Goal: Communication & Community: Answer question/provide support

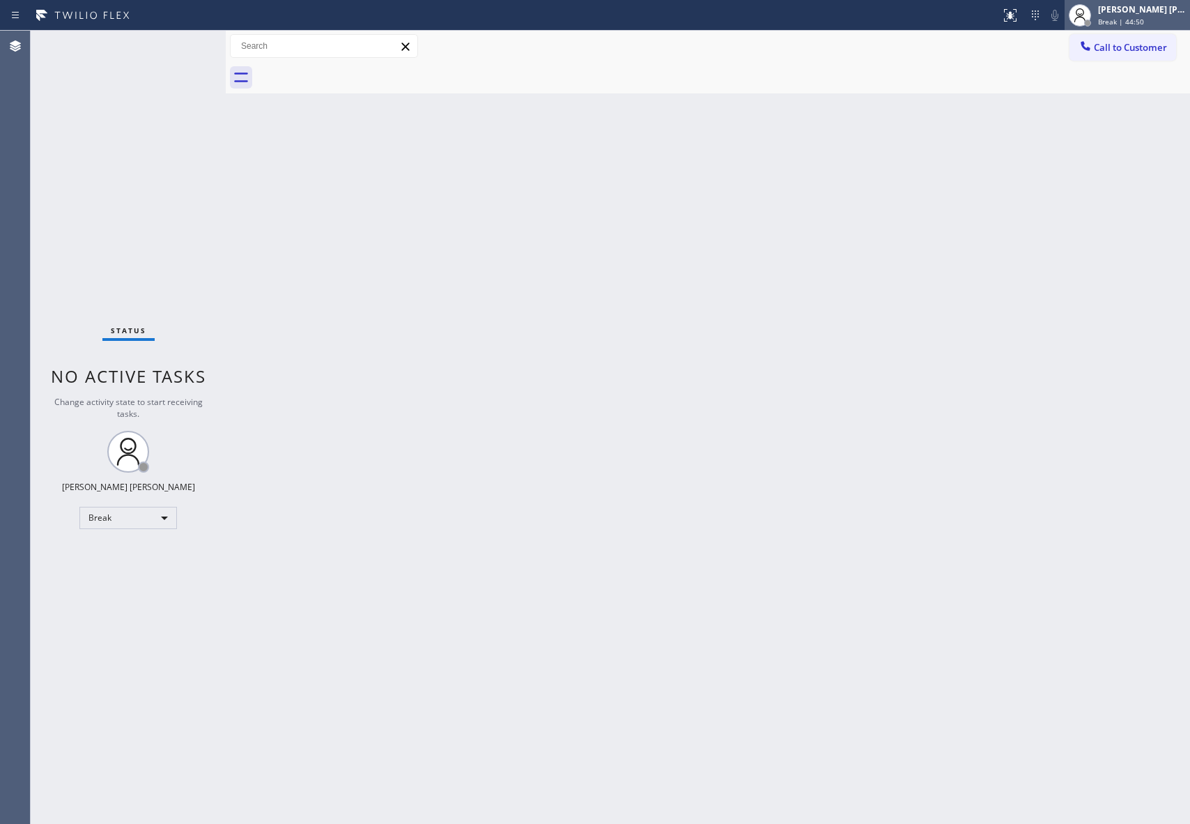
click at [1138, 20] on span "Break | 44:50" at bounding box center [1121, 22] width 46 height 10
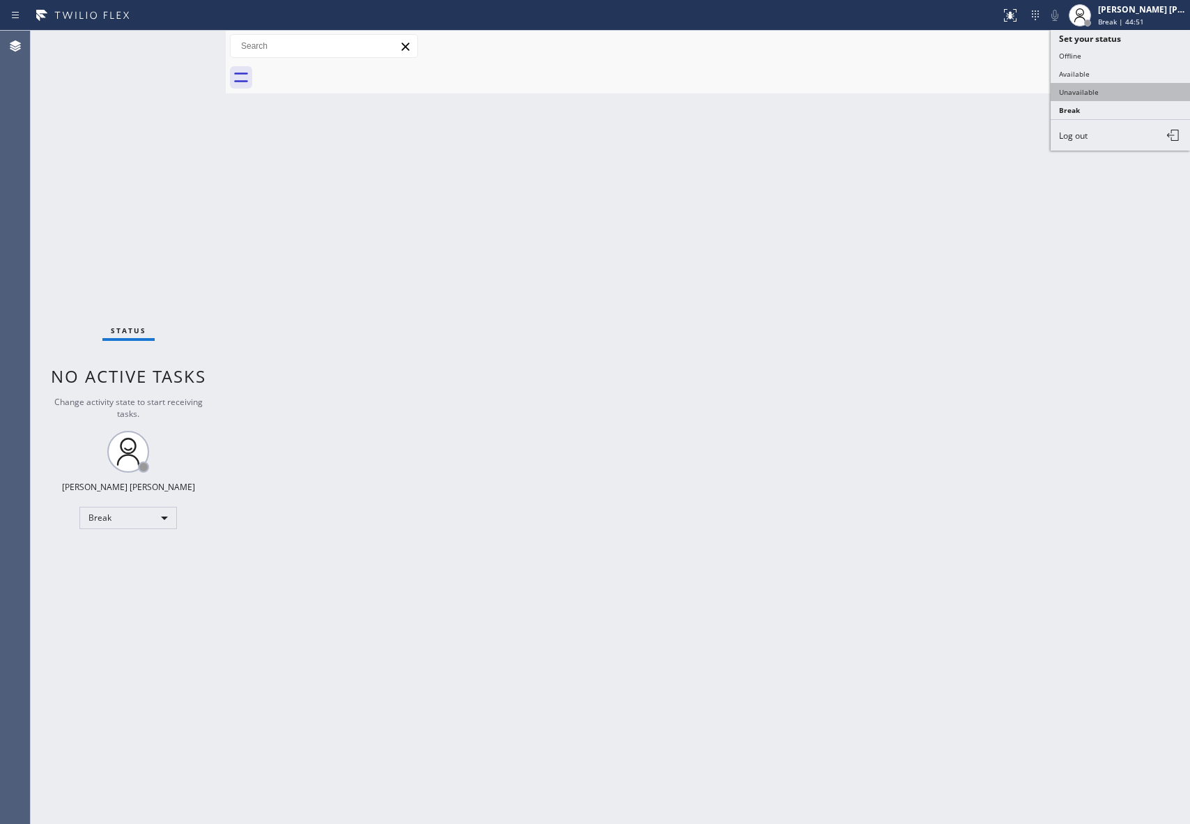
click at [1099, 92] on button "Unavailable" at bounding box center [1120, 92] width 139 height 18
click at [1175, 53] on button "Call to Customer" at bounding box center [1123, 47] width 107 height 26
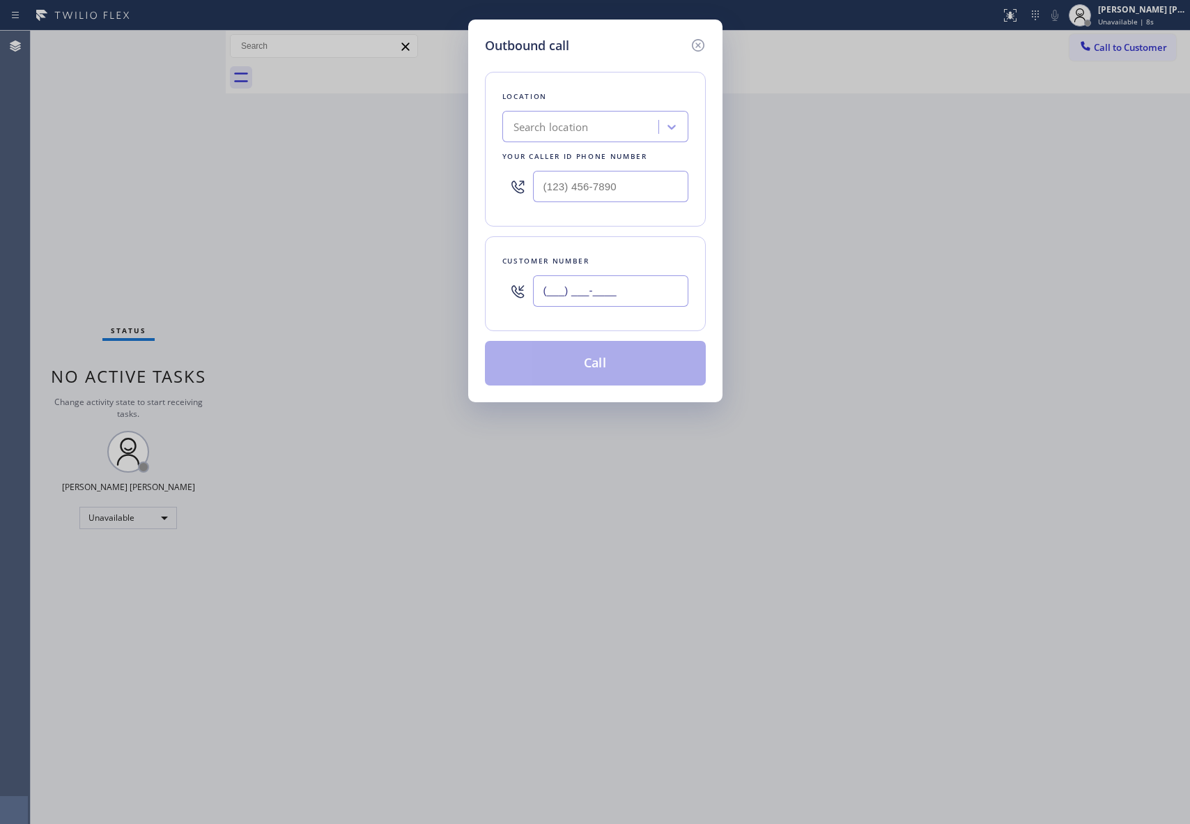
click at [638, 299] on input "(___) ___-____" at bounding box center [610, 290] width 155 height 31
paste input "805) 729-3194"
type input "[PHONE_NUMBER]"
click at [566, 131] on div "Search location" at bounding box center [551, 127] width 75 height 16
type input "5"
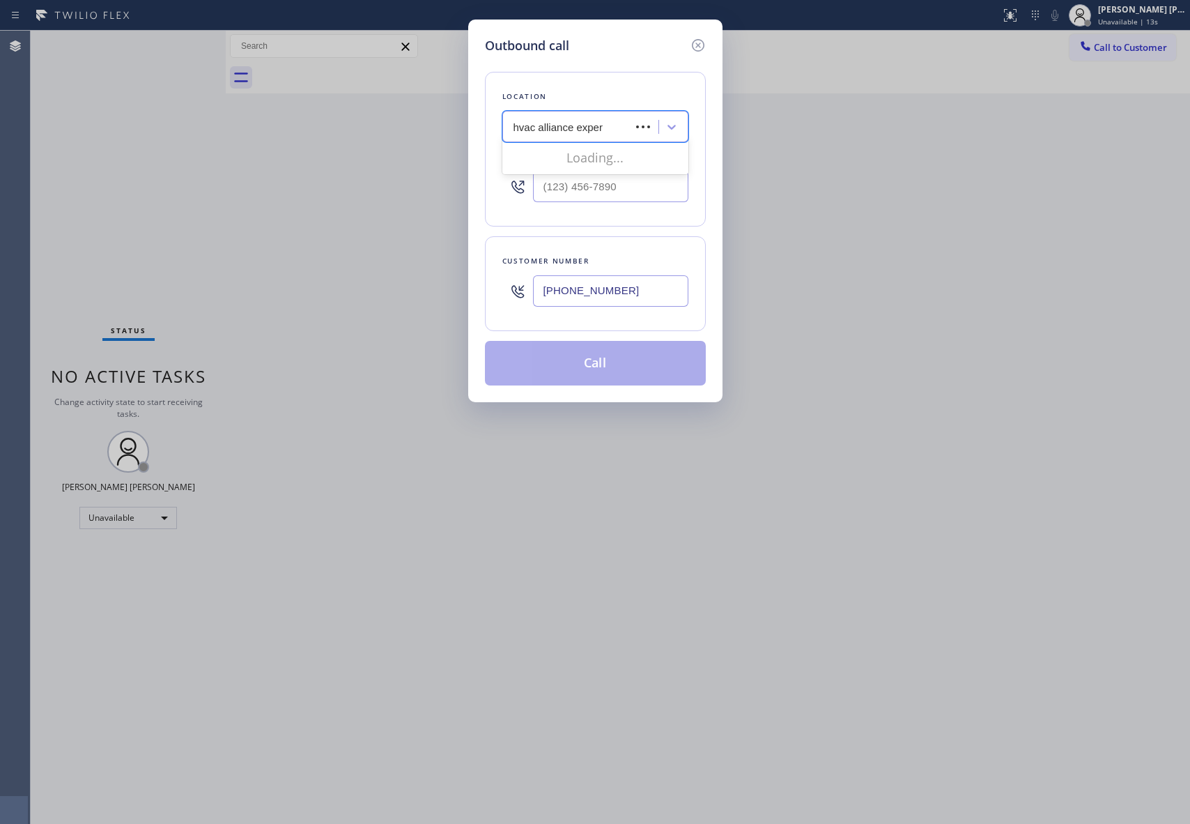
type input "hvac alliance expert"
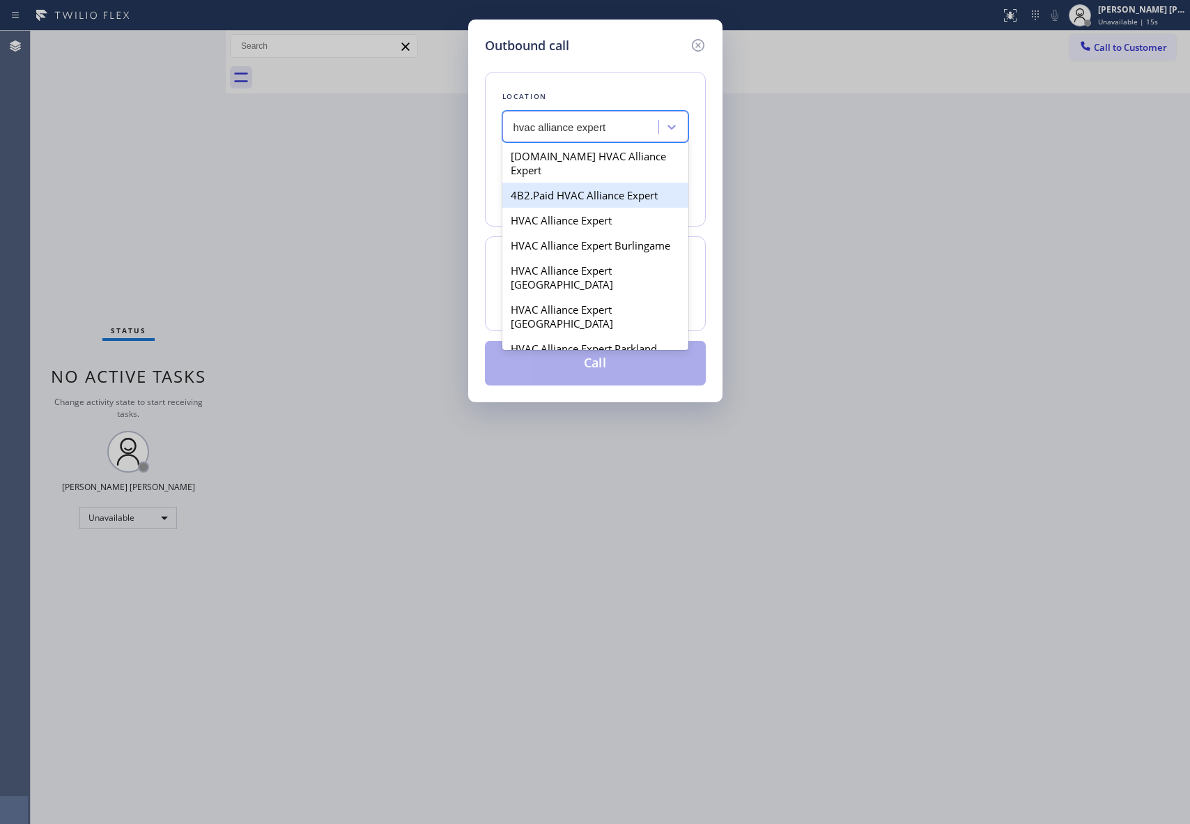
click at [591, 183] on div "4B2.Paid HVAC Alliance Expert" at bounding box center [596, 195] width 186 height 25
type input "[PHONE_NUMBER]"
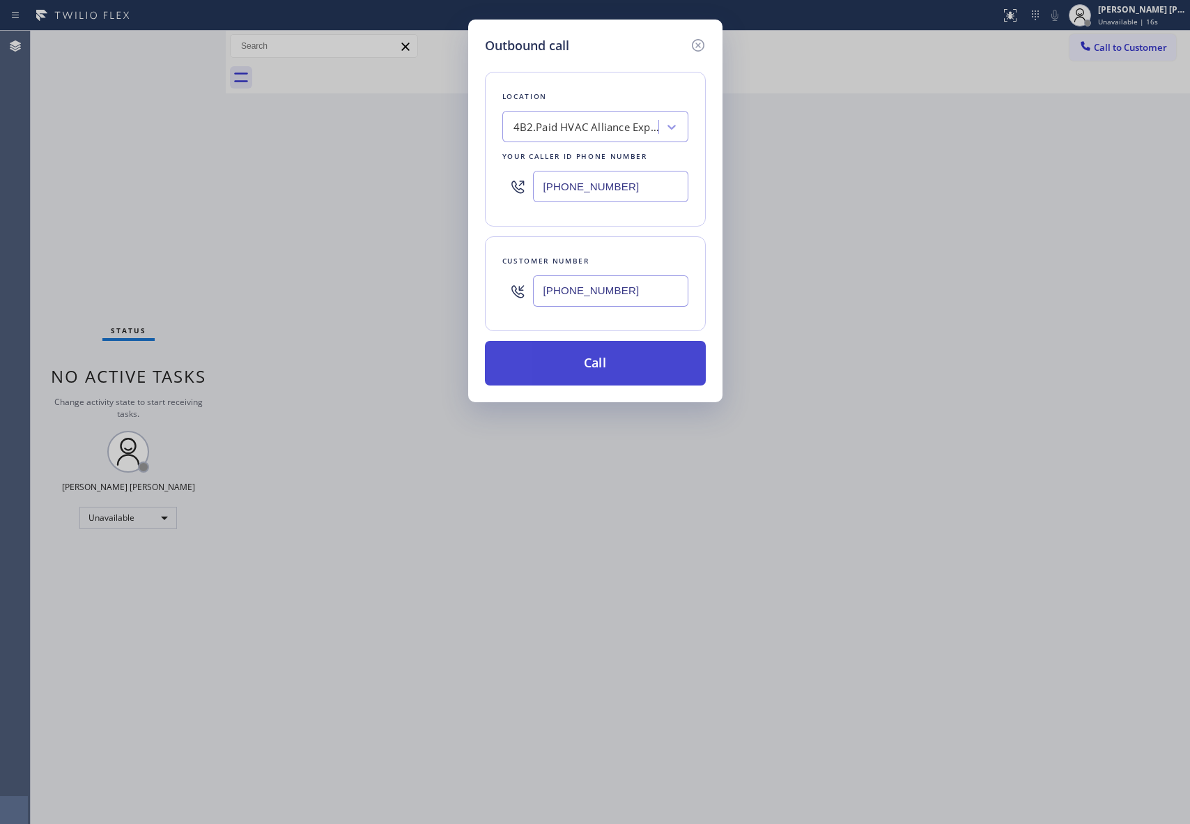
click at [634, 374] on button "Call" at bounding box center [595, 363] width 221 height 45
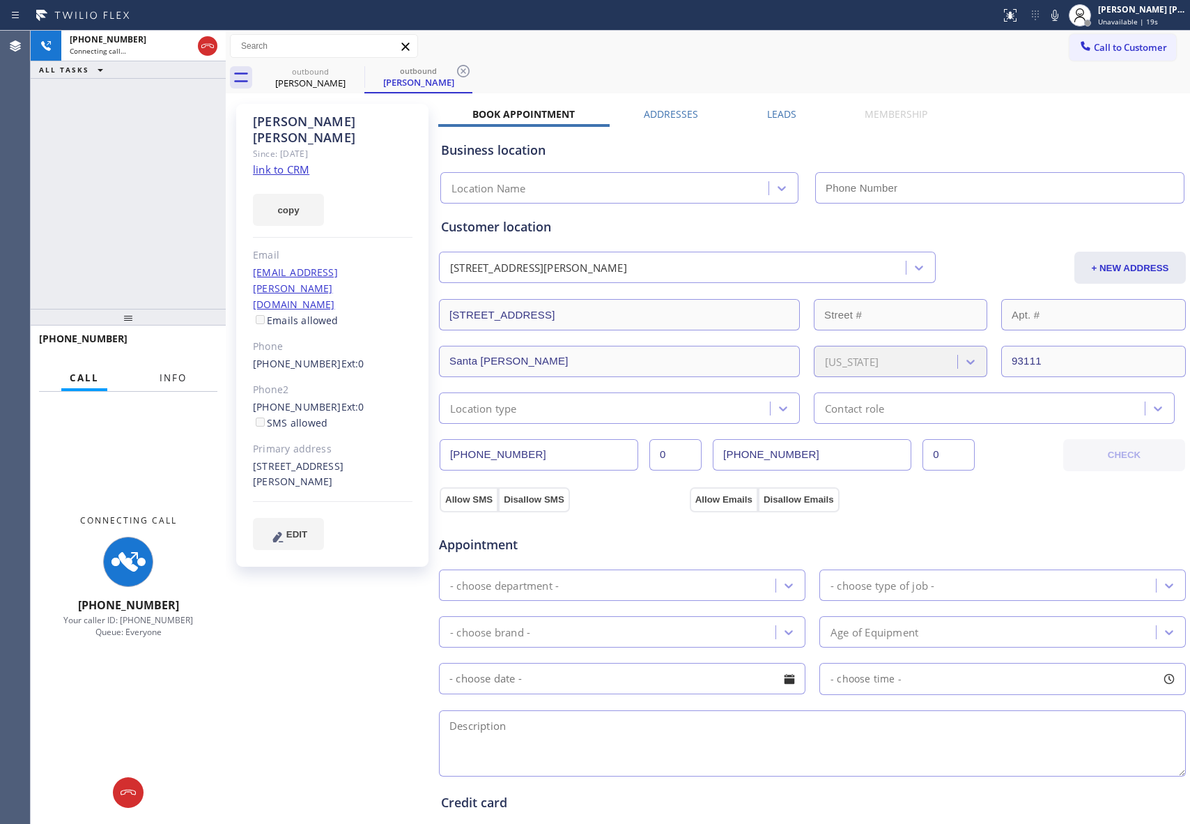
click at [178, 379] on span "Info" at bounding box center [173, 377] width 27 height 13
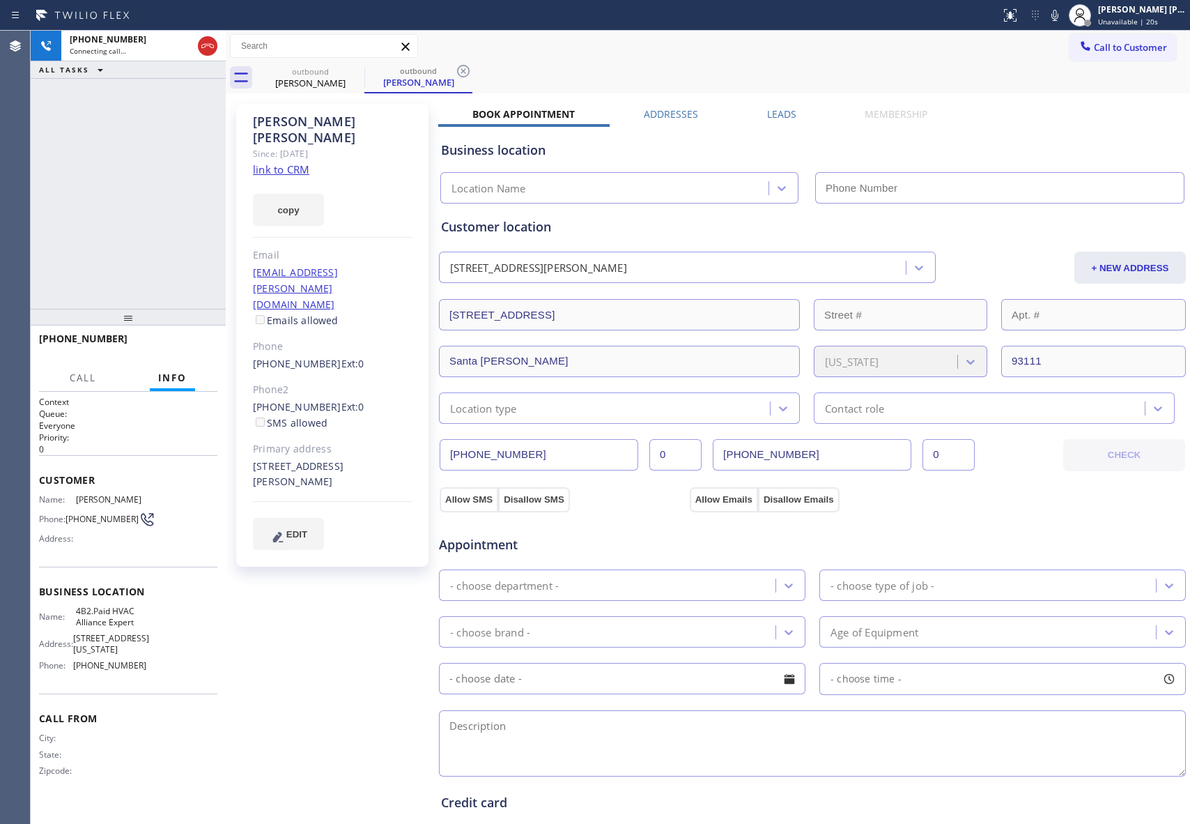
type input "[PHONE_NUMBER]"
click at [204, 340] on span "HANG UP" at bounding box center [185, 345] width 43 height 10
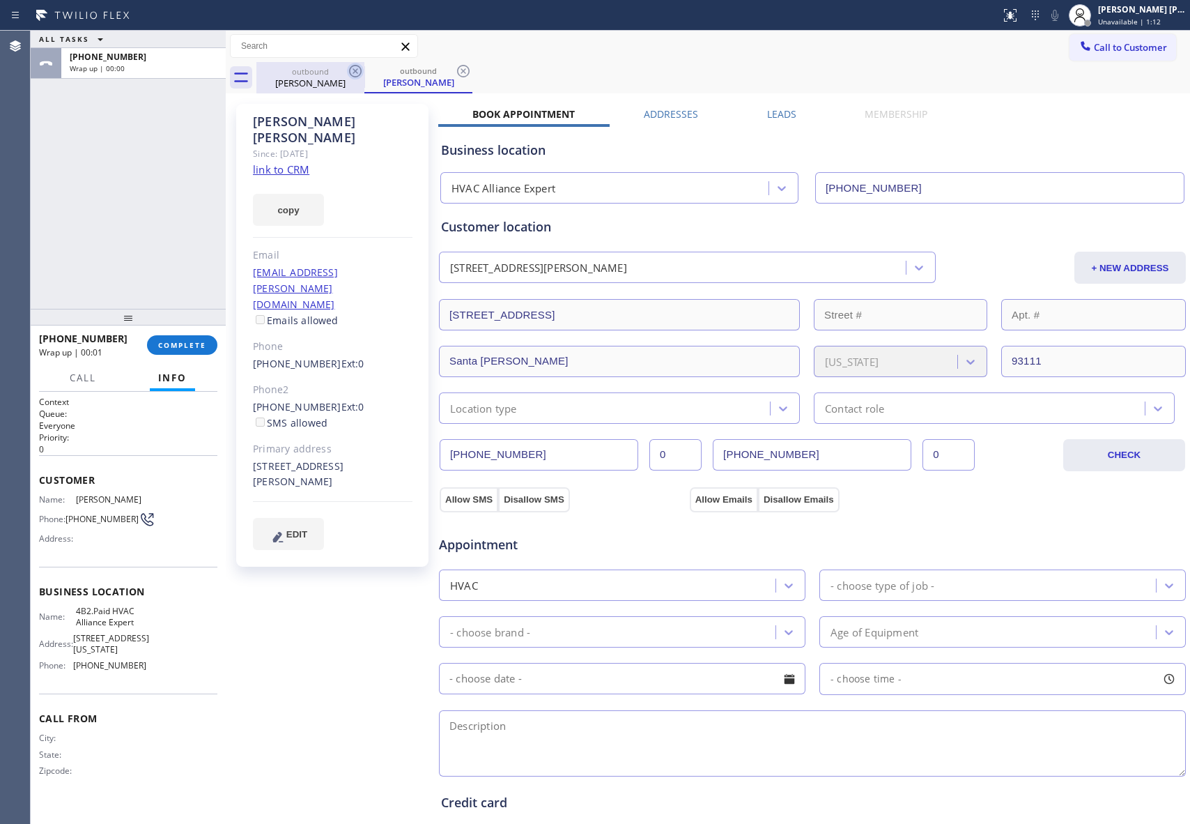
click at [346, 84] on div "[PERSON_NAME]" at bounding box center [310, 83] width 105 height 13
click at [363, 66] on icon at bounding box center [355, 71] width 17 height 17
click at [0, 0] on icon at bounding box center [0, 0] width 0 height 0
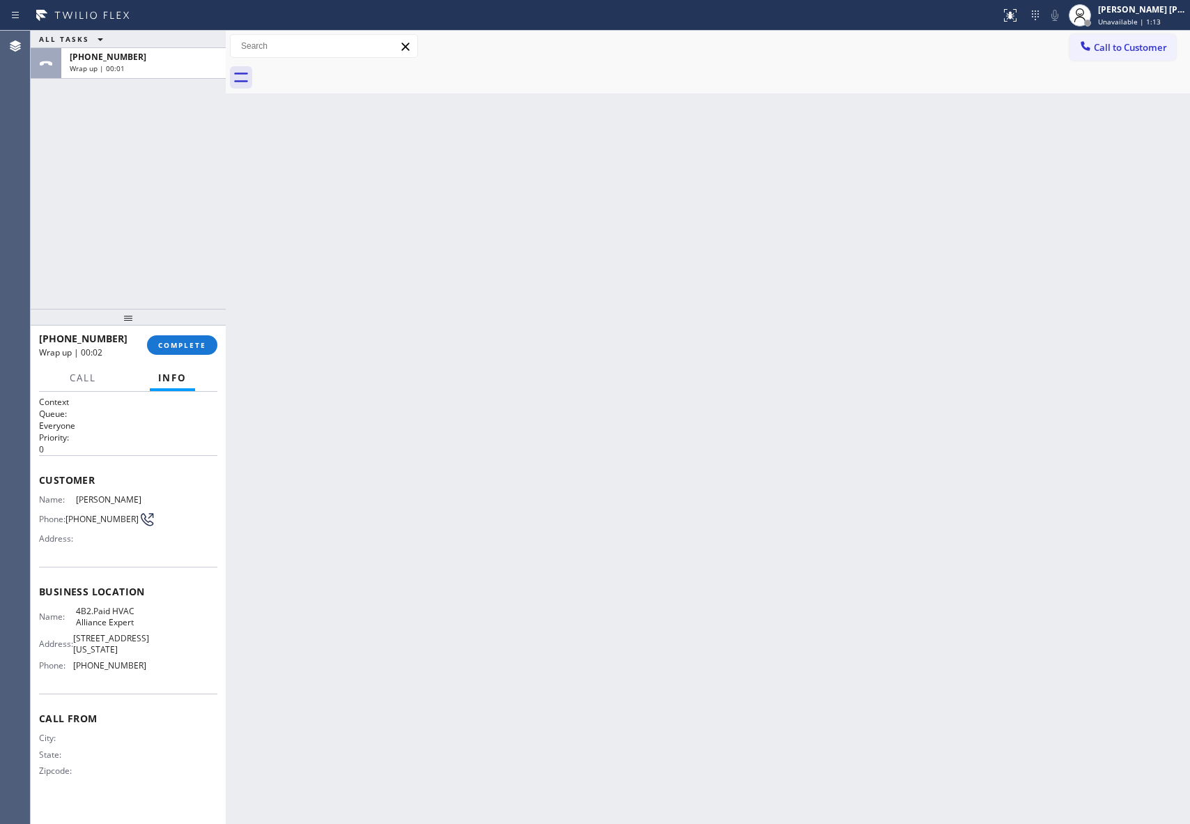
click at [363, 66] on div at bounding box center [723, 77] width 934 height 31
click at [199, 352] on button "COMPLETE" at bounding box center [182, 345] width 70 height 20
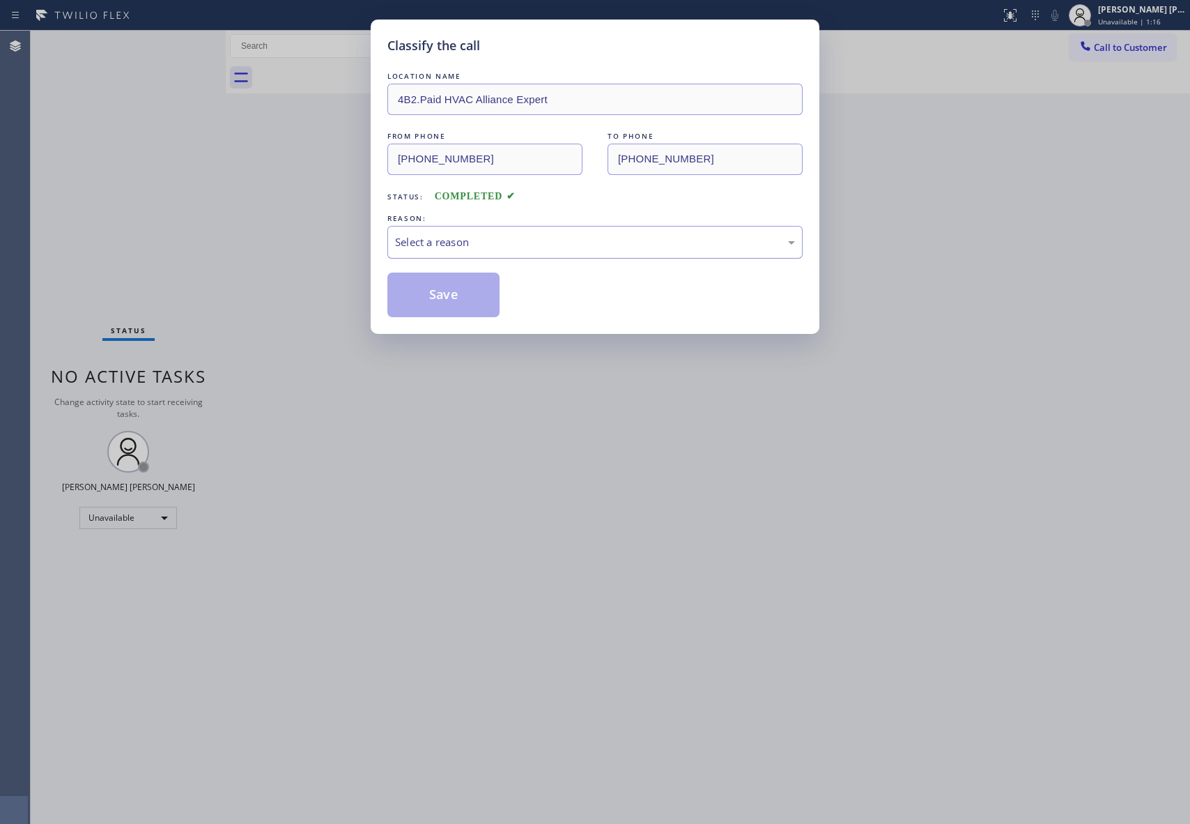
click at [522, 244] on div "Select a reason" at bounding box center [595, 242] width 400 height 16
click at [458, 285] on button "Save" at bounding box center [444, 295] width 112 height 45
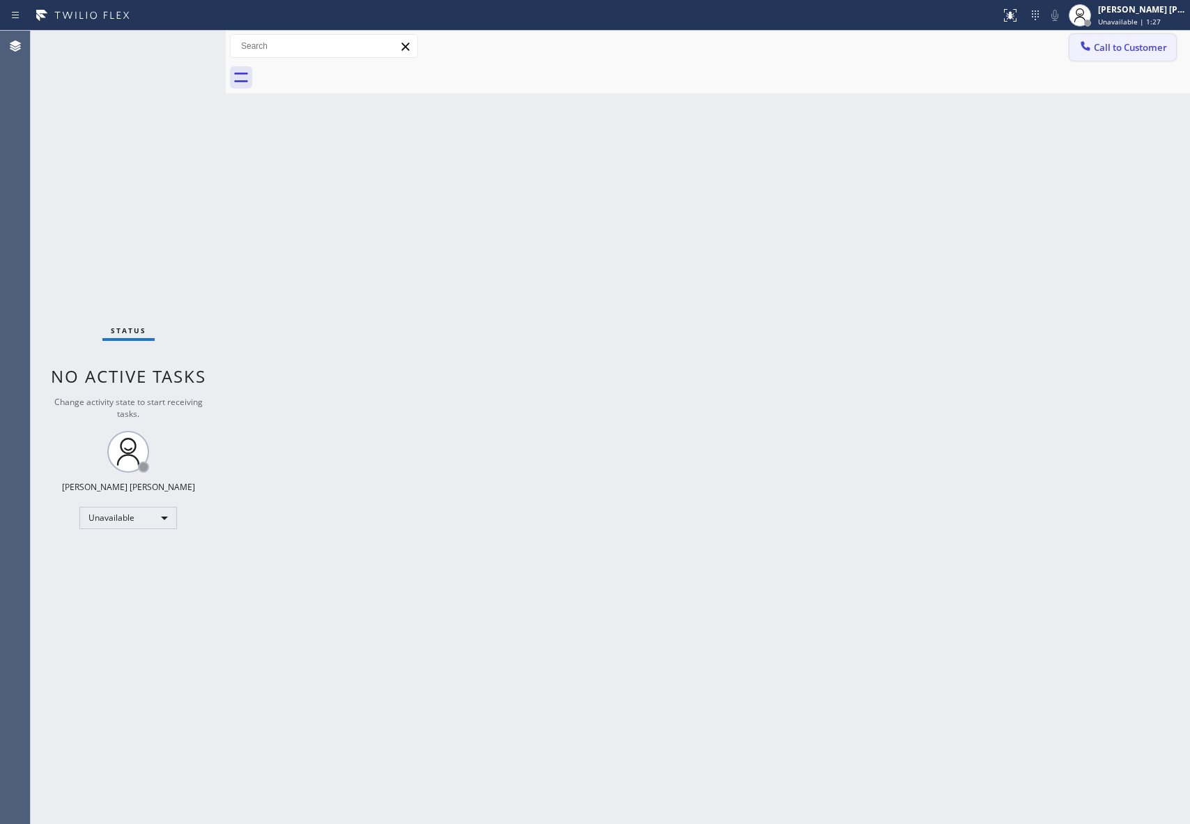
click at [1154, 47] on span "Call to Customer" at bounding box center [1130, 47] width 73 height 13
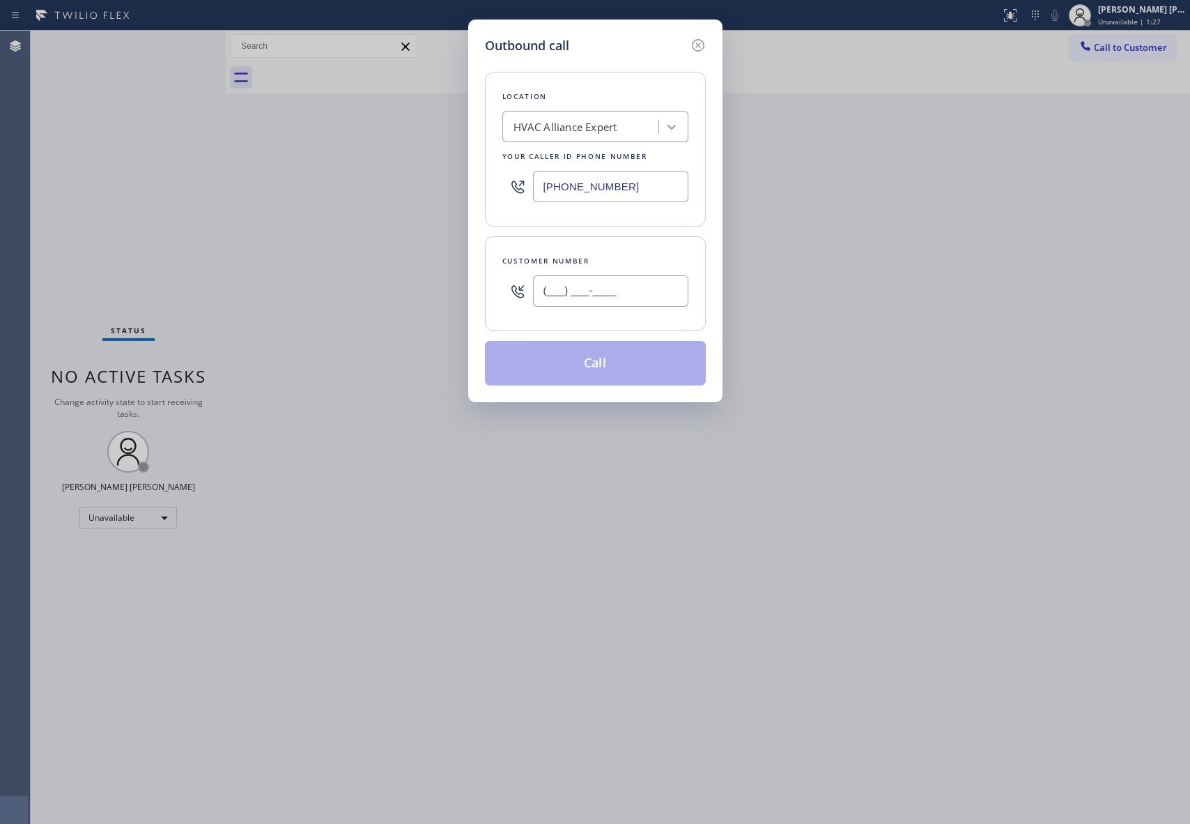
click at [655, 287] on input "(___) ___-____" at bounding box center [610, 290] width 155 height 31
paste input "661) 754-2438"
type input "[PHONE_NUMBER]"
click at [620, 367] on button "Call" at bounding box center [595, 363] width 221 height 45
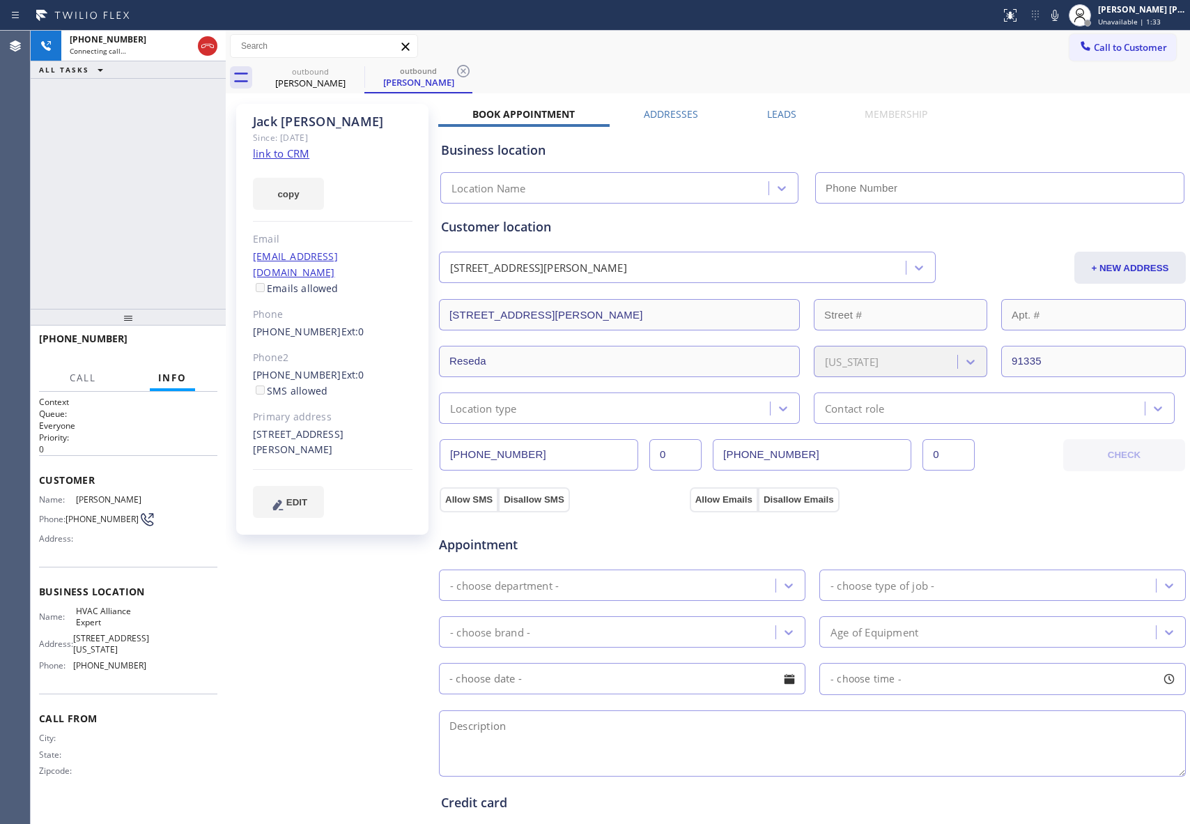
type input "[PHONE_NUMBER]"
click at [271, 428] on div "[STREET_ADDRESS][PERSON_NAME]" at bounding box center [333, 443] width 160 height 32
copy div "91335"
click at [187, 340] on span "HANG UP" at bounding box center [185, 345] width 43 height 10
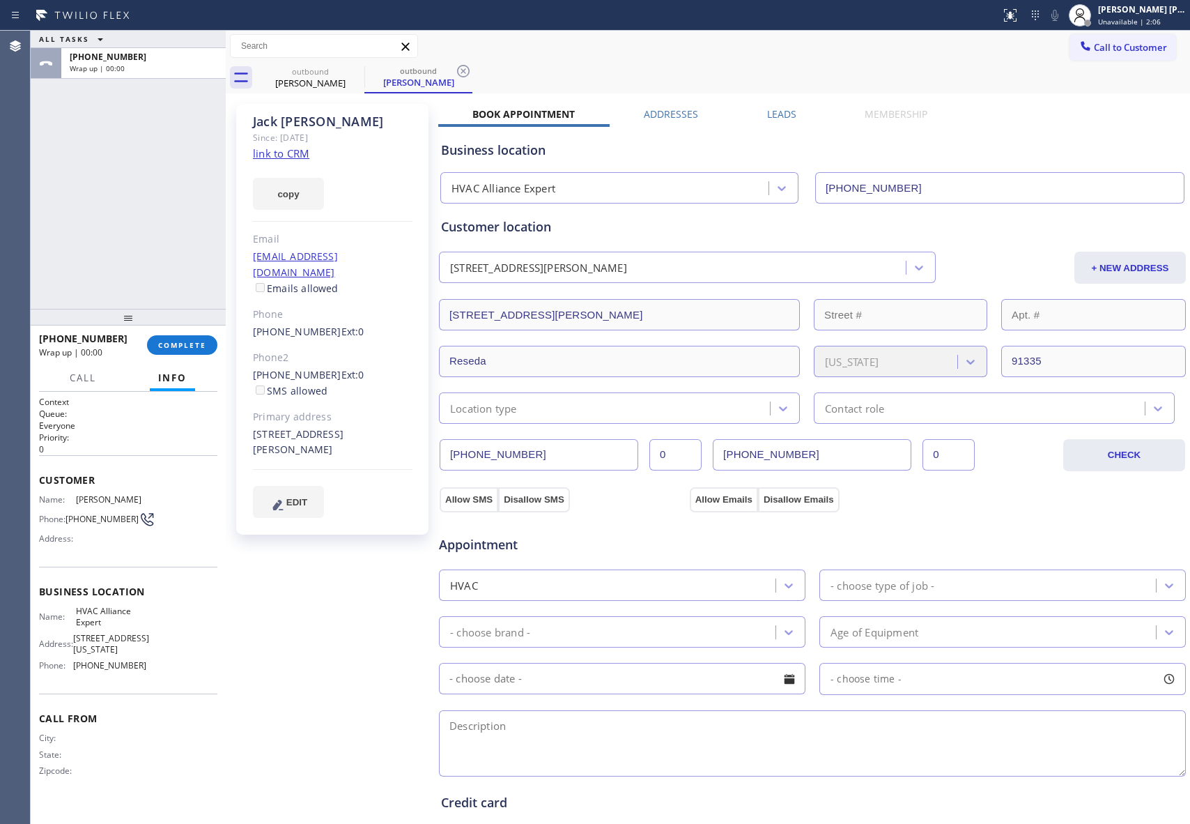
click at [796, 114] on div "Leads" at bounding box center [782, 117] width 98 height 20
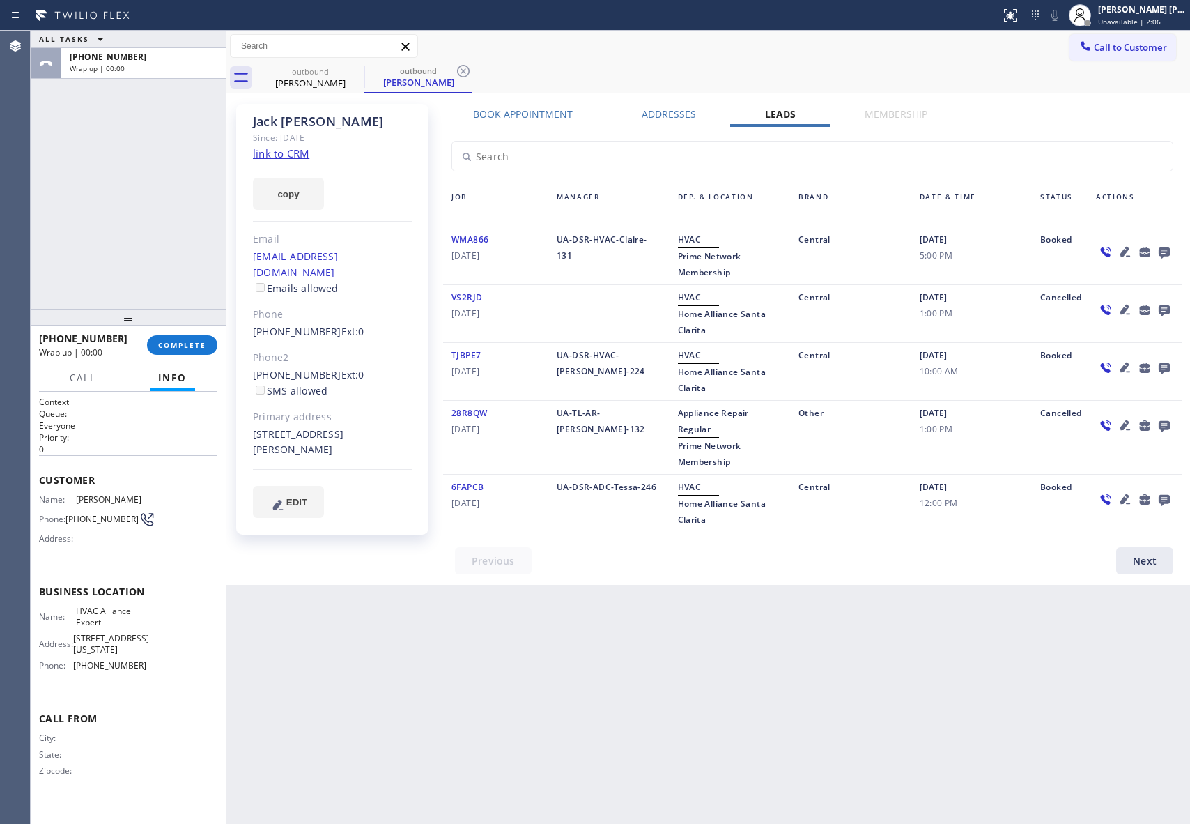
click at [1168, 250] on icon at bounding box center [1164, 252] width 11 height 11
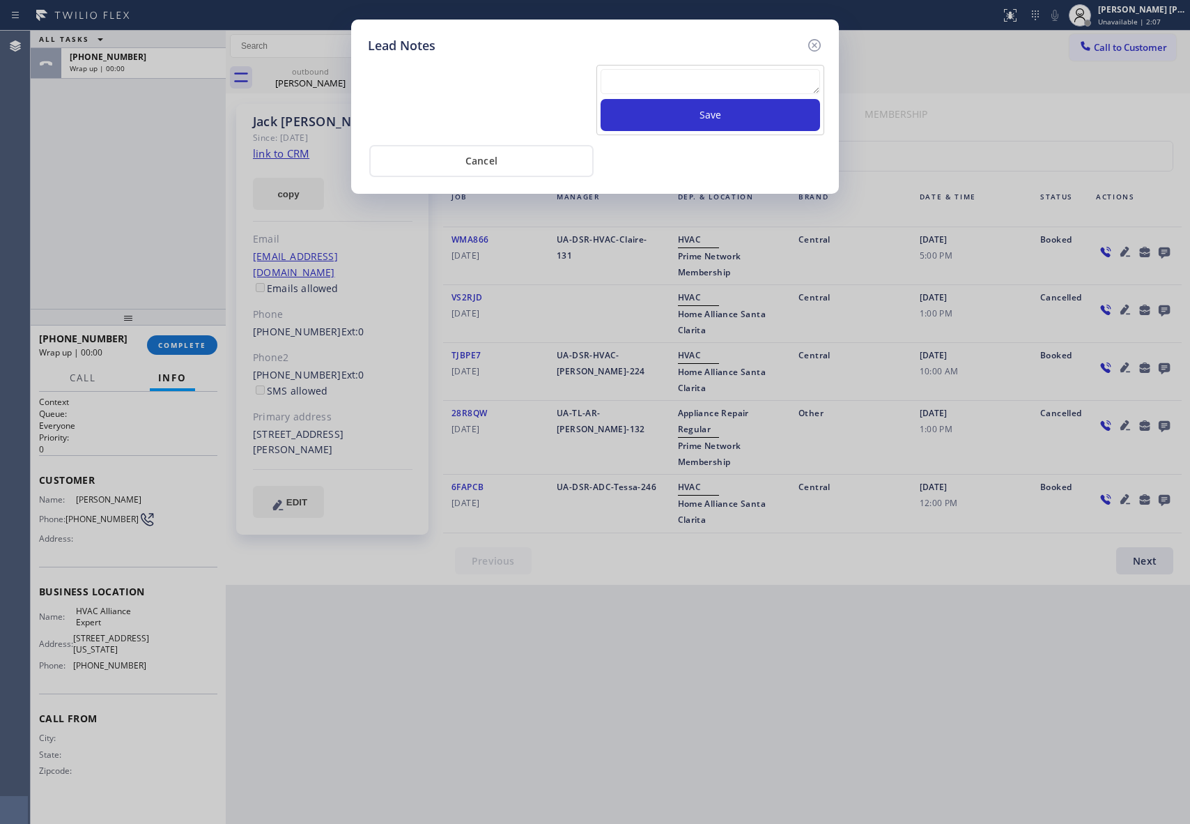
click at [648, 79] on textarea at bounding box center [711, 81] width 220 height 25
paste textarea "VM | please transfer if cx calls back"
type textarea "VM | please transfer if cx calls back"
click at [767, 112] on button "Save" at bounding box center [711, 115] width 220 height 32
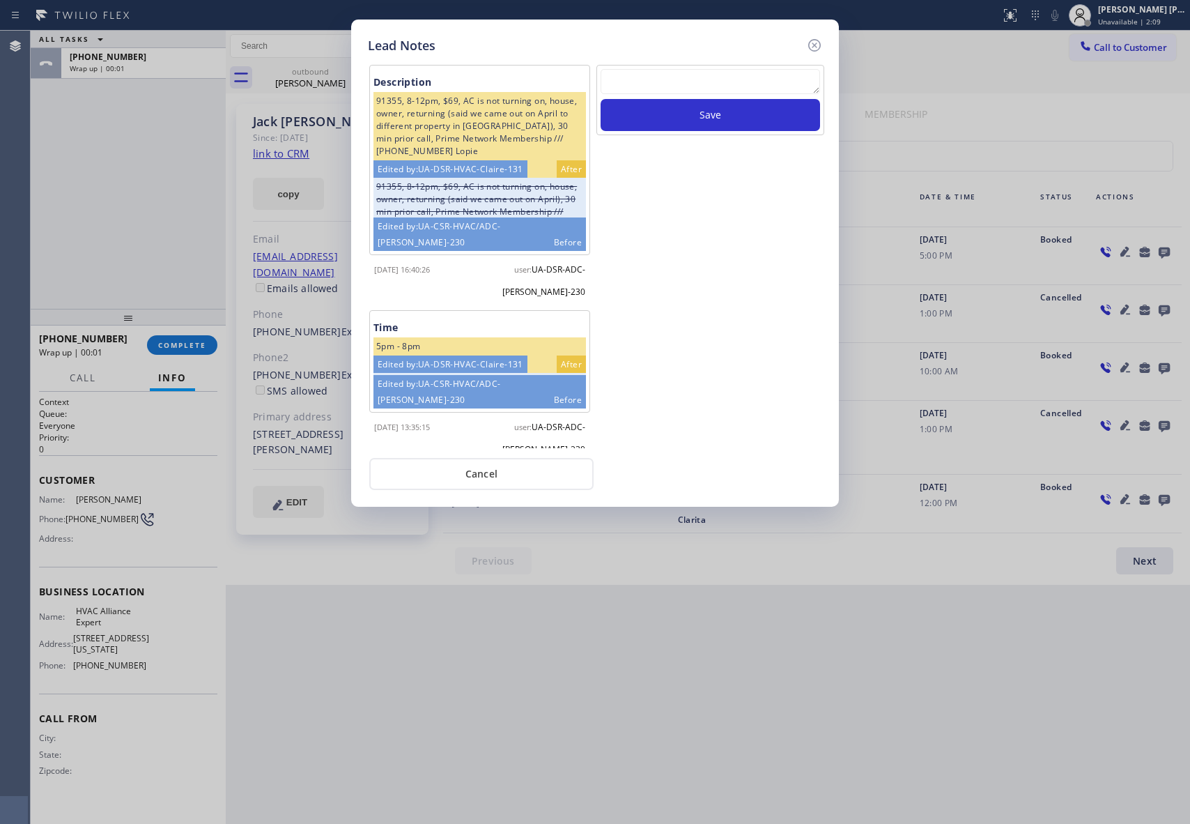
click at [825, 47] on div "Lead Notes Description 91355, 8-12pm, $69, AC is not turning on, house, owner, …" at bounding box center [595, 263] width 488 height 487
click at [809, 43] on icon at bounding box center [814, 45] width 13 height 13
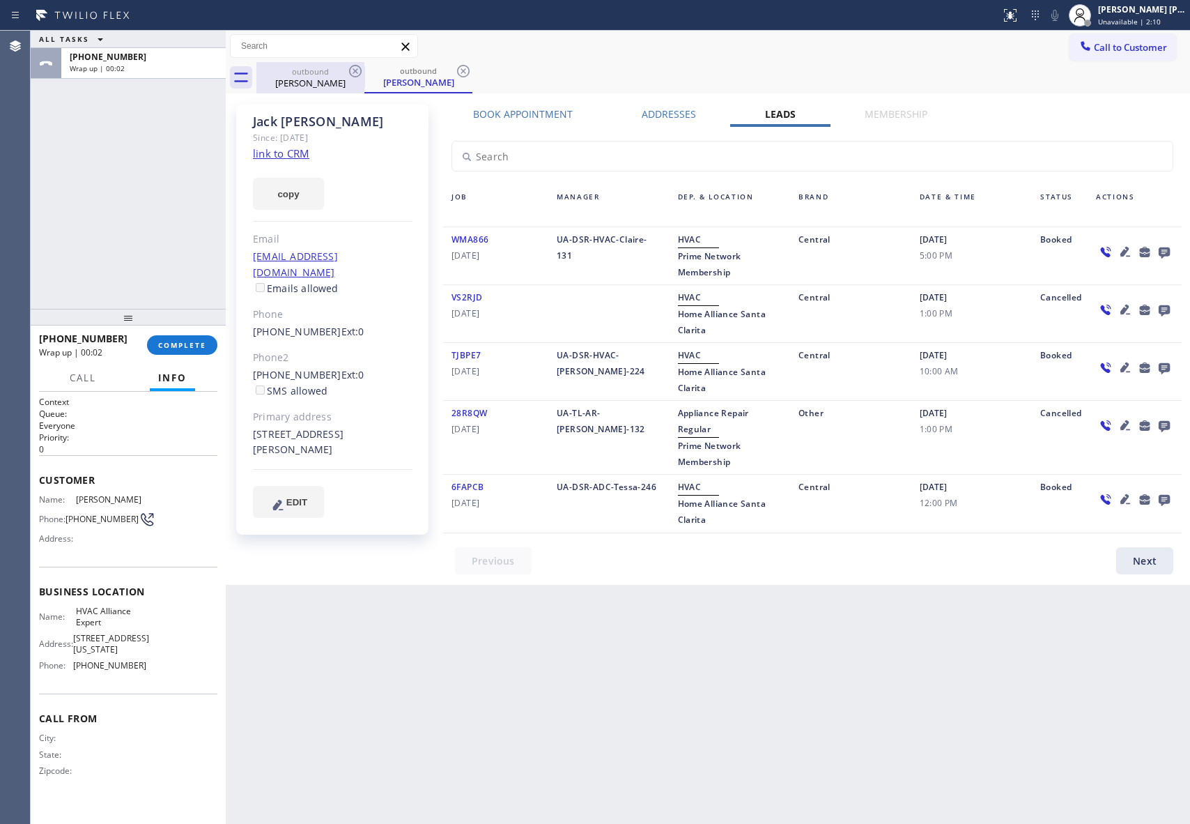
drag, startPoint x: 304, startPoint y: 84, endPoint x: 355, endPoint y: 68, distance: 54.0
click at [310, 85] on div "[PERSON_NAME]" at bounding box center [310, 83] width 105 height 13
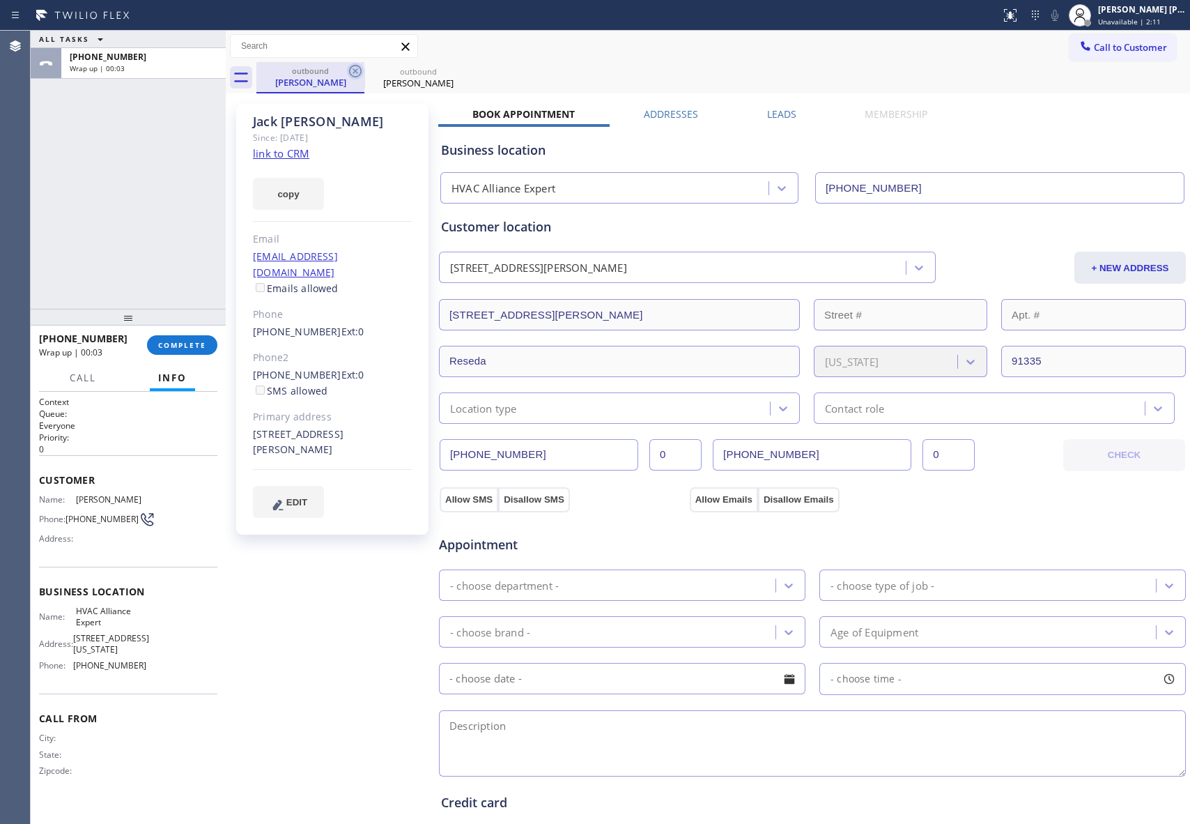
click at [355, 68] on icon at bounding box center [355, 71] width 17 height 17
click at [0, 0] on icon at bounding box center [0, 0] width 0 height 0
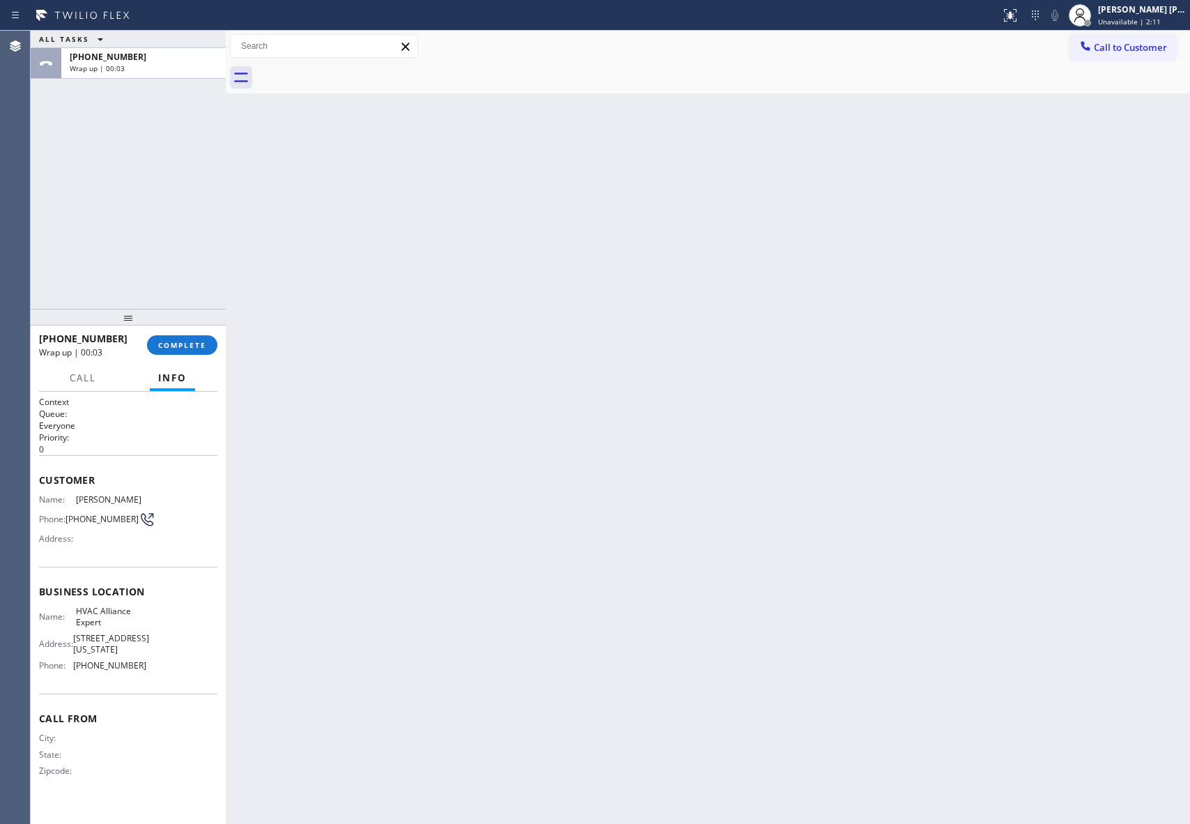
click at [355, 68] on div at bounding box center [723, 77] width 934 height 31
click at [171, 352] on button "COMPLETE" at bounding box center [182, 345] width 70 height 20
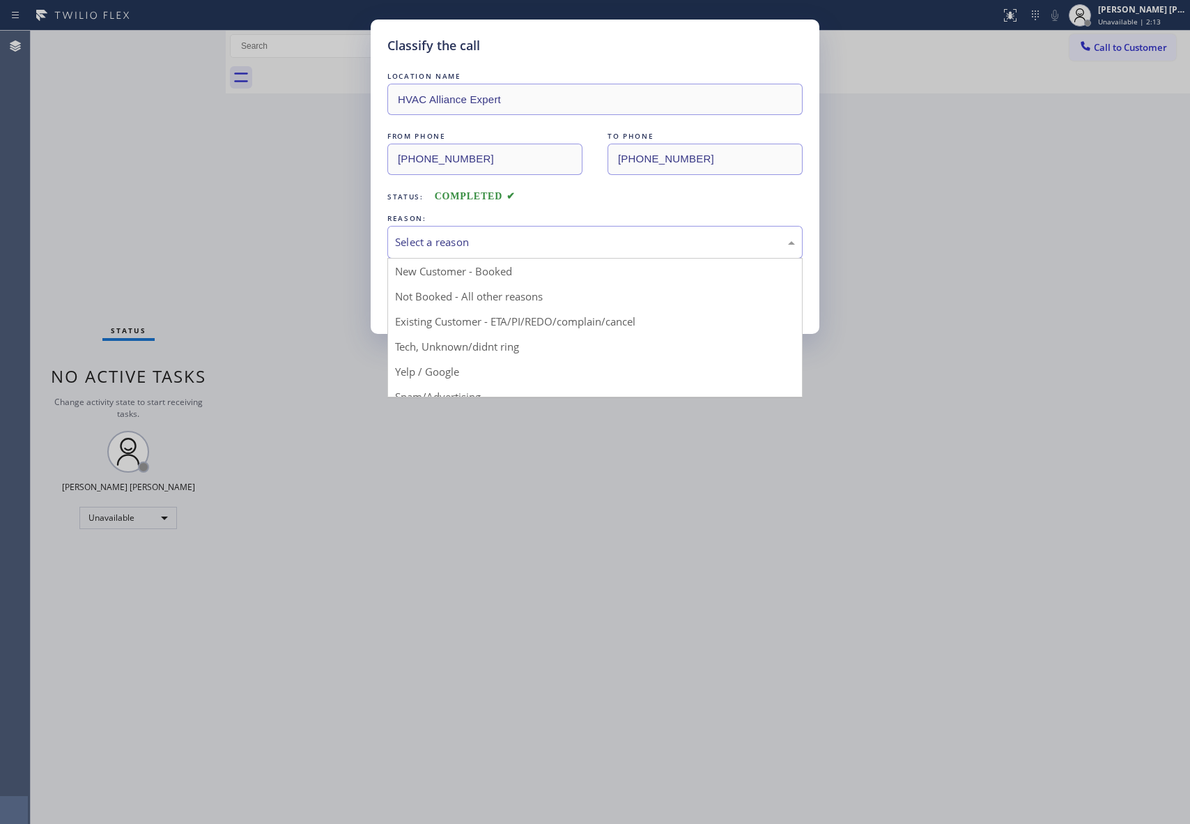
drag, startPoint x: 556, startPoint y: 244, endPoint x: 413, endPoint y: 305, distance: 155.2
click at [553, 243] on div "Select a reason" at bounding box center [595, 242] width 400 height 16
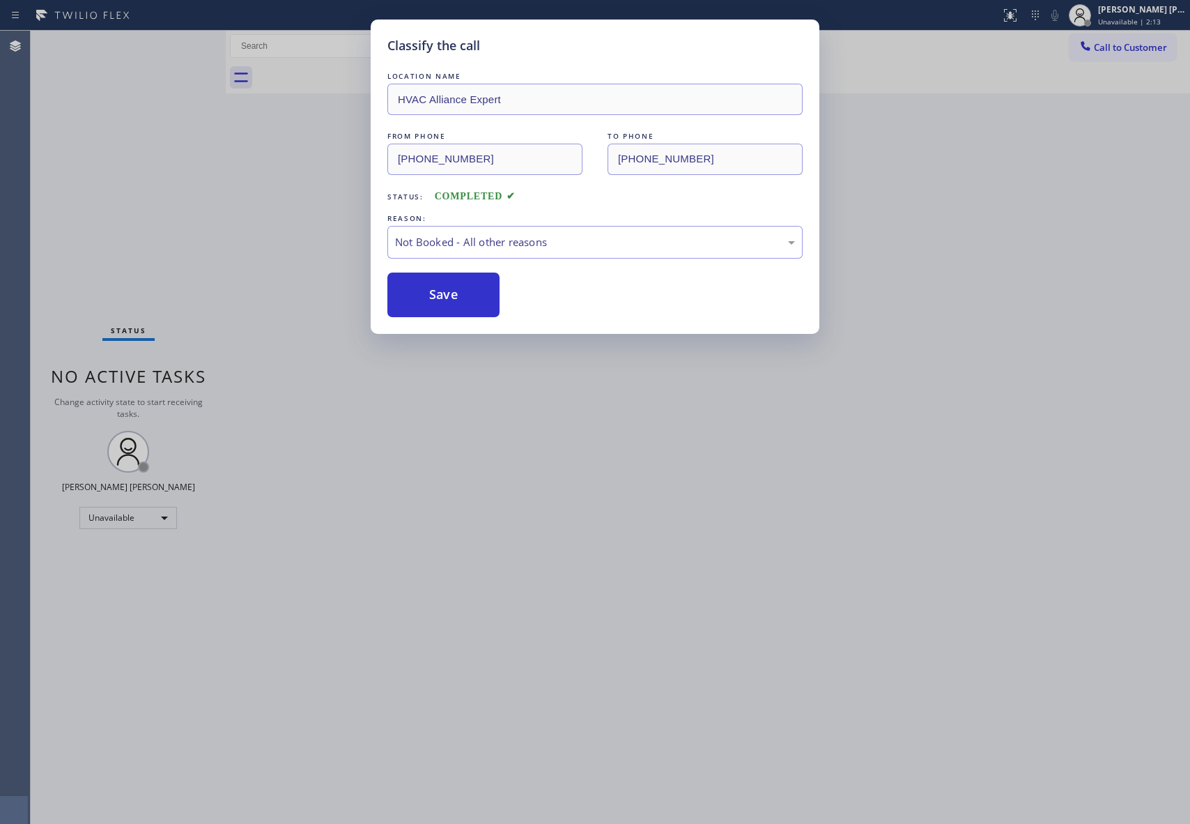
click at [420, 293] on button "Save" at bounding box center [444, 295] width 112 height 45
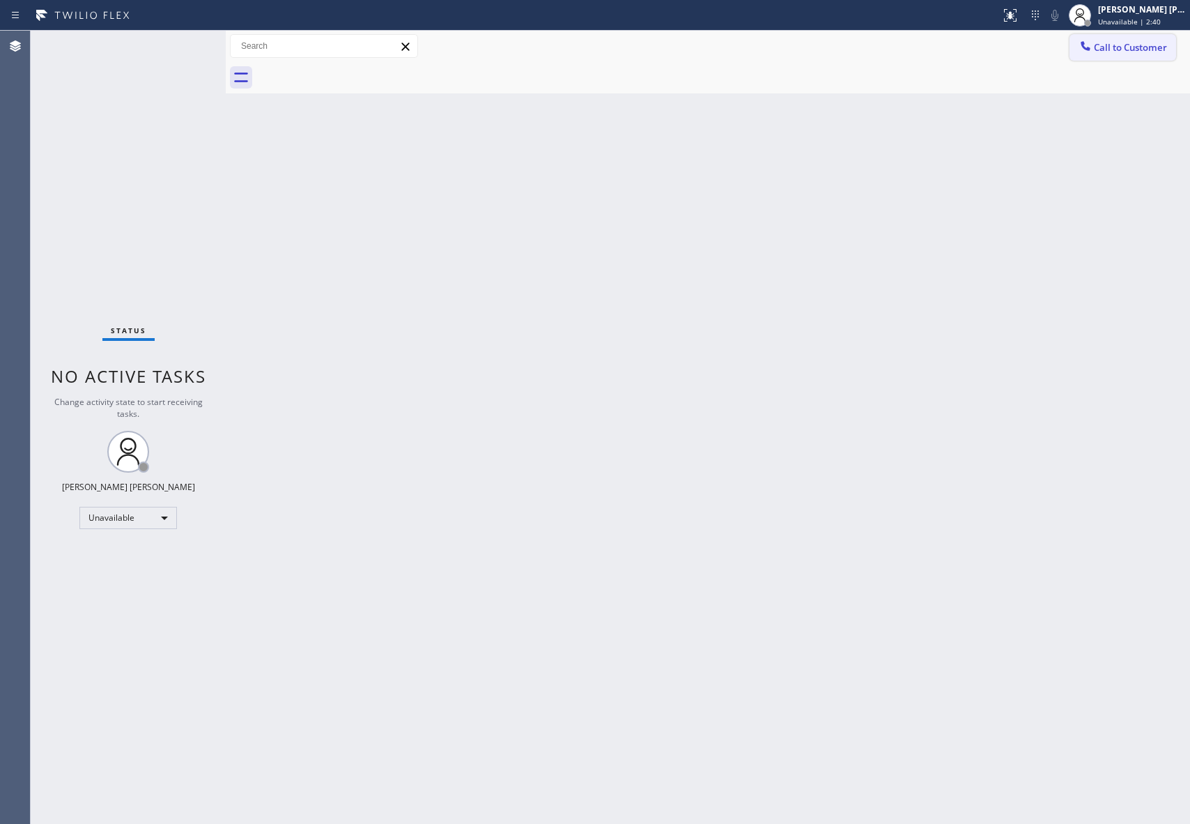
click at [1146, 43] on span "Call to Customer" at bounding box center [1130, 47] width 73 height 13
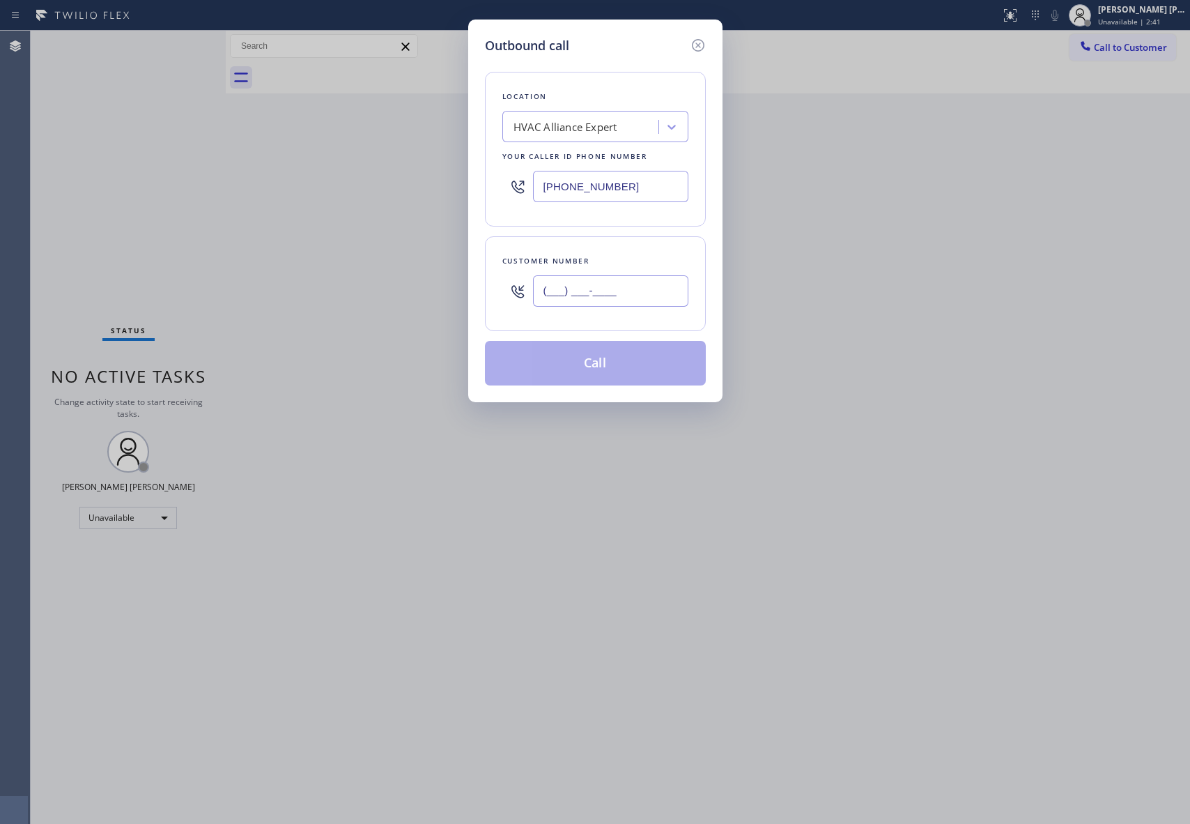
click at [643, 296] on input "(___) ___-____" at bounding box center [610, 290] width 155 height 31
paste input "770) 605-1507"
type input "[PHONE_NUMBER]"
click at [636, 365] on button "Call" at bounding box center [595, 363] width 221 height 45
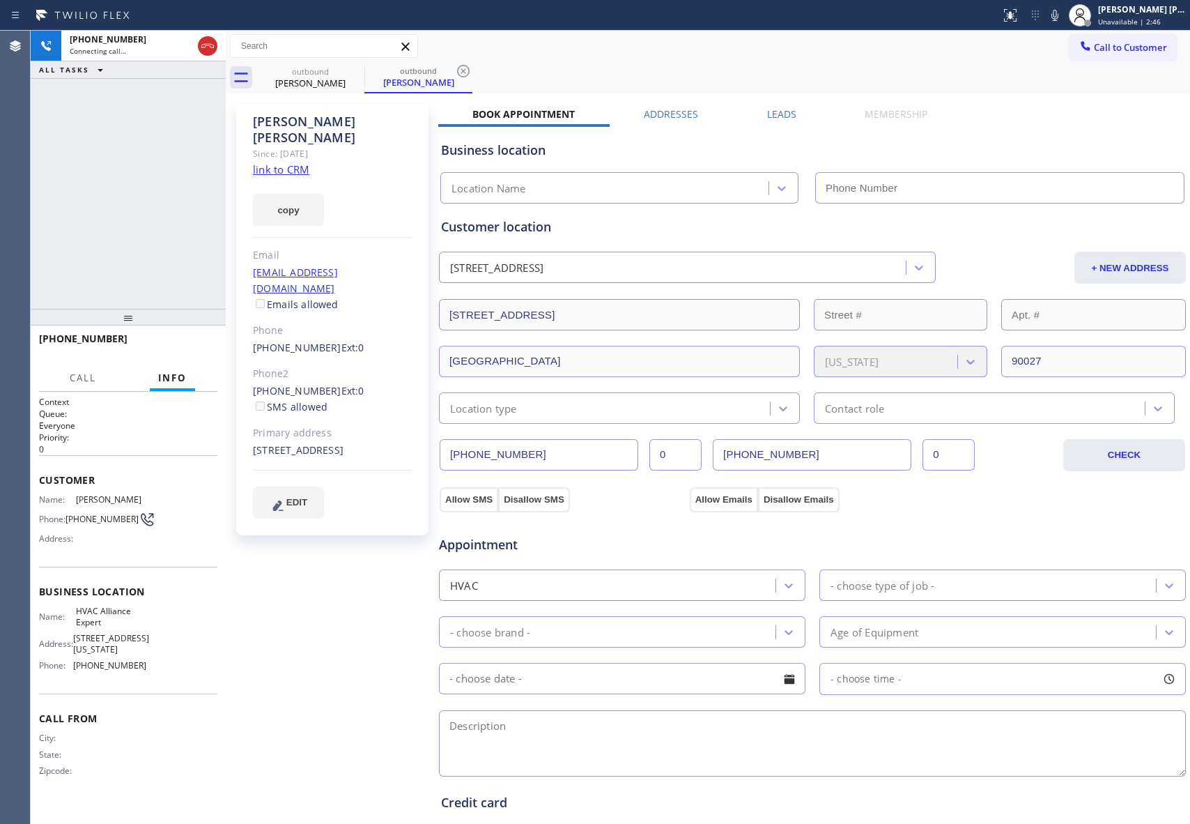
type input "[PHONE_NUMBER]"
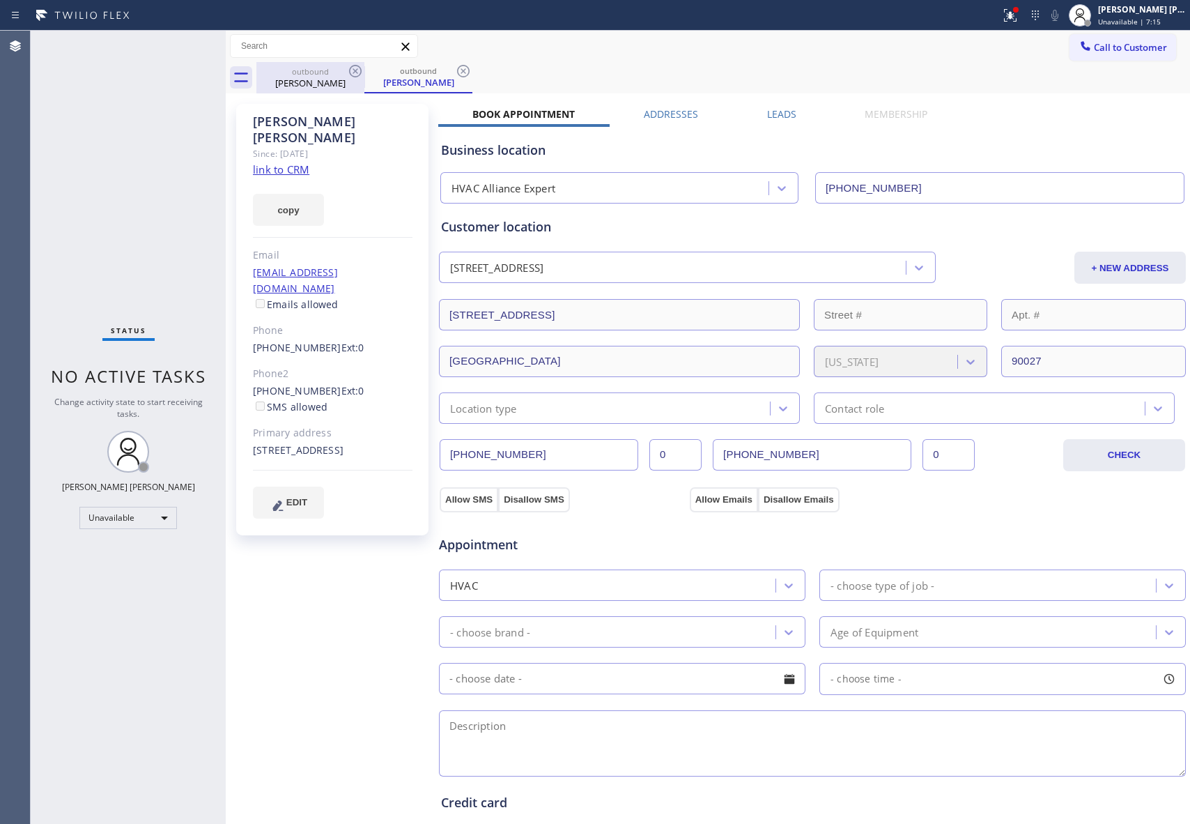
click at [321, 78] on div "[PERSON_NAME]" at bounding box center [310, 83] width 105 height 13
click at [362, 74] on icon at bounding box center [355, 71] width 17 height 17
click at [0, 0] on icon at bounding box center [0, 0] width 0 height 0
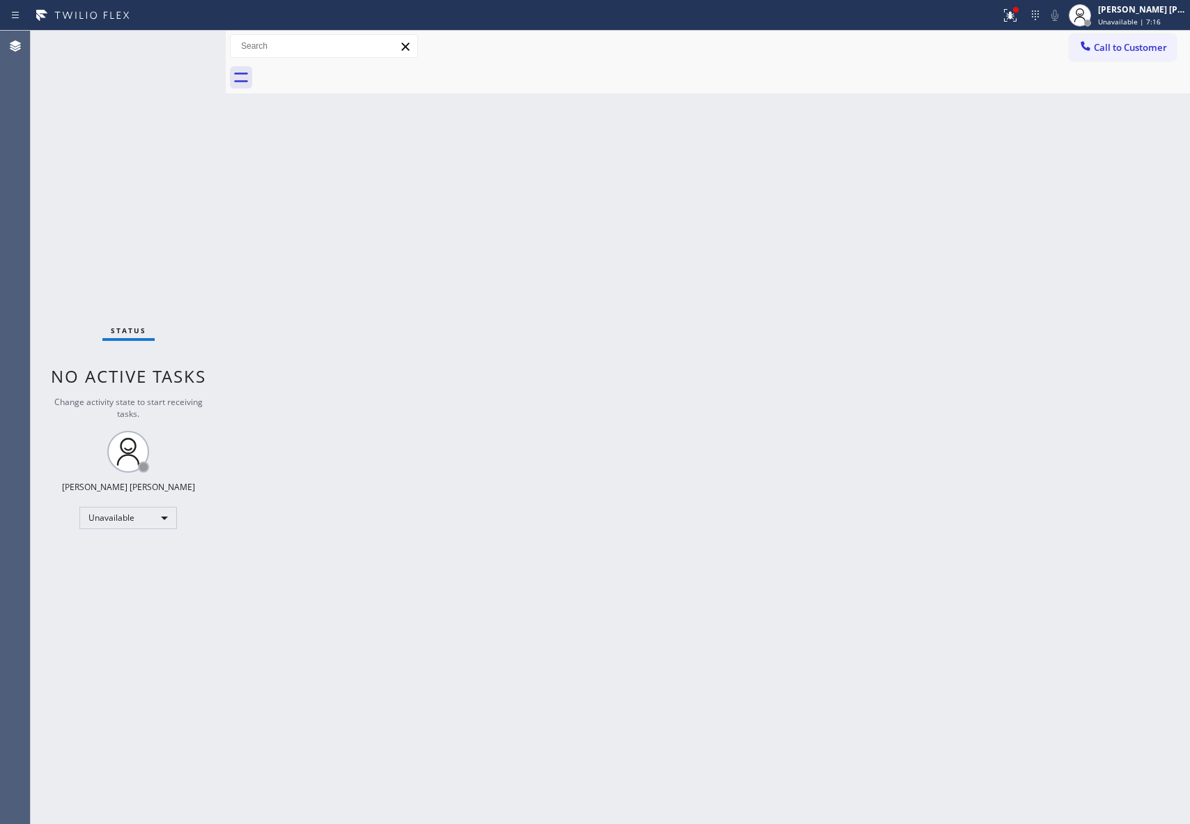
click at [358, 73] on div at bounding box center [723, 77] width 934 height 31
drag, startPoint x: 974, startPoint y: 8, endPoint x: 1012, endPoint y: 20, distance: 39.5
click at [990, 15] on div at bounding box center [501, 15] width 990 height 22
click at [1024, 21] on div at bounding box center [1010, 15] width 31 height 17
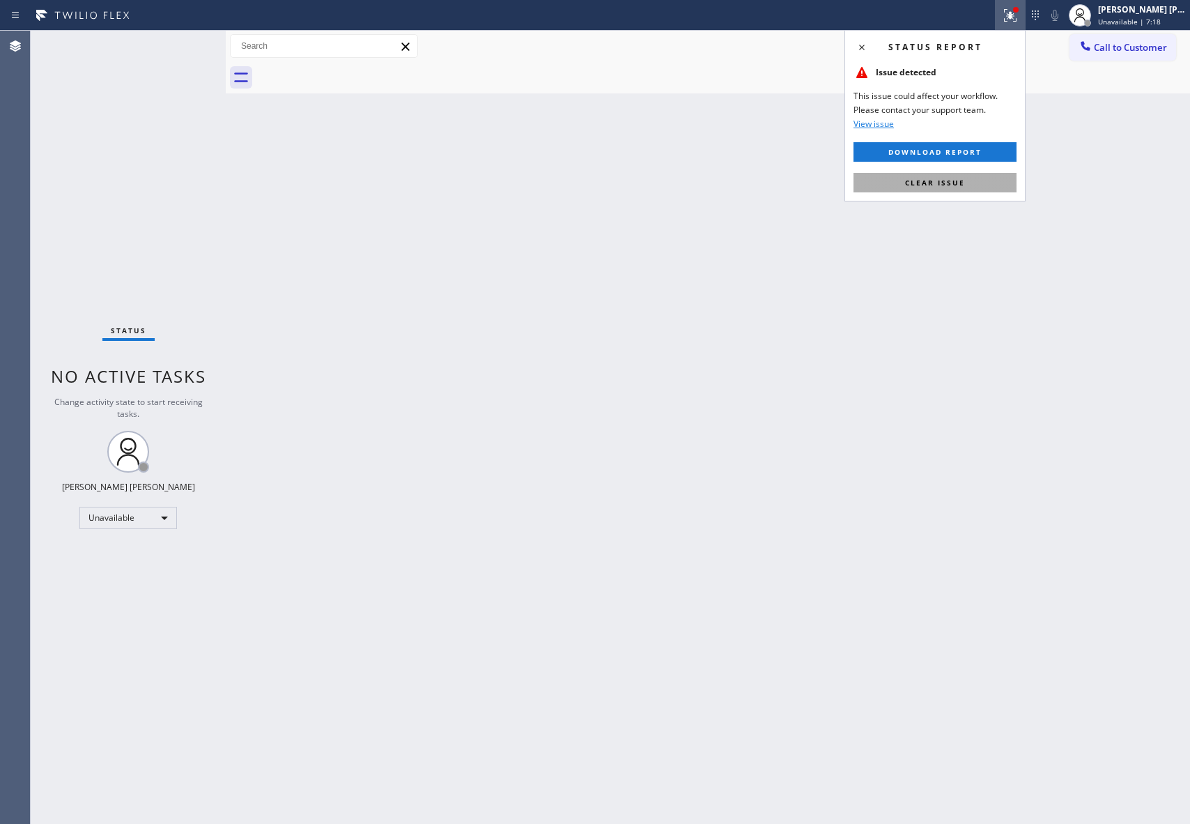
click at [926, 183] on span "Clear issue" at bounding box center [935, 183] width 60 height 10
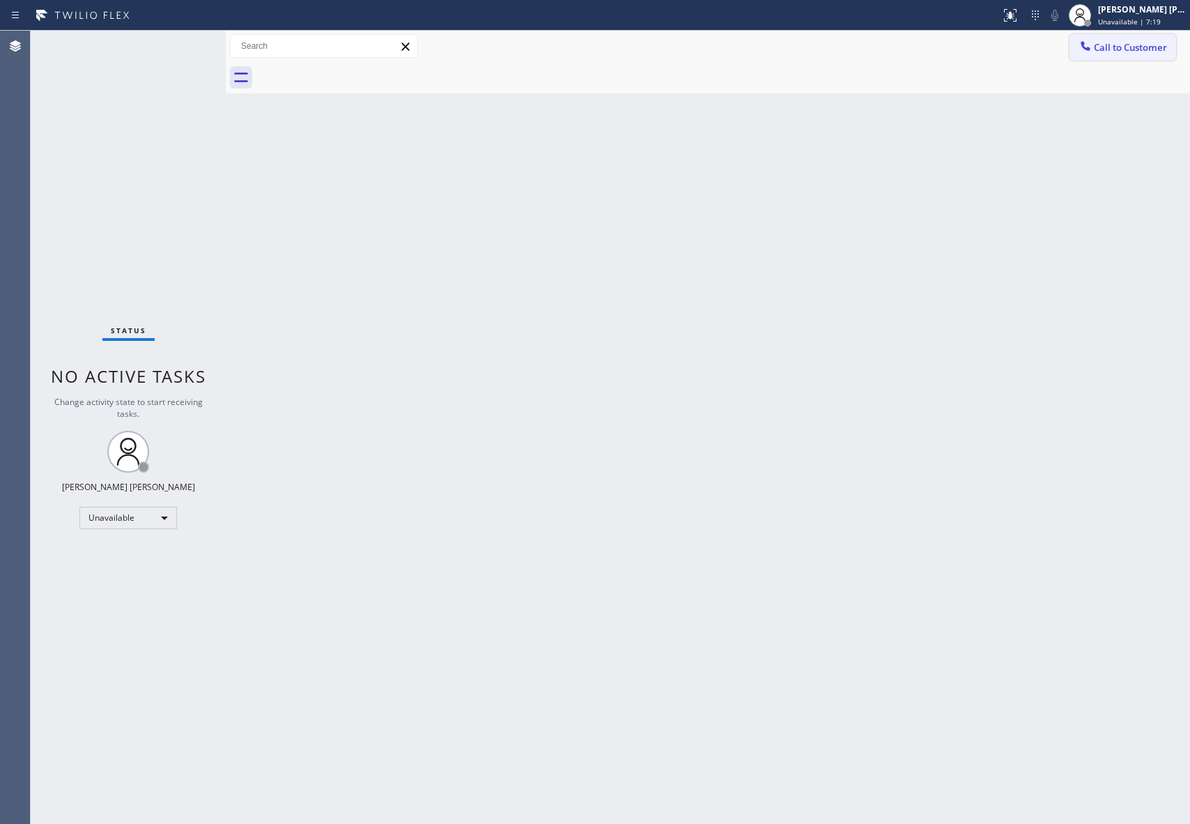
click at [1143, 42] on span "Call to Customer" at bounding box center [1130, 47] width 73 height 13
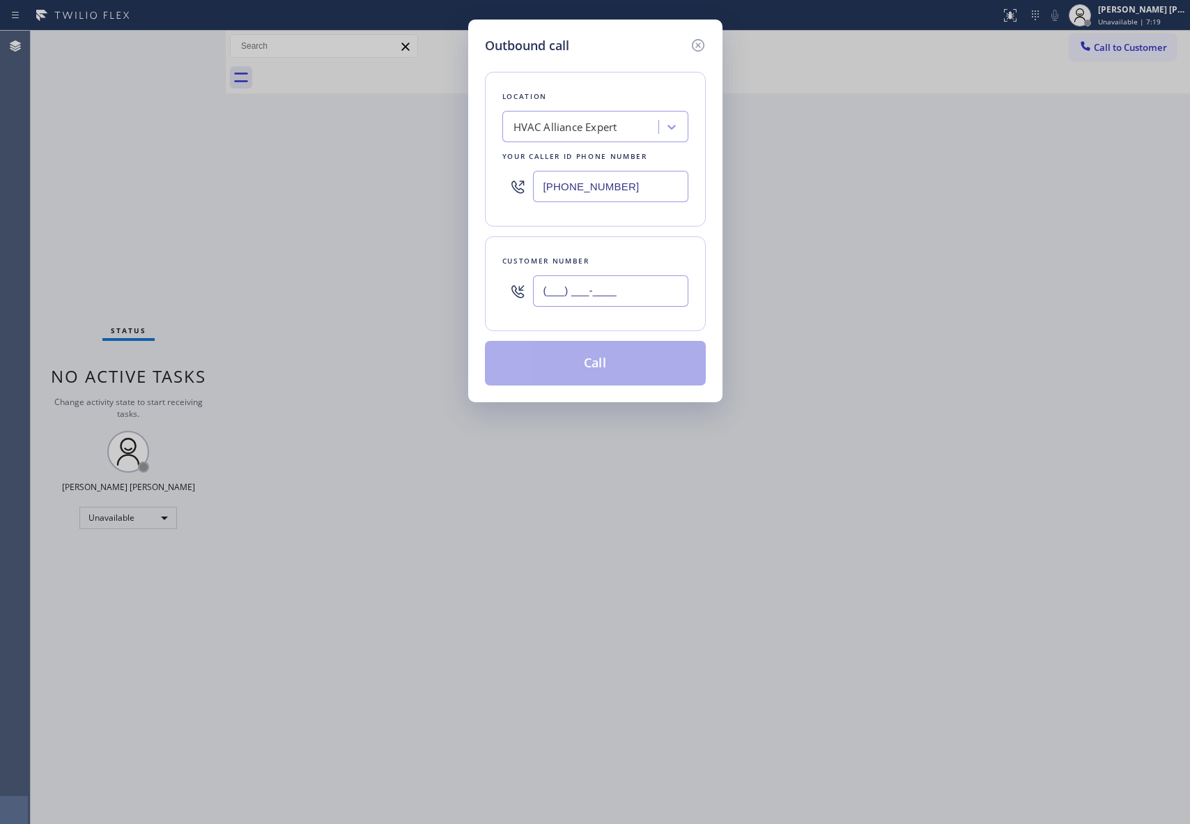
click at [641, 302] on input "(___) ___-____" at bounding box center [610, 290] width 155 height 31
paste input "917) 886-1179"
type input "[PHONE_NUMBER]"
click at [597, 358] on button "Call" at bounding box center [595, 363] width 221 height 45
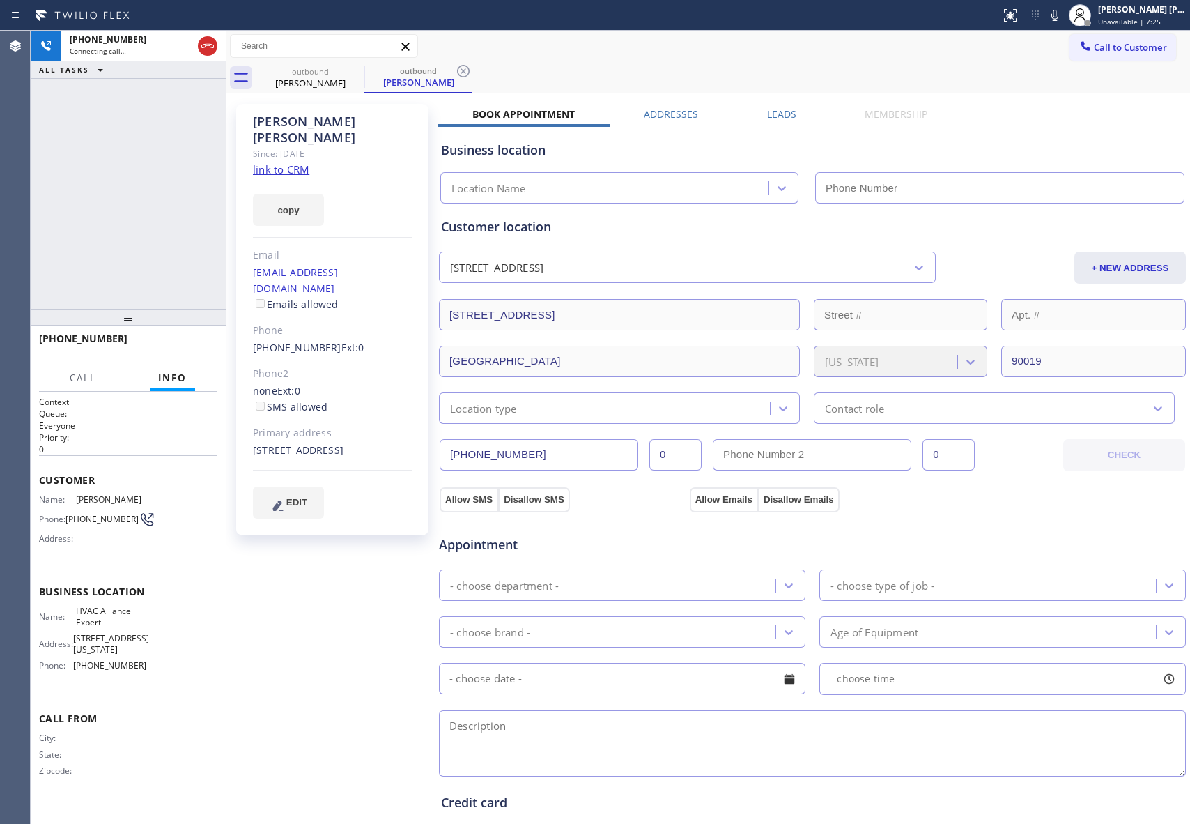
type input "[PHONE_NUMBER]"
click at [792, 106] on div "[PERSON_NAME] Since: [DATE] link to CRM copy Email [EMAIL_ADDRESS][DOMAIN_NAME]…" at bounding box center [708, 562] width 958 height 931
click at [778, 118] on label "Leads" at bounding box center [781, 113] width 29 height 13
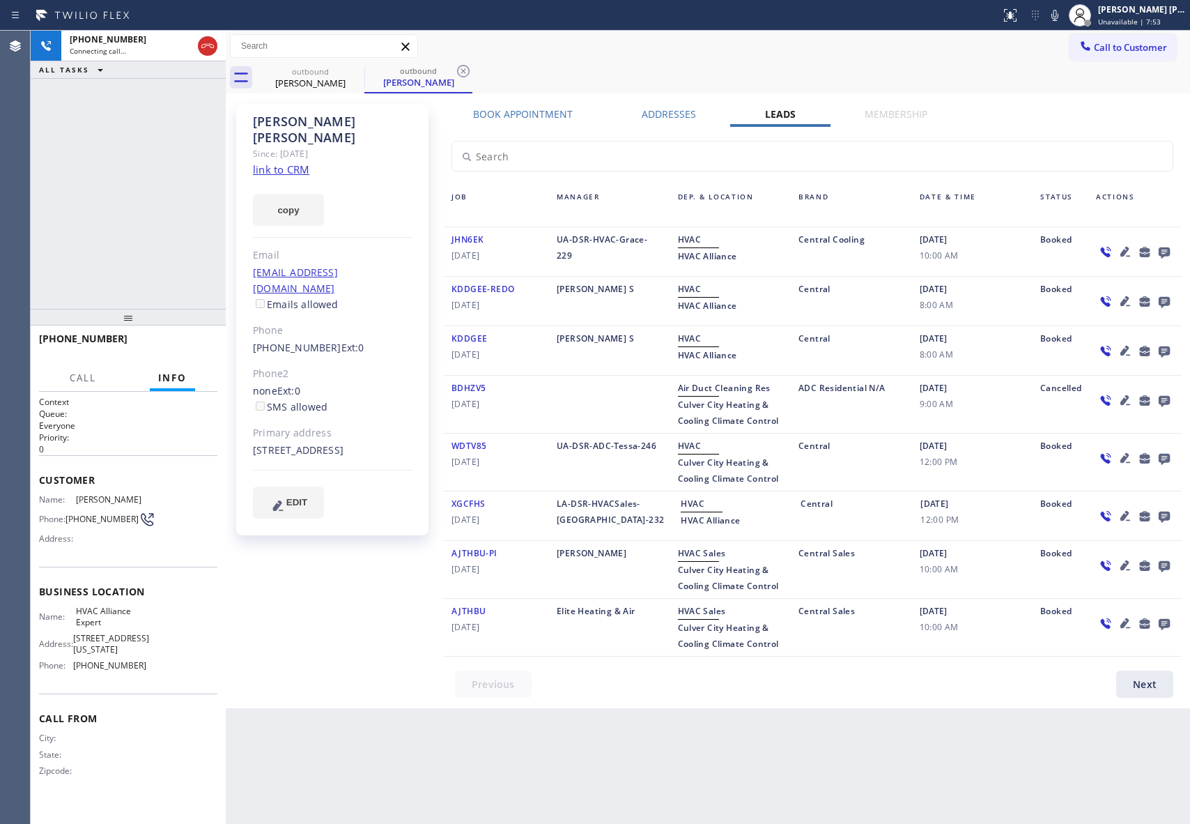
click at [1167, 251] on icon at bounding box center [1164, 252] width 11 height 11
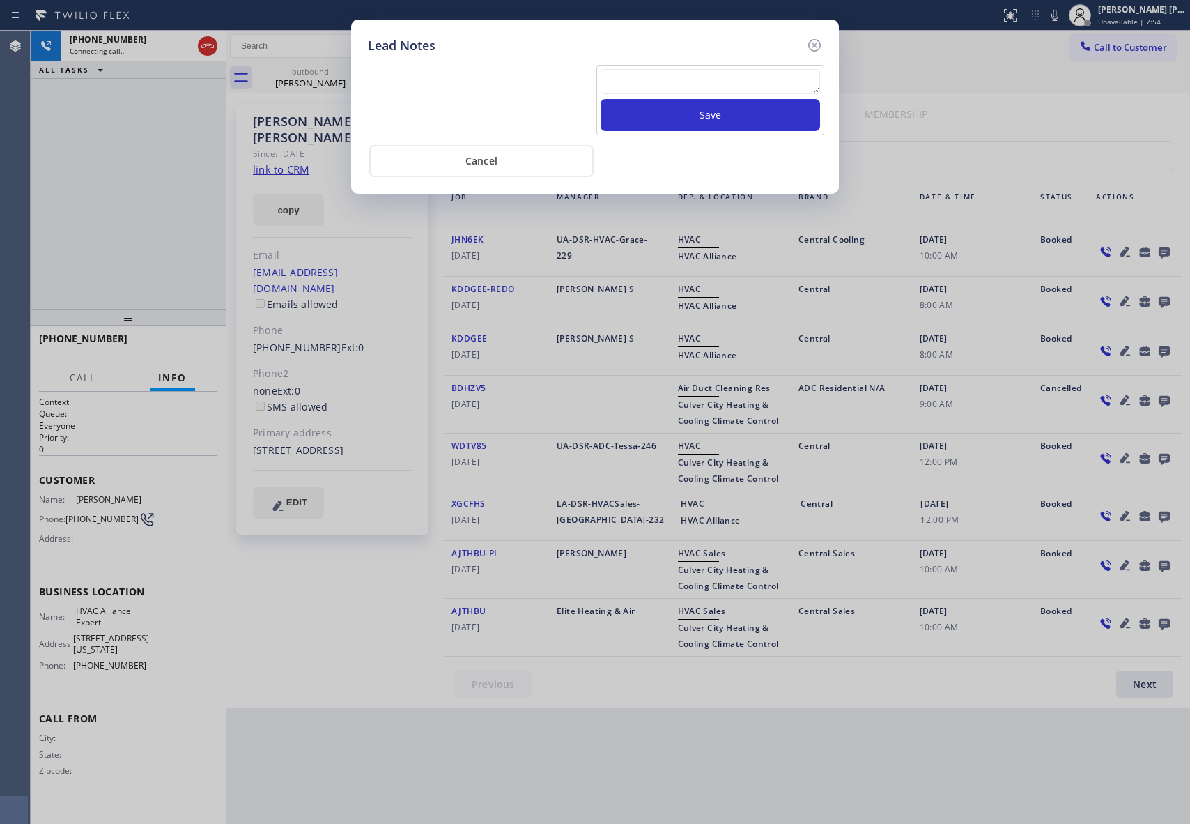
click at [746, 79] on textarea at bounding box center [711, 81] width 220 height 25
paste textarea "VM | please transfer if cx calls back"
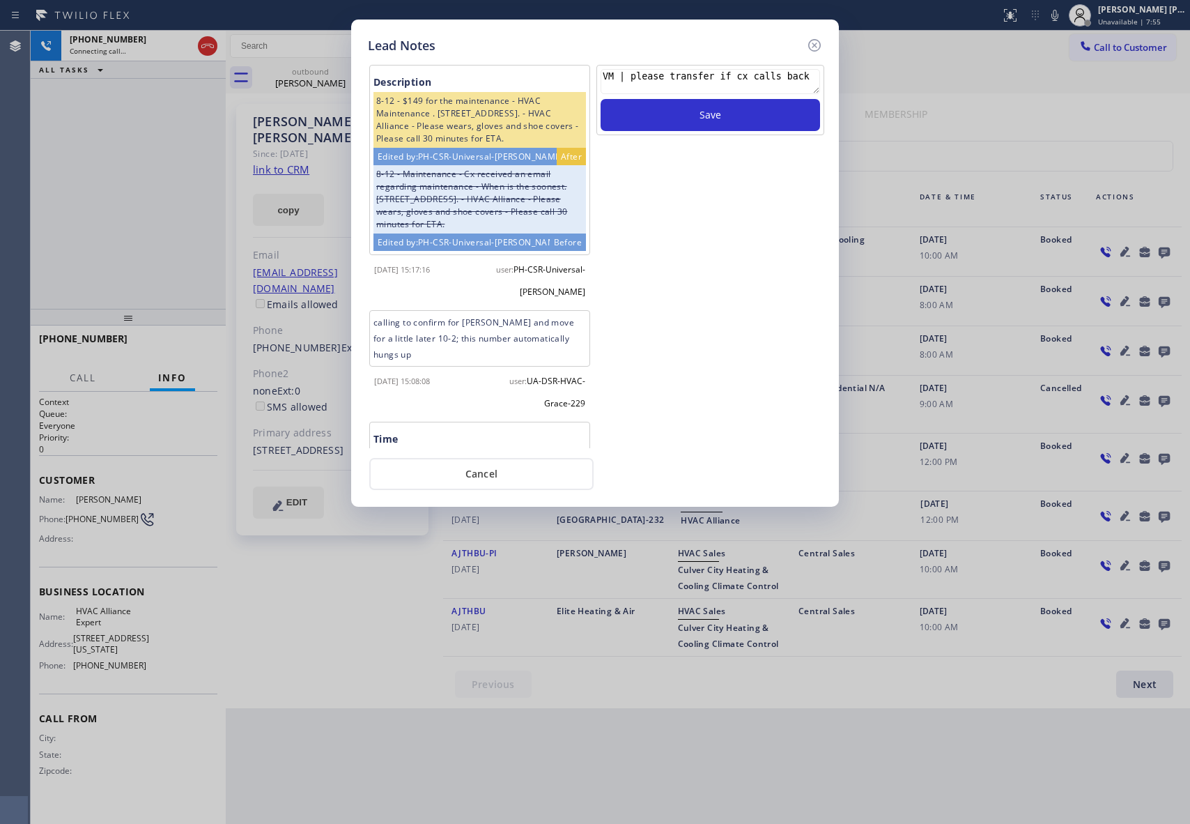
scroll to position [201, 0]
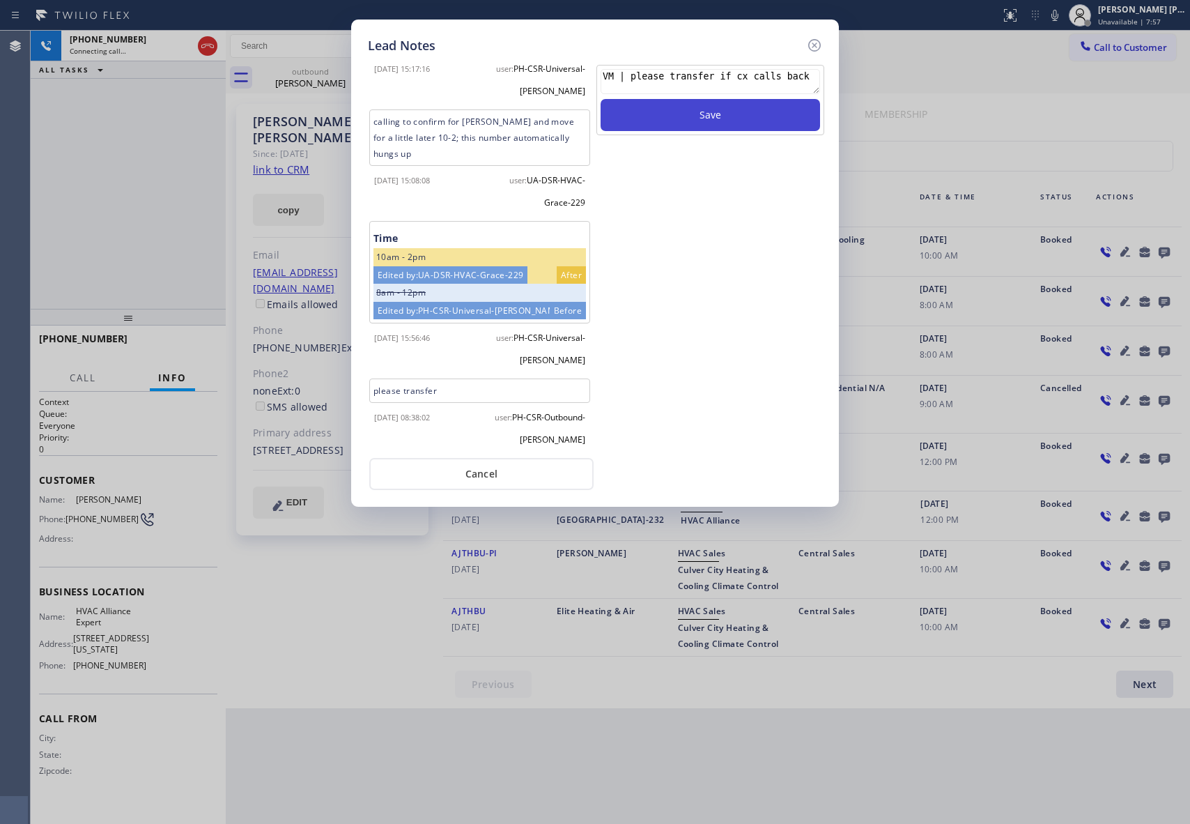
type textarea "VM | please transfer if cx calls back"
click at [721, 121] on button "Save" at bounding box center [711, 115] width 220 height 32
click at [815, 40] on icon at bounding box center [814, 45] width 17 height 17
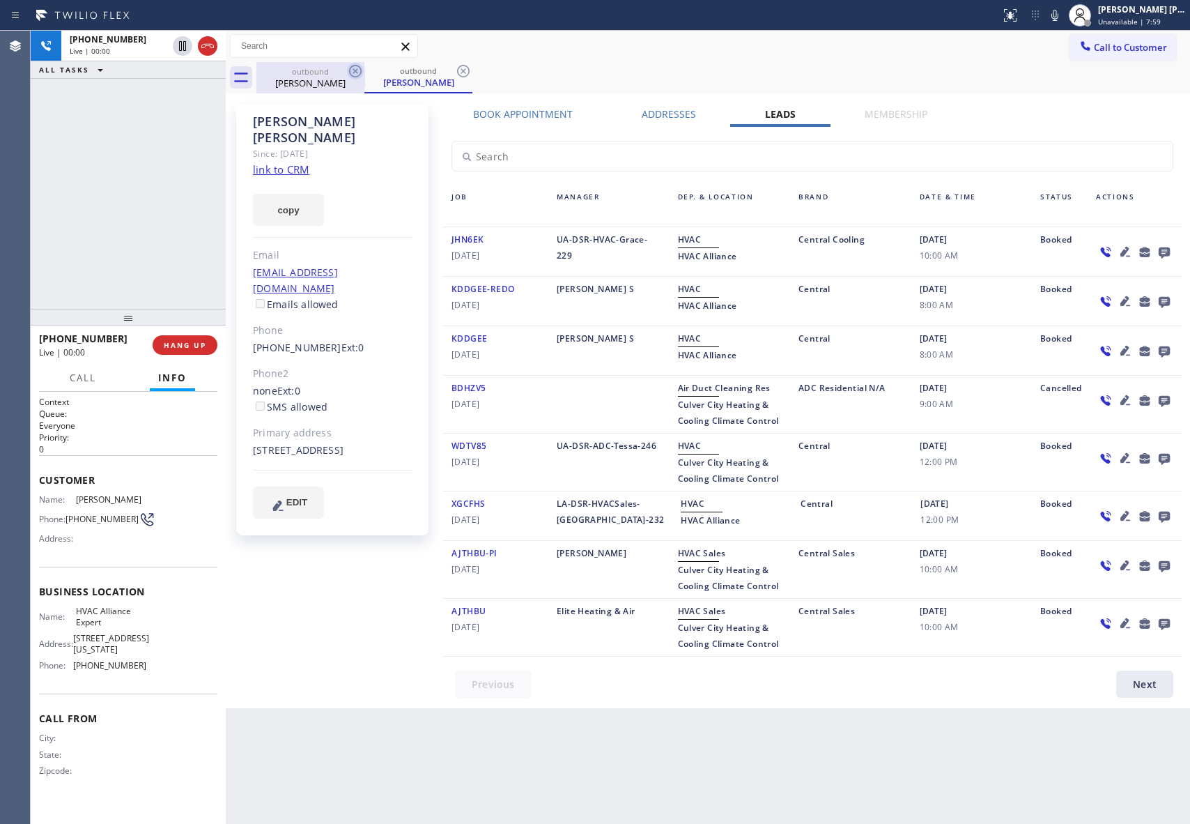
click at [362, 68] on icon at bounding box center [355, 71] width 17 height 17
click at [357, 71] on icon at bounding box center [355, 71] width 17 height 17
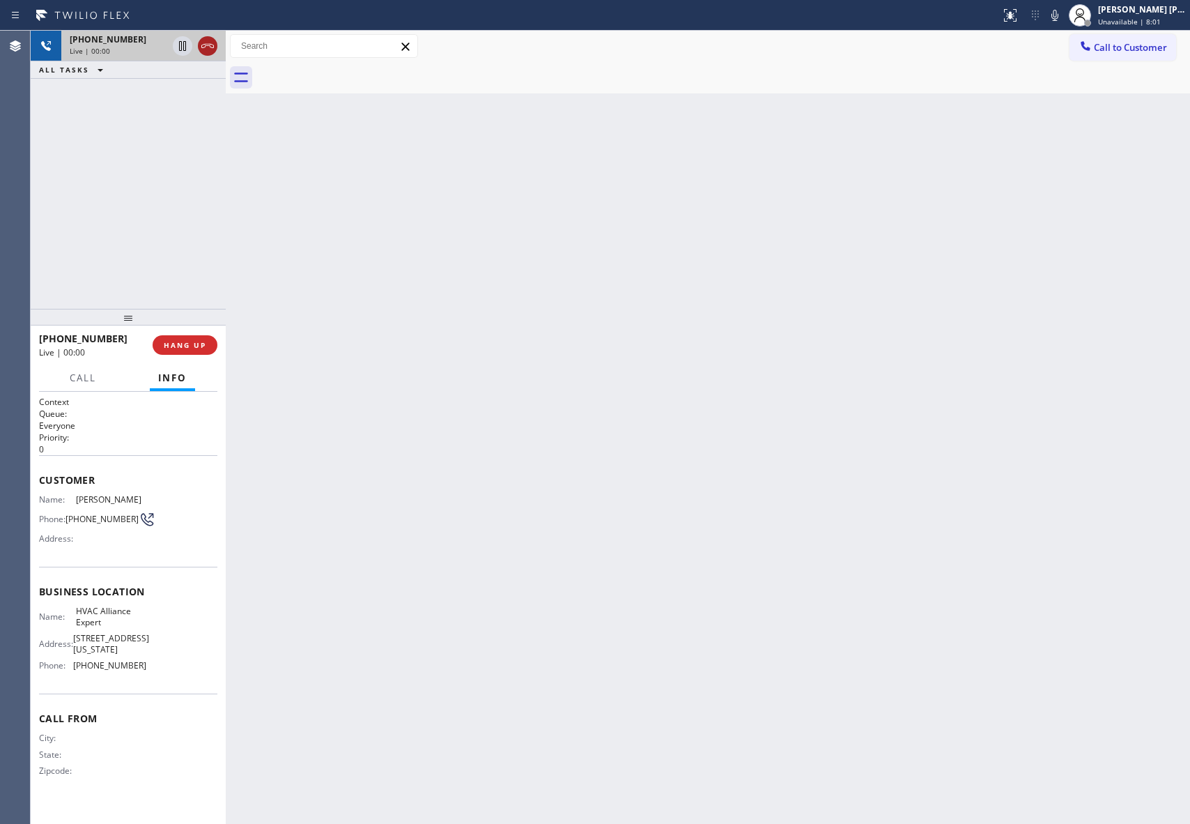
click at [209, 47] on icon at bounding box center [207, 46] width 17 height 17
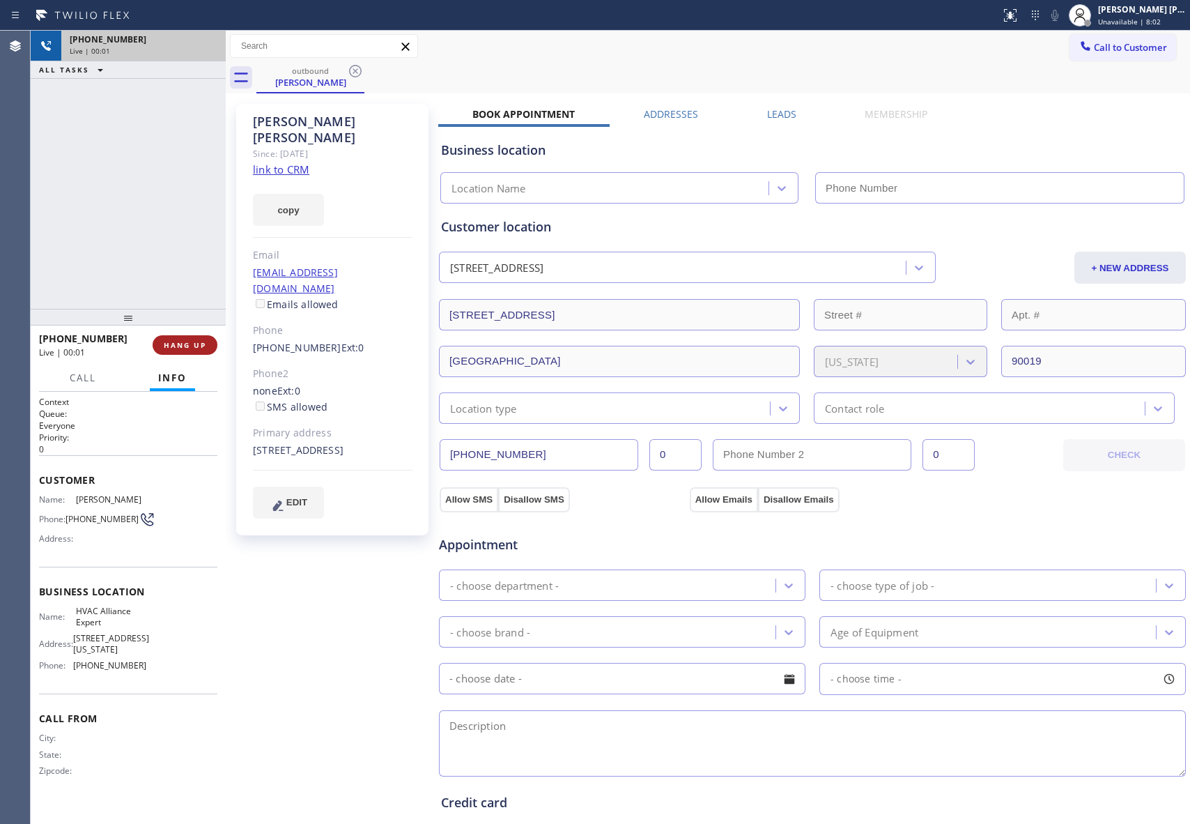
click at [188, 341] on span "HANG UP" at bounding box center [185, 345] width 43 height 10
type input "[PHONE_NUMBER]"
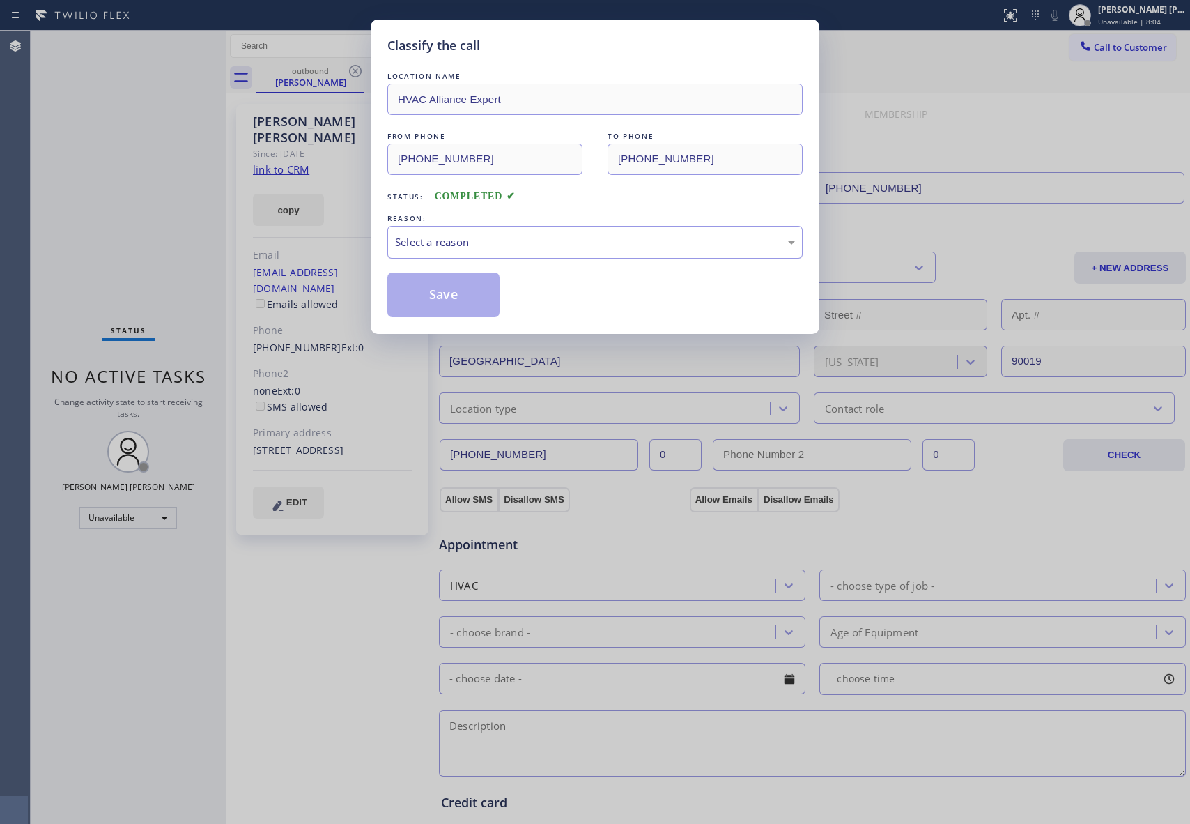
click at [493, 236] on div "Select a reason" at bounding box center [595, 242] width 400 height 16
click at [444, 298] on button "Save" at bounding box center [444, 295] width 112 height 45
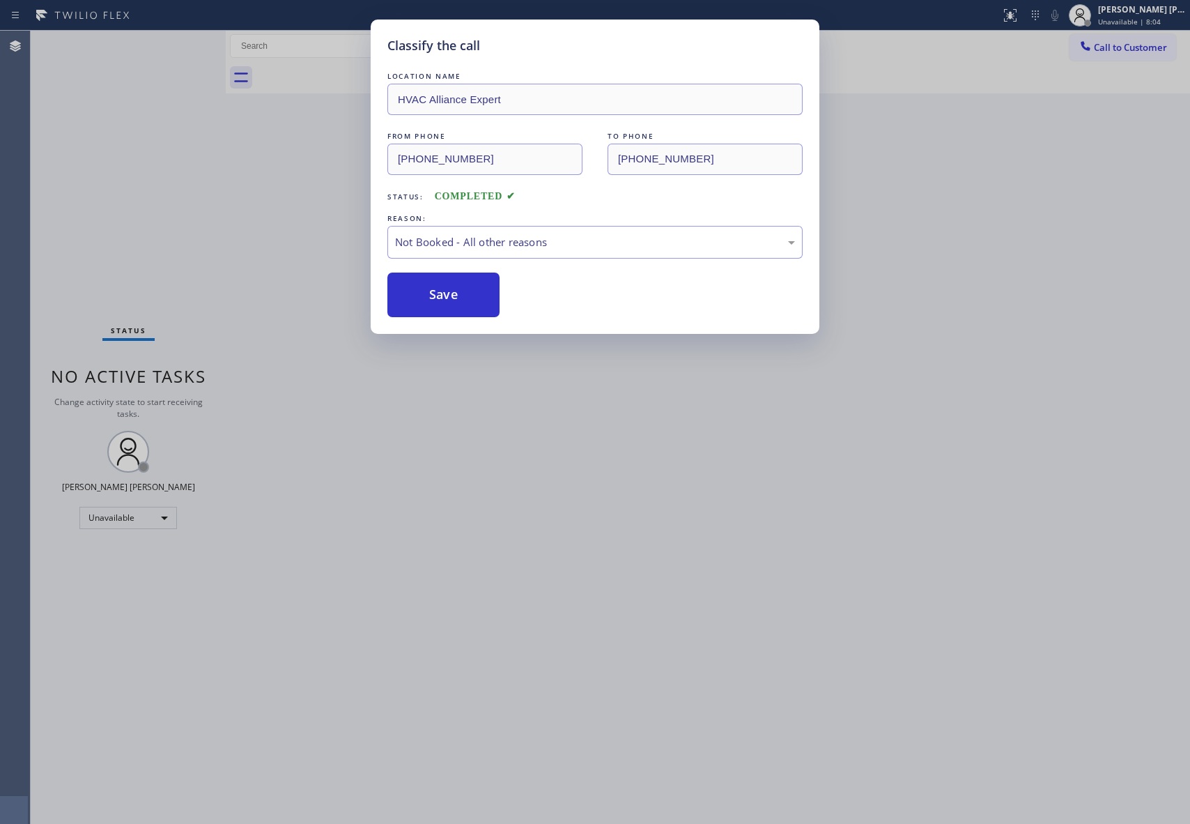
click at [444, 298] on button "Save" at bounding box center [444, 295] width 112 height 45
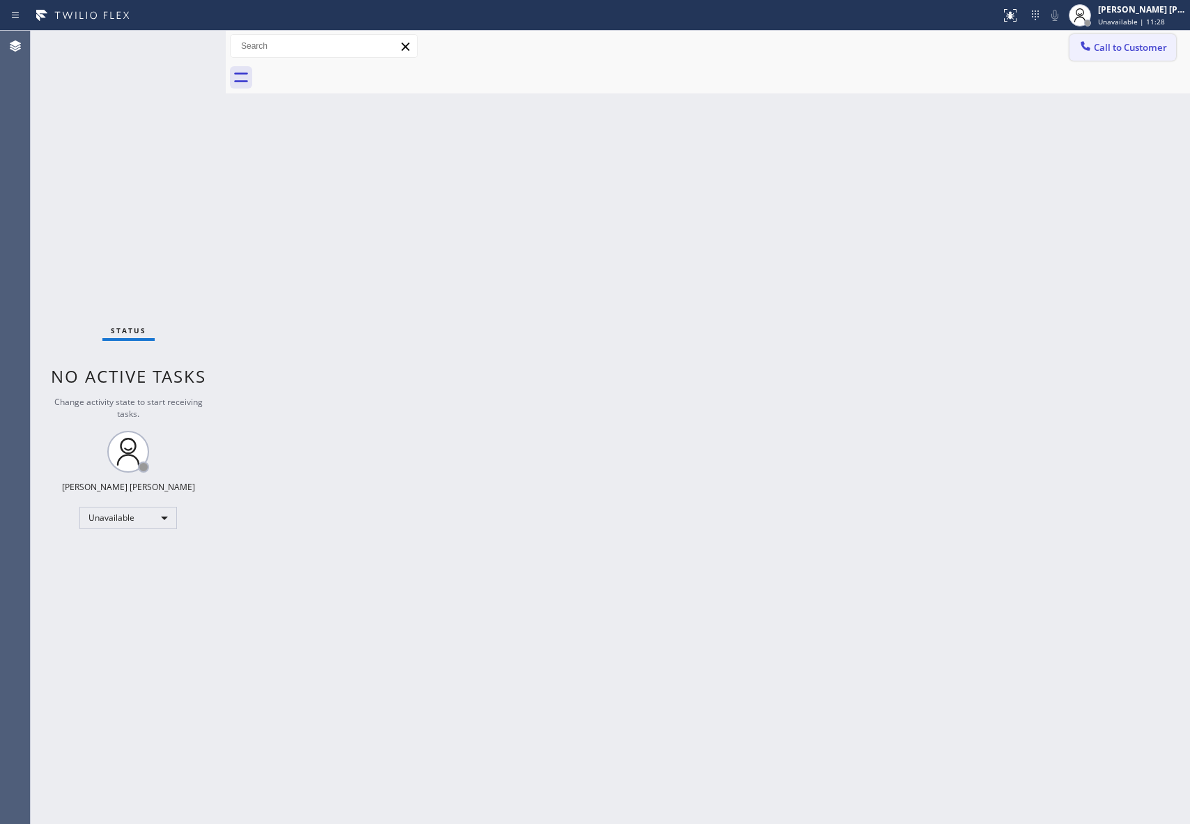
click at [1158, 45] on span "Call to Customer" at bounding box center [1130, 47] width 73 height 13
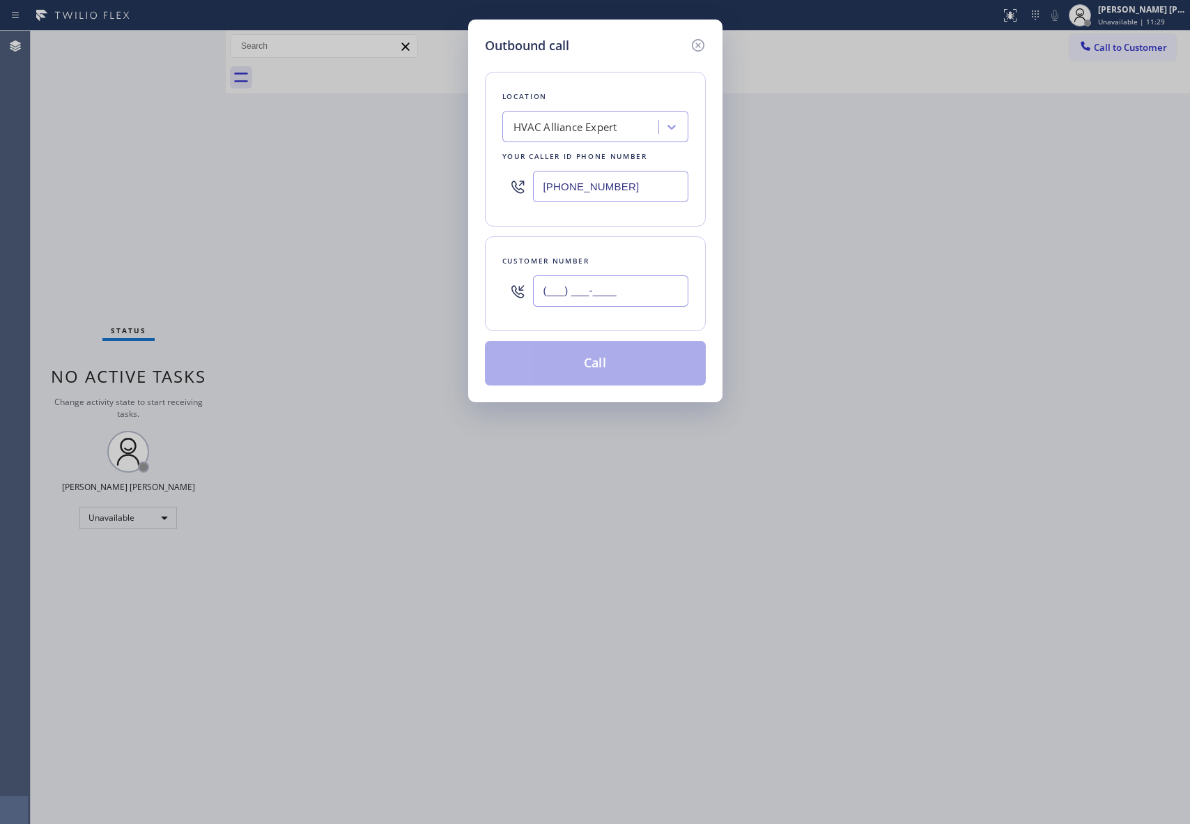
click at [643, 296] on input "(___) ___-____" at bounding box center [610, 290] width 155 height 31
paste input "310) 990-2904"
type input "[PHONE_NUMBER]"
click at [615, 361] on button "Call" at bounding box center [595, 363] width 221 height 45
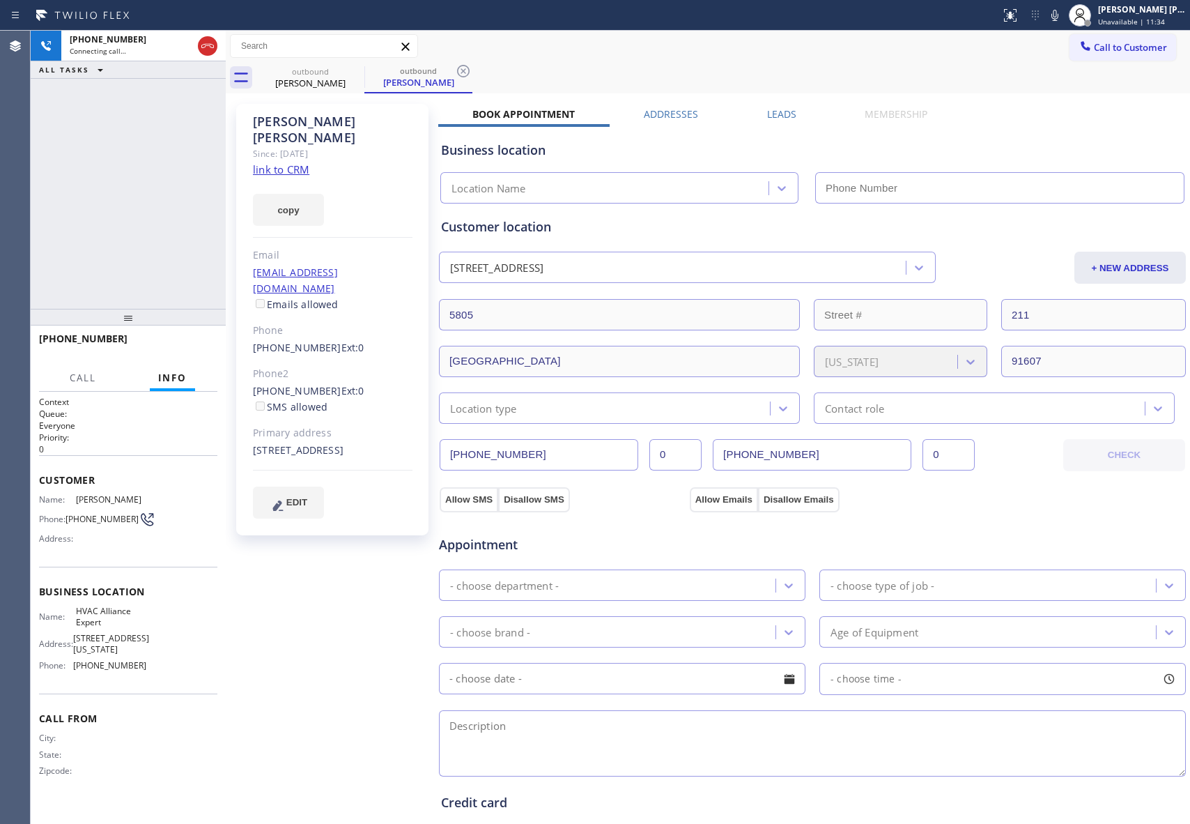
type input "[PHONE_NUMBER]"
drag, startPoint x: 179, startPoint y: 346, endPoint x: 566, endPoint y: 171, distance: 424.5
click at [184, 344] on span "HANG UP" at bounding box center [185, 345] width 43 height 10
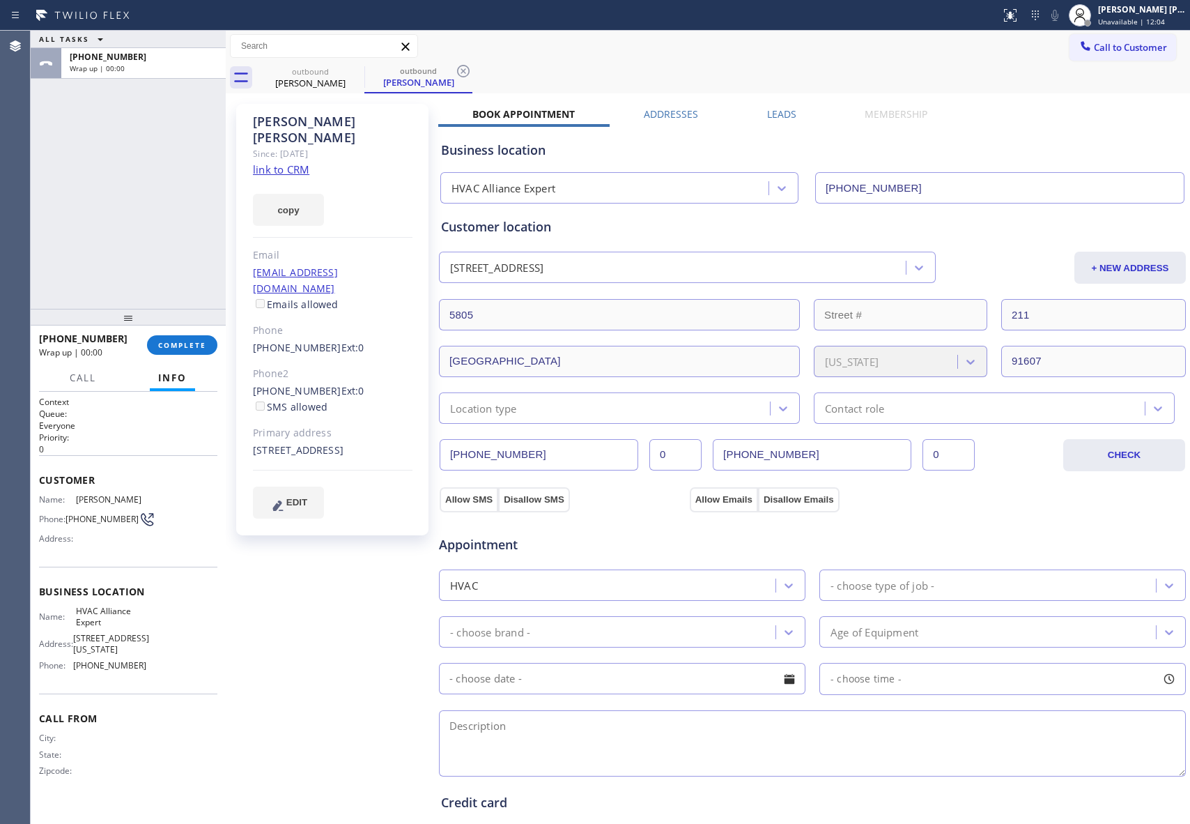
click at [783, 109] on label "Leads" at bounding box center [781, 113] width 29 height 13
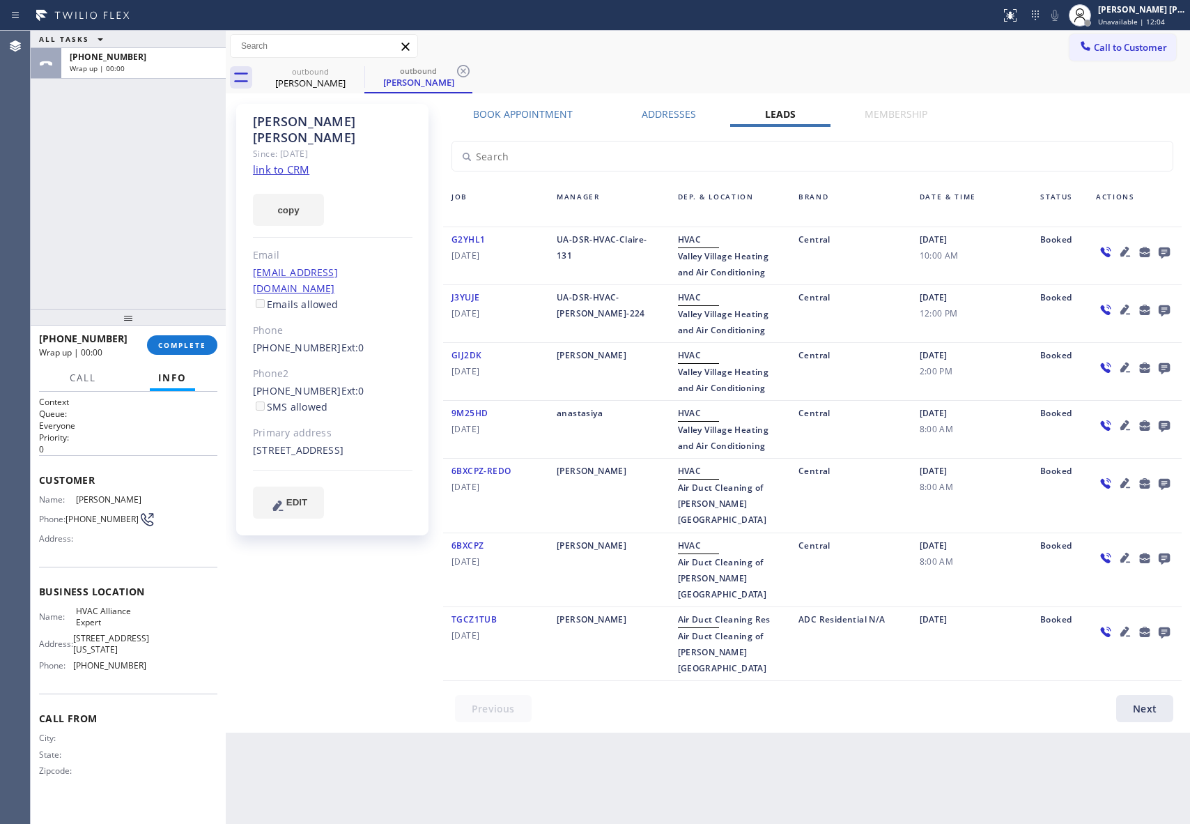
click at [1167, 249] on icon at bounding box center [1164, 252] width 11 height 11
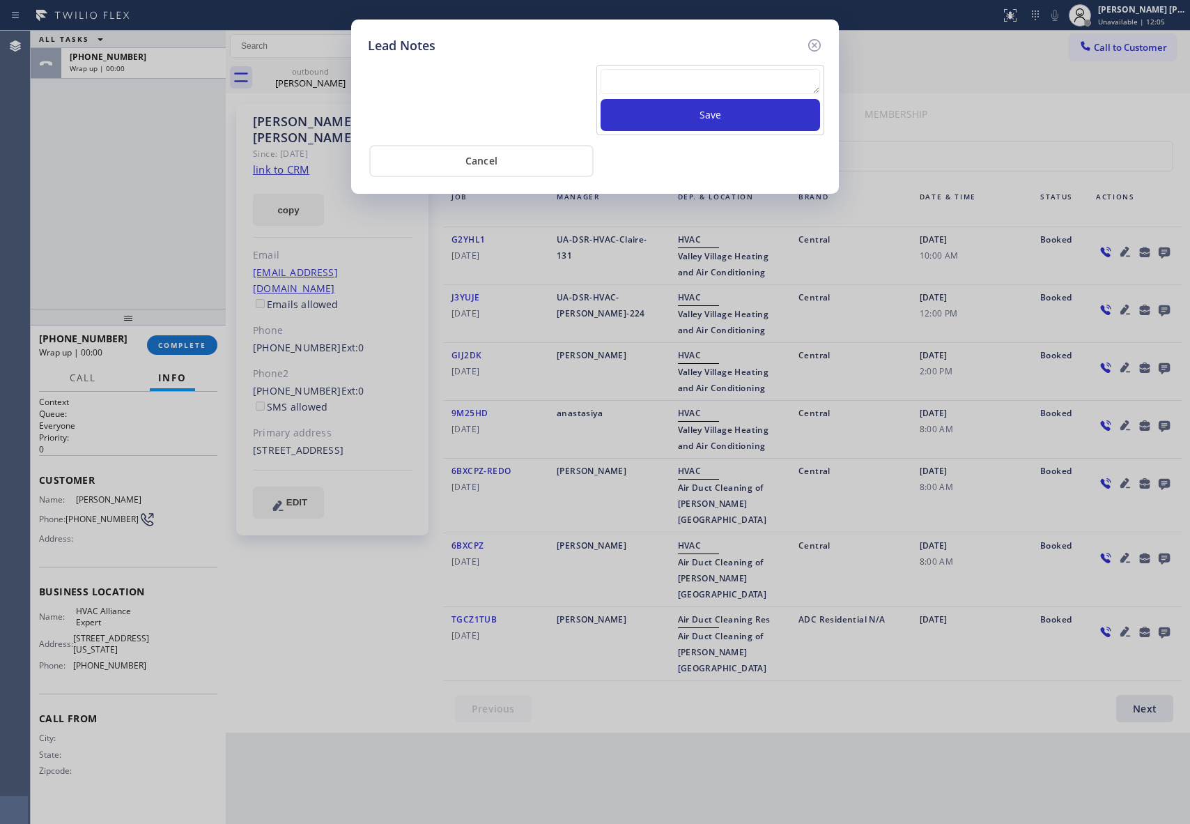
click at [675, 84] on textarea at bounding box center [711, 81] width 220 height 25
paste textarea "VM | please transfer if cx calls back"
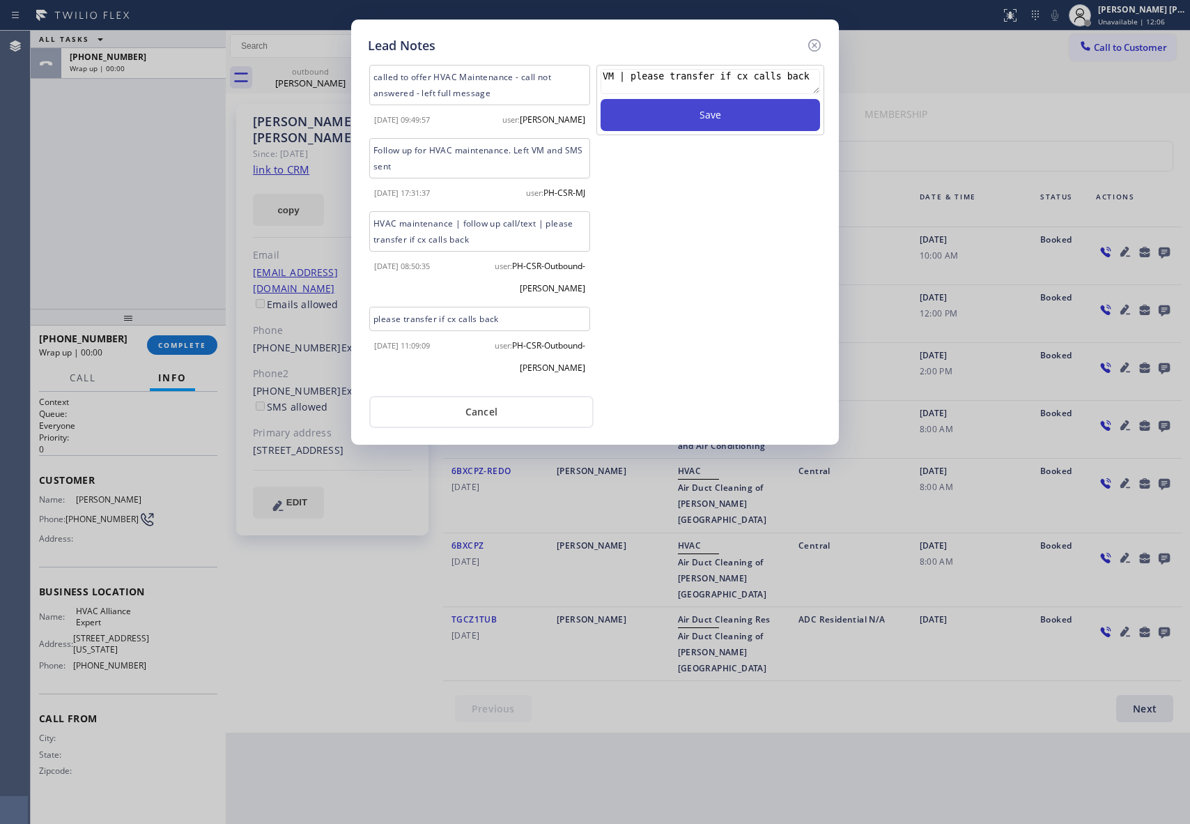
type textarea "VM | please transfer if cx calls back"
click at [687, 120] on button "Save" at bounding box center [711, 115] width 220 height 32
click at [814, 39] on icon at bounding box center [814, 45] width 13 height 13
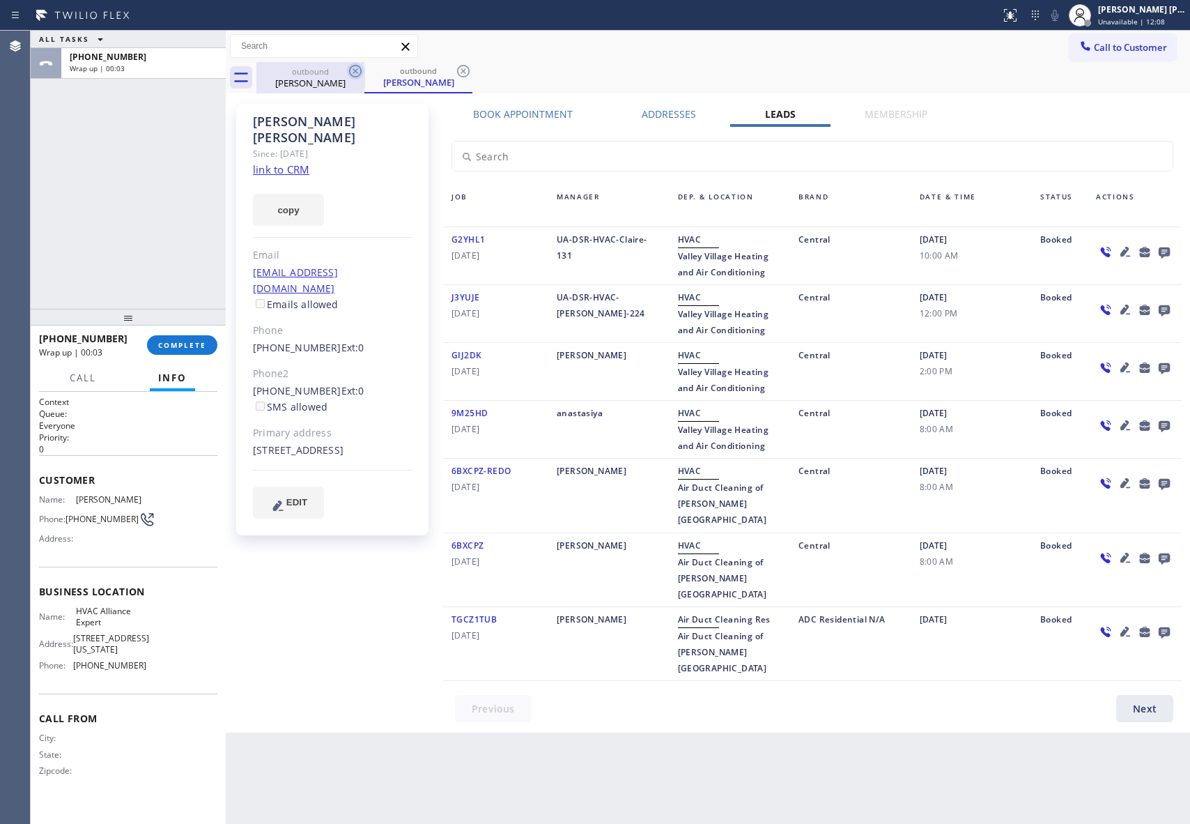
click at [352, 70] on icon at bounding box center [355, 71] width 17 height 17
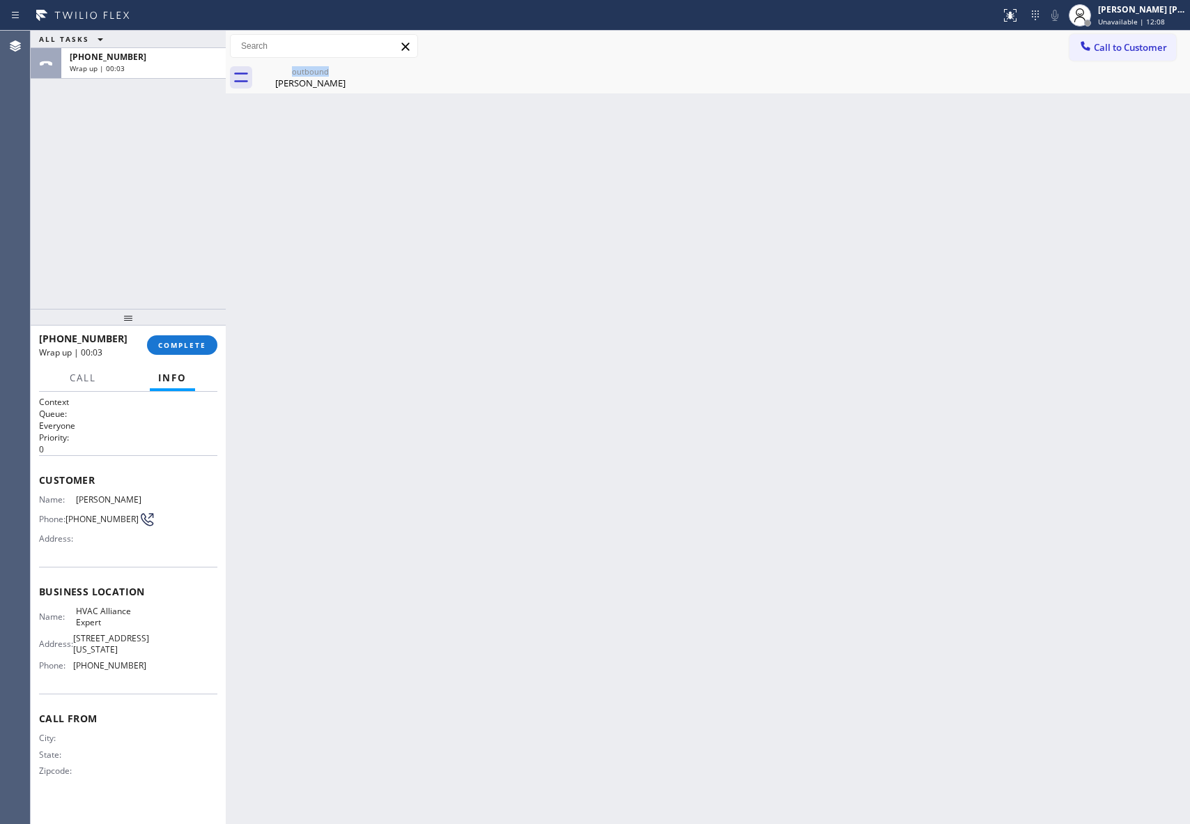
click at [352, 70] on div "outbound [PERSON_NAME]" at bounding box center [310, 77] width 108 height 31
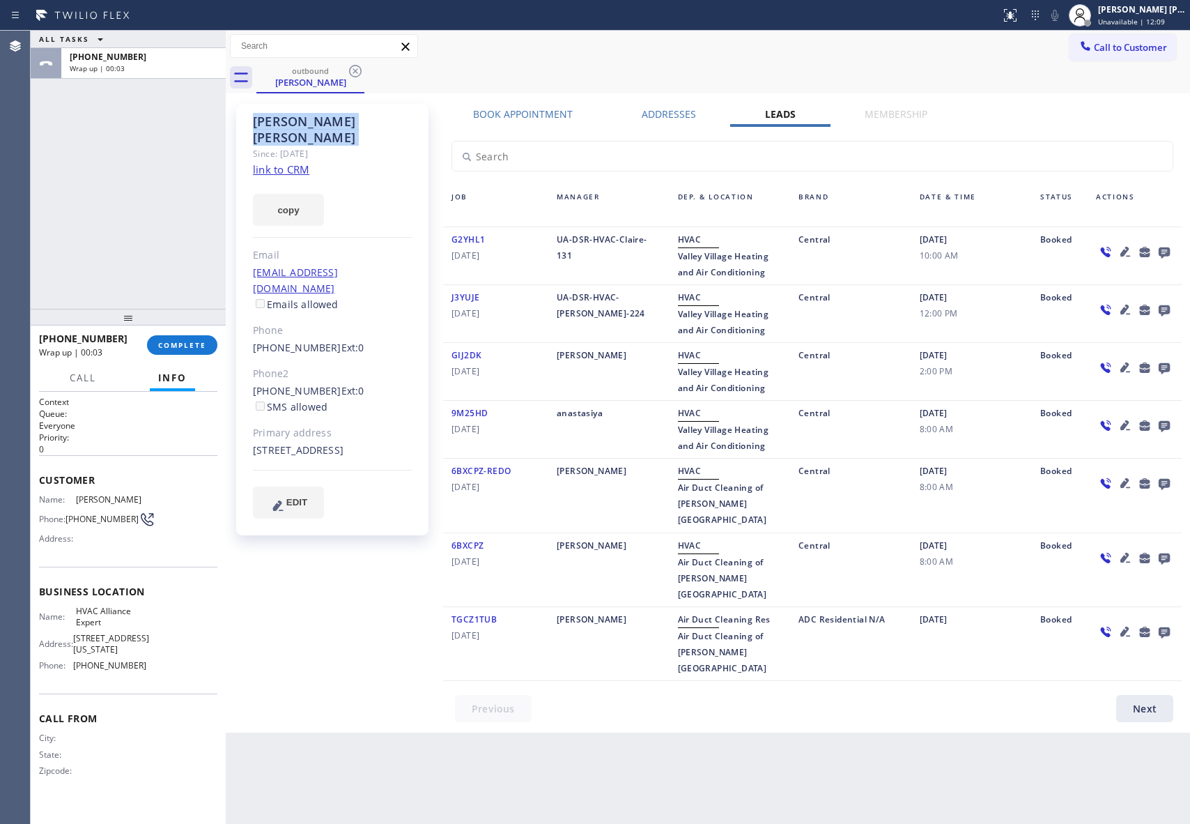
click at [352, 70] on icon at bounding box center [355, 71] width 17 height 17
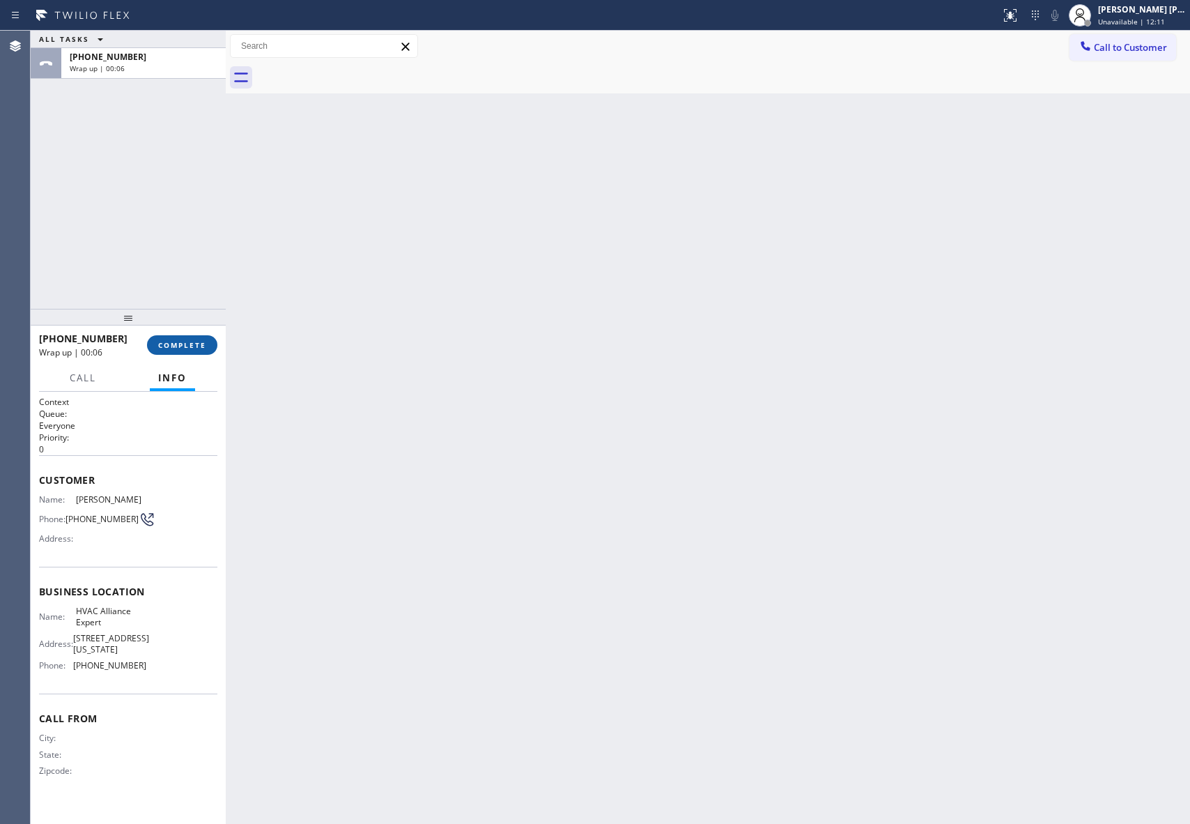
click at [173, 346] on span "COMPLETE" at bounding box center [182, 345] width 48 height 10
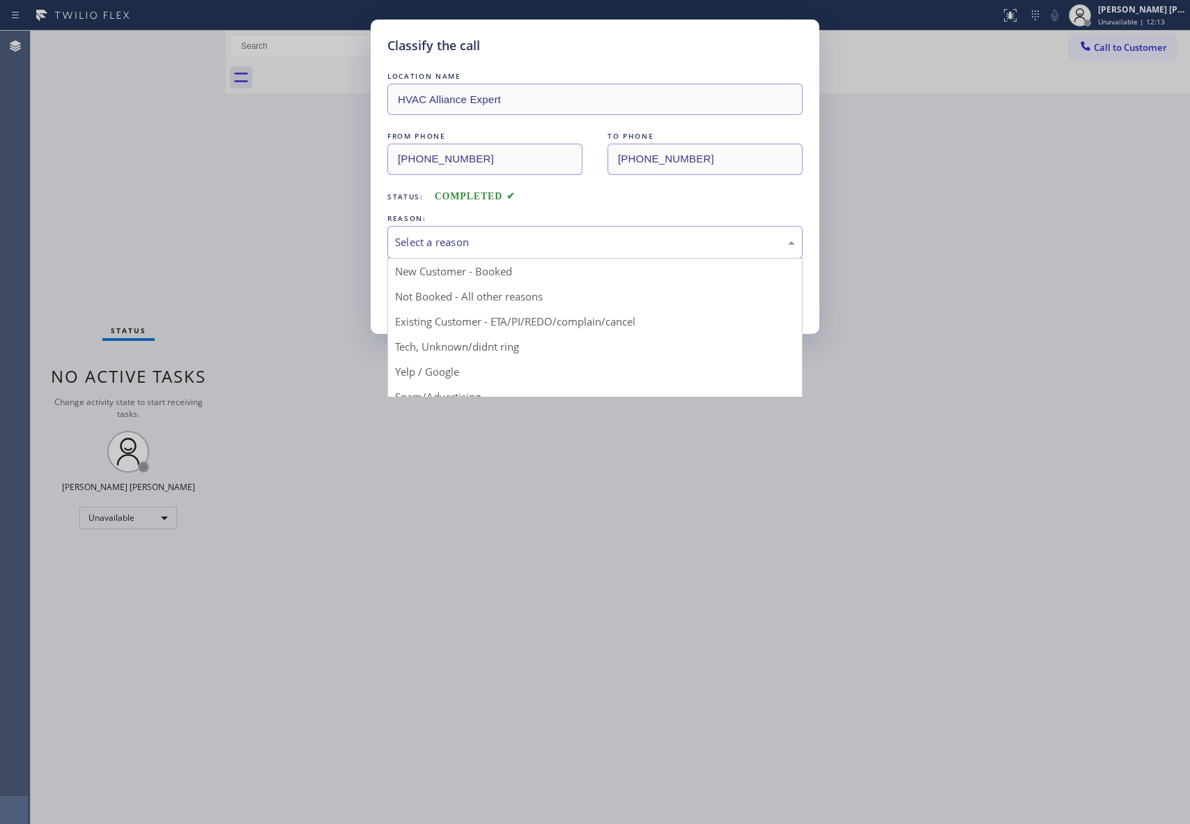
click at [435, 234] on div "Select a reason" at bounding box center [595, 242] width 400 height 16
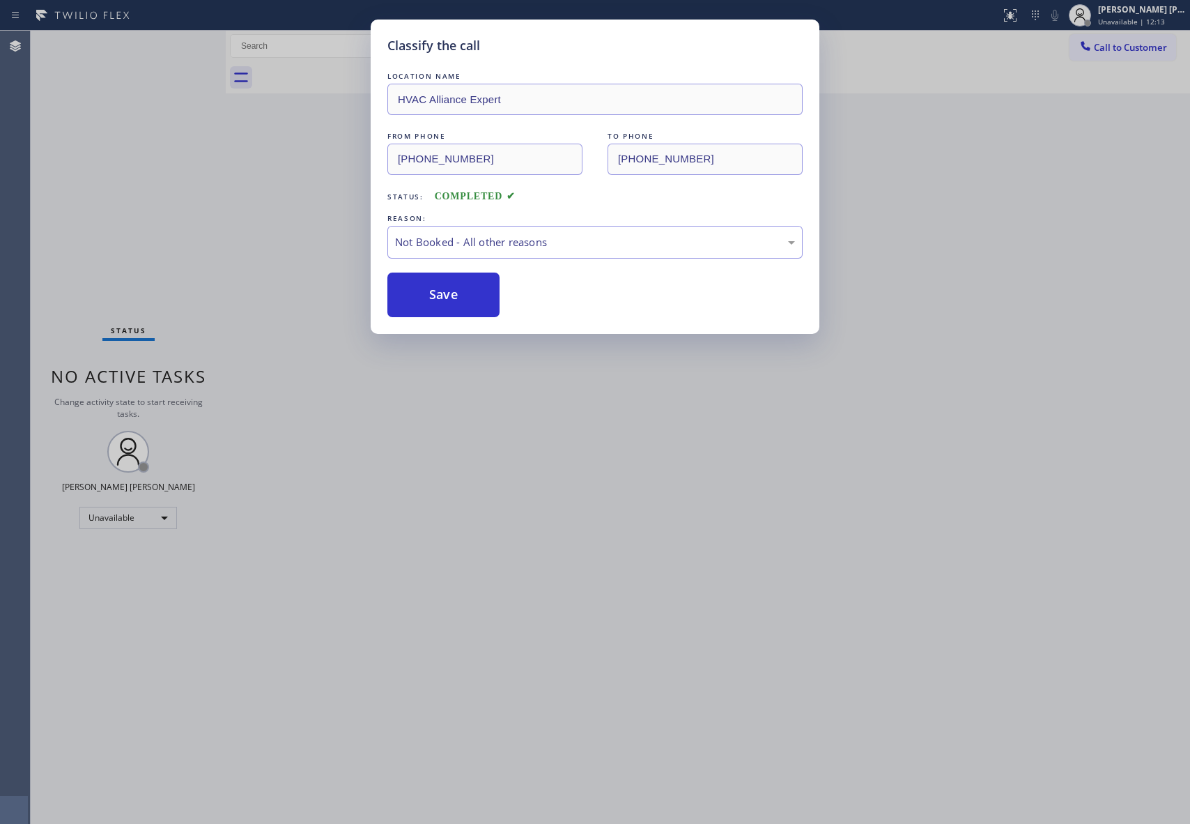
click at [422, 301] on button "Save" at bounding box center [444, 295] width 112 height 45
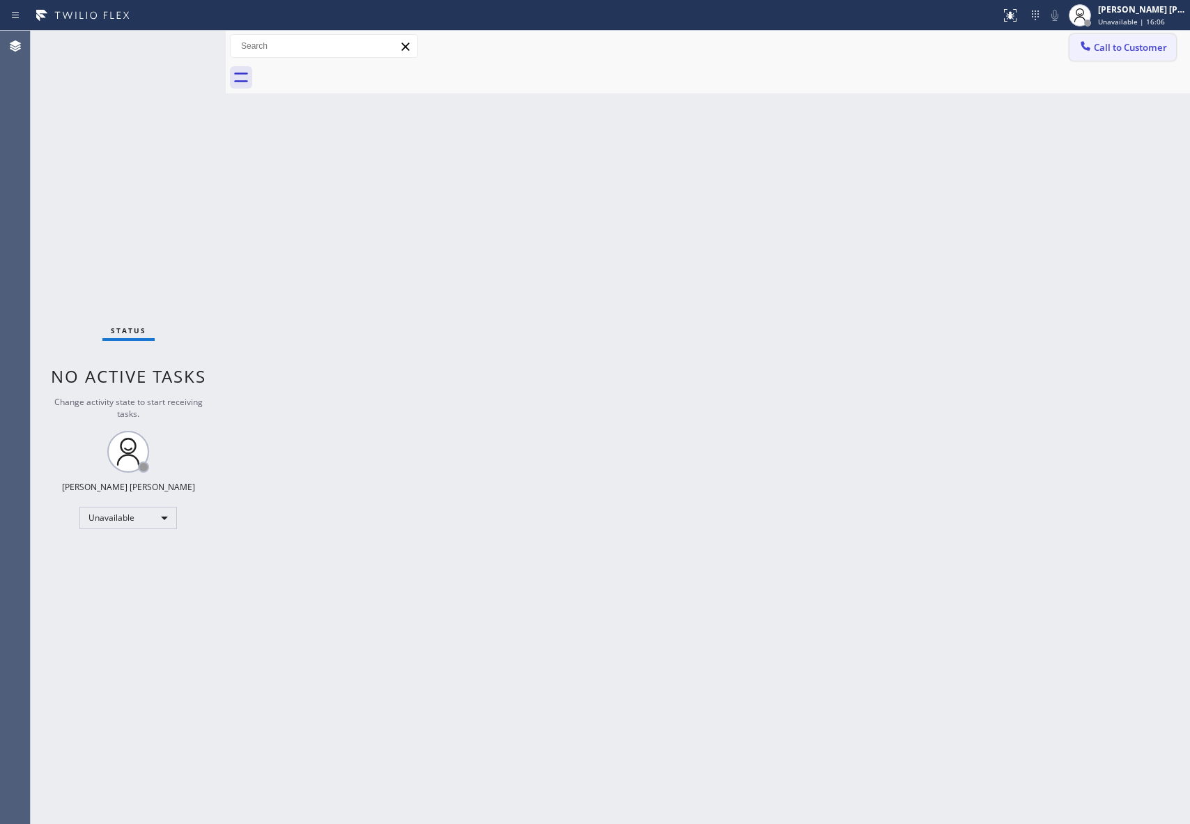
click at [1130, 49] on span "Call to Customer" at bounding box center [1130, 47] width 73 height 13
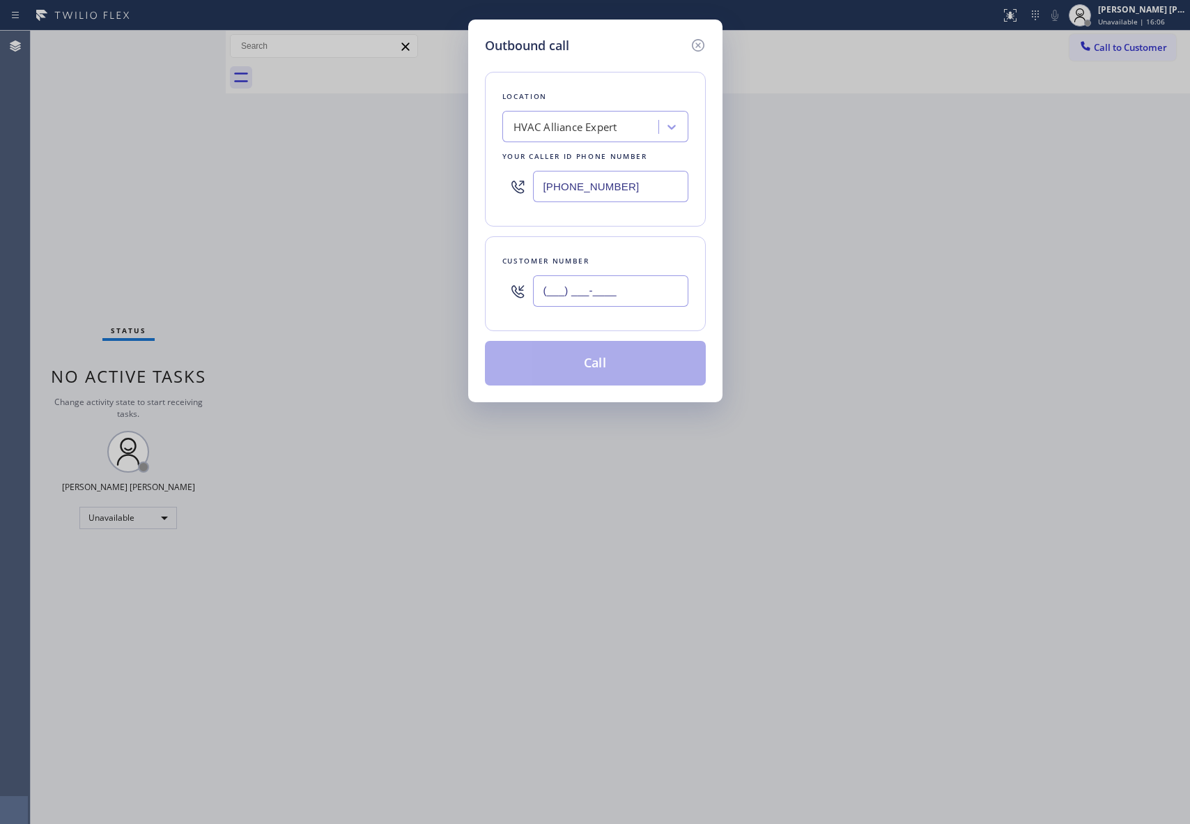
click at [601, 302] on input "(___) ___-____" at bounding box center [610, 290] width 155 height 31
paste input "818) 849-8207"
type input "[PHONE_NUMBER]"
click at [608, 374] on button "Call" at bounding box center [595, 363] width 221 height 45
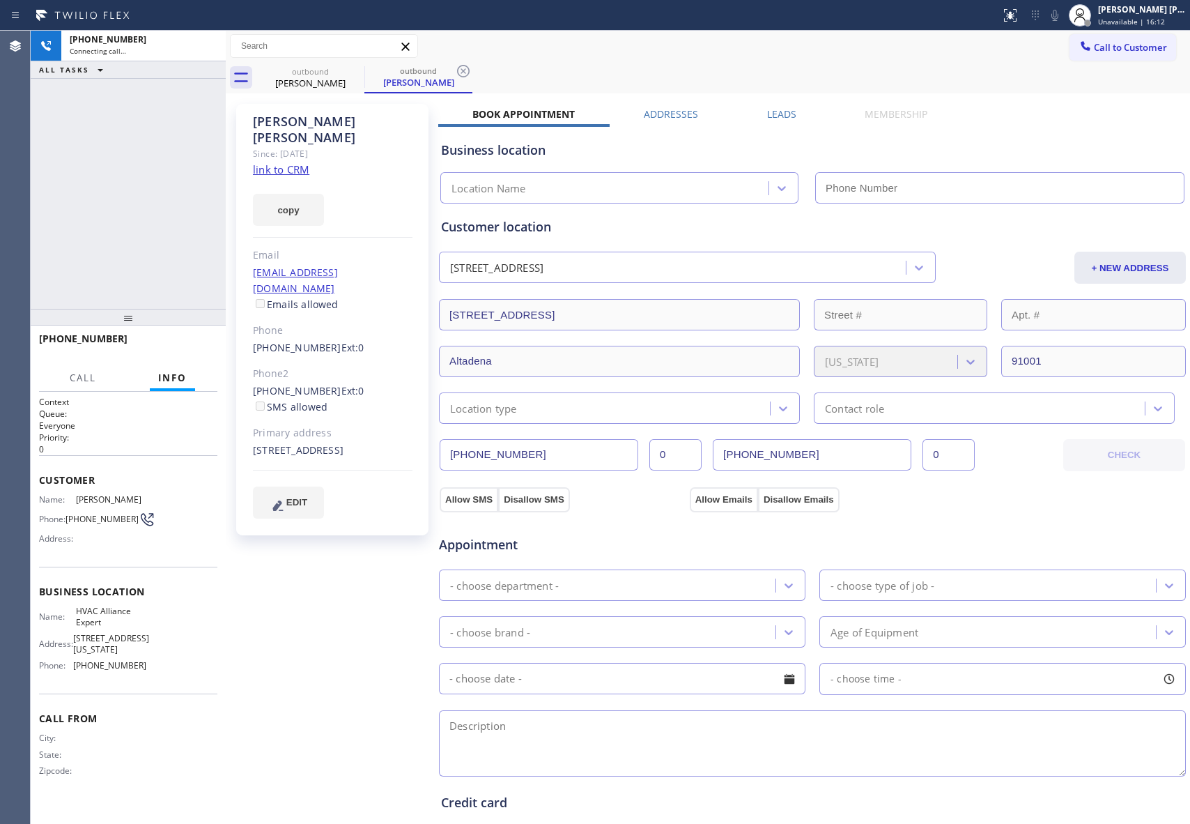
type input "[PHONE_NUMBER]"
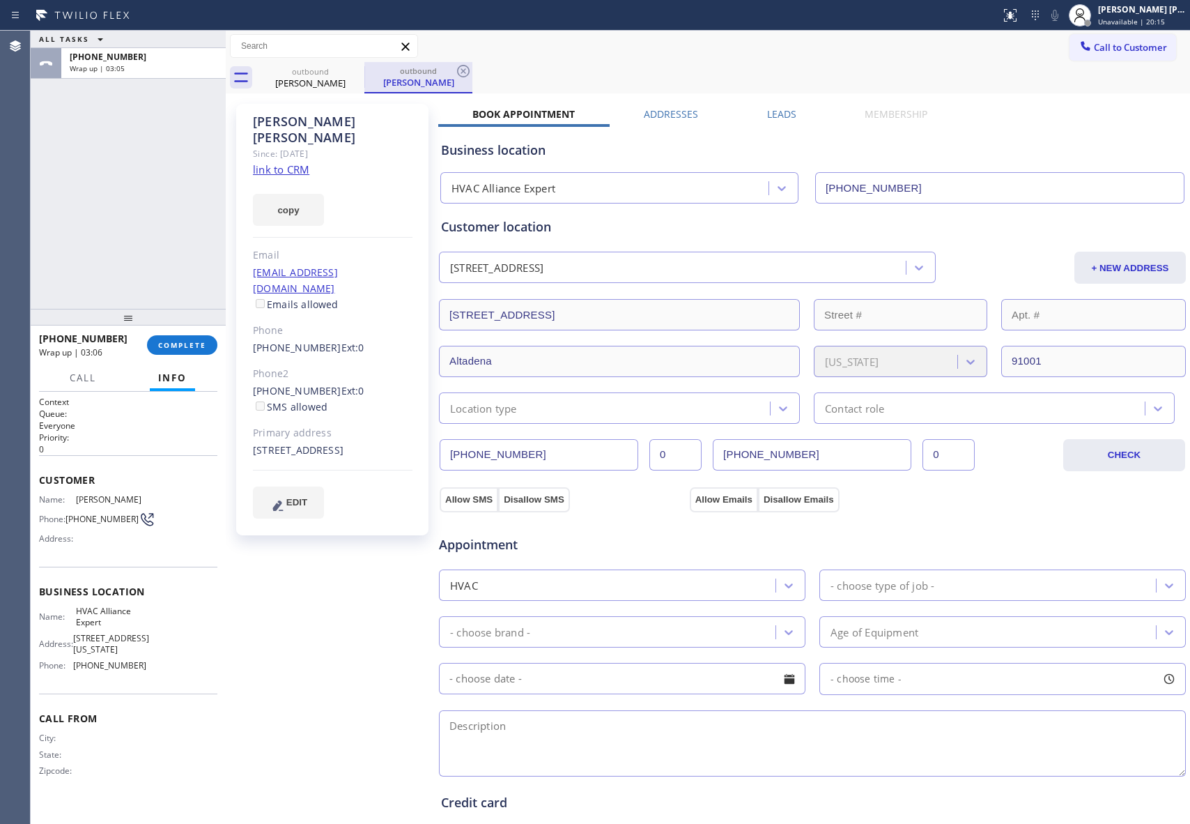
click at [338, 74] on div "outbound" at bounding box center [310, 71] width 105 height 10
drag, startPoint x: 371, startPoint y: 72, endPoint x: 351, endPoint y: 72, distance: 19.5
click at [369, 72] on div "outbound" at bounding box center [418, 71] width 105 height 10
click at [351, 72] on icon at bounding box center [355, 71] width 17 height 17
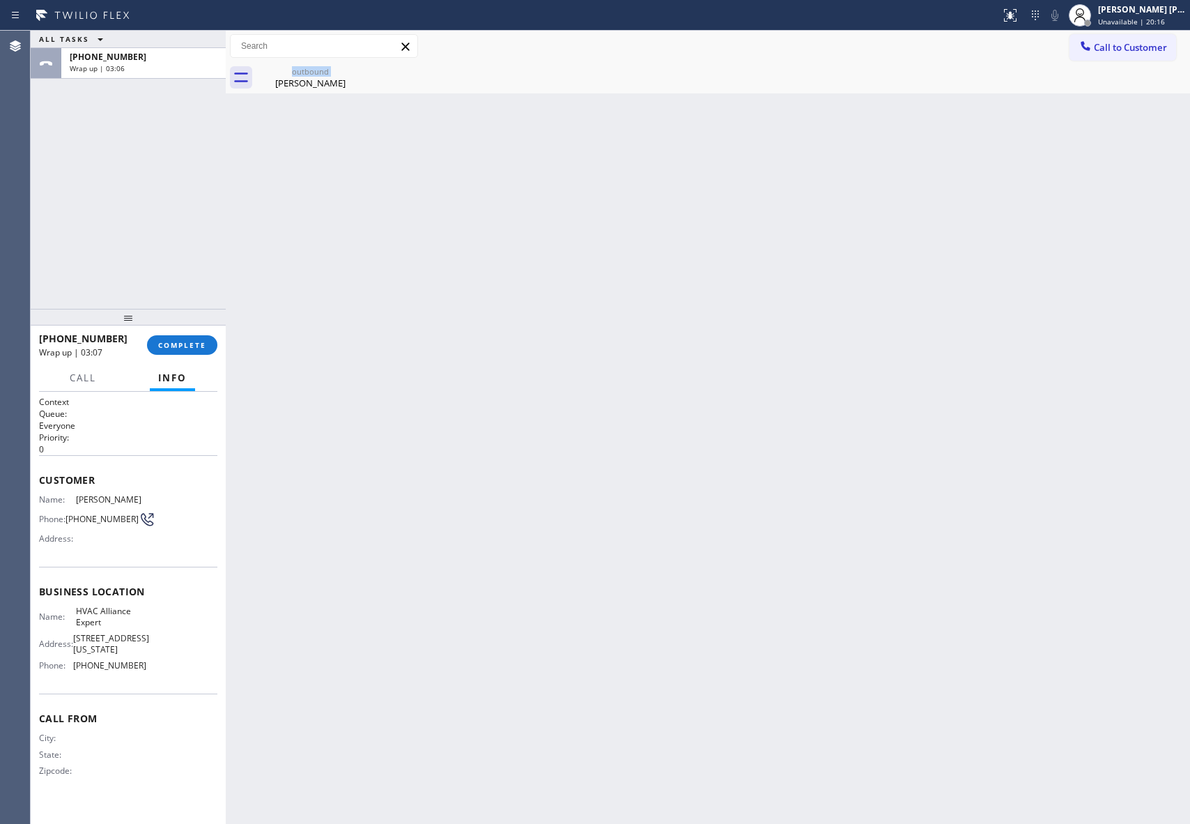
click at [351, 72] on div "outbound [PERSON_NAME]" at bounding box center [310, 77] width 108 height 31
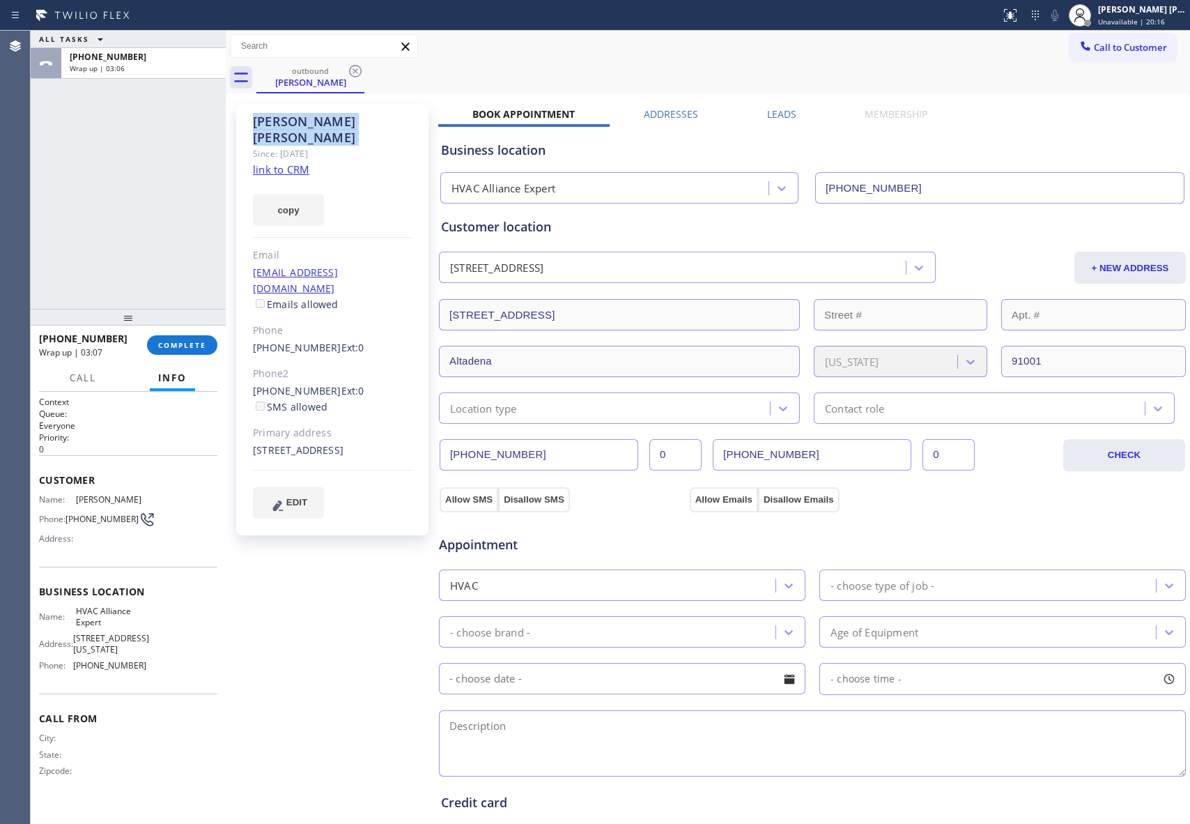
click at [351, 72] on icon at bounding box center [355, 71] width 17 height 17
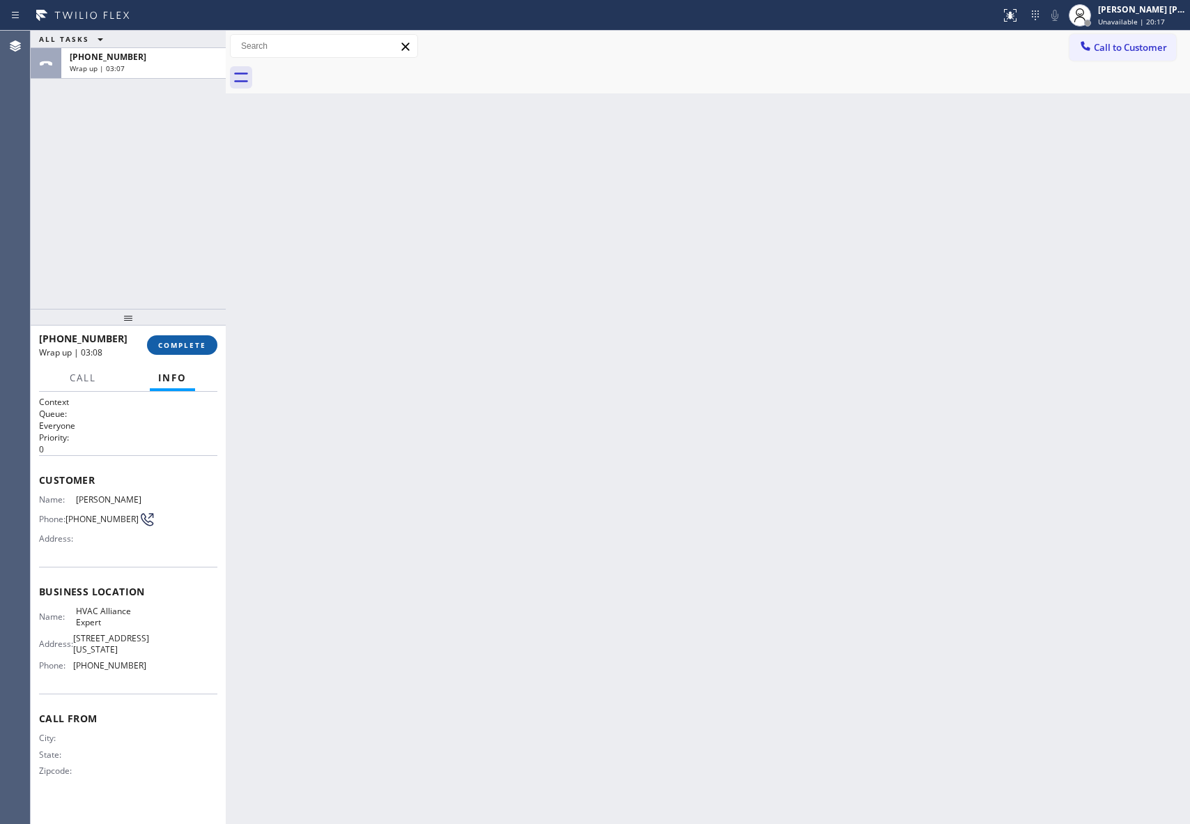
click at [184, 340] on span "COMPLETE" at bounding box center [182, 345] width 48 height 10
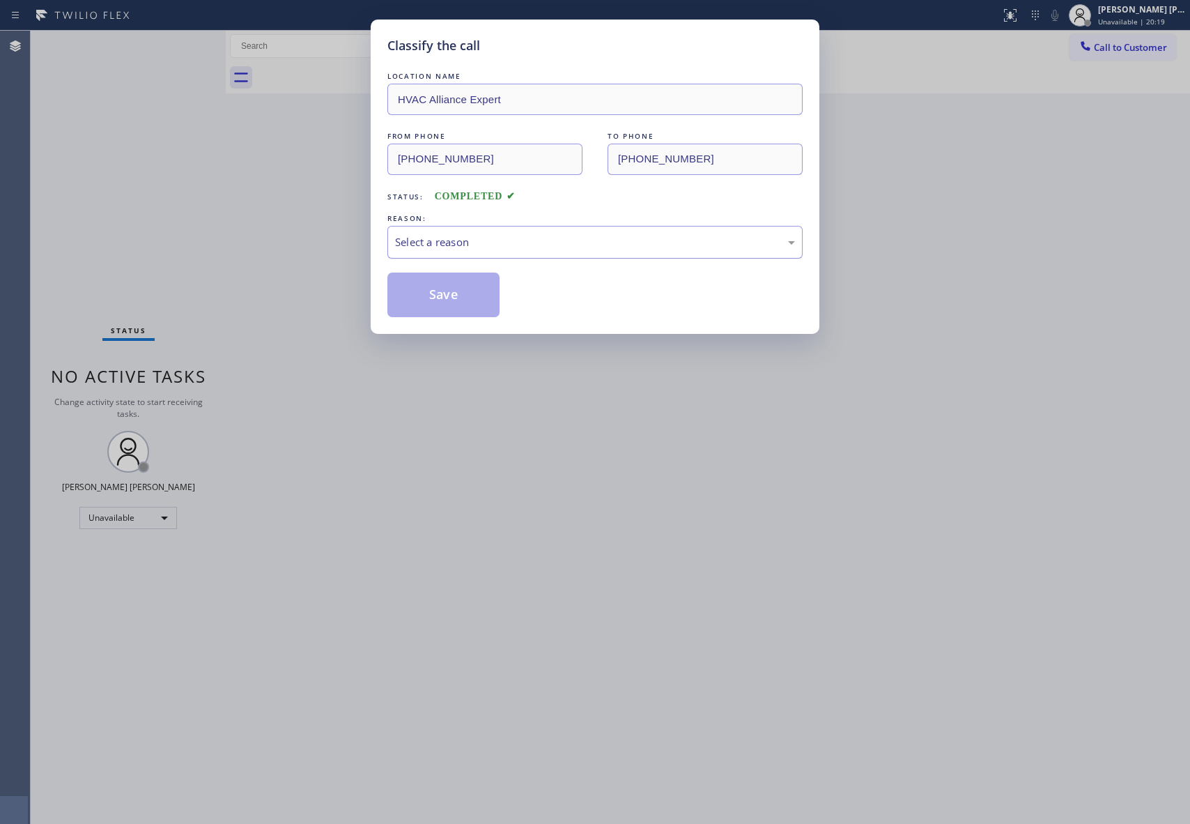
click at [488, 241] on div "Select a reason" at bounding box center [595, 242] width 400 height 16
click at [425, 294] on button "Save" at bounding box center [444, 295] width 112 height 45
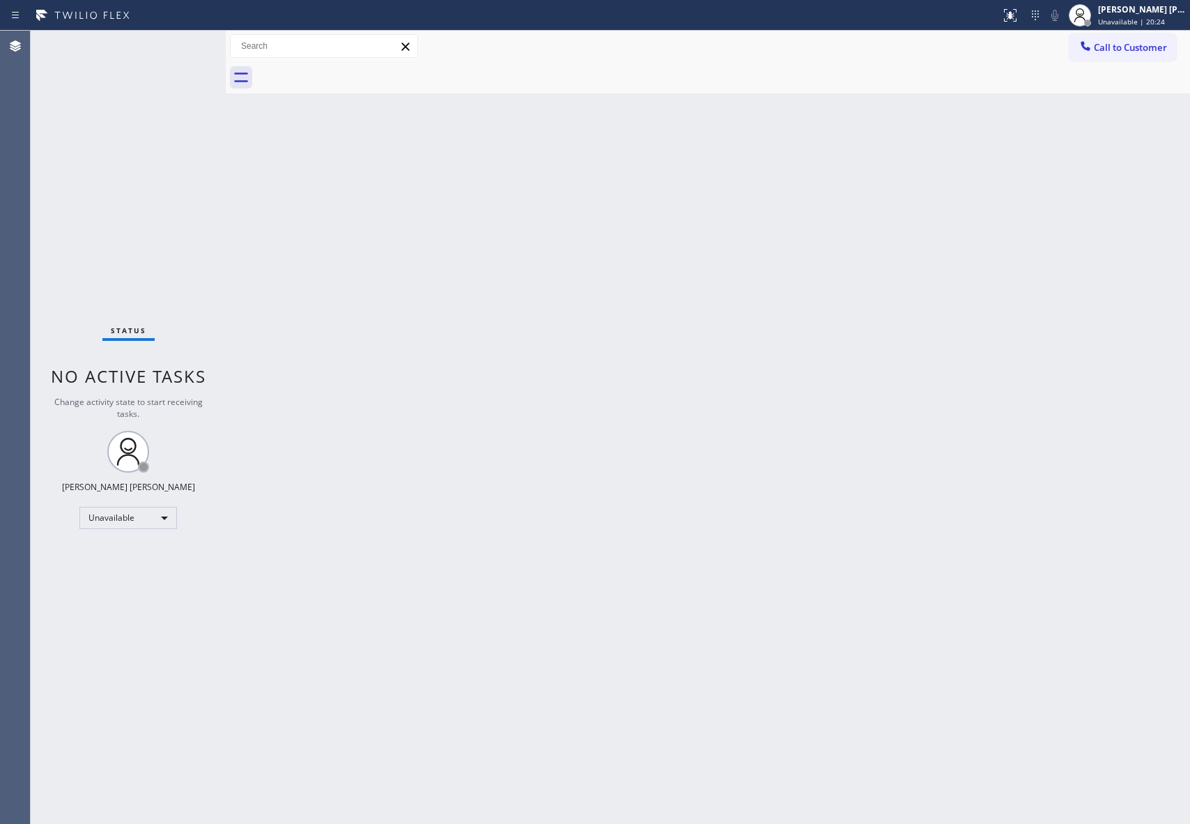
click at [1137, 56] on button "Call to Customer" at bounding box center [1123, 47] width 107 height 26
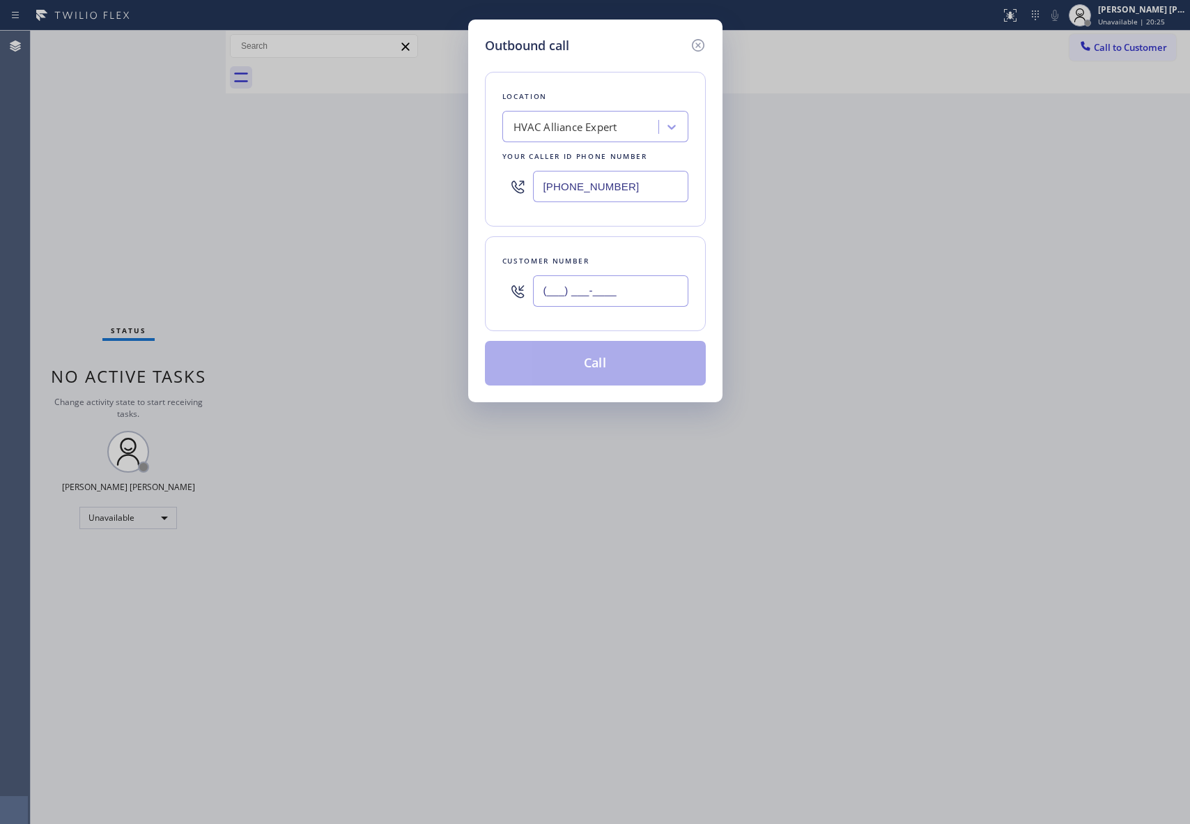
click at [618, 293] on input "(___) ___-____" at bounding box center [610, 290] width 155 height 31
paste input "714) 349-9056"
type input "[PHONE_NUMBER]"
click at [648, 368] on button "Call" at bounding box center [595, 363] width 221 height 45
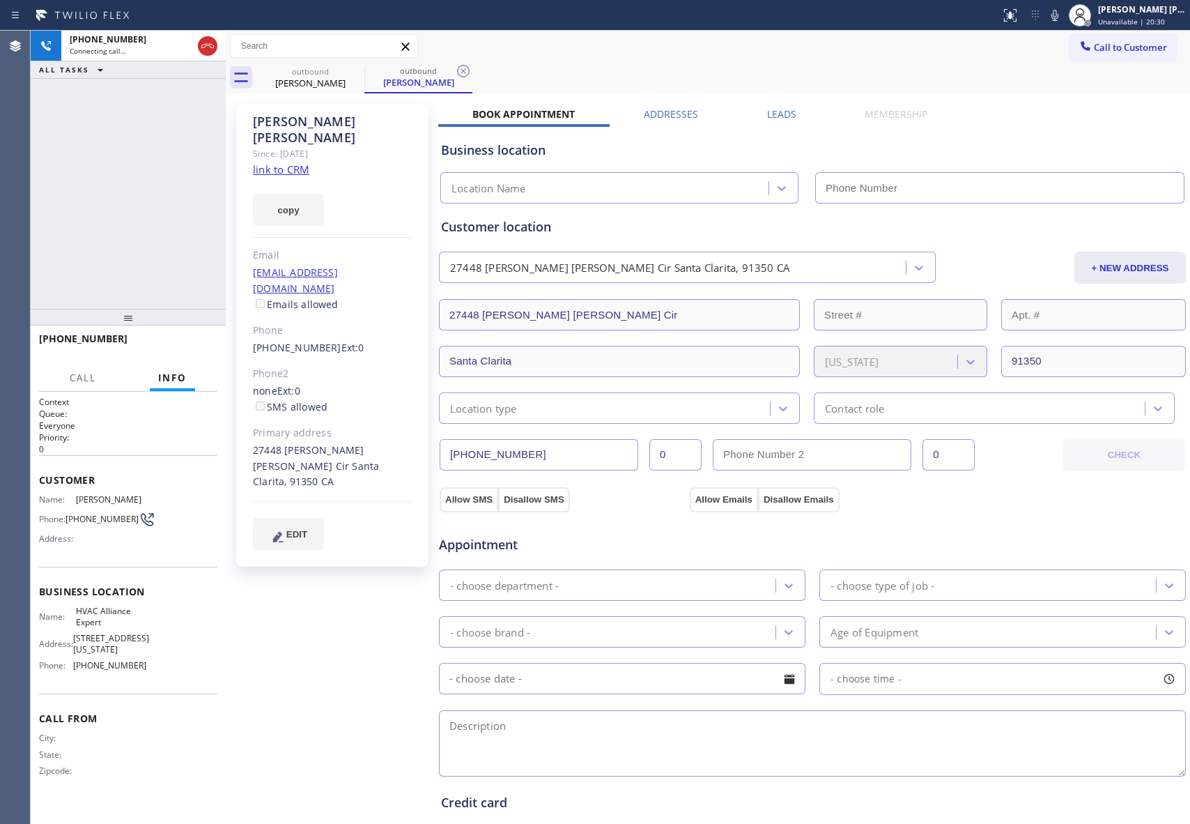
type input "[PHONE_NUMBER]"
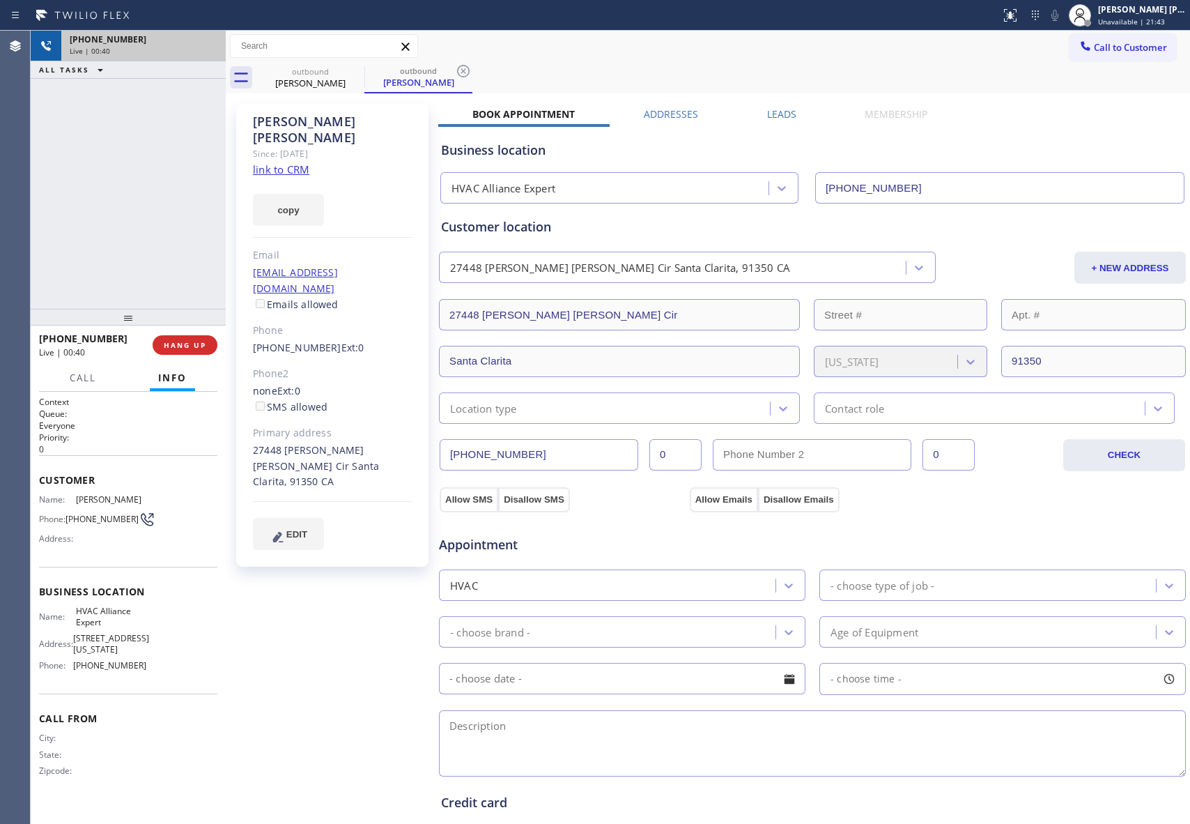
click at [210, 46] on div "Live | 00:40" at bounding box center [144, 51] width 148 height 10
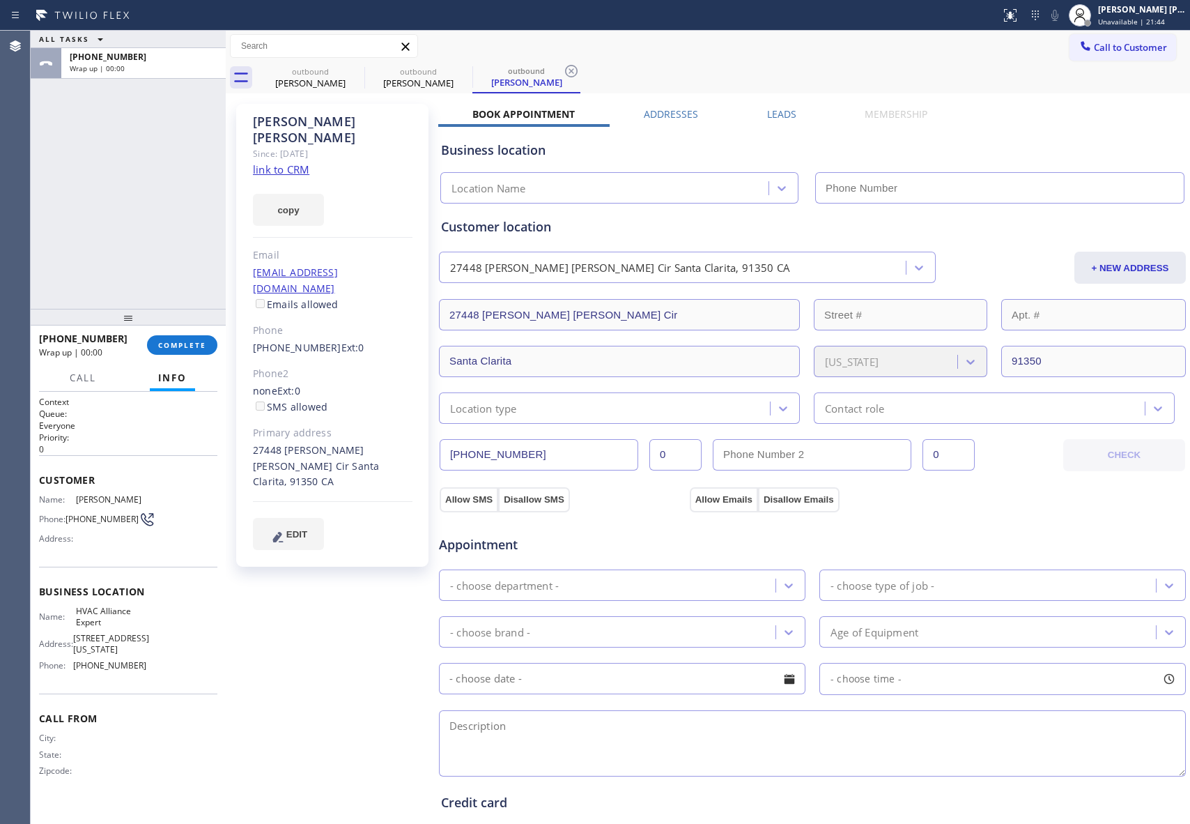
type input "[PHONE_NUMBER]"
click at [352, 68] on icon at bounding box center [355, 71] width 17 height 17
click at [0, 0] on icon at bounding box center [0, 0] width 0 height 0
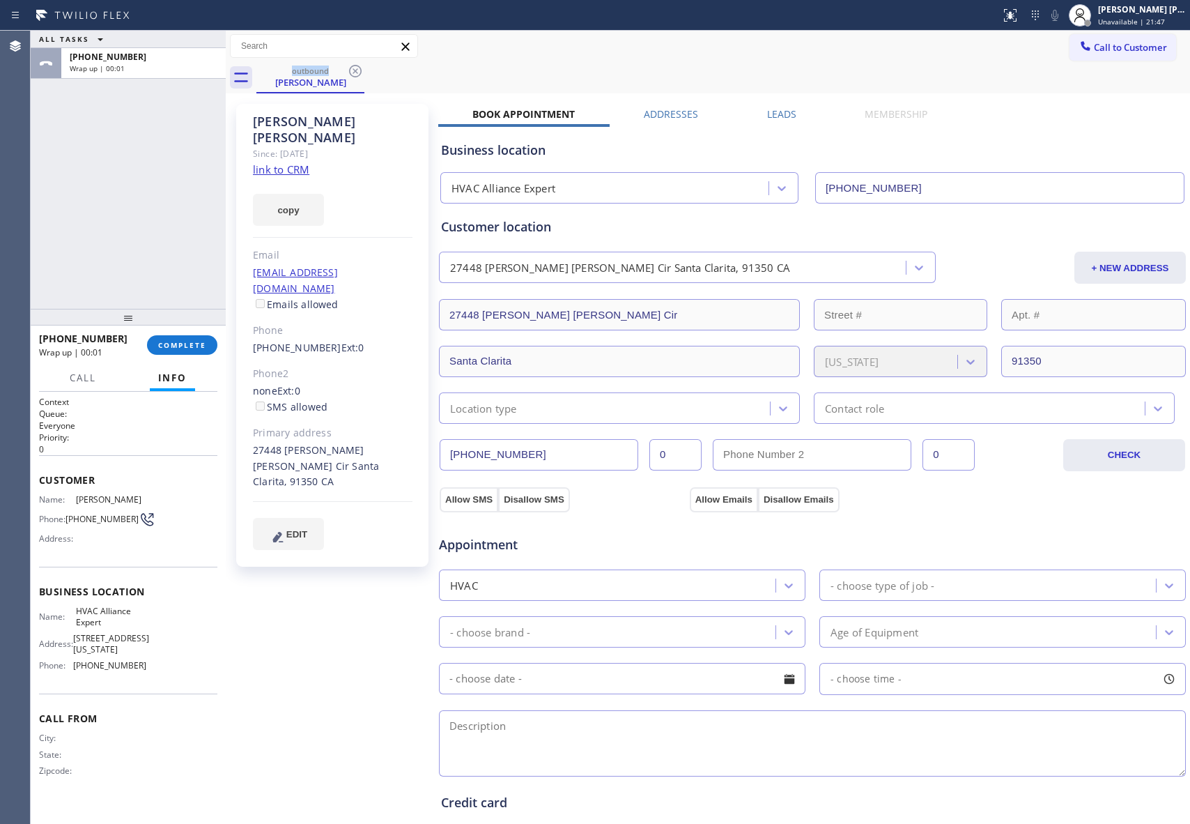
click at [352, 68] on icon at bounding box center [355, 71] width 17 height 17
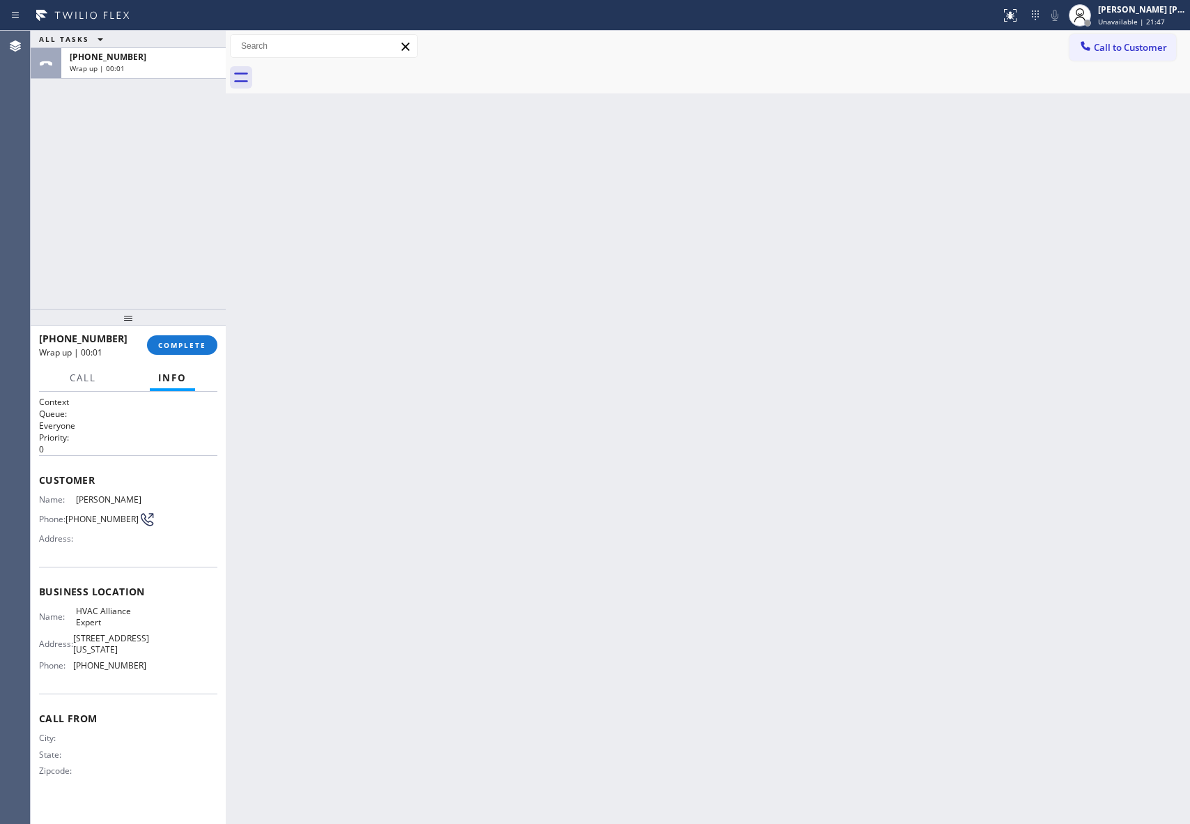
click at [352, 68] on div at bounding box center [723, 77] width 934 height 31
click at [191, 346] on span "COMPLETE" at bounding box center [182, 345] width 48 height 10
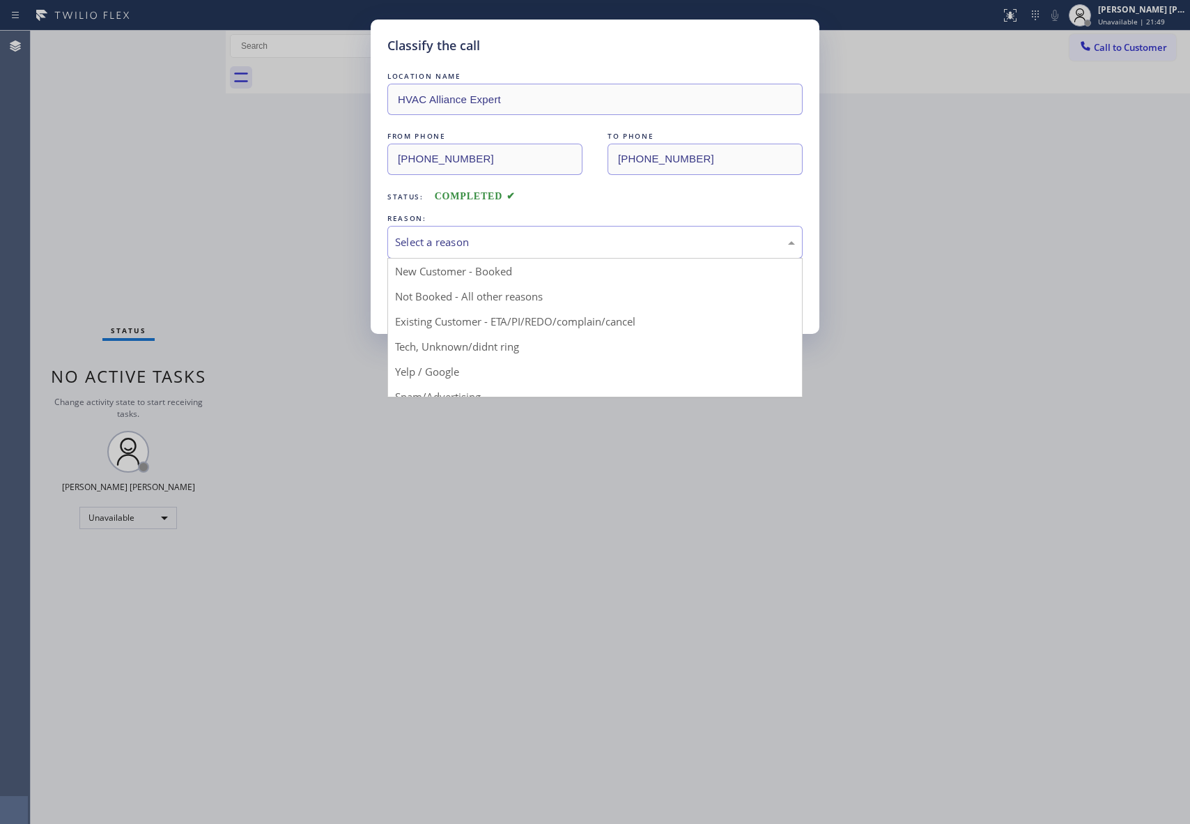
click at [496, 236] on div "Select a reason" at bounding box center [595, 242] width 400 height 16
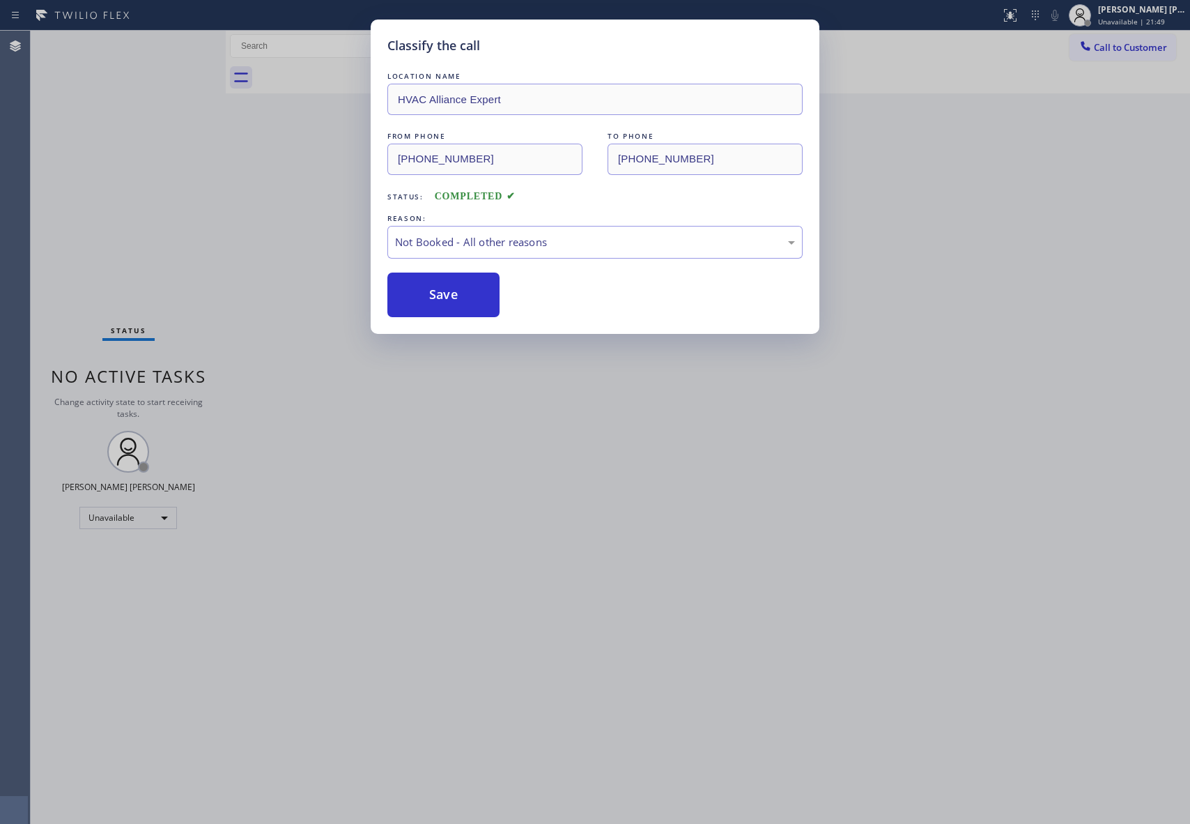
click at [429, 297] on button "Save" at bounding box center [444, 295] width 112 height 45
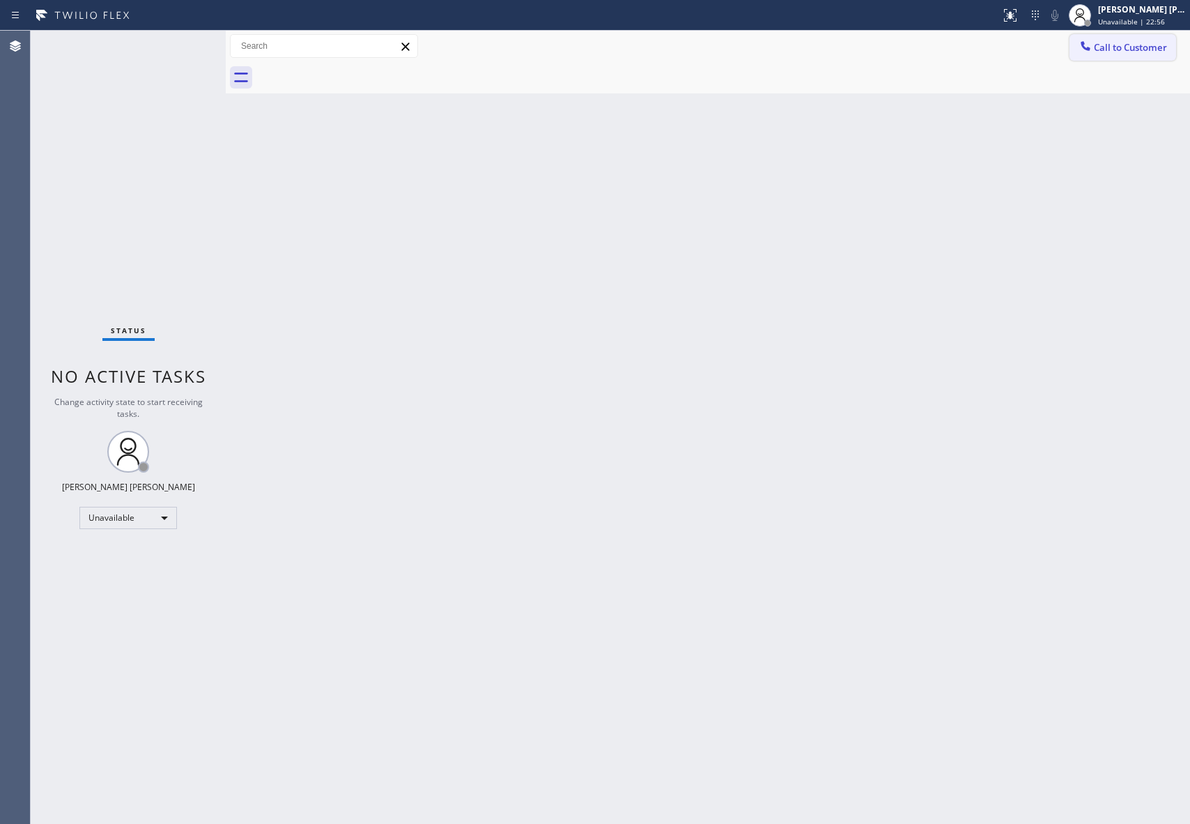
click at [1142, 53] on span "Call to Customer" at bounding box center [1130, 47] width 73 height 13
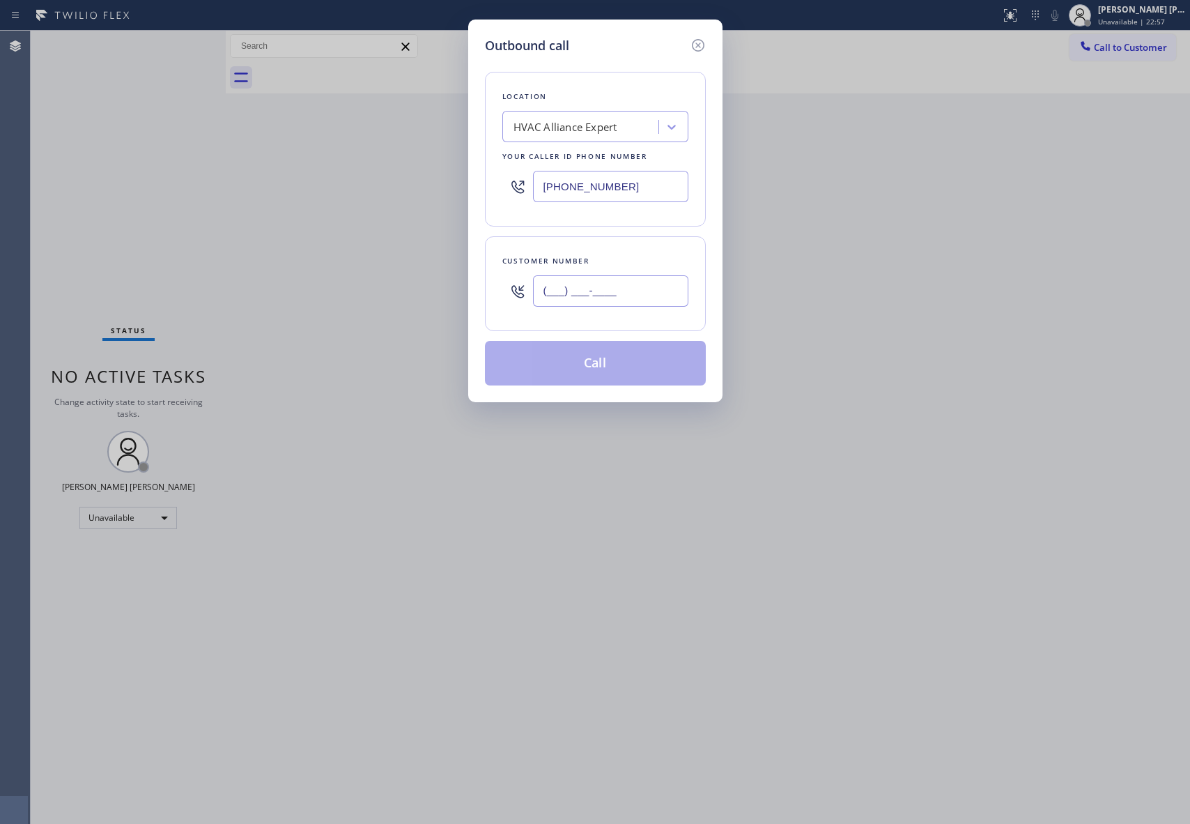
click at [631, 293] on input "(___) ___-____" at bounding box center [610, 290] width 155 height 31
paste input "415) 235-7043"
type input "[PHONE_NUMBER]"
click at [638, 369] on button "Call" at bounding box center [595, 363] width 221 height 45
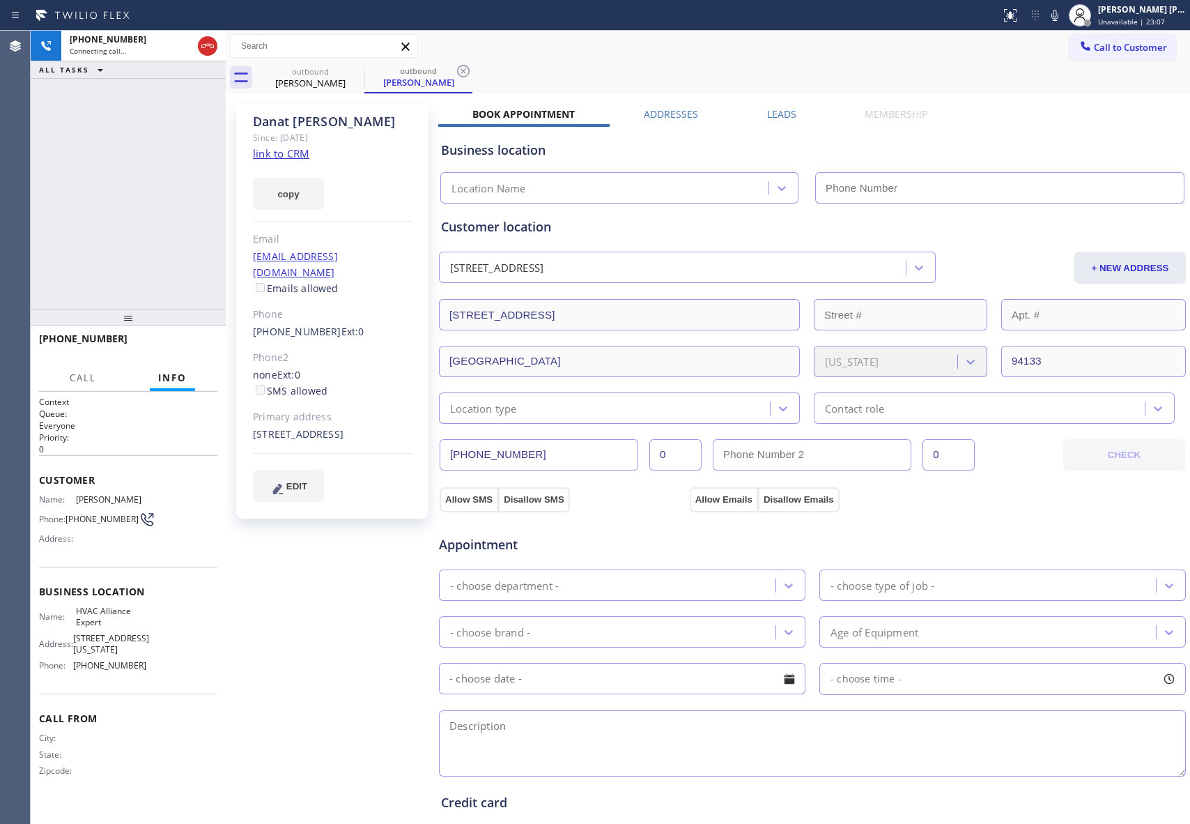
type input "[PHONE_NUMBER]"
click at [770, 114] on label "Leads" at bounding box center [781, 113] width 29 height 13
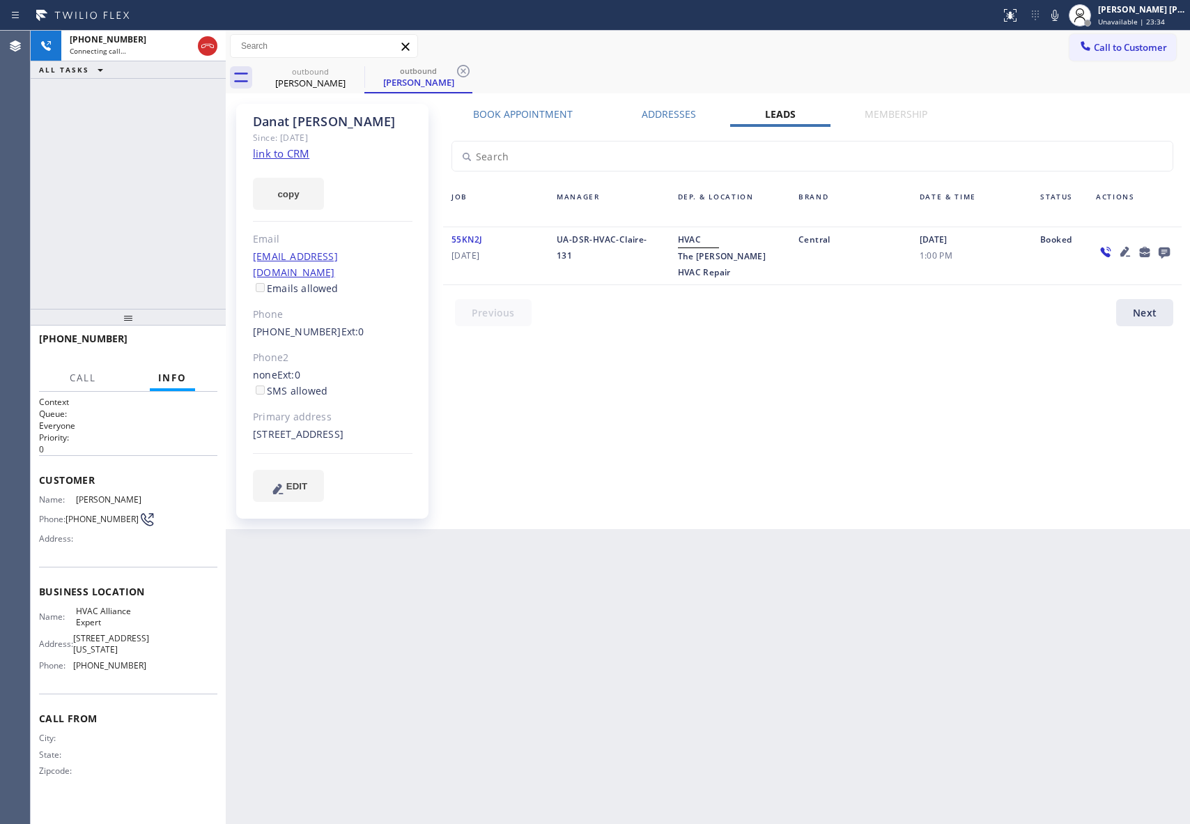
click at [1163, 254] on icon at bounding box center [1164, 252] width 11 height 11
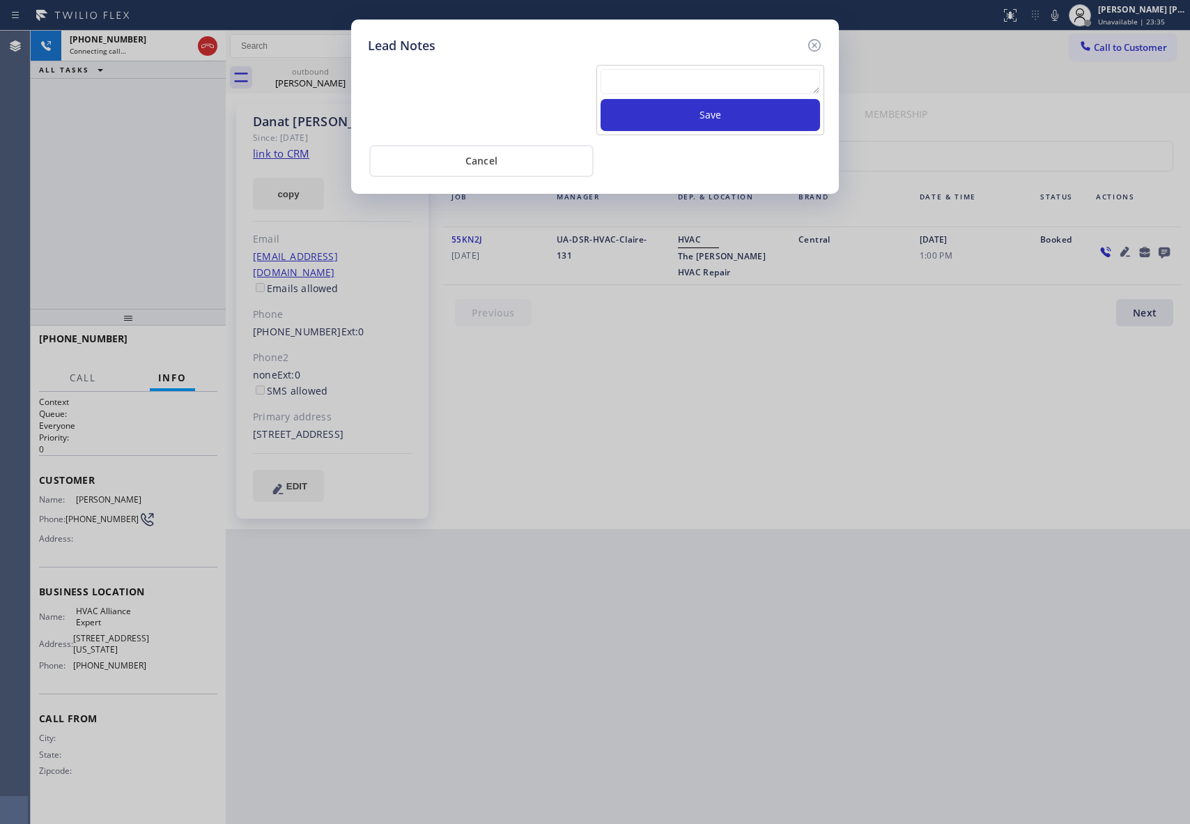
click at [687, 84] on textarea at bounding box center [711, 81] width 220 height 25
paste textarea "VM | please transfer if cx calls back"
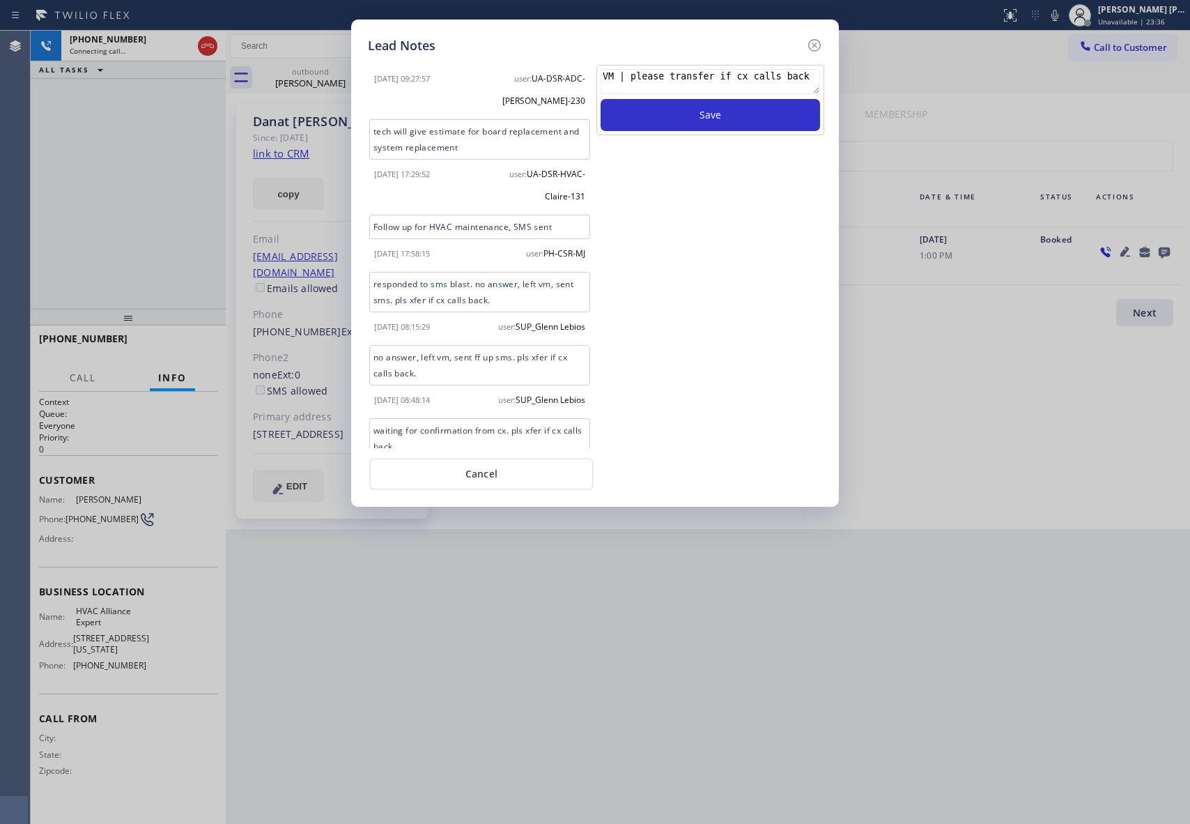
scroll to position [141, 0]
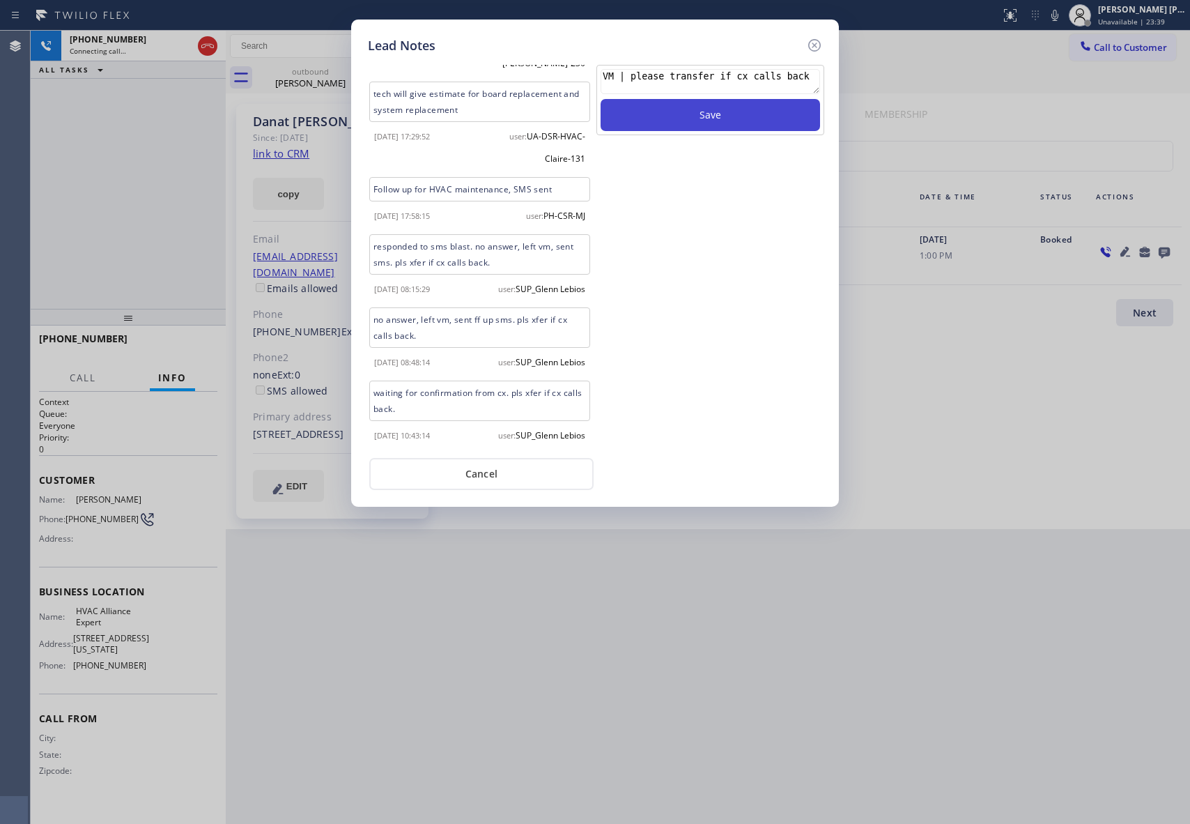
type textarea "VM | please transfer if cx calls back"
click at [696, 117] on button "Save" at bounding box center [711, 115] width 220 height 32
click at [818, 42] on icon at bounding box center [814, 45] width 17 height 17
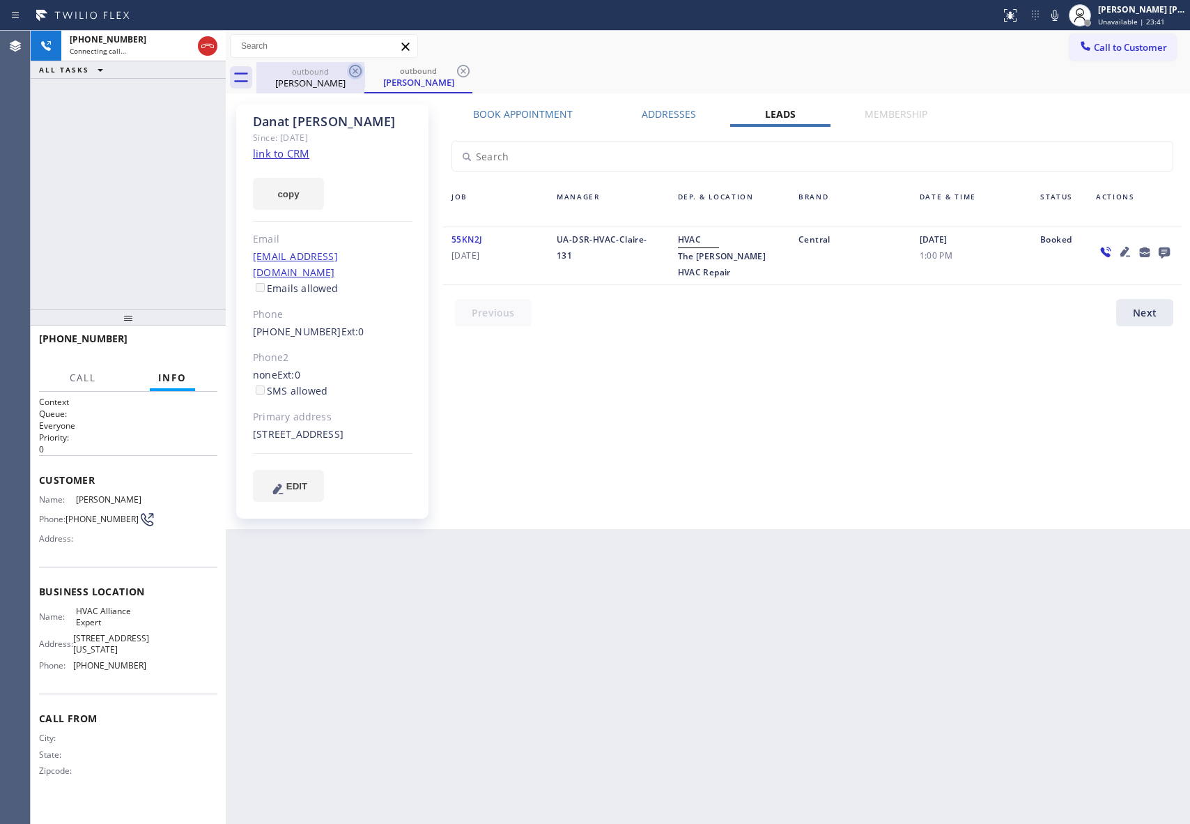
click at [357, 71] on icon at bounding box center [355, 71] width 17 height 17
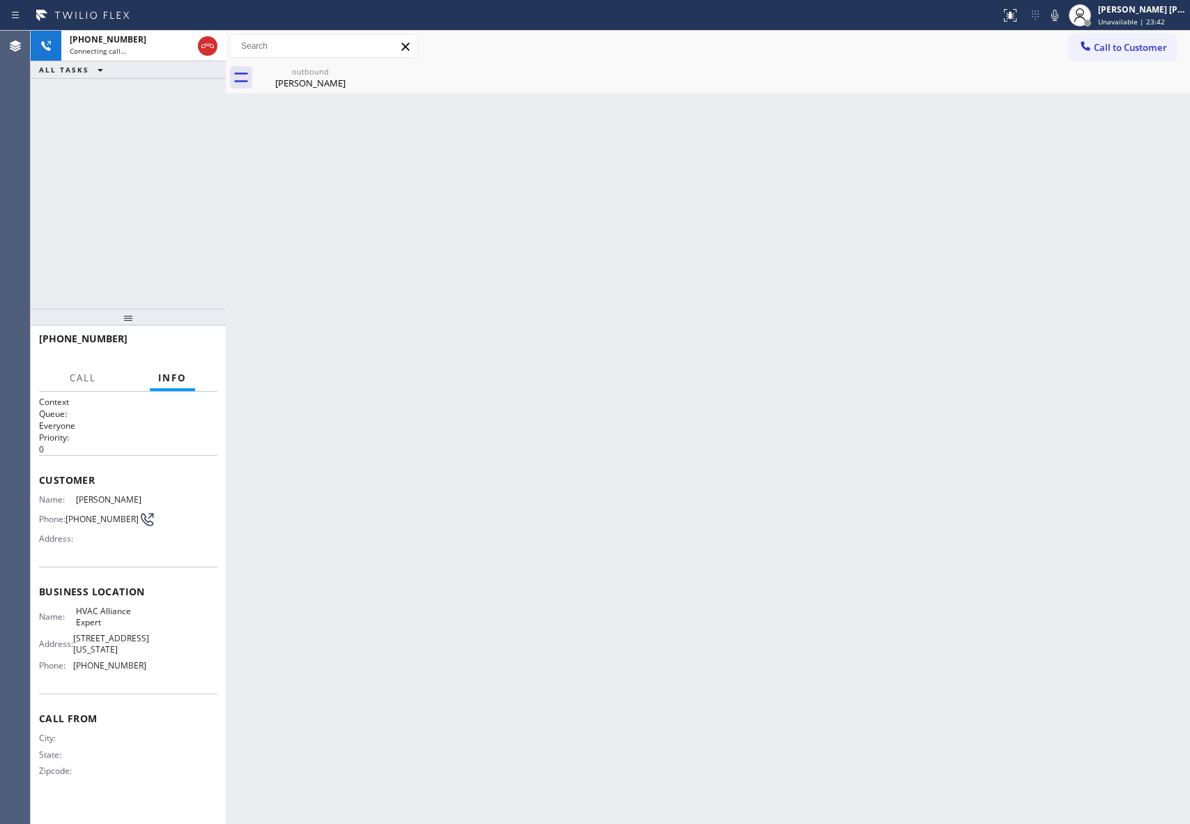
click at [357, 71] on div "outbound [PERSON_NAME]" at bounding box center [310, 77] width 108 height 31
click at [0, 0] on icon at bounding box center [0, 0] width 0 height 0
drag, startPoint x: 209, startPoint y: 48, endPoint x: 210, endPoint y: 36, distance: 11.9
click at [209, 48] on icon at bounding box center [207, 46] width 17 height 17
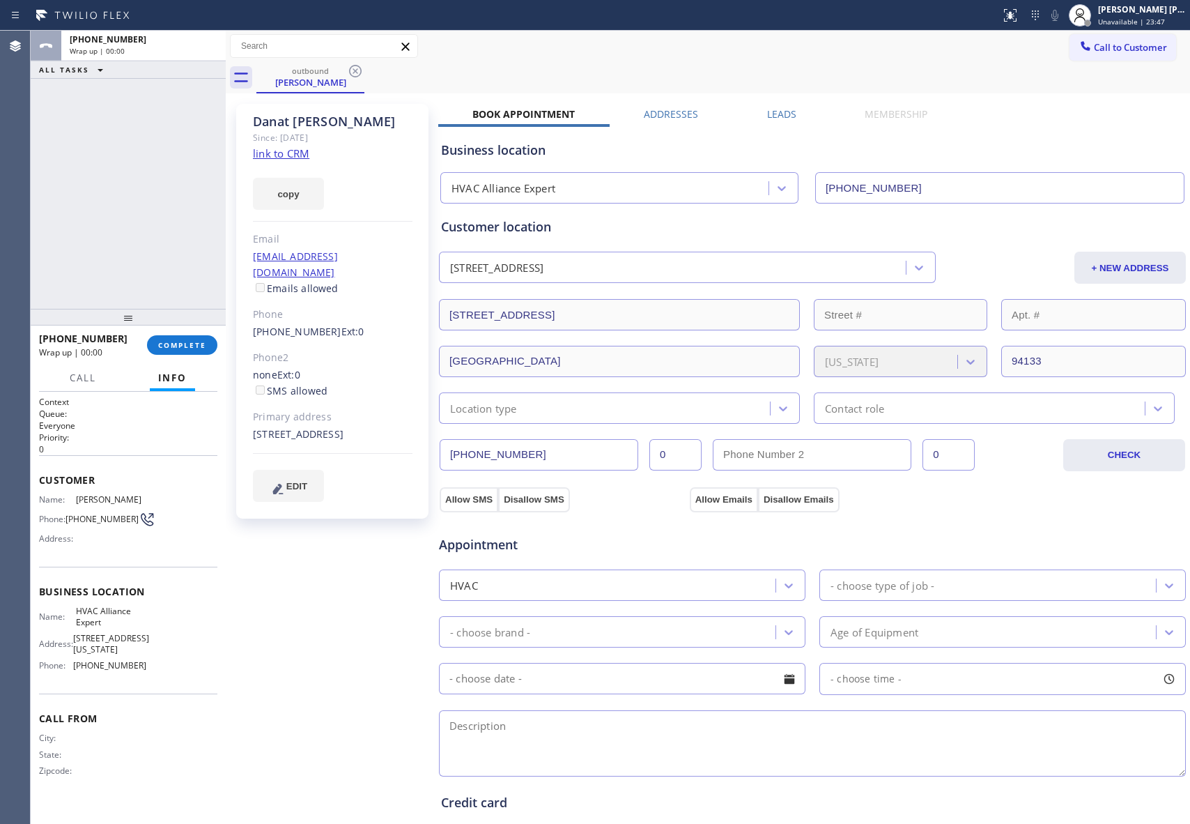
type input "[PHONE_NUMBER]"
drag, startPoint x: 344, startPoint y: 88, endPoint x: 355, endPoint y: 73, distance: 18.4
click at [344, 86] on div "[PERSON_NAME]" at bounding box center [310, 82] width 105 height 13
click at [360, 68] on icon at bounding box center [355, 71] width 13 height 13
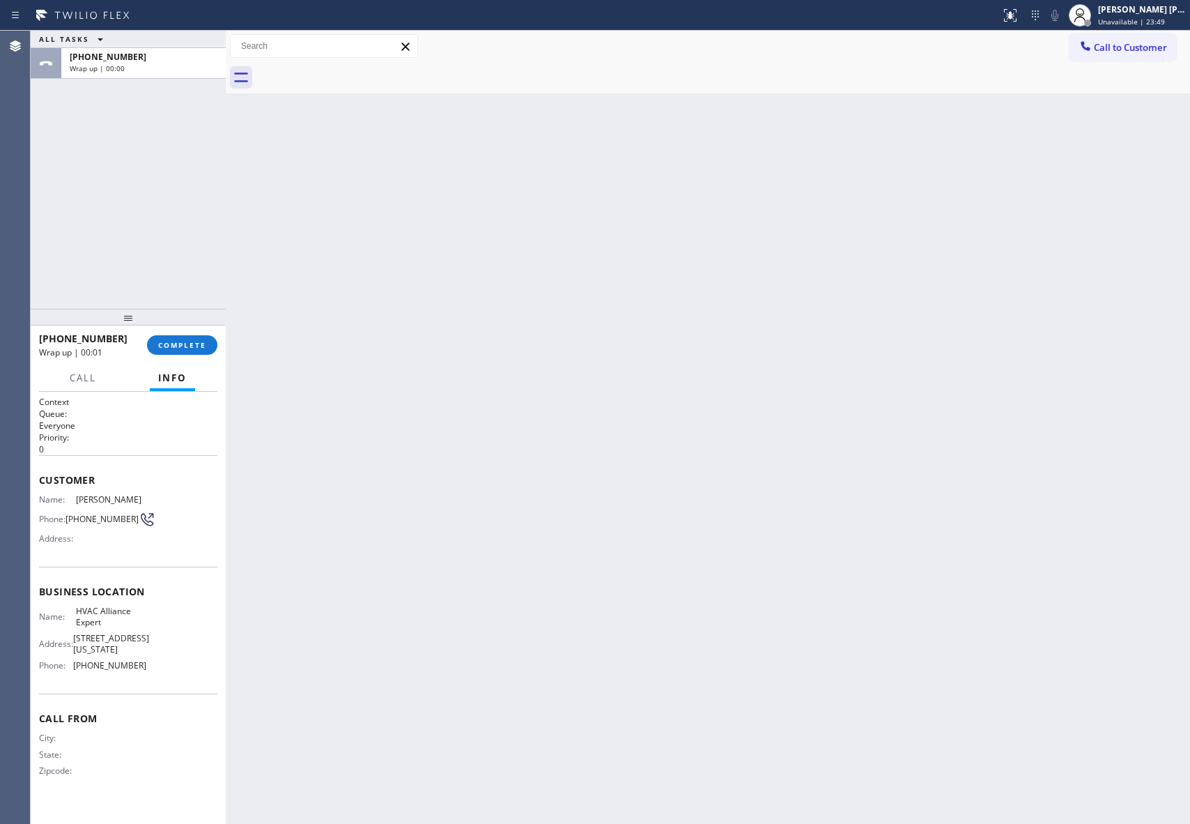
click at [360, 68] on div at bounding box center [723, 77] width 934 height 31
click at [182, 353] on button "COMPLETE" at bounding box center [182, 345] width 70 height 20
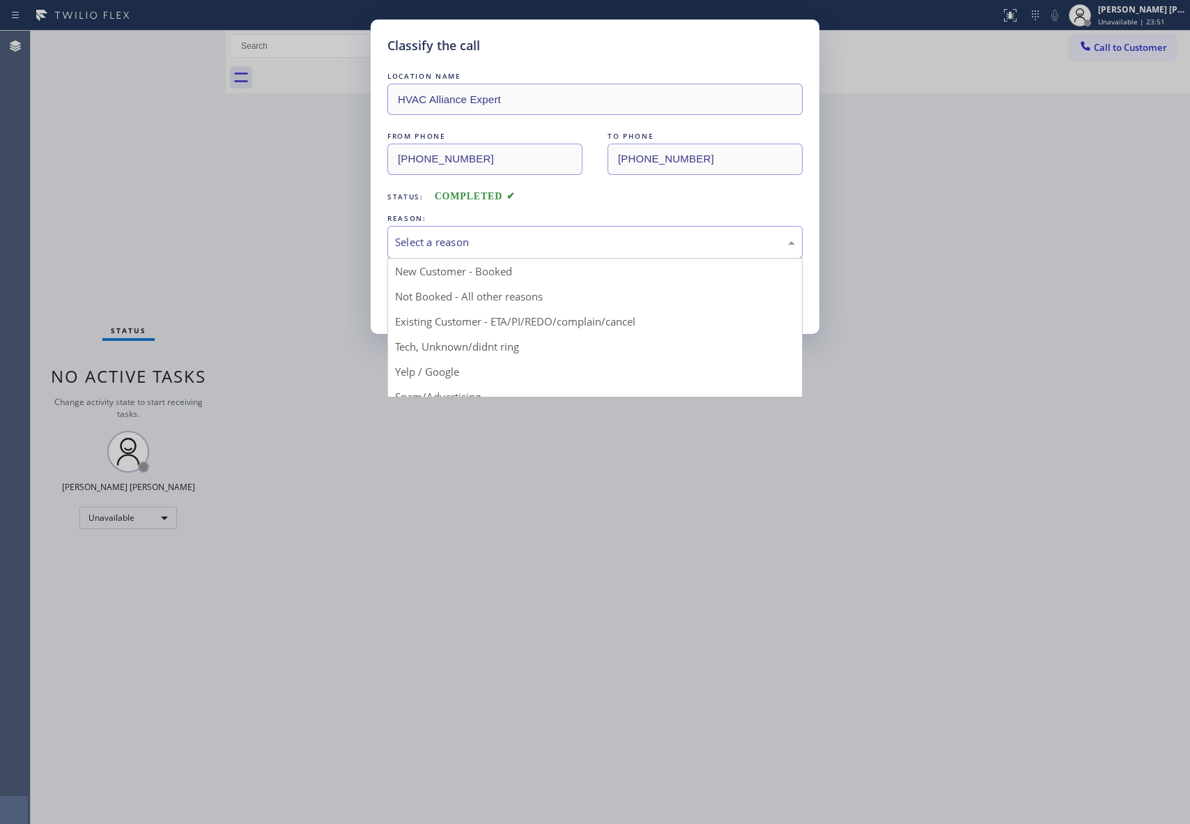
click at [486, 235] on div "Select a reason" at bounding box center [595, 242] width 400 height 16
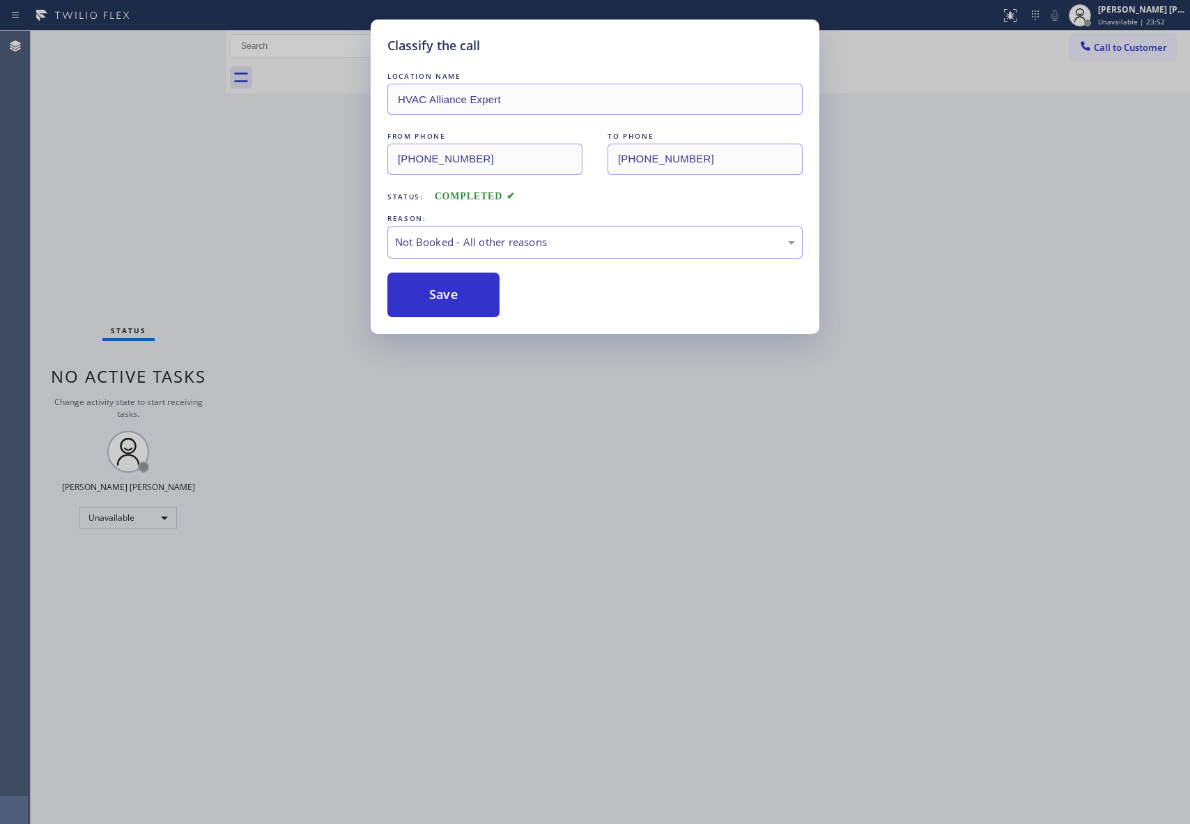
click at [435, 294] on button "Save" at bounding box center [444, 295] width 112 height 45
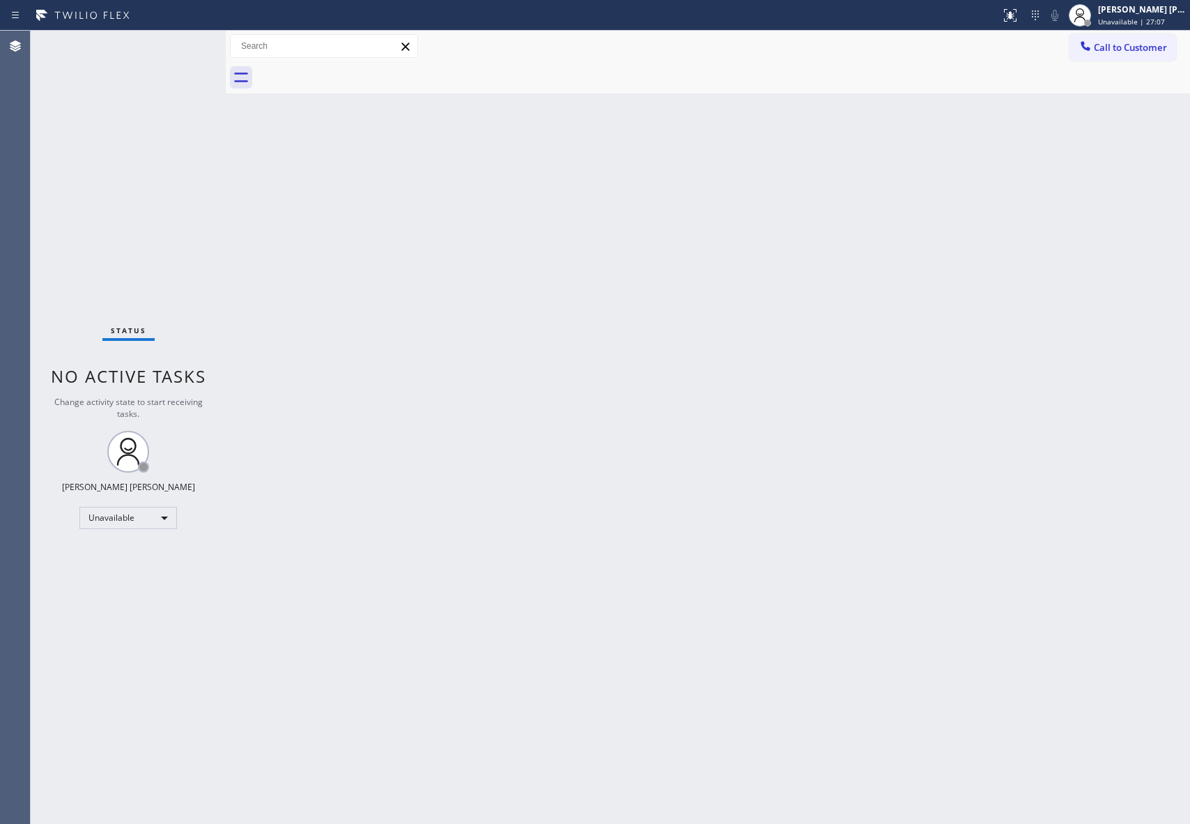
click at [1146, 62] on div at bounding box center [723, 77] width 934 height 31
click at [1147, 52] on span "Call to Customer" at bounding box center [1130, 47] width 73 height 13
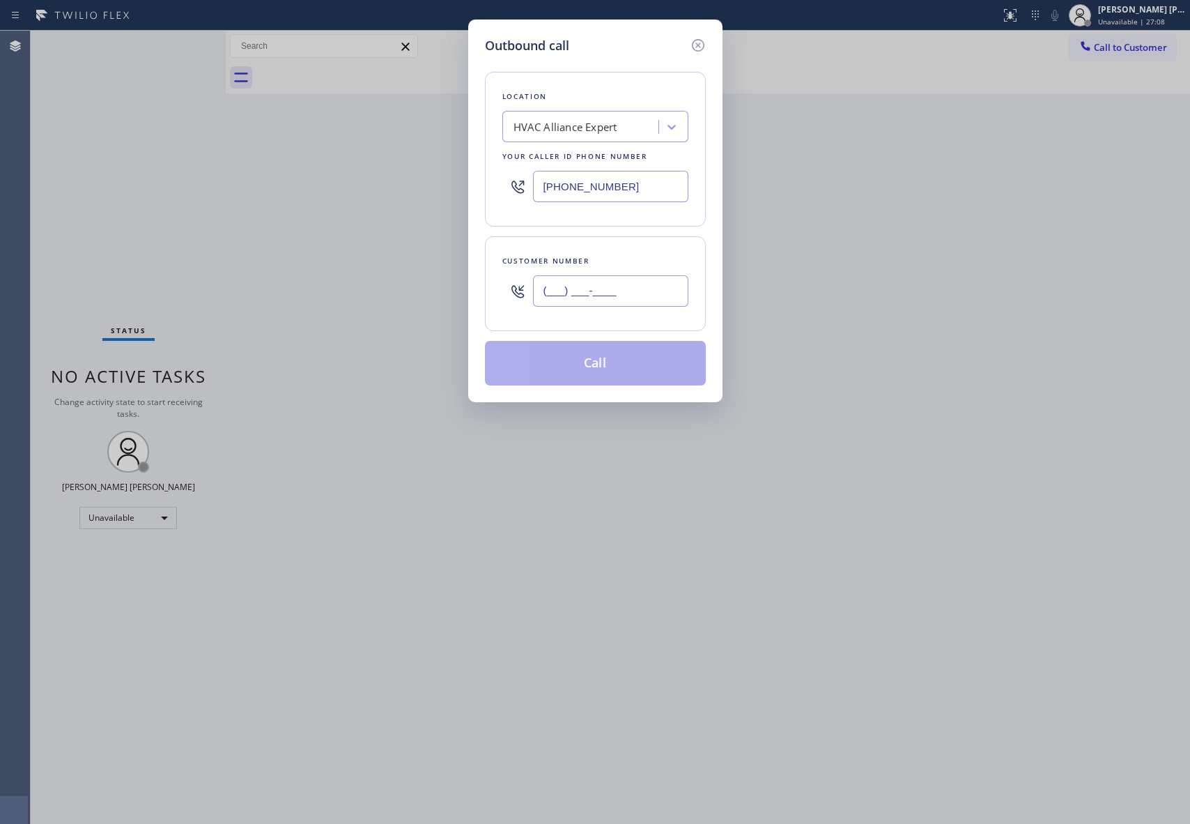
click at [629, 297] on input "(___) ___-____" at bounding box center [610, 290] width 155 height 31
paste input "602) 881-8196"
type input "[PHONE_NUMBER]"
click at [611, 369] on button "Call" at bounding box center [595, 363] width 221 height 45
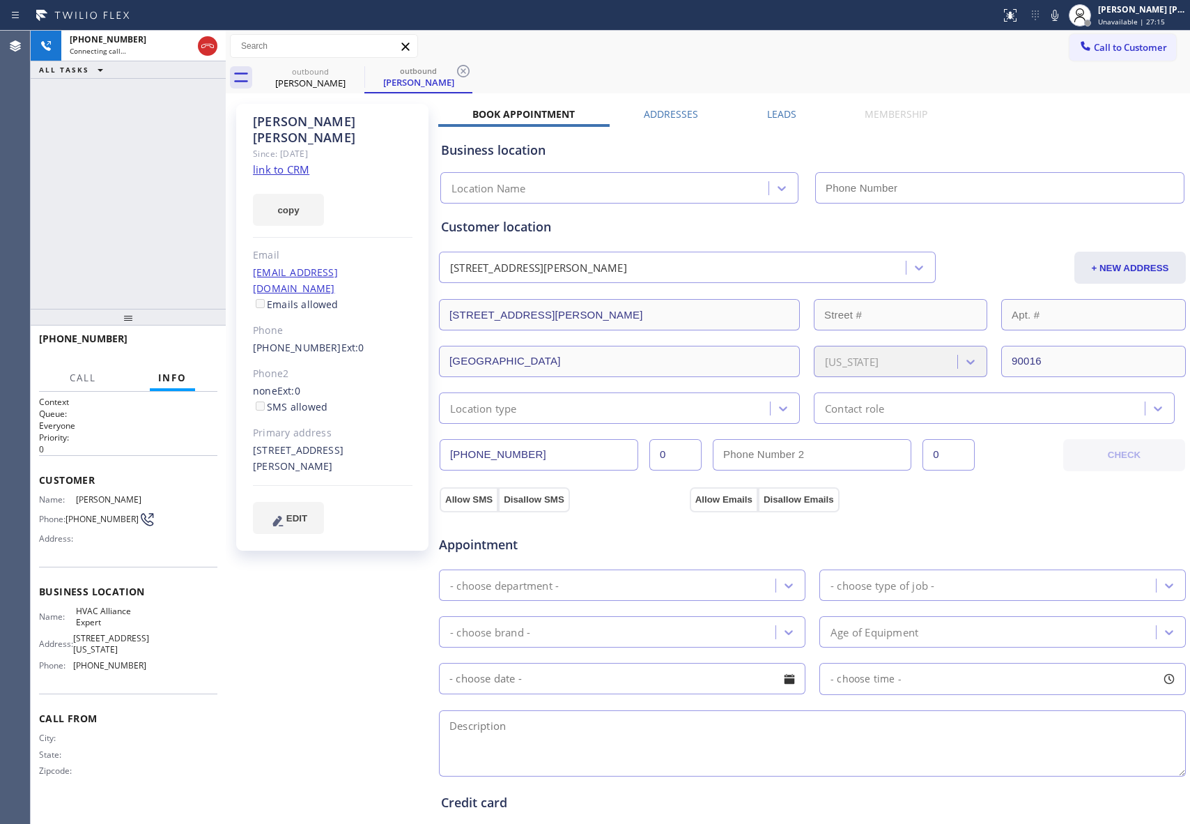
type input "[PHONE_NUMBER]"
drag, startPoint x: 238, startPoint y: 318, endPoint x: 319, endPoint y: 319, distance: 81.5
click at [319, 319] on div "[PERSON_NAME] Since: [DATE] link to CRM copy Email [EMAIL_ADDRESS][DOMAIN_NAME]…" at bounding box center [332, 327] width 192 height 447
copy link "[PHONE_NUMBER]"
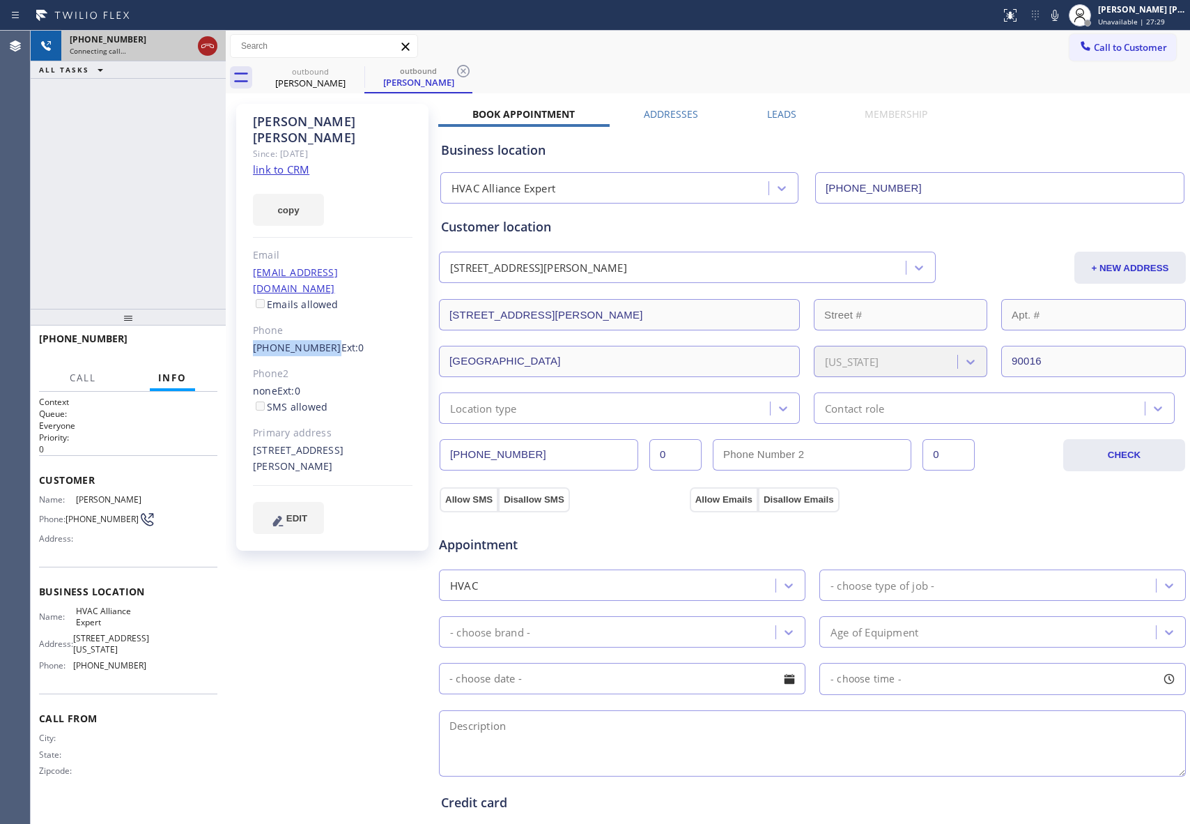
click at [207, 42] on icon at bounding box center [207, 46] width 17 height 17
click at [358, 70] on icon at bounding box center [355, 71] width 17 height 17
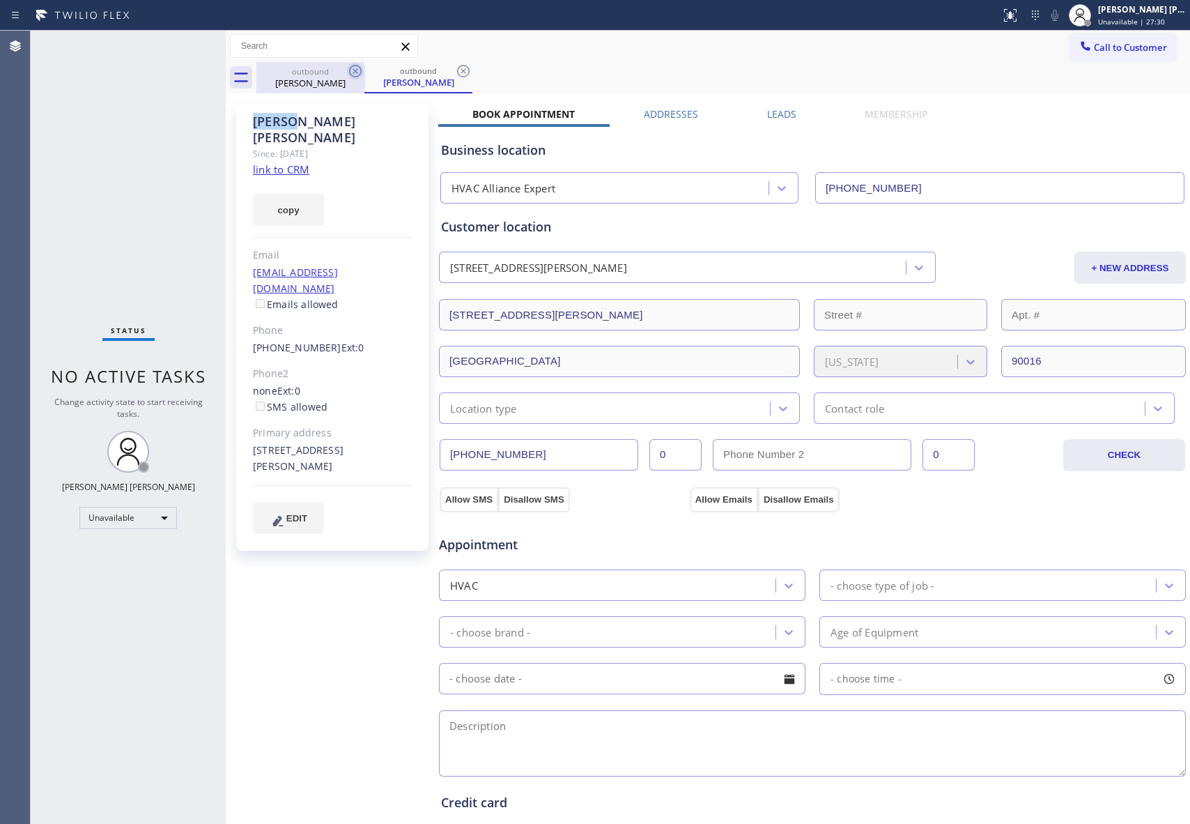
click at [455, 70] on icon at bounding box center [463, 71] width 17 height 17
click at [358, 70] on div "outbound [PERSON_NAME] outbound [PERSON_NAME]" at bounding box center [723, 77] width 934 height 31
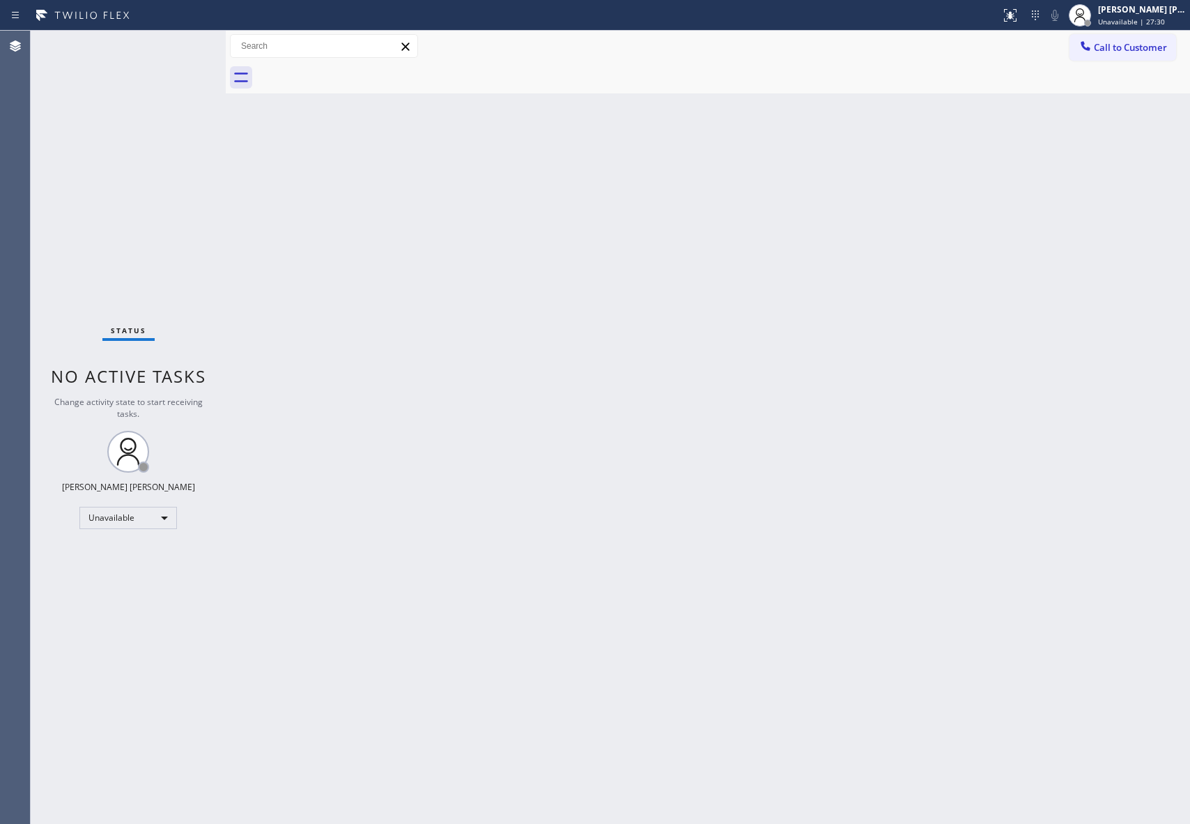
click at [358, 70] on div at bounding box center [723, 77] width 934 height 31
click at [1139, 50] on span "Call to Customer" at bounding box center [1130, 47] width 73 height 13
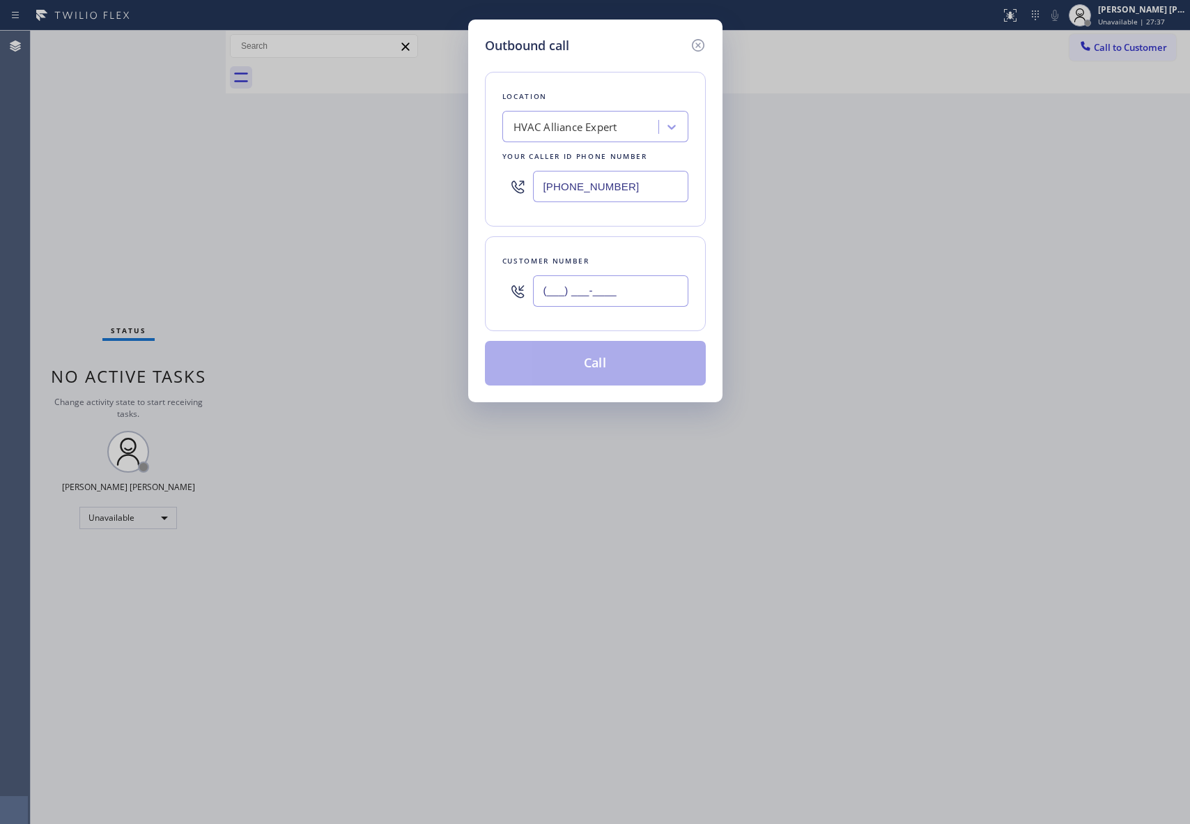
click at [626, 305] on input "(___) ___-____" at bounding box center [610, 290] width 155 height 31
paste input "323) 868-0341"
type input "[PHONE_NUMBER]"
click at [614, 364] on button "Call" at bounding box center [595, 363] width 221 height 45
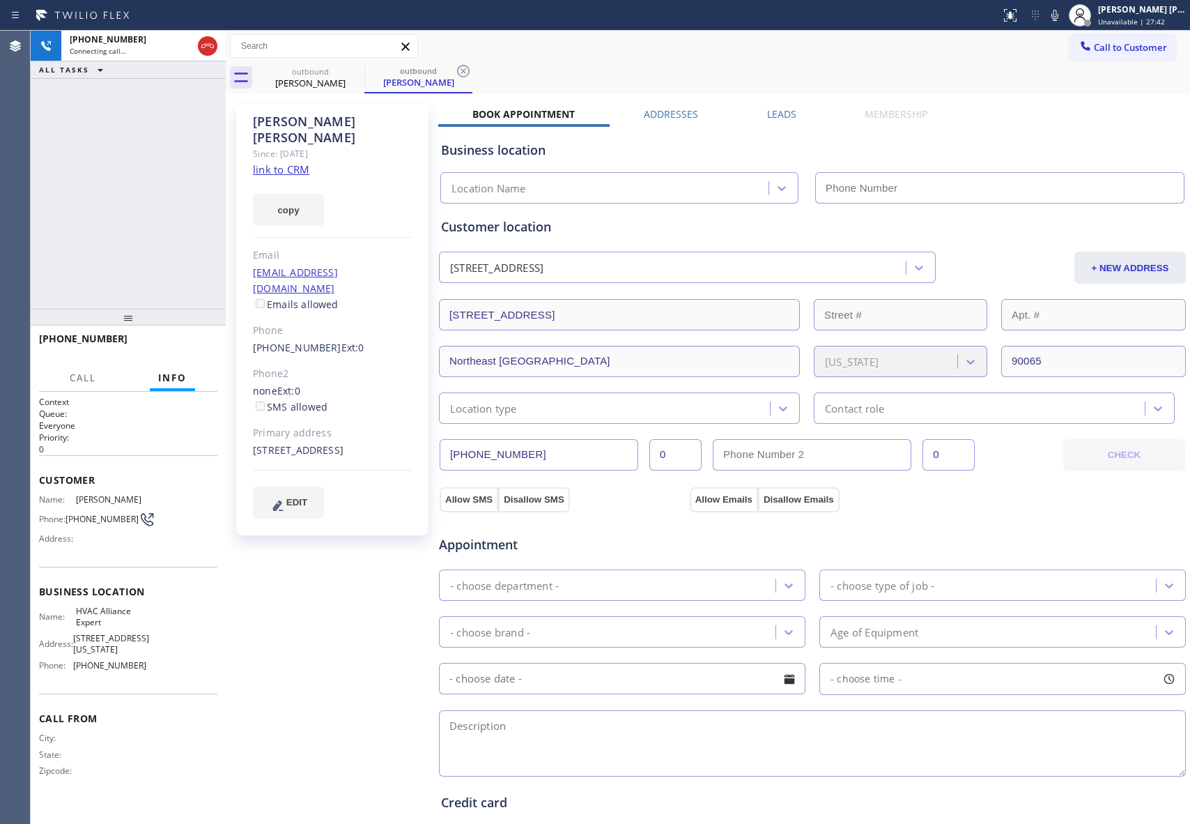
type input "[PHONE_NUMBER]"
click at [785, 117] on label "Leads" at bounding box center [781, 113] width 29 height 13
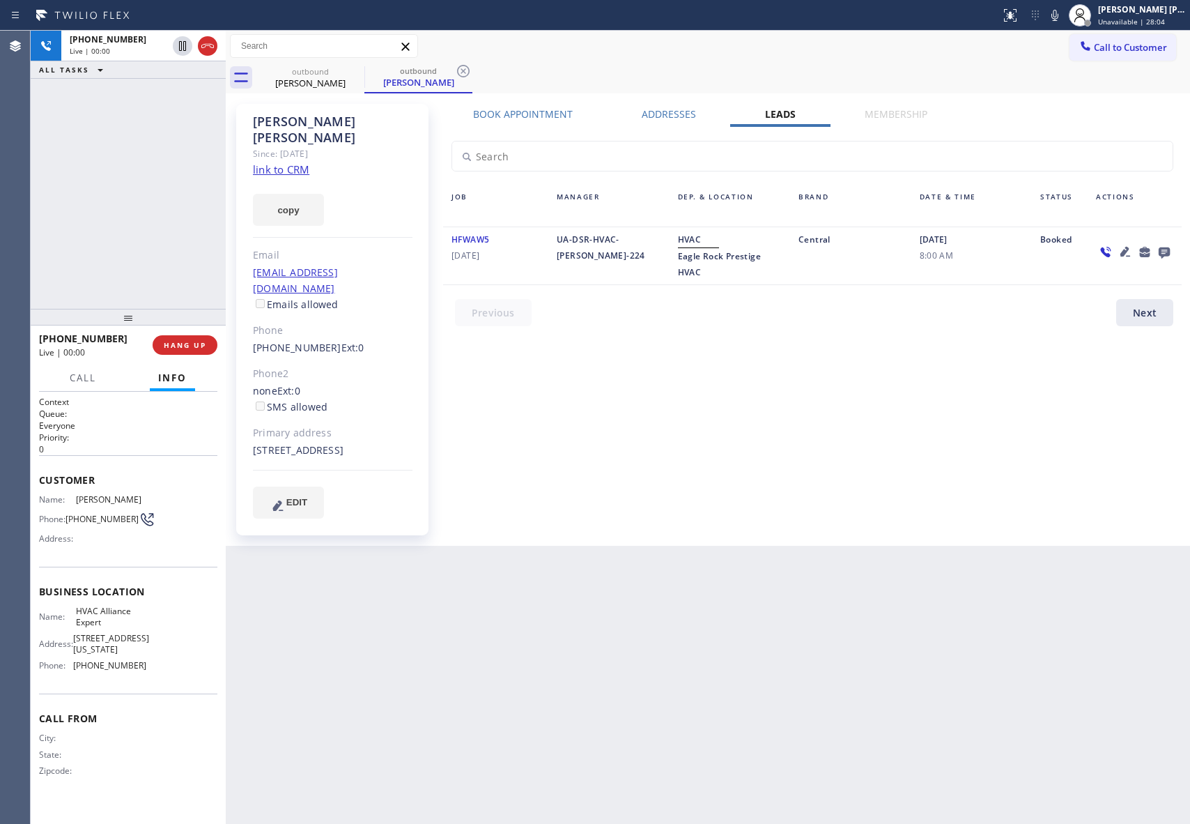
click at [1163, 255] on icon at bounding box center [1164, 252] width 11 height 11
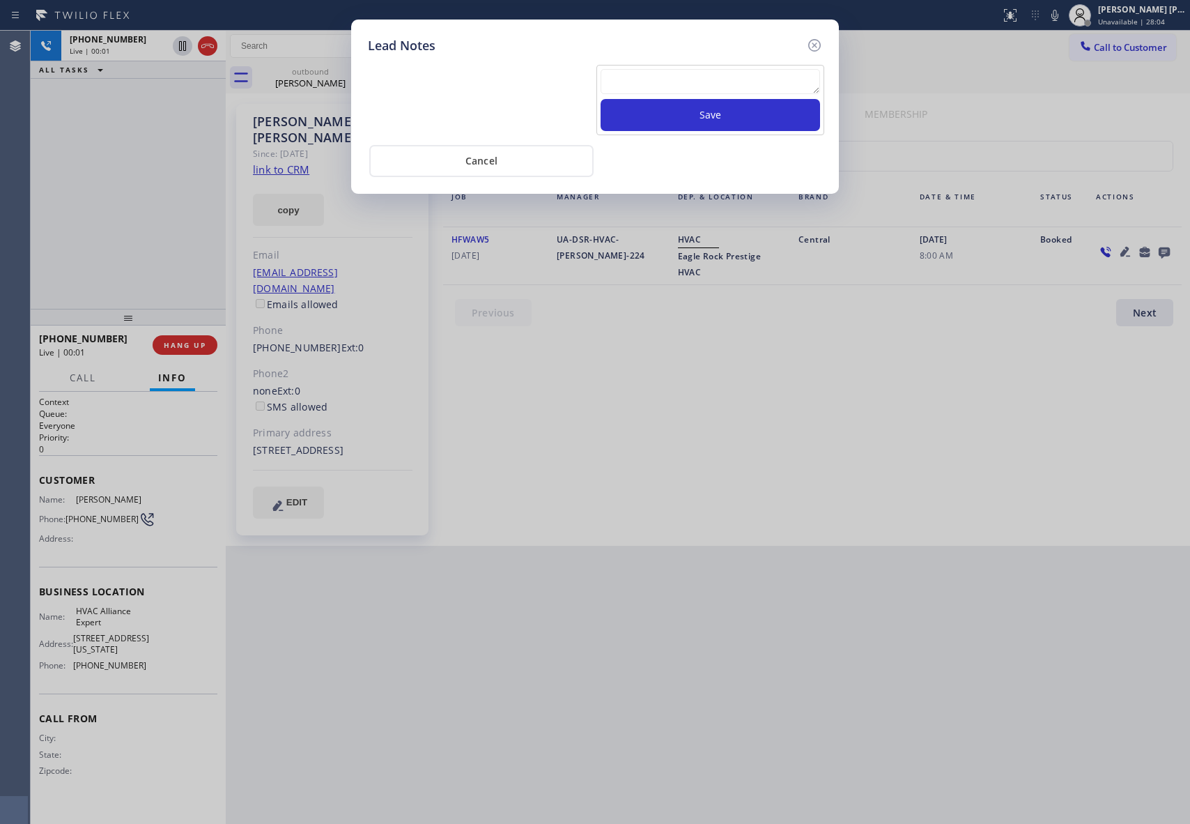
click at [705, 78] on textarea at bounding box center [711, 81] width 220 height 25
paste textarea "VM | please transfer if cx calls back"
type textarea "VM | please transfer if cx calls back"
click at [742, 125] on button "Save" at bounding box center [711, 115] width 220 height 32
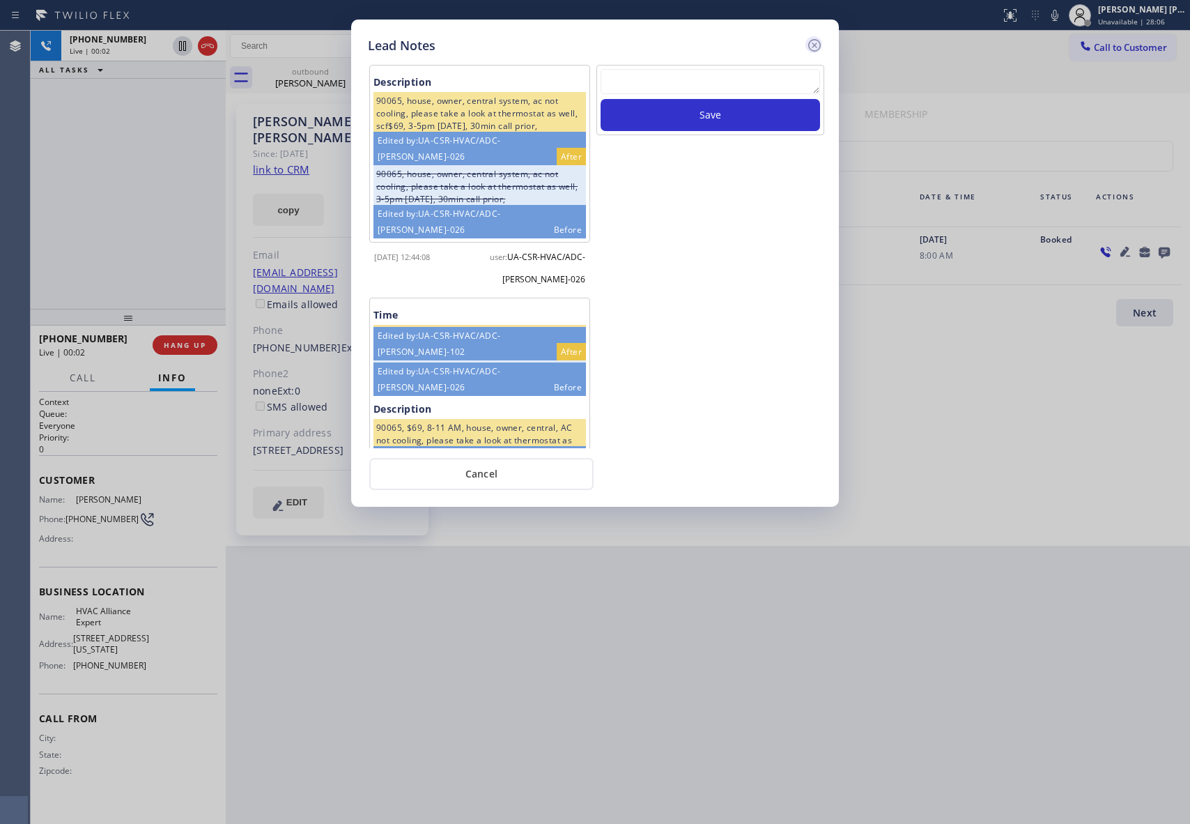
click at [818, 43] on icon at bounding box center [814, 45] width 17 height 17
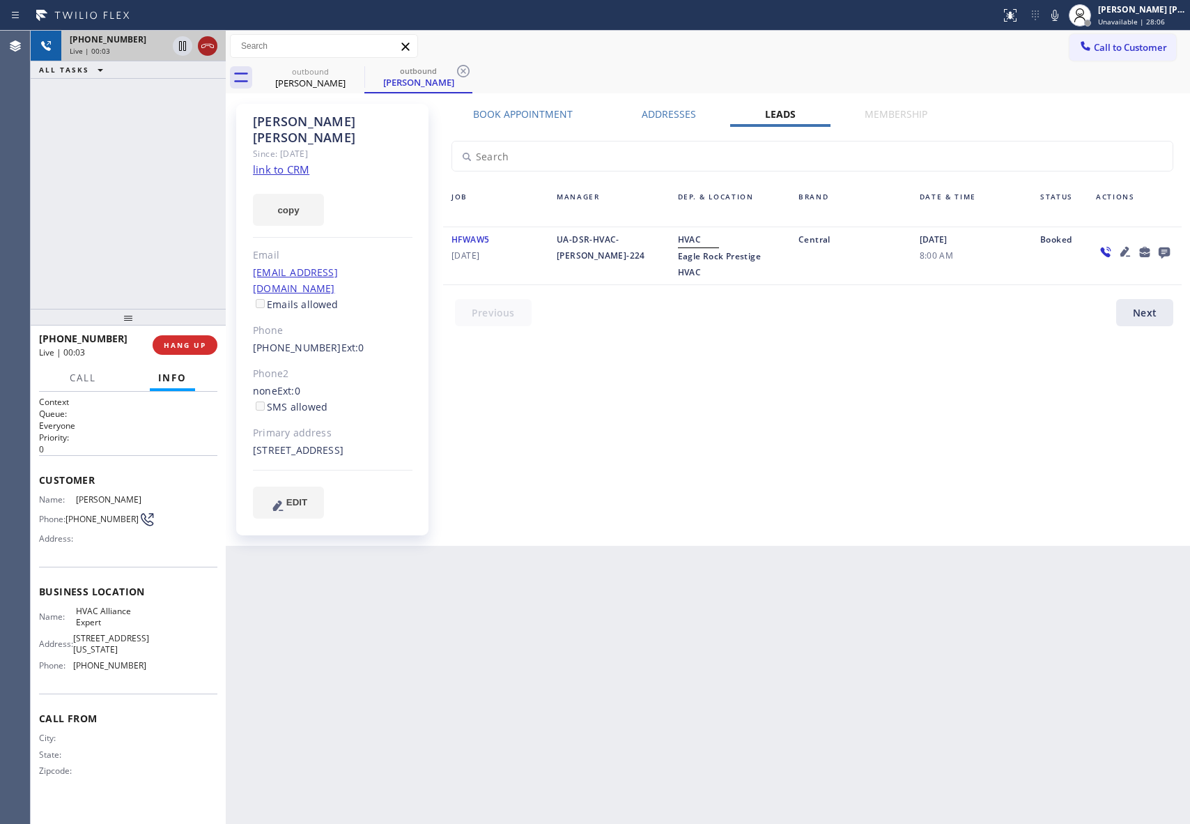
click at [206, 43] on icon at bounding box center [207, 46] width 17 height 17
click at [360, 71] on icon at bounding box center [355, 71] width 13 height 13
click at [457, 71] on icon at bounding box center [463, 71] width 13 height 13
click at [360, 71] on div "outbound [PERSON_NAME] outbound [PERSON_NAME]" at bounding box center [723, 77] width 934 height 31
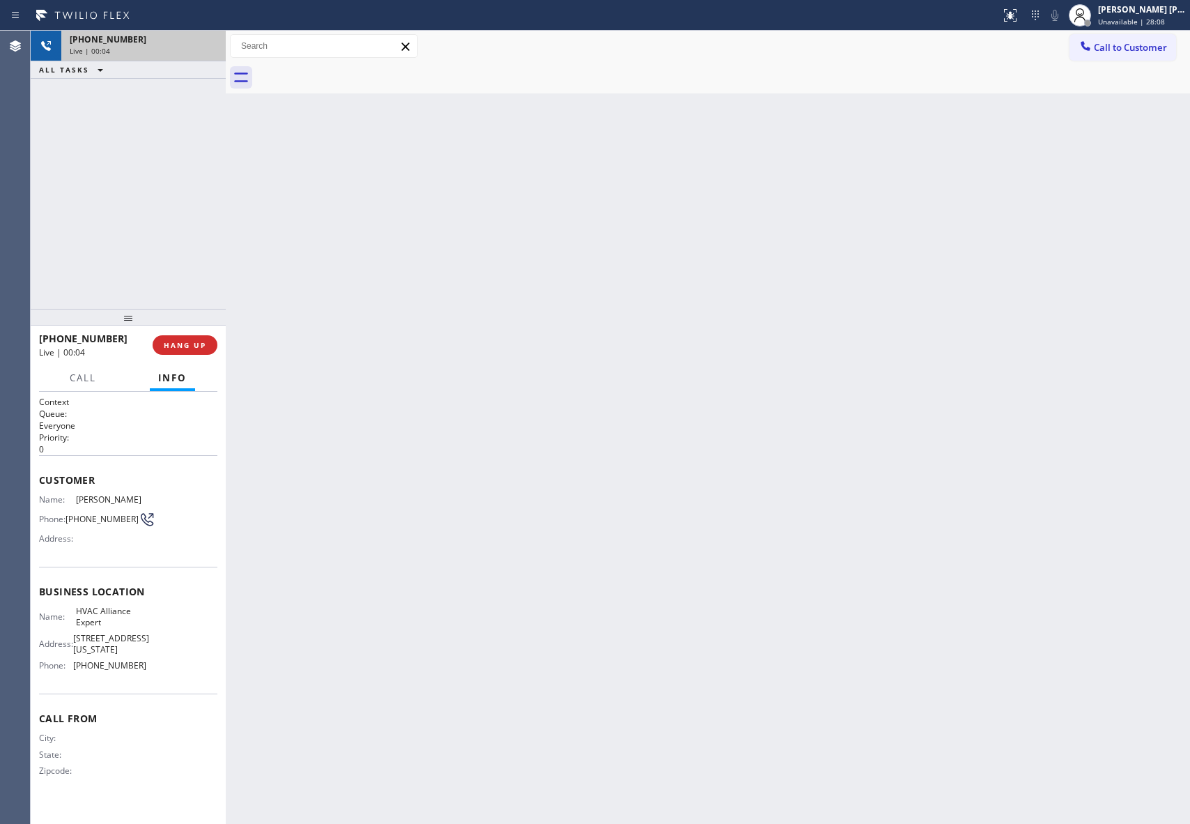
click at [360, 71] on div at bounding box center [723, 77] width 934 height 31
click at [187, 355] on div "[PHONE_NUMBER] Wrap up | 00:00 COMPLETE" at bounding box center [128, 345] width 178 height 36
click at [197, 344] on span "COMPLETE" at bounding box center [182, 345] width 48 height 10
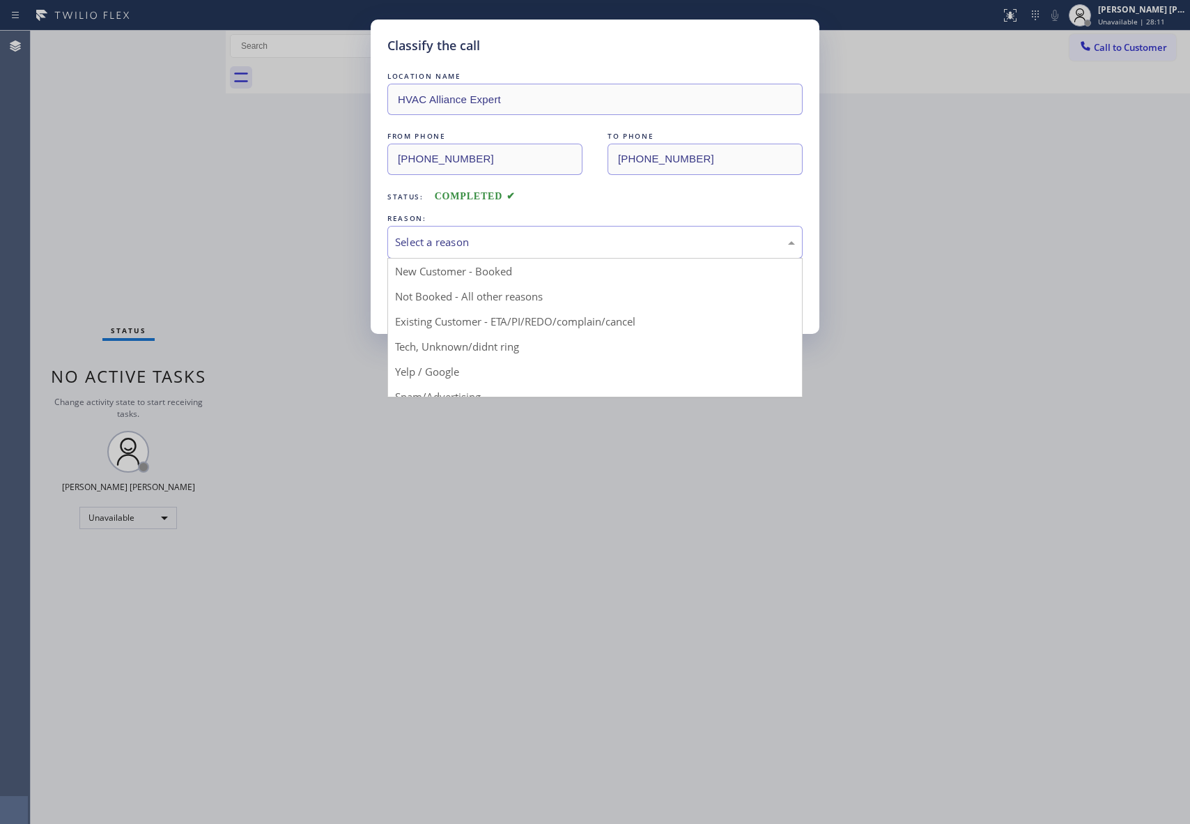
drag, startPoint x: 514, startPoint y: 236, endPoint x: 429, endPoint y: 307, distance: 111.3
click at [513, 236] on div "Select a reason" at bounding box center [595, 242] width 400 height 16
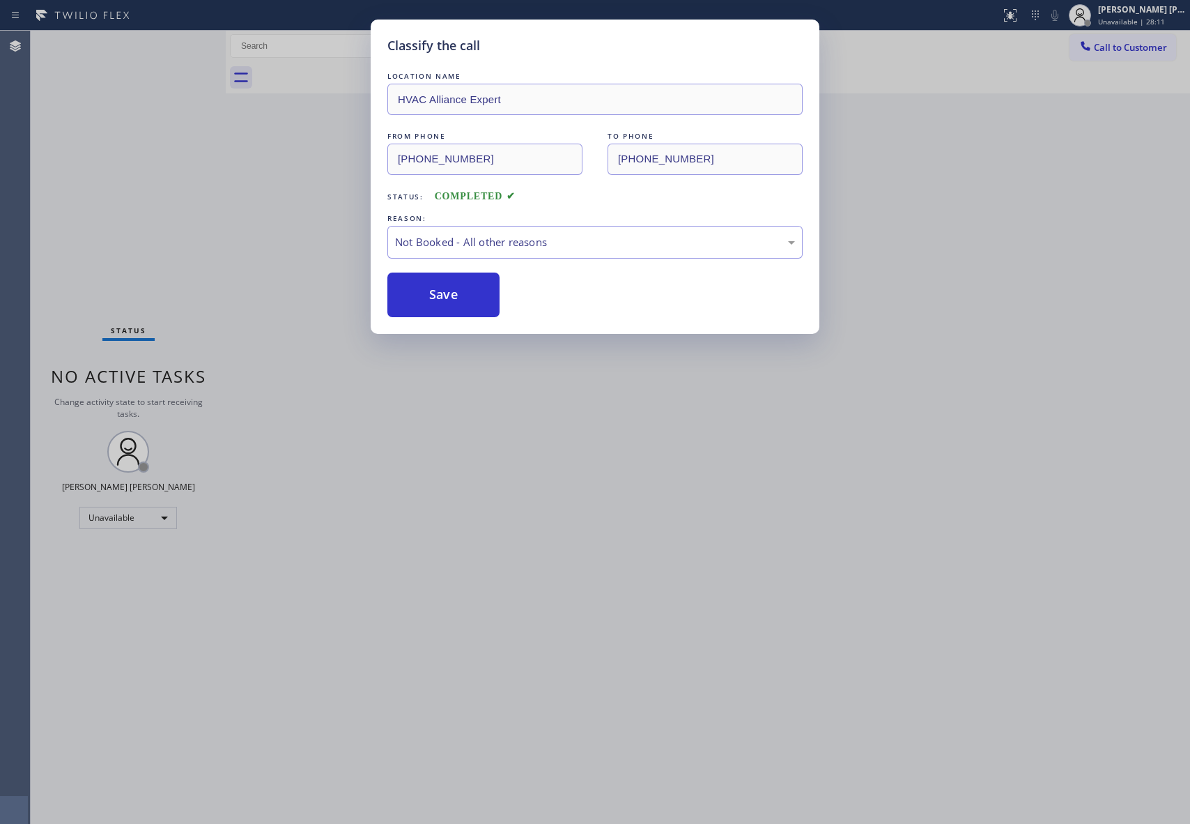
click at [431, 298] on button "Save" at bounding box center [444, 295] width 112 height 45
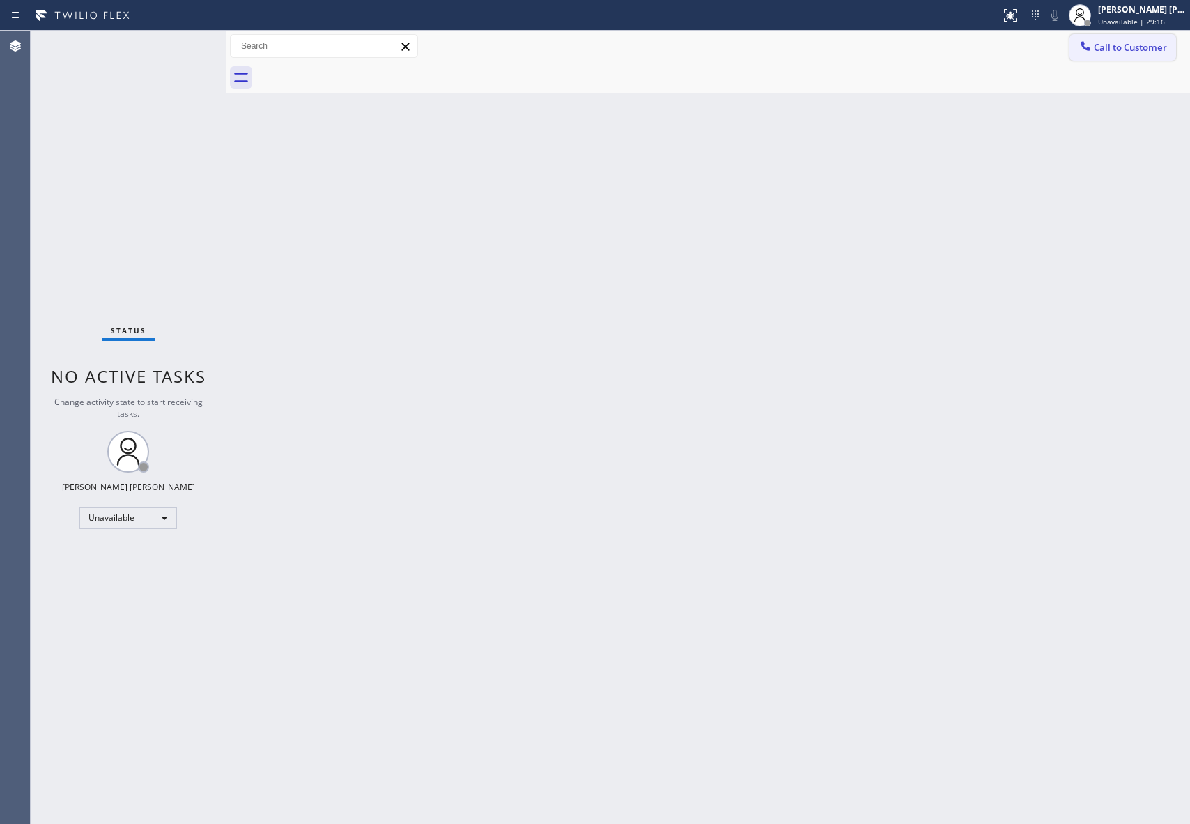
click at [1136, 45] on span "Call to Customer" at bounding box center [1130, 47] width 73 height 13
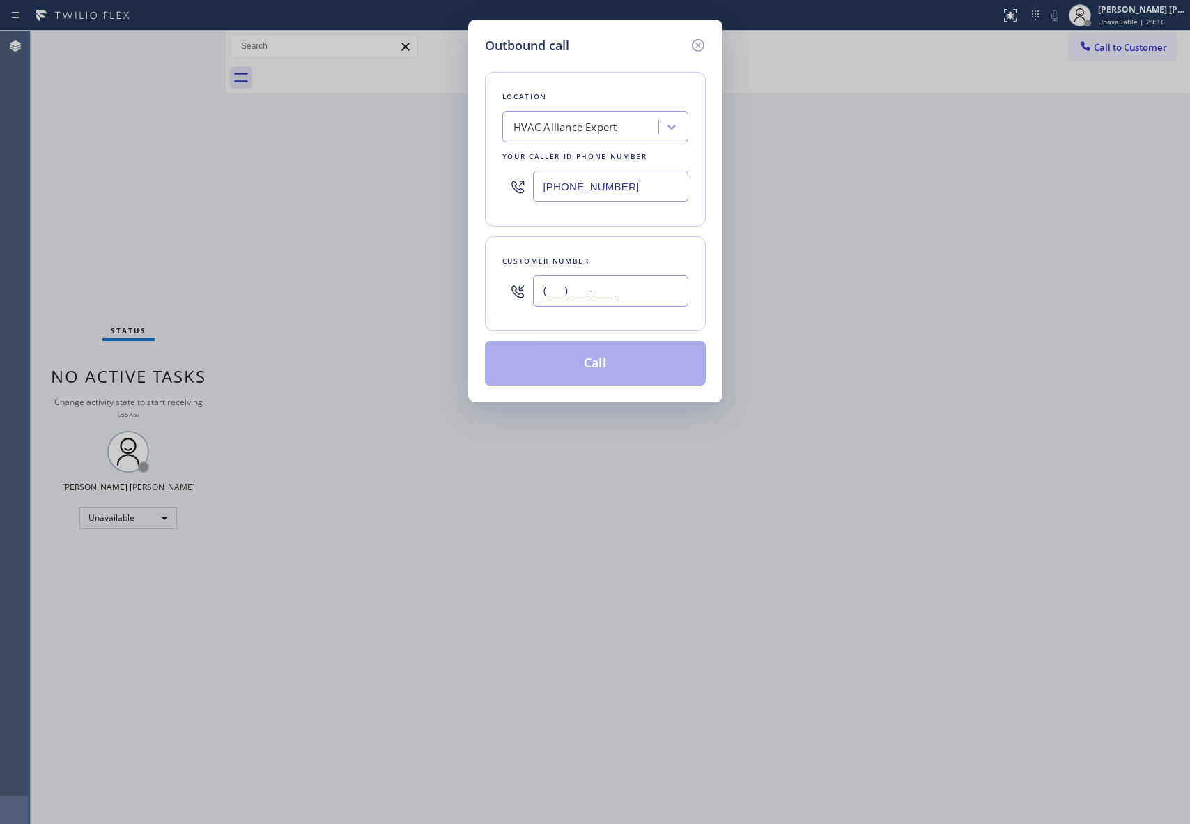
click at [597, 302] on input "(___) ___-____" at bounding box center [610, 290] width 155 height 31
paste input "904) 383-0027"
type input "[PHONE_NUMBER]"
click at [591, 367] on button "Call" at bounding box center [595, 363] width 221 height 45
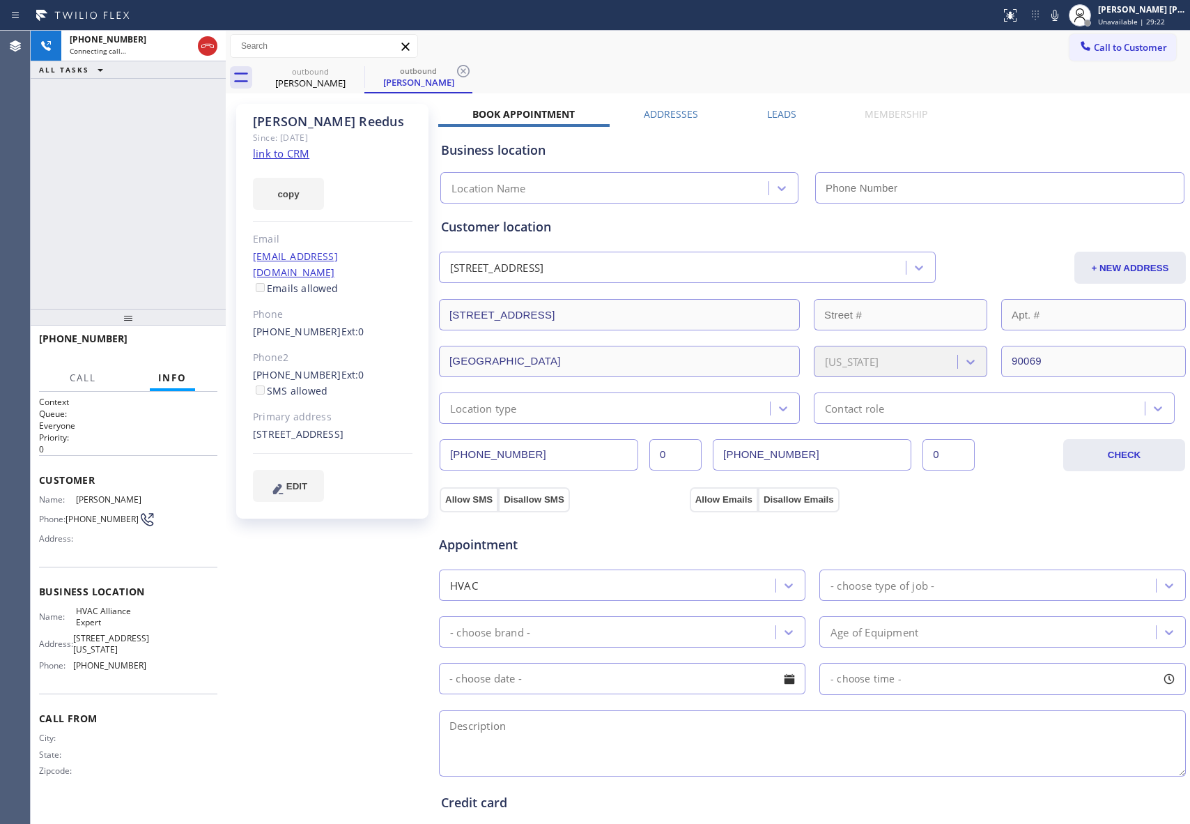
type input "[PHONE_NUMBER]"
click at [782, 112] on label "Leads" at bounding box center [781, 113] width 29 height 13
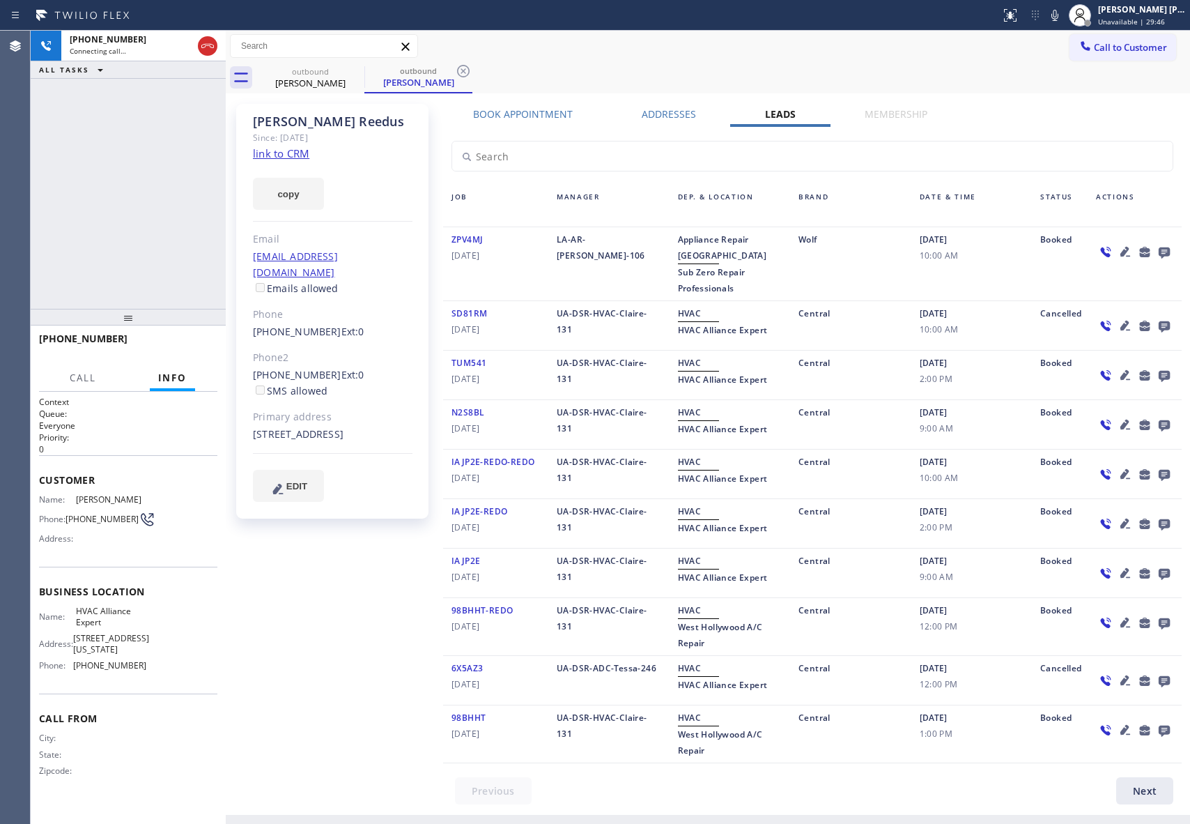
click at [1169, 251] on icon at bounding box center [1164, 252] width 11 height 11
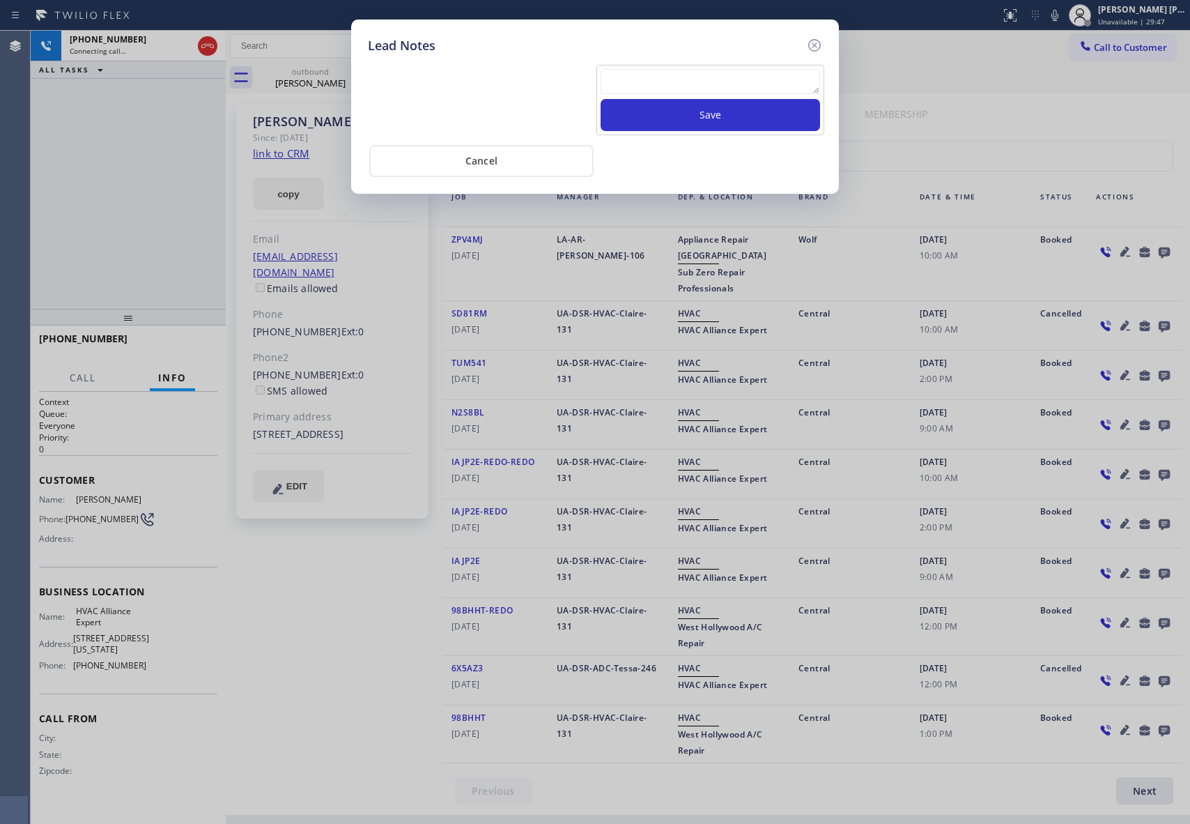
click at [728, 84] on textarea at bounding box center [711, 81] width 220 height 25
paste textarea "VM | please transfer if cx calls back"
type textarea "VM | please transfer if cx calls back"
click at [734, 121] on button "Save" at bounding box center [711, 115] width 220 height 32
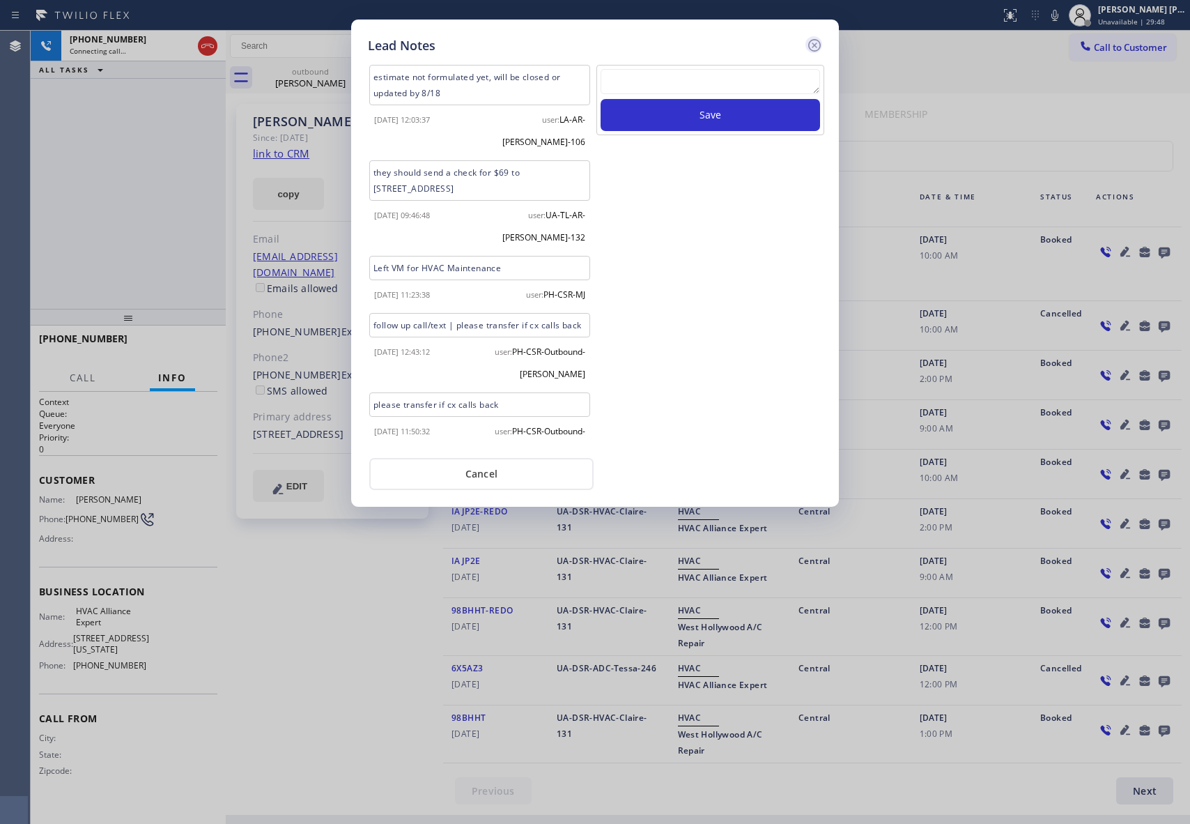
click at [815, 38] on icon at bounding box center [814, 45] width 17 height 17
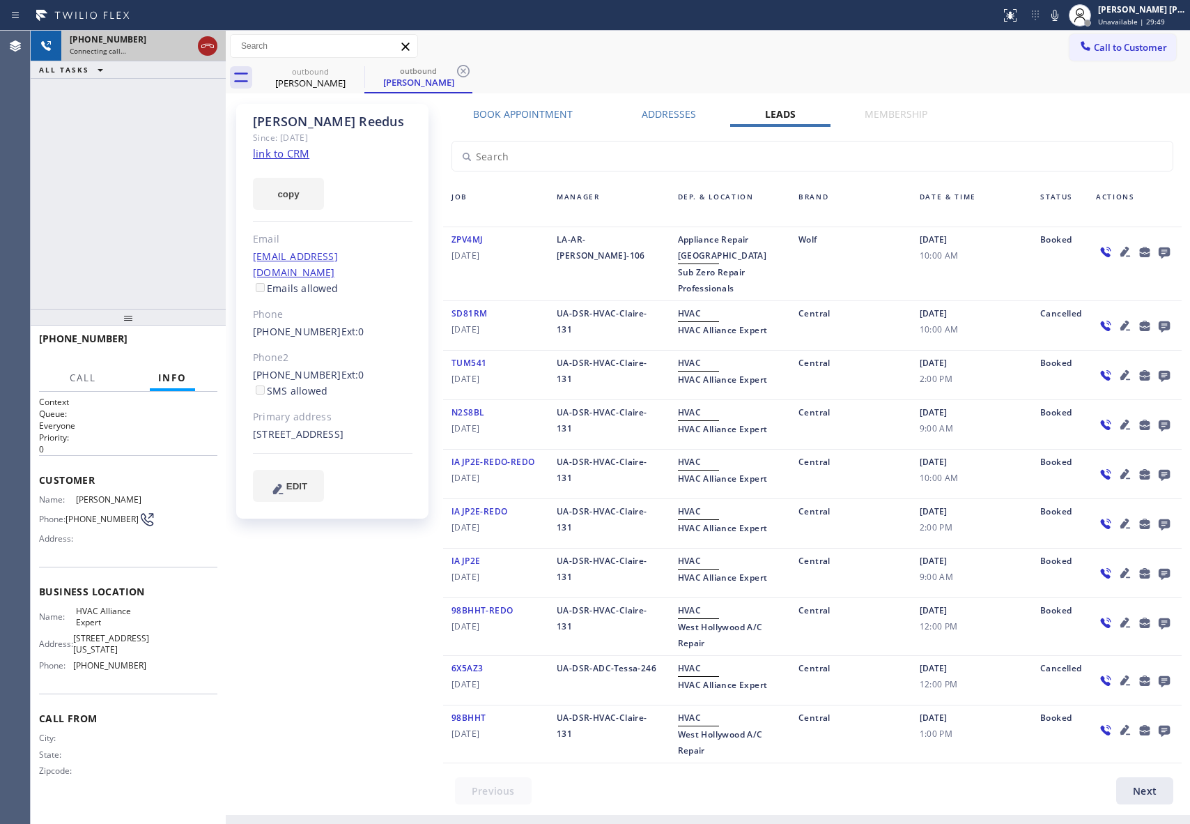
click at [209, 50] on icon at bounding box center [207, 46] width 17 height 17
click at [363, 73] on icon at bounding box center [355, 71] width 17 height 17
click at [366, 67] on div "outbound" at bounding box center [418, 71] width 105 height 10
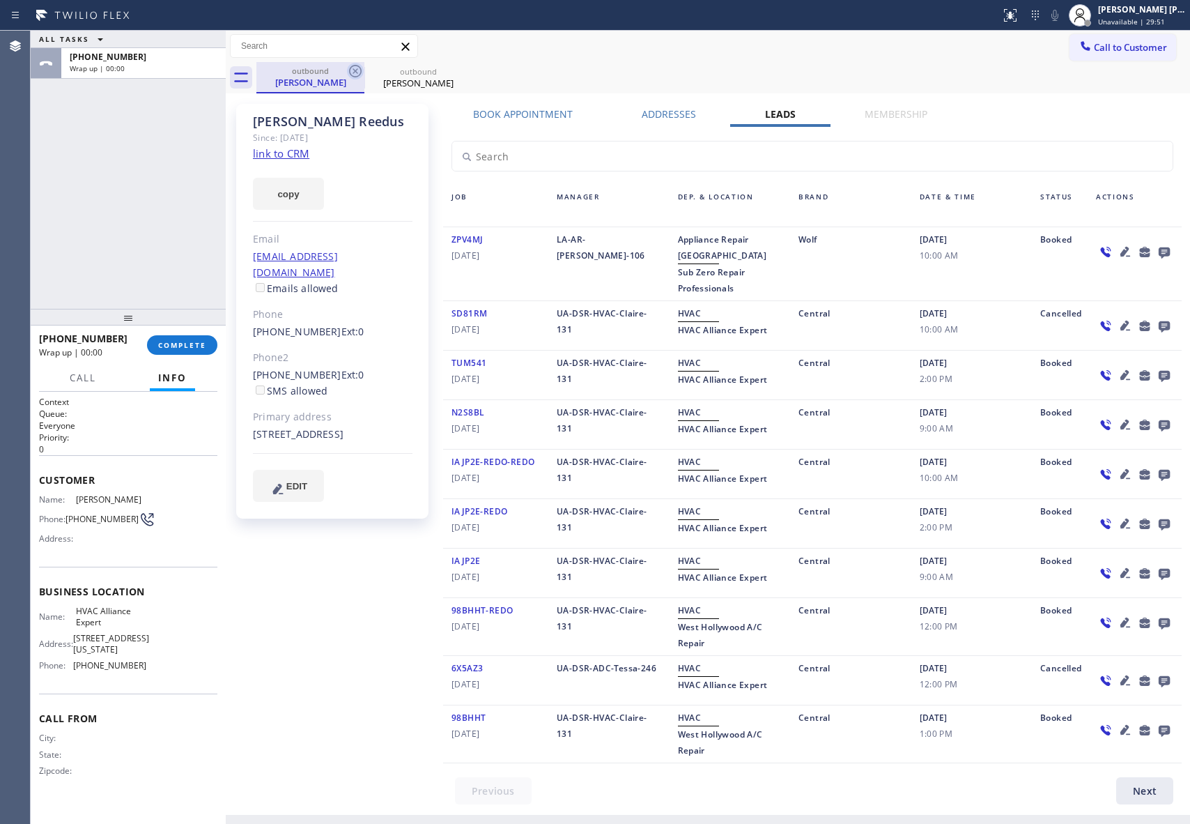
click at [353, 67] on icon at bounding box center [355, 71] width 17 height 17
click at [0, 0] on icon at bounding box center [0, 0] width 0 height 0
click at [353, 67] on div "outbound [PERSON_NAME] outbound [PERSON_NAME]" at bounding box center [723, 77] width 934 height 31
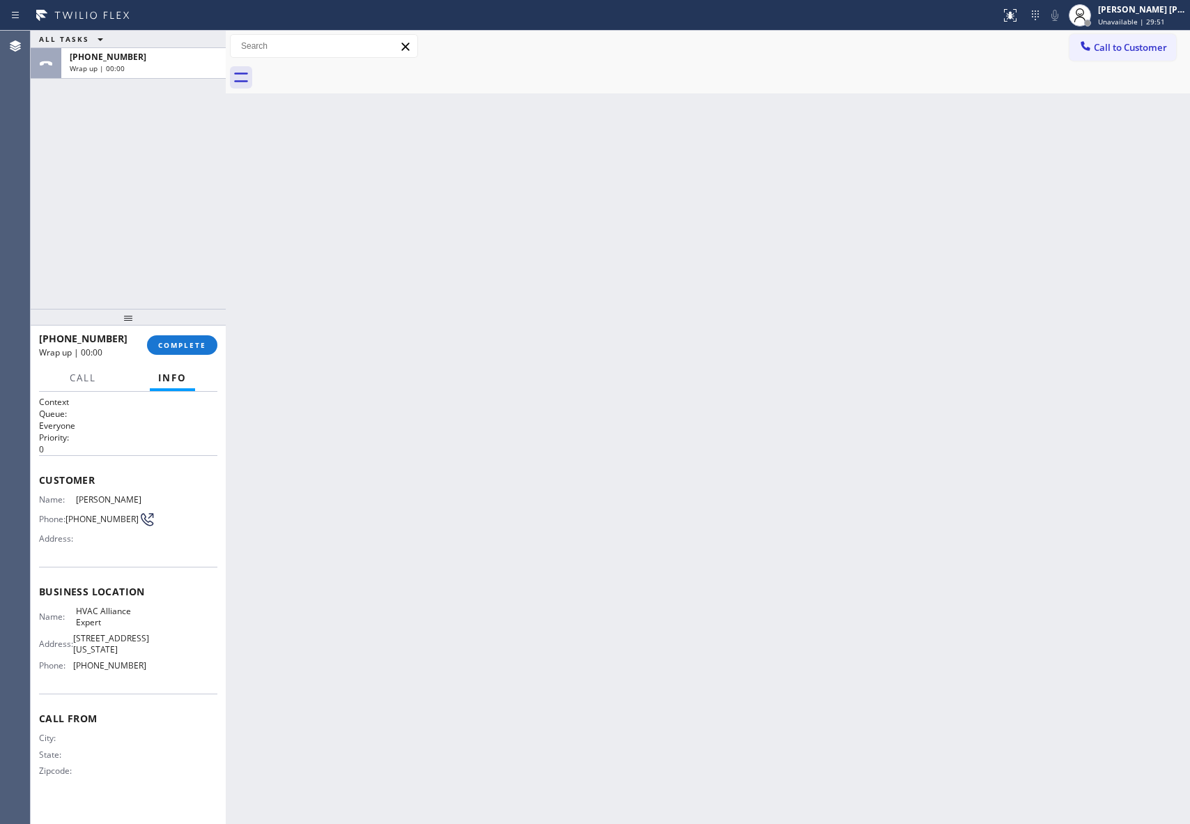
click at [353, 67] on div at bounding box center [723, 77] width 934 height 31
drag, startPoint x: 188, startPoint y: 342, endPoint x: 210, endPoint y: 342, distance: 21.6
click at [190, 342] on span "COMPLETE" at bounding box center [182, 345] width 48 height 10
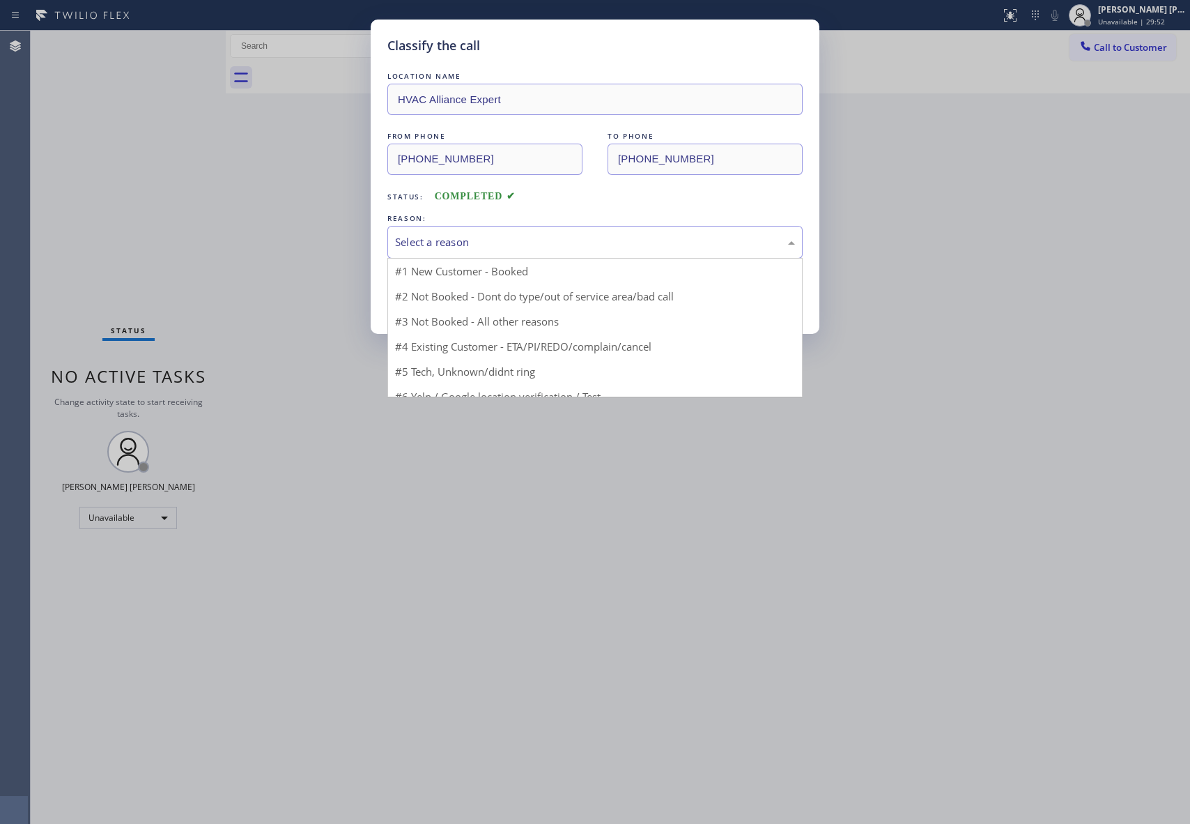
click at [636, 250] on div "Select a reason" at bounding box center [595, 242] width 400 height 16
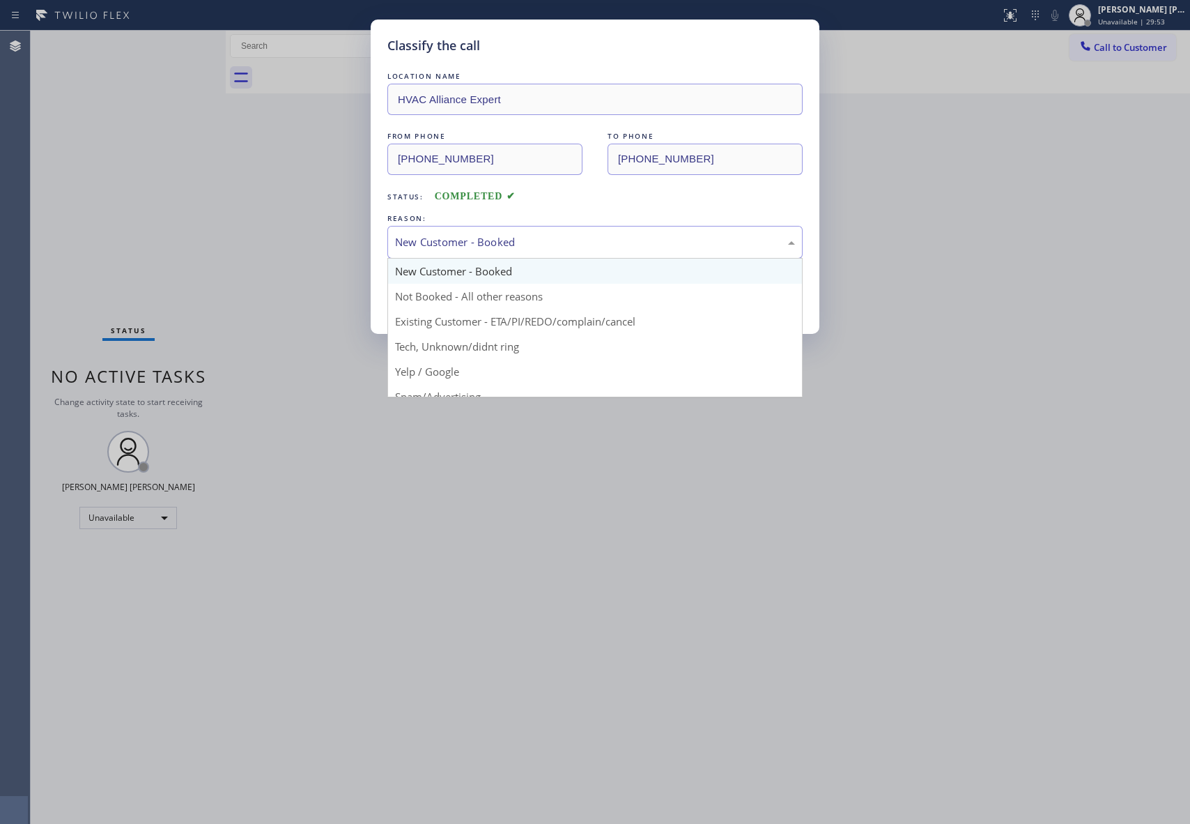
click at [474, 238] on div "New Customer - Booked" at bounding box center [595, 242] width 400 height 16
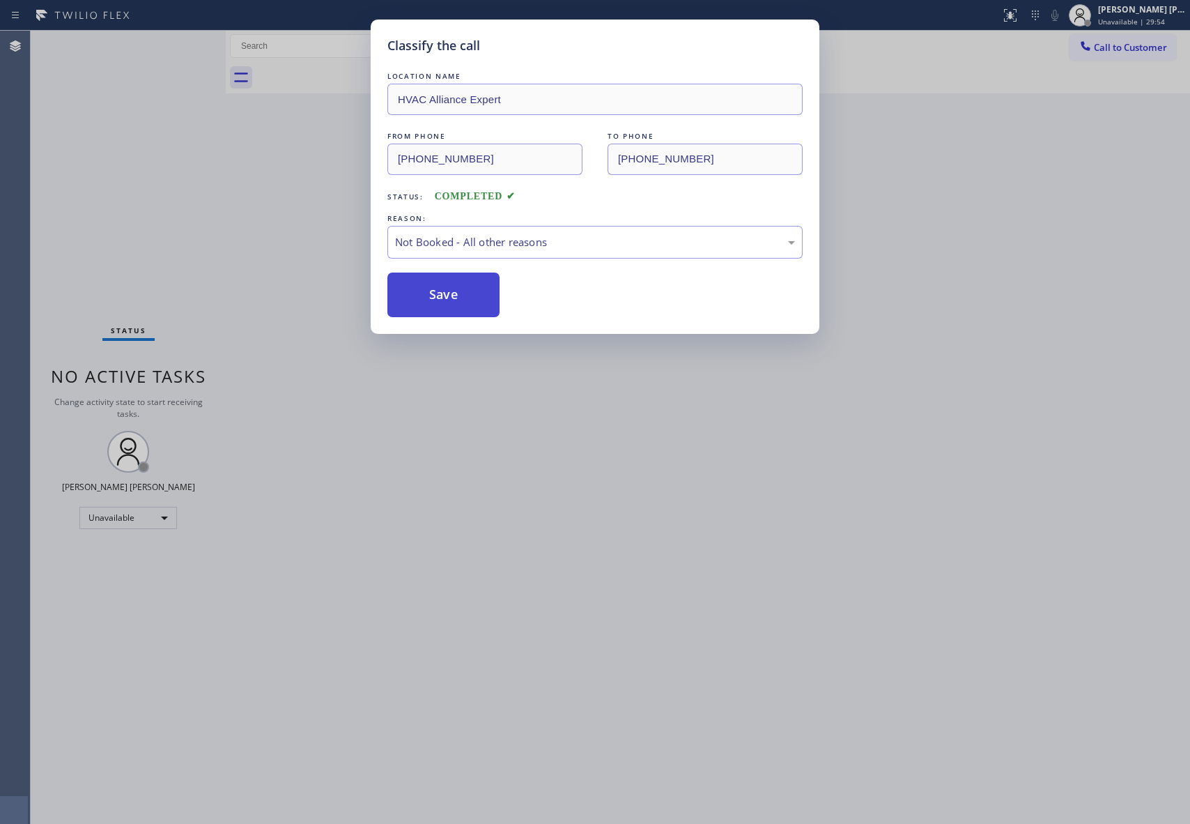
click at [436, 296] on button "Save" at bounding box center [444, 295] width 112 height 45
click at [436, 293] on button "Save" at bounding box center [444, 295] width 112 height 45
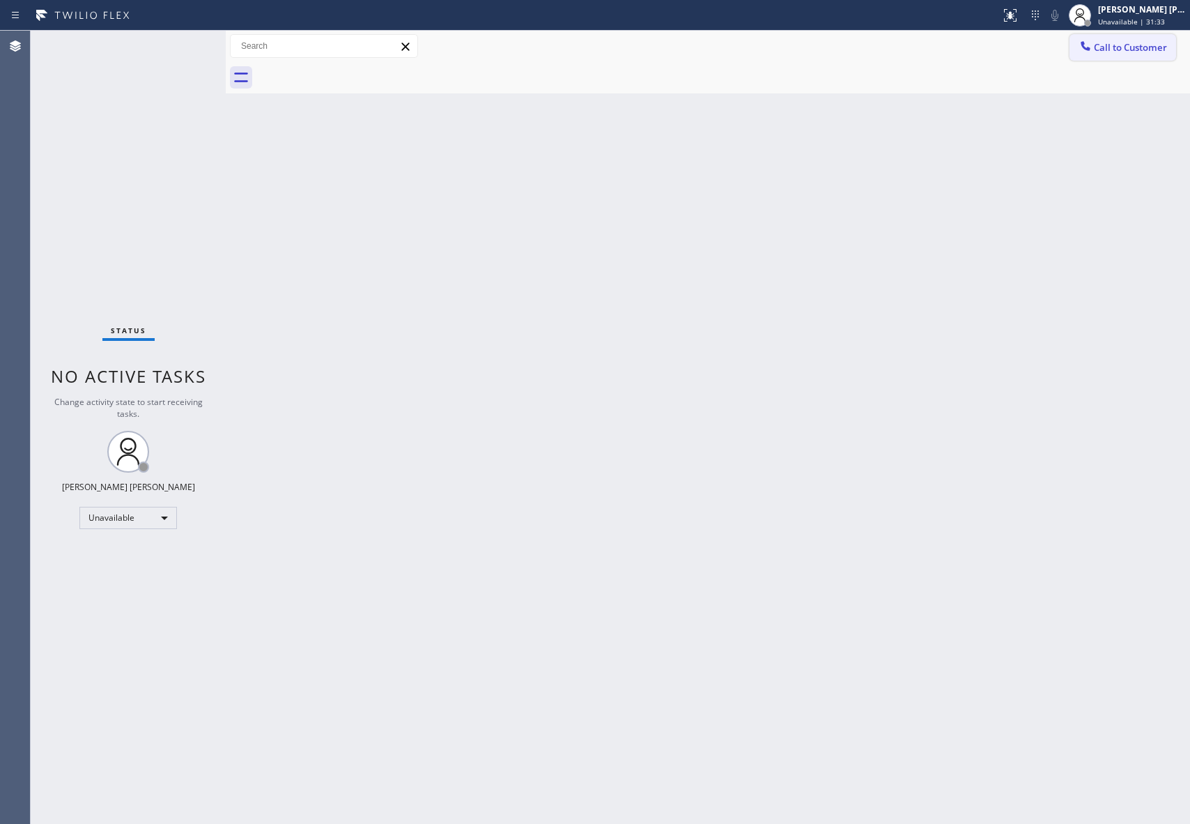
click at [1135, 43] on span "Call to Customer" at bounding box center [1130, 47] width 73 height 13
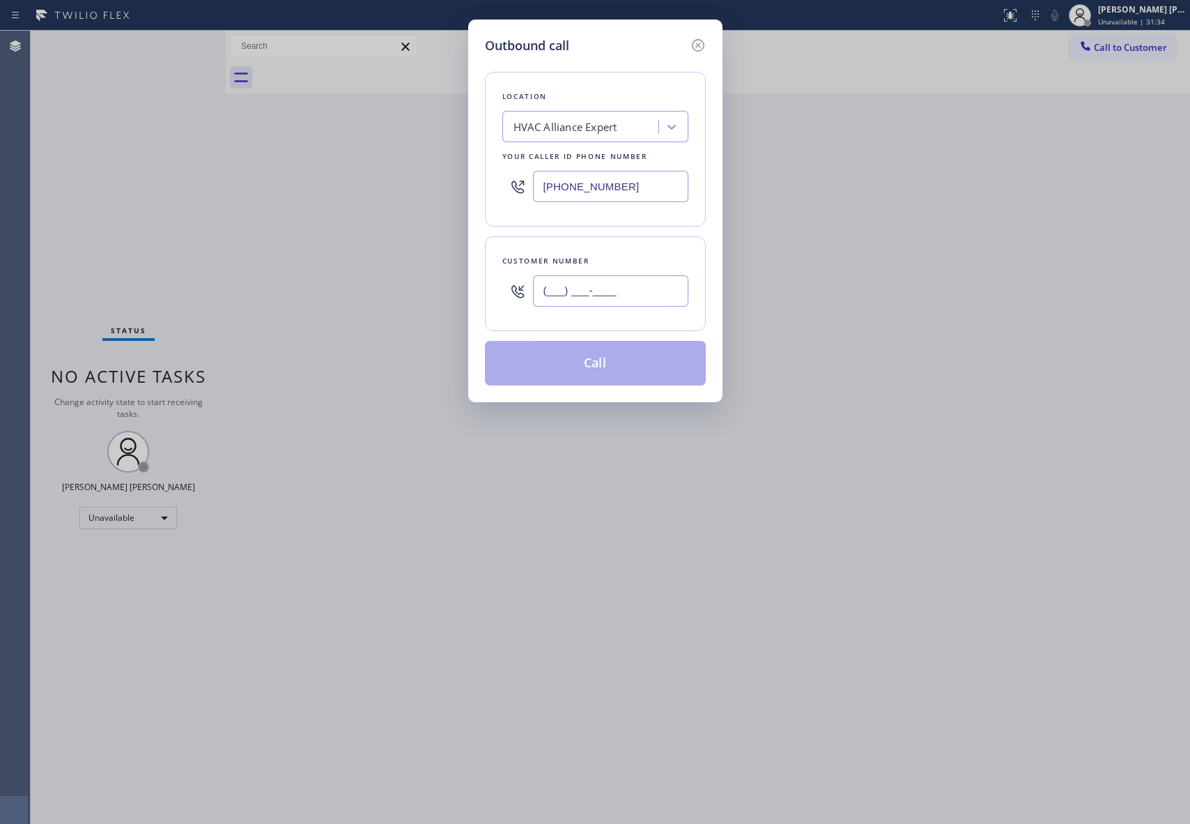
click at [606, 280] on input "(___) ___-____" at bounding box center [610, 290] width 155 height 31
paste input "818) 606-9132"
type input "[PHONE_NUMBER]"
click at [614, 371] on button "Call" at bounding box center [595, 363] width 221 height 45
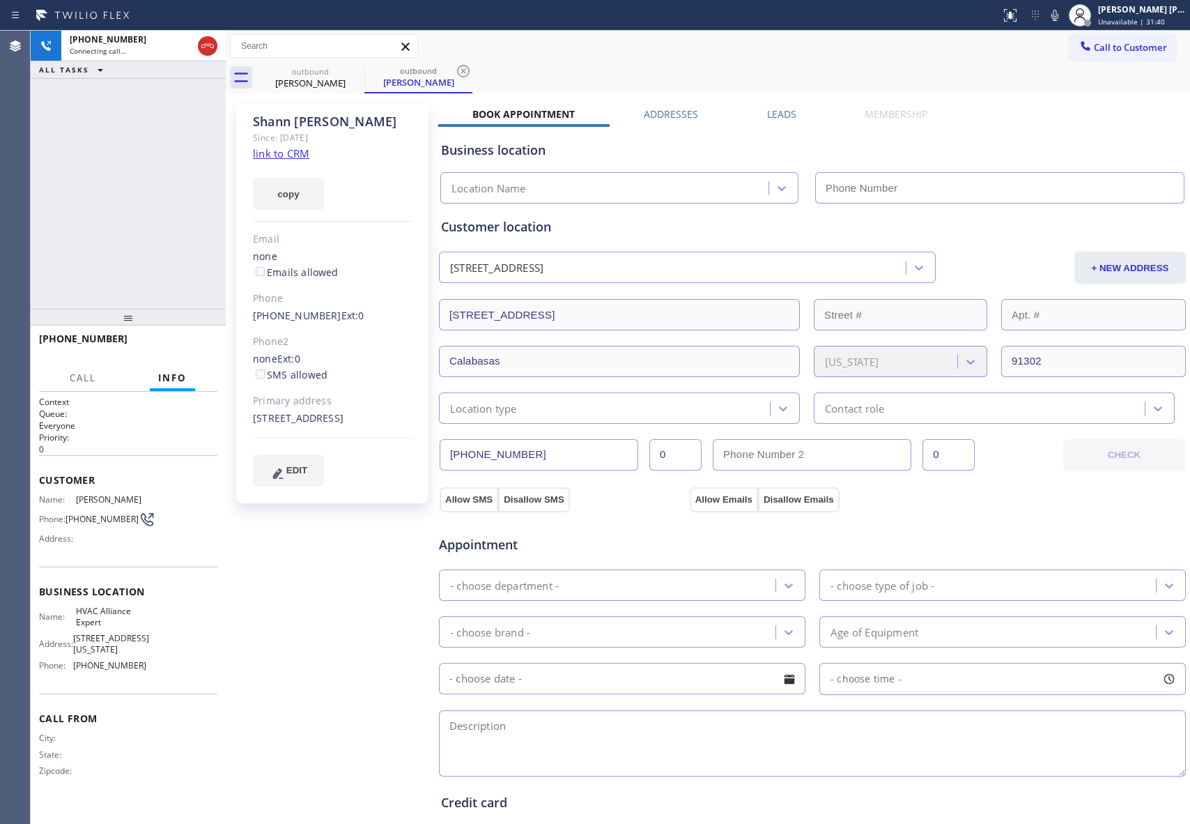
type input "[PHONE_NUMBER]"
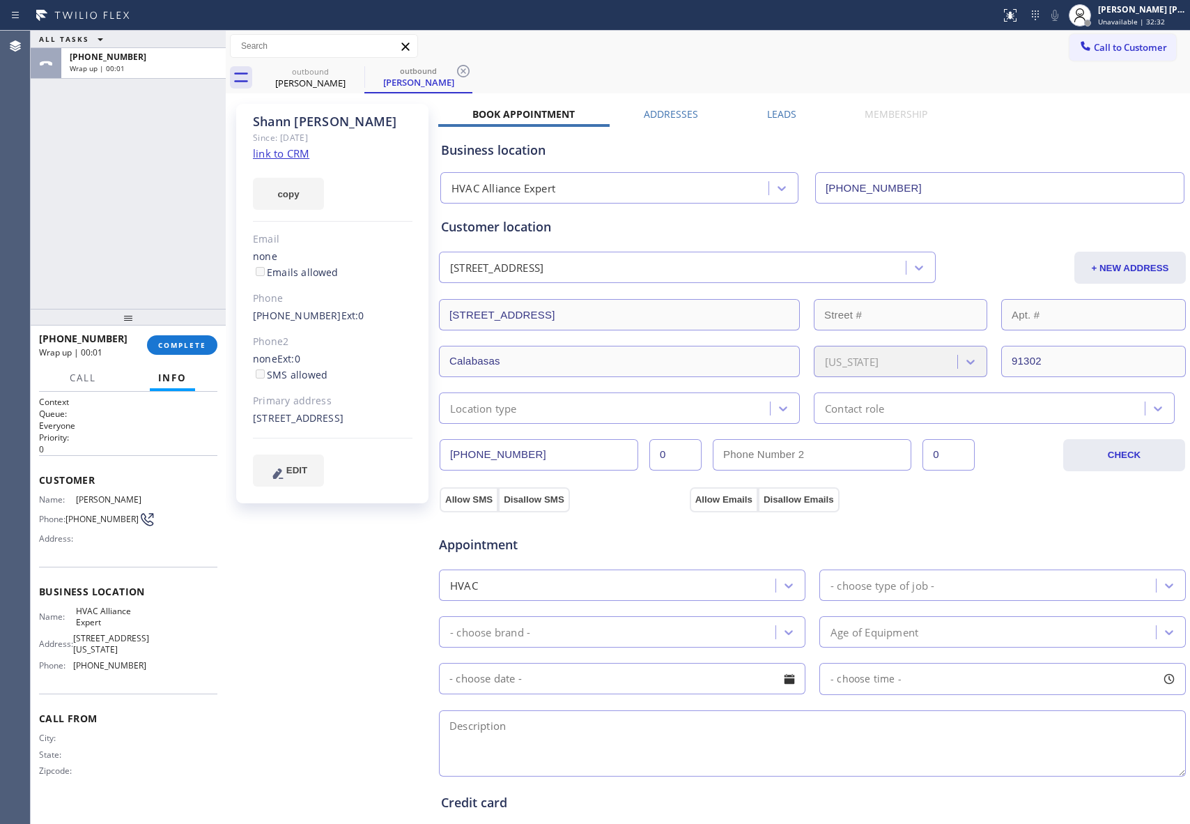
click at [772, 114] on label "Leads" at bounding box center [781, 113] width 29 height 13
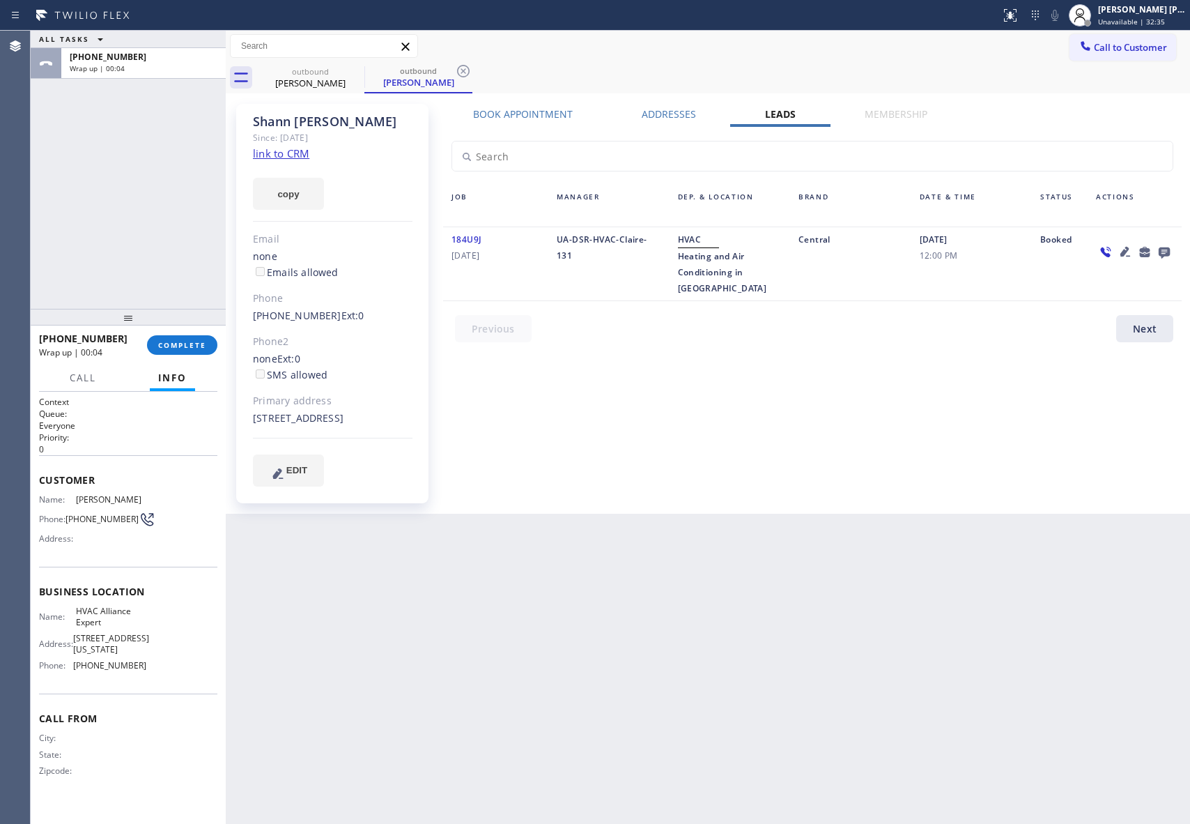
drag, startPoint x: 300, startPoint y: 440, endPoint x: 245, endPoint y: 422, distance: 57.3
click at [245, 422] on div "[PERSON_NAME] Since: [DATE] link to CRM copy Email none Emails allowed Phone [P…" at bounding box center [332, 303] width 192 height 399
copy div "[STREET_ADDRESS]"
click at [183, 346] on span "COMPLETE" at bounding box center [182, 345] width 48 height 10
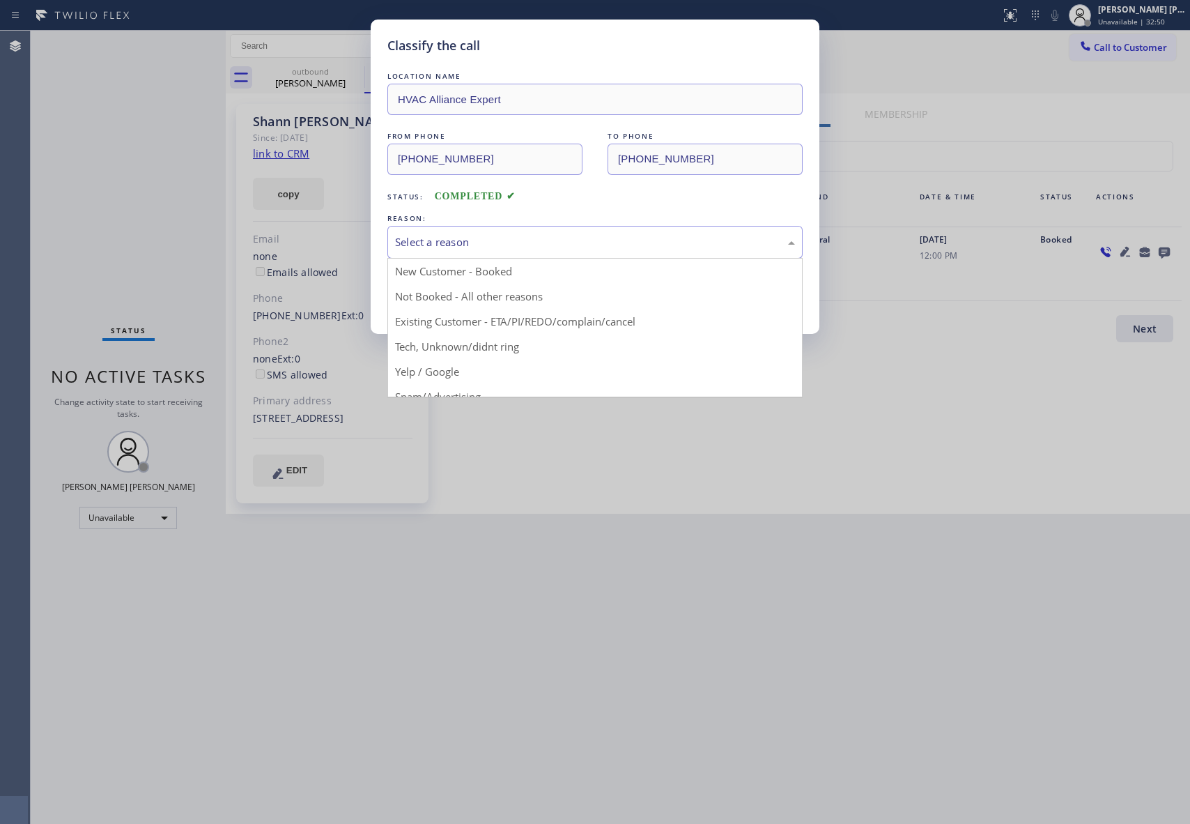
click at [595, 237] on div "Select a reason" at bounding box center [595, 242] width 400 height 16
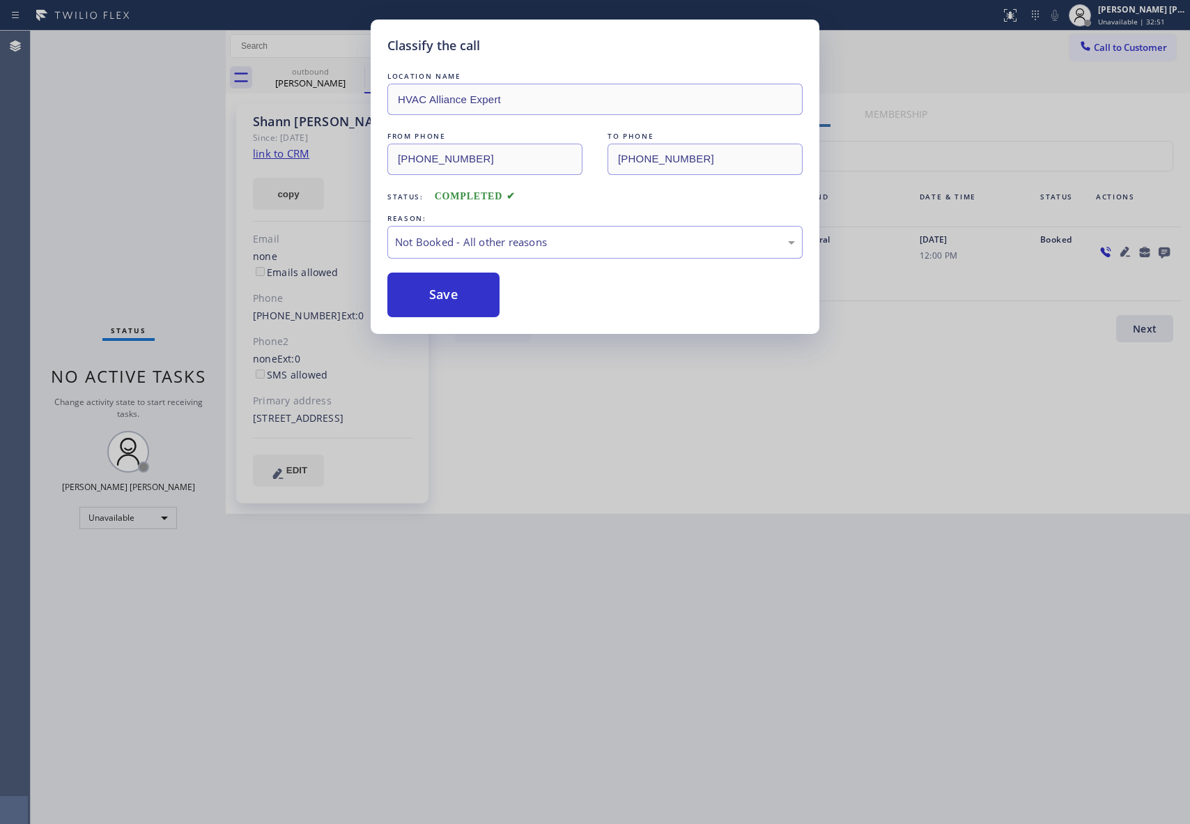
click at [421, 299] on button "Save" at bounding box center [444, 295] width 112 height 45
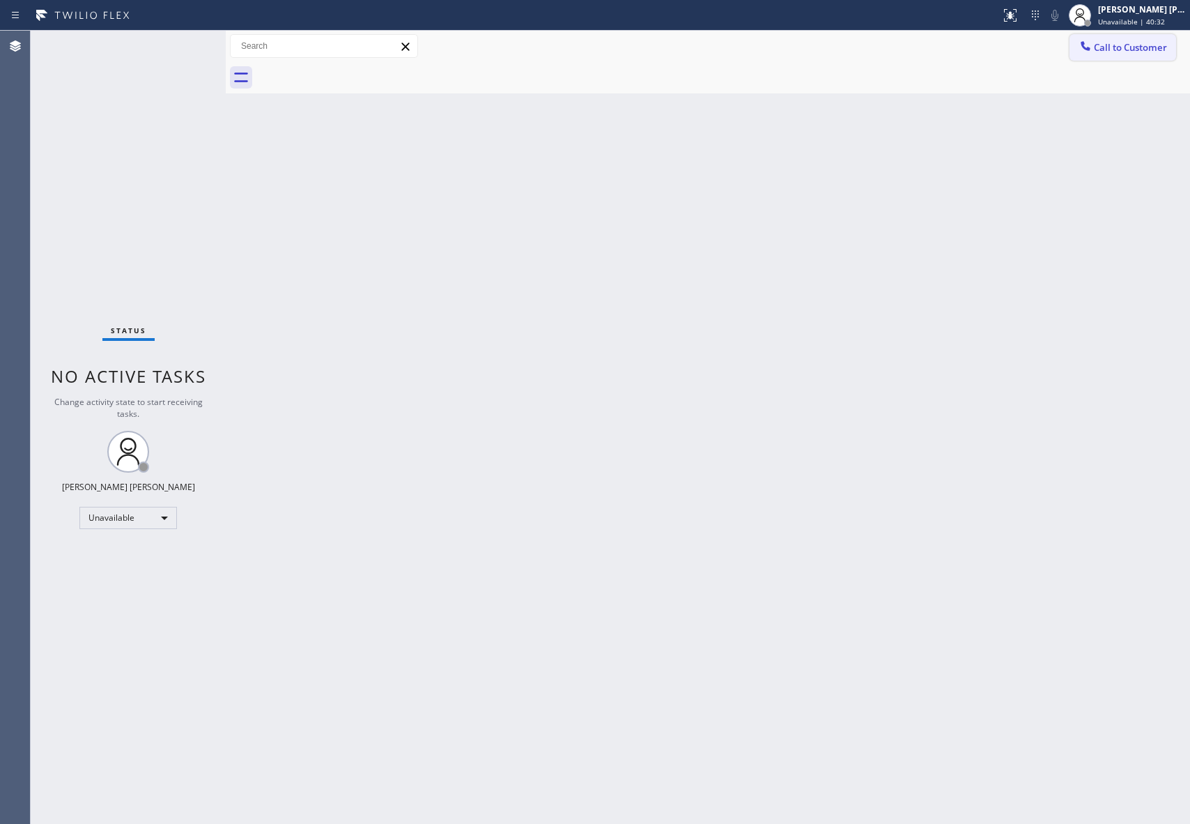
click at [1137, 36] on button "Call to Customer" at bounding box center [1123, 47] width 107 height 26
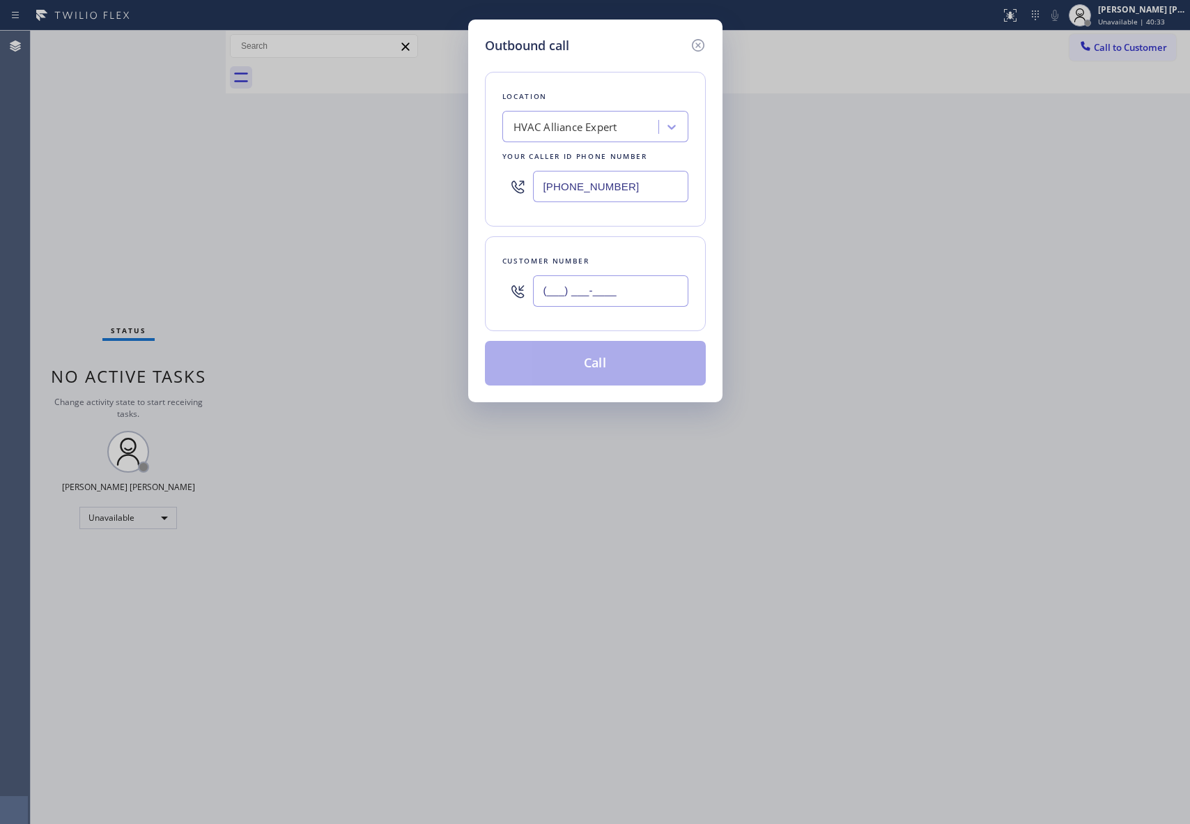
click at [595, 286] on input "(___) ___-____" at bounding box center [610, 290] width 155 height 31
paste input "310) 367-4738"
type input "[PHONE_NUMBER]"
click at [592, 364] on button "Call" at bounding box center [595, 363] width 221 height 45
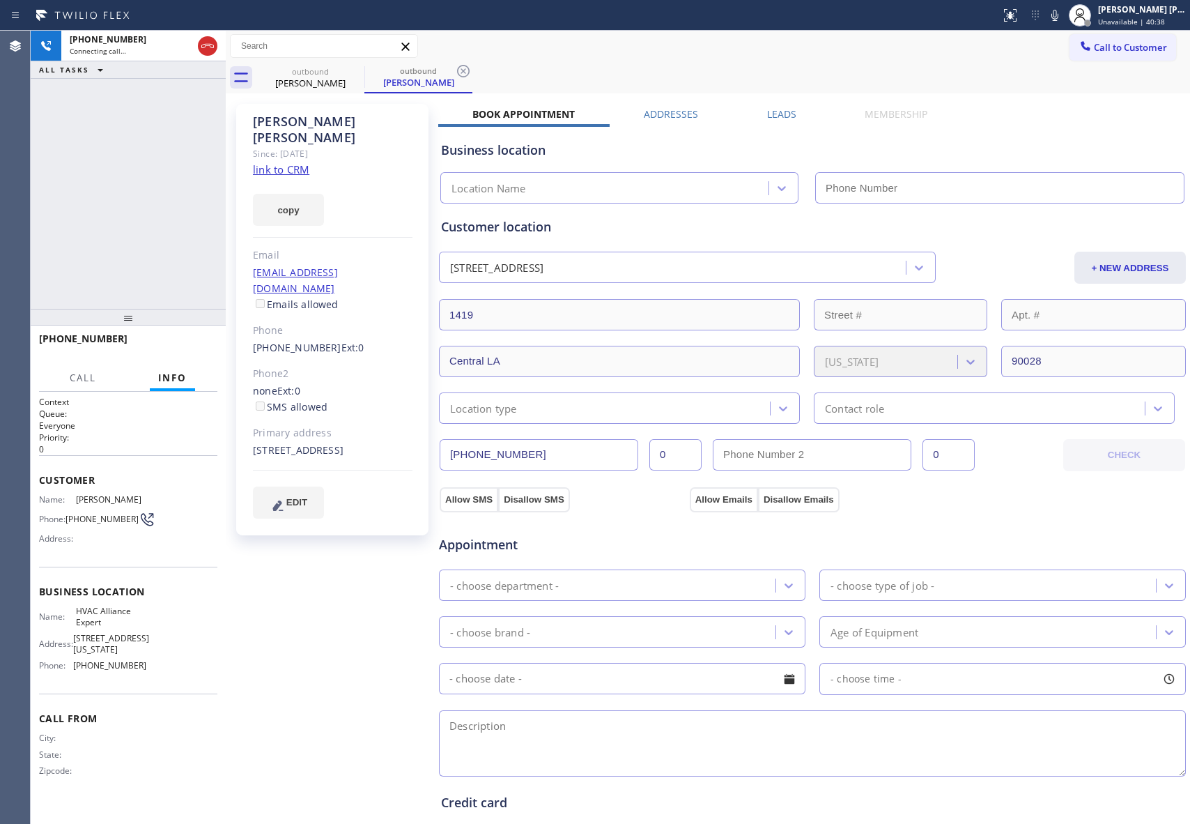
type input "[PHONE_NUMBER]"
click at [196, 335] on button "HANG UP" at bounding box center [185, 345] width 65 height 20
click at [793, 112] on div "Leads" at bounding box center [782, 117] width 98 height 20
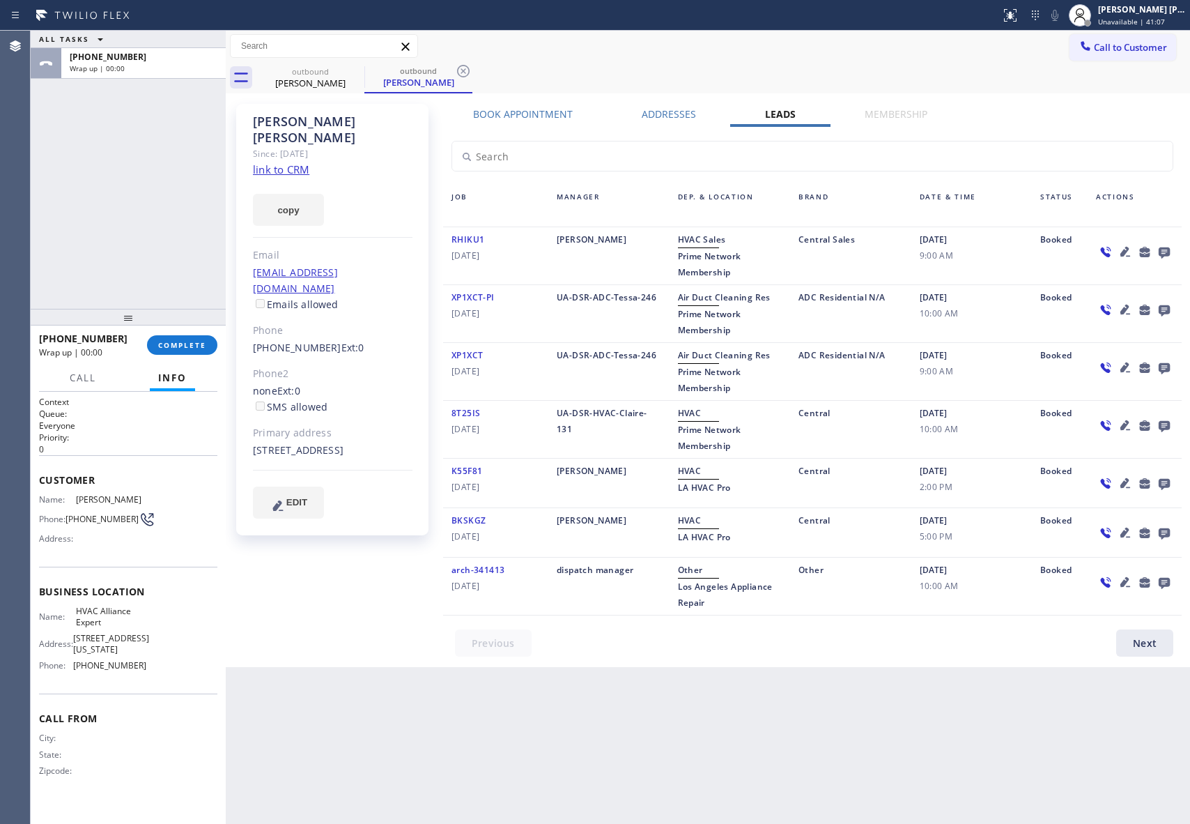
click at [1172, 246] on icon at bounding box center [1164, 251] width 17 height 17
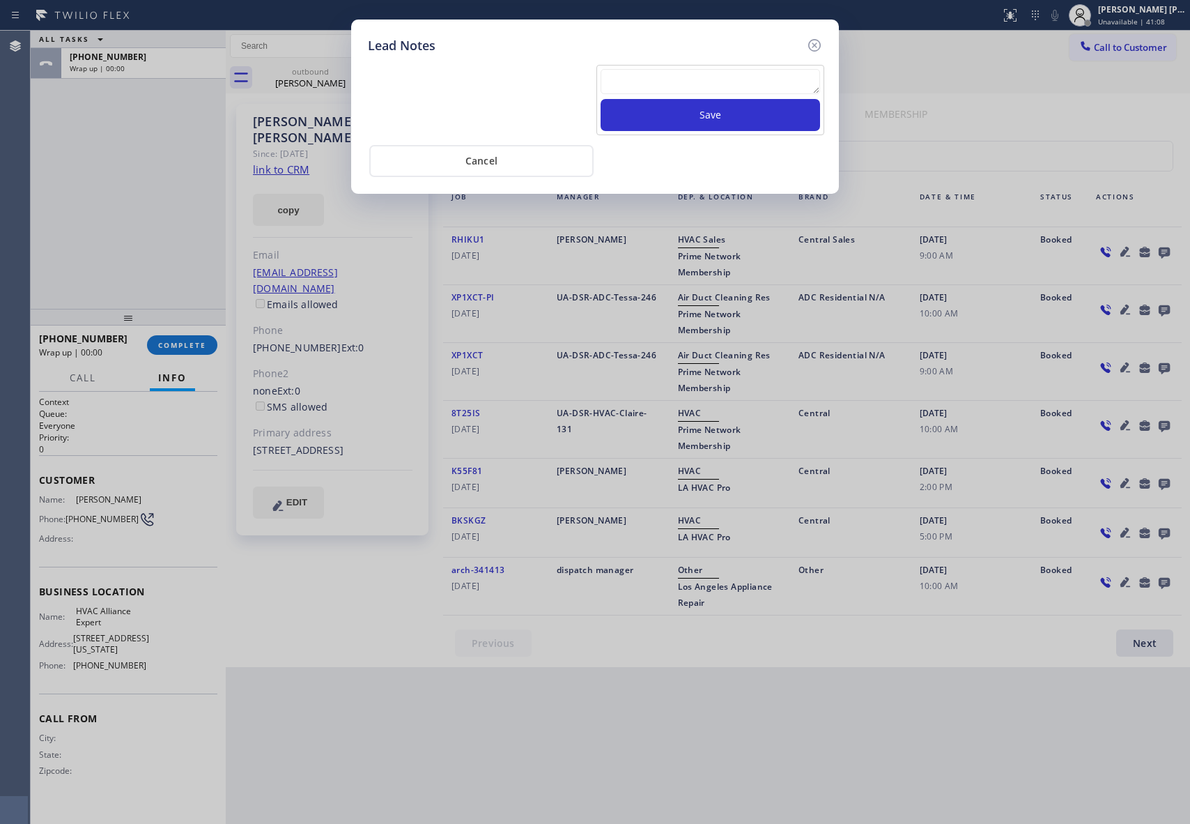
click at [728, 66] on div "Save" at bounding box center [711, 100] width 228 height 70
click at [730, 82] on textarea at bounding box center [711, 81] width 220 height 25
paste textarea "VM | please transfer if cx calls back"
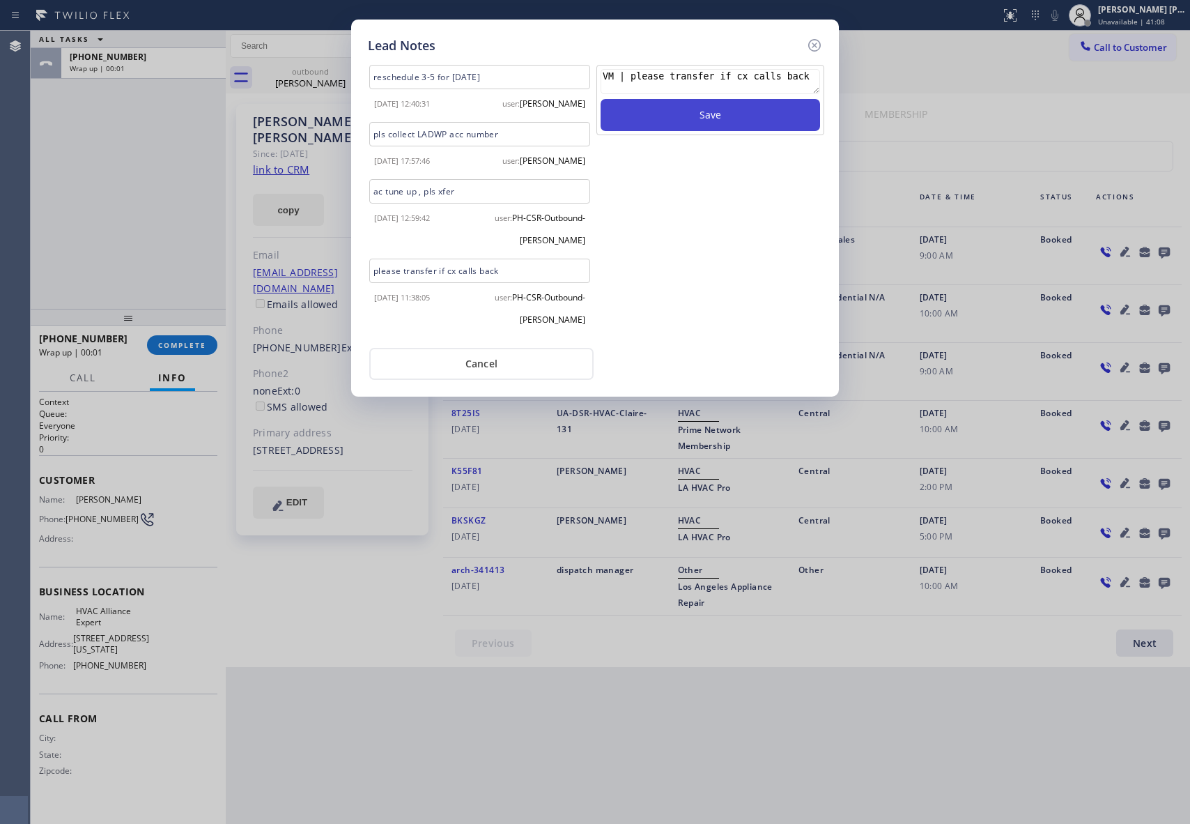
type textarea "VM | please transfer if cx calls back"
click at [748, 107] on button "Save" at bounding box center [711, 115] width 220 height 32
click at [815, 40] on icon at bounding box center [814, 45] width 17 height 17
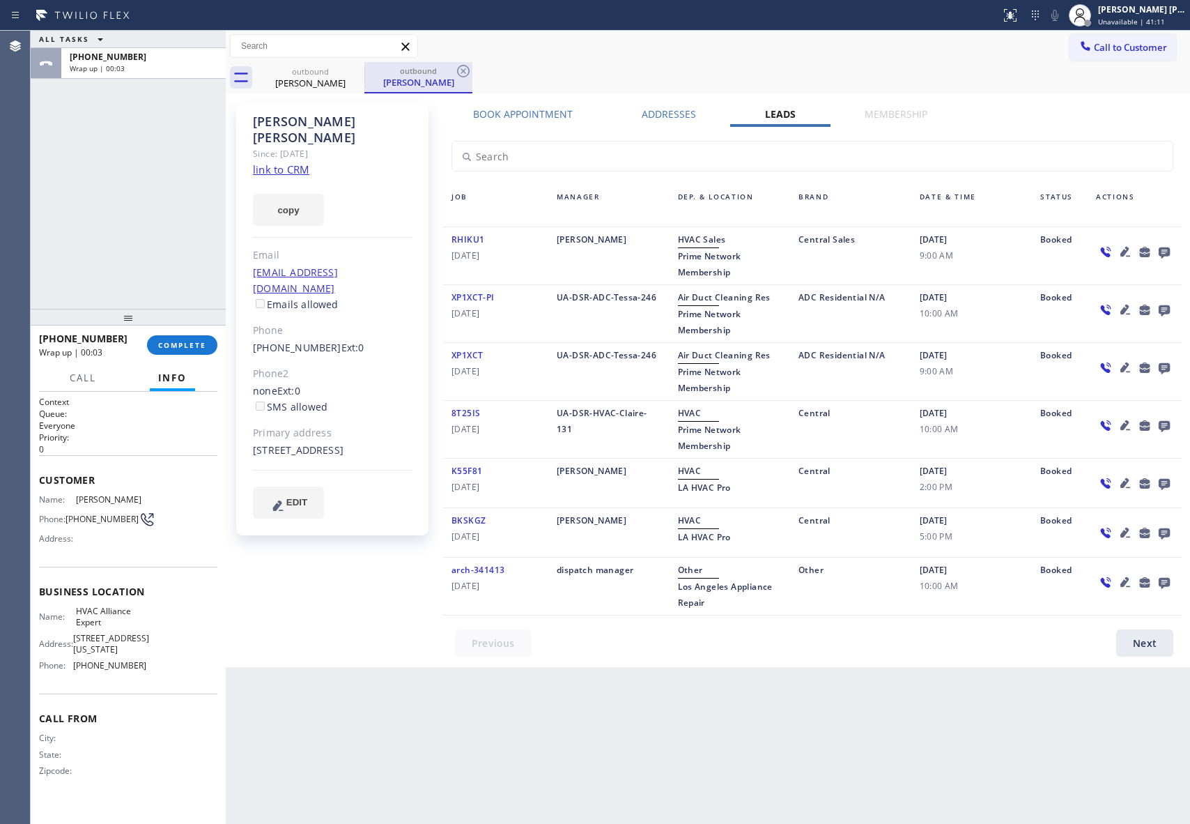
drag, startPoint x: 333, startPoint y: 77, endPoint x: 378, endPoint y: 68, distance: 45.4
click at [340, 77] on div "[PERSON_NAME]" at bounding box center [310, 83] width 105 height 13
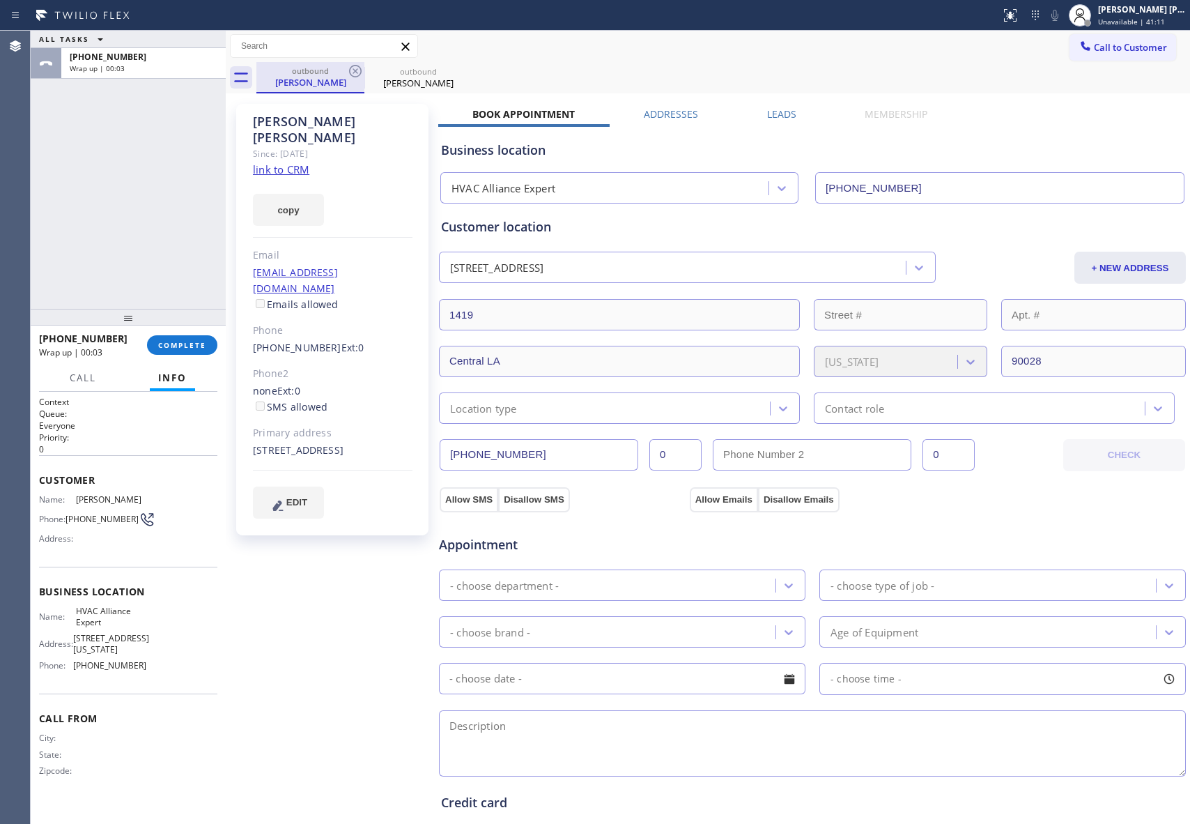
drag, startPoint x: 378, startPoint y: 68, endPoint x: 354, endPoint y: 70, distance: 23.7
click at [371, 68] on div "outbound" at bounding box center [418, 71] width 105 height 10
click at [354, 70] on icon at bounding box center [355, 71] width 13 height 13
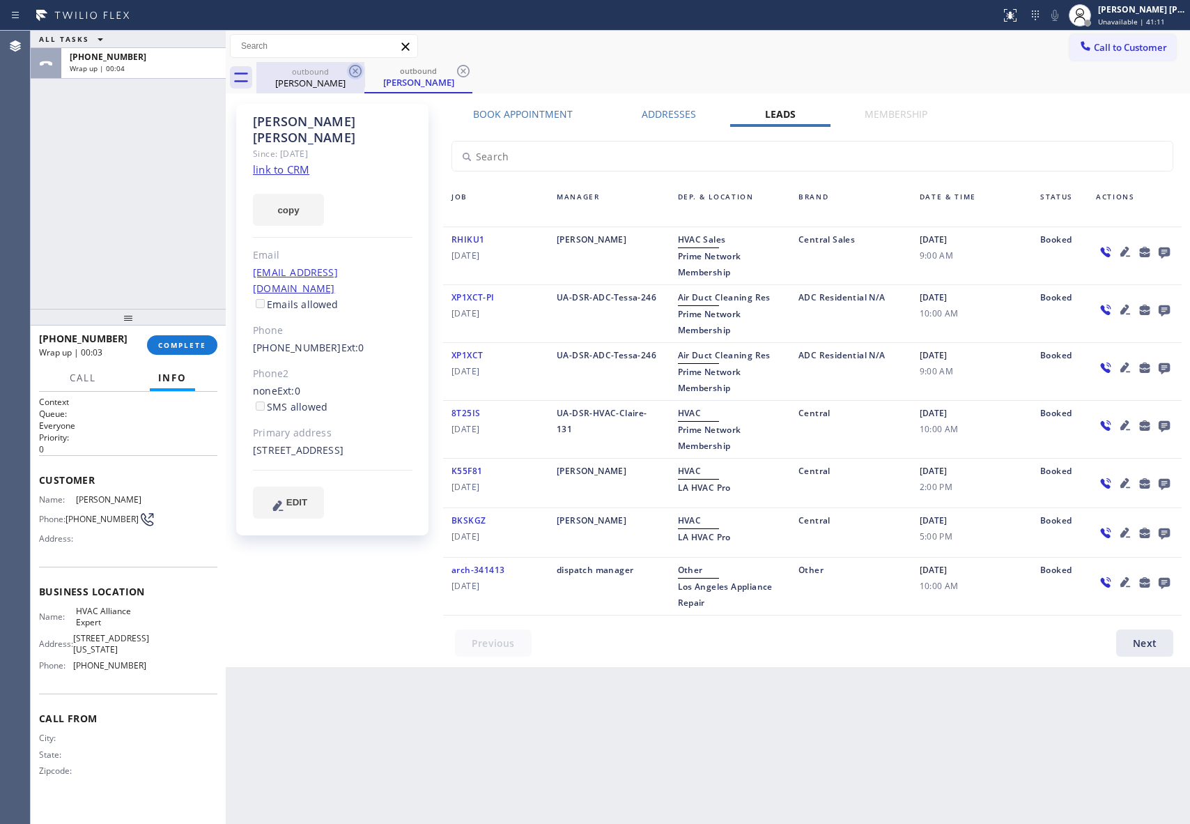
click at [357, 68] on icon at bounding box center [355, 71] width 17 height 17
click at [365, 68] on div "outbound [PERSON_NAME]" at bounding box center [419, 77] width 108 height 31
click at [357, 68] on icon at bounding box center [355, 71] width 17 height 17
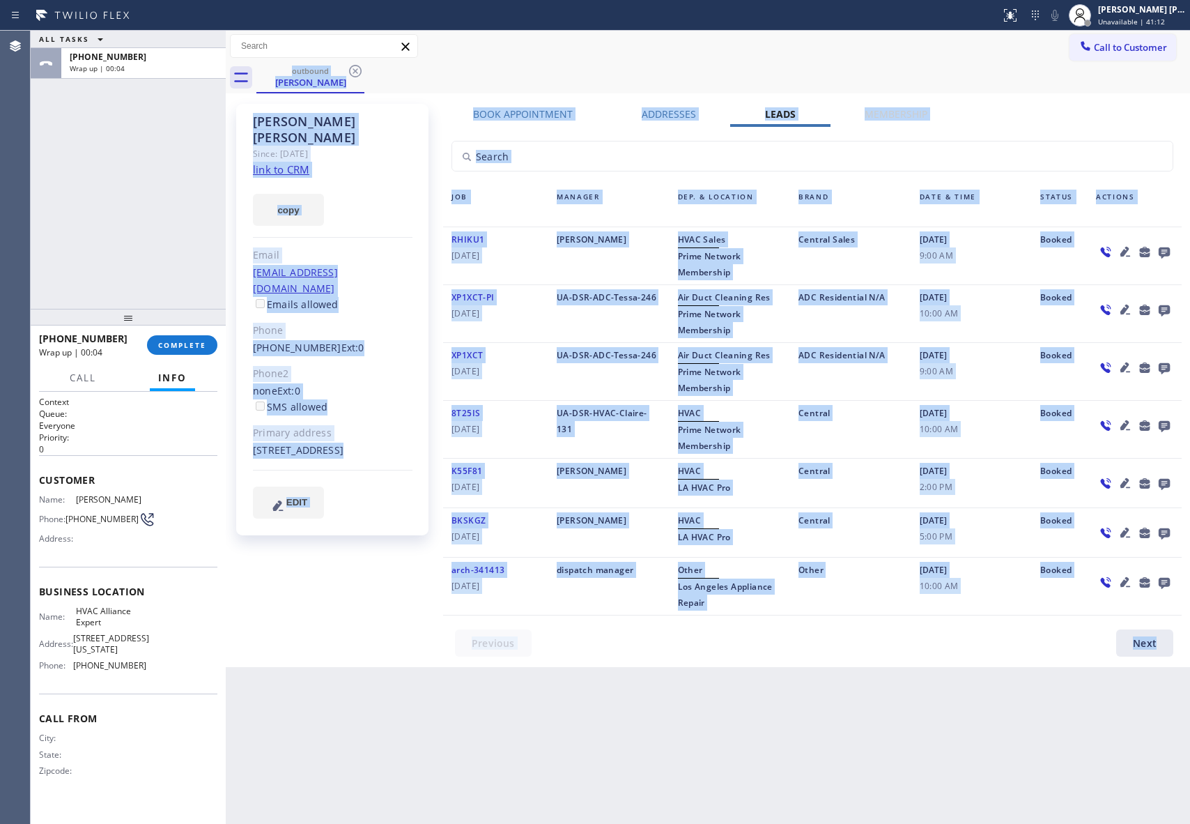
click at [357, 68] on div "outbound [PERSON_NAME]" at bounding box center [723, 77] width 934 height 31
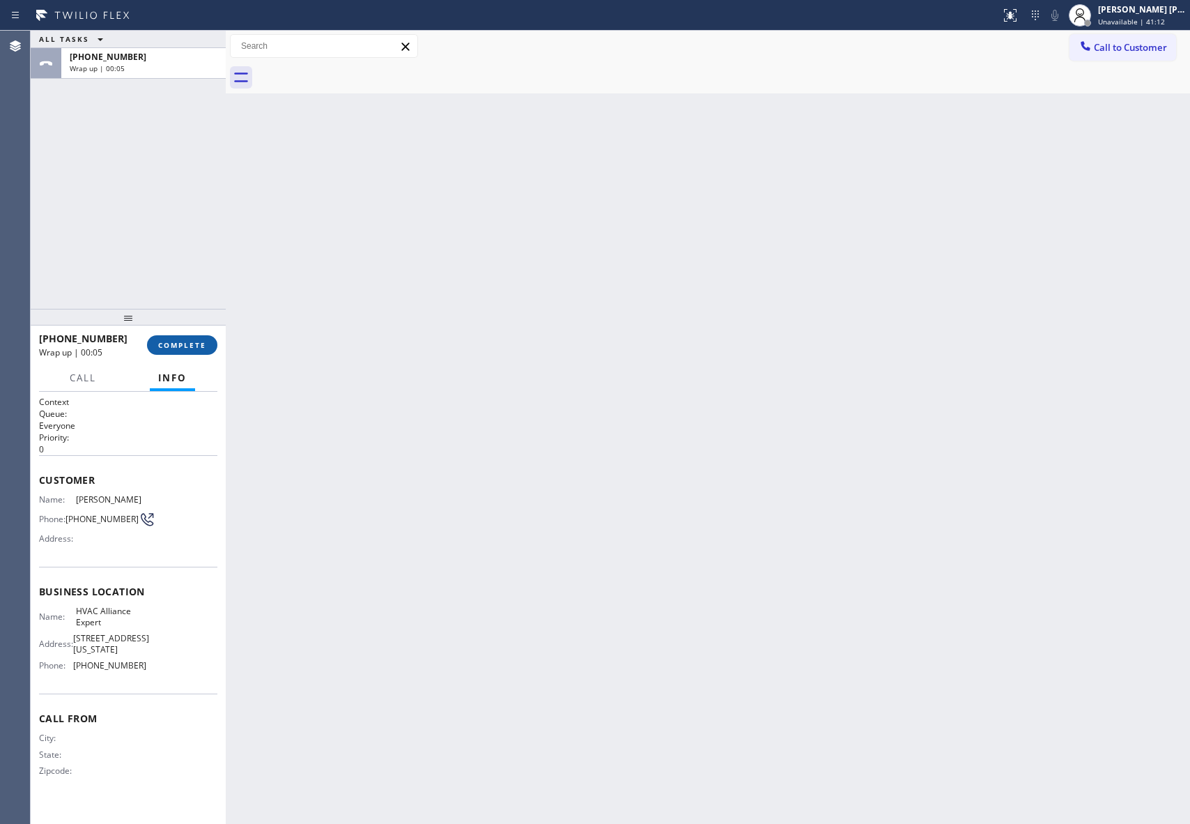
click at [201, 348] on span "COMPLETE" at bounding box center [182, 345] width 48 height 10
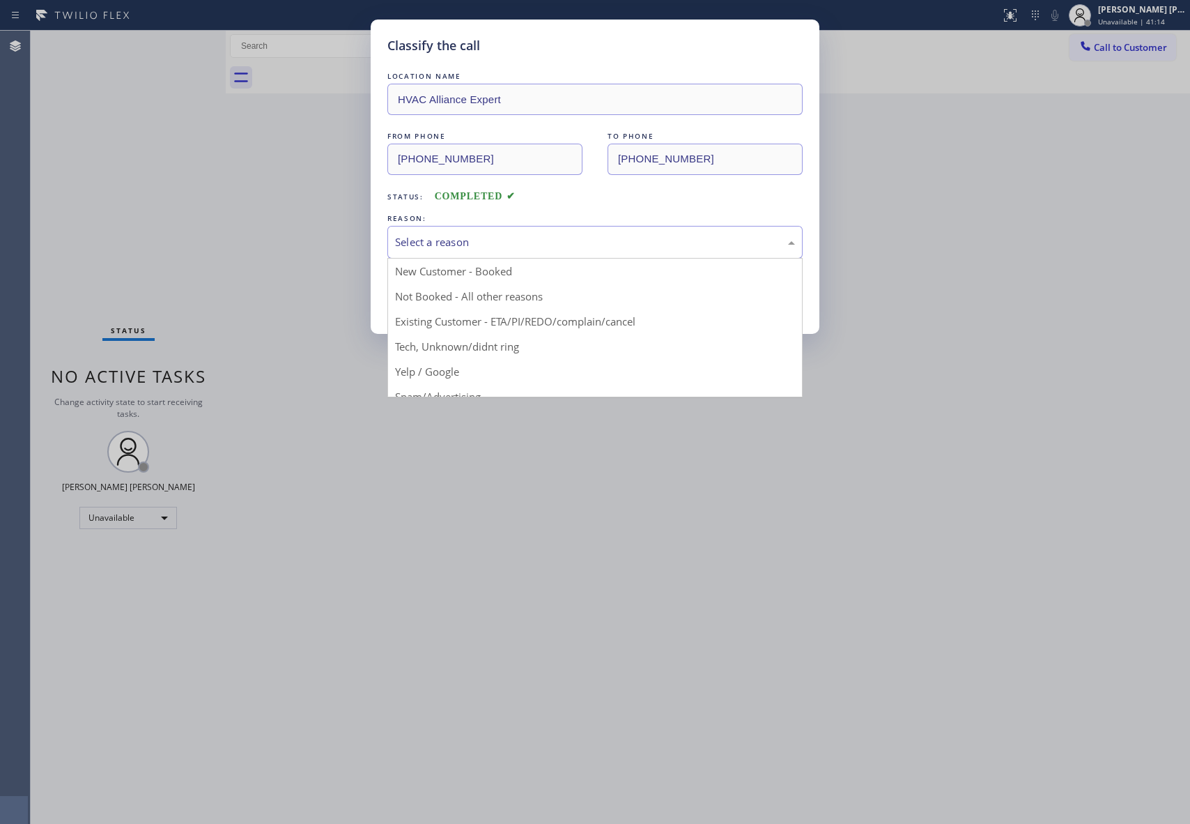
click at [499, 245] on div "Select a reason" at bounding box center [595, 242] width 400 height 16
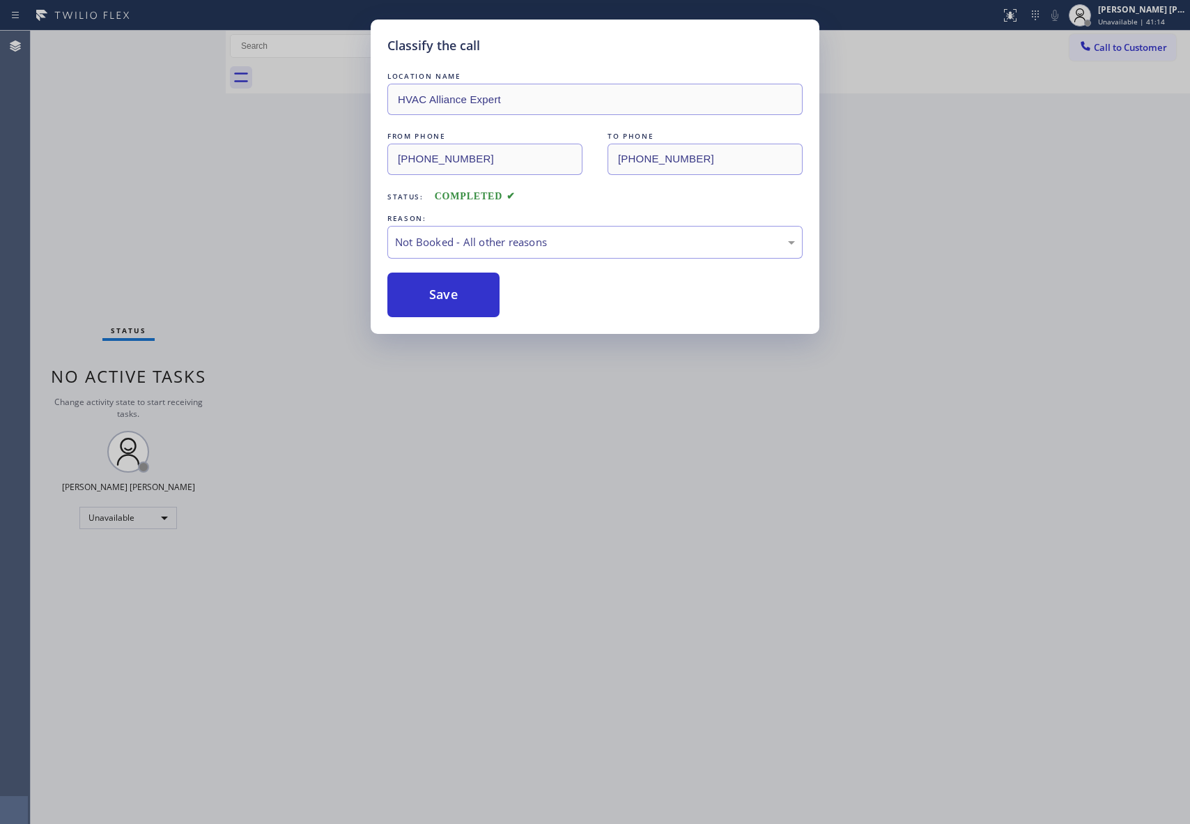
click at [461, 297] on button "Save" at bounding box center [444, 295] width 112 height 45
drag, startPoint x: 461, startPoint y: 297, endPoint x: 360, endPoint y: 43, distance: 272.8
click at [460, 296] on button "Save" at bounding box center [444, 295] width 112 height 45
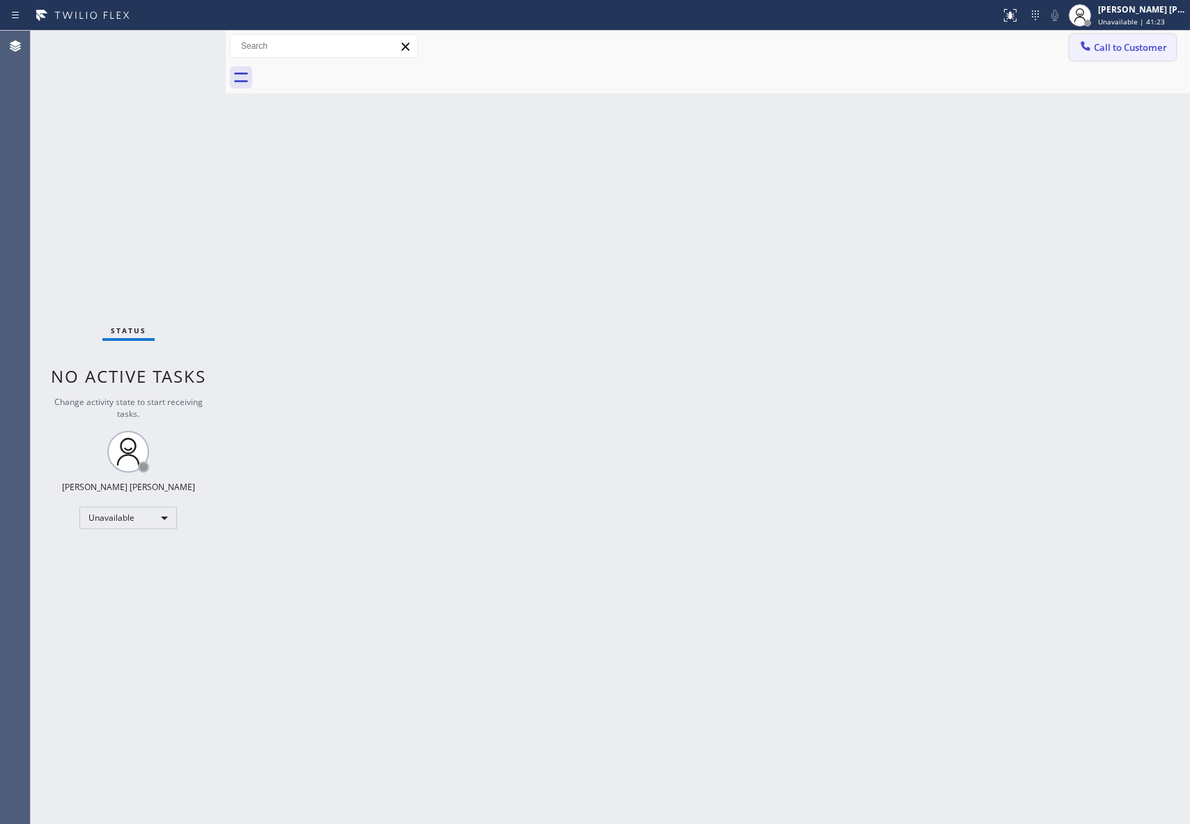
click at [1149, 50] on span "Call to Customer" at bounding box center [1130, 47] width 73 height 13
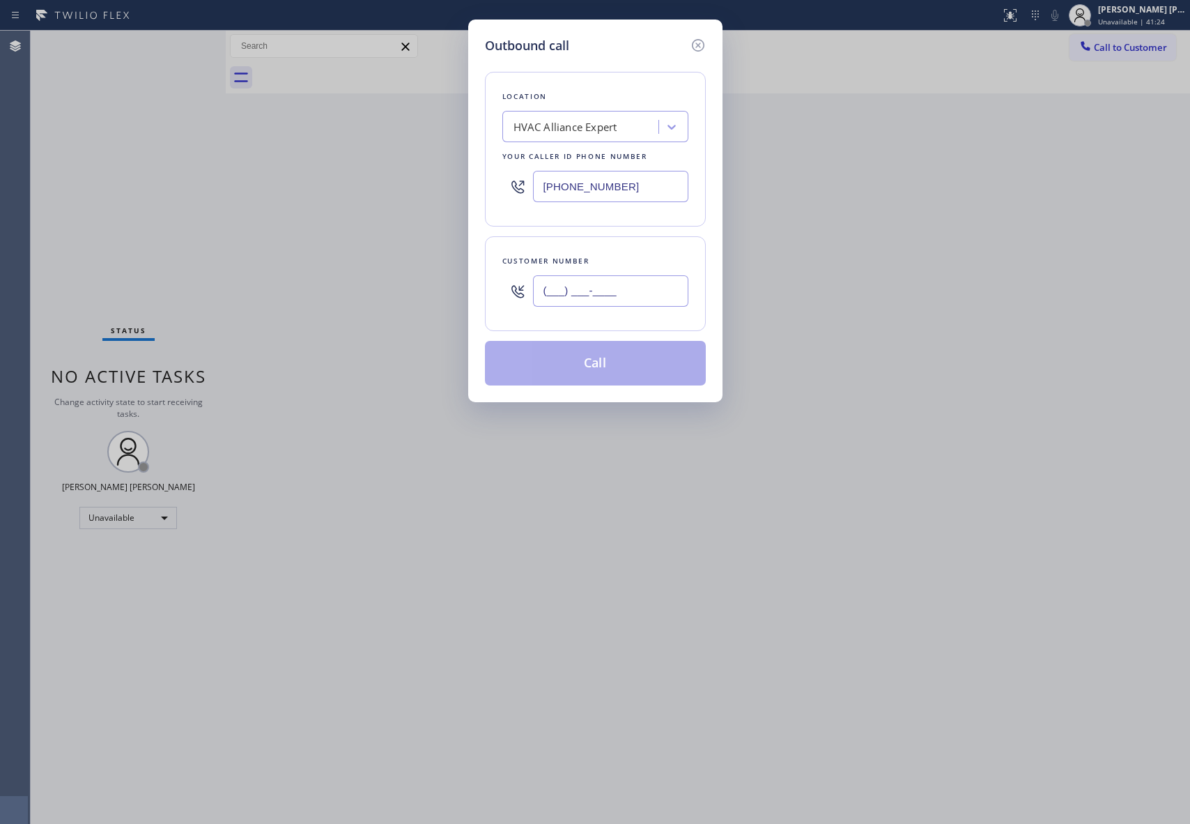
click at [608, 300] on input "(___) ___-____" at bounding box center [610, 290] width 155 height 31
paste input "502) 387-0210"
type input "[PHONE_NUMBER]"
click at [616, 363] on button "Call" at bounding box center [595, 363] width 221 height 45
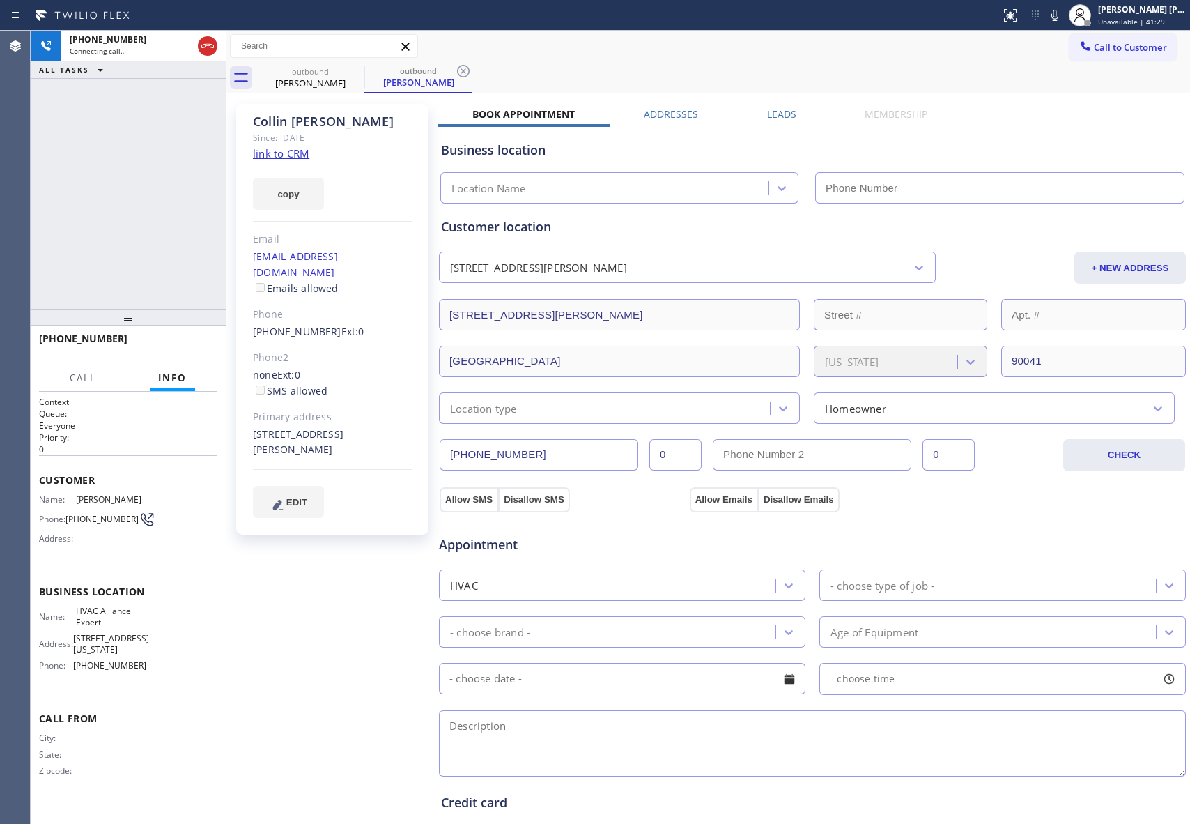
type input "[PHONE_NUMBER]"
click at [196, 348] on span "HANG UP" at bounding box center [185, 345] width 43 height 10
click at [775, 116] on label "Leads" at bounding box center [781, 113] width 29 height 13
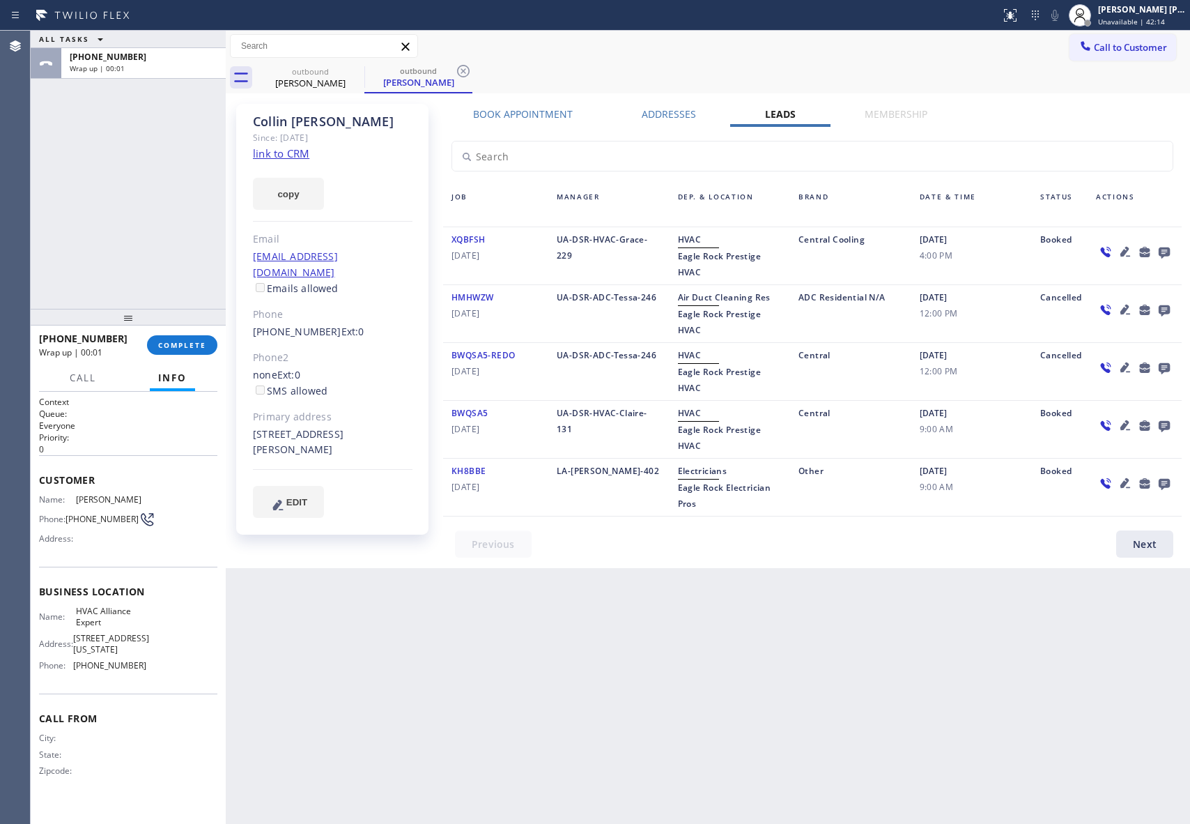
click at [1163, 247] on icon at bounding box center [1164, 252] width 11 height 11
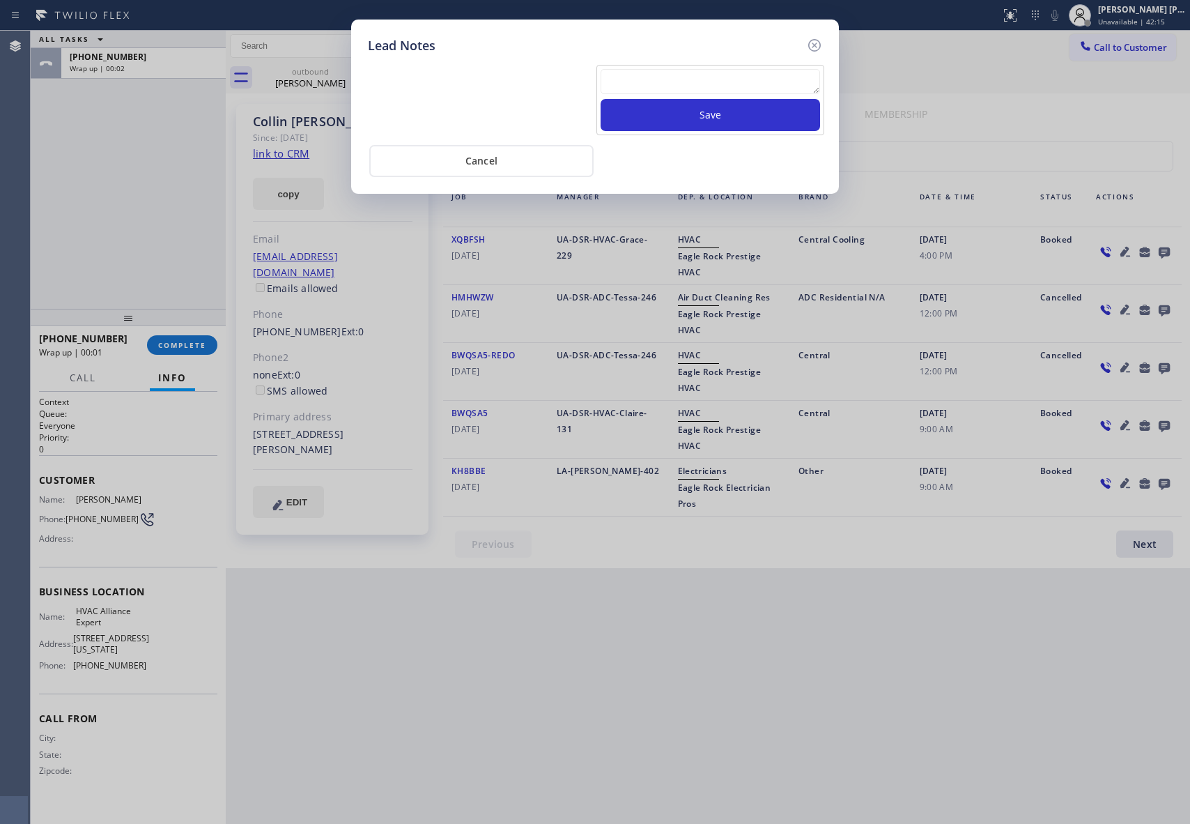
click at [684, 90] on textarea at bounding box center [711, 81] width 220 height 25
paste textarea "VM | please transfer if cx calls back"
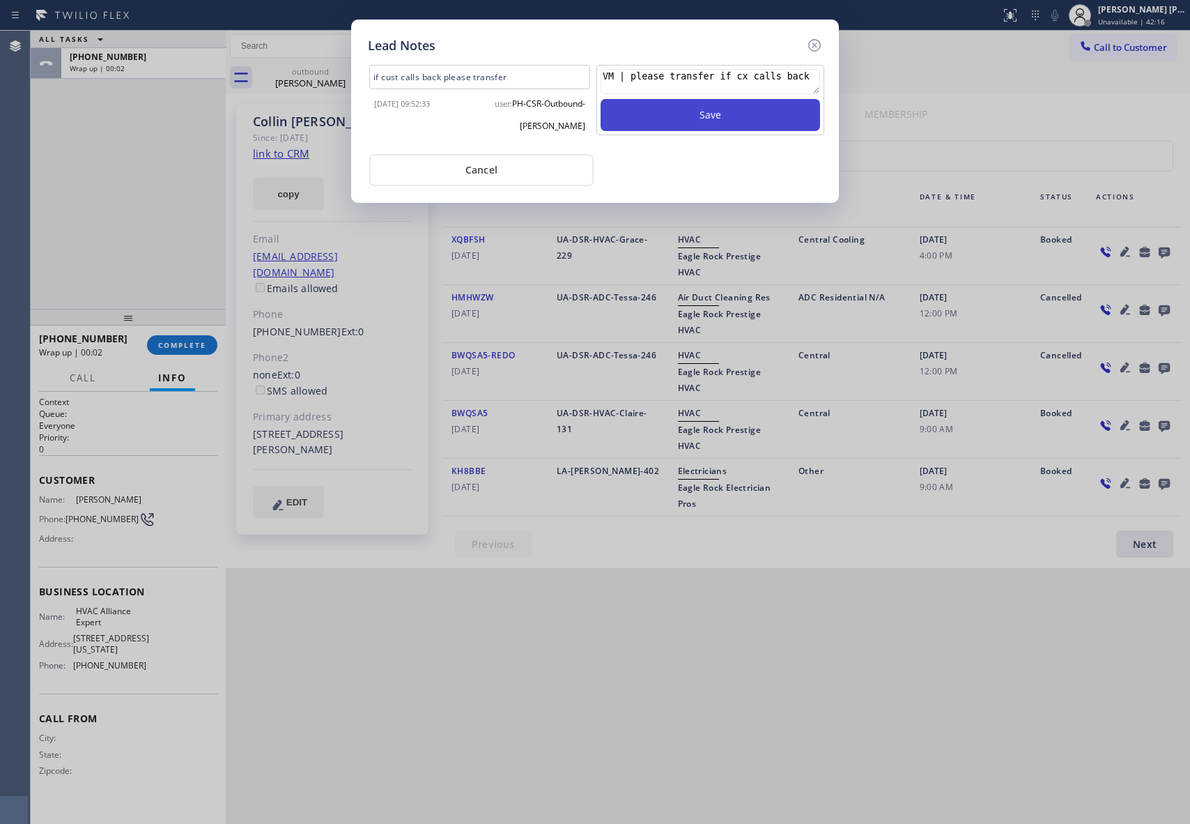
type textarea "VM | please transfer if cx calls back"
click at [708, 118] on button "Save" at bounding box center [711, 115] width 220 height 32
click at [815, 49] on icon at bounding box center [814, 45] width 17 height 17
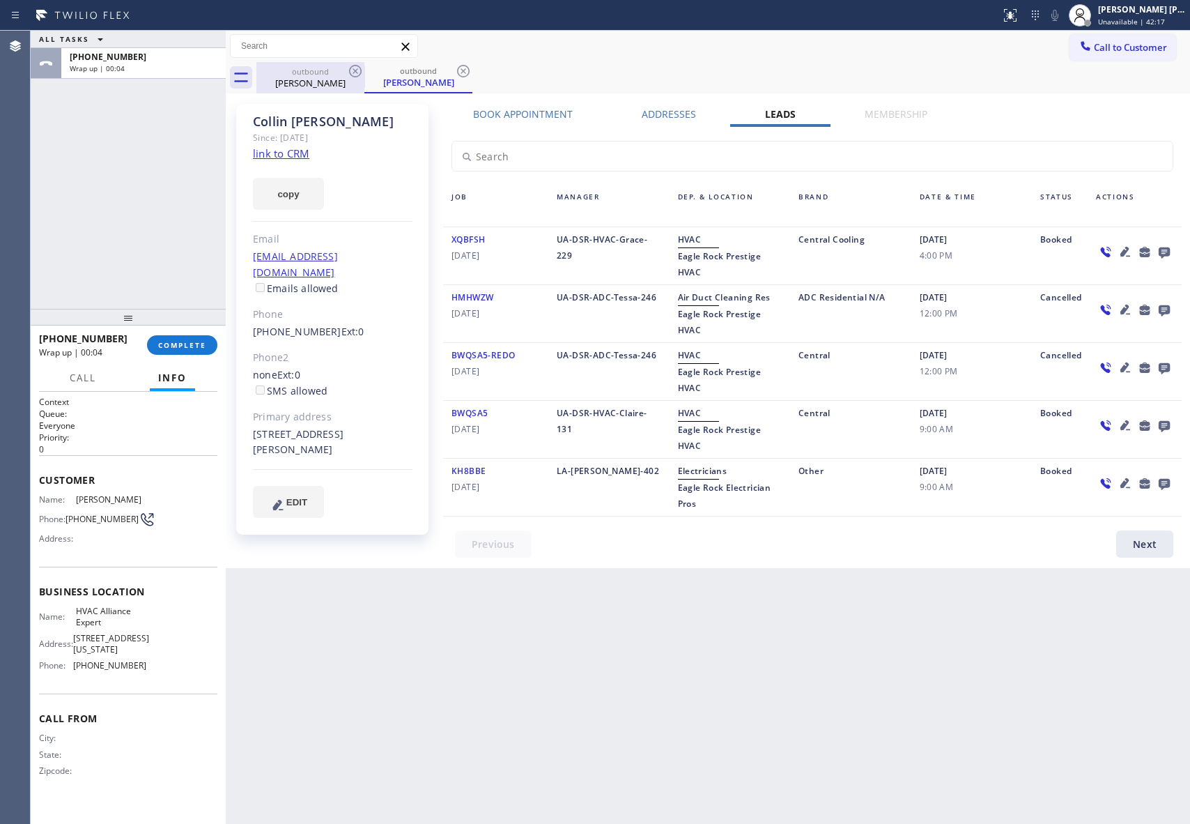
click at [340, 77] on div "[PERSON_NAME]" at bounding box center [310, 83] width 105 height 13
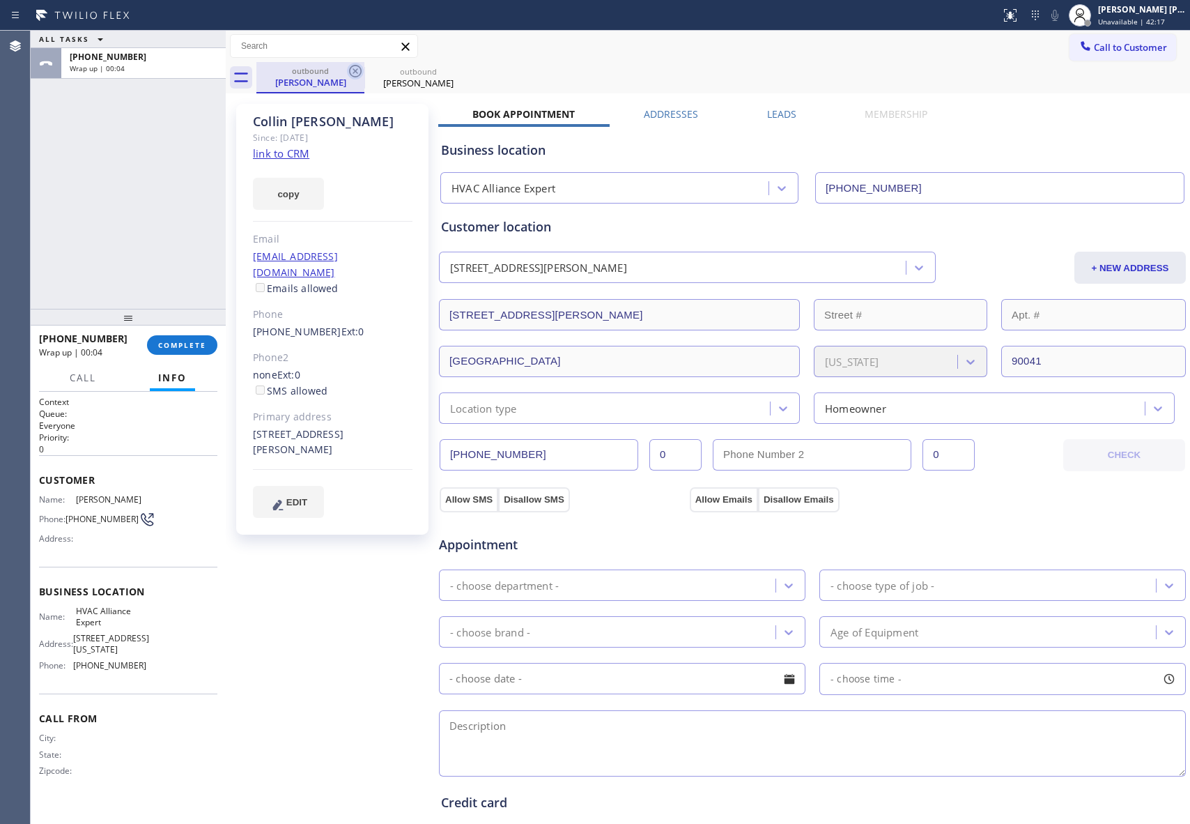
click at [355, 70] on icon at bounding box center [355, 71] width 17 height 17
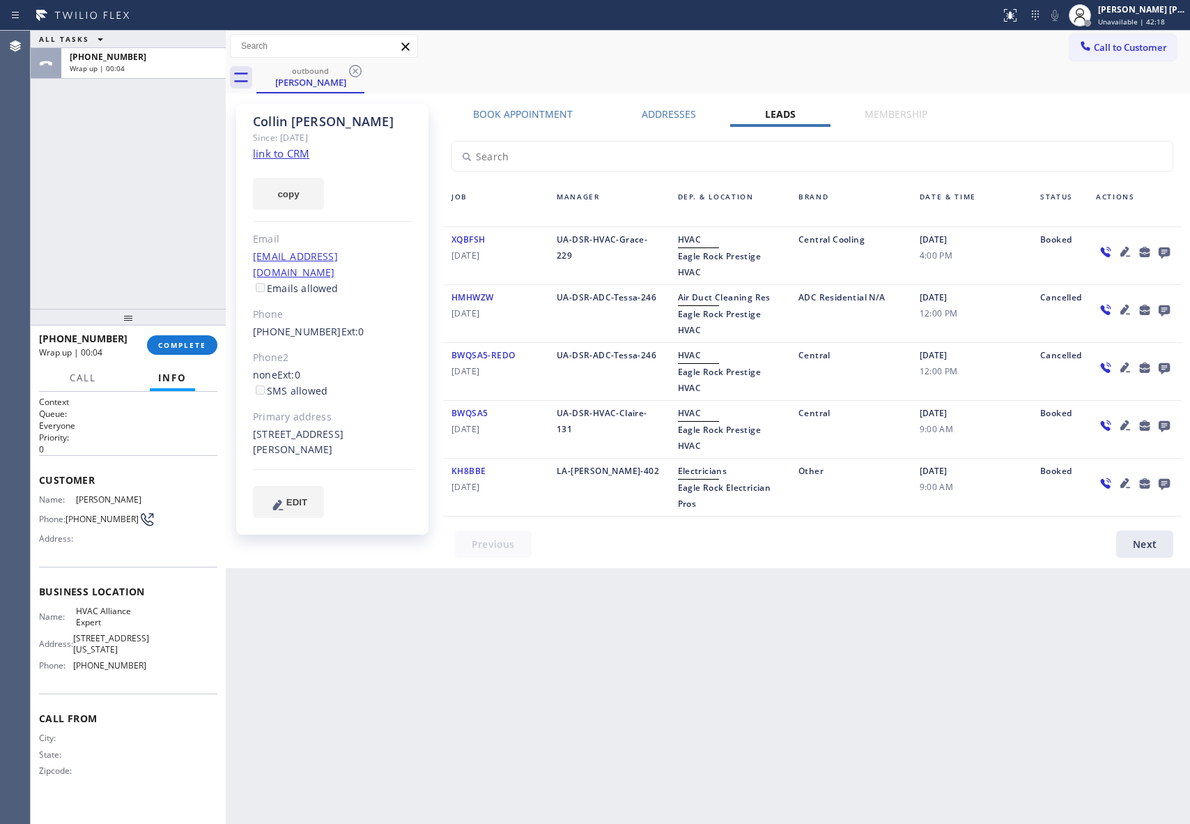
click at [355, 70] on icon at bounding box center [355, 71] width 17 height 17
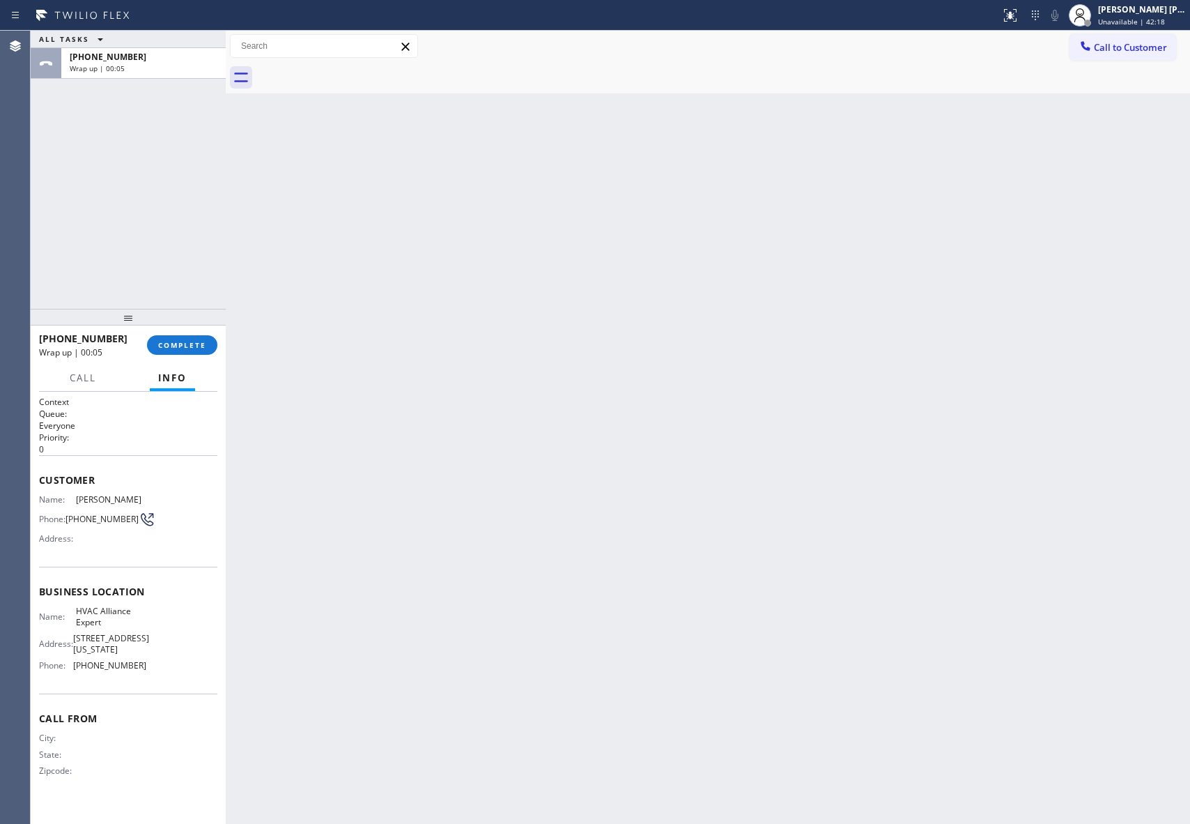
click at [355, 70] on div at bounding box center [723, 77] width 934 height 31
click at [187, 344] on span "COMPLETE" at bounding box center [182, 345] width 48 height 10
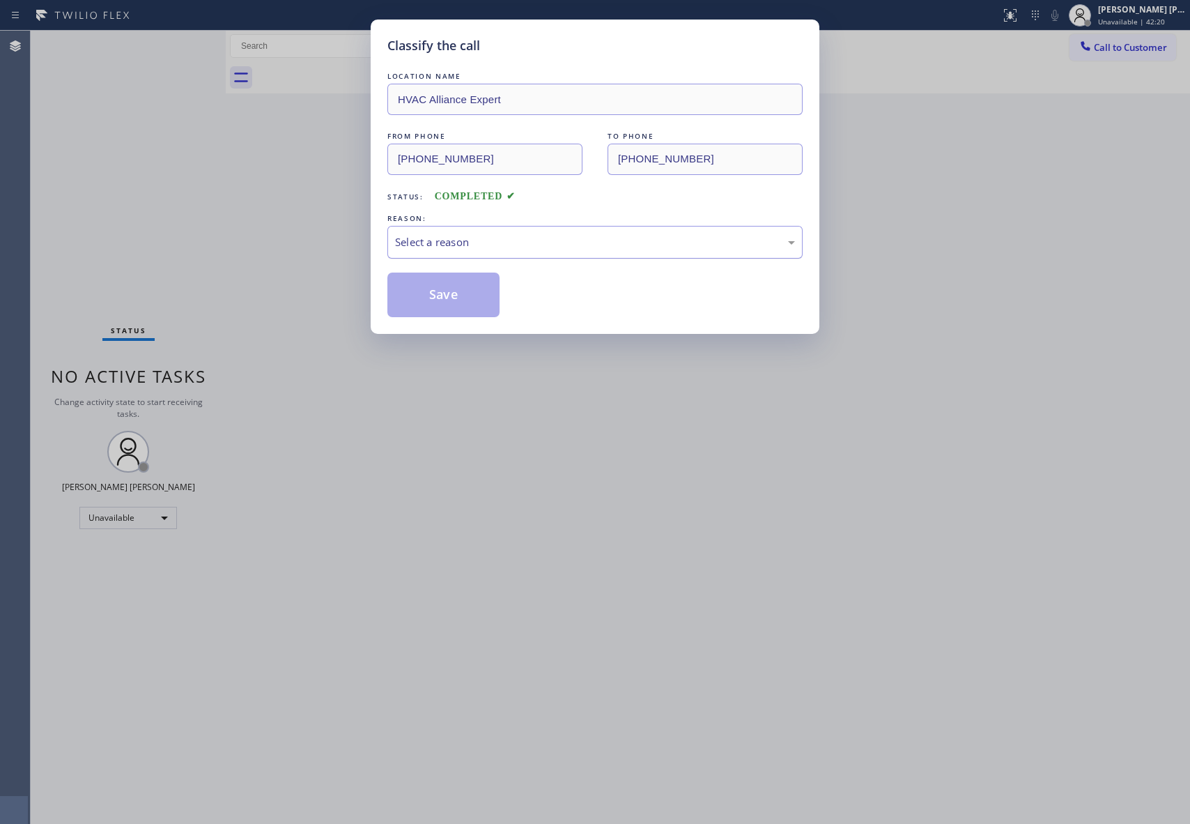
click at [522, 243] on div "Select a reason" at bounding box center [595, 242] width 400 height 16
click at [438, 293] on button "Save" at bounding box center [444, 295] width 112 height 45
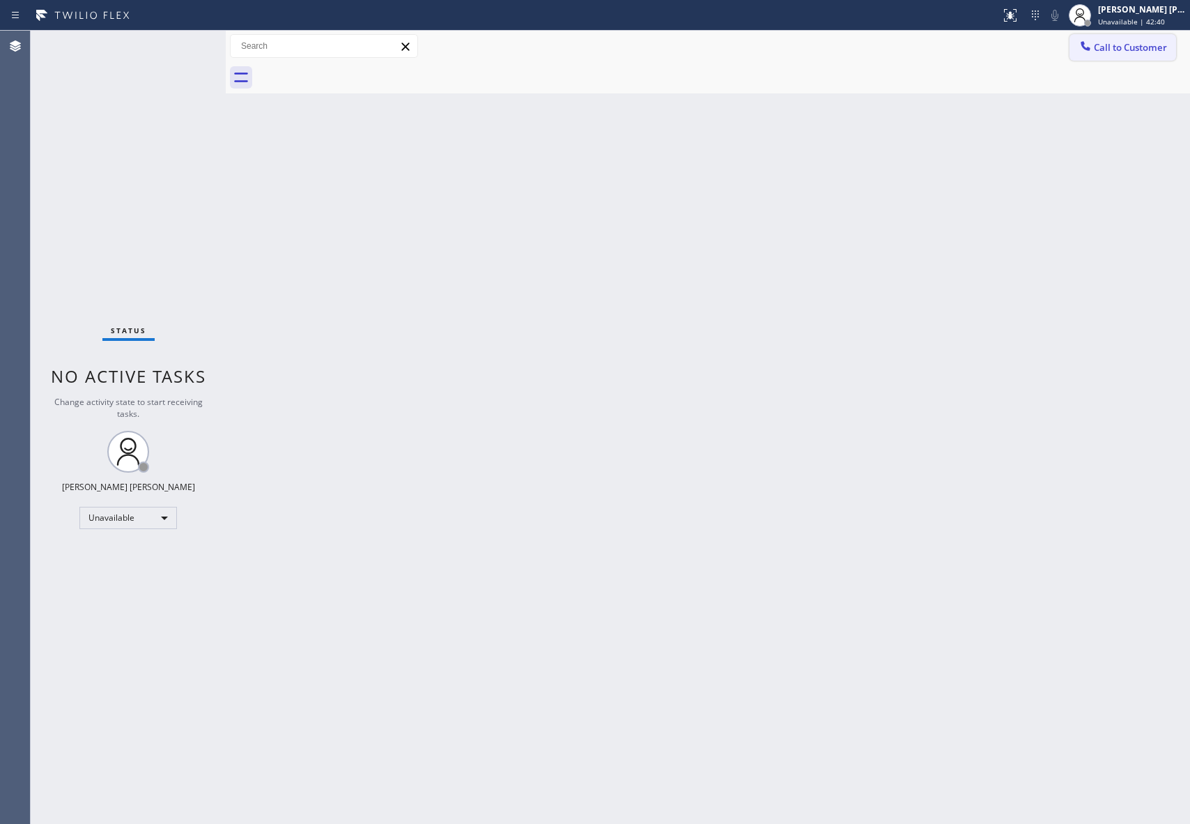
click at [1132, 52] on span "Call to Customer" at bounding box center [1130, 47] width 73 height 13
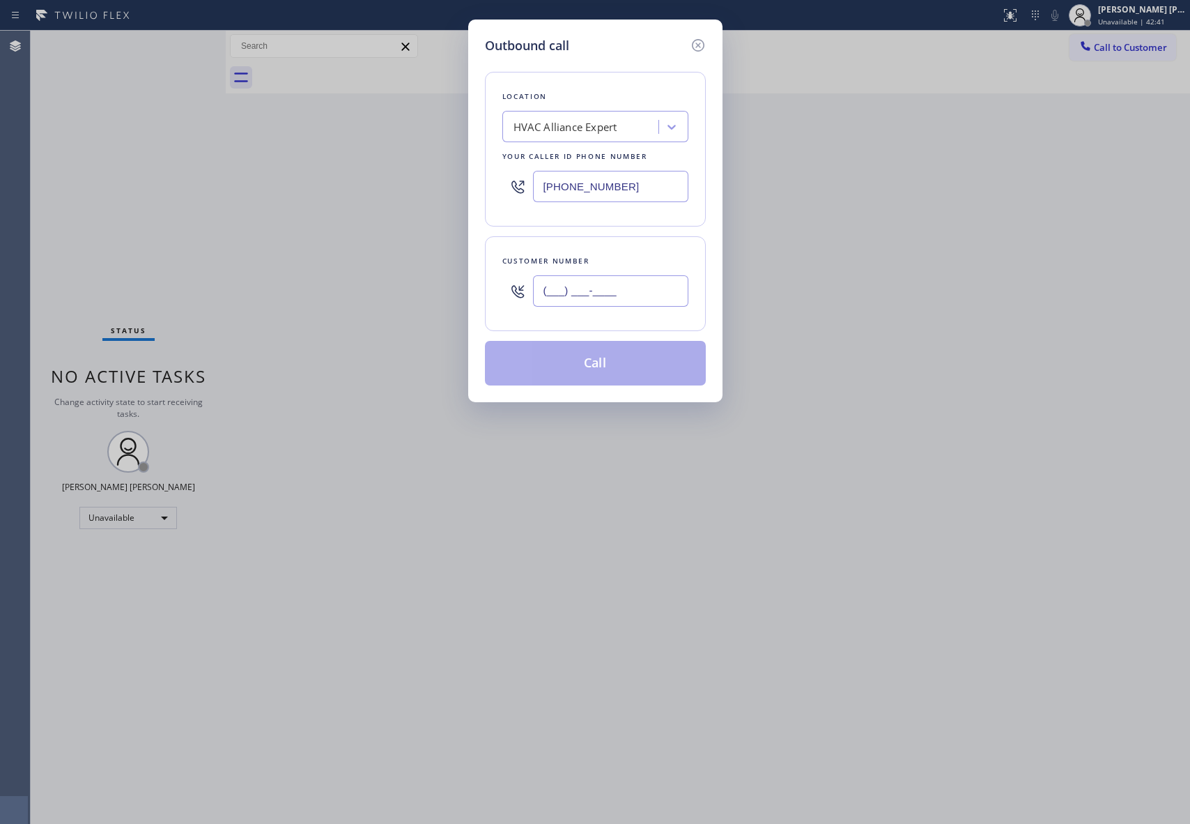
click at [620, 299] on input "(___) ___-____" at bounding box center [610, 290] width 155 height 31
paste input "442) 245-9117"
type input "[PHONE_NUMBER]"
click at [590, 365] on button "Call" at bounding box center [595, 363] width 221 height 45
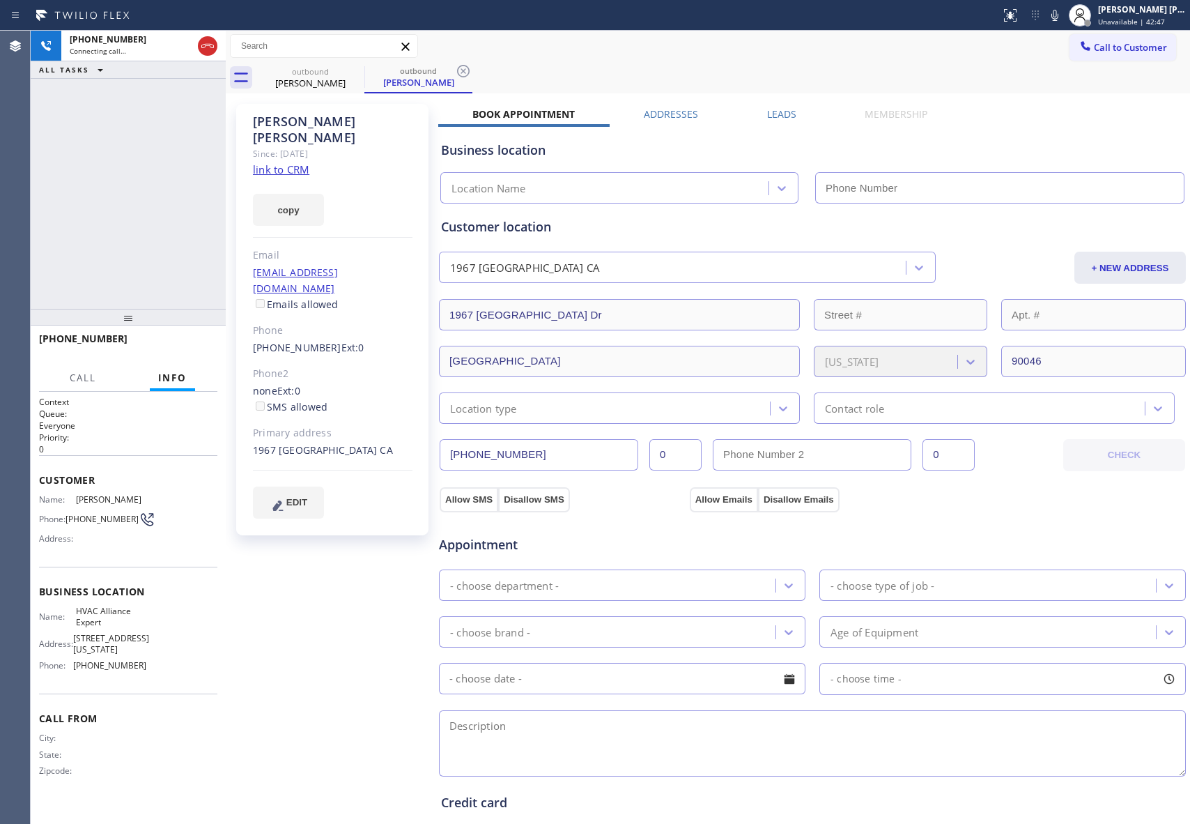
type input "[PHONE_NUMBER]"
click at [190, 343] on span "HANG UP" at bounding box center [185, 345] width 43 height 10
click at [787, 109] on label "Leads" at bounding box center [781, 113] width 29 height 13
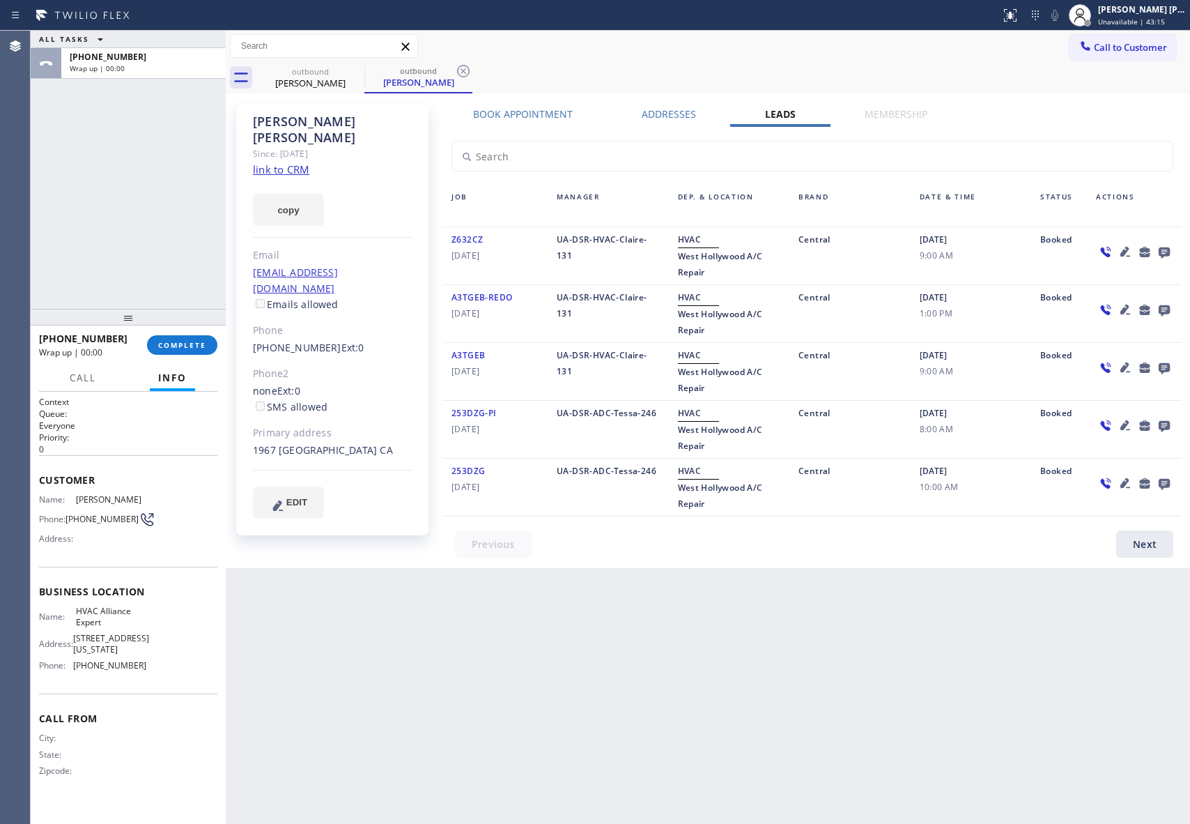
click at [1168, 250] on icon at bounding box center [1164, 252] width 11 height 11
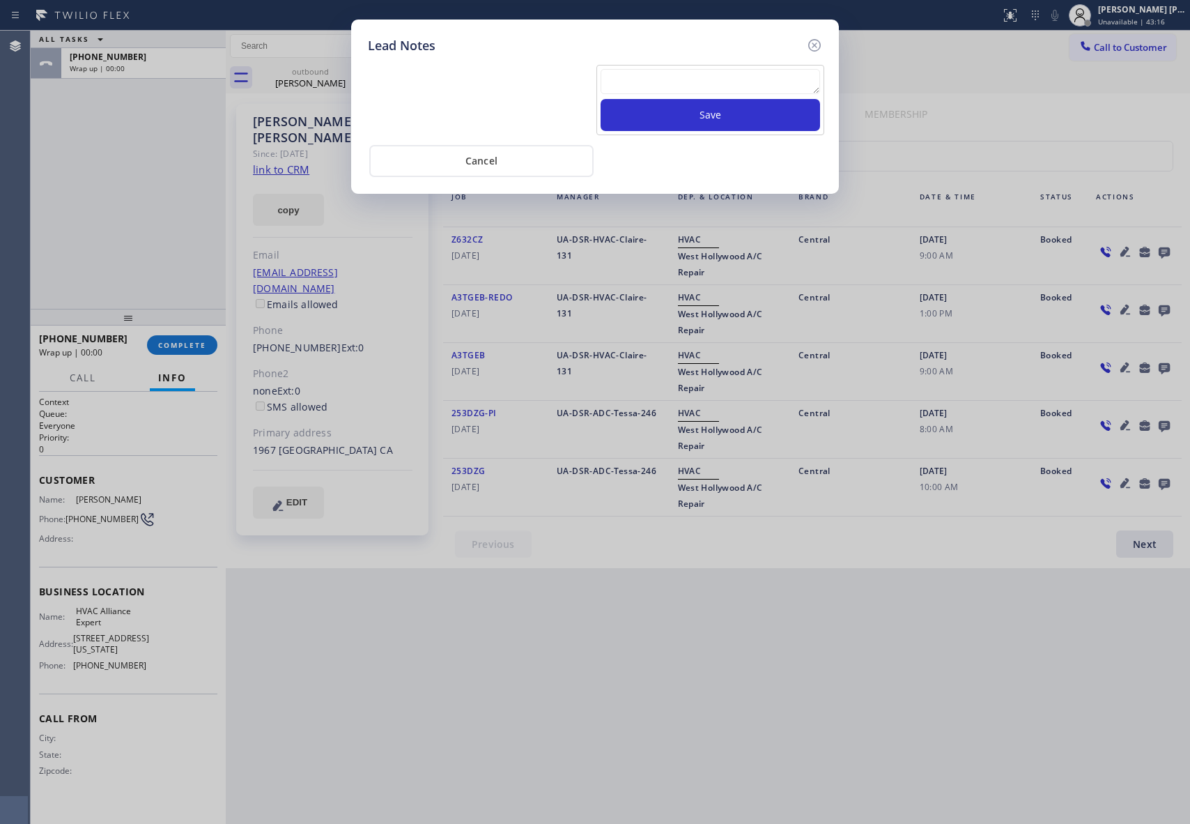
click at [667, 88] on textarea at bounding box center [711, 81] width 220 height 25
paste textarea "VM | please transfer if cx calls back"
type textarea "VM | please transfer if cx calls back"
click at [689, 114] on button "Save" at bounding box center [711, 115] width 220 height 32
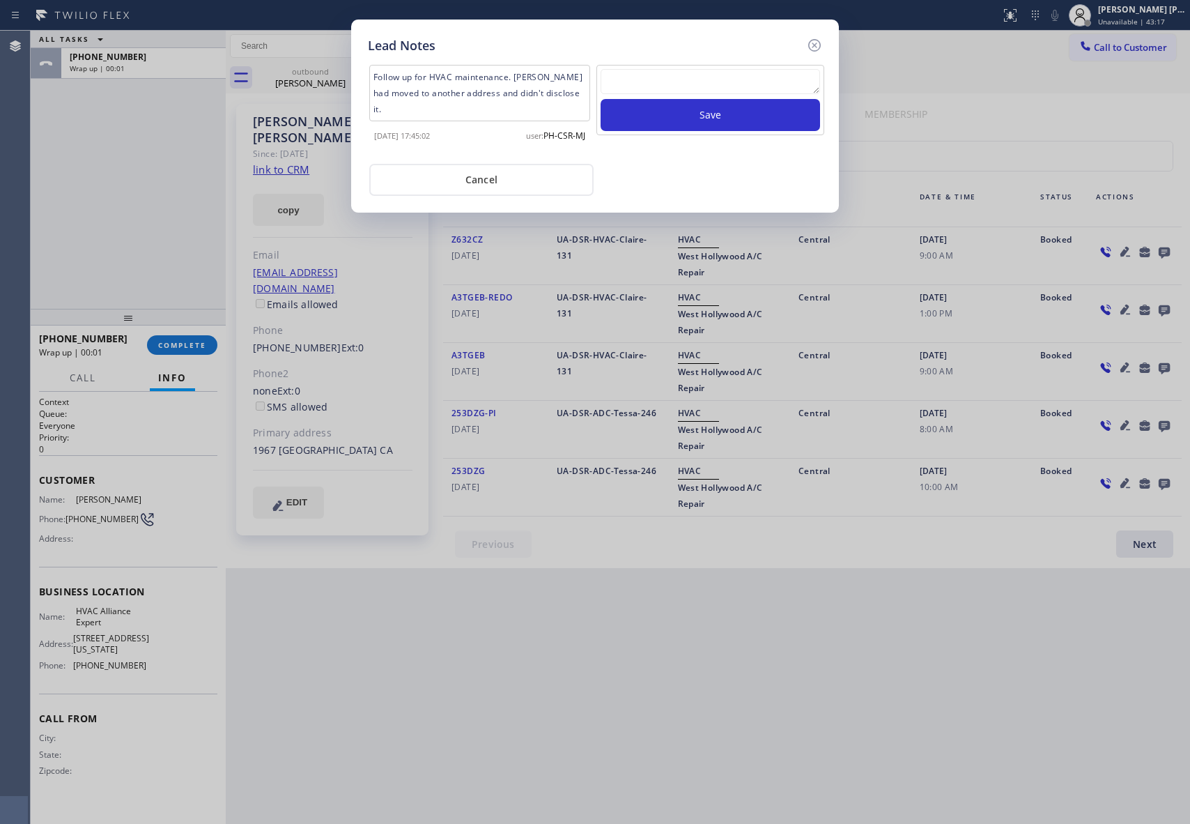
drag, startPoint x: 822, startPoint y: 37, endPoint x: 622, endPoint y: 40, distance: 200.8
click at [821, 38] on icon at bounding box center [814, 45] width 17 height 17
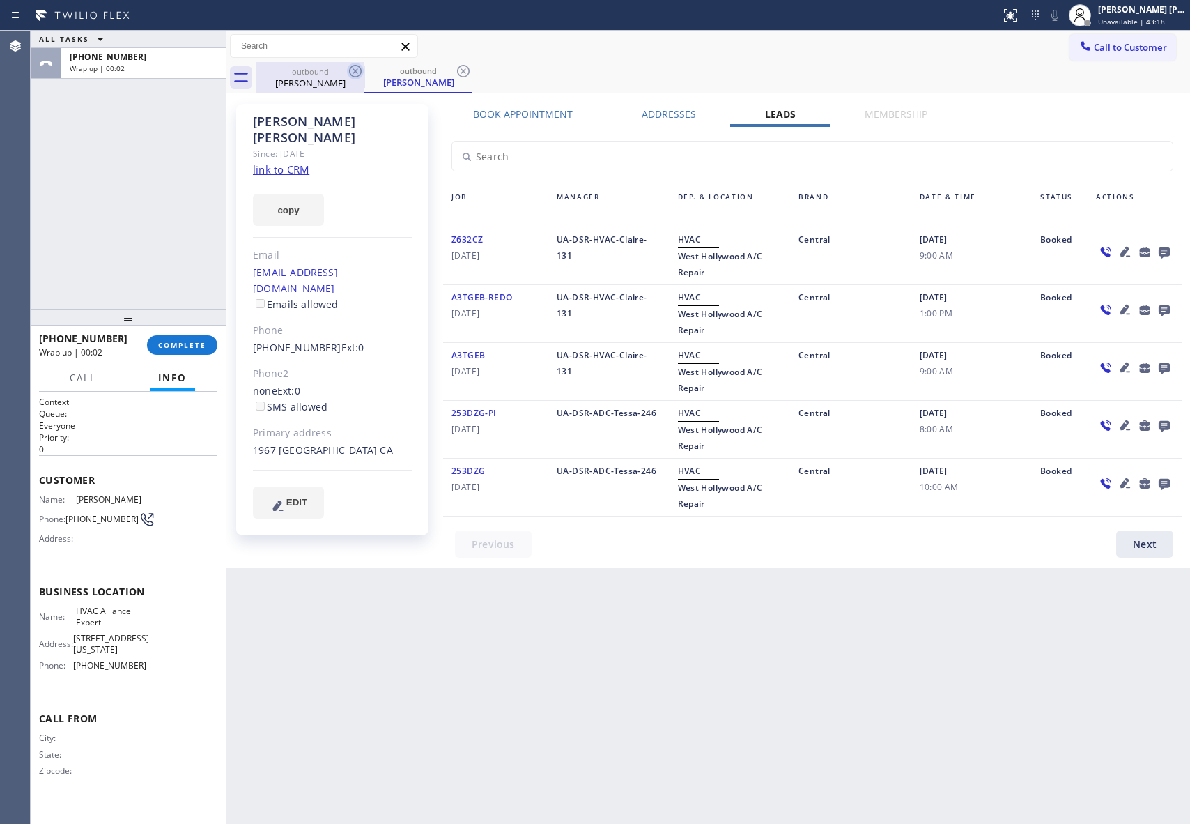
click at [362, 70] on icon at bounding box center [355, 71] width 17 height 17
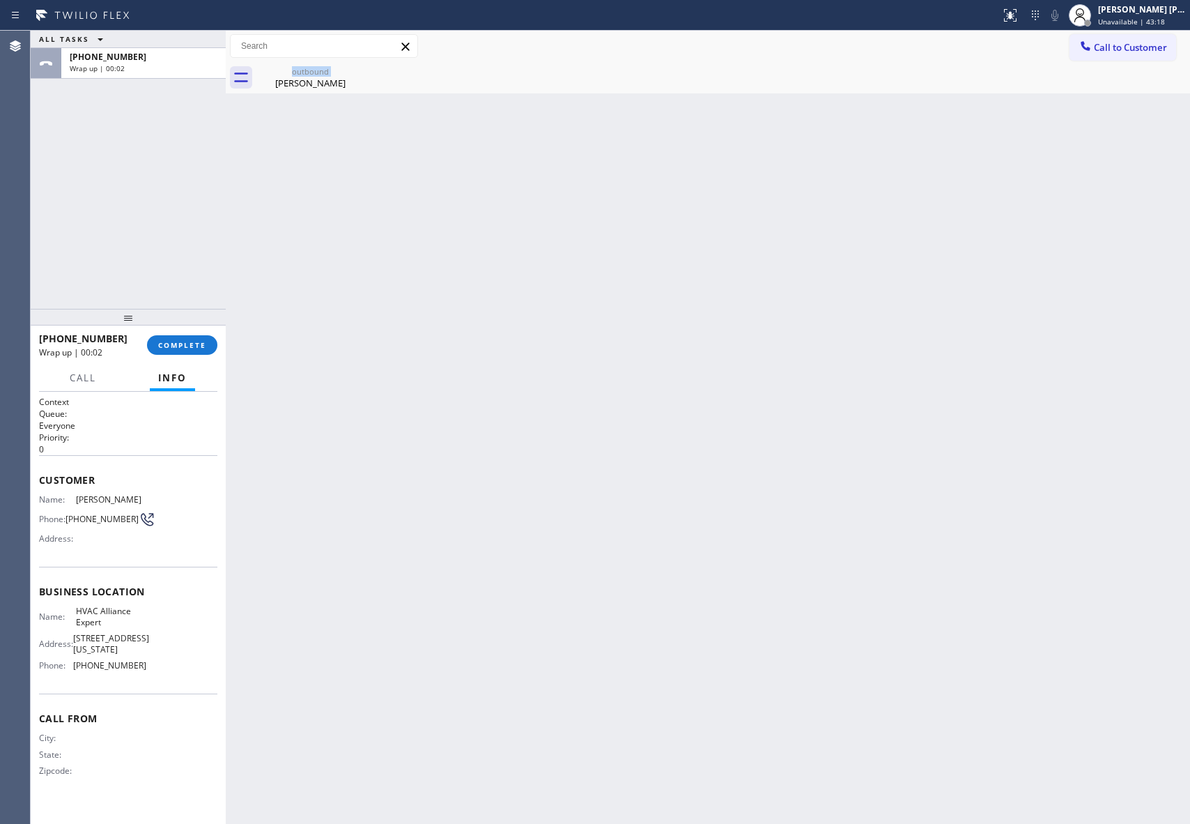
click at [362, 70] on div "outbound [PERSON_NAME]" at bounding box center [310, 77] width 108 height 31
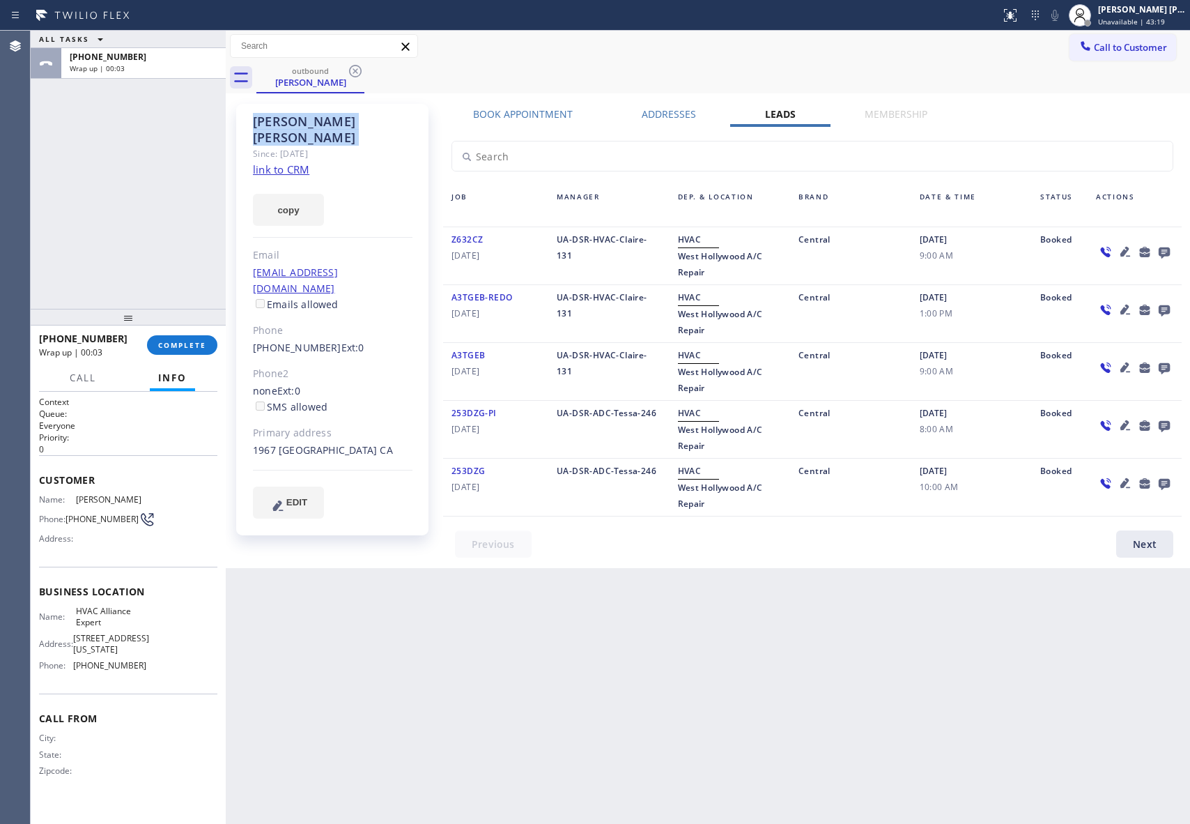
click at [362, 70] on icon at bounding box center [355, 71] width 17 height 17
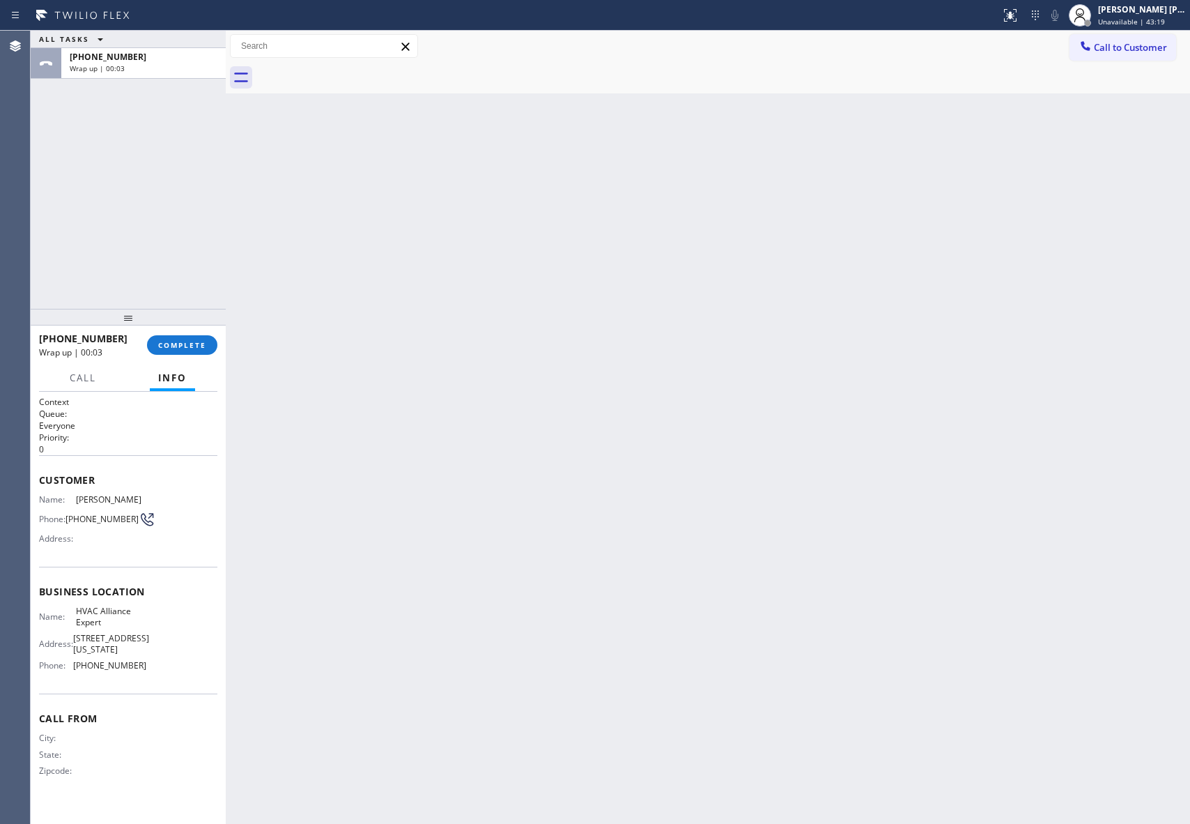
click at [362, 70] on div at bounding box center [723, 77] width 934 height 31
click at [205, 351] on button "COMPLETE" at bounding box center [182, 345] width 70 height 20
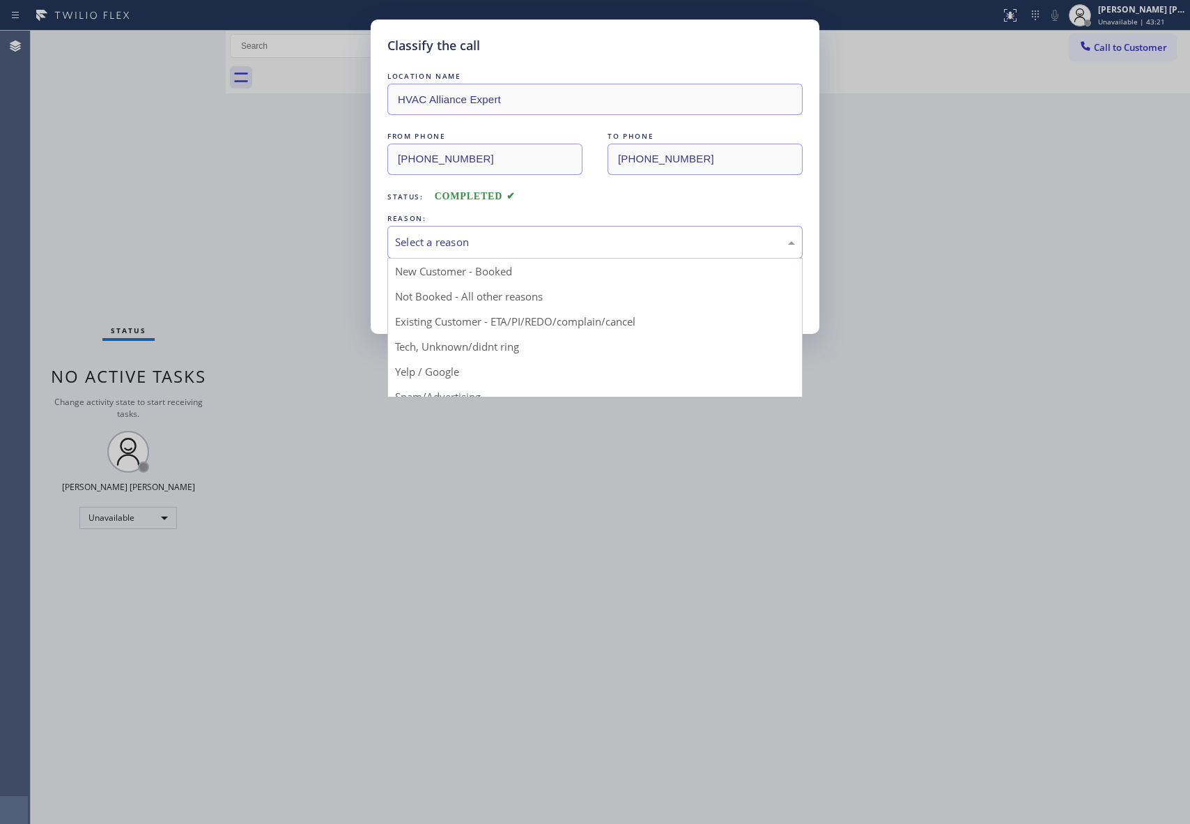
click at [542, 238] on div "Select a reason" at bounding box center [595, 242] width 400 height 16
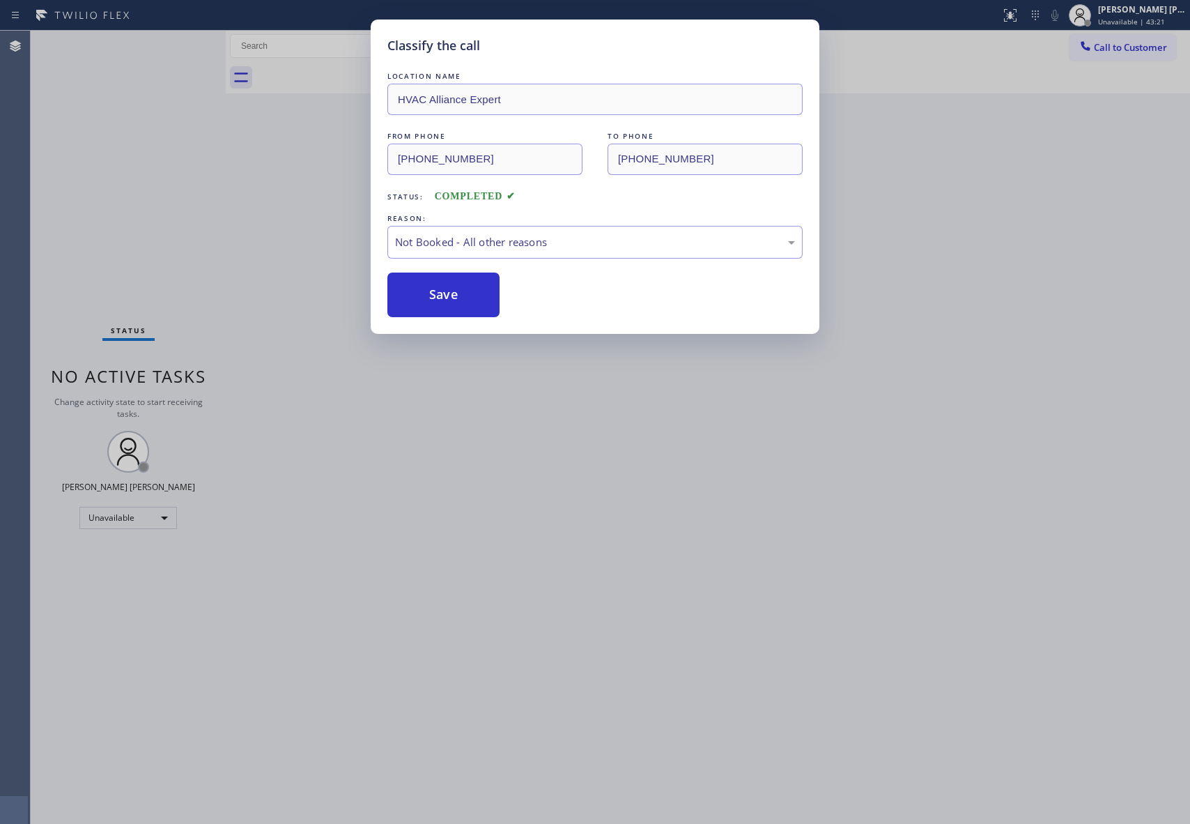
click at [436, 294] on button "Save" at bounding box center [444, 295] width 112 height 45
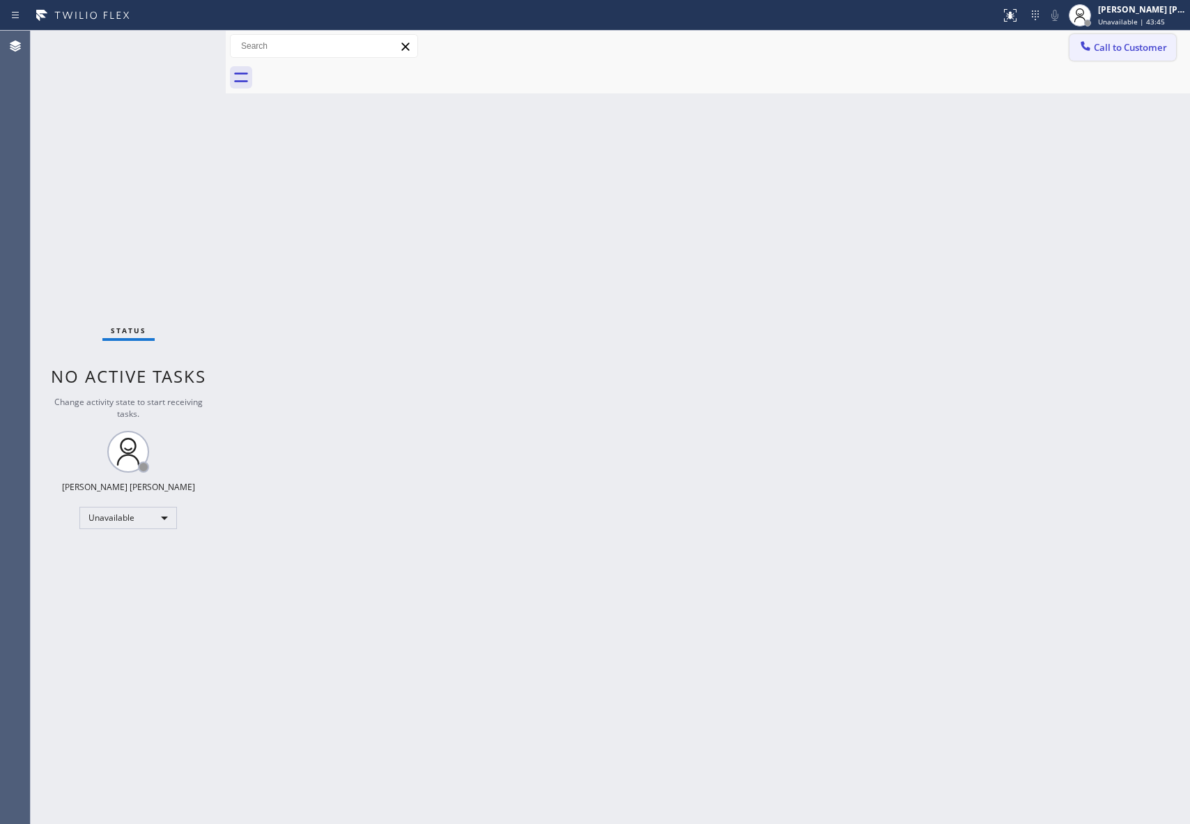
click at [1121, 43] on span "Call to Customer" at bounding box center [1130, 47] width 73 height 13
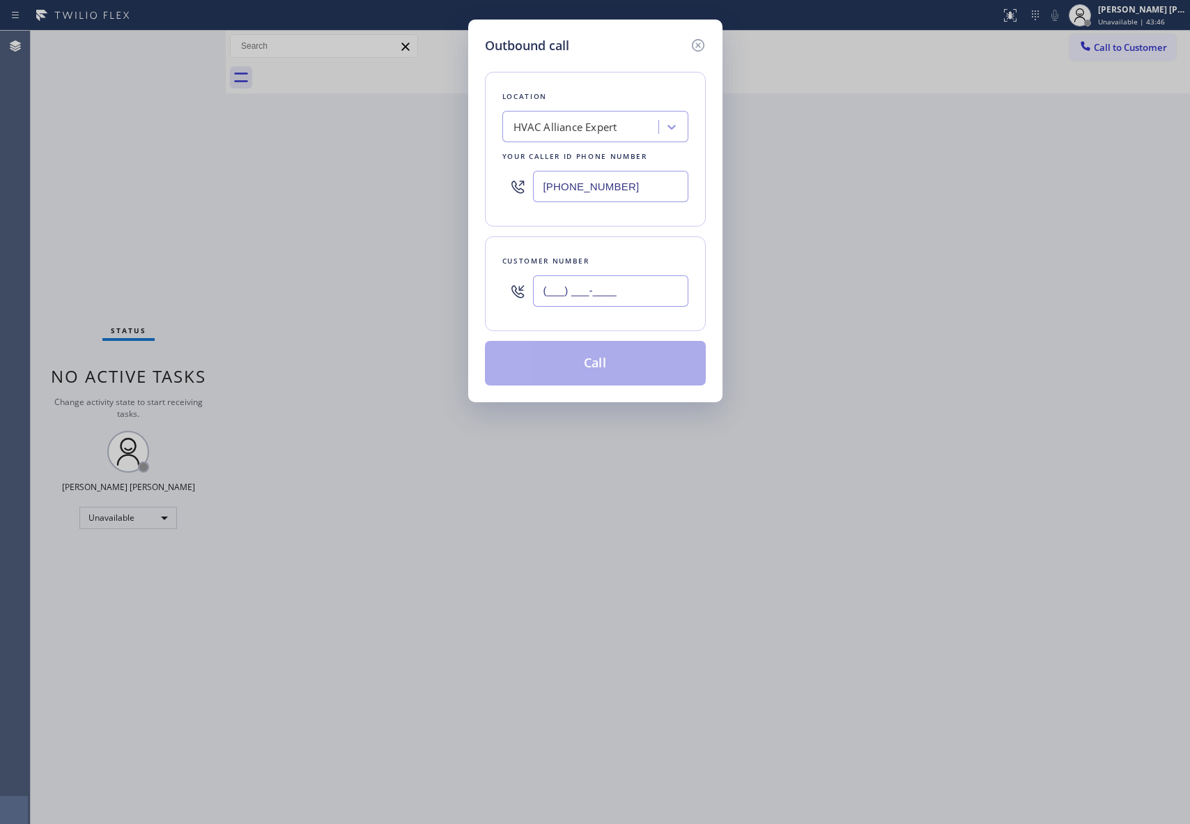
click at [603, 304] on input "(___) ___-____" at bounding box center [610, 290] width 155 height 31
paste input "925) 366-4477"
type input "[PHONE_NUMBER]"
click at [586, 121] on div "HVAC Alliance Expert" at bounding box center [566, 127] width 104 height 16
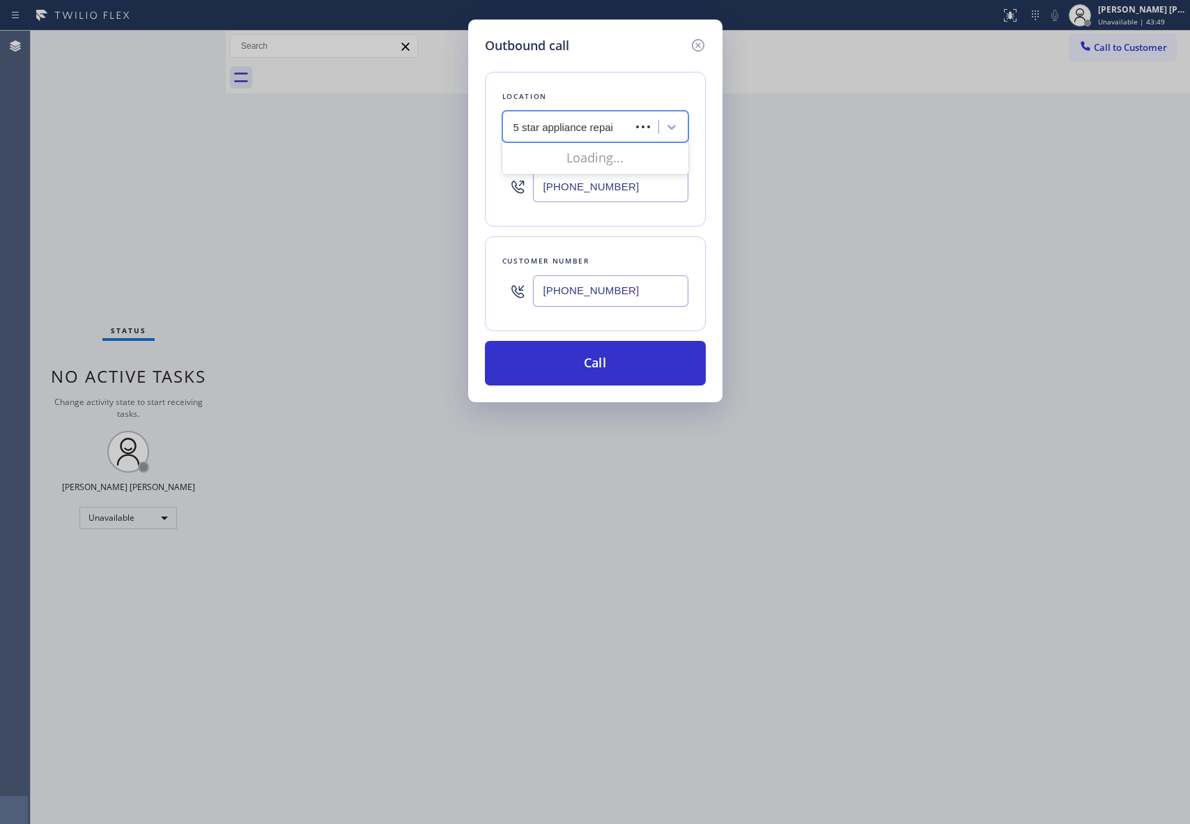
type input "5 star appliance repair"
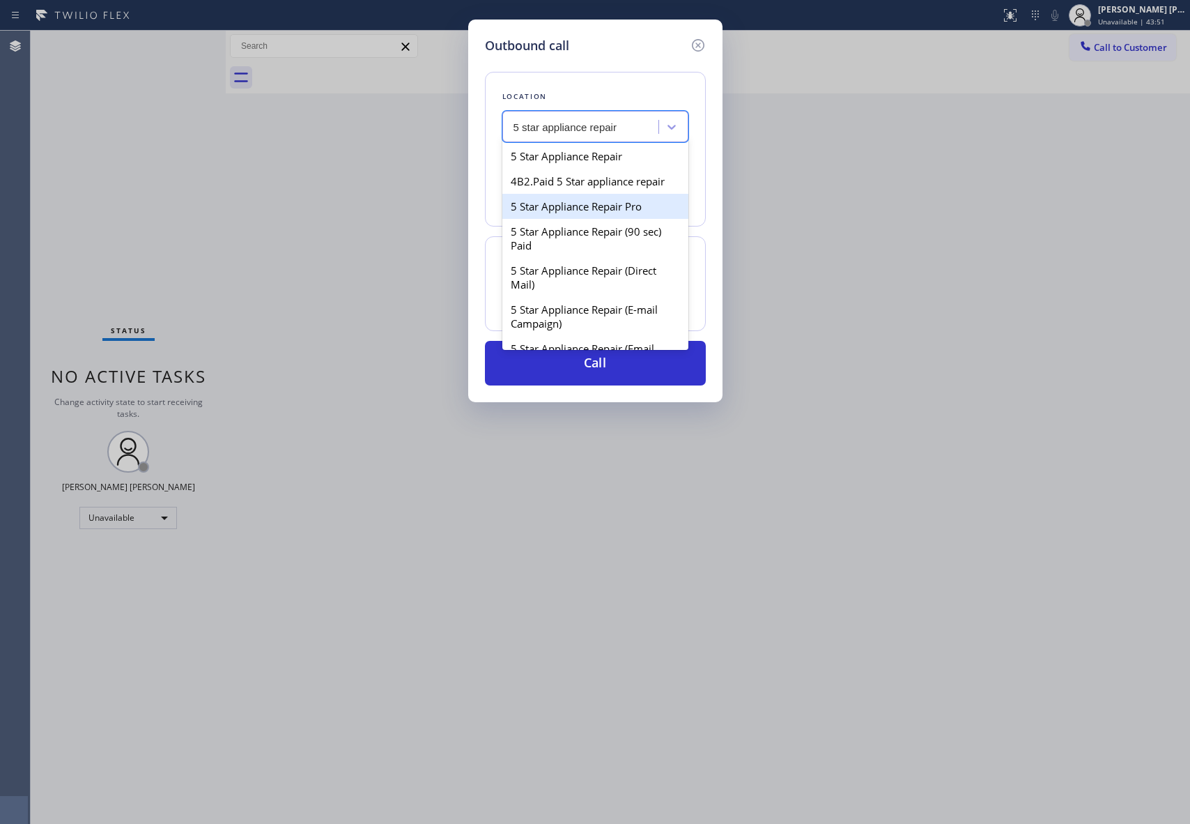
click at [553, 219] on div "5 Star Appliance Repair Pro" at bounding box center [596, 206] width 186 height 25
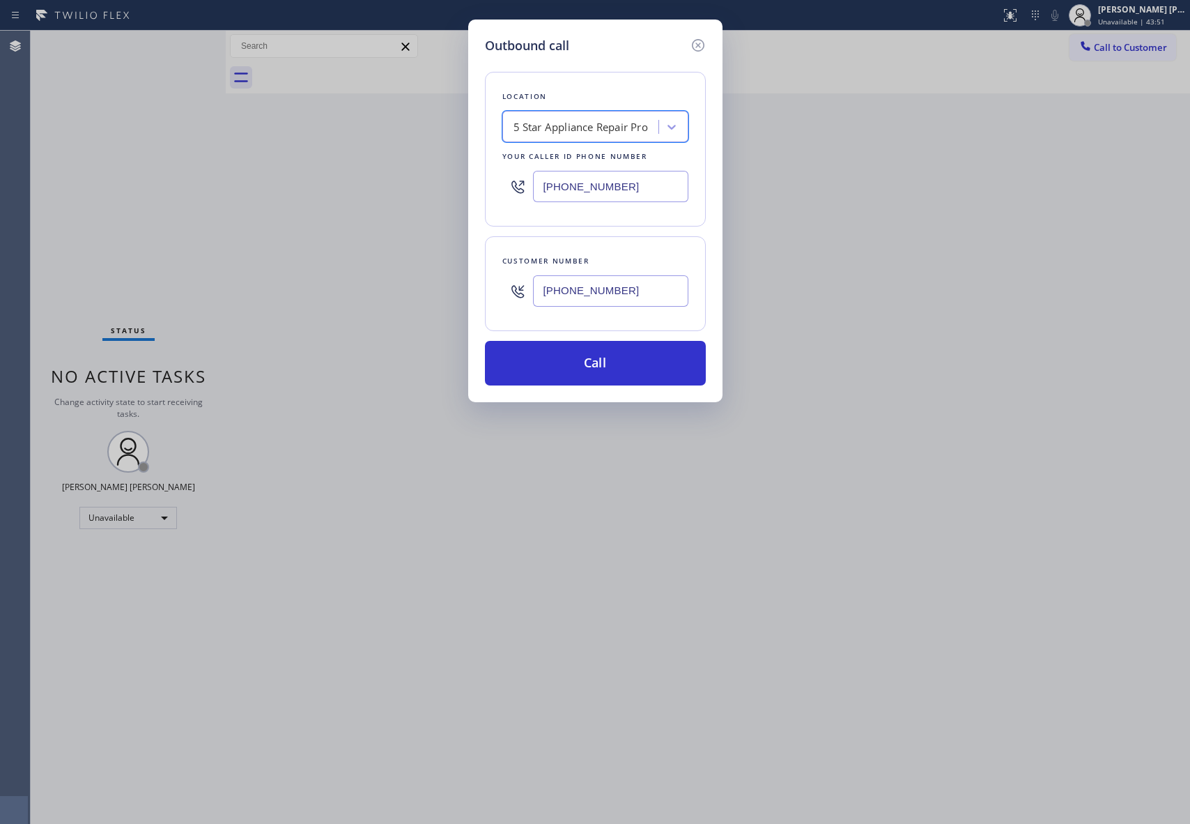
type input "[PHONE_NUMBER]"
click at [608, 364] on button "Call" at bounding box center [595, 363] width 221 height 45
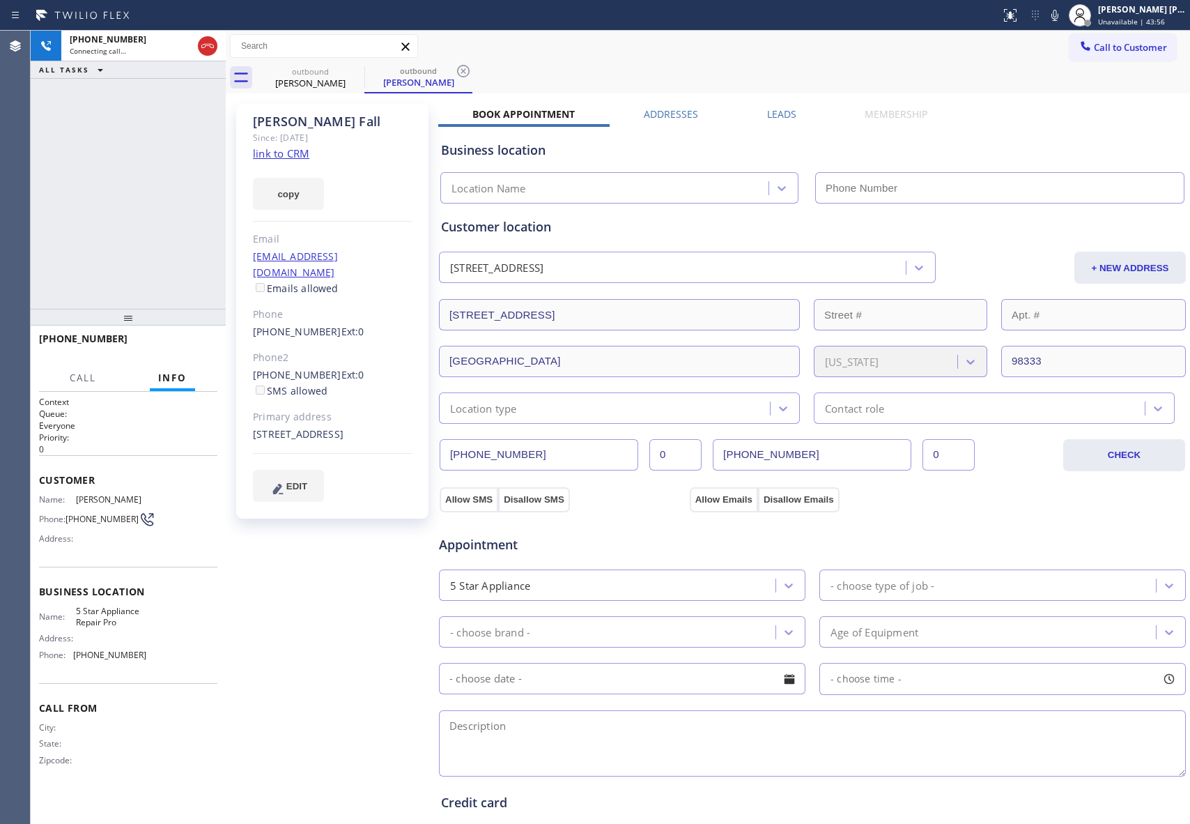
type input "[PHONE_NUMBER]"
click at [765, 121] on div "Business location 5 Star Appliance Repair Pro [PHONE_NUMBER]" at bounding box center [812, 162] width 749 height 82
click at [767, 109] on label "Leads" at bounding box center [781, 113] width 29 height 13
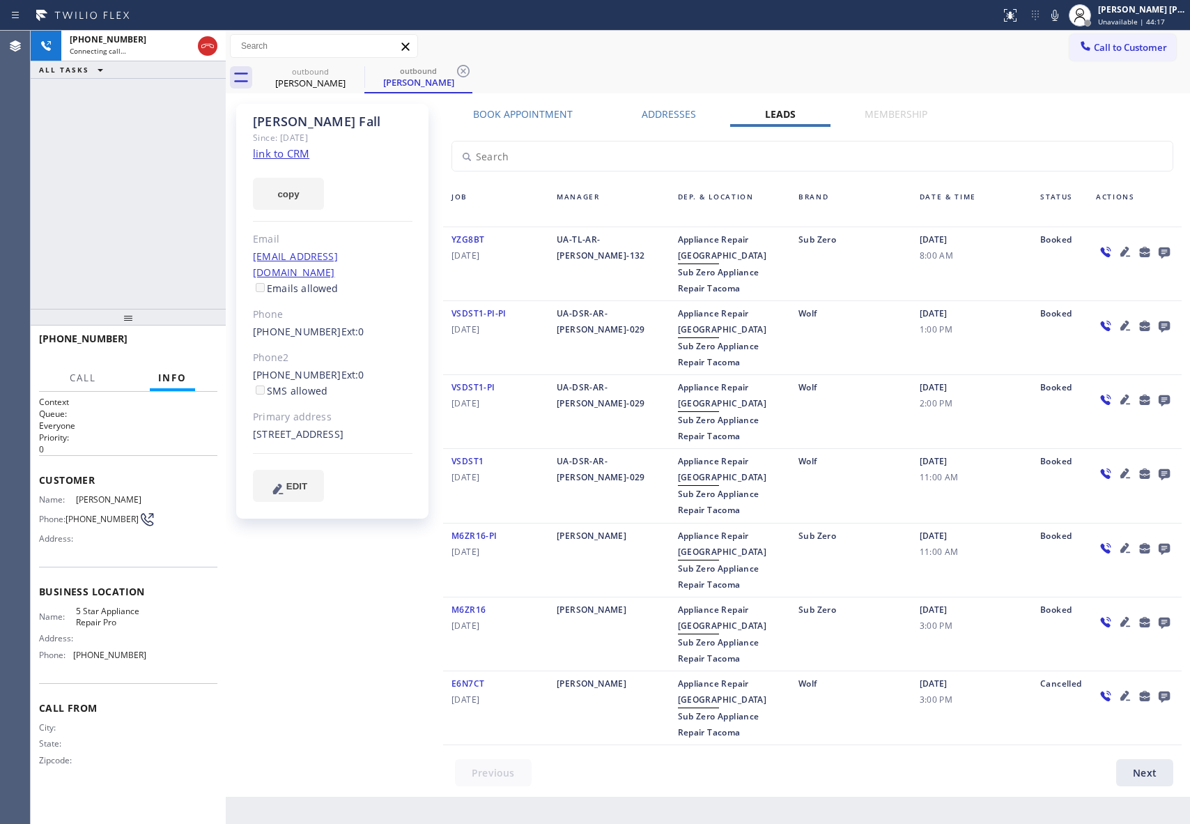
click at [1160, 249] on icon at bounding box center [1164, 252] width 11 height 11
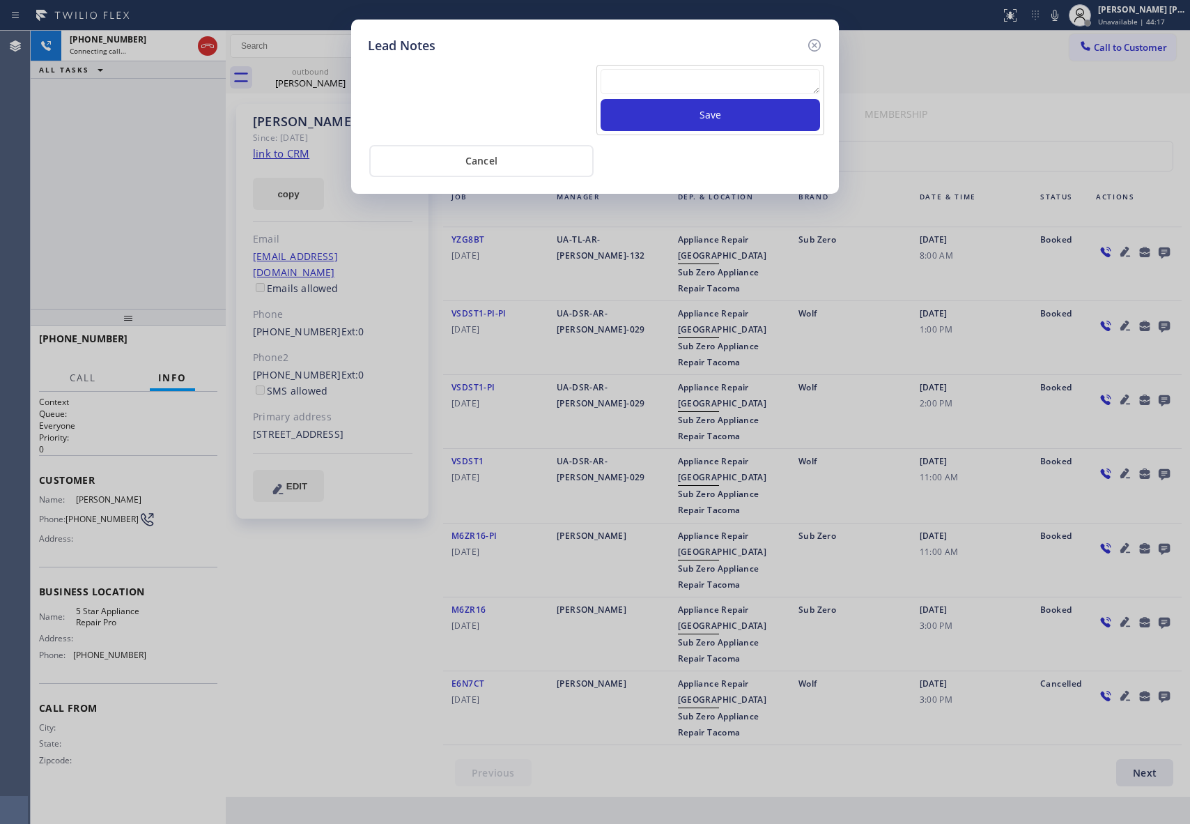
click at [710, 85] on textarea at bounding box center [711, 81] width 220 height 25
paste textarea "VM | please transfer if cx calls back"
type textarea "VM | please transfer if cx calls back"
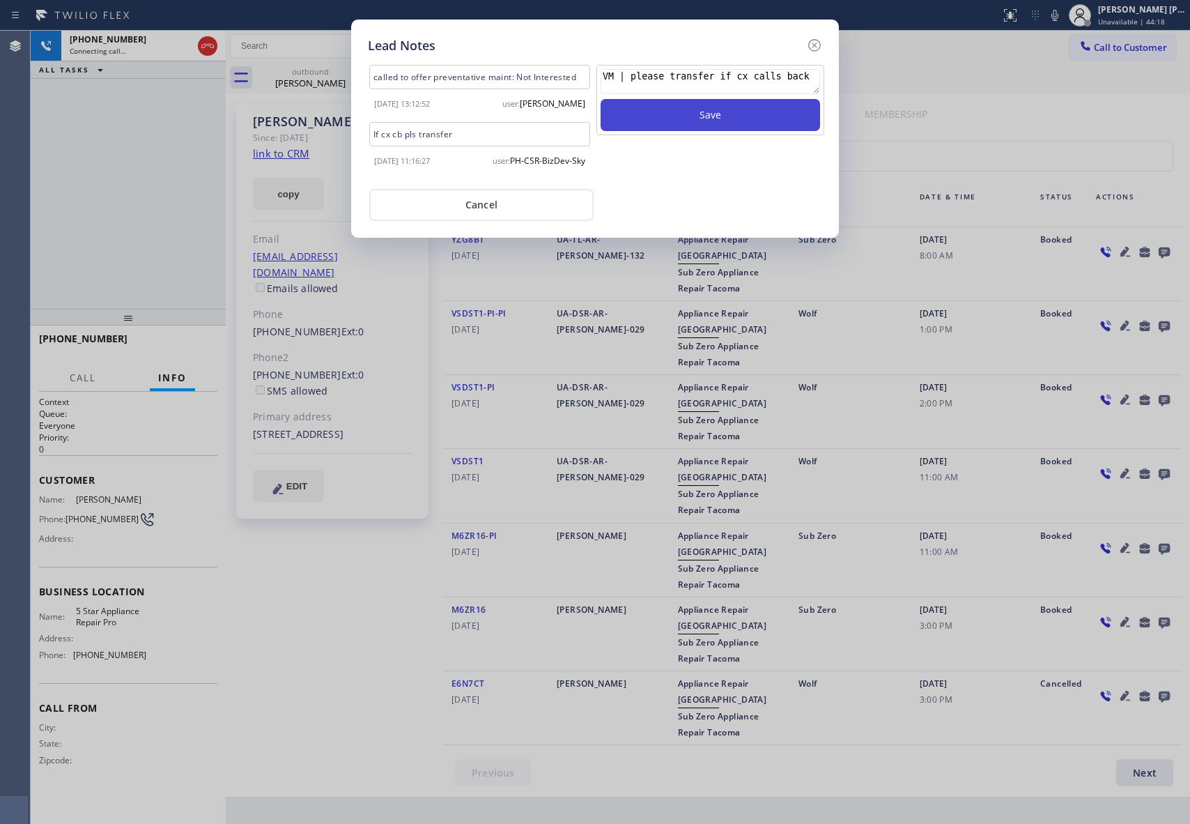
click at [749, 116] on button "Save" at bounding box center [711, 115] width 220 height 32
click at [821, 40] on icon at bounding box center [814, 45] width 17 height 17
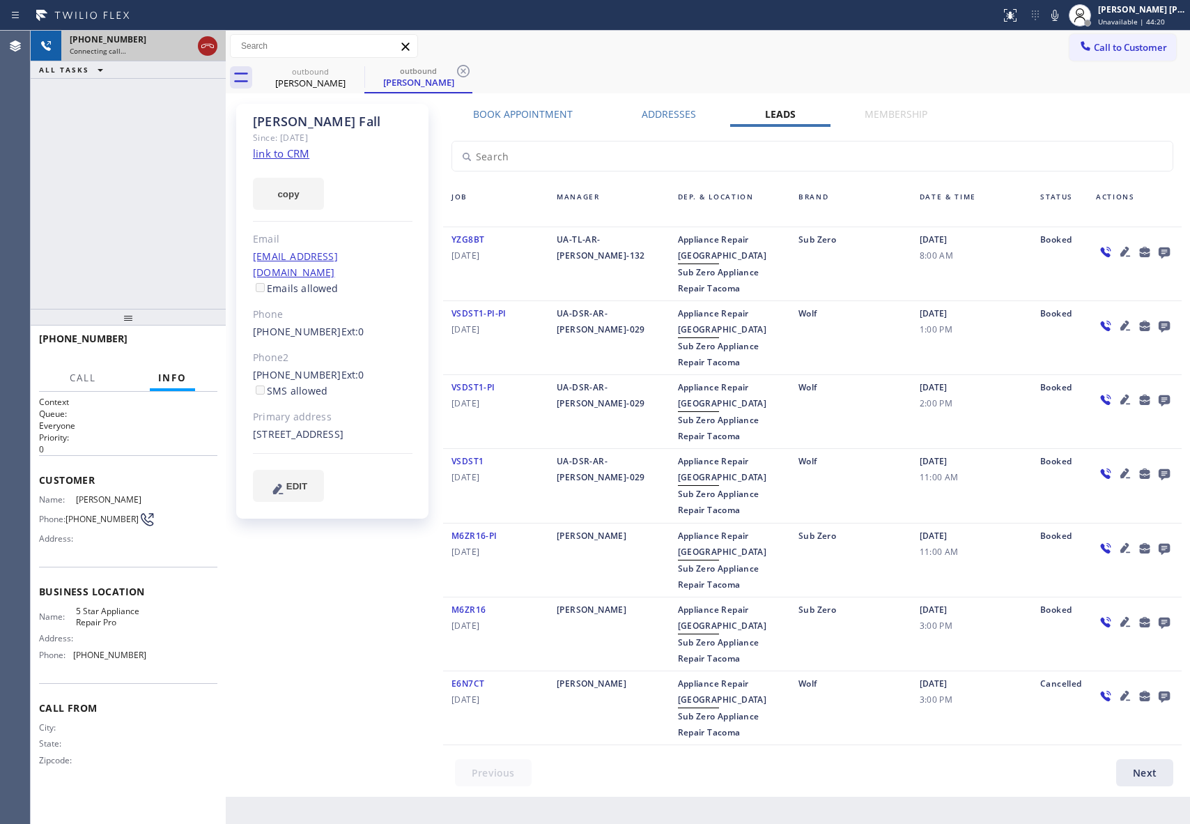
click at [206, 49] on icon at bounding box center [207, 46] width 17 height 17
click at [366, 66] on div "outbound" at bounding box center [418, 71] width 105 height 10
click at [355, 68] on icon at bounding box center [355, 71] width 17 height 17
click at [455, 68] on icon at bounding box center [463, 71] width 17 height 17
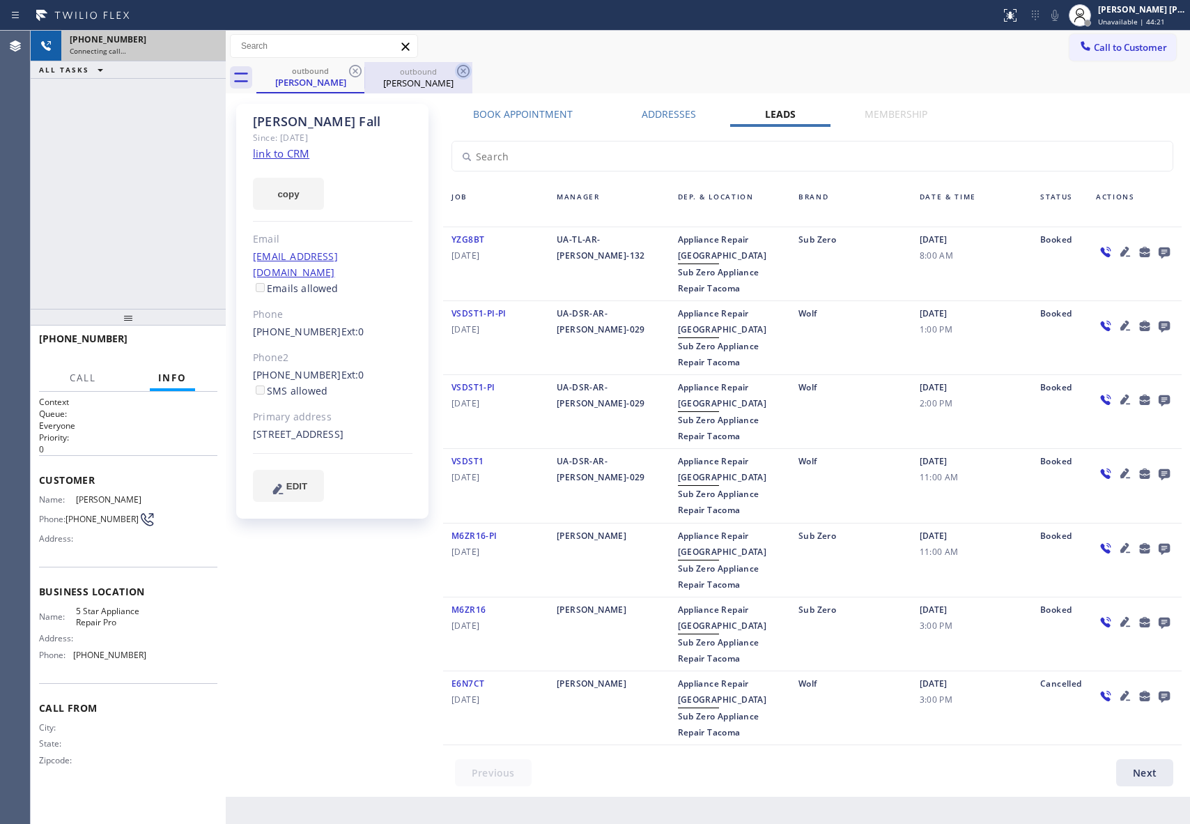
click at [355, 68] on div "outbound [PERSON_NAME] Fall outbound [PERSON_NAME]" at bounding box center [723, 77] width 934 height 31
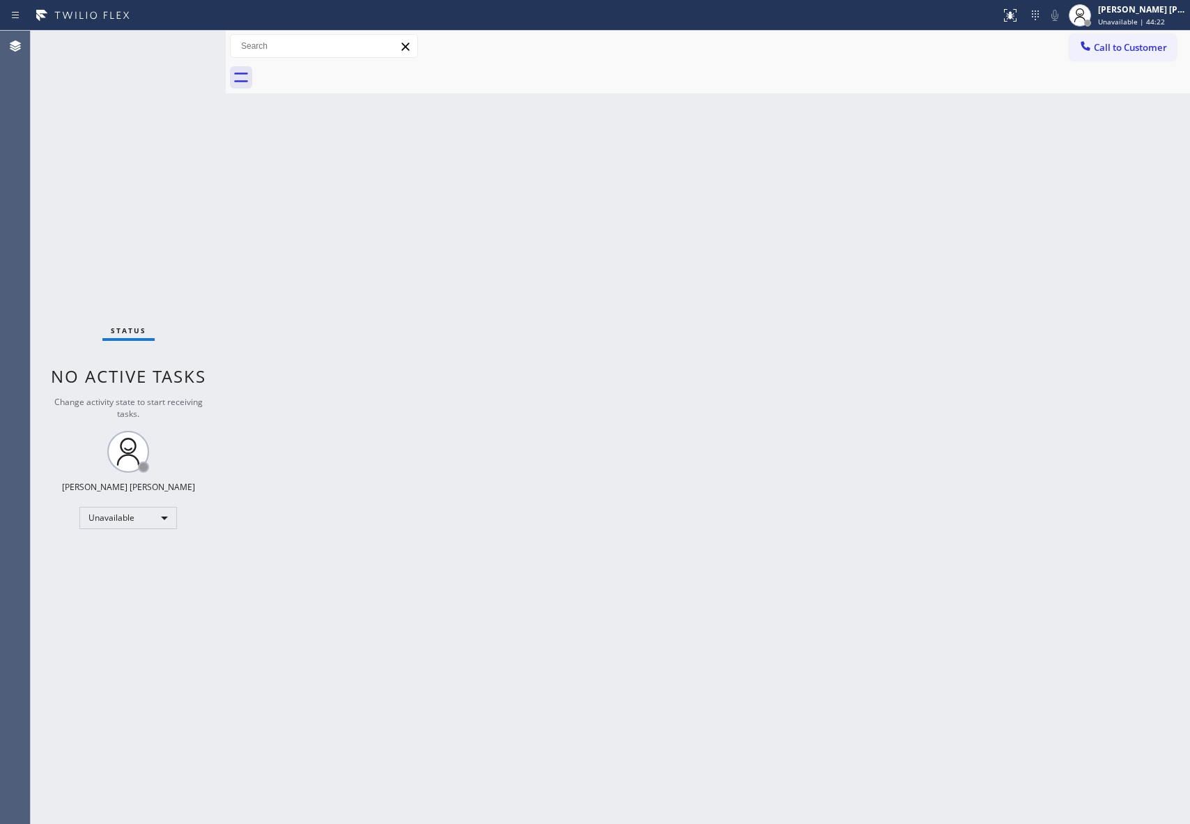
click at [355, 68] on div at bounding box center [723, 77] width 934 height 31
click at [1155, 45] on span "Call to Customer" at bounding box center [1130, 47] width 73 height 13
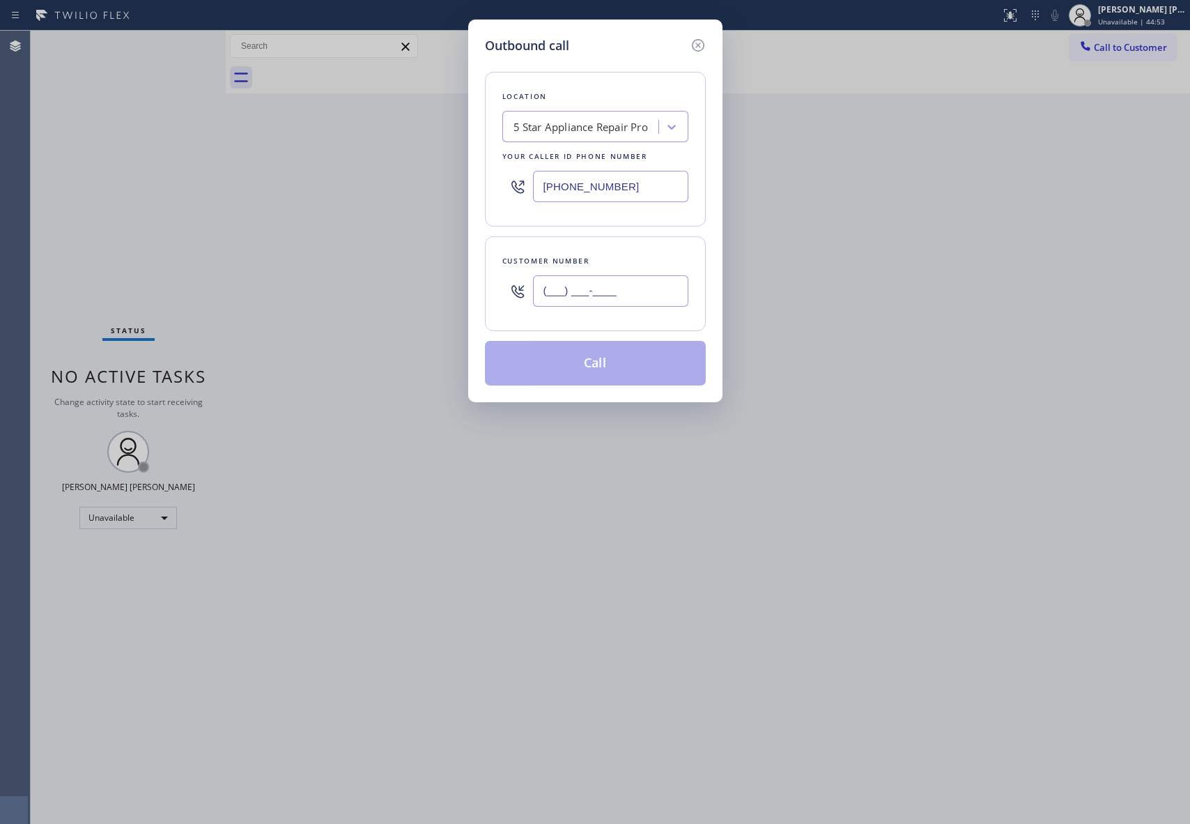
click at [641, 300] on input "(___) ___-____" at bounding box center [610, 290] width 155 height 31
paste input "206) 930-2817"
type input "[PHONE_NUMBER]"
click at [616, 361] on button "Call" at bounding box center [595, 363] width 221 height 45
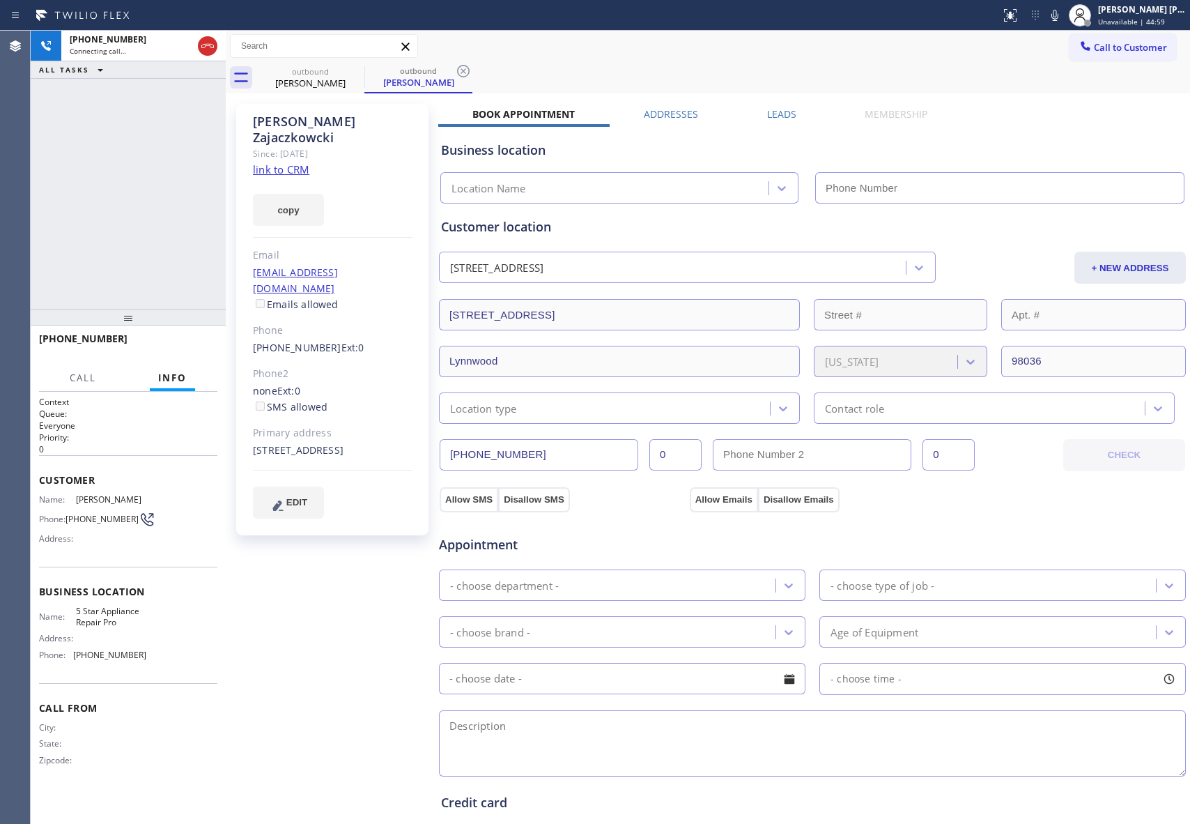
type input "[PHONE_NUMBER]"
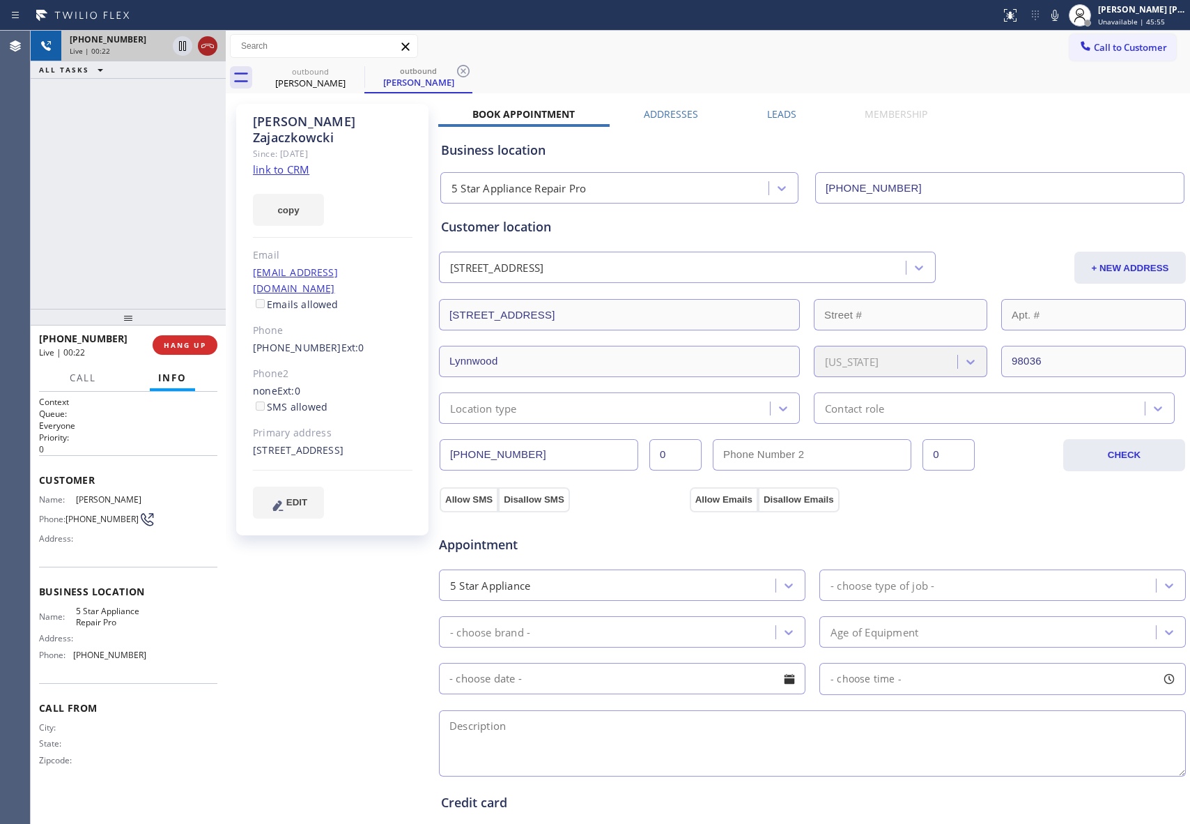
click at [209, 45] on icon at bounding box center [207, 46] width 17 height 17
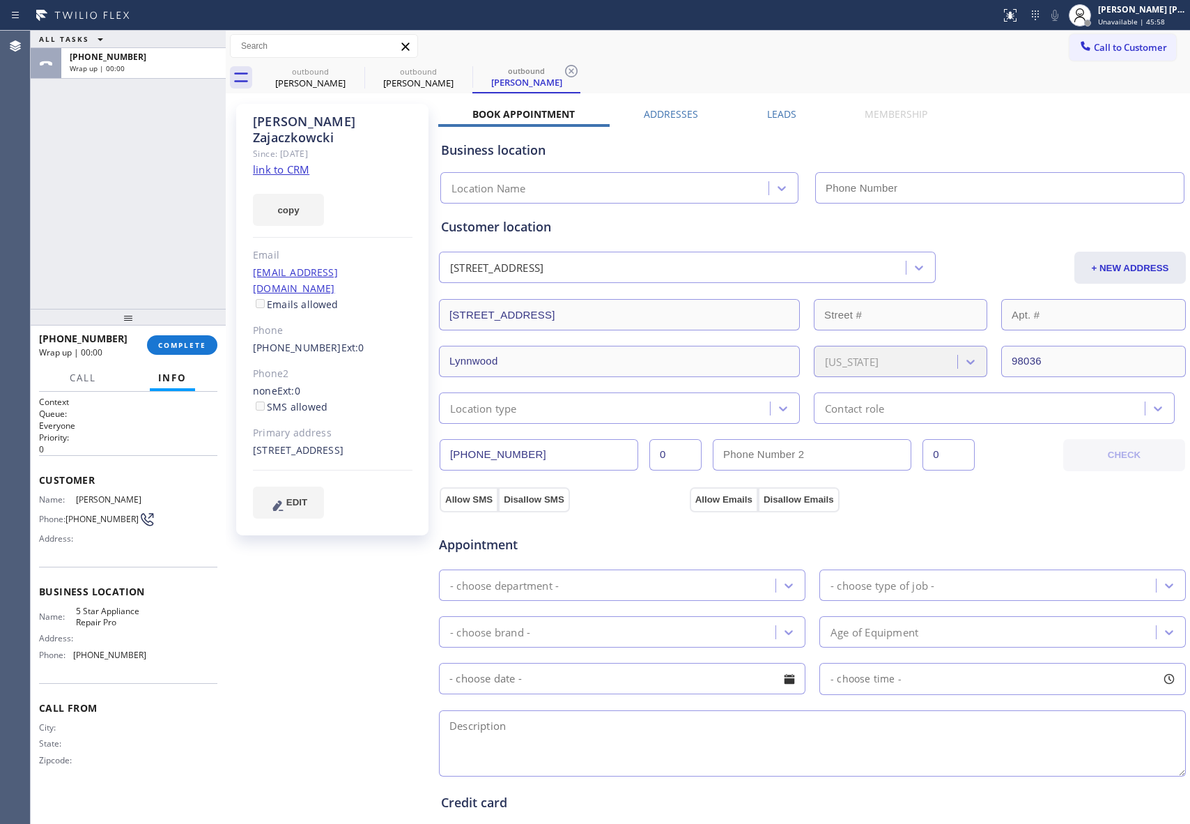
type input "[PHONE_NUMBER]"
click at [358, 70] on icon at bounding box center [355, 71] width 17 height 17
click at [0, 0] on icon at bounding box center [0, 0] width 0 height 0
click at [563, 70] on icon at bounding box center [571, 71] width 17 height 17
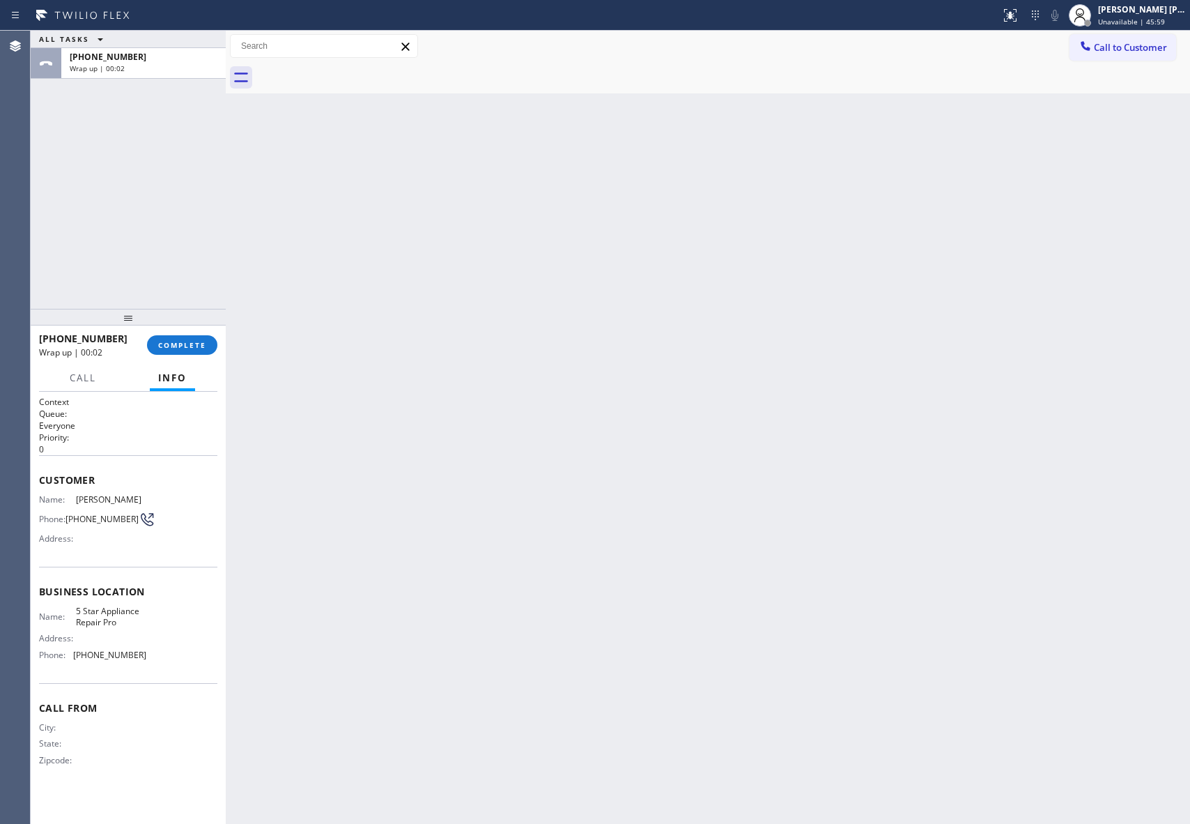
click at [358, 70] on div at bounding box center [723, 77] width 934 height 31
click at [196, 344] on span "COMPLETE" at bounding box center [182, 345] width 48 height 10
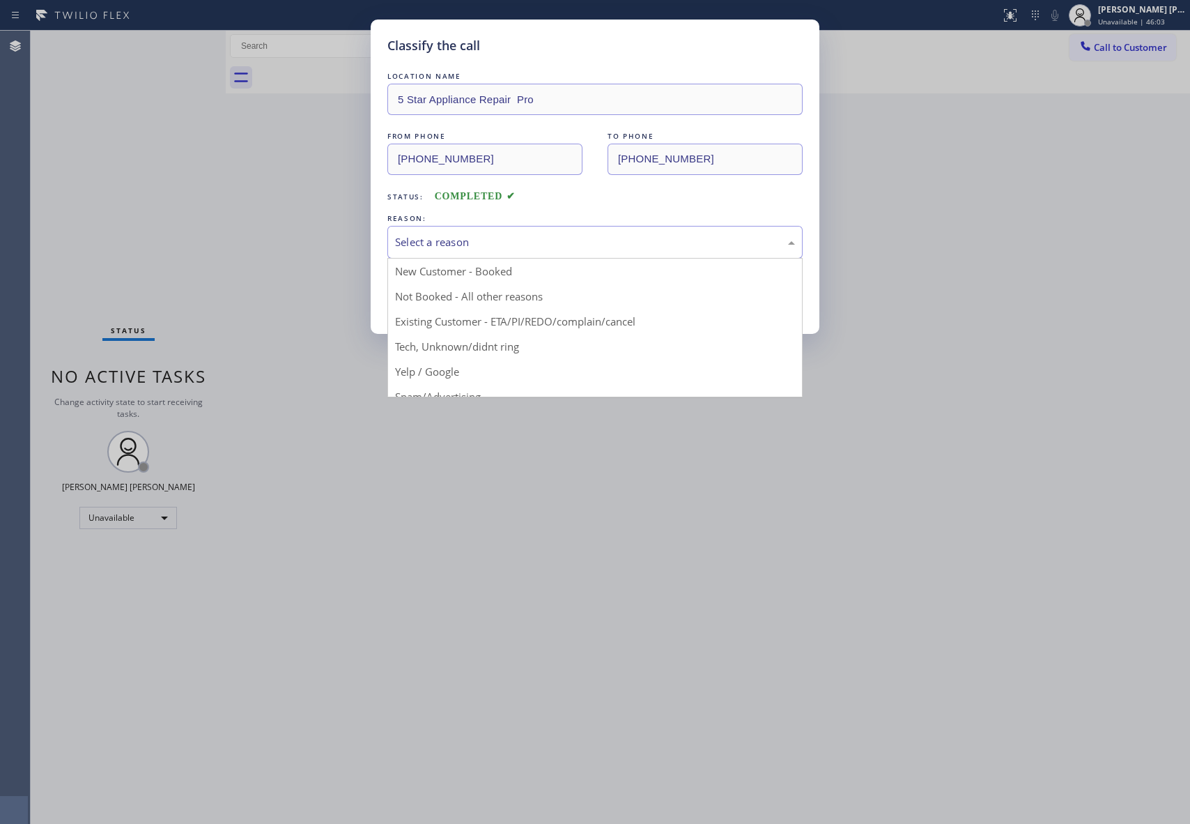
click at [440, 236] on div "Select a reason" at bounding box center [595, 242] width 400 height 16
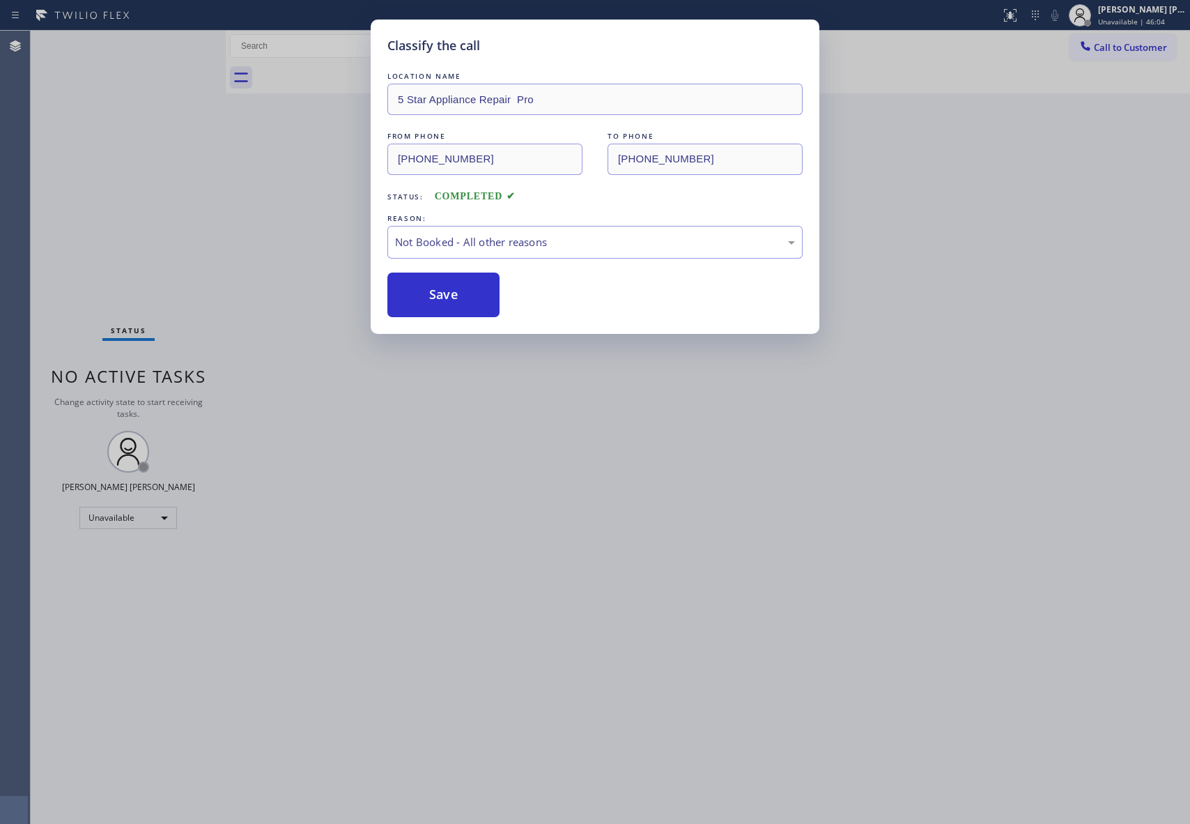
click at [439, 293] on button "Save" at bounding box center [444, 295] width 112 height 45
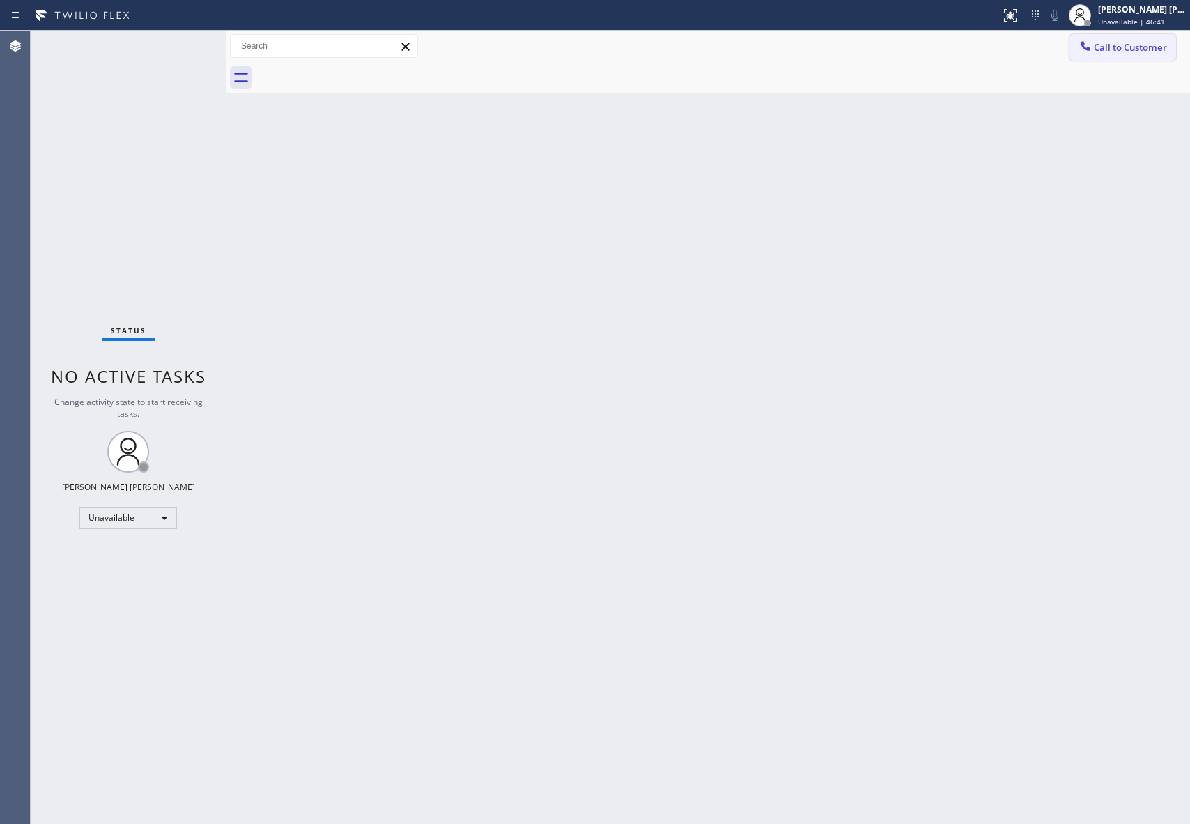
click at [1154, 39] on button "Call to Customer" at bounding box center [1123, 47] width 107 height 26
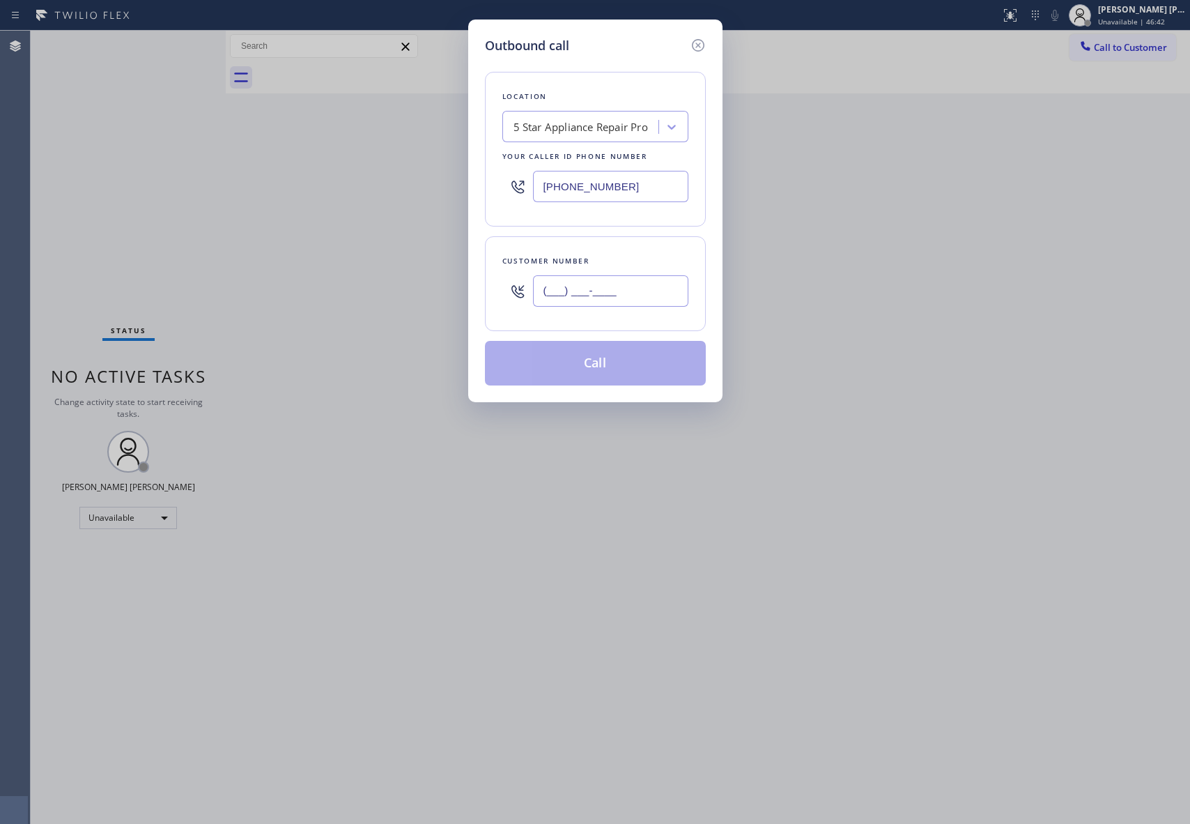
click at [651, 293] on input "(___) ___-____" at bounding box center [610, 290] width 155 height 31
paste input "602) 363-8589"
type input "[PHONE_NUMBER]"
click at [645, 377] on button "Call" at bounding box center [595, 363] width 221 height 45
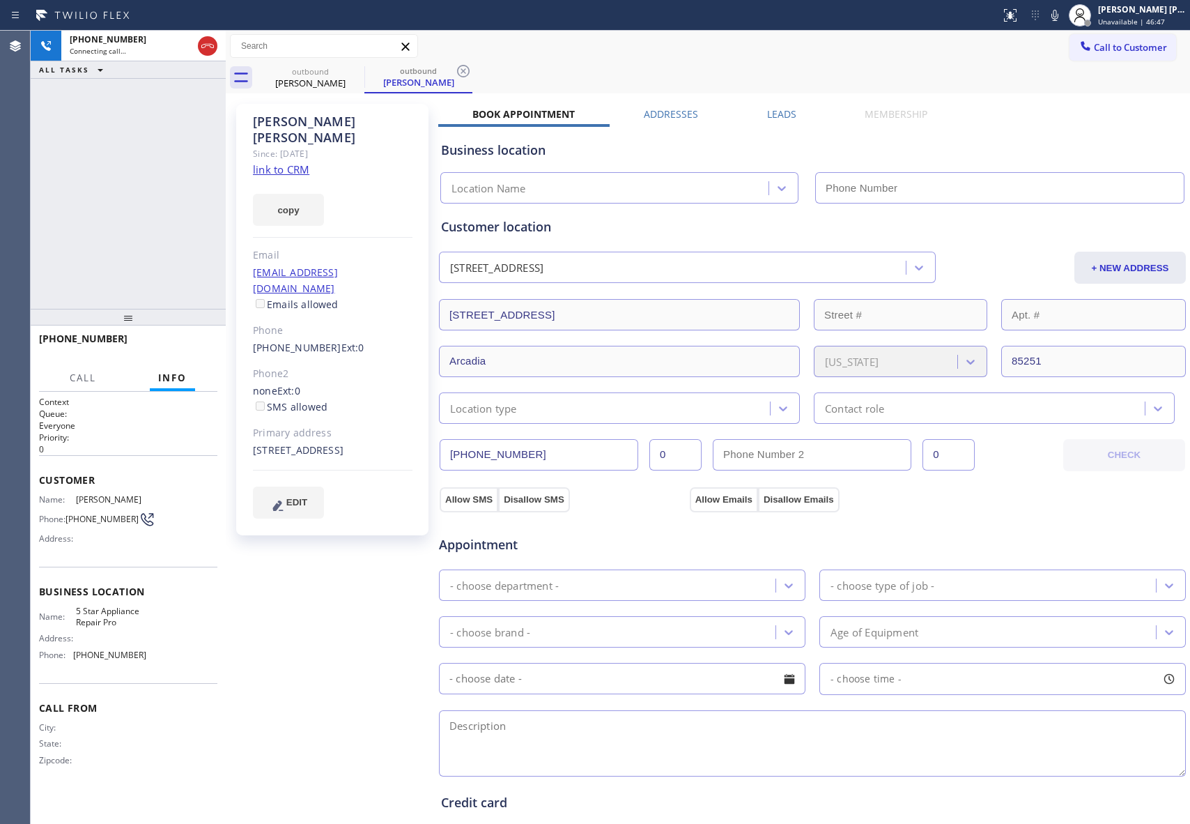
type input "[PHONE_NUMBER]"
click at [770, 107] on label "Leads" at bounding box center [781, 113] width 29 height 13
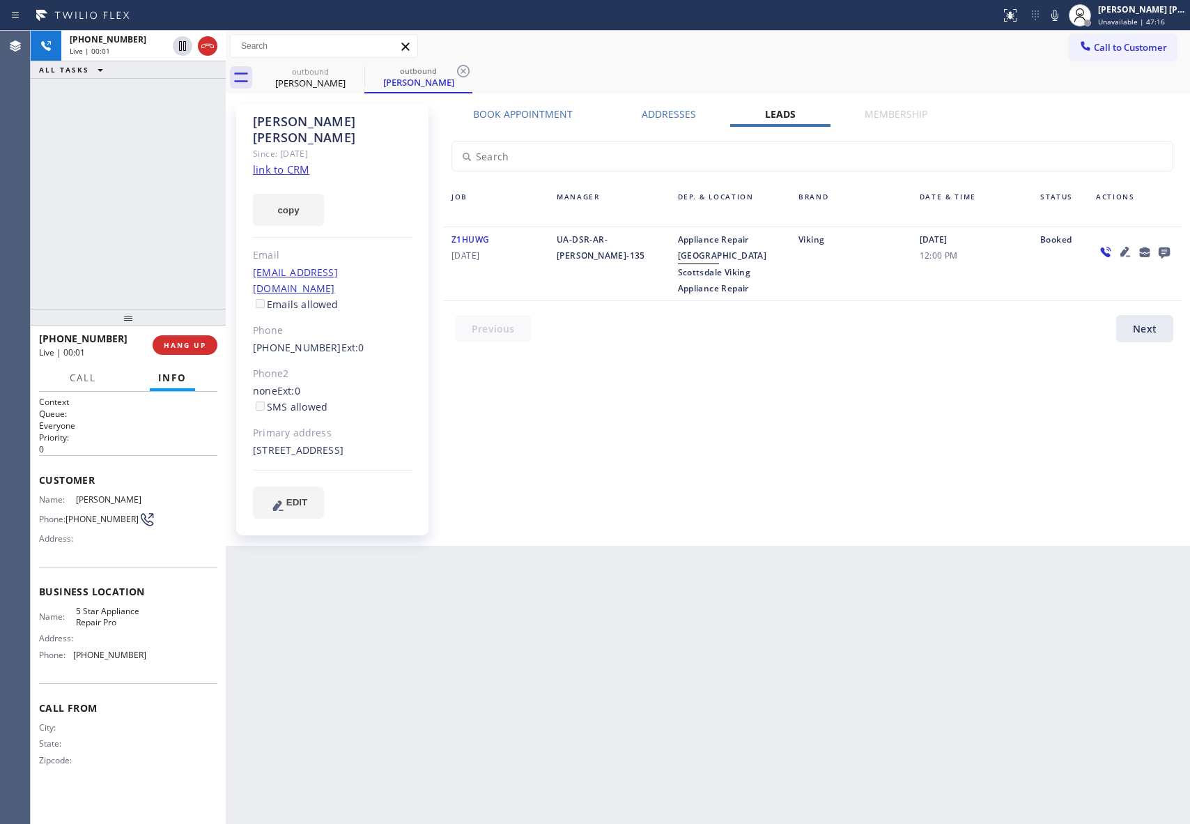
click at [1161, 245] on icon at bounding box center [1164, 251] width 17 height 17
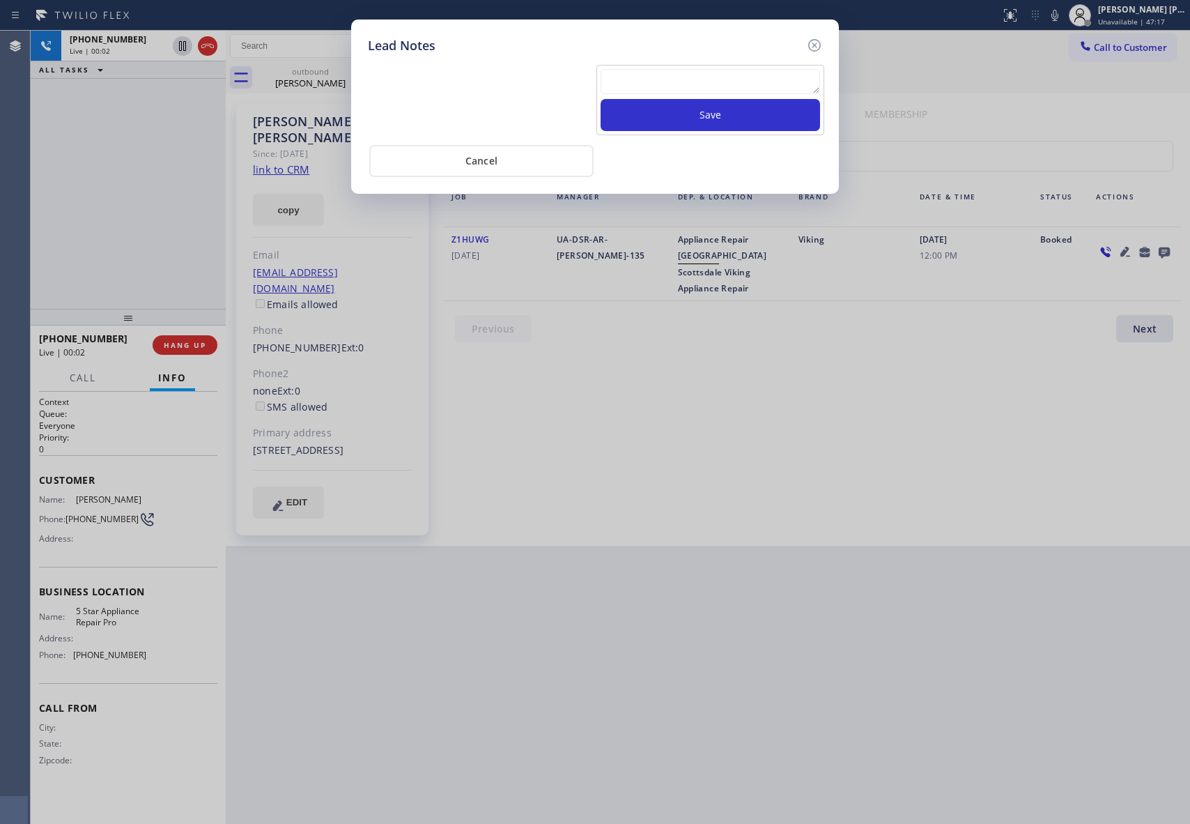
click at [684, 82] on textarea at bounding box center [711, 81] width 220 height 25
paste textarea "VM | please transfer if cx calls back"
type textarea "VM | please transfer if cx calls back"
click at [721, 118] on button "Save" at bounding box center [711, 115] width 220 height 32
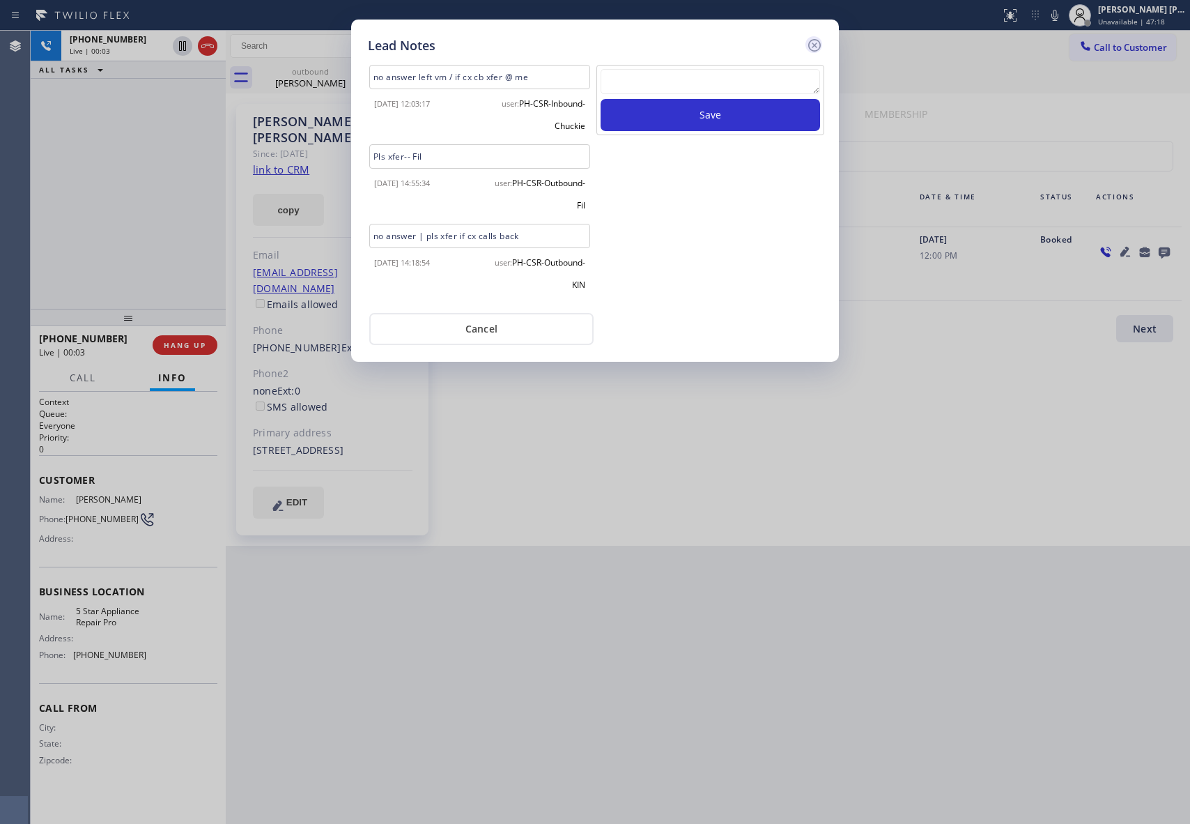
scroll to position [0, 0]
click at [815, 47] on icon at bounding box center [814, 45] width 17 height 17
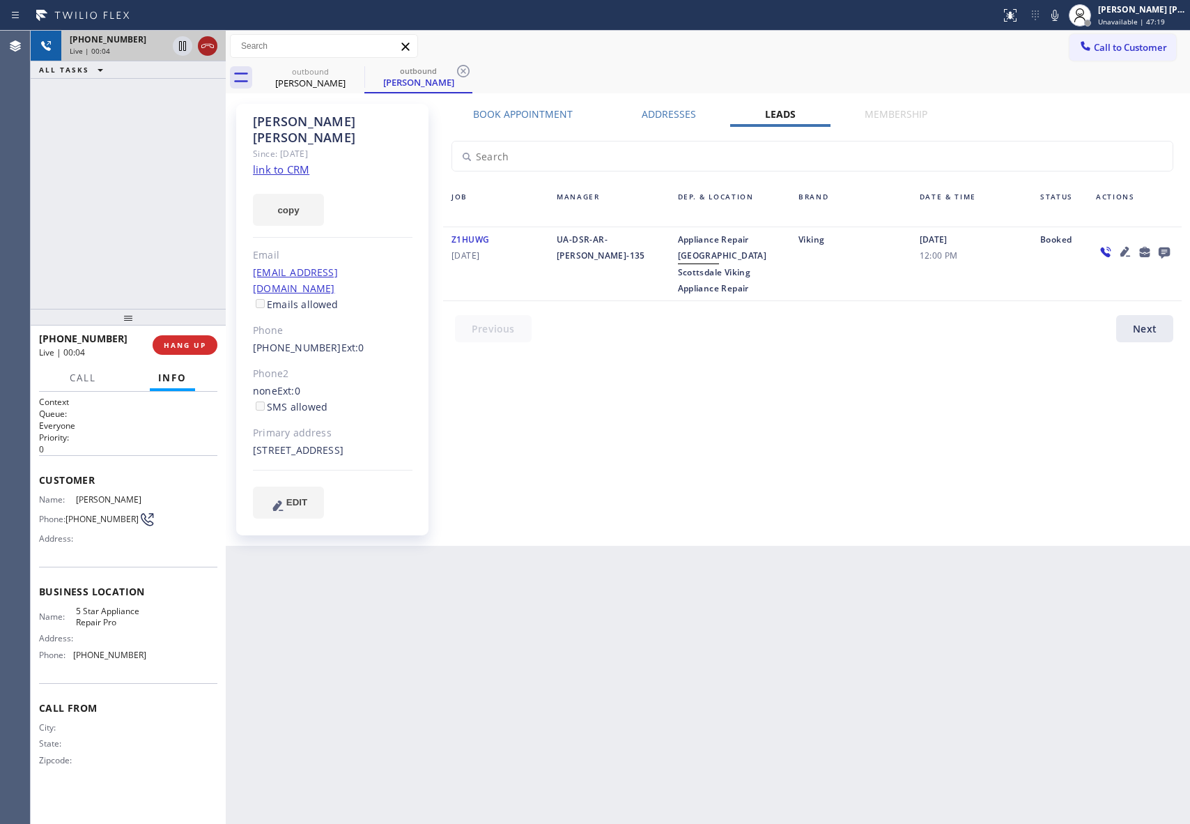
click at [208, 48] on icon at bounding box center [207, 46] width 17 height 17
click at [0, 0] on icon at bounding box center [0, 0] width 0 height 0
click at [455, 71] on icon at bounding box center [463, 71] width 17 height 17
click at [357, 71] on div "outbound [PERSON_NAME] outbound [PERSON_NAME]" at bounding box center [723, 77] width 934 height 31
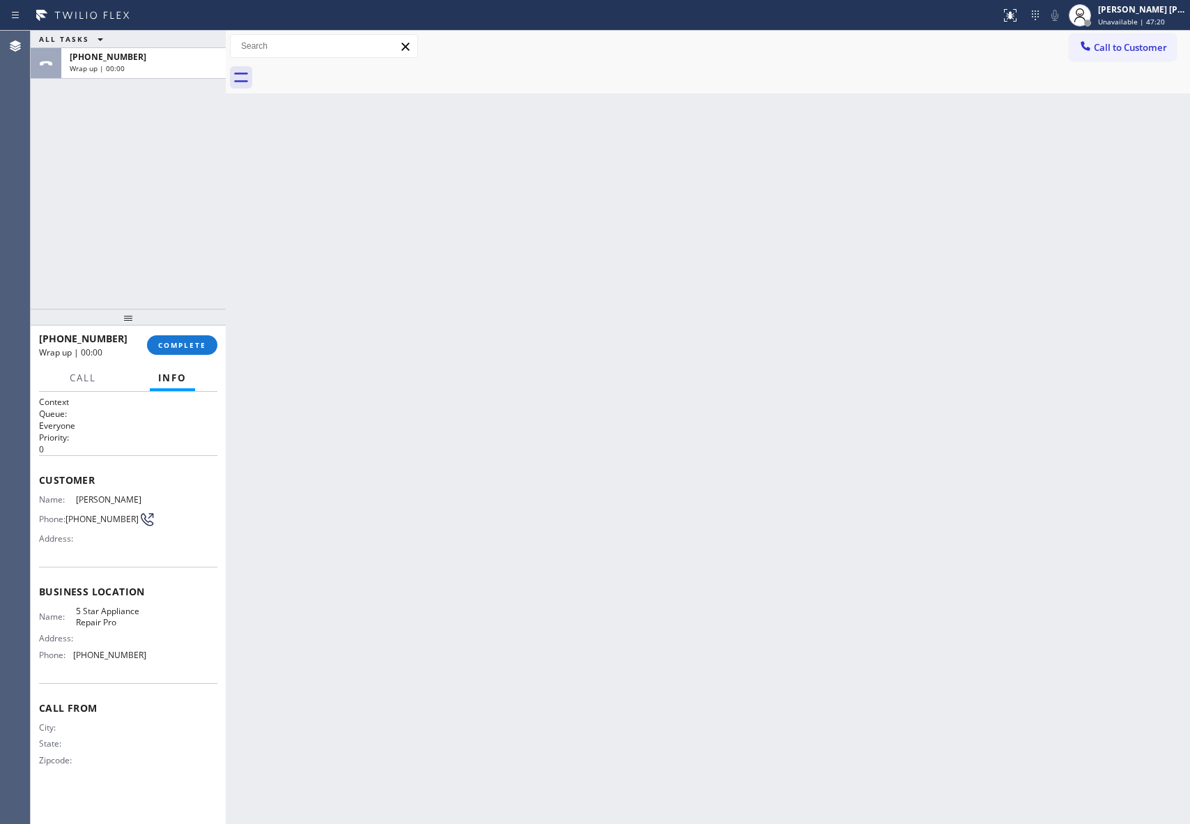
click at [357, 71] on div at bounding box center [723, 77] width 934 height 31
drag, startPoint x: 165, startPoint y: 340, endPoint x: 224, endPoint y: 330, distance: 60.0
click at [167, 340] on span "COMPLETE" at bounding box center [182, 345] width 48 height 10
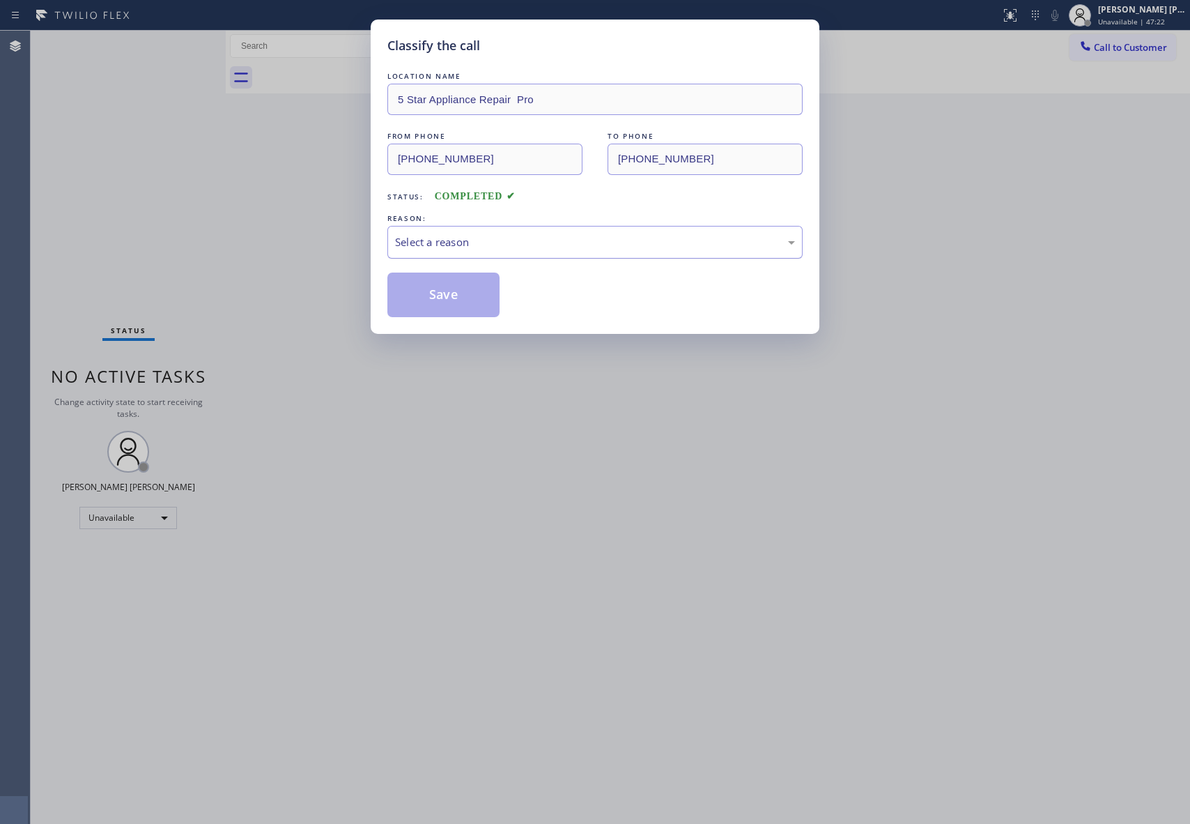
click at [552, 243] on div "Select a reason" at bounding box center [595, 242] width 400 height 16
click at [434, 293] on button "Save" at bounding box center [444, 295] width 112 height 45
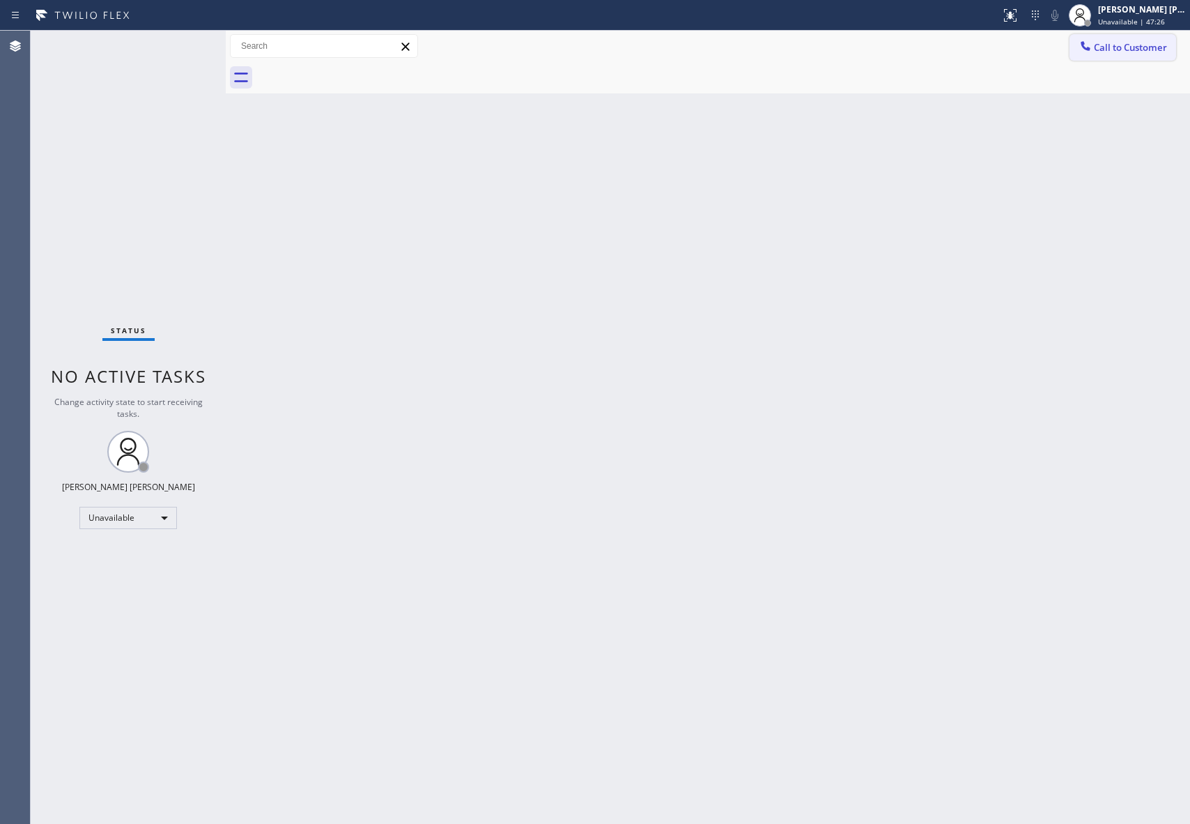
click at [1119, 43] on span "Call to Customer" at bounding box center [1130, 47] width 73 height 13
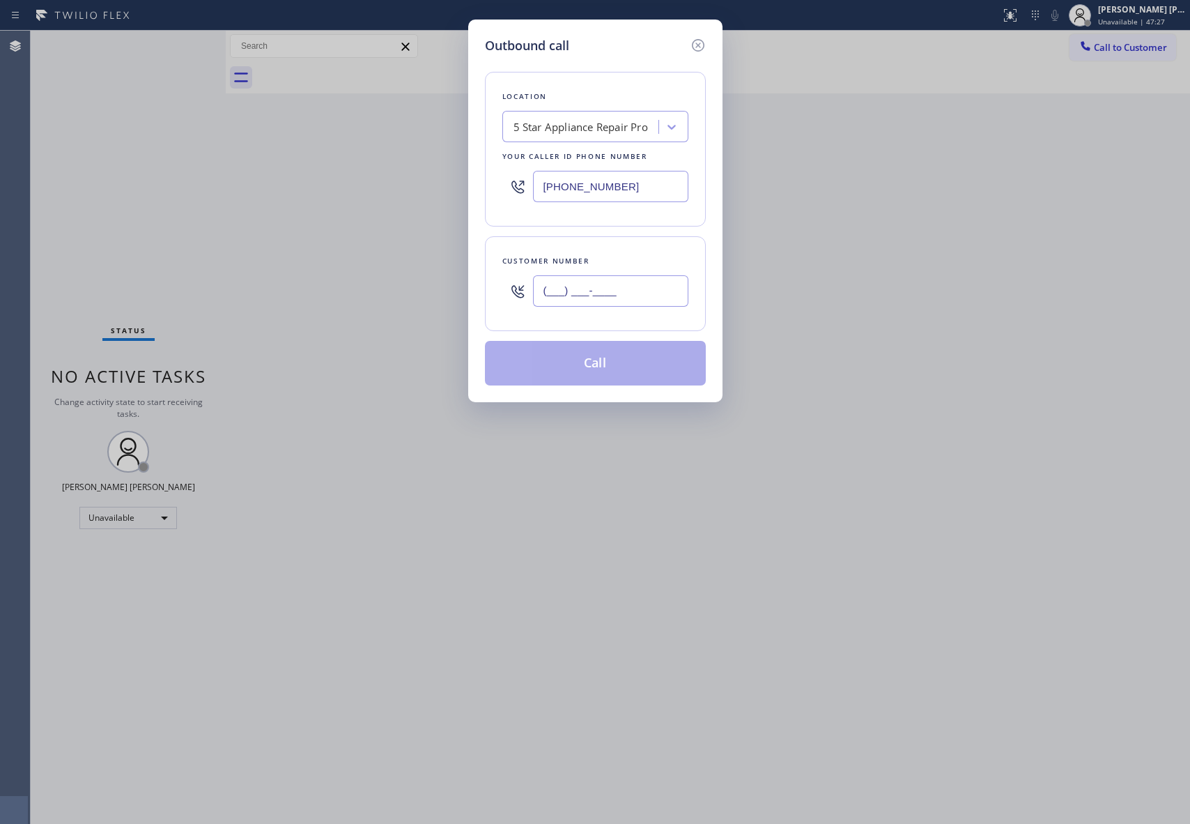
click at [670, 291] on input "(___) ___-____" at bounding box center [610, 290] width 155 height 31
paste input "619) 300-5146"
type input "[PHONE_NUMBER]"
click at [630, 366] on button "Call" at bounding box center [595, 363] width 221 height 45
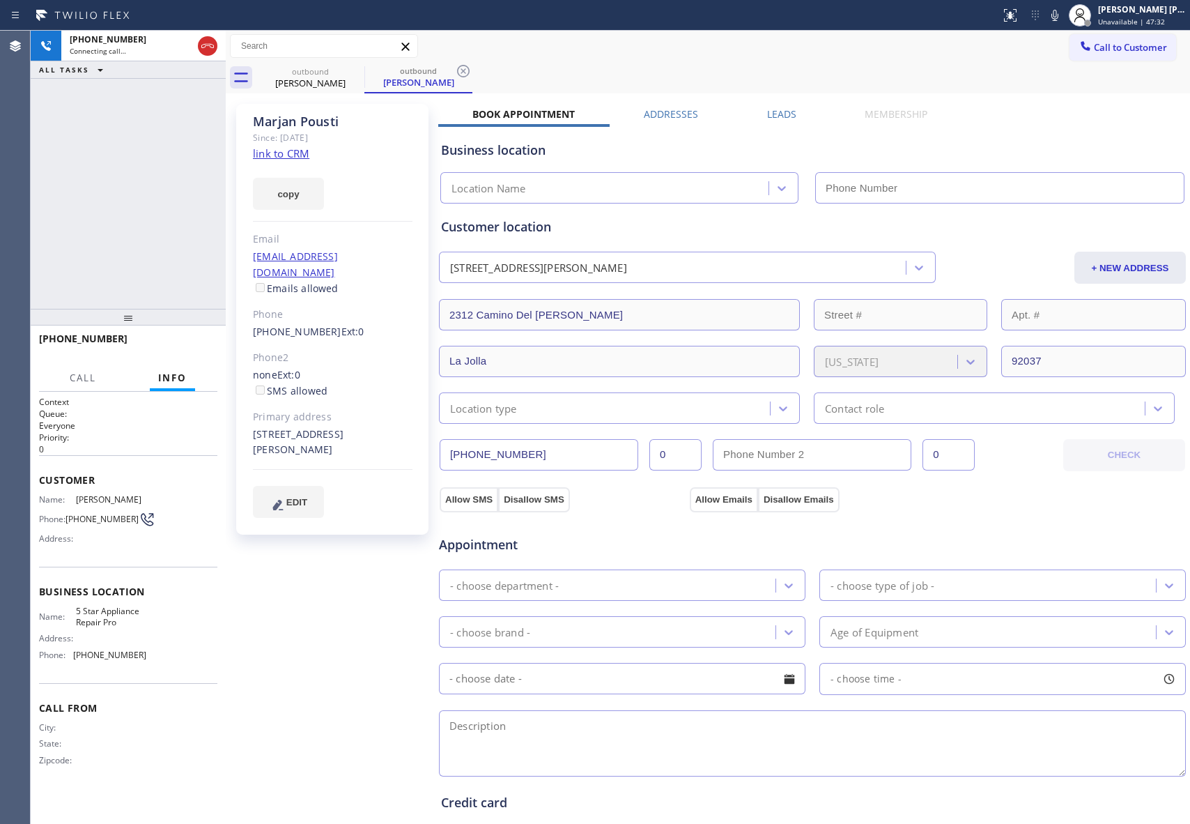
type input "[PHONE_NUMBER]"
click at [770, 112] on label "Leads" at bounding box center [781, 113] width 29 height 13
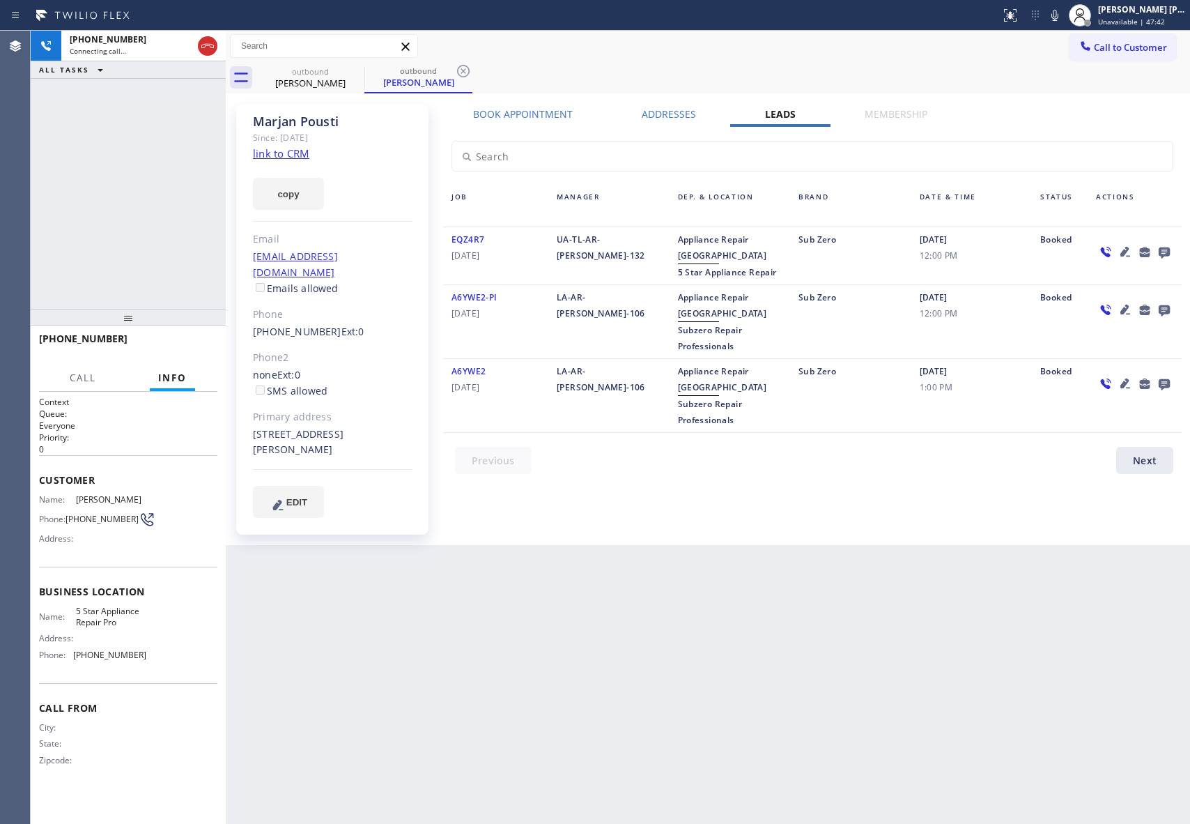
click at [1169, 247] on icon at bounding box center [1164, 251] width 17 height 17
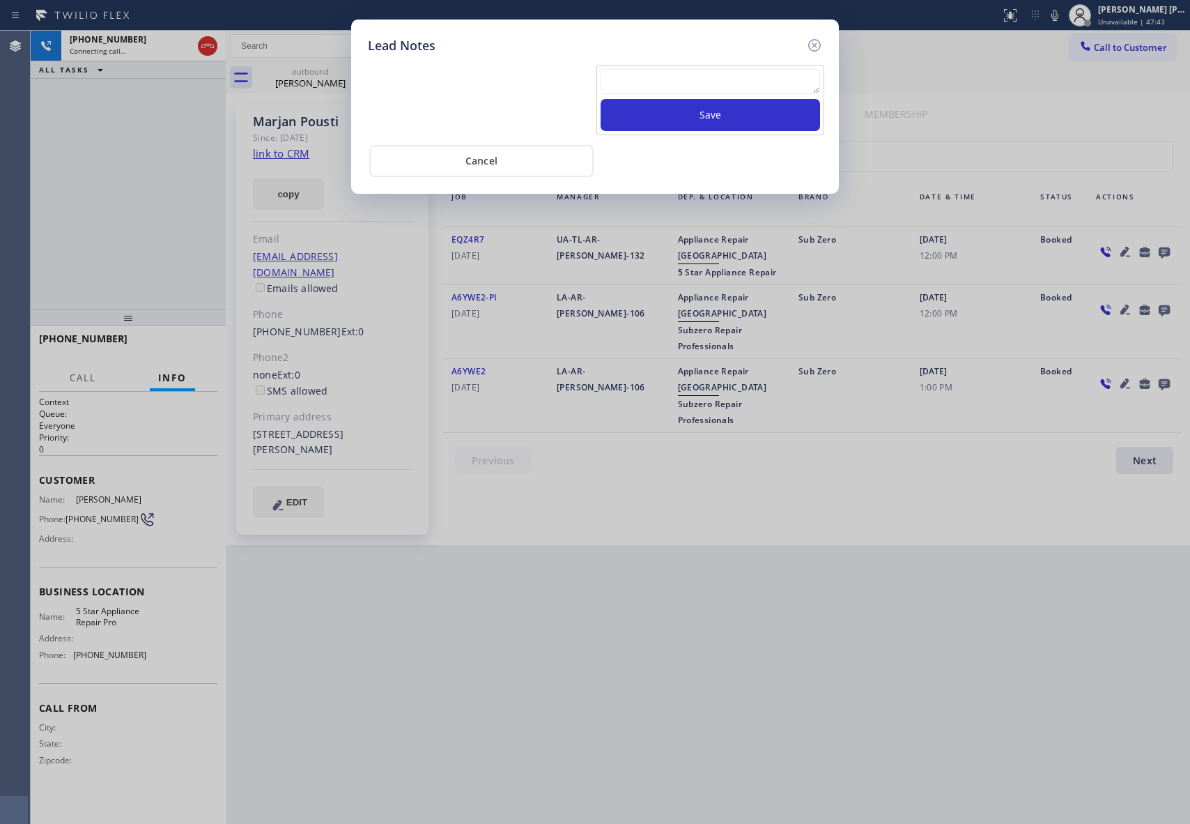
click at [691, 84] on textarea at bounding box center [711, 81] width 220 height 25
paste textarea "VM | please transfer if cx calls back"
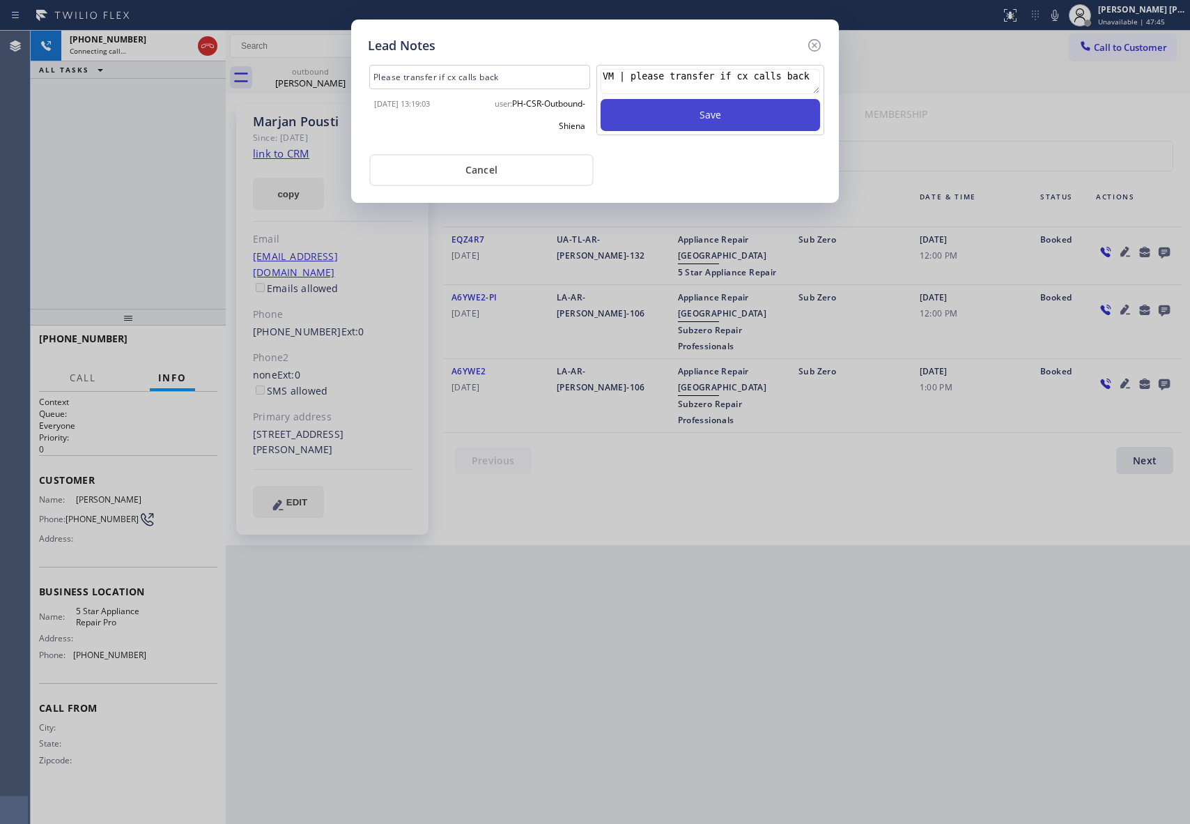
type textarea "VM | please transfer if cx calls back"
click at [720, 118] on button "Save" at bounding box center [711, 115] width 220 height 32
click at [814, 43] on icon at bounding box center [814, 45] width 17 height 17
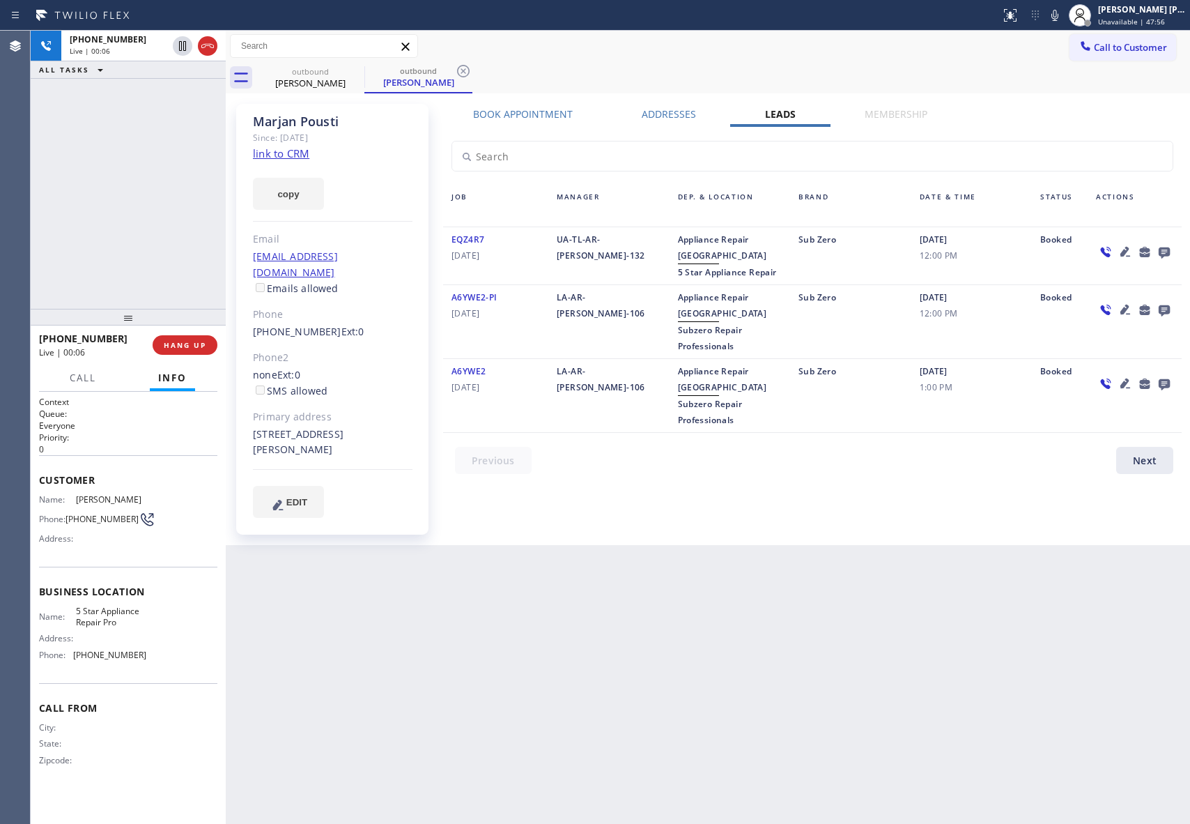
click at [277, 151] on link "link to CRM" at bounding box center [281, 153] width 56 height 14
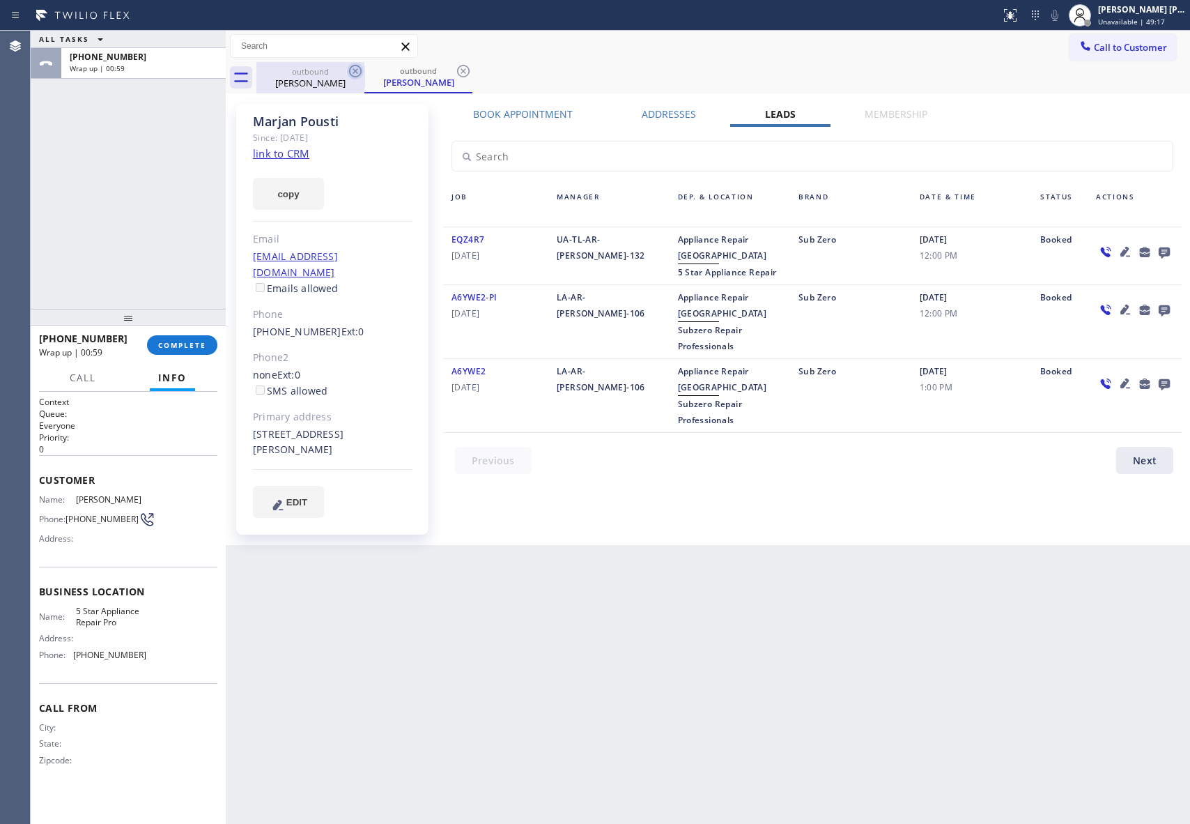
click at [362, 79] on icon at bounding box center [355, 71] width 17 height 17
click at [362, 73] on icon at bounding box center [355, 71] width 17 height 17
click at [365, 73] on div "outbound [PERSON_NAME]" at bounding box center [419, 77] width 108 height 31
click at [362, 73] on icon at bounding box center [355, 71] width 17 height 17
click at [358, 71] on div "outbound [PERSON_NAME]" at bounding box center [723, 77] width 934 height 31
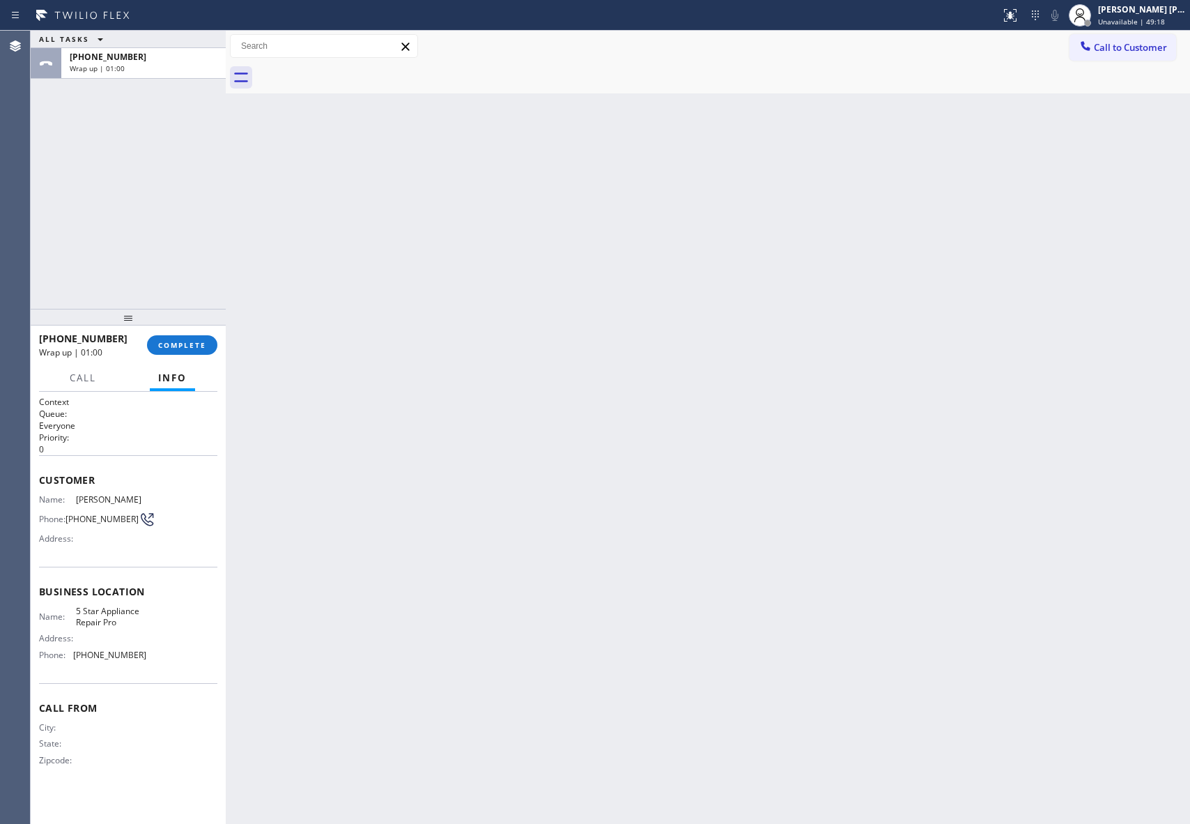
click at [358, 71] on div at bounding box center [723, 77] width 934 height 31
click at [194, 342] on span "COMPLETE" at bounding box center [182, 345] width 48 height 10
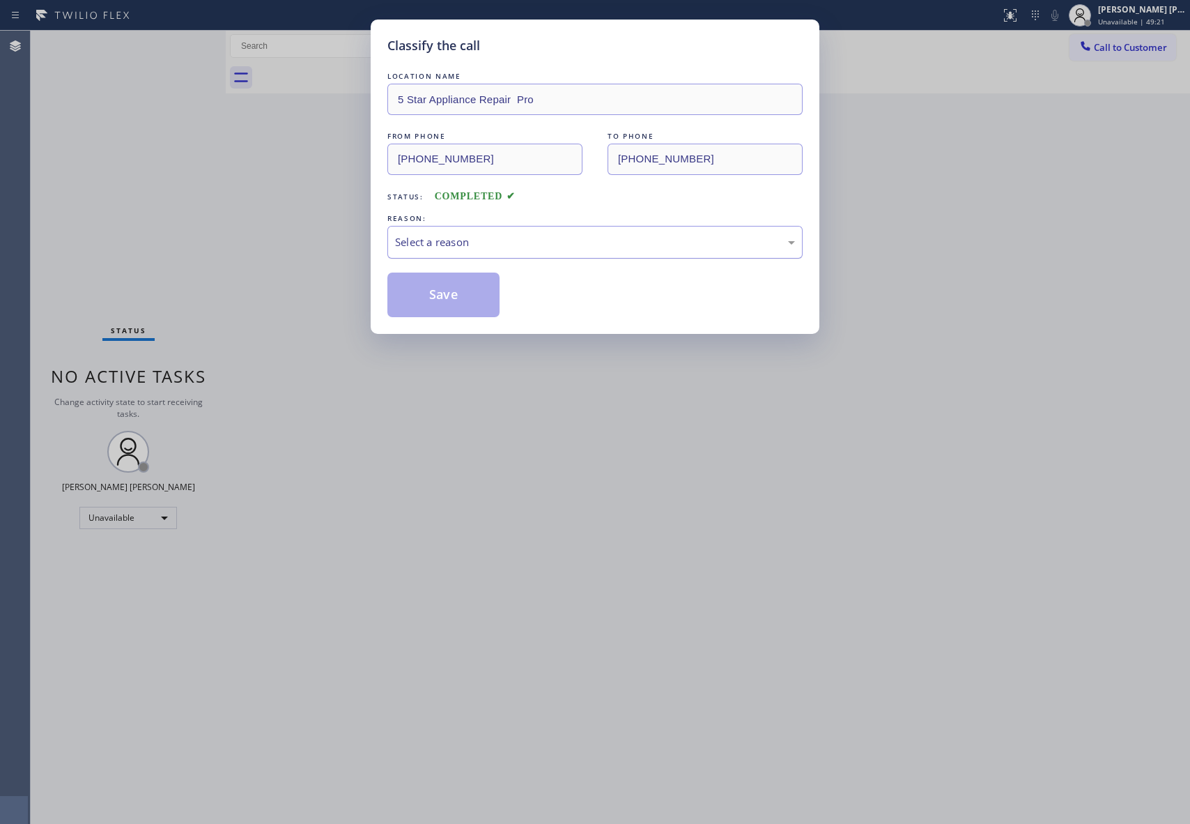
click at [550, 241] on div "Select a reason" at bounding box center [595, 242] width 400 height 16
click at [436, 298] on button "Save" at bounding box center [444, 295] width 112 height 45
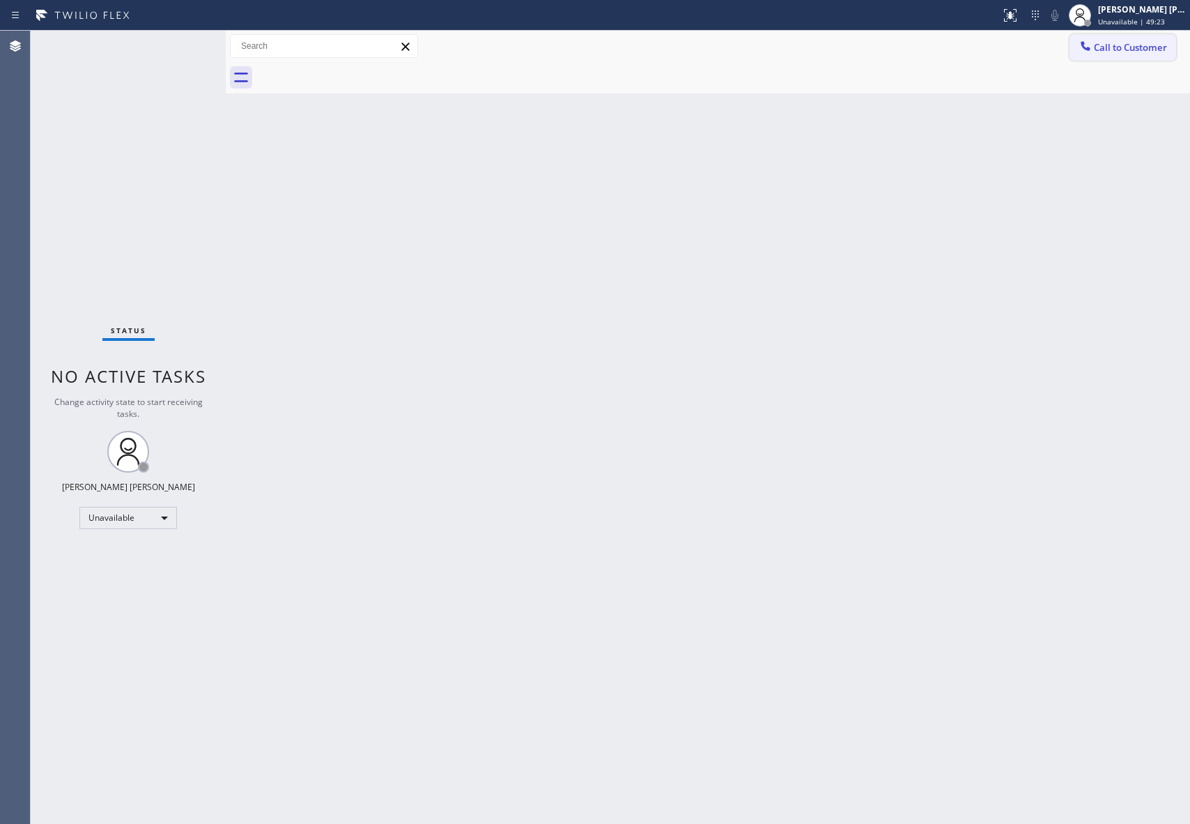
click at [1149, 45] on span "Call to Customer" at bounding box center [1130, 47] width 73 height 13
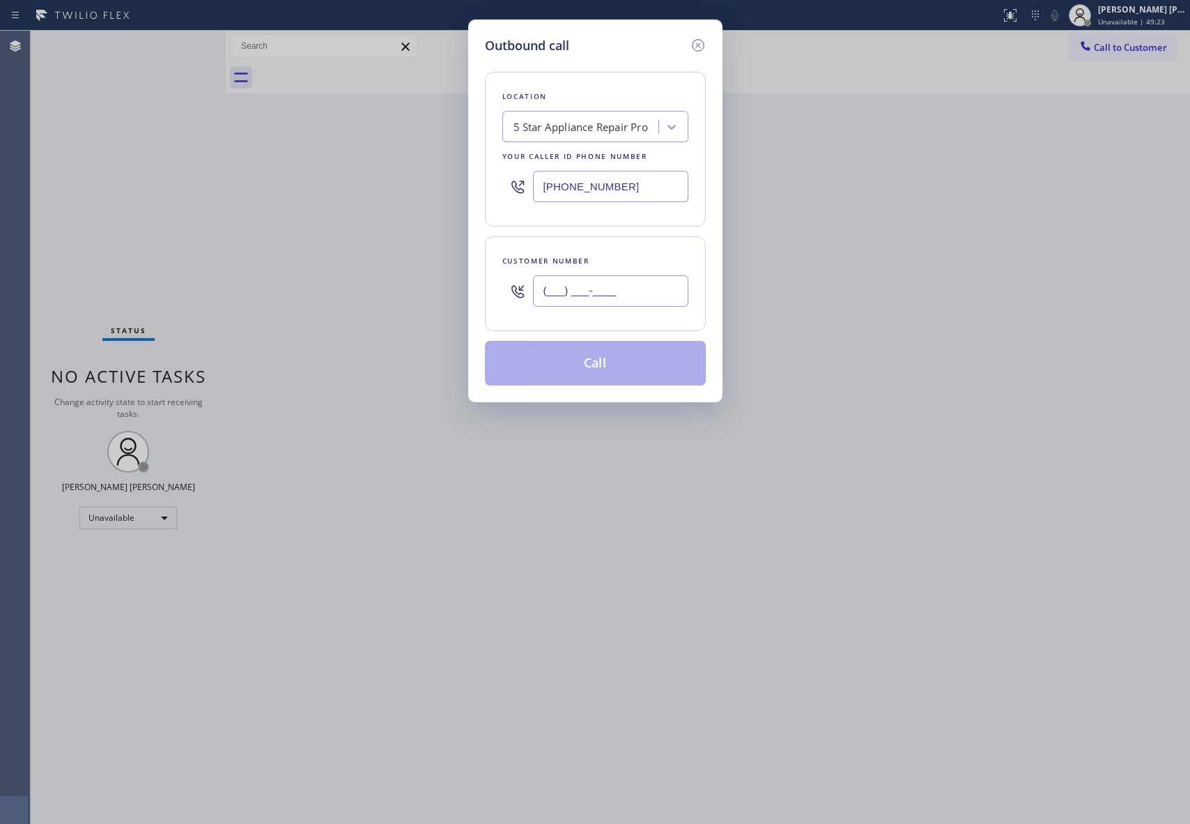
click at [620, 287] on input "(___) ___-____" at bounding box center [610, 290] width 155 height 31
paste input "408) 230-0046"
type input "[PHONE_NUMBER]"
click at [624, 360] on button "Call" at bounding box center [595, 363] width 221 height 45
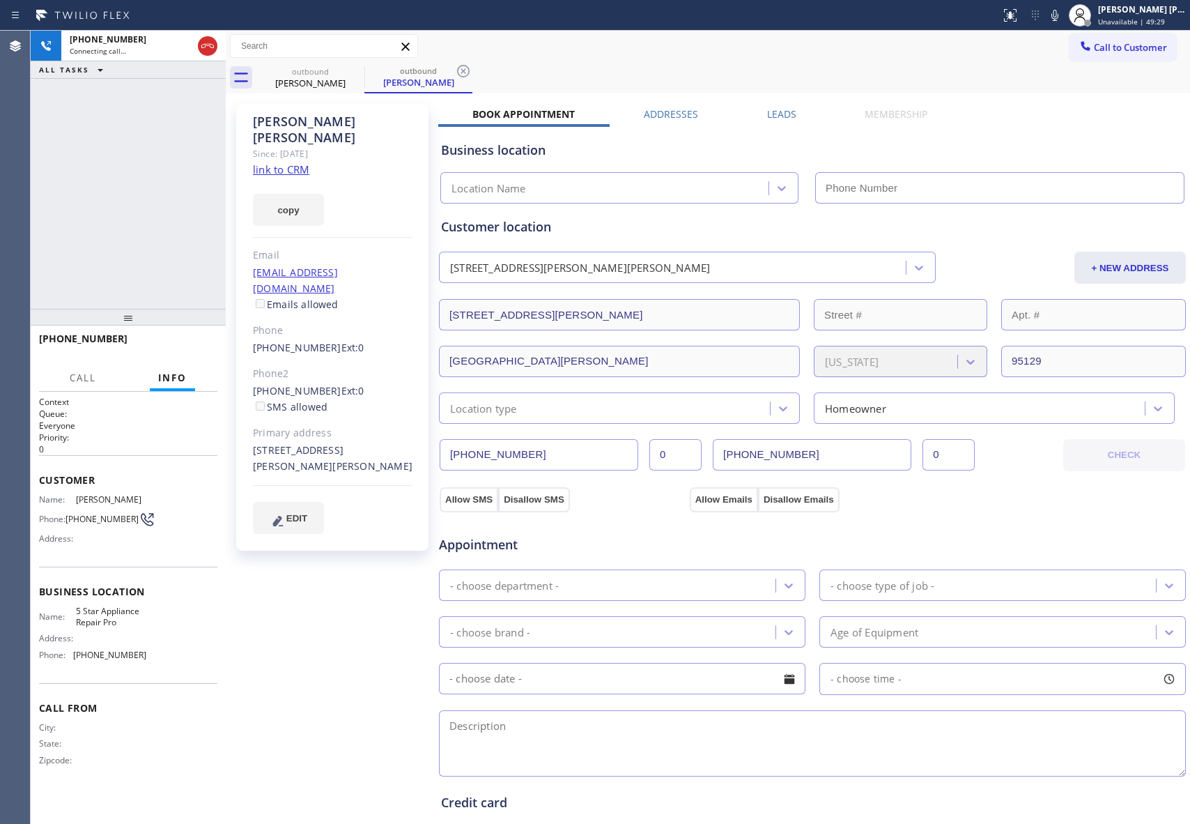
type input "[PHONE_NUMBER]"
drag, startPoint x: 201, startPoint y: 346, endPoint x: 272, endPoint y: 315, distance: 77.1
click at [201, 346] on span "HANG UP" at bounding box center [185, 345] width 43 height 10
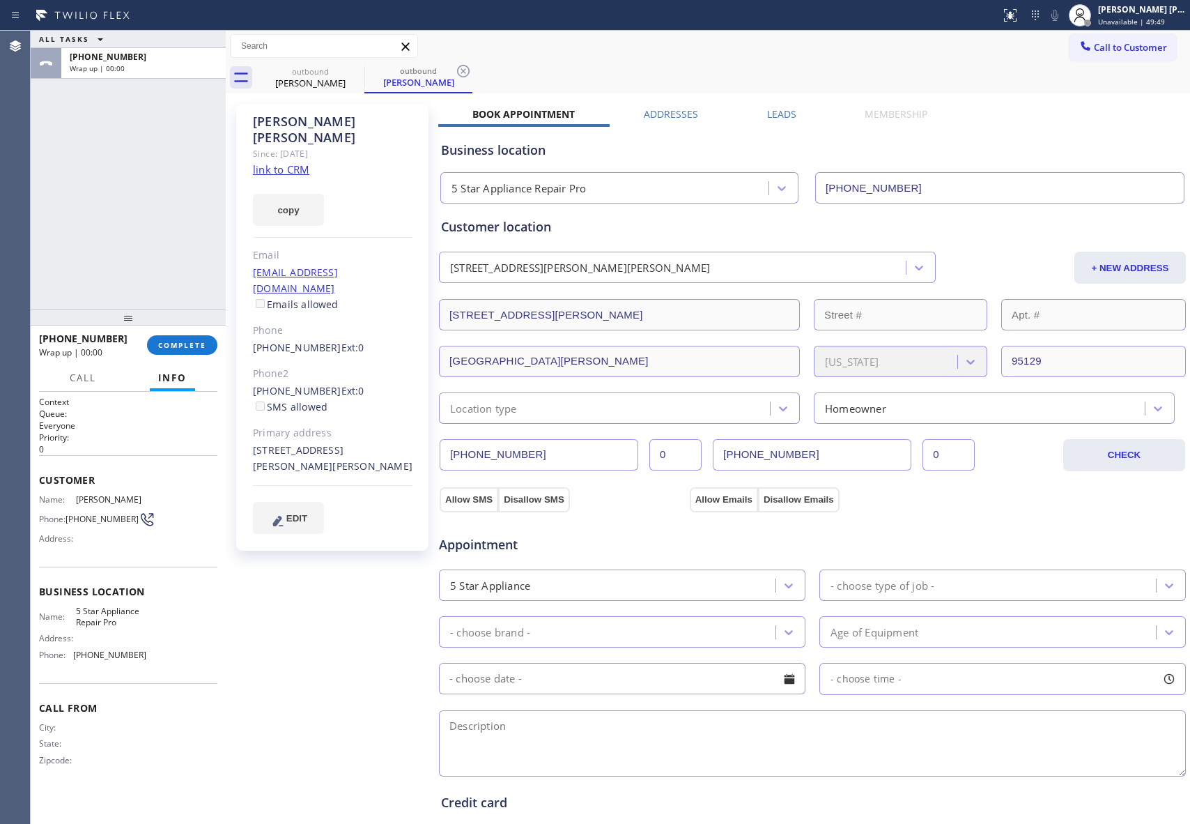
click at [775, 115] on label "Leads" at bounding box center [781, 113] width 29 height 13
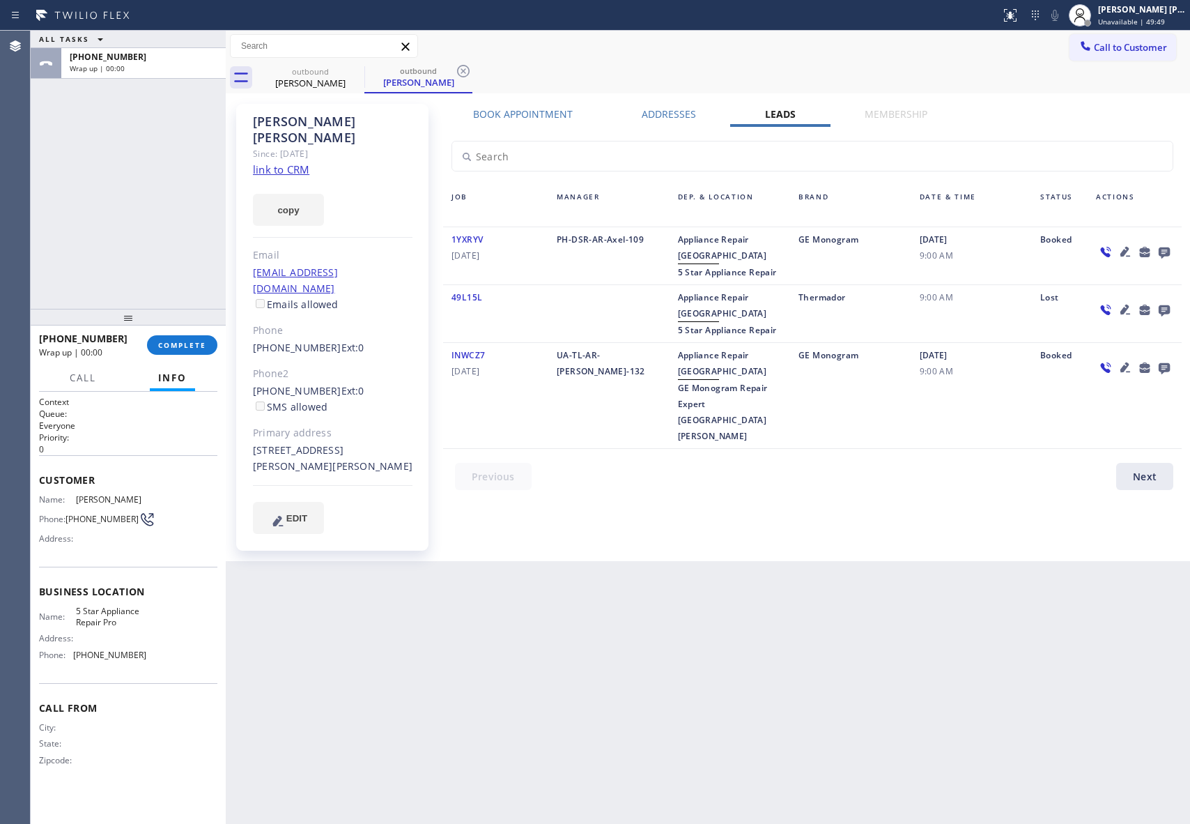
click at [1163, 254] on icon at bounding box center [1164, 252] width 11 height 11
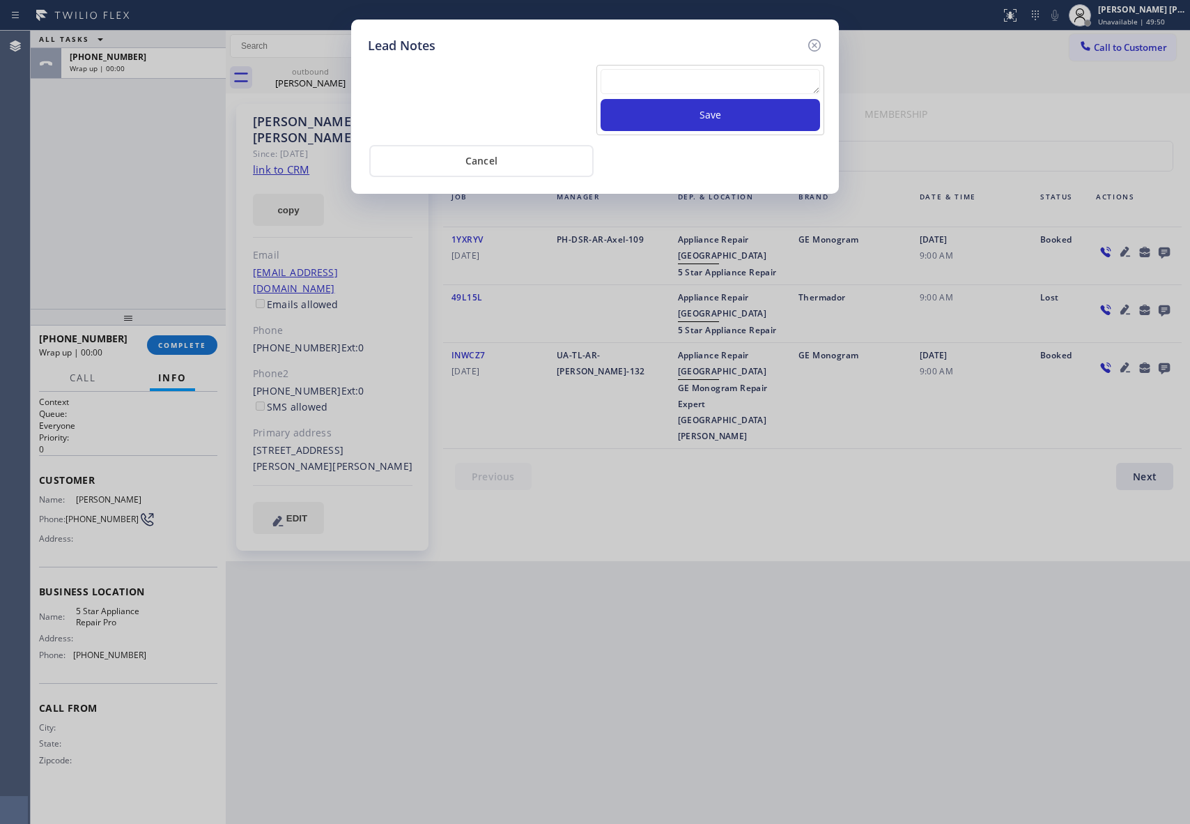
click at [689, 90] on textarea at bounding box center [711, 81] width 220 height 25
paste textarea "VM | please transfer if cx calls back"
type textarea "VM | please transfer if cx calls back"
click at [701, 112] on button "Save" at bounding box center [711, 115] width 220 height 32
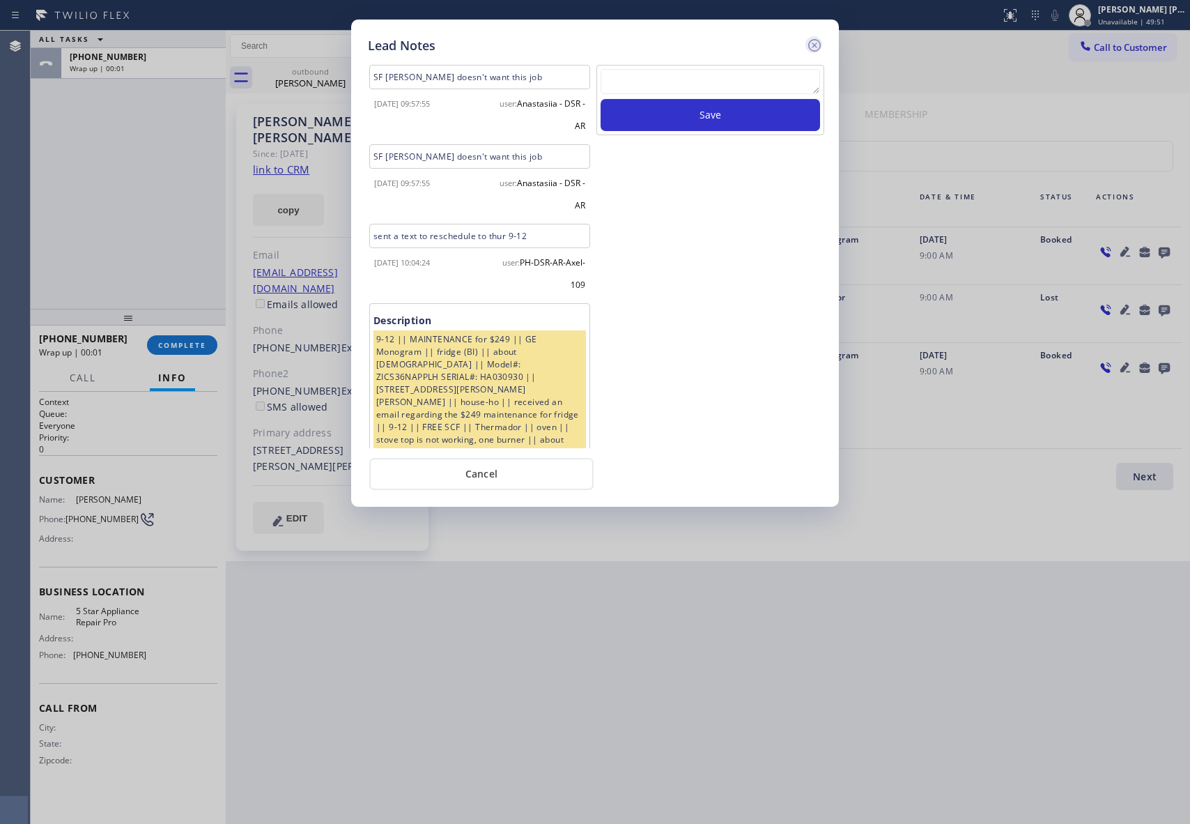
click at [818, 47] on icon at bounding box center [814, 45] width 17 height 17
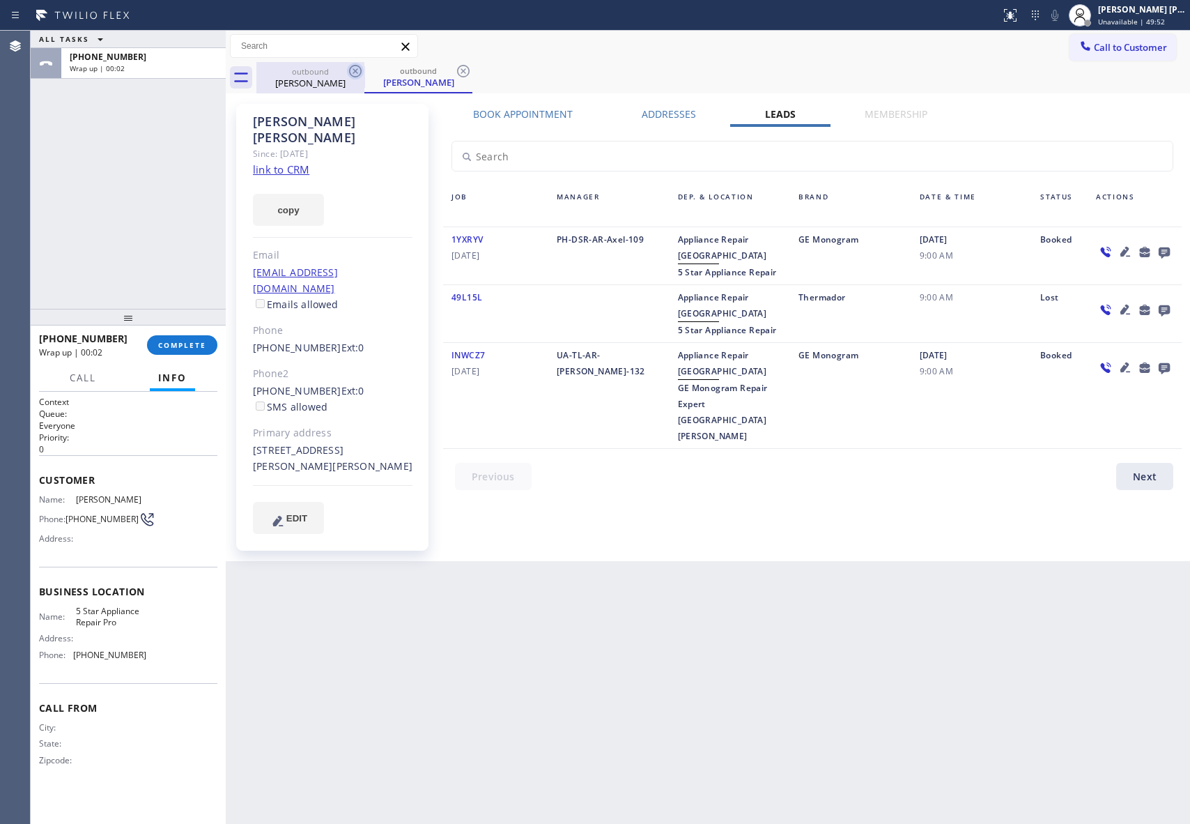
click at [348, 72] on icon at bounding box center [355, 71] width 17 height 17
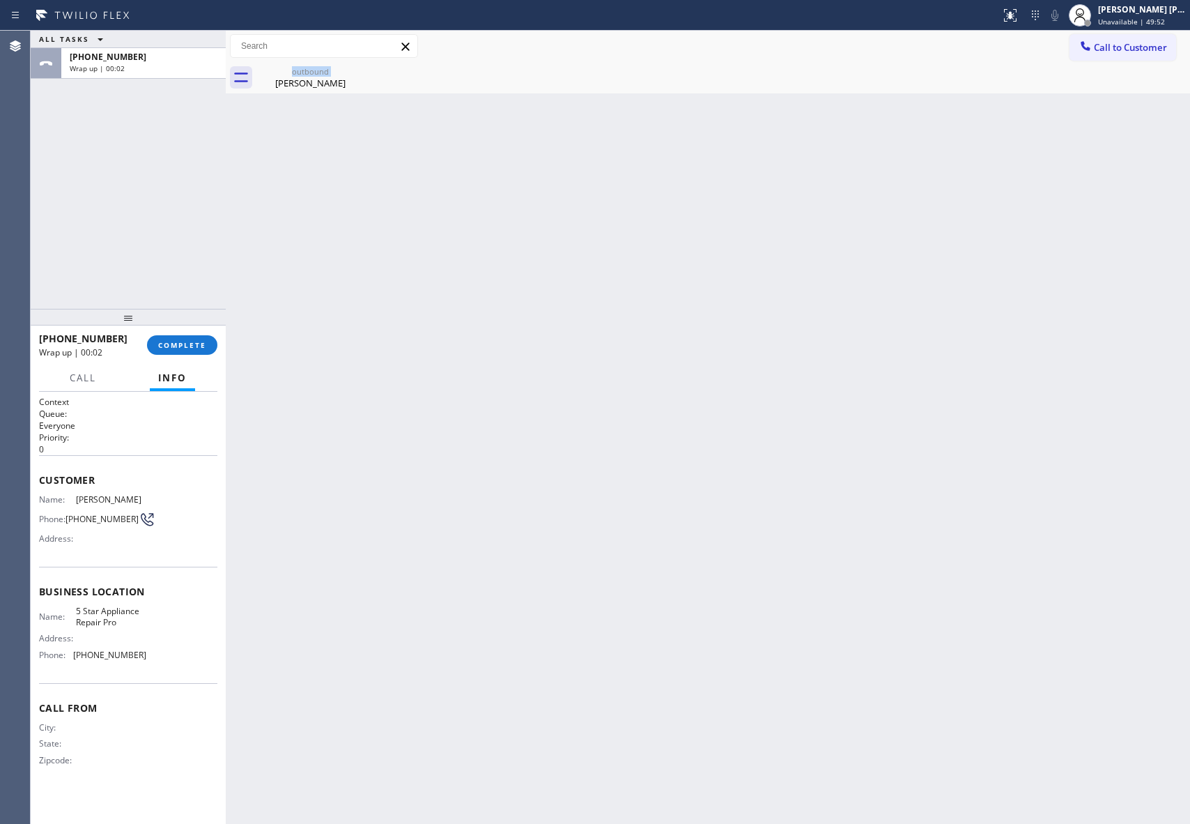
click at [348, 72] on div "outbound [PERSON_NAME]" at bounding box center [310, 77] width 108 height 31
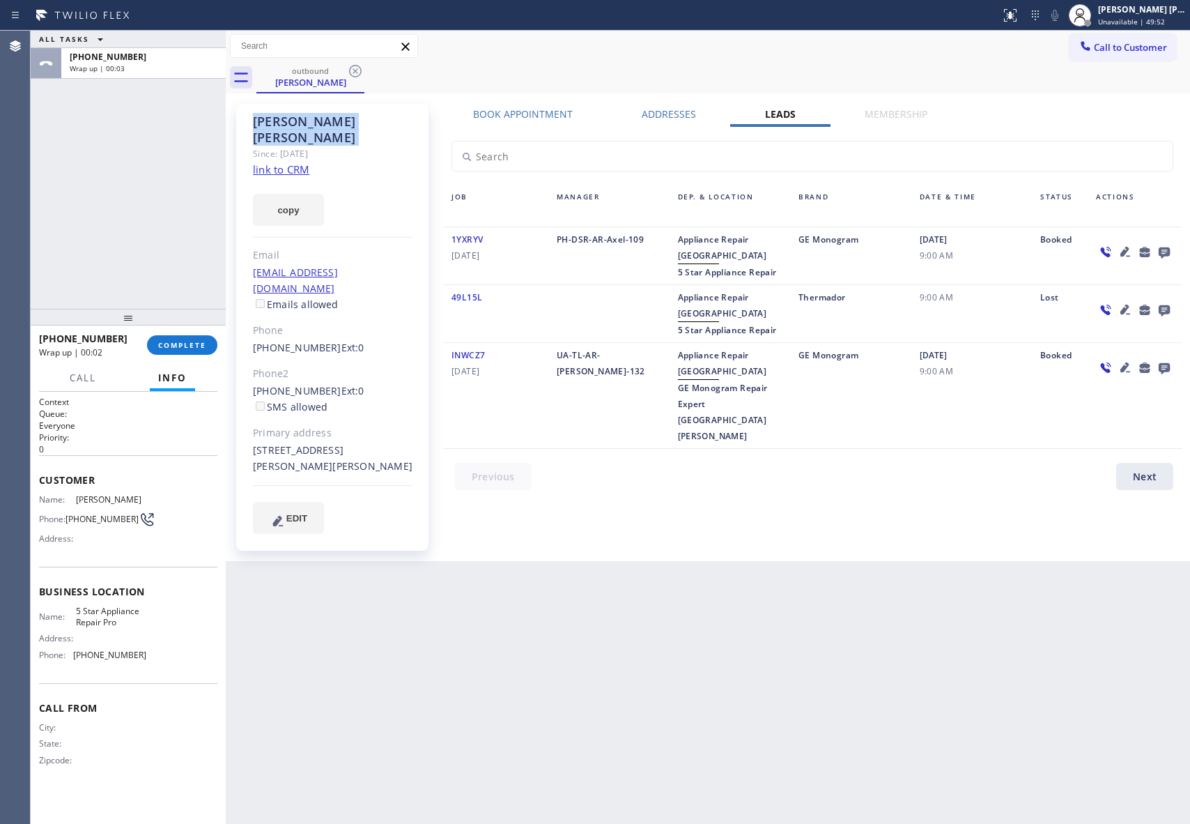
click at [348, 72] on icon at bounding box center [355, 71] width 17 height 17
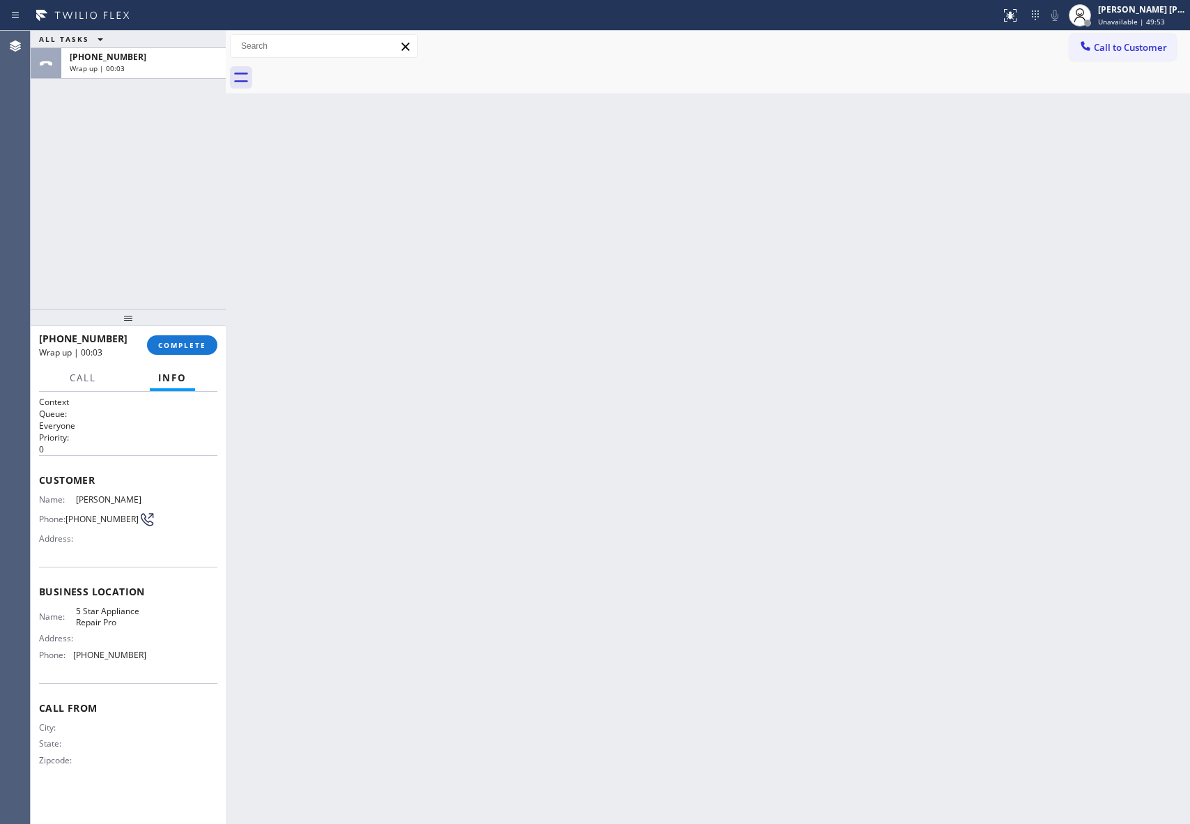
click at [348, 72] on div at bounding box center [723, 77] width 934 height 31
click at [185, 341] on span "COMPLETE" at bounding box center [182, 345] width 48 height 10
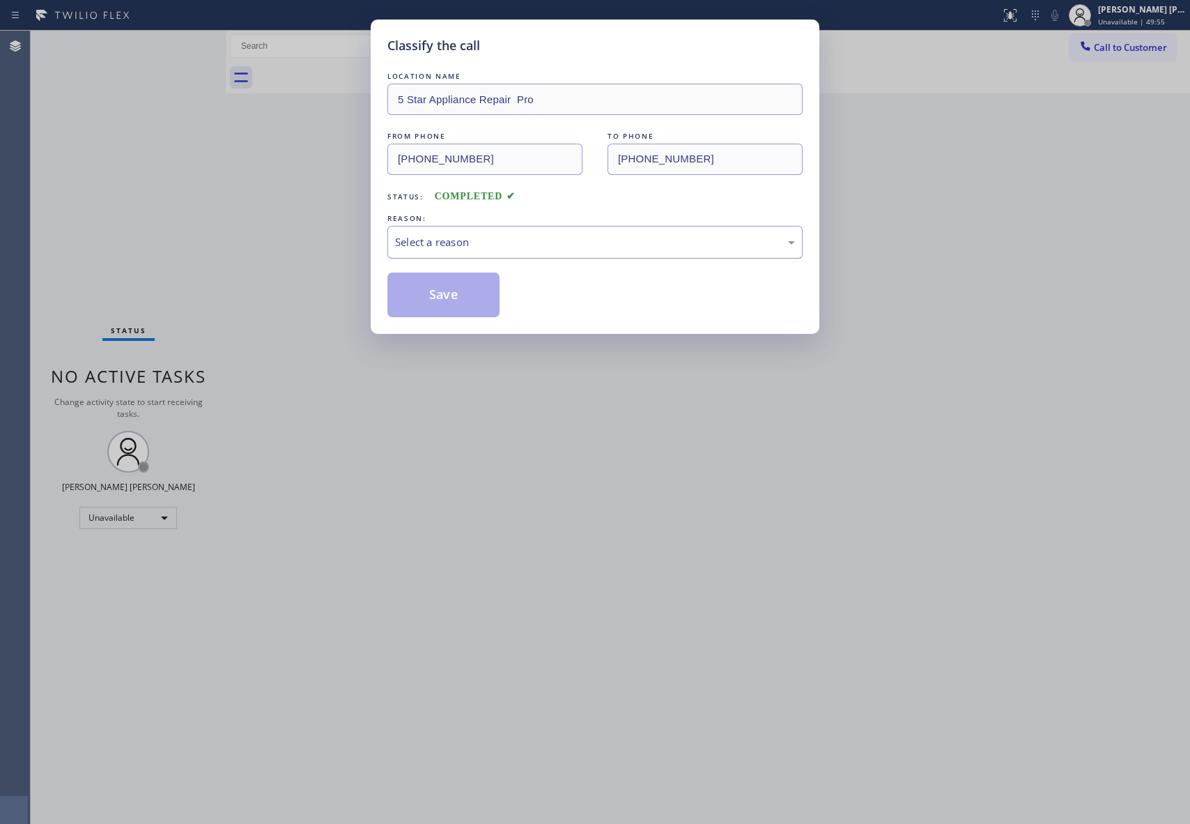
click at [628, 247] on div "Select a reason" at bounding box center [595, 242] width 400 height 16
click at [427, 291] on button "Save" at bounding box center [444, 295] width 112 height 45
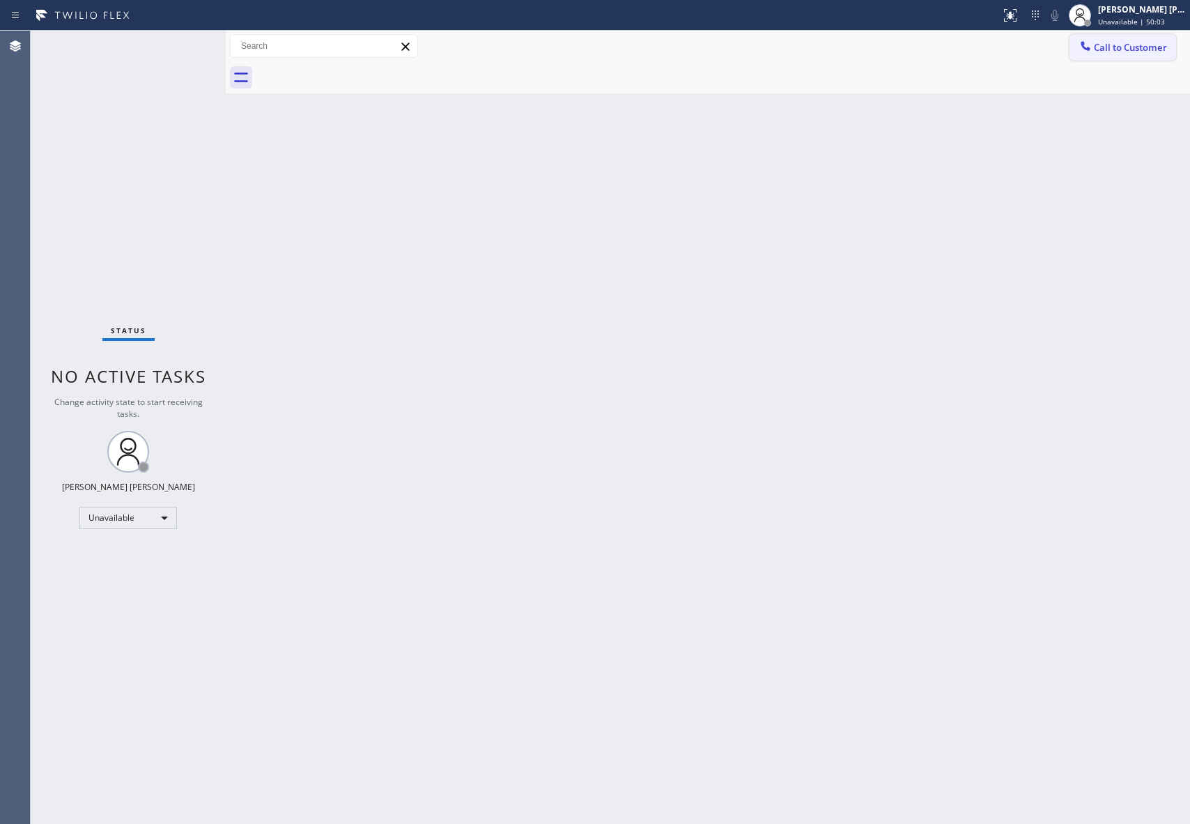
click at [1121, 59] on button "Call to Customer" at bounding box center [1123, 47] width 107 height 26
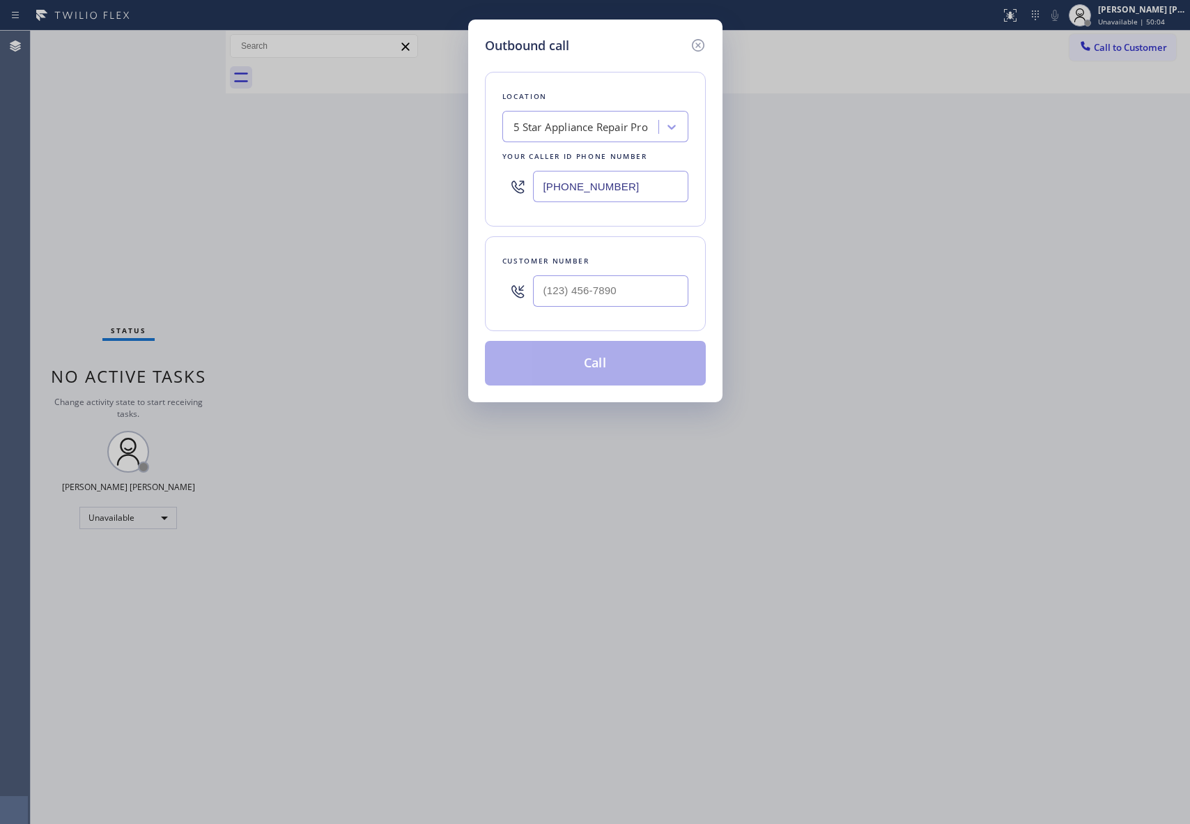
click at [602, 272] on div at bounding box center [610, 290] width 155 height 45
click at [624, 322] on div "Customer number" at bounding box center [595, 283] width 221 height 95
paste input "text"
click at [634, 299] on input "(___) ___-____" at bounding box center [610, 290] width 155 height 31
drag, startPoint x: 659, startPoint y: 289, endPoint x: 337, endPoint y: 266, distance: 322.1
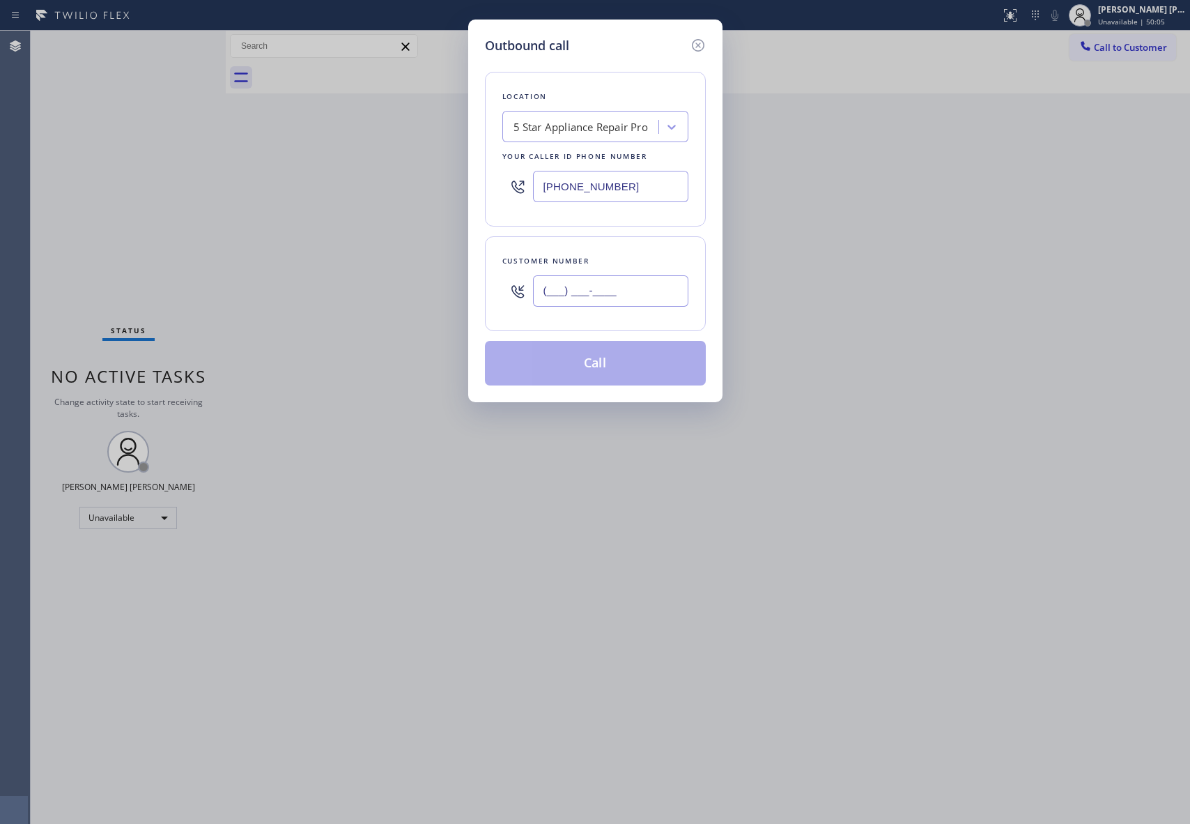
click at [337, 266] on div "Outbound call Location 5 Star Appliance Repair Pro Your caller id phone number …" at bounding box center [595, 412] width 1190 height 824
paste input "305) 319-0363"
type input "[PHONE_NUMBER]"
click at [658, 372] on button "Call" at bounding box center [595, 363] width 221 height 45
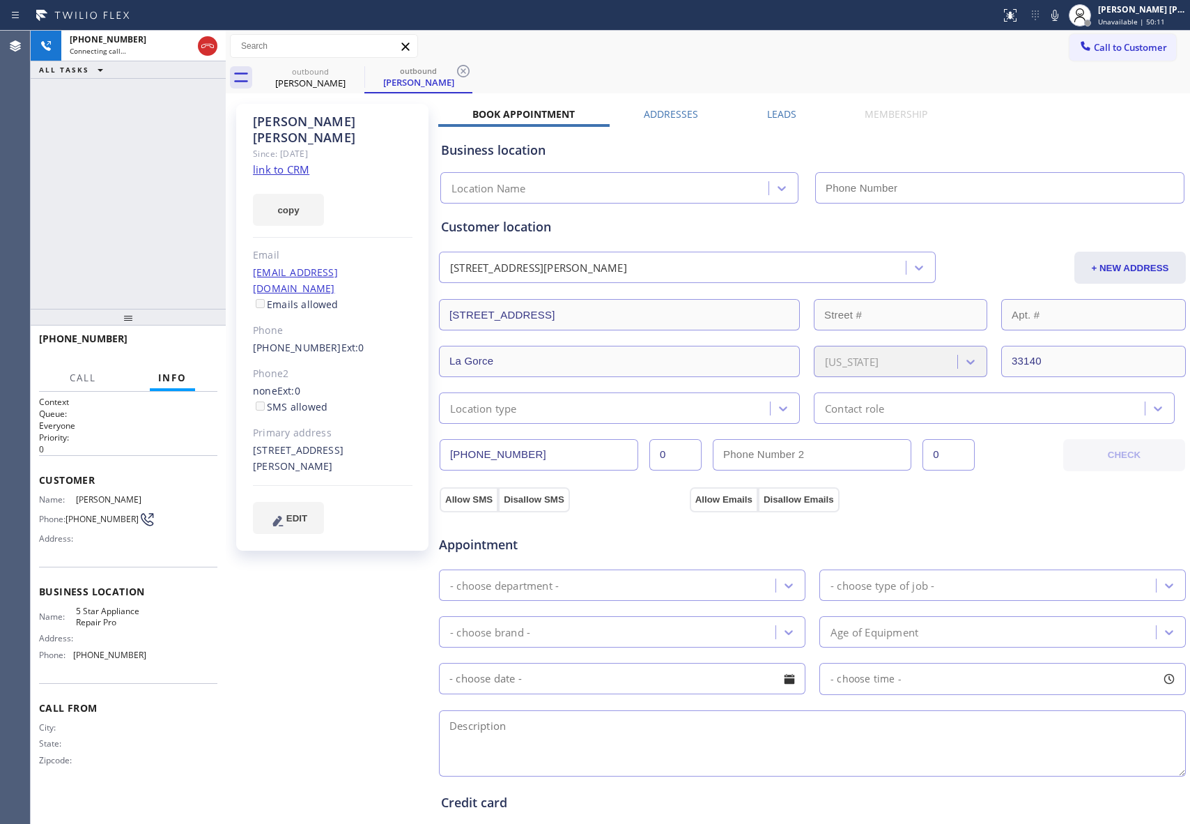
type input "[PHONE_NUMBER]"
click at [192, 348] on span "HANG UP" at bounding box center [185, 345] width 43 height 10
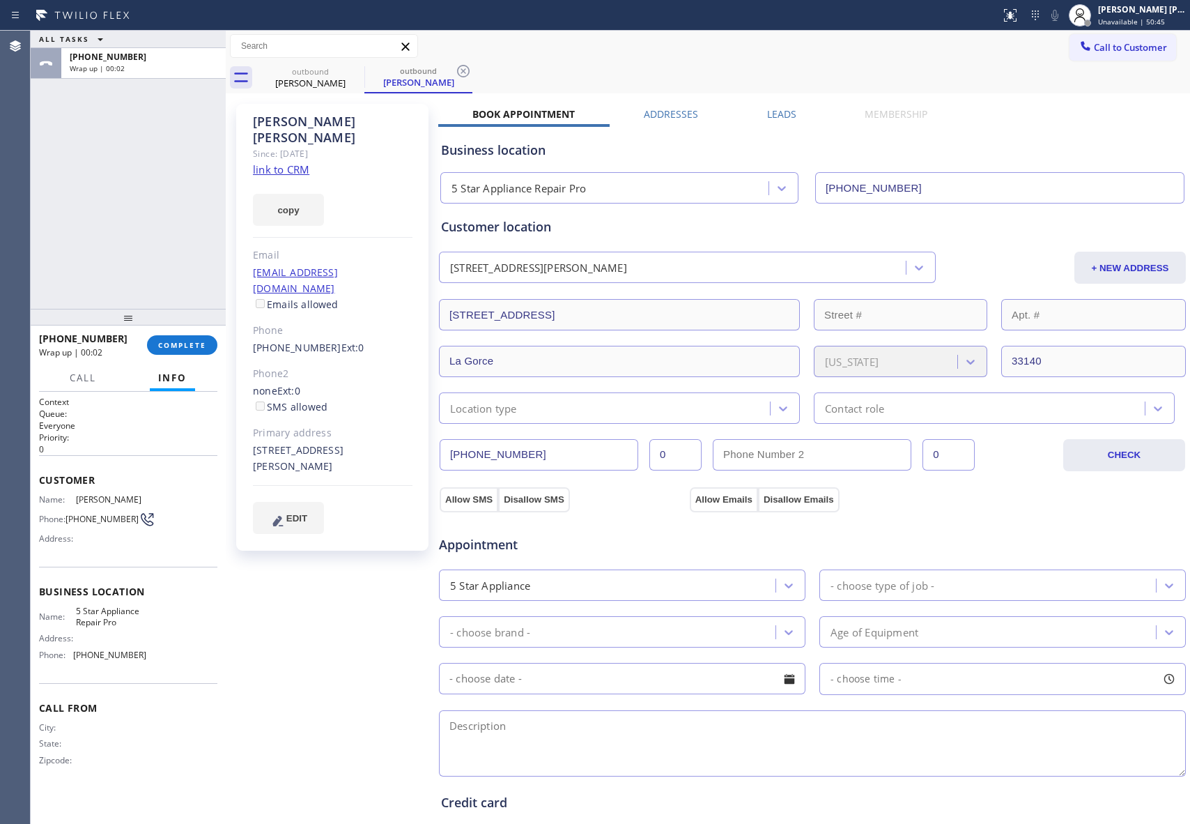
click at [782, 113] on label "Leads" at bounding box center [781, 113] width 29 height 13
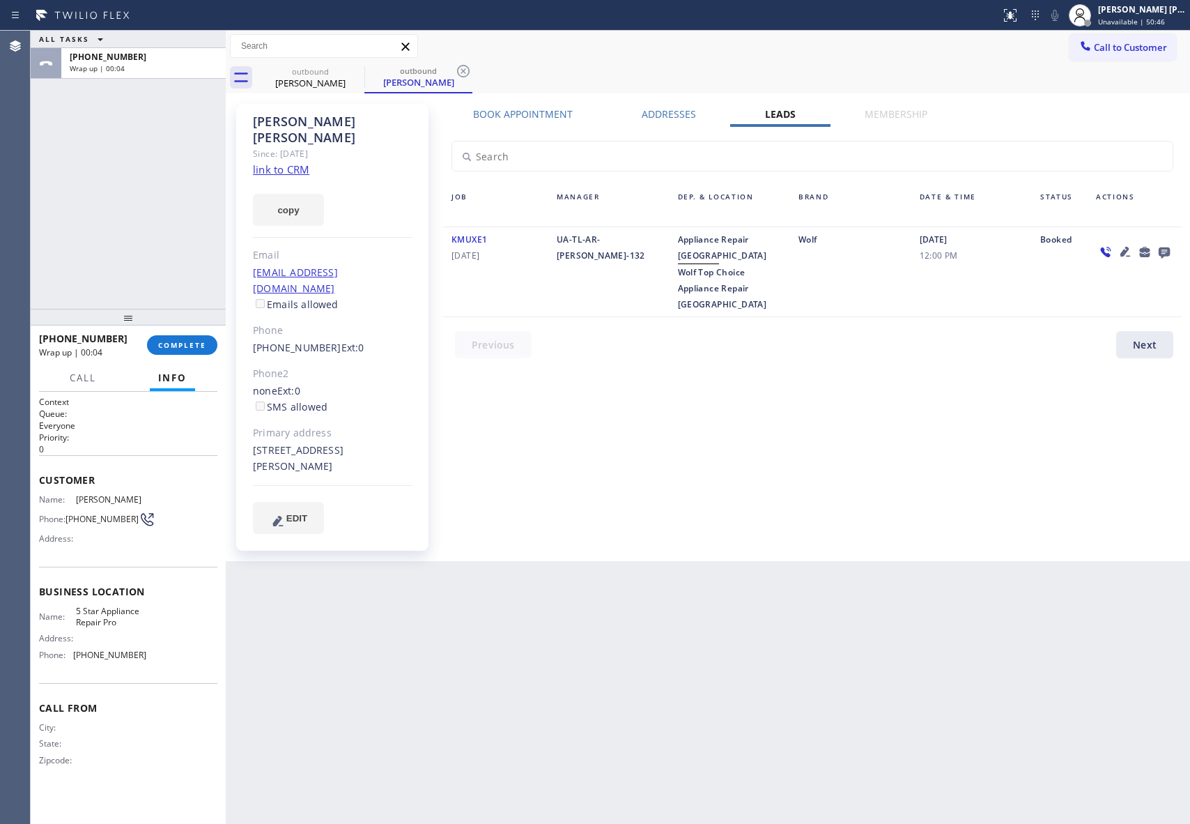
click at [1174, 249] on div at bounding box center [1165, 251] width 20 height 17
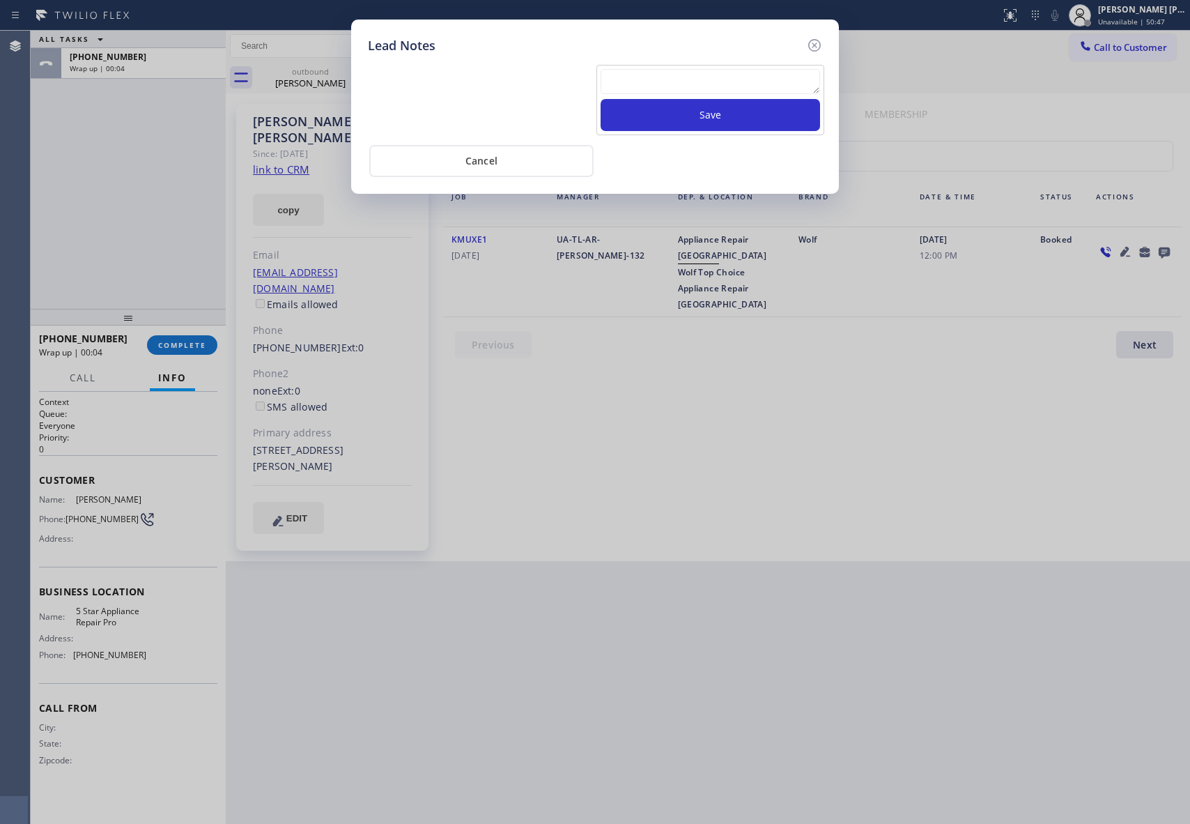
click at [615, 75] on textarea at bounding box center [711, 81] width 220 height 25
paste textarea "VM | please transfer if cx calls back"
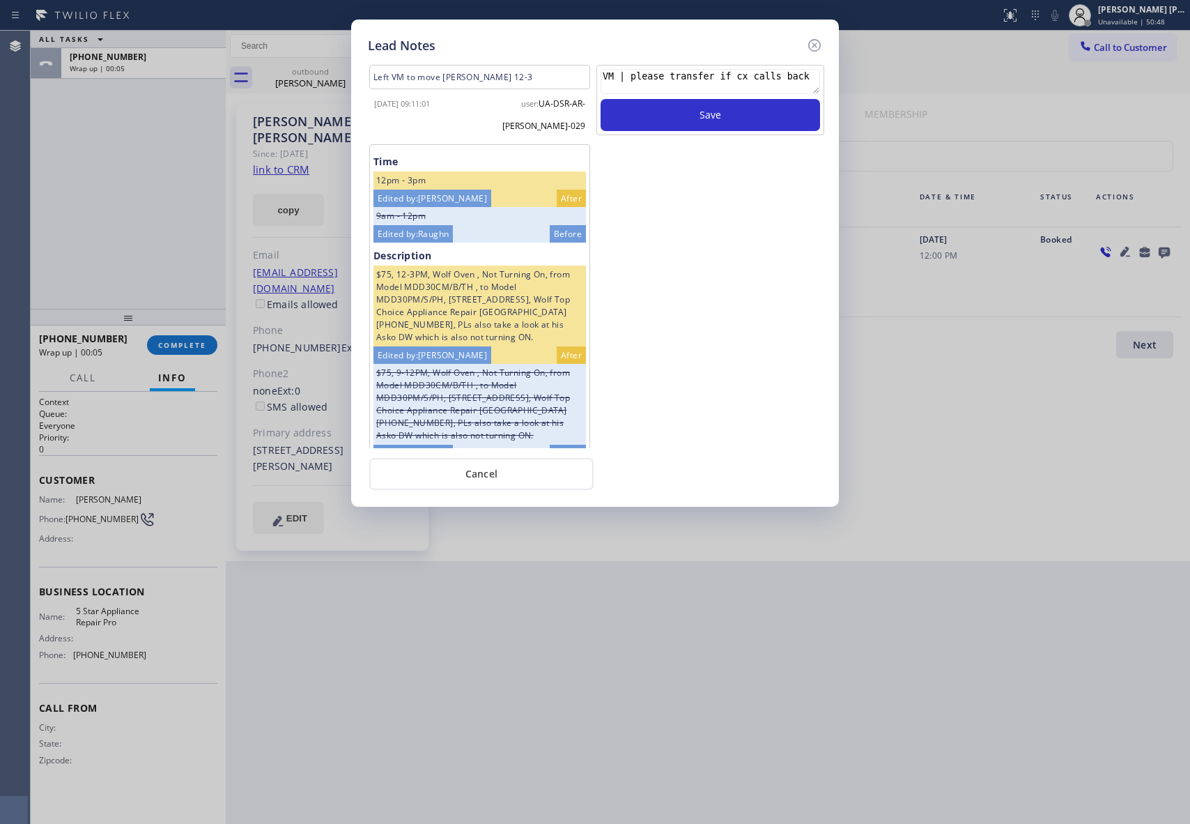
scroll to position [251, 0]
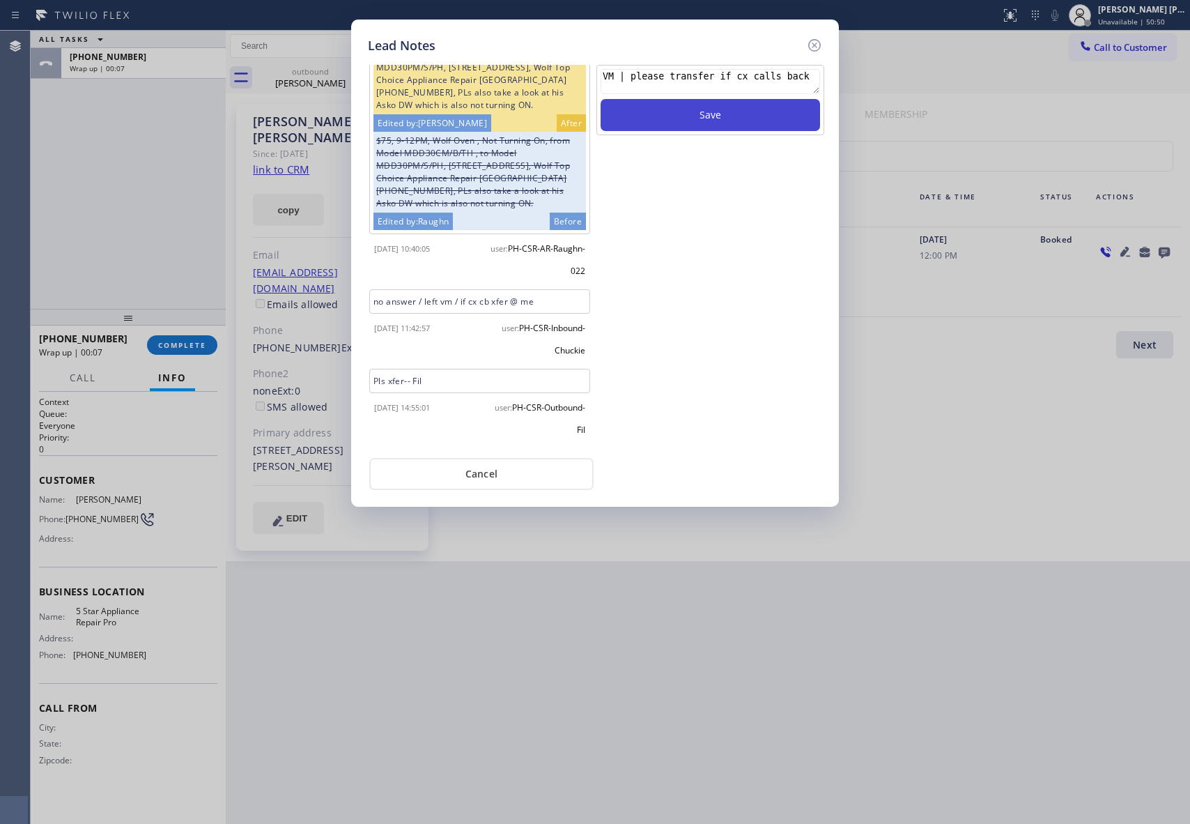
type textarea "VM | please transfer if cx calls back"
click at [690, 113] on button "Save" at bounding box center [711, 115] width 220 height 32
click at [817, 42] on icon at bounding box center [814, 45] width 17 height 17
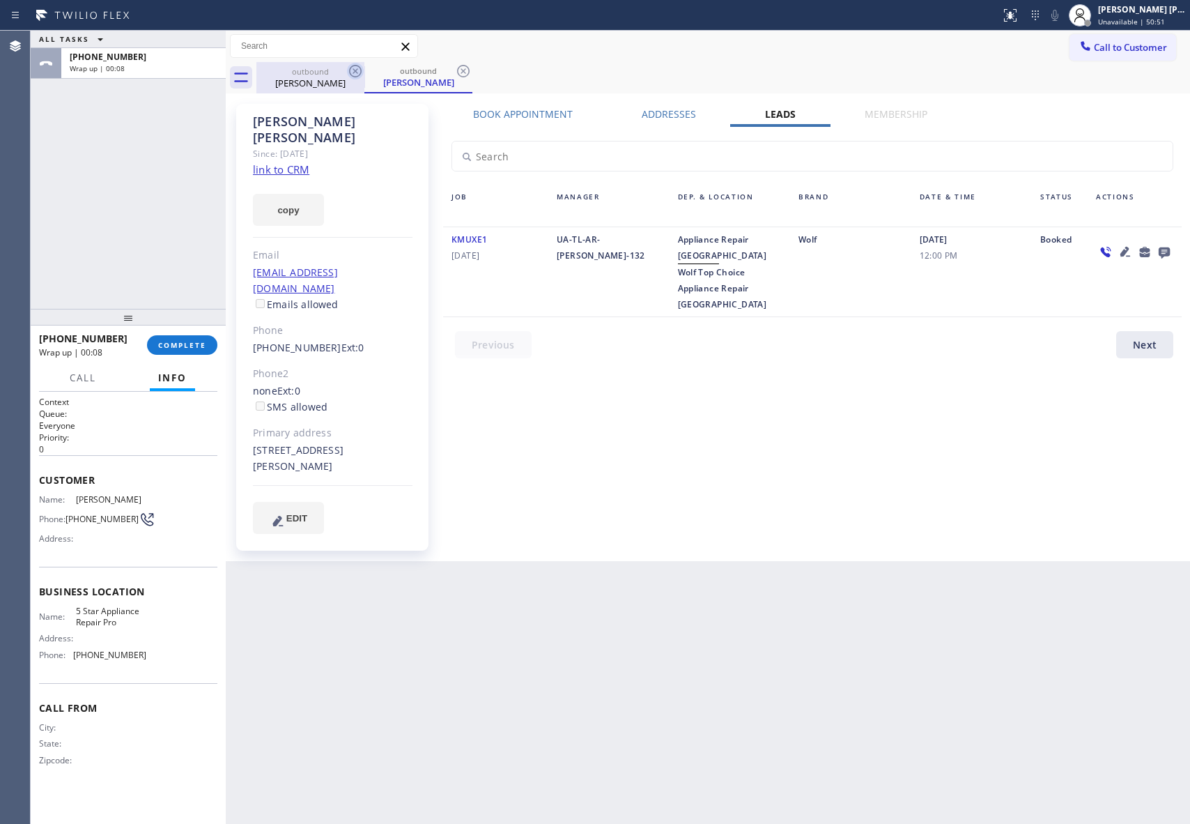
click at [352, 78] on icon at bounding box center [355, 71] width 17 height 17
click at [360, 74] on icon at bounding box center [355, 71] width 13 height 13
click at [365, 74] on div "outbound [PERSON_NAME]" at bounding box center [419, 77] width 108 height 31
click at [360, 74] on icon at bounding box center [355, 71] width 13 height 13
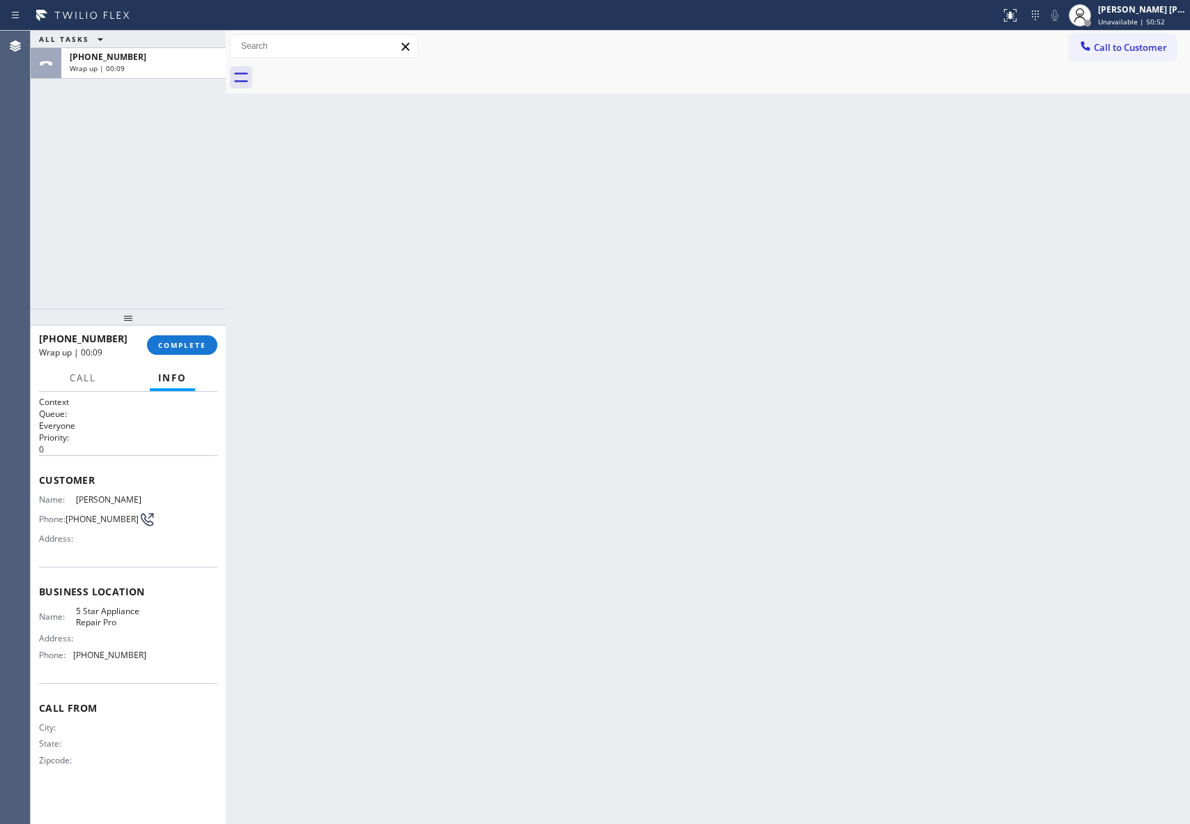
click at [360, 74] on div at bounding box center [723, 77] width 934 height 31
click at [193, 354] on button "COMPLETE" at bounding box center [182, 345] width 70 height 20
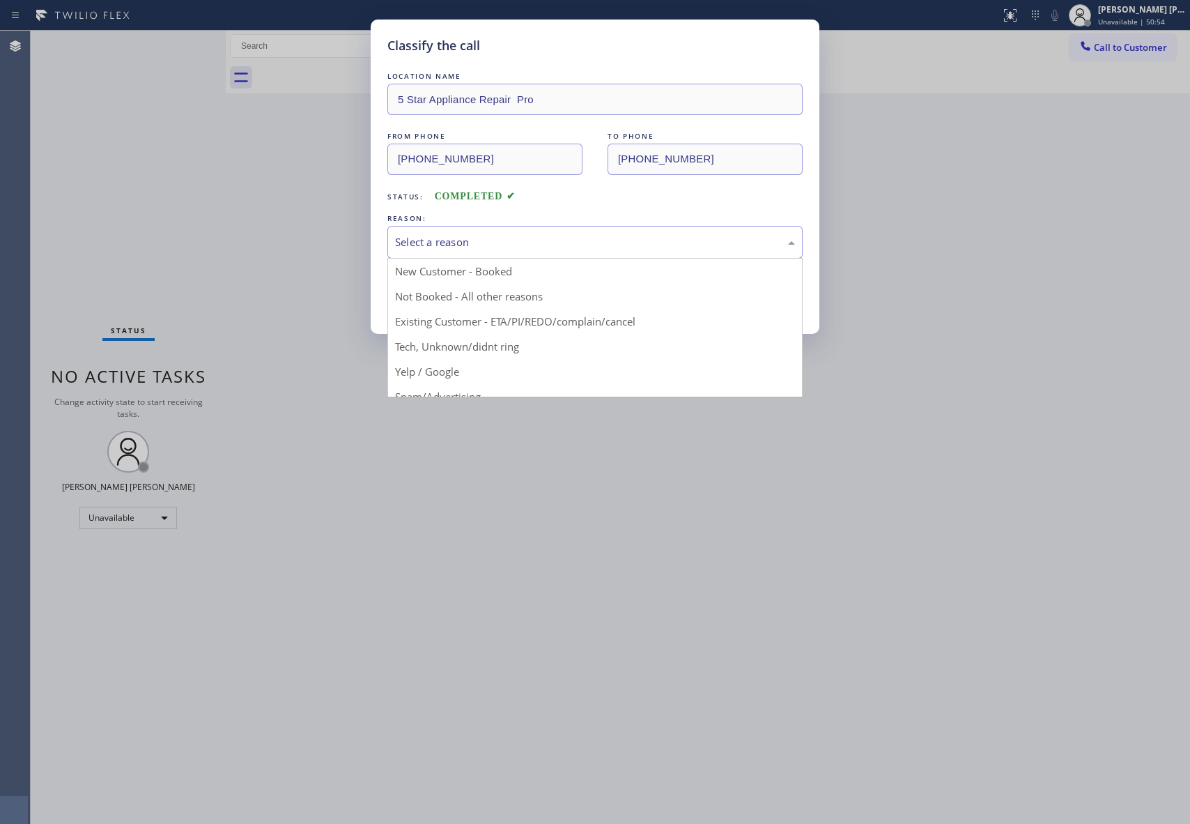
click at [562, 235] on div "Select a reason" at bounding box center [595, 242] width 400 height 16
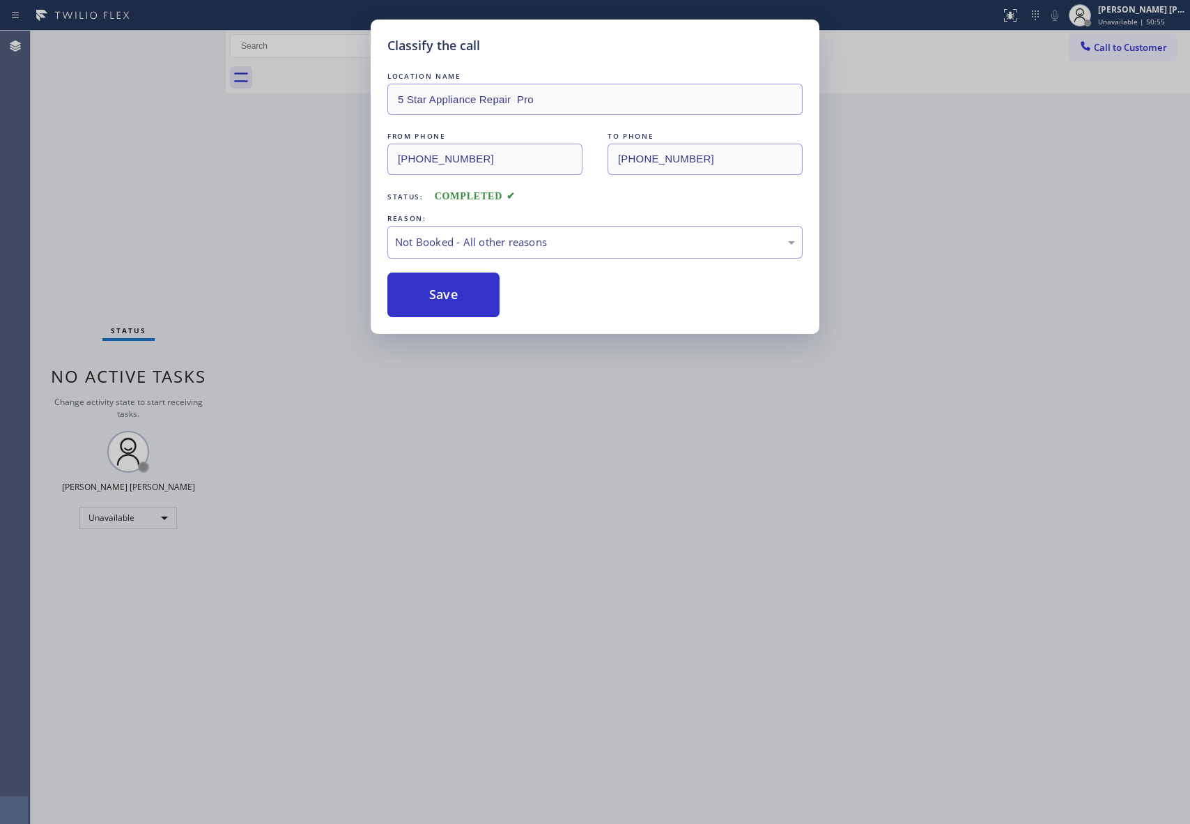
click at [421, 293] on button "Save" at bounding box center [444, 295] width 112 height 45
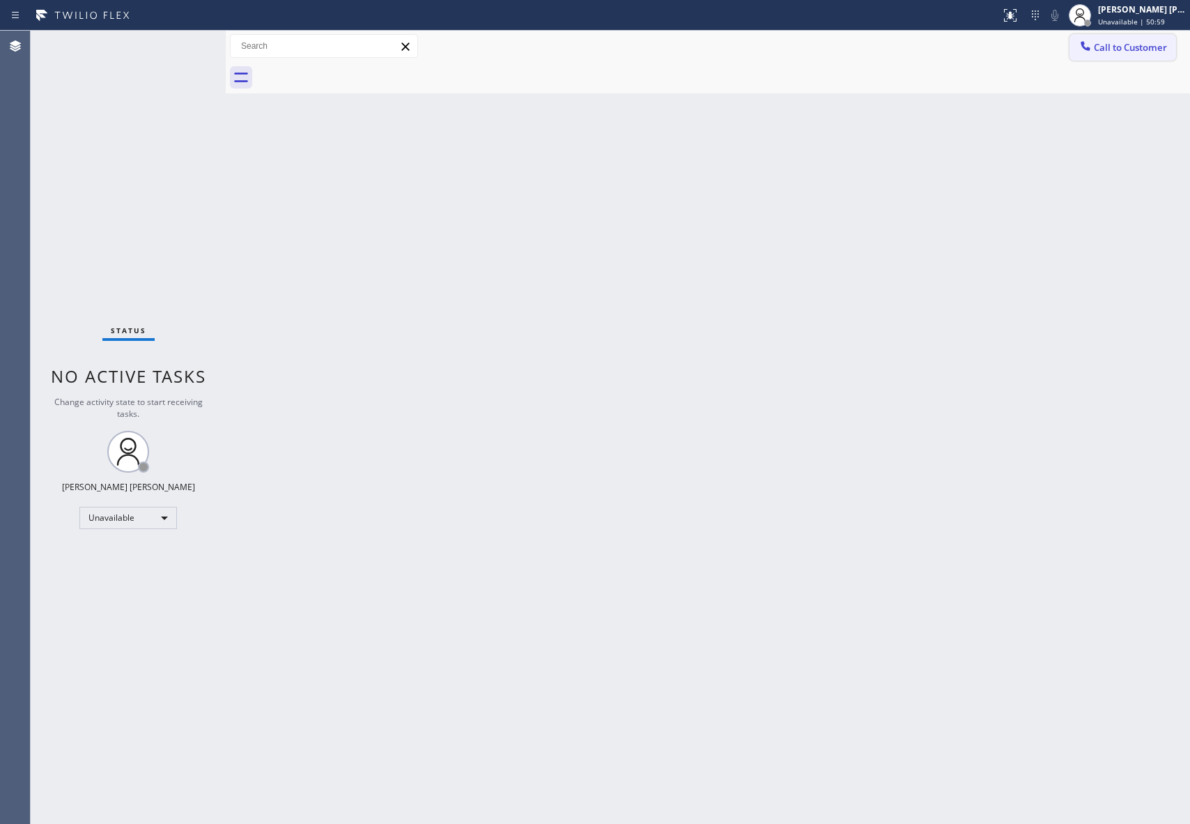
click at [1122, 46] on span "Call to Customer" at bounding box center [1130, 47] width 73 height 13
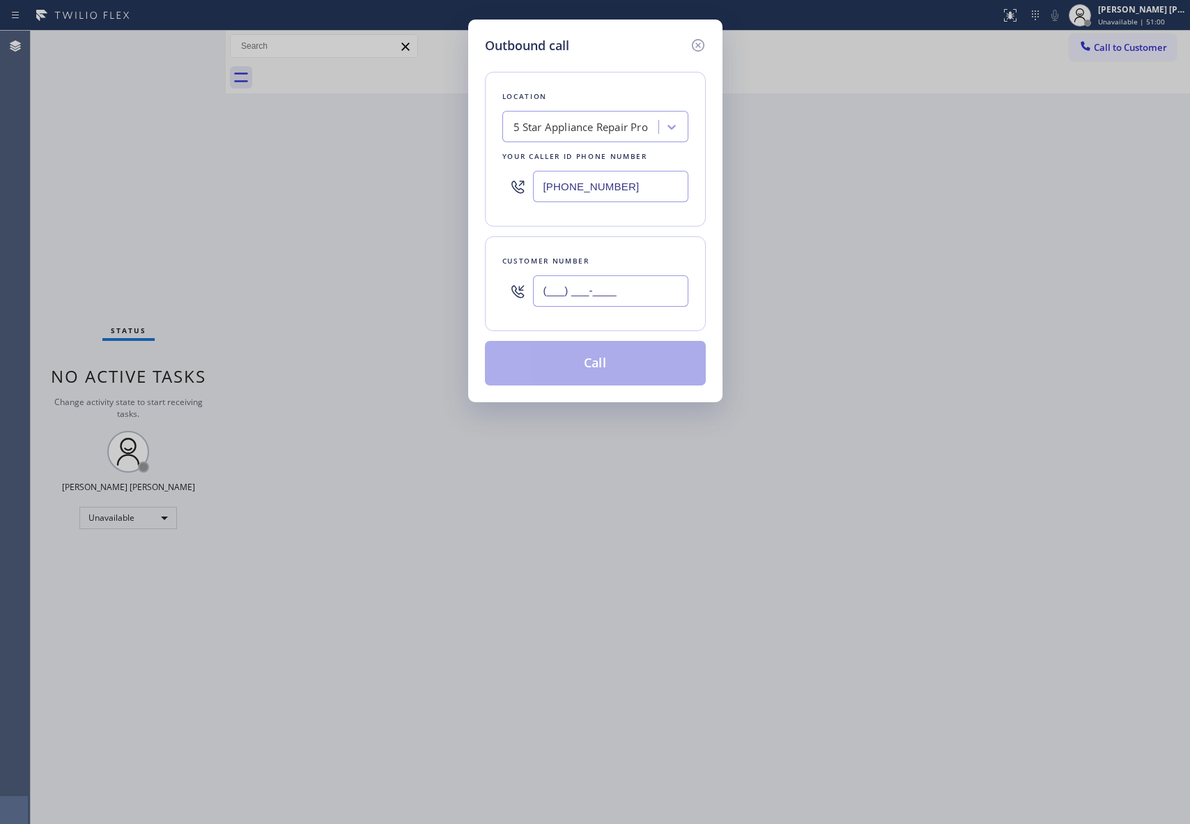
click at [604, 283] on input "(___) ___-____" at bounding box center [610, 290] width 155 height 31
paste input "951) 205-0136"
type input "[PHONE_NUMBER]"
click at [604, 363] on button "Call" at bounding box center [595, 363] width 221 height 45
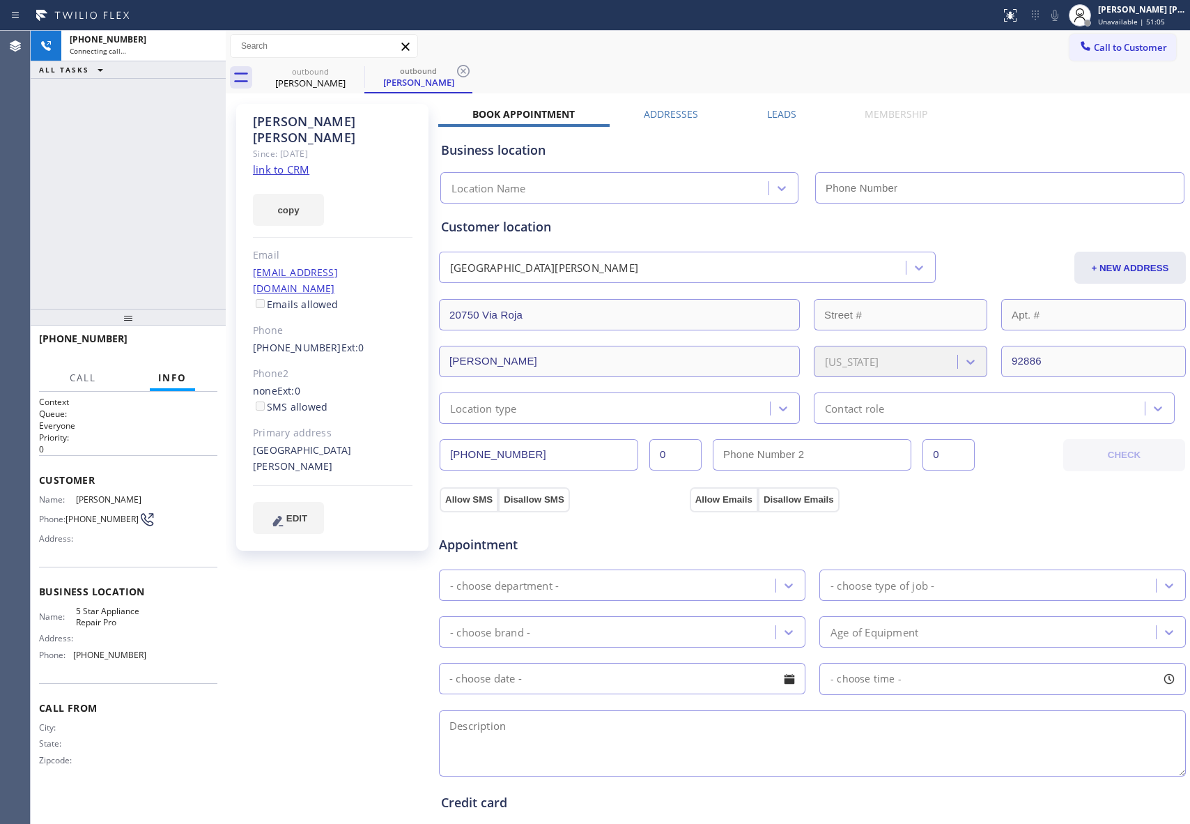
type input "[PHONE_NUMBER]"
drag, startPoint x: 209, startPoint y: 47, endPoint x: 405, endPoint y: 40, distance: 196.0
click at [209, 47] on icon at bounding box center [207, 46] width 17 height 17
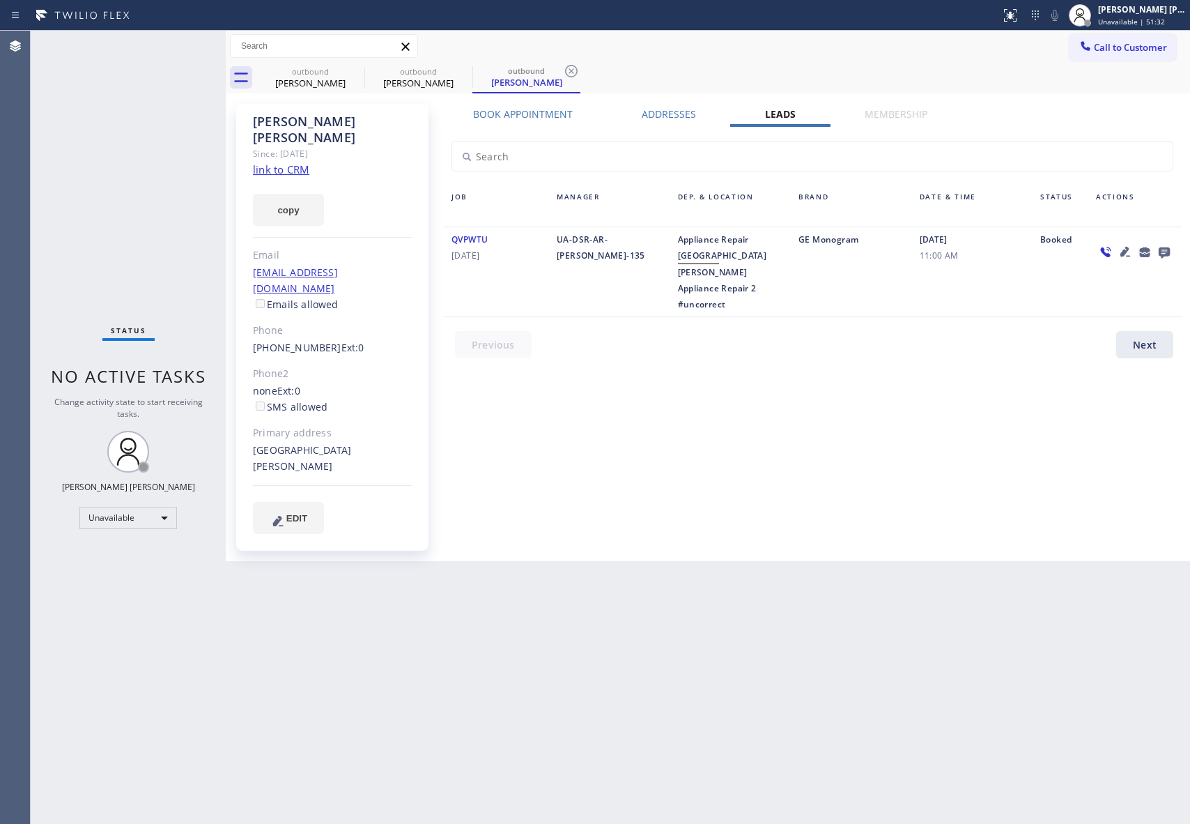
click at [1171, 251] on icon at bounding box center [1164, 251] width 17 height 17
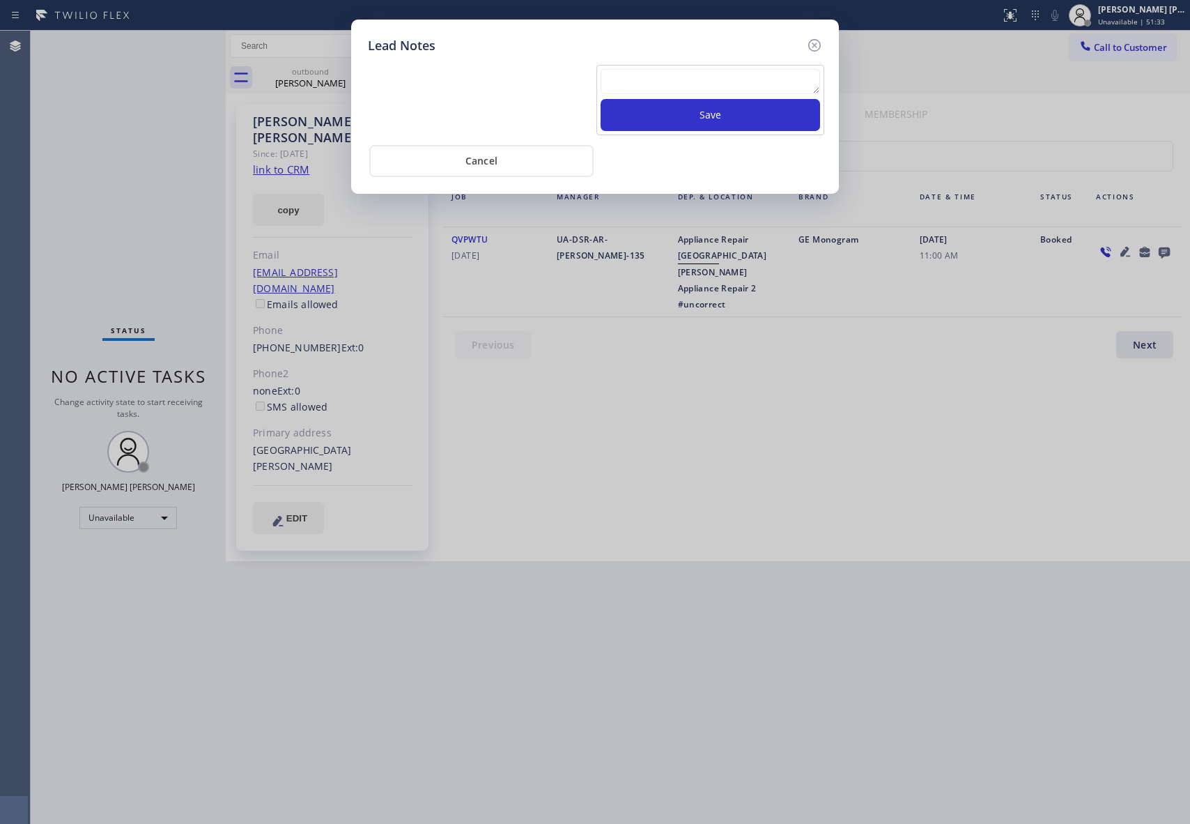
click at [662, 68] on div "Save" at bounding box center [711, 100] width 228 height 70
click at [662, 91] on textarea at bounding box center [711, 81] width 220 height 25
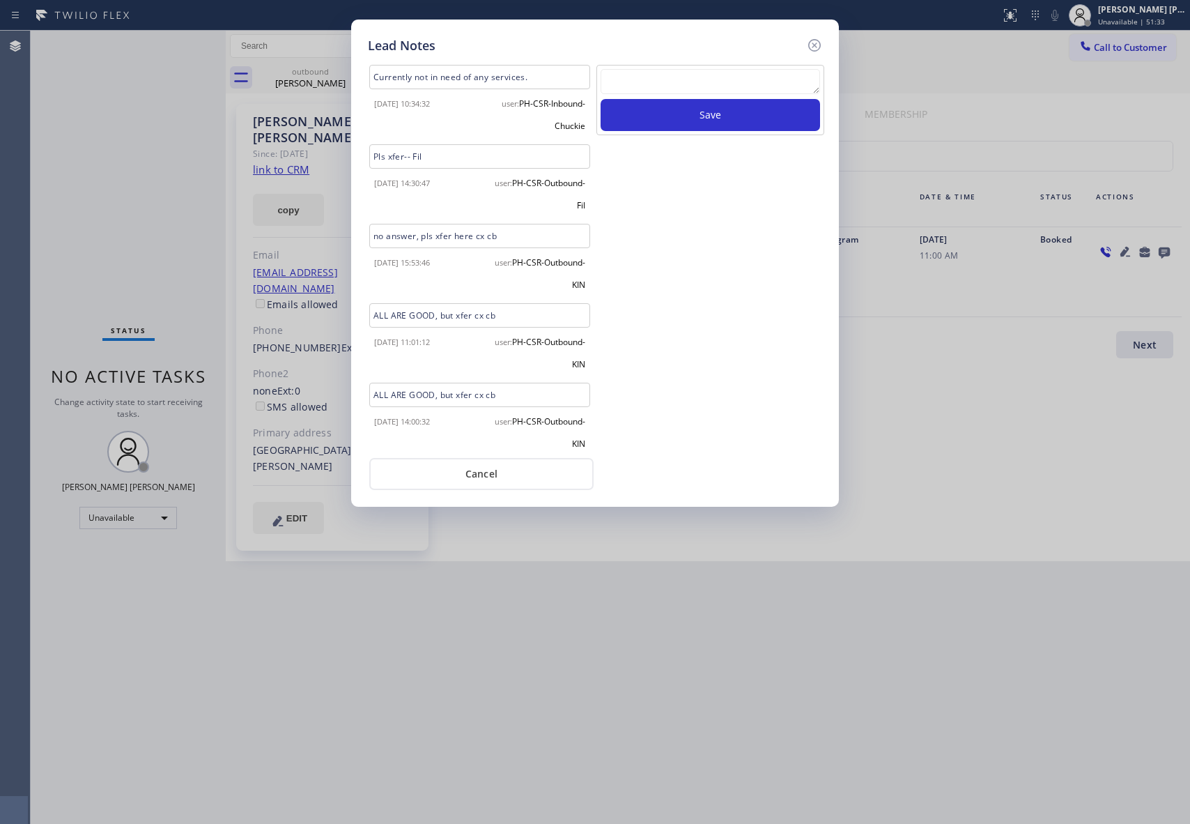
paste textarea "VM | please transfer if cx calls back"
type textarea "VM | please transfer if cx calls back"
click at [743, 131] on button "Save" at bounding box center [711, 115] width 220 height 32
click at [820, 43] on icon at bounding box center [814, 45] width 13 height 13
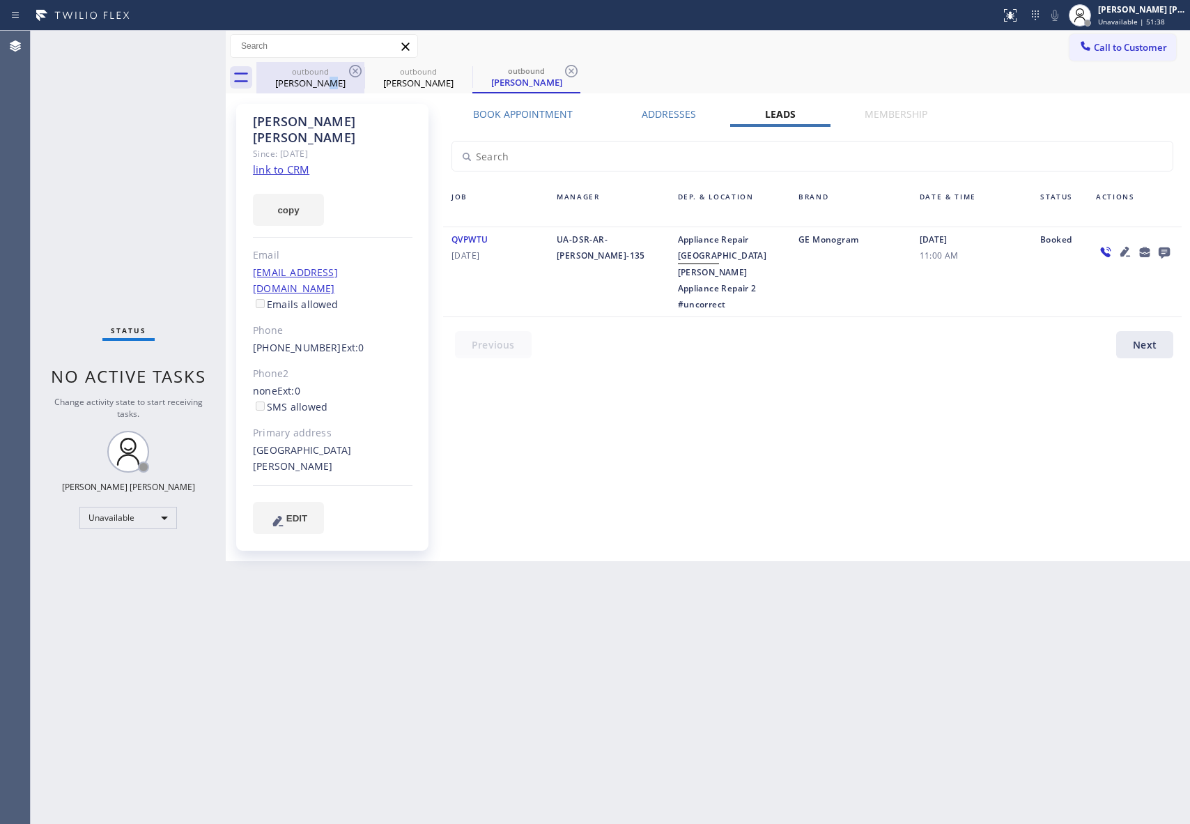
drag, startPoint x: 328, startPoint y: 79, endPoint x: 350, endPoint y: 70, distance: 24.3
click at [329, 77] on div "[PERSON_NAME]" at bounding box center [310, 83] width 105 height 13
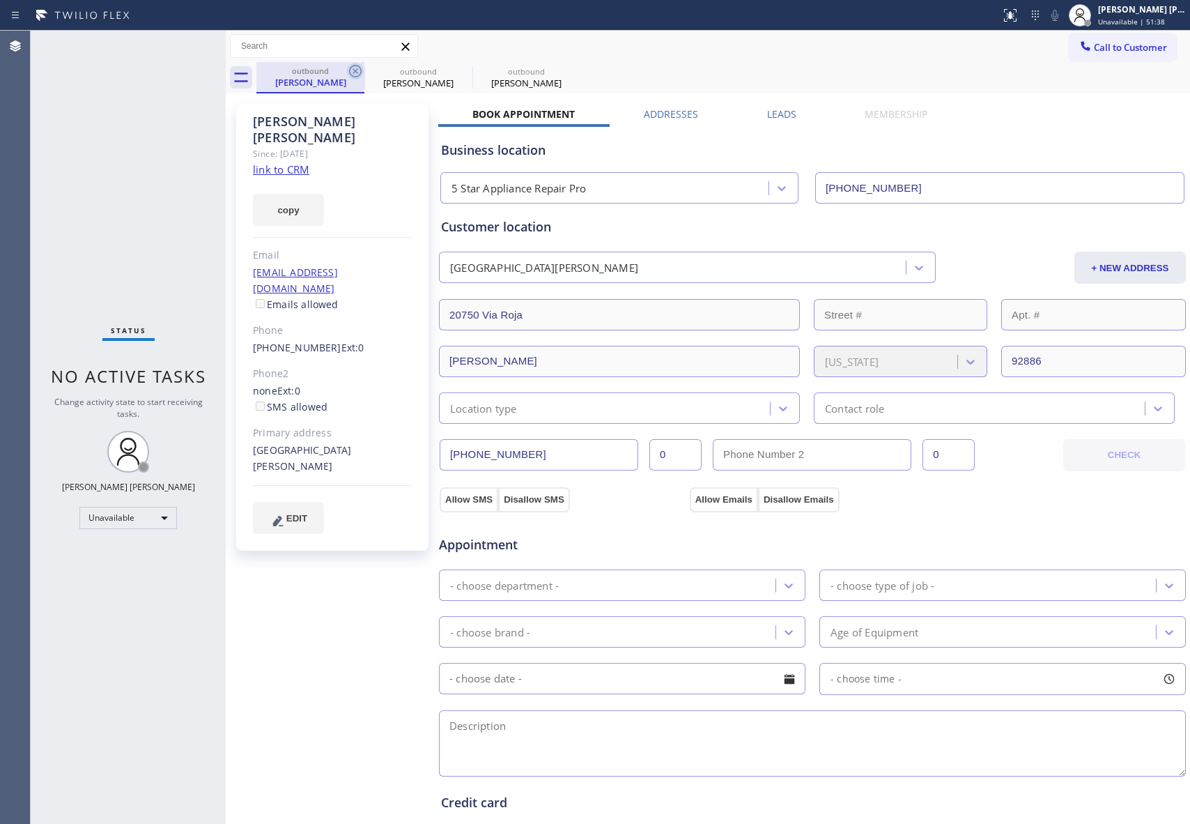
click at [350, 70] on icon at bounding box center [355, 71] width 13 height 13
click at [457, 68] on icon at bounding box center [463, 71] width 13 height 13
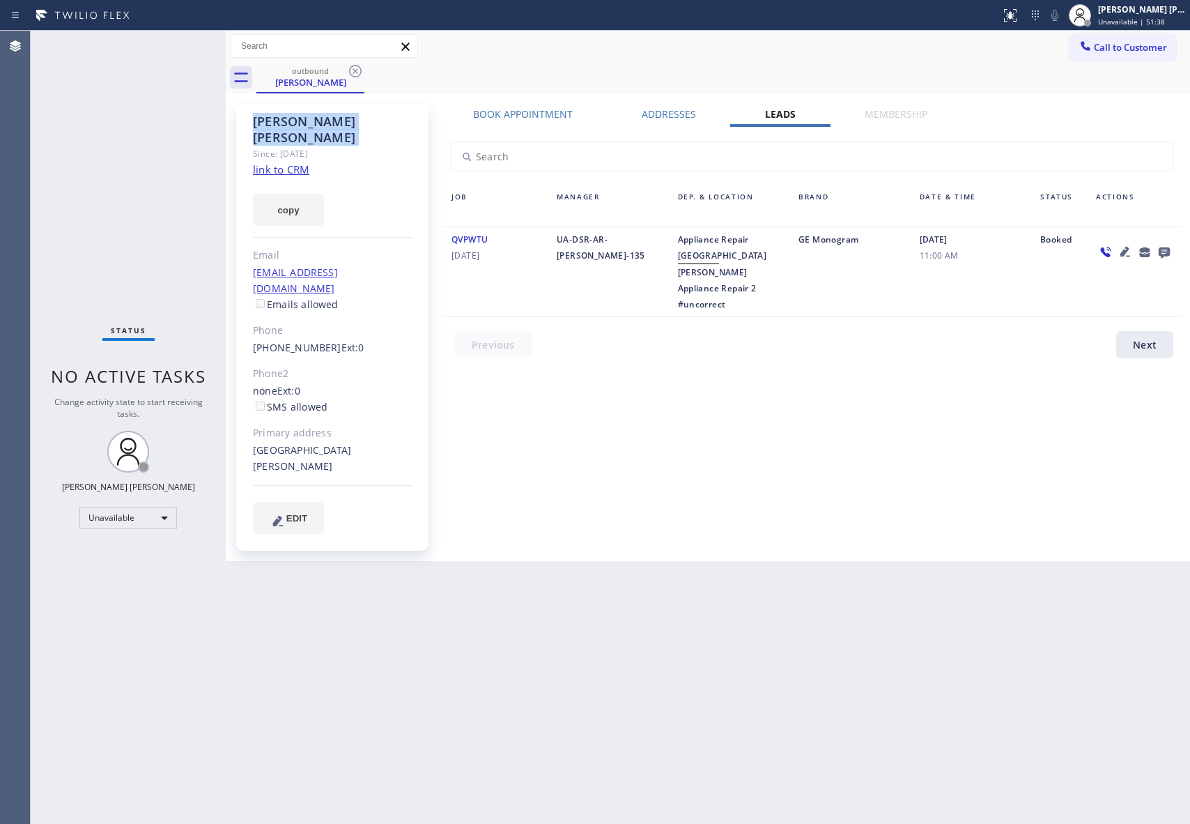
click at [350, 68] on icon at bounding box center [355, 71] width 13 height 13
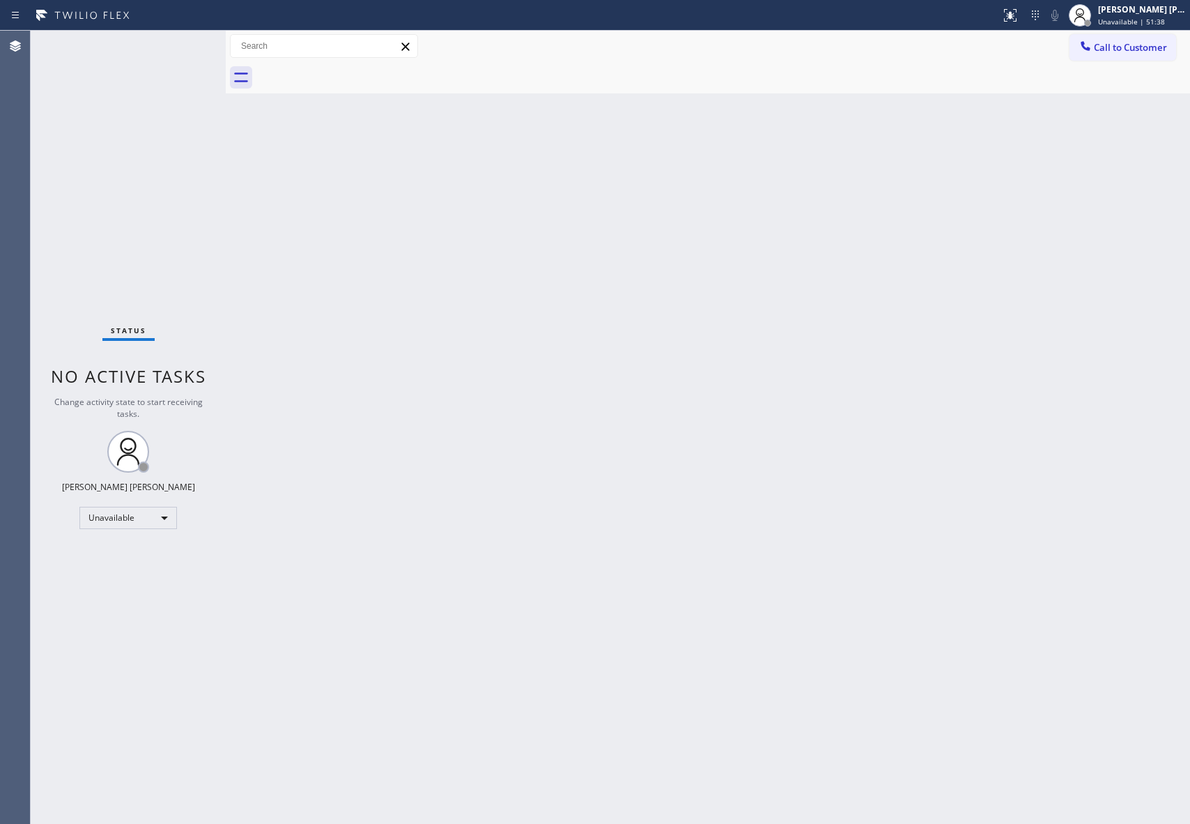
click at [350, 68] on div at bounding box center [723, 77] width 934 height 31
click at [1137, 43] on span "Call to Customer" at bounding box center [1130, 47] width 73 height 13
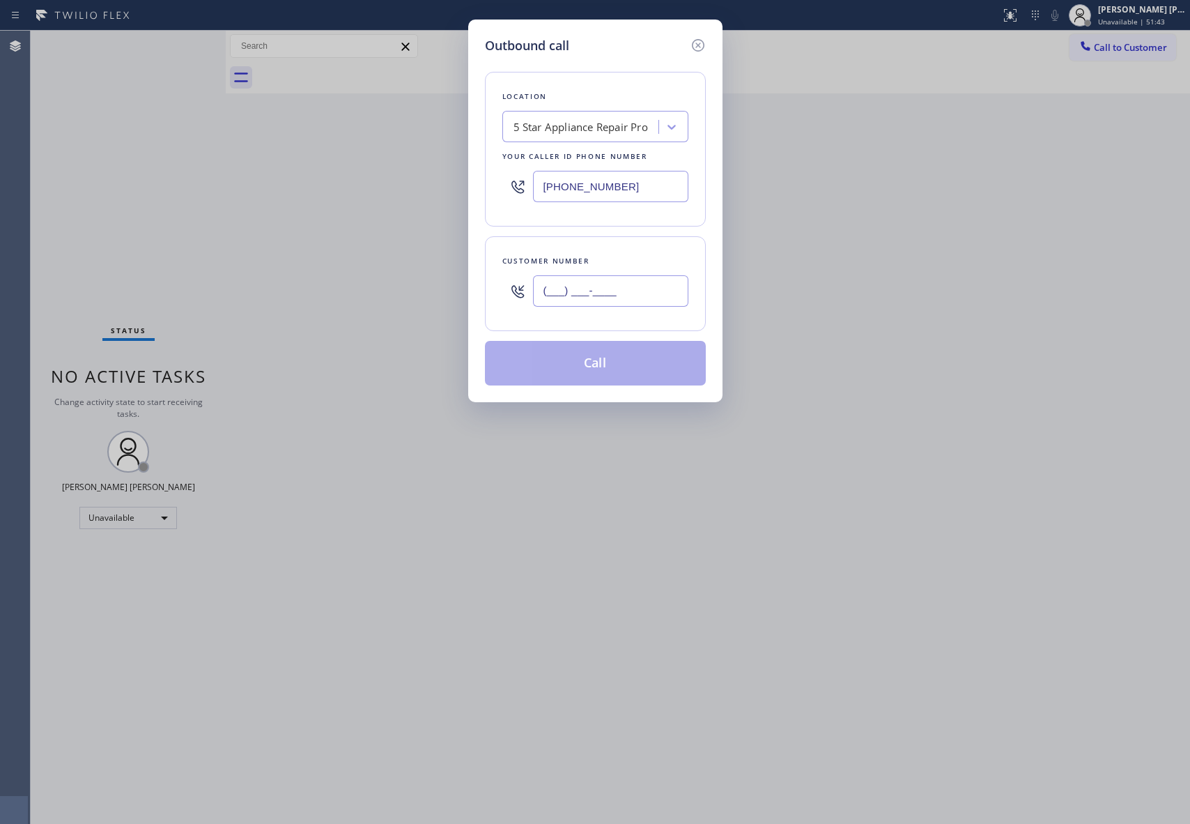
click at [619, 291] on input "(___) ___-____" at bounding box center [610, 290] width 155 height 31
paste input "310) 403-1030"
type input "[PHONE_NUMBER]"
click at [625, 371] on button "Call" at bounding box center [595, 363] width 221 height 45
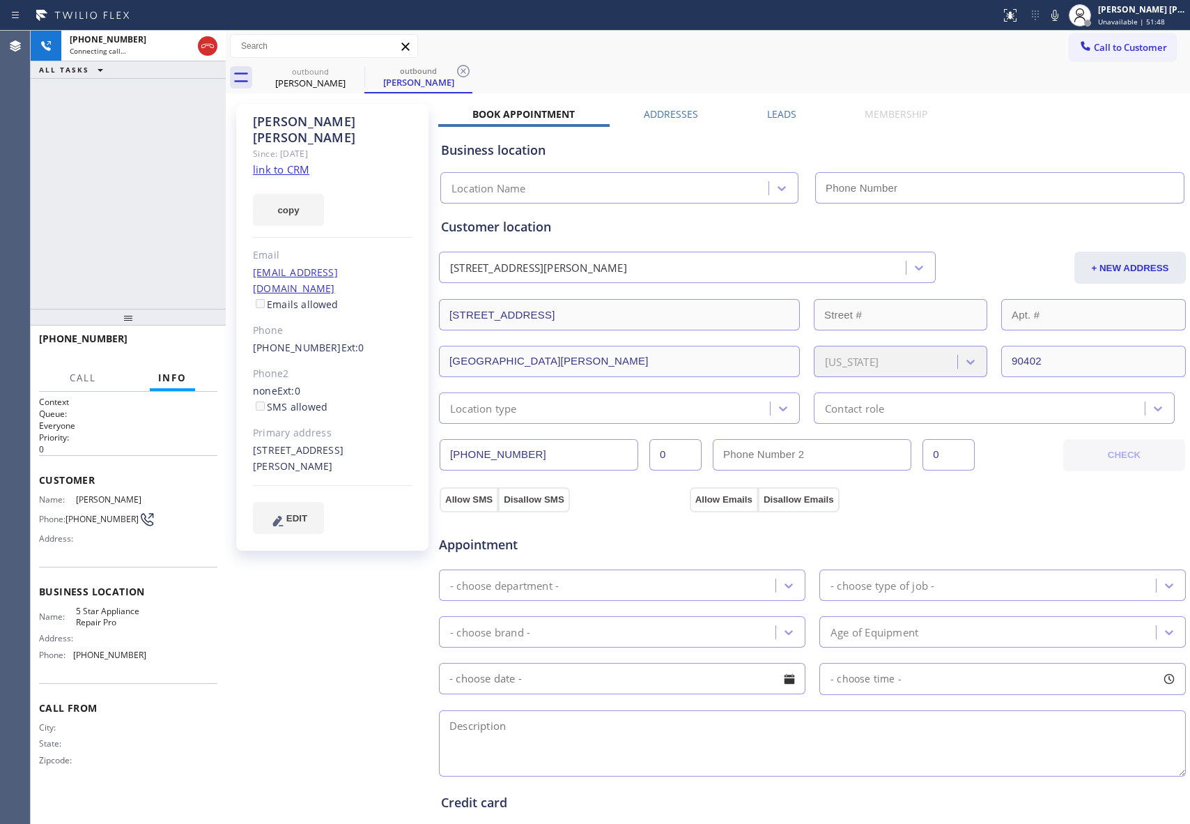
type input "[PHONE_NUMBER]"
drag, startPoint x: 201, startPoint y: 49, endPoint x: 271, endPoint y: 15, distance: 77.3
click at [199, 48] on icon at bounding box center [207, 46] width 17 height 17
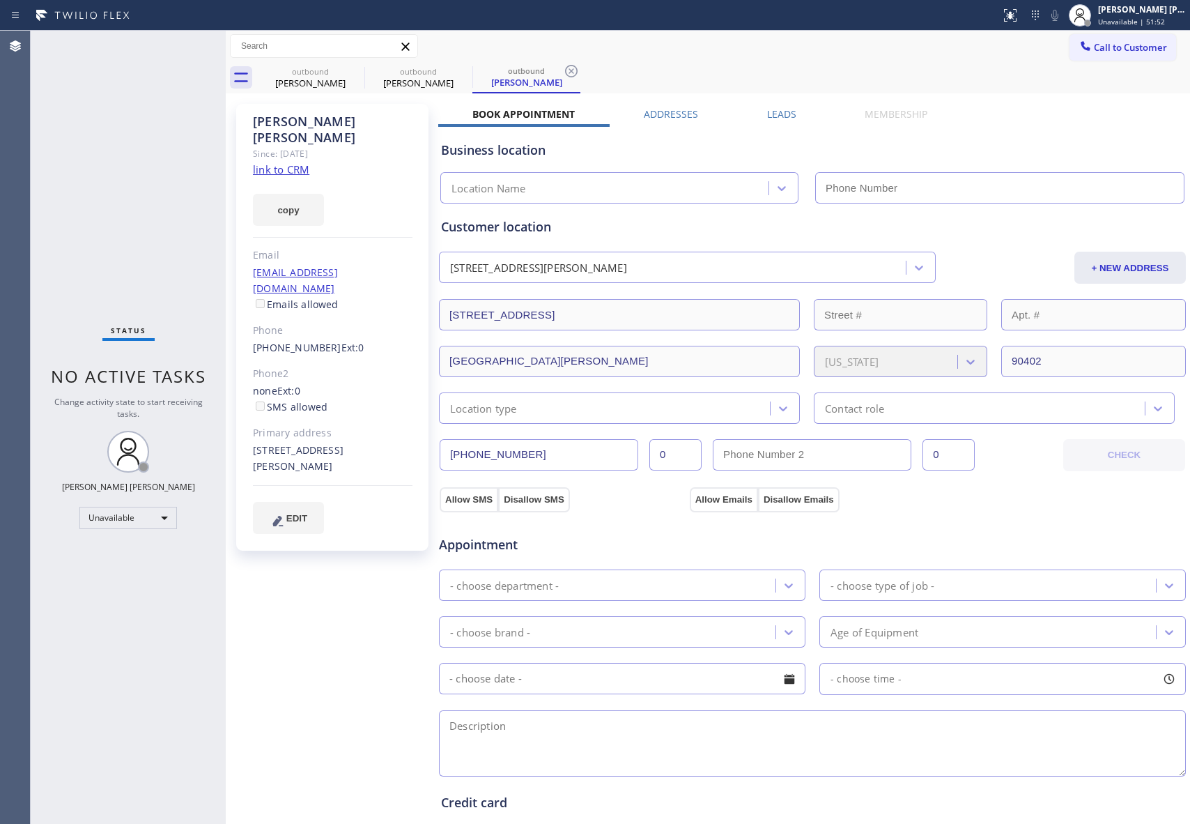
type input "[PHONE_NUMBER]"
click at [358, 81] on div "[PERSON_NAME]" at bounding box center [310, 83] width 105 height 13
click at [0, 0] on icon at bounding box center [0, 0] width 0 height 0
click at [457, 71] on icon at bounding box center [463, 71] width 13 height 13
click at [360, 71] on icon at bounding box center [355, 71] width 13 height 13
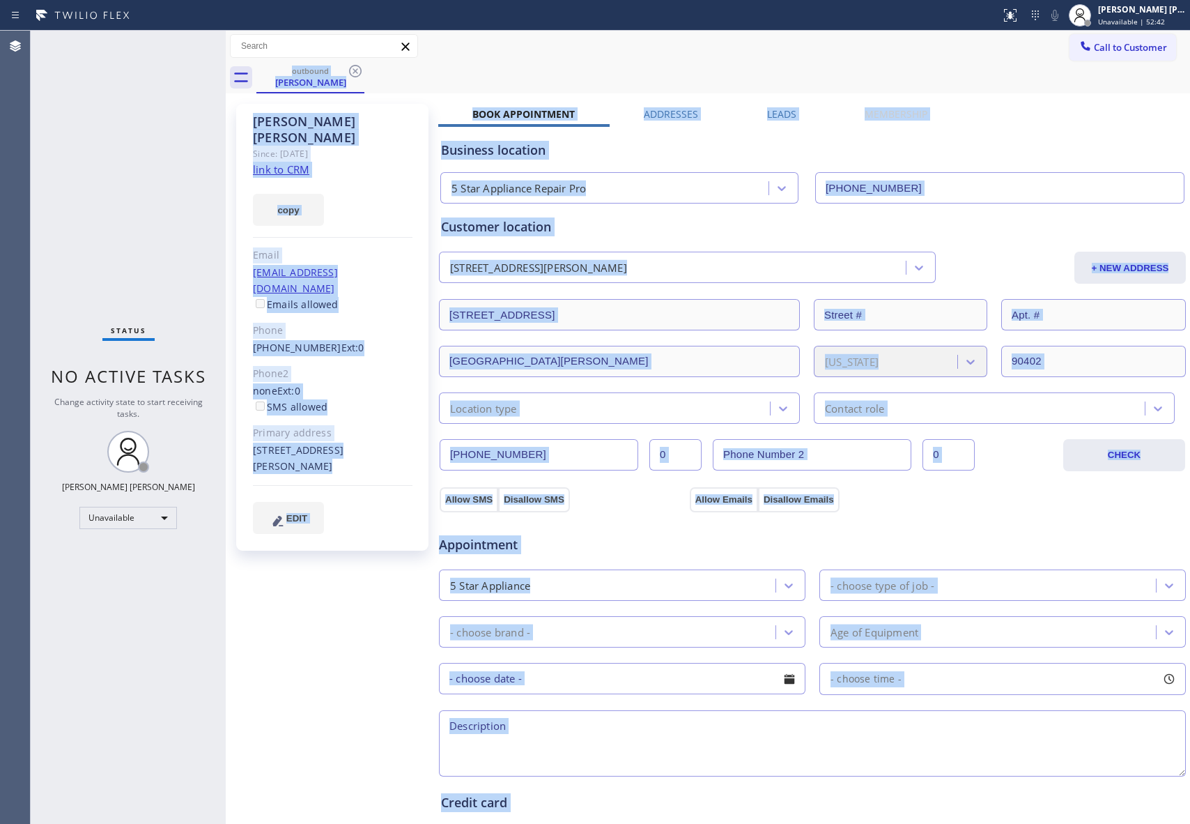
click at [360, 71] on div "outbound [PERSON_NAME]" at bounding box center [723, 77] width 934 height 31
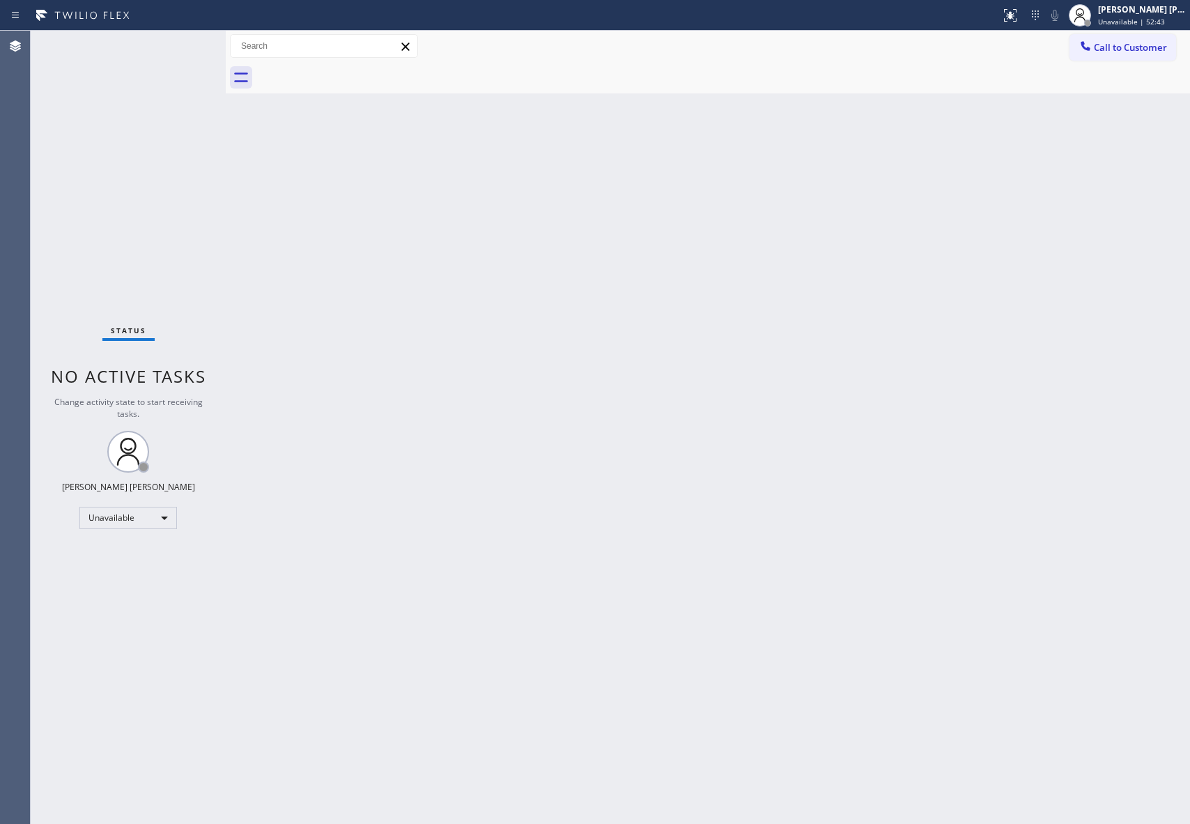
click at [360, 71] on div at bounding box center [723, 77] width 934 height 31
click at [1117, 31] on div "Call to Customer Outbound call Location 5 Star Appliance Repair Pro Your caller…" at bounding box center [708, 46] width 965 height 31
click at [1119, 49] on span "Call to Customer" at bounding box center [1130, 47] width 73 height 13
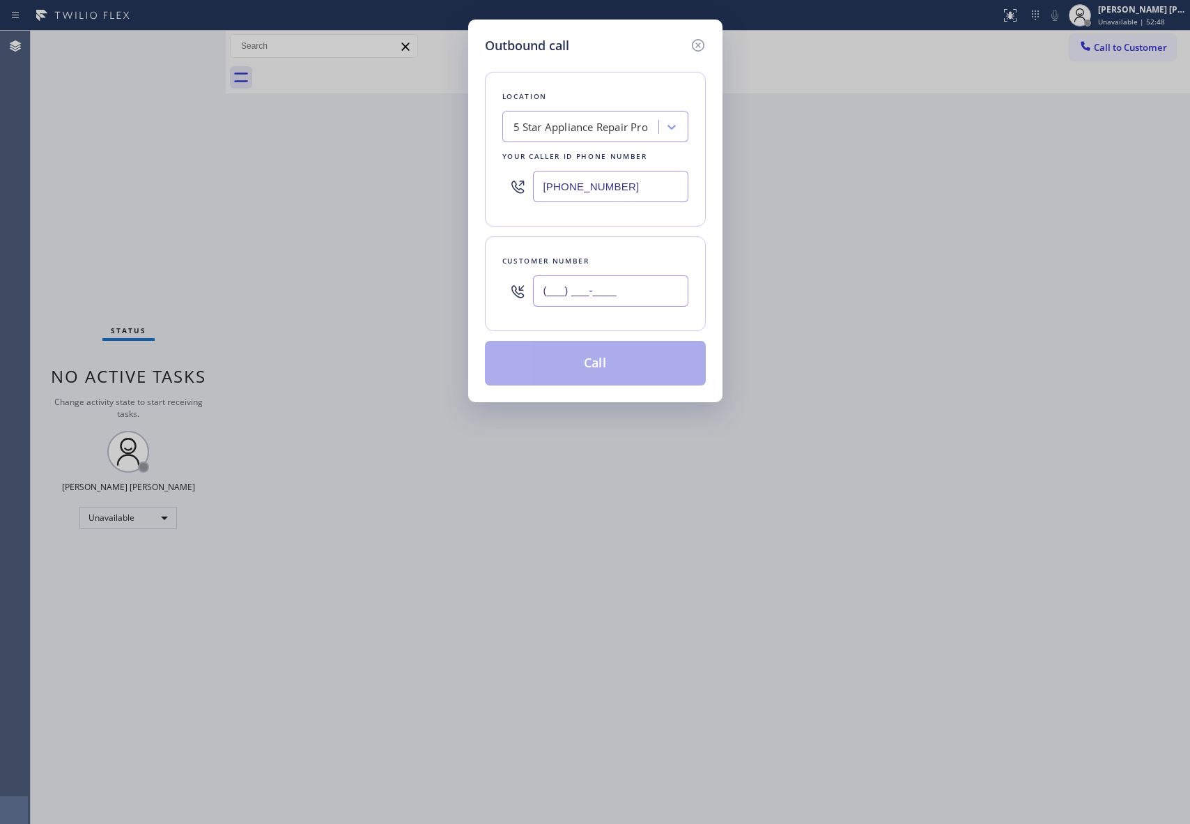
click at [654, 293] on input "(___) ___-____" at bounding box center [610, 290] width 155 height 31
paste input "630) 408-4771"
type input "[PHONE_NUMBER]"
click at [631, 365] on button "Call" at bounding box center [595, 363] width 221 height 45
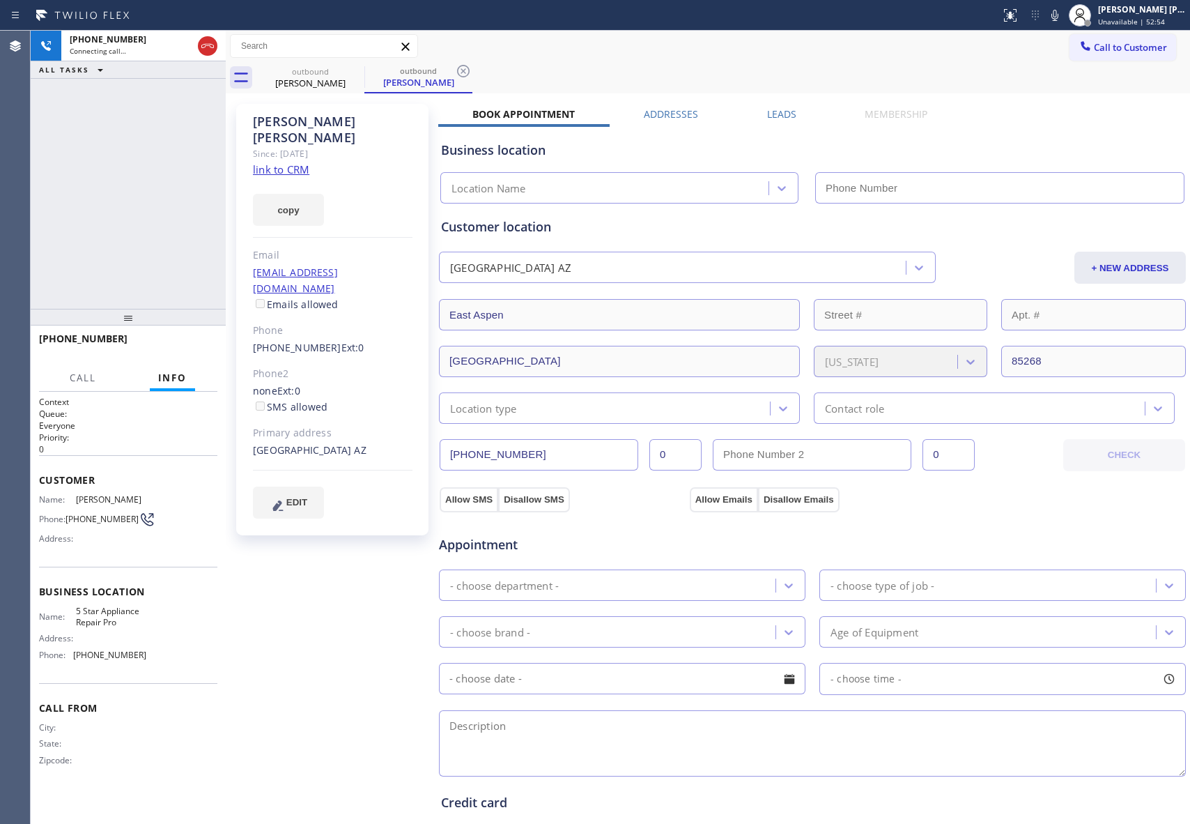
type input "[PHONE_NUMBER]"
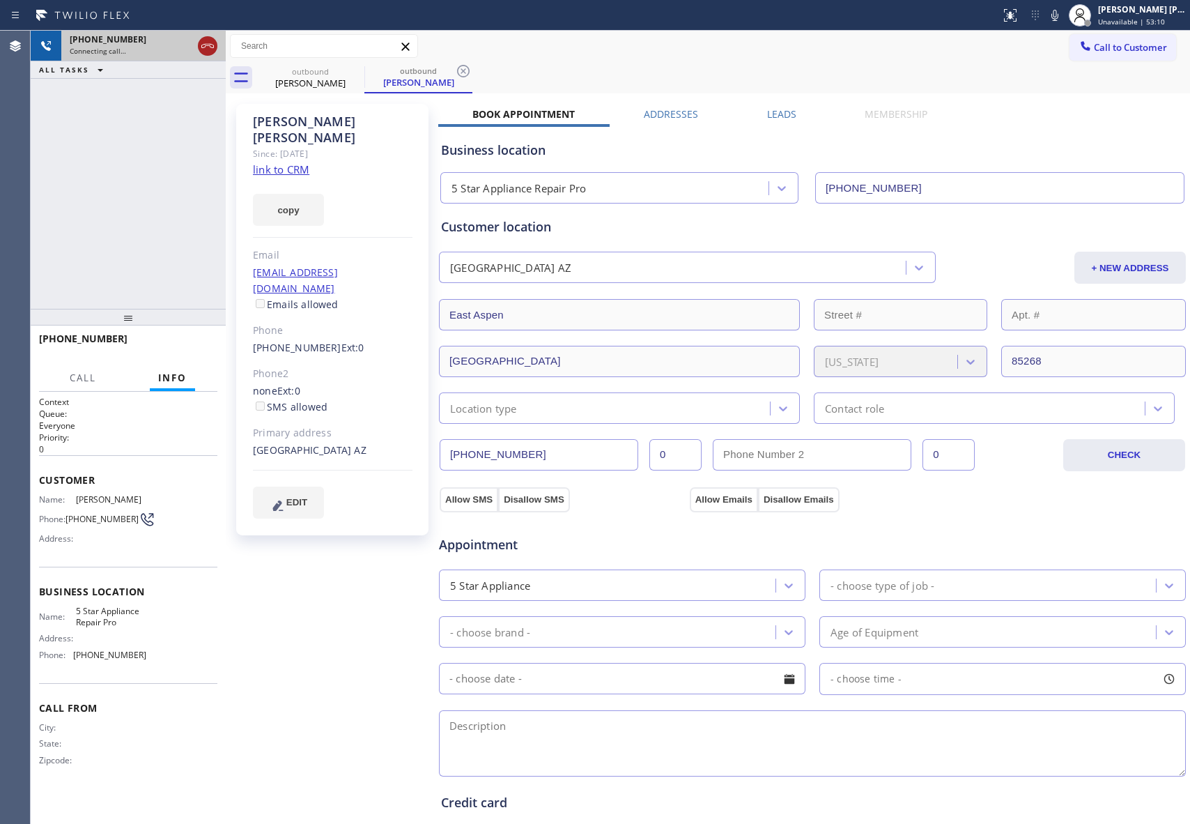
click at [213, 43] on icon at bounding box center [207, 46] width 17 height 17
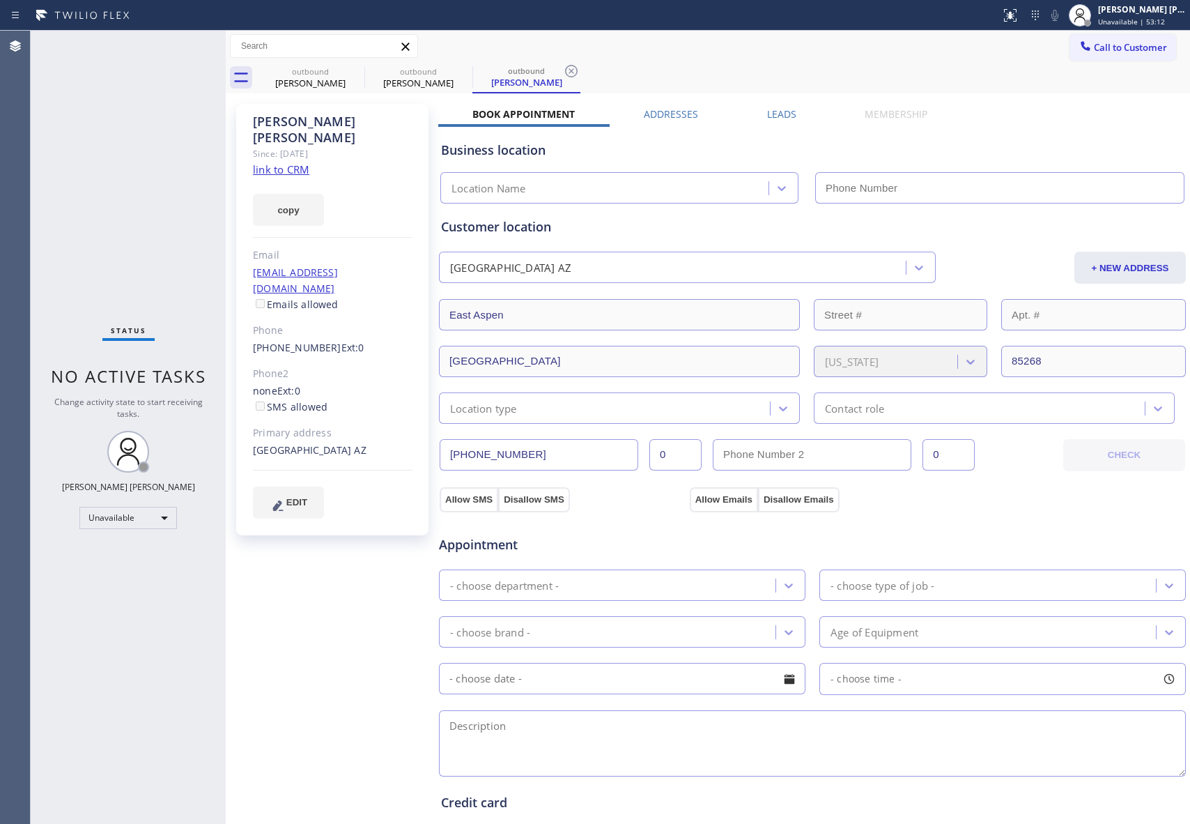
type input "[PHONE_NUMBER]"
click at [773, 105] on div "[PERSON_NAME] Since: [DATE] link to CRM copy Email [EMAIL_ADDRESS][DOMAIN_NAME]…" at bounding box center [708, 562] width 958 height 931
click at [772, 113] on label "Leads" at bounding box center [781, 113] width 29 height 13
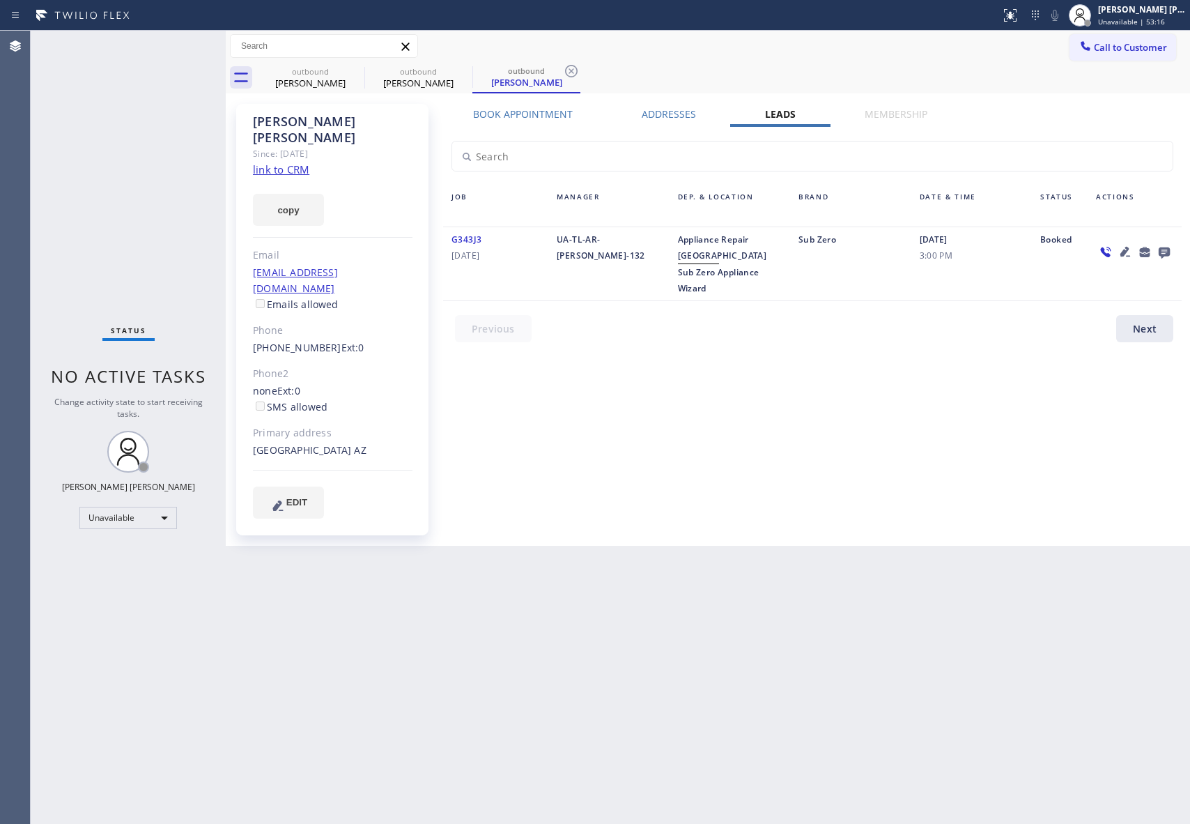
click at [1161, 248] on icon at bounding box center [1164, 252] width 11 height 11
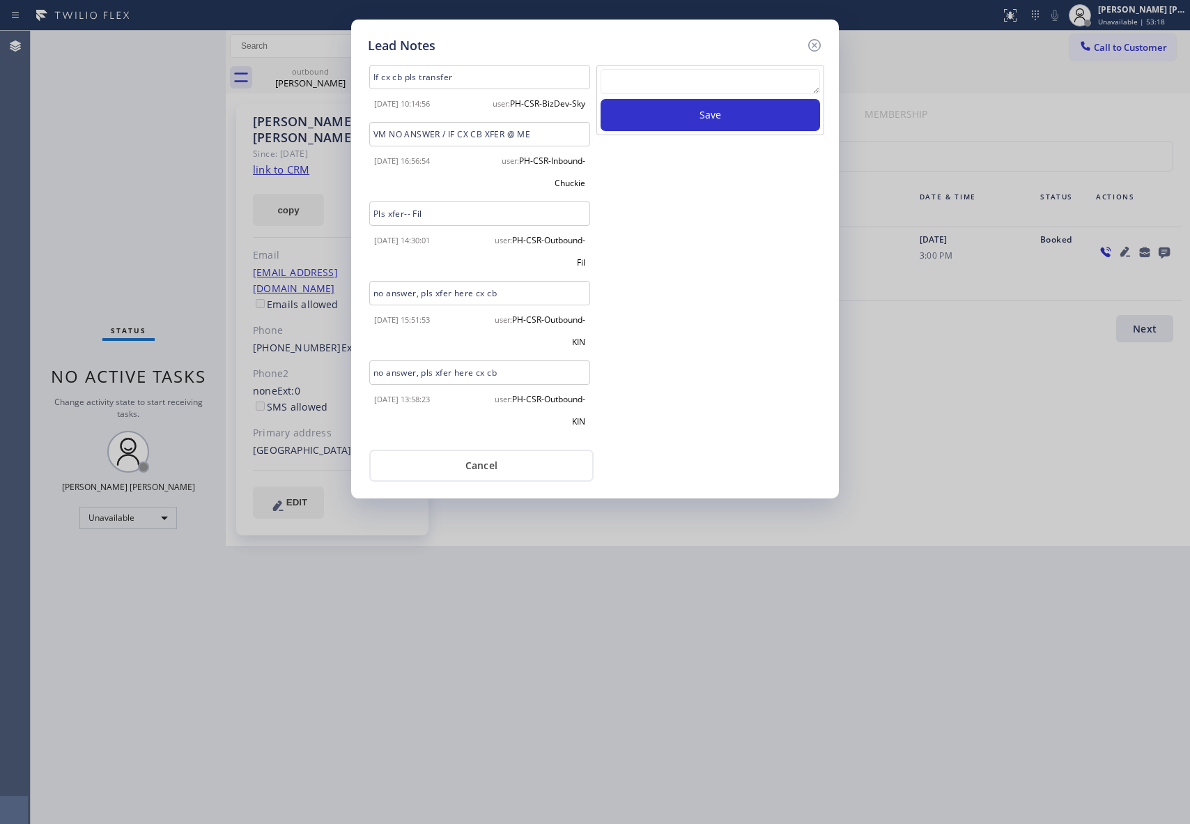
click at [700, 82] on textarea at bounding box center [711, 81] width 220 height 25
paste textarea "VM | please transfer if cx calls back"
type textarea "VM | please transfer if cx calls back"
click at [706, 114] on button "Save" at bounding box center [711, 115] width 220 height 32
click at [815, 43] on icon at bounding box center [814, 45] width 17 height 17
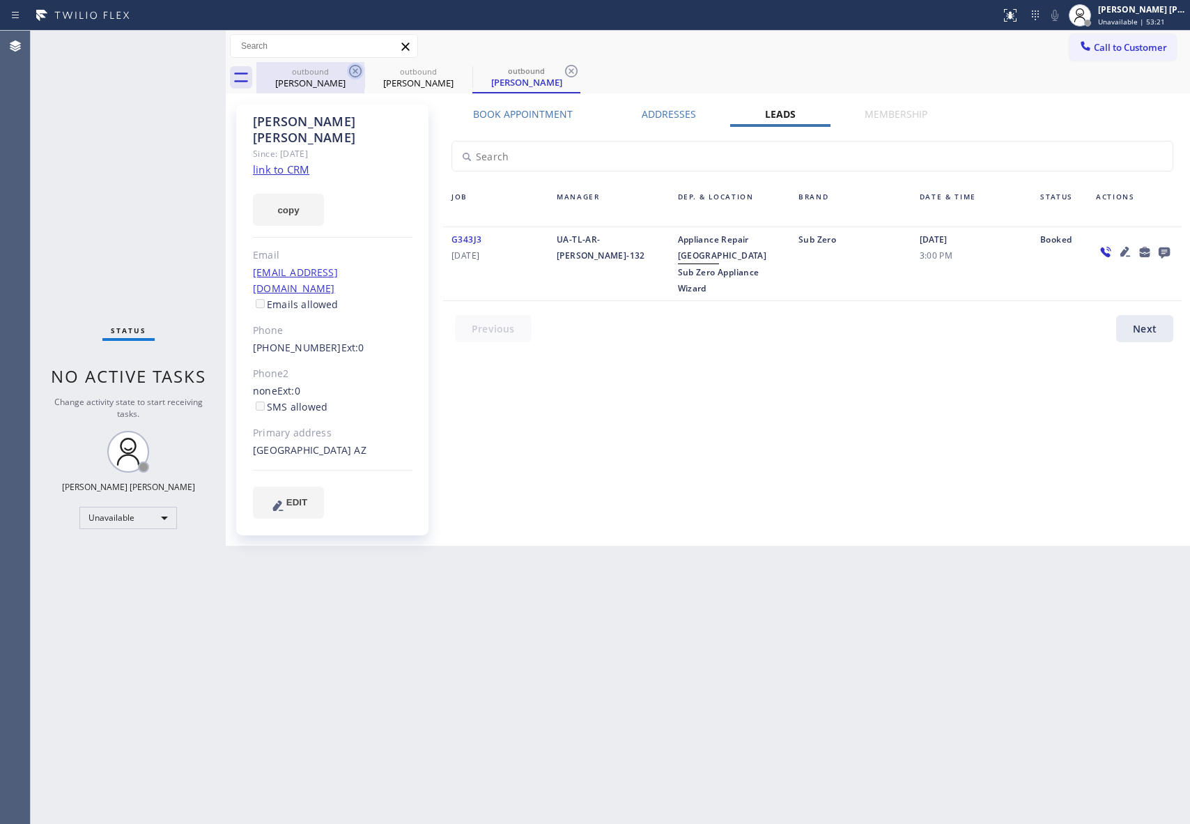
click at [349, 77] on icon at bounding box center [355, 71] width 17 height 17
click at [0, 0] on icon at bounding box center [0, 0] width 0 height 0
click at [351, 77] on icon at bounding box center [355, 71] width 17 height 17
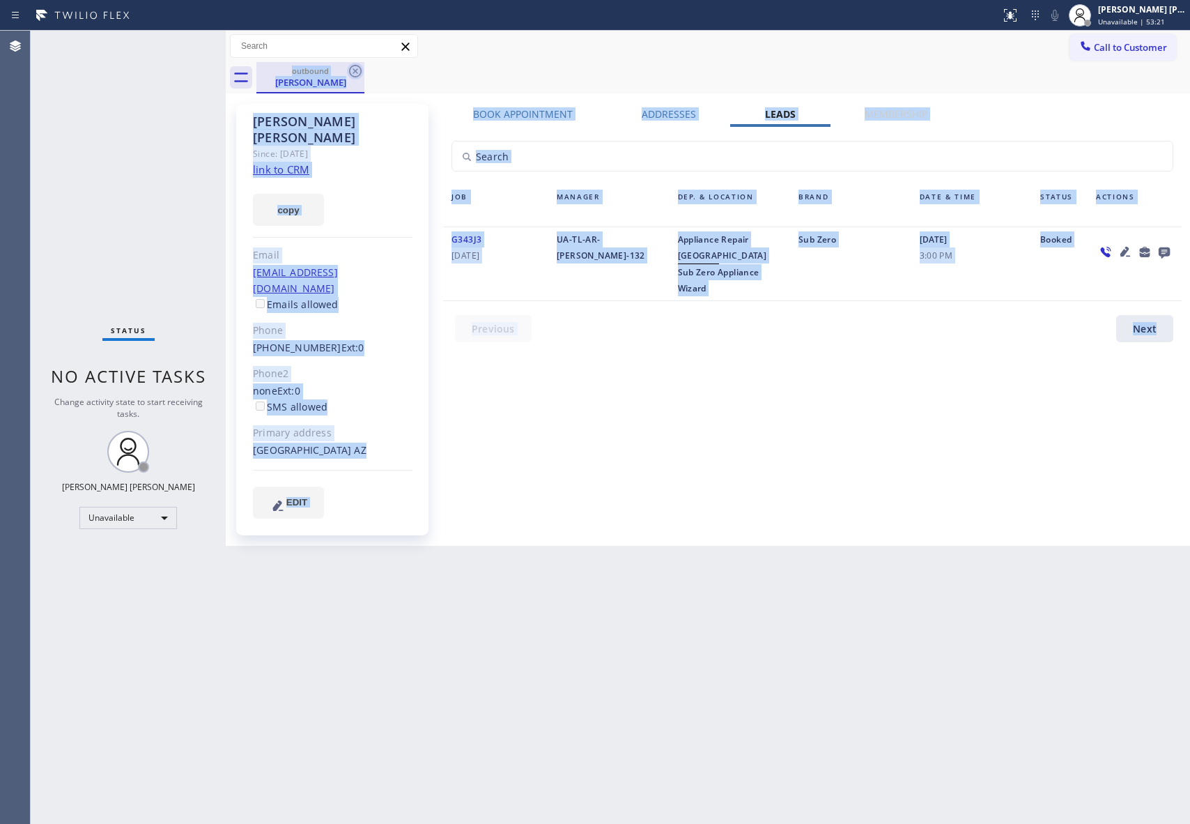
click at [351, 77] on div "outbound [PERSON_NAME]" at bounding box center [723, 77] width 934 height 31
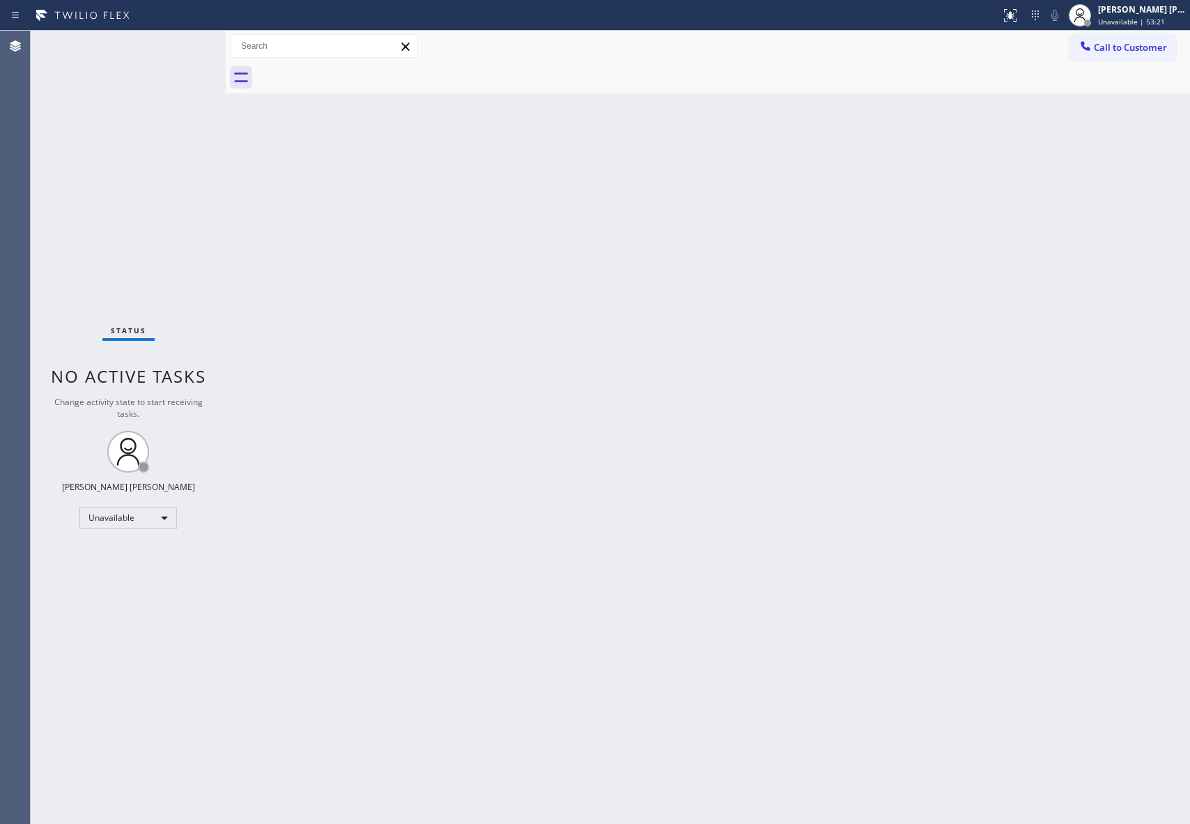
click at [351, 77] on div at bounding box center [723, 77] width 934 height 31
drag, startPoint x: 1135, startPoint y: 53, endPoint x: 1068, endPoint y: 71, distance: 68.6
click at [1133, 53] on span "Call to Customer" at bounding box center [1130, 47] width 73 height 13
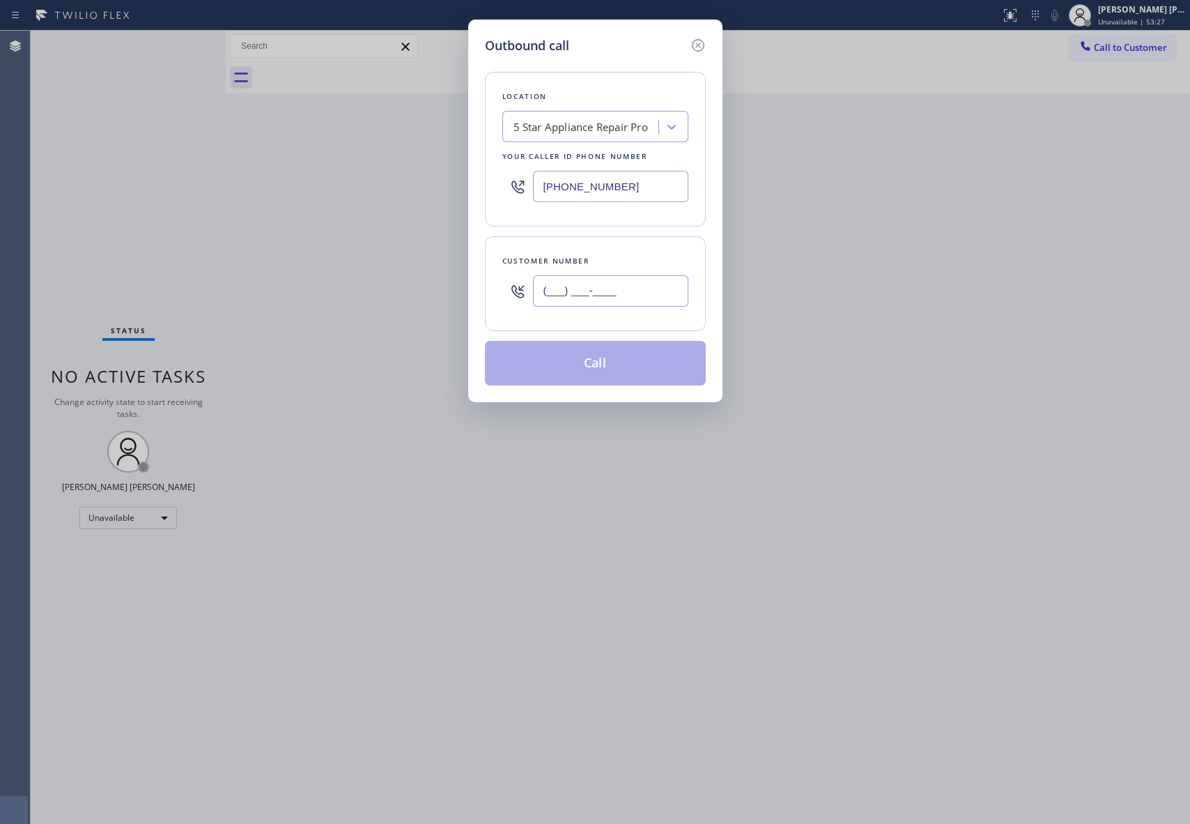
click at [679, 296] on input "(___) ___-____" at bounding box center [610, 290] width 155 height 31
paste input "858) 735-7462"
type input "[PHONE_NUMBER]"
click at [634, 372] on button "Call" at bounding box center [595, 363] width 221 height 45
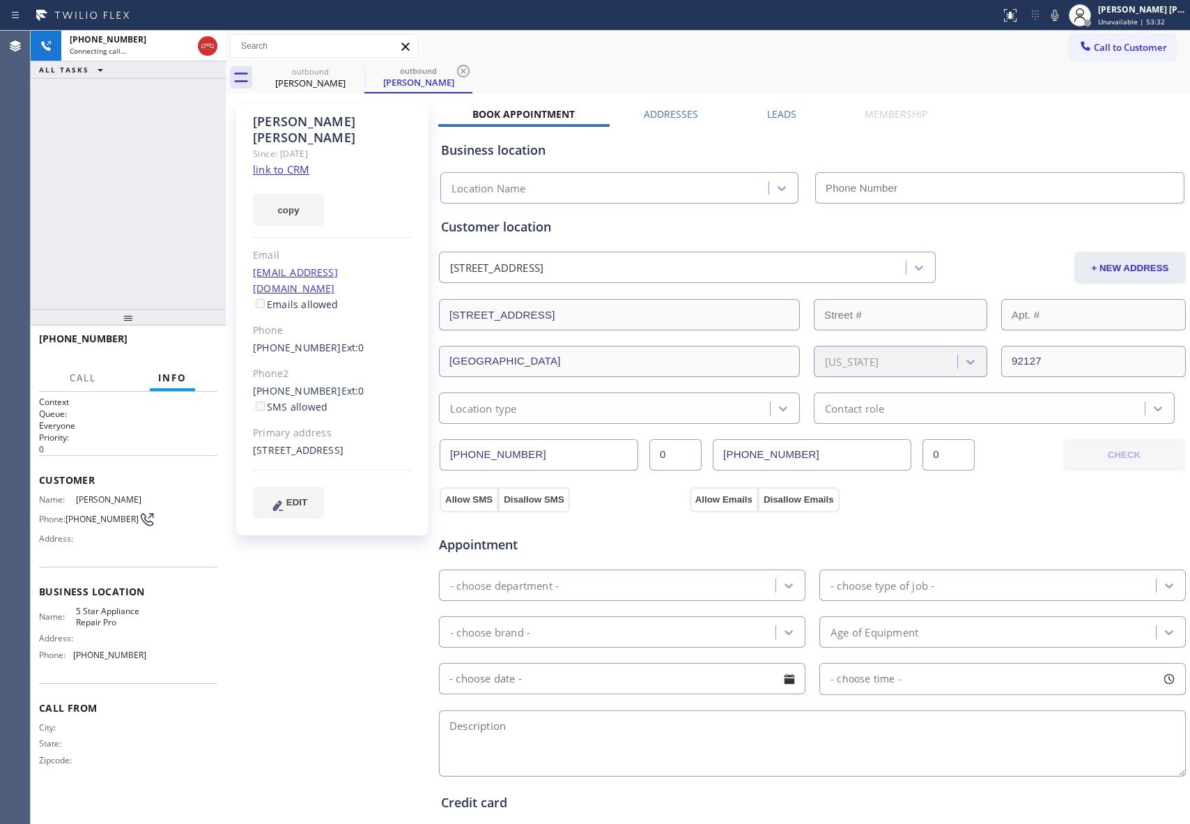
type input "[PHONE_NUMBER]"
click at [182, 341] on span "HANG UP" at bounding box center [185, 345] width 43 height 10
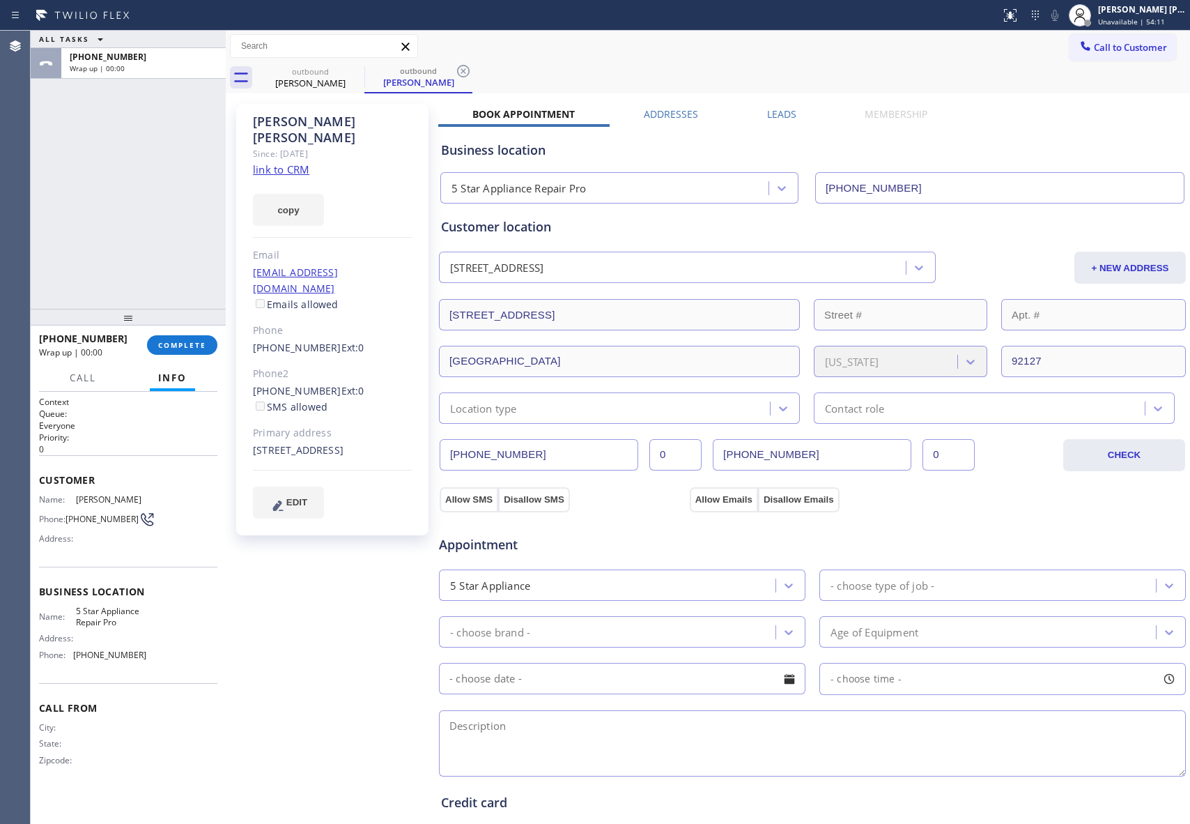
click at [769, 112] on label "Leads" at bounding box center [781, 113] width 29 height 13
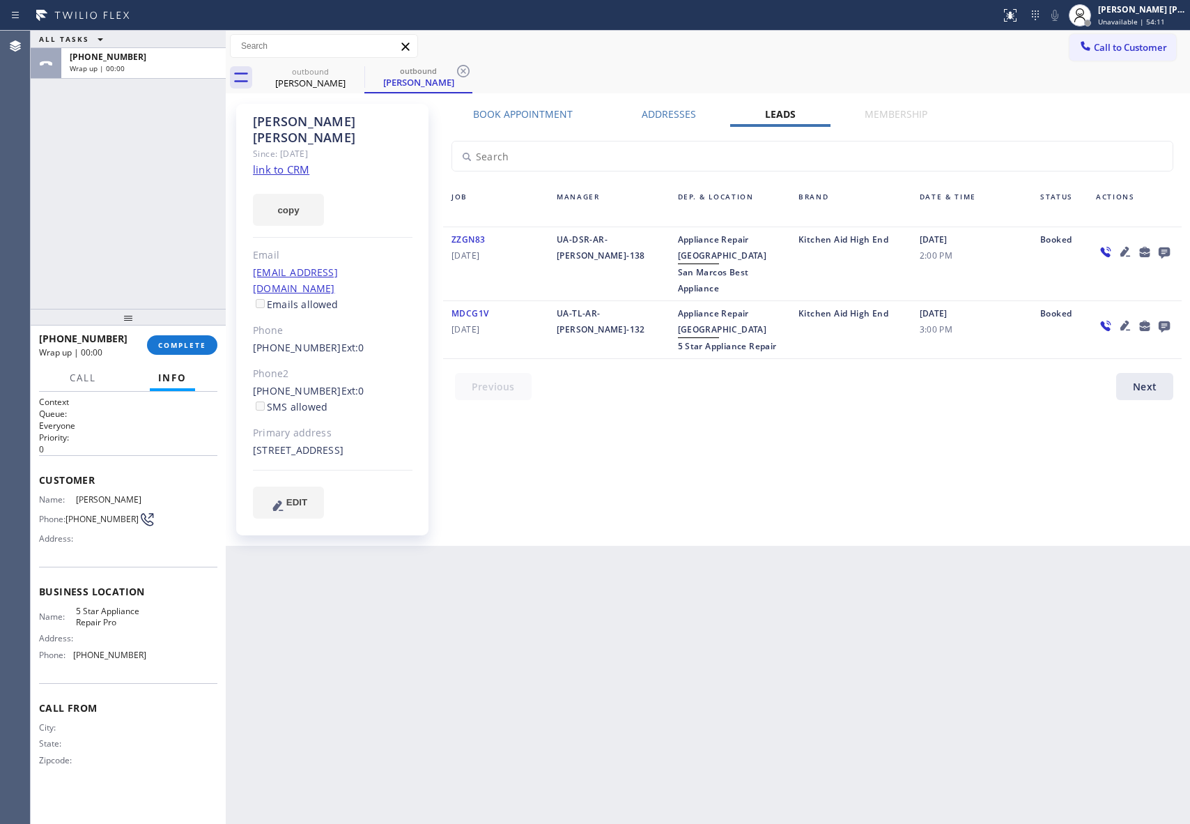
click at [1163, 250] on icon at bounding box center [1164, 251] width 17 height 17
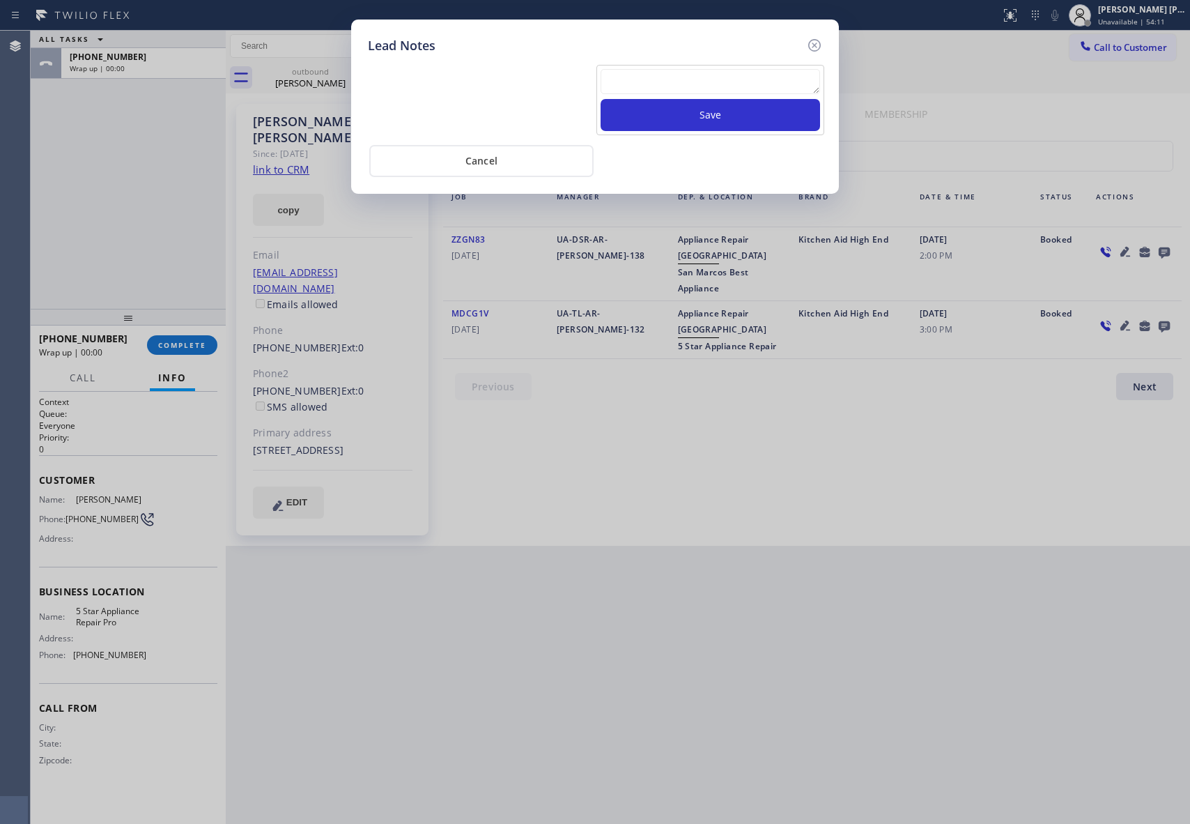
click at [675, 84] on textarea at bounding box center [711, 81] width 220 height 25
paste textarea "VM | please transfer if cx calls back"
type textarea "VM | please transfer if cx calls back"
click at [695, 109] on button "Save" at bounding box center [711, 115] width 220 height 32
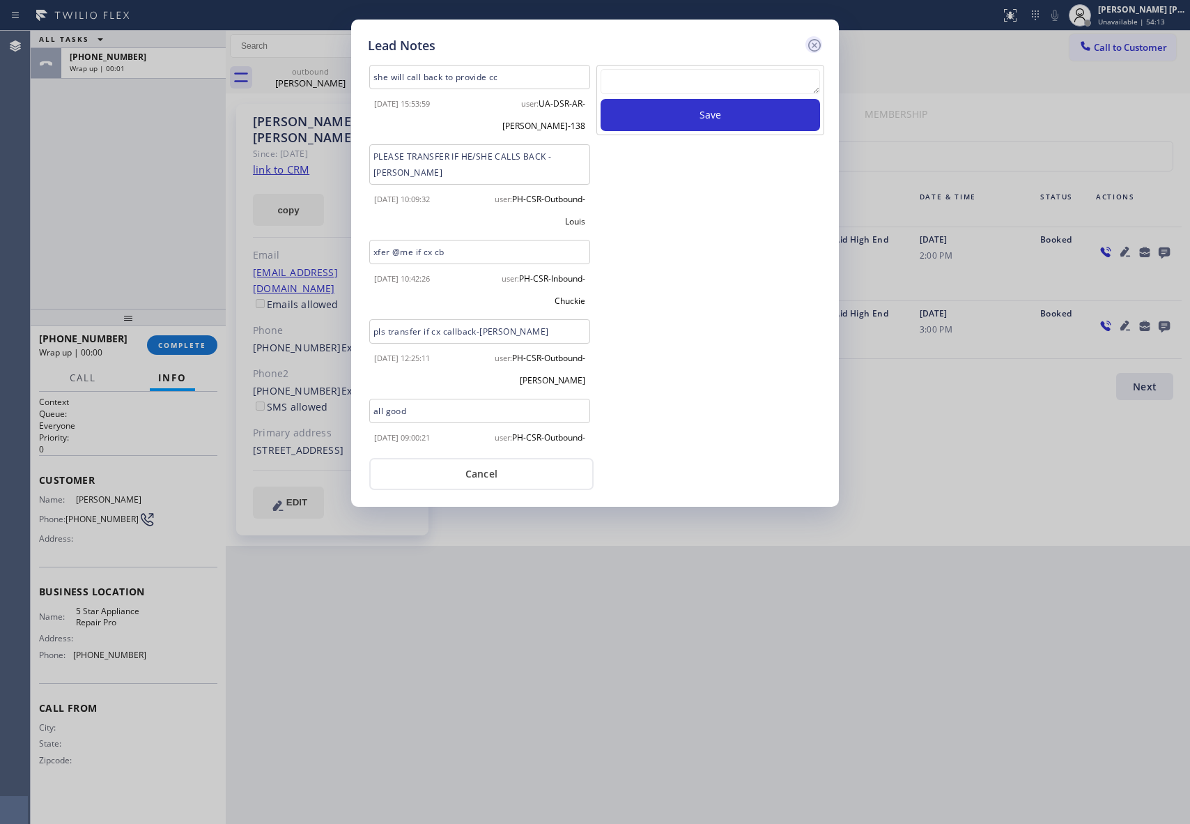
click at [824, 43] on div "Lead Notes she will call back to provide cc [DATE] 15:53:59 user: UA-DSR-AR-[PE…" at bounding box center [595, 263] width 488 height 487
click at [822, 43] on icon at bounding box center [814, 45] width 17 height 17
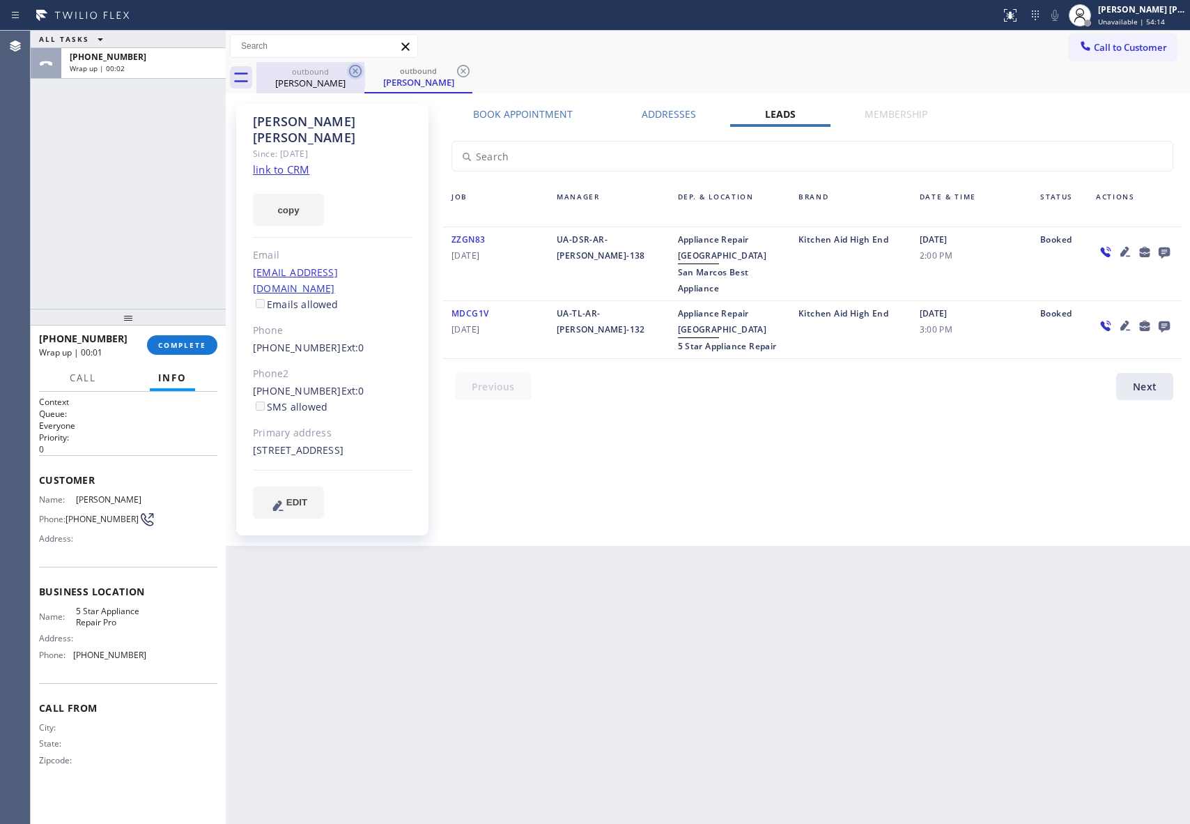
drag, startPoint x: 342, startPoint y: 75, endPoint x: 361, endPoint y: 71, distance: 20.0
click at [349, 74] on div "outbound [PERSON_NAME]" at bounding box center [310, 77] width 108 height 31
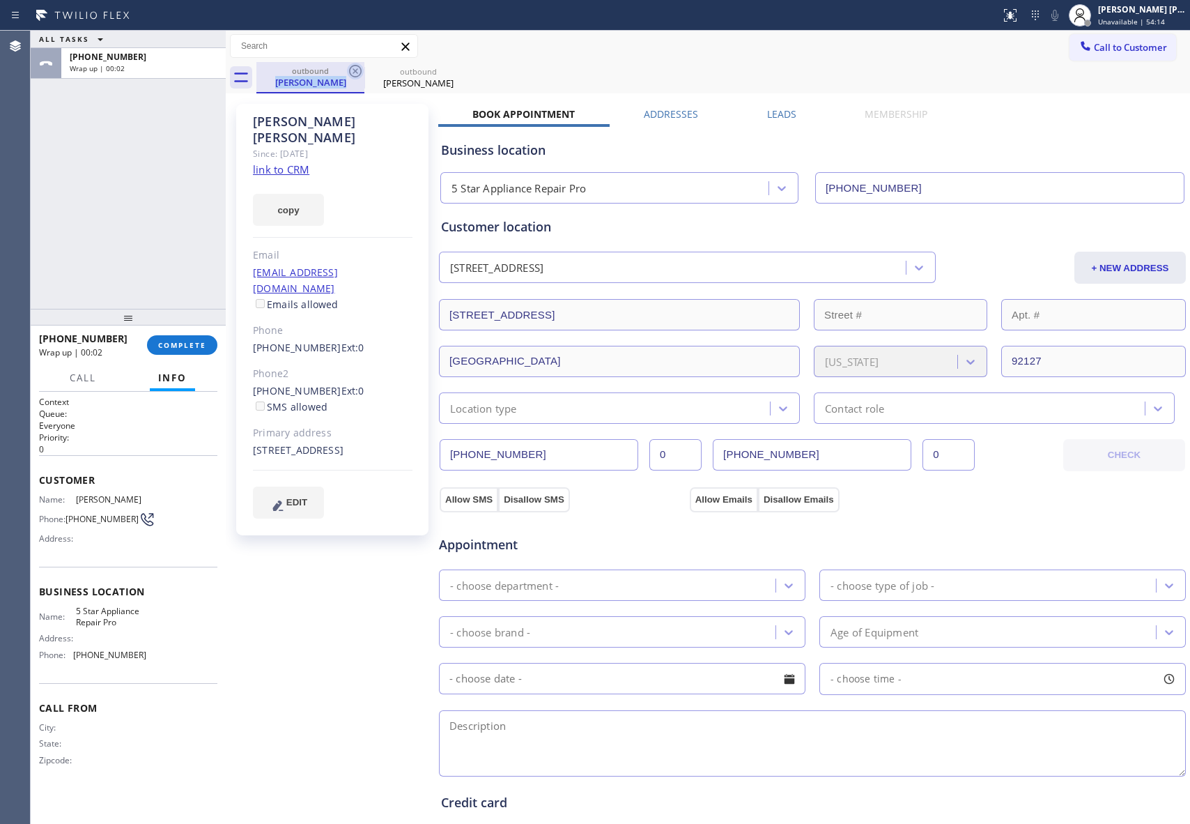
click at [362, 71] on icon at bounding box center [355, 71] width 17 height 17
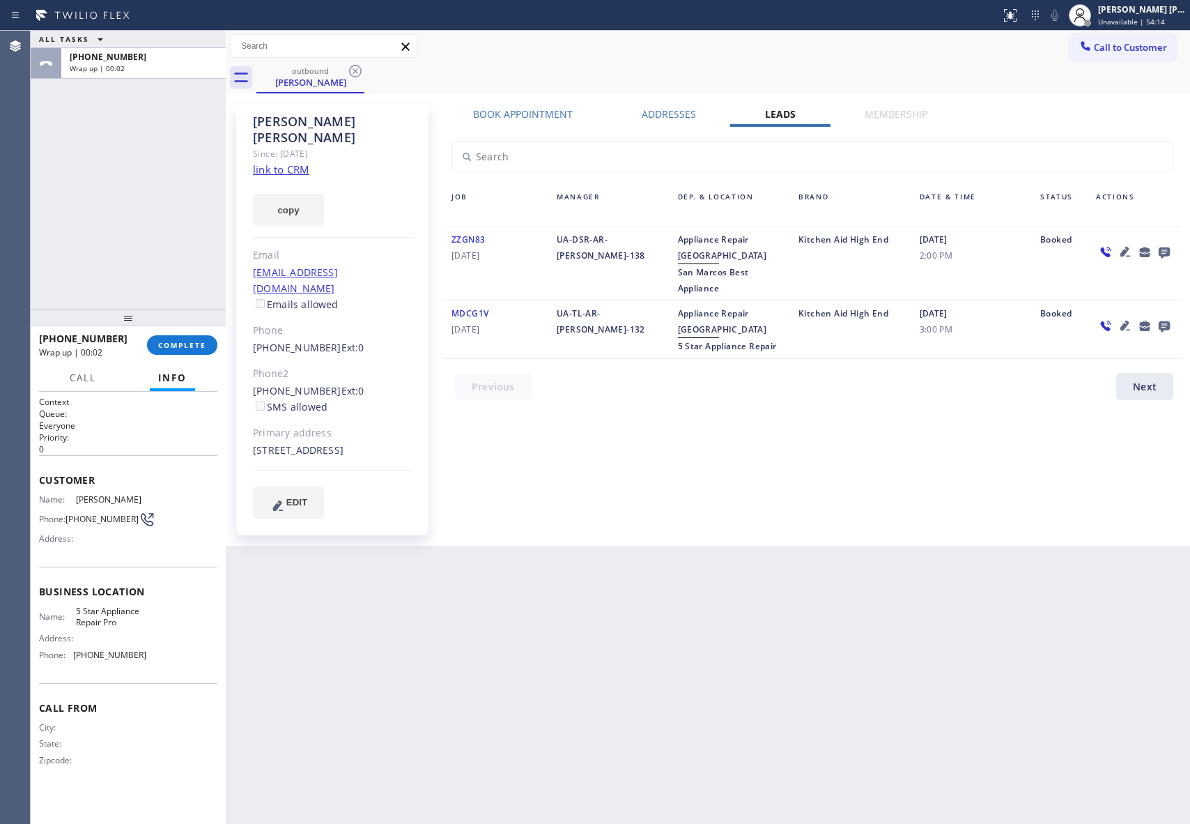
click at [362, 71] on icon at bounding box center [355, 71] width 17 height 17
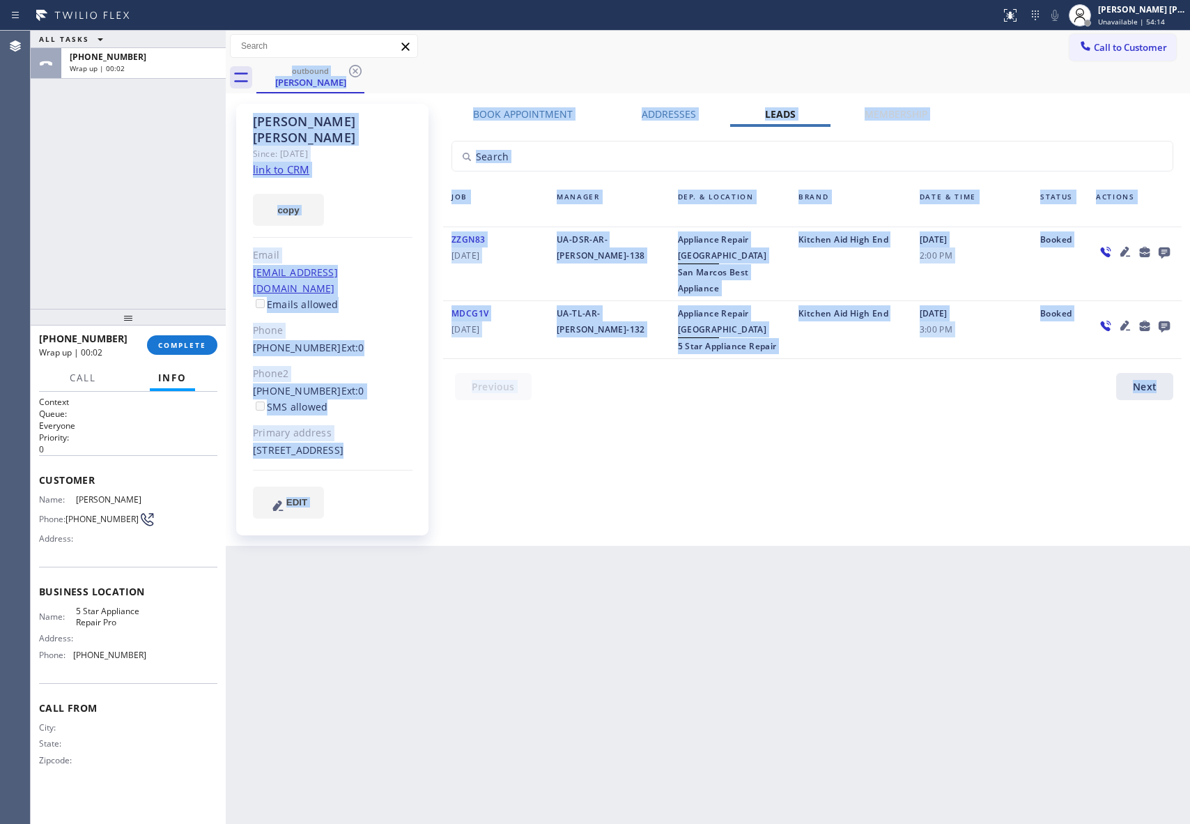
click at [362, 71] on div "outbound [PERSON_NAME]" at bounding box center [723, 77] width 934 height 31
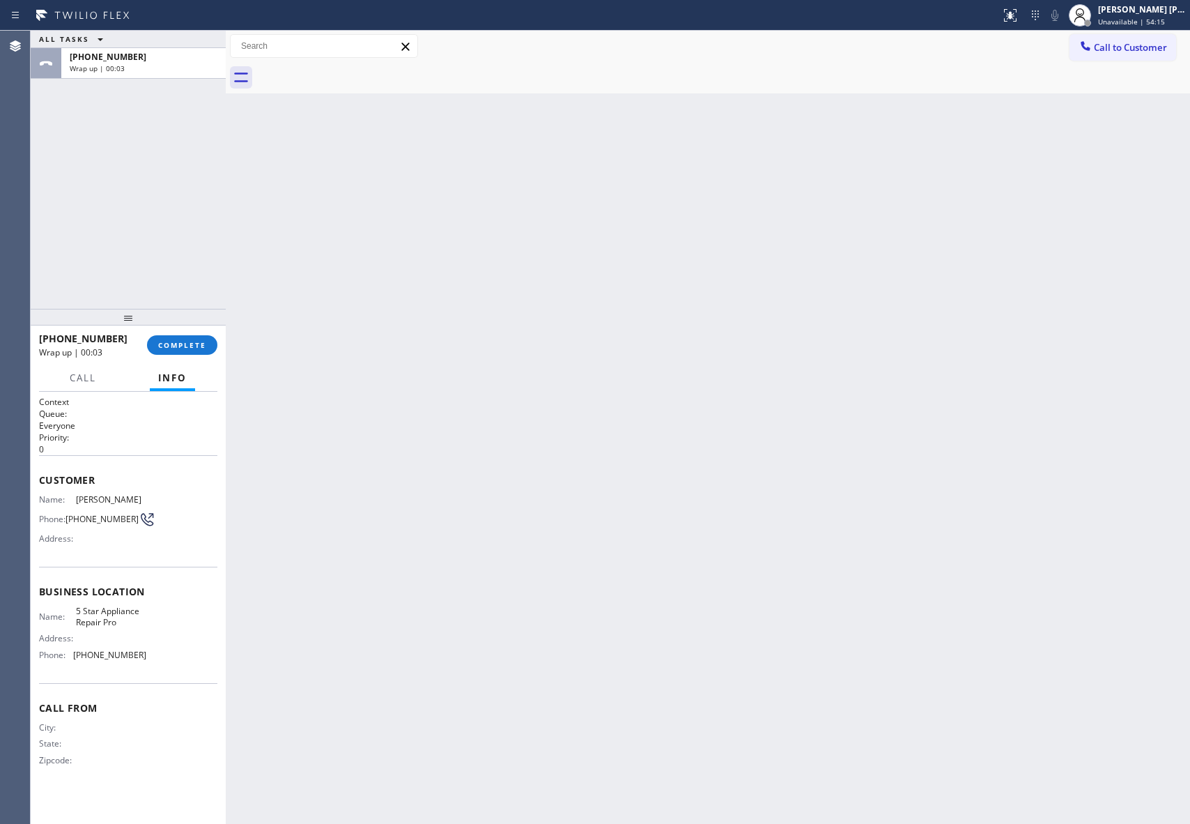
click at [362, 71] on div at bounding box center [723, 77] width 934 height 31
click at [174, 351] on button "COMPLETE" at bounding box center [182, 345] width 70 height 20
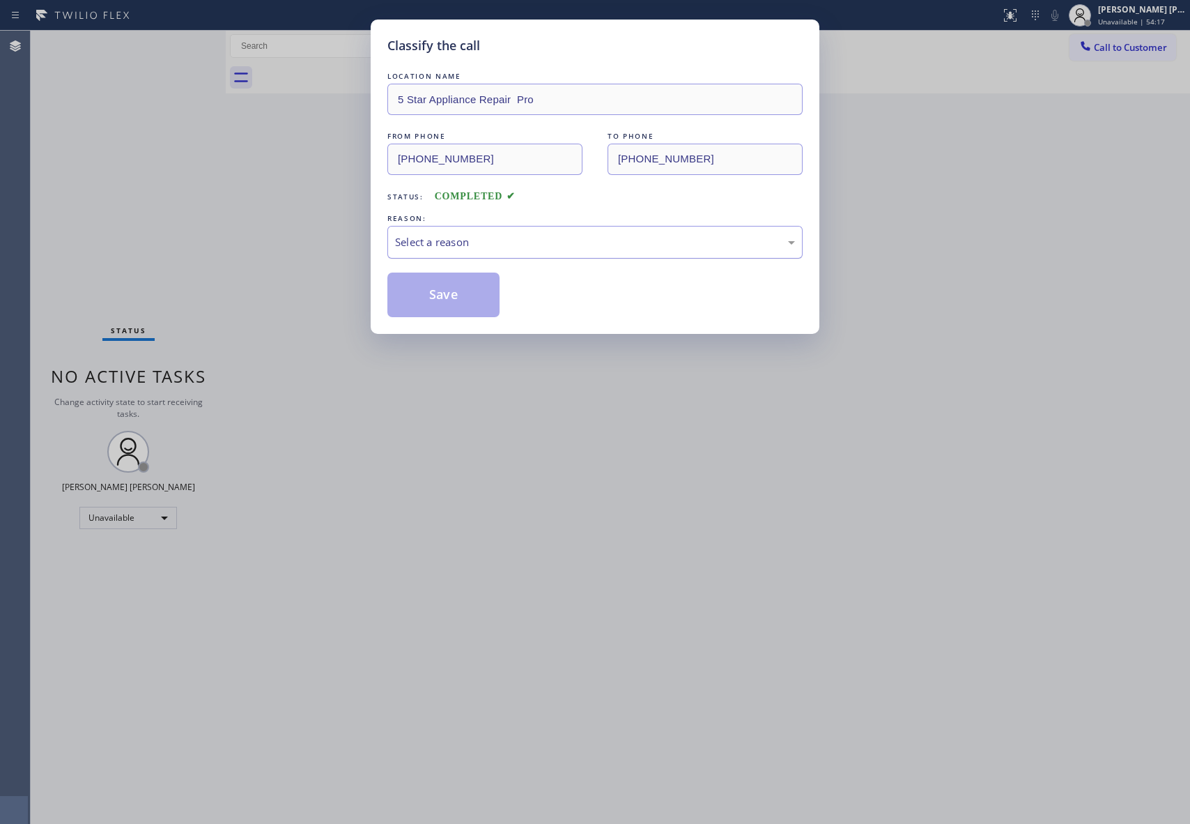
click at [558, 244] on div "Select a reason" at bounding box center [595, 242] width 400 height 16
click at [460, 294] on button "Save" at bounding box center [444, 295] width 112 height 45
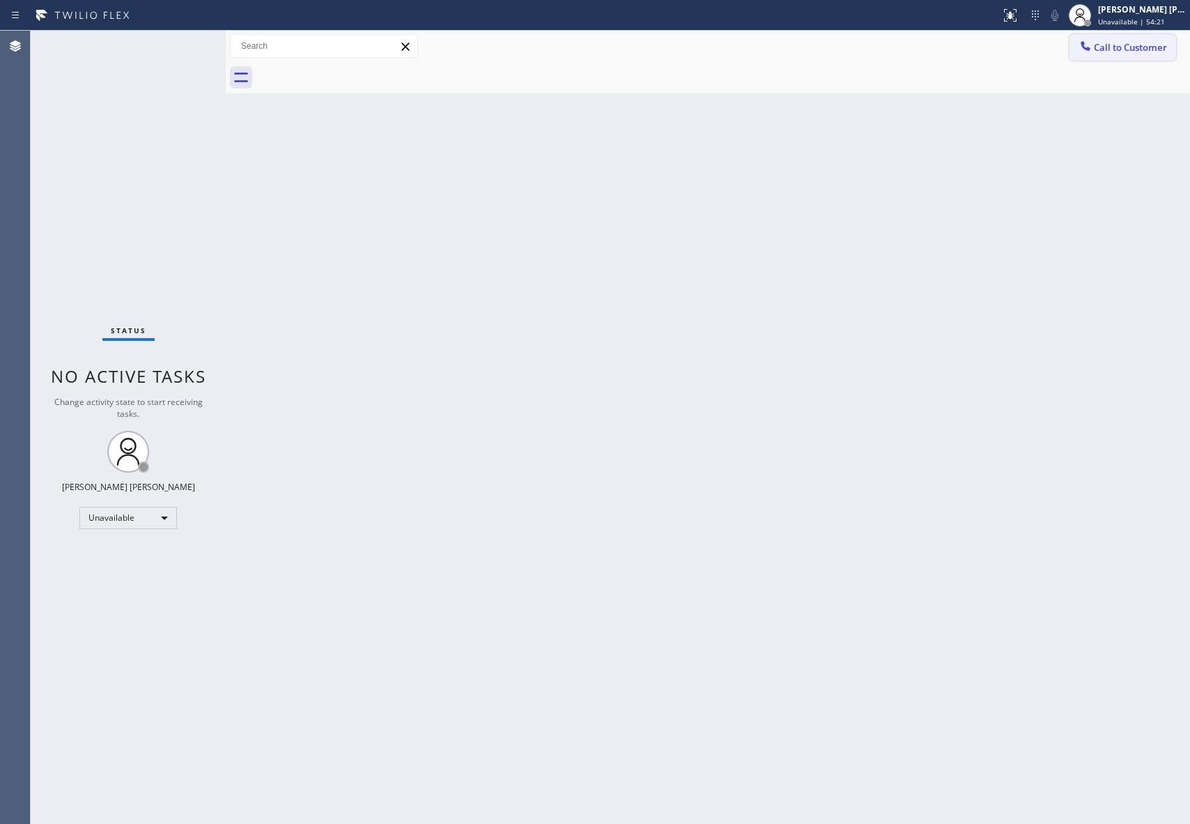
click at [1140, 45] on span "Call to Customer" at bounding box center [1130, 47] width 73 height 13
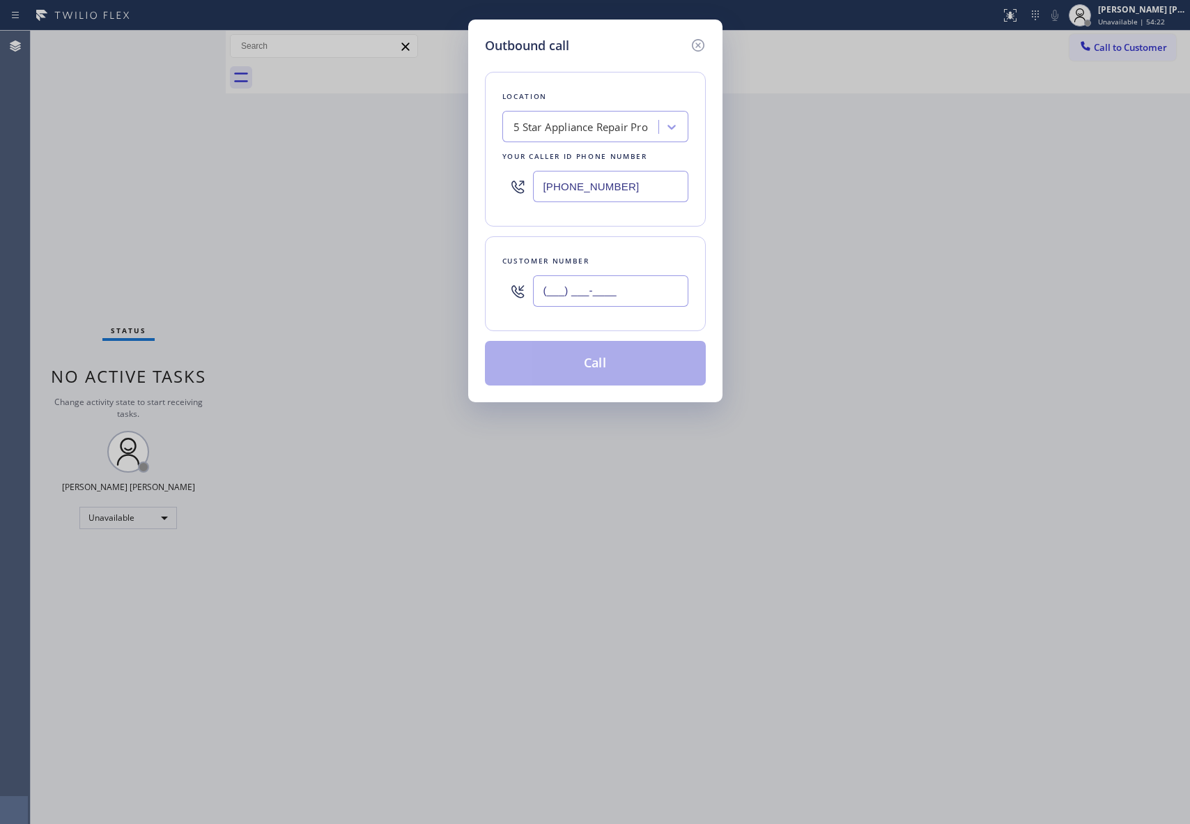
click at [608, 296] on input "(___) ___-____" at bounding box center [610, 290] width 155 height 31
paste input "213) 422-7007"
type input "[PHONE_NUMBER]"
click at [625, 364] on button "Call" at bounding box center [595, 363] width 221 height 45
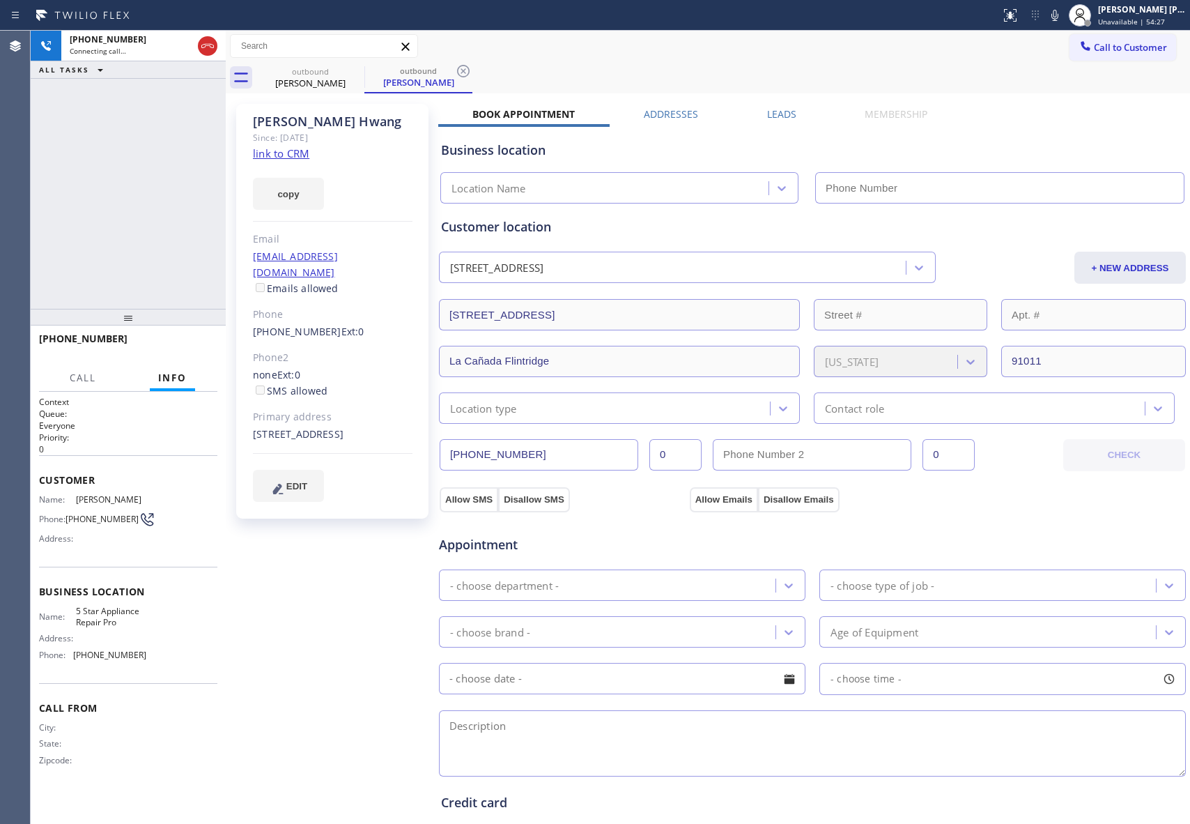
type input "[PHONE_NUMBER]"
click at [179, 344] on span "HANG UP" at bounding box center [185, 345] width 43 height 10
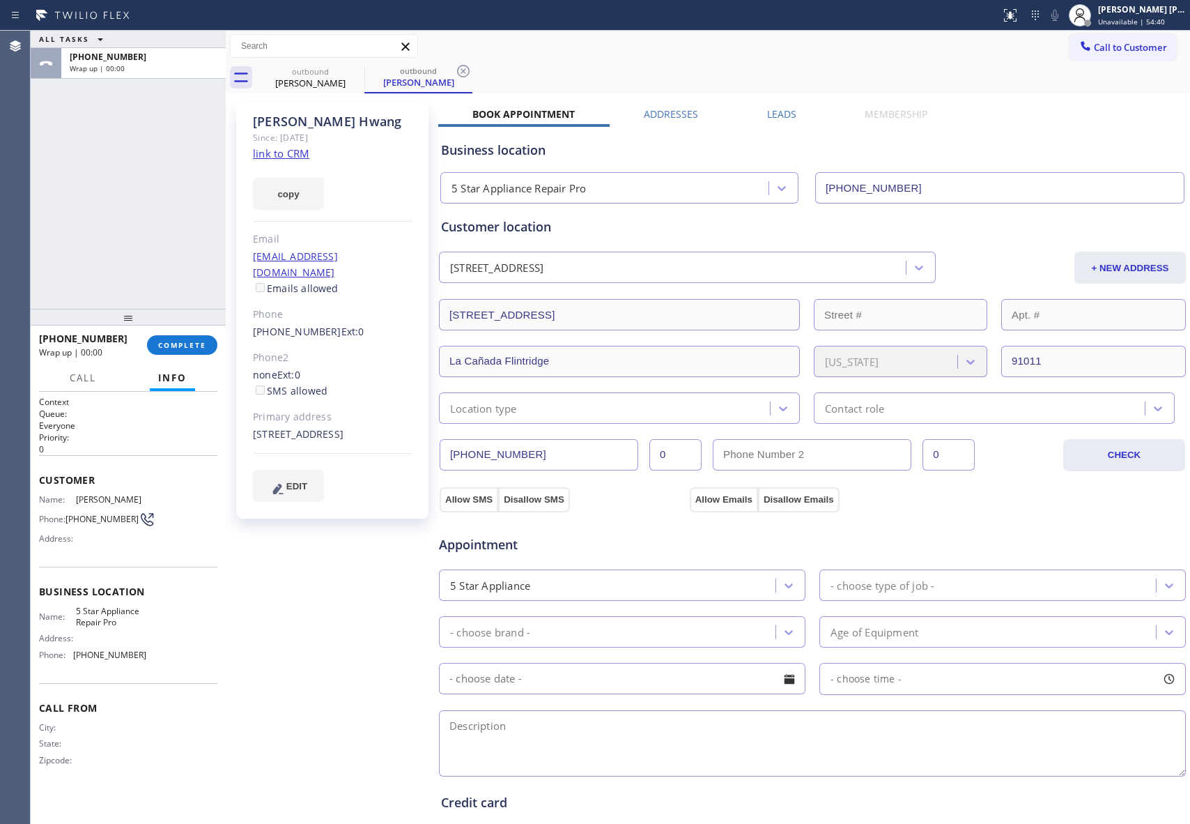
click at [767, 120] on label "Leads" at bounding box center [781, 113] width 29 height 13
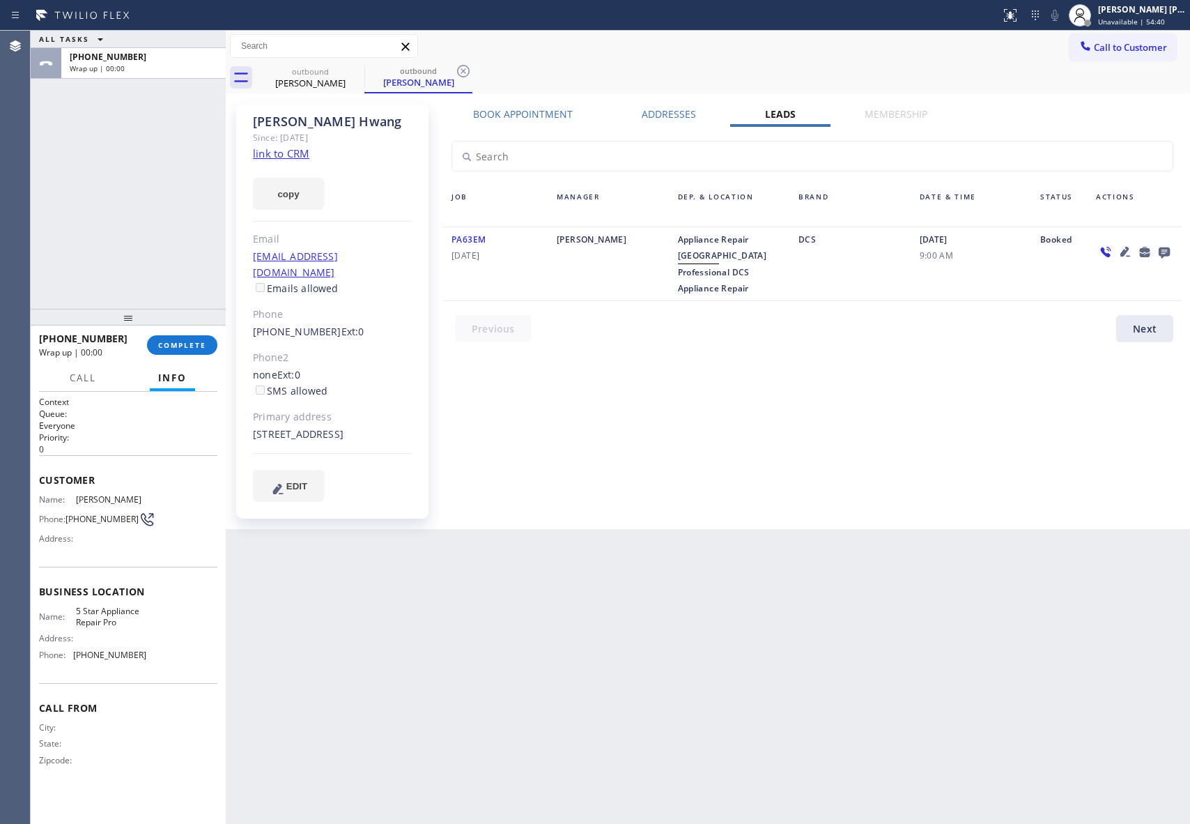
click at [1158, 245] on icon at bounding box center [1164, 251] width 17 height 17
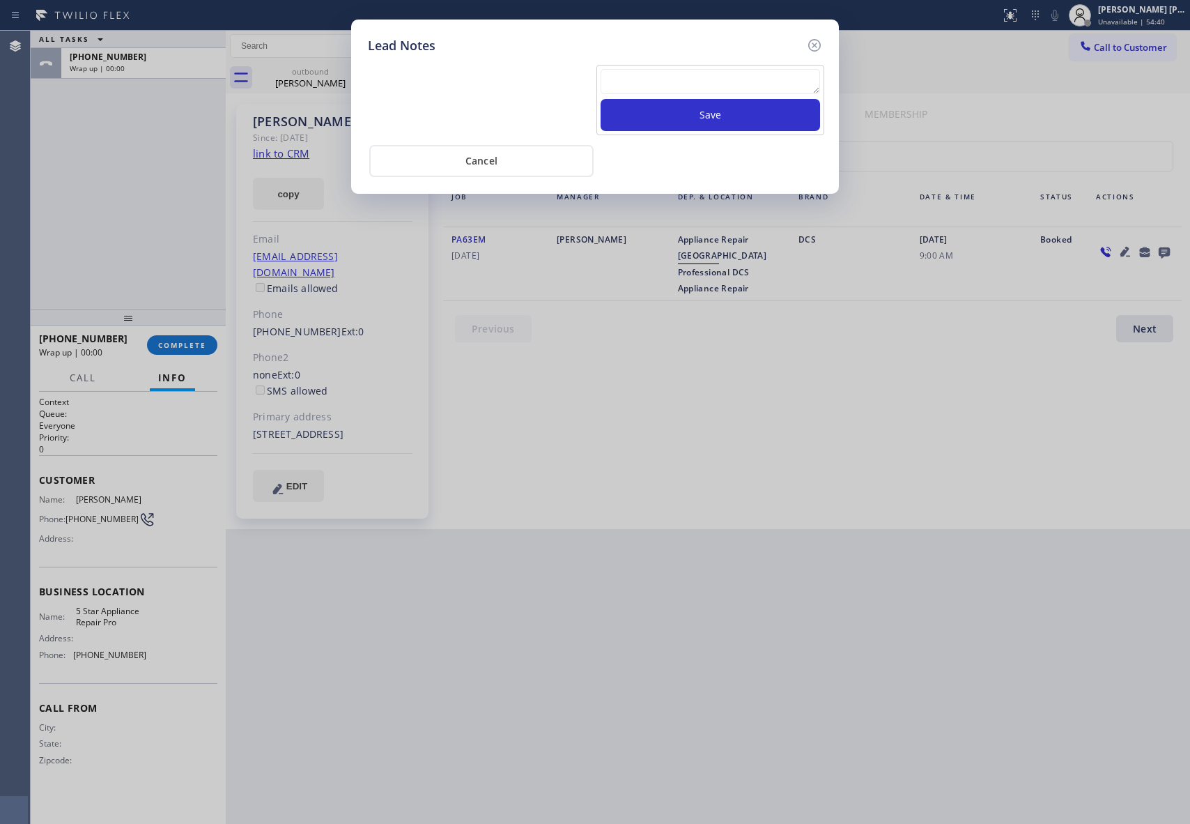
click at [645, 88] on textarea at bounding box center [711, 81] width 220 height 25
paste textarea "VM | please transfer if cx calls back"
type textarea "VM | please transfer if cx calls back"
click at [710, 116] on button "Save" at bounding box center [711, 115] width 220 height 32
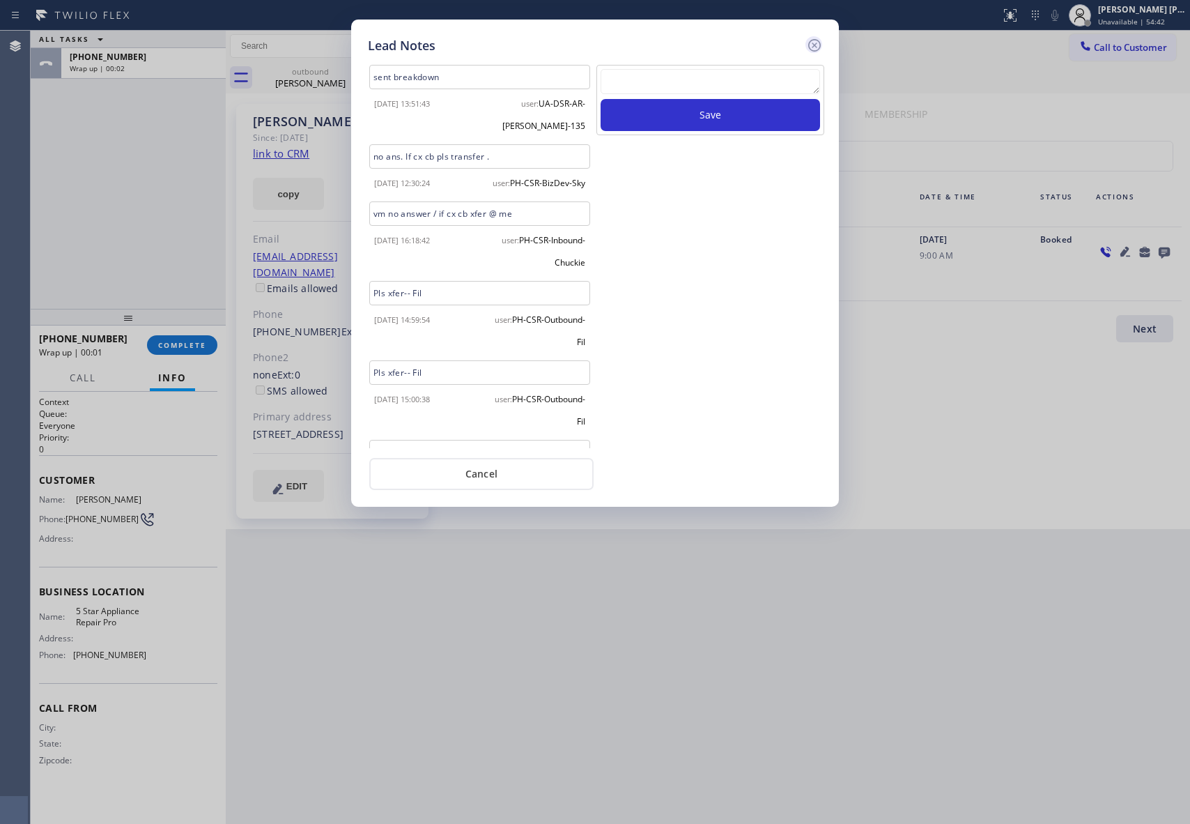
click at [815, 47] on icon at bounding box center [814, 45] width 17 height 17
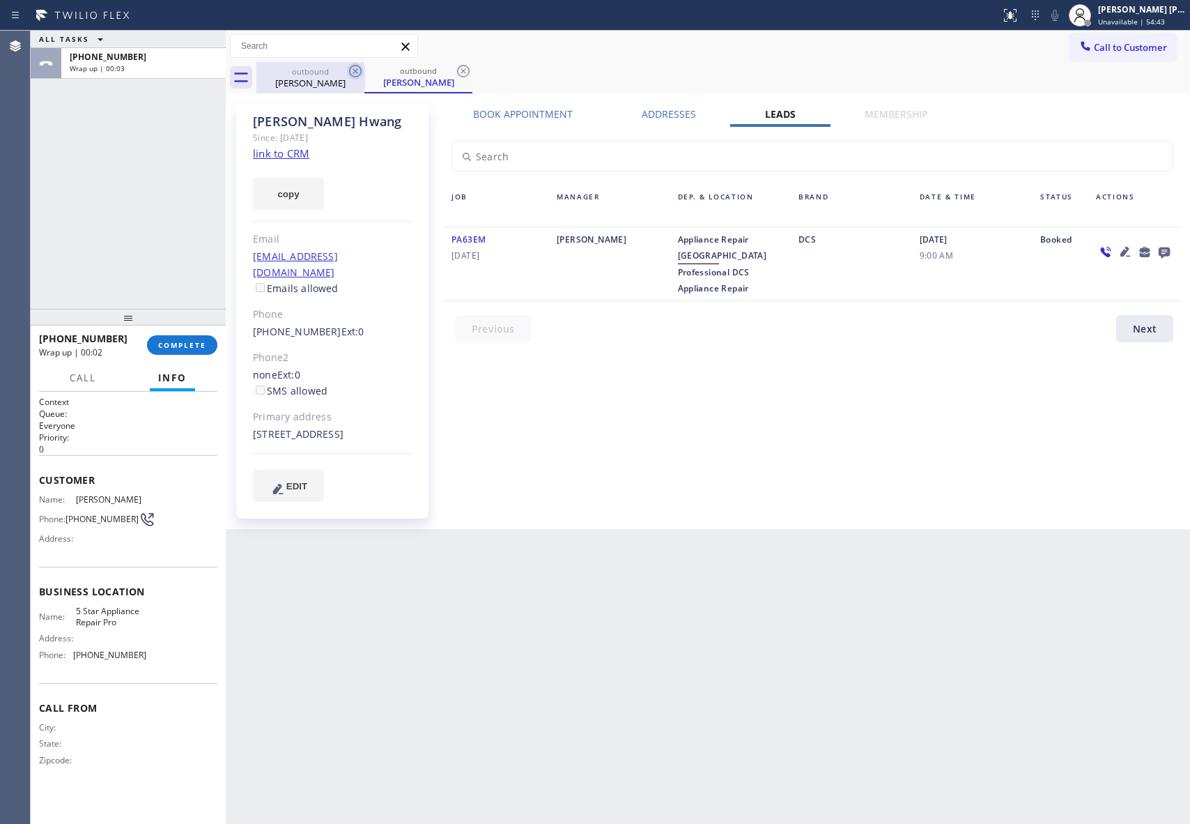
click at [358, 68] on icon at bounding box center [355, 71] width 17 height 17
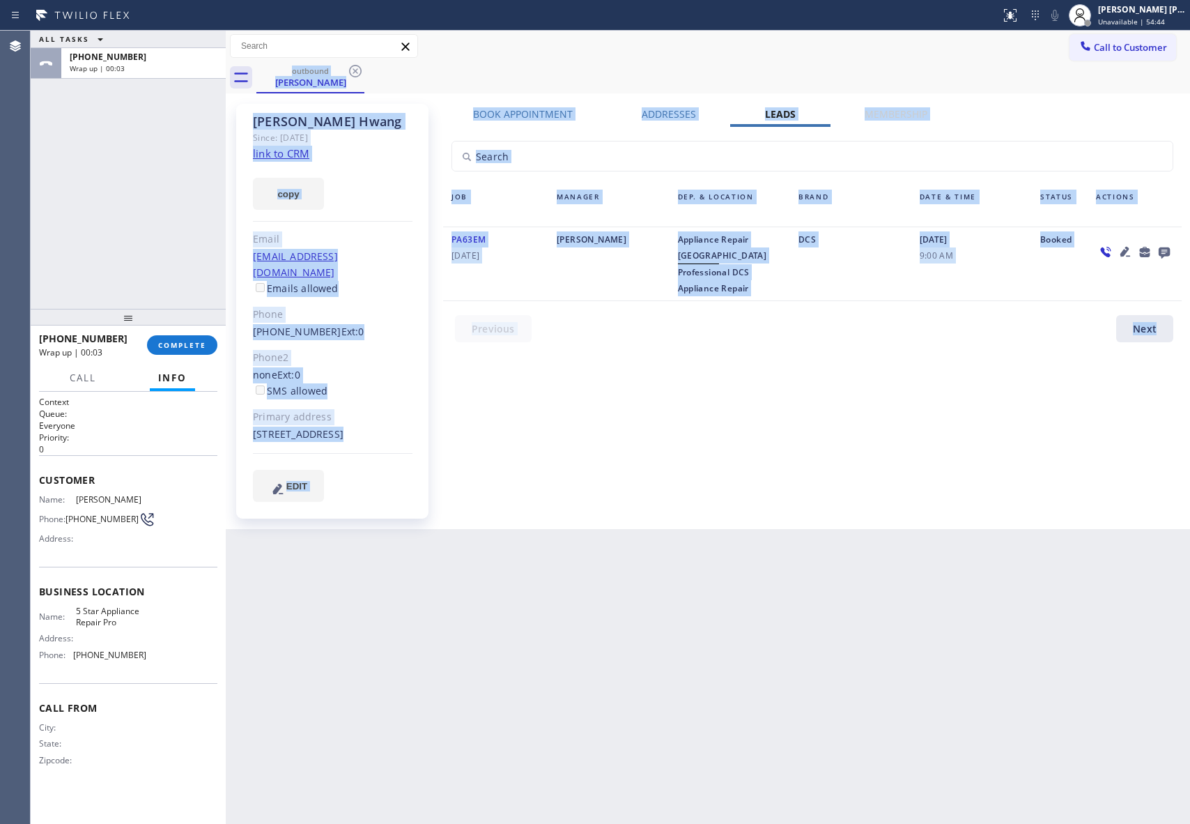
click at [358, 68] on div "outbound [PERSON_NAME]" at bounding box center [723, 77] width 934 height 31
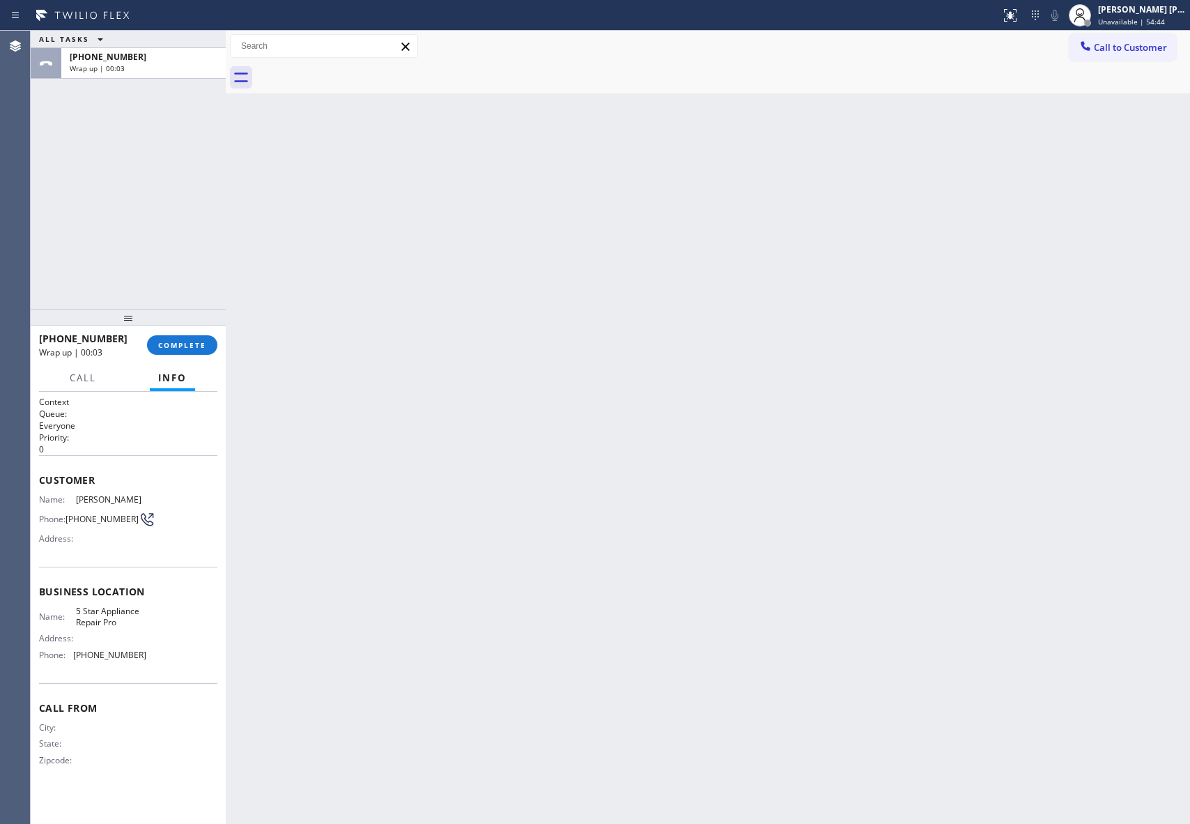
click at [358, 68] on div at bounding box center [723, 77] width 934 height 31
click at [190, 344] on span "COMPLETE" at bounding box center [182, 345] width 48 height 10
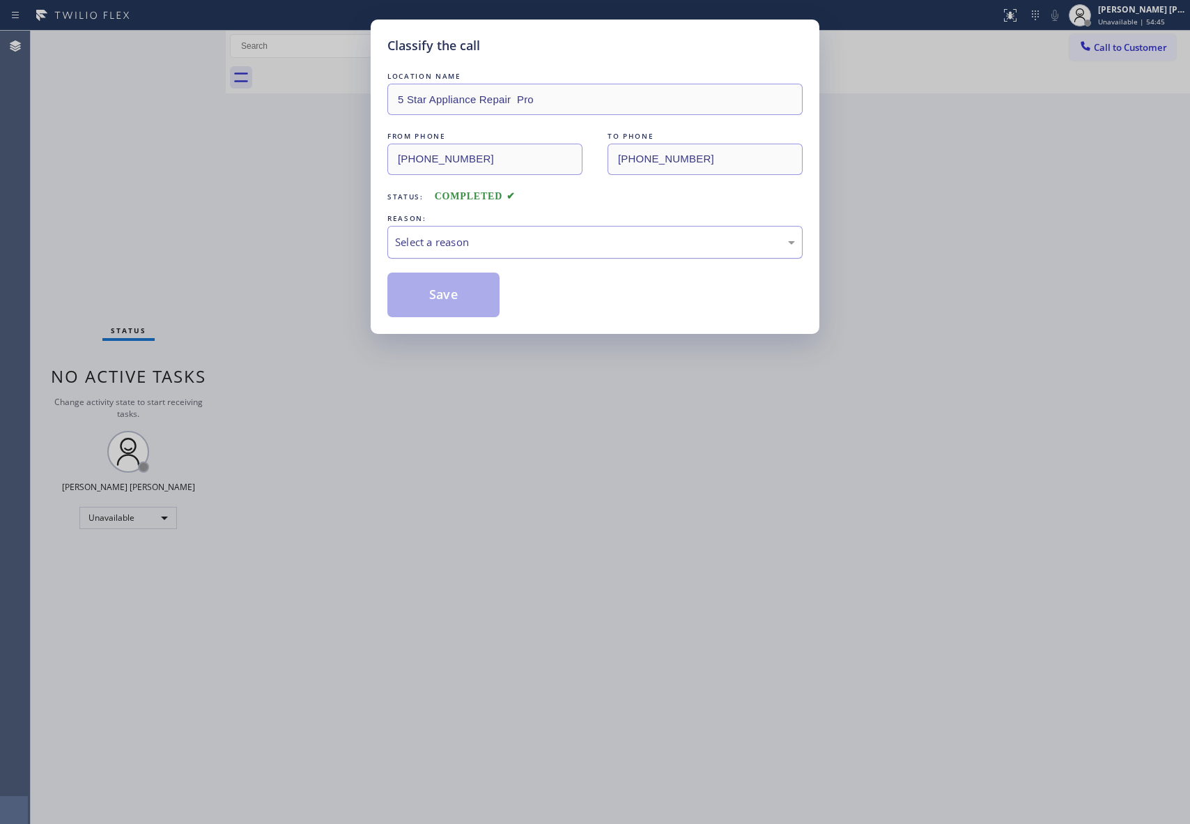
click at [637, 243] on div "Select a reason" at bounding box center [595, 242] width 400 height 16
click at [456, 293] on button "Save" at bounding box center [444, 295] width 112 height 45
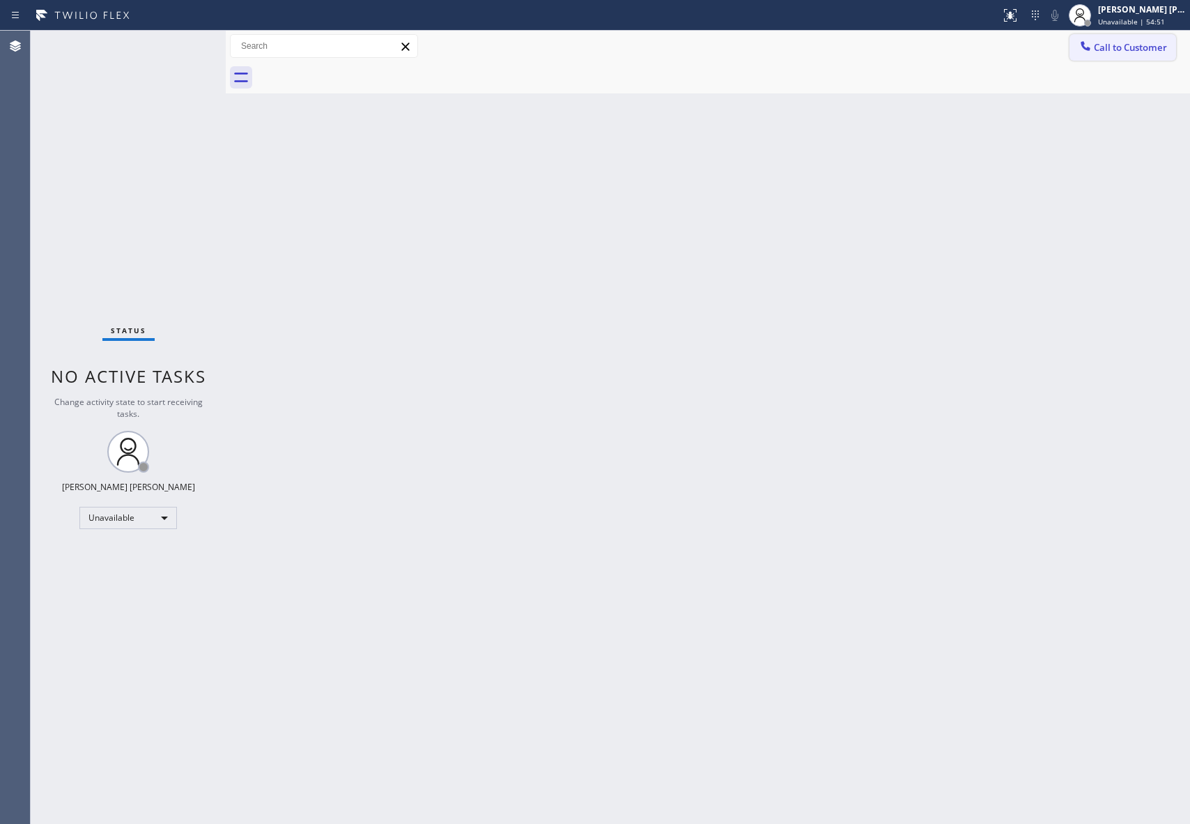
click at [1174, 47] on button "Call to Customer" at bounding box center [1123, 47] width 107 height 26
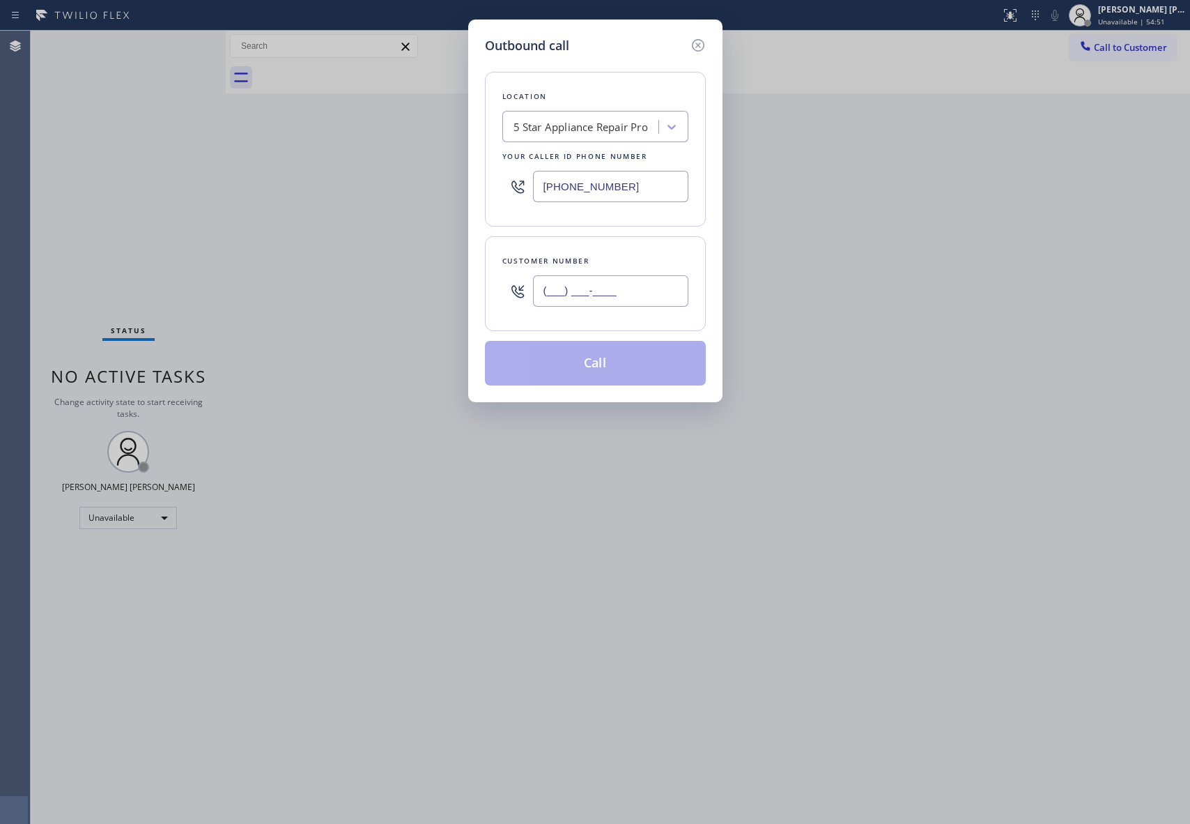
click at [611, 293] on input "(___) ___-____" at bounding box center [610, 290] width 155 height 31
paste input "626) 319-2868"
type input "[PHONE_NUMBER]"
click at [634, 372] on button "Call" at bounding box center [595, 363] width 221 height 45
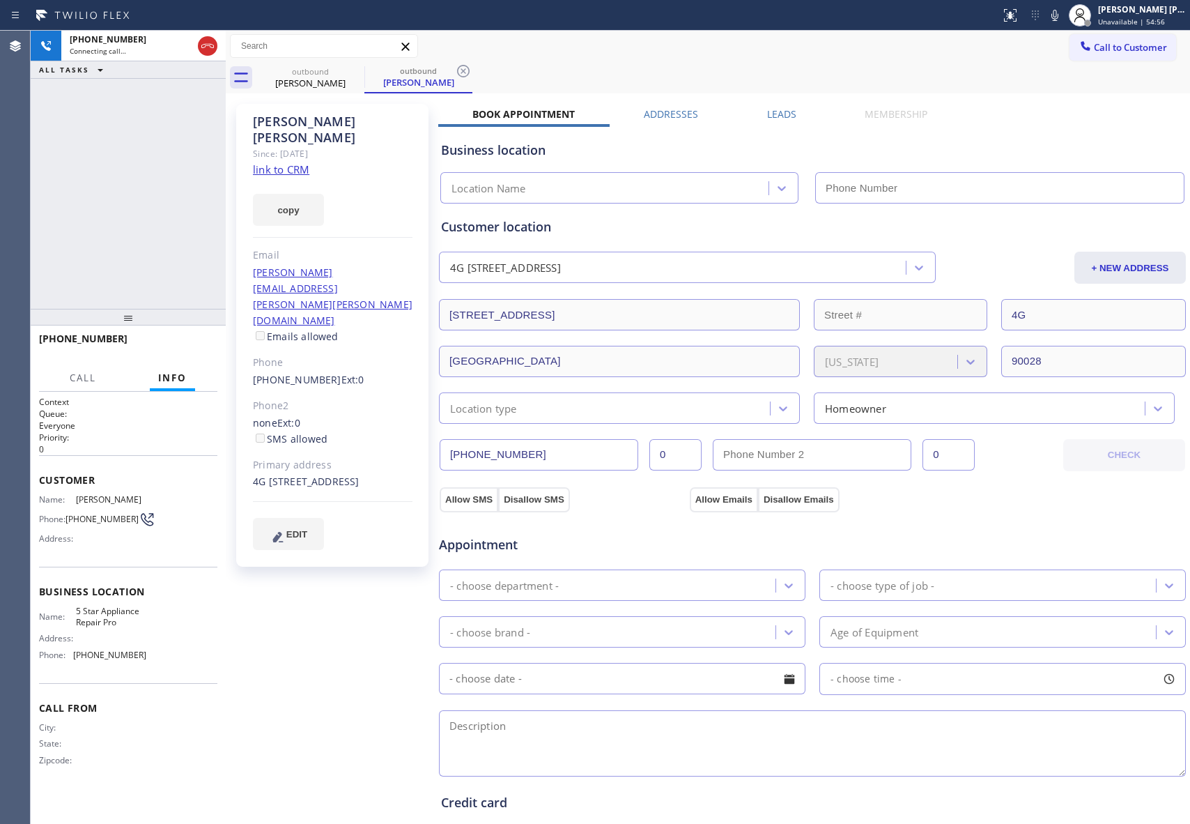
type input "[PHONE_NUMBER]"
click at [785, 110] on label "Leads" at bounding box center [781, 113] width 29 height 13
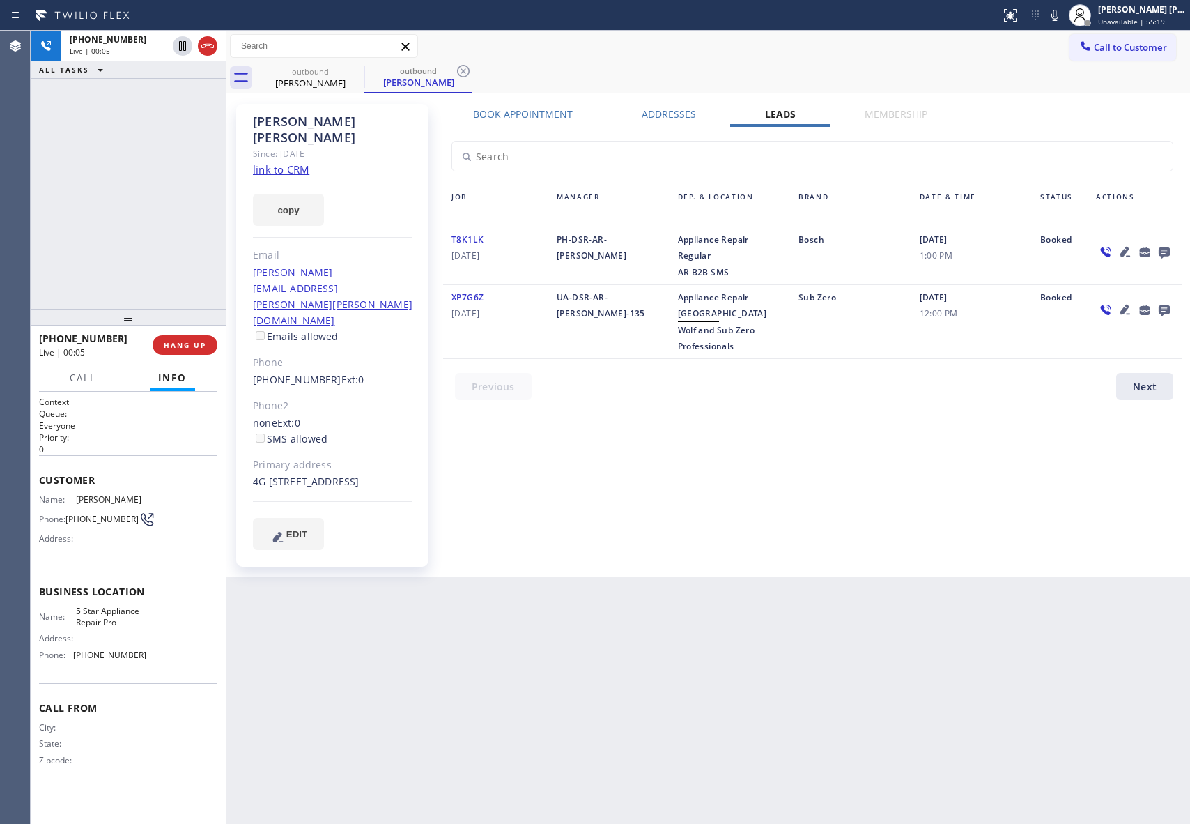
click at [1163, 251] on icon at bounding box center [1164, 252] width 11 height 11
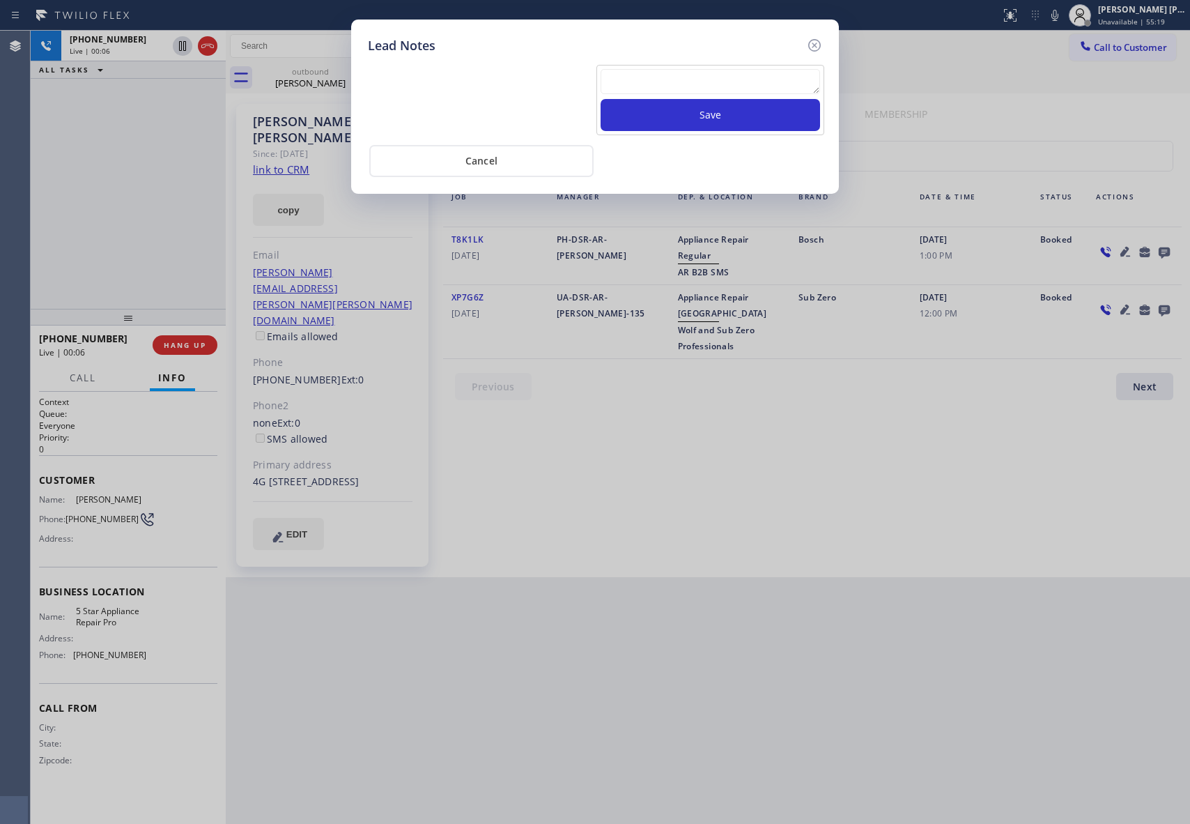
click at [714, 84] on textarea at bounding box center [711, 81] width 220 height 25
paste textarea "VM | please transfer if cx calls back"
type textarea "VM | please transfer if cx calls back"
click at [734, 118] on button "Save" at bounding box center [711, 115] width 220 height 32
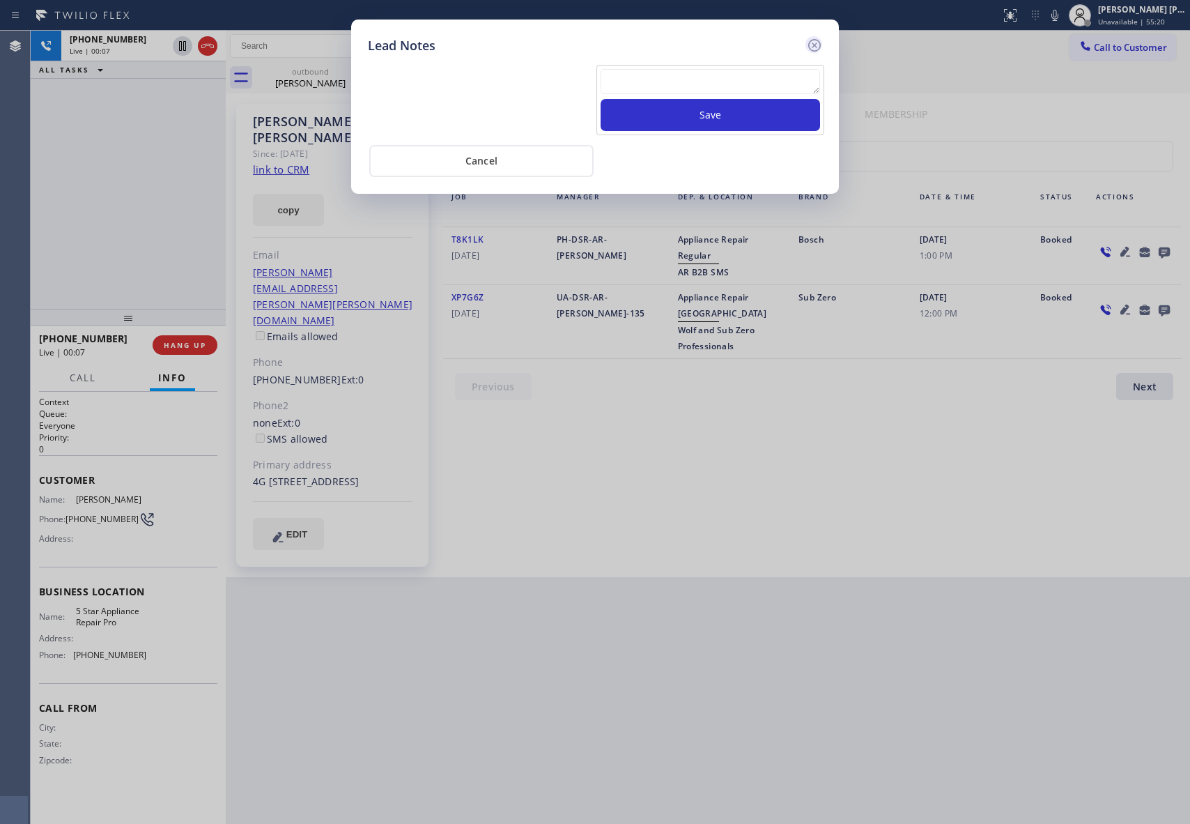
scroll to position [0, 0]
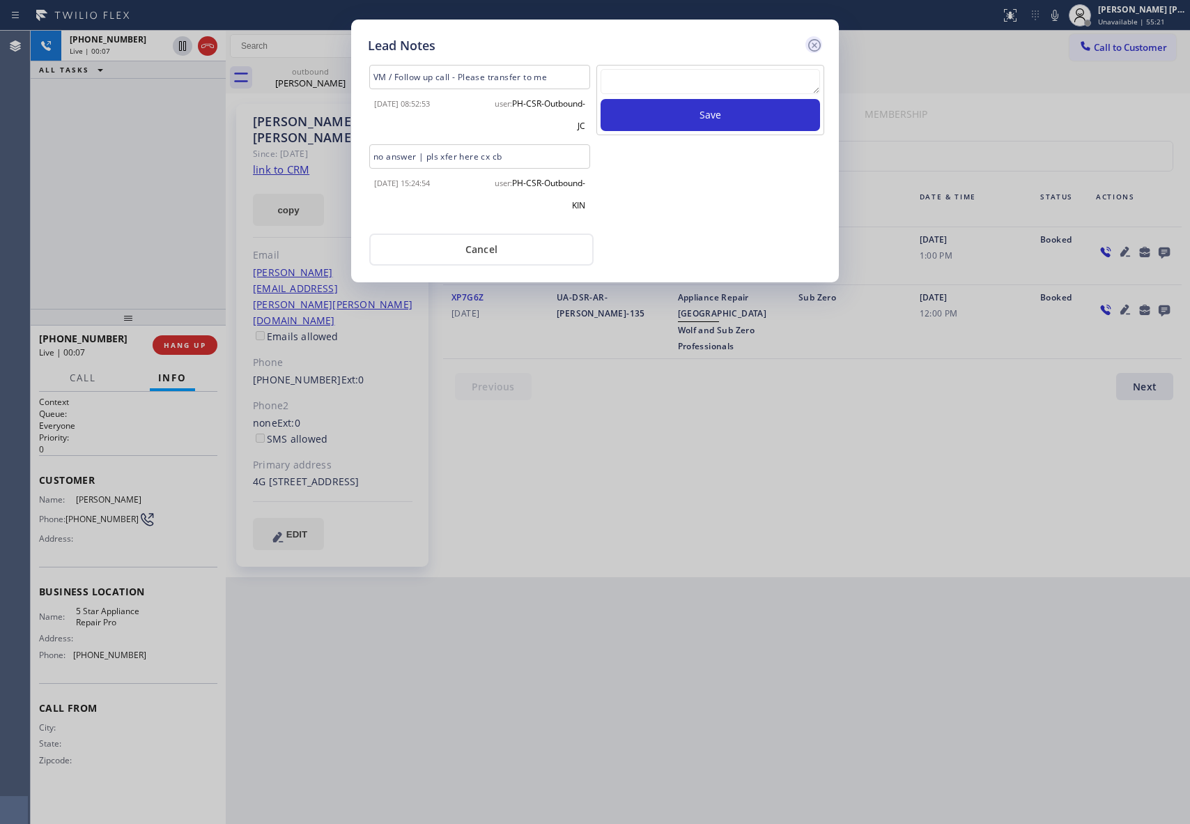
click at [817, 43] on icon at bounding box center [814, 45] width 13 height 13
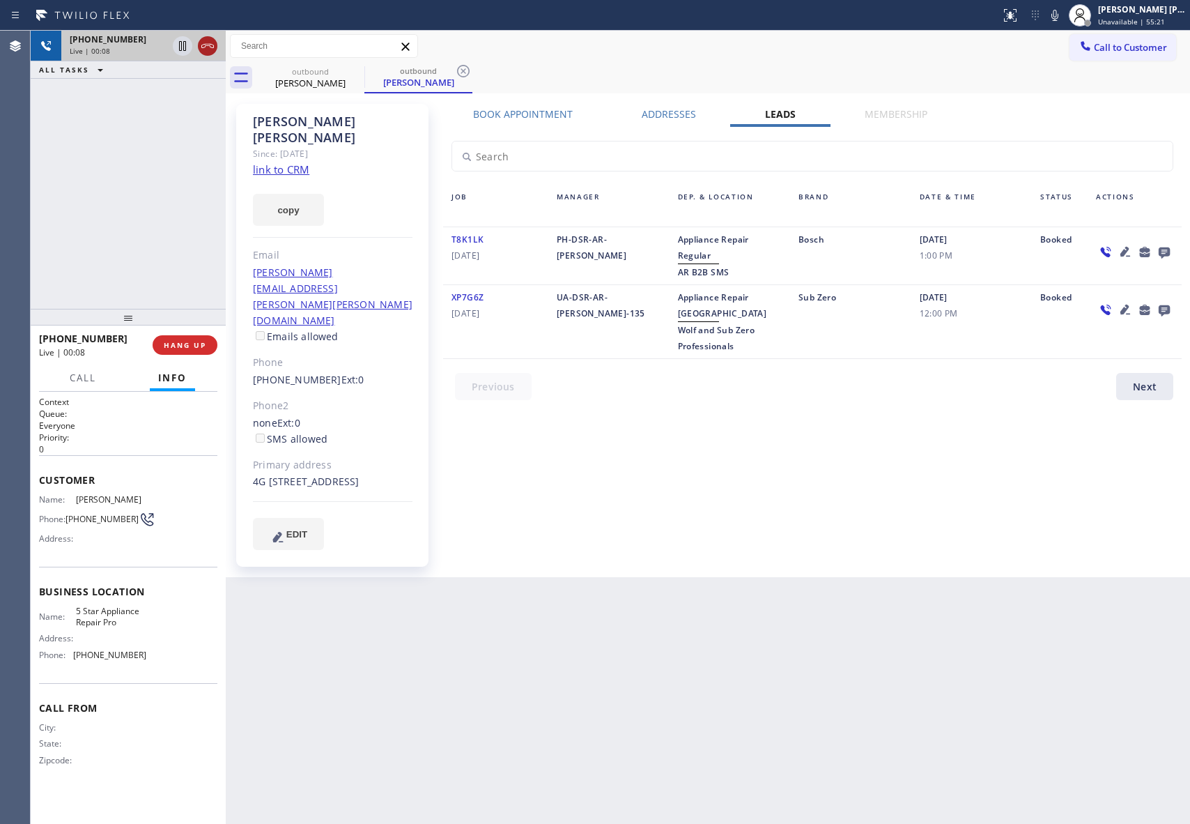
click at [208, 43] on icon at bounding box center [207, 46] width 17 height 17
click at [0, 0] on icon at bounding box center [0, 0] width 0 height 0
click at [457, 67] on icon at bounding box center [463, 71] width 13 height 13
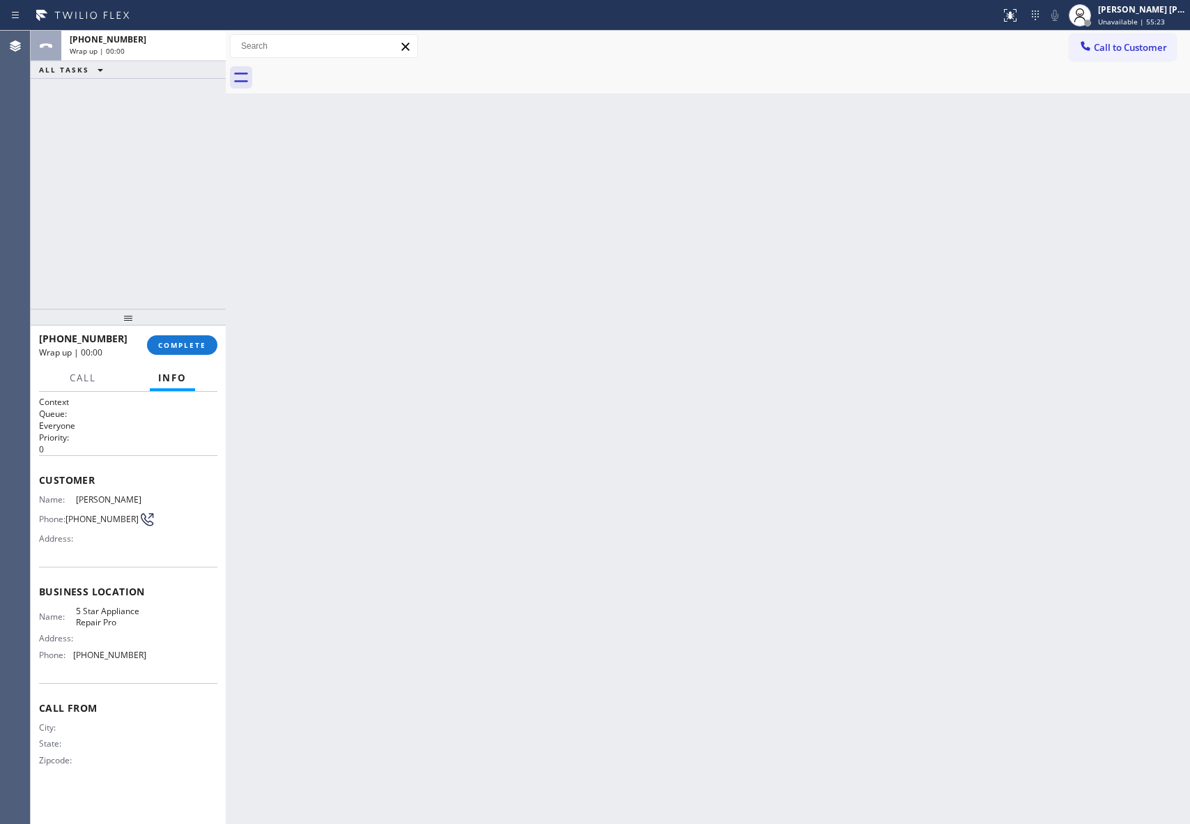
click at [360, 67] on div at bounding box center [723, 77] width 934 height 31
click at [187, 342] on span "COMPLETE" at bounding box center [182, 345] width 48 height 10
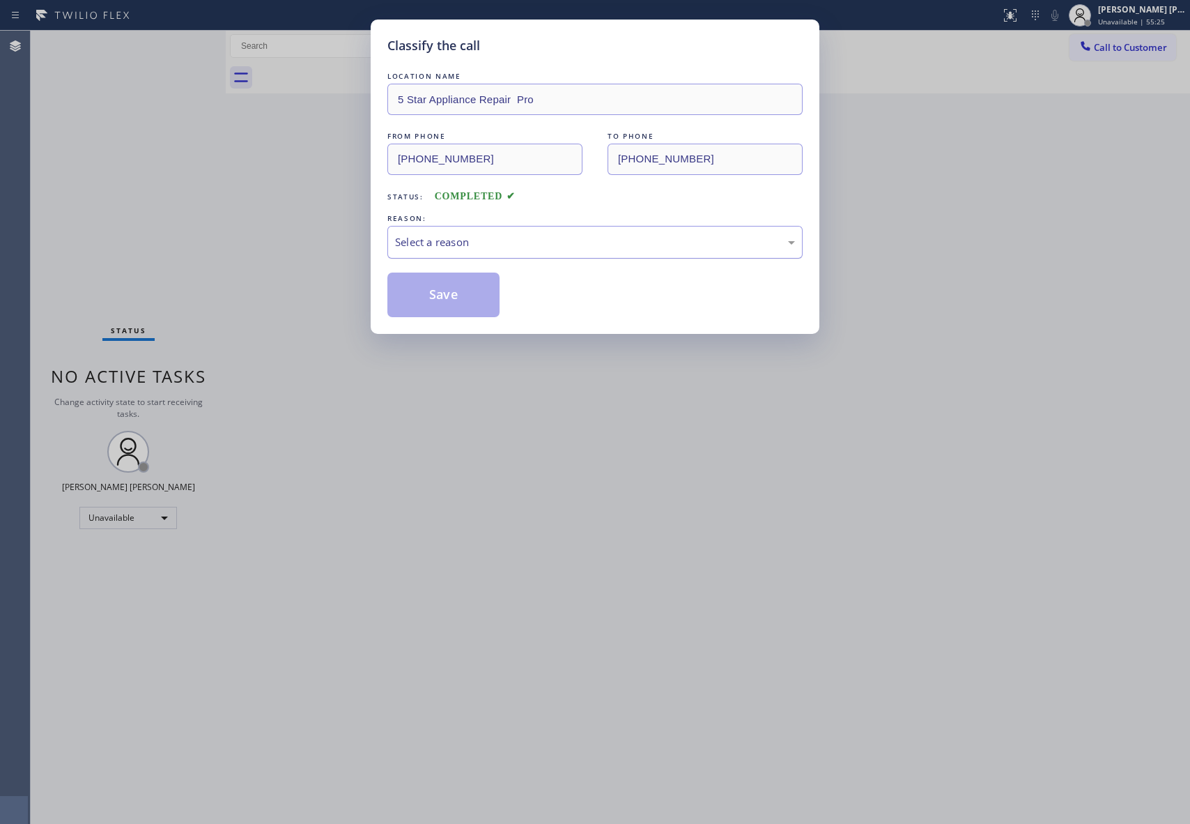
click at [538, 229] on div "Select a reason" at bounding box center [595, 242] width 415 height 33
click at [428, 291] on button "Save" at bounding box center [444, 295] width 112 height 45
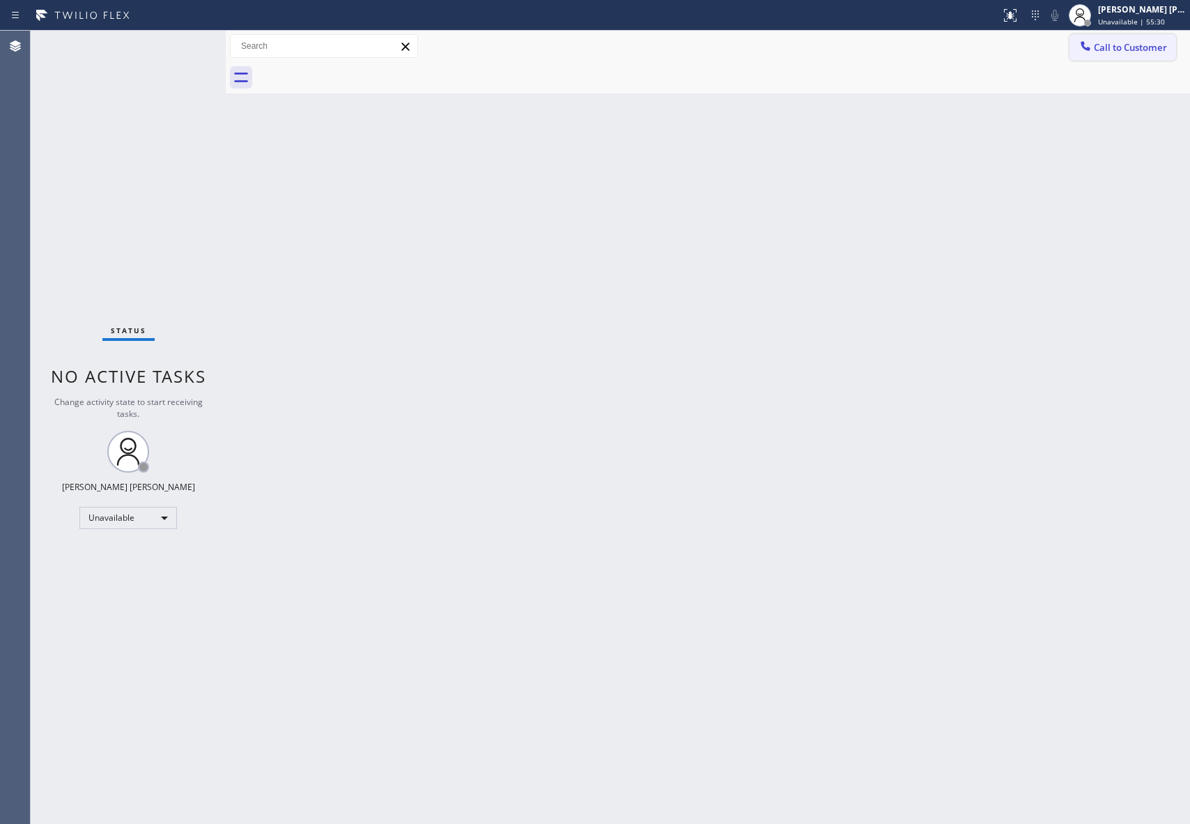
click at [1119, 48] on span "Call to Customer" at bounding box center [1130, 47] width 73 height 13
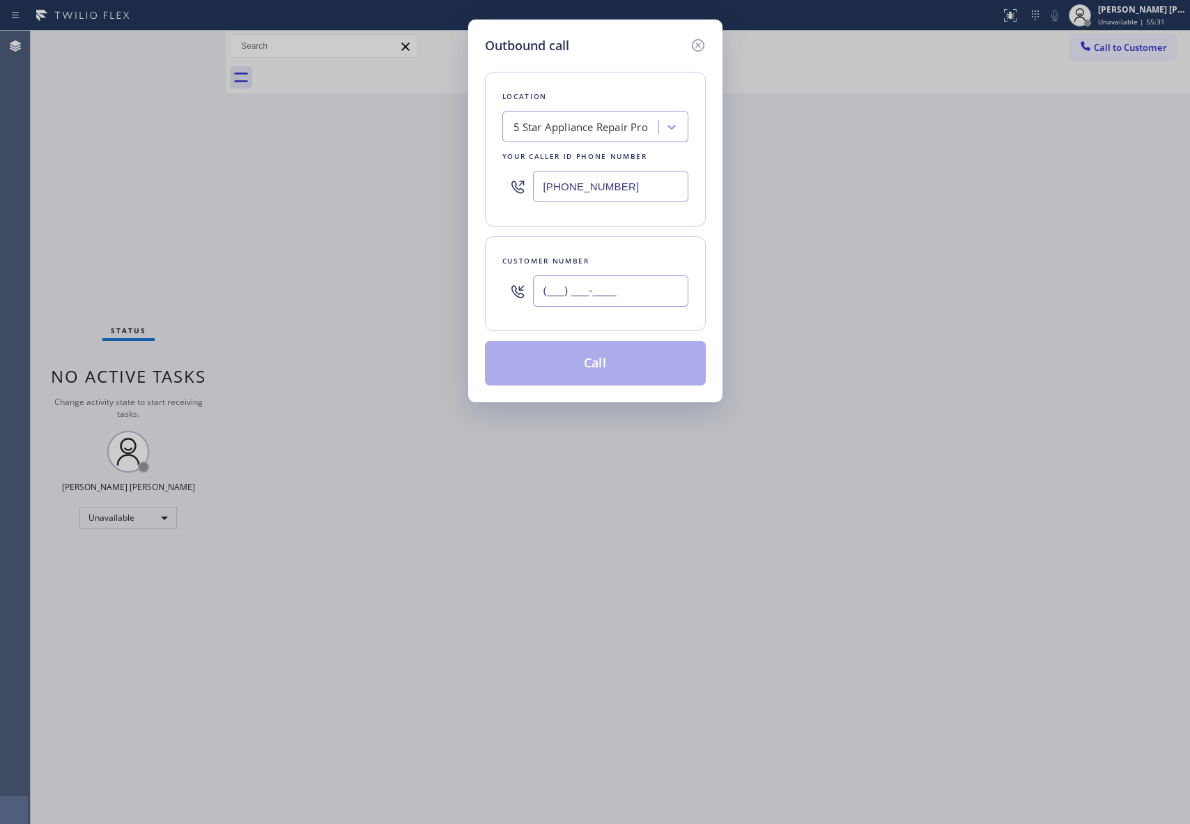
click at [661, 289] on input "(___) ___-____" at bounding box center [610, 290] width 155 height 31
paste input "206) 295-0559"
type input "[PHONE_NUMBER]"
click at [615, 363] on button "Call" at bounding box center [595, 363] width 221 height 45
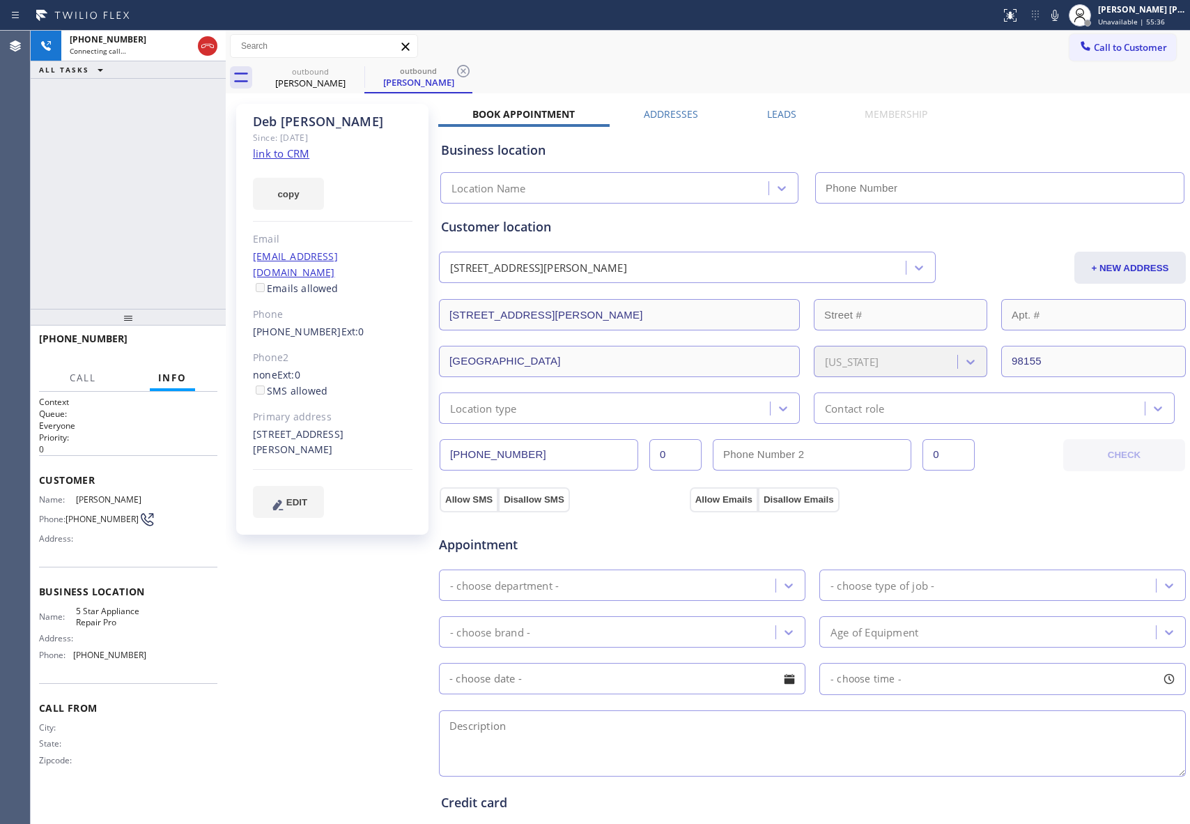
type input "[PHONE_NUMBER]"
click at [188, 344] on span "HANG UP" at bounding box center [185, 345] width 43 height 10
click at [776, 120] on label "Leads" at bounding box center [781, 113] width 29 height 13
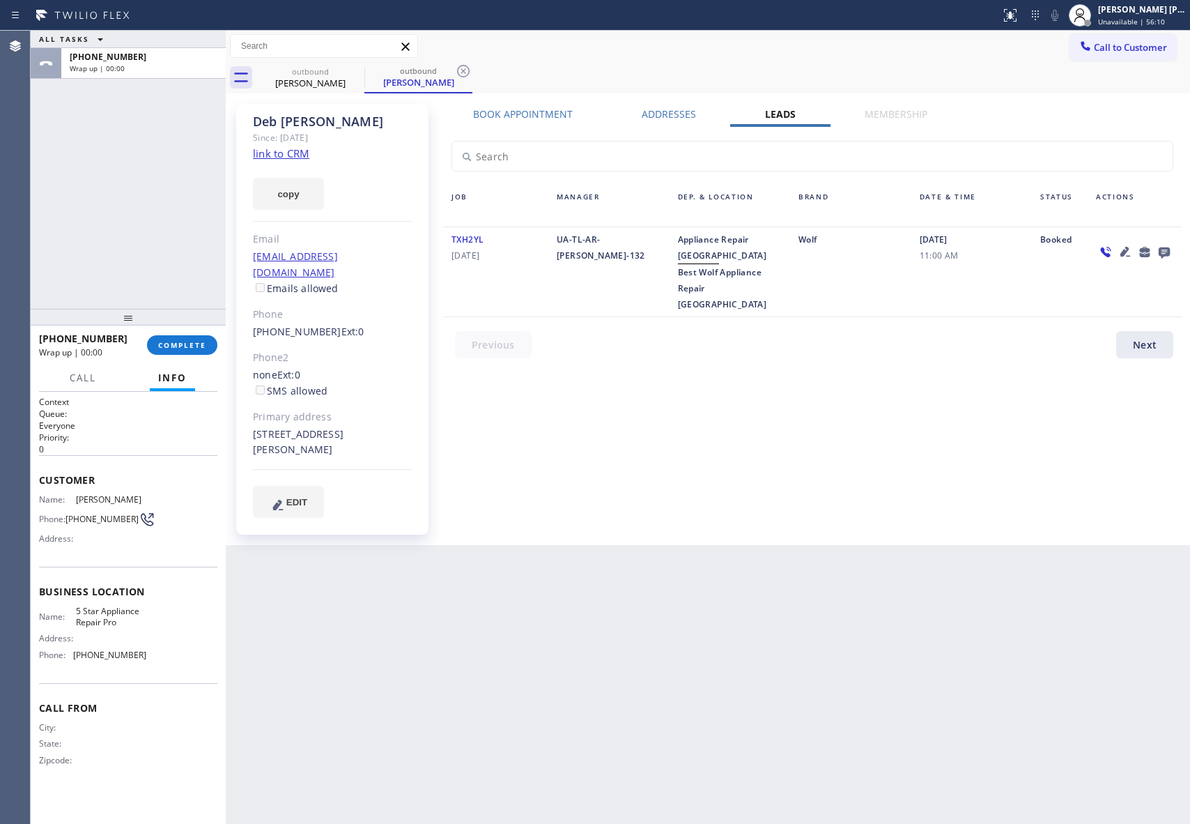
click at [1169, 251] on icon at bounding box center [1164, 252] width 11 height 11
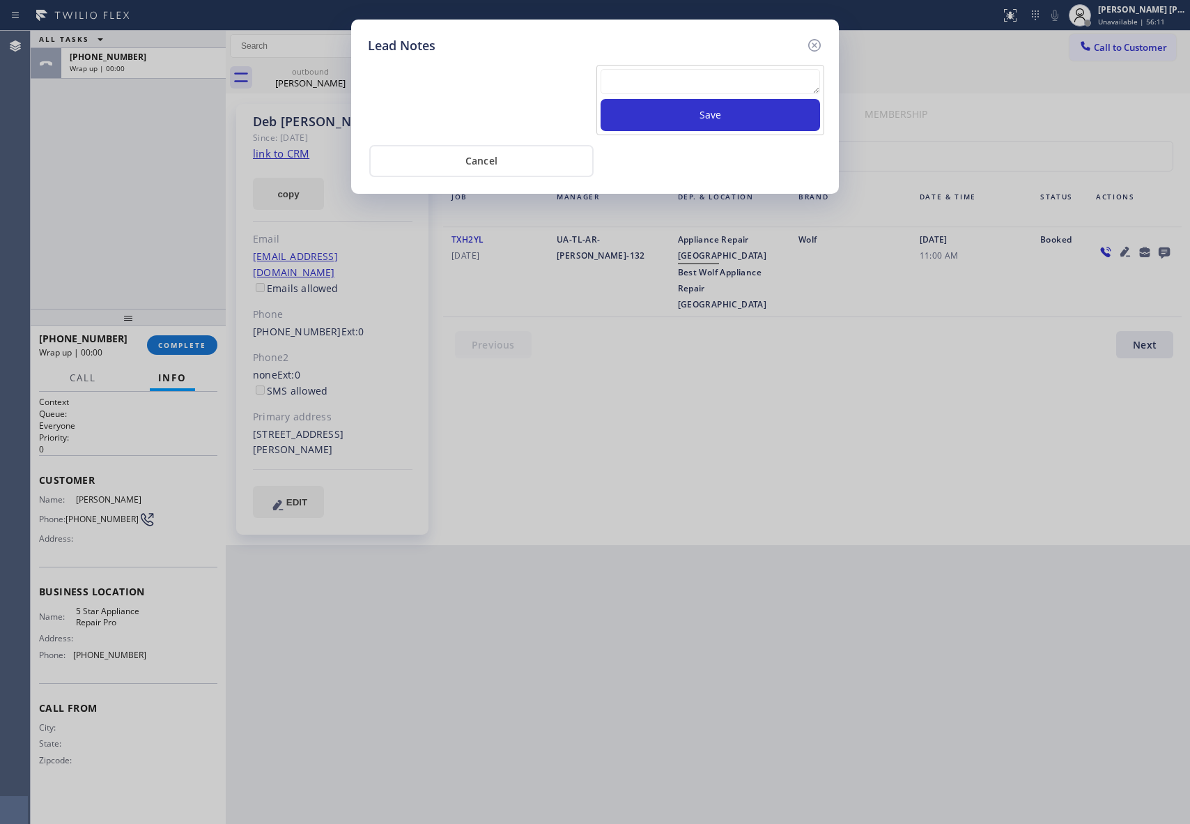
drag, startPoint x: 631, startPoint y: 77, endPoint x: 638, endPoint y: 84, distance: 9.9
click at [631, 76] on textarea at bounding box center [711, 81] width 220 height 25
paste textarea "VM | please transfer if cx calls back"
type textarea "VM | please transfer if cx calls back"
click at [672, 107] on button "Save" at bounding box center [711, 115] width 220 height 32
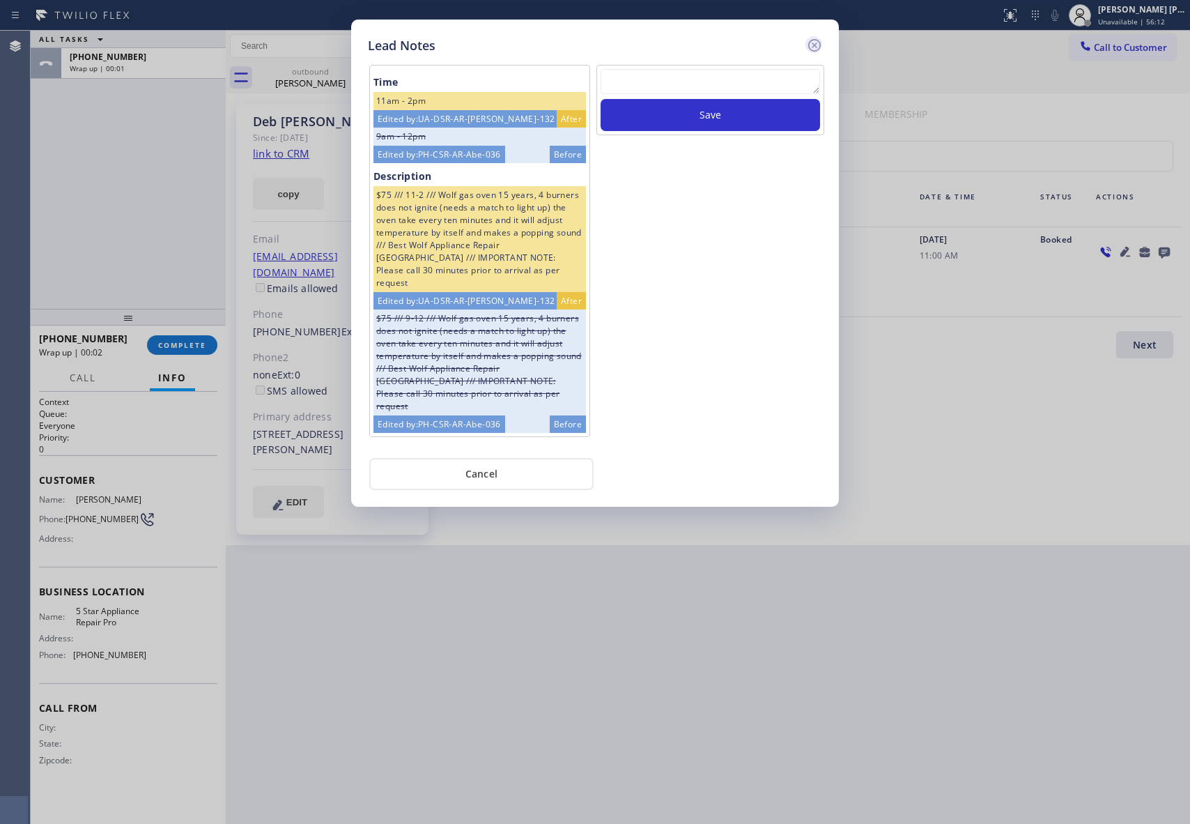
click at [813, 45] on icon at bounding box center [814, 45] width 13 height 13
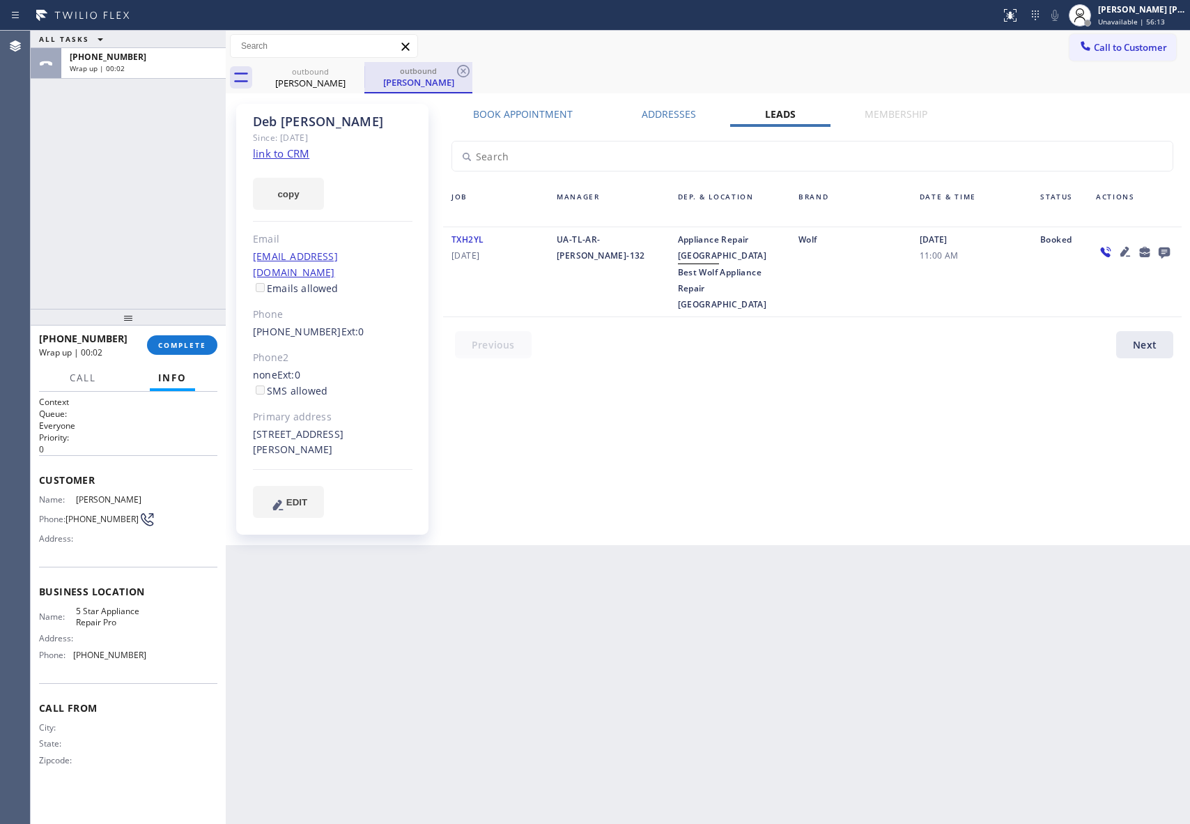
click at [330, 78] on div "[PERSON_NAME]" at bounding box center [310, 83] width 105 height 13
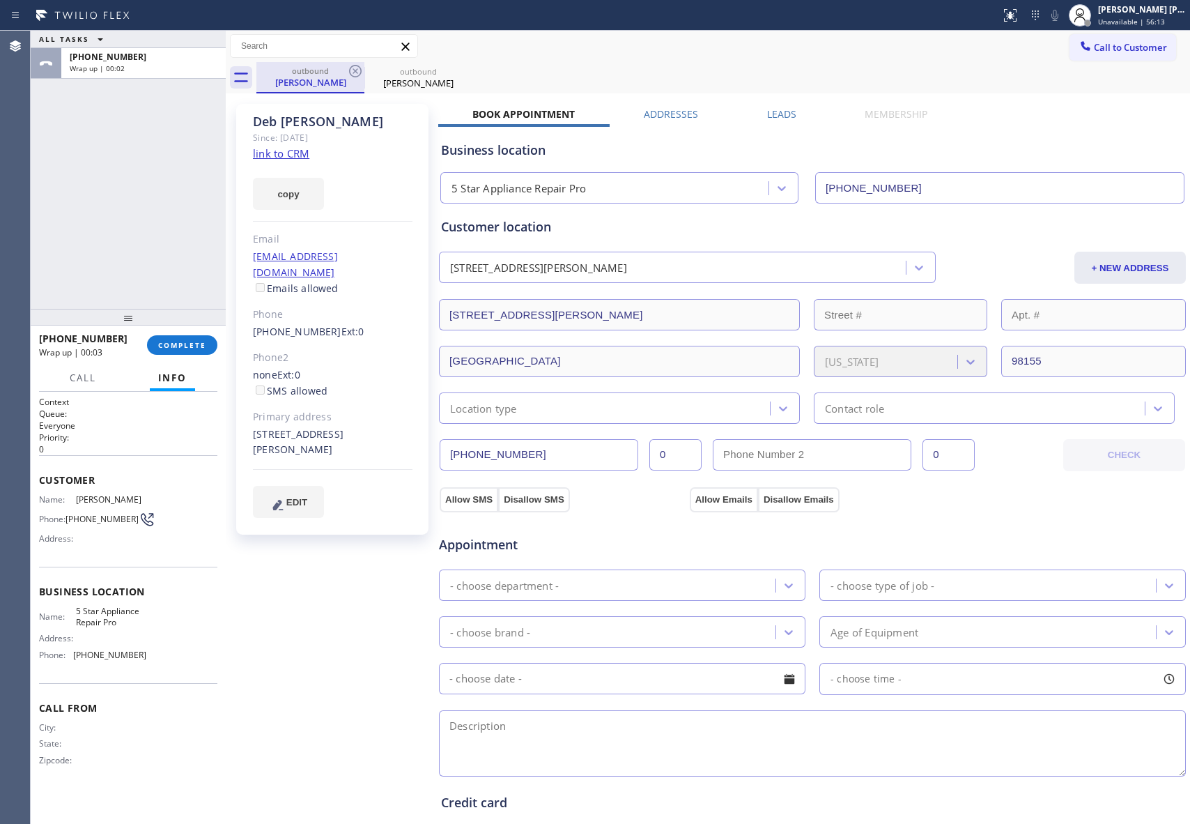
click at [366, 77] on div "[PERSON_NAME]" at bounding box center [418, 83] width 105 height 13
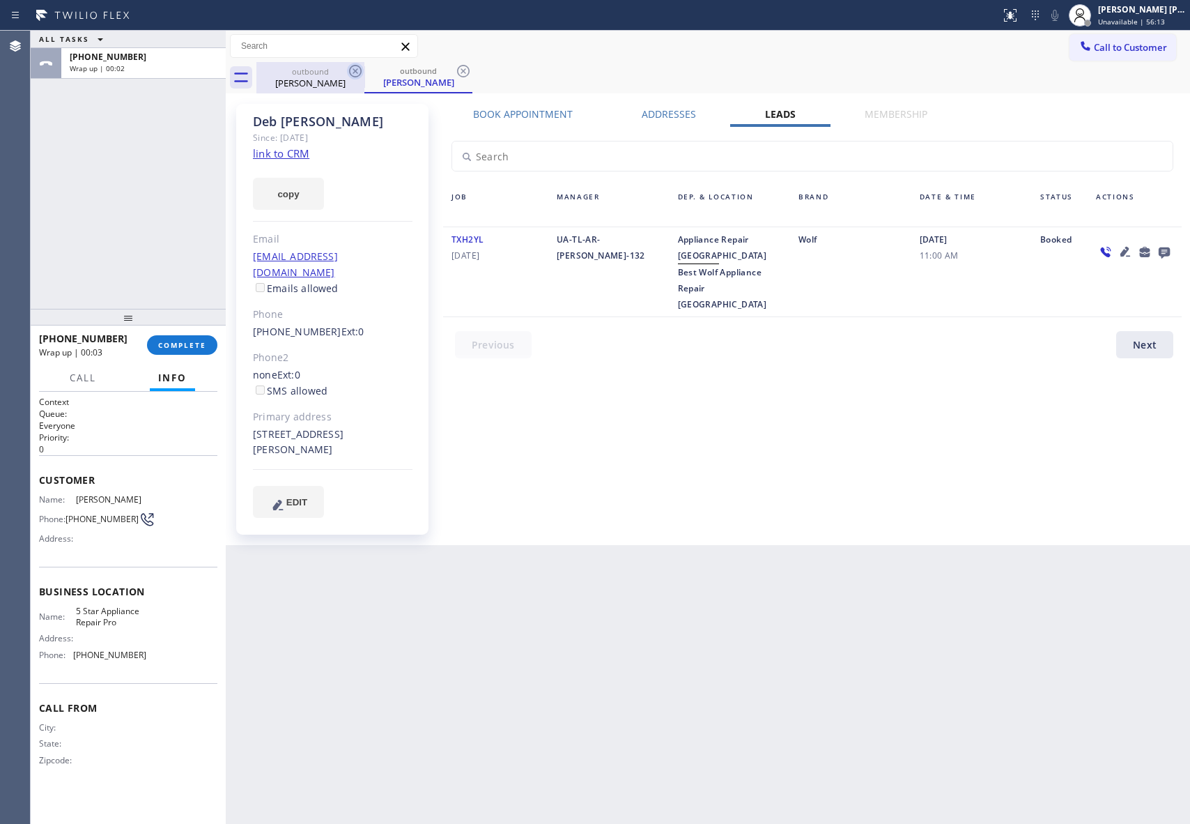
click at [355, 70] on icon at bounding box center [355, 71] width 17 height 17
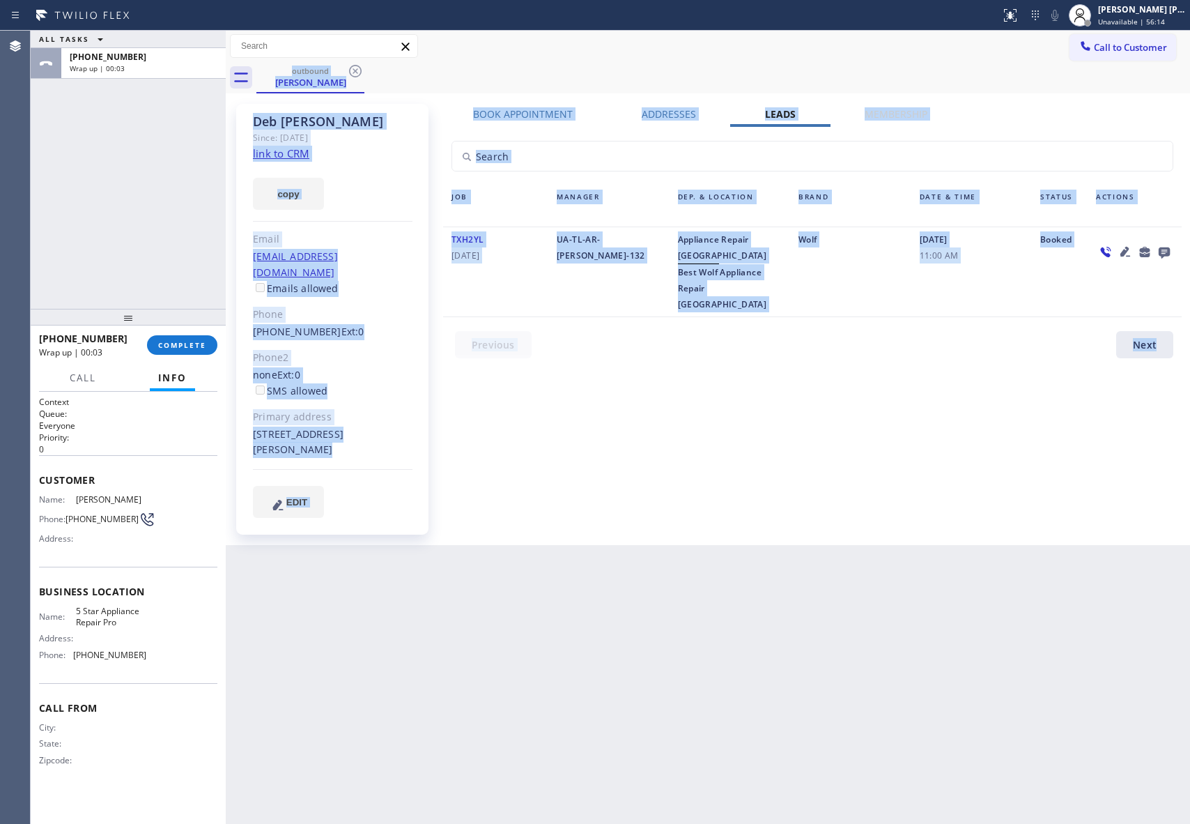
click at [355, 70] on div "outbound [PERSON_NAME]" at bounding box center [723, 77] width 934 height 31
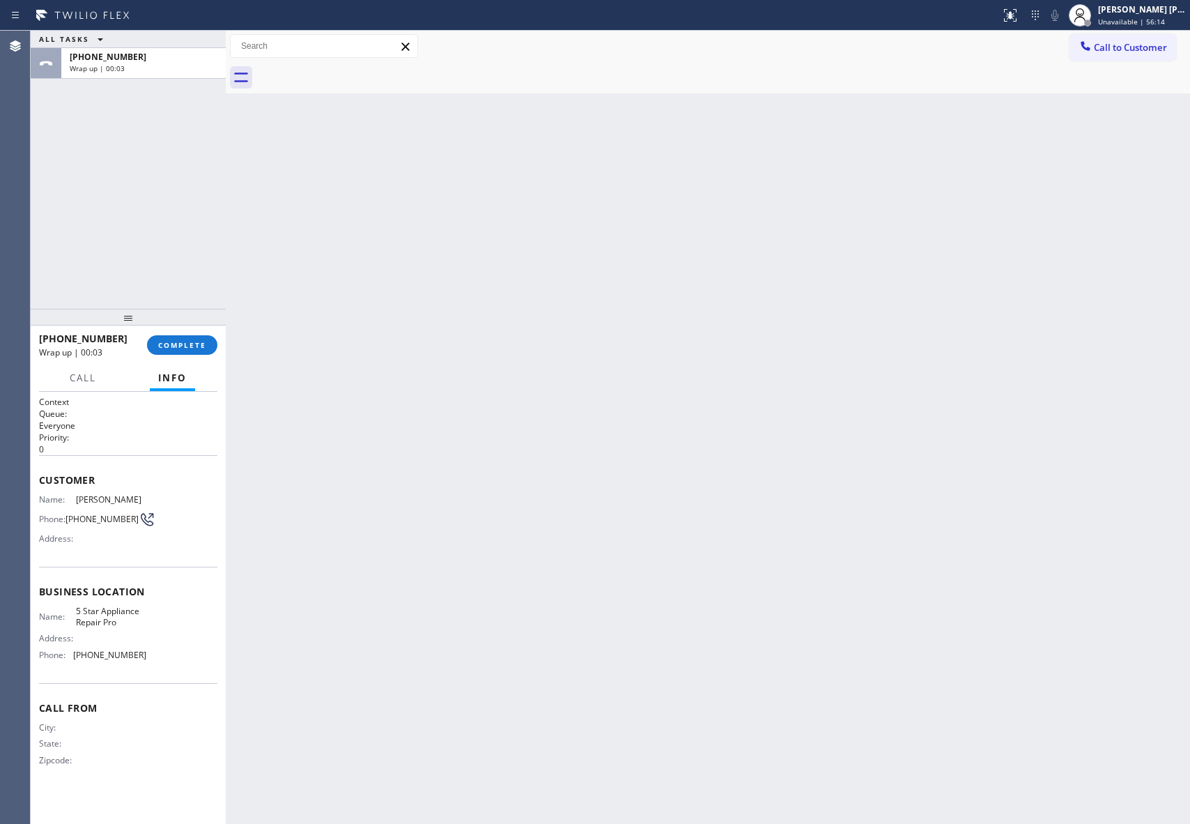
click at [355, 70] on div at bounding box center [723, 77] width 934 height 31
click at [190, 352] on button "COMPLETE" at bounding box center [182, 345] width 70 height 20
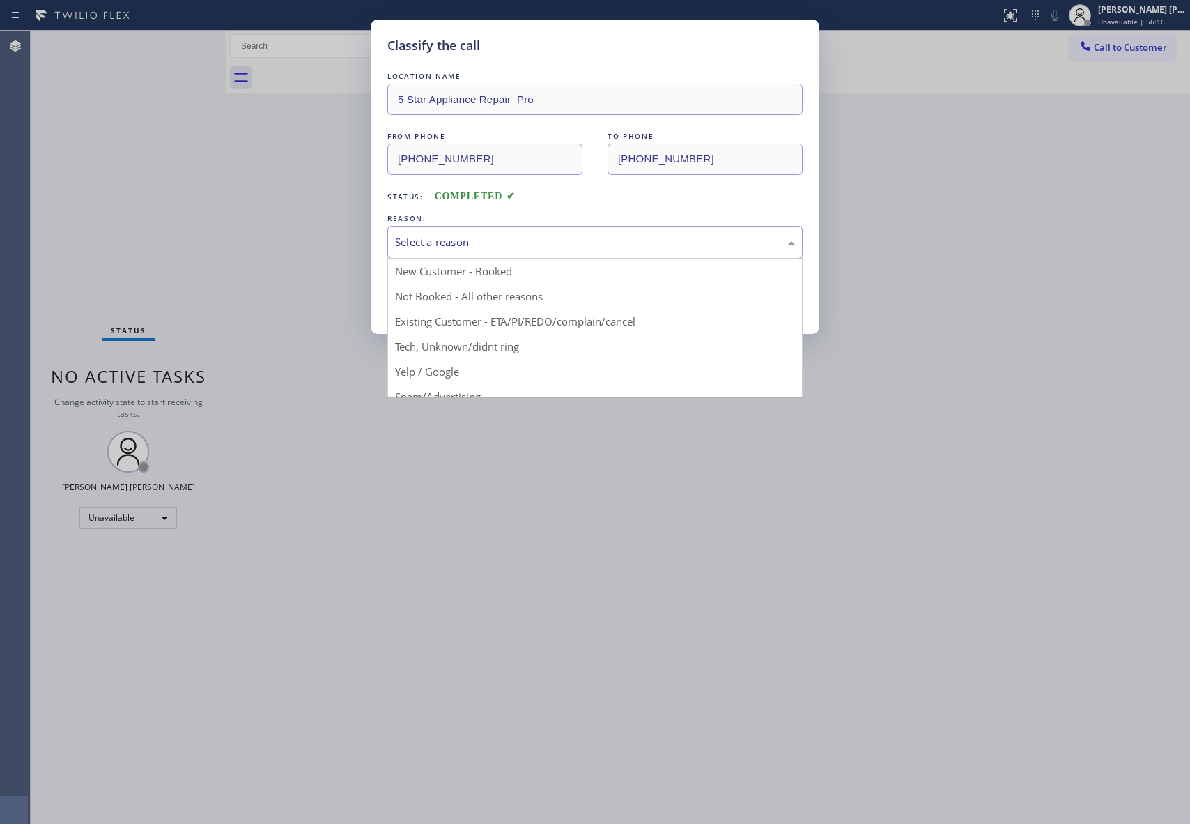
click at [496, 241] on div "Select a reason" at bounding box center [595, 242] width 400 height 16
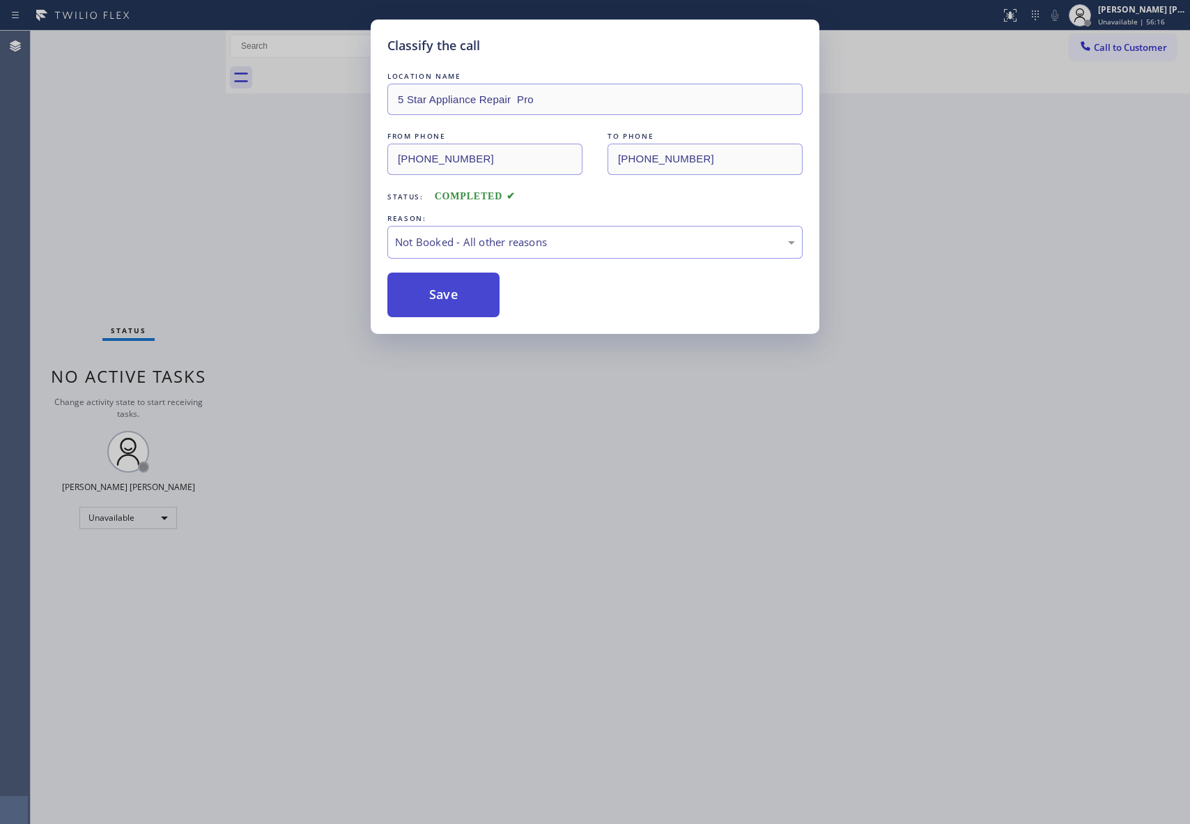
click at [439, 294] on button "Save" at bounding box center [444, 295] width 112 height 45
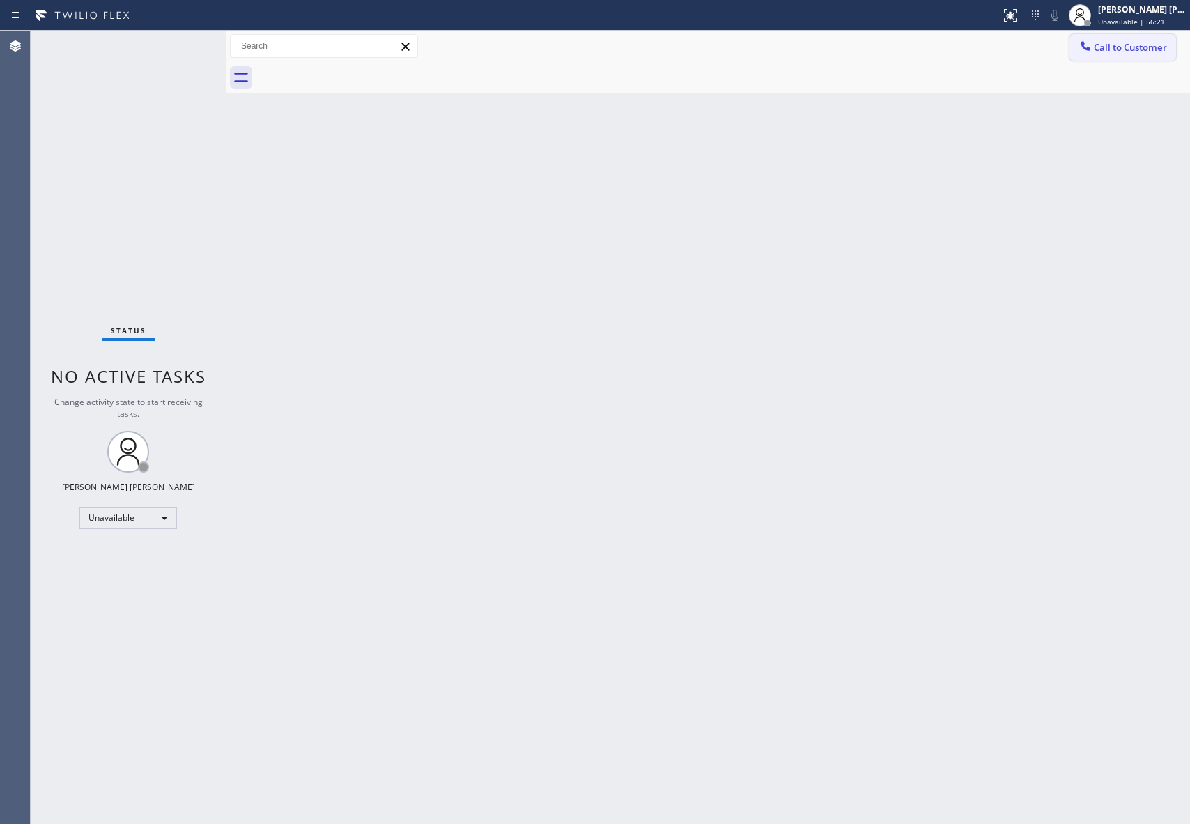
click at [1113, 37] on button "Call to Customer" at bounding box center [1123, 47] width 107 height 26
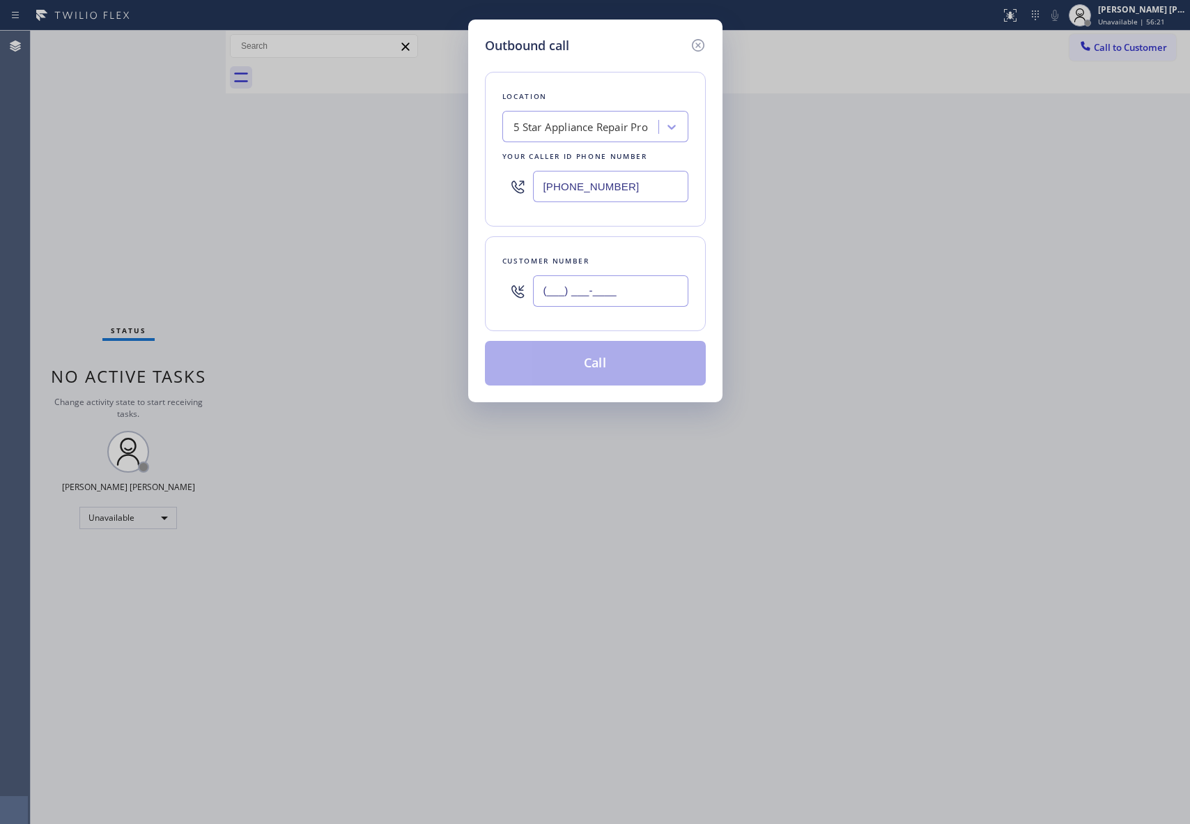
click at [647, 291] on input "(___) ___-____" at bounding box center [610, 290] width 155 height 31
paste input "206) 769-3570"
type input "[PHONE_NUMBER]"
click at [636, 374] on button "Call" at bounding box center [595, 363] width 221 height 45
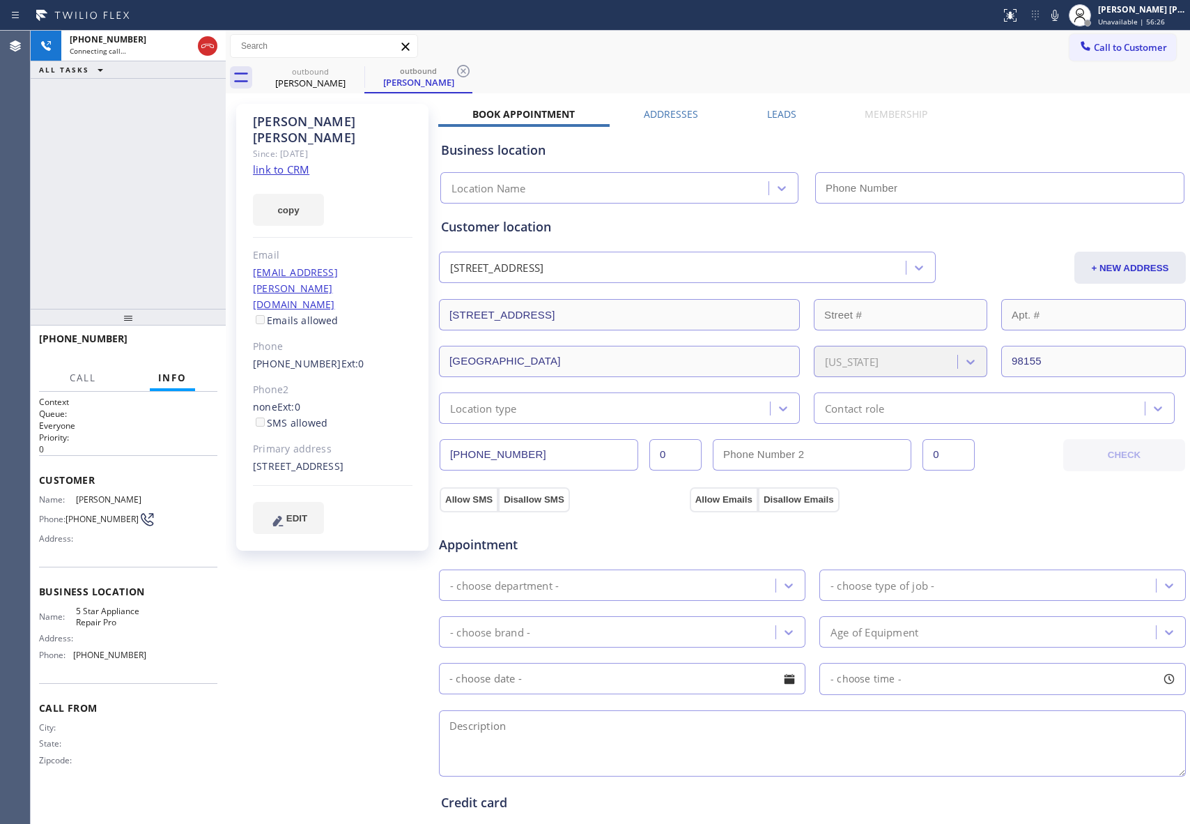
type input "[PHONE_NUMBER]"
click at [188, 346] on span "HANG UP" at bounding box center [185, 345] width 43 height 10
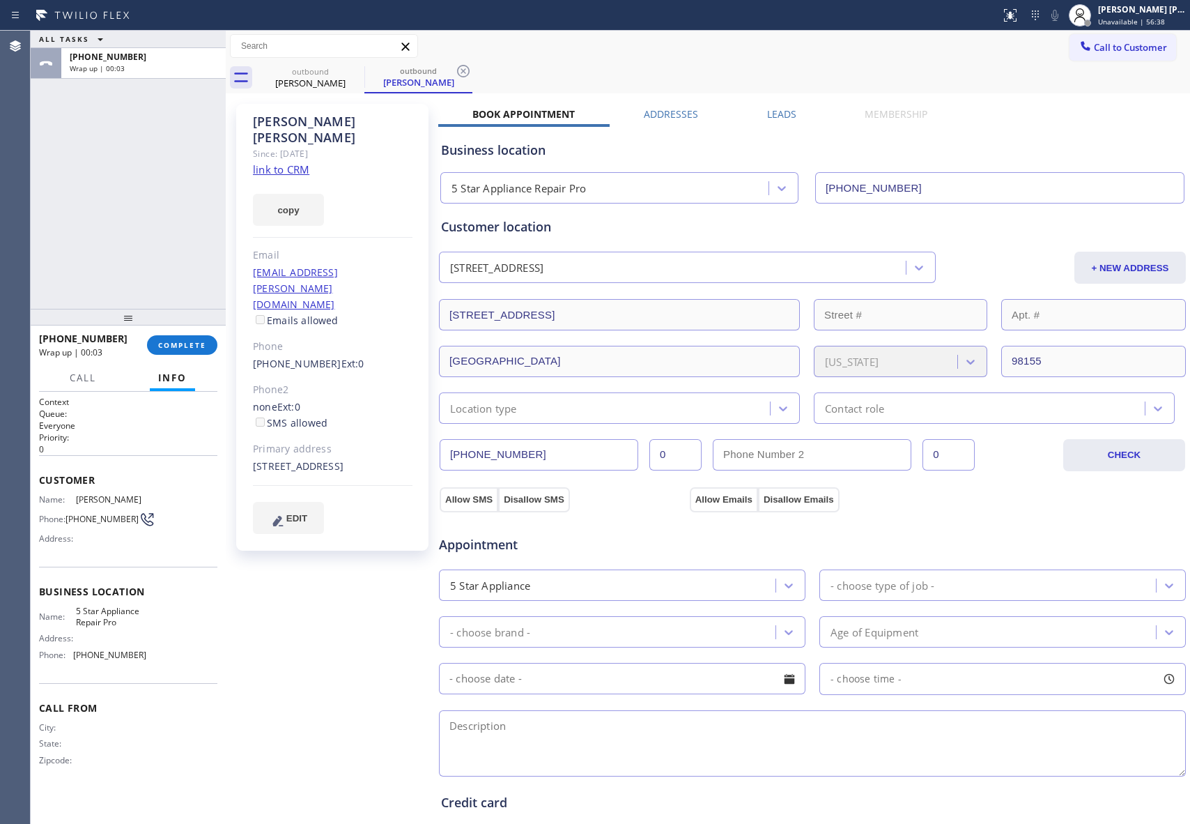
click at [781, 112] on label "Leads" at bounding box center [781, 113] width 29 height 13
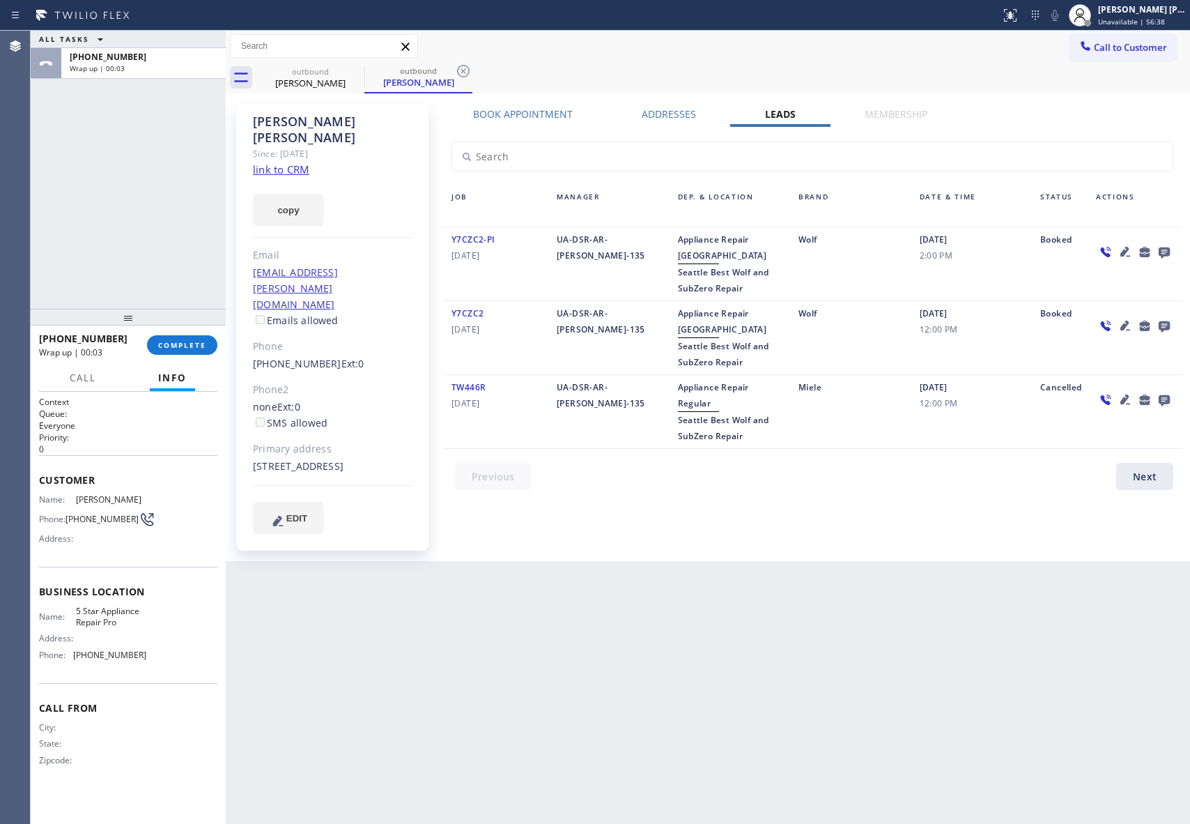
click at [1164, 248] on icon at bounding box center [1164, 252] width 11 height 11
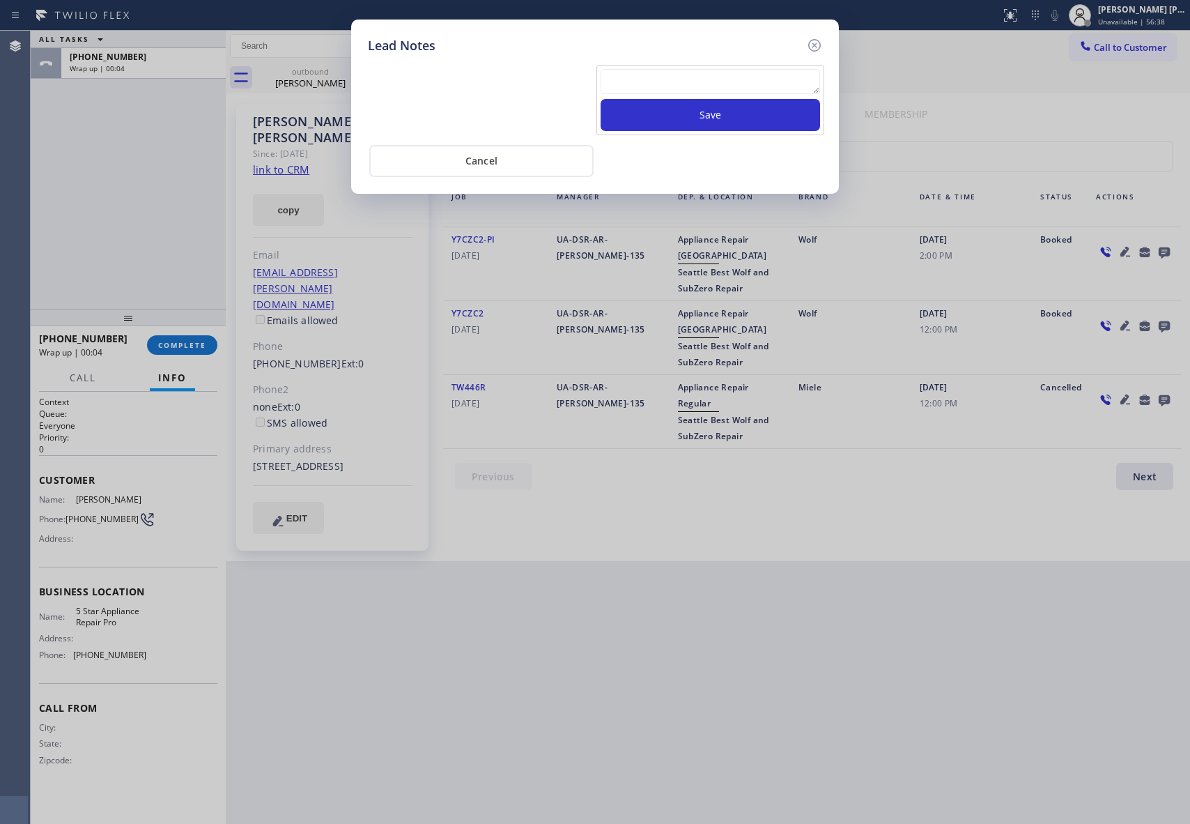
click at [732, 70] on textarea at bounding box center [711, 81] width 220 height 25
paste textarea "VM | please transfer if cx calls back"
type textarea "VM | please transfer if cx calls back"
click at [731, 116] on button "Save" at bounding box center [711, 115] width 220 height 32
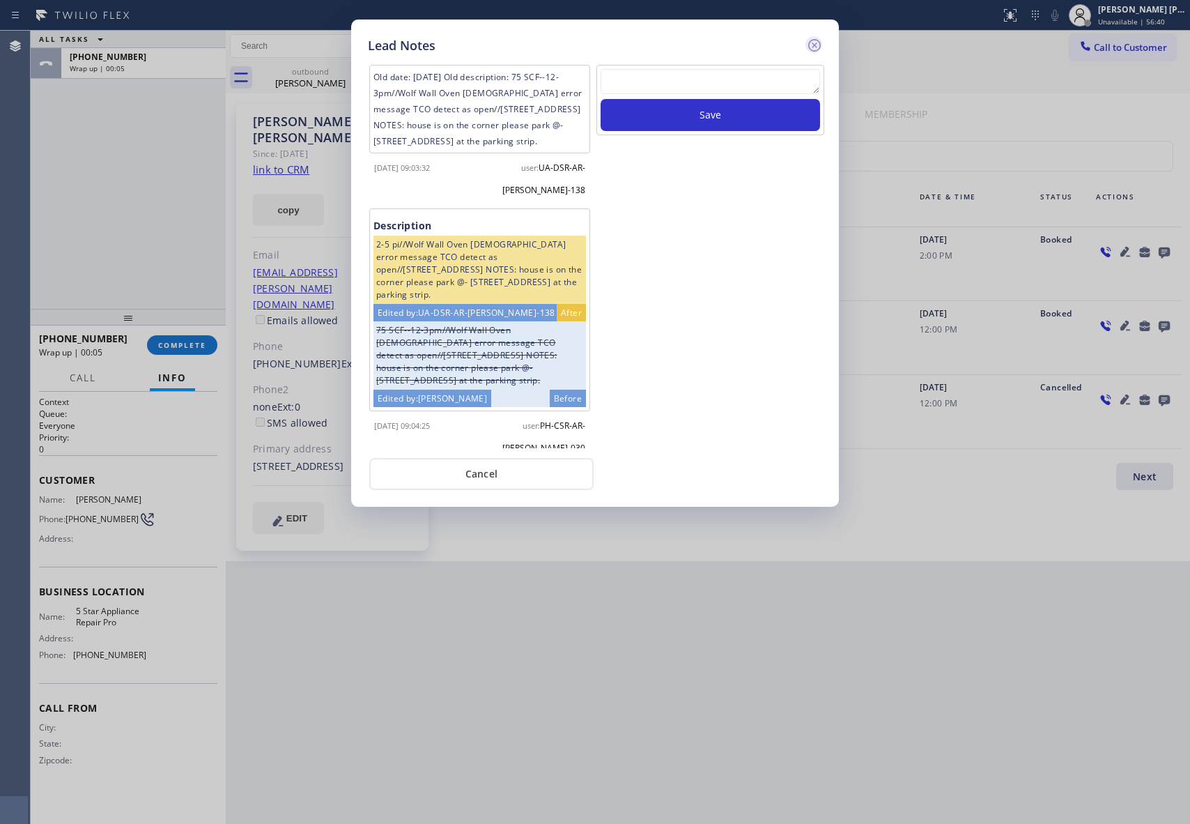
click at [815, 37] on icon at bounding box center [814, 45] width 17 height 17
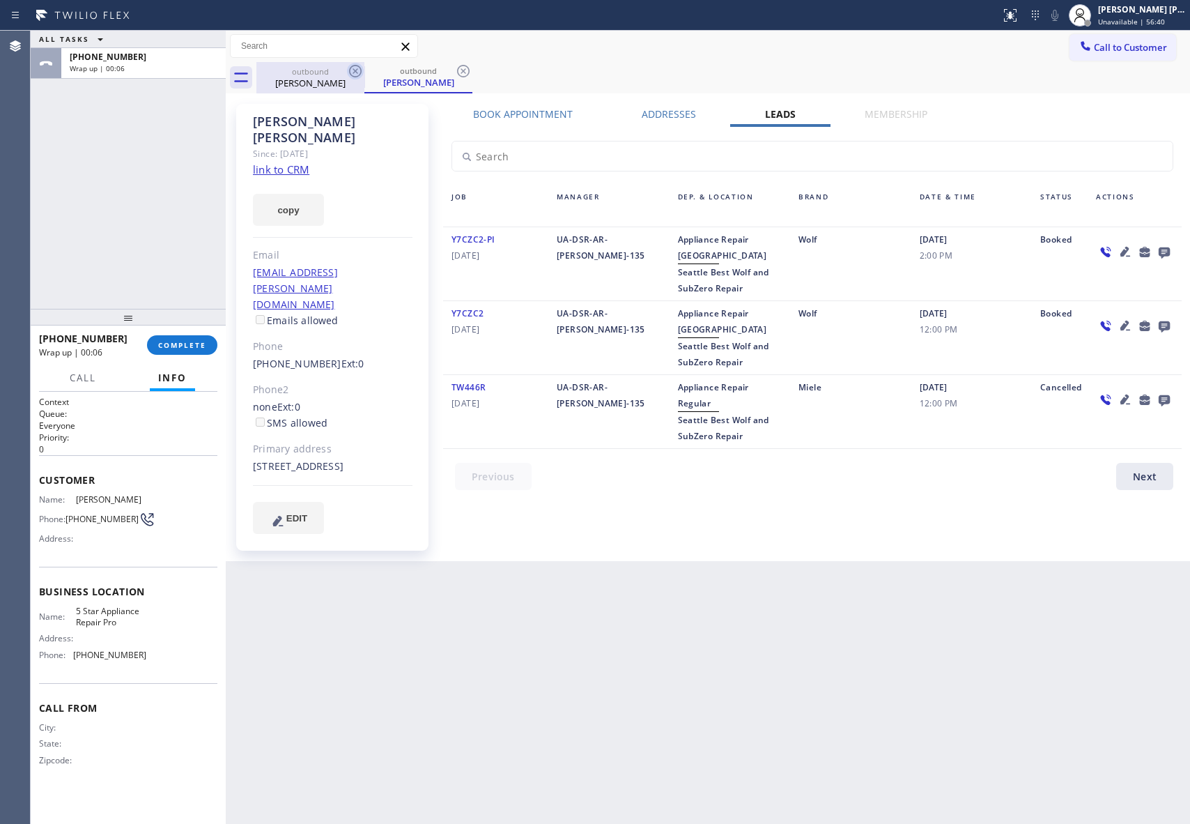
drag, startPoint x: 332, startPoint y: 72, endPoint x: 360, endPoint y: 71, distance: 28.6
click at [339, 72] on div "outbound" at bounding box center [310, 71] width 105 height 10
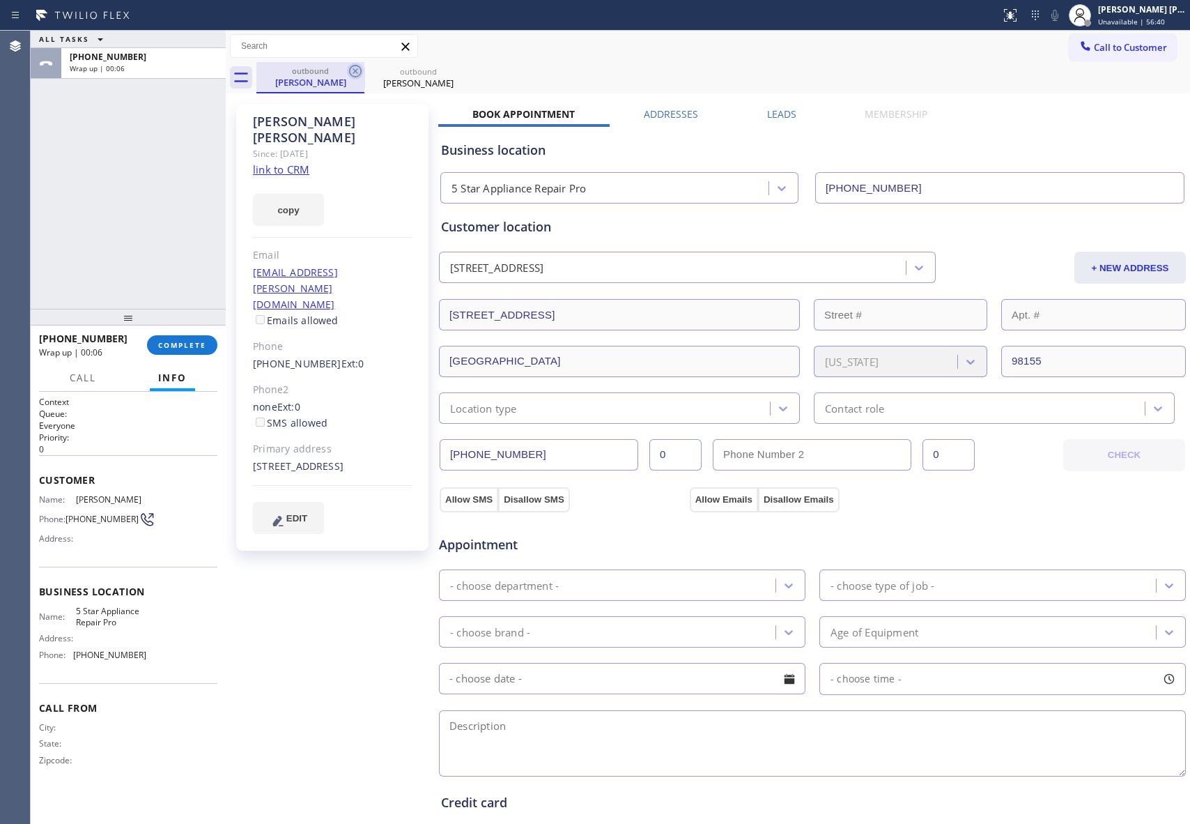
click at [360, 71] on icon at bounding box center [355, 71] width 13 height 13
click at [0, 0] on icon at bounding box center [0, 0] width 0 height 0
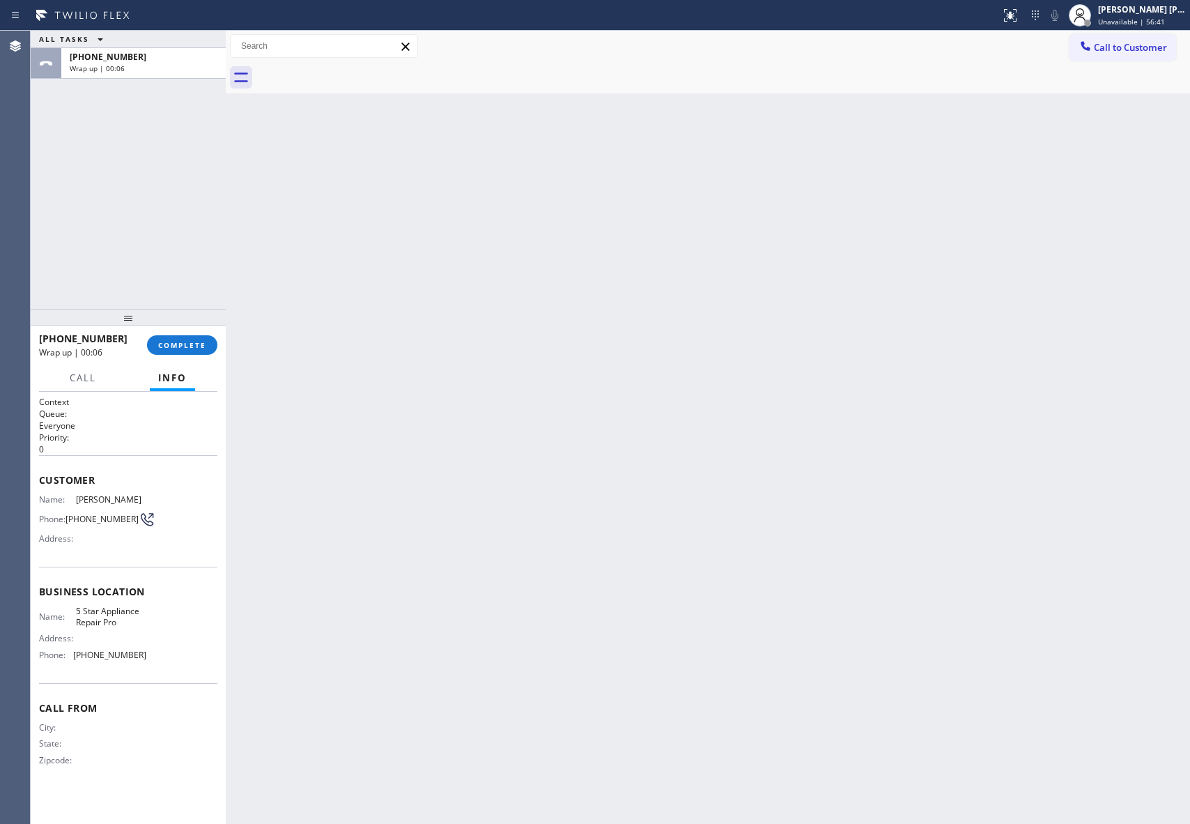
click at [360, 71] on div at bounding box center [723, 77] width 934 height 31
click at [187, 343] on span "COMPLETE" at bounding box center [182, 345] width 48 height 10
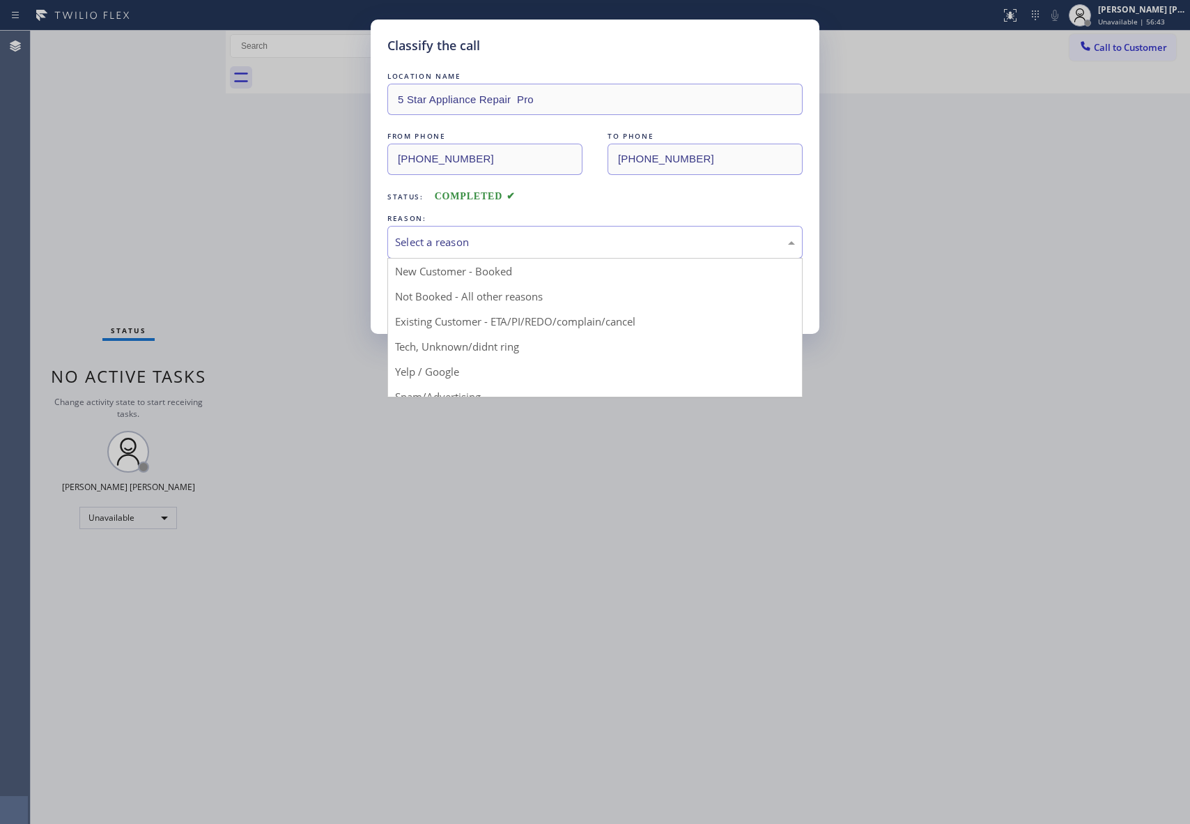
click at [659, 238] on div "Select a reason" at bounding box center [595, 242] width 400 height 16
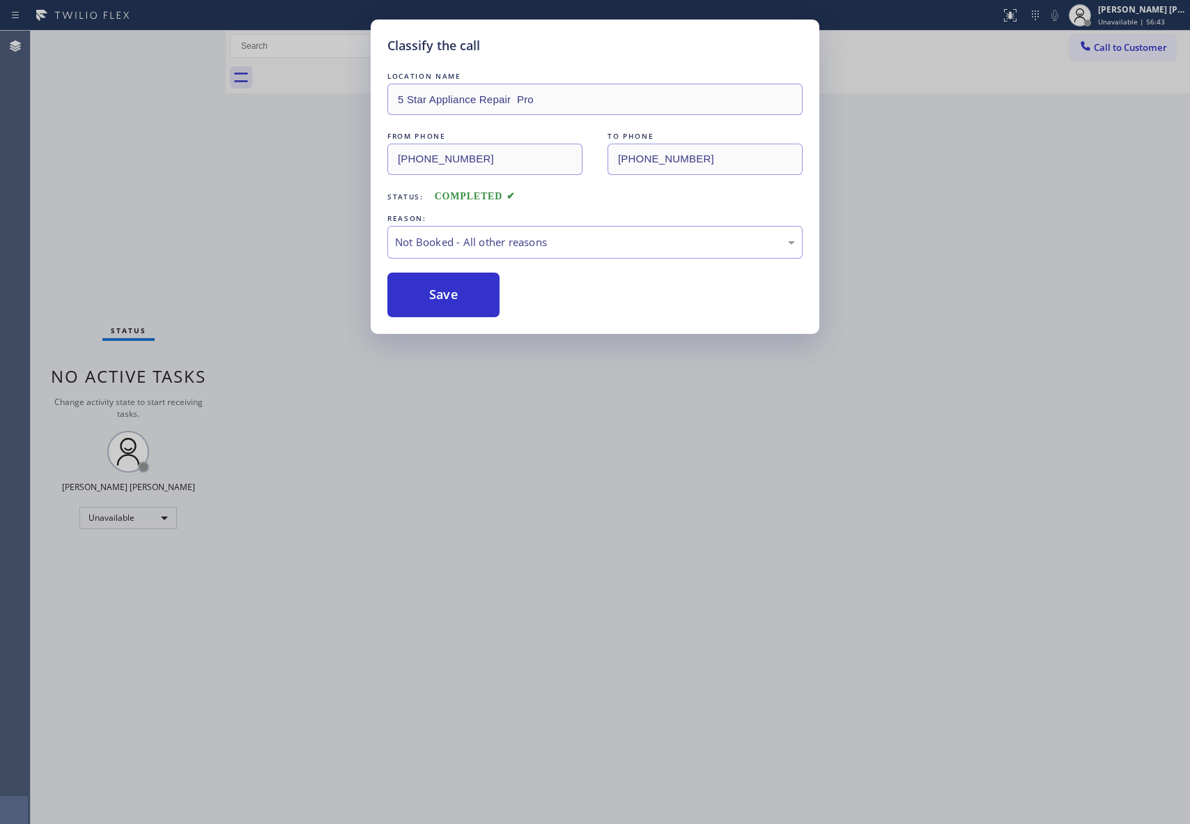
click at [449, 299] on button "Save" at bounding box center [444, 295] width 112 height 45
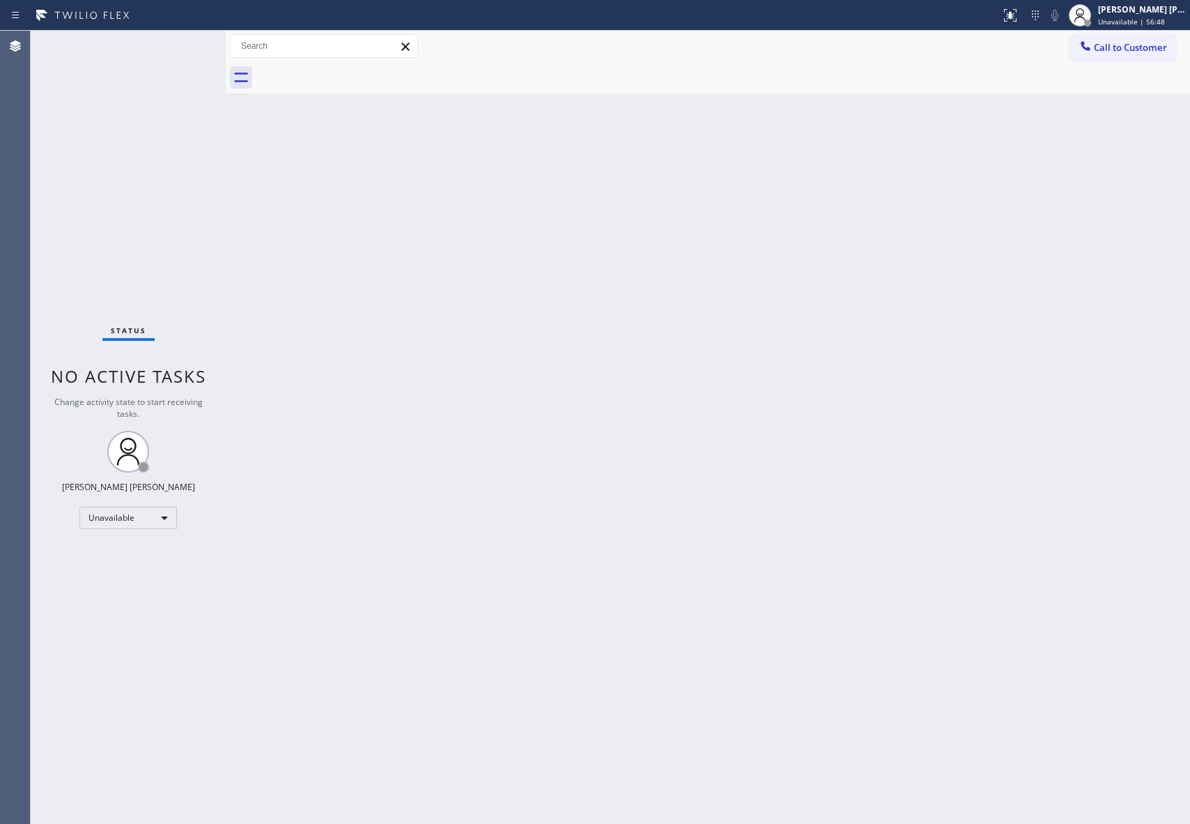
click at [1153, 43] on span "Call to Customer" at bounding box center [1130, 47] width 73 height 13
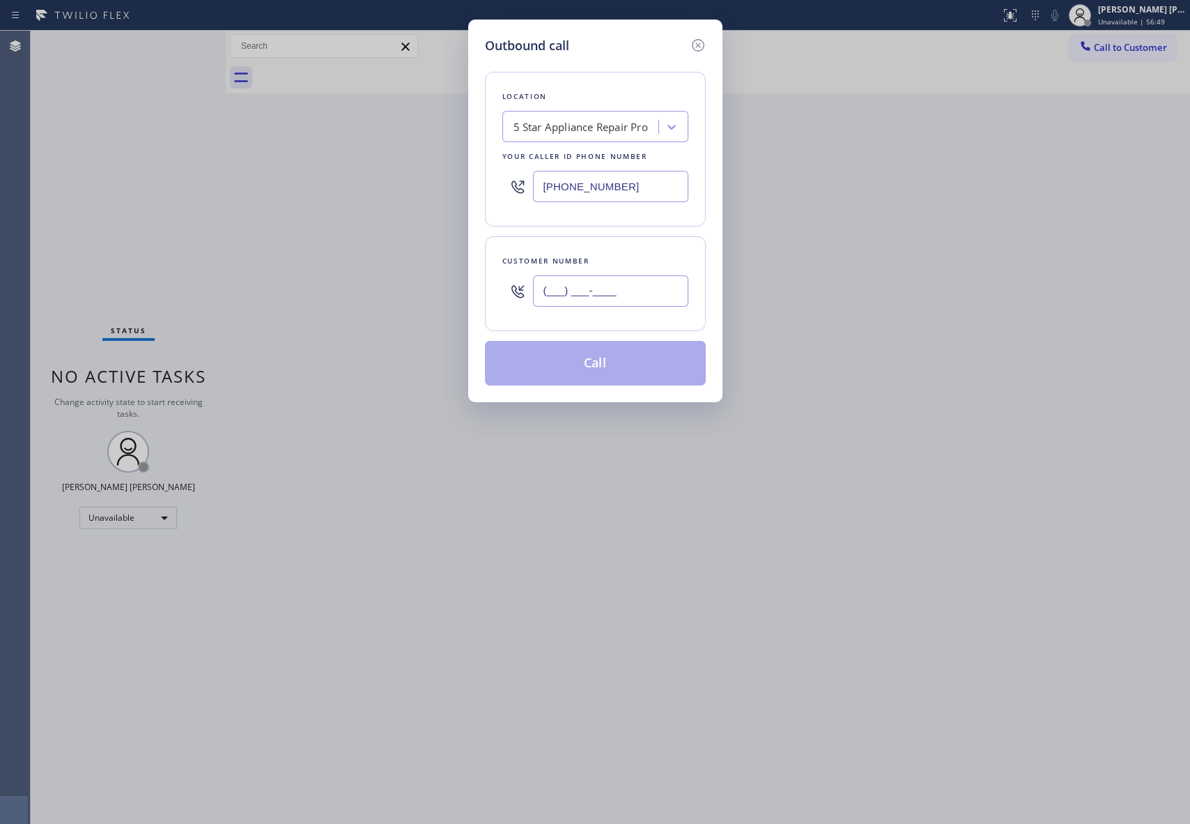
click at [602, 305] on input "(___) ___-____" at bounding box center [610, 290] width 155 height 31
paste input "626) 840-6462"
type input "[PHONE_NUMBER]"
click at [644, 349] on button "Call" at bounding box center [595, 363] width 221 height 45
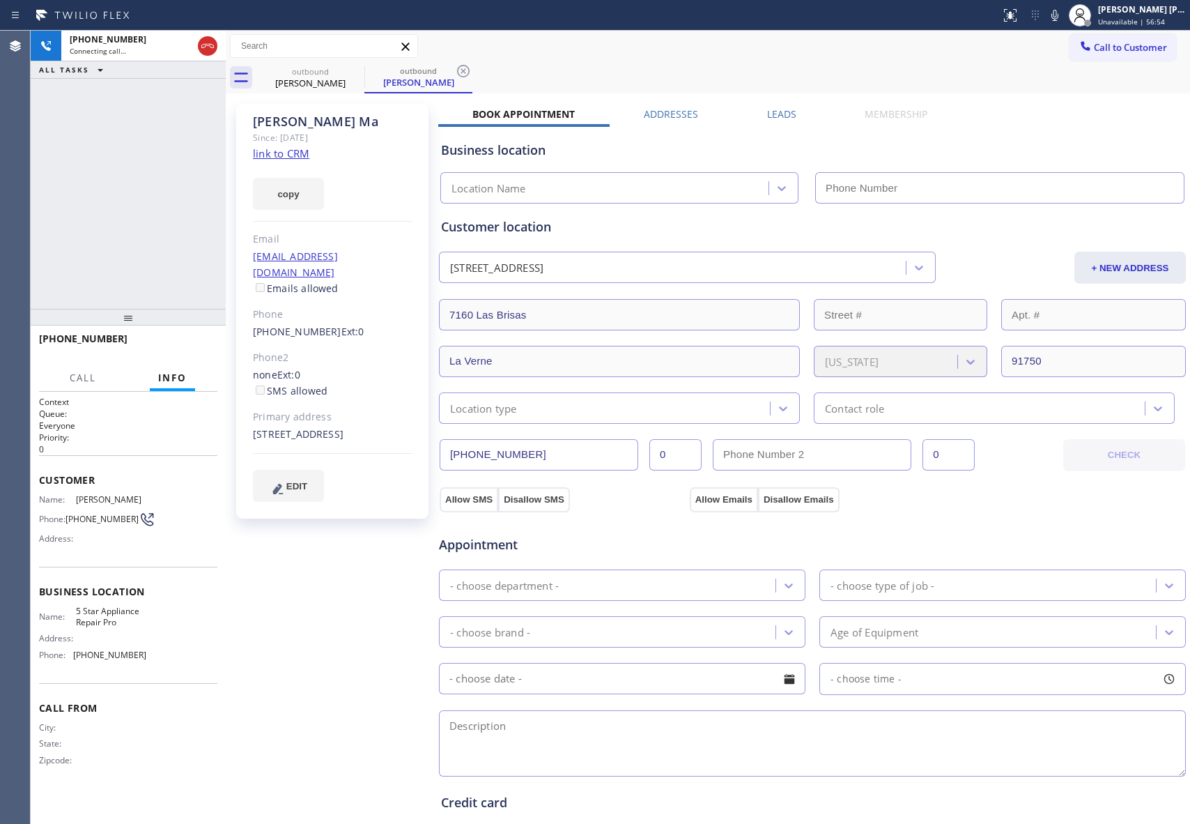
type input "[PHONE_NUMBER]"
click at [182, 340] on span "HANG UP" at bounding box center [185, 345] width 43 height 10
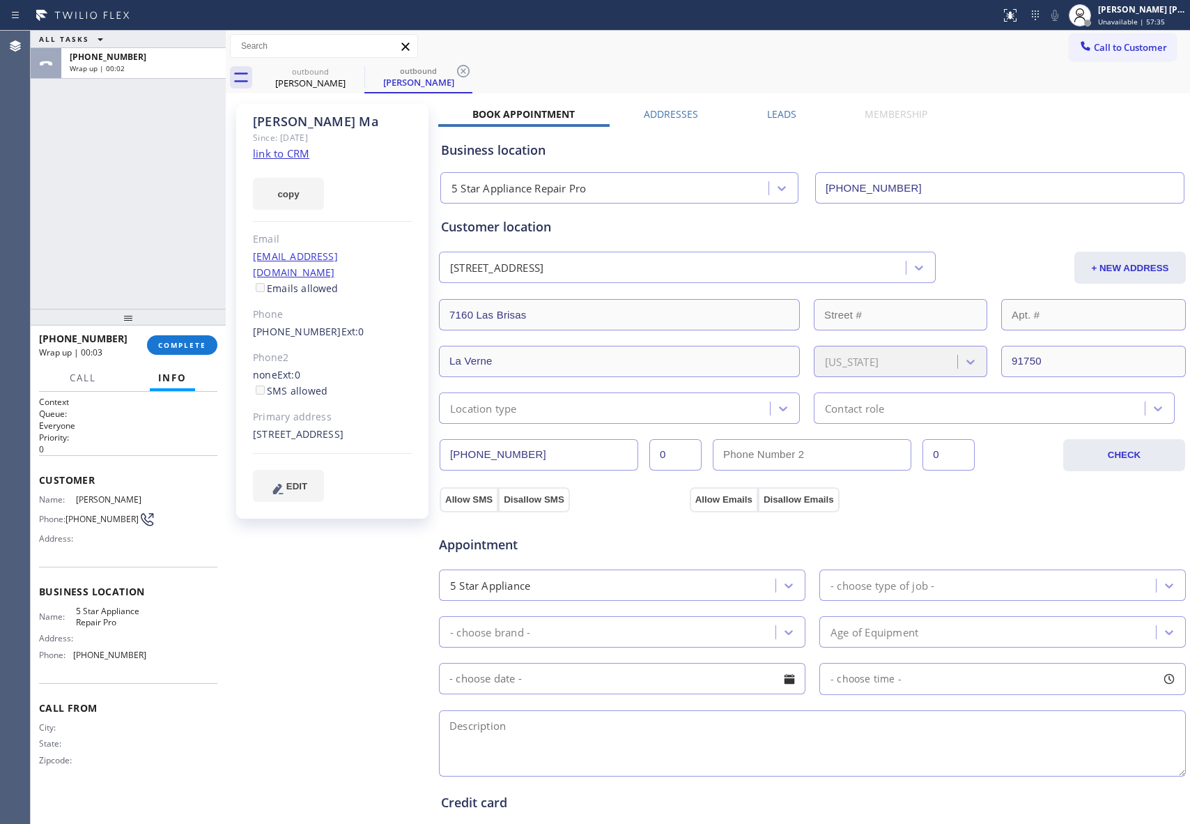
click at [768, 115] on label "Leads" at bounding box center [781, 113] width 29 height 13
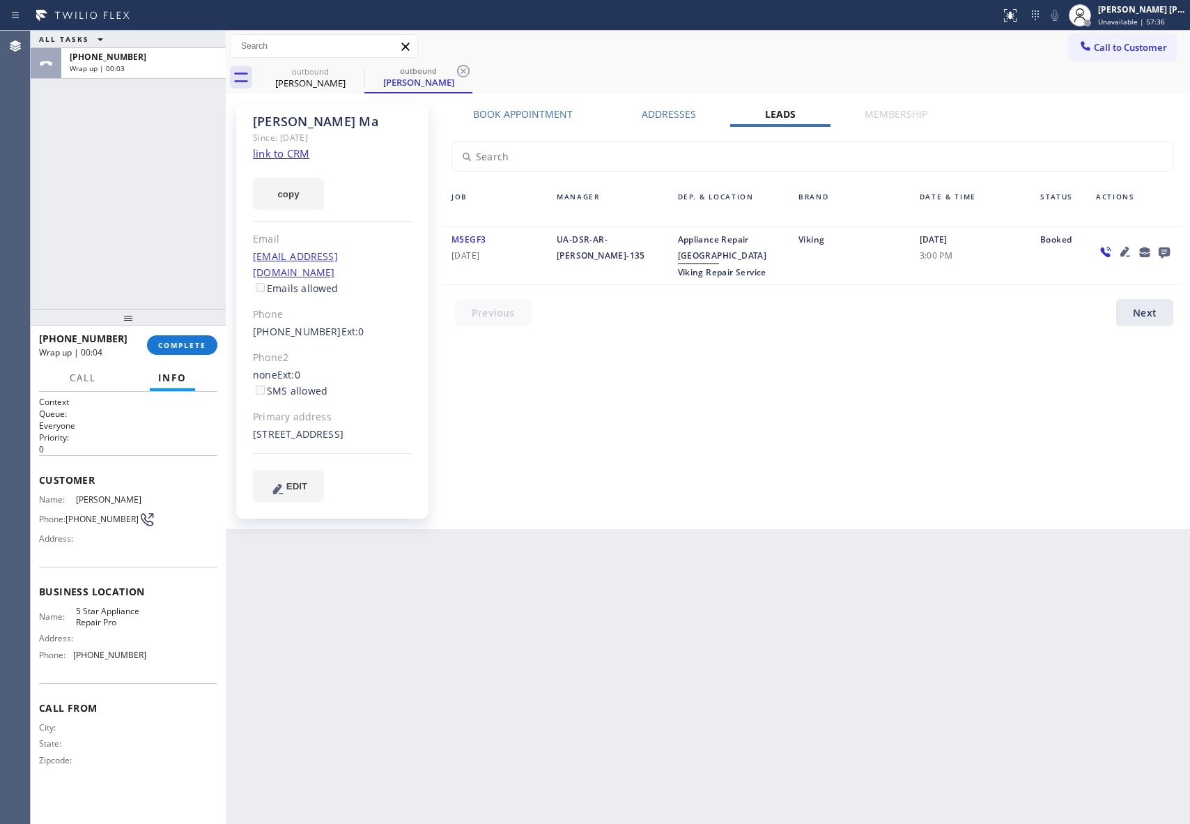
click at [1163, 252] on icon at bounding box center [1164, 251] width 17 height 17
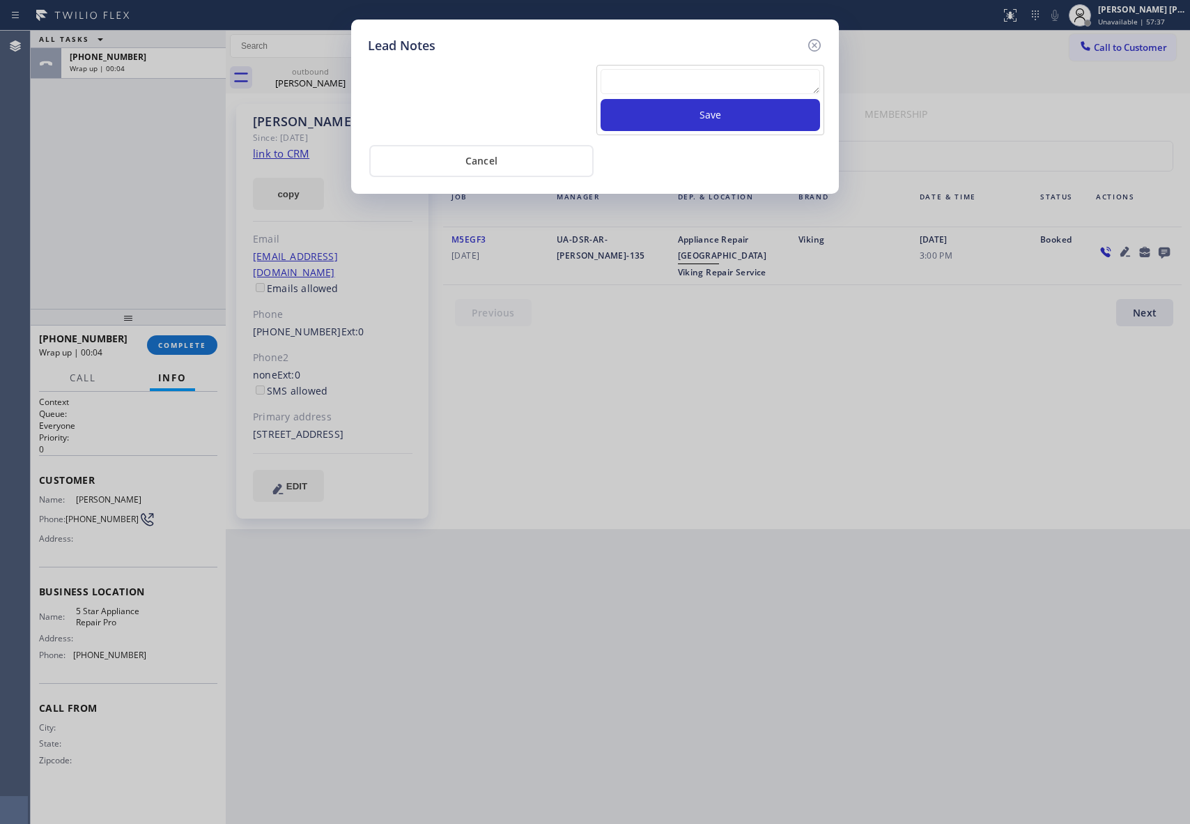
click at [641, 77] on textarea at bounding box center [711, 81] width 220 height 25
paste textarea "VM | please transfer if cx calls back"
type textarea "VM | please transfer if cx calls back"
click at [686, 123] on button "Save" at bounding box center [711, 115] width 220 height 32
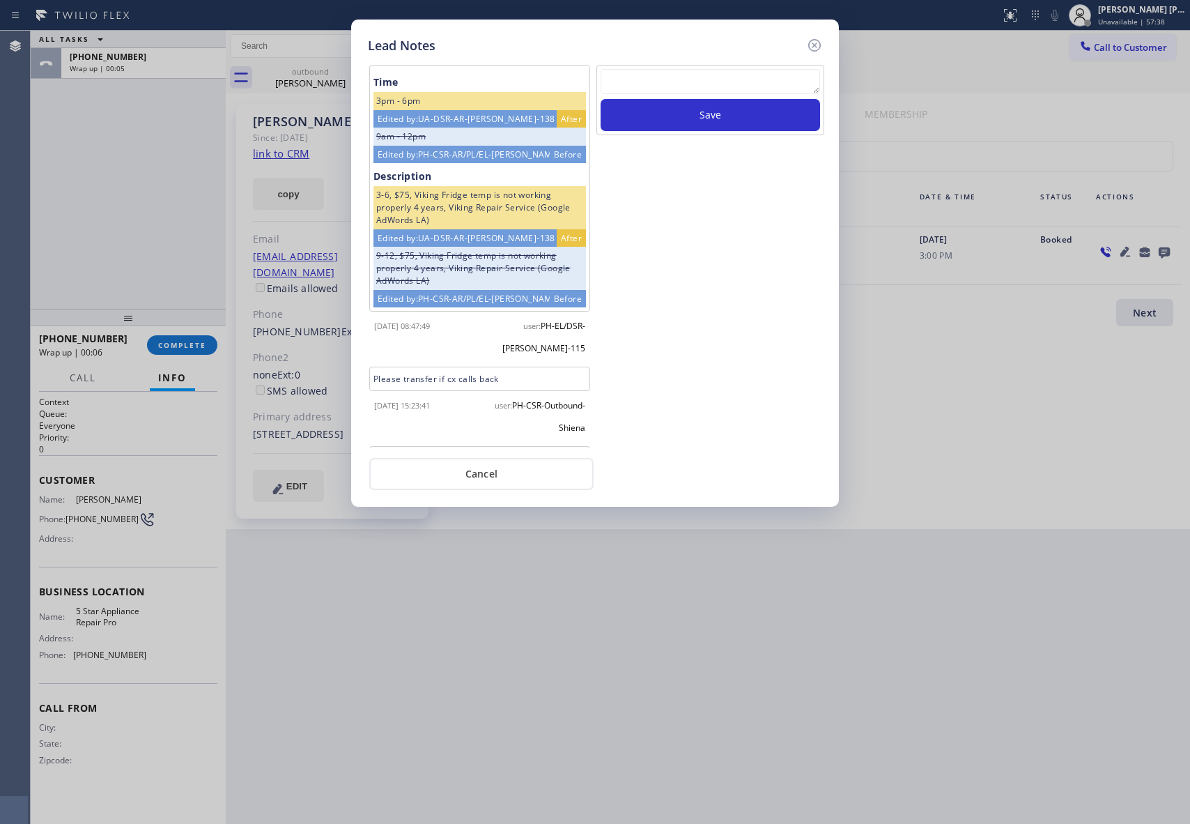
drag, startPoint x: 814, startPoint y: 45, endPoint x: 608, endPoint y: 56, distance: 205.9
click at [793, 45] on div "Lead Notes" at bounding box center [595, 45] width 454 height 19
click at [812, 43] on icon at bounding box center [814, 45] width 17 height 17
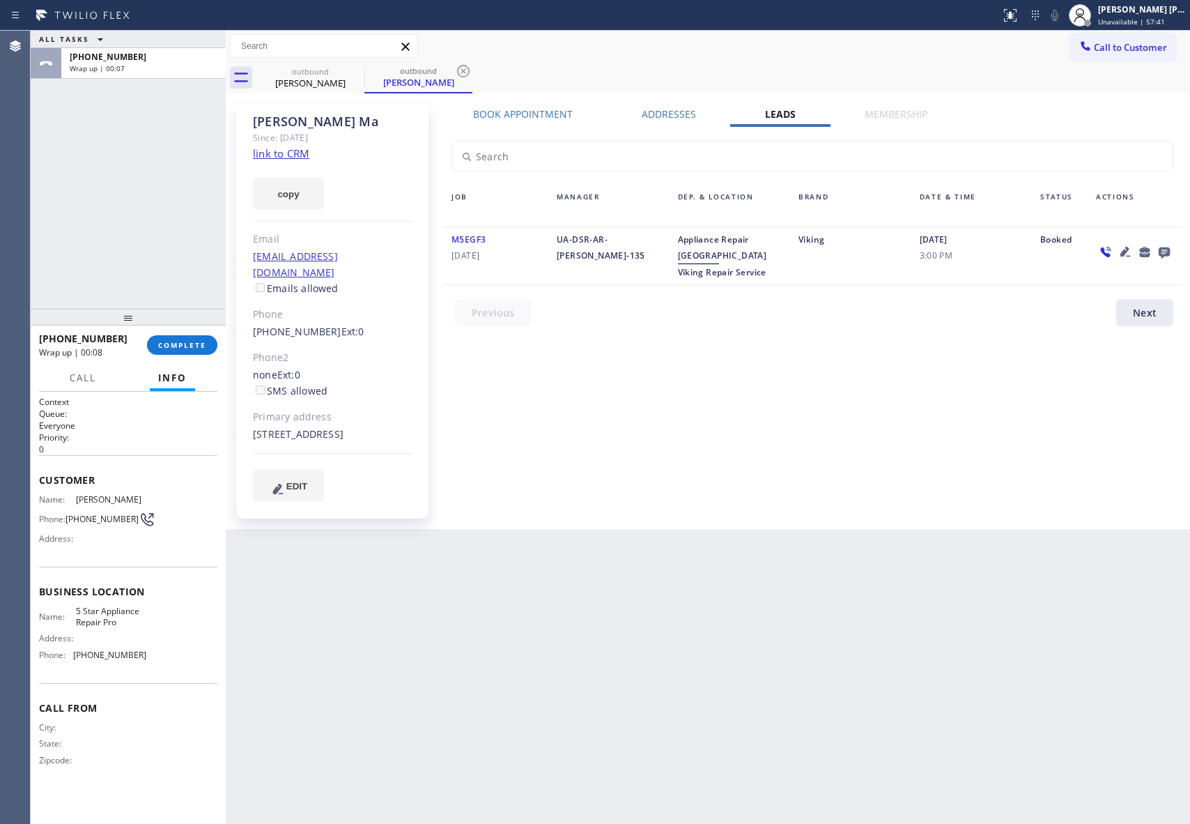
click at [190, 332] on div "[PHONE_NUMBER] Wrap up | 00:08 COMPLETE" at bounding box center [128, 345] width 178 height 36
click at [188, 335] on button "COMPLETE" at bounding box center [182, 345] width 70 height 20
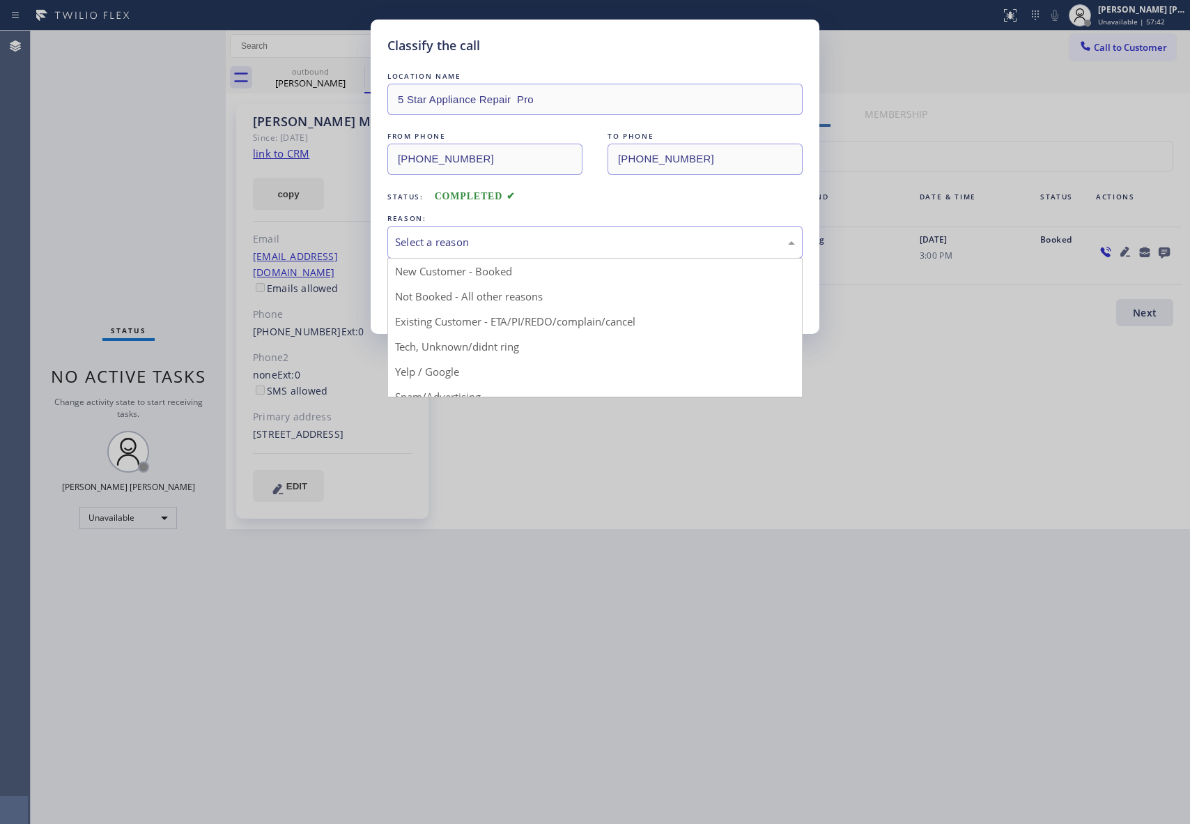
click at [580, 238] on div "Select a reason" at bounding box center [595, 242] width 400 height 16
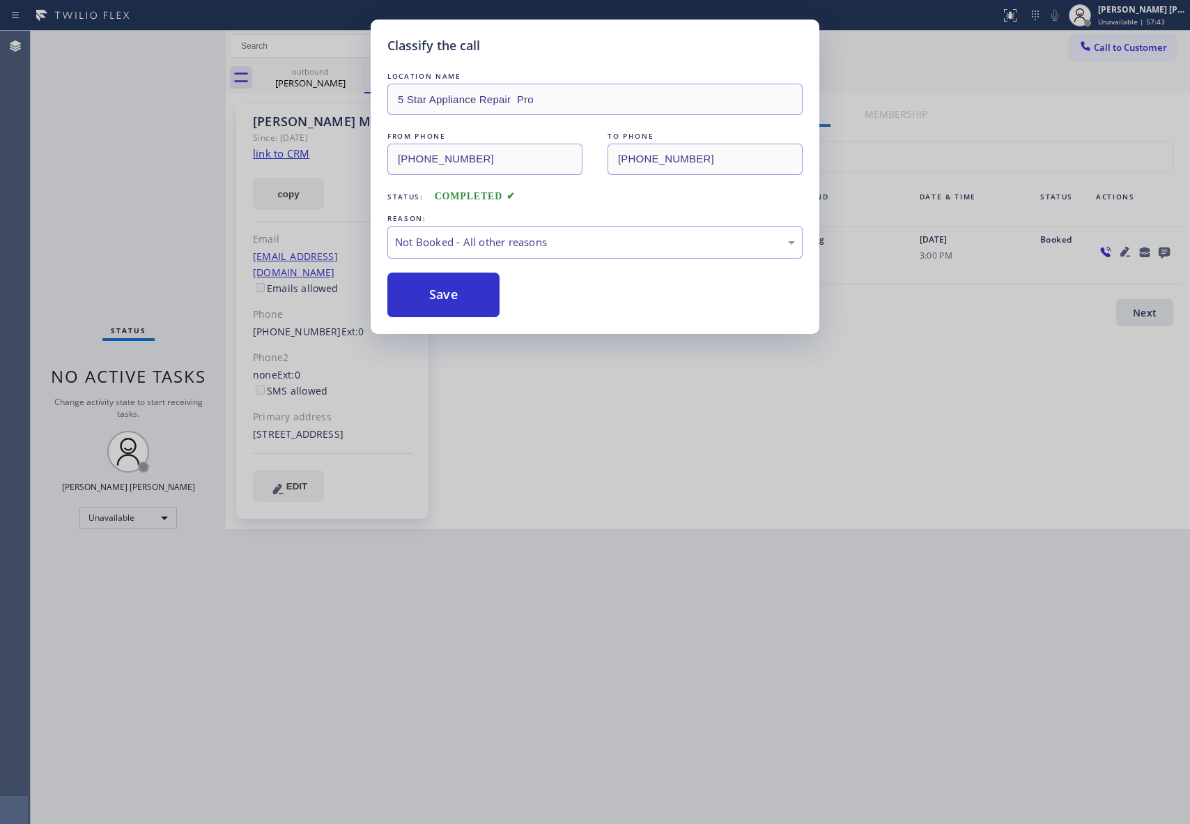
click at [427, 302] on button "Save" at bounding box center [444, 295] width 112 height 45
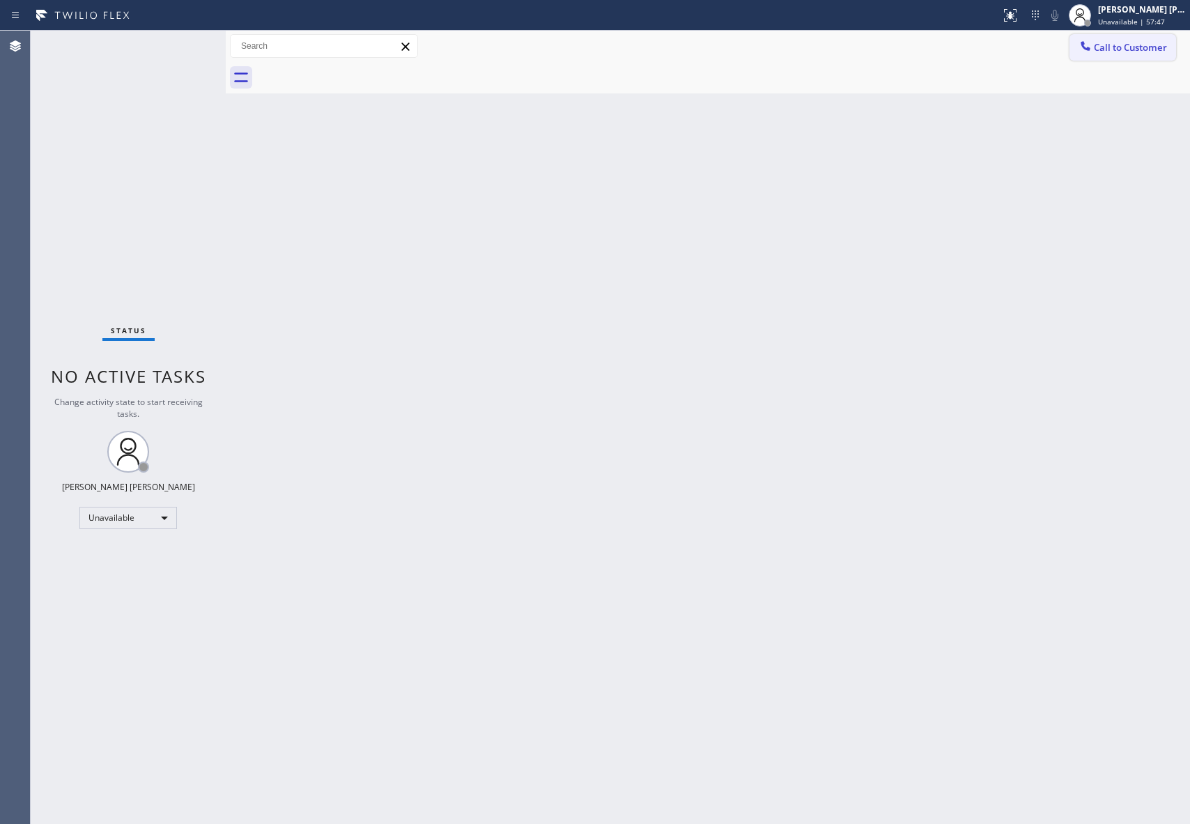
click at [1119, 45] on span "Call to Customer" at bounding box center [1130, 47] width 73 height 13
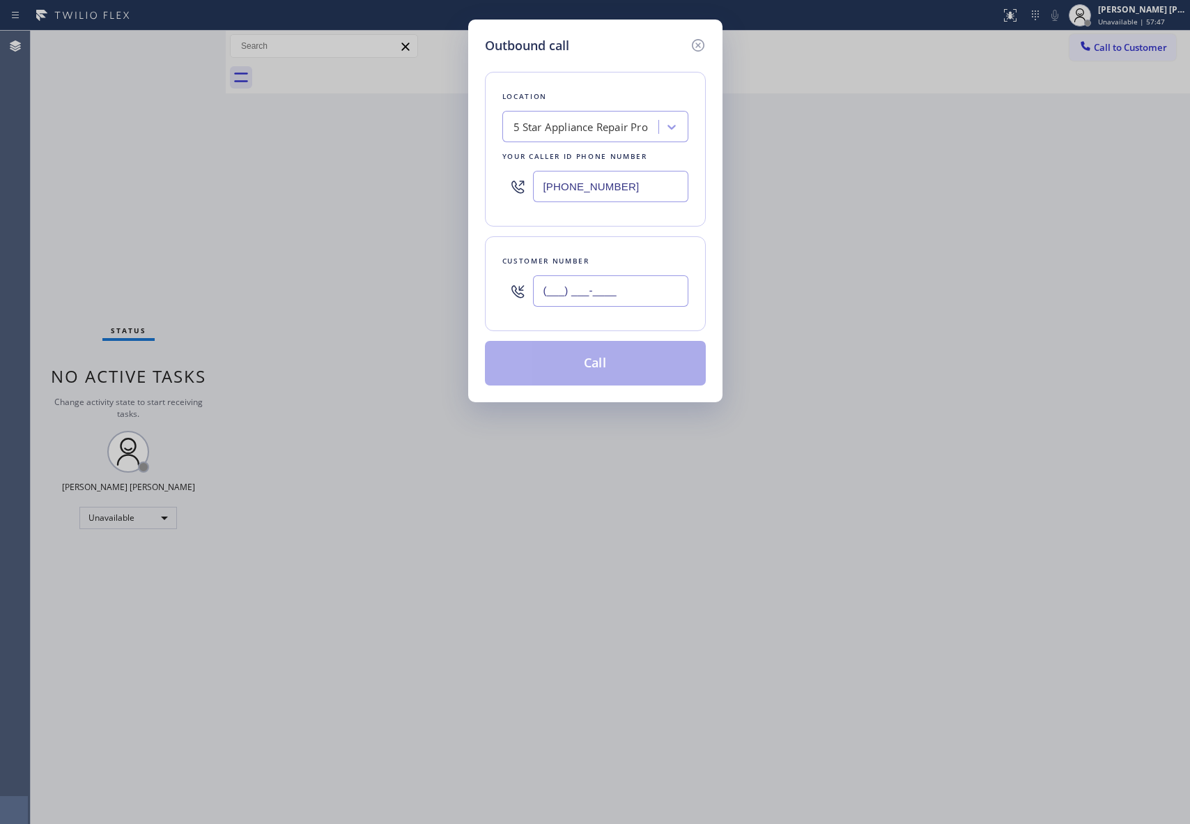
click at [620, 297] on input "(___) ___-____" at bounding box center [610, 290] width 155 height 31
paste input "646) 784-4406"
type input "[PHONE_NUMBER]"
click at [630, 362] on button "Call" at bounding box center [595, 363] width 221 height 45
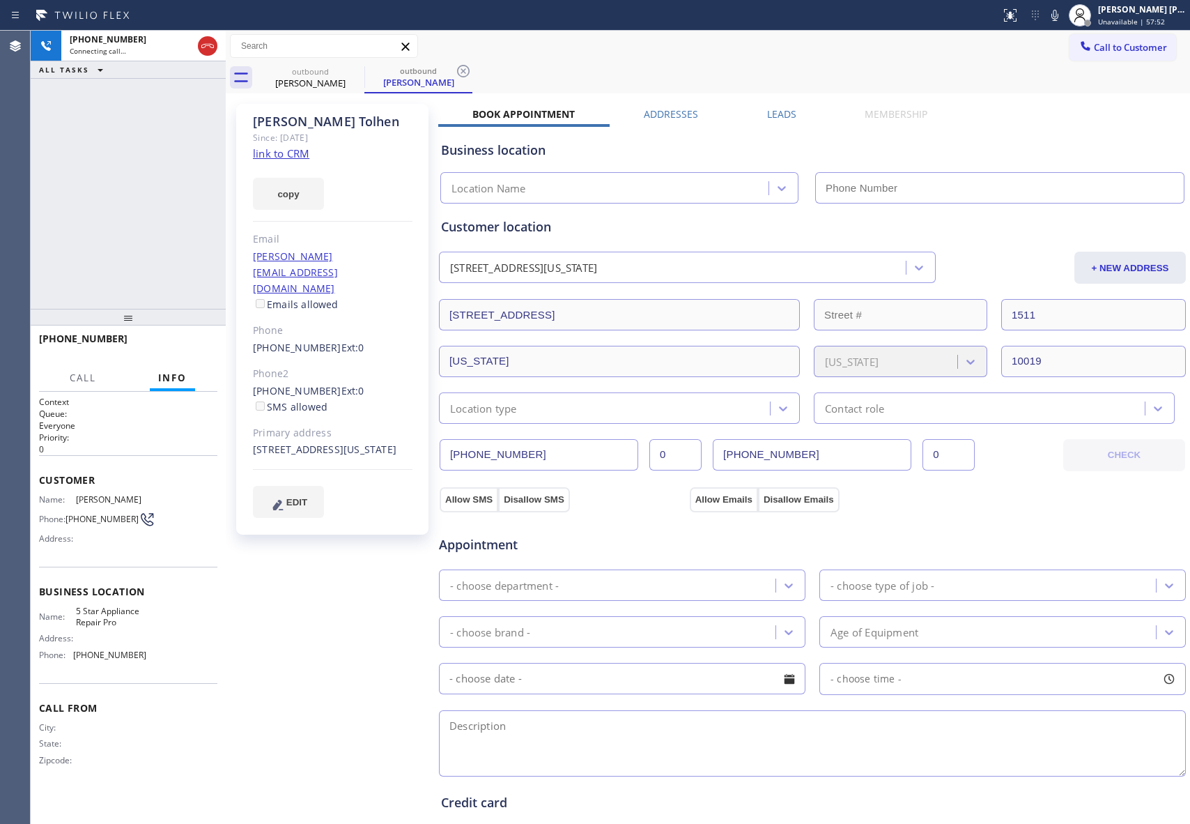
type input "[PHONE_NUMBER]"
click at [197, 349] on button "HANG UP" at bounding box center [185, 345] width 65 height 20
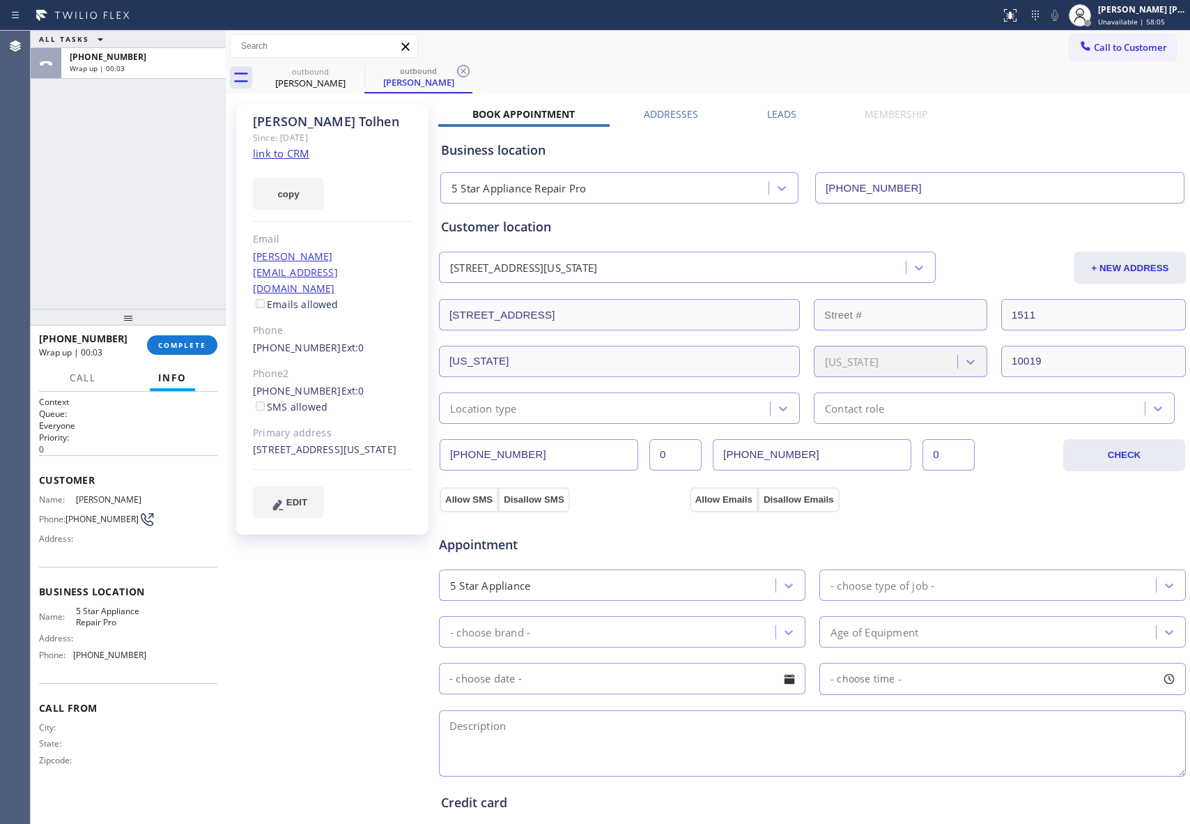
click at [767, 118] on label "Leads" at bounding box center [781, 113] width 29 height 13
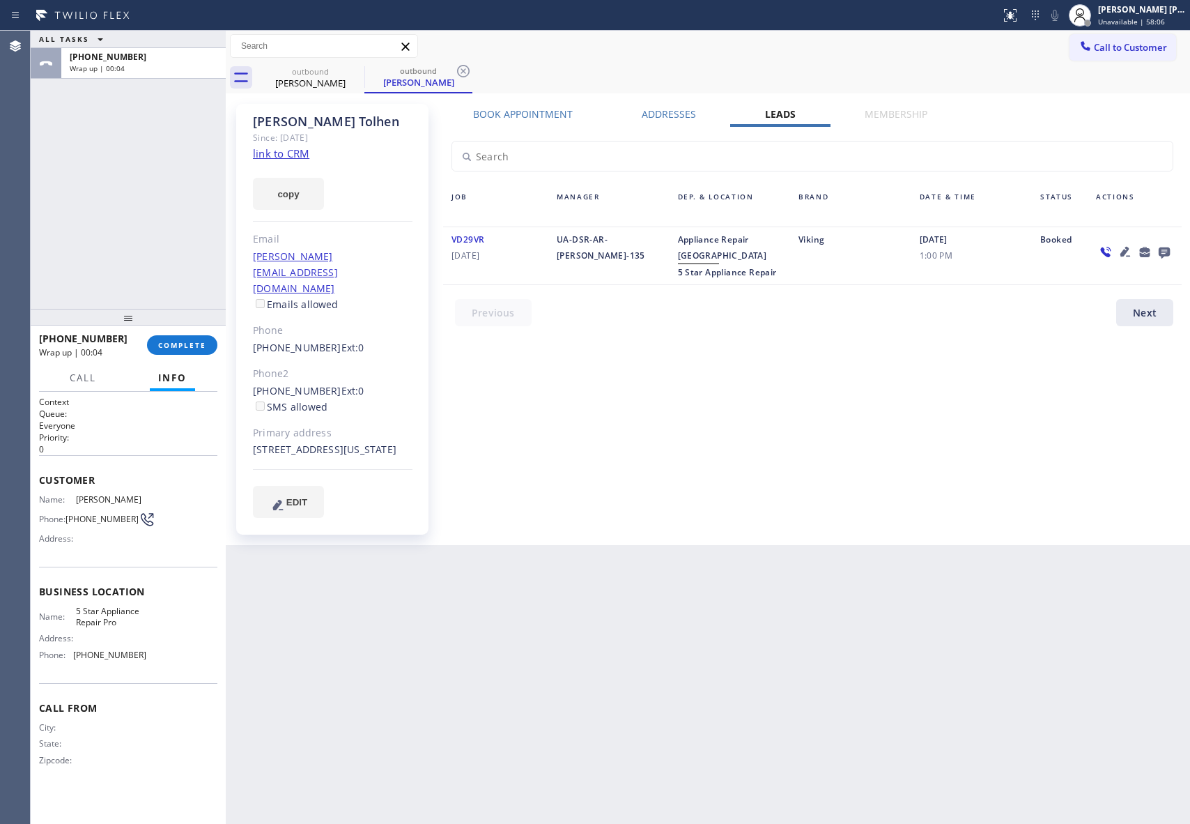
click at [1163, 249] on icon at bounding box center [1164, 251] width 17 height 17
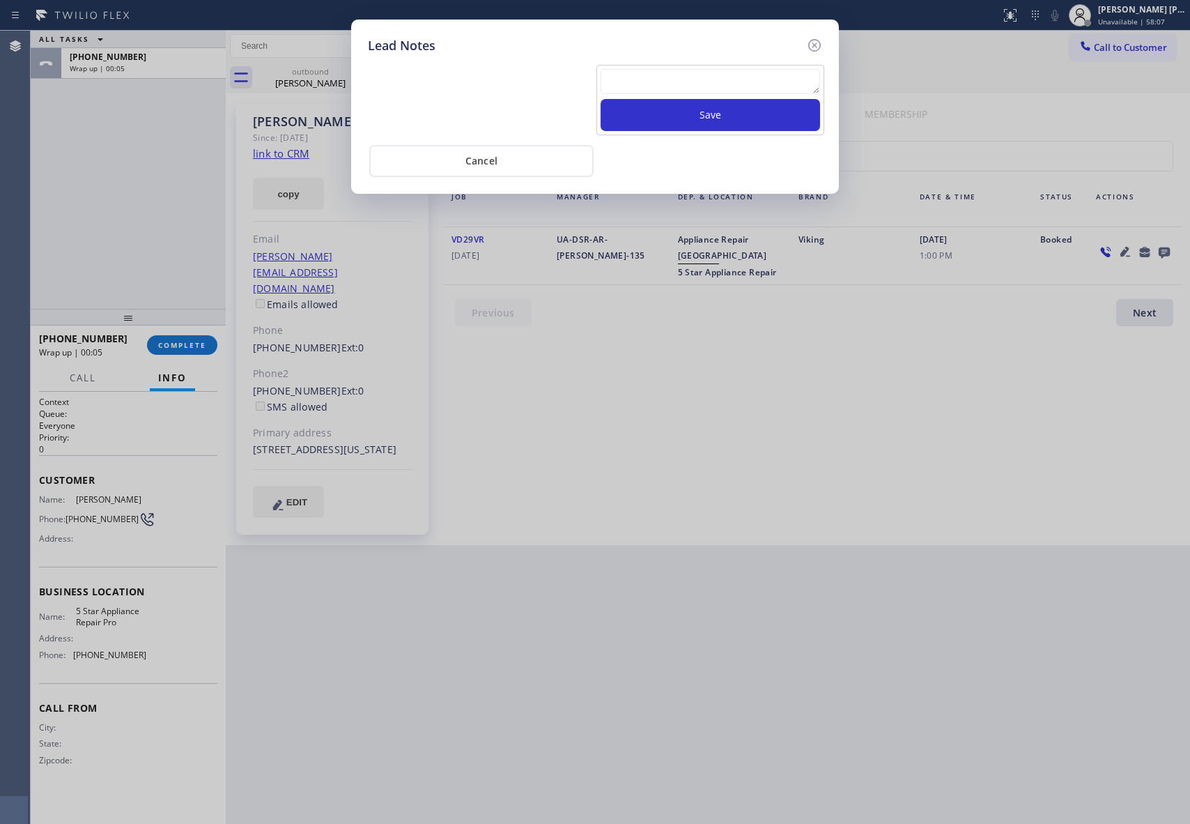
click at [667, 76] on textarea at bounding box center [711, 81] width 220 height 25
paste textarea "VM | please transfer if cx calls back"
type textarea "VM | please transfer if cx calls back"
click at [730, 116] on button "Save" at bounding box center [711, 115] width 220 height 32
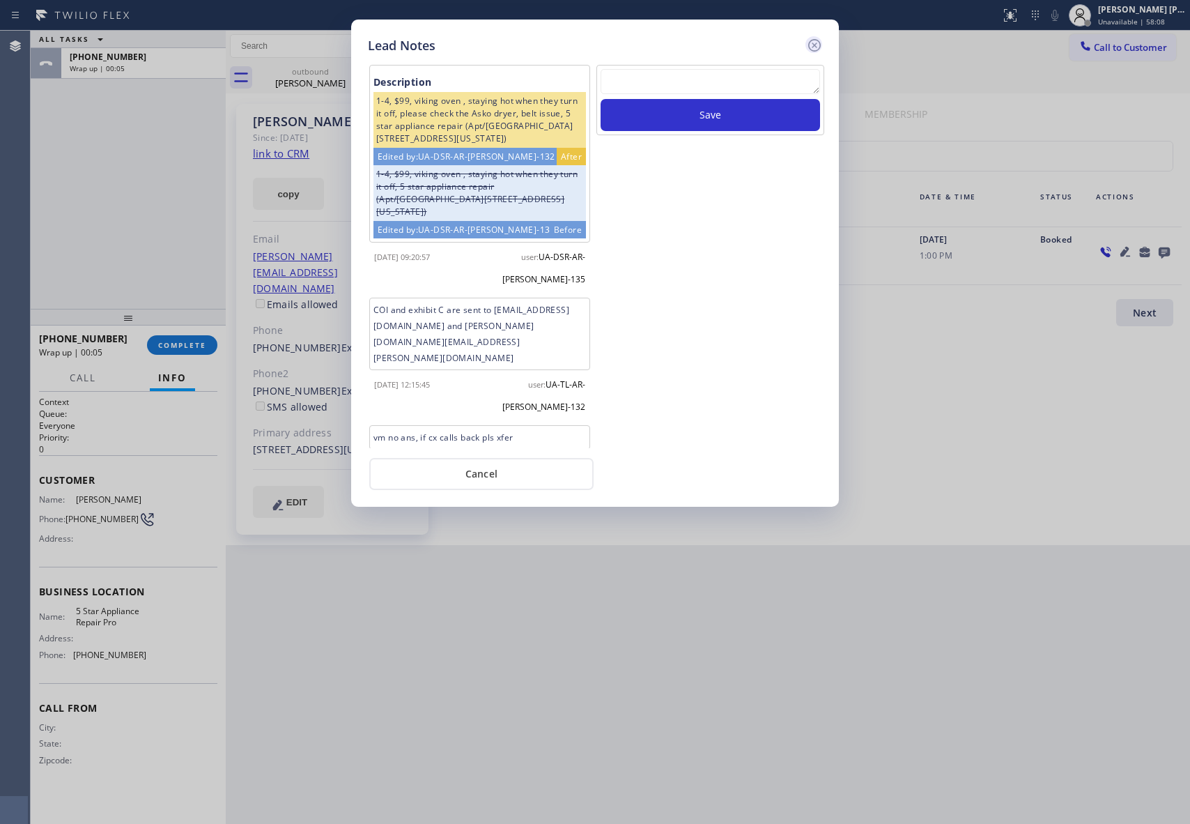
click at [820, 43] on icon at bounding box center [814, 45] width 13 height 13
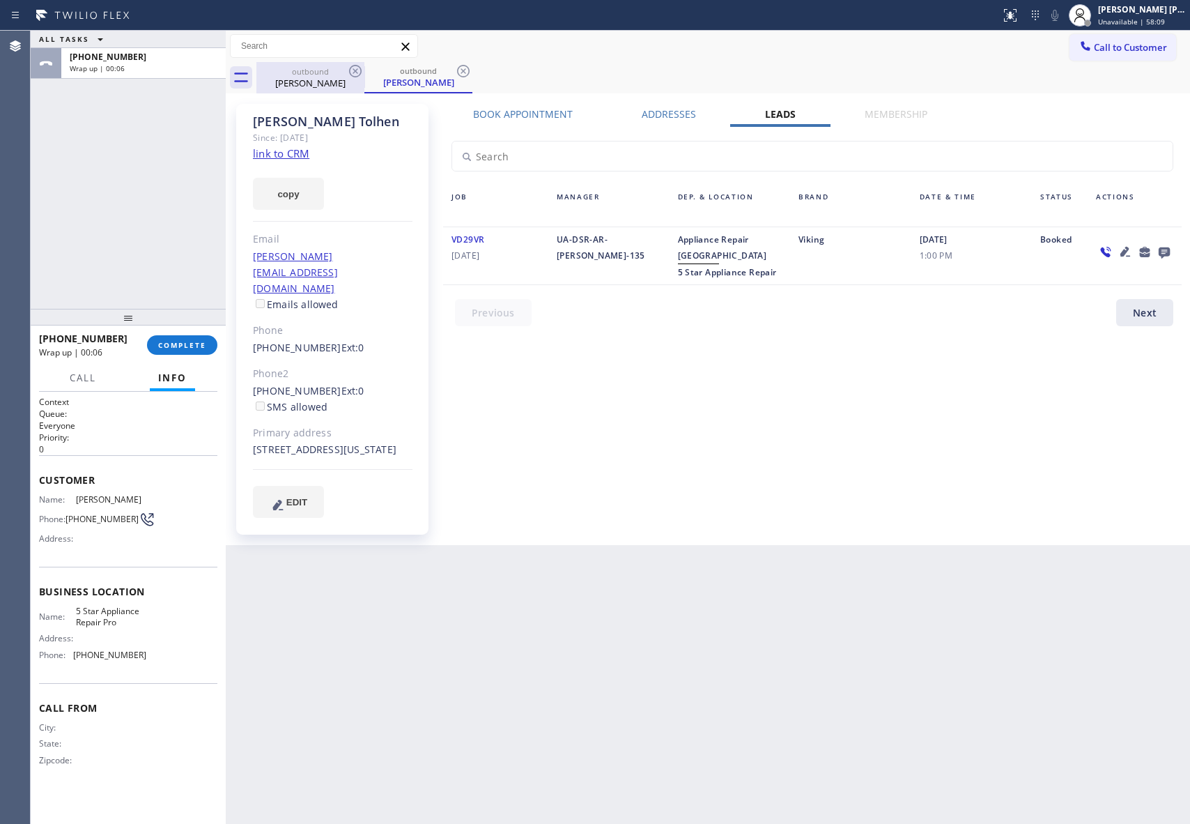
click at [340, 70] on div "outbound" at bounding box center [310, 71] width 105 height 10
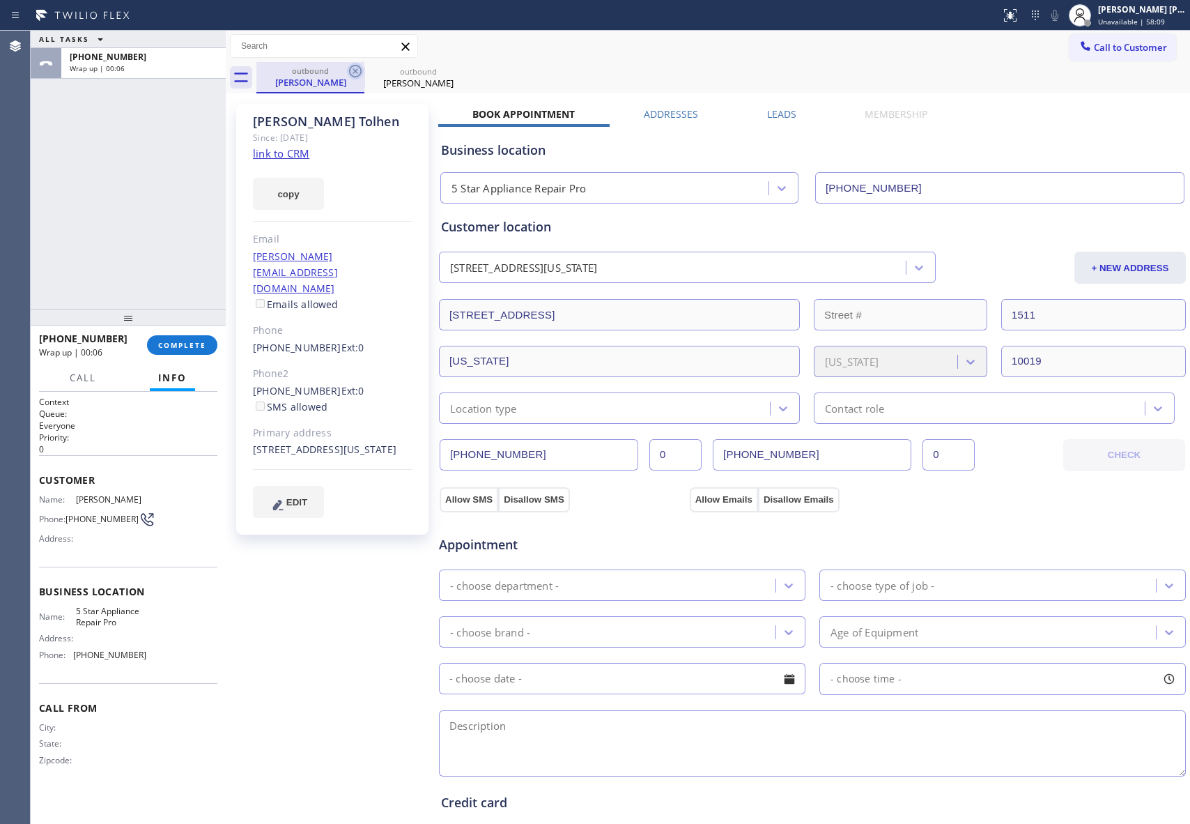
click at [358, 70] on icon at bounding box center [355, 71] width 17 height 17
click at [0, 0] on icon at bounding box center [0, 0] width 0 height 0
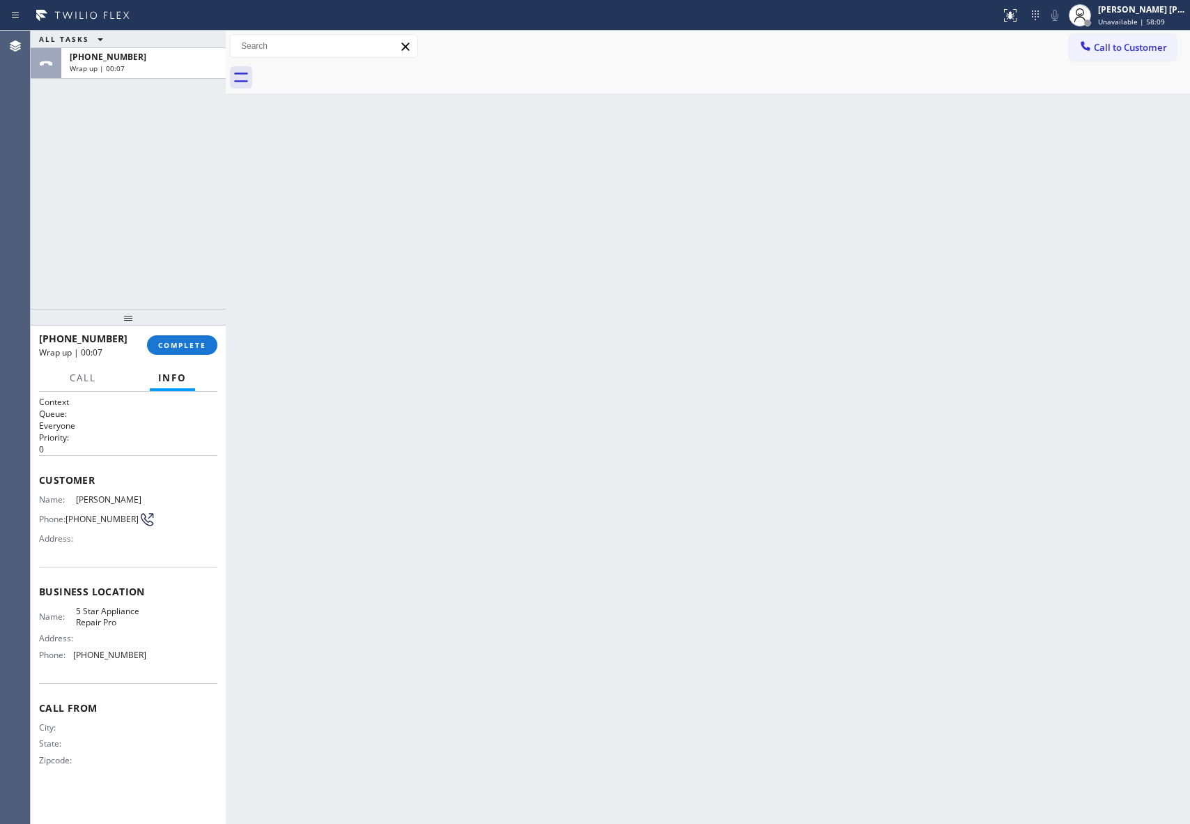
click at [358, 70] on div at bounding box center [723, 77] width 934 height 31
click at [183, 355] on div "[PHONE_NUMBER] Wrap up | 00:07 COMPLETE" at bounding box center [128, 345] width 178 height 36
click at [190, 347] on span "COMPLETE" at bounding box center [182, 345] width 48 height 10
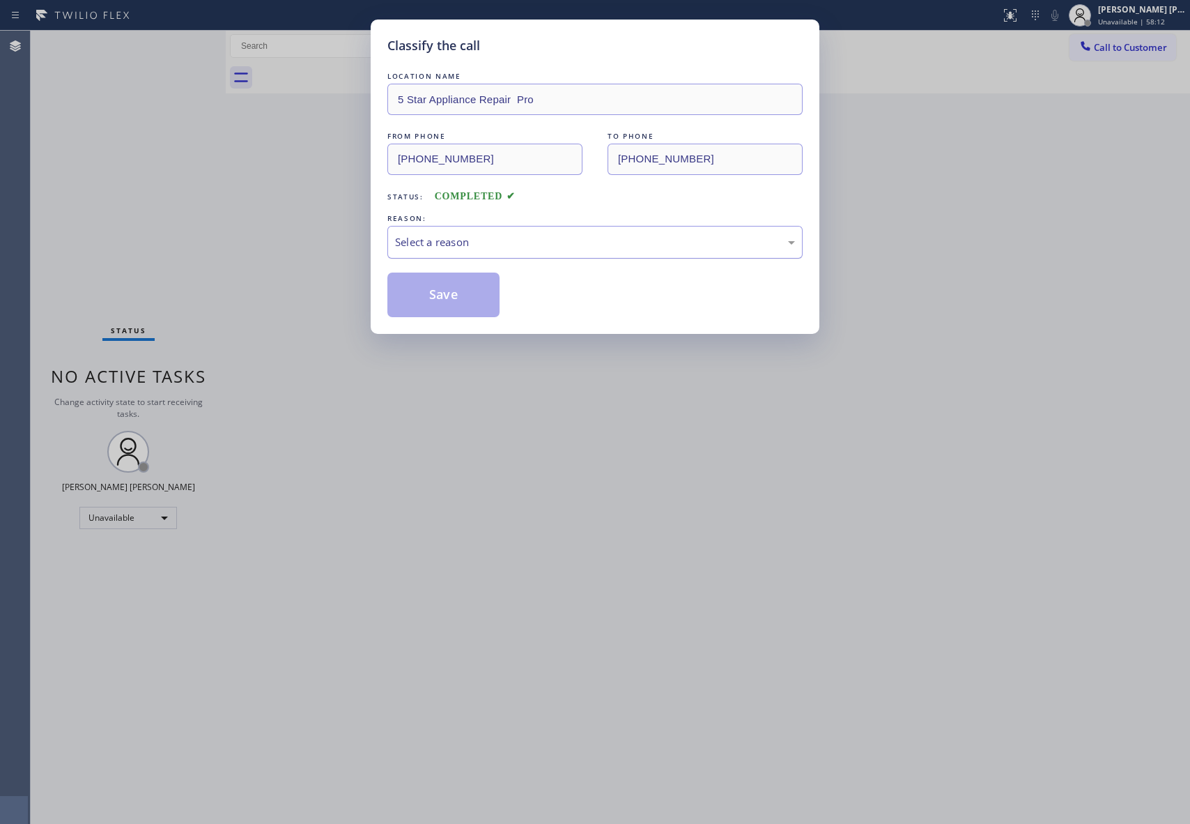
click at [422, 234] on div "Select a reason" at bounding box center [595, 242] width 400 height 16
click at [422, 296] on button "Save" at bounding box center [444, 295] width 112 height 45
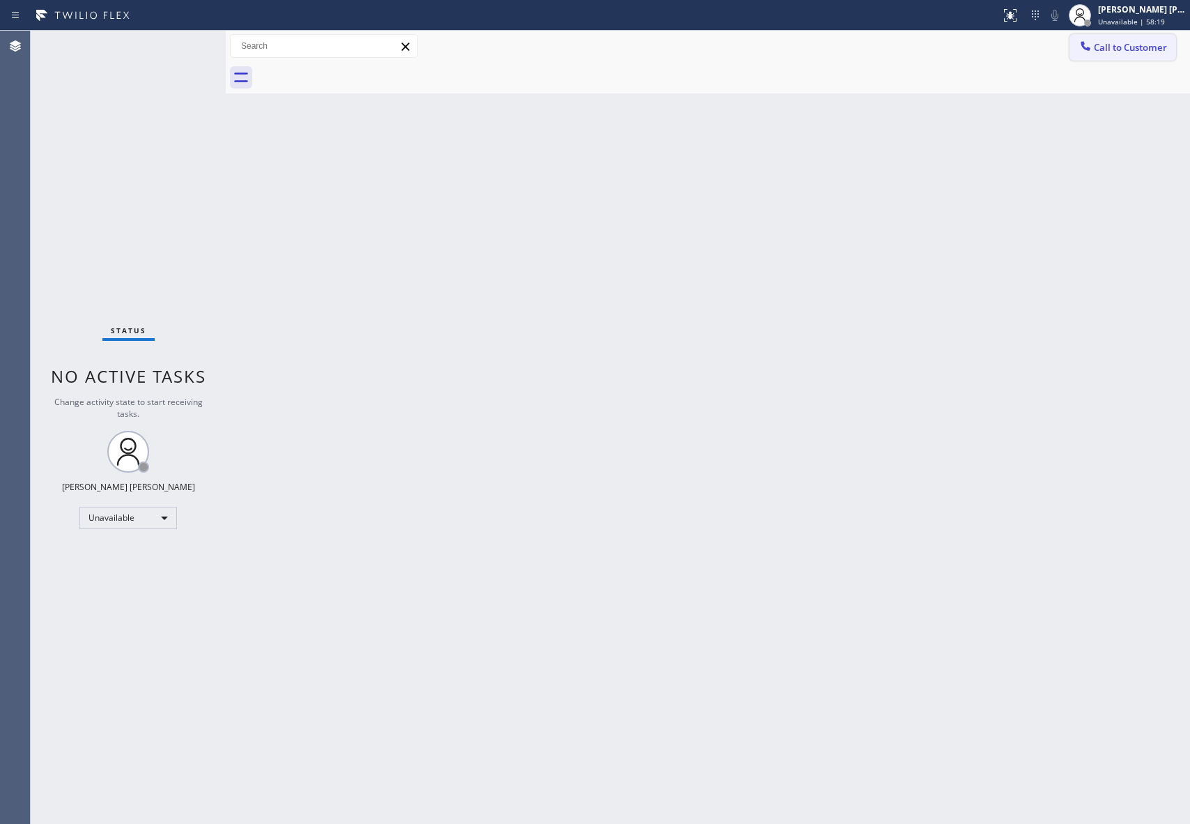
click at [1142, 43] on span "Call to Customer" at bounding box center [1130, 47] width 73 height 13
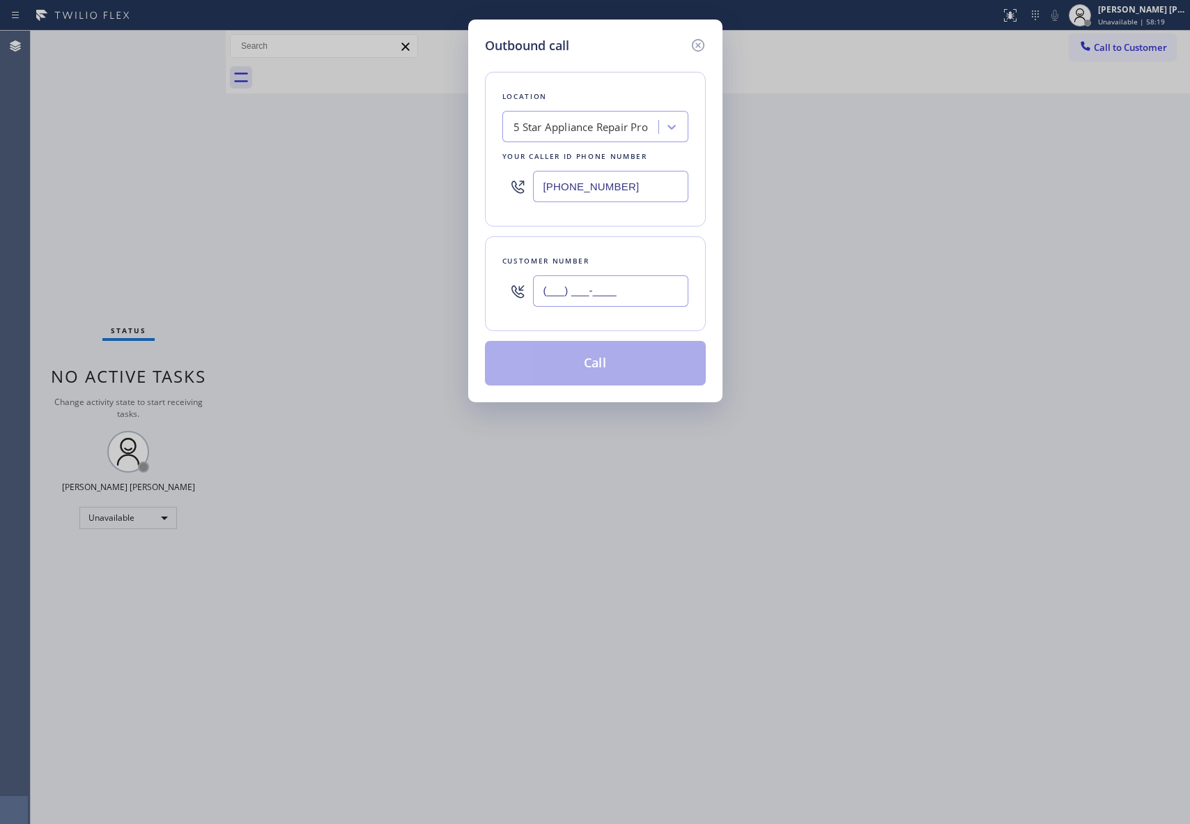
click at [592, 285] on input "(___) ___-____" at bounding box center [610, 290] width 155 height 31
paste input "206) 819-1313"
type input "[PHONE_NUMBER]"
click at [631, 361] on button "Call" at bounding box center [595, 363] width 221 height 45
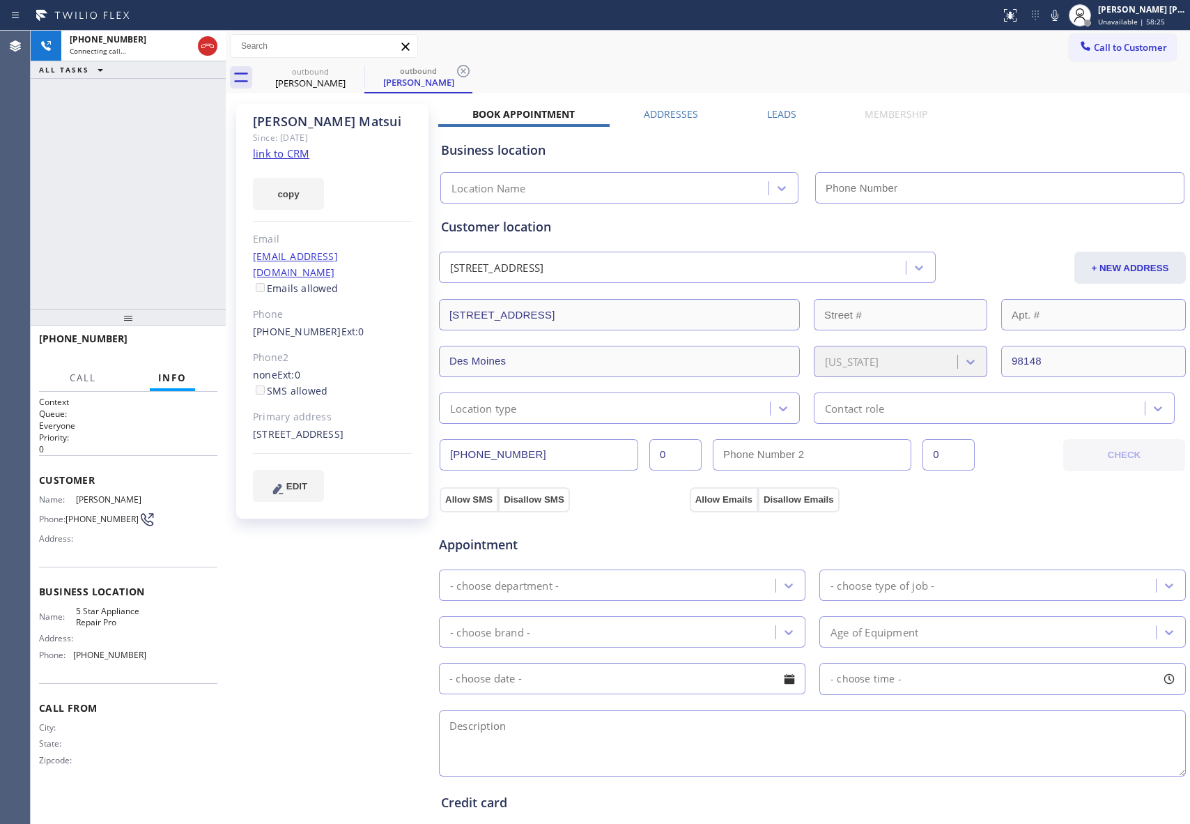
type input "[PHONE_NUMBER]"
click at [767, 114] on label "Leads" at bounding box center [781, 113] width 29 height 13
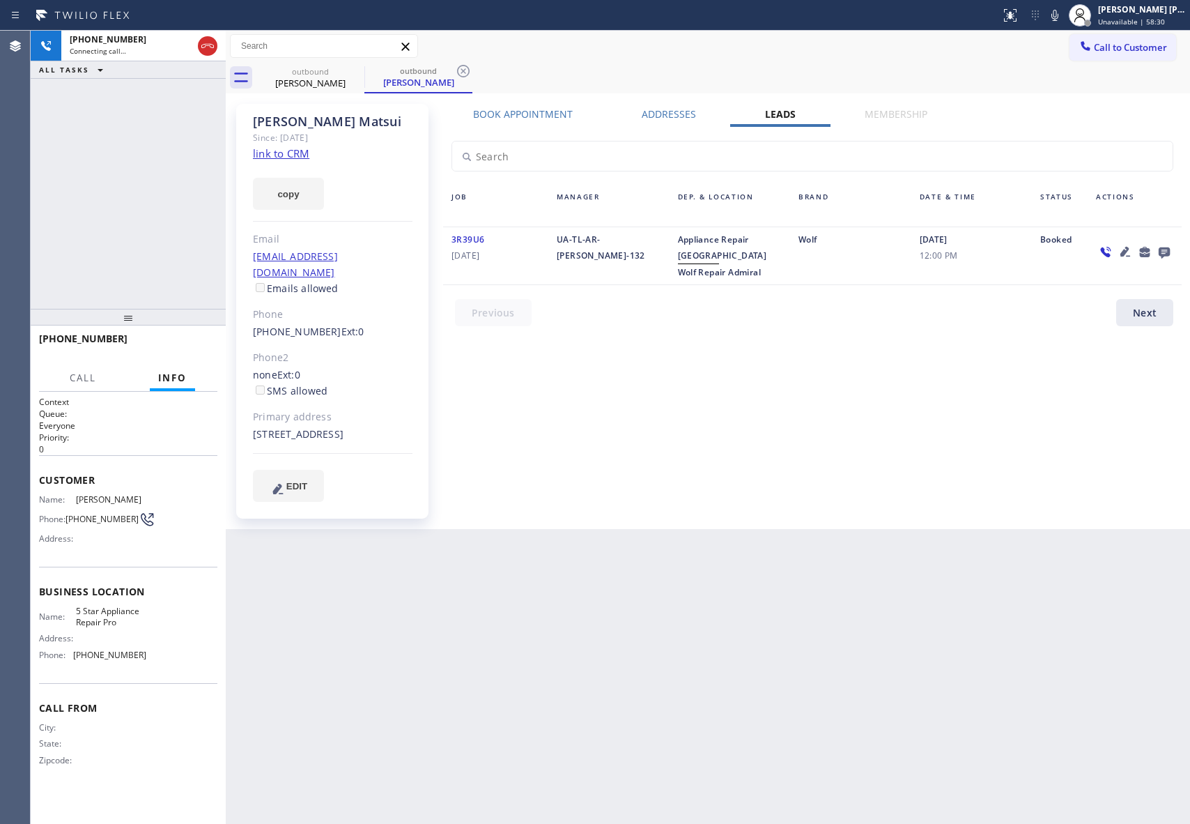
click at [1158, 249] on icon at bounding box center [1164, 251] width 17 height 17
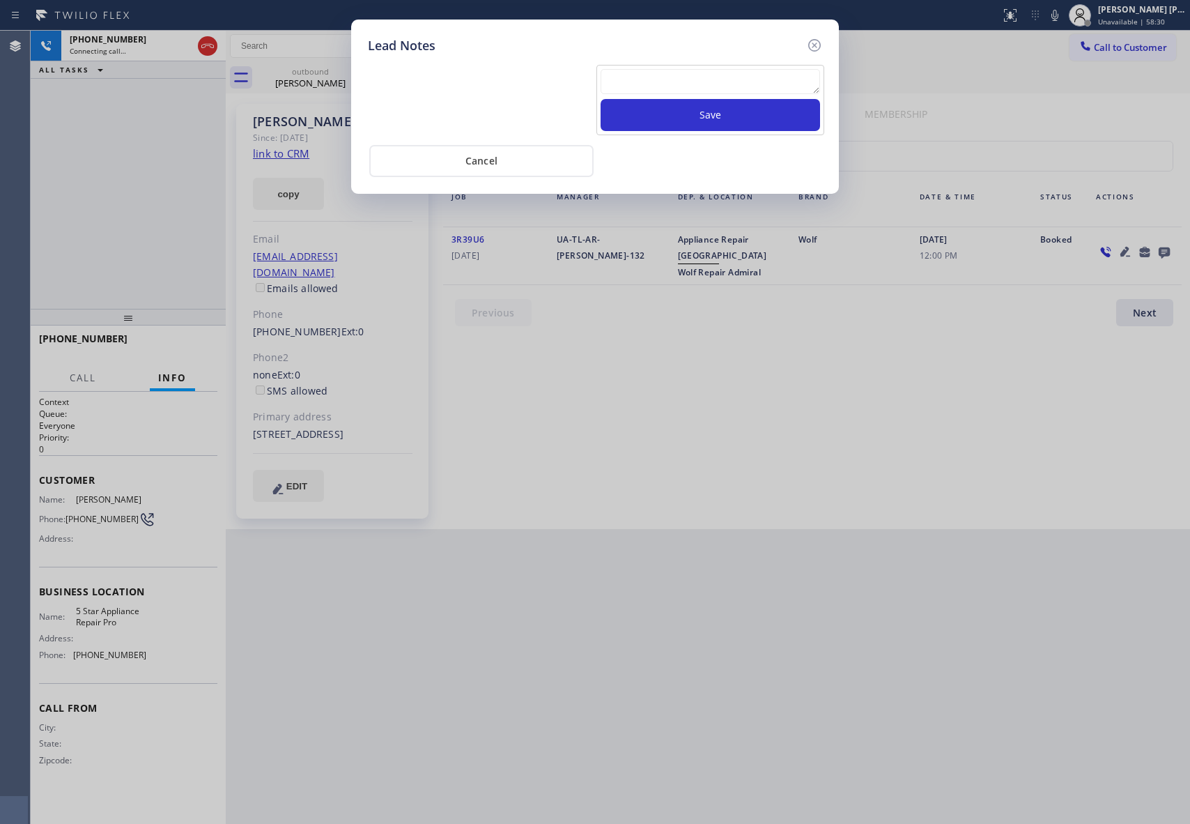
click at [730, 73] on textarea at bounding box center [711, 81] width 220 height 25
paste textarea "VM | please transfer if cx calls back"
type textarea "VM | please transfer if cx calls back"
click at [742, 118] on button "Save" at bounding box center [711, 115] width 220 height 32
click at [815, 45] on icon at bounding box center [814, 45] width 13 height 13
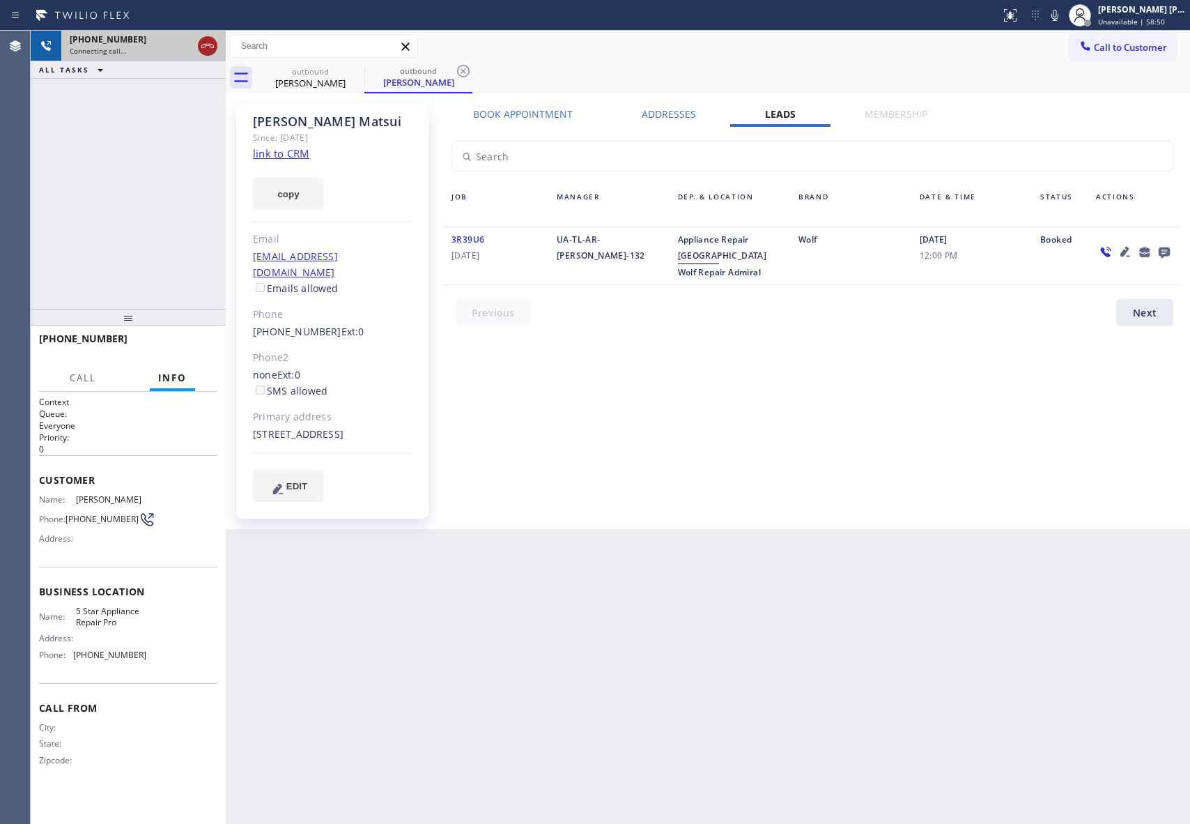
click at [209, 46] on icon at bounding box center [207, 46] width 17 height 17
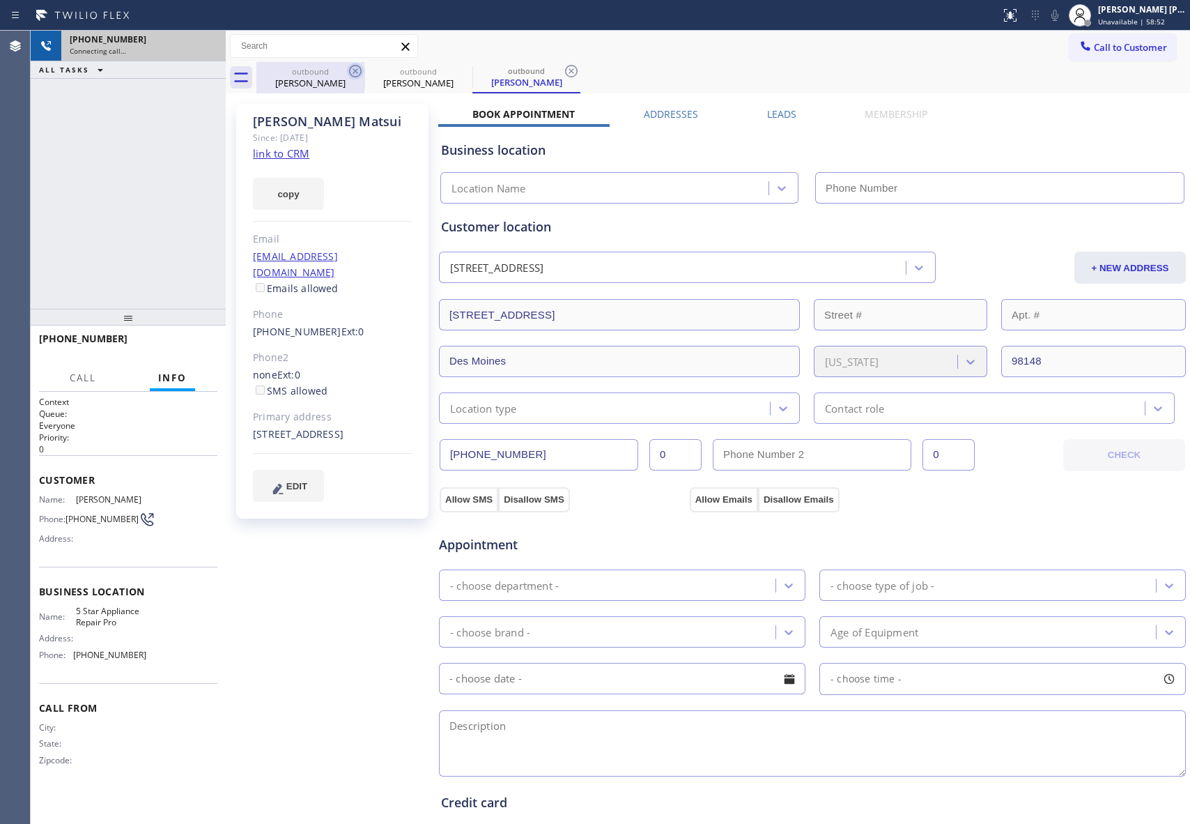
click at [358, 71] on icon at bounding box center [355, 71] width 17 height 17
click at [0, 0] on icon at bounding box center [0, 0] width 0 height 0
click at [563, 71] on icon at bounding box center [571, 71] width 17 height 17
click at [358, 71] on div "outbound [PERSON_NAME] outbound [PERSON_NAME] outbound [PERSON_NAME]" at bounding box center [723, 77] width 934 height 31
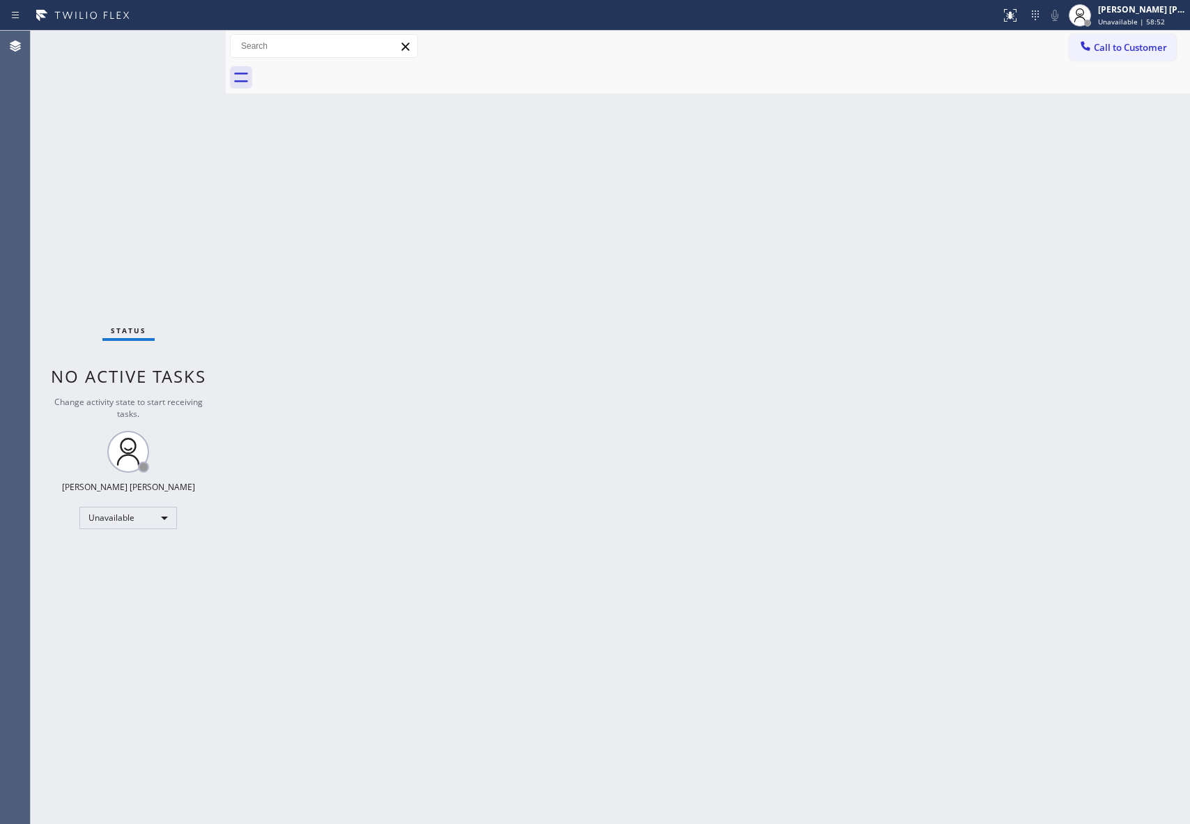
click at [358, 71] on div at bounding box center [723, 77] width 934 height 31
click at [1119, 50] on span "Call to Customer" at bounding box center [1130, 47] width 73 height 13
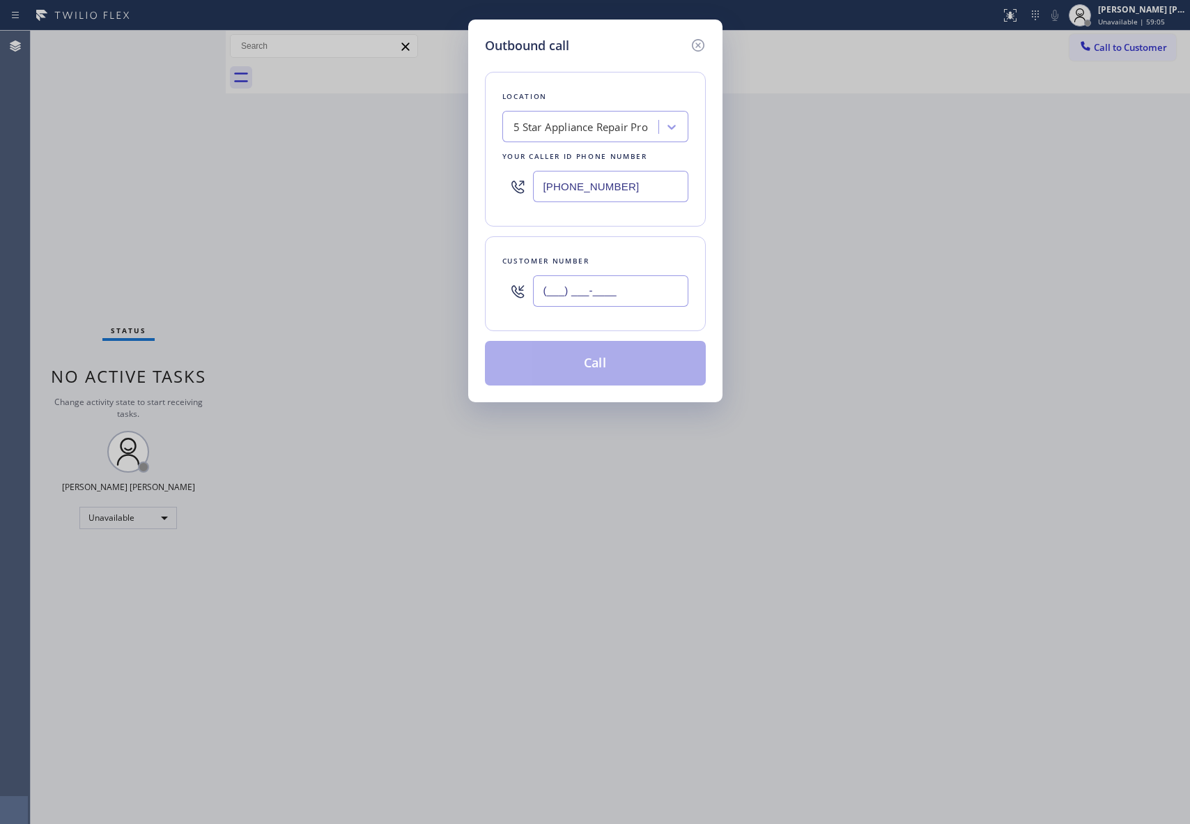
click at [618, 297] on input "(___) ___-____" at bounding box center [610, 290] width 155 height 31
paste input "510) 452-7145"
type input "[PHONE_NUMBER]"
click at [618, 354] on button "Call" at bounding box center [595, 363] width 221 height 45
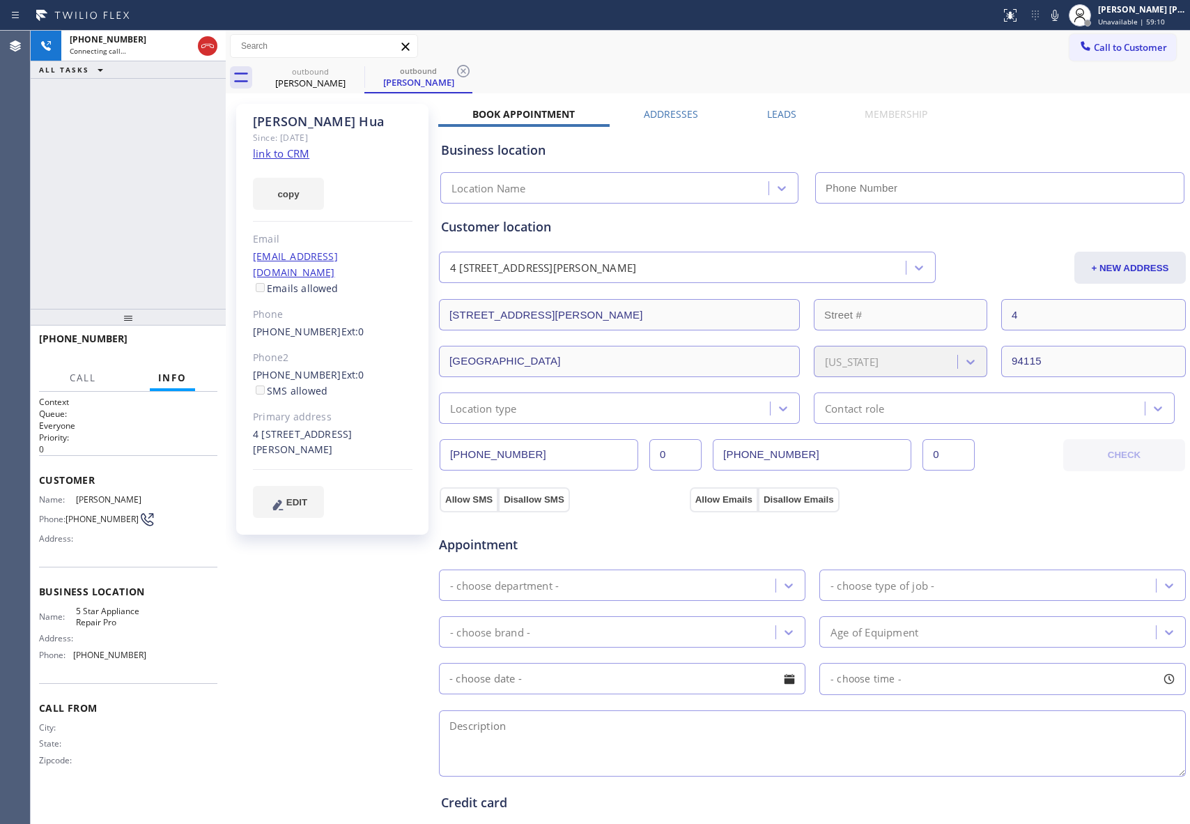
type input "[PHONE_NUMBER]"
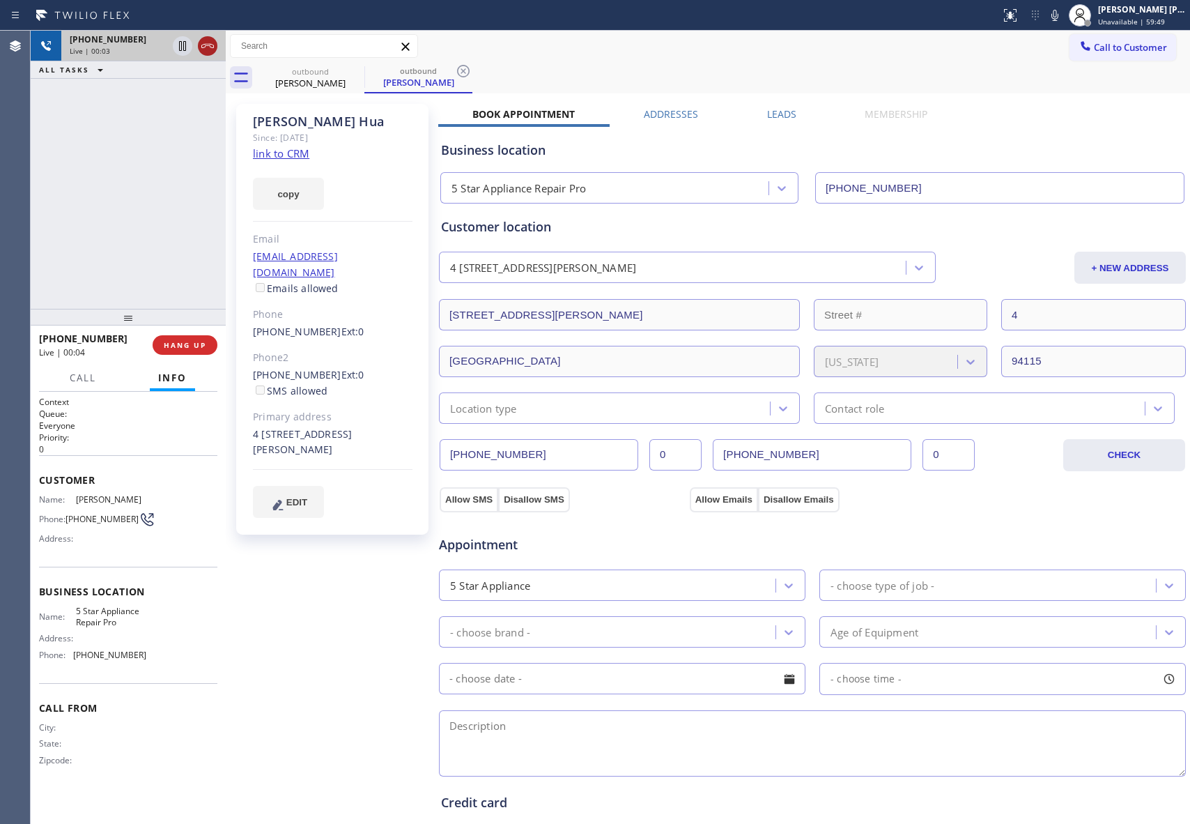
click at [206, 43] on icon at bounding box center [207, 46] width 17 height 17
click at [0, 0] on icon at bounding box center [0, 0] width 0 height 0
click at [455, 74] on icon at bounding box center [463, 71] width 17 height 17
click at [358, 74] on div "outbound [PERSON_NAME] outbound [PERSON_NAME]" at bounding box center [723, 77] width 934 height 31
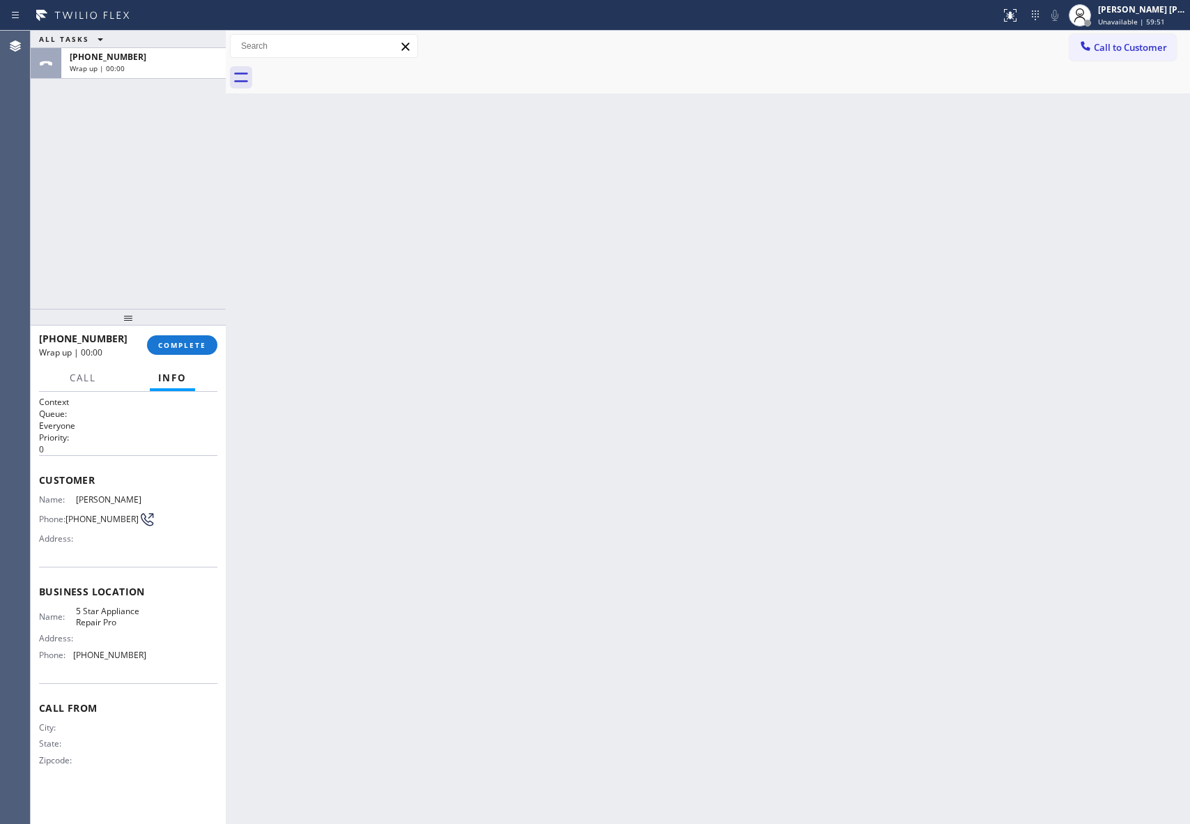
click at [358, 74] on div at bounding box center [723, 77] width 934 height 31
click at [190, 337] on button "COMPLETE" at bounding box center [182, 345] width 70 height 20
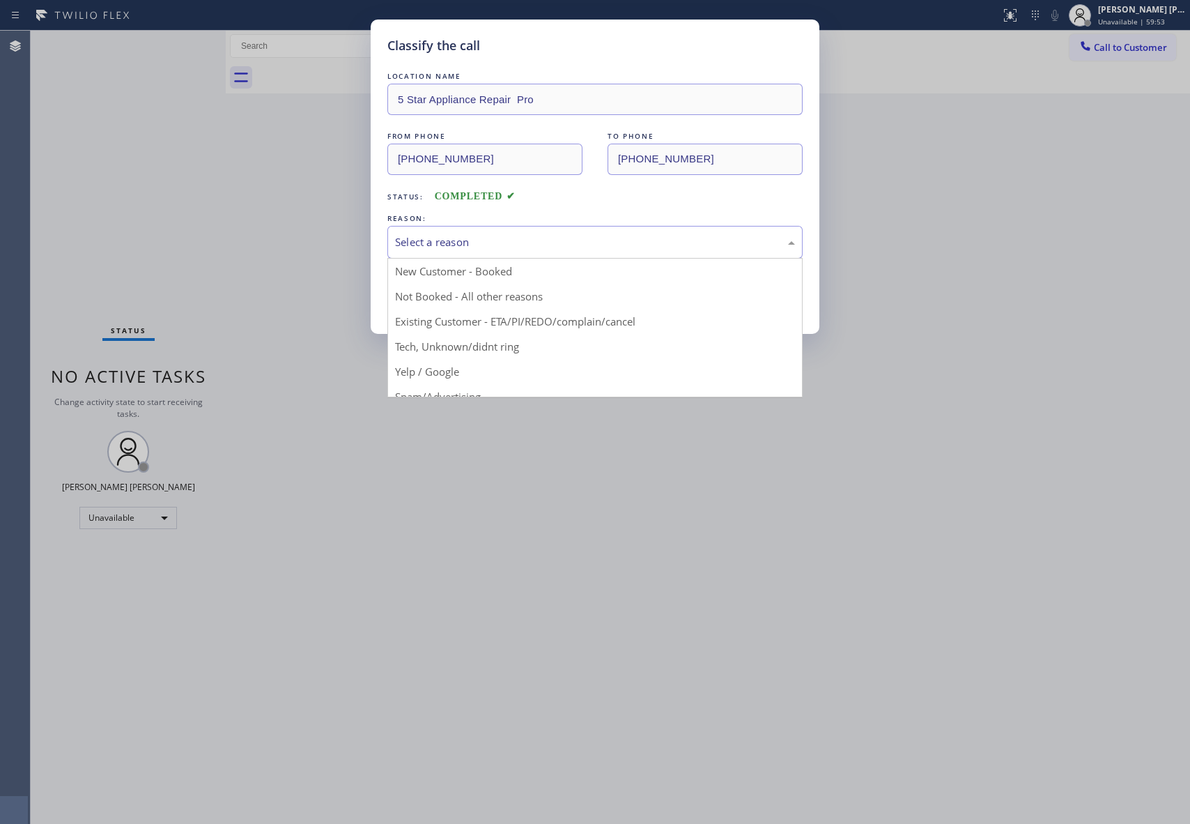
click at [431, 240] on div "Select a reason" at bounding box center [595, 242] width 400 height 16
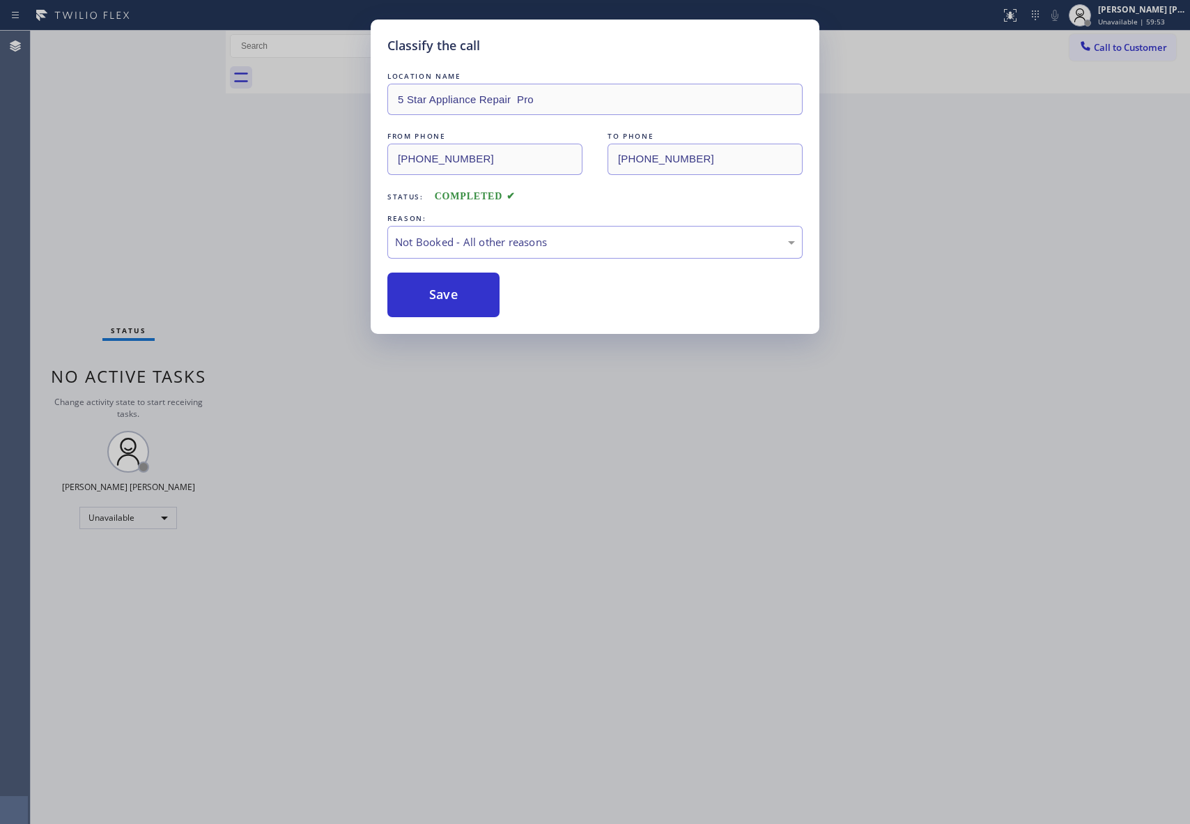
click at [430, 293] on button "Save" at bounding box center [444, 295] width 112 height 45
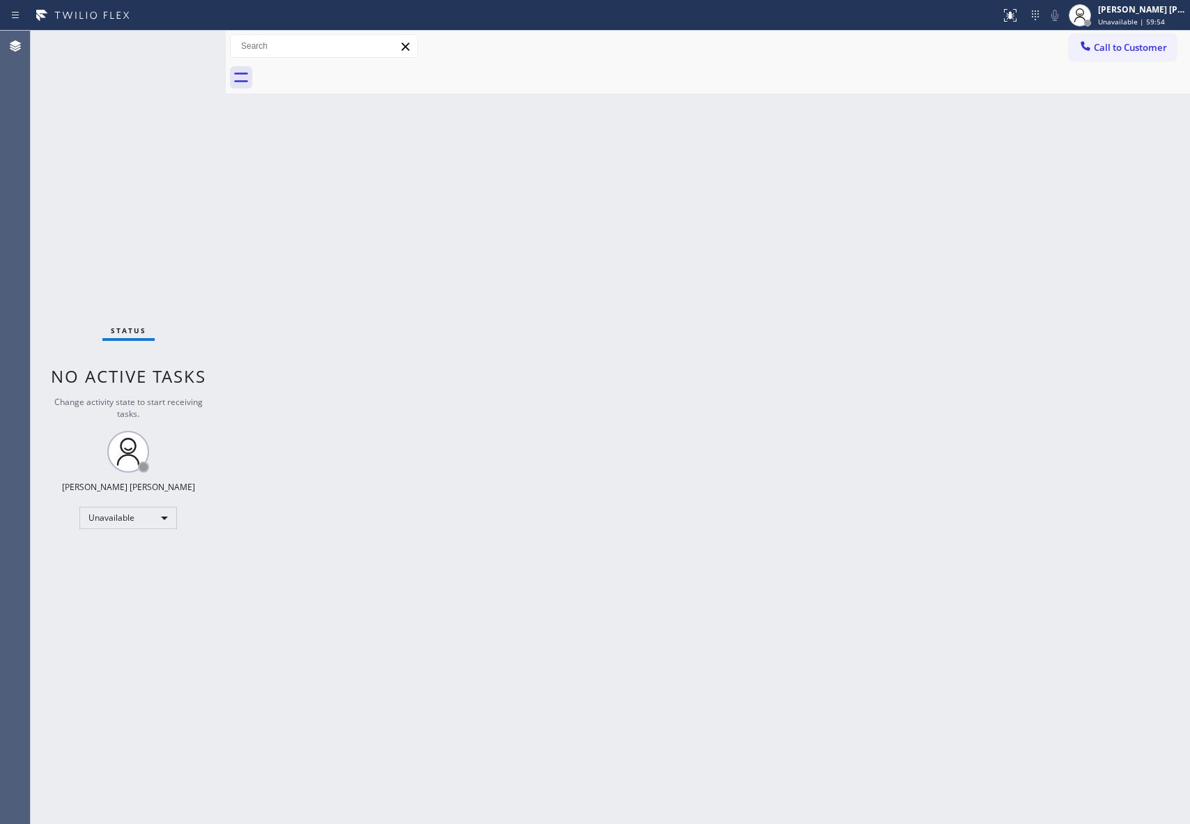
click at [454, 290] on div "Back to Dashboard Change Sender ID Customers Technicians Select a contact Outbo…" at bounding box center [708, 427] width 965 height 793
click at [1119, 47] on span "Call to Customer" at bounding box center [1130, 47] width 73 height 13
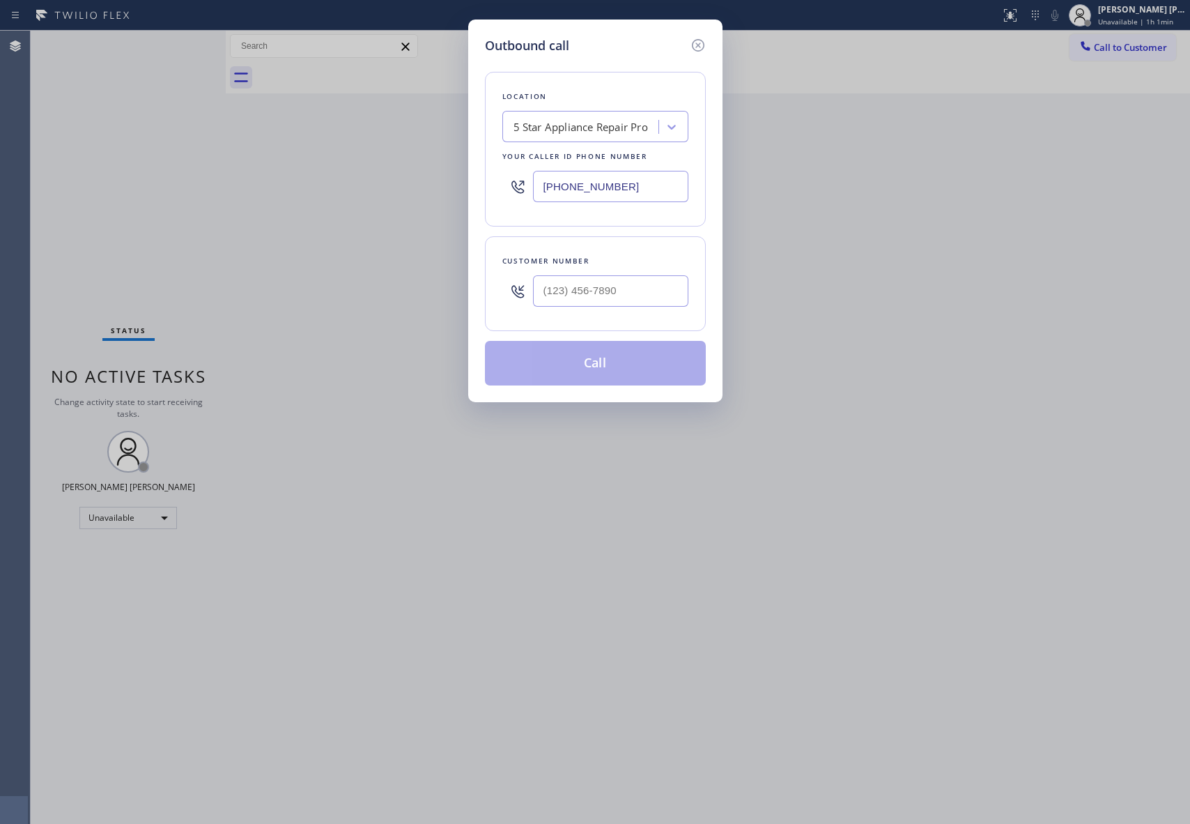
drag, startPoint x: 502, startPoint y: 182, endPoint x: 460, endPoint y: 185, distance: 41.9
click at [460, 185] on div "Outbound call Location 5 Star Appliance Repair Pro Your caller id phone number …" at bounding box center [595, 412] width 1190 height 824
paste input "55) 662-5332"
type input "[PHONE_NUMBER]"
drag, startPoint x: 636, startPoint y: 289, endPoint x: 344, endPoint y: 291, distance: 292.0
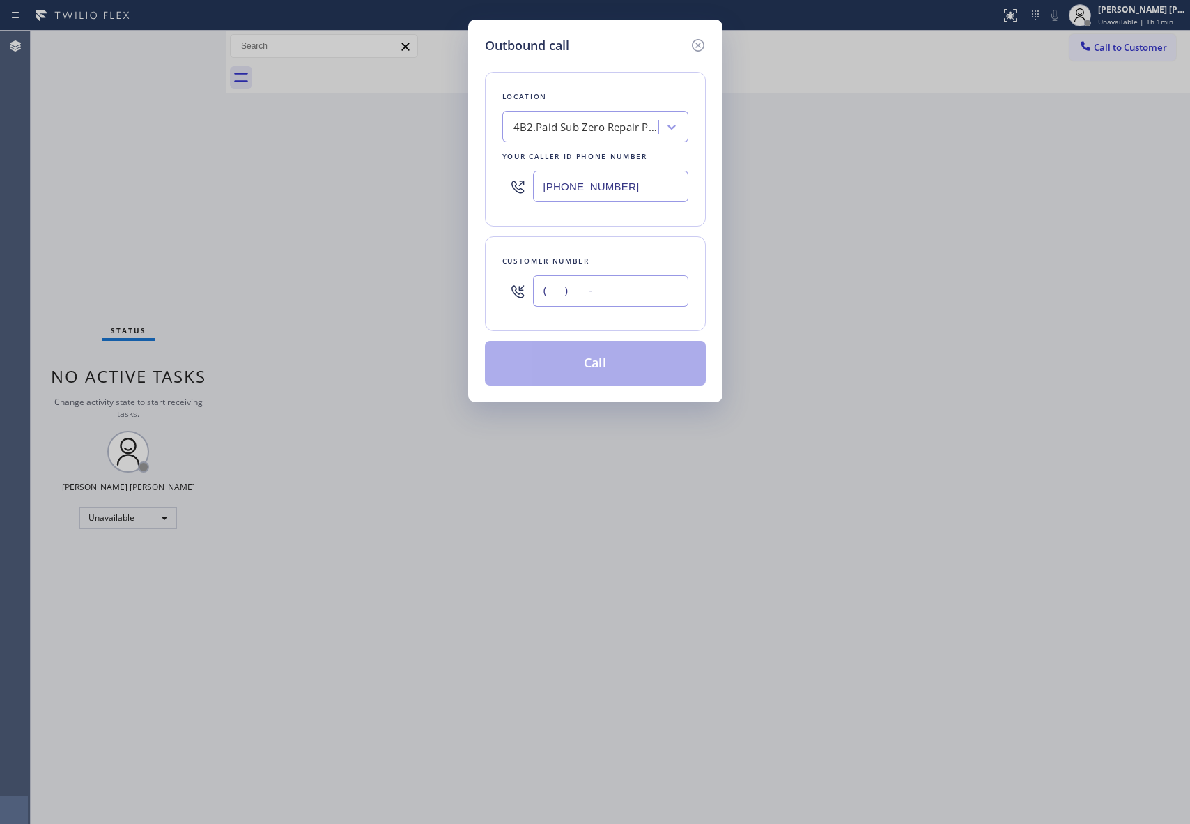
click at [344, 293] on div "Outbound call Location 4B2.Paid Sub Zero Repair Professionals Your caller id ph…" at bounding box center [595, 412] width 1190 height 824
paste input "541) 760-9460"
type input "[PHONE_NUMBER]"
click at [597, 364] on button "Call" at bounding box center [595, 363] width 221 height 45
click at [659, 360] on button "Call" at bounding box center [595, 363] width 221 height 45
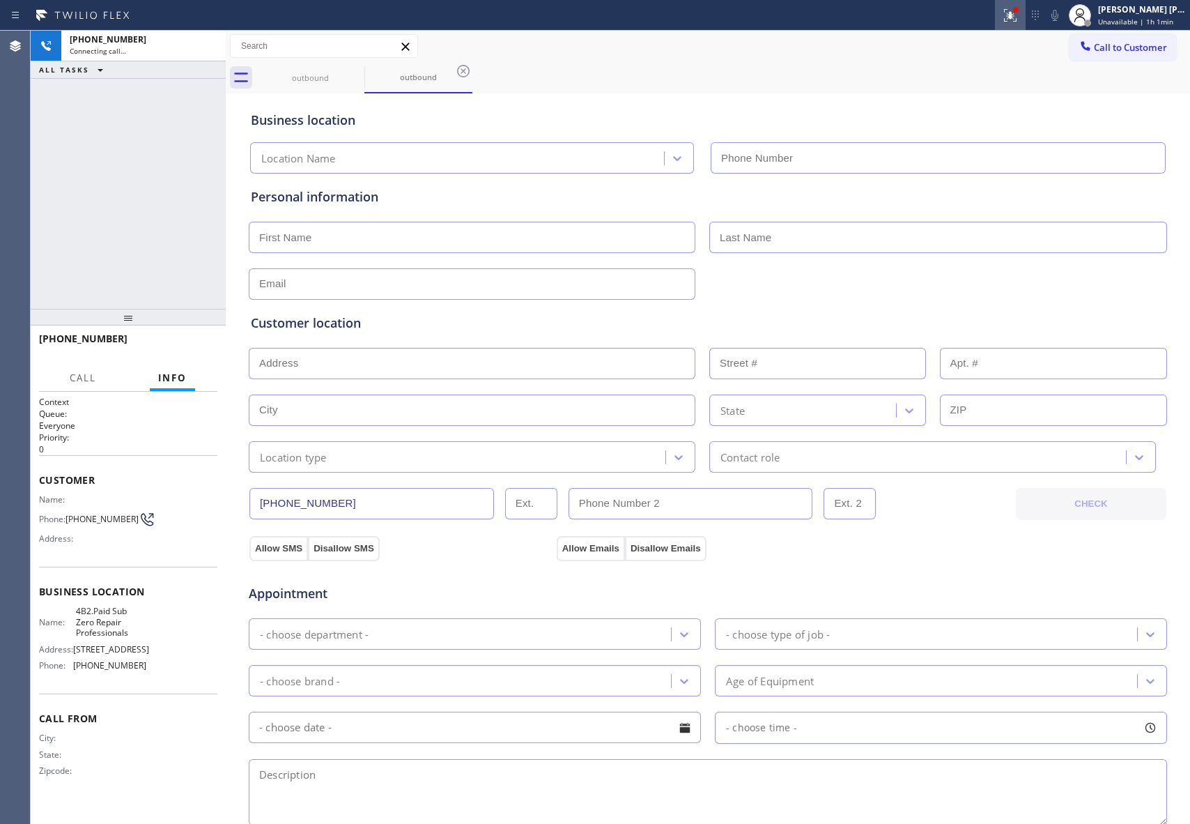
click at [1012, 17] on icon at bounding box center [1008, 14] width 8 height 10
type input "[PHONE_NUMBER]"
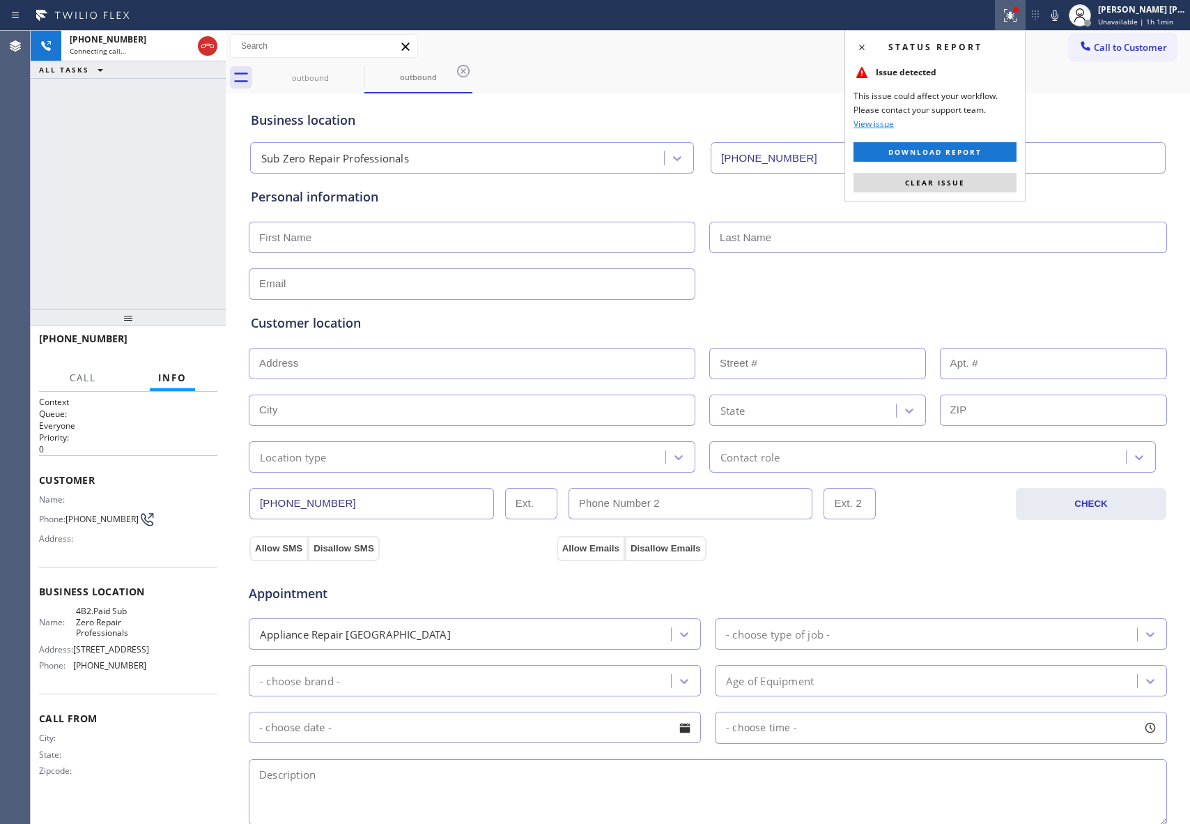
click at [985, 181] on button "Clear issue" at bounding box center [935, 183] width 163 height 20
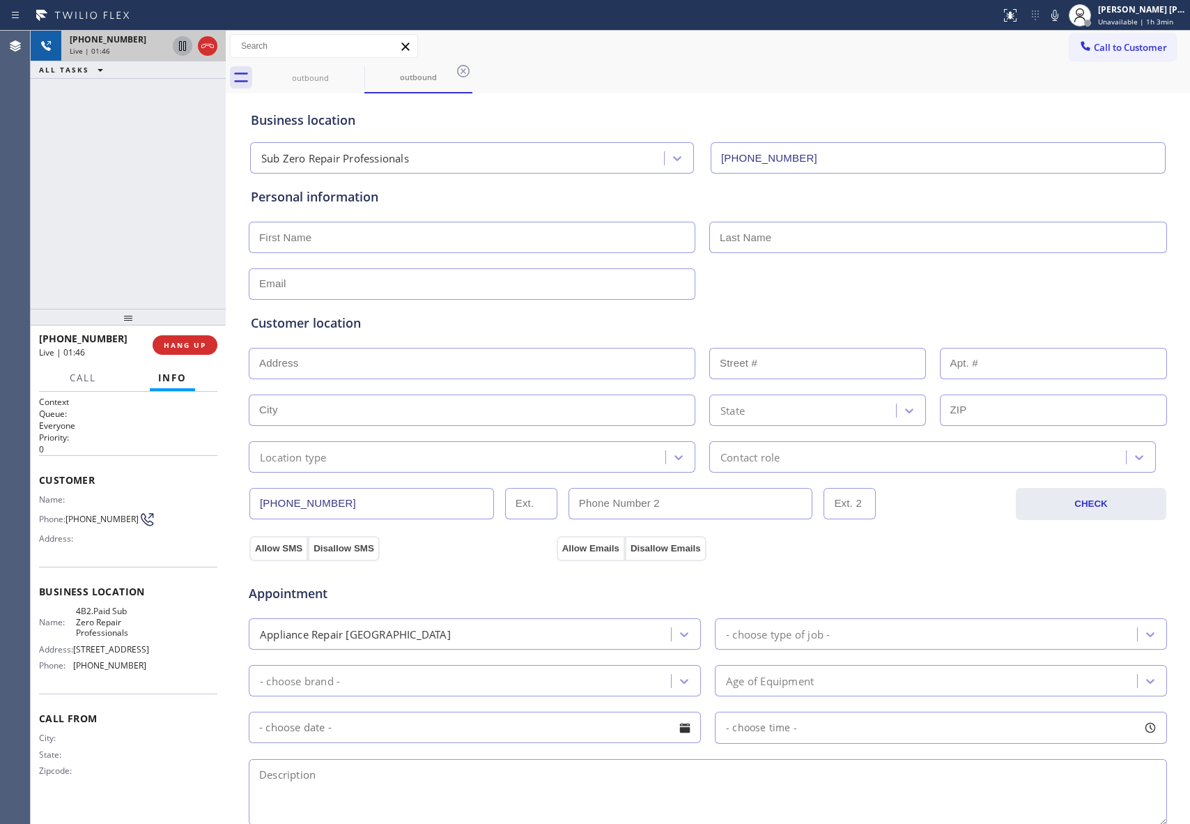
click at [179, 48] on icon at bounding box center [182, 46] width 7 height 10
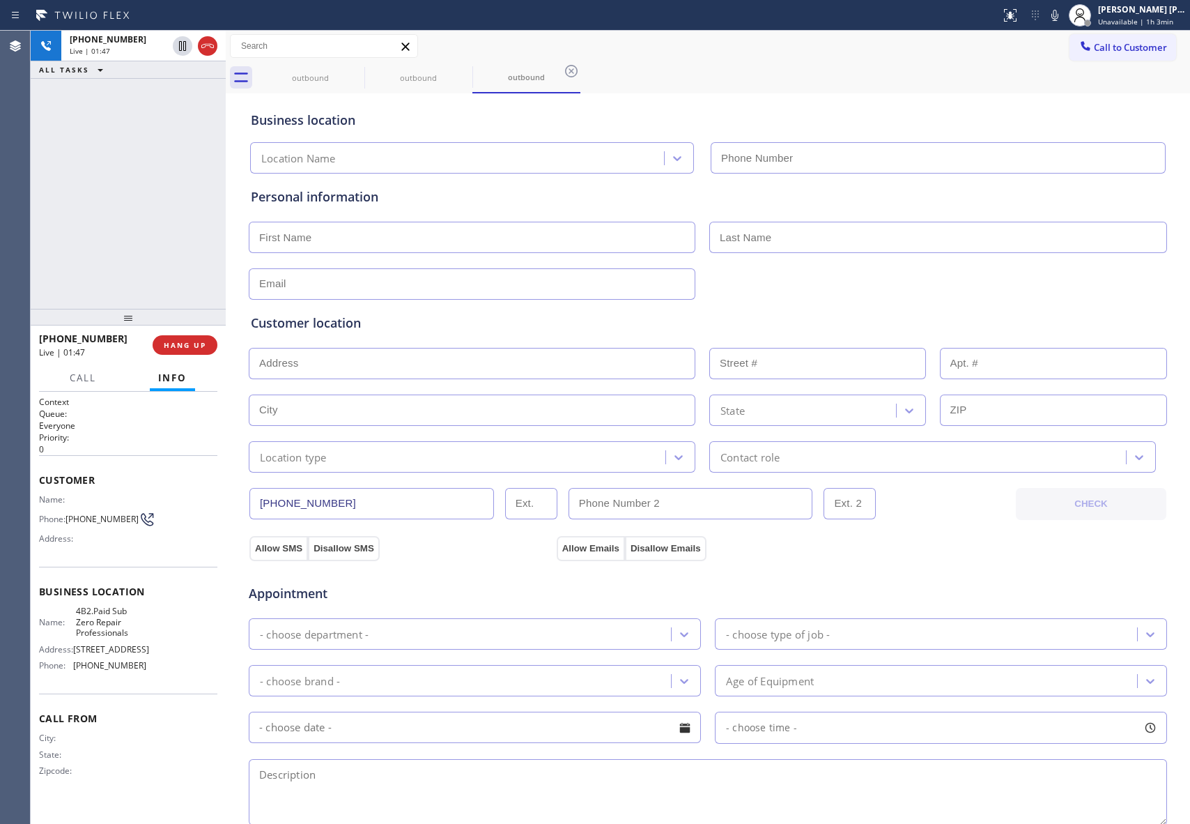
type input "[PHONE_NUMBER]"
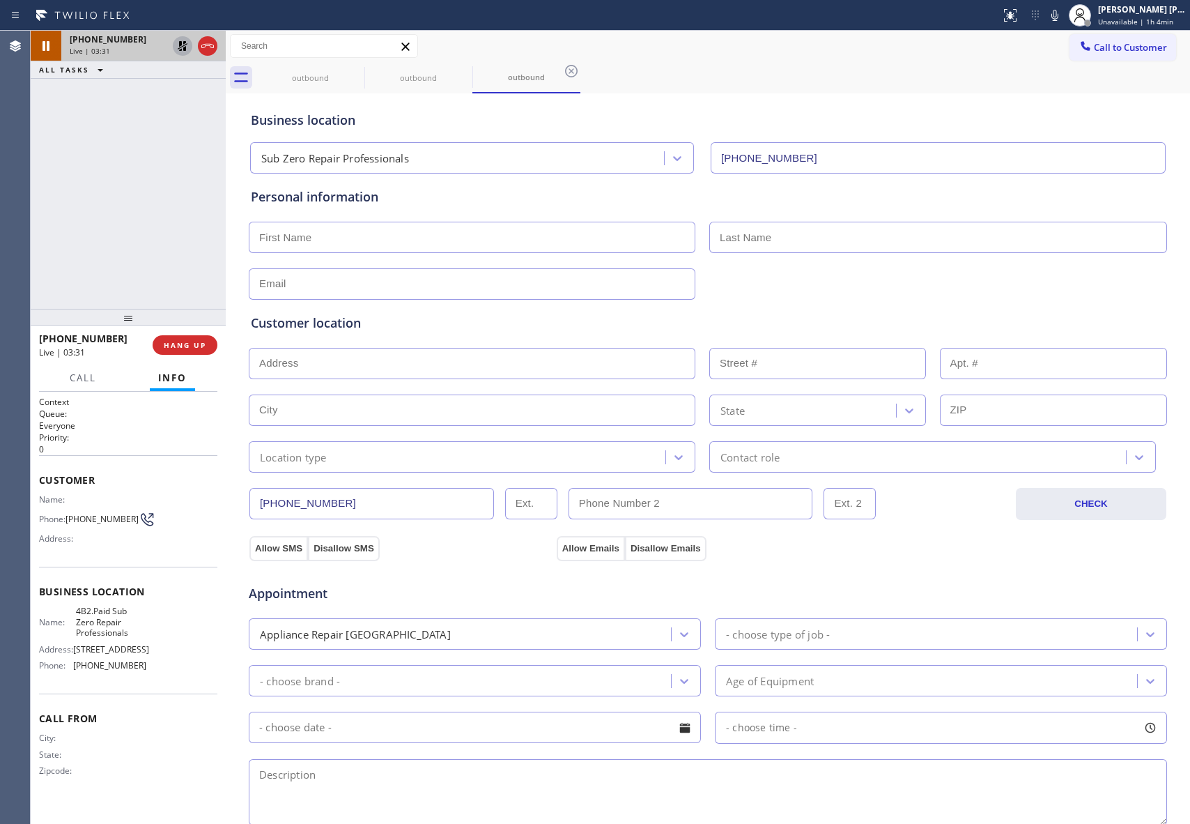
click at [182, 48] on icon at bounding box center [182, 46] width 17 height 17
type input "[PHONE_NUMBER]"
click at [210, 47] on icon at bounding box center [207, 46] width 13 height 4
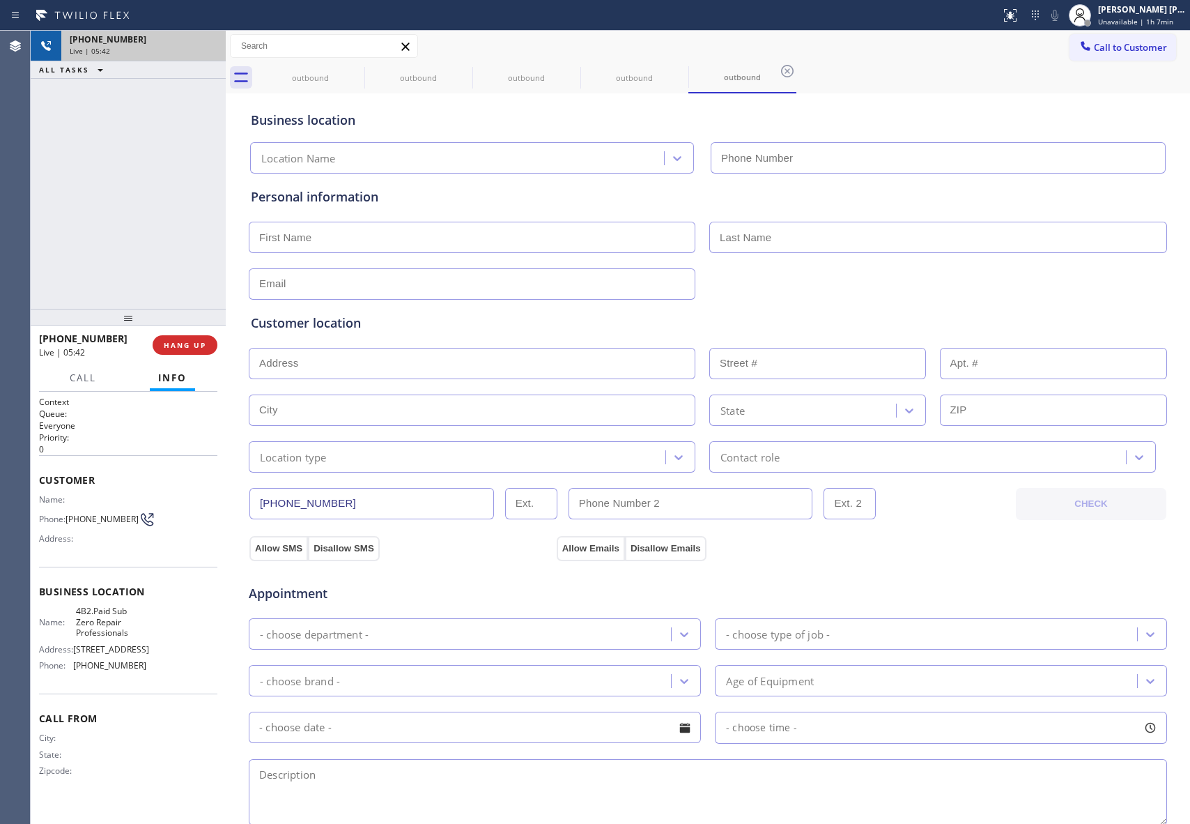
type input "[PHONE_NUMBER]"
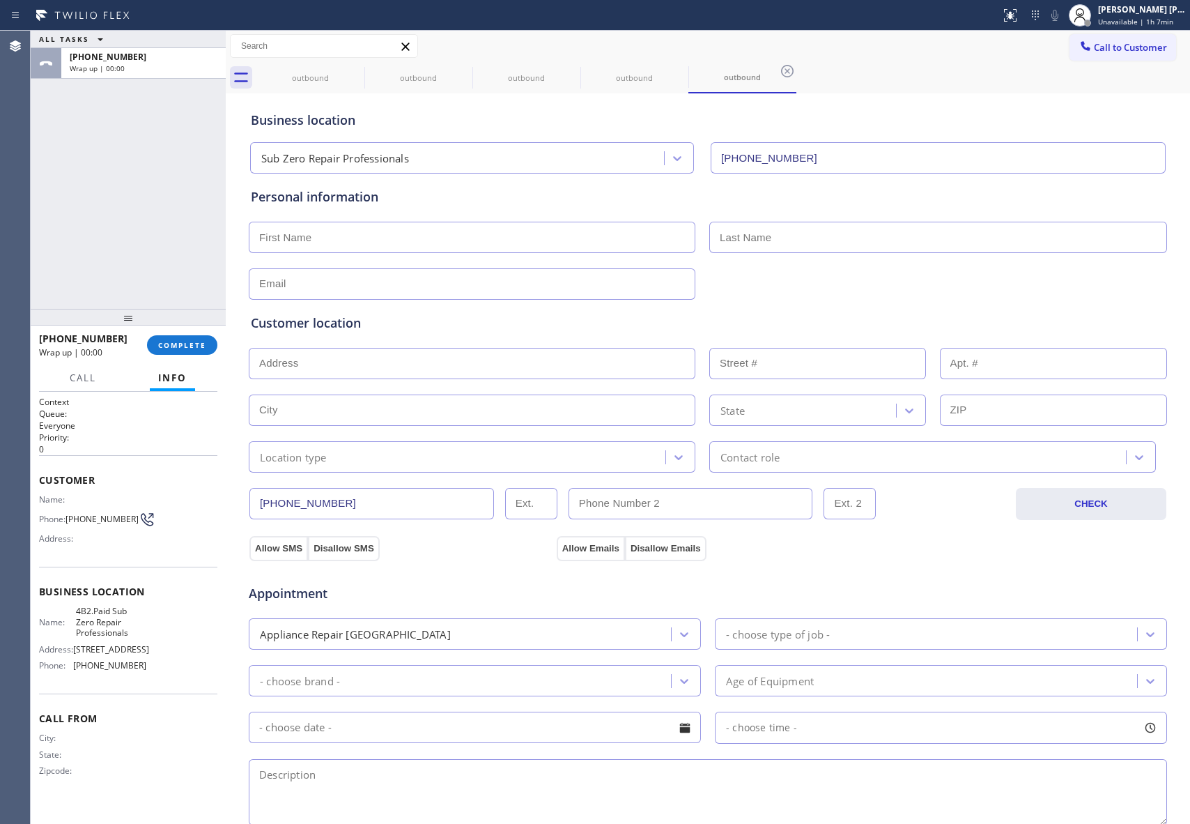
click at [464, 230] on input "text" at bounding box center [472, 237] width 447 height 31
paste input "[PERSON_NAME]"
type input "[PERSON_NAME]"
click at [946, 248] on input "text" at bounding box center [939, 237] width 458 height 31
paste input "[PERSON_NAME]"
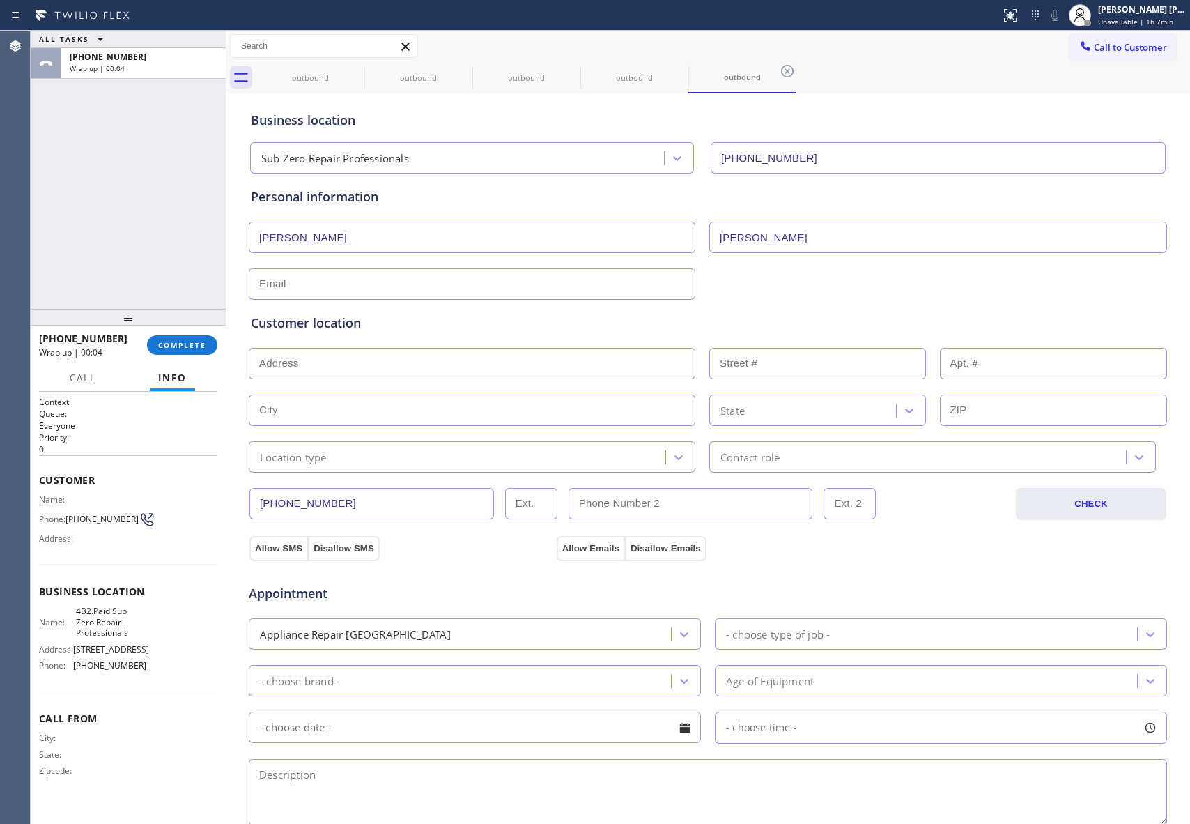
type input "[PERSON_NAME]"
paste input "[PERSON_NAME][EMAIL_ADDRESS][PERSON_NAME][DOMAIN_NAME]"
click at [353, 277] on input "text" at bounding box center [472, 283] width 447 height 31
type input "[PERSON_NAME][EMAIL_ADDRESS][PERSON_NAME][DOMAIN_NAME]"
click at [410, 361] on input "text" at bounding box center [472, 363] width 447 height 31
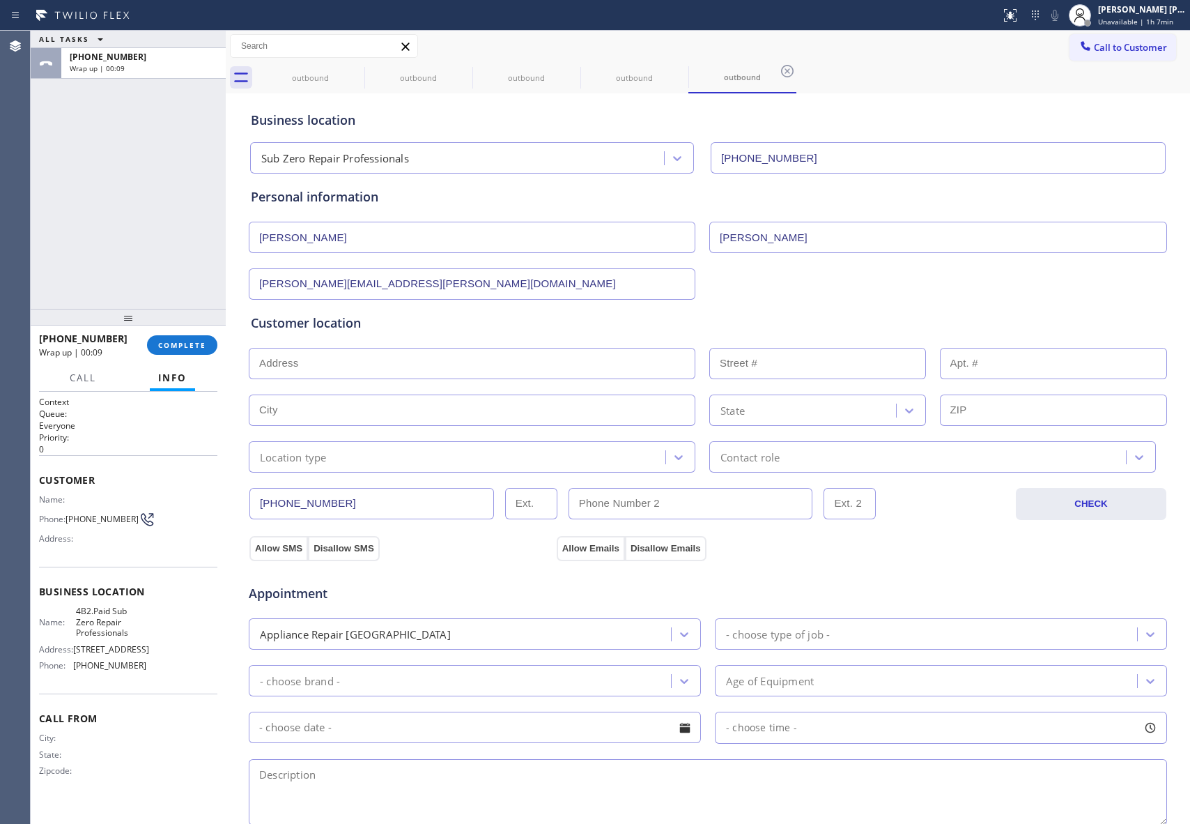
paste input "[STREET_ADDRESS][US_STATE]"
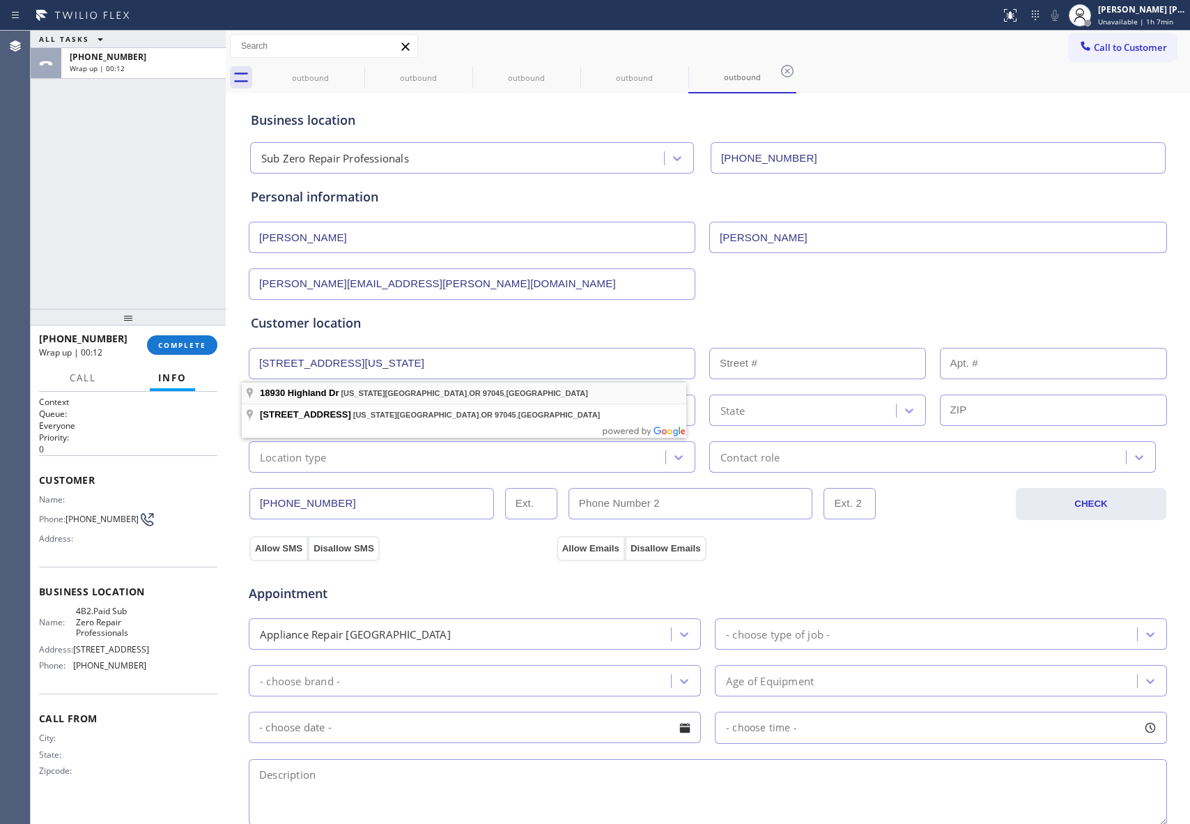
type input "[STREET_ADDRESS]"
type input "18930"
type input "[US_STATE][GEOGRAPHIC_DATA]"
type input "97045"
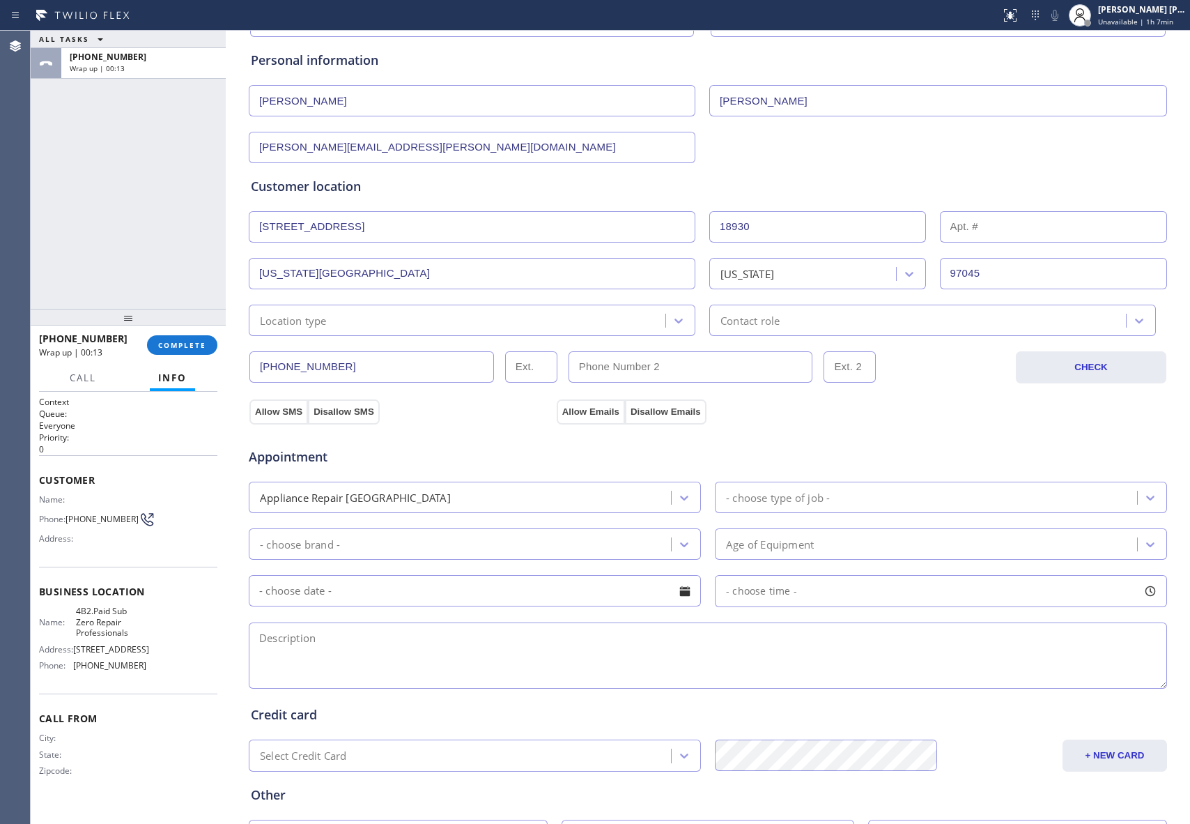
scroll to position [260, 0]
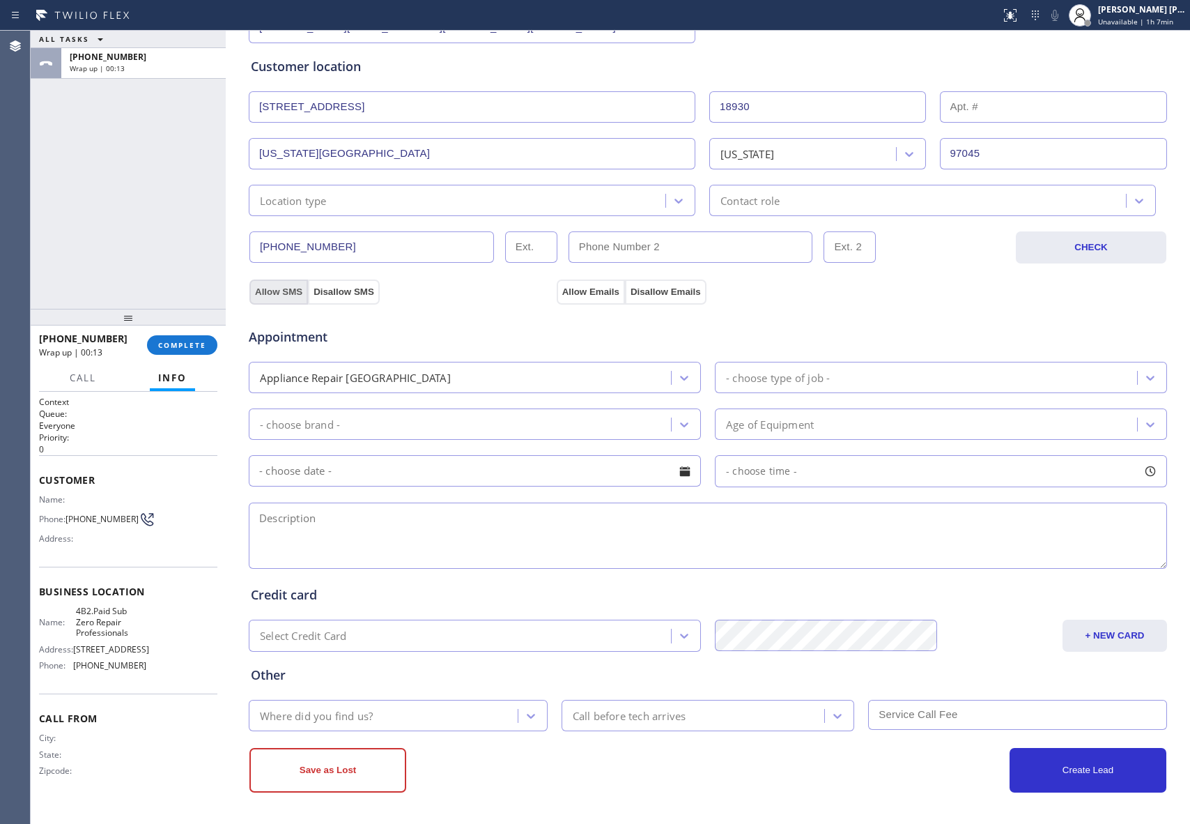
click at [263, 291] on button "Allow SMS" at bounding box center [279, 291] width 59 height 25
click at [584, 288] on button "Allow Emails" at bounding box center [591, 291] width 68 height 25
click at [1154, 385] on div at bounding box center [1150, 377] width 25 height 25
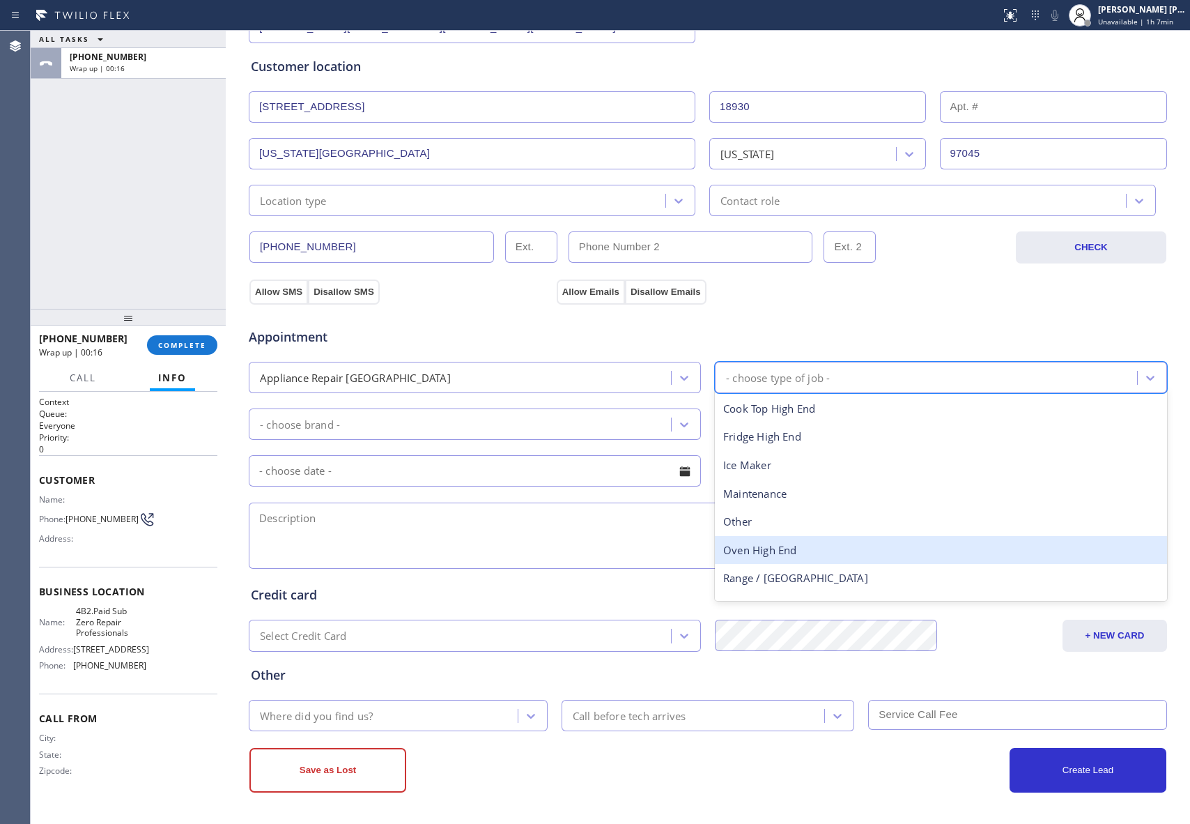
click at [767, 546] on div "Oven High End" at bounding box center [941, 550] width 452 height 29
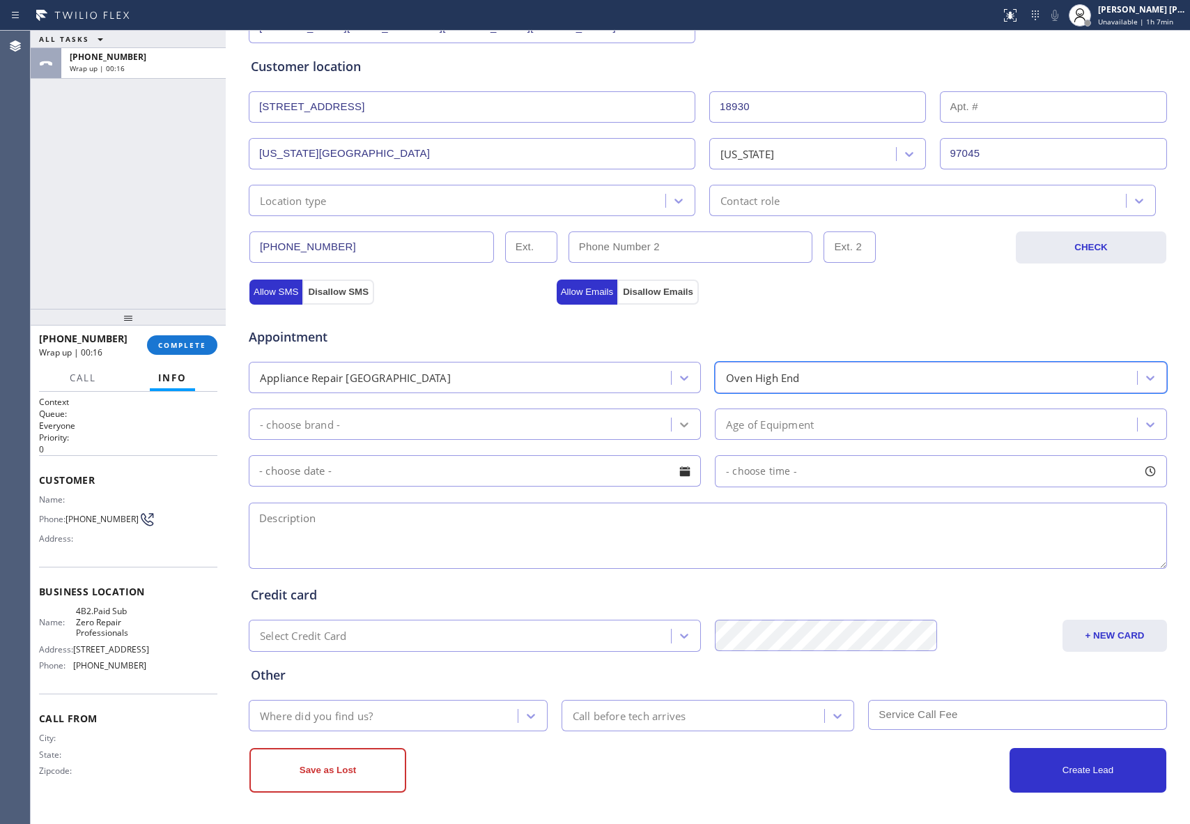
click at [677, 417] on icon at bounding box center [684, 424] width 14 height 14
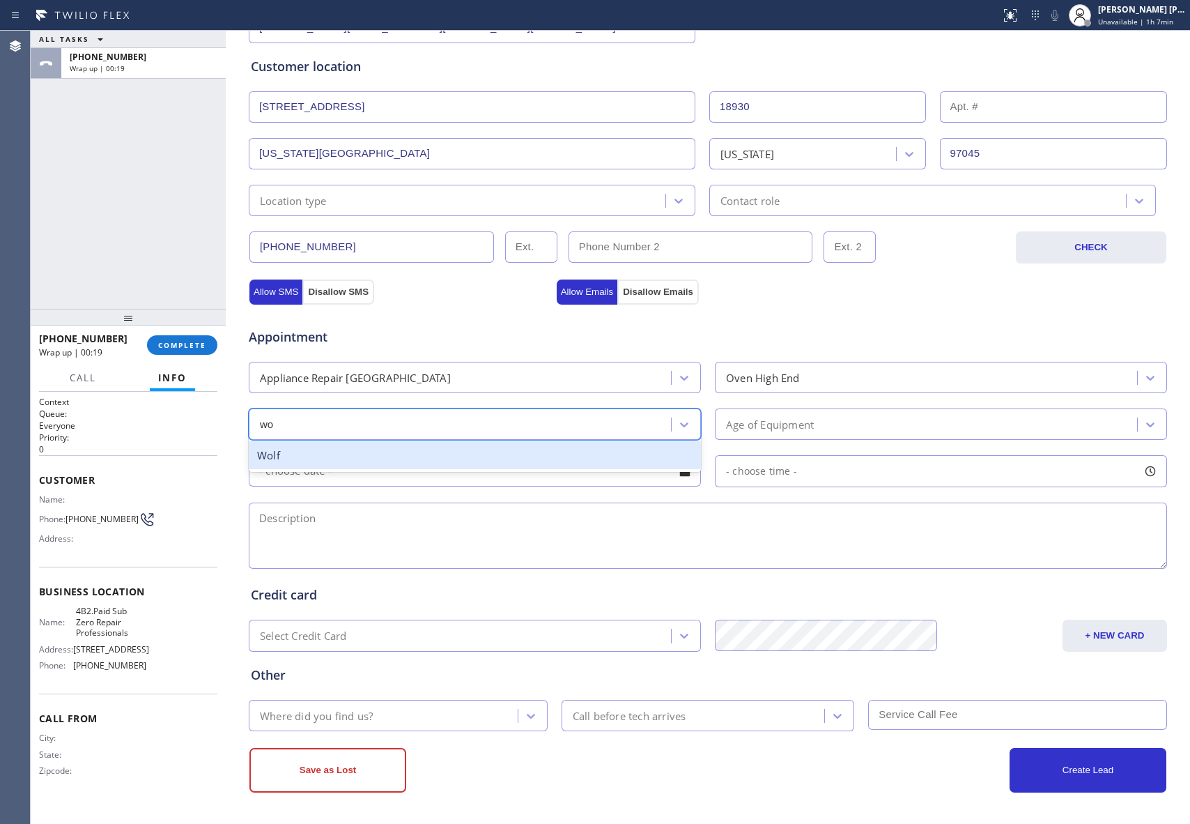
type input "wol"
click at [403, 461] on div "Wolf" at bounding box center [475, 455] width 452 height 29
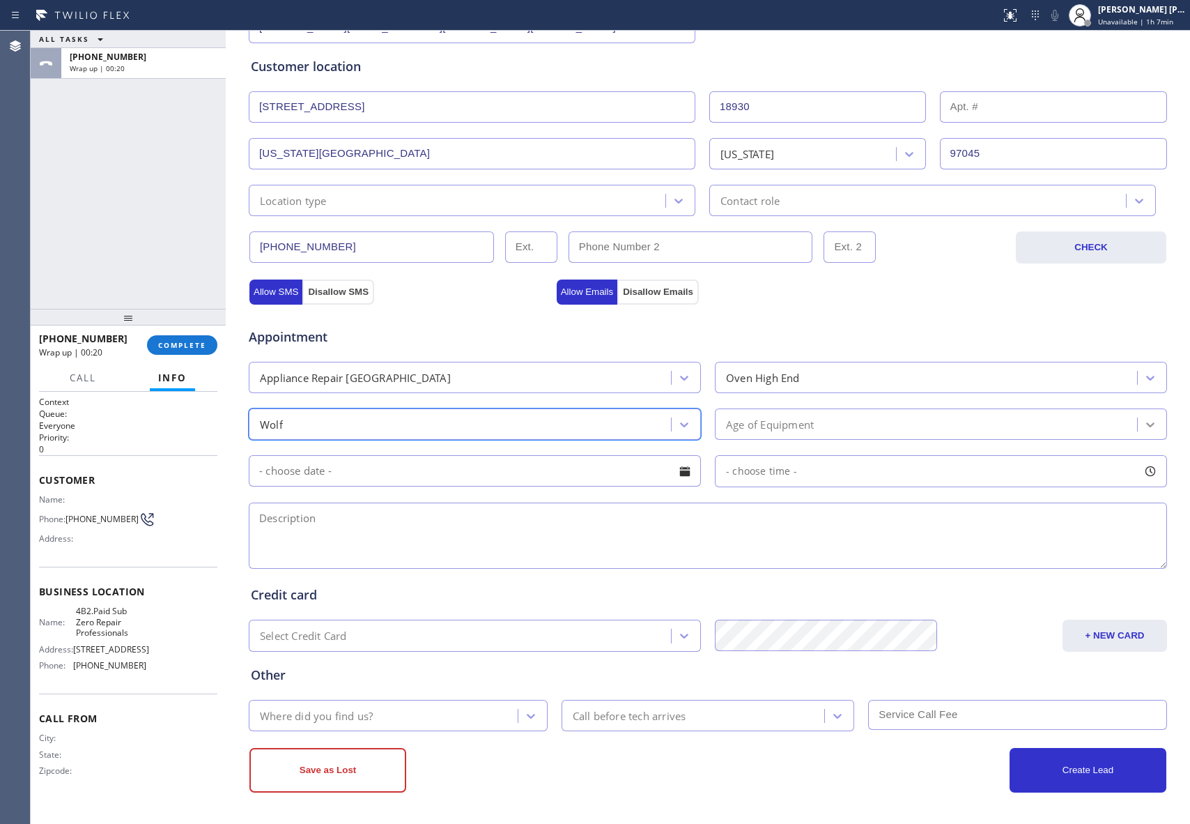
click at [1147, 422] on div at bounding box center [1150, 424] width 25 height 25
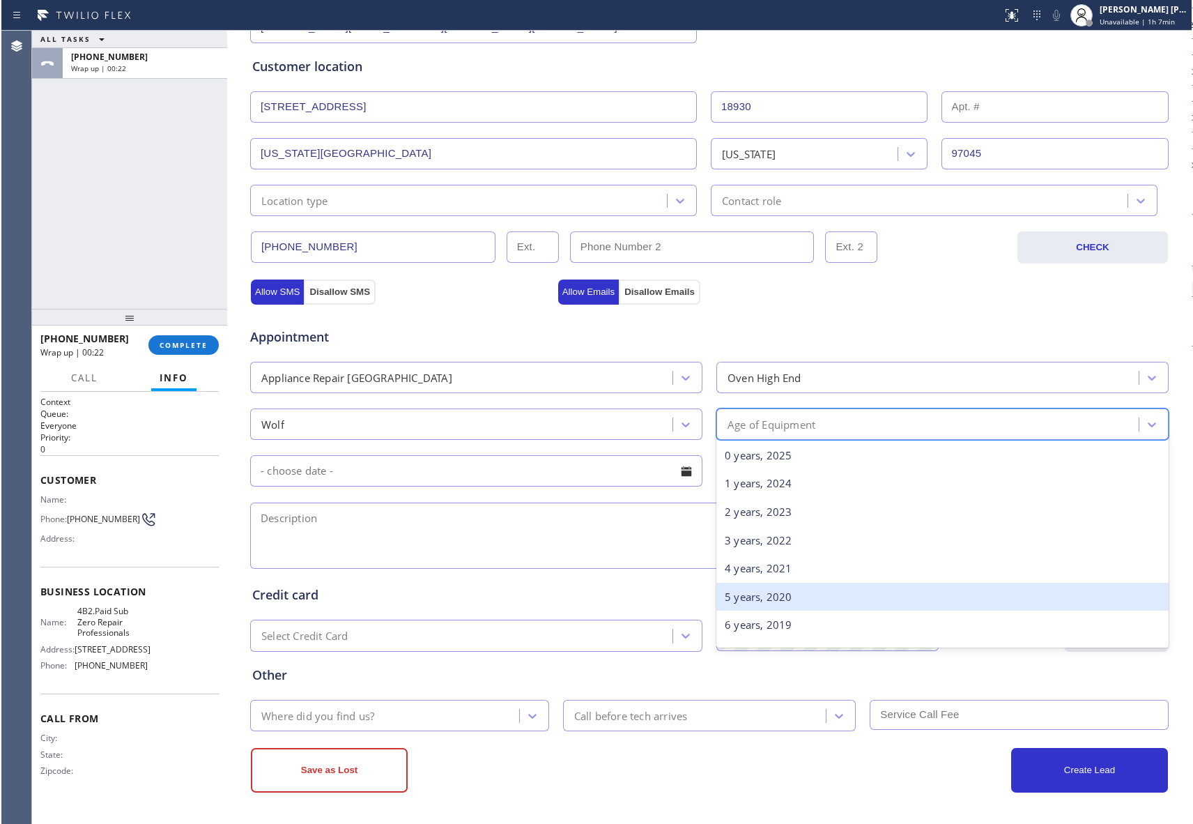
scroll to position [93, 0]
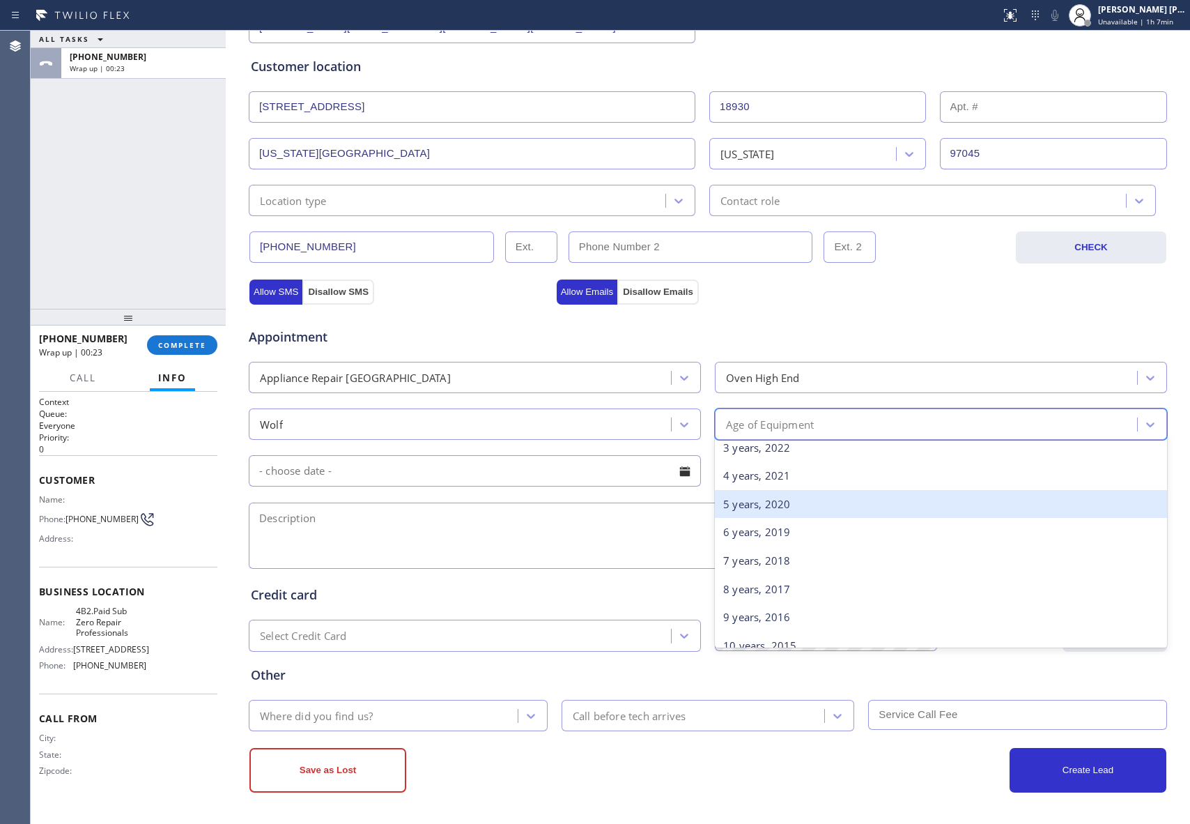
click at [810, 507] on div "5 years, 2020" at bounding box center [941, 504] width 452 height 29
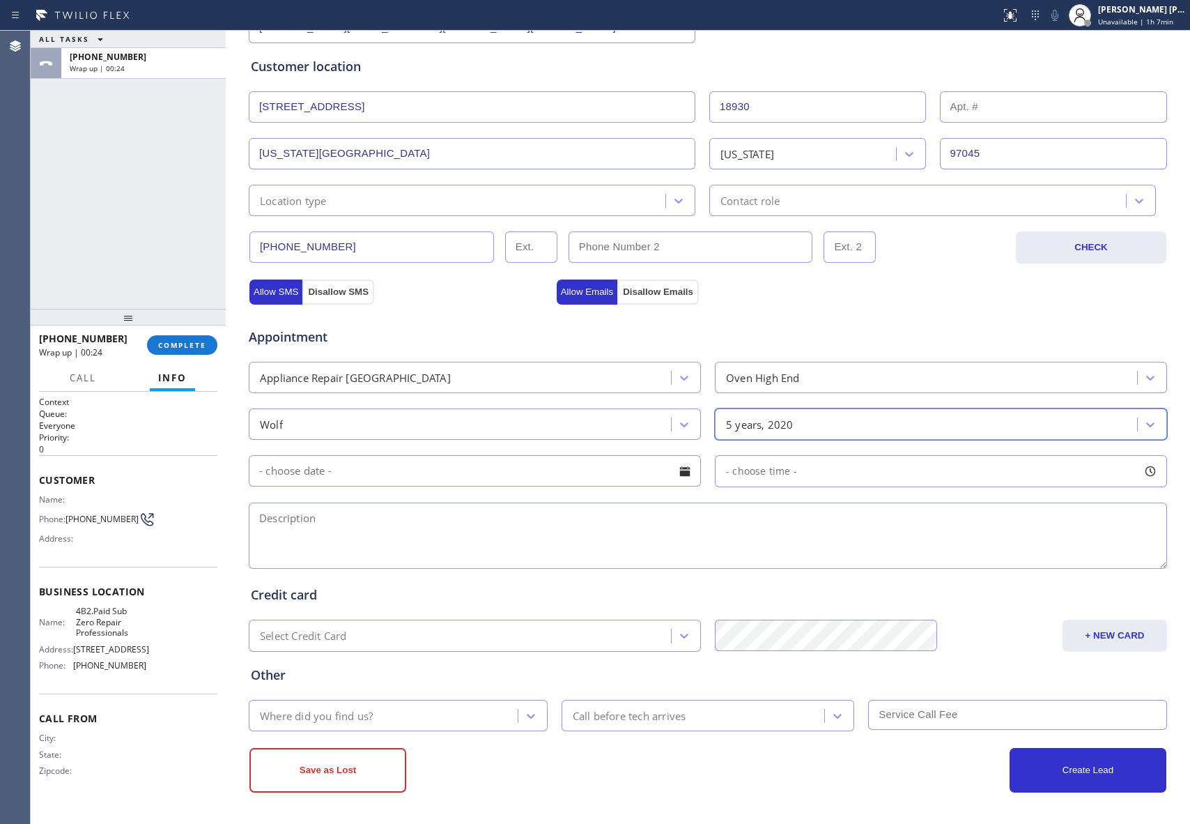
click at [682, 468] on div at bounding box center [685, 471] width 24 height 24
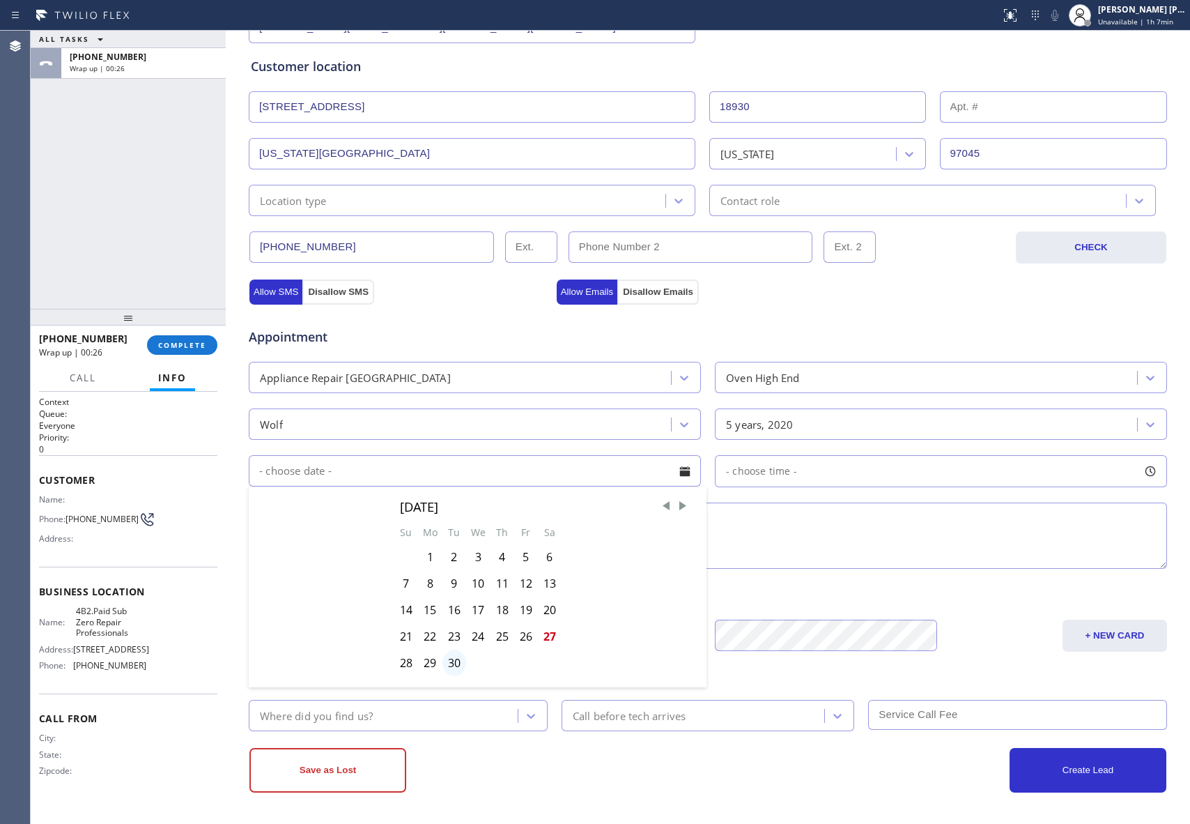
click at [446, 666] on div "30" at bounding box center [455, 663] width 24 height 26
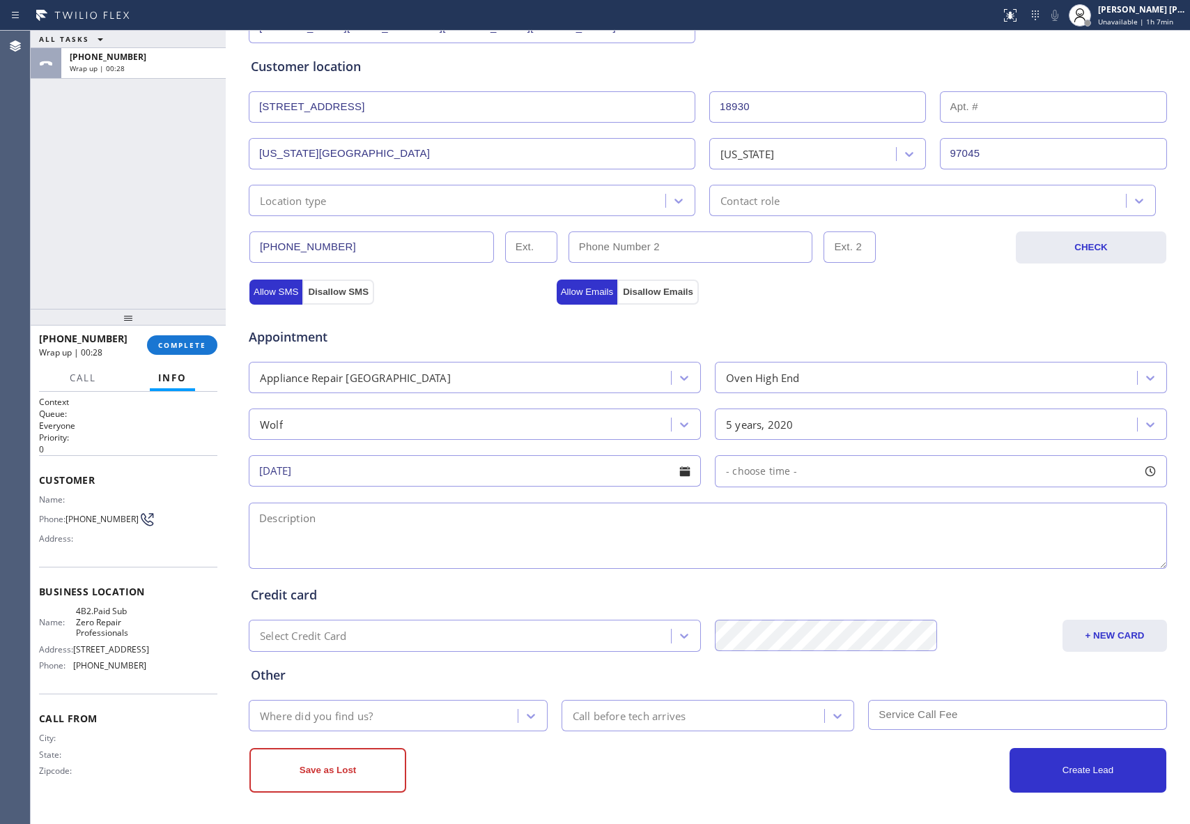
click at [677, 473] on div at bounding box center [685, 471] width 24 height 24
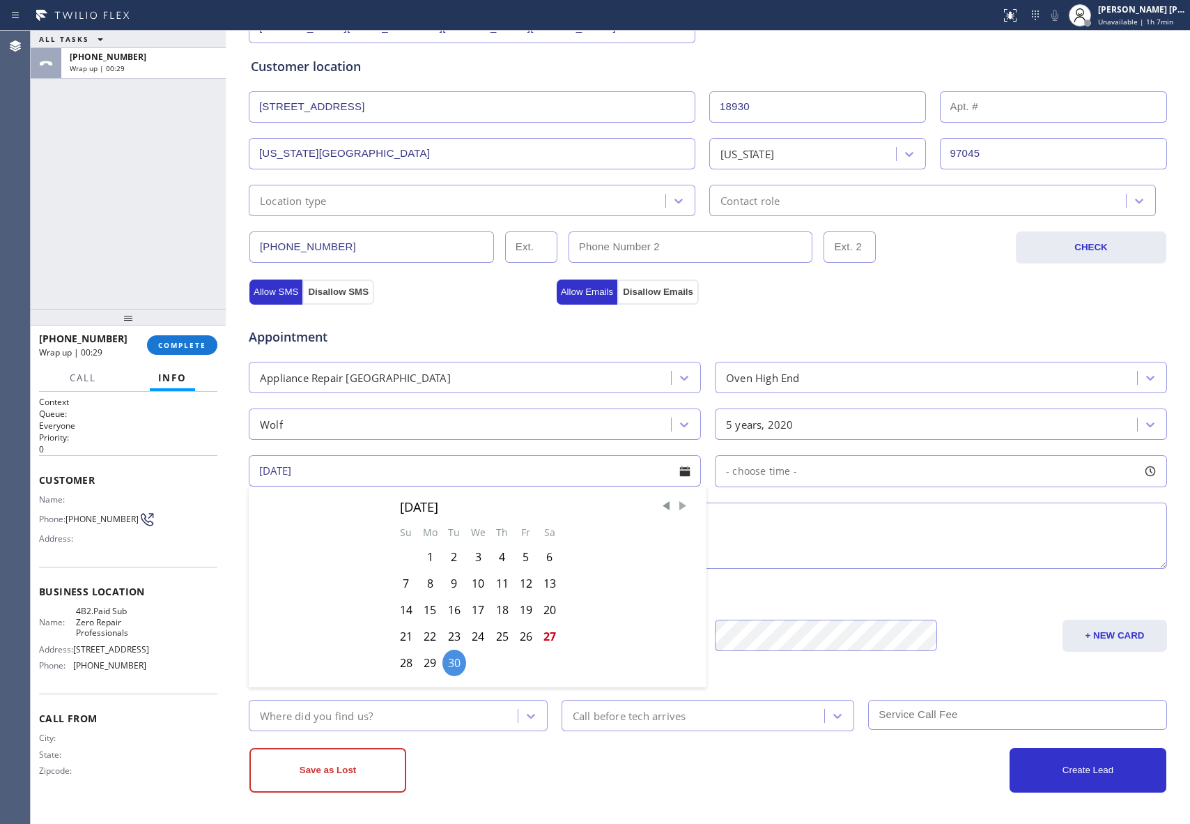
click at [676, 505] on span "Next Month" at bounding box center [683, 506] width 14 height 14
click at [471, 561] on div "1" at bounding box center [478, 557] width 24 height 26
type input "[DATE]"
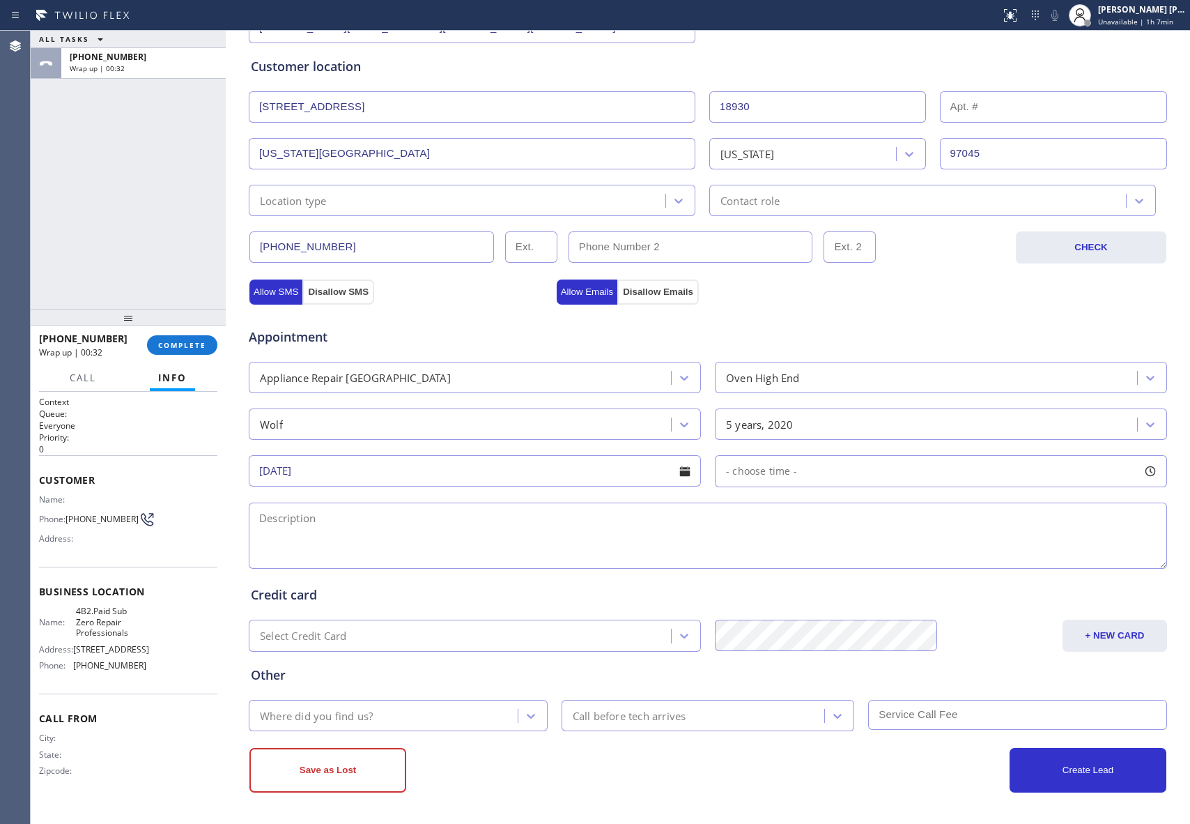
click at [1146, 472] on div at bounding box center [1151, 471] width 24 height 24
drag, startPoint x: 722, startPoint y: 559, endPoint x: 793, endPoint y: 567, distance: 71.5
click at [793, 567] on div at bounding box center [796, 556] width 17 height 29
drag, startPoint x: 729, startPoint y: 553, endPoint x: 885, endPoint y: 563, distance: 156.4
click at [549, 541] on textarea at bounding box center [708, 536] width 919 height 66
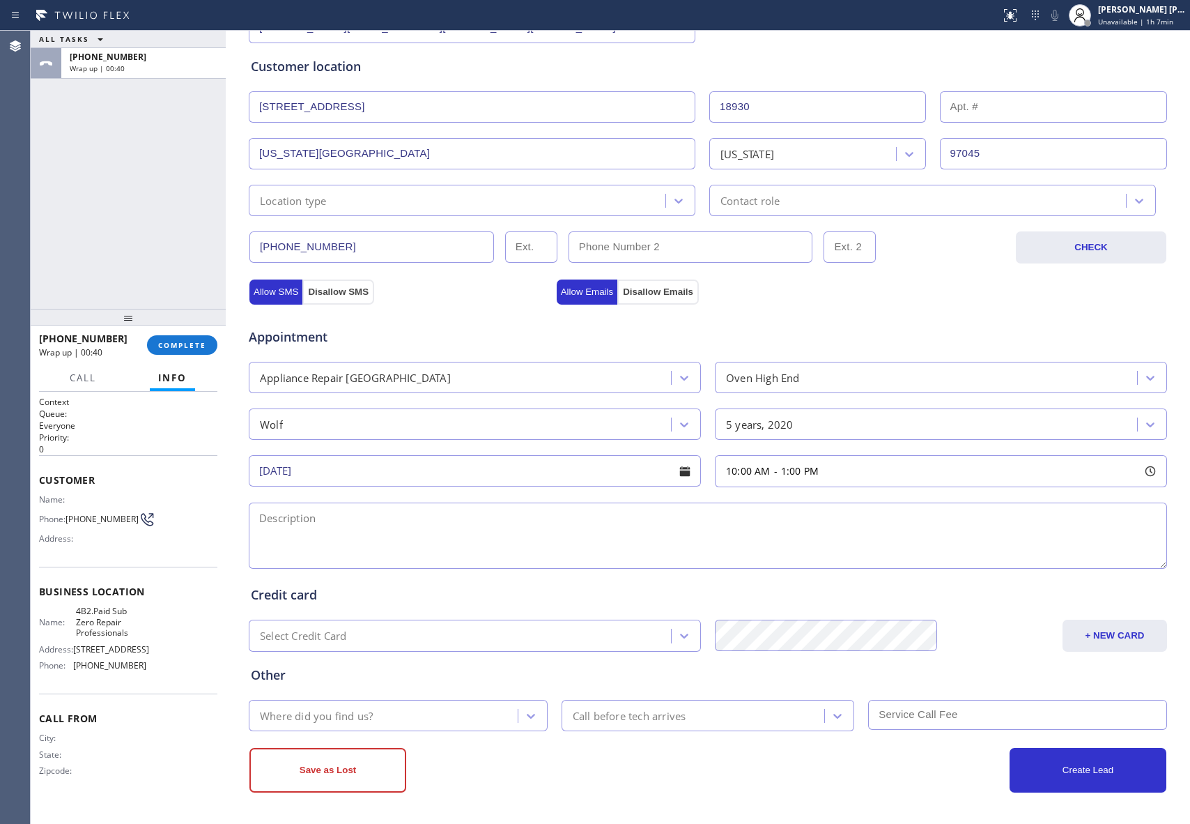
click at [438, 552] on textarea at bounding box center [708, 536] width 919 height 66
paste textarea "10-1 | $75 SCF | Wolf Oven | showing error message, door won't open | [DEMOGRAP…"
click at [1041, 524] on textarea "10-1 | $75 SCF | Wolf Oven | showing error message, door won't open | [DEMOGRAP…" at bounding box center [709, 536] width 919 height 66
drag, startPoint x: 109, startPoint y: 613, endPoint x: 134, endPoint y: 629, distance: 28.8
click at [134, 629] on span "4B2.Paid Sub Zero Repair Professionals" at bounding box center [111, 622] width 70 height 32
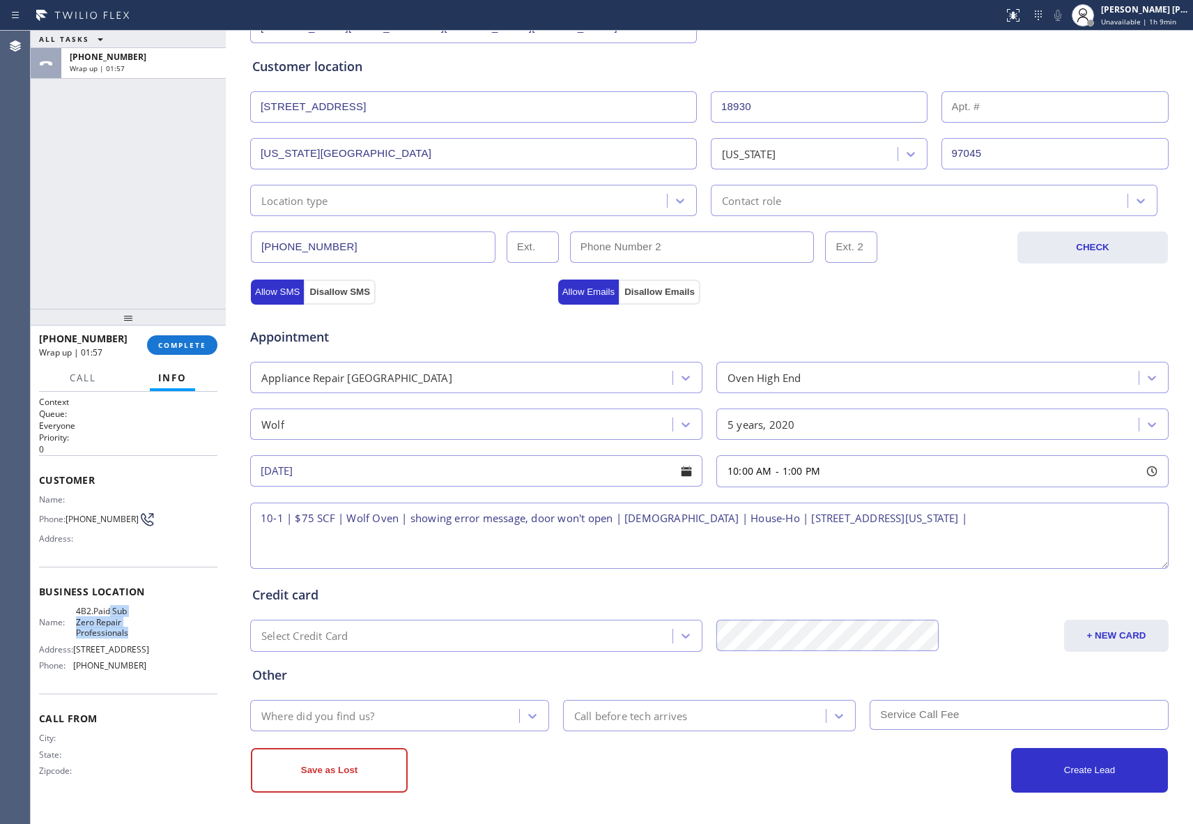
copy span "Sub Zero Repair Professionals"
click at [988, 522] on textarea "10-1 | $75 SCF | Wolf Oven | showing error message, door won't open | [DEMOGRAP…" at bounding box center [709, 536] width 919 height 66
paste textarea "Sub Zero Repair Professionals"
click at [1149, 520] on textarea "10-1 | $75 SCF | Wolf Oven | showing error message, door won't open | [DEMOGRAP…" at bounding box center [709, 536] width 919 height 66
paste textarea "please call customer 30 minutes prior to arrival"
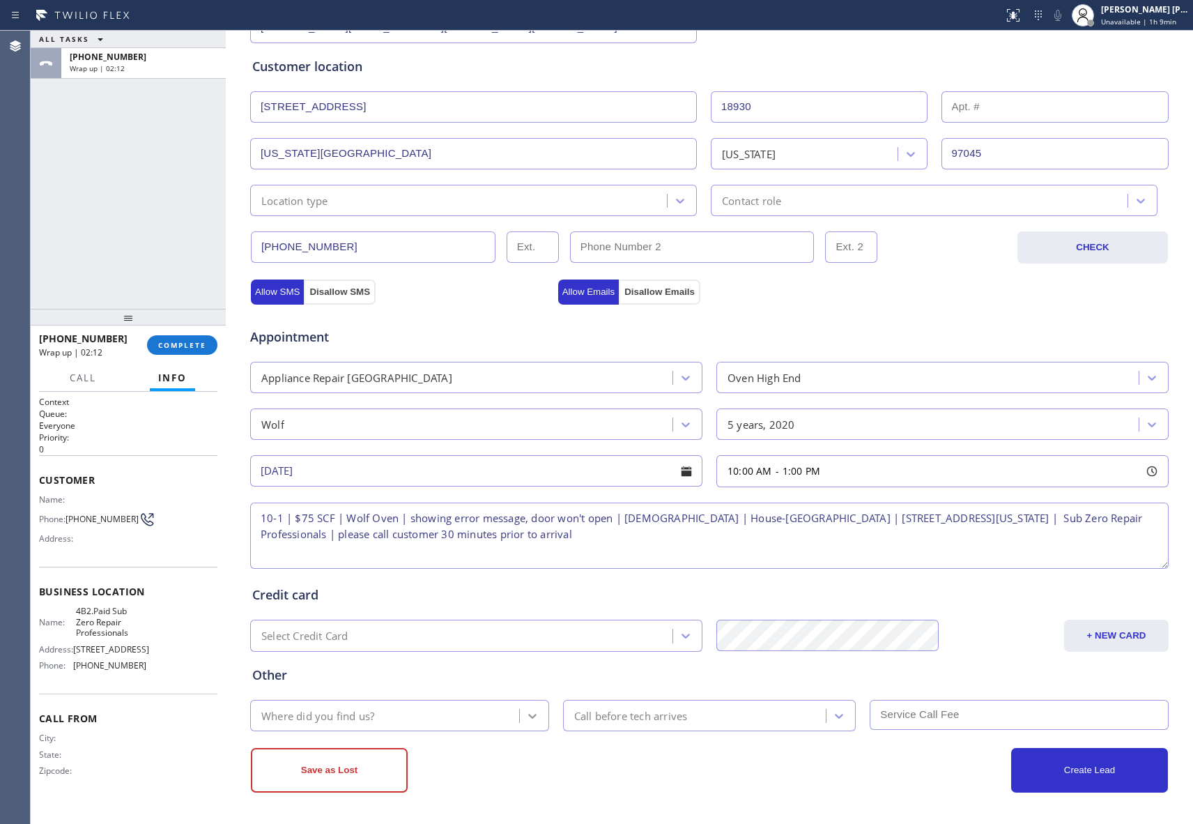
type textarea "10-1 | $75 SCF | Wolf Oven | showing error message, door won't open | [DEMOGRAP…"
click at [526, 714] on icon at bounding box center [533, 716] width 14 height 14
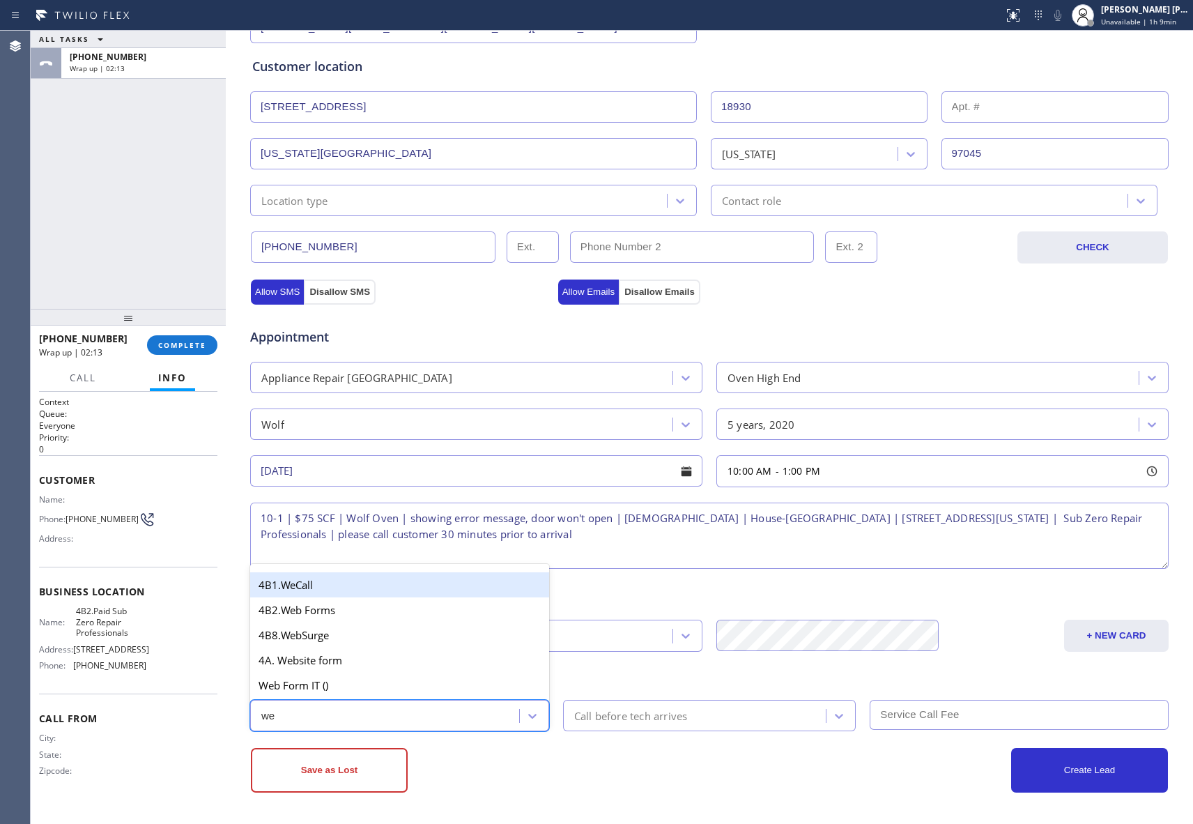
type input "web"
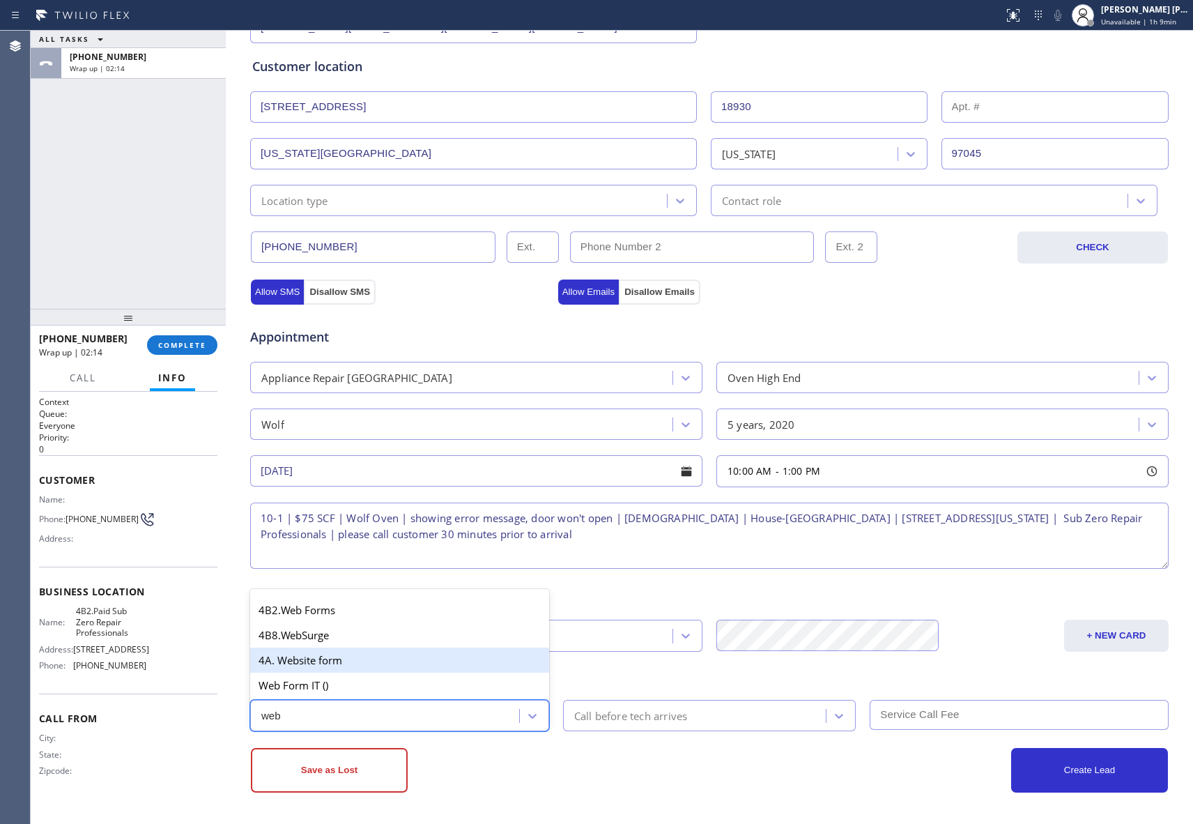
click at [349, 661] on div "4A. Website form" at bounding box center [399, 659] width 299 height 25
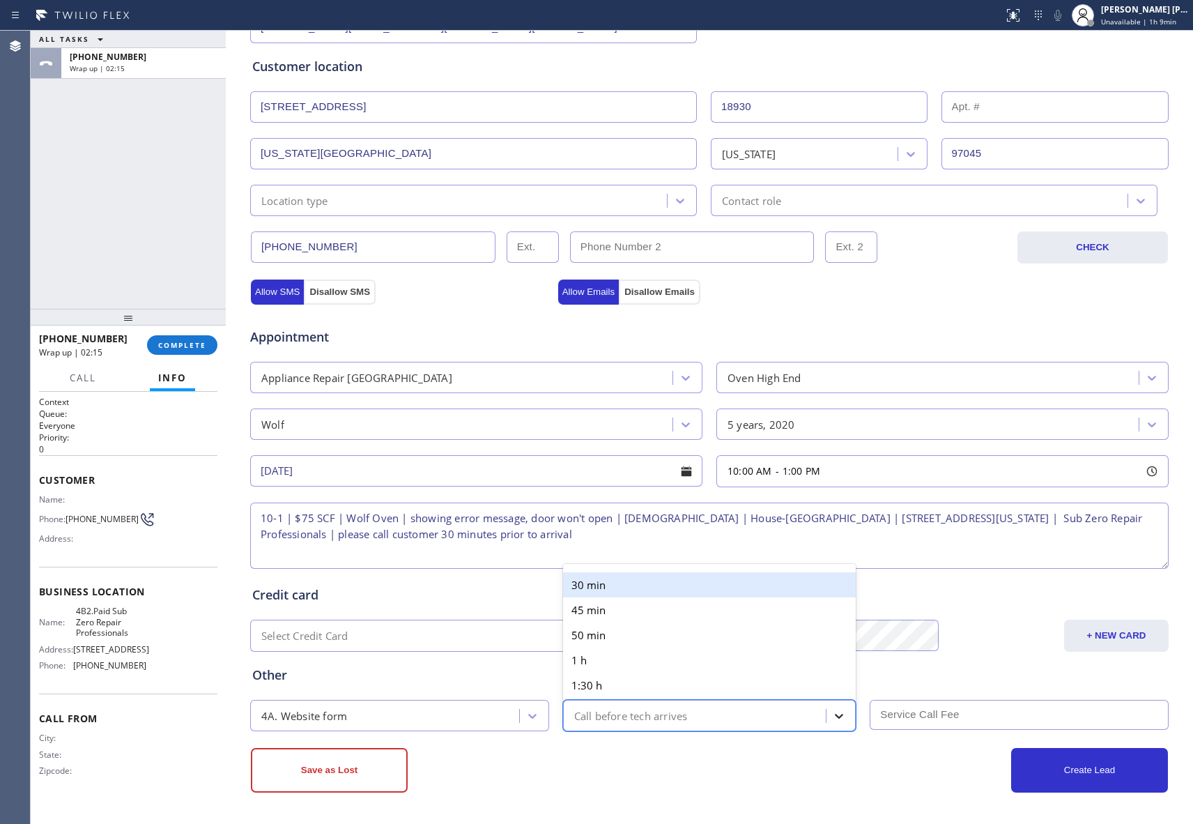
click at [832, 716] on icon at bounding box center [839, 716] width 14 height 14
click at [611, 589] on div "30 min" at bounding box center [709, 584] width 293 height 25
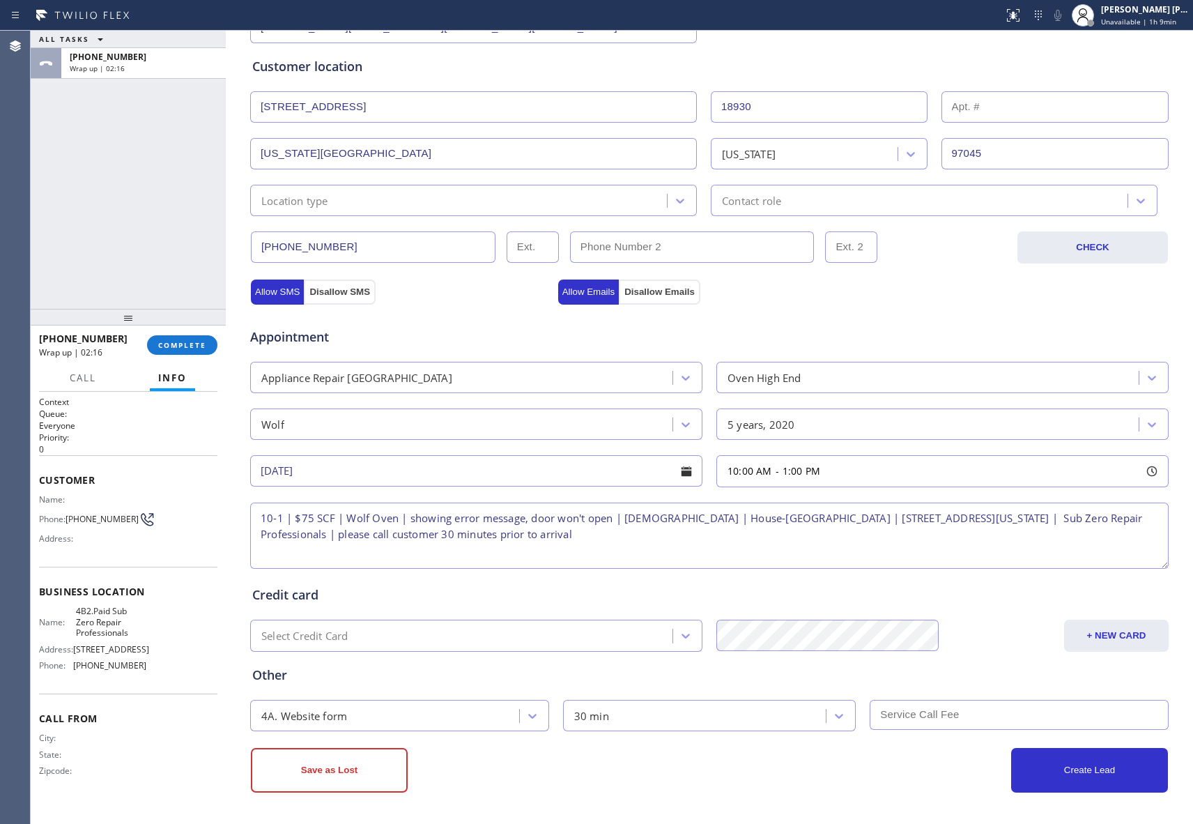
click at [943, 714] on input "text" at bounding box center [1019, 715] width 299 height 30
type input "75"
click at [1110, 758] on button "Create Lead" at bounding box center [1089, 770] width 157 height 45
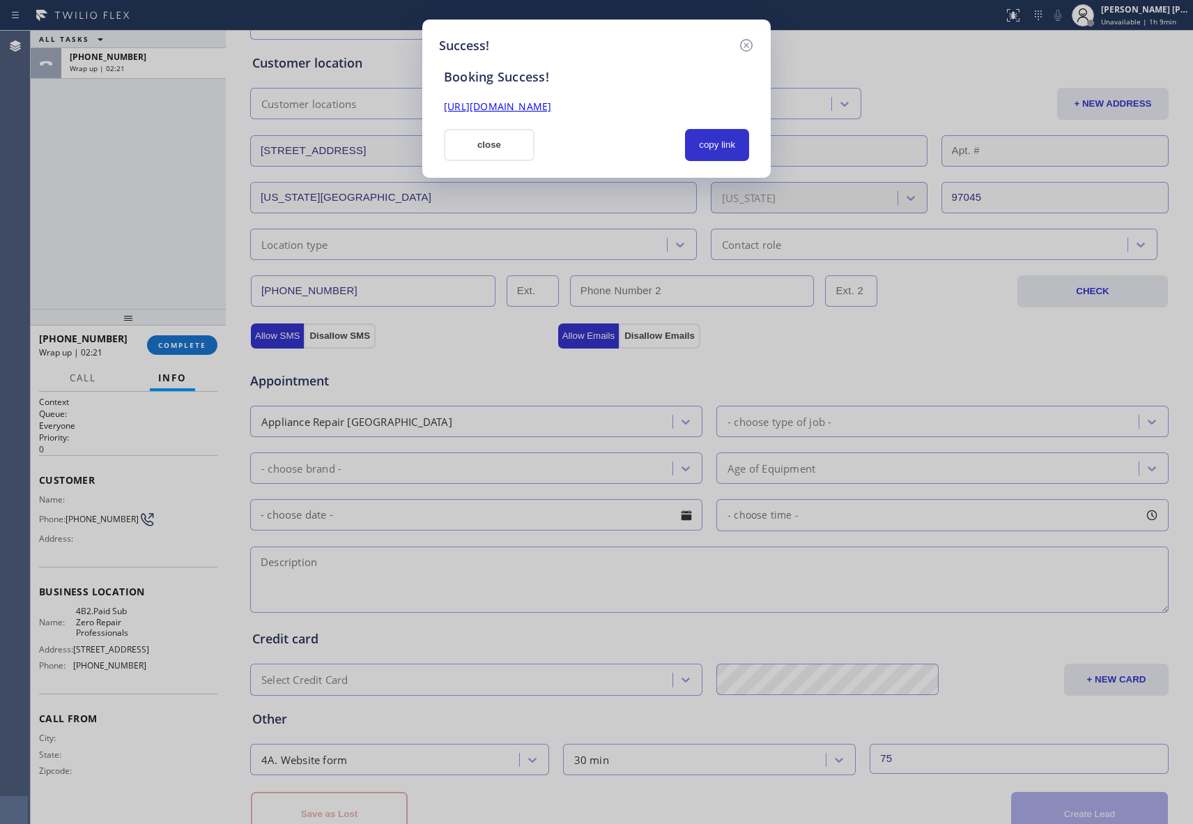
drag, startPoint x: 719, startPoint y: 98, endPoint x: 421, endPoint y: 112, distance: 298.6
click at [421, 112] on div "Success! Booking Success! [URL][DOMAIN_NAME] close copy link" at bounding box center [596, 412] width 1193 height 824
copy link "[URL][DOMAIN_NAME]"
click at [742, 46] on icon at bounding box center [746, 45] width 13 height 13
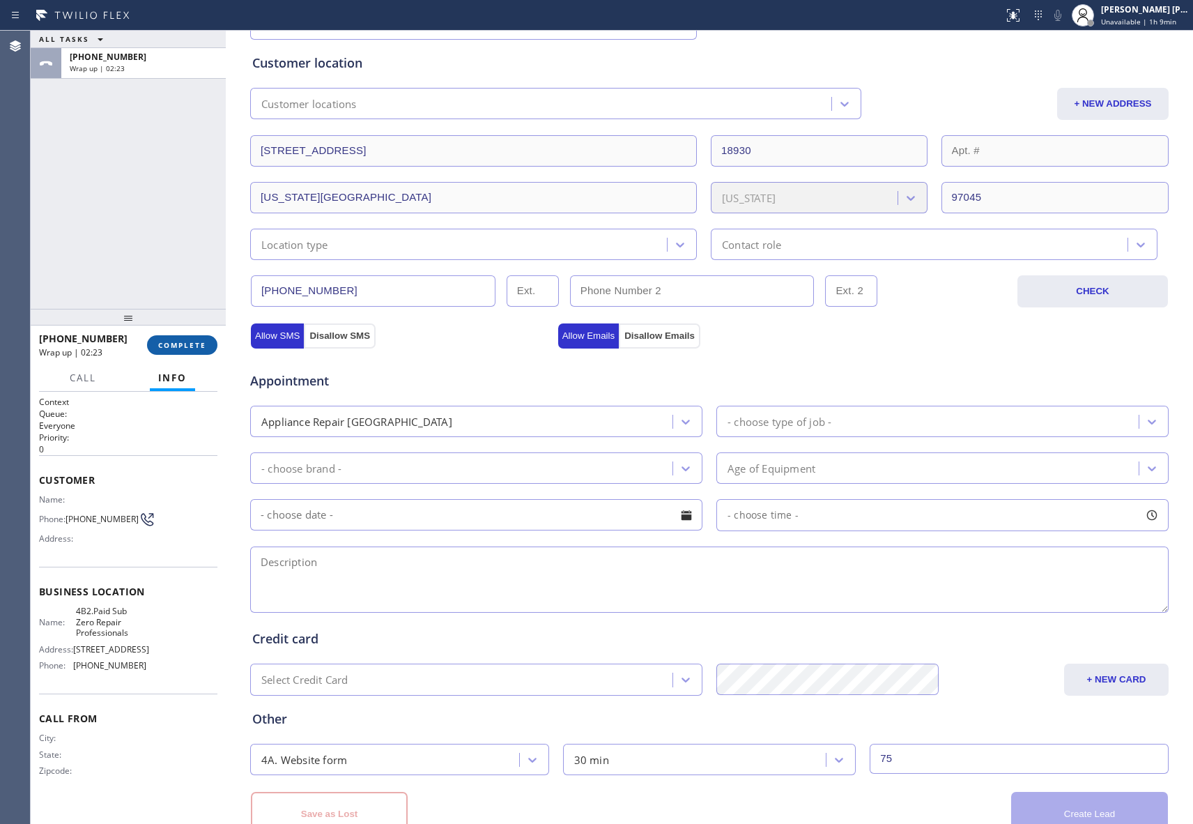
click at [185, 338] on button "COMPLETE" at bounding box center [182, 345] width 70 height 20
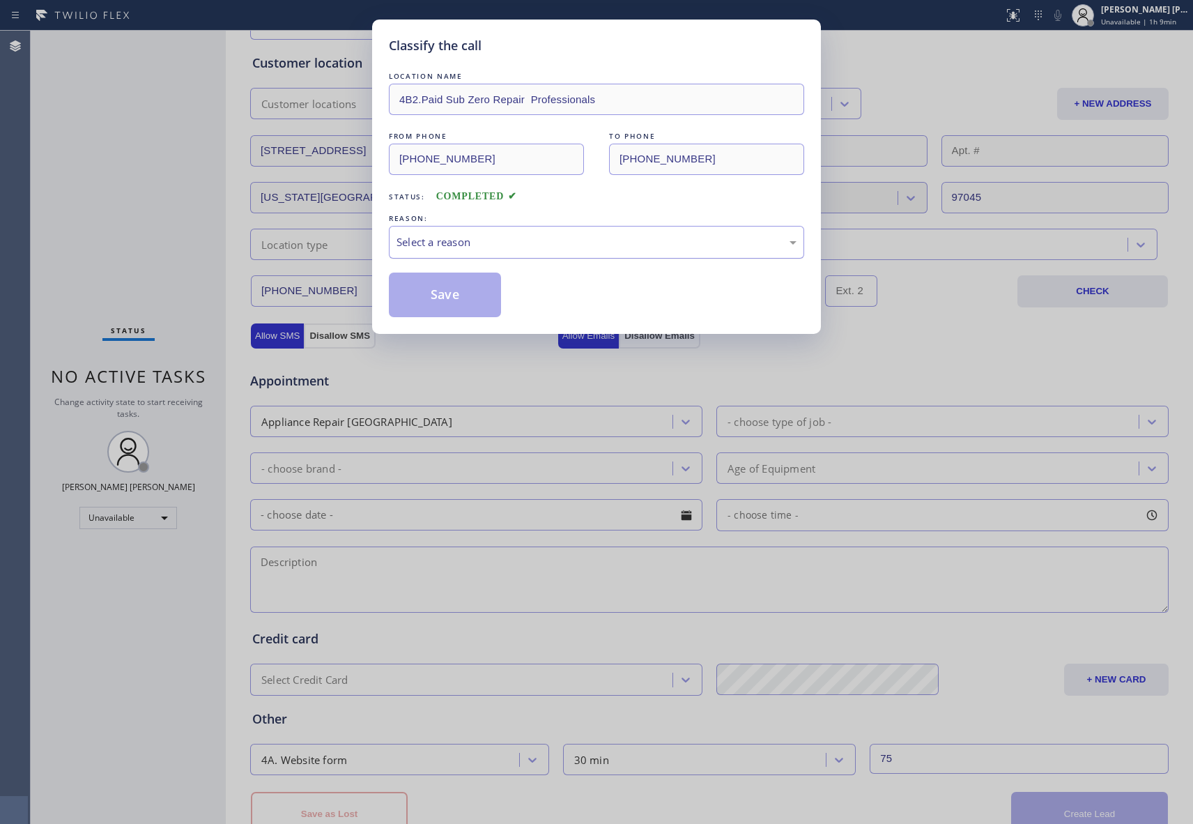
click at [470, 240] on div "Select a reason" at bounding box center [597, 242] width 400 height 16
click at [433, 293] on button "Save" at bounding box center [445, 295] width 112 height 45
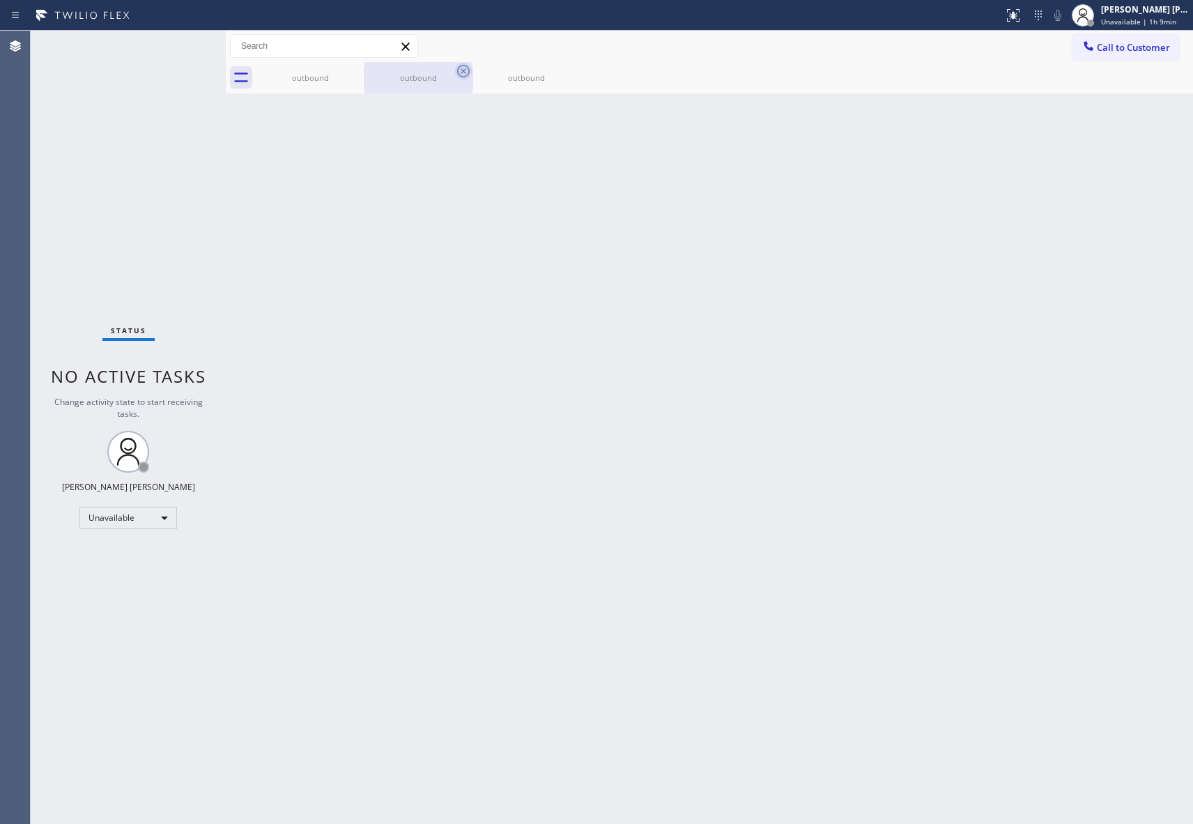
click at [0, 0] on icon at bounding box center [0, 0] width 0 height 0
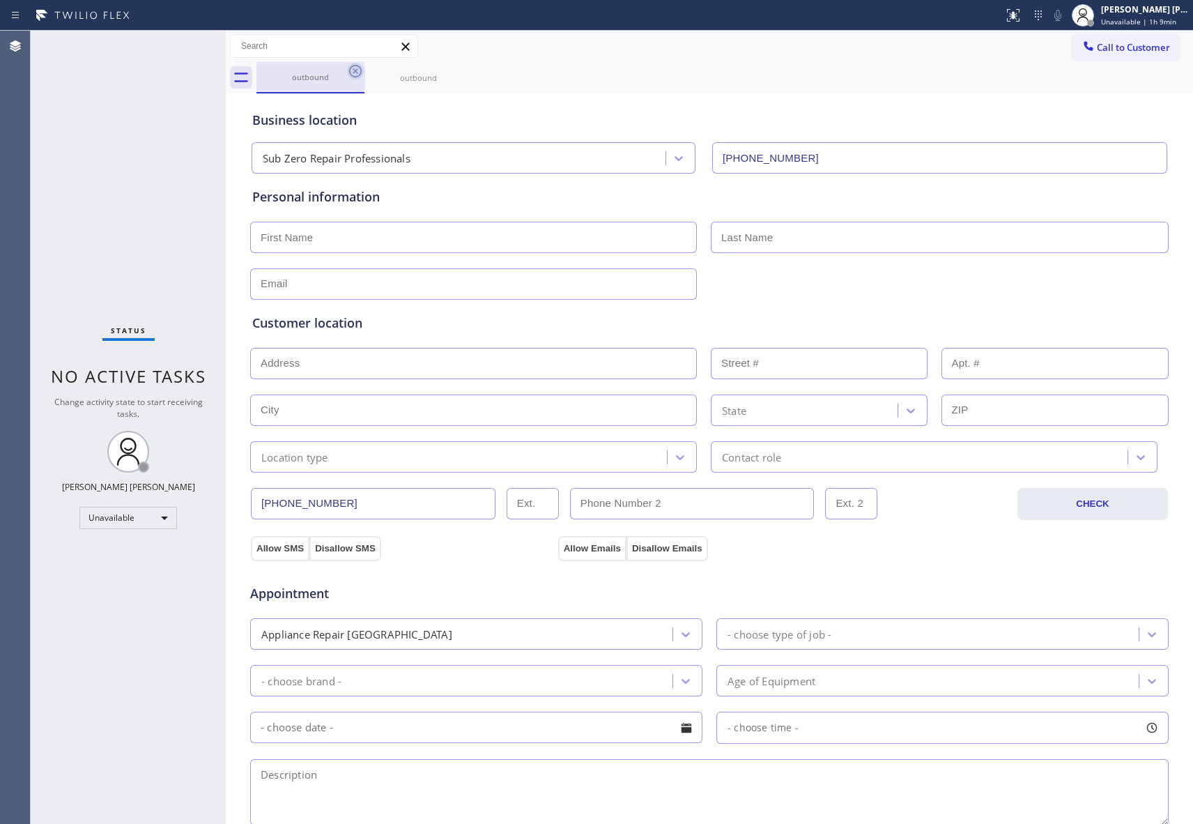
click at [357, 72] on icon at bounding box center [355, 71] width 13 height 13
click at [0, 0] on icon at bounding box center [0, 0] width 0 height 0
click at [357, 72] on div "outbound outbound" at bounding box center [724, 77] width 937 height 31
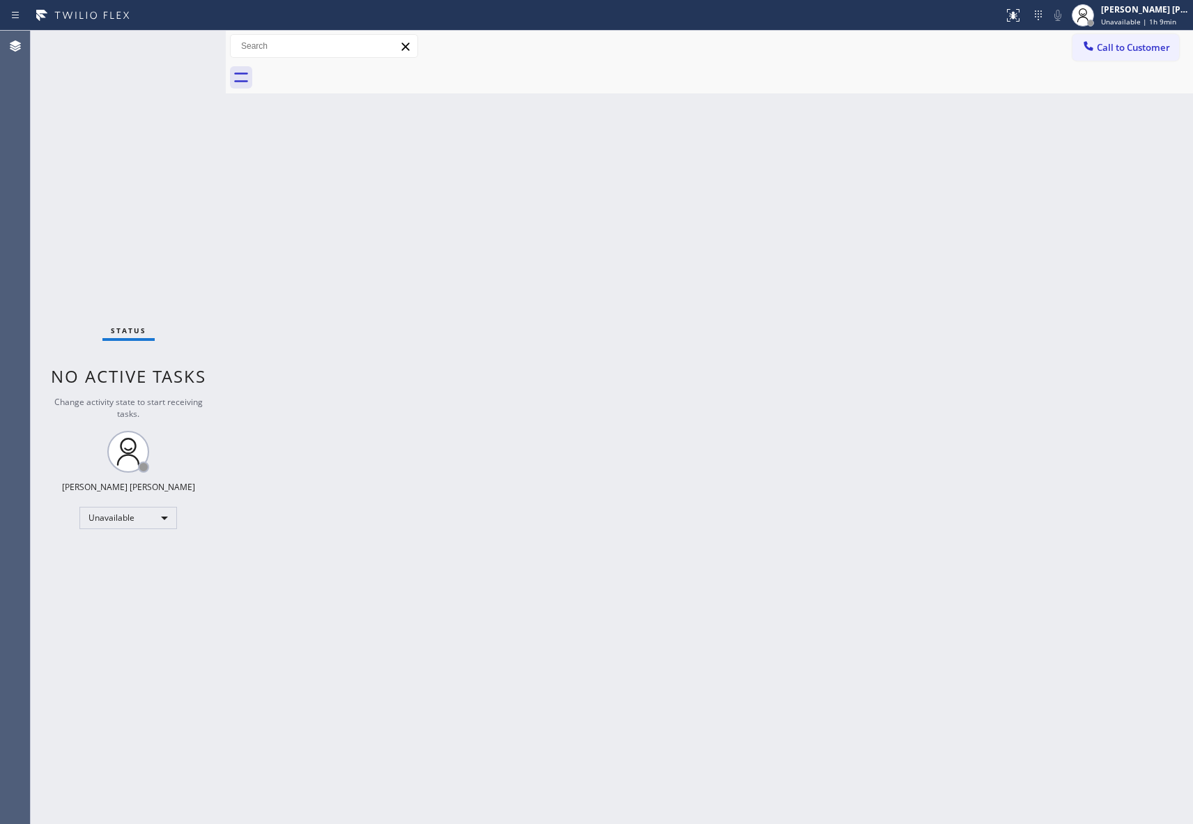
click at [357, 72] on div at bounding box center [724, 77] width 937 height 31
click at [1174, 59] on button "Call to Customer" at bounding box center [1126, 47] width 107 height 26
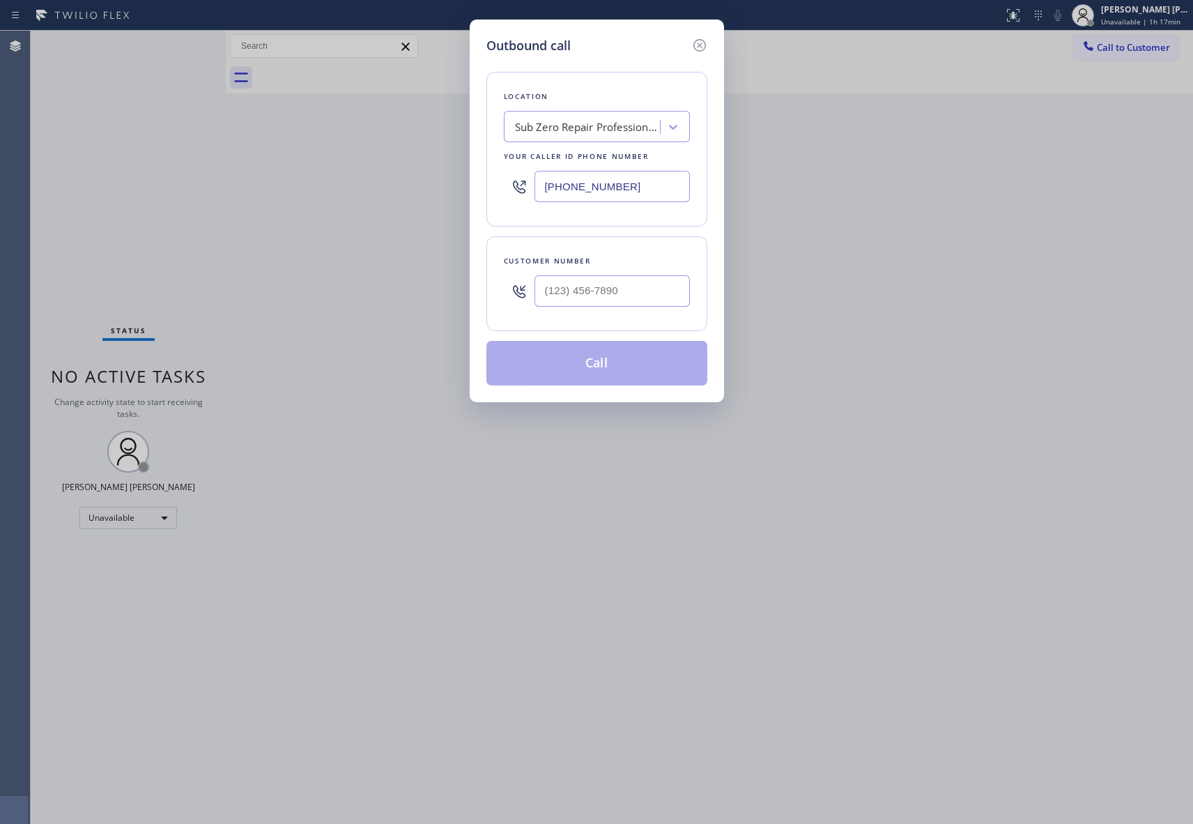
click at [645, 309] on div at bounding box center [612, 290] width 155 height 45
click at [661, 296] on input "(___) ___-____" at bounding box center [612, 290] width 155 height 31
paste input "510) 325-8810"
type input "[PHONE_NUMBER]"
click at [636, 119] on div "Sub Zero Repair Professionals" at bounding box center [588, 127] width 146 height 16
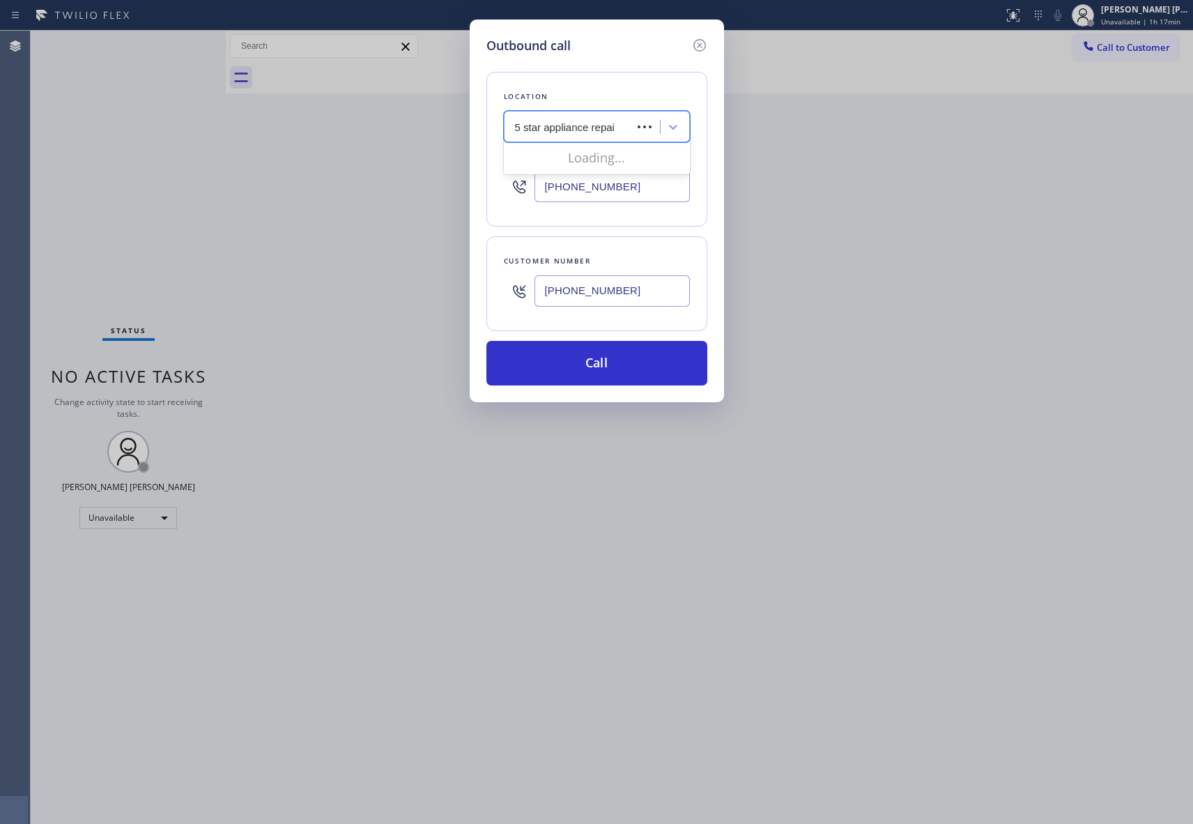
type input "5 star appliance repair"
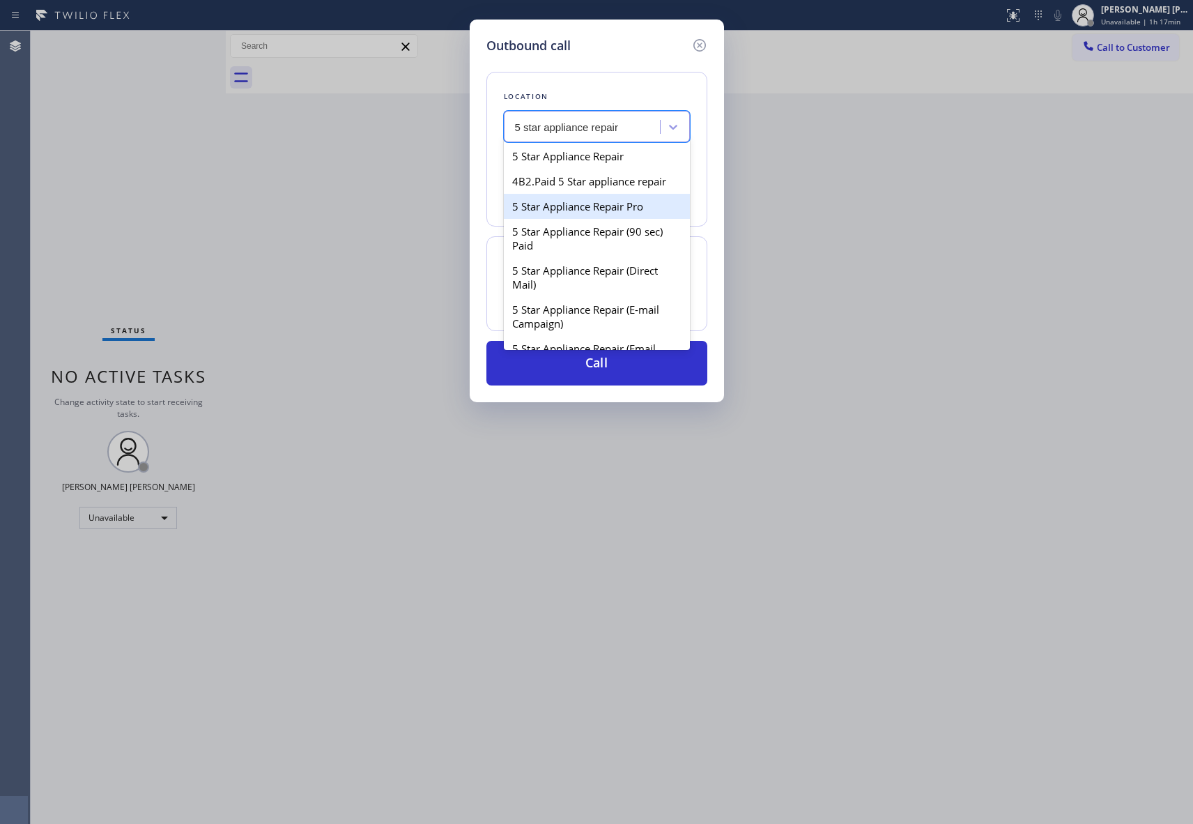
click at [613, 219] on div "5 Star Appliance Repair Pro" at bounding box center [597, 206] width 186 height 25
type input "[PHONE_NUMBER]"
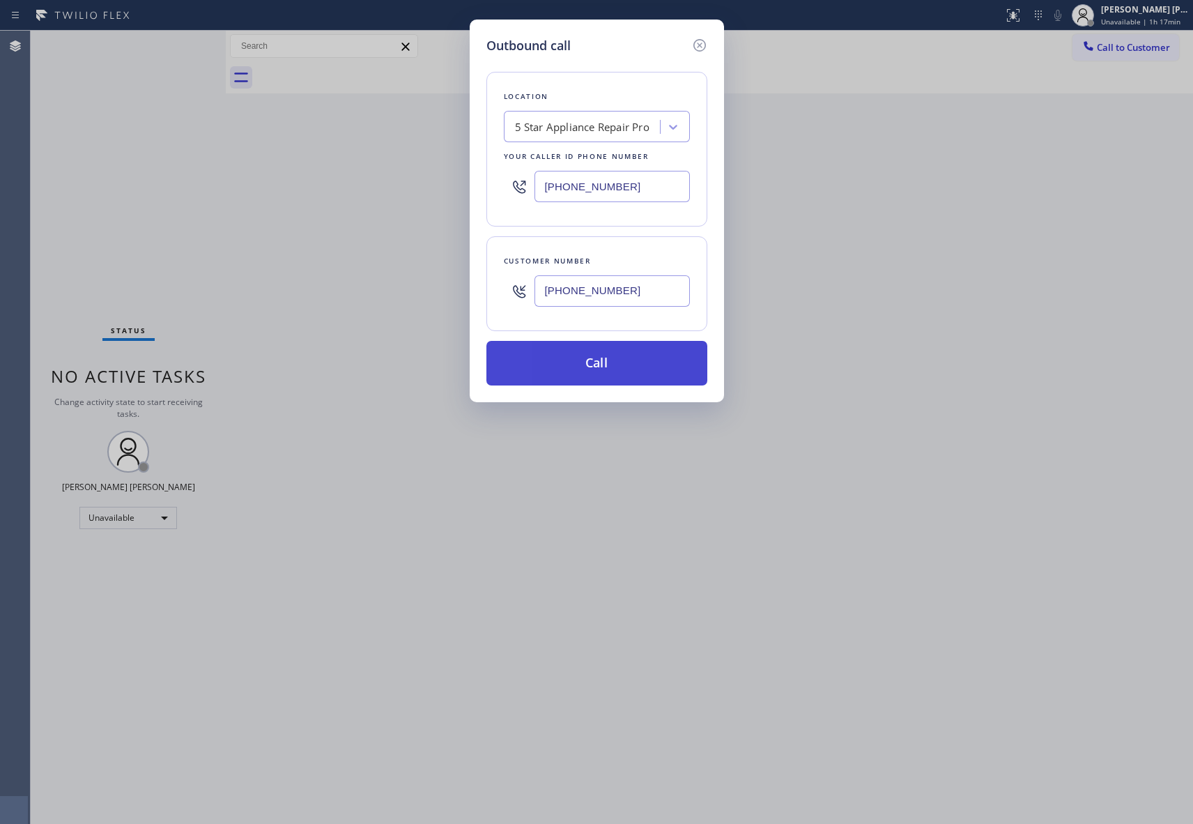
click at [608, 361] on button "Call" at bounding box center [596, 363] width 221 height 45
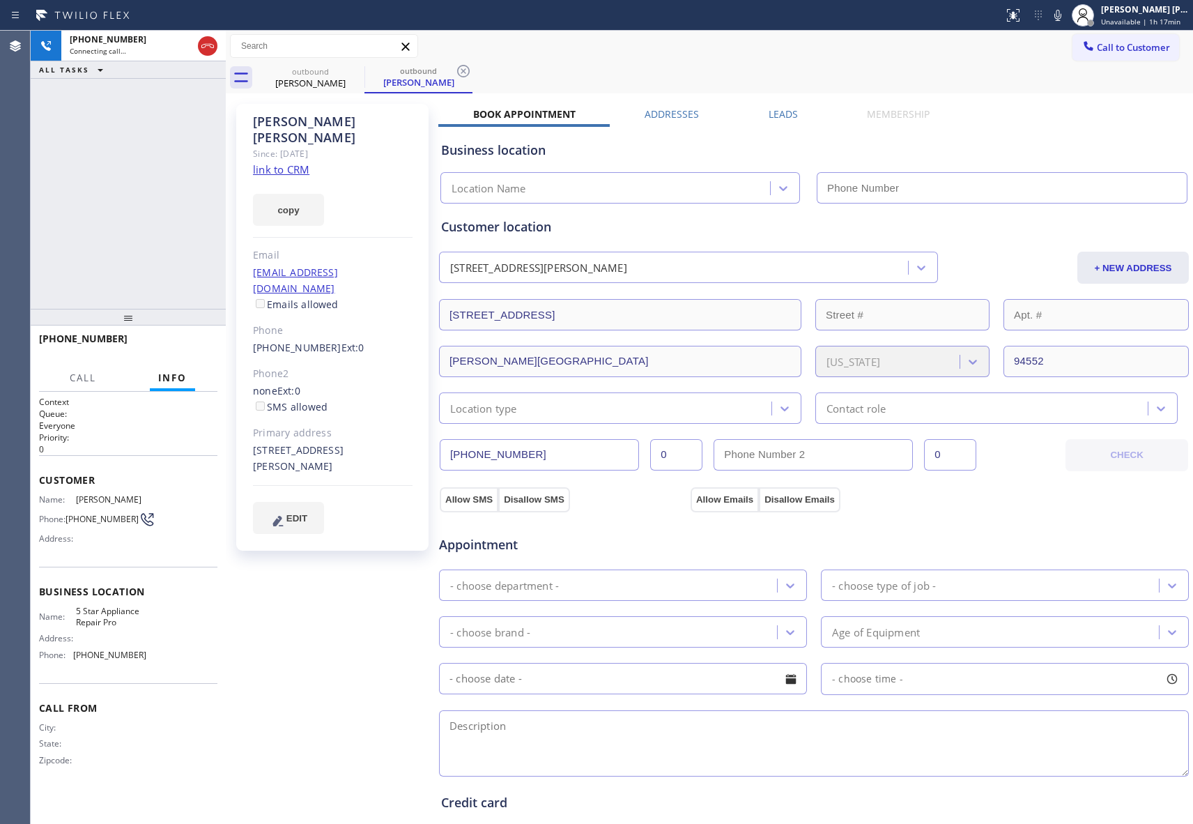
type input "[PHONE_NUMBER]"
click at [184, 347] on span "HANG UP" at bounding box center [185, 345] width 43 height 10
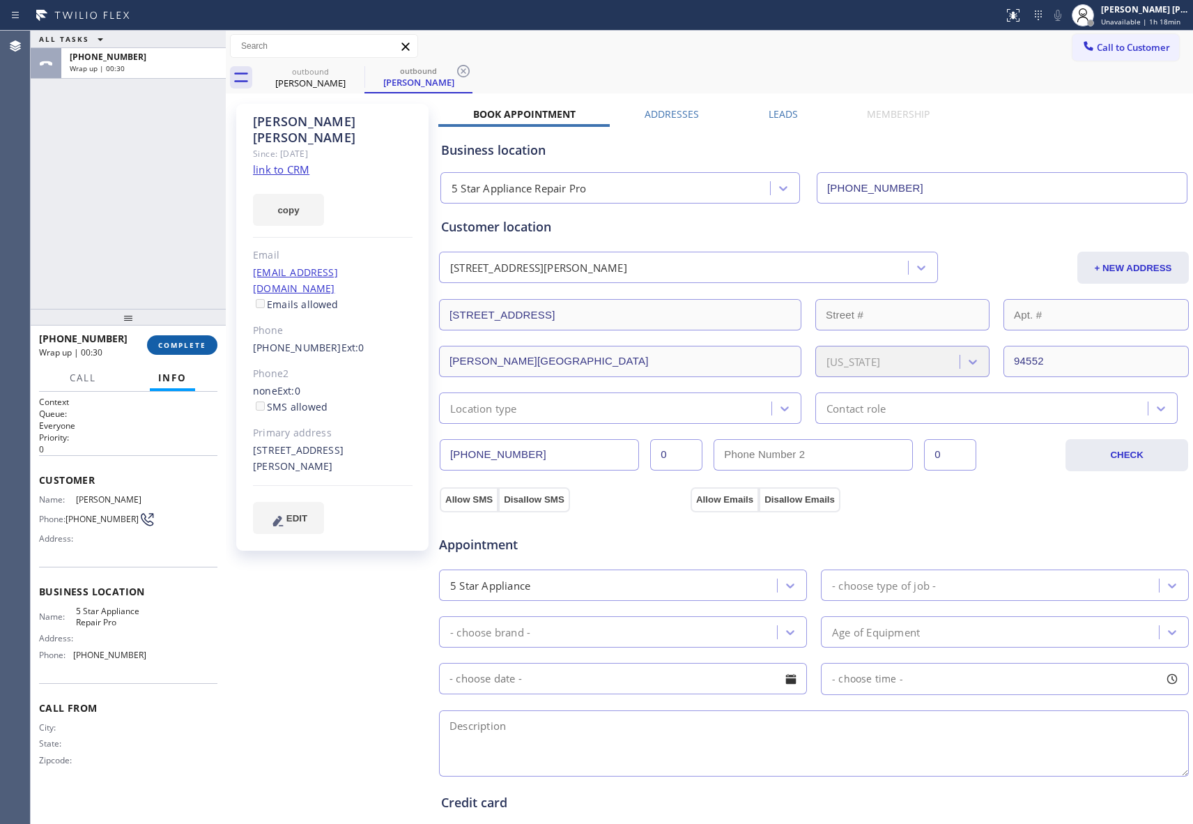
click at [187, 340] on span "COMPLETE" at bounding box center [182, 345] width 48 height 10
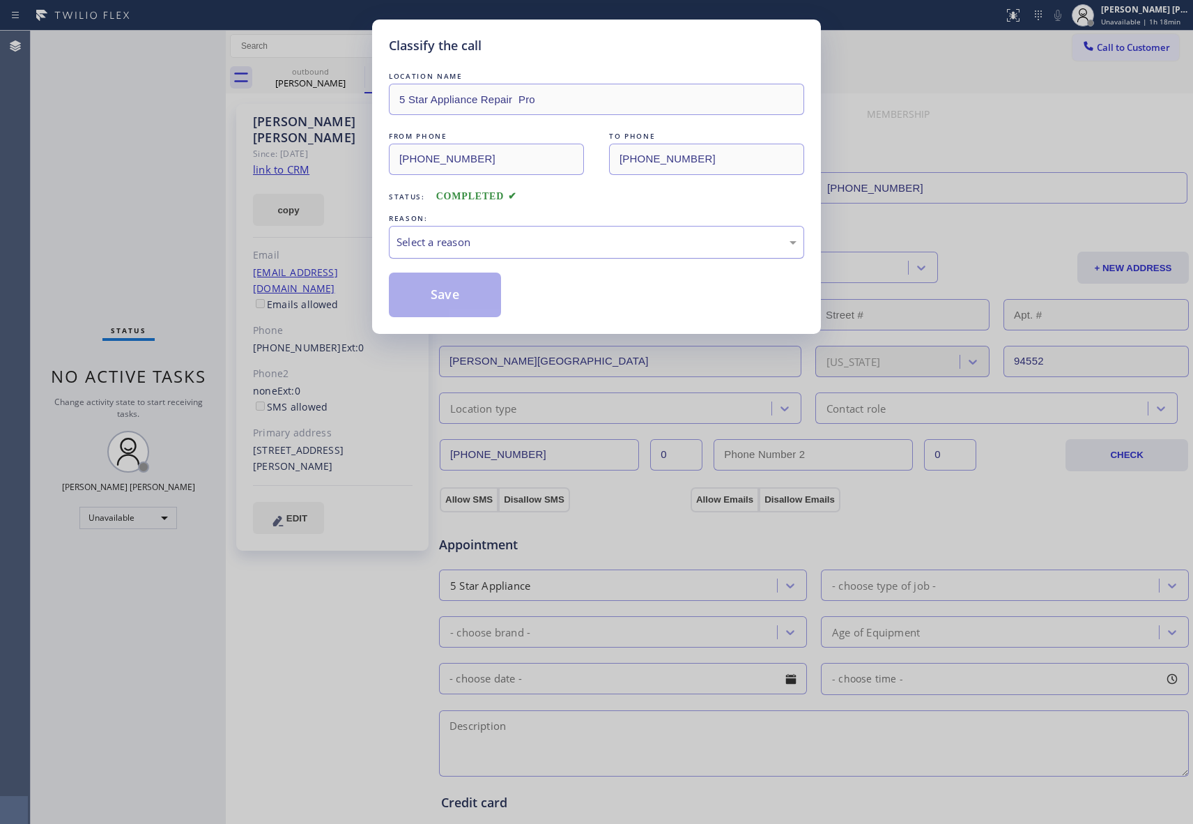
click at [528, 243] on div "Select a reason" at bounding box center [597, 242] width 400 height 16
click at [450, 297] on button "Save" at bounding box center [445, 295] width 112 height 45
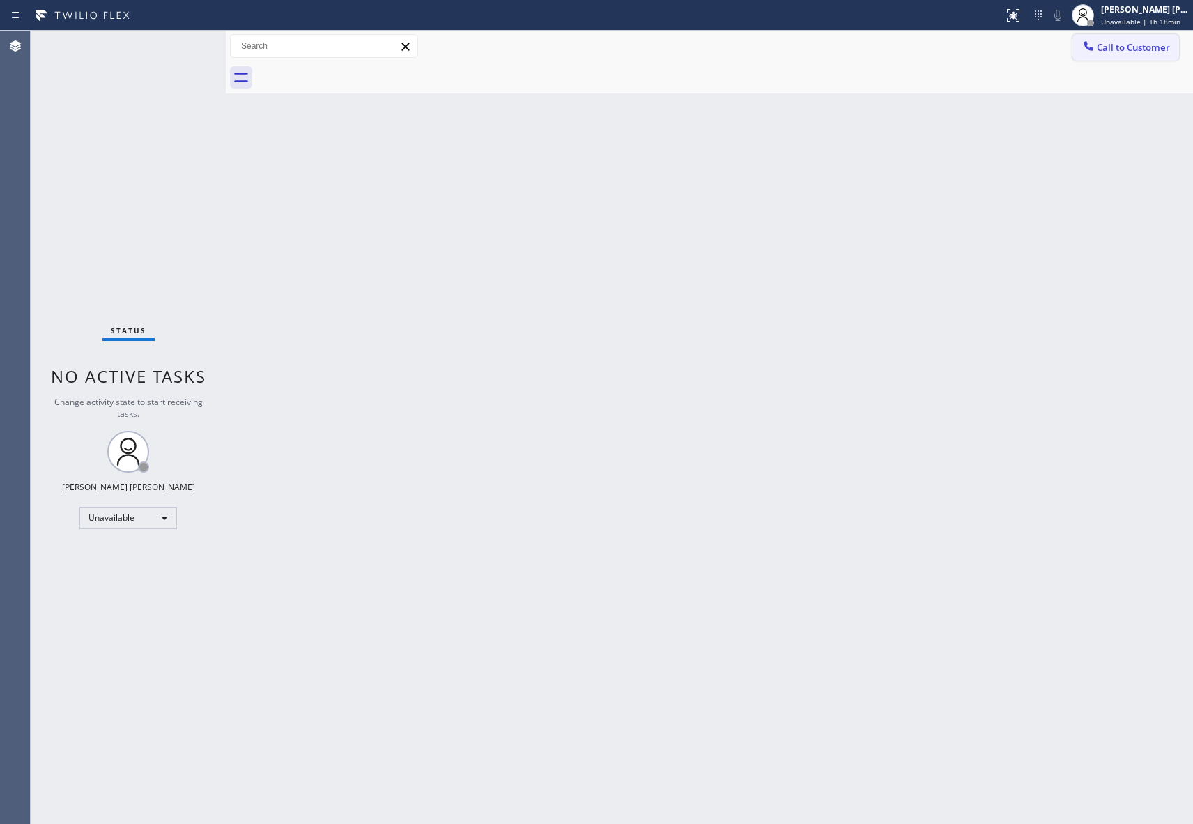
click at [1119, 42] on span "Call to Customer" at bounding box center [1133, 47] width 73 height 13
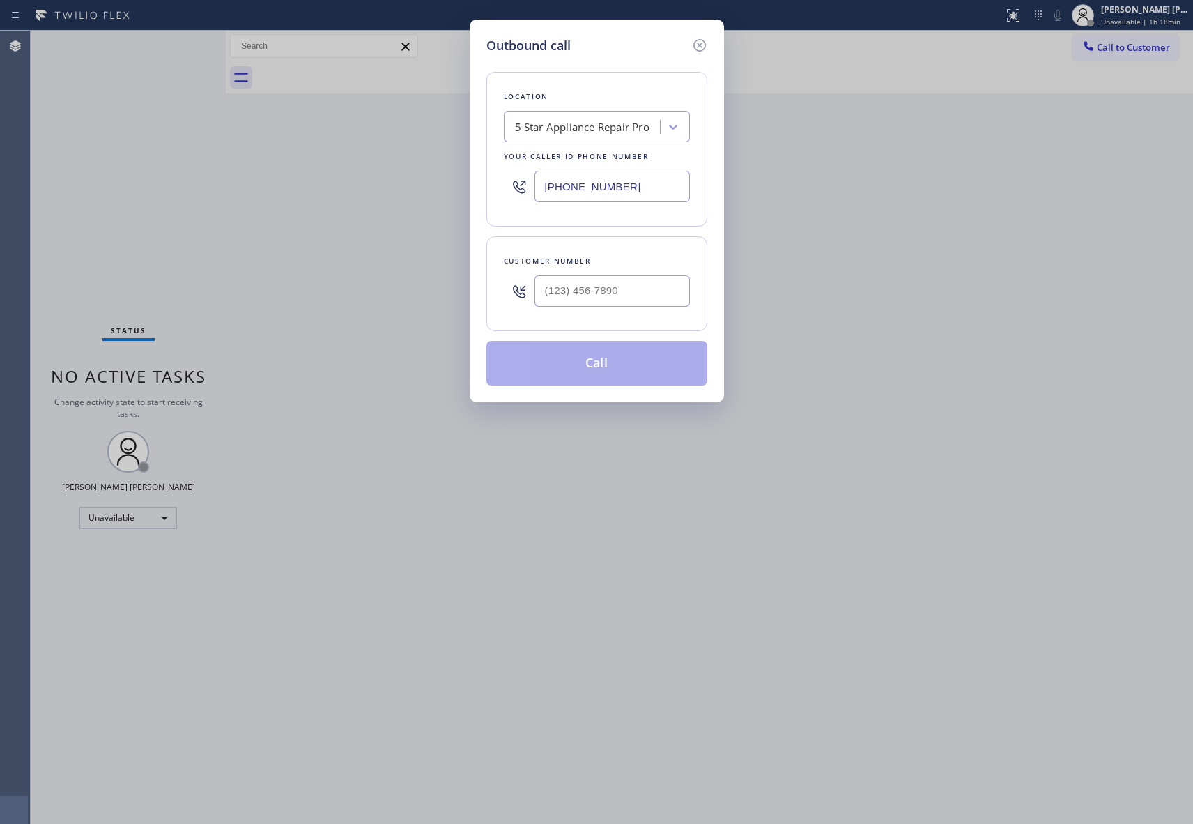
click at [658, 275] on div at bounding box center [612, 290] width 155 height 45
click at [661, 296] on input "(___) ___-____" at bounding box center [612, 290] width 155 height 31
paste input "213) 709-9954"
type input "[PHONE_NUMBER]"
click at [608, 361] on button "Call" at bounding box center [596, 363] width 221 height 45
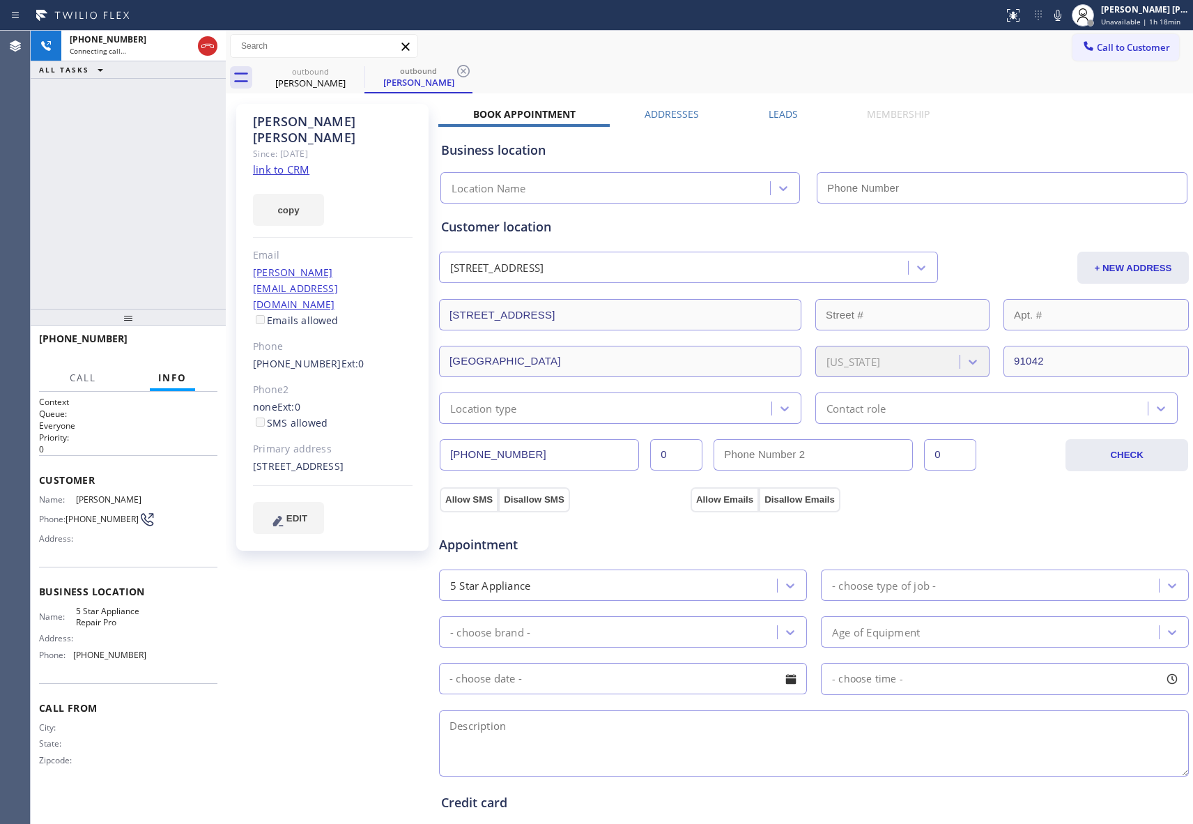
type input "[PHONE_NUMBER]"
click at [188, 346] on button "HANG UP" at bounding box center [185, 345] width 65 height 20
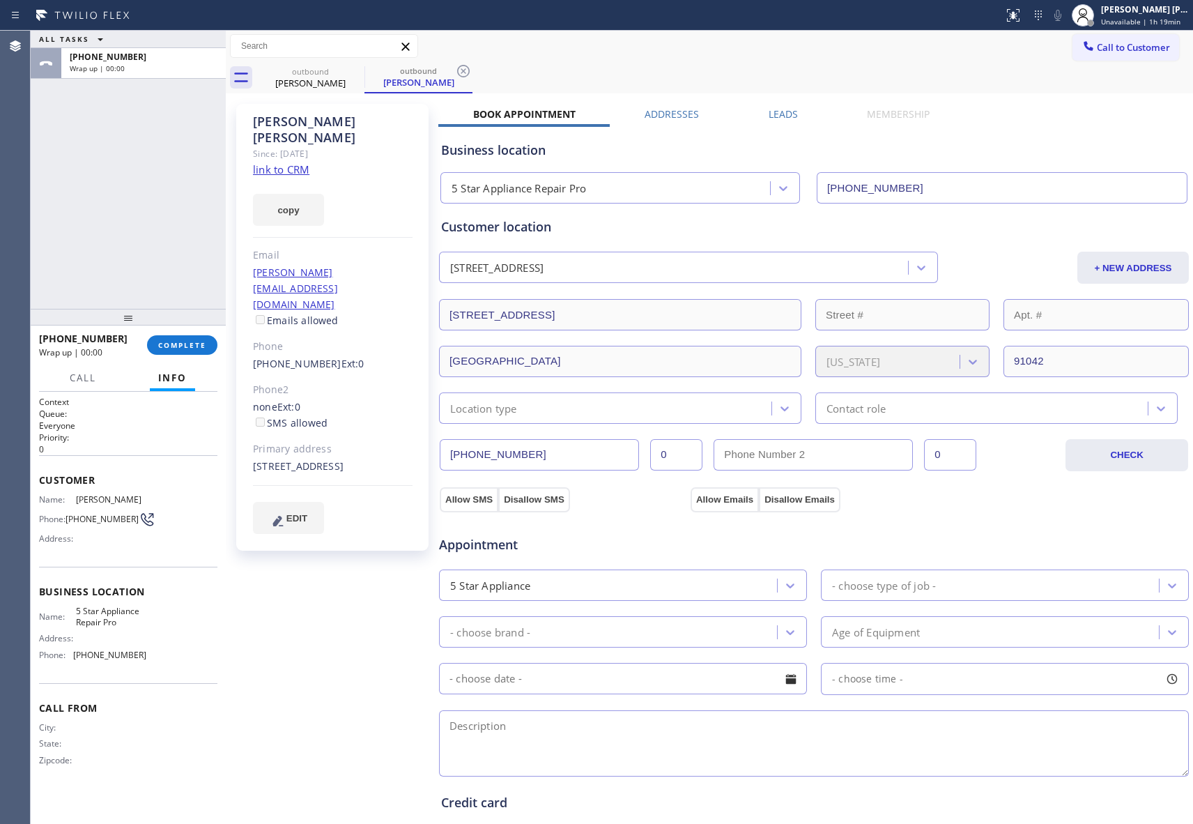
click at [776, 103] on div "[PERSON_NAME] Since: [DATE] link to CRM copy Email [PERSON_NAME][EMAIL_ADDRESS]…" at bounding box center [709, 562] width 960 height 931
click at [779, 109] on label "Leads" at bounding box center [783, 113] width 29 height 13
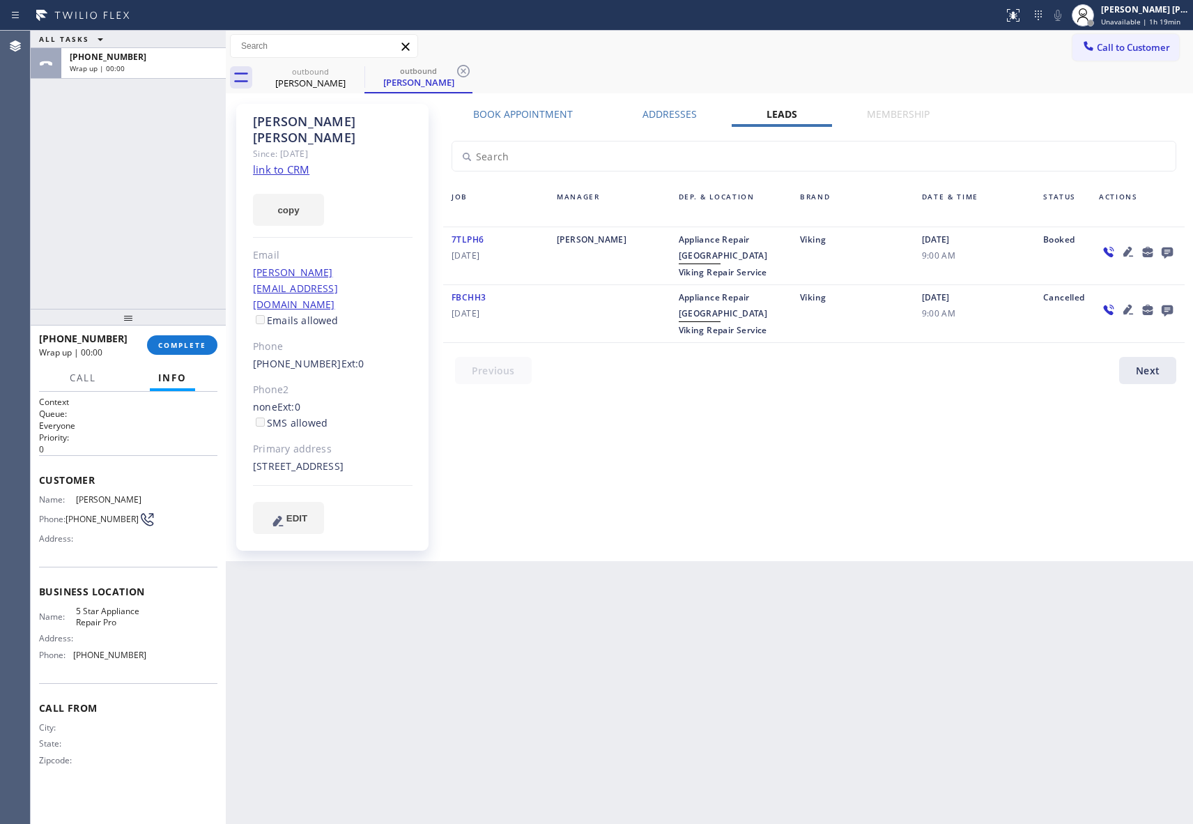
click at [1172, 251] on icon at bounding box center [1167, 252] width 11 height 11
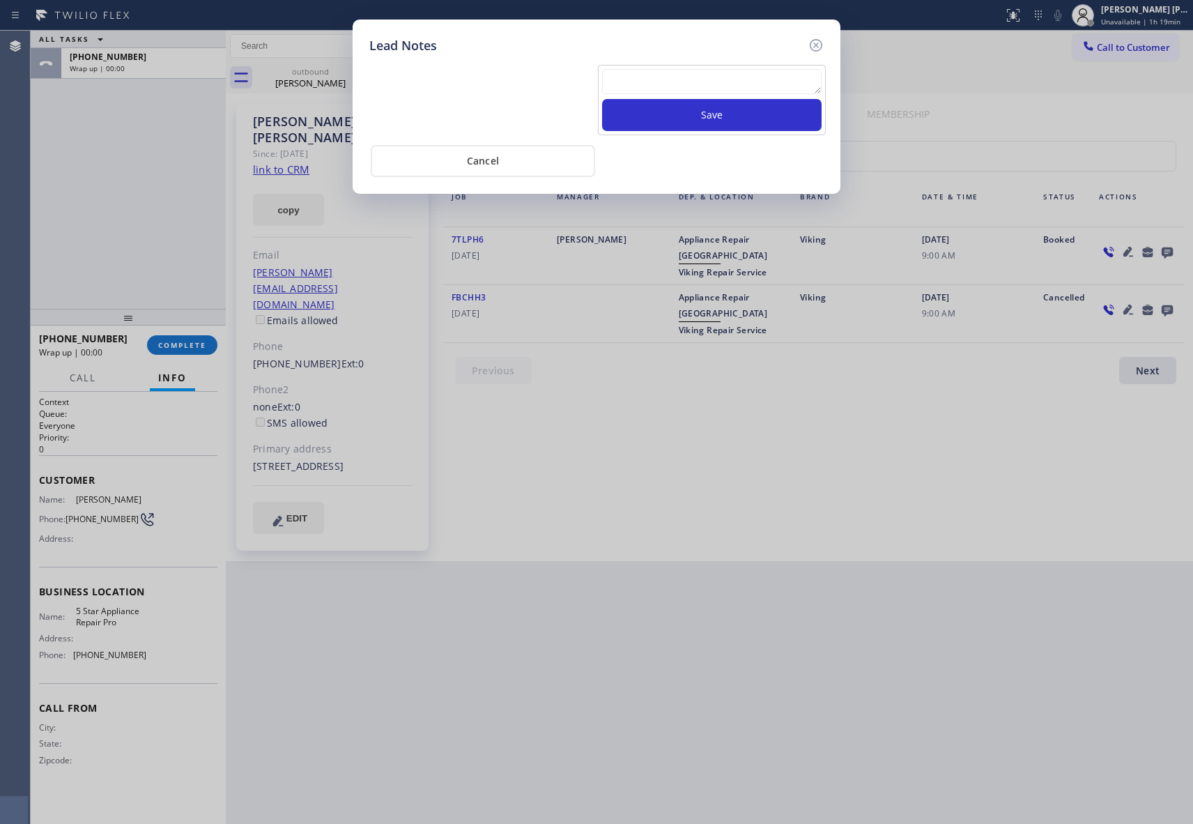
click at [680, 84] on textarea at bounding box center [712, 81] width 220 height 25
paste textarea "VM | please transfer if cx calls back"
type textarea "VM | please transfer if cx calls back"
click at [718, 117] on button "Save" at bounding box center [712, 115] width 220 height 32
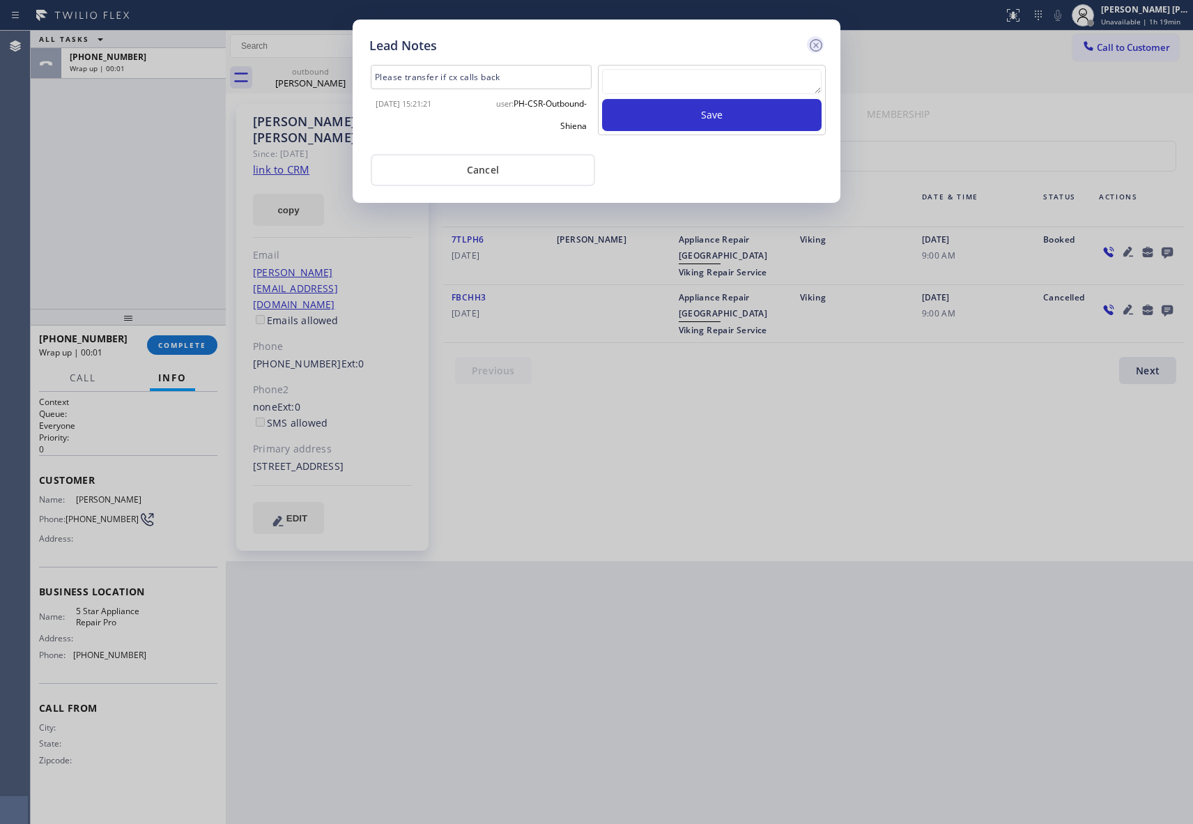
click at [815, 46] on icon at bounding box center [816, 45] width 17 height 17
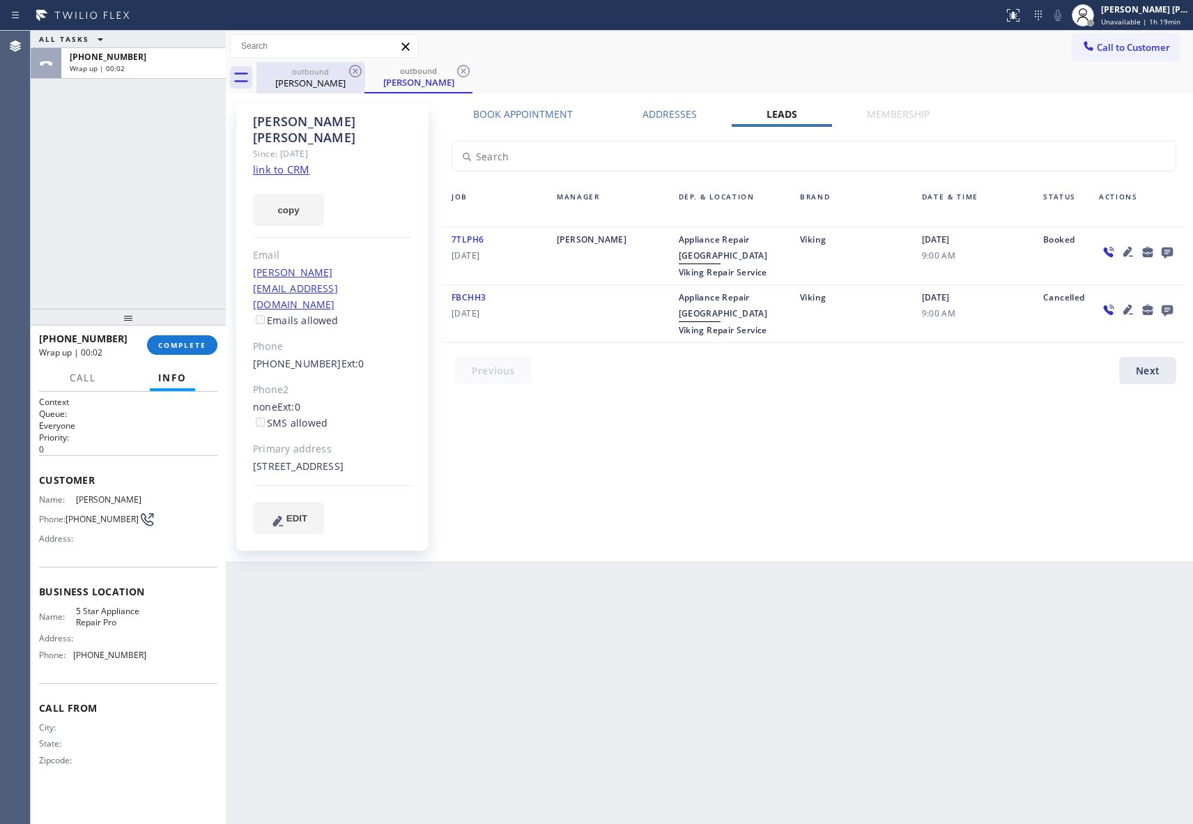
click at [354, 81] on div "[PERSON_NAME]" at bounding box center [310, 83] width 105 height 13
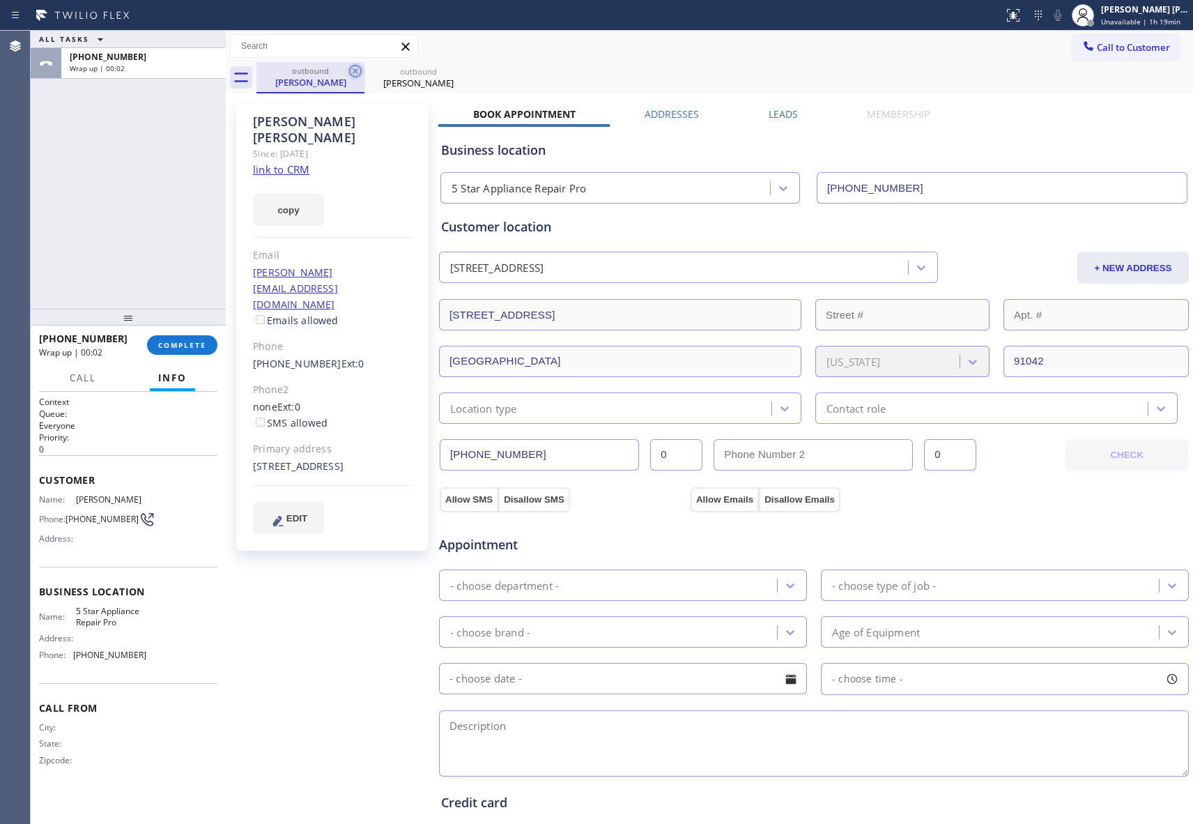
click at [354, 71] on icon at bounding box center [355, 71] width 17 height 17
click at [0, 0] on icon at bounding box center [0, 0] width 0 height 0
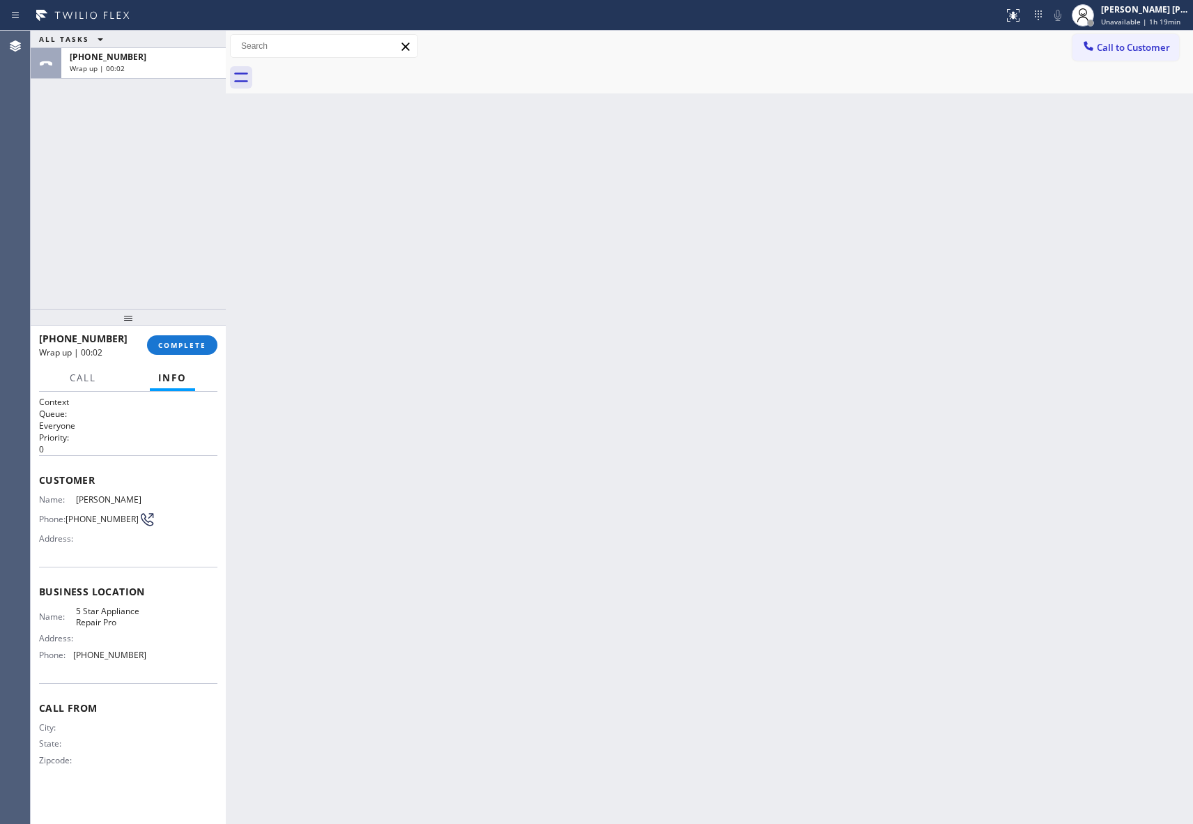
click at [354, 71] on div at bounding box center [724, 77] width 937 height 31
click at [208, 340] on button "COMPLETE" at bounding box center [182, 345] width 70 height 20
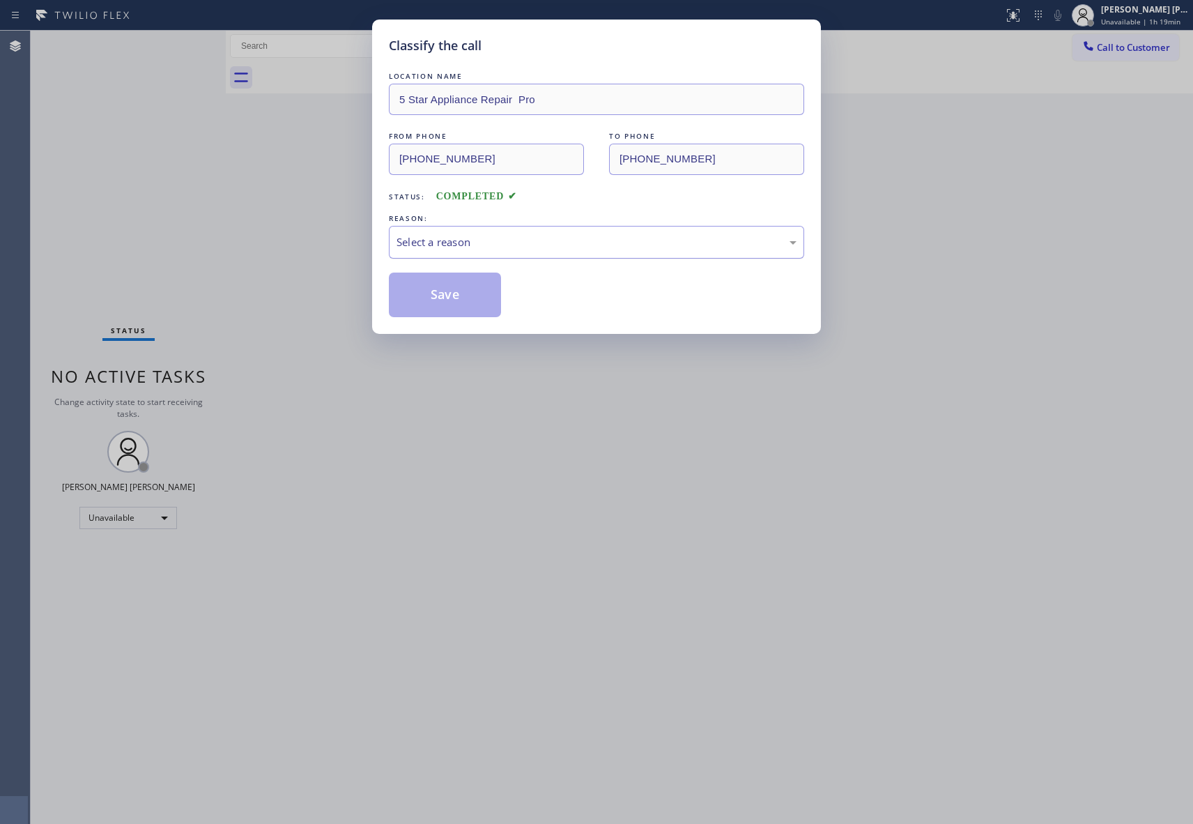
click at [530, 240] on div "Select a reason" at bounding box center [597, 242] width 400 height 16
click at [434, 294] on button "Save" at bounding box center [445, 295] width 112 height 45
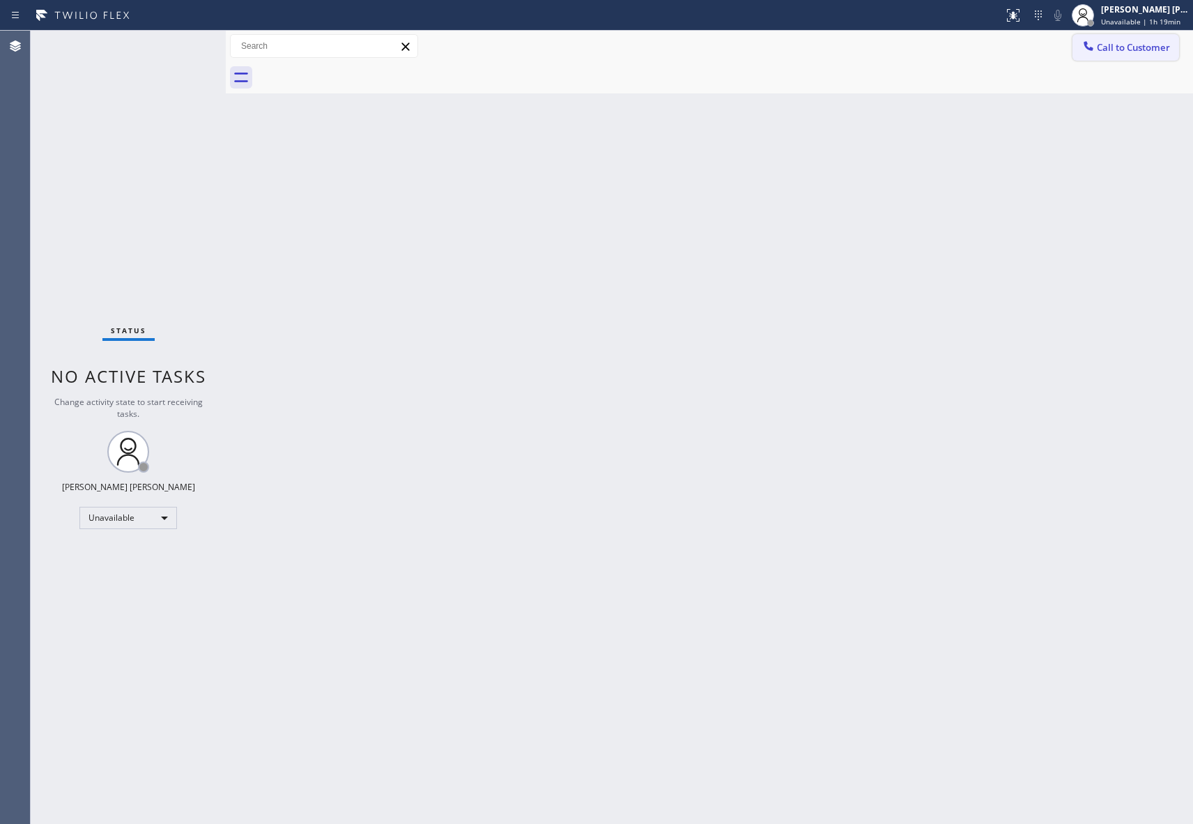
click at [1157, 51] on span "Call to Customer" at bounding box center [1133, 47] width 73 height 13
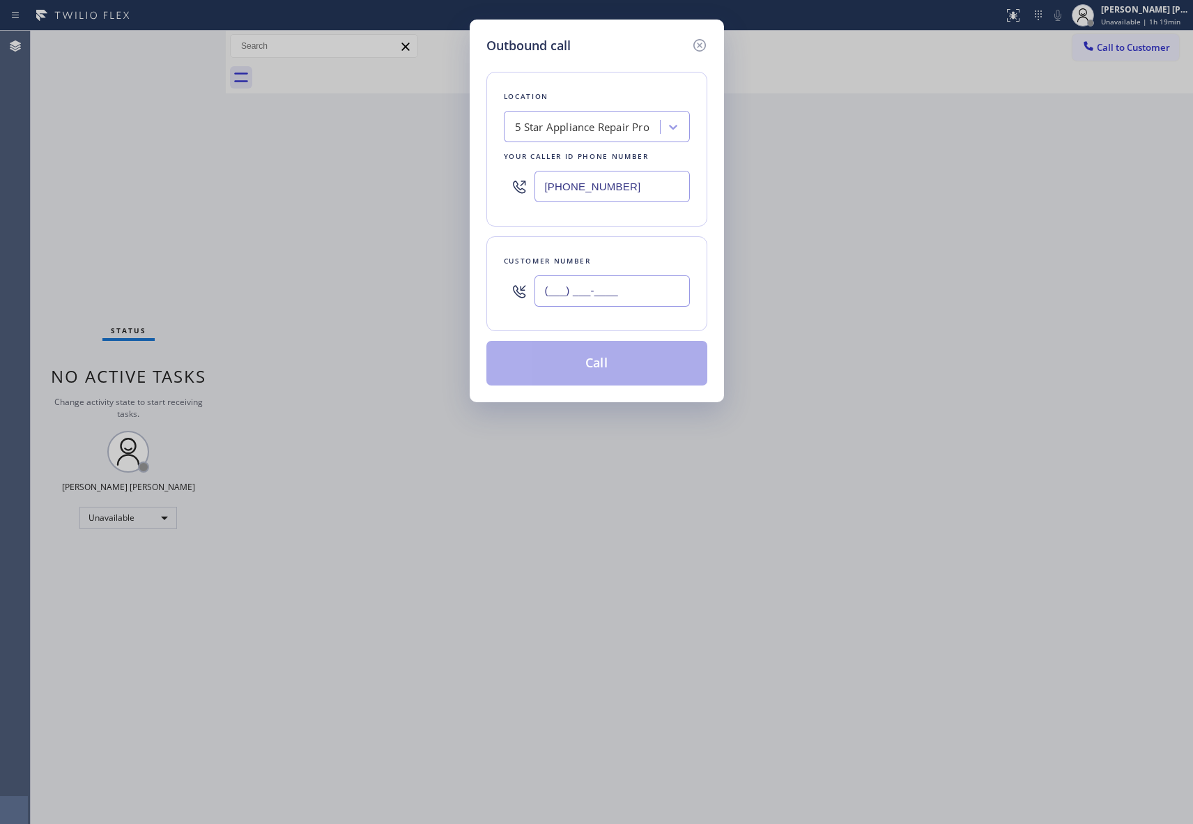
click at [640, 291] on input "(___) ___-____" at bounding box center [612, 290] width 155 height 31
paste input "206) 595-9094"
type input "[PHONE_NUMBER]"
click at [627, 362] on button "Call" at bounding box center [596, 363] width 221 height 45
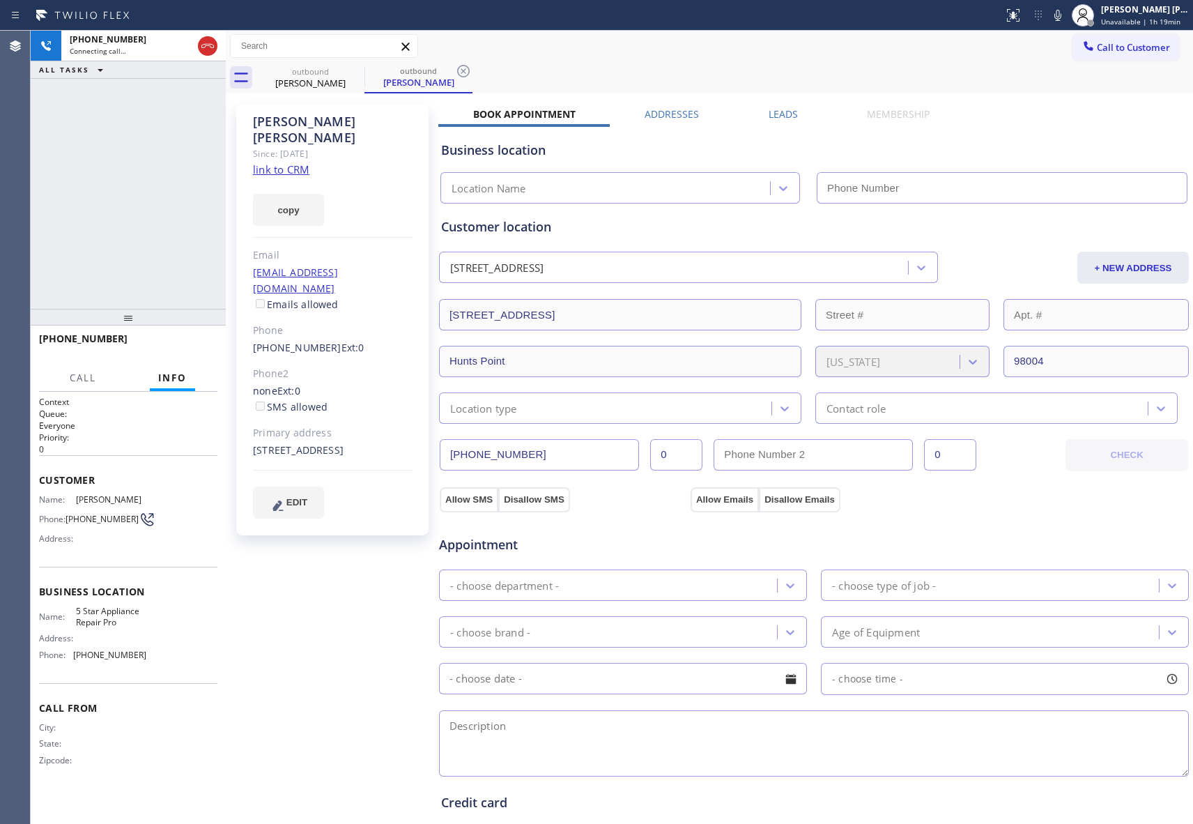
type input "[PHONE_NUMBER]"
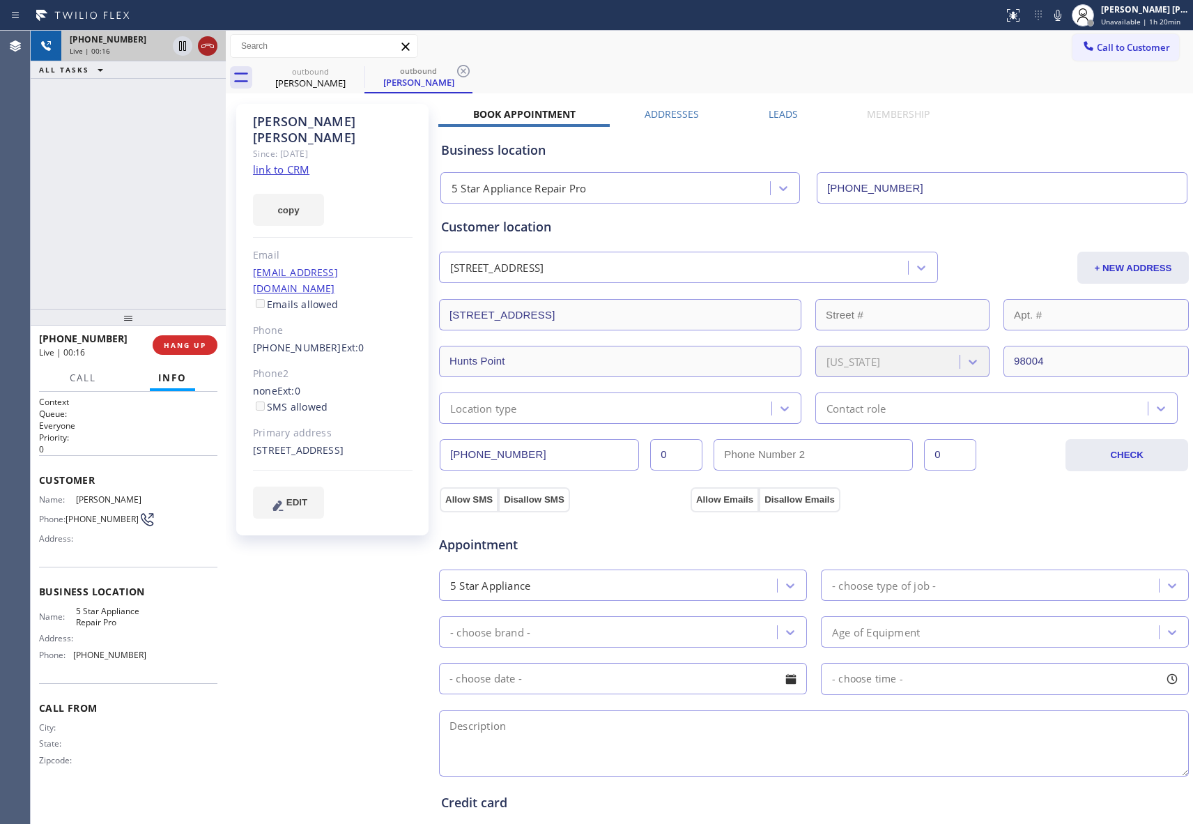
click at [204, 45] on icon at bounding box center [207, 46] width 17 height 17
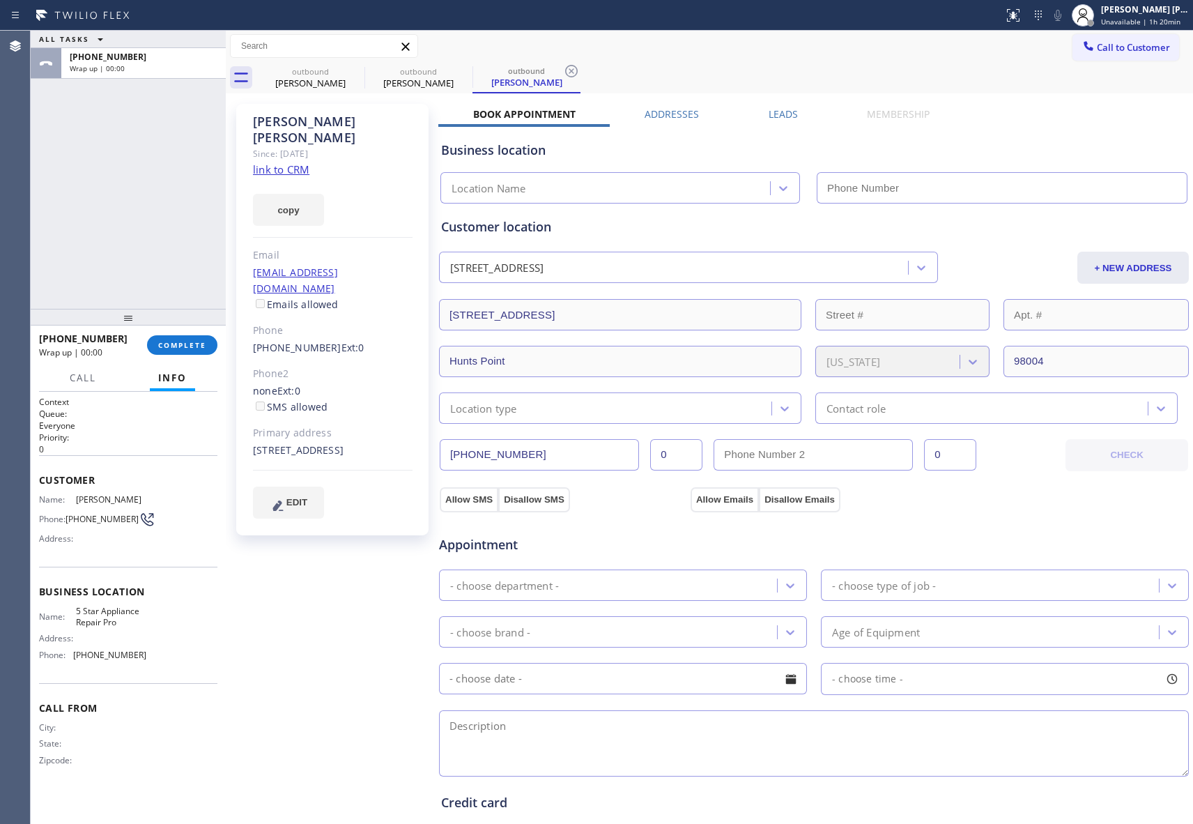
type input "[PHONE_NUMBER]"
click at [783, 112] on label "Leads" at bounding box center [783, 113] width 29 height 13
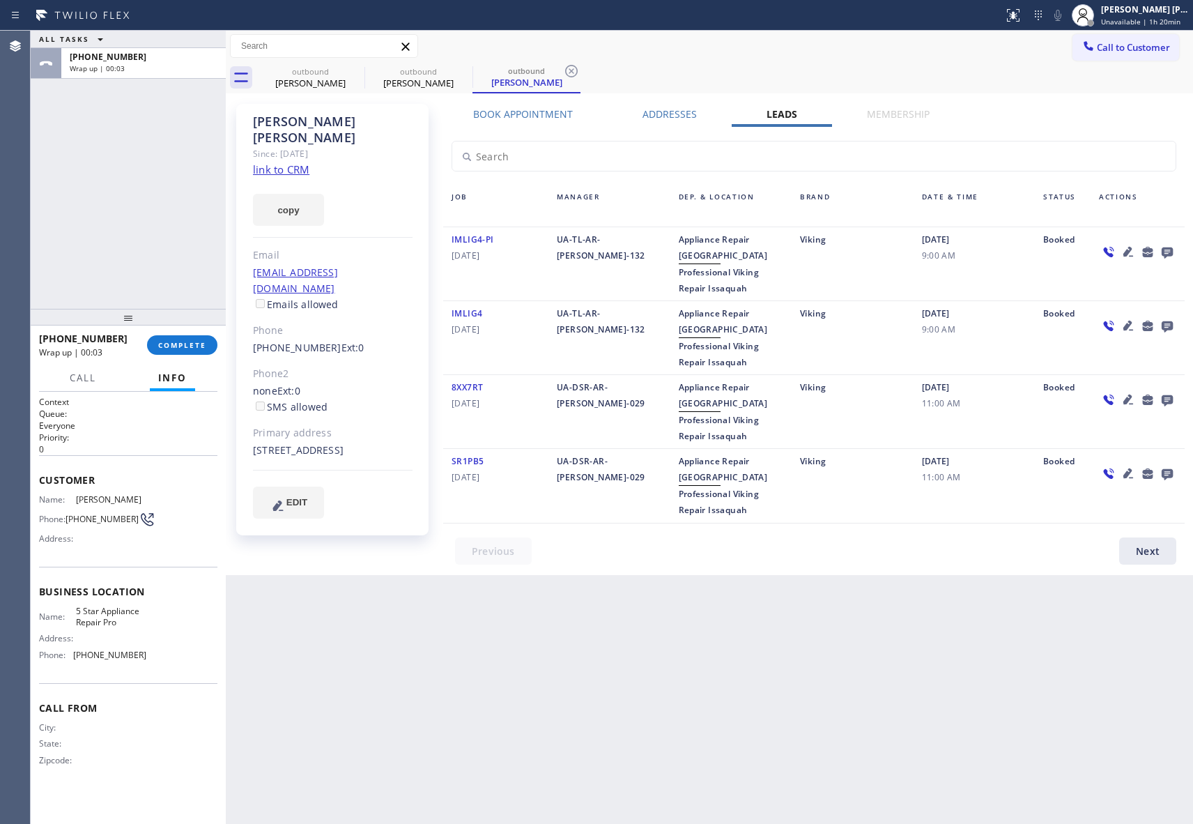
click at [1164, 246] on icon at bounding box center [1167, 251] width 17 height 17
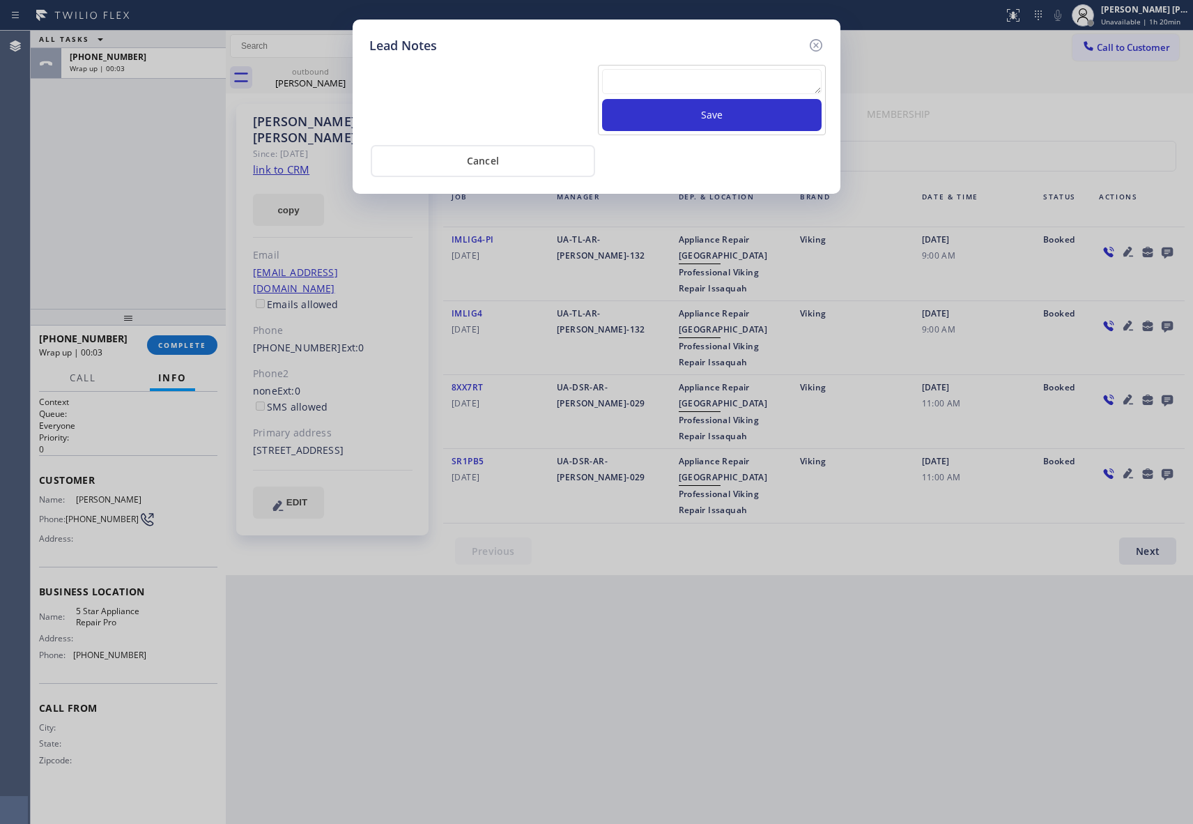
click at [656, 71] on textarea at bounding box center [712, 81] width 220 height 25
paste textarea "VM | please transfer if cx calls back"
type textarea "VM | please transfer if cx calls back"
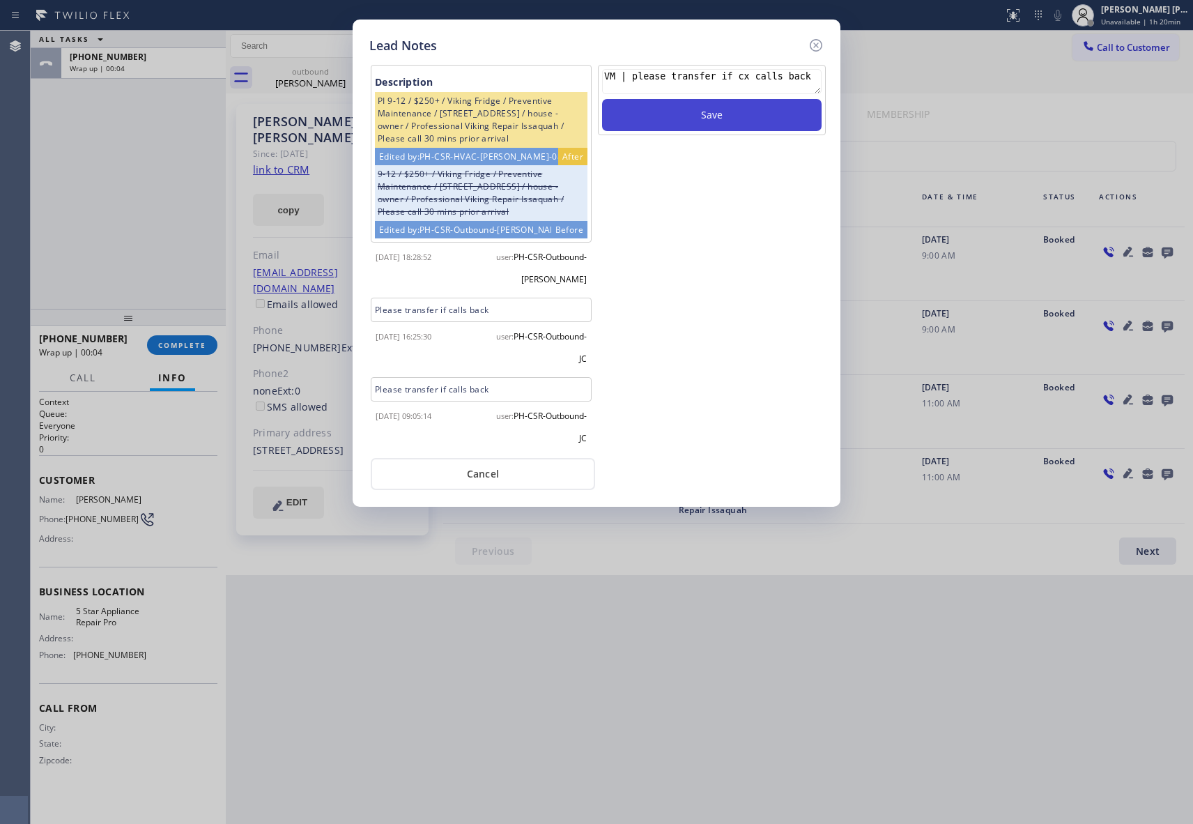
click at [737, 114] on button "Save" at bounding box center [712, 115] width 220 height 32
click at [820, 43] on icon at bounding box center [816, 45] width 17 height 17
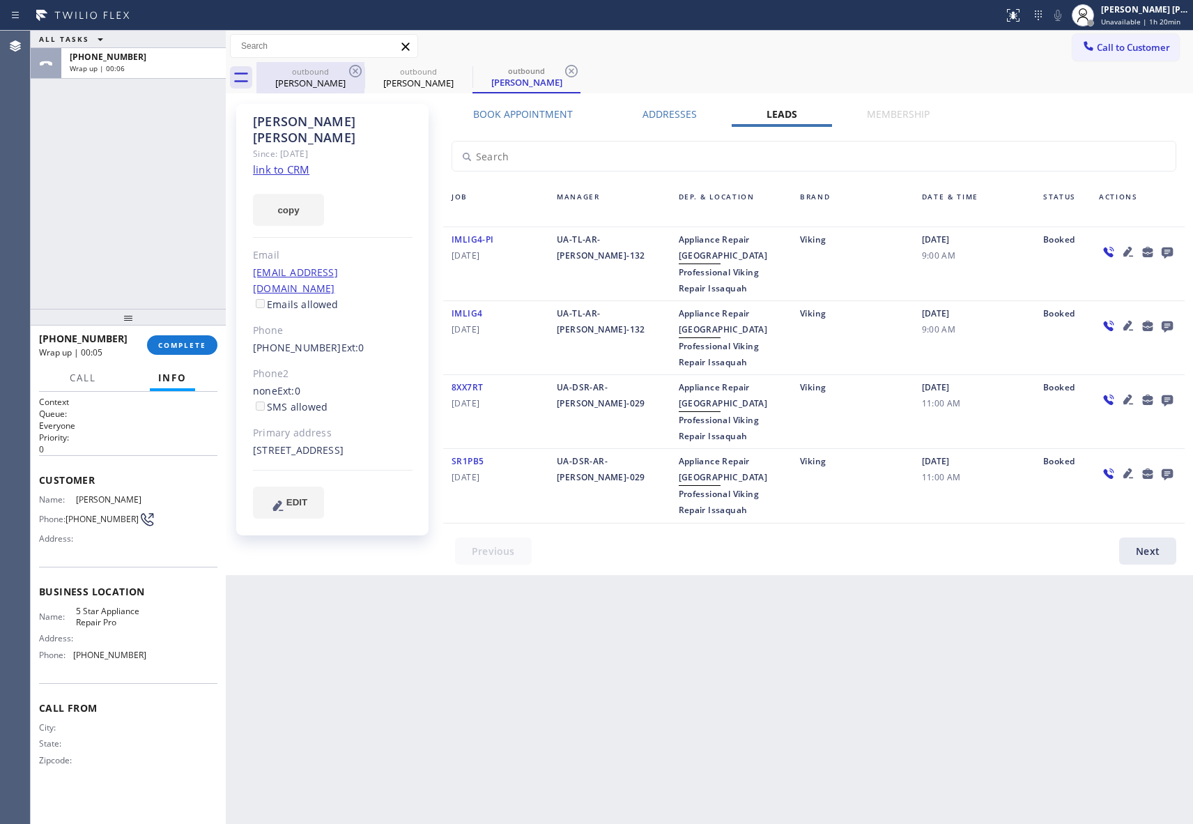
click at [351, 81] on div "[PERSON_NAME]" at bounding box center [310, 83] width 105 height 13
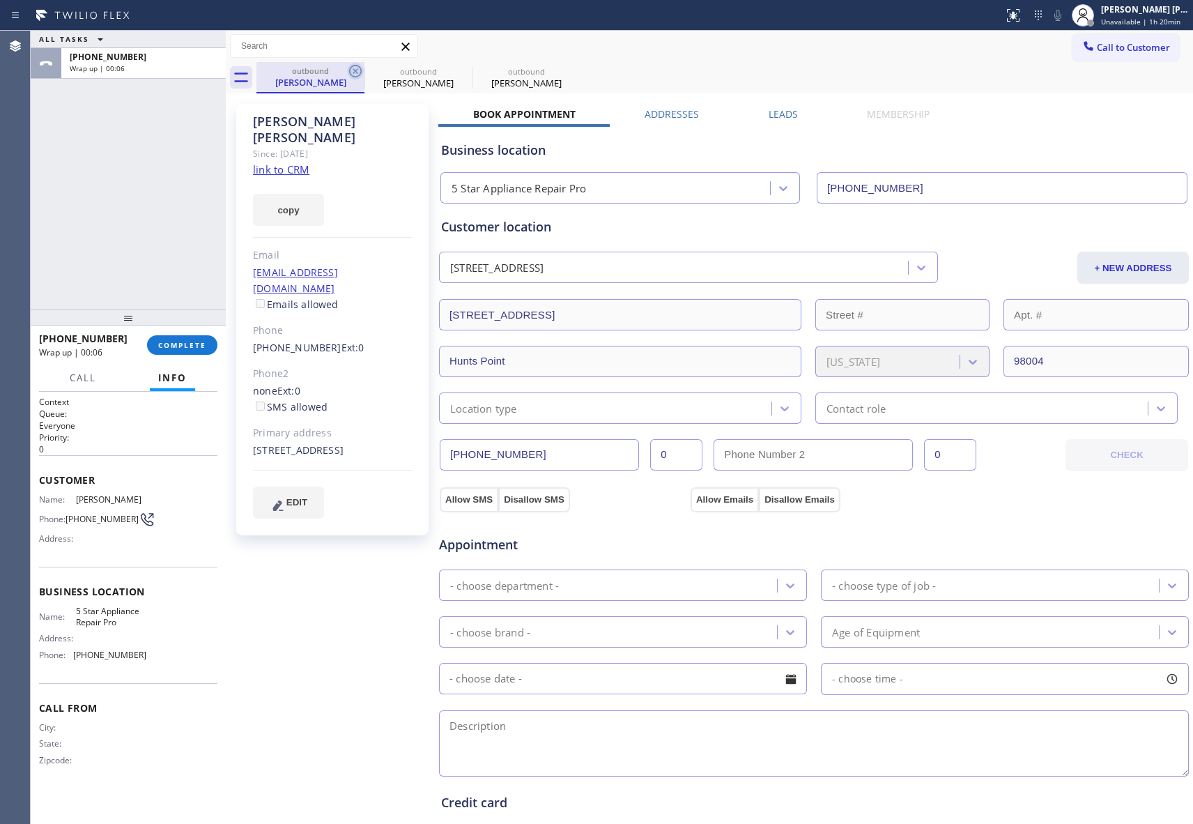
click at [351, 74] on icon at bounding box center [355, 71] width 13 height 13
click at [0, 0] on icon at bounding box center [0, 0] width 0 height 0
click at [351, 74] on div "outbound [PERSON_NAME] outbound [PERSON_NAME] outbound [PERSON_NAME]" at bounding box center [724, 77] width 937 height 31
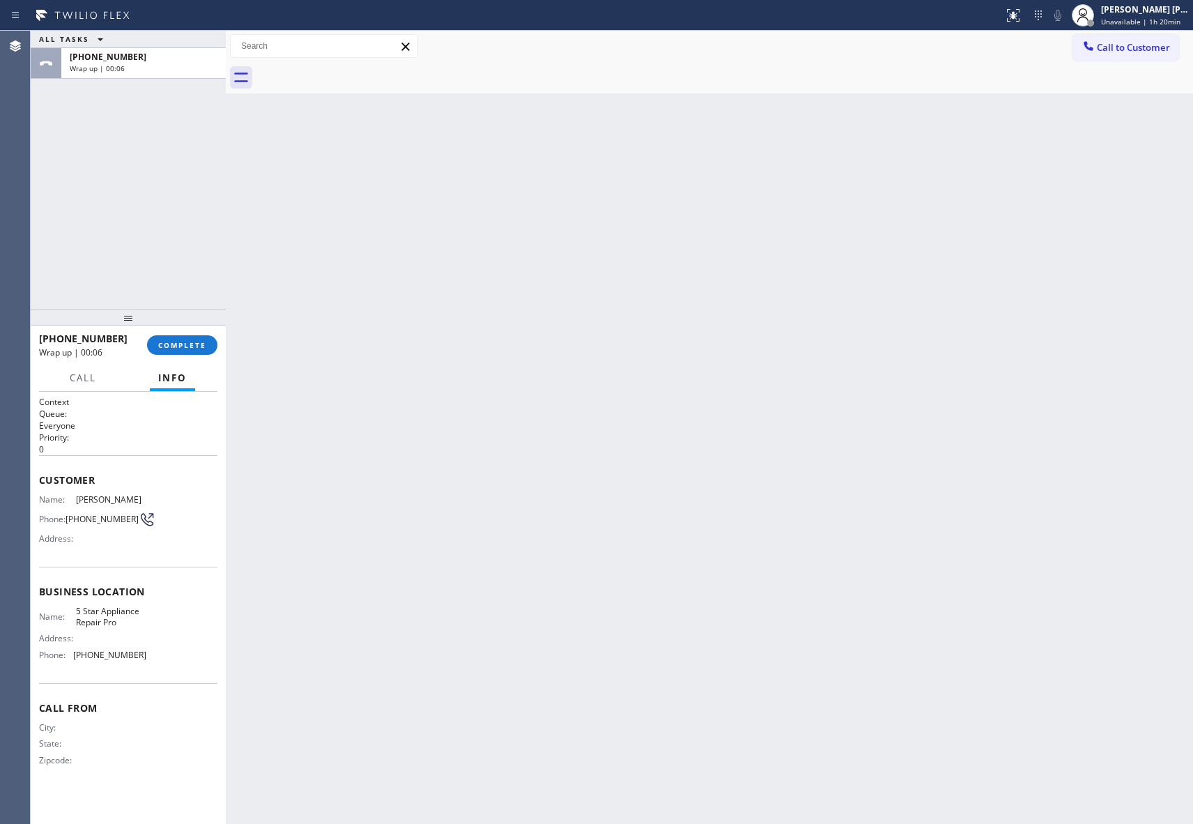
click at [351, 74] on div at bounding box center [724, 77] width 937 height 31
click at [179, 337] on button "COMPLETE" at bounding box center [182, 345] width 70 height 20
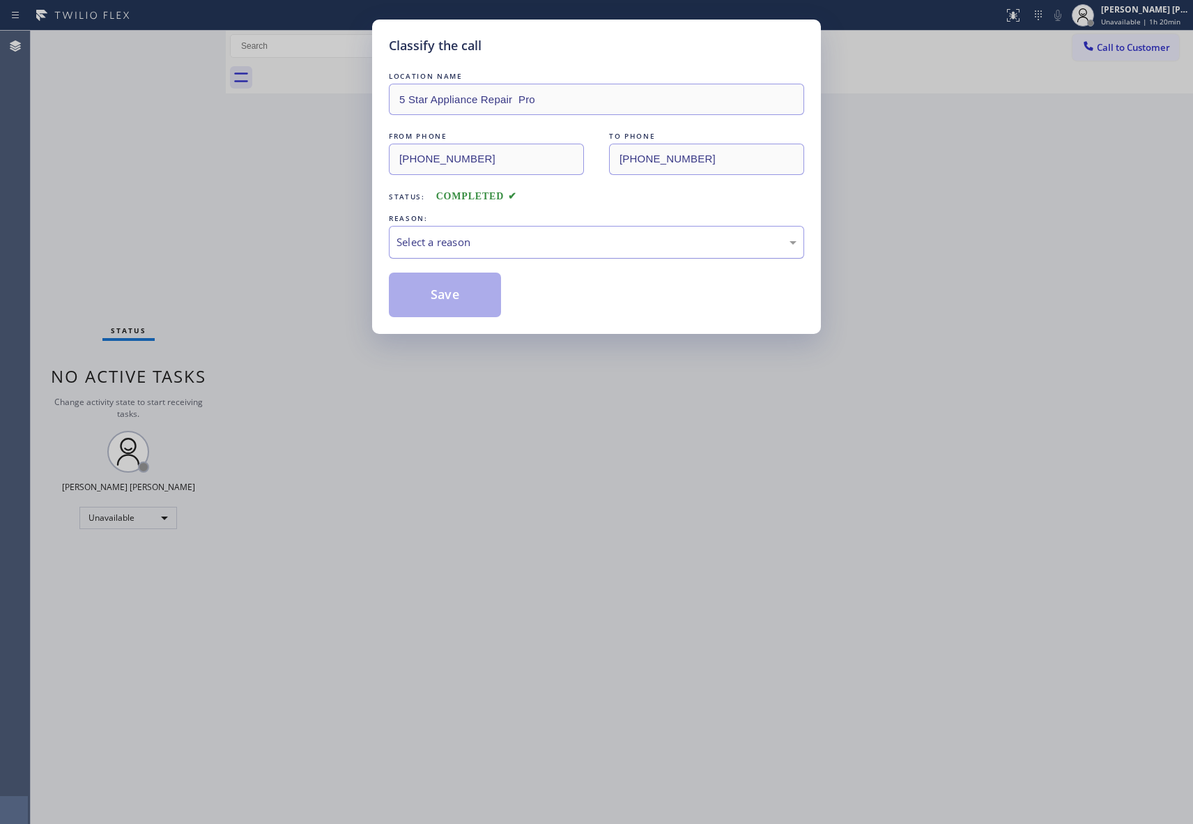
click at [597, 238] on div "Select a reason" at bounding box center [597, 242] width 400 height 16
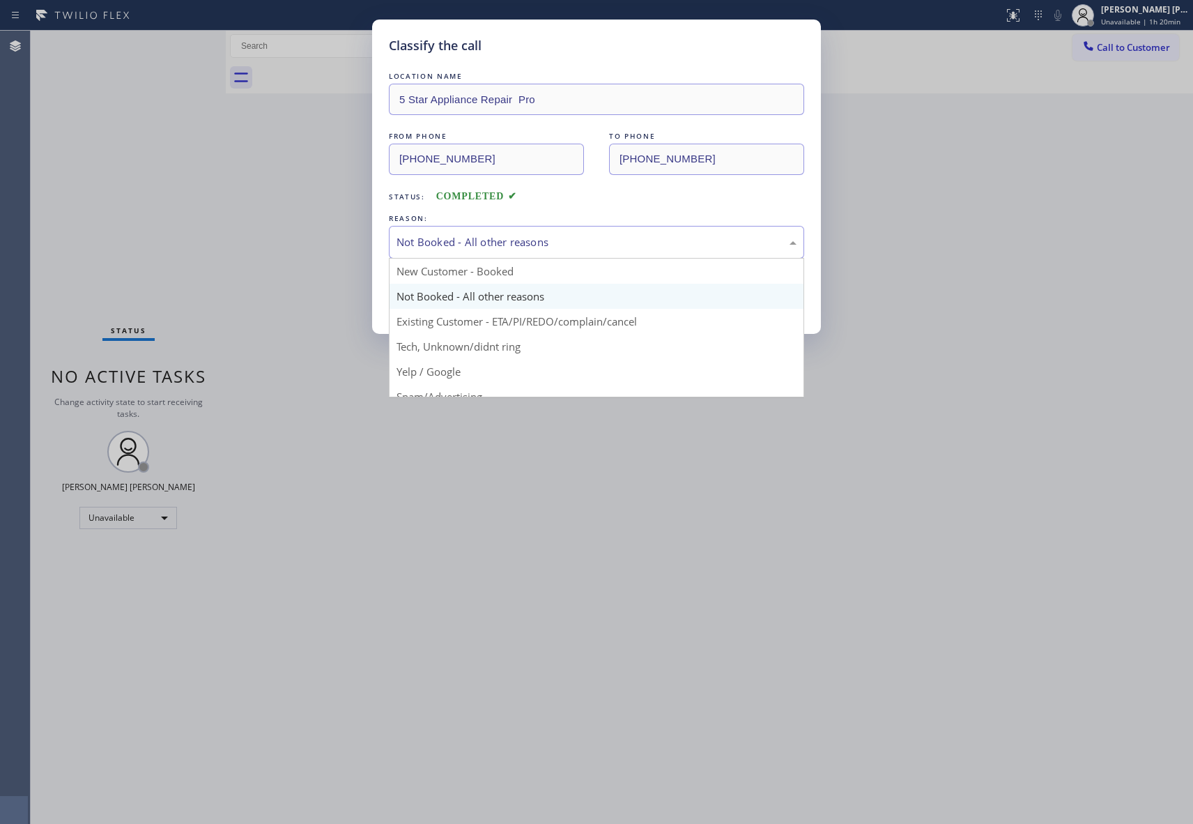
click at [505, 240] on div "Not Booked - All other reasons" at bounding box center [597, 242] width 400 height 16
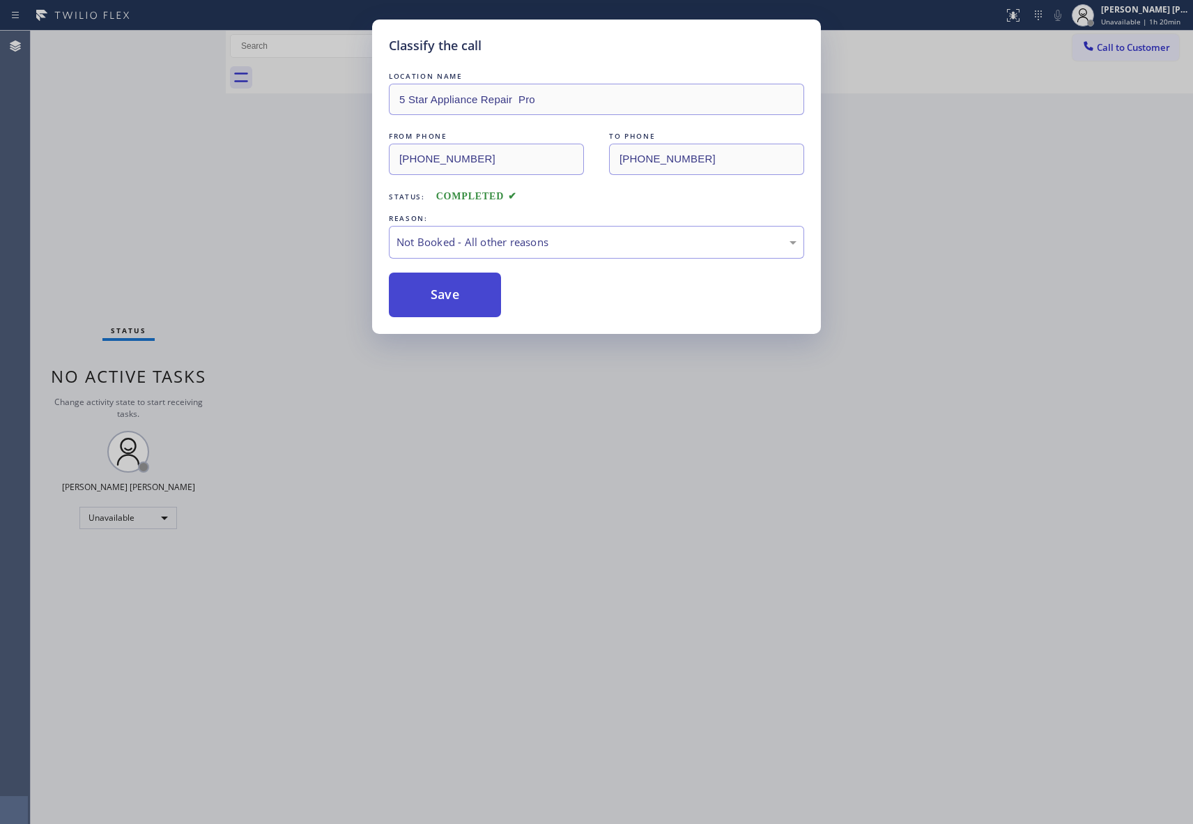
click at [436, 293] on button "Save" at bounding box center [445, 295] width 112 height 45
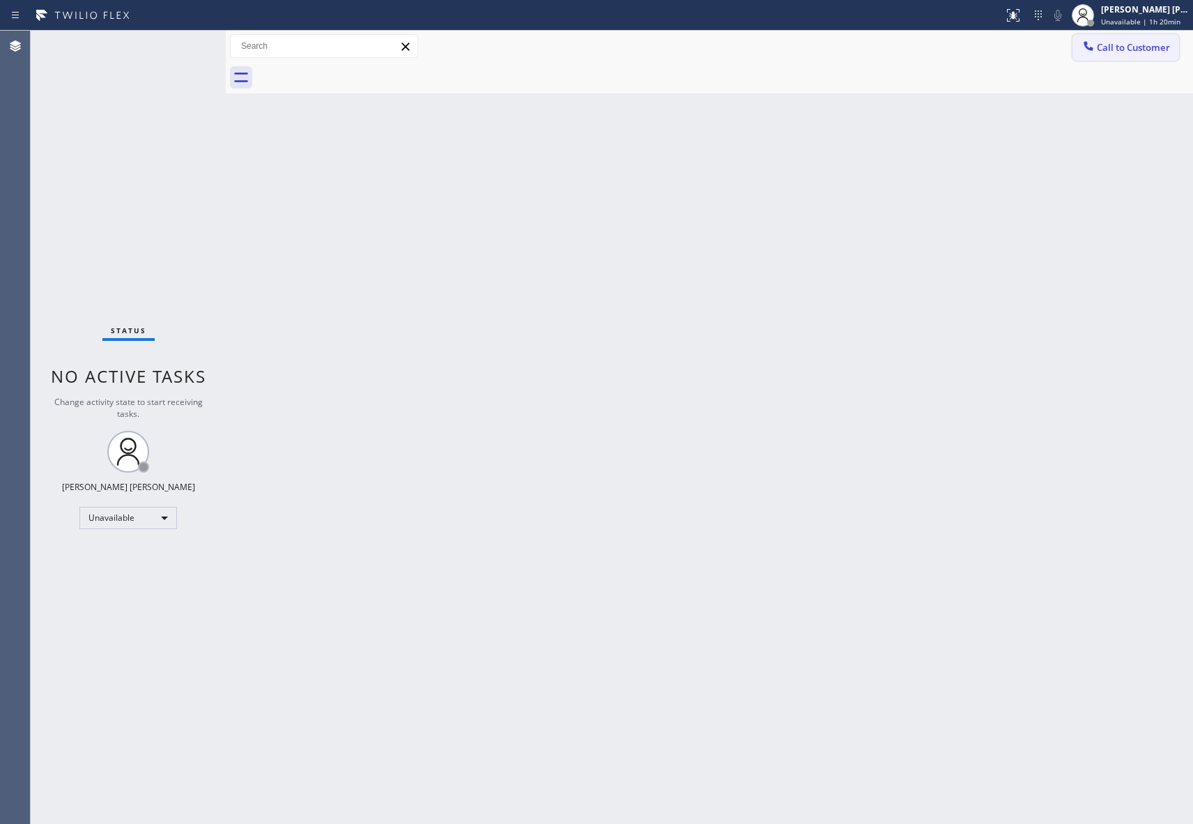
click at [1142, 53] on span "Call to Customer" at bounding box center [1133, 47] width 73 height 13
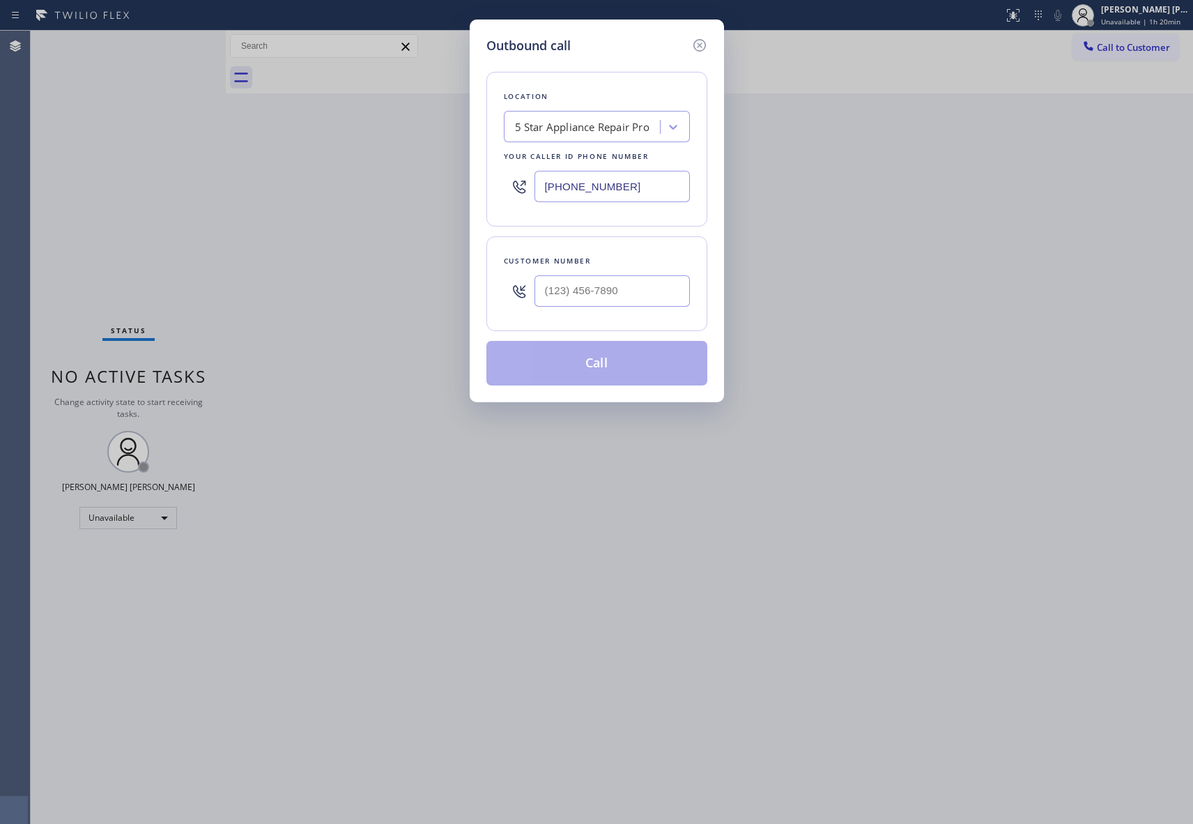
click at [603, 276] on div at bounding box center [612, 290] width 155 height 45
click at [608, 297] on input "(___) ___-____" at bounding box center [612, 290] width 155 height 31
paste input "310) 702-7070"
type input "[PHONE_NUMBER]"
click at [609, 369] on button "Call" at bounding box center [596, 363] width 221 height 45
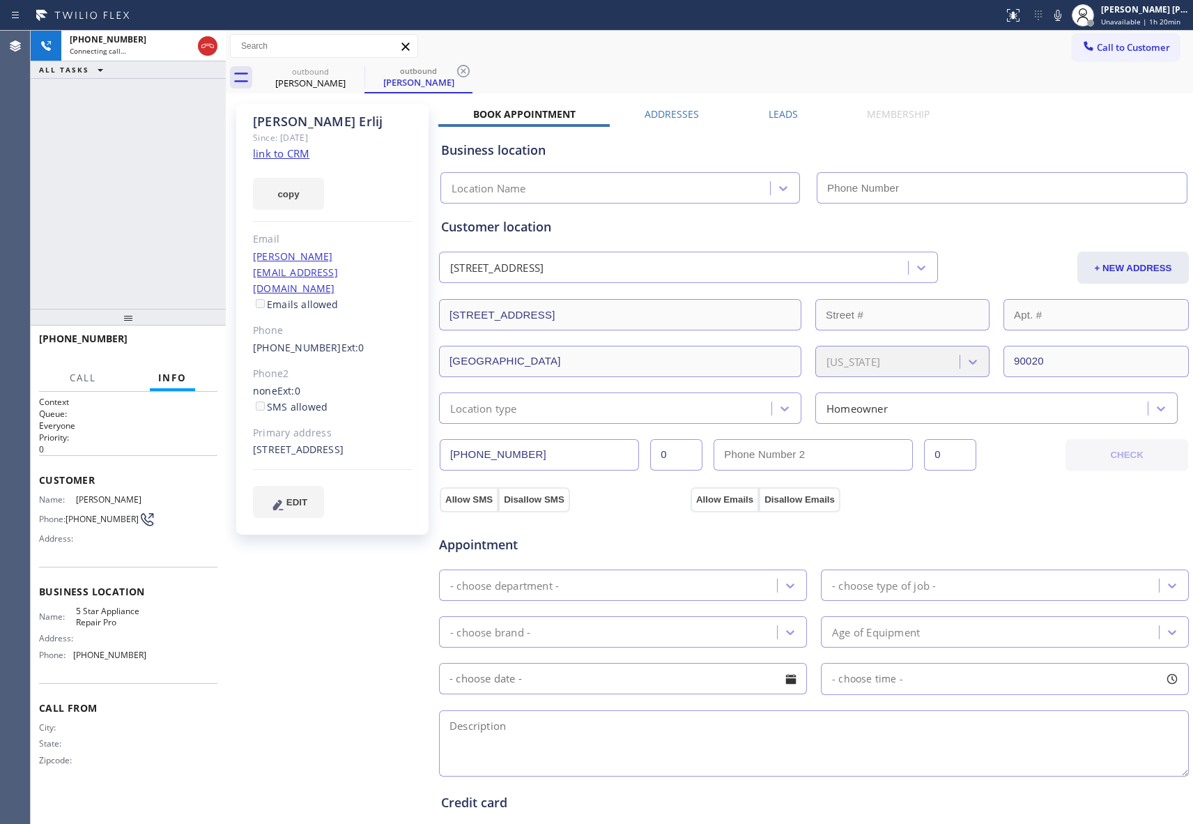
type input "[PHONE_NUMBER]"
click at [201, 344] on span "HANG UP" at bounding box center [185, 345] width 43 height 10
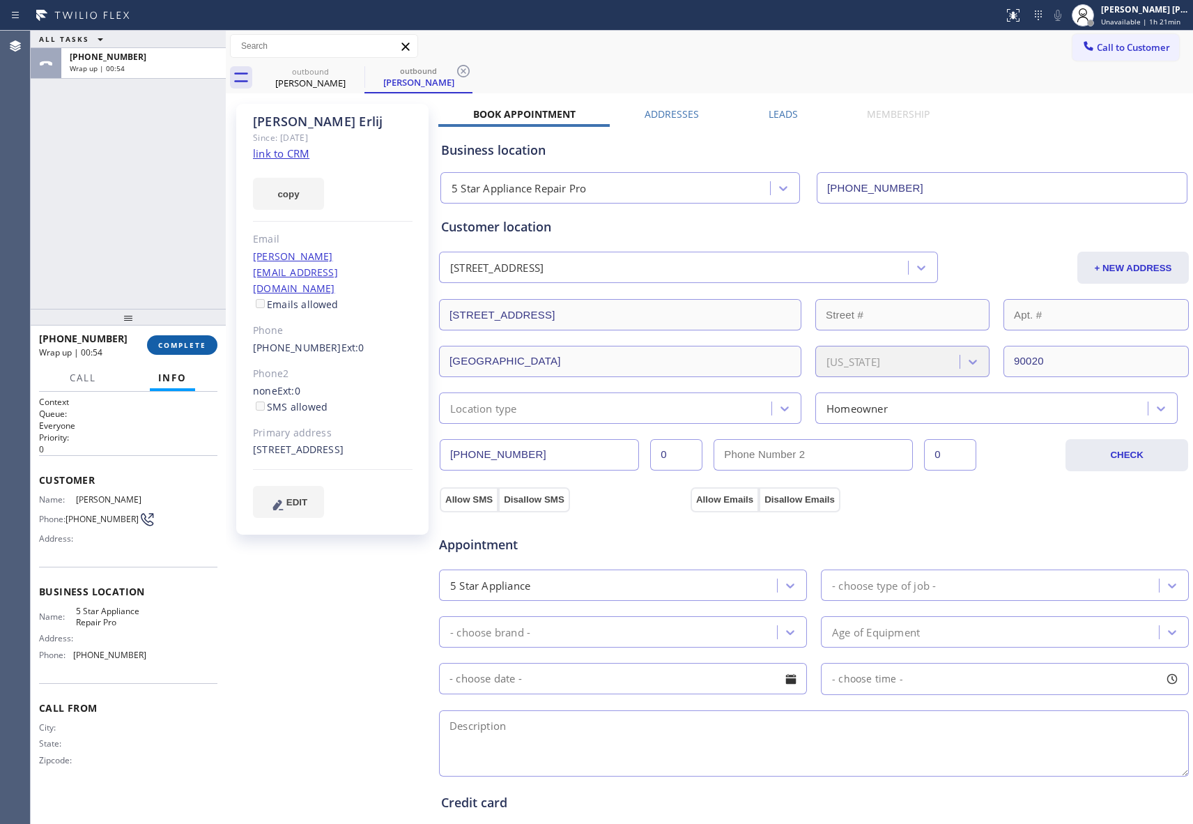
click at [171, 340] on span "COMPLETE" at bounding box center [182, 345] width 48 height 10
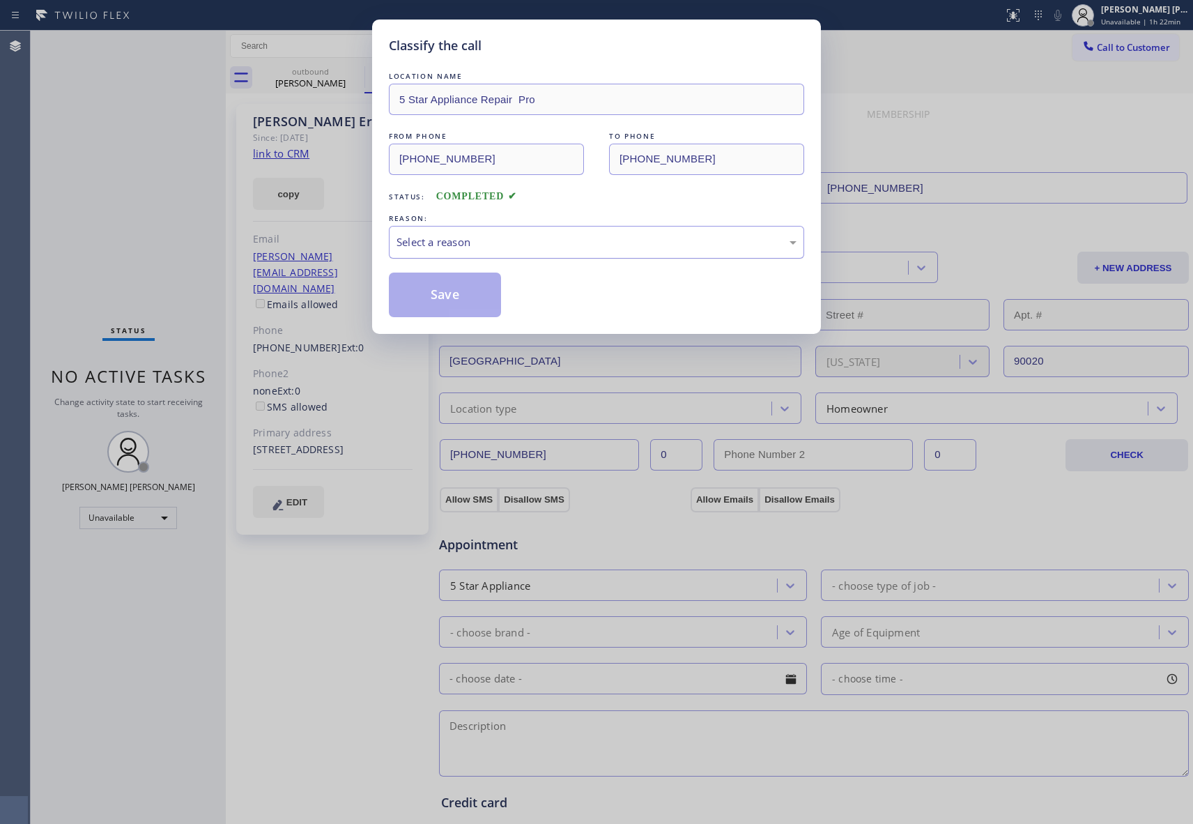
click at [495, 243] on div "Select a reason" at bounding box center [597, 242] width 400 height 16
click at [440, 293] on button "Save" at bounding box center [445, 295] width 112 height 45
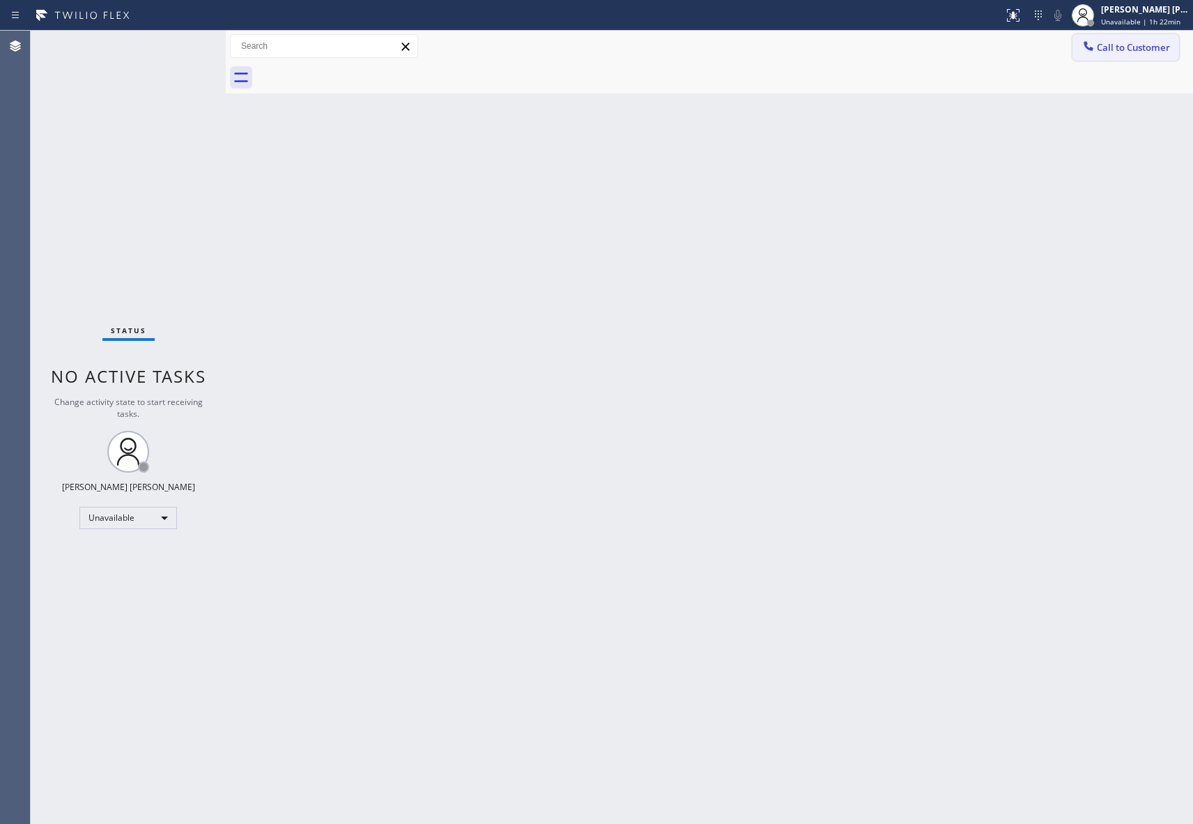
click at [1147, 45] on span "Call to Customer" at bounding box center [1133, 47] width 73 height 13
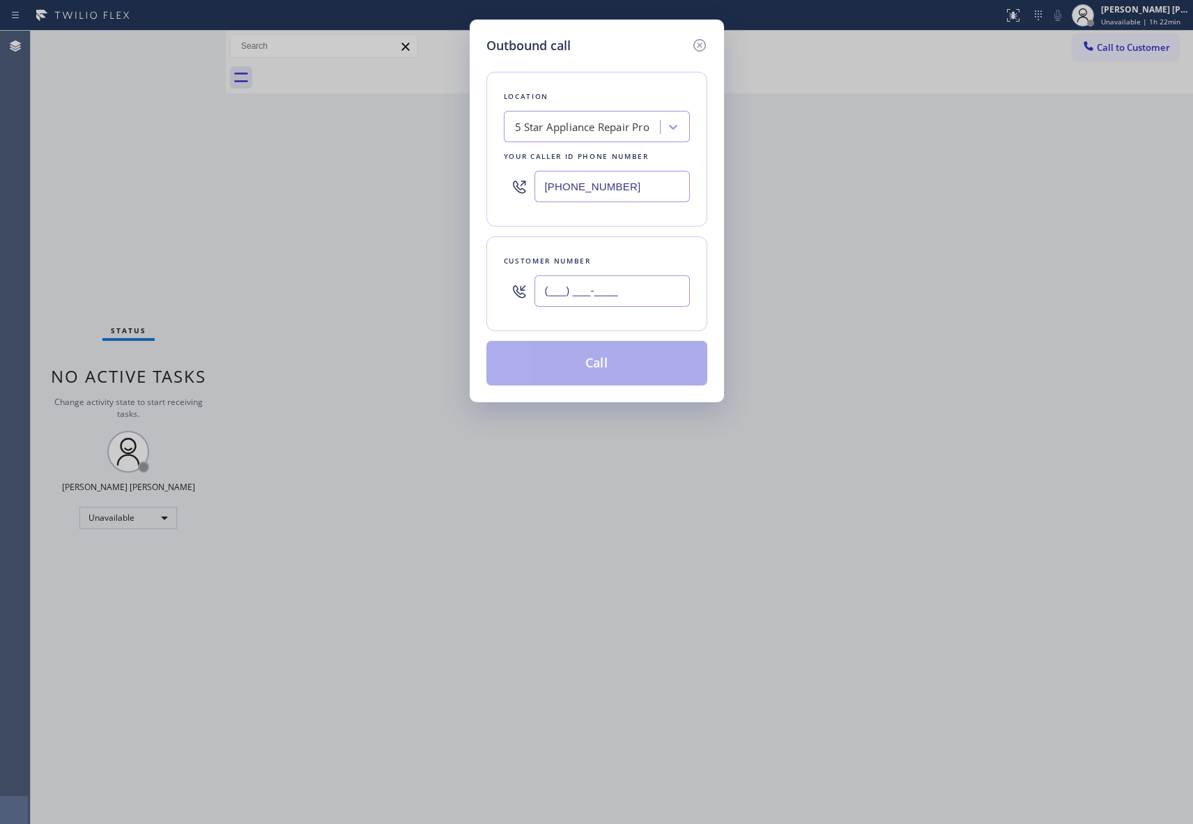
click at [608, 299] on input "(___) ___-____" at bounding box center [612, 290] width 155 height 31
paste input "917) 494-4848"
type input "[PHONE_NUMBER]"
click at [609, 364] on button "Call" at bounding box center [596, 363] width 221 height 45
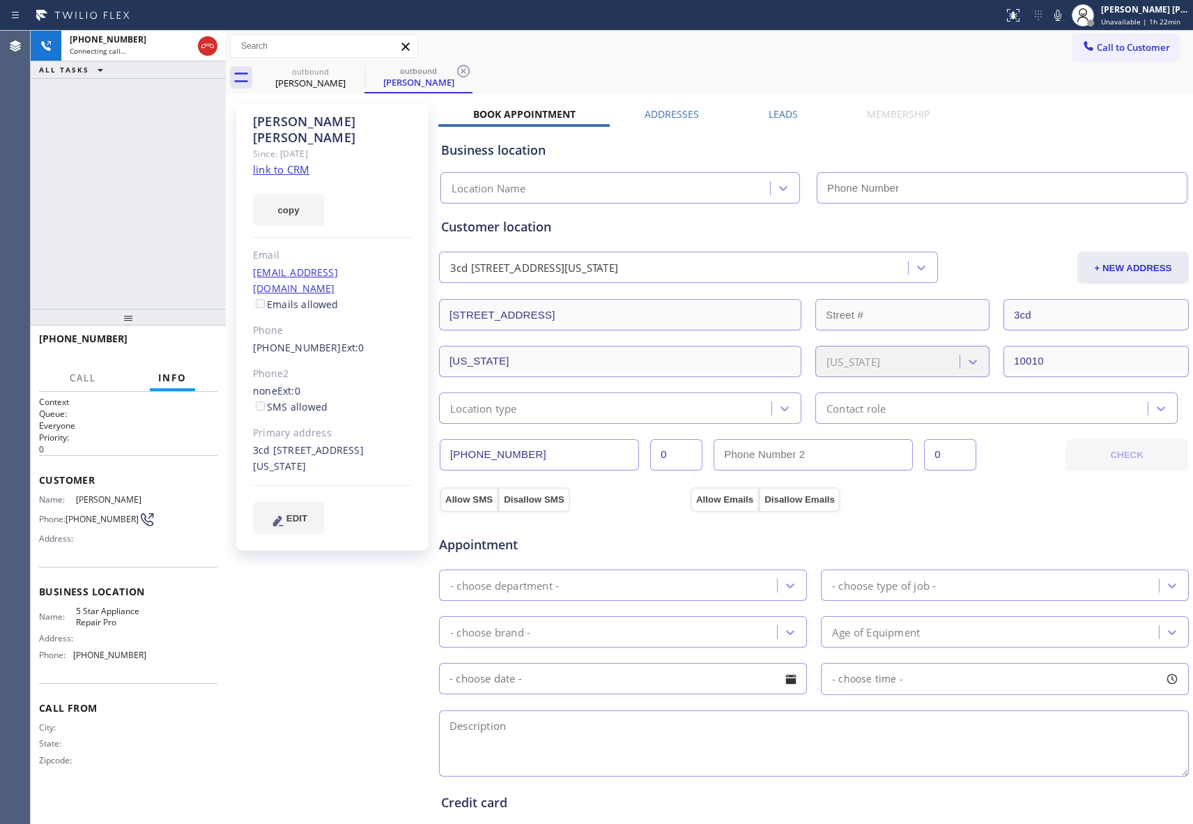
type input "[PHONE_NUMBER]"
click at [779, 113] on label "Leads" at bounding box center [783, 113] width 29 height 13
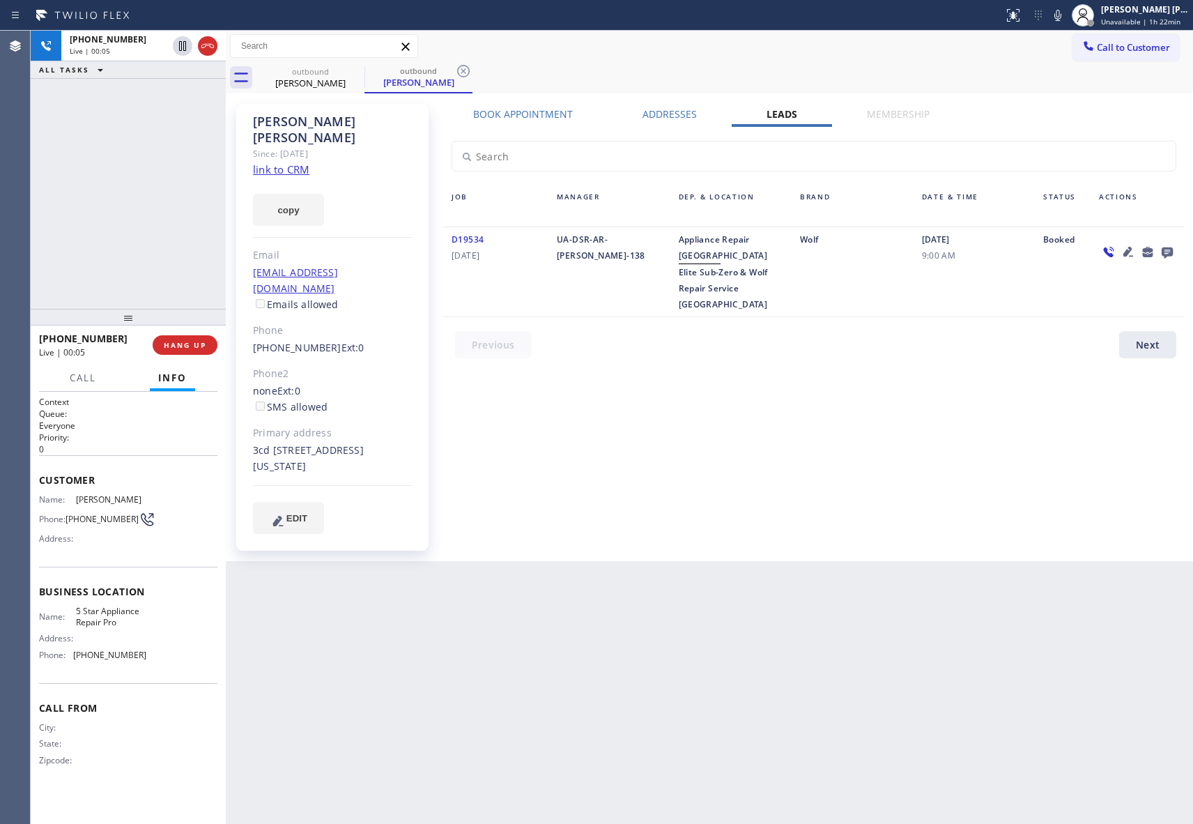
click at [298, 162] on link "link to CRM" at bounding box center [281, 169] width 56 height 14
click at [344, 56] on input "text" at bounding box center [324, 46] width 187 height 22
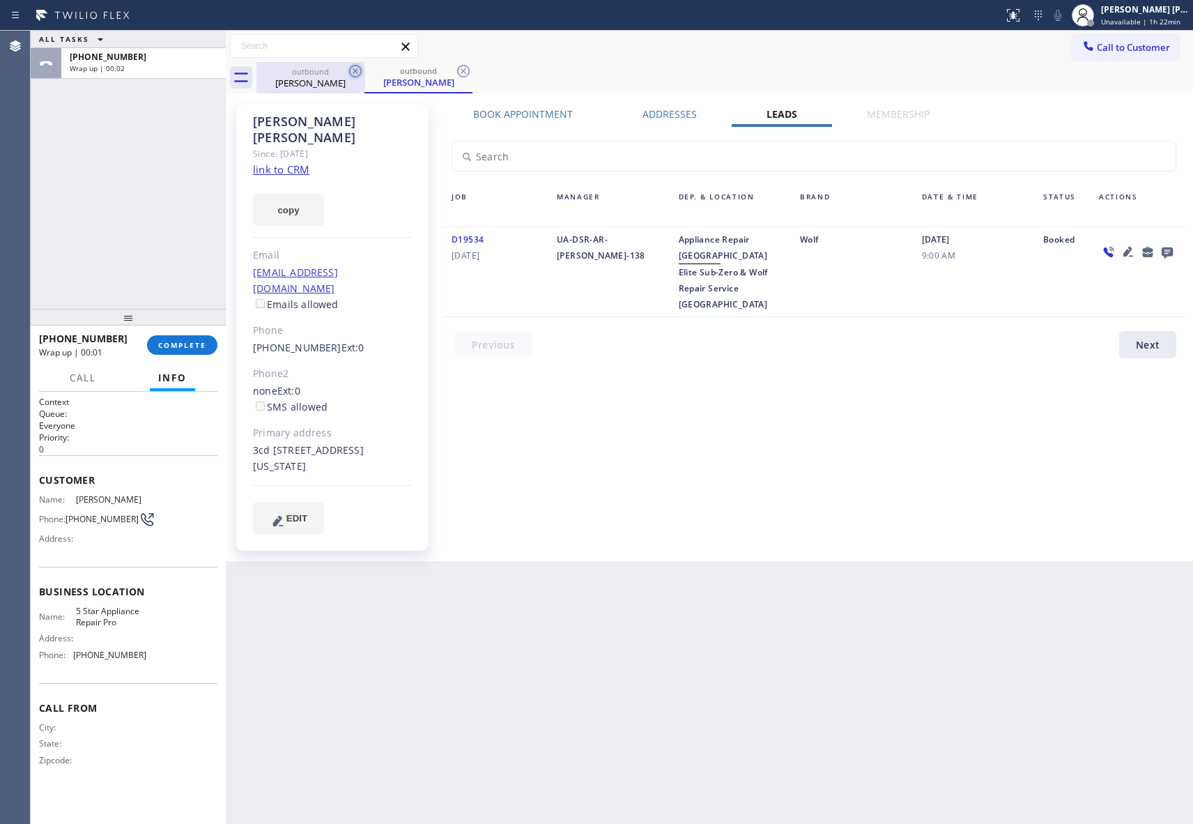
drag, startPoint x: 354, startPoint y: 82, endPoint x: 355, endPoint y: 68, distance: 14.0
click at [354, 82] on div "[PERSON_NAME]" at bounding box center [310, 83] width 105 height 13
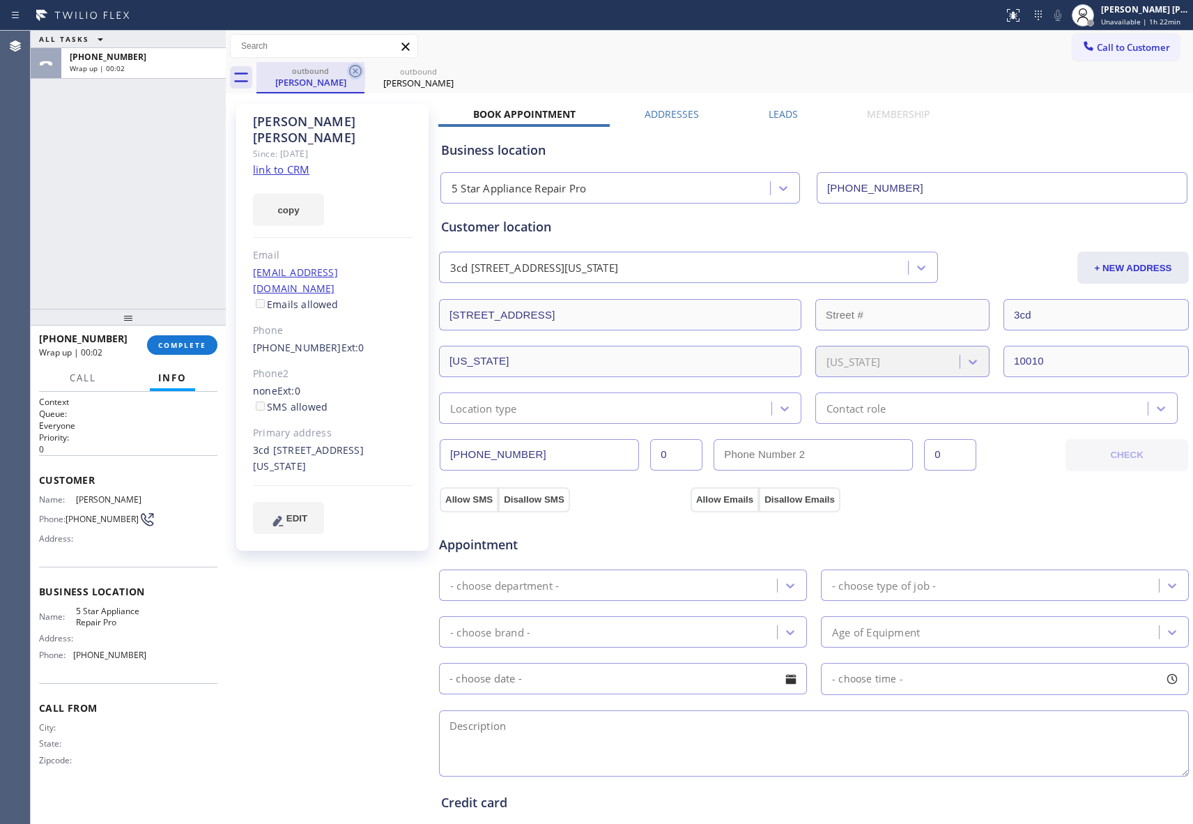
click at [355, 68] on icon at bounding box center [355, 71] width 17 height 17
click at [0, 0] on icon at bounding box center [0, 0] width 0 height 0
click at [355, 68] on div "outbound [PERSON_NAME] outbound [PERSON_NAME]" at bounding box center [724, 77] width 937 height 31
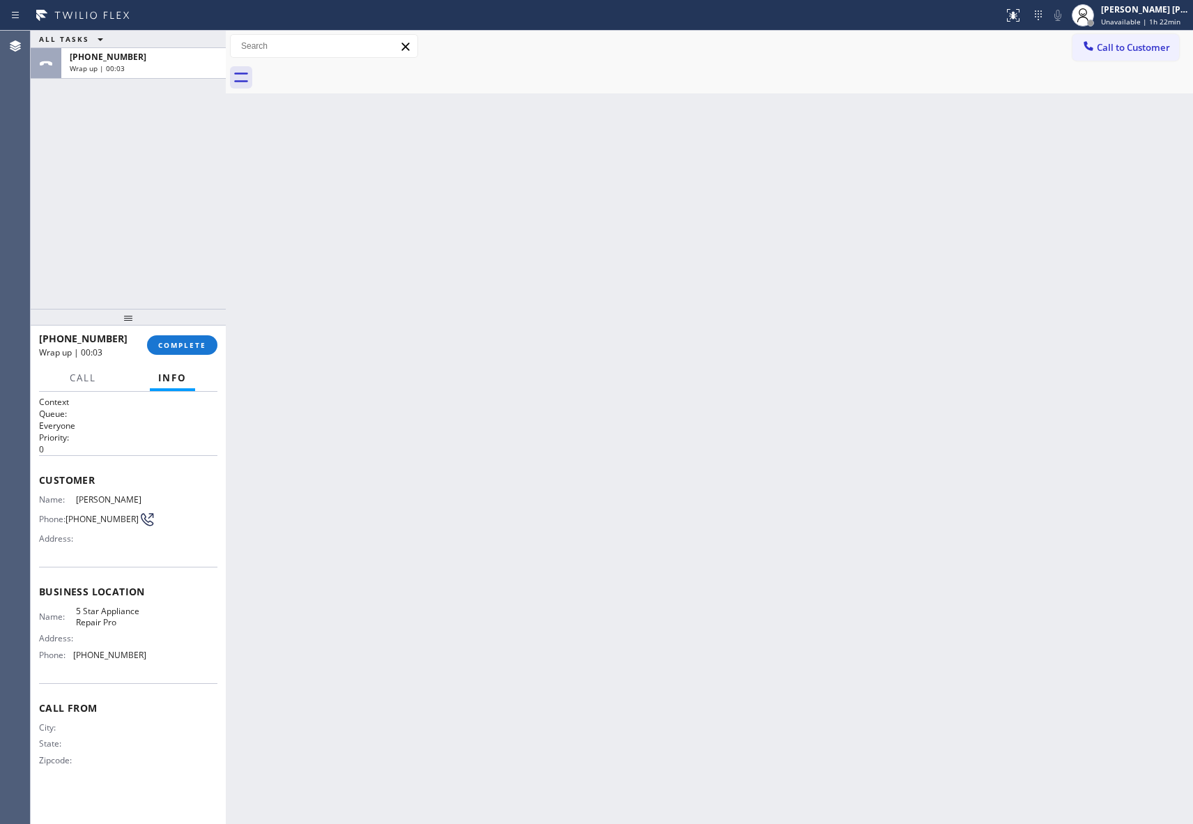
click at [355, 68] on div at bounding box center [724, 77] width 937 height 31
click at [185, 350] on button "COMPLETE" at bounding box center [182, 345] width 70 height 20
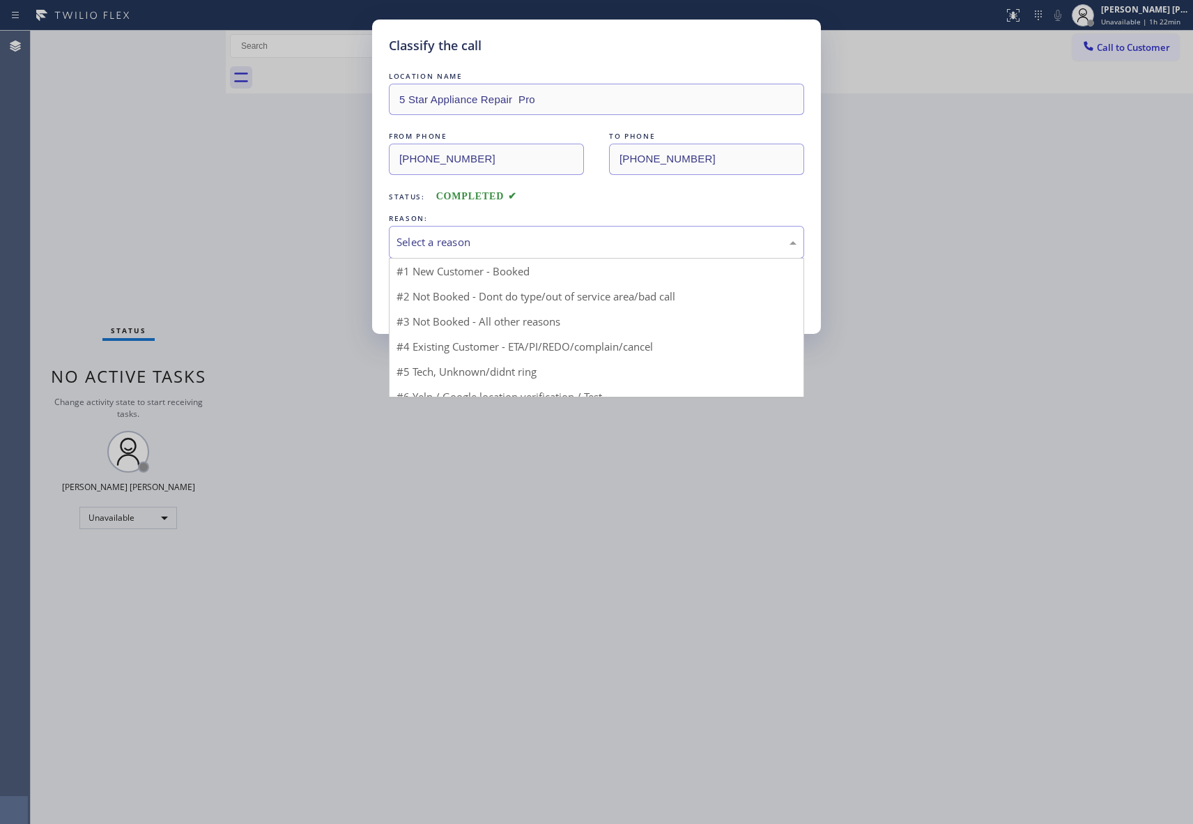
click at [537, 232] on div "Select a reason" at bounding box center [596, 242] width 415 height 33
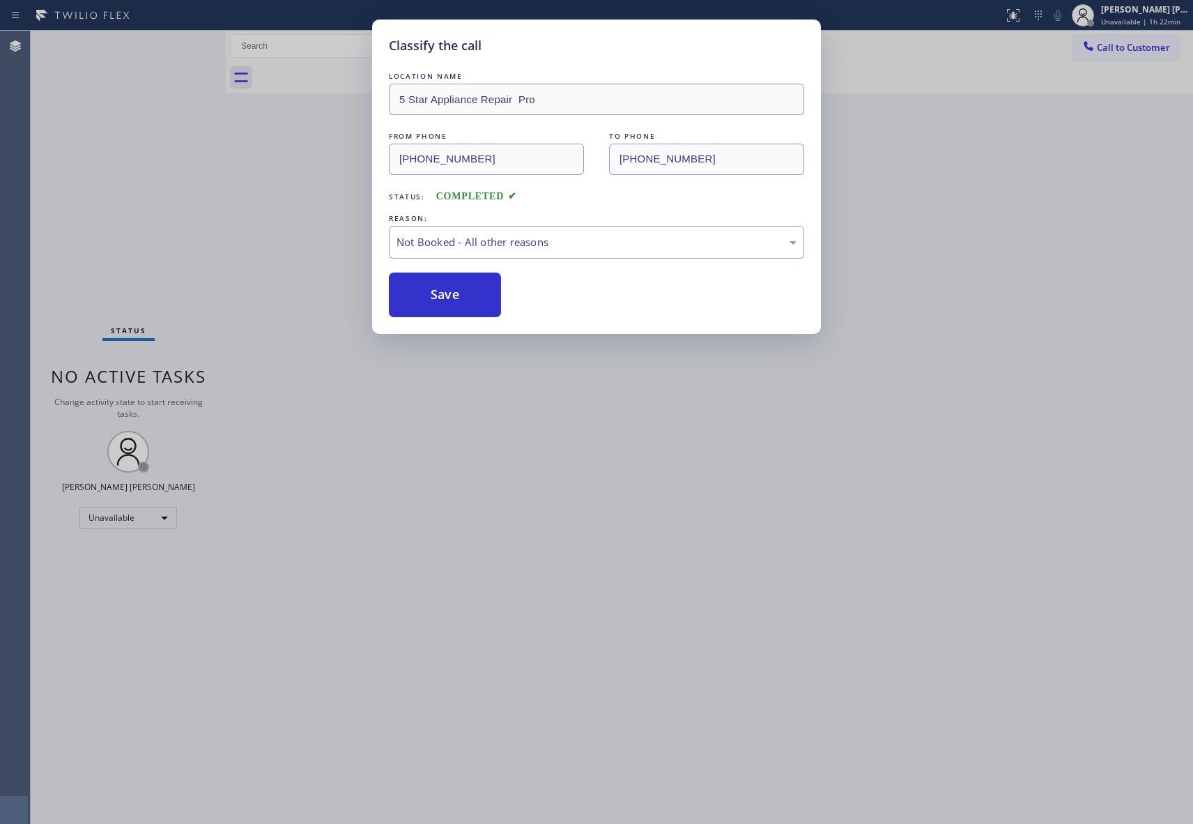
click at [443, 294] on button "Save" at bounding box center [445, 295] width 112 height 45
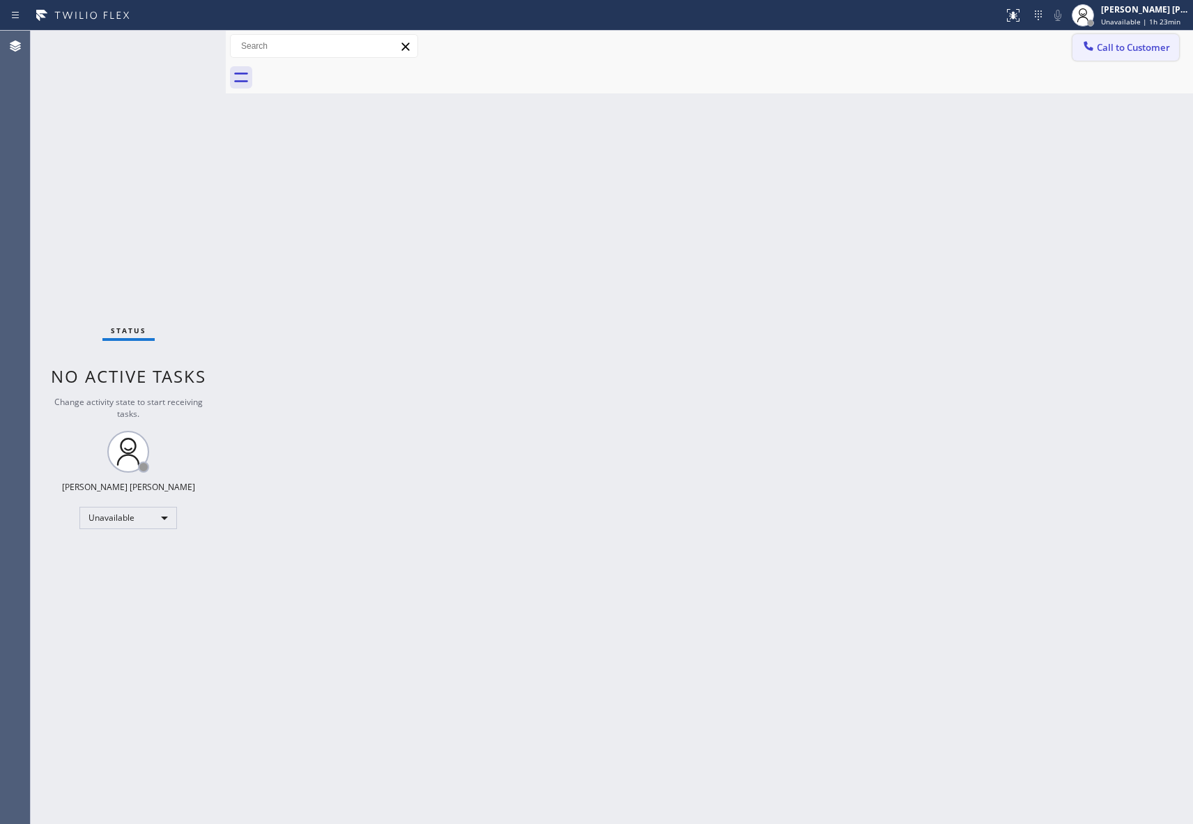
click at [1138, 38] on button "Call to Customer" at bounding box center [1126, 47] width 107 height 26
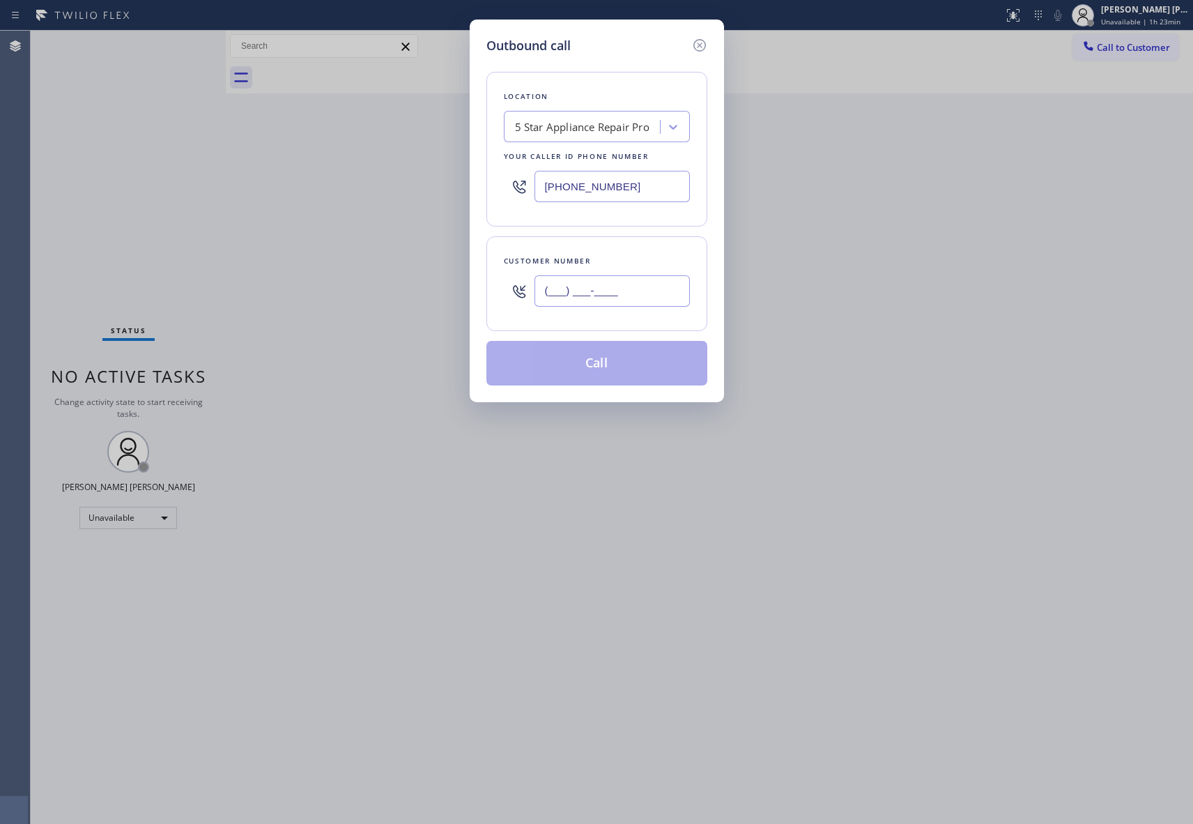
click at [662, 290] on input "(___) ___-____" at bounding box center [612, 290] width 155 height 31
paste input "646) 408-7754"
type input "[PHONE_NUMBER]"
click at [636, 355] on button "Call" at bounding box center [596, 363] width 221 height 45
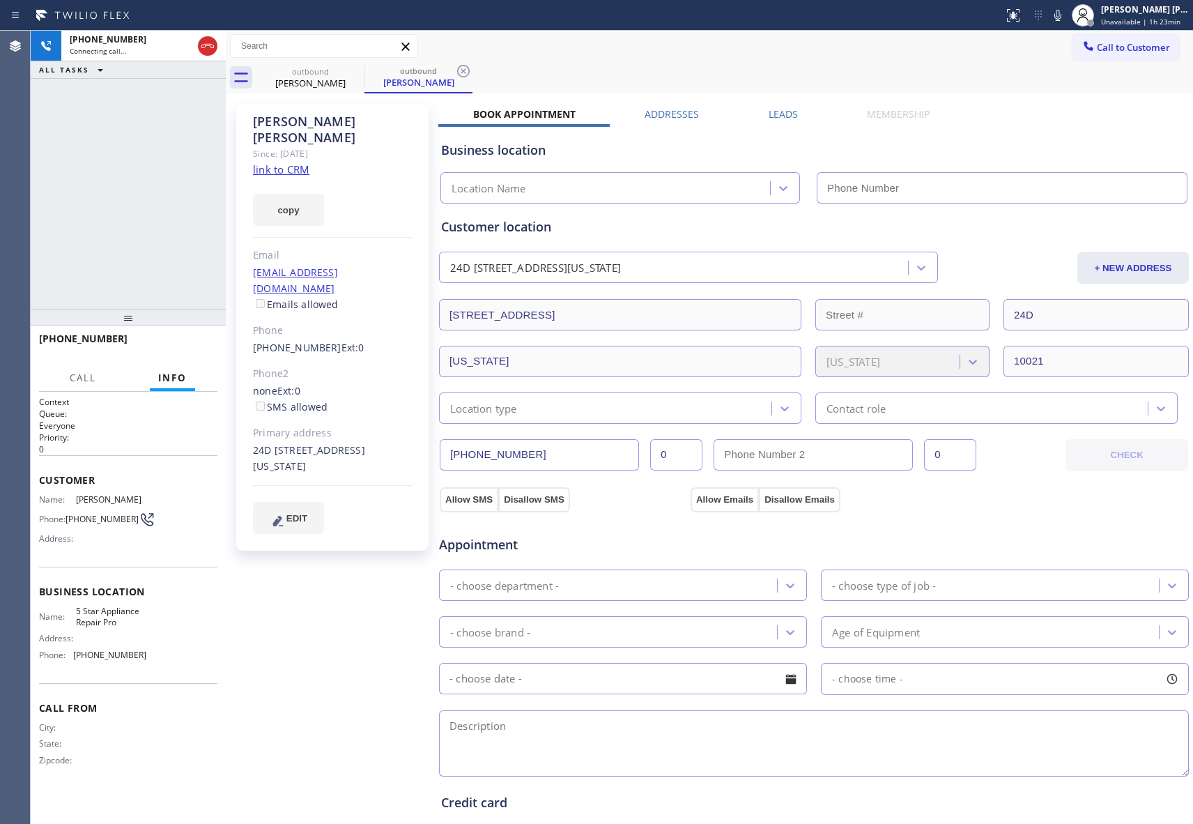
type input "[PHONE_NUMBER]"
drag, startPoint x: 192, startPoint y: 342, endPoint x: 235, endPoint y: 323, distance: 46.2
click at [192, 342] on span "HANG UP" at bounding box center [185, 345] width 43 height 10
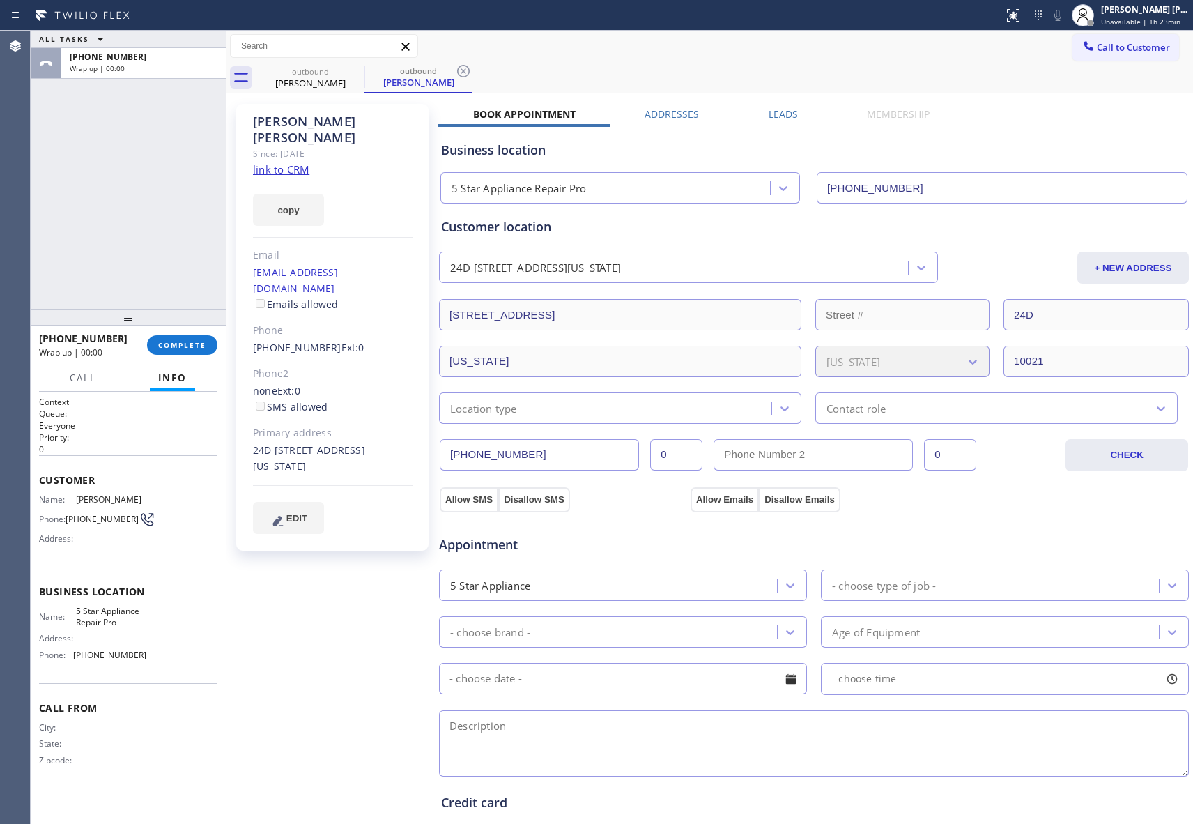
click at [783, 112] on label "Leads" at bounding box center [783, 113] width 29 height 13
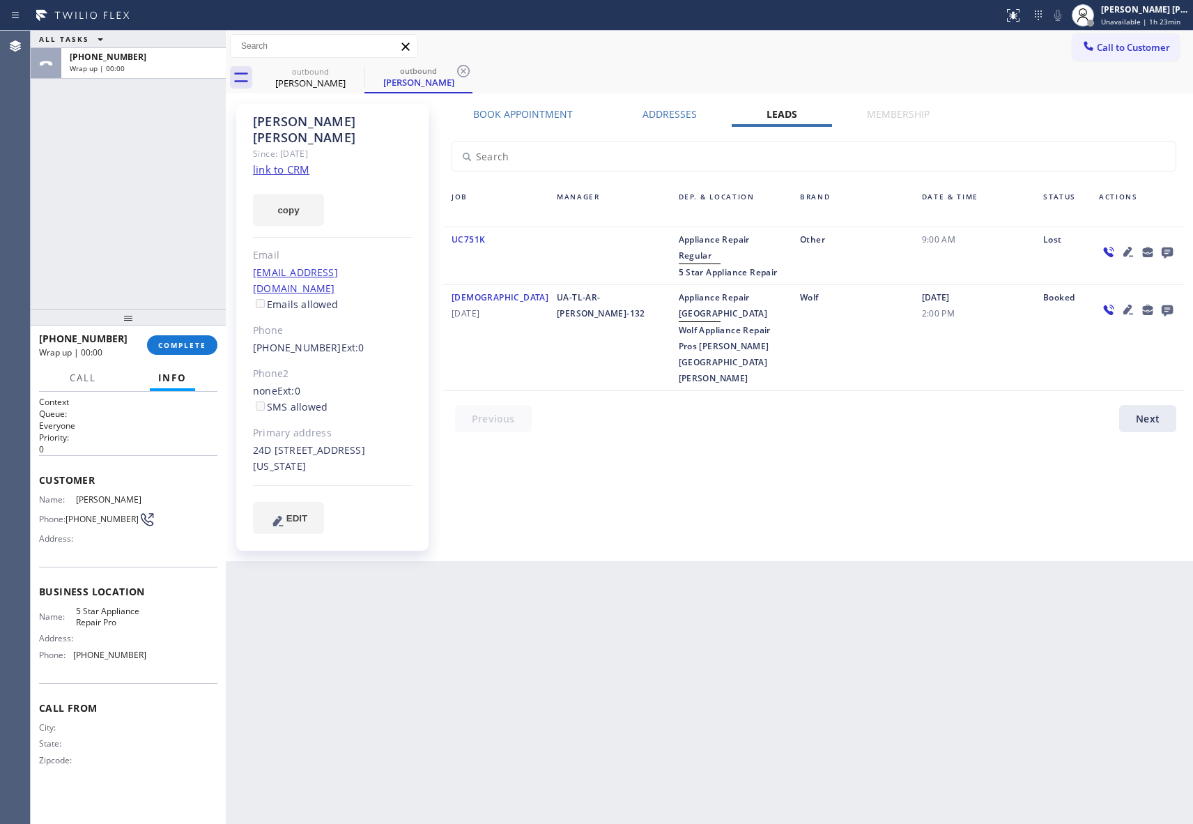
click at [1166, 248] on icon at bounding box center [1167, 252] width 11 height 11
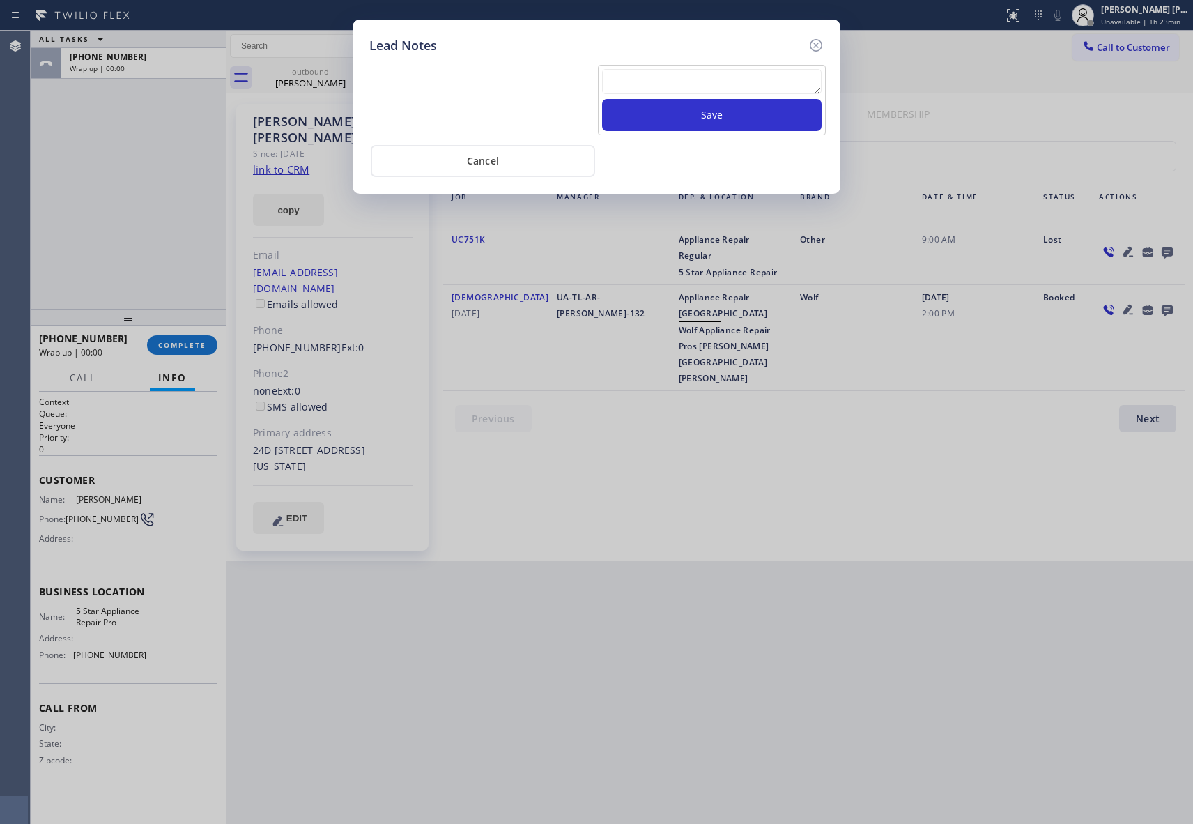
click at [785, 93] on textarea at bounding box center [712, 81] width 220 height 25
paste textarea "VM | please transfer if cx calls back"
type textarea "VM | please transfer if cx calls back"
click at [767, 123] on button "Save" at bounding box center [712, 115] width 220 height 32
click at [820, 45] on icon at bounding box center [816, 45] width 17 height 17
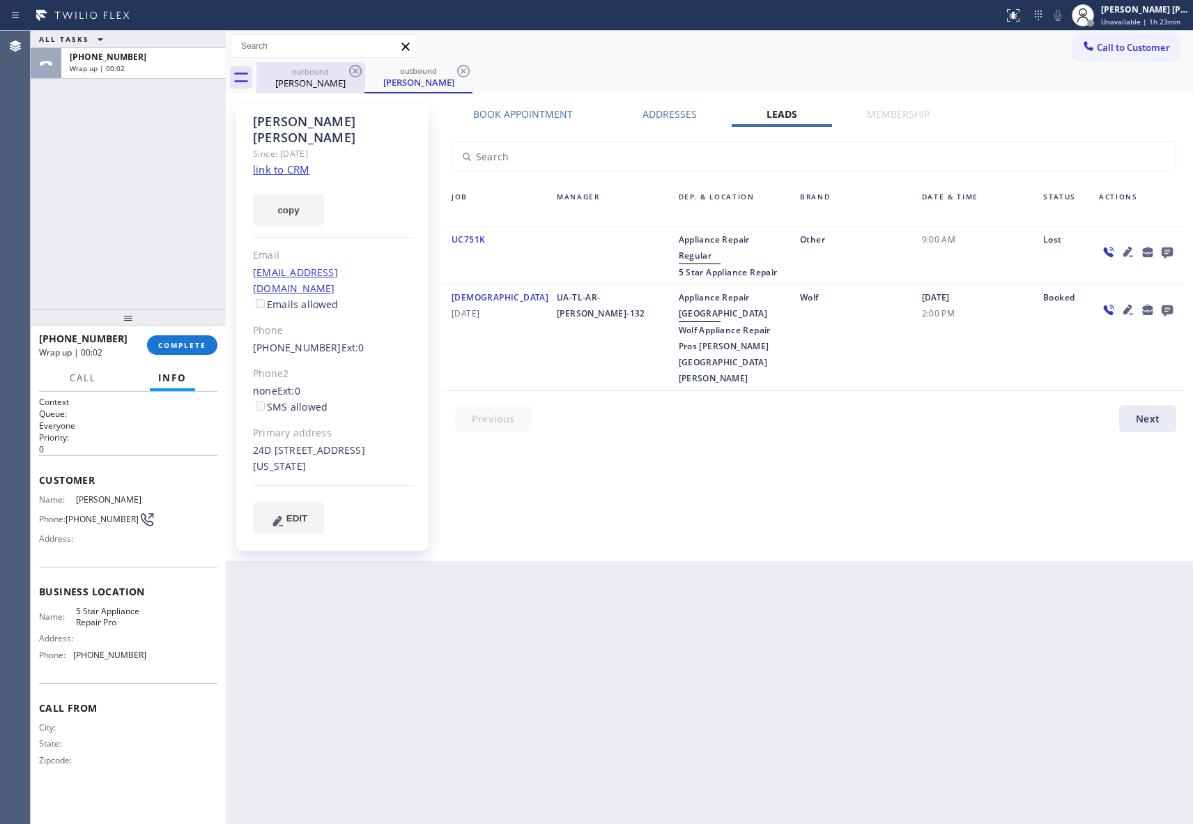
drag, startPoint x: 344, startPoint y: 84, endPoint x: 354, endPoint y: 78, distance: 11.8
click at [344, 82] on div "[PERSON_NAME]" at bounding box center [310, 83] width 105 height 13
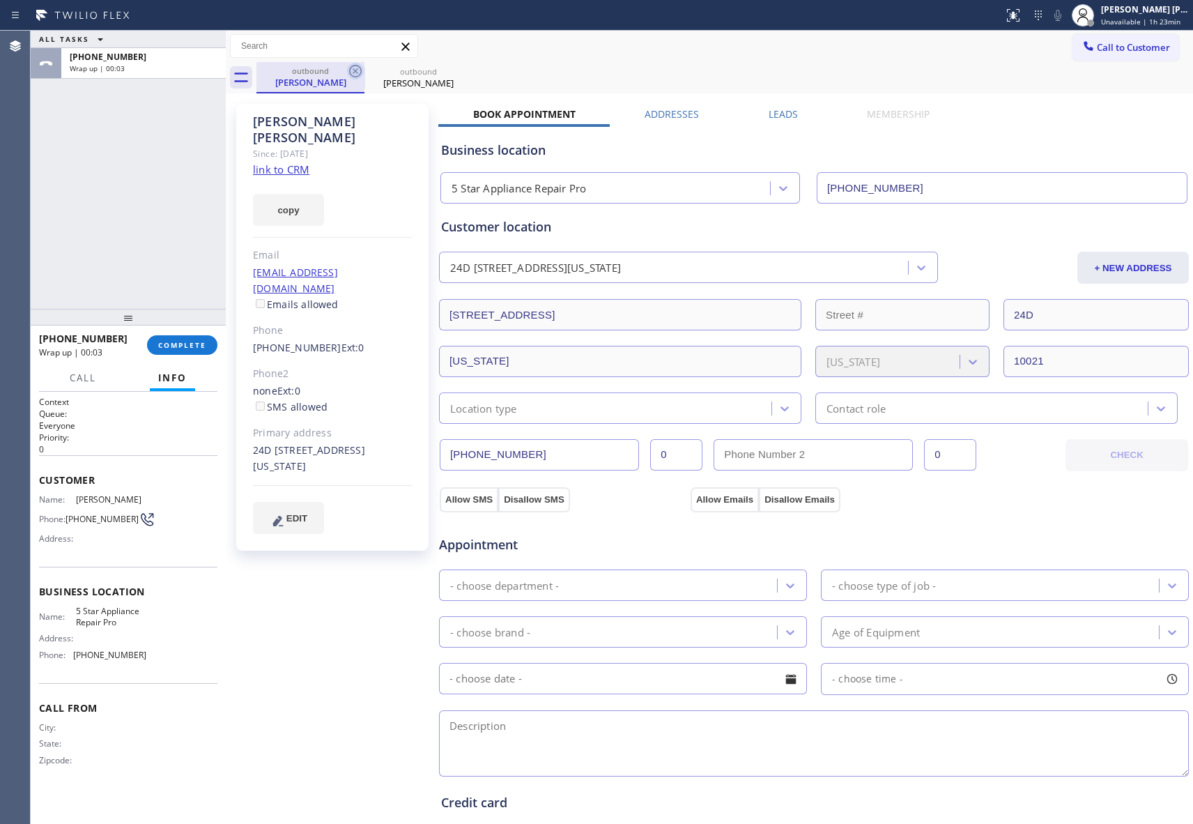
click at [354, 78] on icon at bounding box center [355, 71] width 17 height 17
click at [0, 0] on icon at bounding box center [0, 0] width 0 height 0
click at [354, 78] on div "outbound [PERSON_NAME] outbound [PERSON_NAME]" at bounding box center [724, 77] width 937 height 31
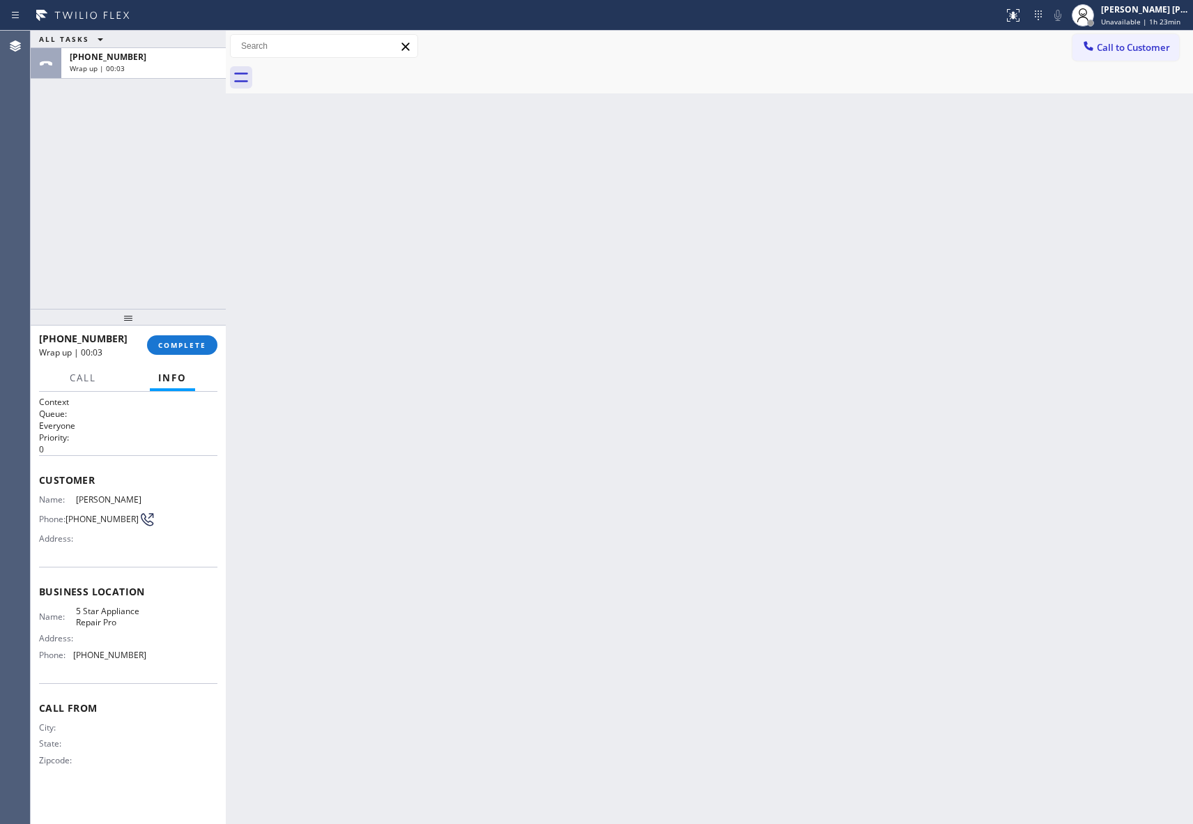
click at [354, 78] on div at bounding box center [724, 77] width 937 height 31
click at [190, 350] on button "COMPLETE" at bounding box center [182, 345] width 70 height 20
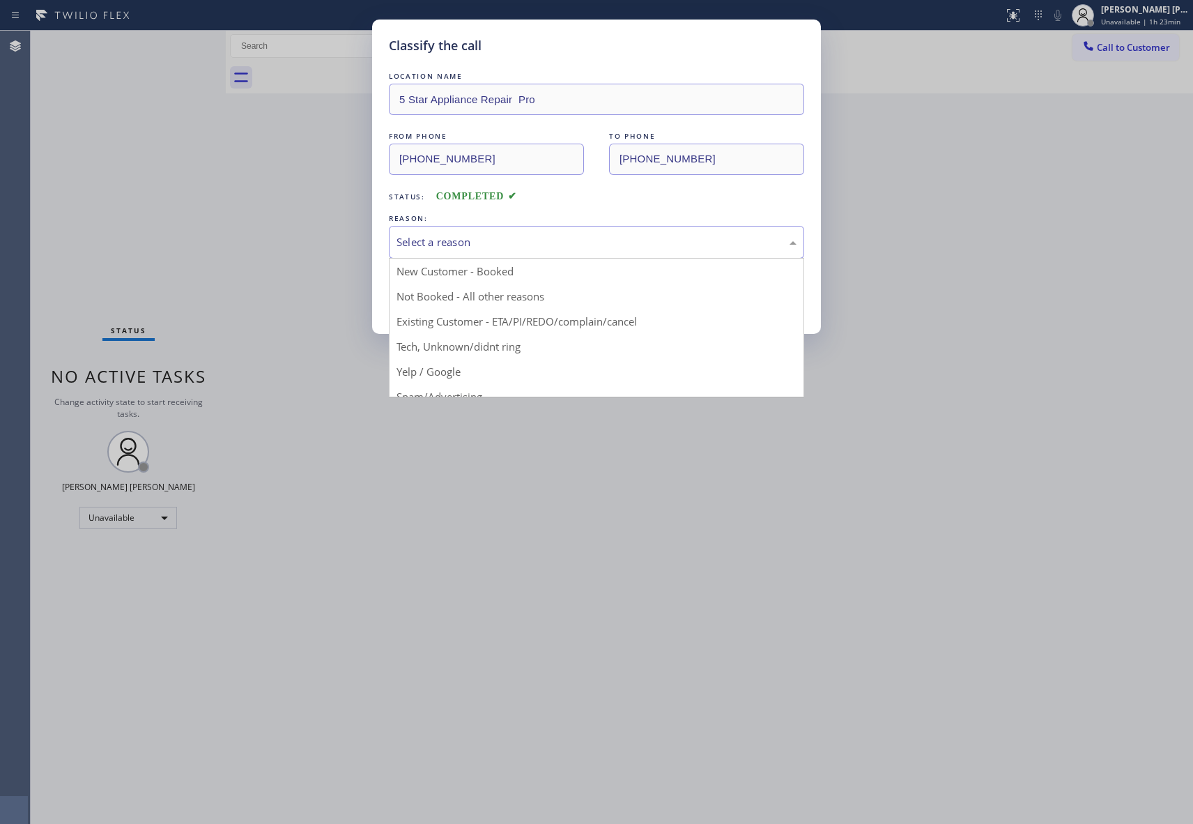
click at [555, 241] on div "Select a reason" at bounding box center [597, 242] width 400 height 16
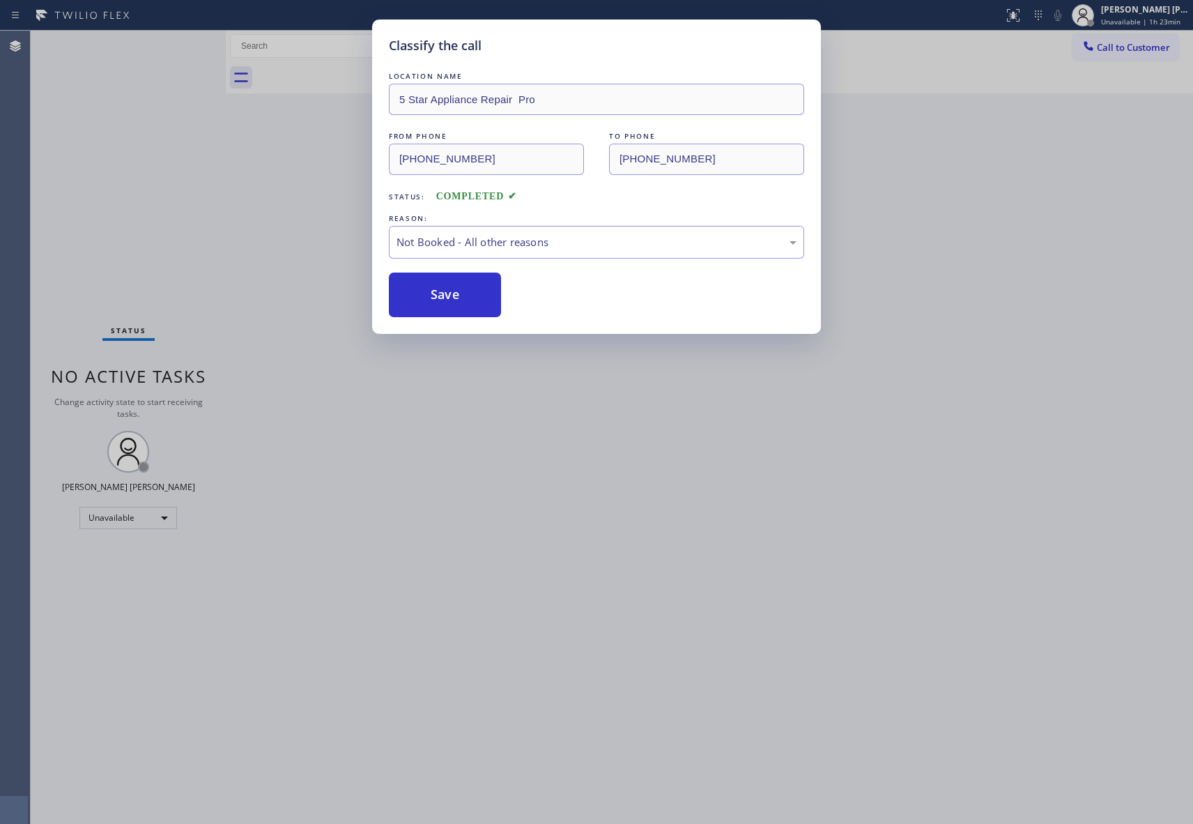
click at [427, 293] on button "Save" at bounding box center [445, 295] width 112 height 45
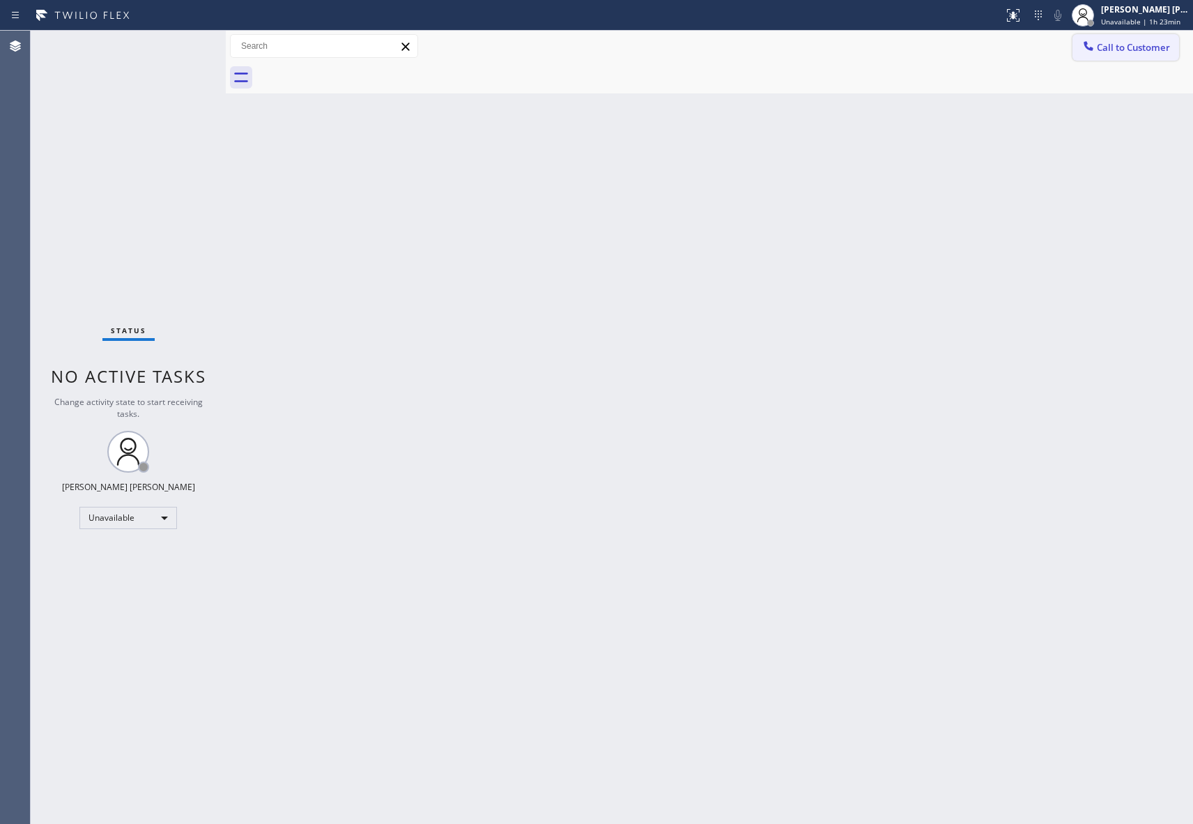
click at [1132, 47] on span "Call to Customer" at bounding box center [1133, 47] width 73 height 13
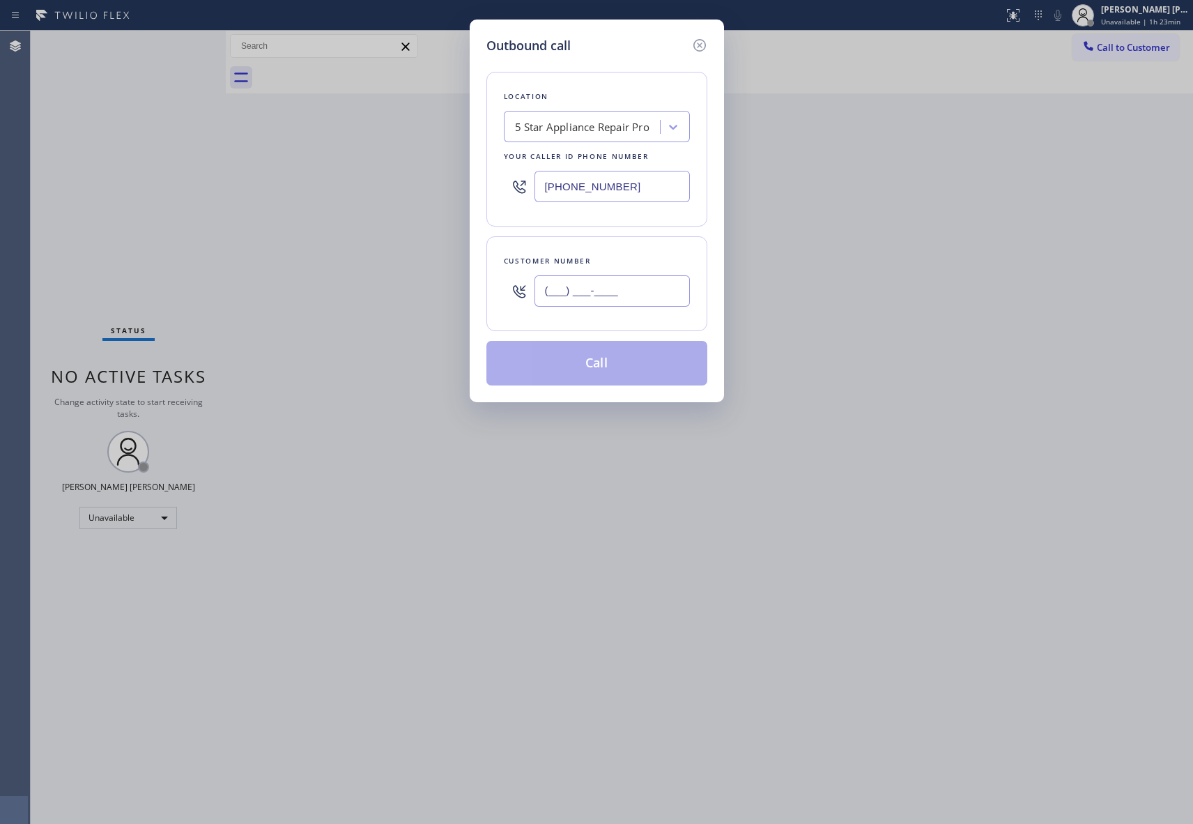
click at [647, 299] on input "(___) ___-____" at bounding box center [612, 290] width 155 height 31
paste input "305) 206-2977"
type input "[PHONE_NUMBER]"
click at [620, 365] on button "Call" at bounding box center [596, 363] width 221 height 45
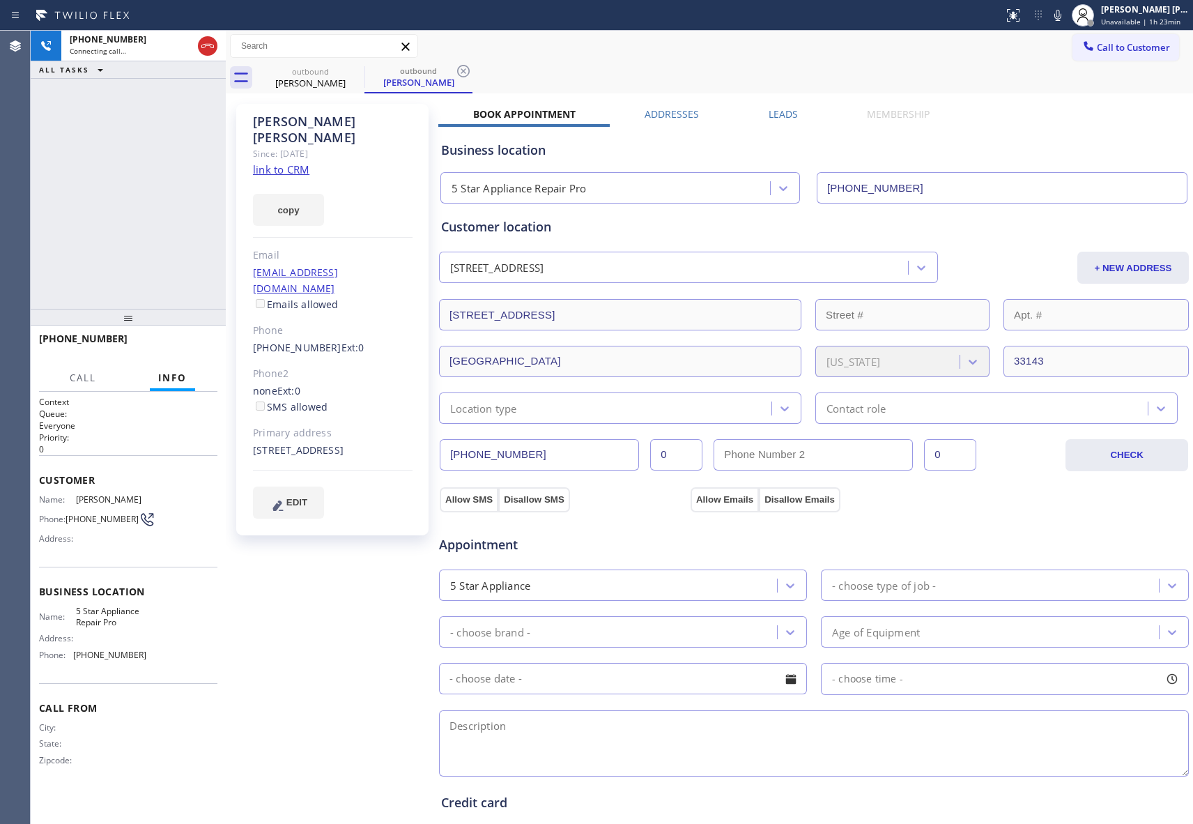
type input "[PHONE_NUMBER]"
drag, startPoint x: 144, startPoint y: 344, endPoint x: 178, endPoint y: 348, distance: 35.2
click at [145, 344] on div "[PHONE_NUMBER] Live | 00:07" at bounding box center [96, 345] width 114 height 36
click at [184, 348] on span "HANG UP" at bounding box center [185, 345] width 43 height 10
click at [771, 114] on label "Leads" at bounding box center [783, 113] width 29 height 13
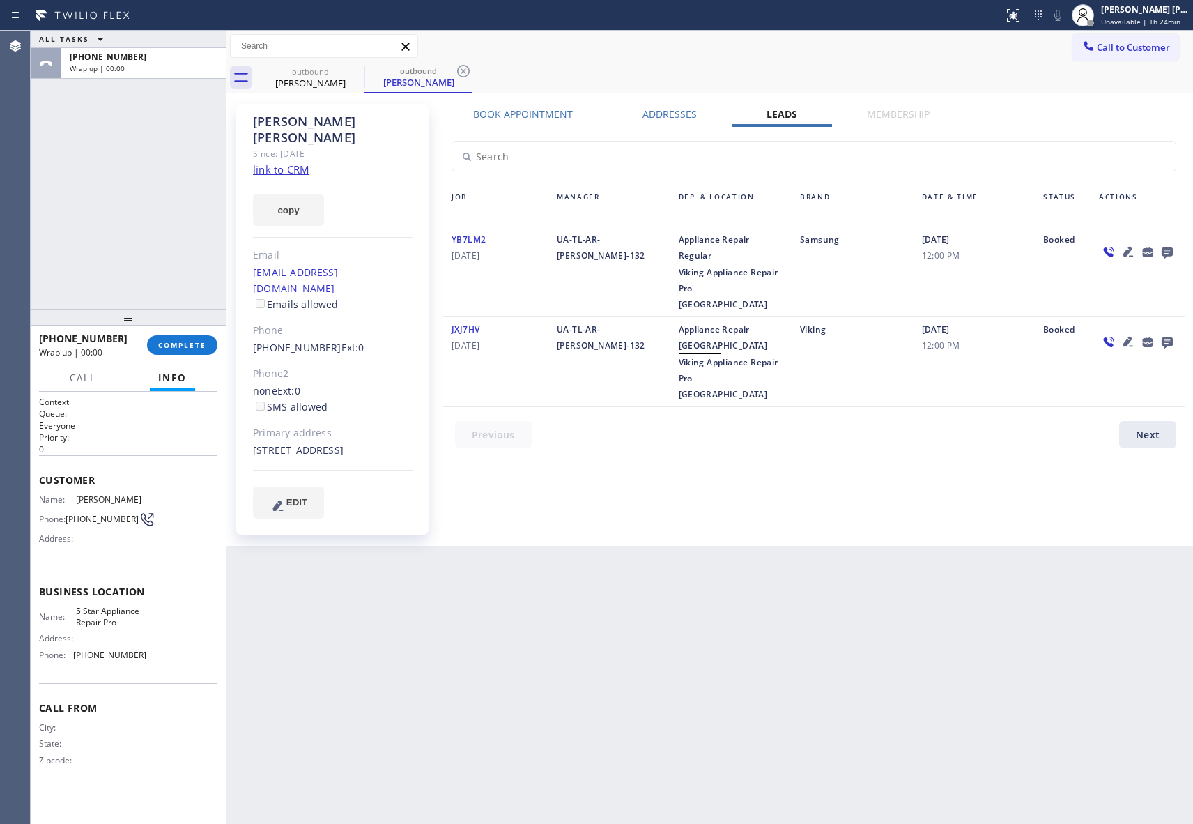
click at [1163, 249] on icon at bounding box center [1167, 252] width 11 height 11
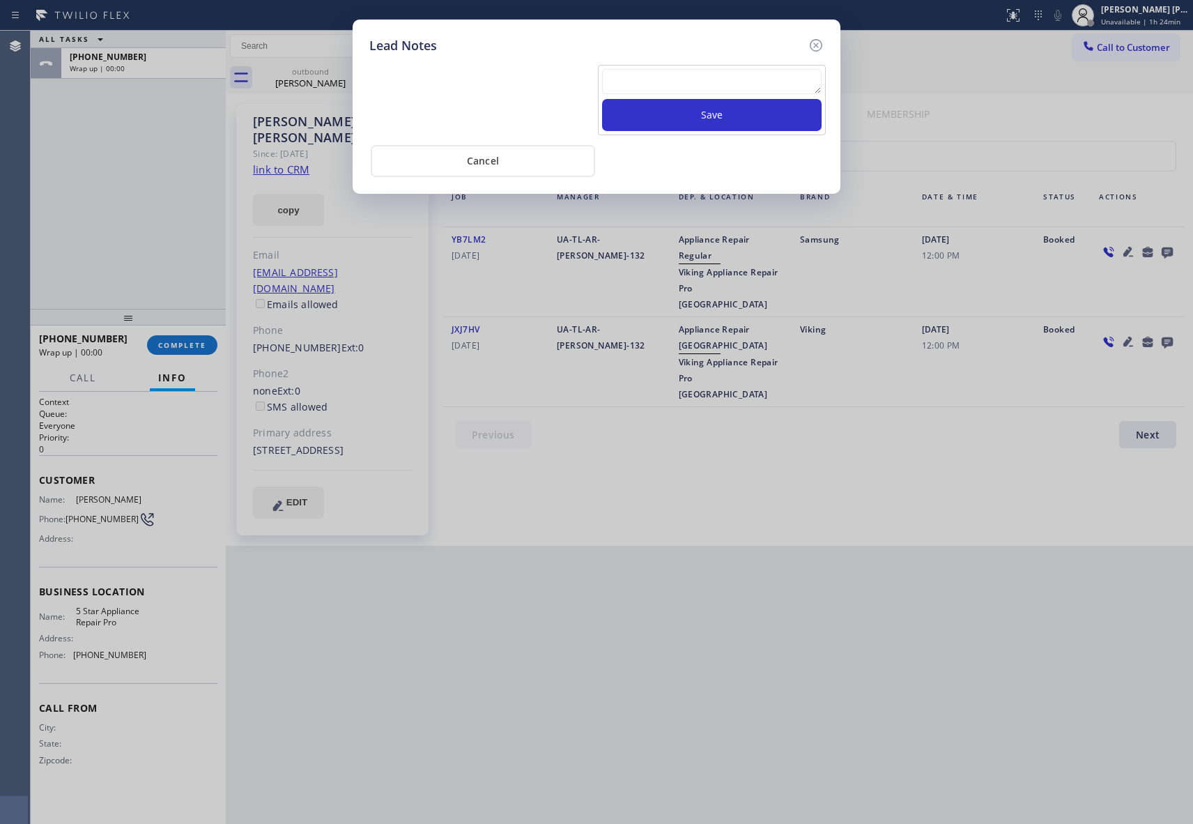
click at [669, 74] on textarea at bounding box center [712, 81] width 220 height 25
paste textarea "VM | please transfer if cx calls back"
type textarea "VM | please transfer if cx calls back"
click at [691, 115] on button "Save" at bounding box center [712, 115] width 220 height 32
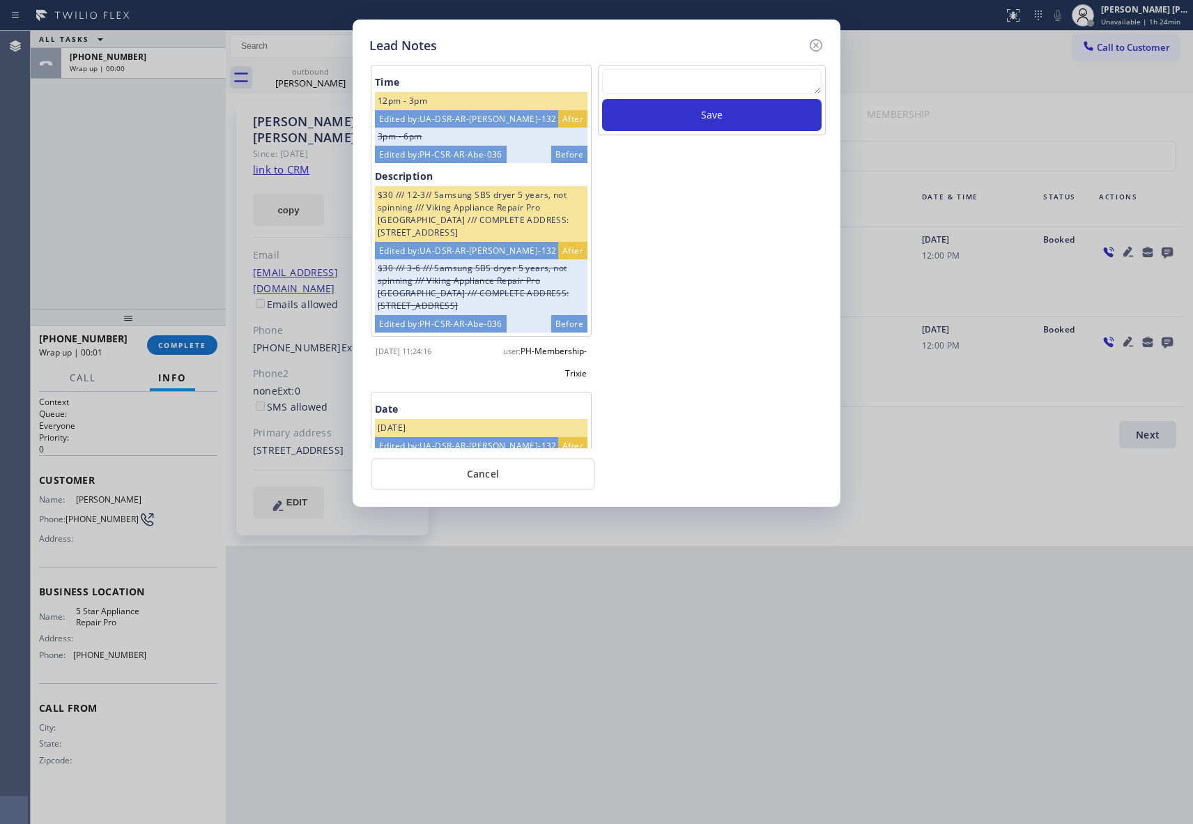
drag, startPoint x: 818, startPoint y: 39, endPoint x: 804, endPoint y: 40, distance: 14.7
click at [817, 38] on icon at bounding box center [816, 45] width 17 height 17
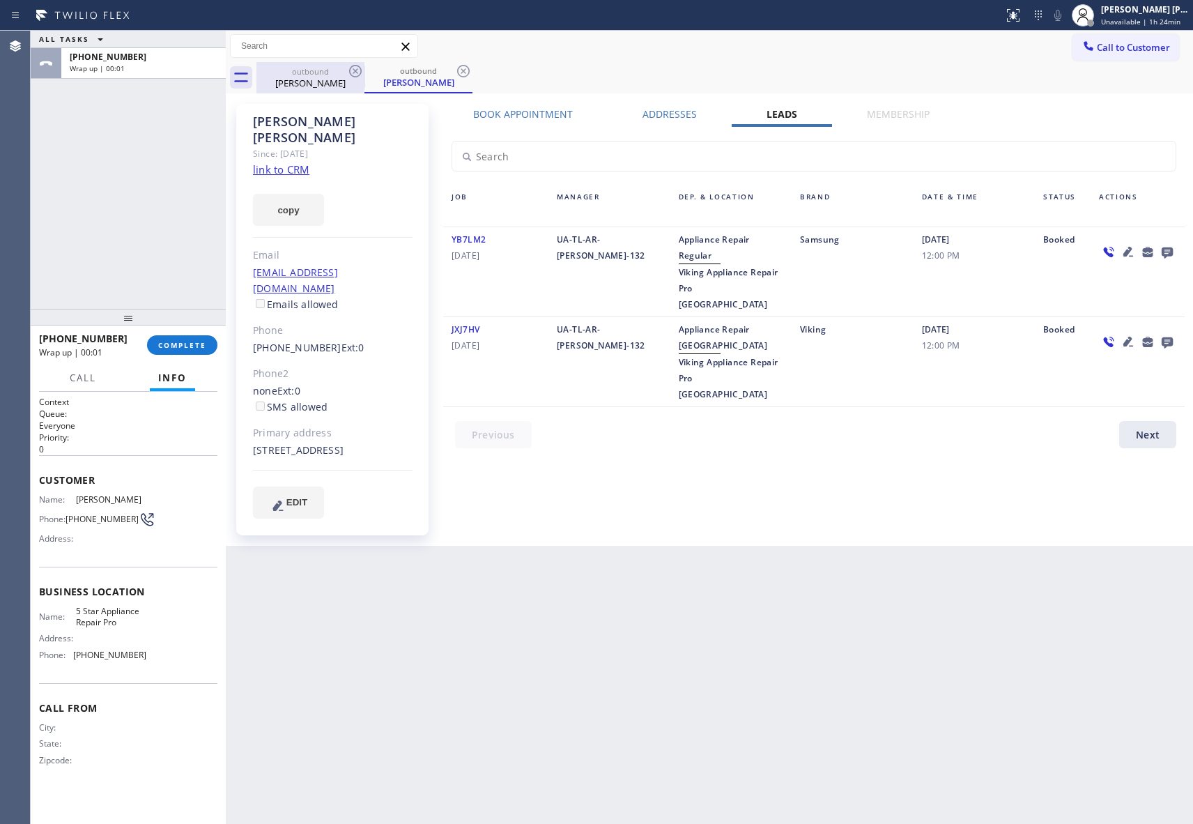
drag, startPoint x: 355, startPoint y: 79, endPoint x: 351, endPoint y: 61, distance: 17.9
click at [355, 76] on icon at bounding box center [355, 71] width 17 height 17
click at [351, 62] on div "outbound [PERSON_NAME]" at bounding box center [310, 77] width 105 height 31
click at [366, 62] on div "outbound [PERSON_NAME]" at bounding box center [418, 77] width 105 height 30
click at [354, 70] on icon at bounding box center [355, 71] width 17 height 17
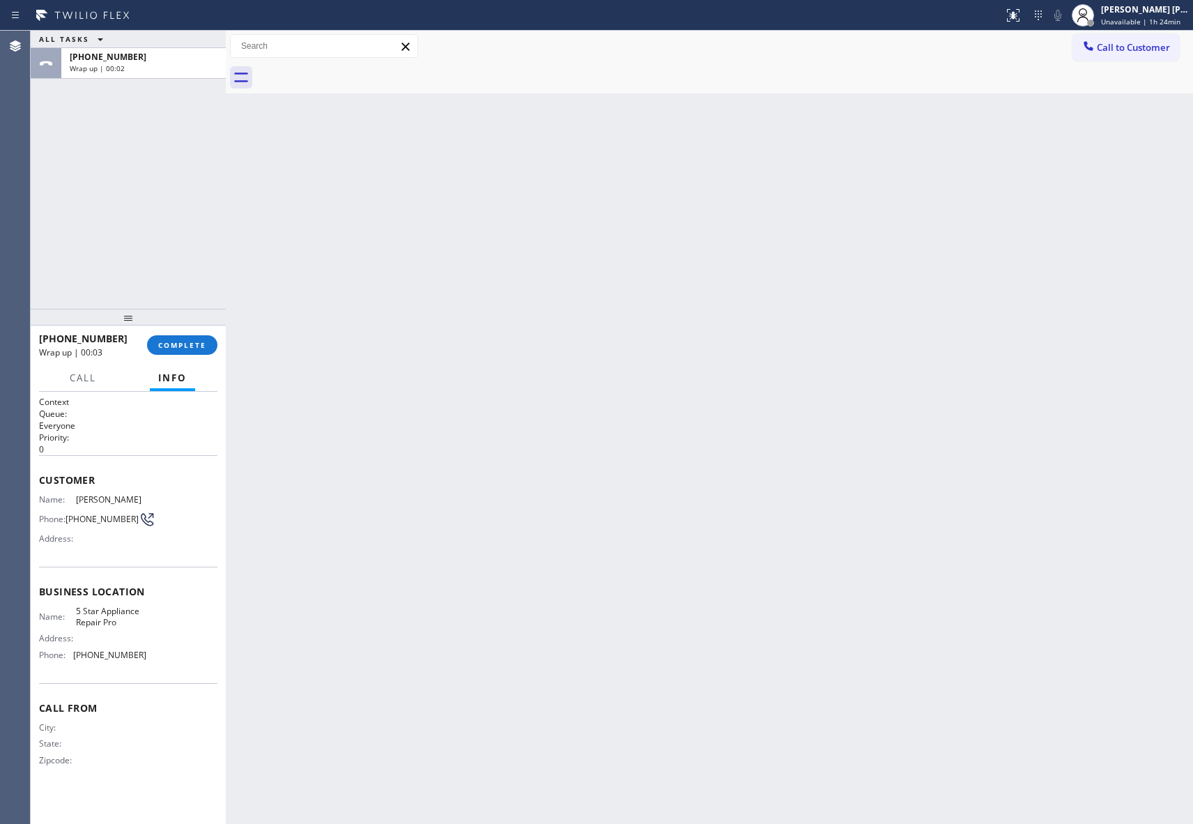
click at [354, 70] on div at bounding box center [724, 77] width 937 height 31
click at [194, 343] on span "COMPLETE" at bounding box center [182, 345] width 48 height 10
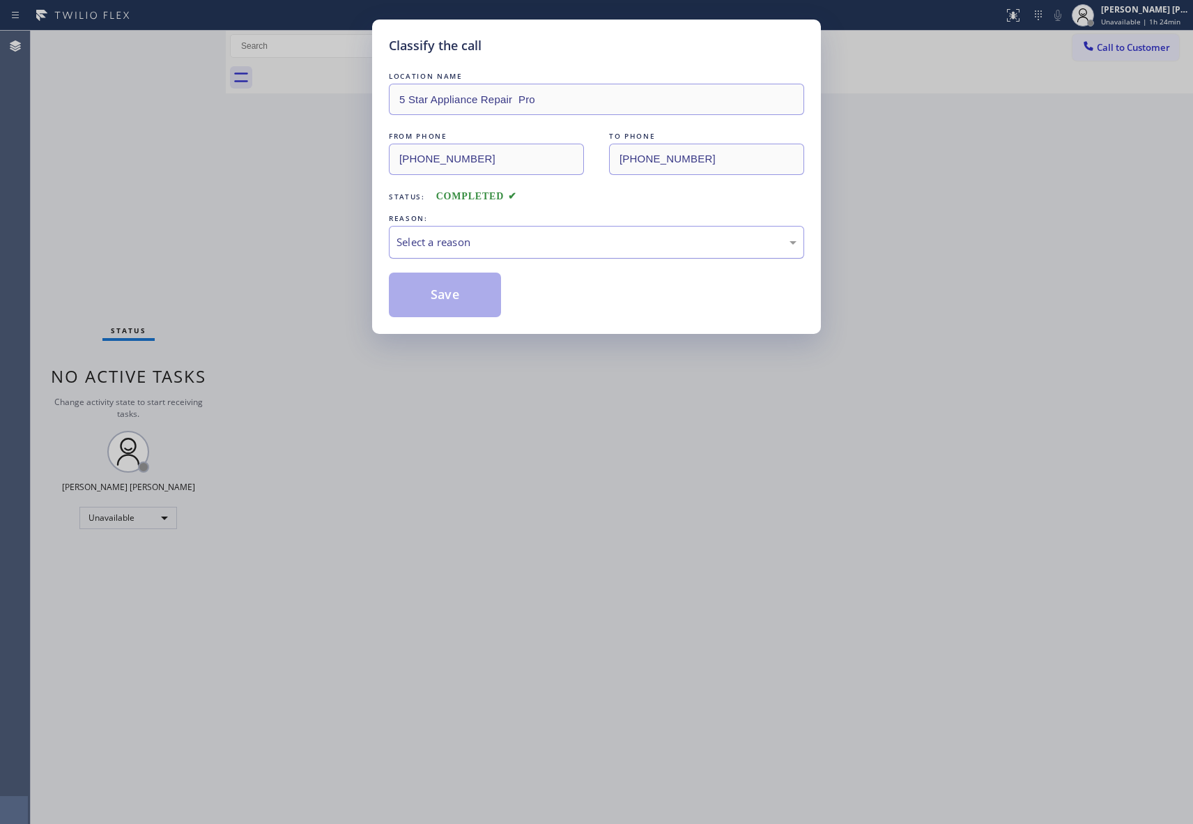
click at [561, 245] on div "Select a reason" at bounding box center [597, 242] width 400 height 16
click at [436, 296] on button "Save" at bounding box center [445, 295] width 112 height 45
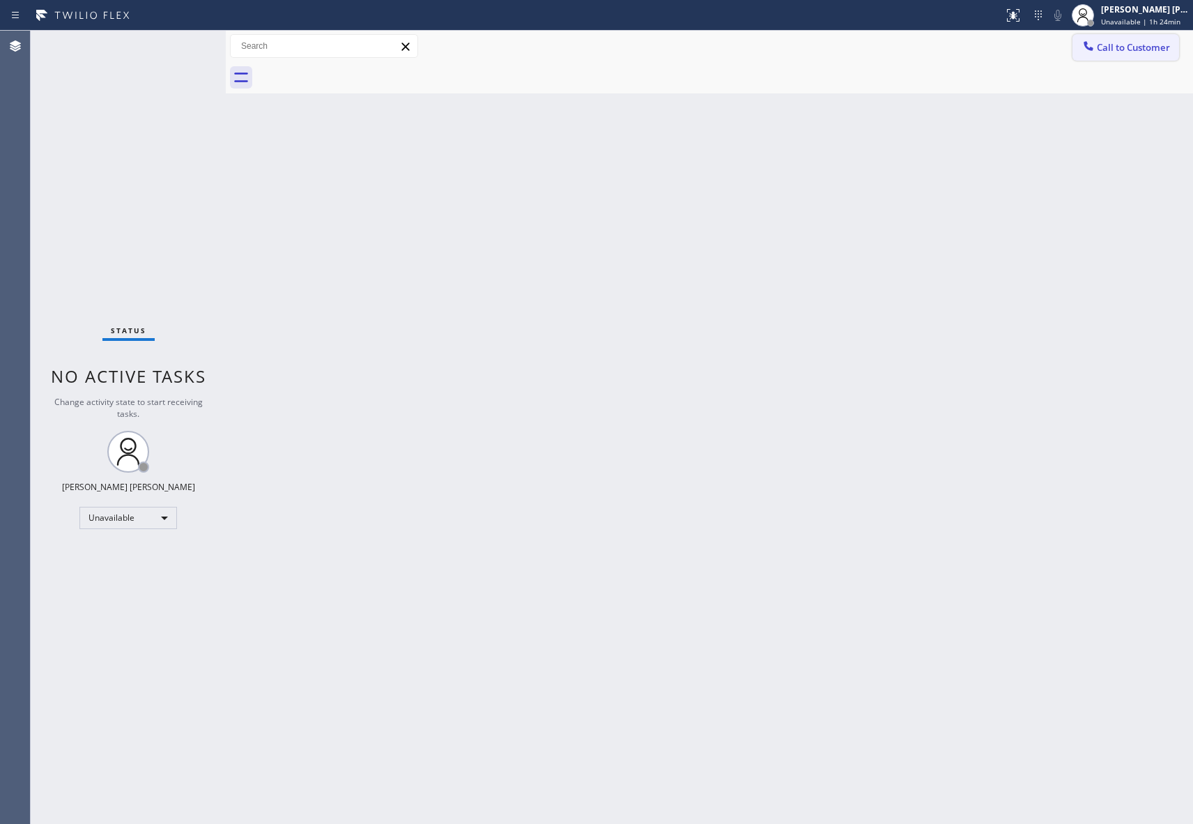
click at [1164, 45] on span "Call to Customer" at bounding box center [1133, 47] width 73 height 13
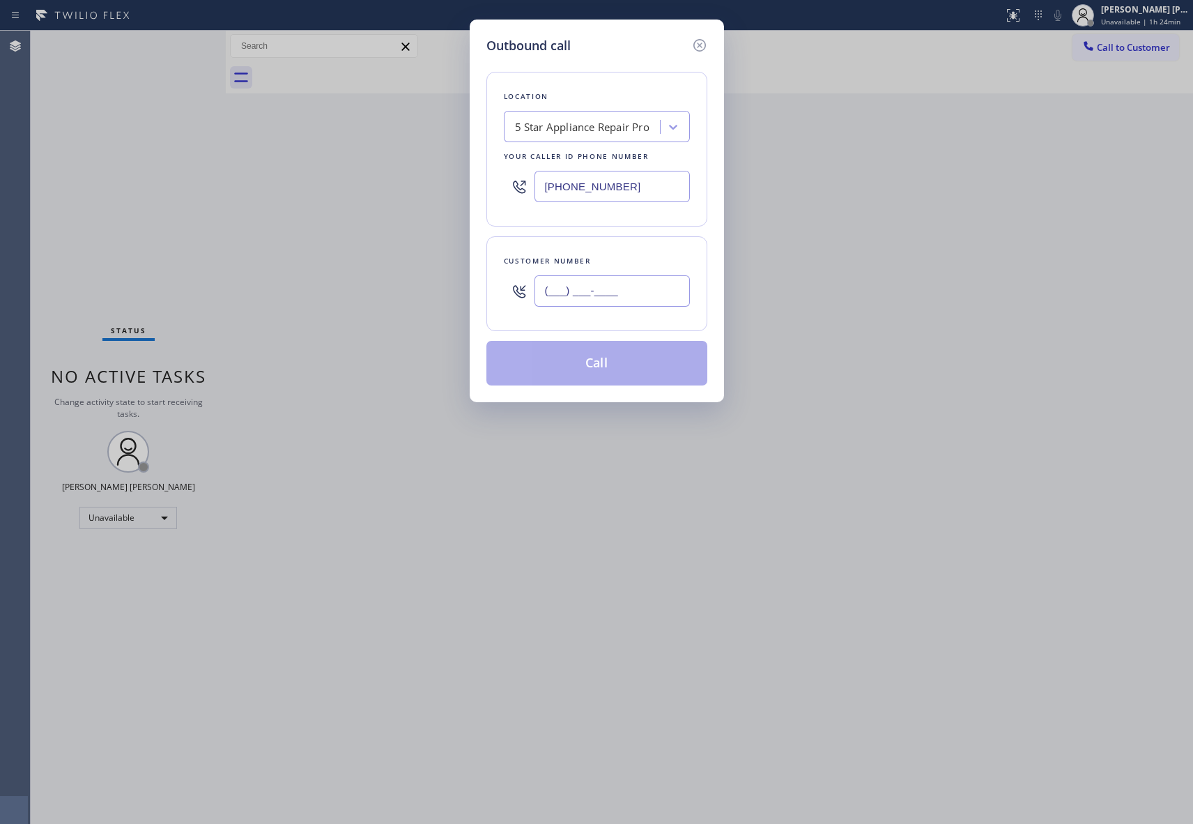
click at [679, 294] on input "(___) ___-____" at bounding box center [612, 290] width 155 height 31
paste input "818) 266-4462"
type input "[PHONE_NUMBER]"
click at [630, 368] on button "Call" at bounding box center [596, 363] width 221 height 45
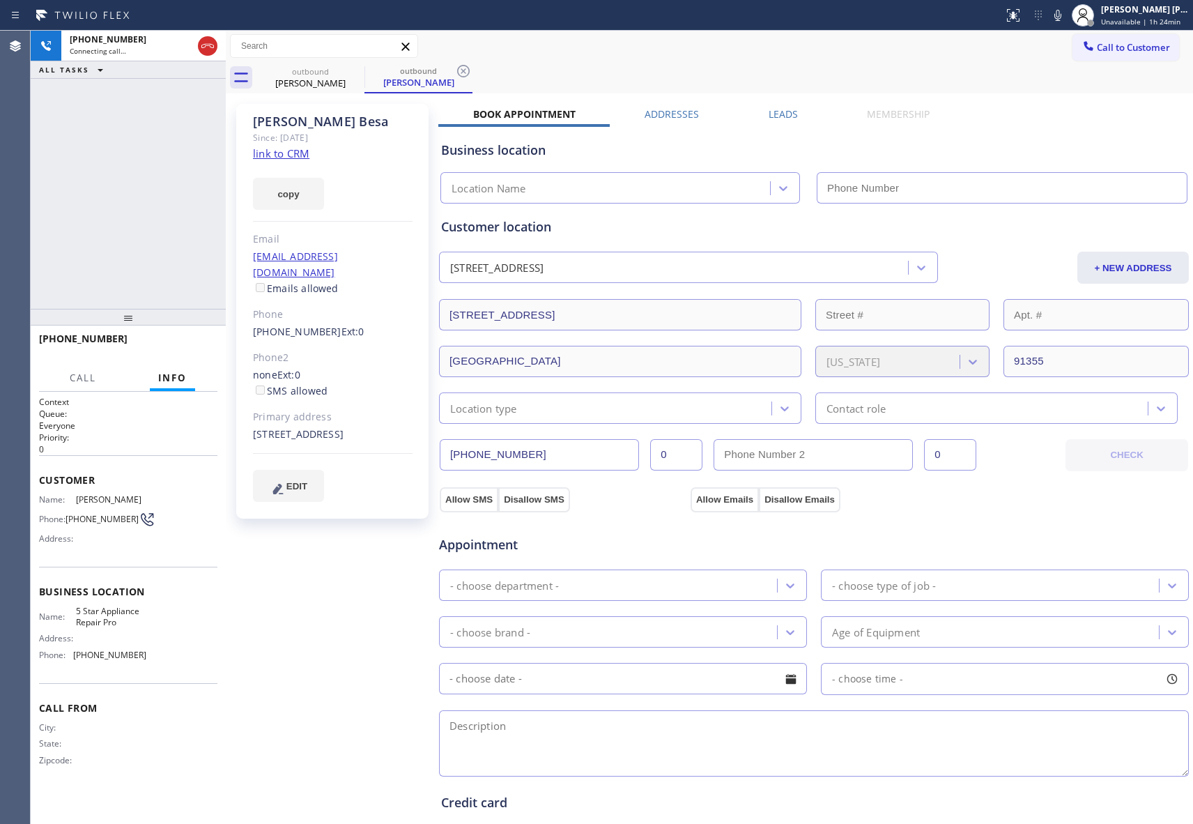
type input "[PHONE_NUMBER]"
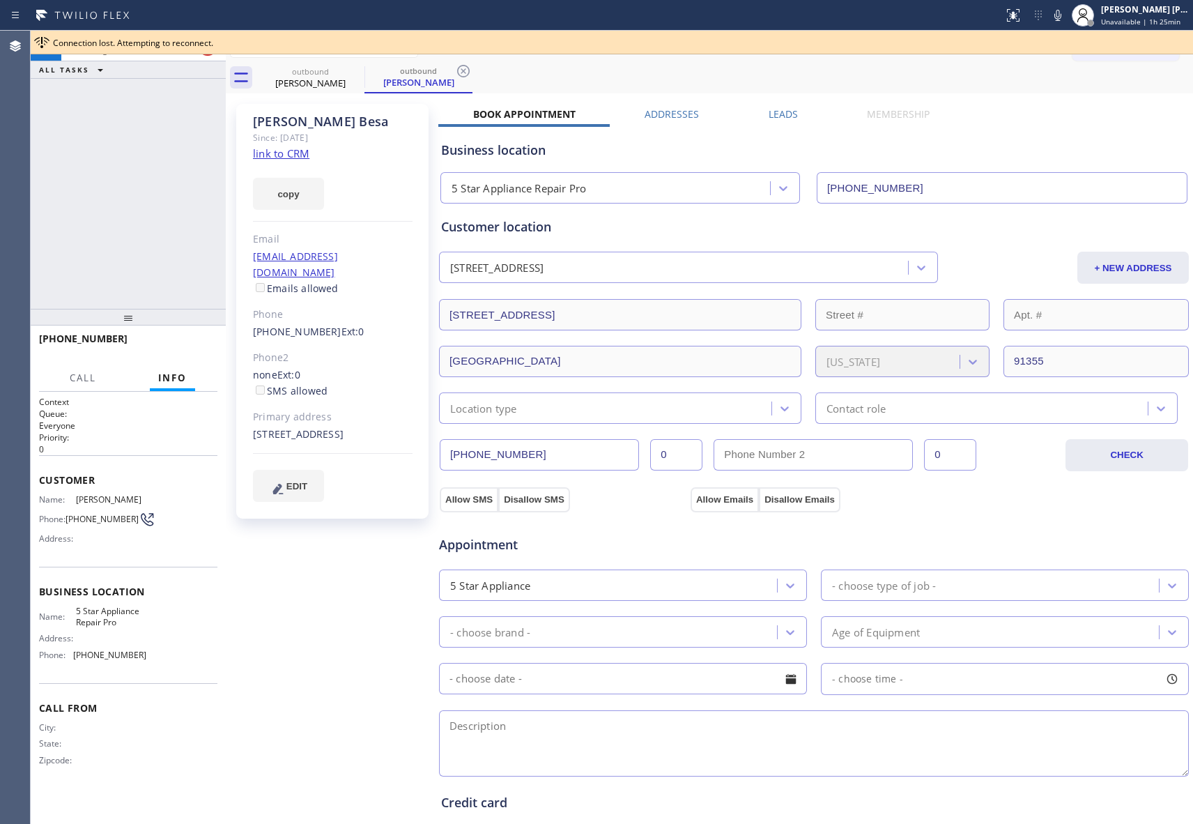
click at [778, 118] on label "Leads" at bounding box center [783, 113] width 29 height 13
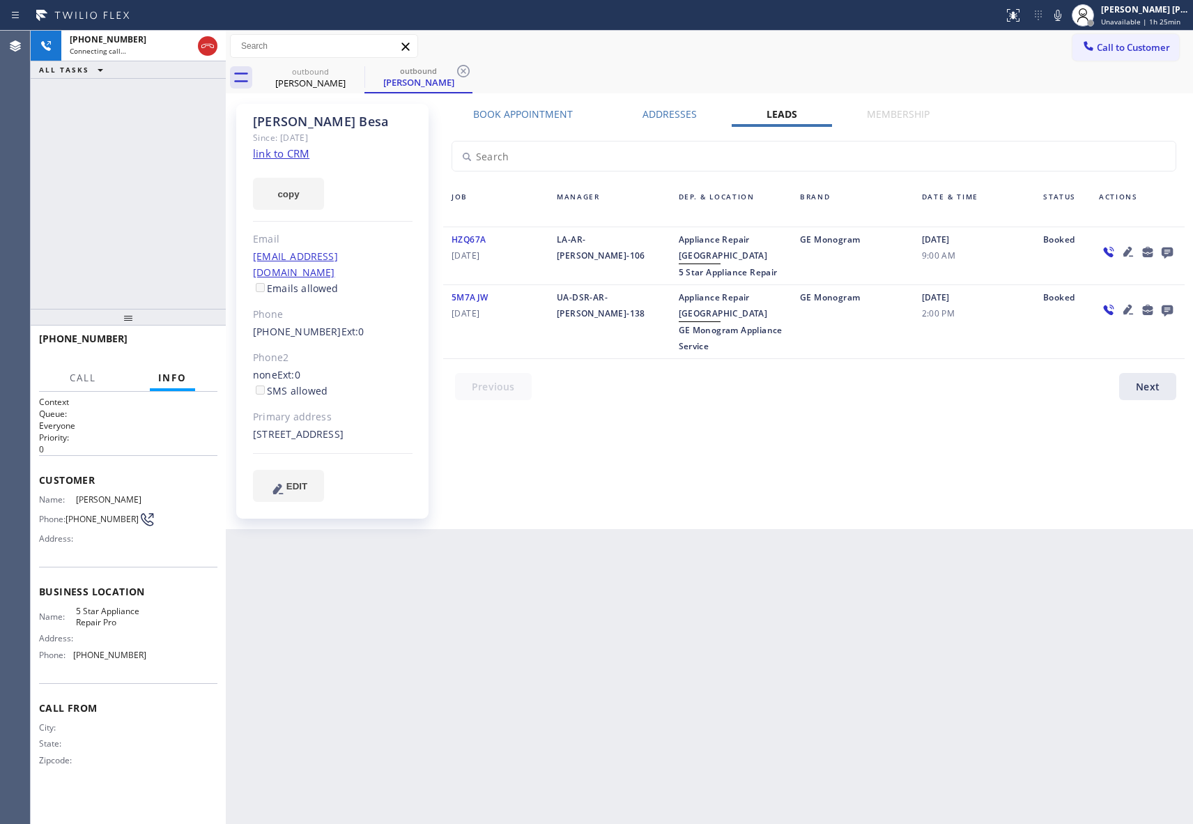
click at [1166, 250] on icon at bounding box center [1167, 251] width 17 height 17
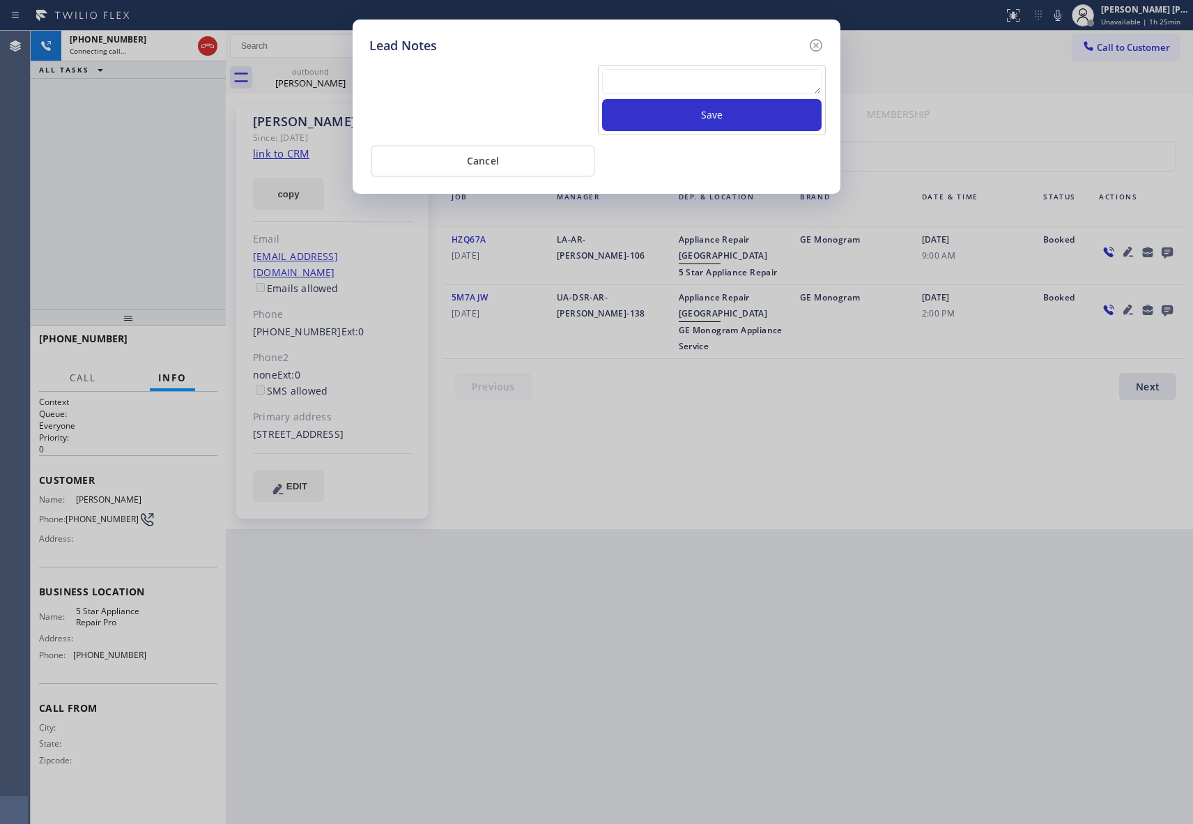
click at [698, 90] on textarea at bounding box center [712, 81] width 220 height 25
paste textarea "VM | please transfer if cx calls back"
type textarea "VM | please transfer if cx calls back"
click at [715, 121] on button "Save" at bounding box center [712, 115] width 220 height 32
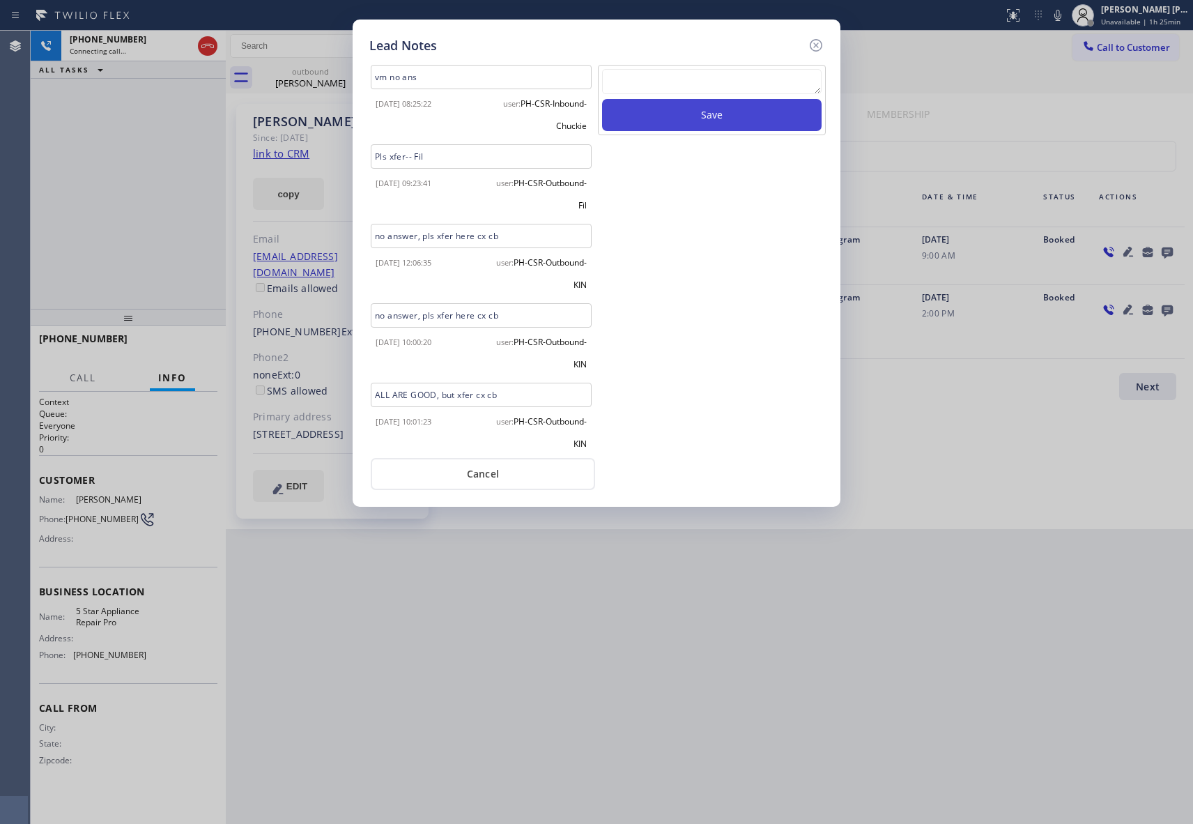
scroll to position [0, 0]
click at [817, 42] on icon at bounding box center [816, 45] width 17 height 17
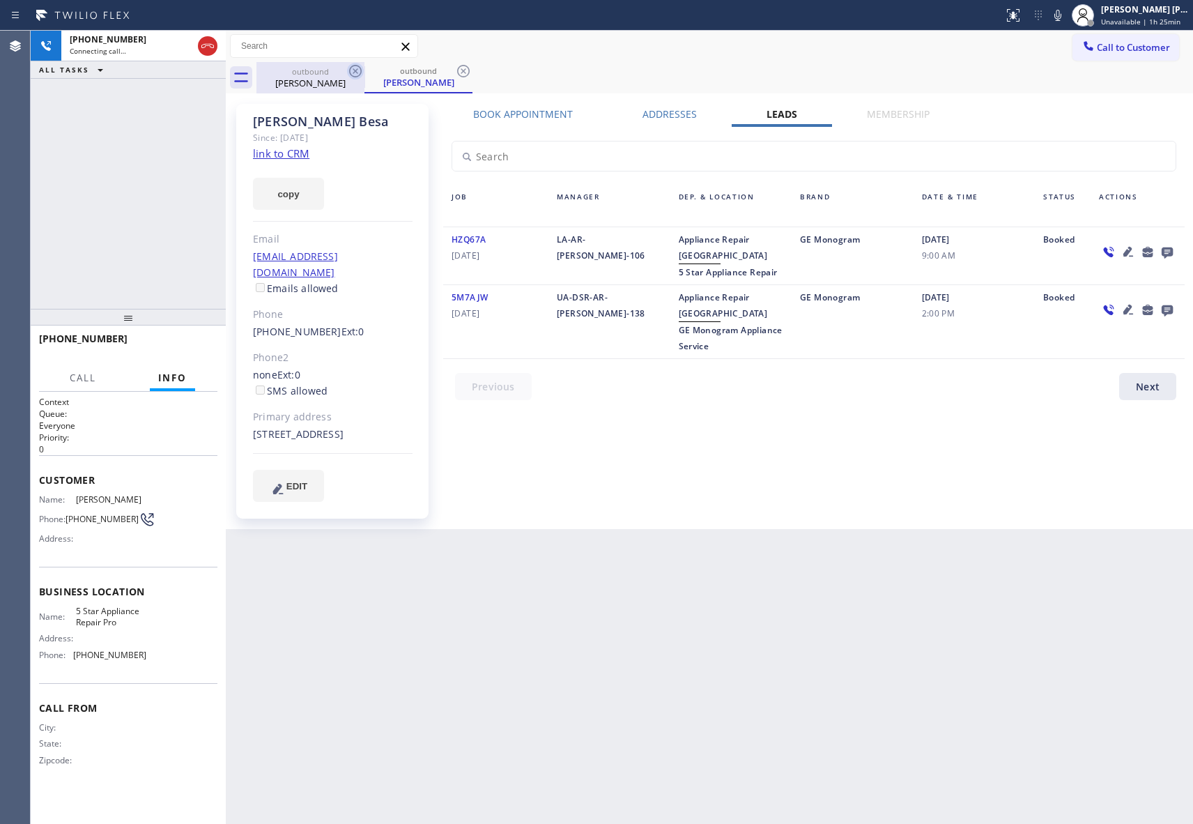
click at [360, 75] on icon at bounding box center [355, 71] width 13 height 13
click at [358, 70] on icon at bounding box center [355, 71] width 17 height 17
click at [365, 70] on div "outbound [PERSON_NAME]" at bounding box center [419, 77] width 108 height 31
click at [358, 70] on icon at bounding box center [355, 71] width 17 height 17
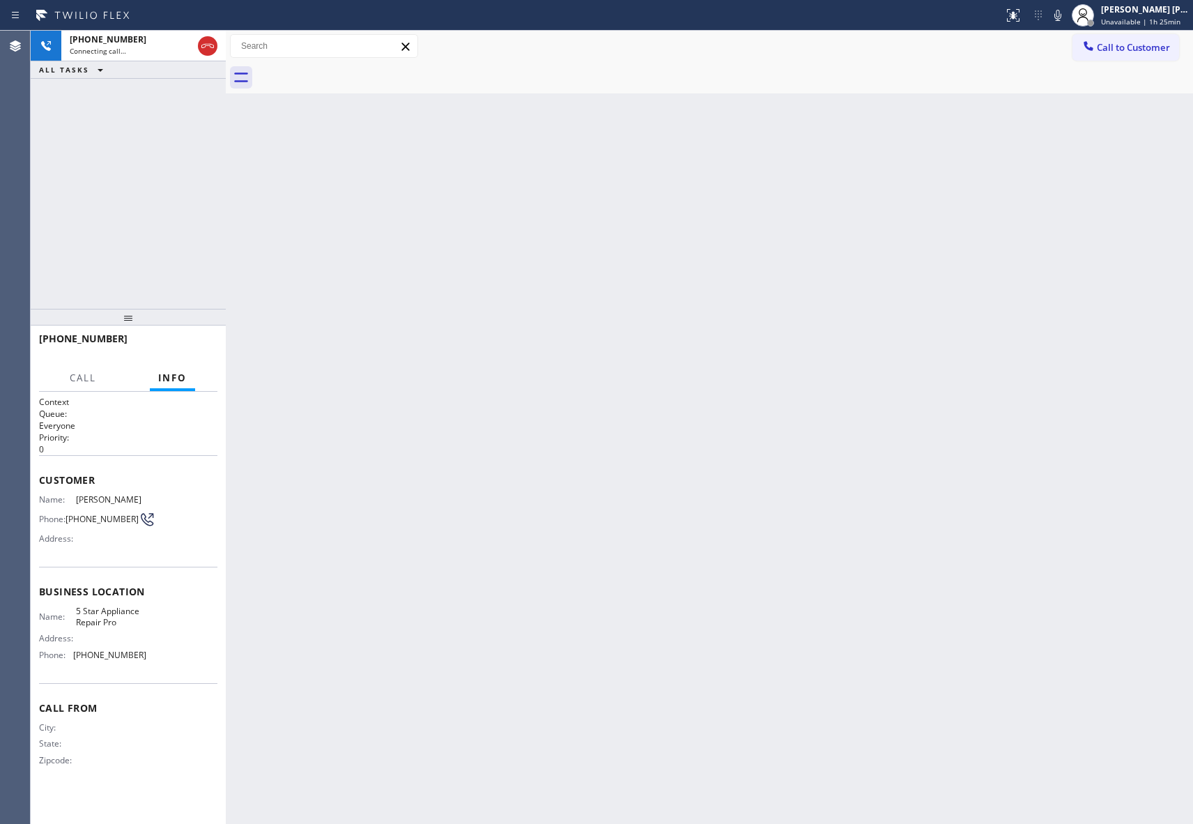
drag, startPoint x: 358, startPoint y: 70, endPoint x: 204, endPoint y: 68, distance: 154.1
click at [350, 70] on div at bounding box center [724, 77] width 937 height 31
click at [209, 50] on icon at bounding box center [207, 46] width 17 height 17
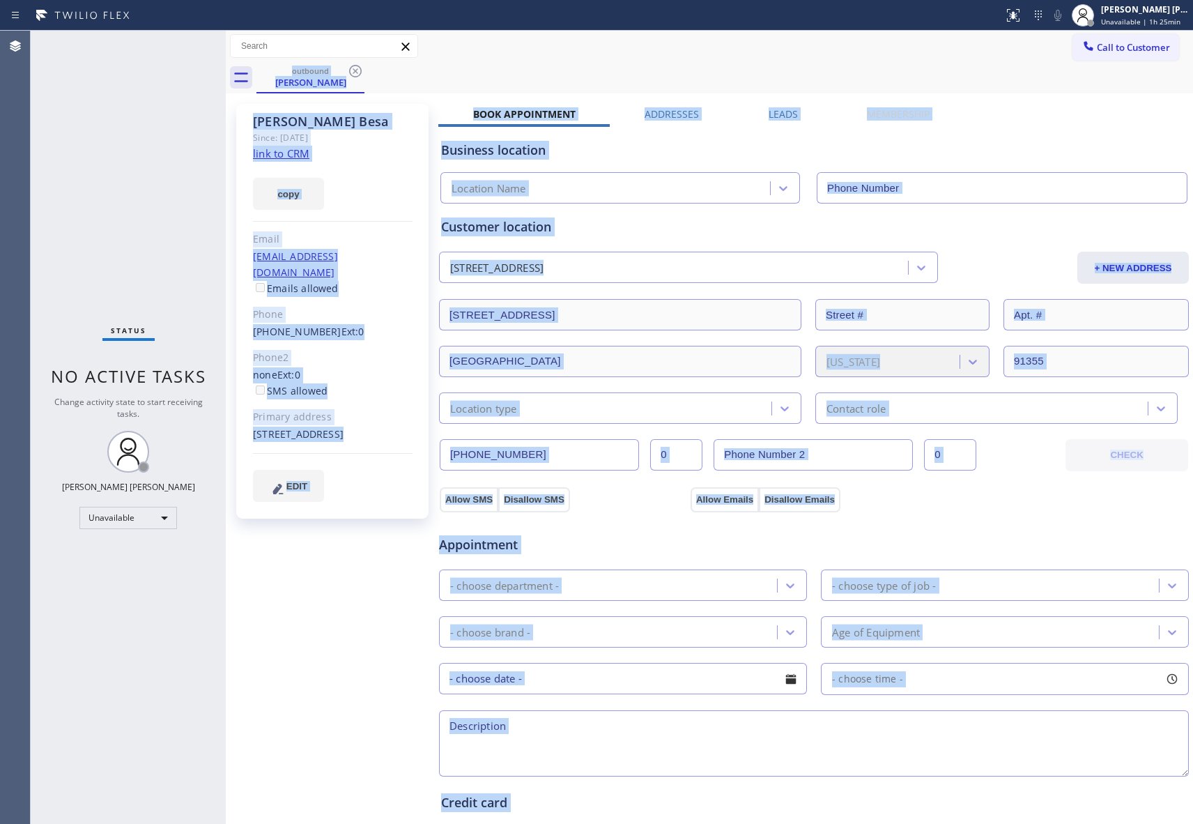
type input "[PHONE_NUMBER]"
click at [355, 68] on icon at bounding box center [355, 71] width 17 height 17
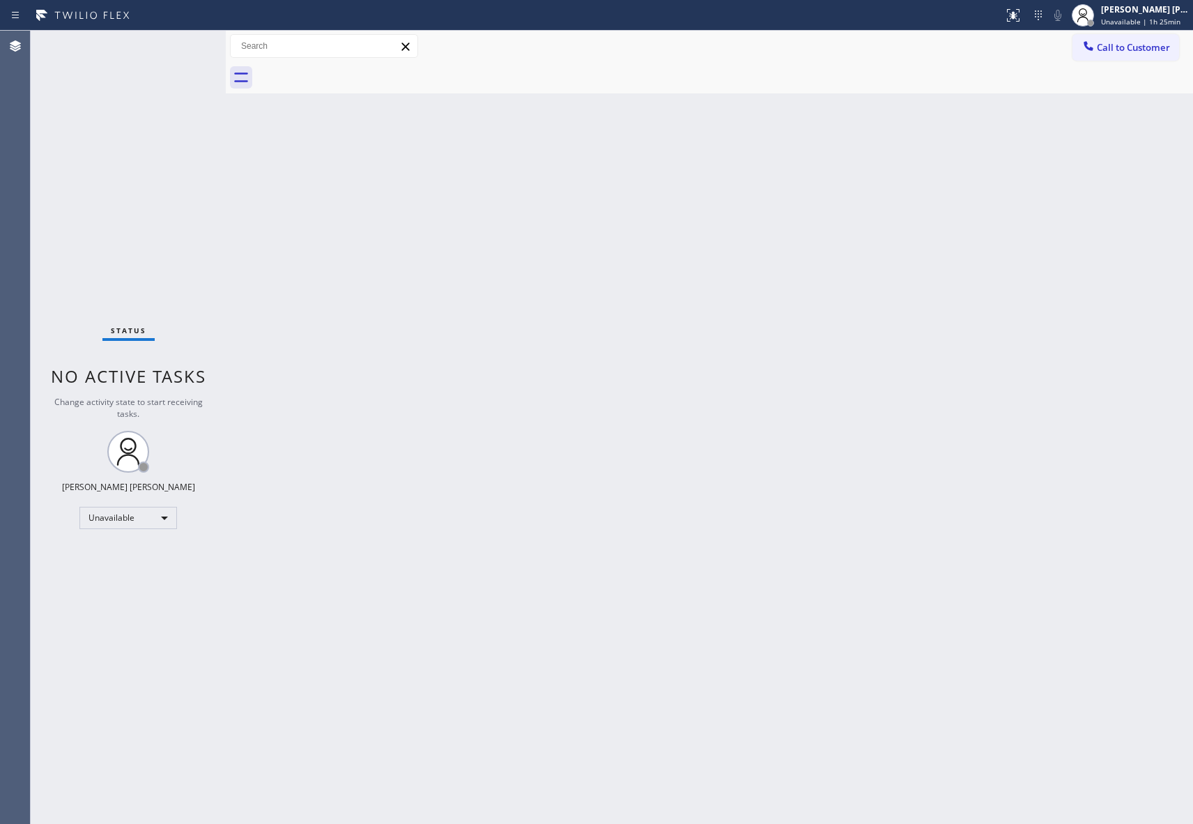
click at [355, 70] on div at bounding box center [724, 77] width 937 height 31
click at [1149, 39] on button "Call to Customer" at bounding box center [1126, 47] width 107 height 26
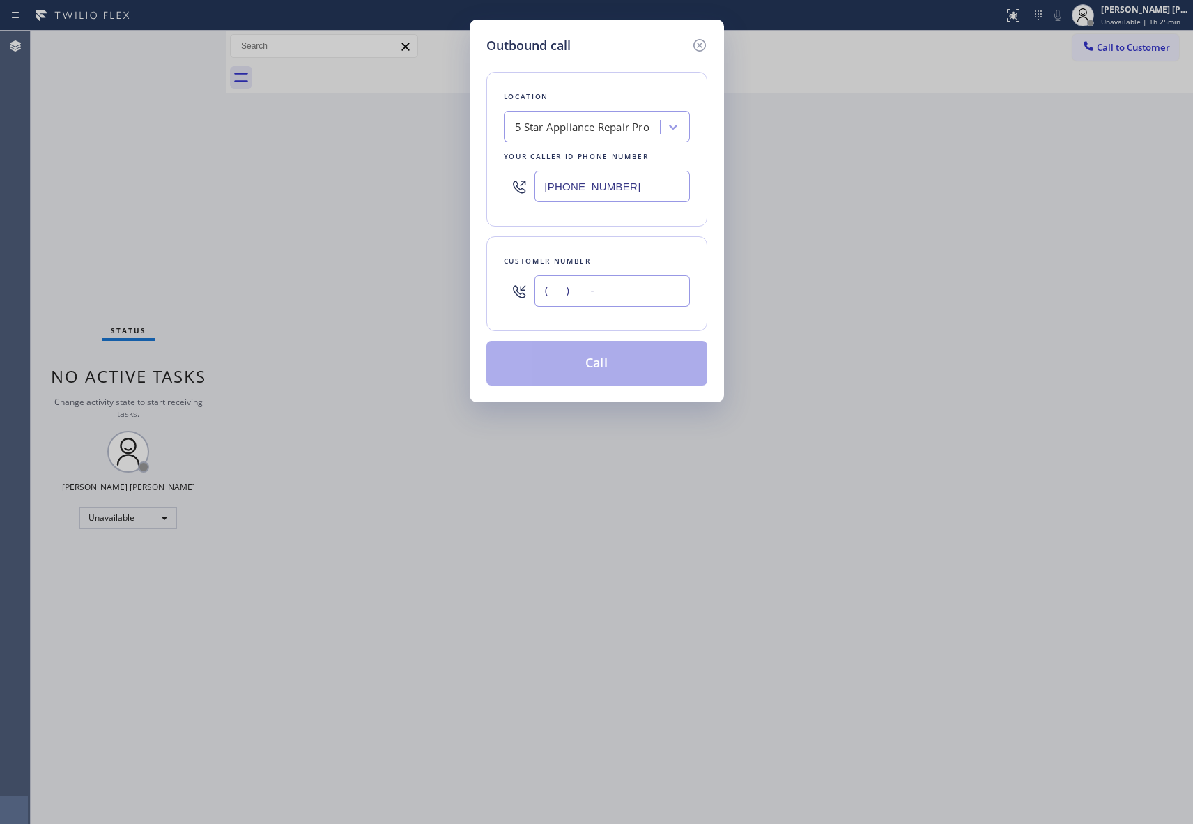
click at [645, 293] on input "(___) ___-____" at bounding box center [612, 290] width 155 height 31
paste input "305) 710-3778"
type input "[PHONE_NUMBER]"
click at [613, 371] on button "Call" at bounding box center [596, 363] width 221 height 45
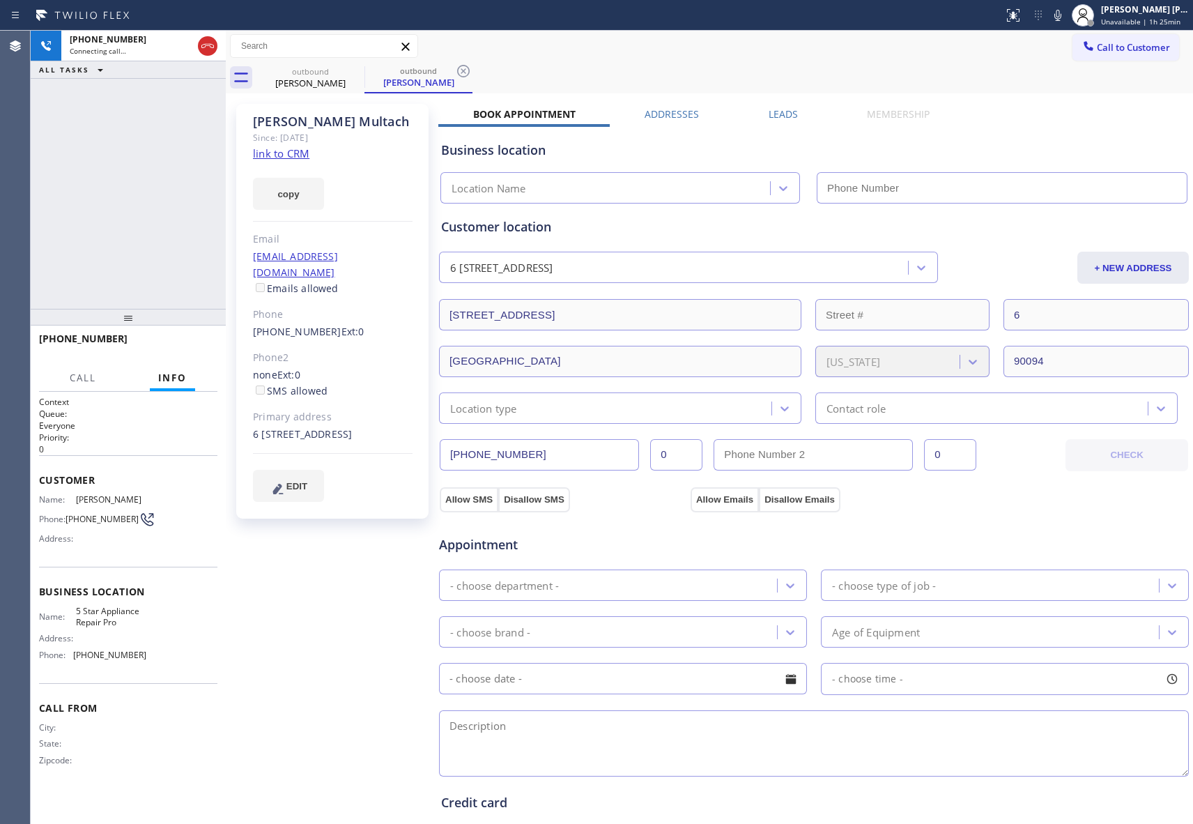
type input "[PHONE_NUMBER]"
click at [348, 68] on icon at bounding box center [355, 71] width 17 height 17
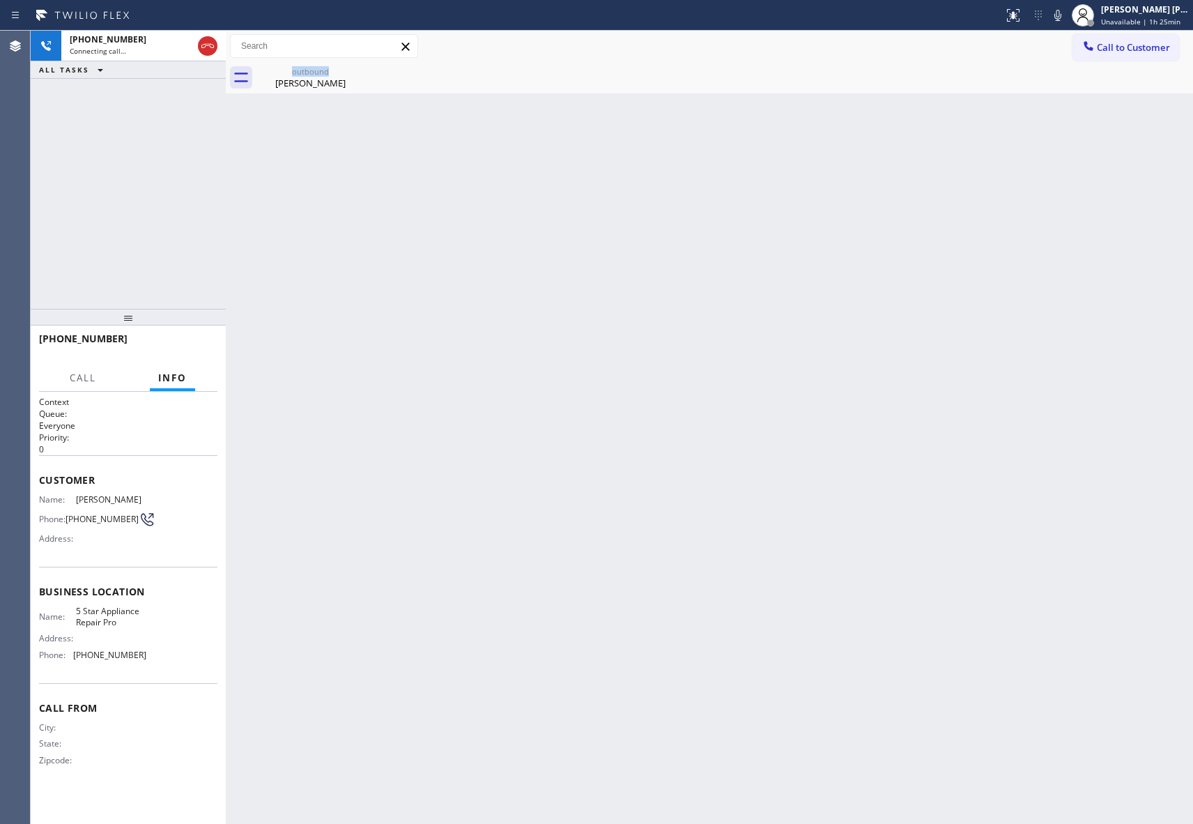
click at [348, 68] on div "outbound [PERSON_NAME]" at bounding box center [310, 77] width 108 height 31
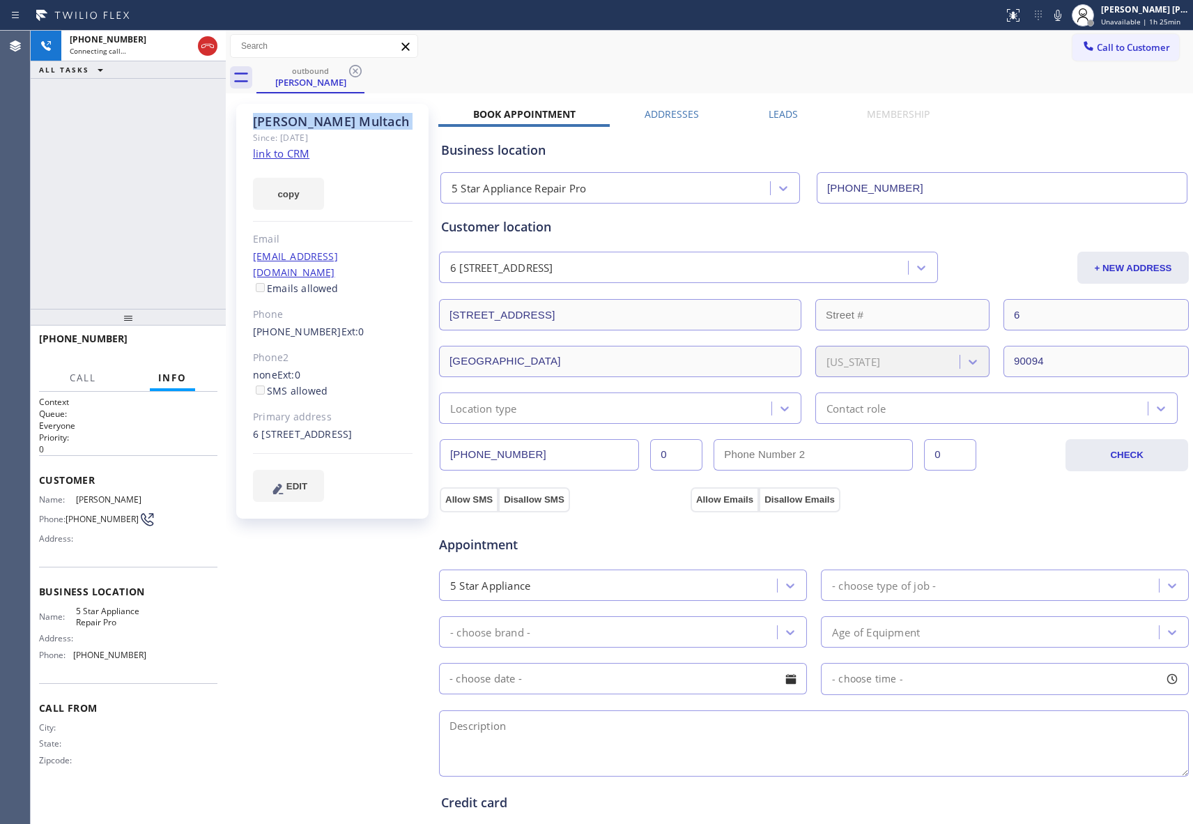
click at [348, 68] on icon at bounding box center [355, 71] width 17 height 17
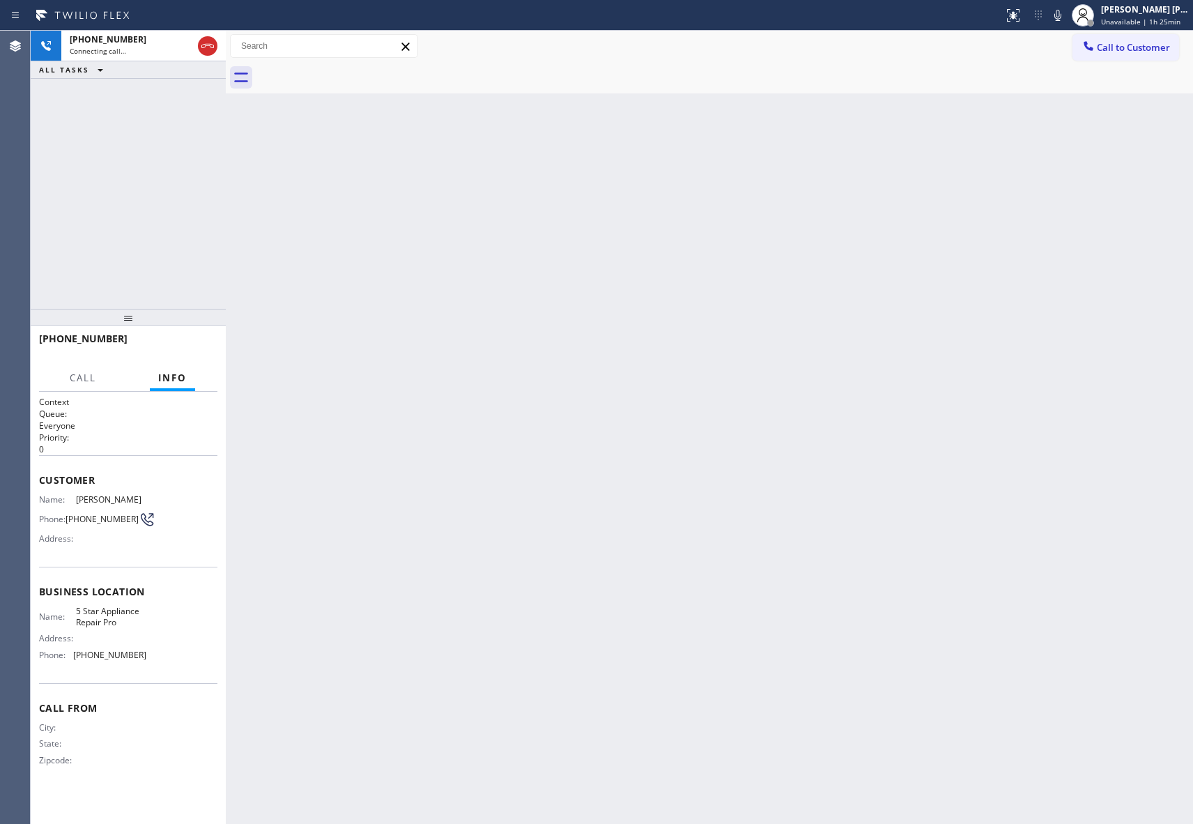
click at [348, 68] on div at bounding box center [724, 77] width 937 height 31
click at [213, 40] on icon at bounding box center [207, 46] width 17 height 17
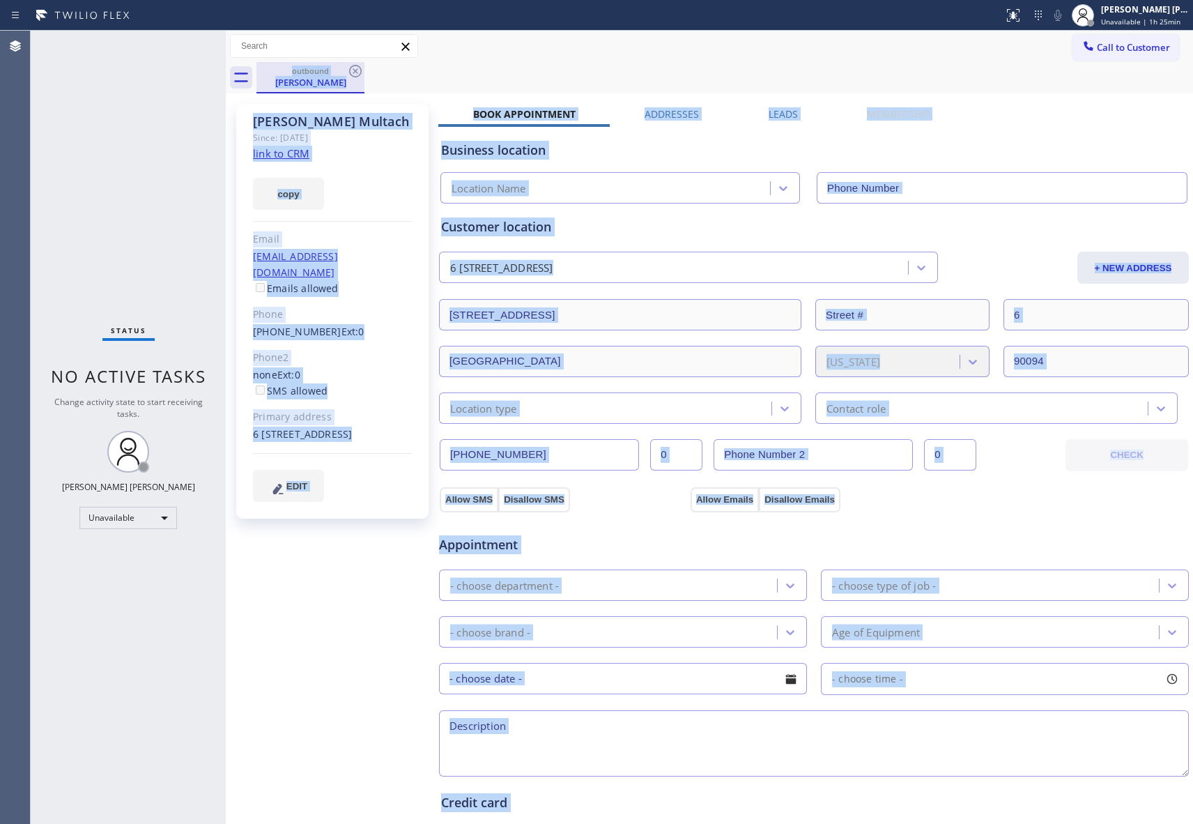
type input "[PHONE_NUMBER]"
click at [346, 68] on div "outbound" at bounding box center [310, 71] width 105 height 10
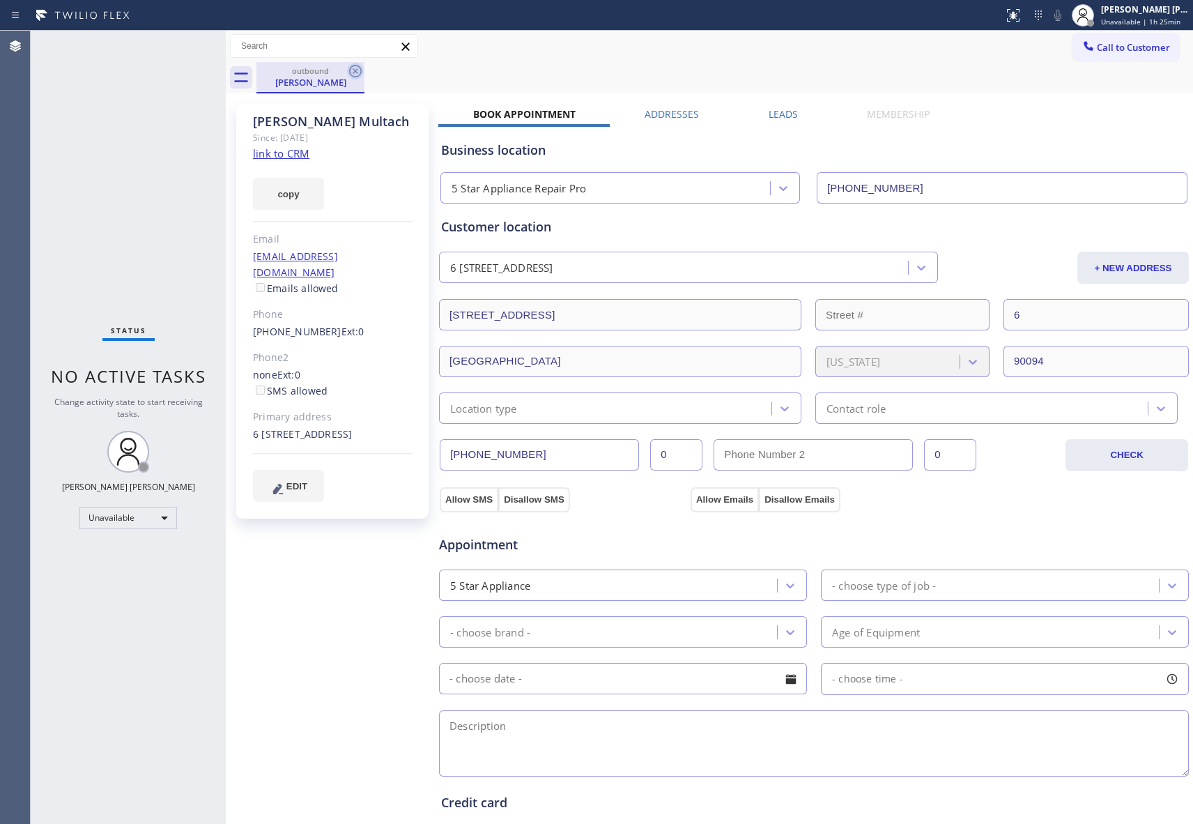
click at [355, 67] on icon at bounding box center [355, 71] width 17 height 17
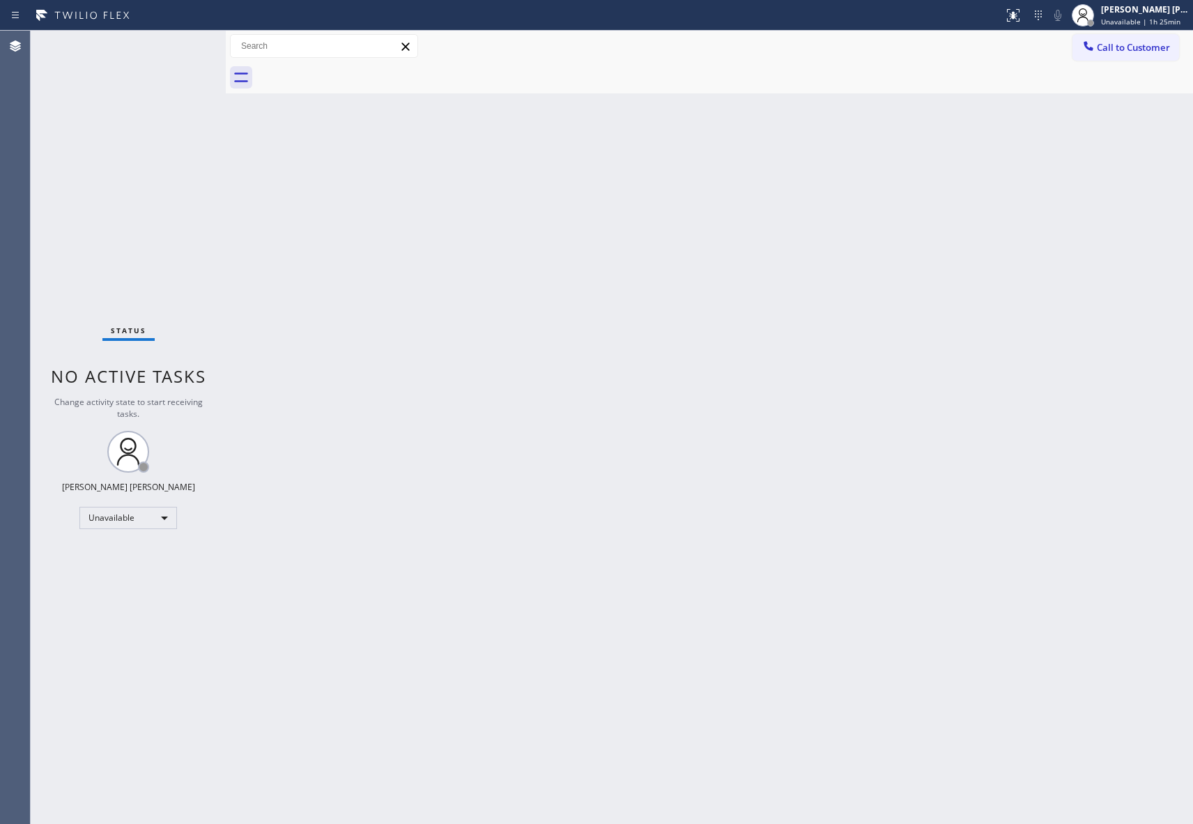
click at [355, 67] on div at bounding box center [724, 77] width 937 height 31
click at [1177, 45] on button "Call to Customer" at bounding box center [1126, 47] width 107 height 26
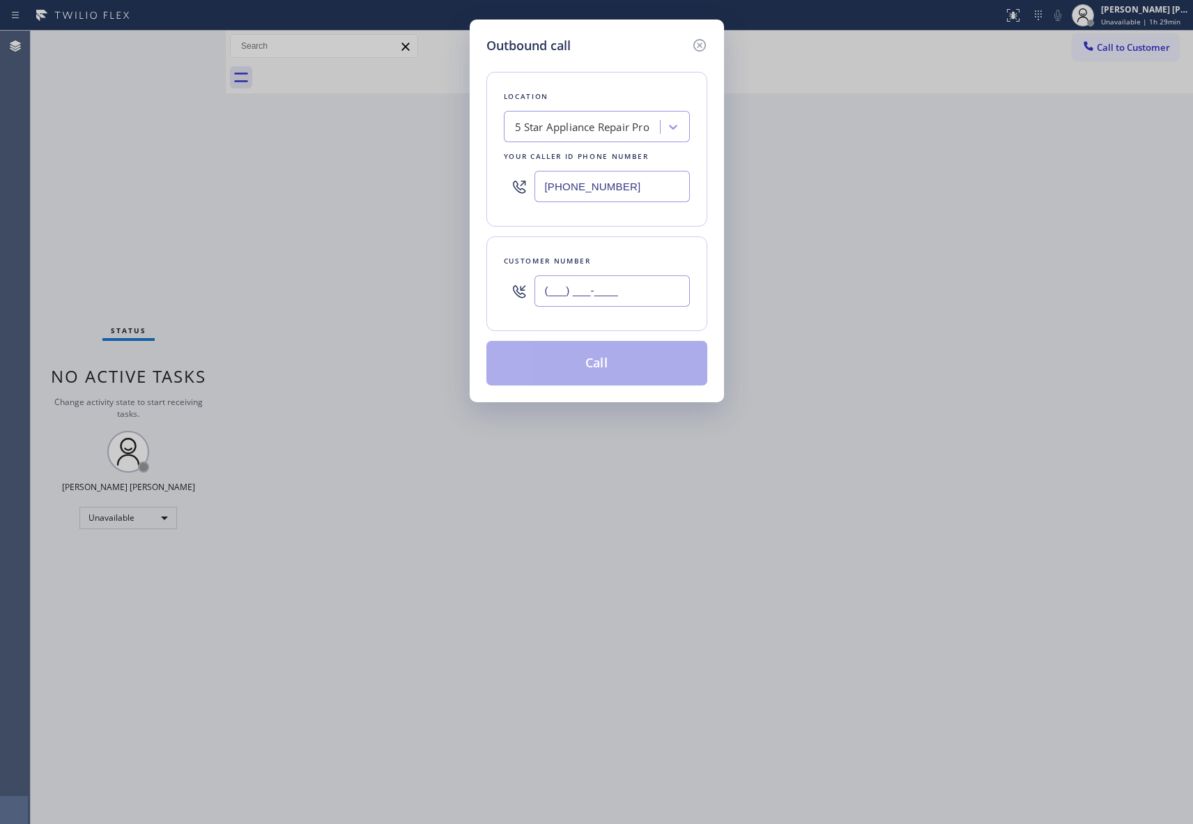
click at [634, 277] on input "(___) ___-____" at bounding box center [612, 290] width 155 height 31
paste input "804) 564-3426"
type input "[PHONE_NUMBER]"
click at [606, 371] on button "Call" at bounding box center [596, 363] width 221 height 45
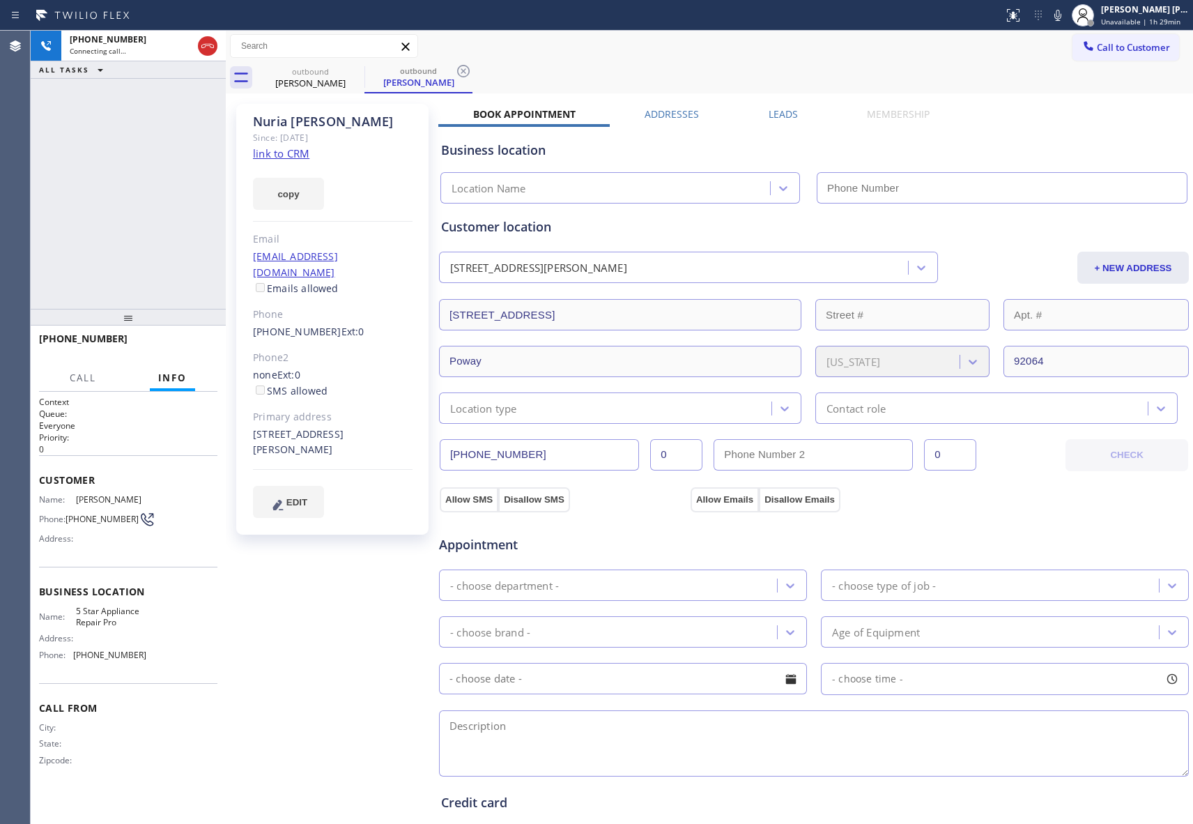
type input "[PHONE_NUMBER]"
click at [783, 116] on label "Leads" at bounding box center [783, 113] width 29 height 13
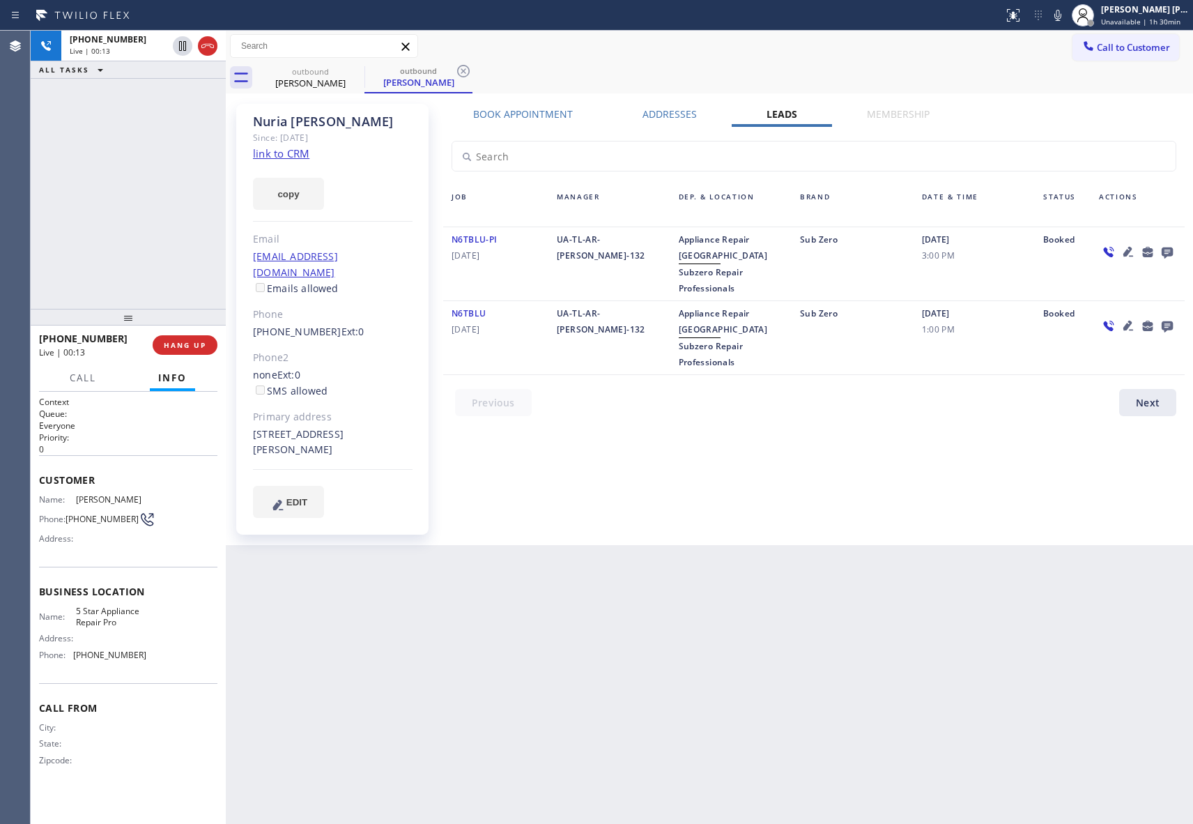
click at [1129, 322] on icon at bounding box center [1128, 326] width 10 height 10
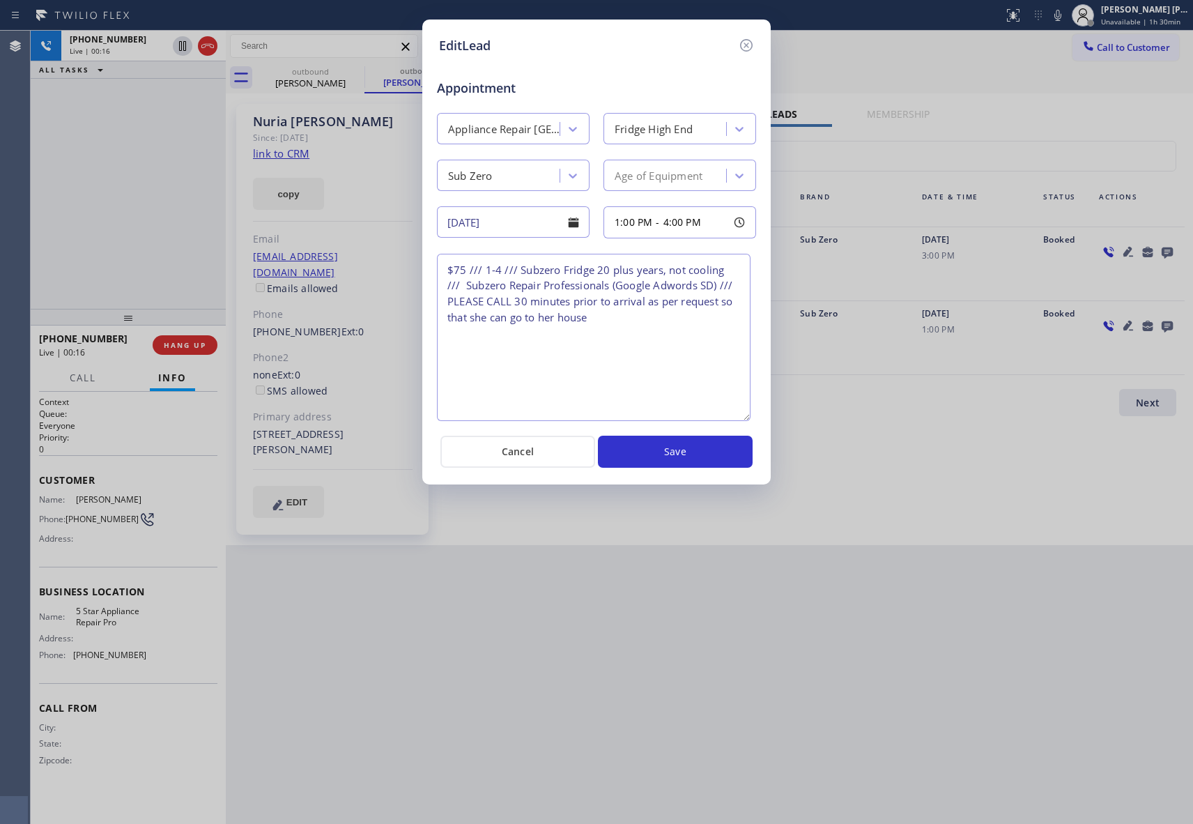
drag, startPoint x: 751, startPoint y: 316, endPoint x: 747, endPoint y: 418, distance: 101.8
click at [747, 418] on textarea "$75 /// 1-4 /// Subzero Fridge 20 plus years, not cooling /// Subzero Repair Pr…" at bounding box center [594, 337] width 314 height 167
click at [742, 39] on icon at bounding box center [746, 45] width 17 height 17
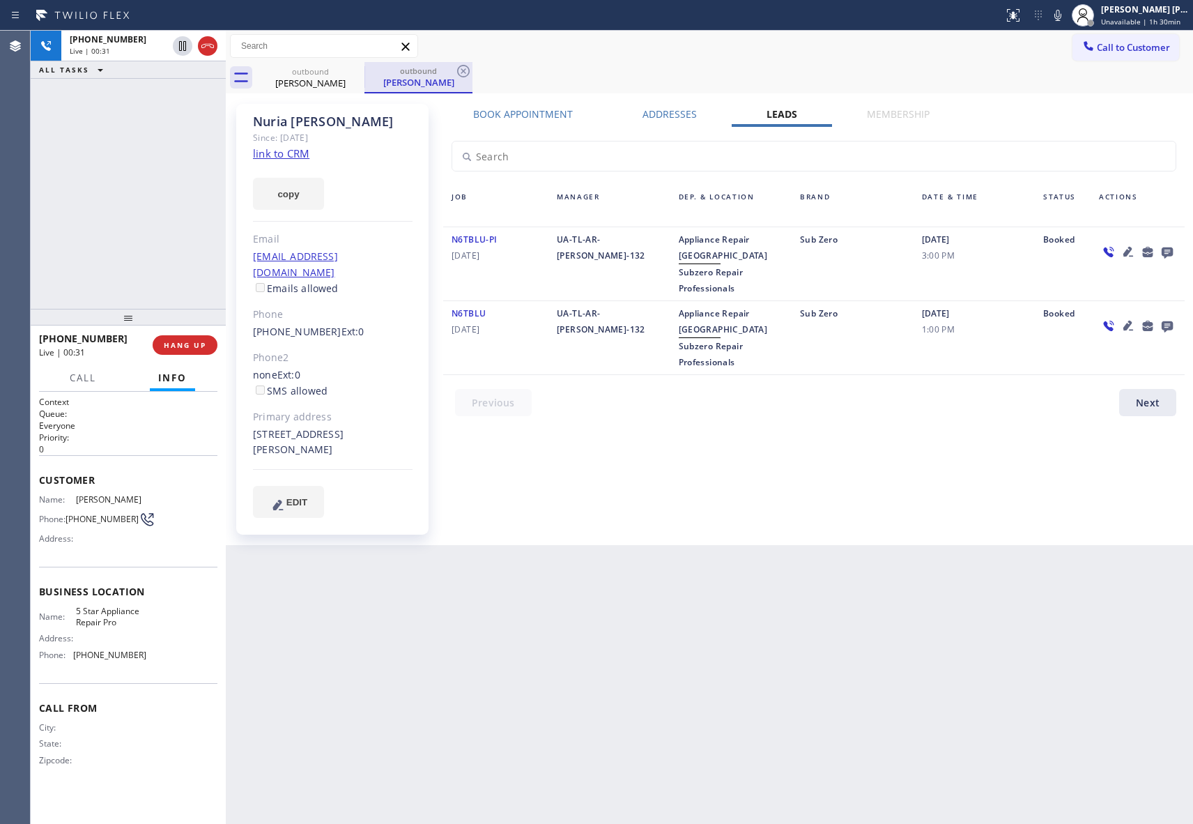
drag, startPoint x: 205, startPoint y: 43, endPoint x: 369, endPoint y: 67, distance: 166.2
click at [205, 43] on icon at bounding box center [207, 46] width 17 height 17
click at [0, 0] on icon at bounding box center [0, 0] width 0 height 0
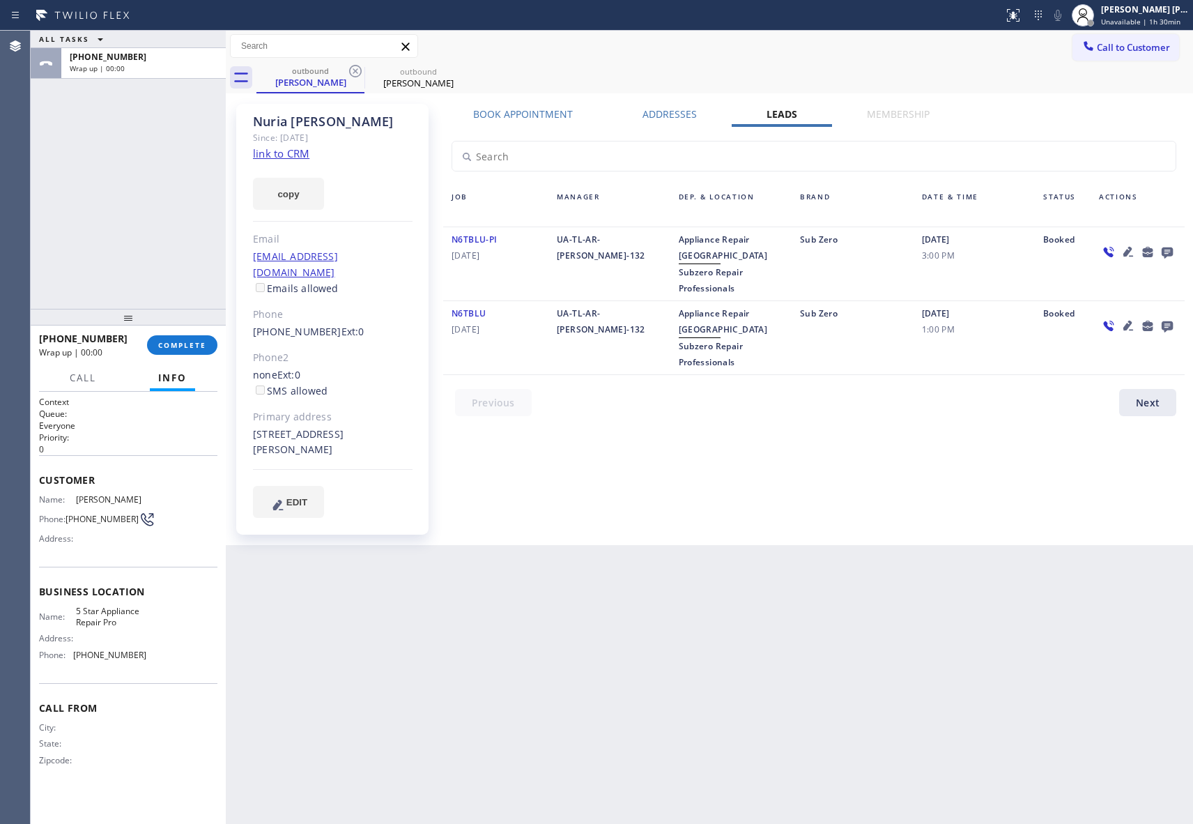
click at [1171, 249] on icon at bounding box center [1167, 252] width 11 height 11
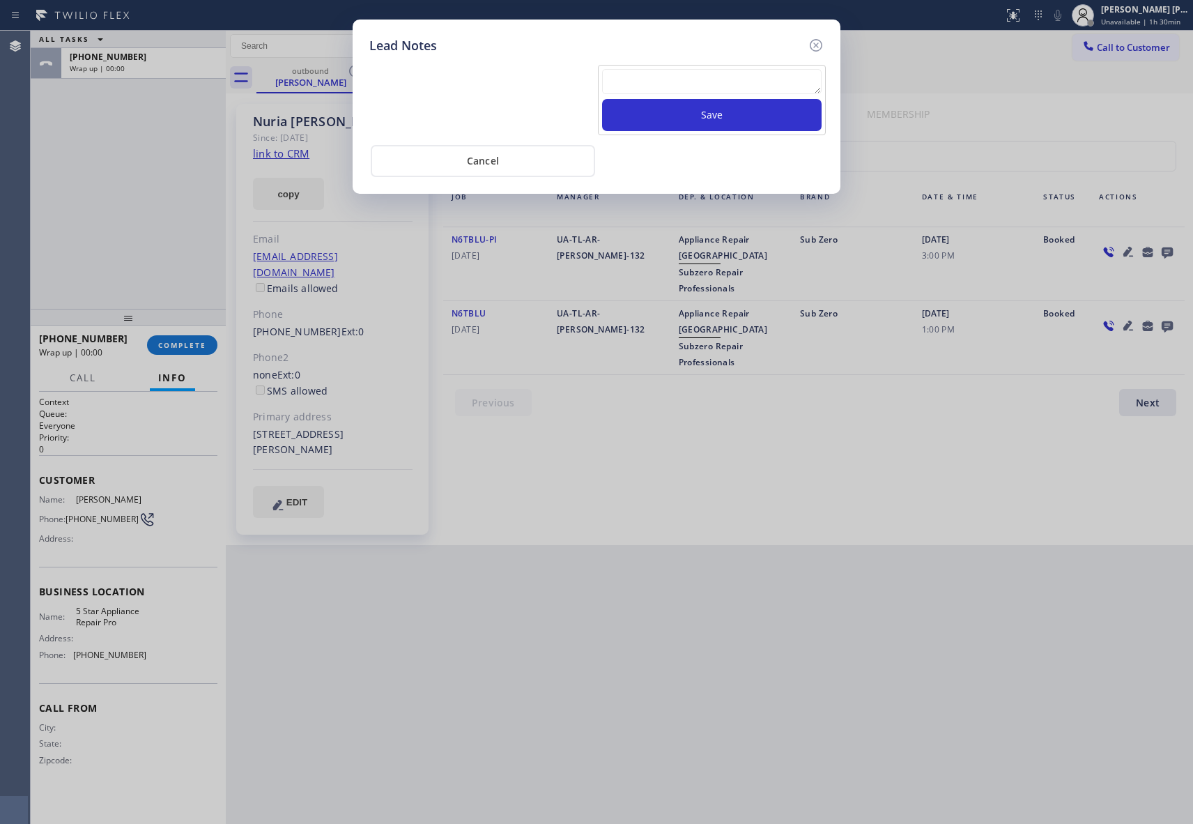
click at [711, 85] on textarea at bounding box center [712, 81] width 220 height 25
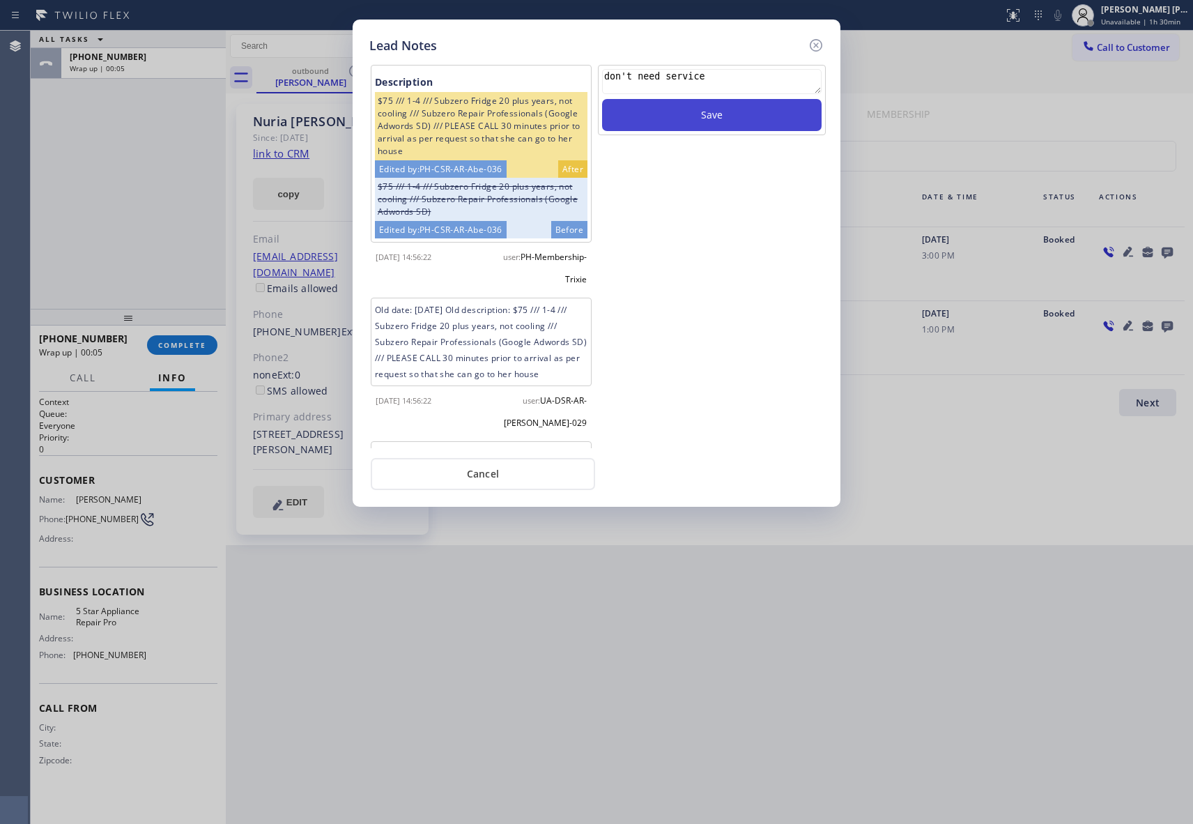
type textarea "don't need service"
click at [762, 118] on button "Save" at bounding box center [712, 115] width 220 height 32
click at [815, 43] on icon at bounding box center [816, 45] width 13 height 13
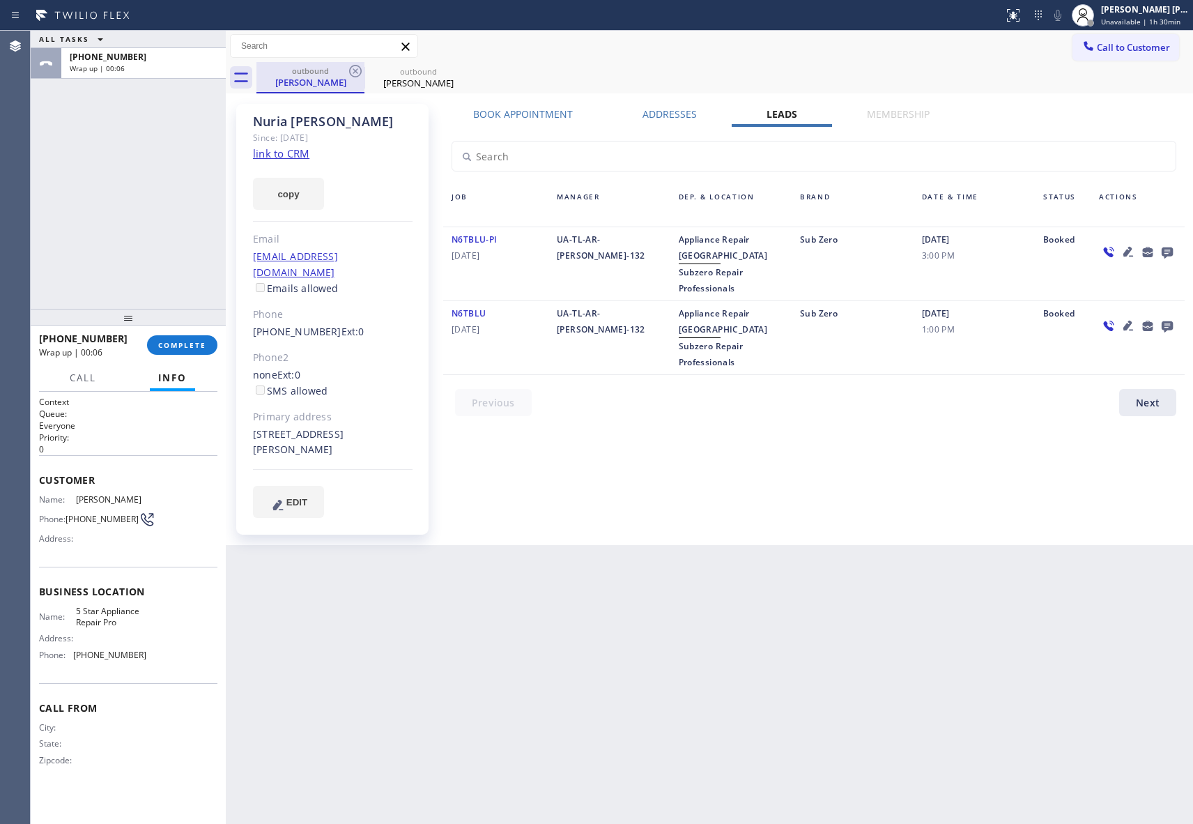
click at [337, 70] on div "outbound" at bounding box center [310, 71] width 105 height 10
click at [360, 70] on icon at bounding box center [355, 71] width 17 height 17
click at [0, 0] on icon at bounding box center [0, 0] width 0 height 0
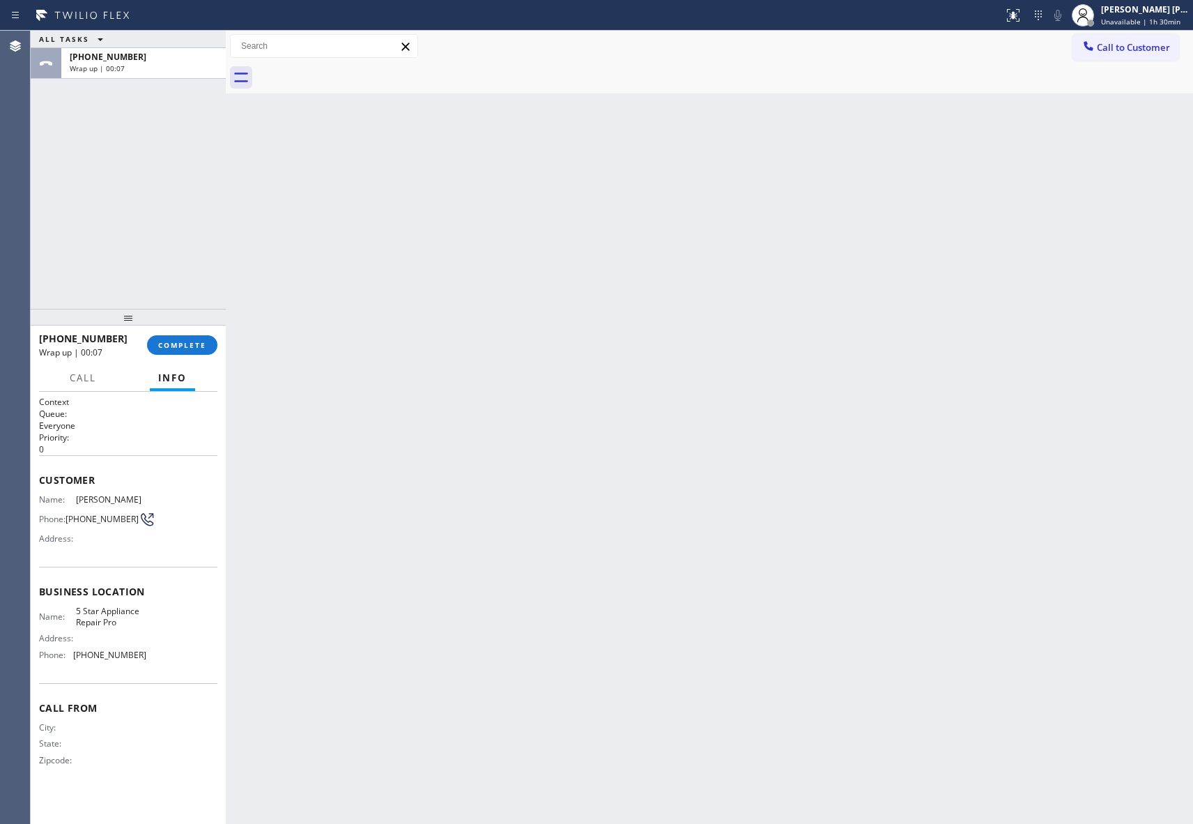
click at [360, 70] on div at bounding box center [724, 77] width 937 height 31
click at [187, 344] on span "COMPLETE" at bounding box center [182, 345] width 48 height 10
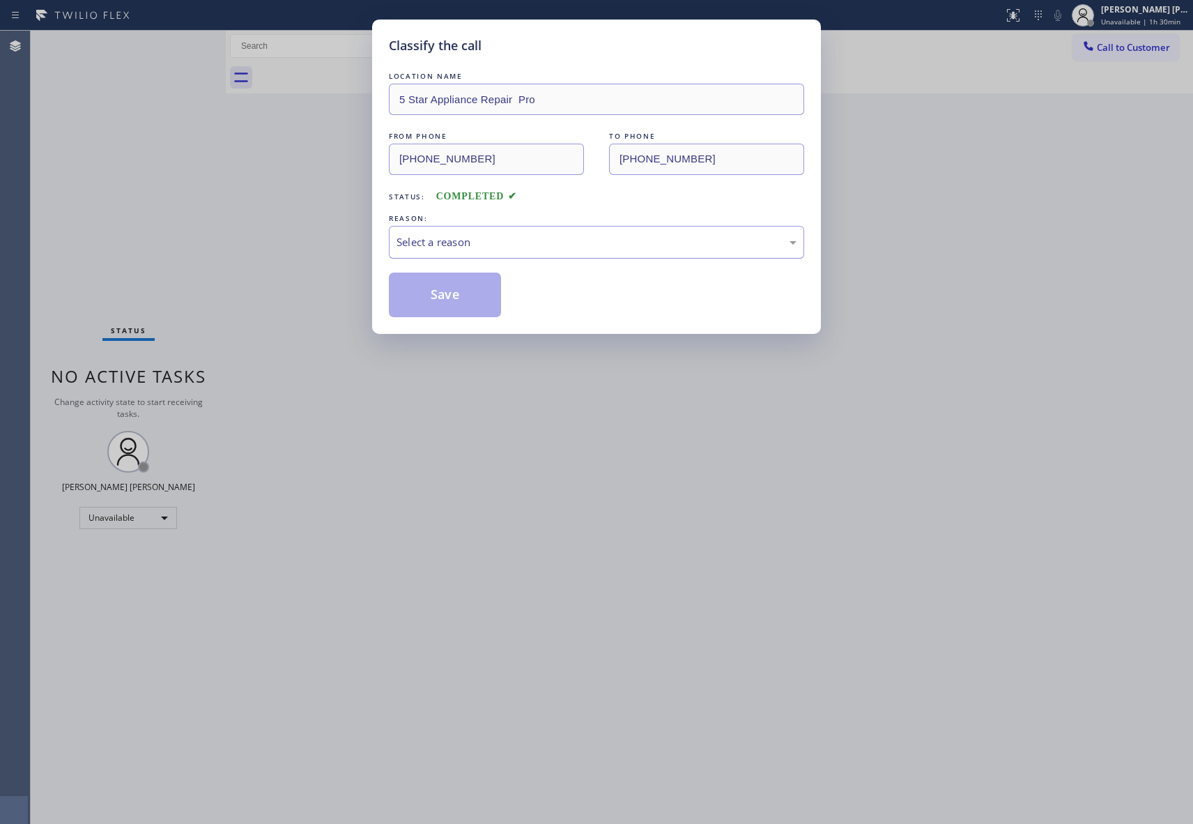
click at [544, 243] on div "Select a reason" at bounding box center [597, 242] width 400 height 16
click at [440, 288] on button "Save" at bounding box center [445, 295] width 112 height 45
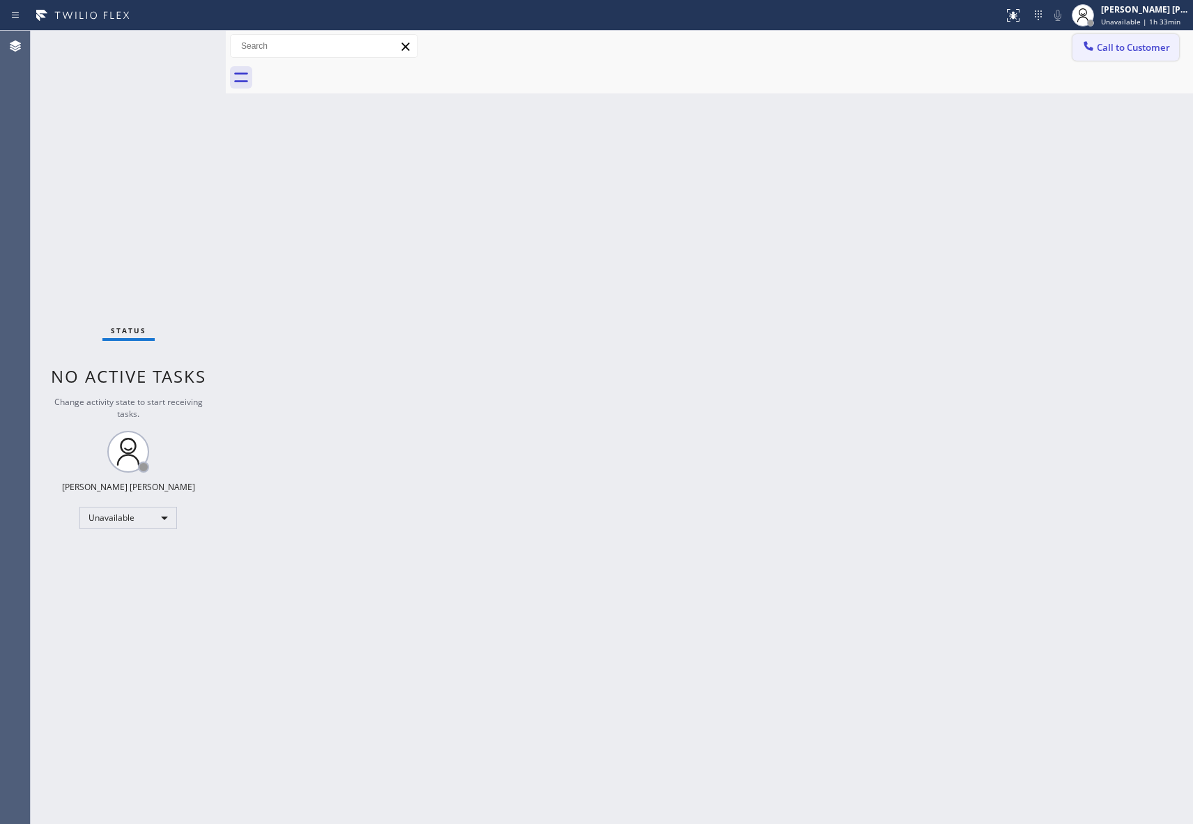
click at [1138, 39] on button "Call to Customer" at bounding box center [1126, 47] width 107 height 26
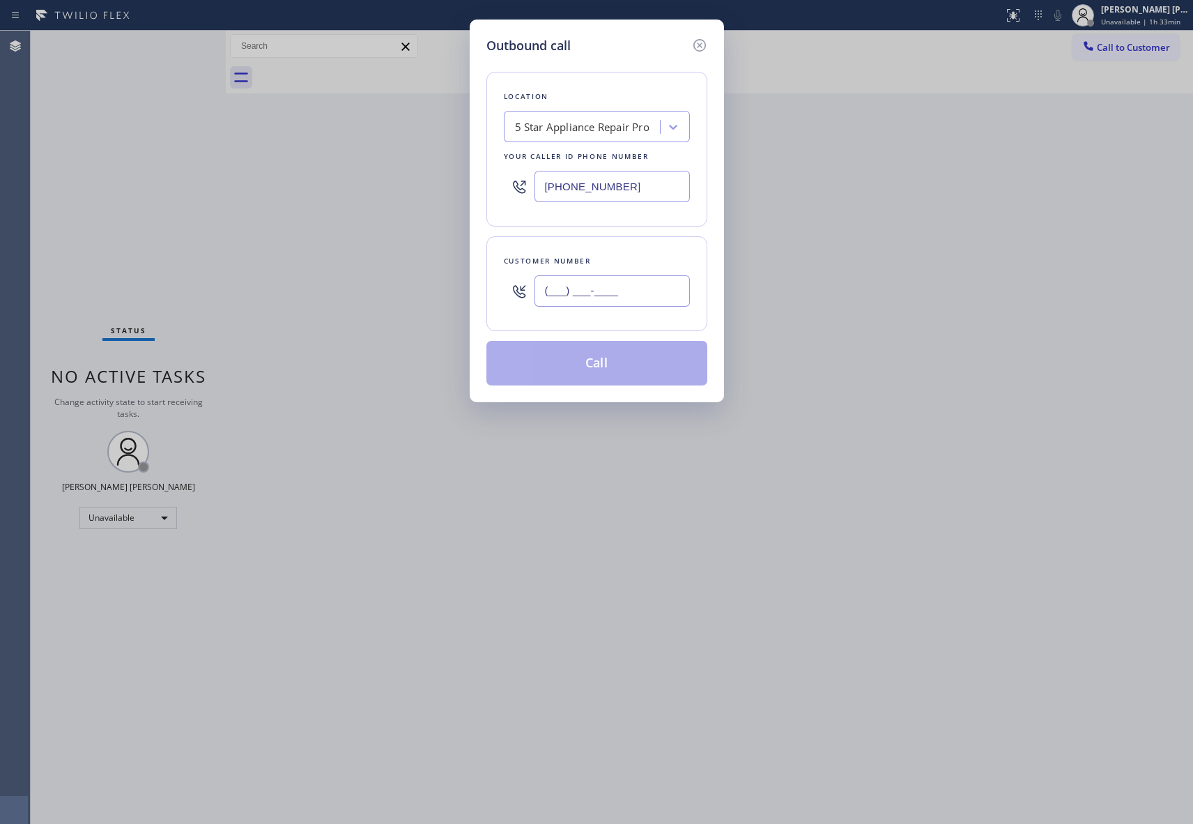
click at [639, 288] on input "(___) ___-____" at bounding box center [612, 290] width 155 height 31
paste input "917) 846-3369"
type input "[PHONE_NUMBER]"
click at [645, 366] on button "Call" at bounding box center [596, 363] width 221 height 45
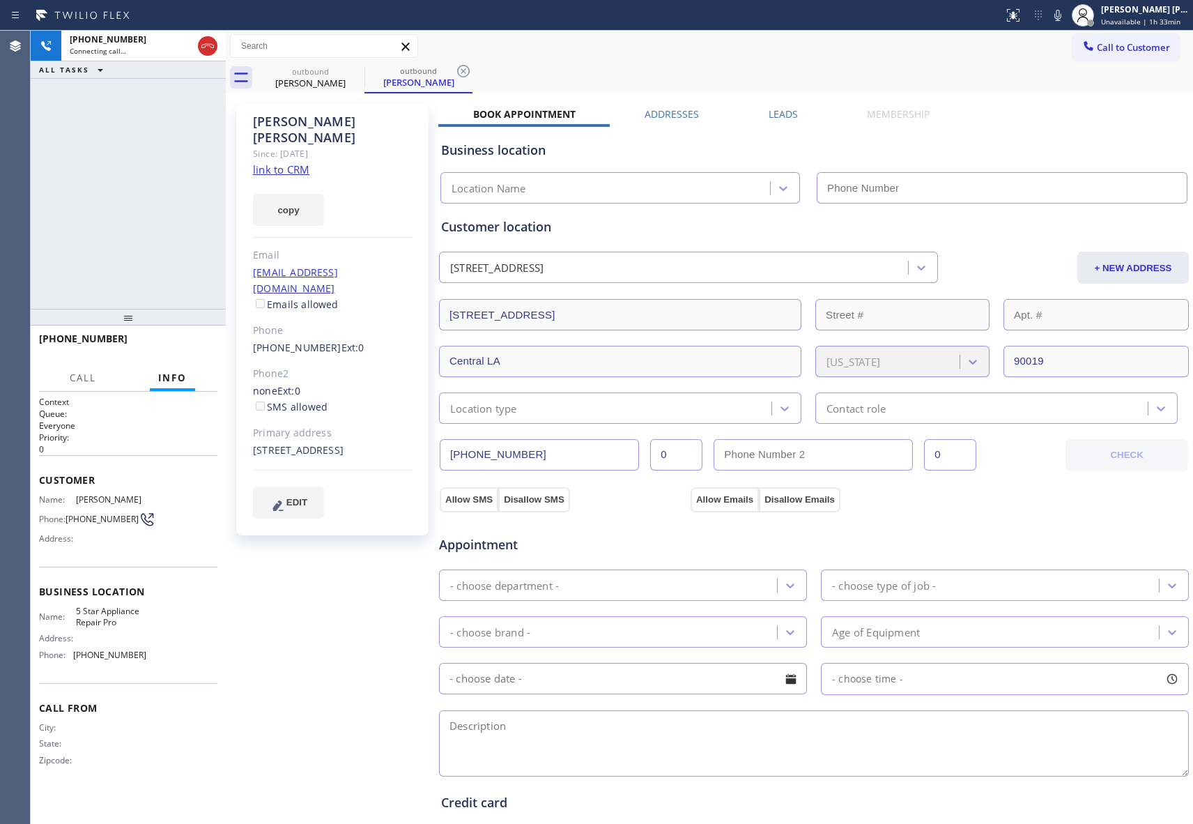
type input "[PHONE_NUMBER]"
drag, startPoint x: 803, startPoint y: 113, endPoint x: 779, endPoint y: 115, distance: 23.8
click at [795, 114] on div "Leads" at bounding box center [783, 117] width 98 height 20
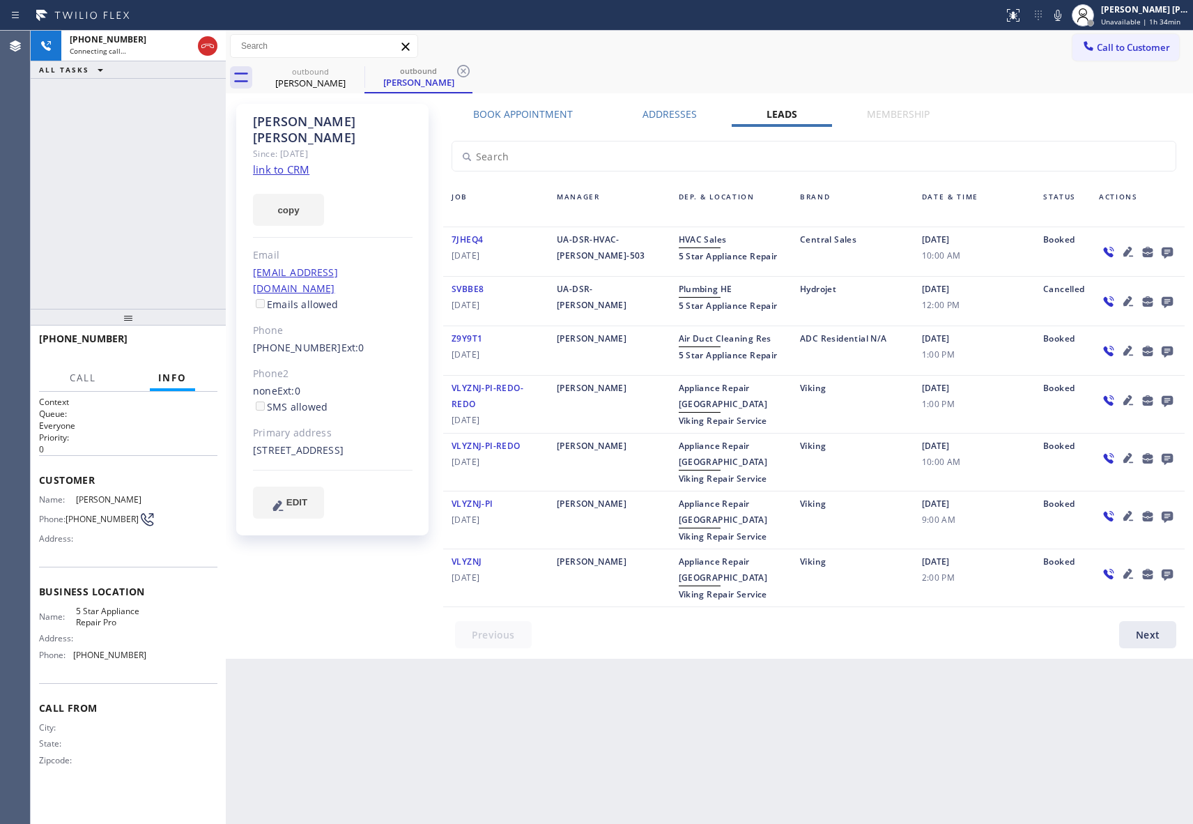
click at [779, 115] on label "Leads" at bounding box center [782, 113] width 31 height 13
click at [1171, 247] on icon at bounding box center [1167, 252] width 11 height 11
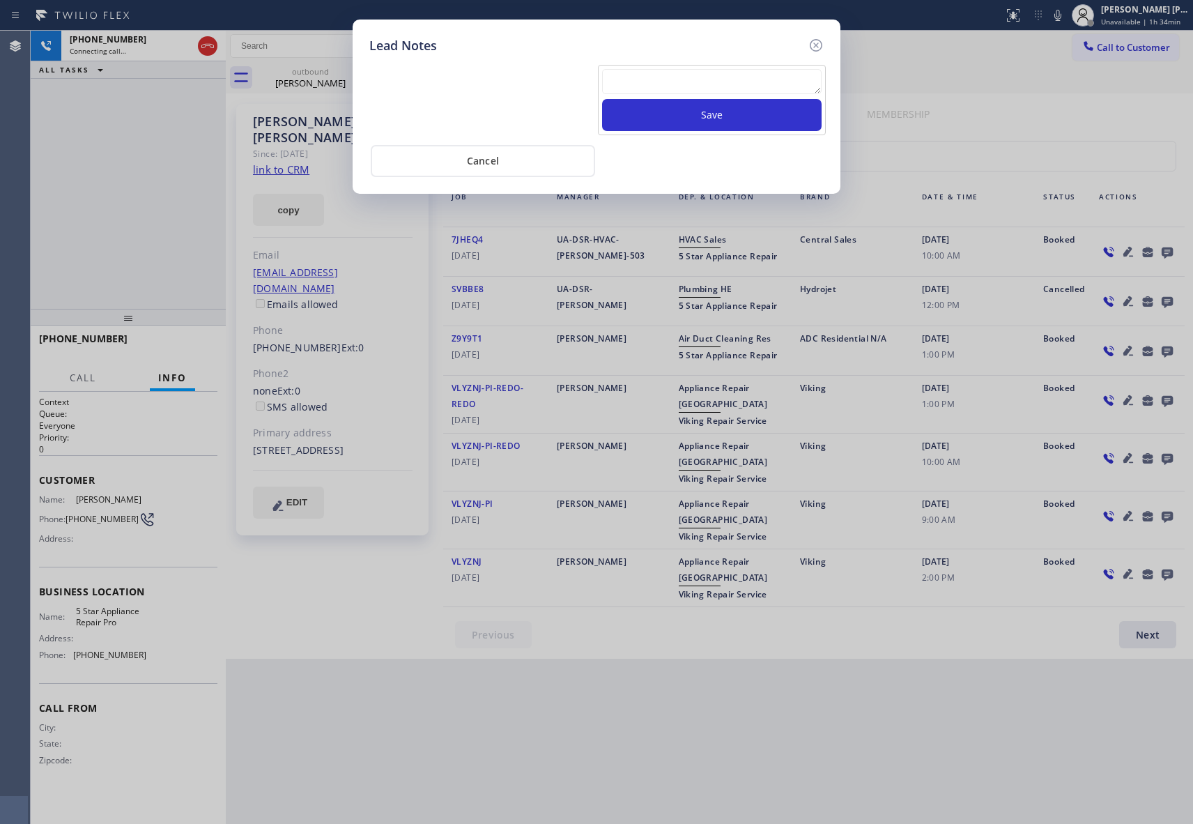
click at [698, 94] on textarea at bounding box center [712, 81] width 220 height 25
paste textarea "VM | please transfer if cx calls back"
type textarea "VM | please transfer if cx calls back"
click at [722, 109] on button "Save" at bounding box center [712, 115] width 220 height 32
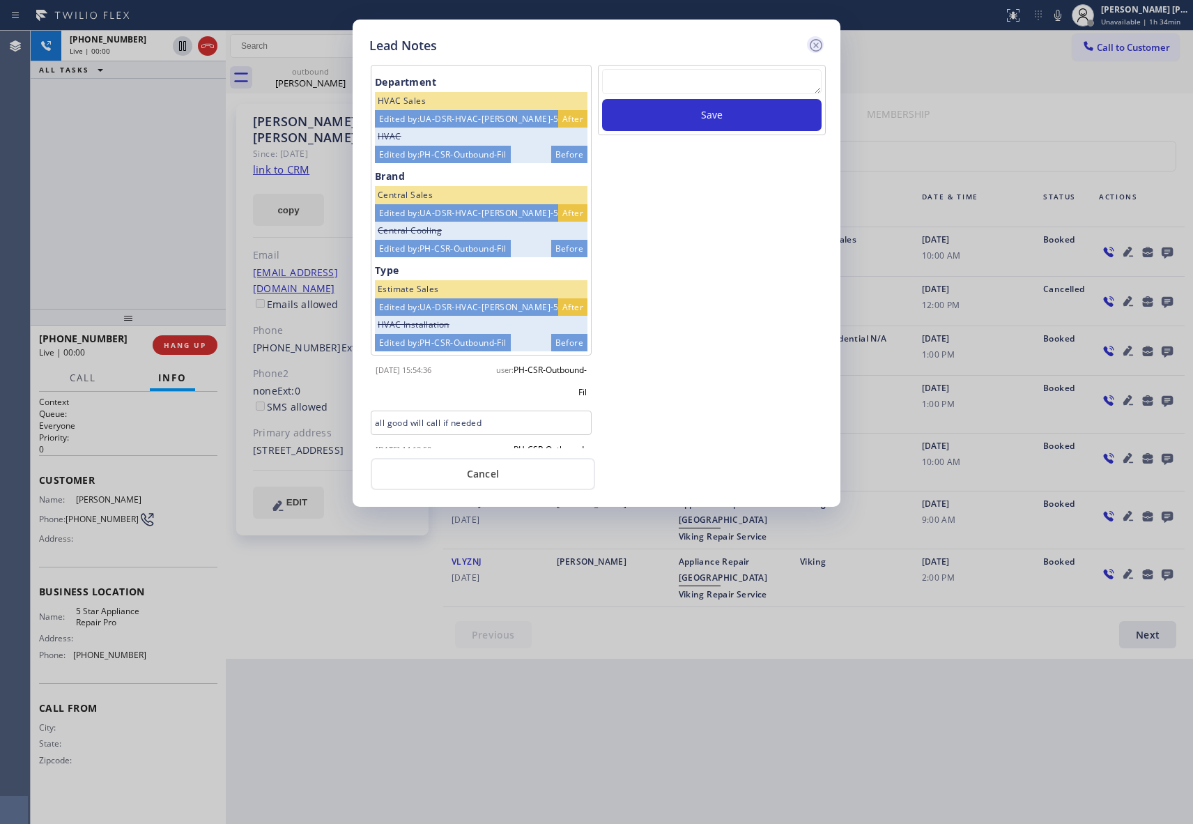
click at [815, 45] on icon at bounding box center [816, 45] width 13 height 13
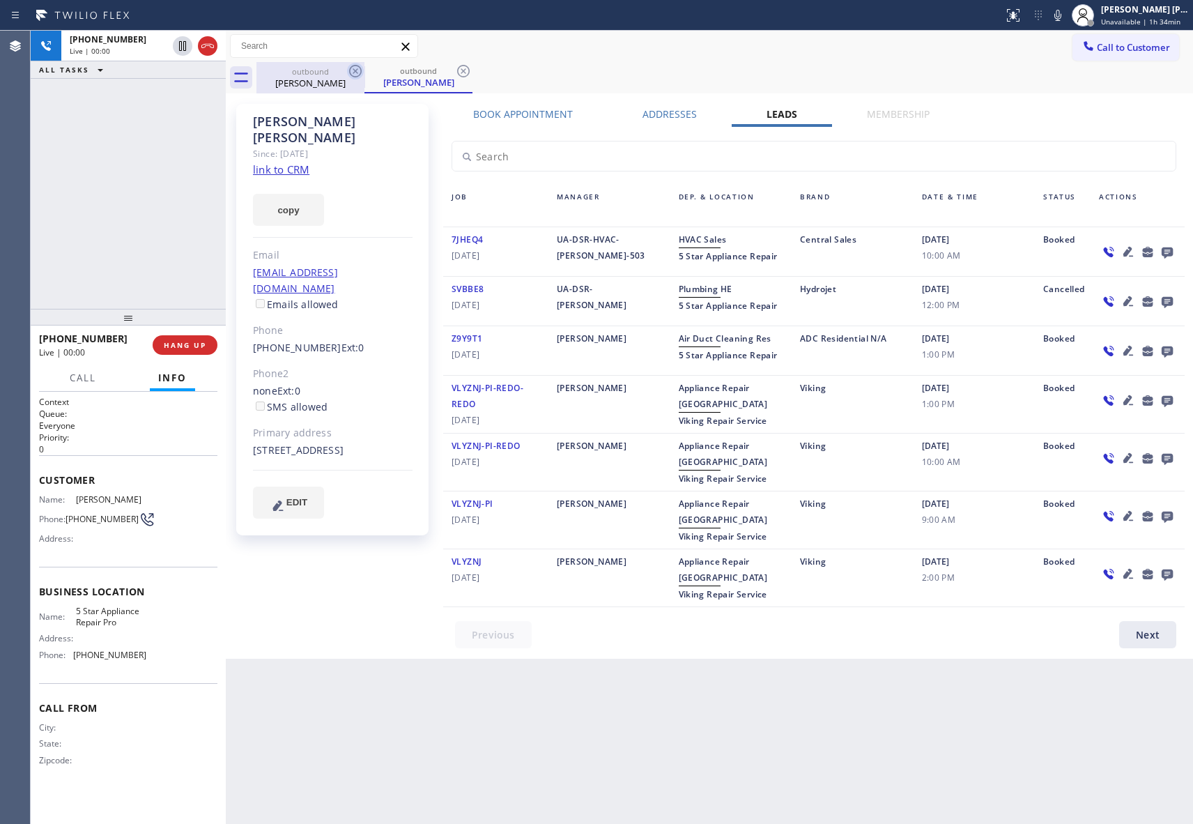
click at [354, 70] on icon at bounding box center [355, 71] width 17 height 17
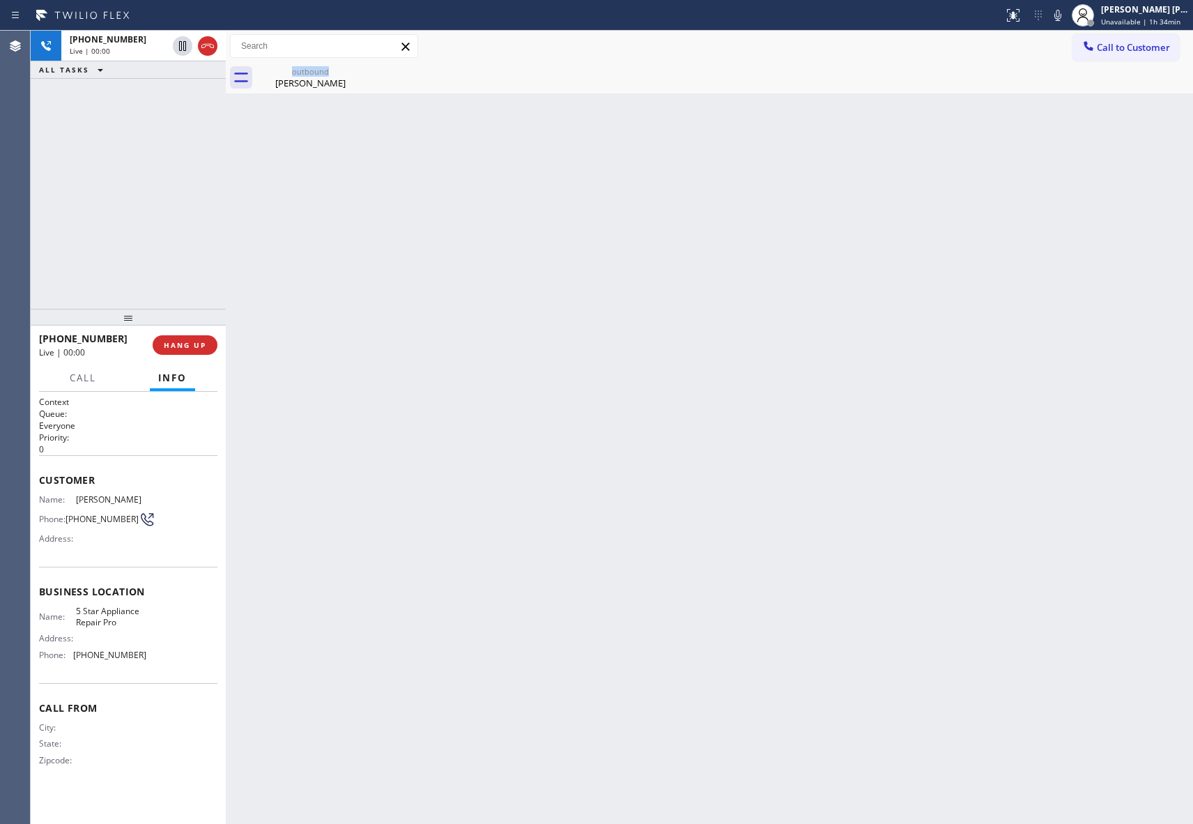
click at [354, 70] on div "outbound [PERSON_NAME]" at bounding box center [310, 77] width 108 height 31
click at [0, 0] on icon at bounding box center [0, 0] width 0 height 0
click at [178, 355] on div "[PHONE_NUMBER] Live | 00:02 HANG UP" at bounding box center [128, 345] width 178 height 36
click at [178, 344] on span "HANG UP" at bounding box center [185, 345] width 43 height 10
click at [187, 332] on div "[PHONE_NUMBER] Wrap up | 00:00 COMPLETE" at bounding box center [128, 345] width 178 height 36
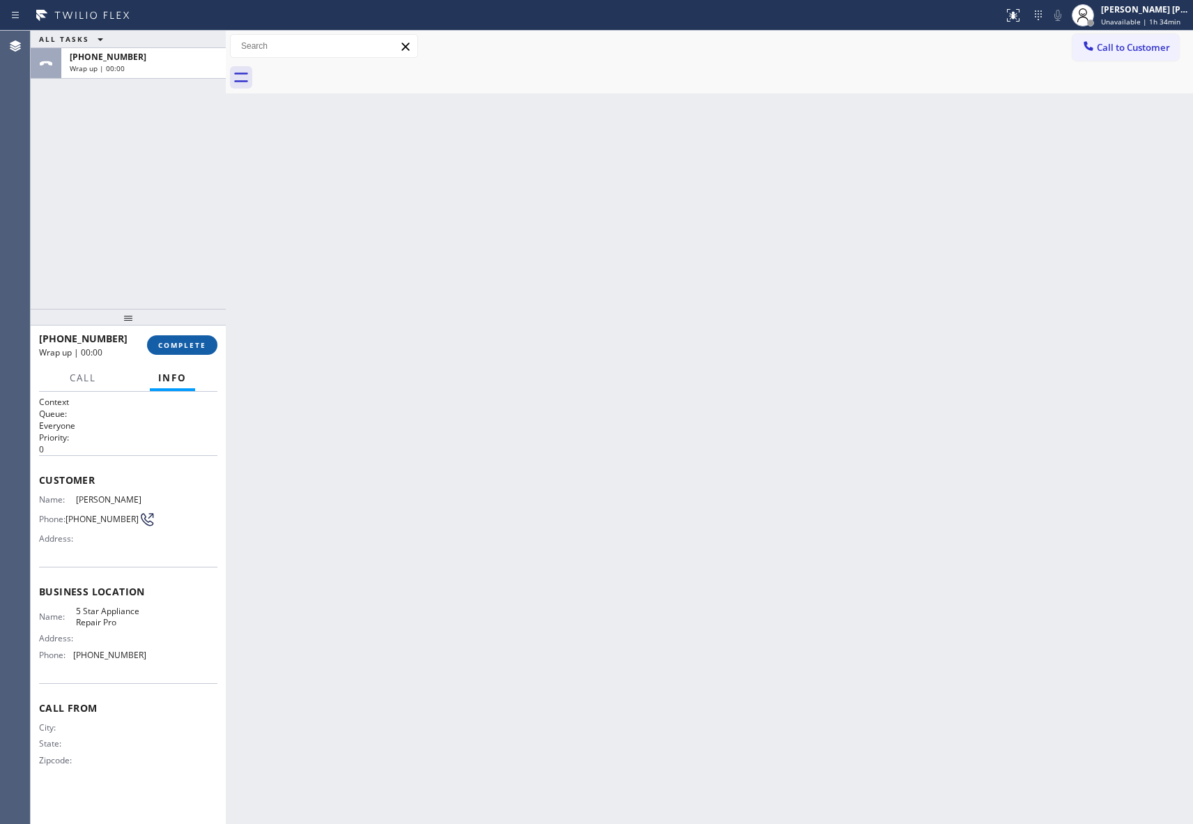
click at [188, 344] on span "COMPLETE" at bounding box center [182, 345] width 48 height 10
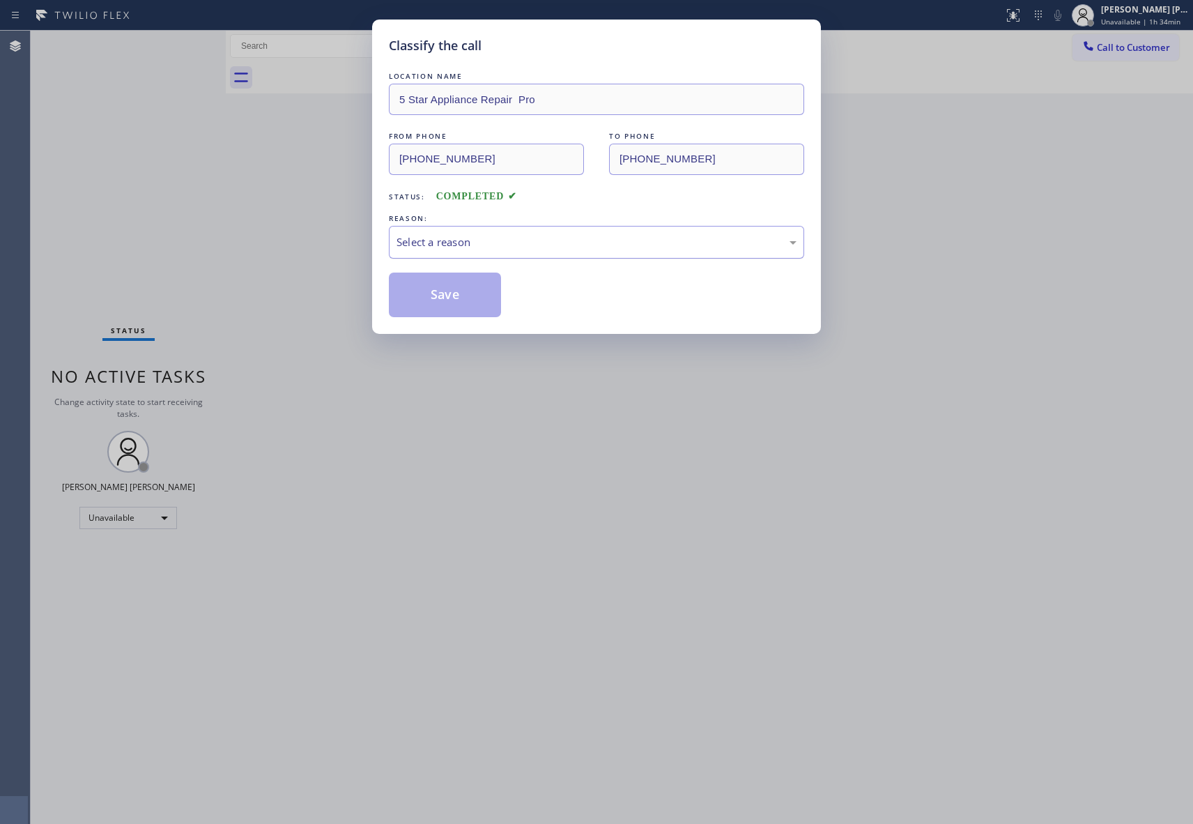
click at [500, 238] on div "Select a reason" at bounding box center [597, 242] width 400 height 16
click at [450, 293] on button "Save" at bounding box center [445, 295] width 112 height 45
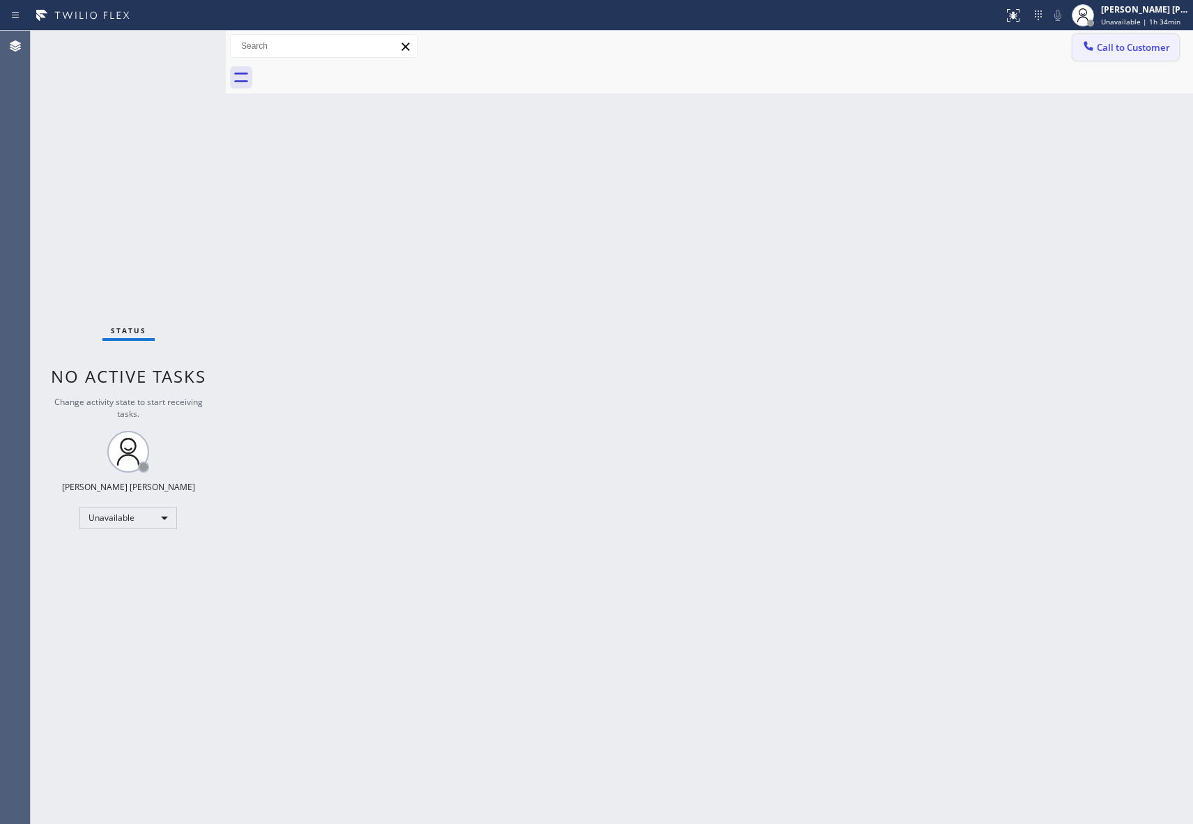
click at [1164, 40] on button "Call to Customer" at bounding box center [1126, 47] width 107 height 26
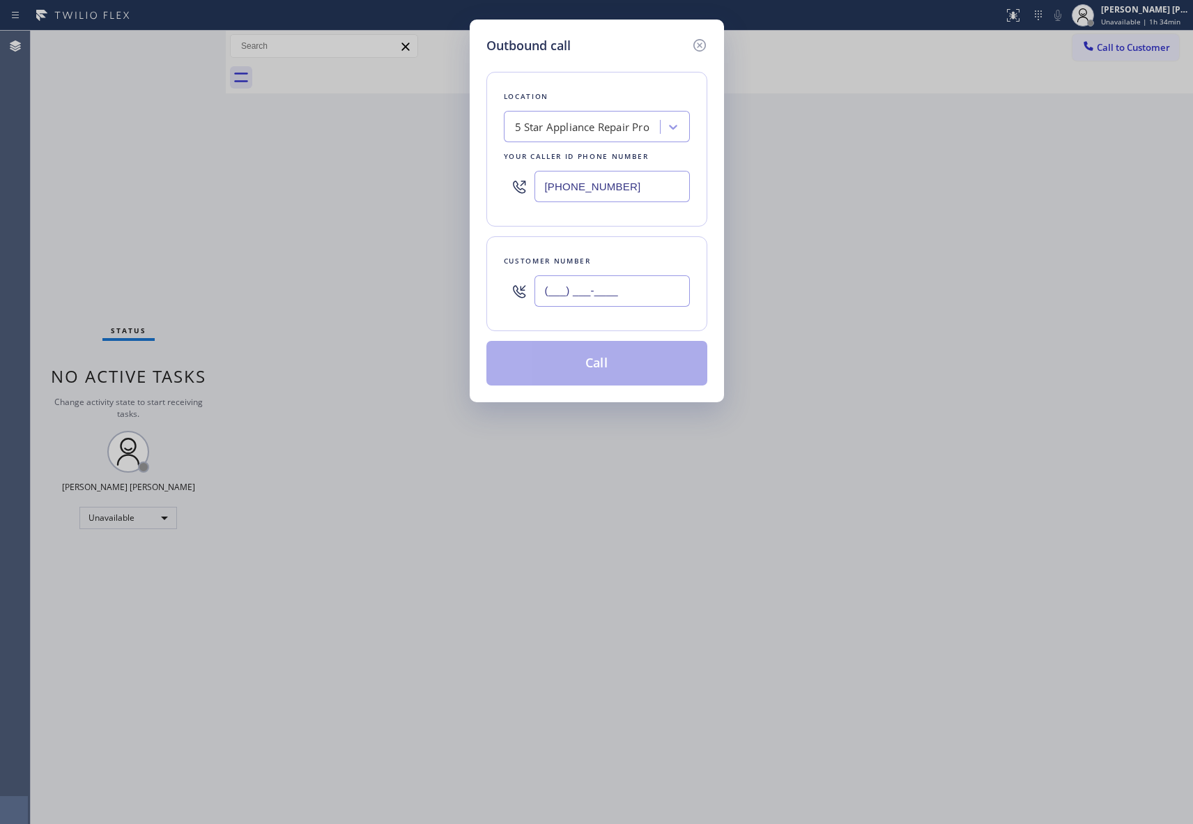
click at [601, 285] on input "(___) ___-____" at bounding box center [612, 290] width 155 height 31
paste input "786) 282-6671"
type input "[PHONE_NUMBER]"
click at [631, 365] on button "Call" at bounding box center [596, 363] width 221 height 45
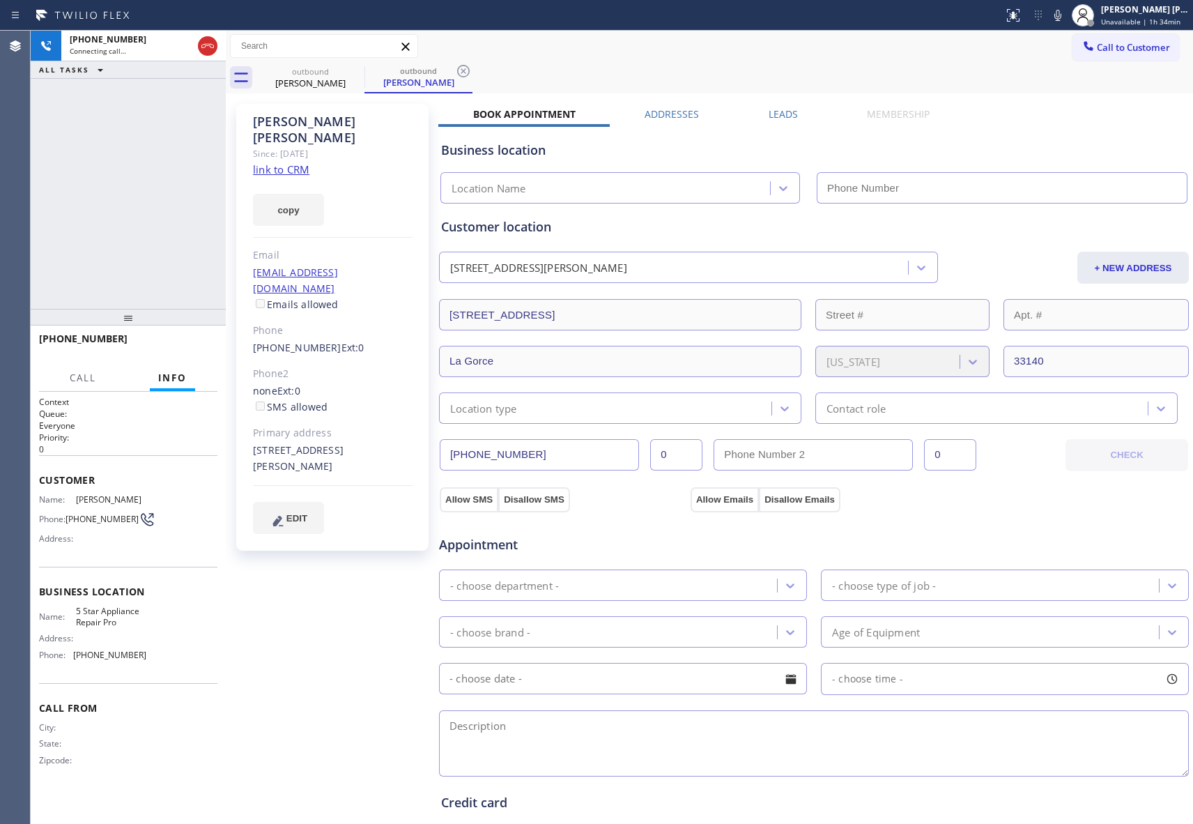
type input "[PHONE_NUMBER]"
click at [197, 342] on span "HANG UP" at bounding box center [185, 345] width 43 height 10
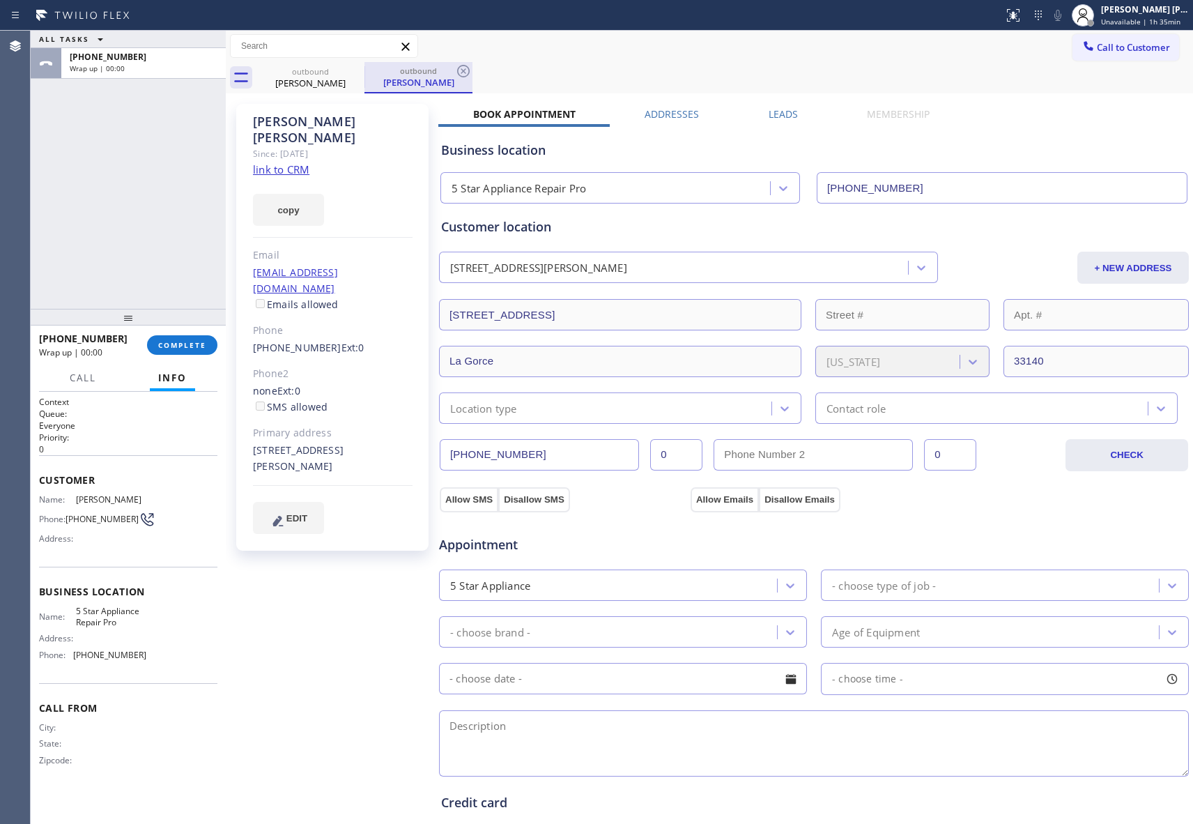
click at [355, 78] on div "outbound [PERSON_NAME]" at bounding box center [310, 77] width 108 height 31
click at [366, 74] on div "outbound" at bounding box center [418, 71] width 105 height 10
click at [354, 70] on icon at bounding box center [355, 71] width 17 height 17
click at [365, 70] on div "outbound [PERSON_NAME]" at bounding box center [419, 77] width 108 height 31
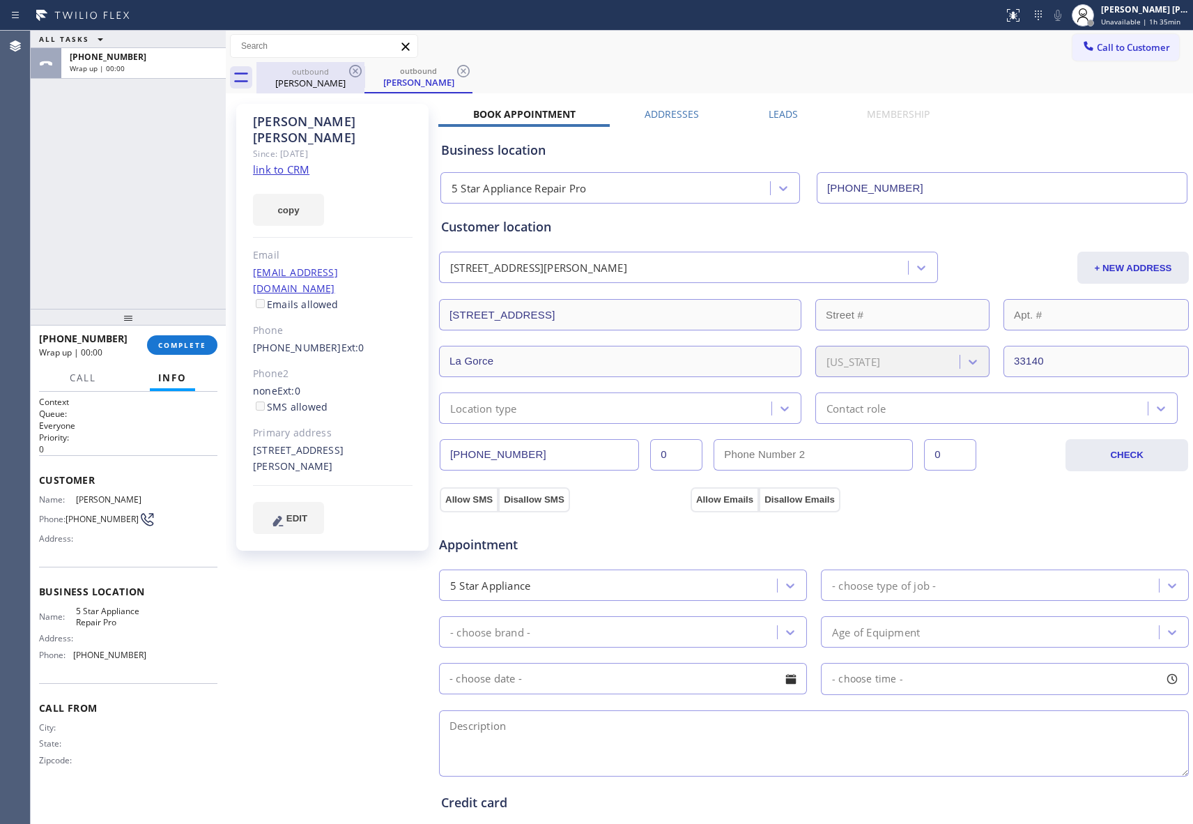
click at [455, 70] on icon at bounding box center [463, 71] width 17 height 17
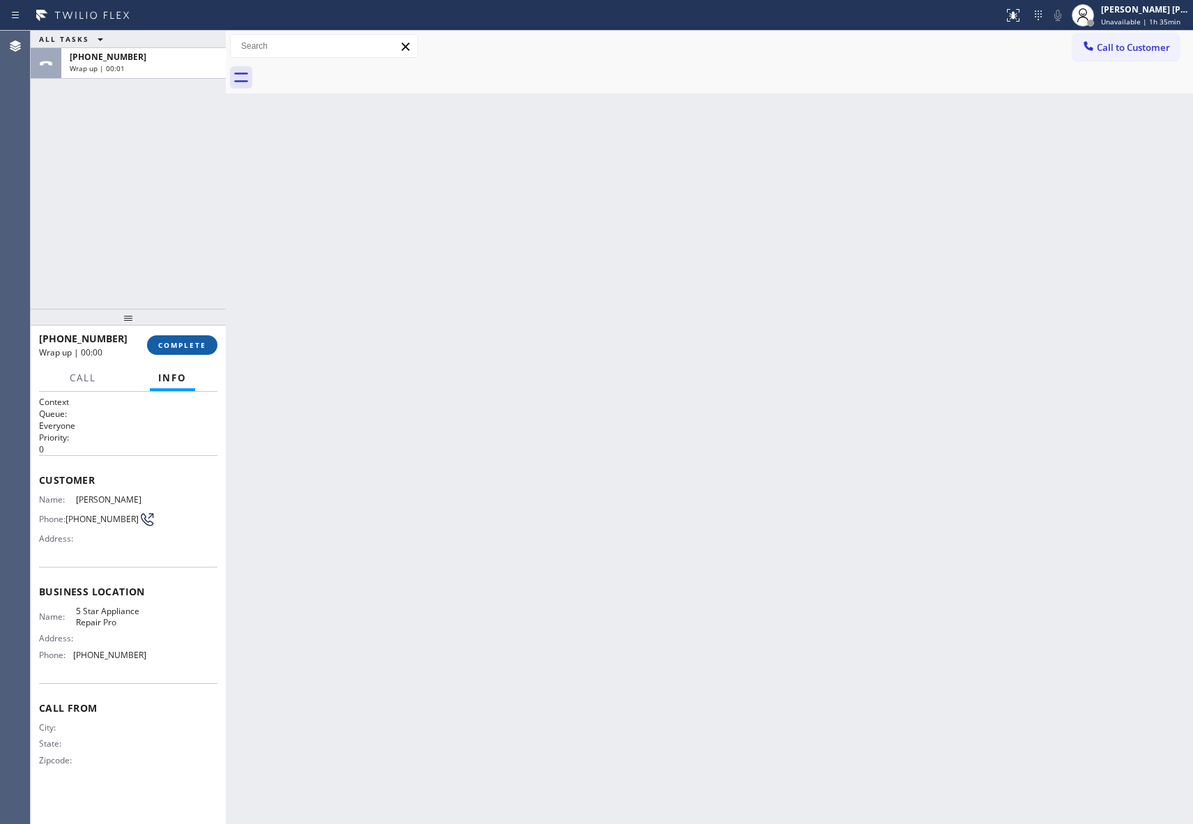
click at [177, 337] on button "COMPLETE" at bounding box center [182, 345] width 70 height 20
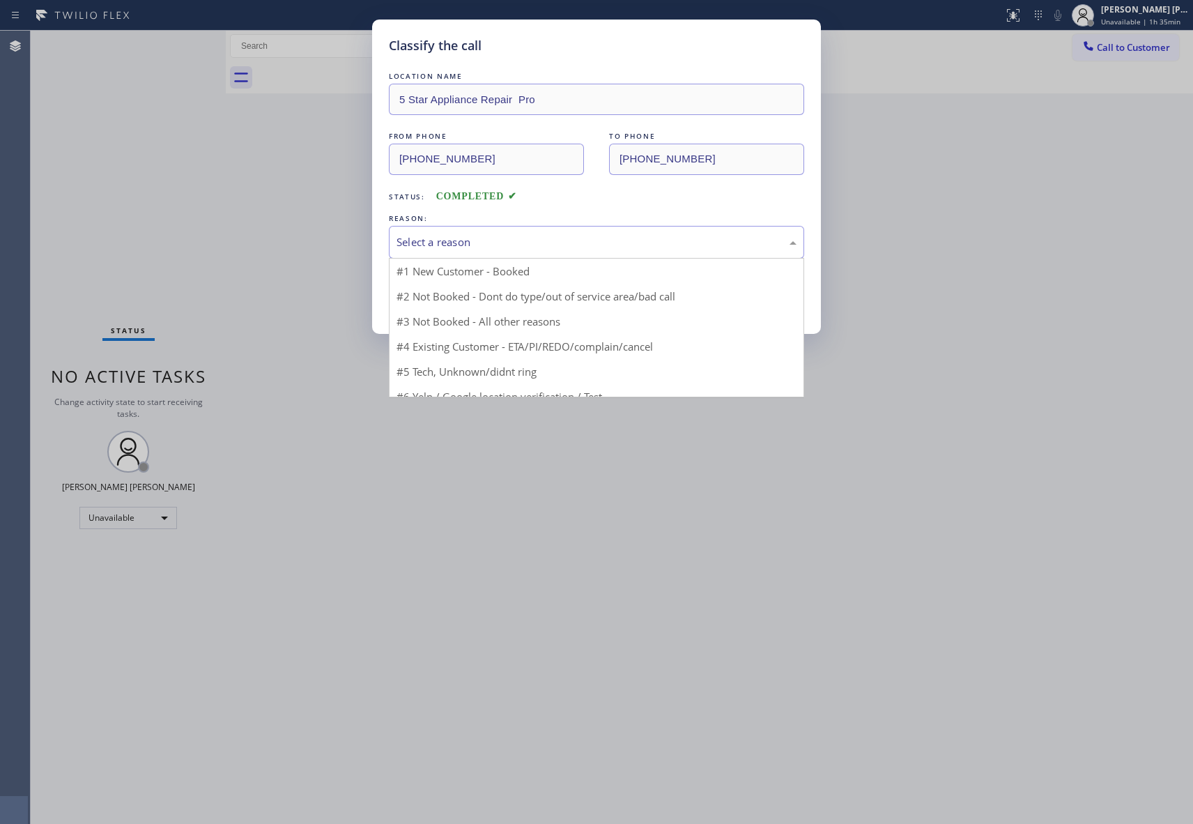
click at [491, 243] on div "Select a reason" at bounding box center [597, 242] width 400 height 16
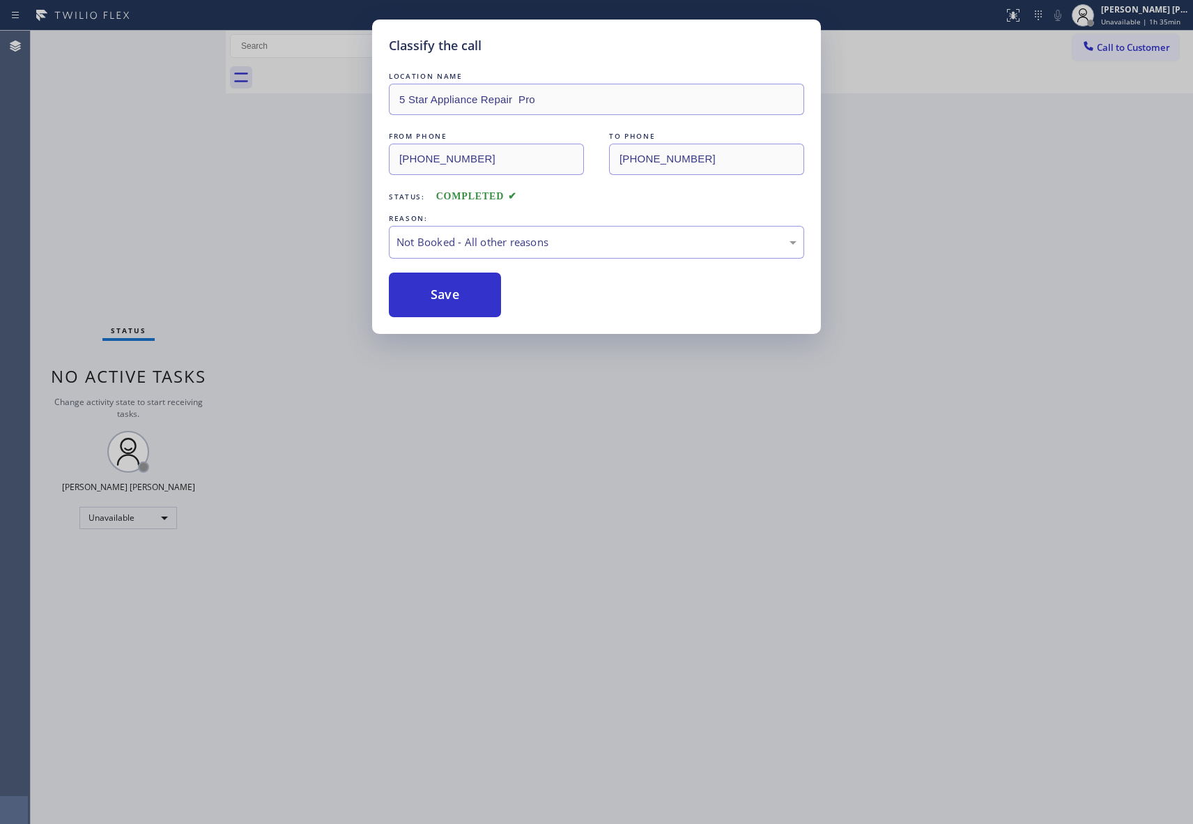
click at [429, 296] on button "Save" at bounding box center [445, 295] width 112 height 45
drag, startPoint x: 429, startPoint y: 296, endPoint x: 277, endPoint y: 3, distance: 329.8
click at [429, 296] on button "Save" at bounding box center [445, 295] width 112 height 45
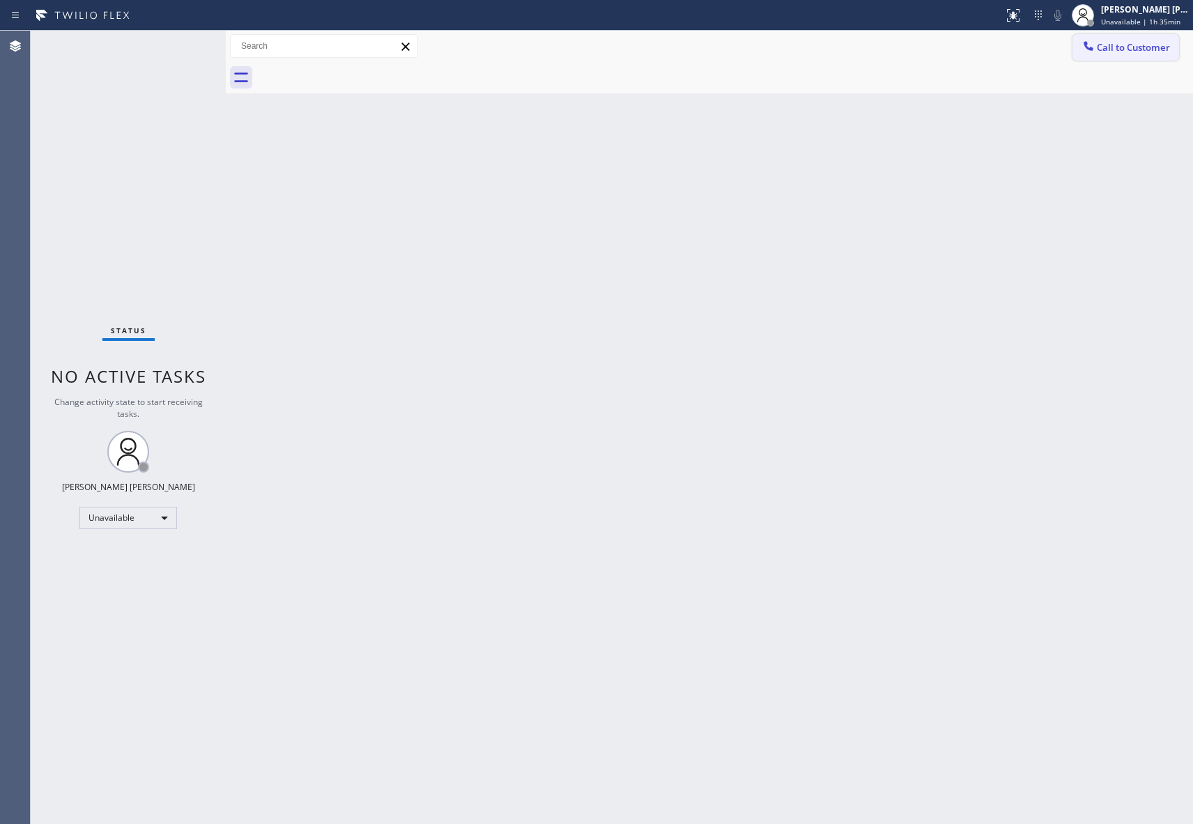
click at [1121, 45] on span "Call to Customer" at bounding box center [1133, 47] width 73 height 13
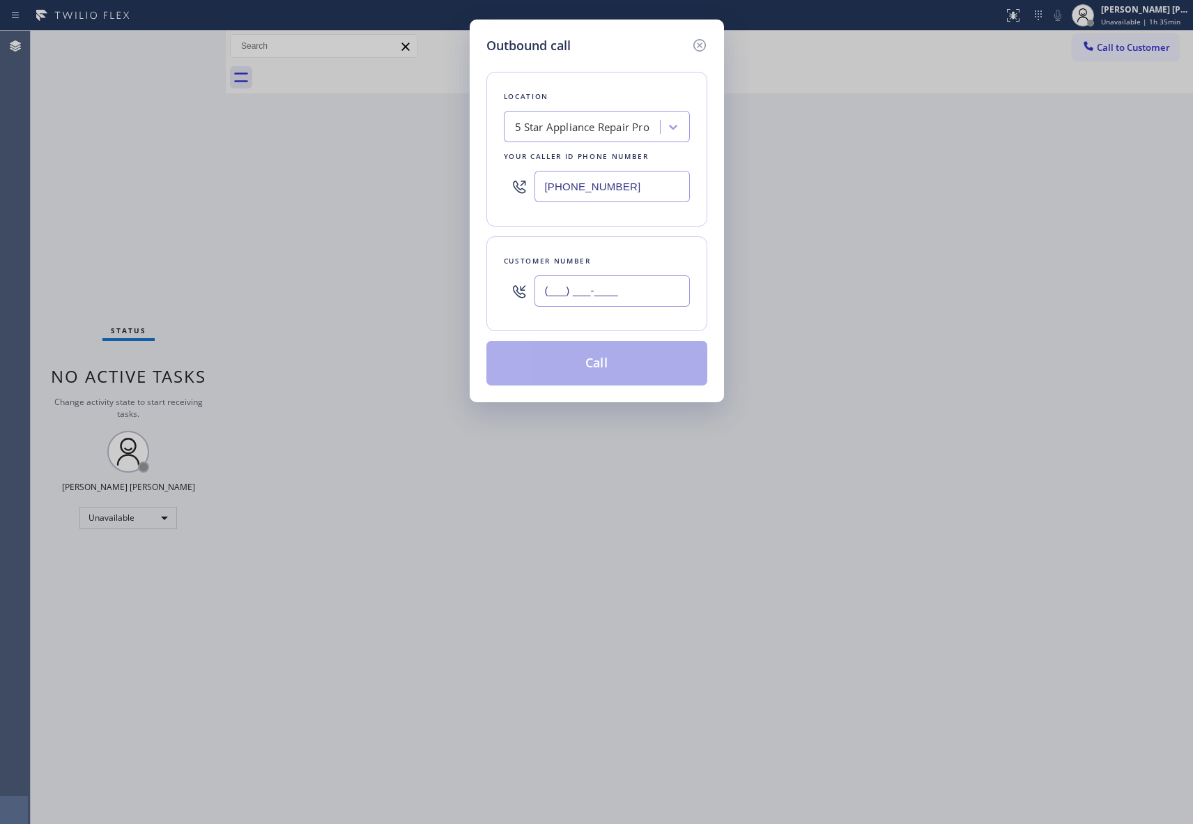
click at [652, 299] on input "(___) ___-____" at bounding box center [612, 290] width 155 height 31
paste input "615) 491-7458"
type input "[PHONE_NUMBER]"
click at [624, 367] on button "Call" at bounding box center [596, 363] width 221 height 45
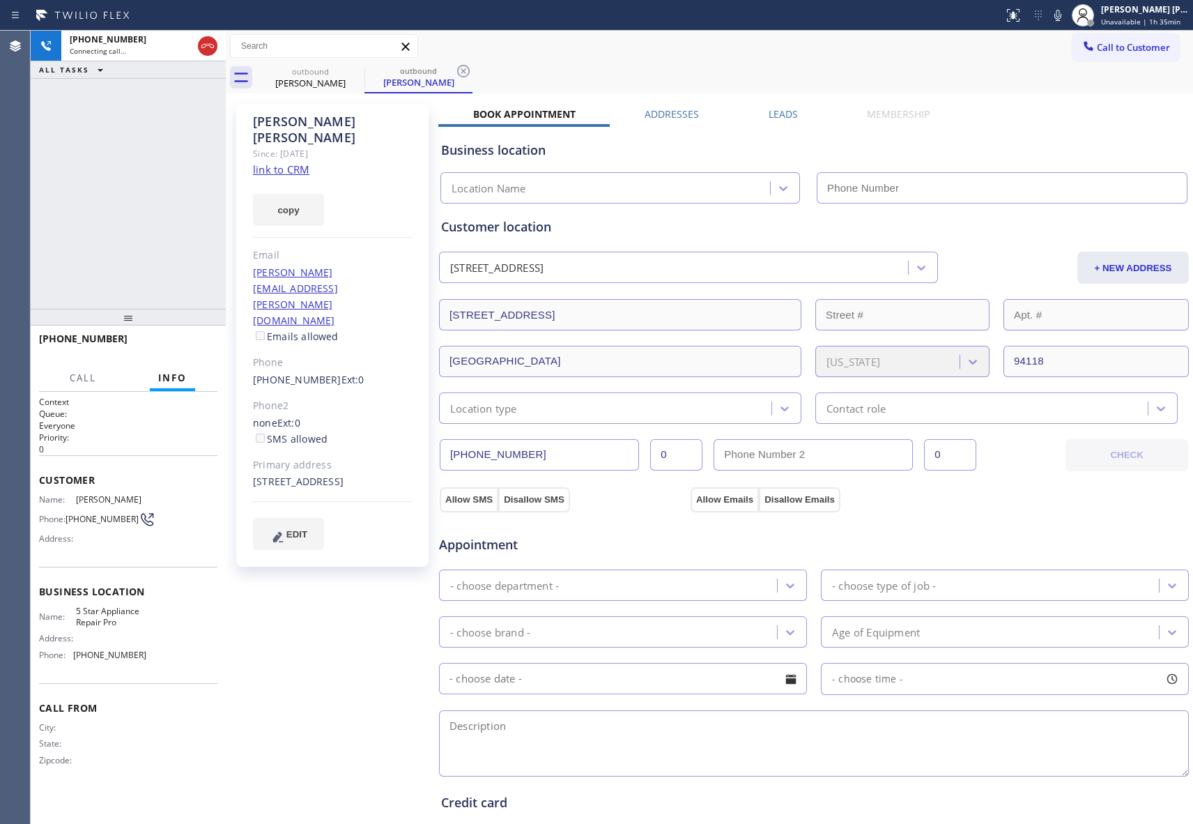
type input "[PHONE_NUMBER]"
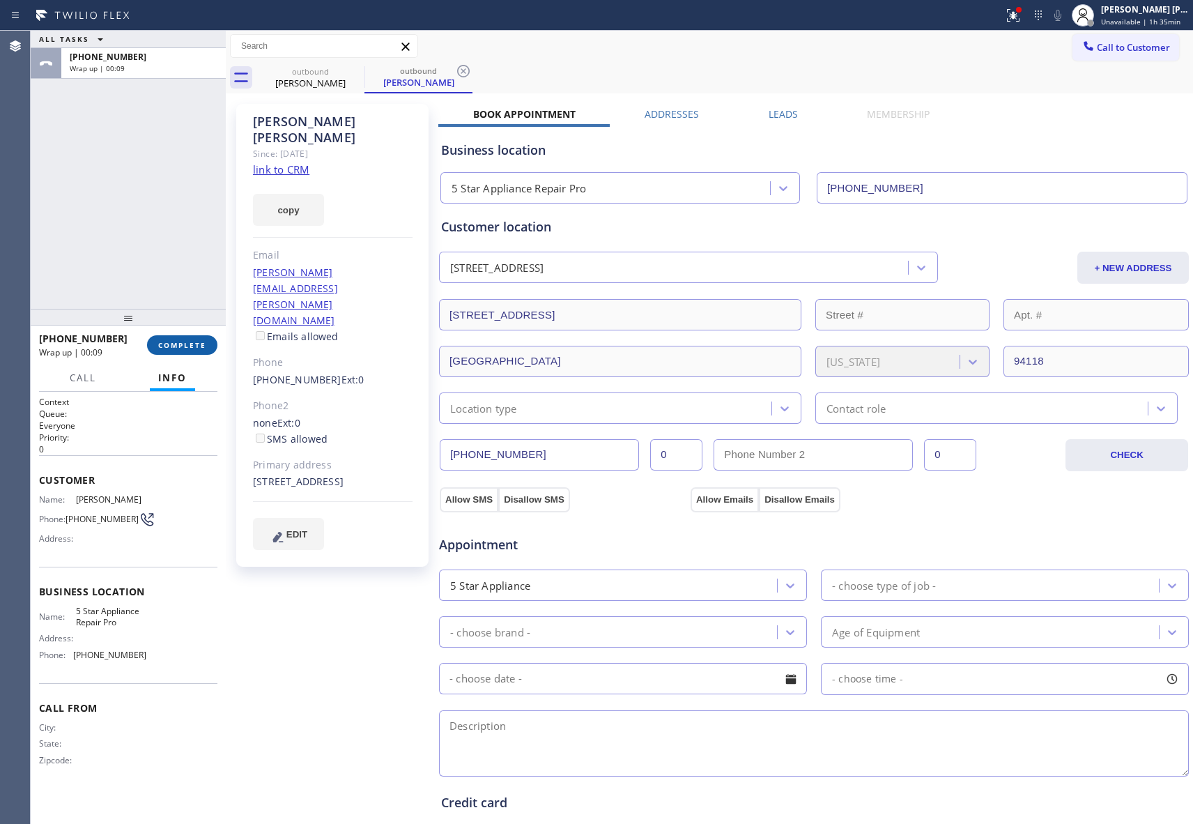
click at [181, 342] on span "COMPLETE" at bounding box center [182, 345] width 48 height 10
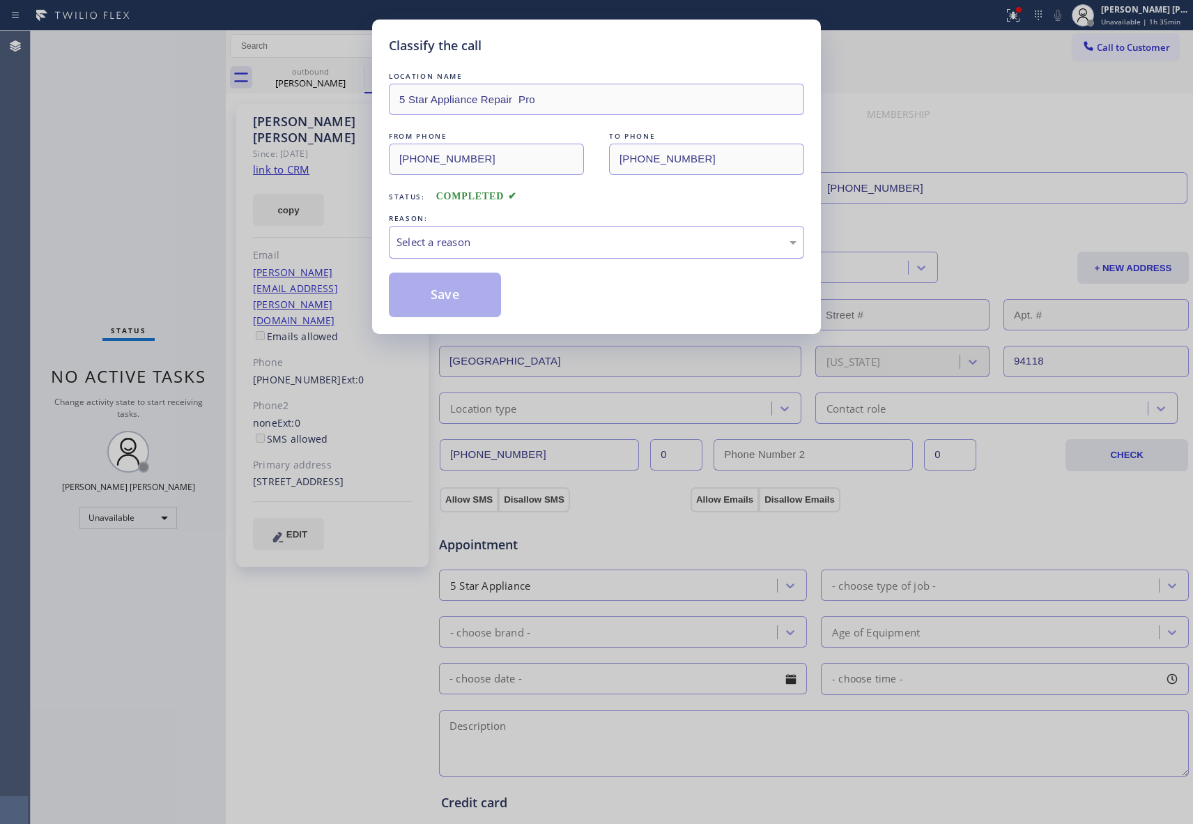
click at [555, 238] on div "Select a reason" at bounding box center [597, 242] width 400 height 16
click at [438, 298] on button "Save" at bounding box center [445, 295] width 112 height 45
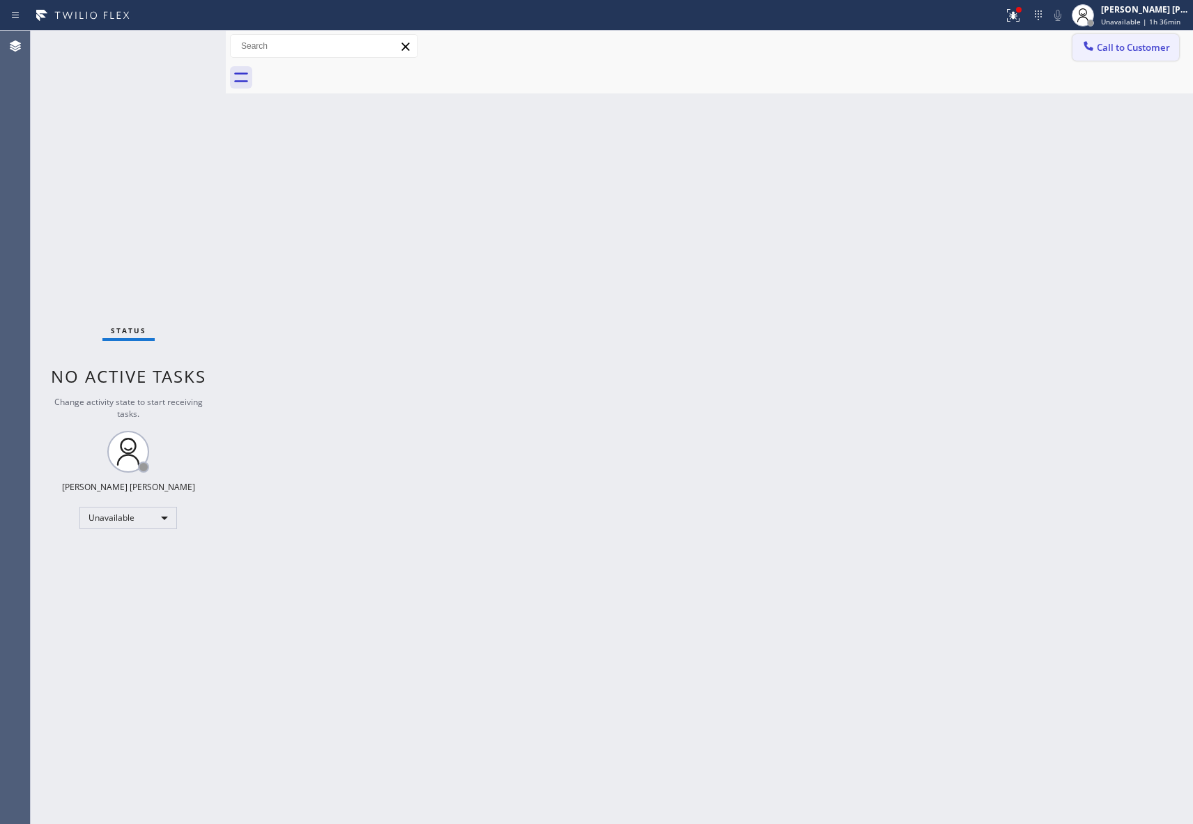
click at [1149, 43] on span "Call to Customer" at bounding box center [1133, 47] width 73 height 13
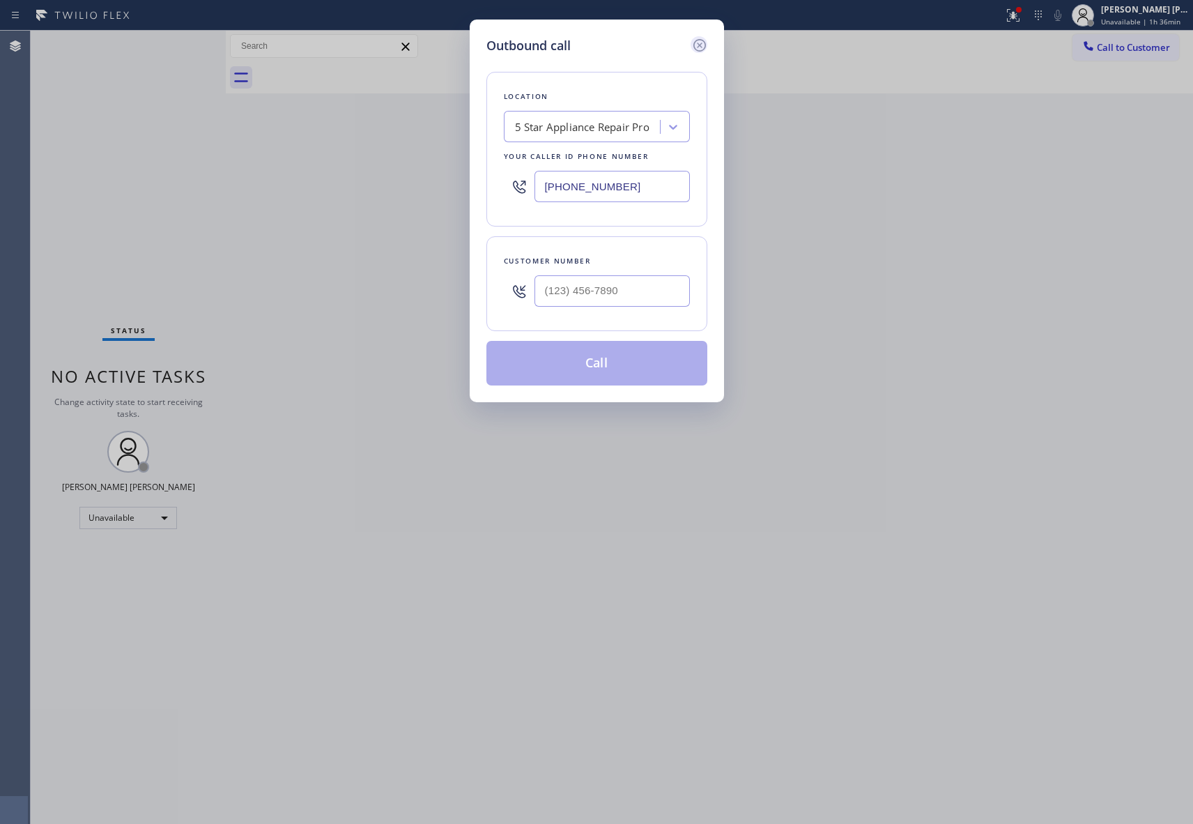
click at [694, 42] on icon at bounding box center [699, 45] width 13 height 13
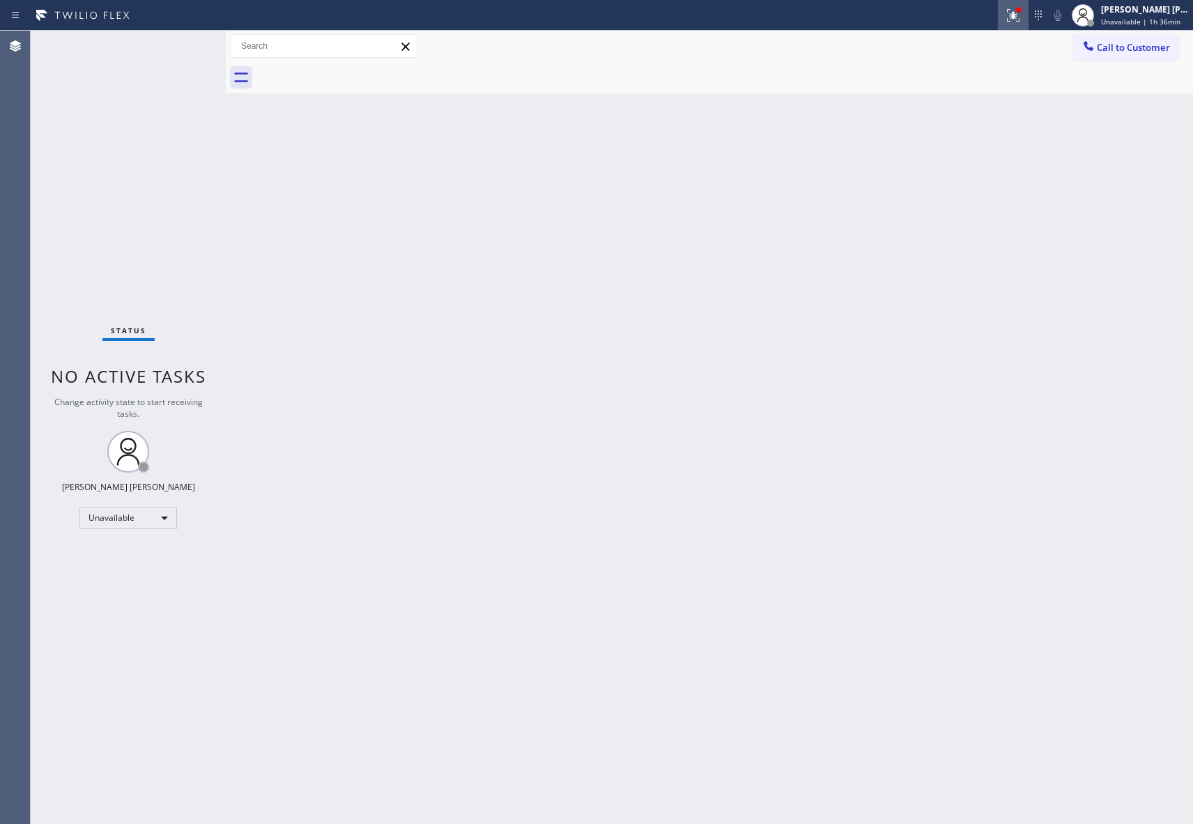
type input "[PHONE_NUMBER]"
click at [1016, 14] on icon at bounding box center [1013, 15] width 17 height 17
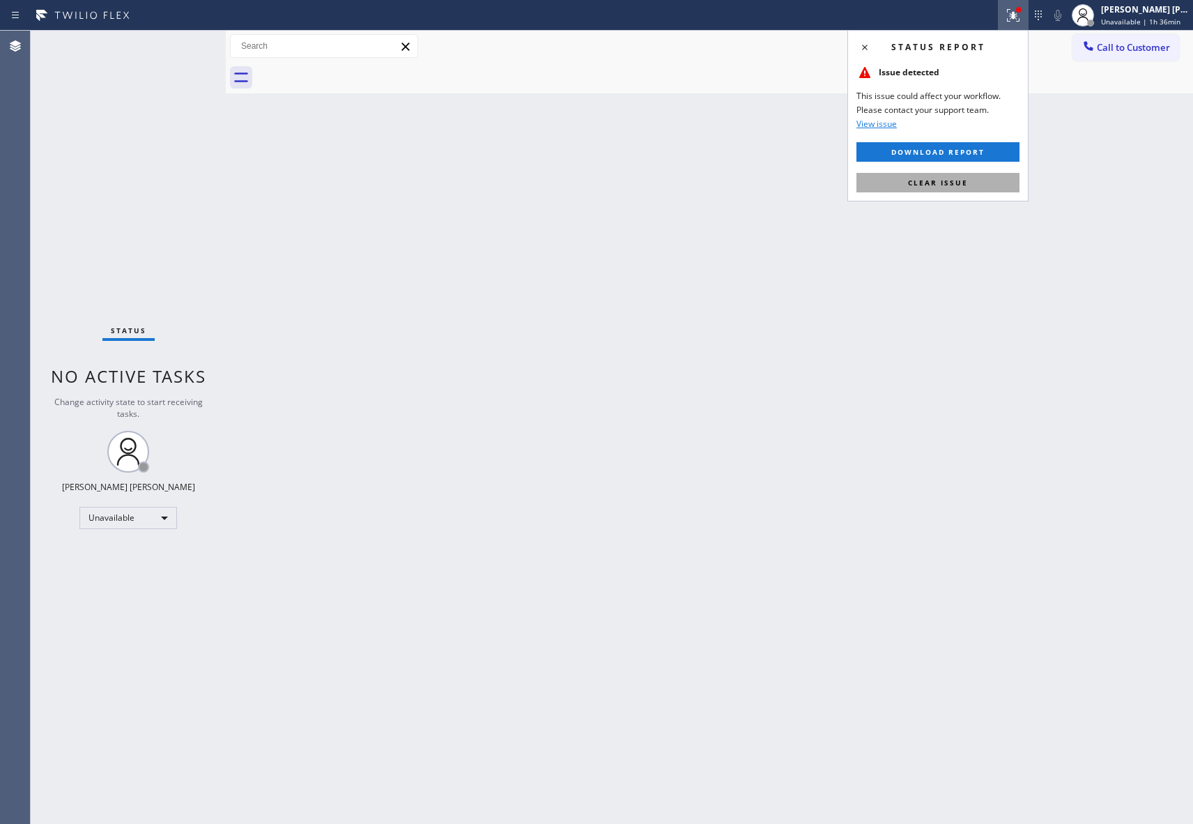
click at [990, 179] on button "Clear issue" at bounding box center [938, 183] width 163 height 20
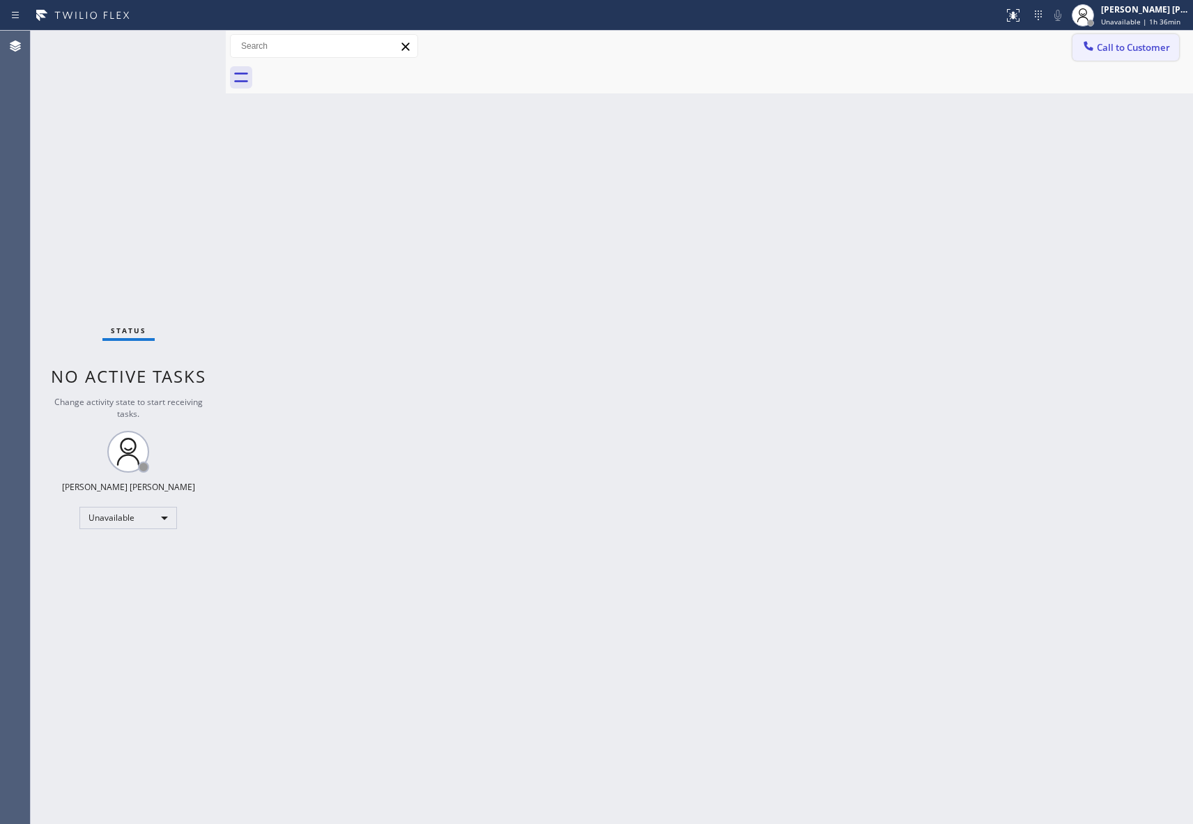
click at [1160, 45] on span "Call to Customer" at bounding box center [1133, 47] width 73 height 13
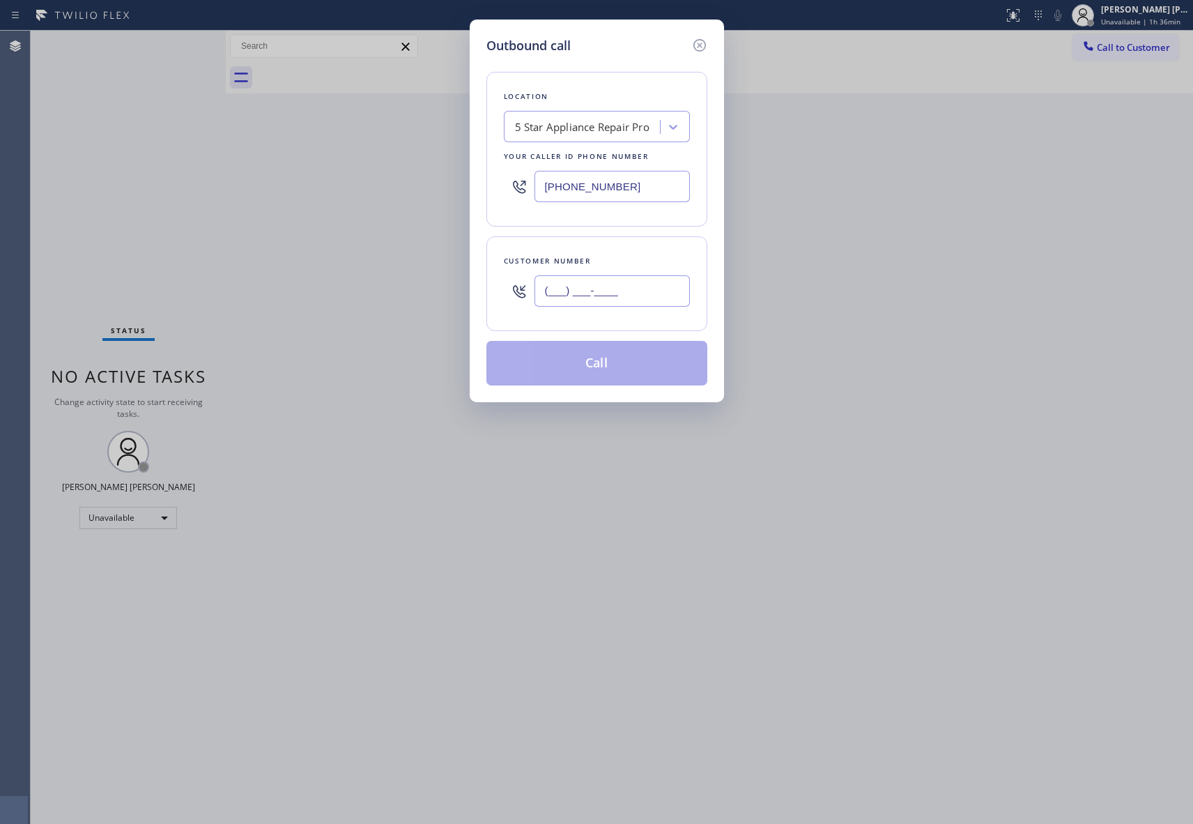
click at [639, 284] on input "(___) ___-____" at bounding box center [612, 290] width 155 height 31
paste input "206) 650-3180"
type input "[PHONE_NUMBER]"
click at [576, 369] on button "Call" at bounding box center [596, 363] width 221 height 45
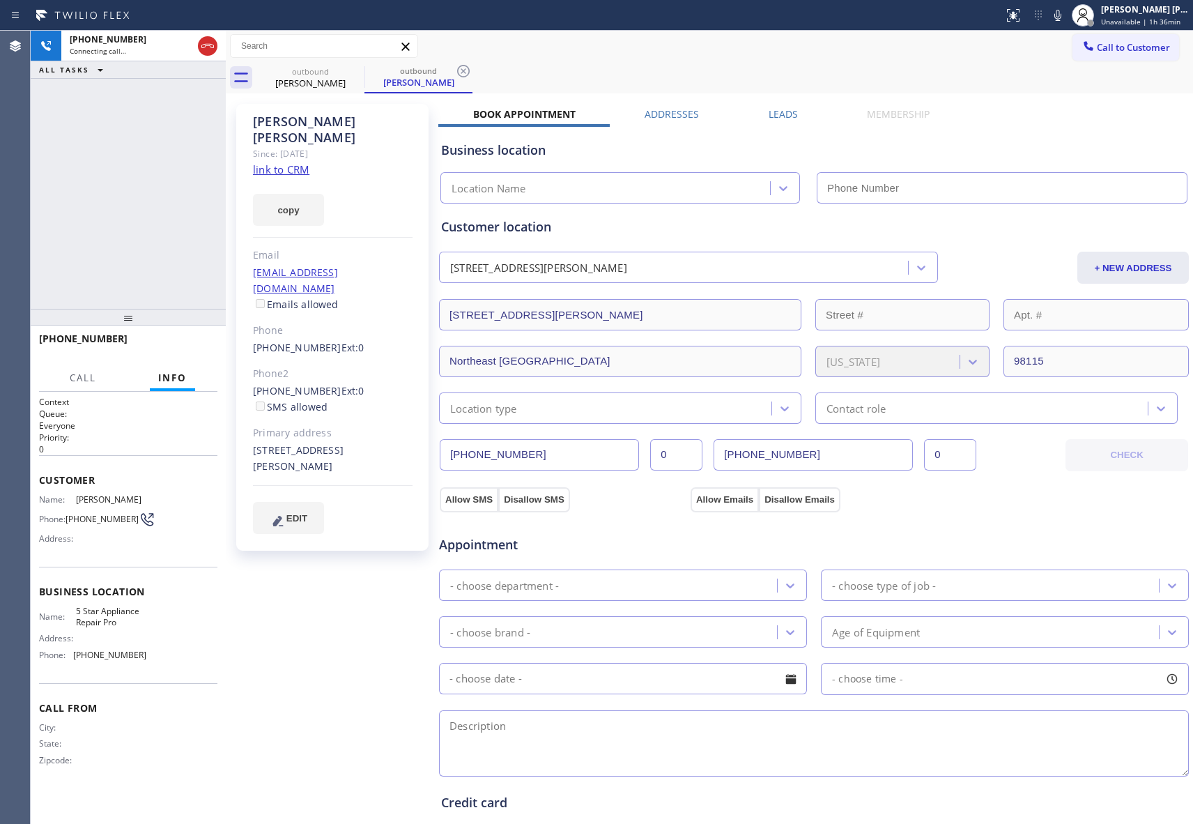
type input "[PHONE_NUMBER]"
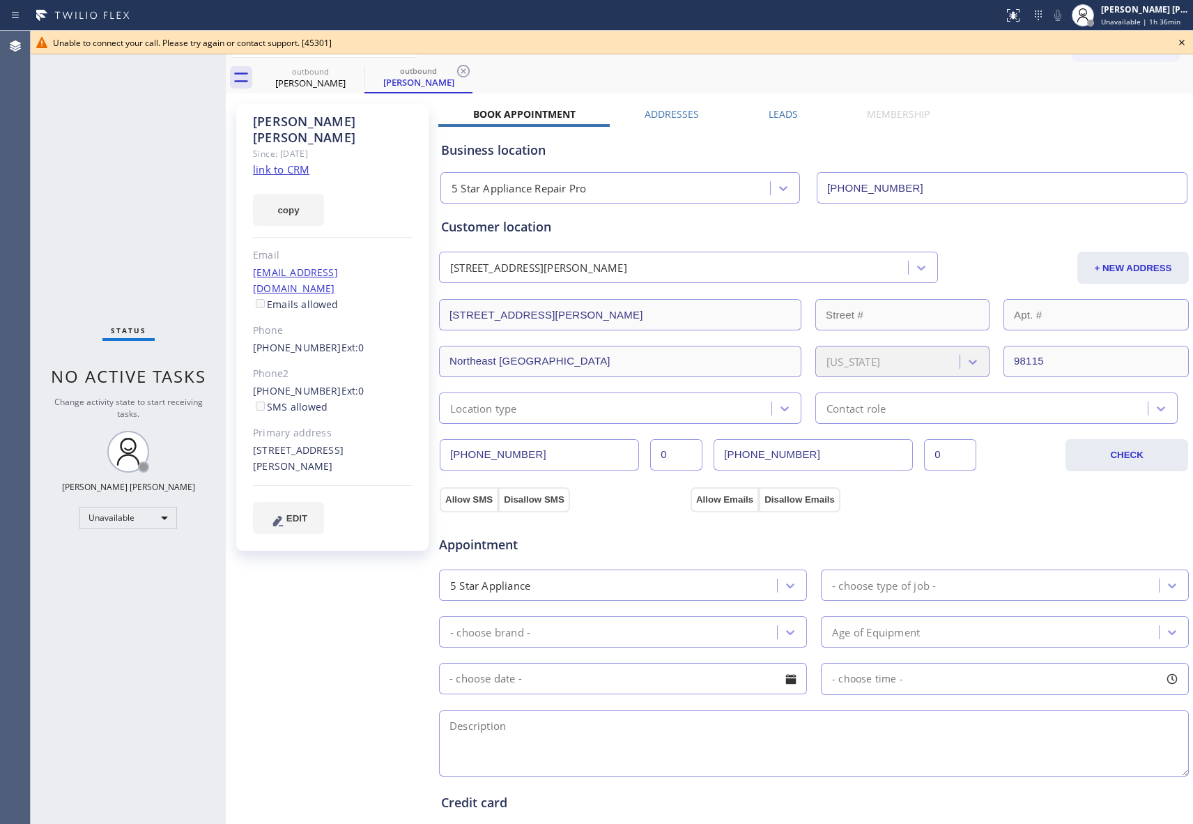
click at [1185, 37] on icon at bounding box center [1182, 42] width 17 height 17
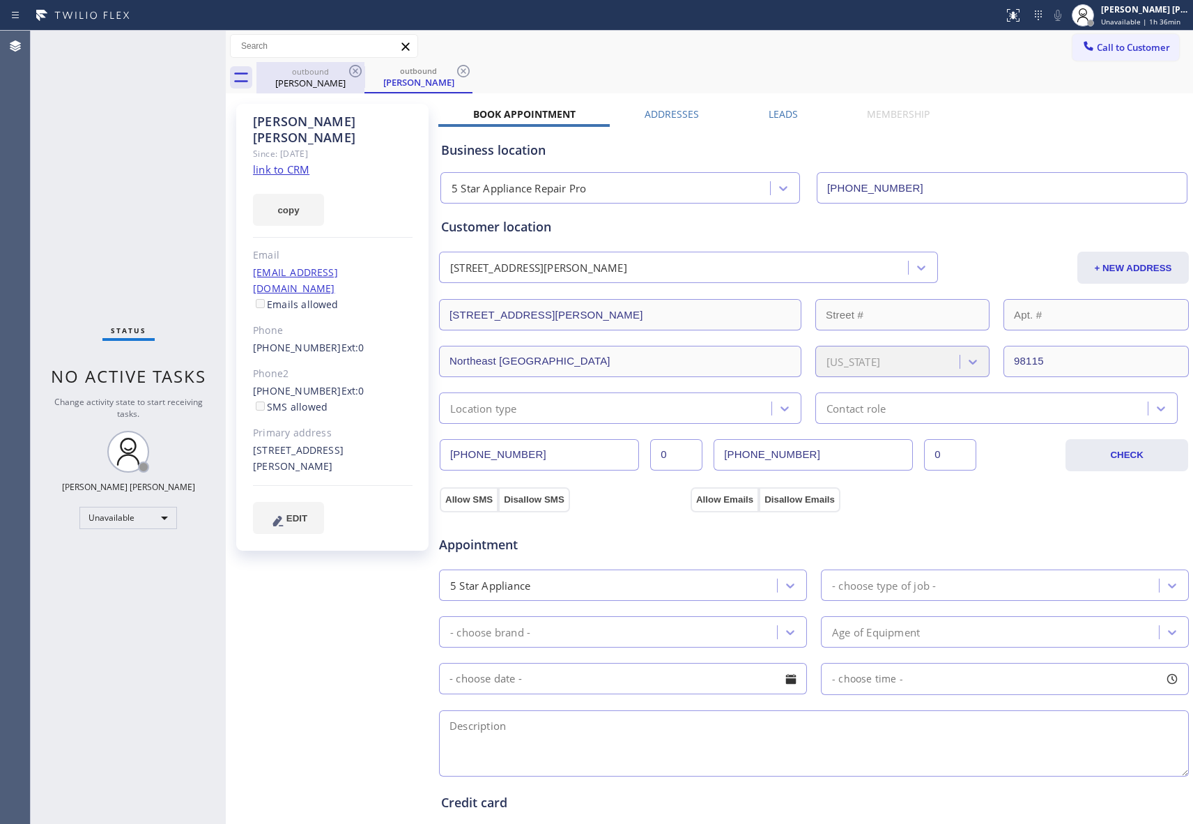
click at [344, 72] on div "outbound" at bounding box center [310, 71] width 105 height 10
click at [353, 71] on icon at bounding box center [355, 71] width 17 height 17
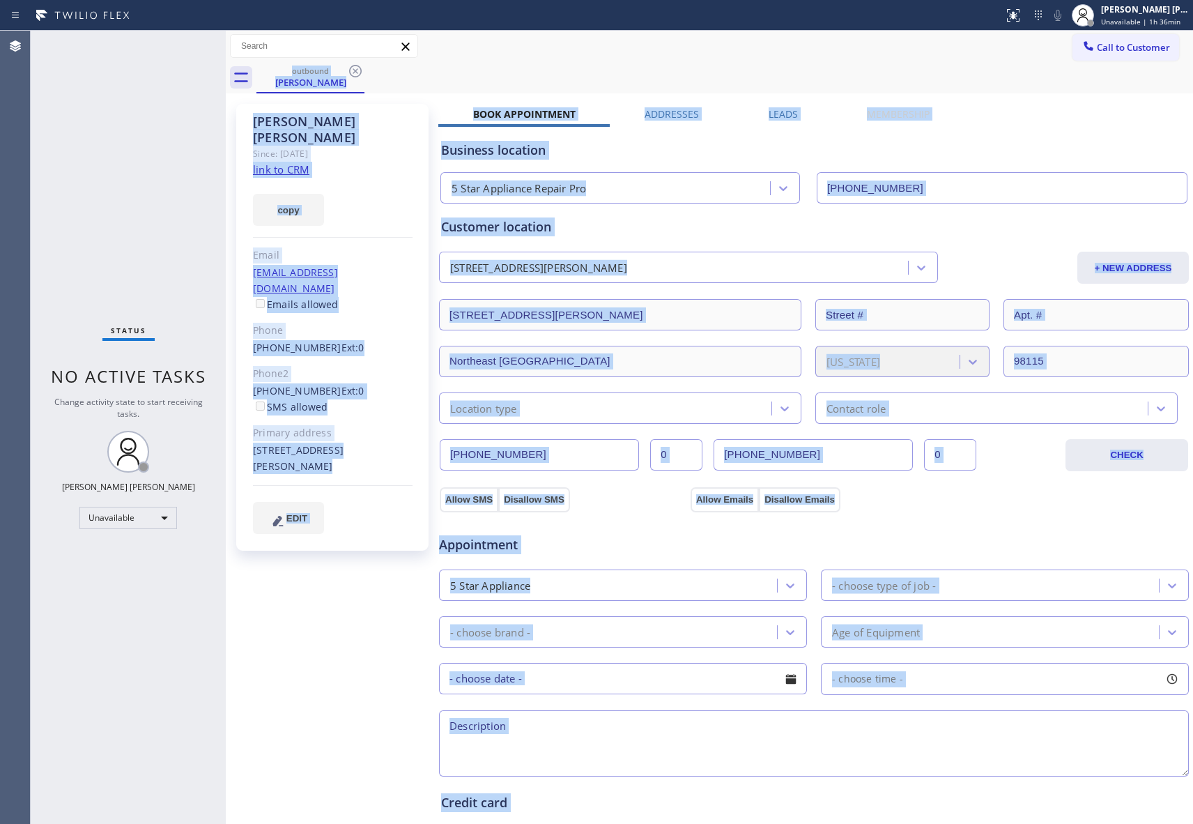
click at [353, 71] on div "outbound [PERSON_NAME]" at bounding box center [724, 77] width 937 height 31
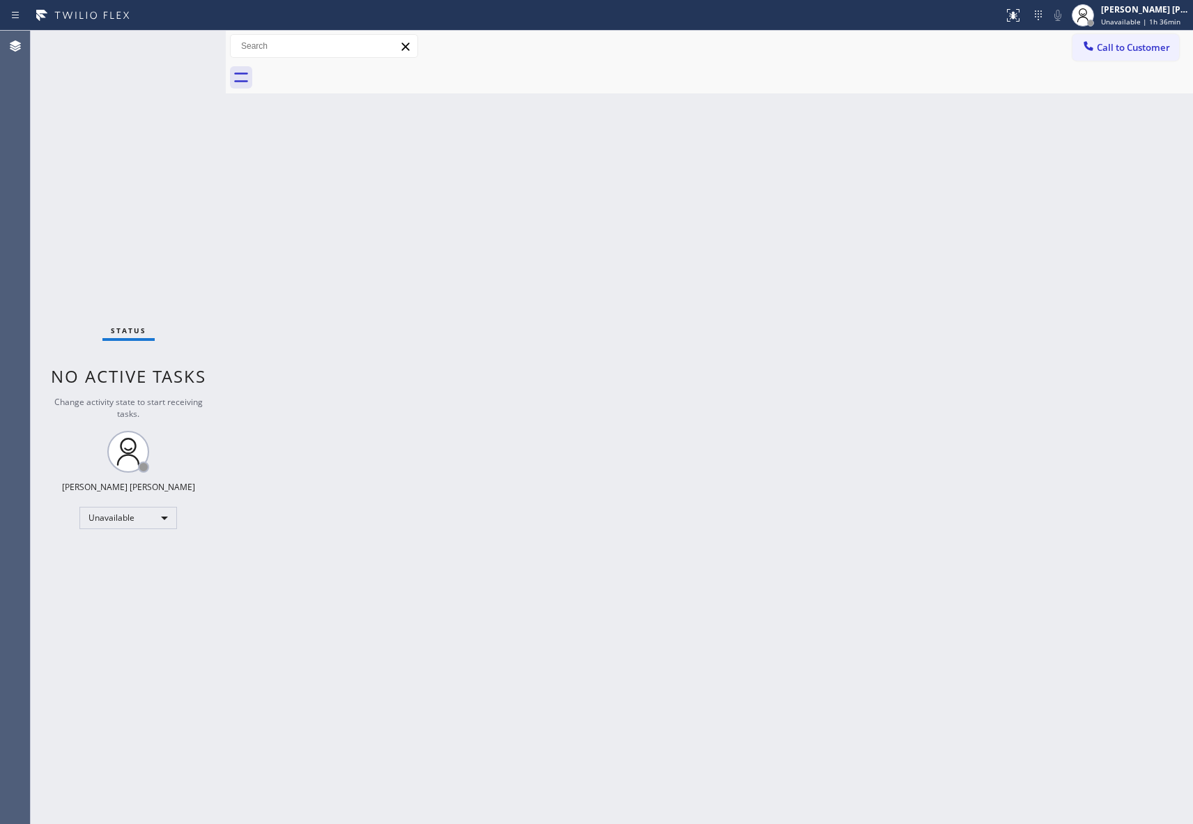
drag, startPoint x: 353, startPoint y: 71, endPoint x: 32, endPoint y: 112, distance: 323.2
click at [346, 71] on div at bounding box center [724, 77] width 937 height 31
click at [1188, 45] on div "Call to Customer Outbound call Location 5 Star Appliance Repair Pro Your caller…" at bounding box center [1133, 46] width 121 height 24
click at [1161, 50] on span "Call to Customer" at bounding box center [1133, 47] width 73 height 13
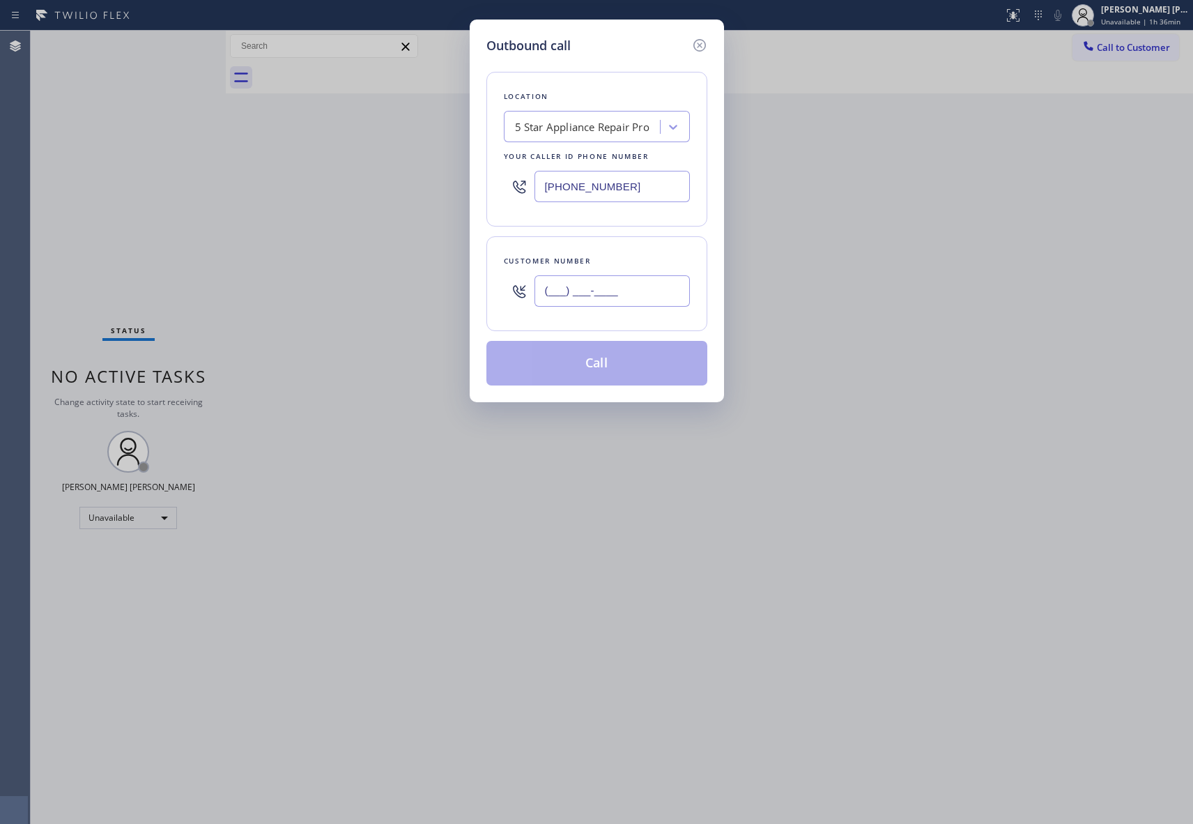
click at [600, 287] on input "(___) ___-____" at bounding box center [612, 290] width 155 height 31
paste input "206) 650-3180"
type input "[PHONE_NUMBER]"
click at [592, 360] on button "Call" at bounding box center [596, 363] width 221 height 45
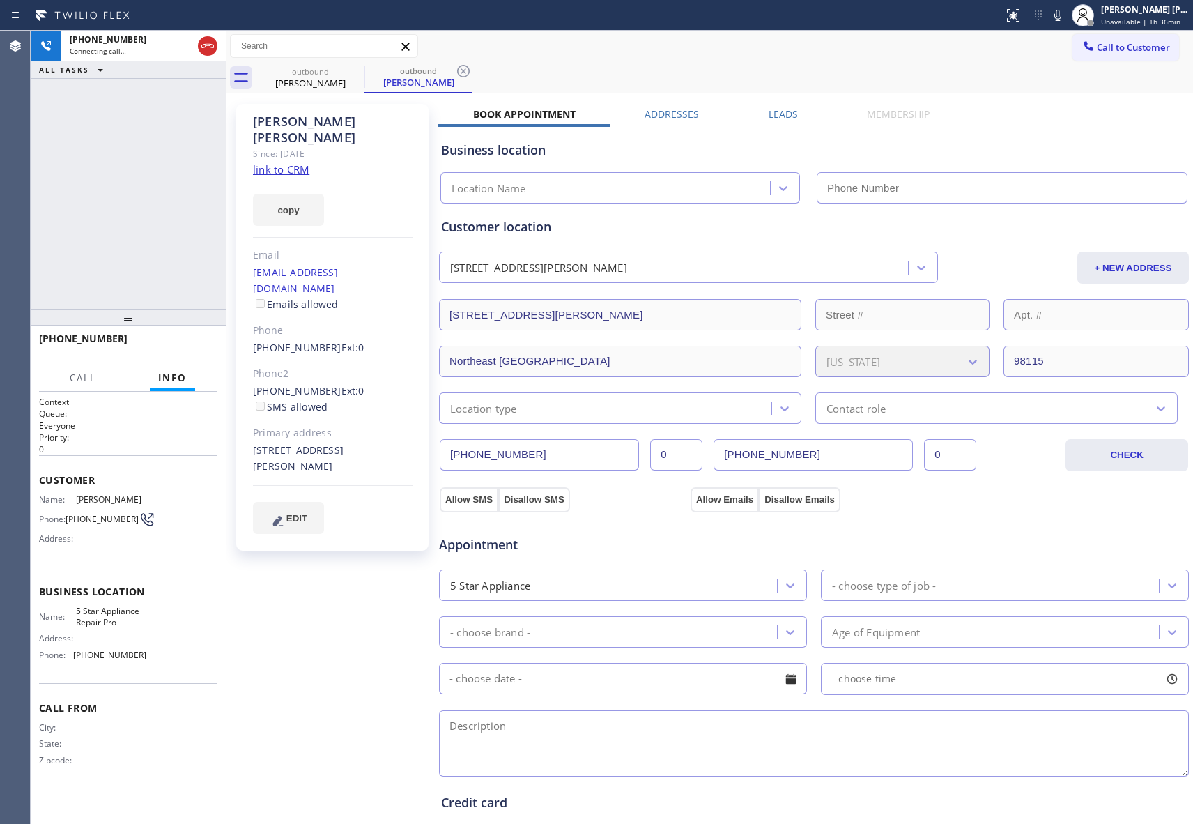
type input "[PHONE_NUMBER]"
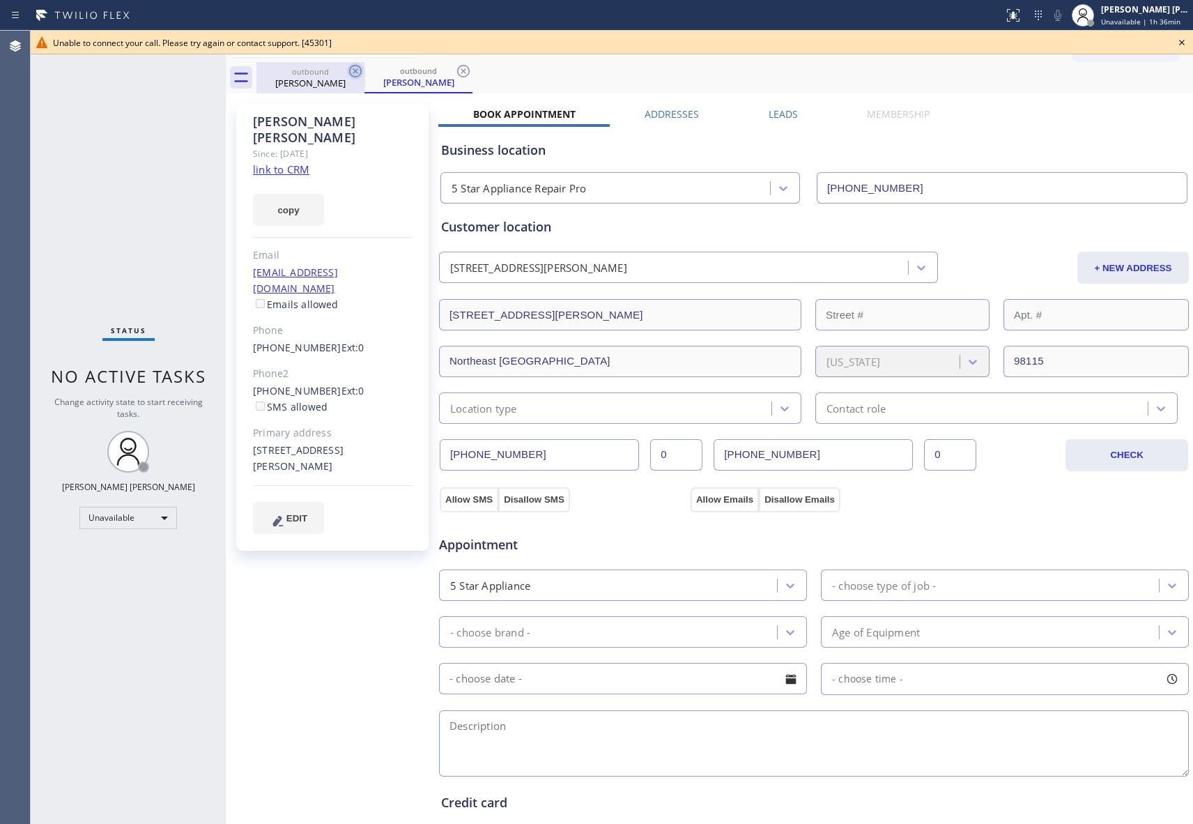
drag, startPoint x: 342, startPoint y: 73, endPoint x: 360, endPoint y: 70, distance: 19.1
click at [343, 74] on div "outbound" at bounding box center [310, 71] width 105 height 10
click at [360, 70] on icon at bounding box center [355, 71] width 13 height 13
click at [0, 0] on icon at bounding box center [0, 0] width 0 height 0
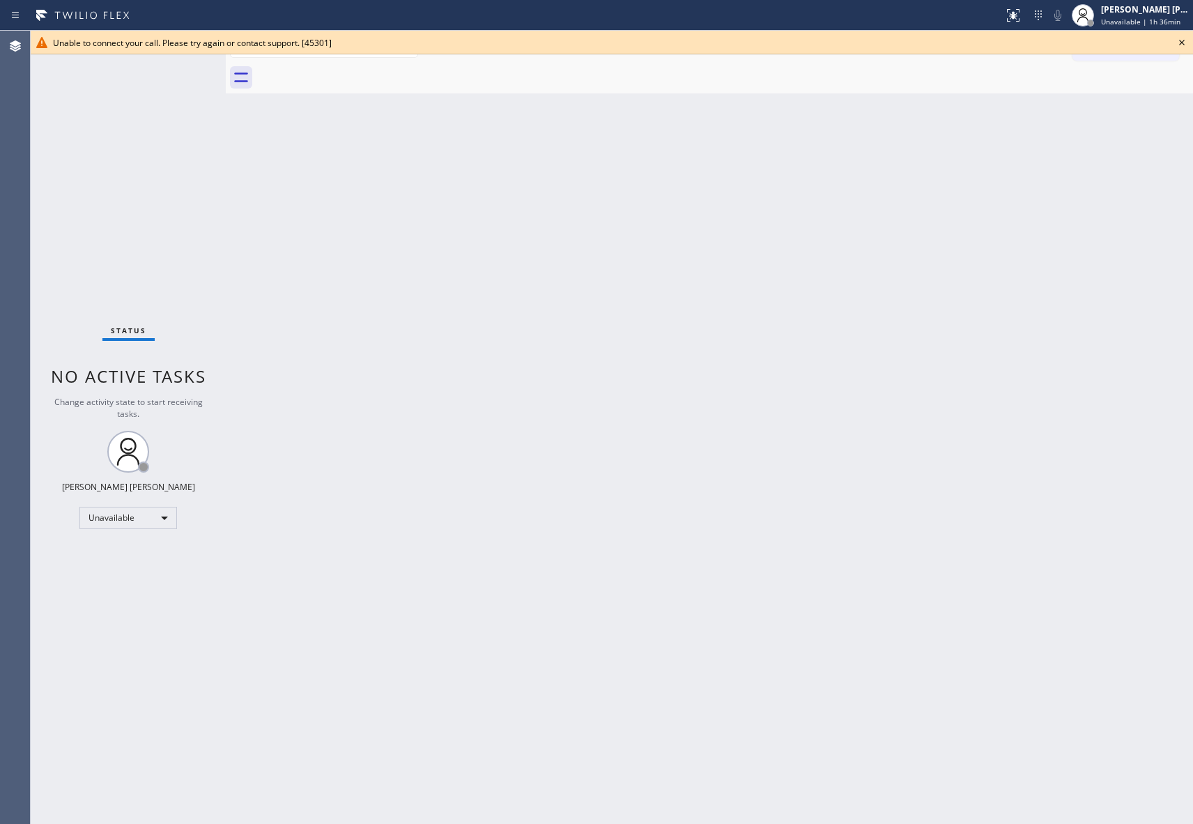
click at [358, 70] on div at bounding box center [724, 77] width 937 height 31
click at [1186, 40] on icon at bounding box center [1182, 42] width 17 height 17
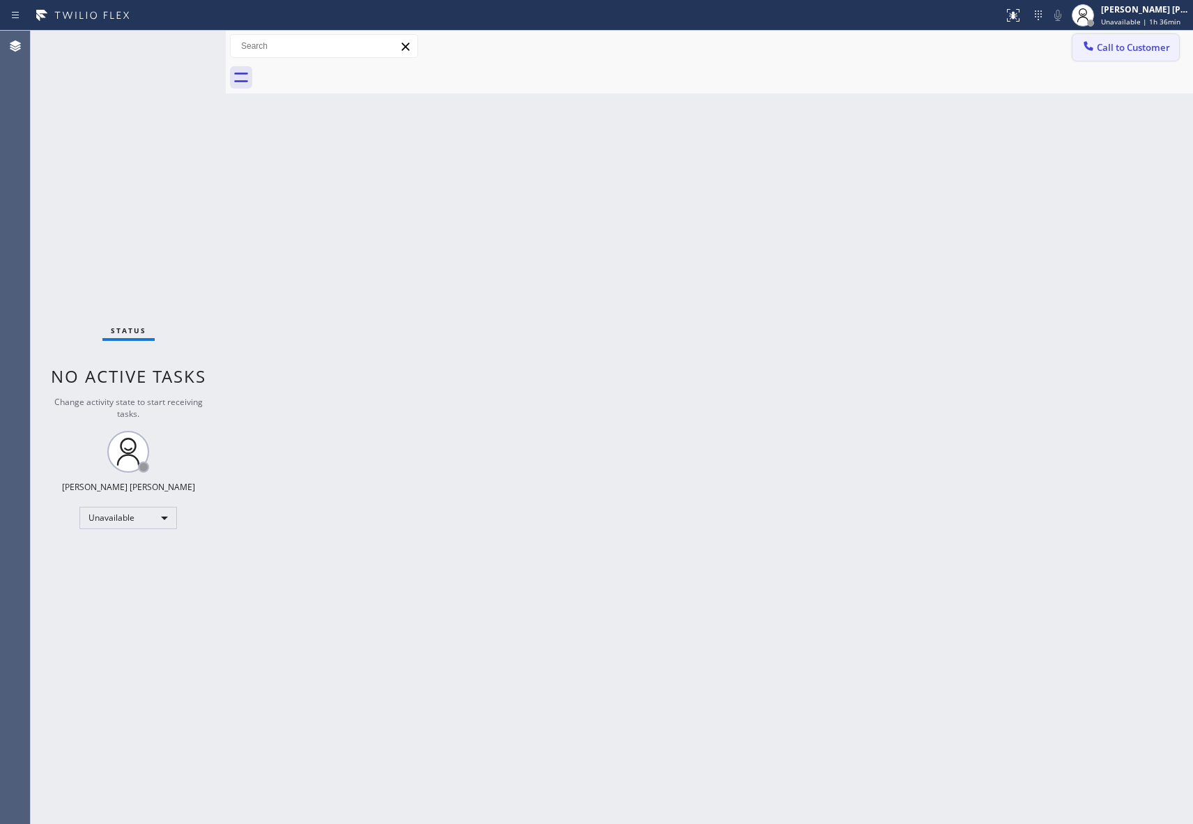
click at [1137, 56] on button "Call to Customer" at bounding box center [1126, 47] width 107 height 26
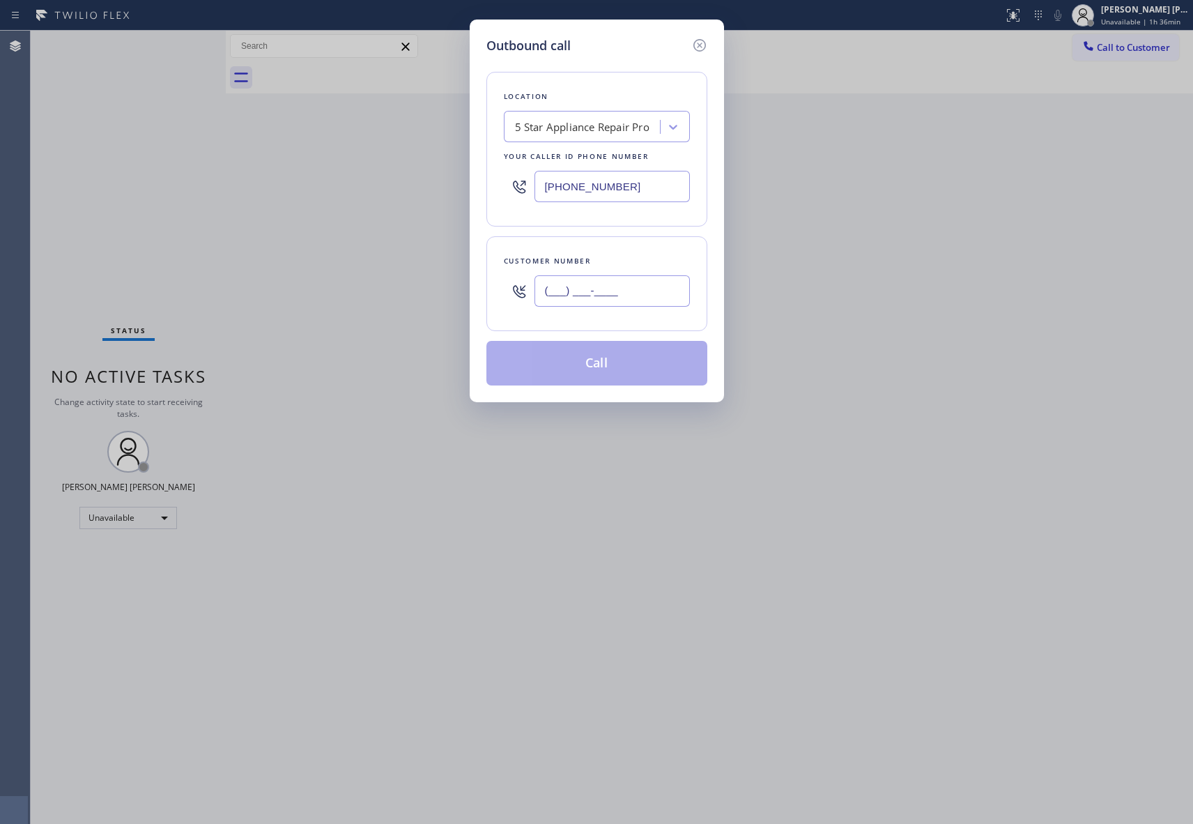
click at [673, 287] on input "(___) ___-____" at bounding box center [612, 290] width 155 height 31
paste input "310) 429-0707"
click at [569, 361] on button "Call" at bounding box center [596, 363] width 221 height 45
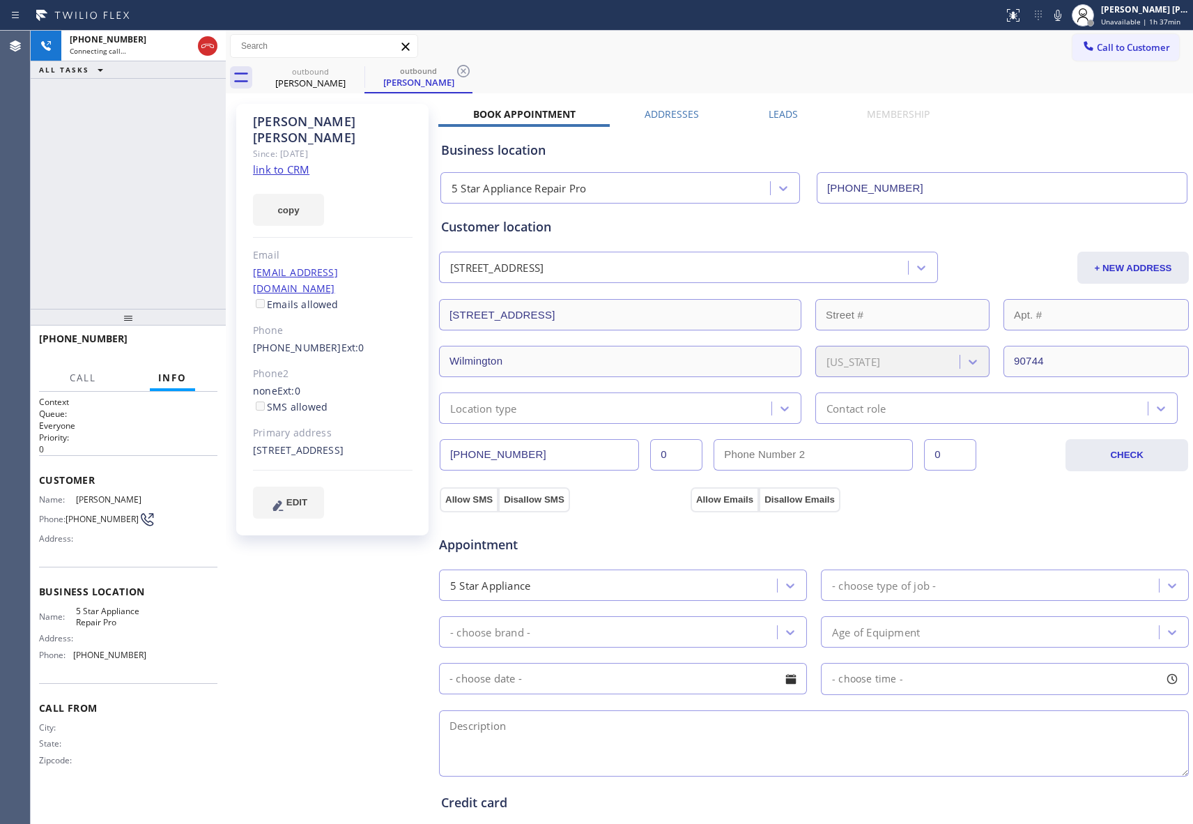
click at [789, 118] on label "Leads" at bounding box center [783, 113] width 29 height 13
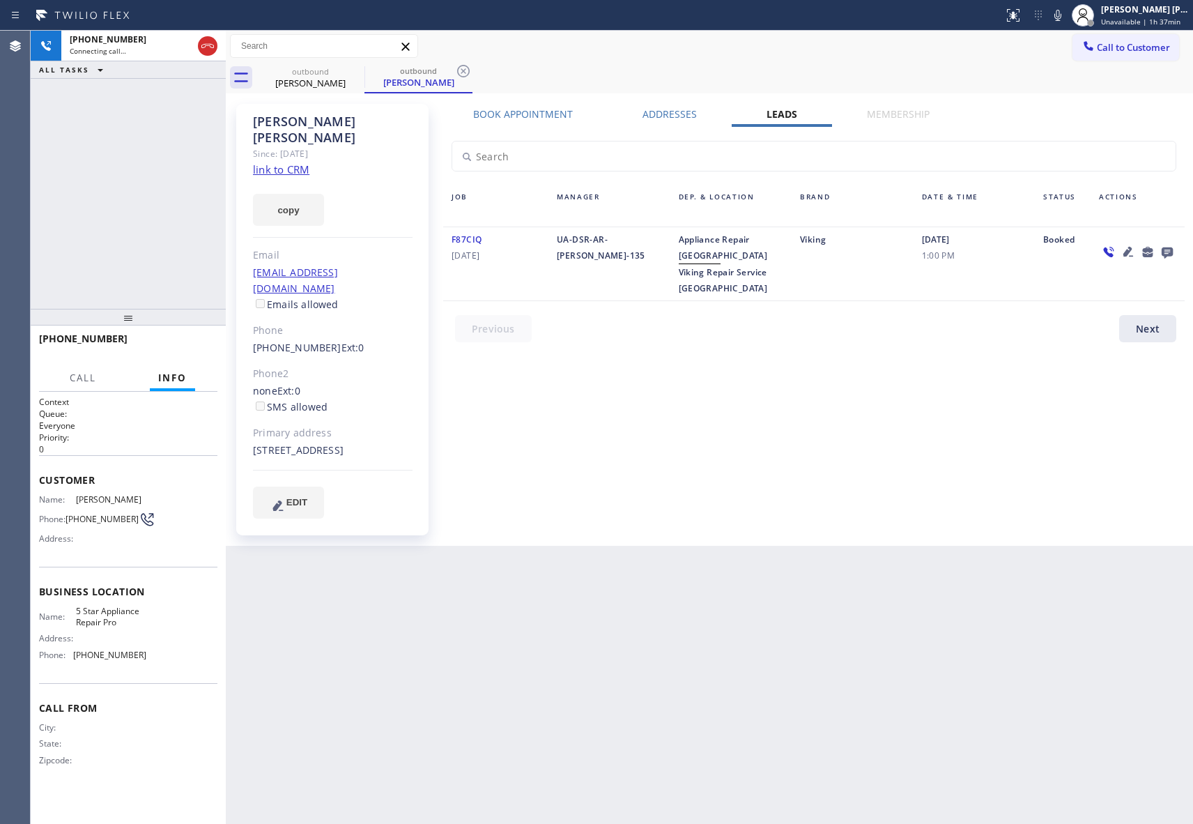
click at [1167, 255] on icon at bounding box center [1167, 252] width 11 height 11
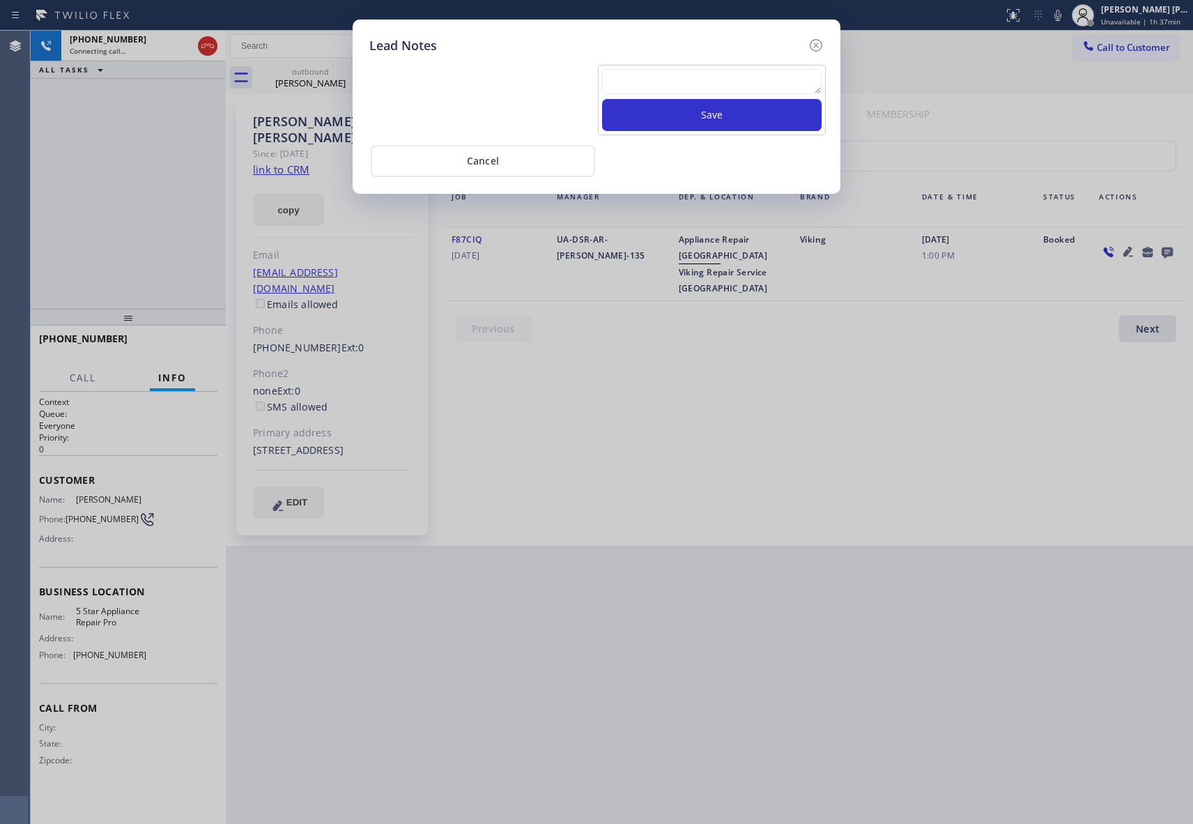
click at [740, 79] on textarea at bounding box center [712, 81] width 220 height 25
paste textarea "VM | please transfer if cx calls back"
click at [751, 112] on button "Save" at bounding box center [712, 115] width 220 height 32
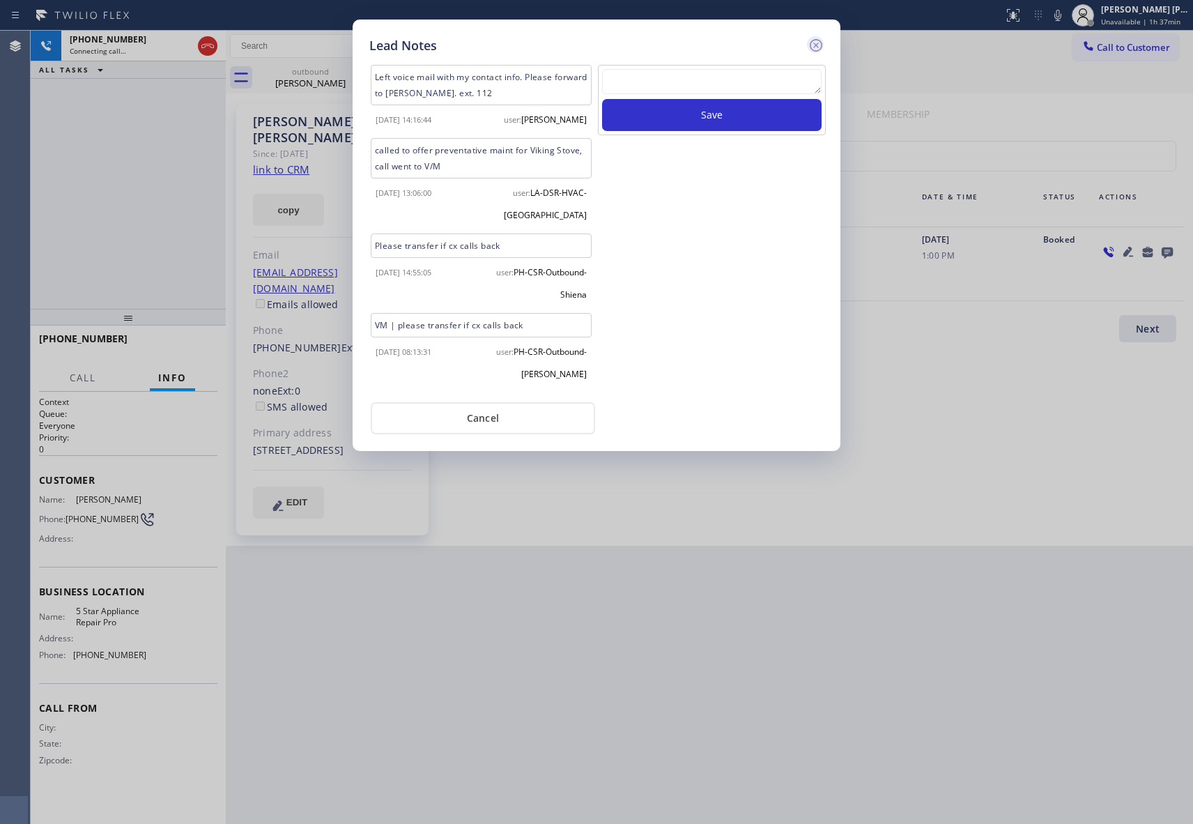
scroll to position [0, 0]
click at [814, 42] on icon at bounding box center [816, 45] width 17 height 17
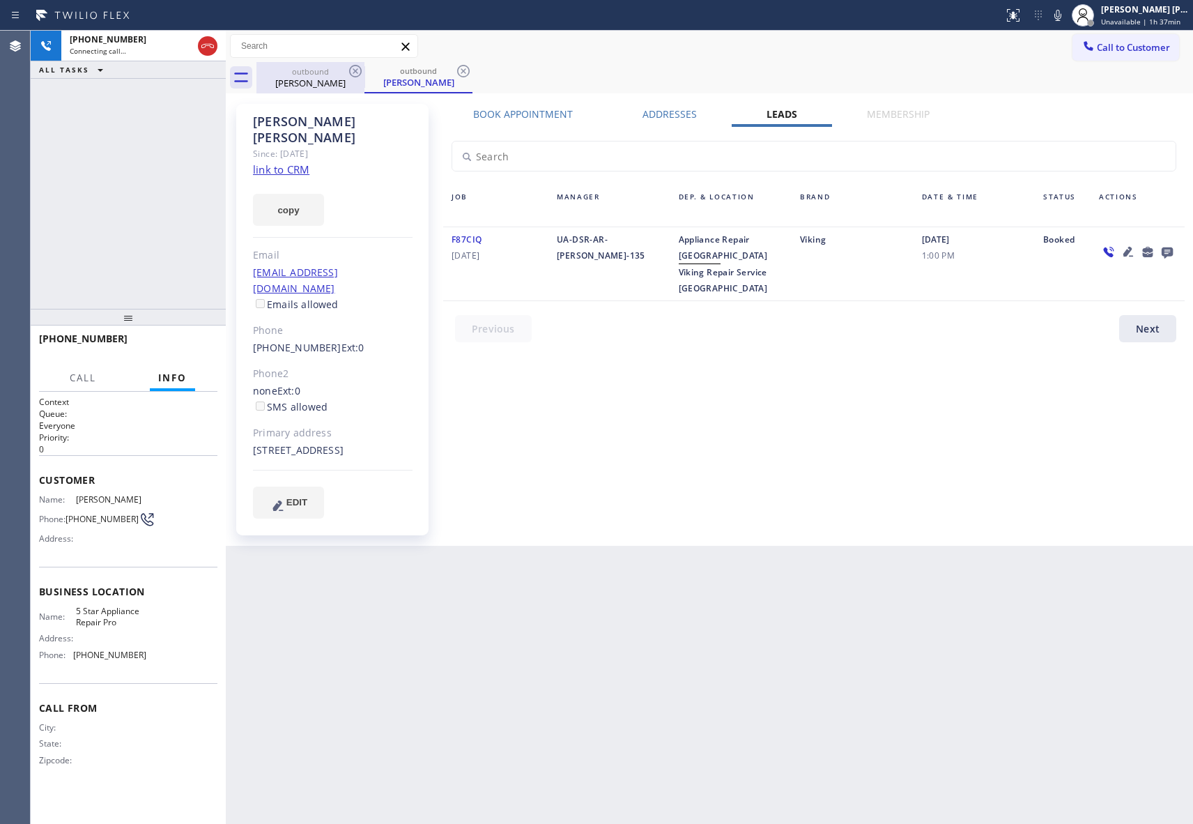
drag, startPoint x: 205, startPoint y: 43, endPoint x: 316, endPoint y: 76, distance: 116.4
click at [207, 43] on icon at bounding box center [207, 46] width 17 height 17
click at [358, 70] on icon at bounding box center [355, 71] width 17 height 17
click at [455, 70] on icon at bounding box center [463, 71] width 17 height 17
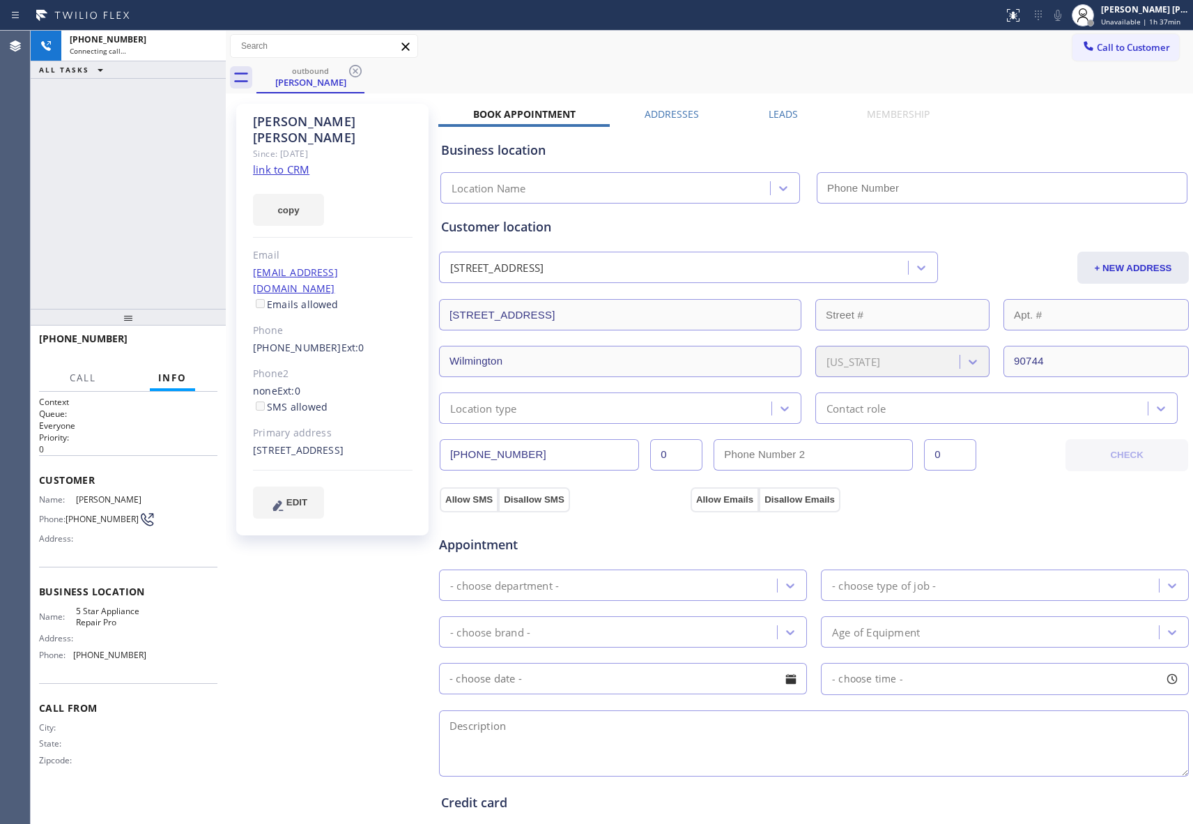
click at [358, 70] on icon at bounding box center [355, 71] width 17 height 17
click at [358, 70] on div "outbound [PERSON_NAME]" at bounding box center [724, 77] width 937 height 31
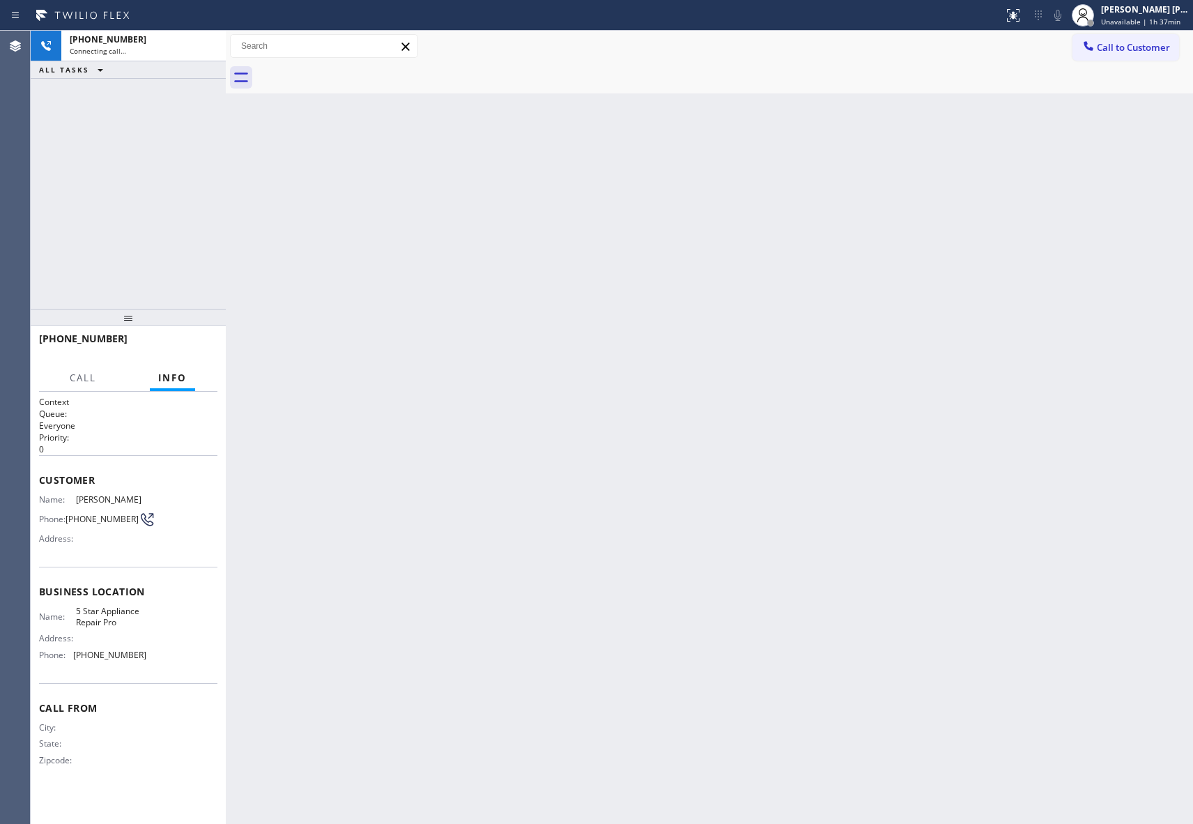
click at [358, 70] on div at bounding box center [724, 77] width 937 height 31
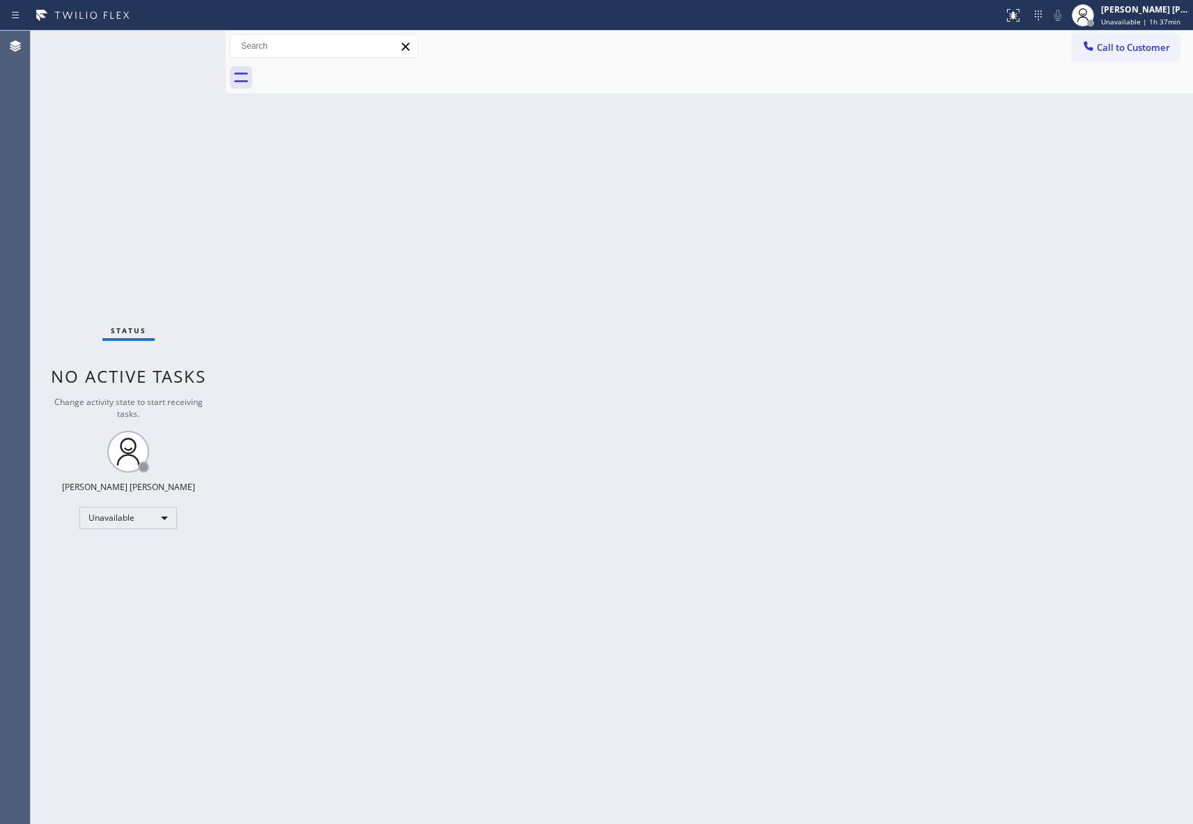
drag, startPoint x: 1155, startPoint y: 51, endPoint x: 937, endPoint y: 71, distance: 219.1
click at [1153, 51] on span "Call to Customer" at bounding box center [1133, 47] width 73 height 13
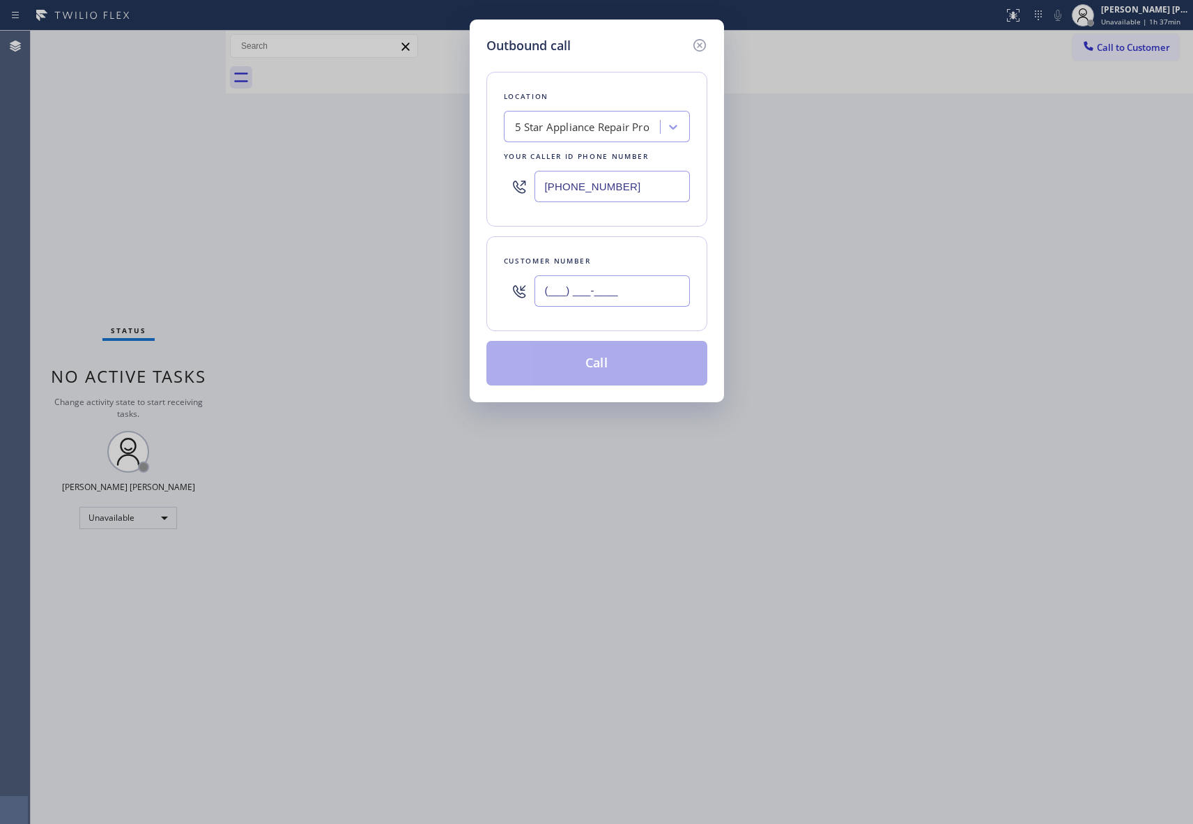
click at [643, 288] on input "(___) ___-____" at bounding box center [612, 290] width 155 height 31
paste input "206) 571-3997"
click at [623, 362] on button "Call" at bounding box center [596, 363] width 221 height 45
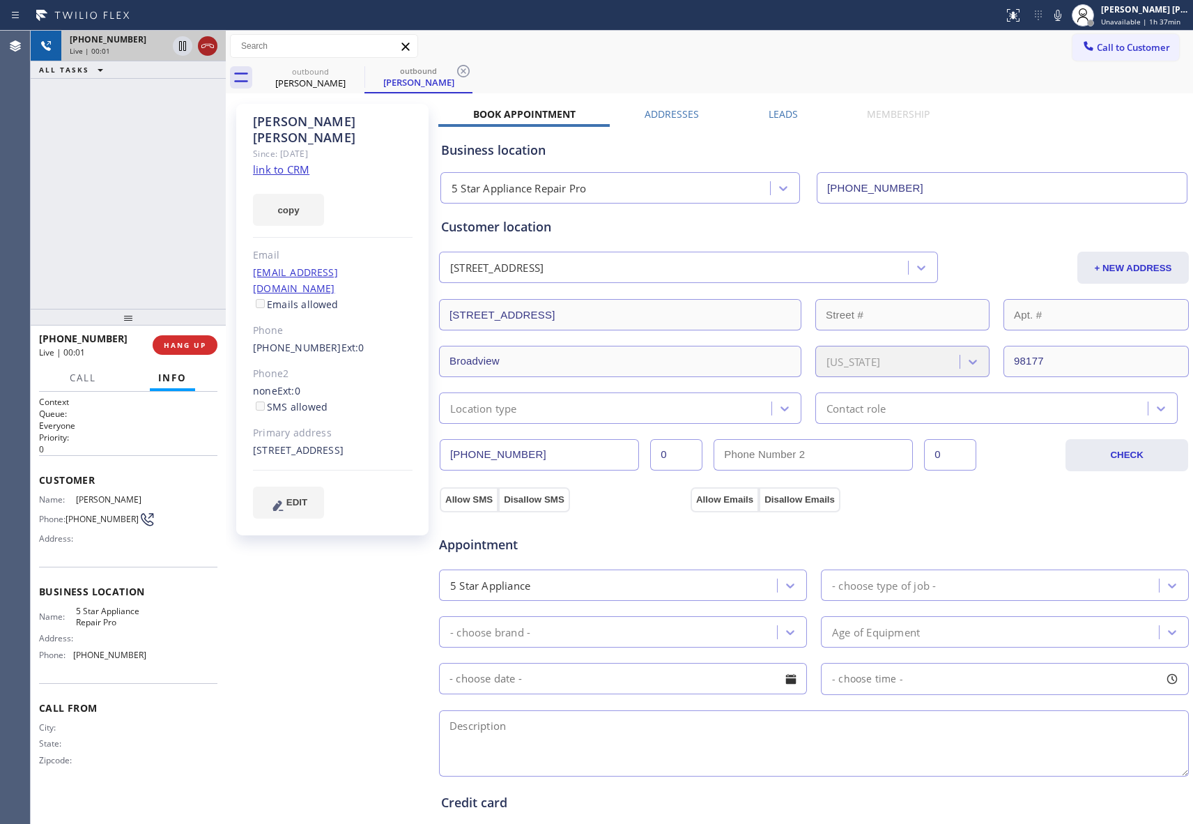
click at [210, 43] on icon at bounding box center [207, 46] width 17 height 17
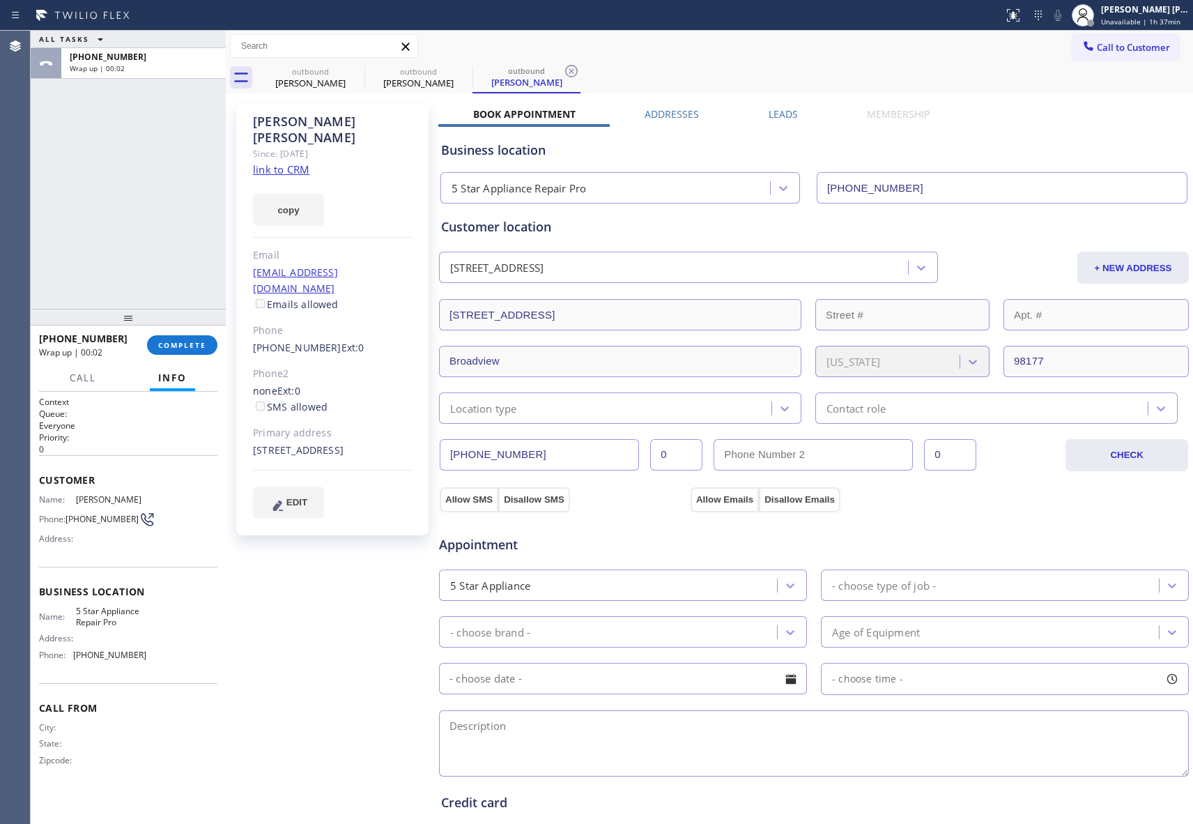
click at [769, 112] on label "Leads" at bounding box center [783, 113] width 29 height 13
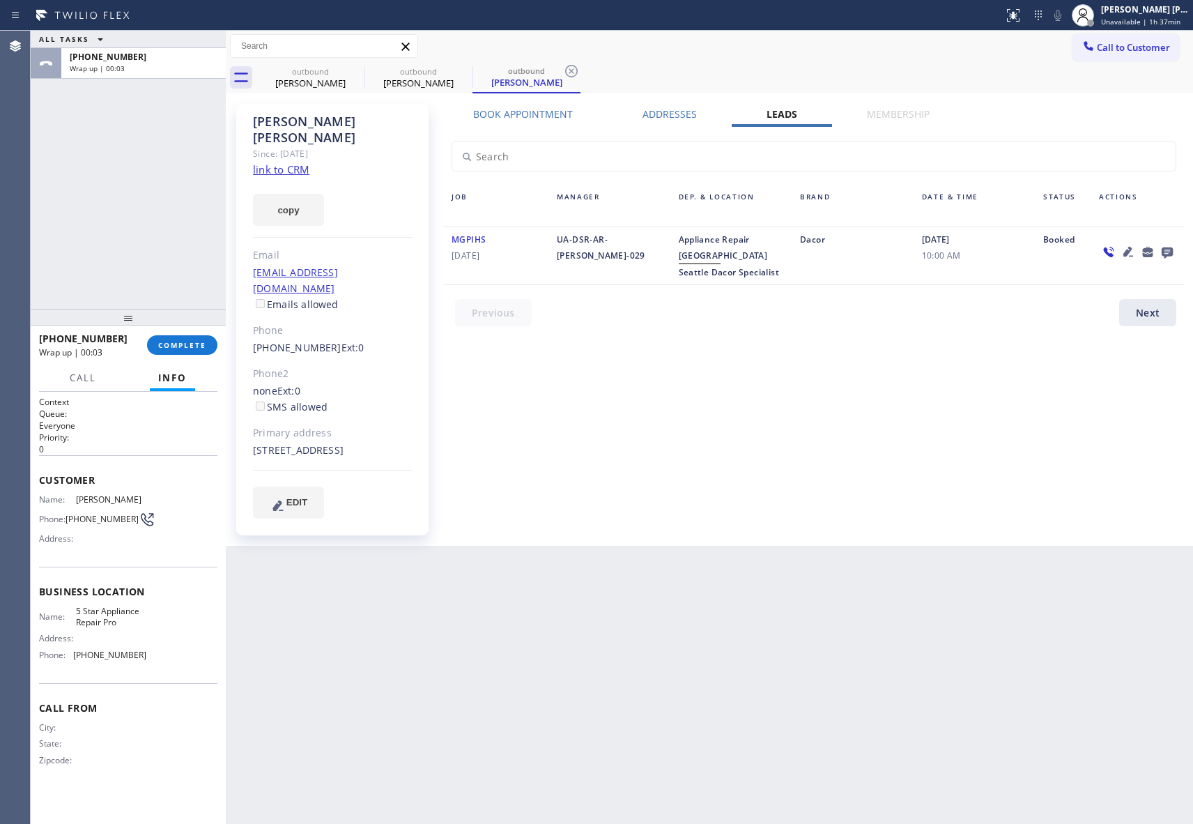
click at [1165, 248] on icon at bounding box center [1167, 252] width 11 height 11
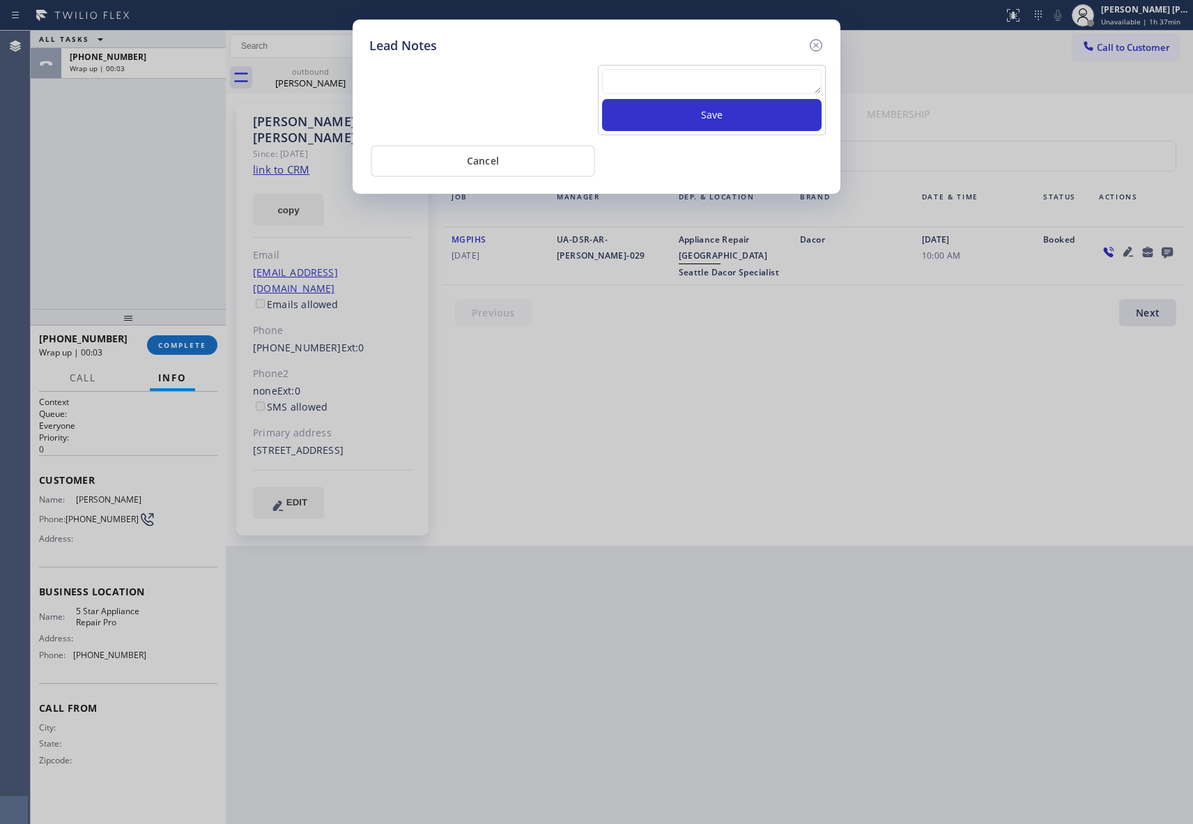
click at [717, 77] on textarea at bounding box center [712, 81] width 220 height 25
paste textarea "VM | please transfer if cx calls back"
click at [731, 114] on button "Save" at bounding box center [712, 115] width 220 height 32
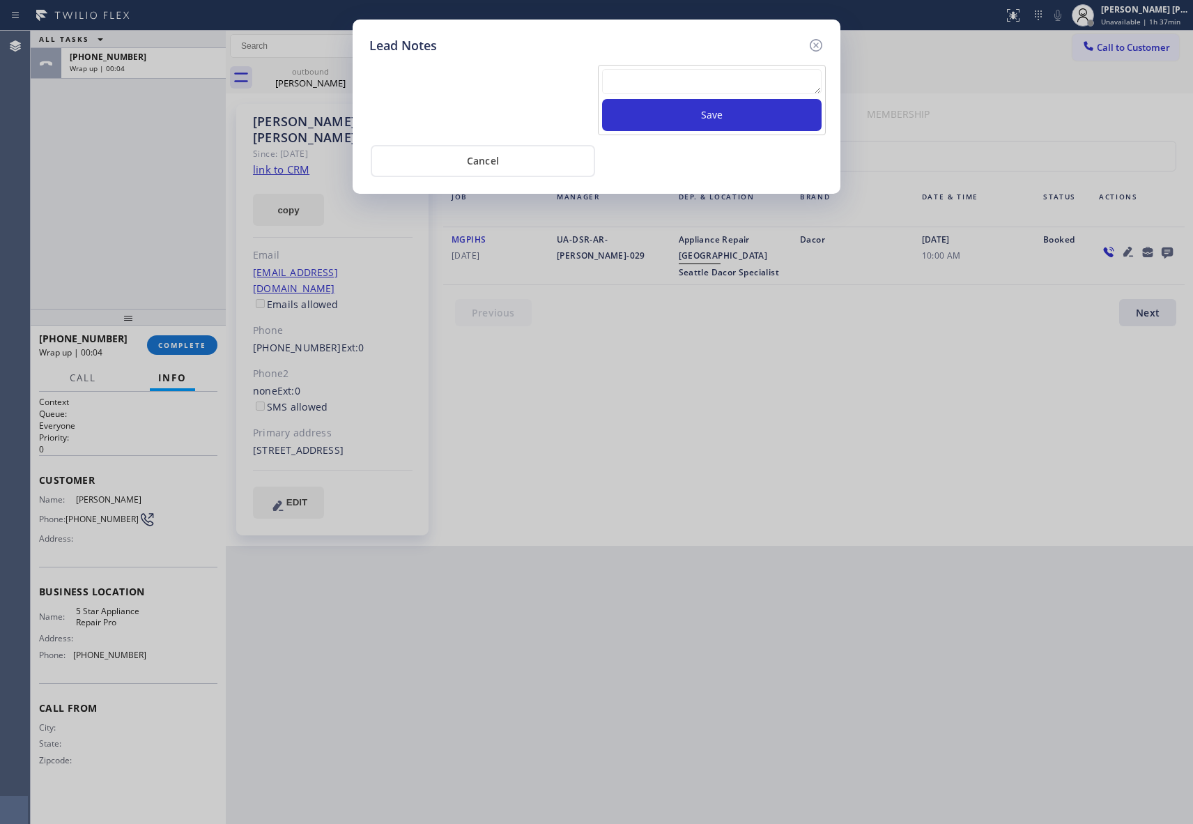
click at [822, 40] on icon at bounding box center [816, 45] width 17 height 17
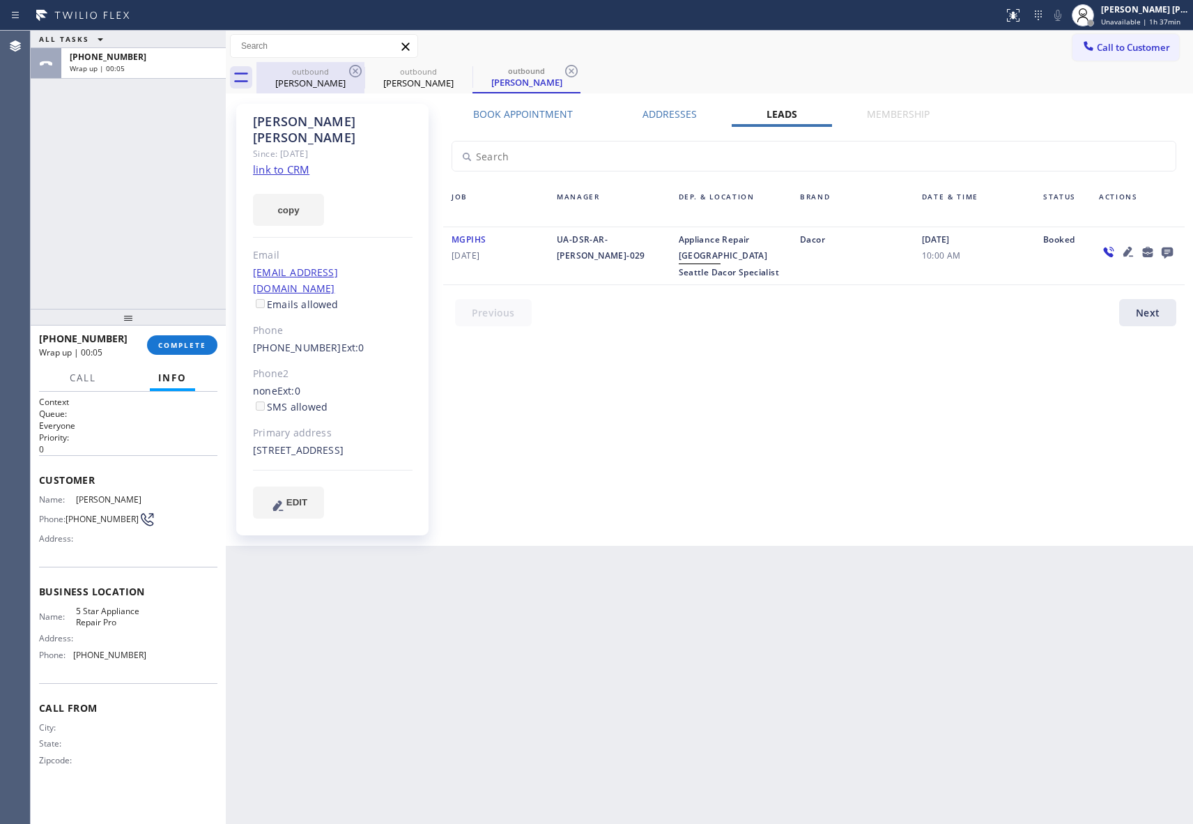
drag, startPoint x: 340, startPoint y: 75, endPoint x: 351, endPoint y: 72, distance: 11.5
click at [341, 74] on div "outbound" at bounding box center [310, 71] width 105 height 10
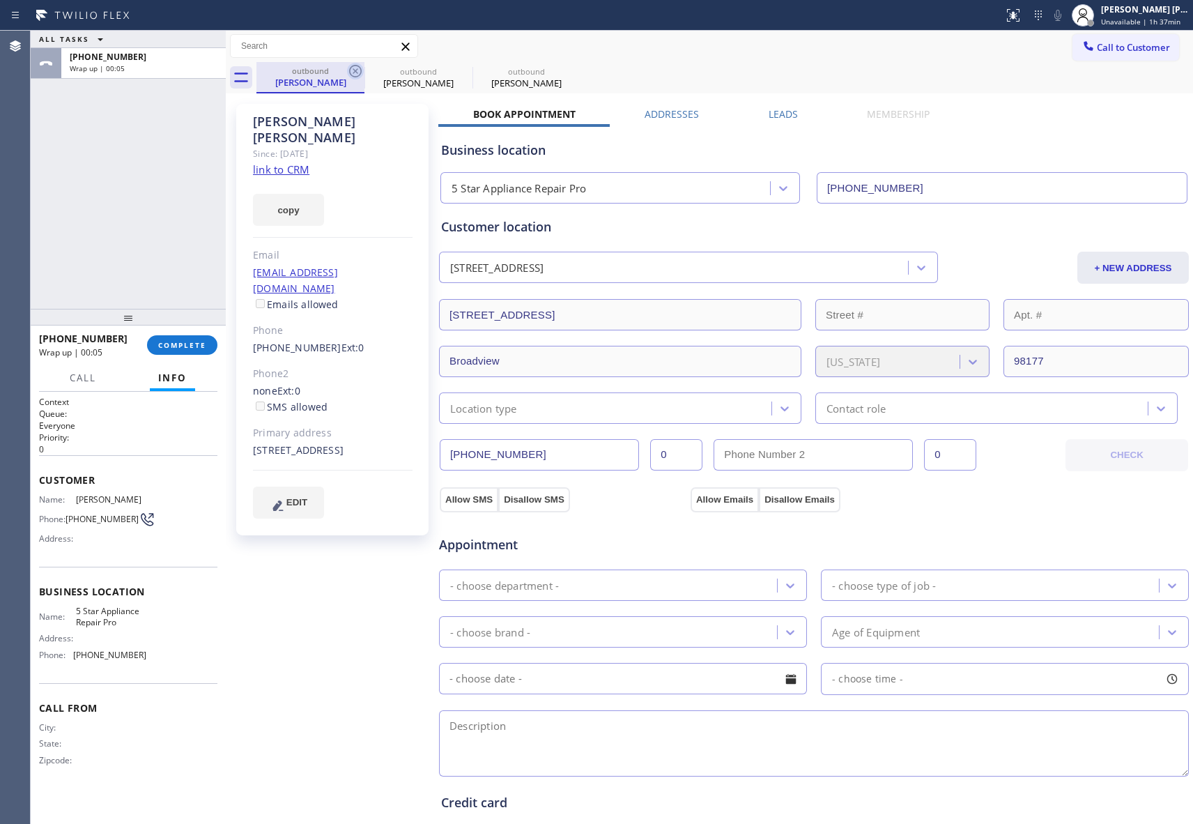
click at [351, 72] on icon at bounding box center [355, 71] width 17 height 17
click at [0, 0] on icon at bounding box center [0, 0] width 0 height 0
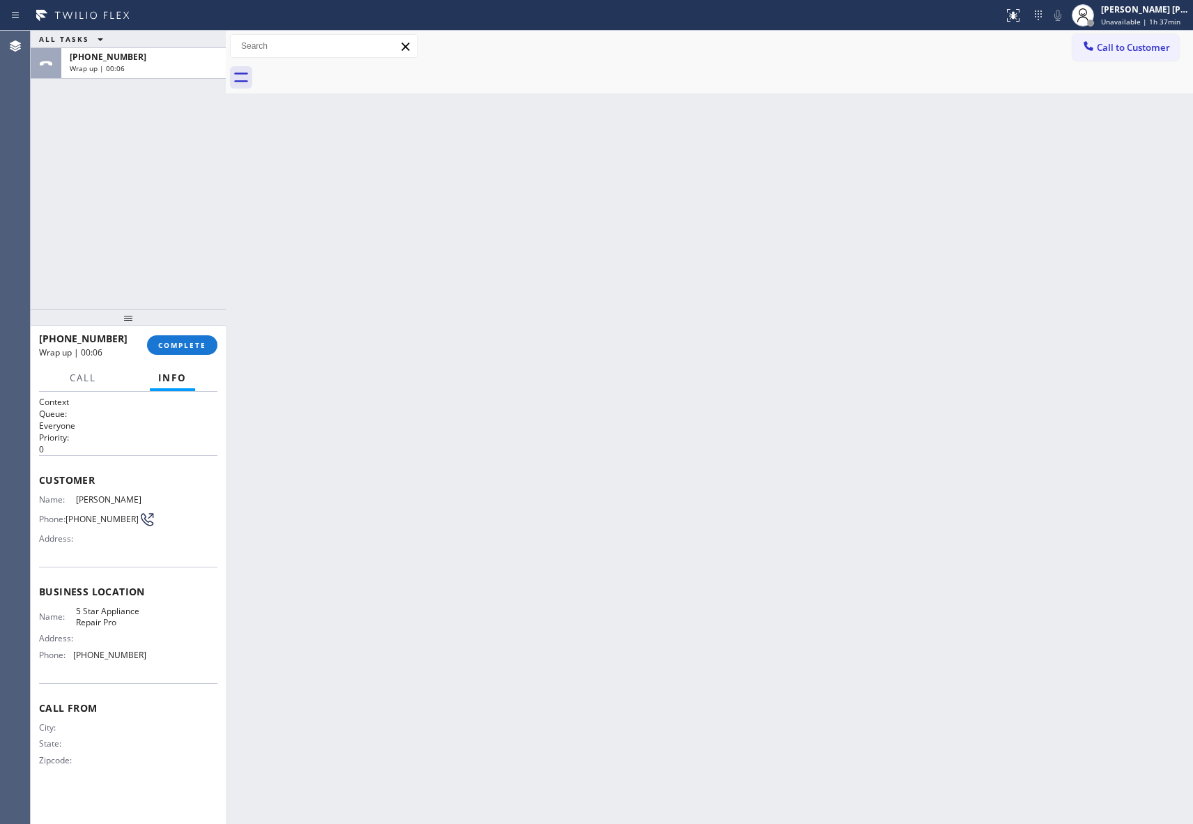
click at [351, 72] on div at bounding box center [724, 77] width 937 height 31
click at [184, 348] on span "COMPLETE" at bounding box center [182, 345] width 48 height 10
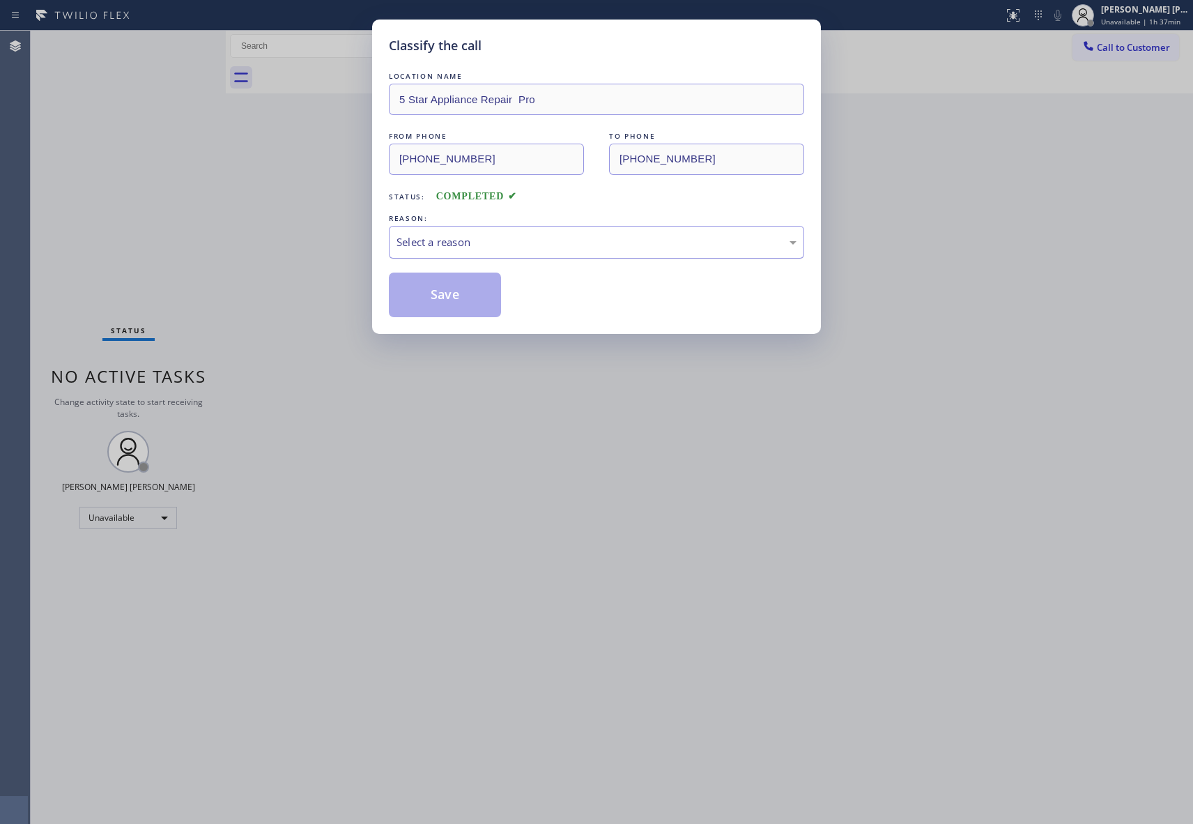
click at [522, 243] on div "Select a reason" at bounding box center [597, 242] width 400 height 16
click at [425, 291] on button "Save" at bounding box center [445, 295] width 112 height 45
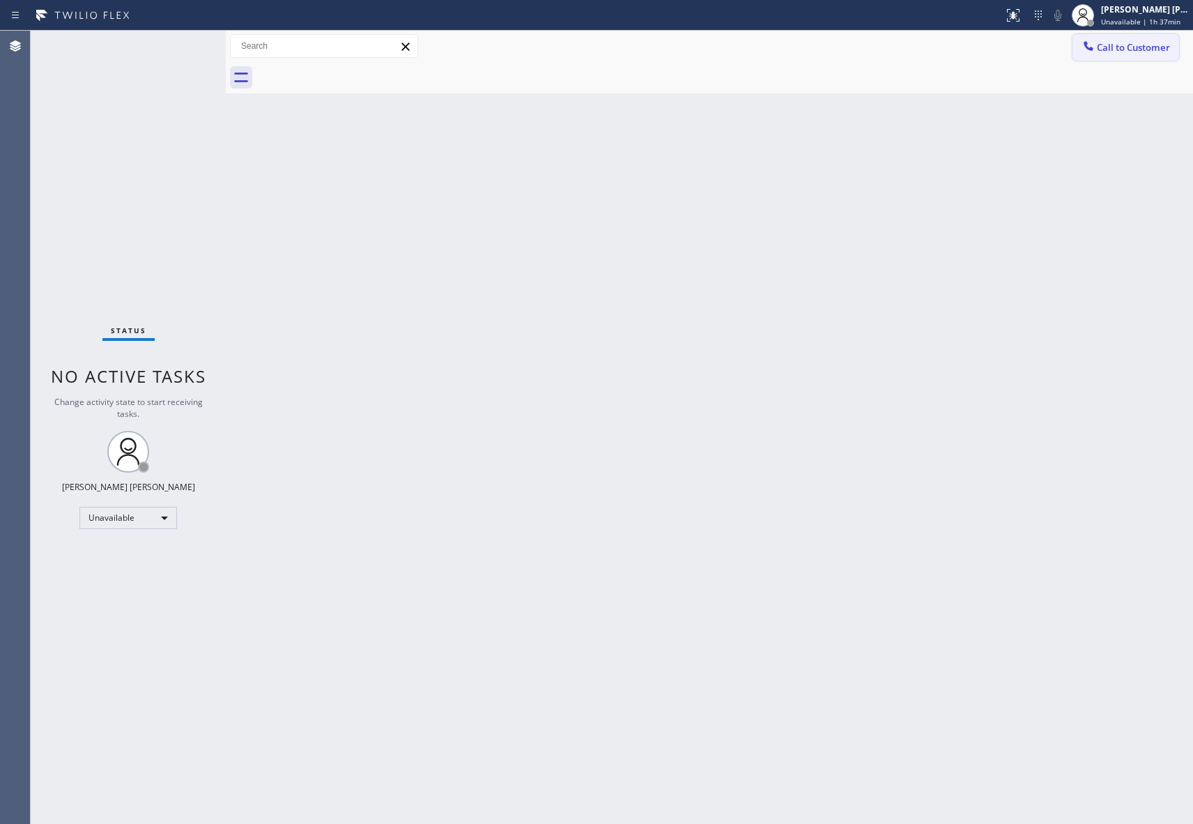
click at [1146, 41] on span "Call to Customer" at bounding box center [1133, 47] width 73 height 13
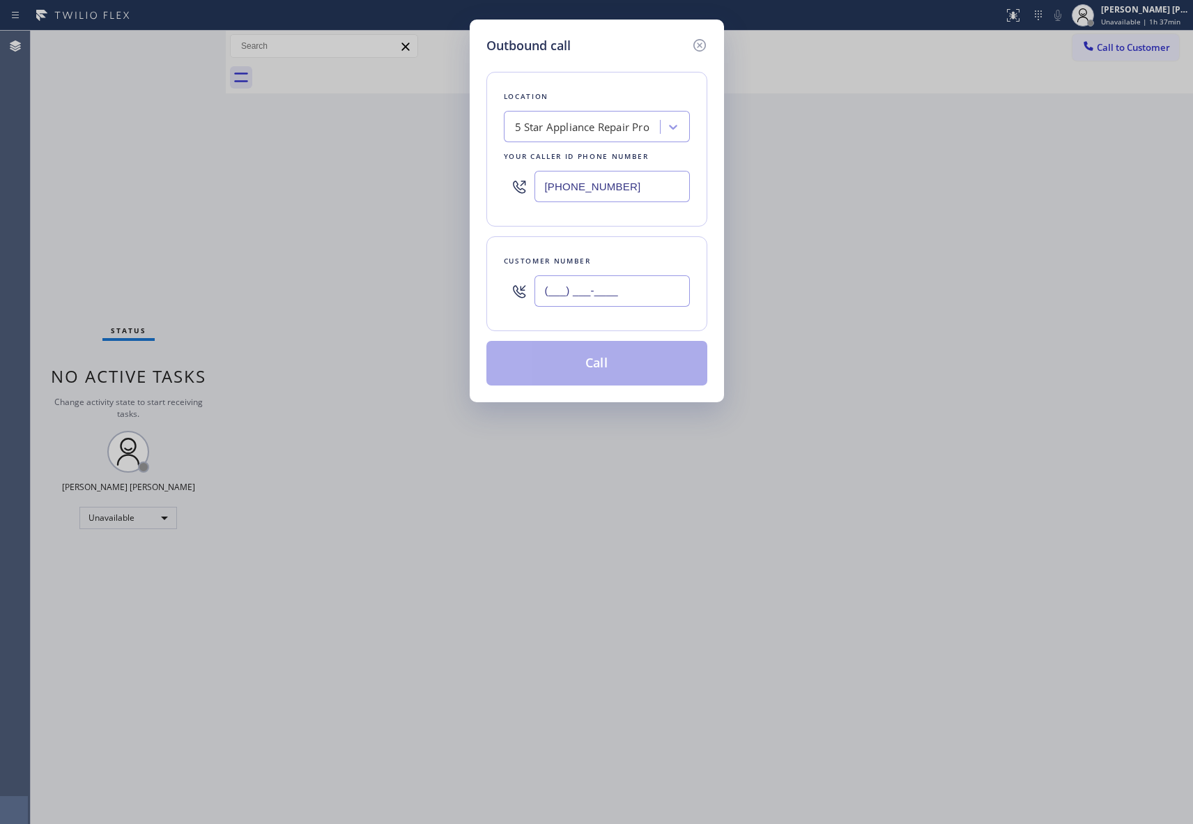
click at [643, 299] on input "(___) ___-____" at bounding box center [612, 290] width 155 height 31
paste input "415) 279-3507"
click at [643, 352] on button "Call" at bounding box center [596, 363] width 221 height 45
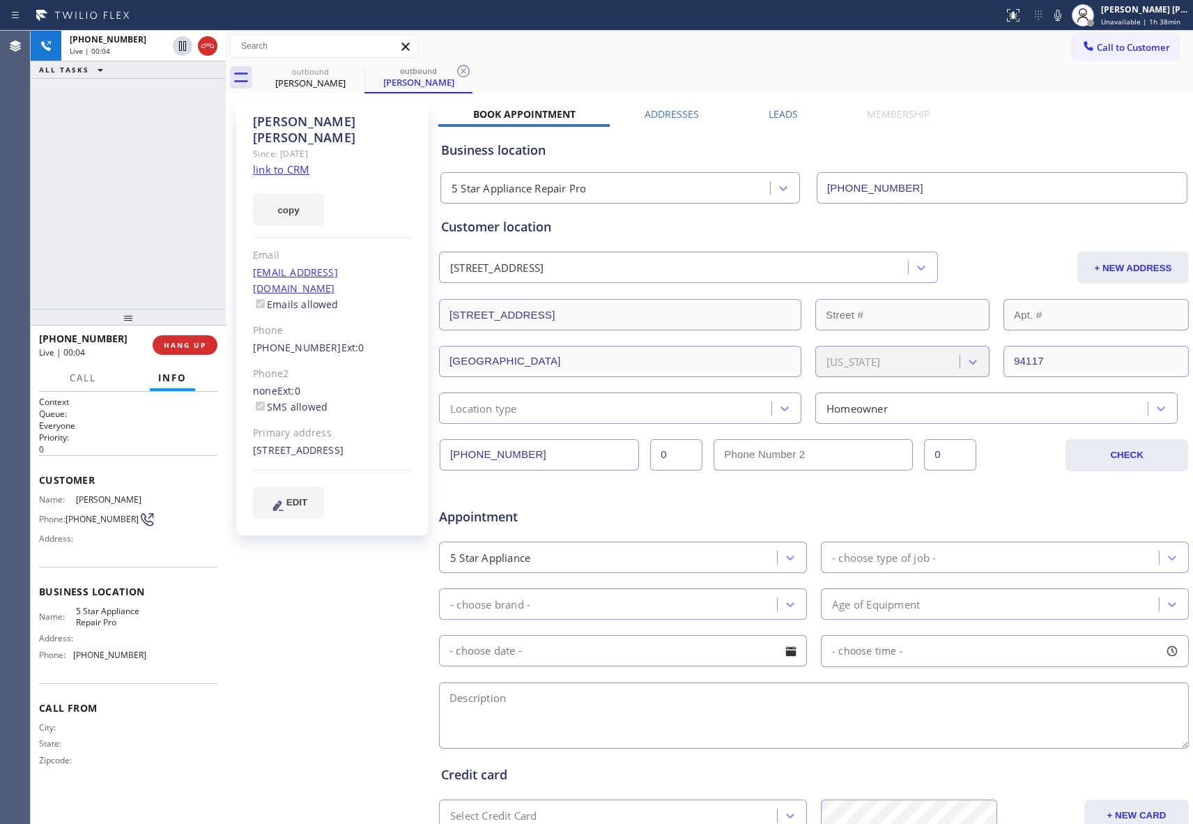
click at [776, 117] on label "Leads" at bounding box center [783, 113] width 29 height 13
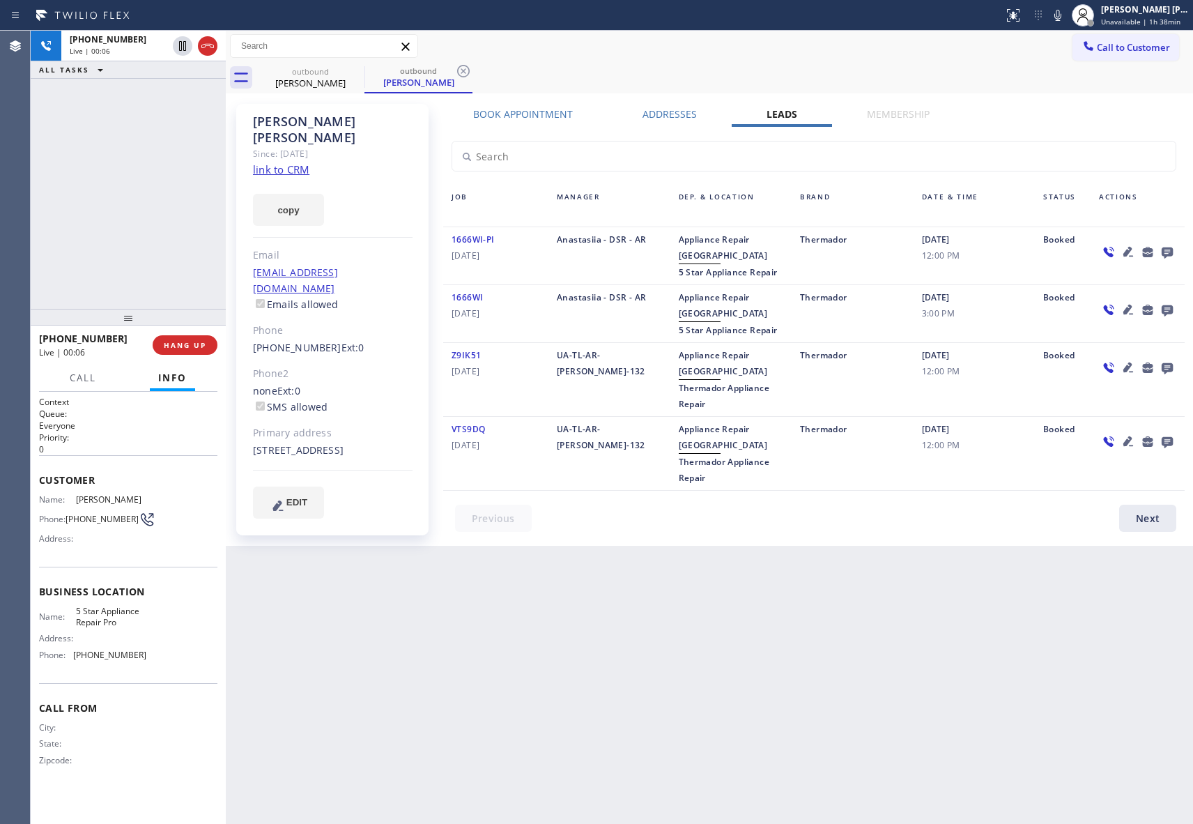
click at [290, 162] on link "link to CRM" at bounding box center [281, 169] width 56 height 14
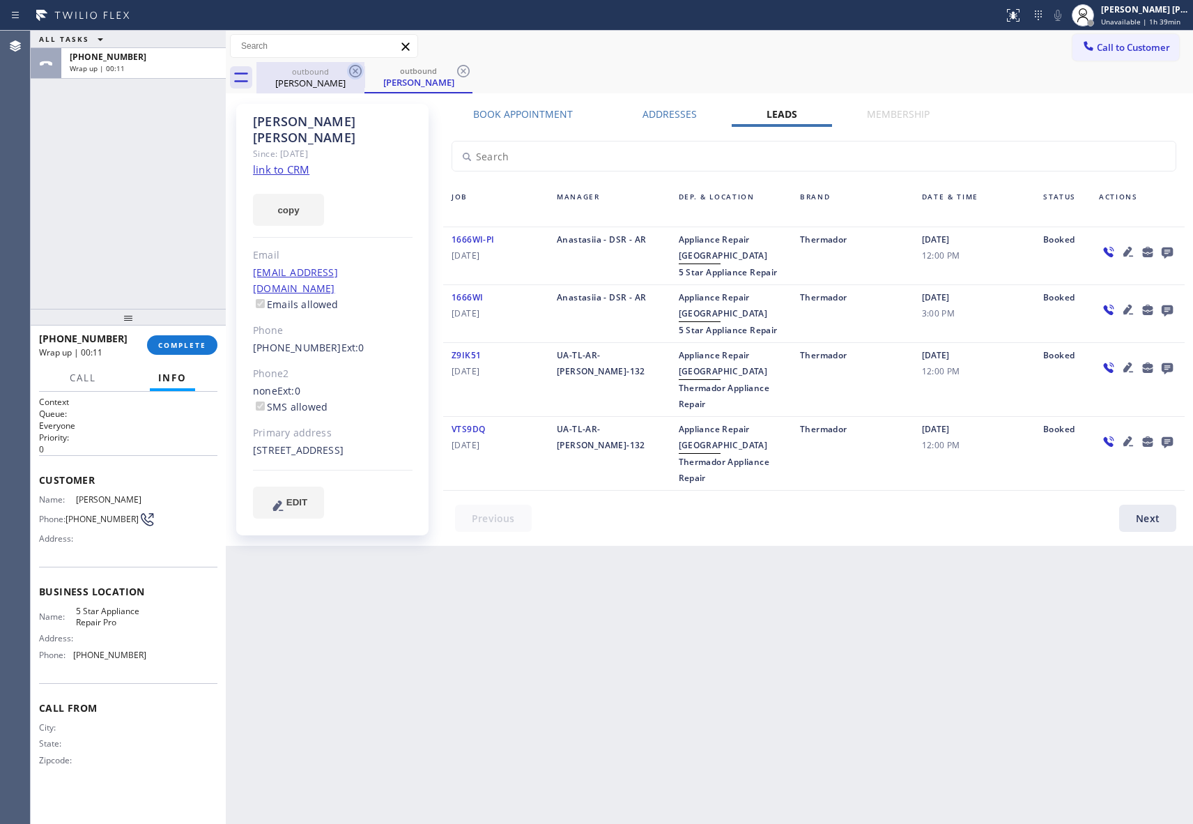
click at [360, 65] on icon at bounding box center [355, 71] width 17 height 17
click at [365, 65] on div "outbound [PERSON_NAME]" at bounding box center [419, 77] width 108 height 31
click at [455, 65] on icon at bounding box center [463, 71] width 17 height 17
click at [360, 65] on div "outbound [PERSON_NAME] outbound [PERSON_NAME]" at bounding box center [724, 77] width 937 height 31
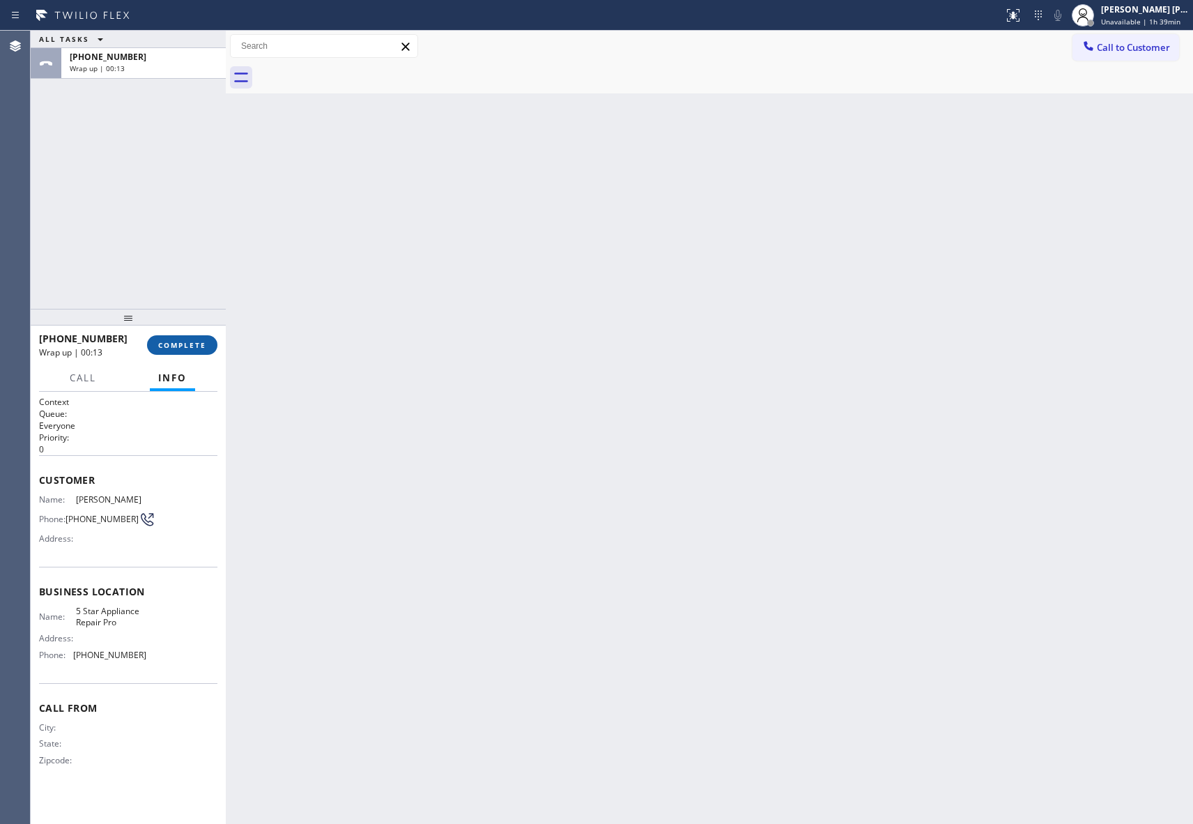
click at [182, 341] on span "COMPLETE" at bounding box center [182, 345] width 48 height 10
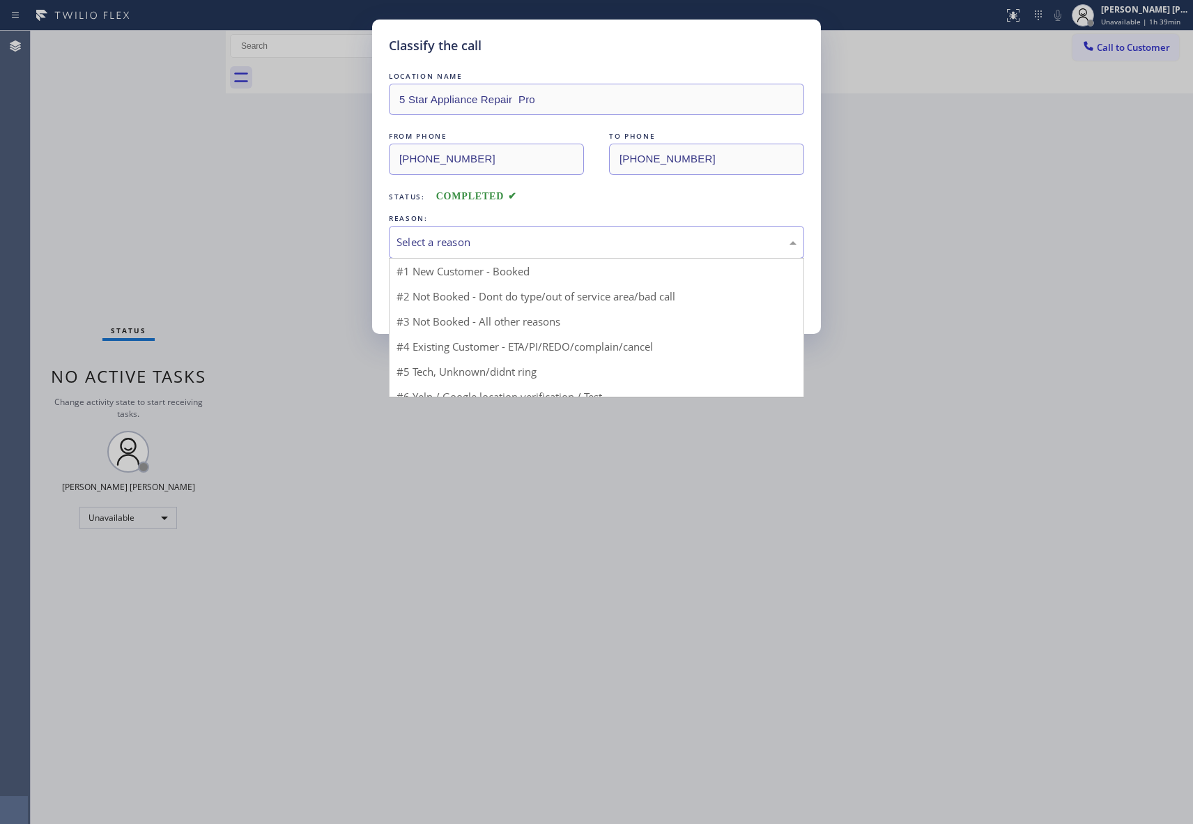
click at [486, 246] on div "Select a reason" at bounding box center [597, 242] width 400 height 16
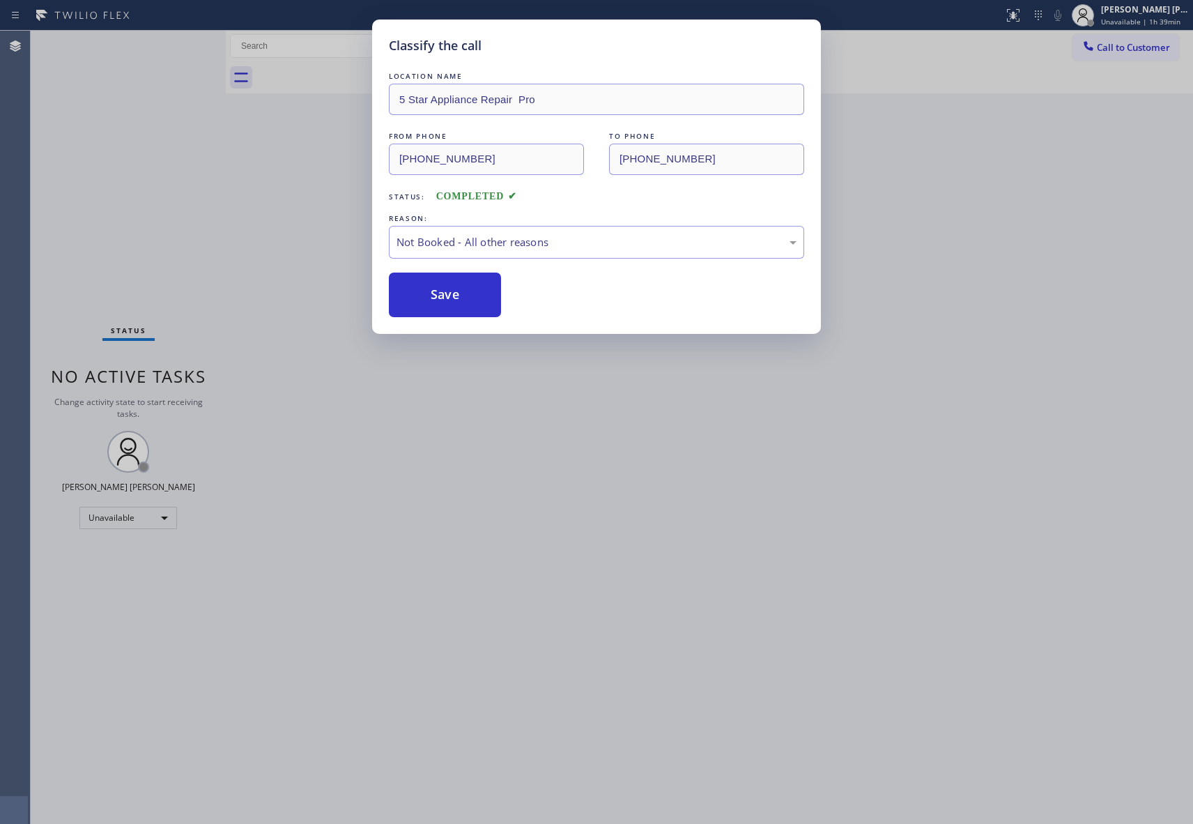
click at [445, 297] on button "Save" at bounding box center [445, 295] width 112 height 45
drag, startPoint x: 445, startPoint y: 297, endPoint x: 296, endPoint y: 60, distance: 279.6
click at [444, 291] on button "Save" at bounding box center [445, 295] width 112 height 45
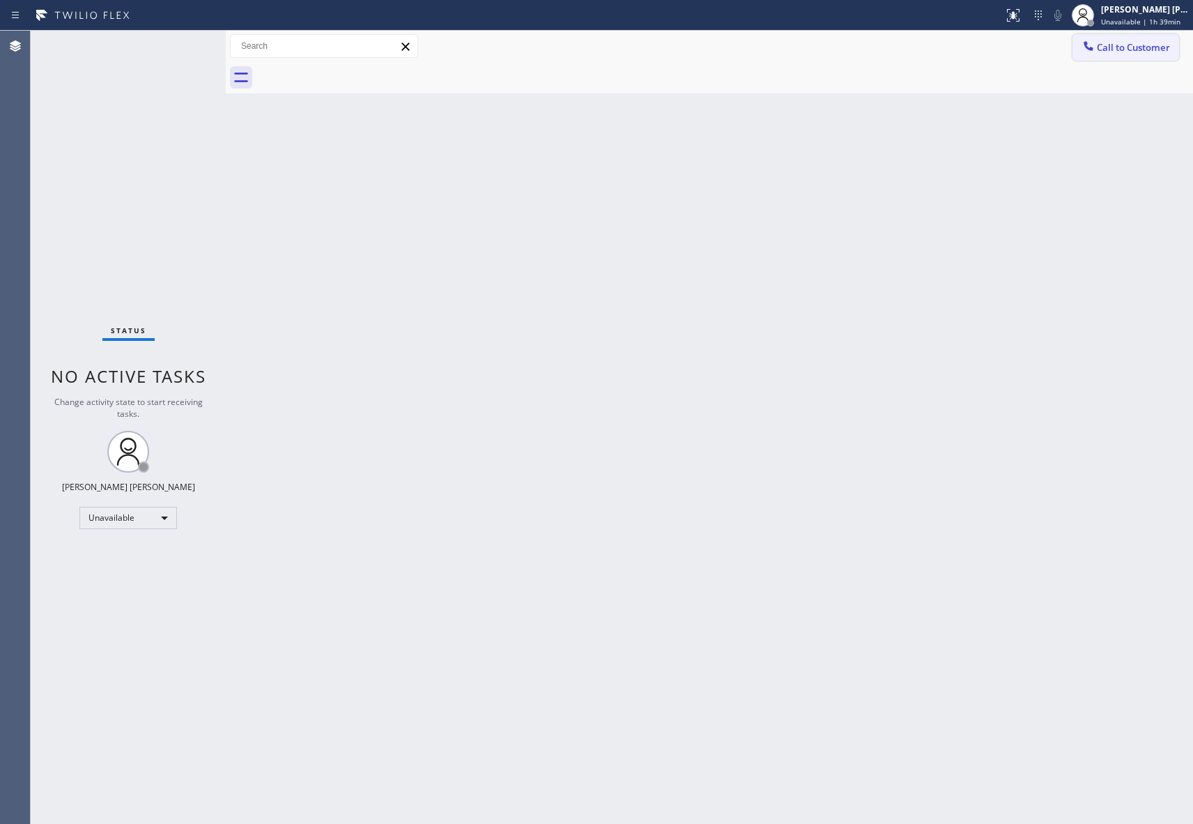
click at [1132, 45] on span "Call to Customer" at bounding box center [1133, 47] width 73 height 13
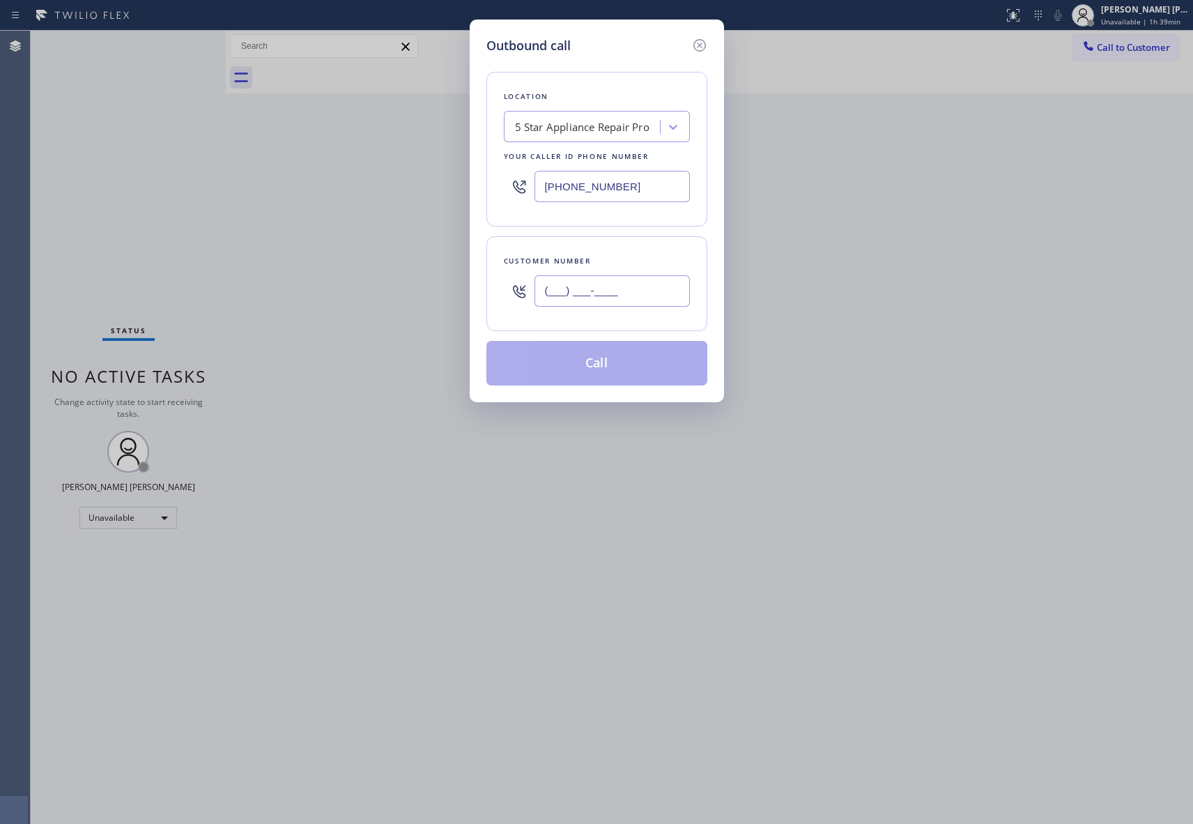
click at [569, 297] on input "(___) ___-____" at bounding box center [612, 290] width 155 height 31
paste input "480) 371-9784"
click at [581, 371] on button "Call" at bounding box center [596, 363] width 221 height 45
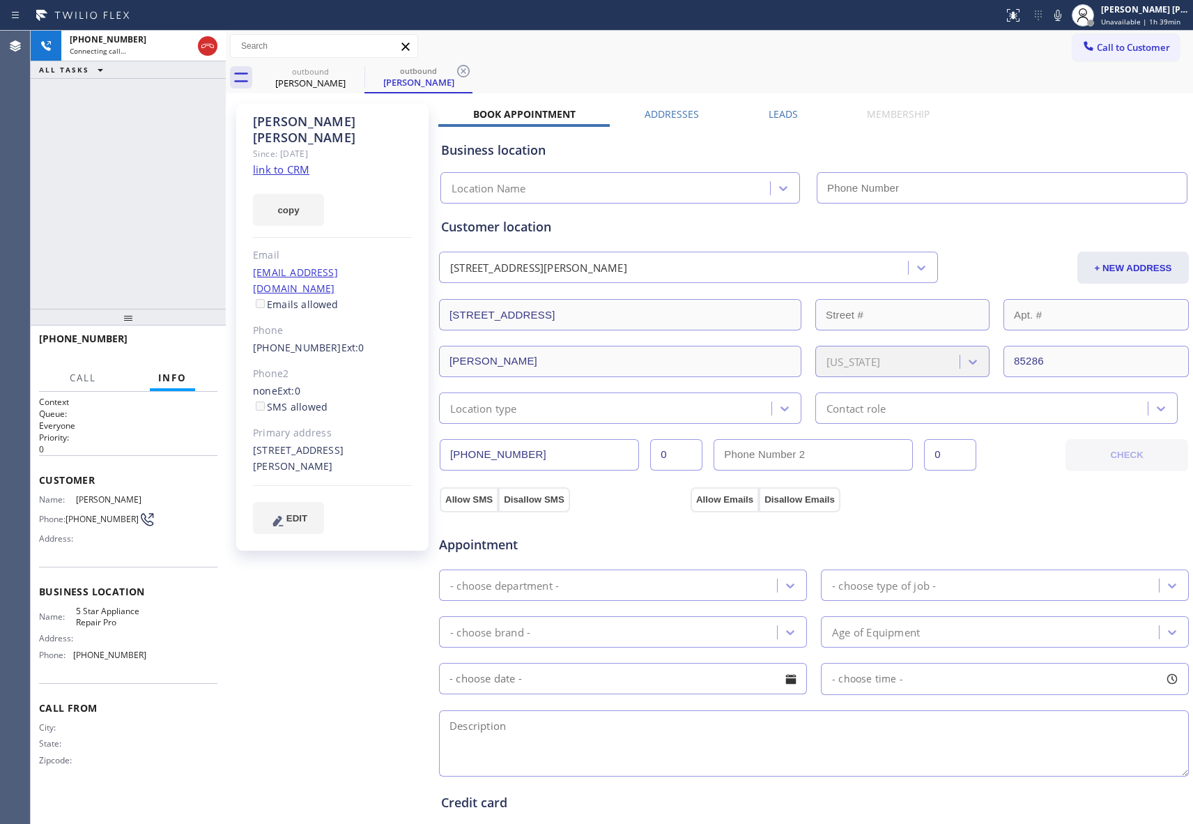
click at [773, 121] on div "Business location Location Name" at bounding box center [813, 162] width 751 height 82
click at [776, 117] on label "Leads" at bounding box center [783, 113] width 29 height 13
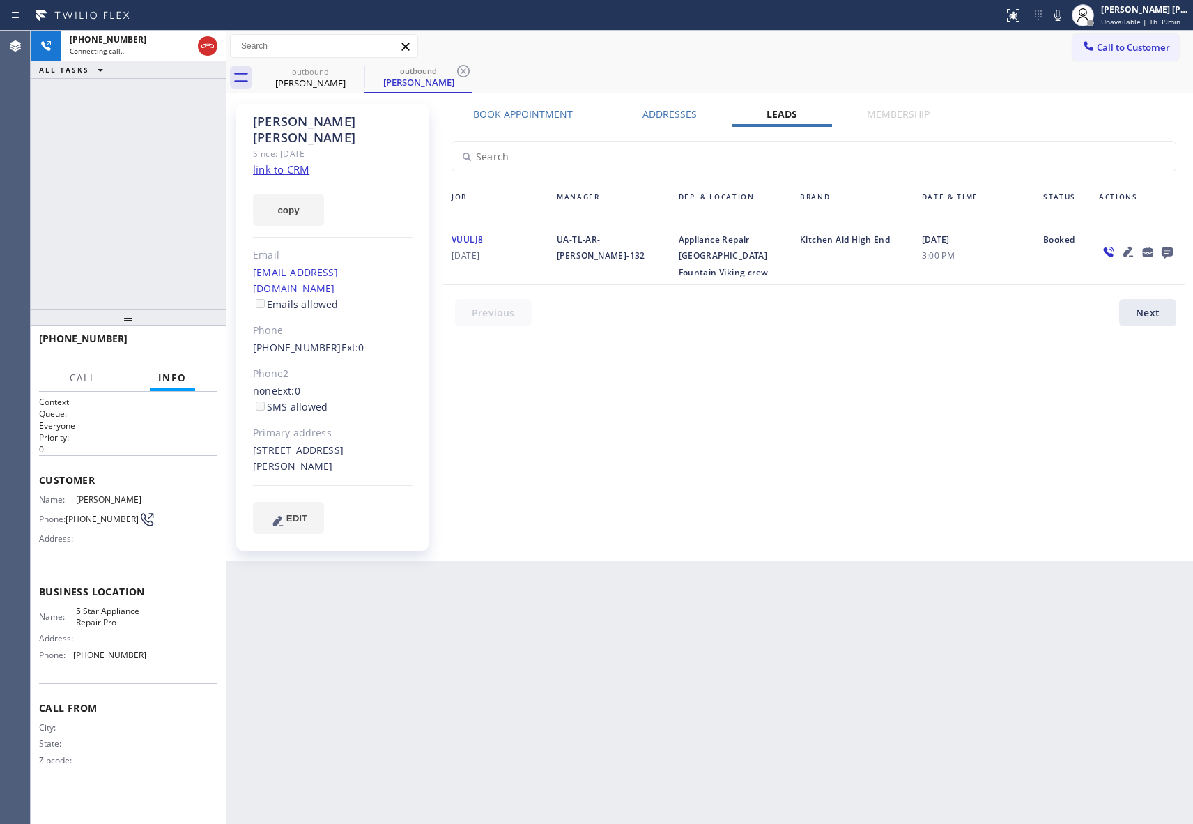
click at [1169, 250] on icon at bounding box center [1167, 251] width 17 height 17
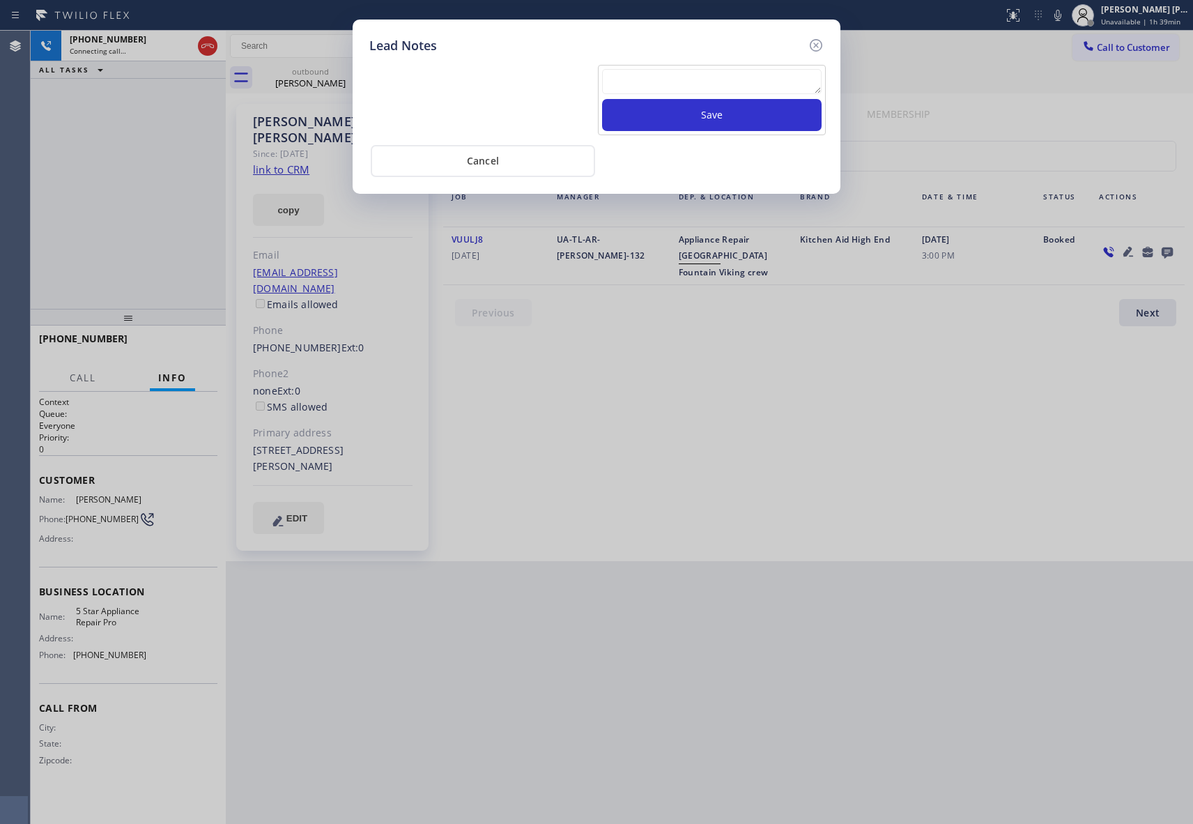
click at [659, 71] on textarea at bounding box center [712, 81] width 220 height 25
paste textarea "VM | please transfer if cx calls back"
click at [678, 117] on button "Save" at bounding box center [712, 115] width 220 height 32
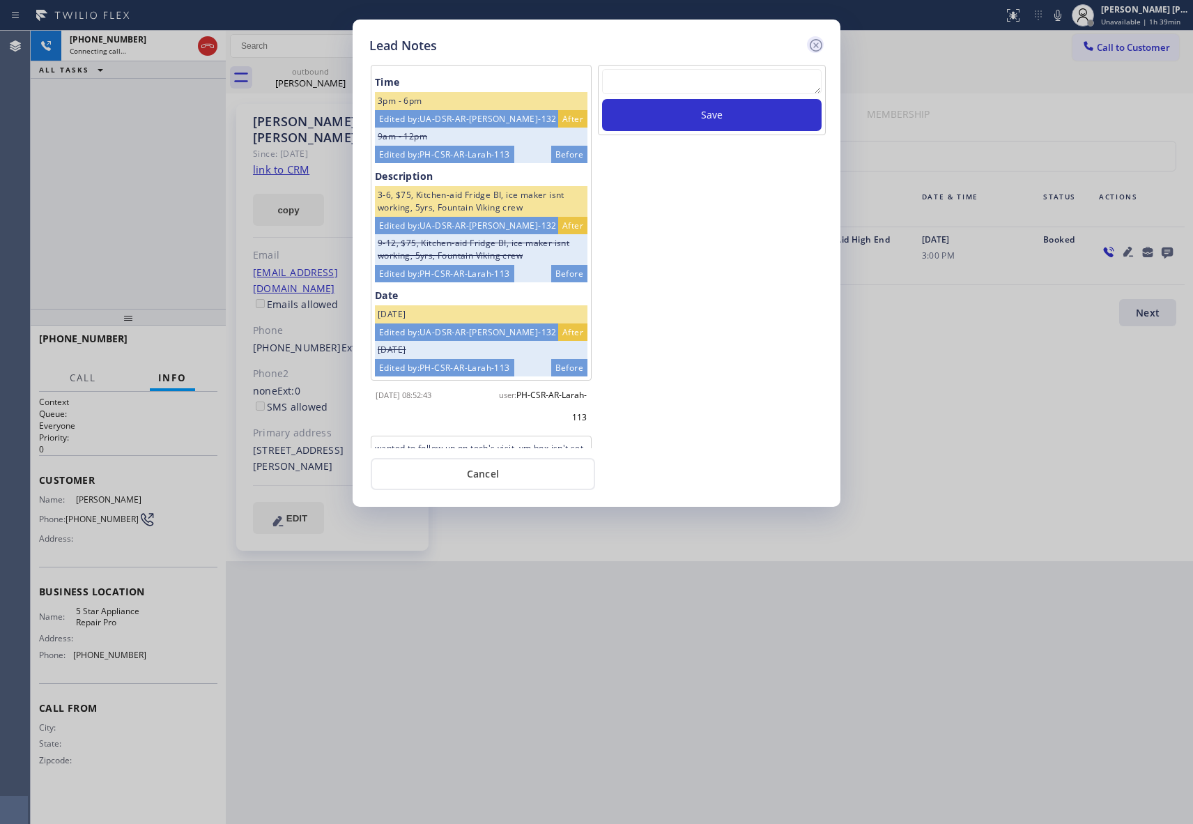
click at [823, 42] on icon at bounding box center [816, 45] width 17 height 17
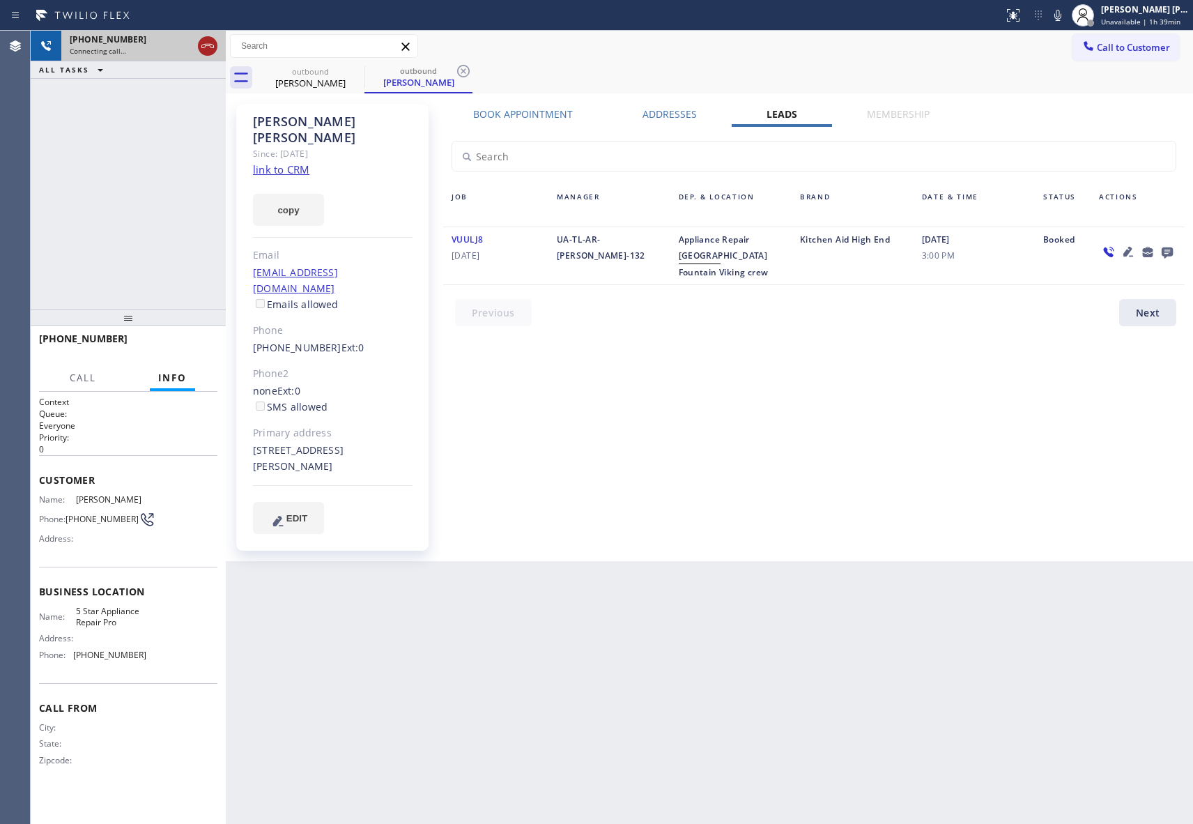
click at [204, 47] on icon at bounding box center [207, 46] width 13 height 4
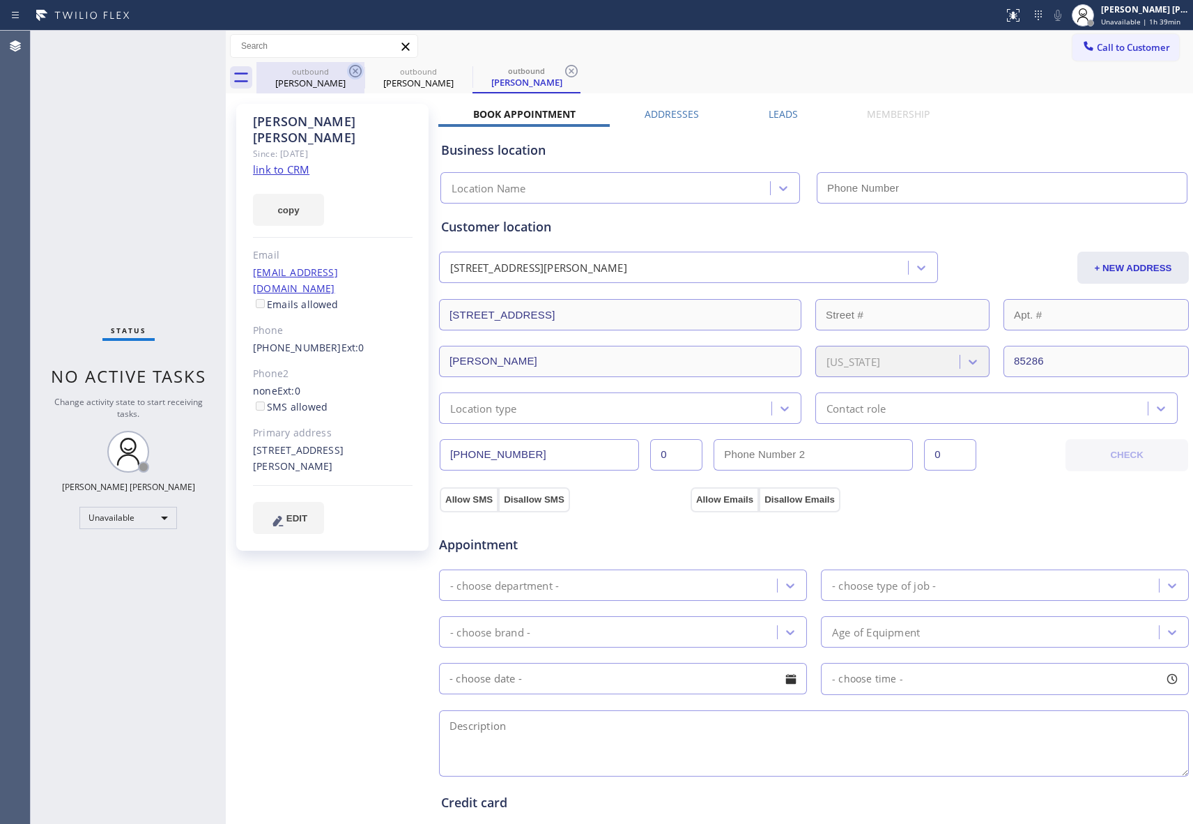
click at [354, 74] on icon at bounding box center [355, 71] width 17 height 17
click at [0, 0] on icon at bounding box center [0, 0] width 0 height 0
click at [565, 72] on icon at bounding box center [571, 71] width 13 height 13
click at [354, 72] on div "outbound [PERSON_NAME] outbound [PERSON_NAME] outbound [PERSON_NAME]" at bounding box center [724, 77] width 937 height 31
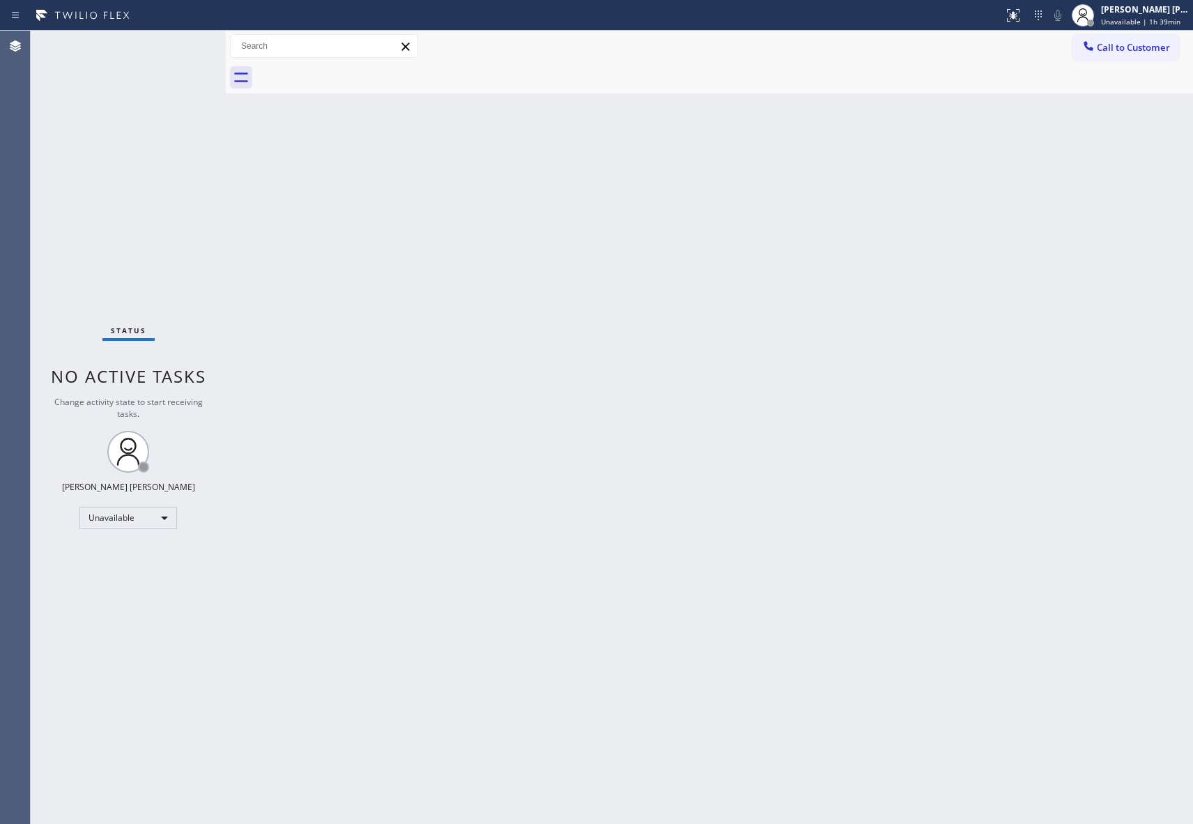
click at [354, 72] on div at bounding box center [724, 77] width 937 height 31
click at [1156, 54] on button "Call to Customer" at bounding box center [1126, 47] width 107 height 26
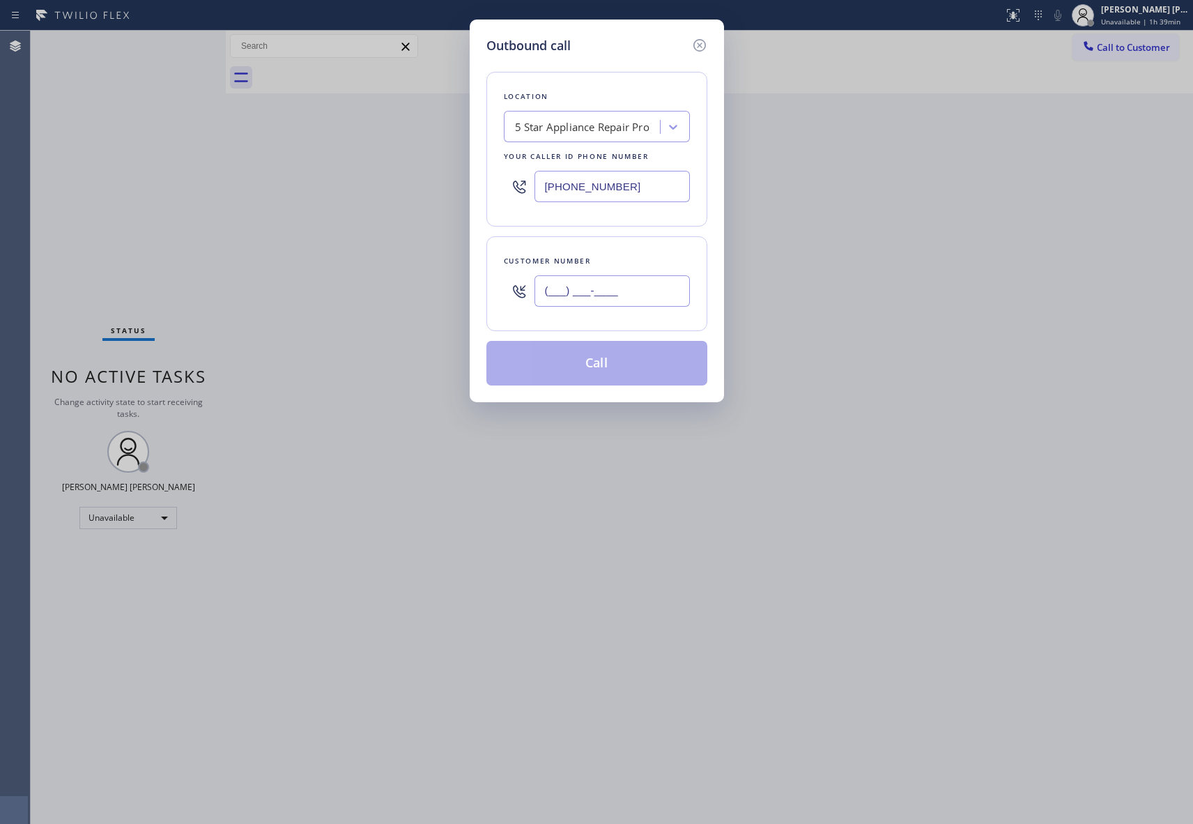
click at [637, 286] on input "(___) ___-____" at bounding box center [612, 290] width 155 height 31
paste input "949) 677-9954"
click at [628, 360] on button "Call" at bounding box center [596, 363] width 221 height 45
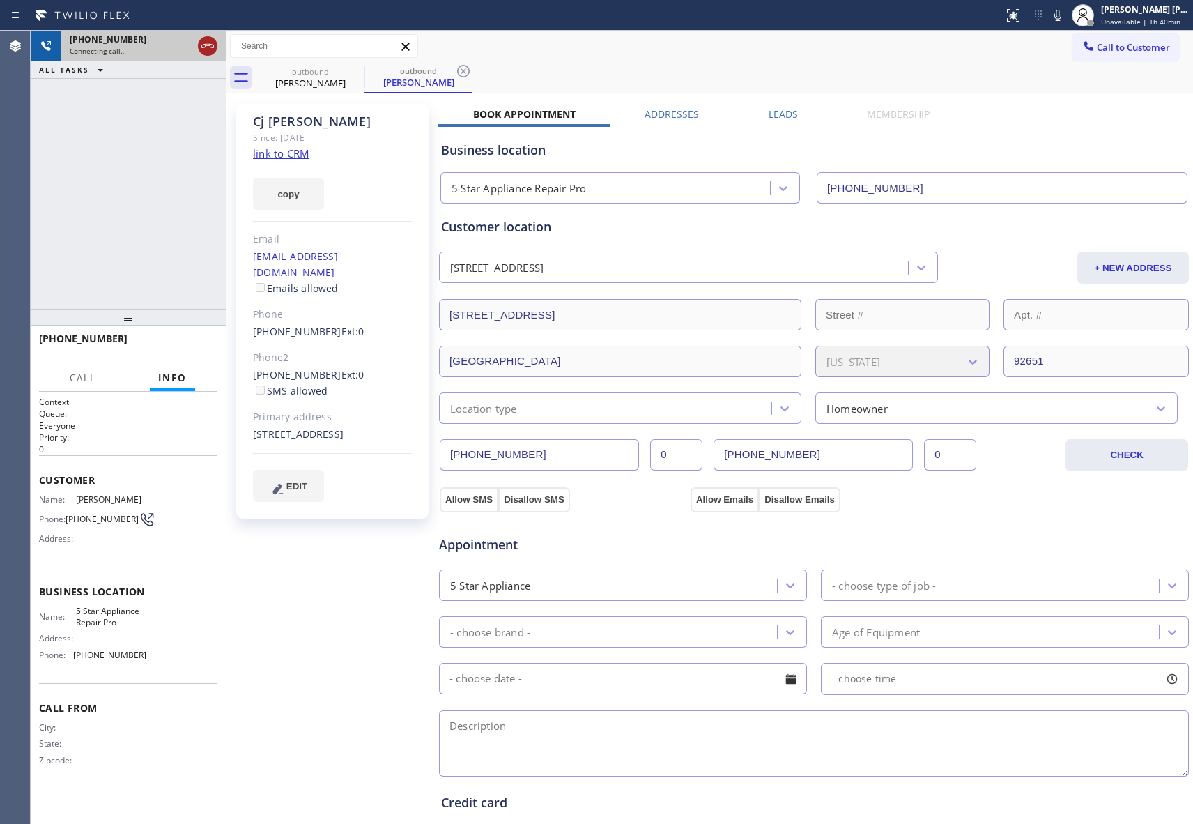
click at [207, 45] on icon at bounding box center [207, 46] width 17 height 17
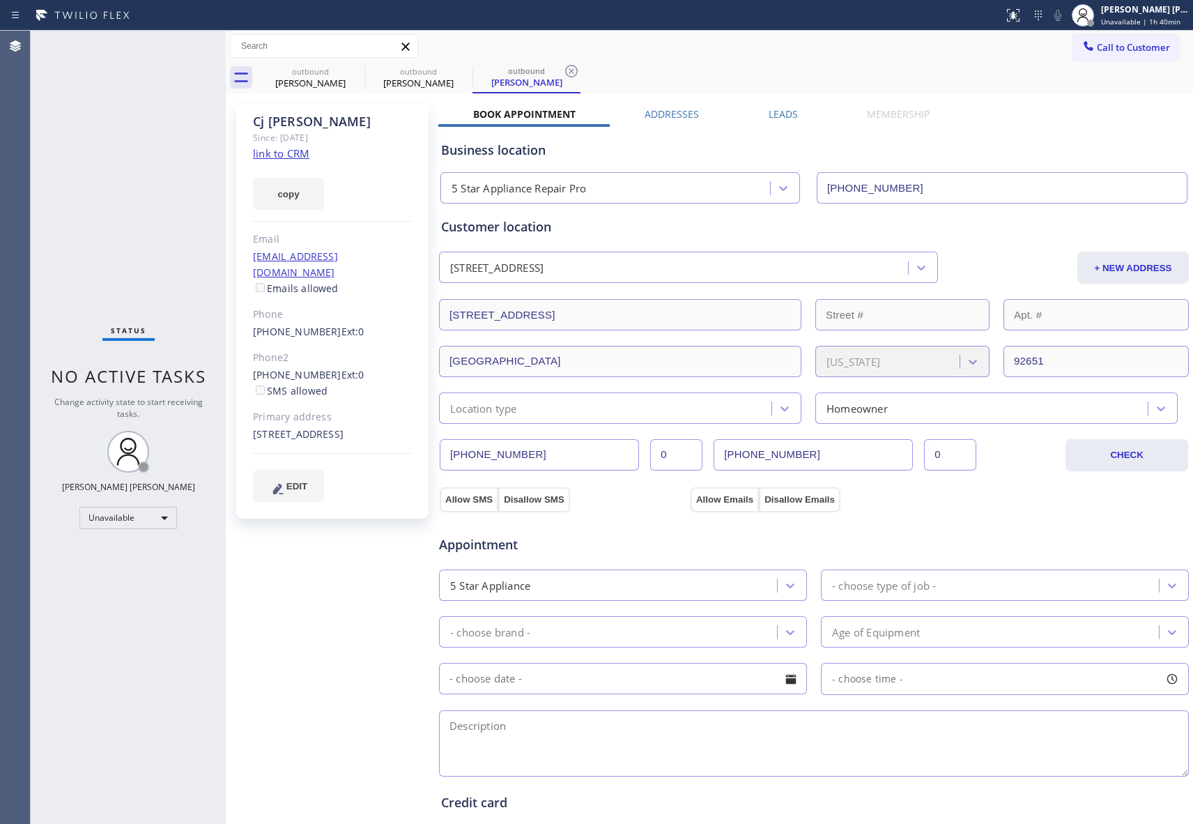
click at [778, 113] on label "Leads" at bounding box center [783, 113] width 29 height 13
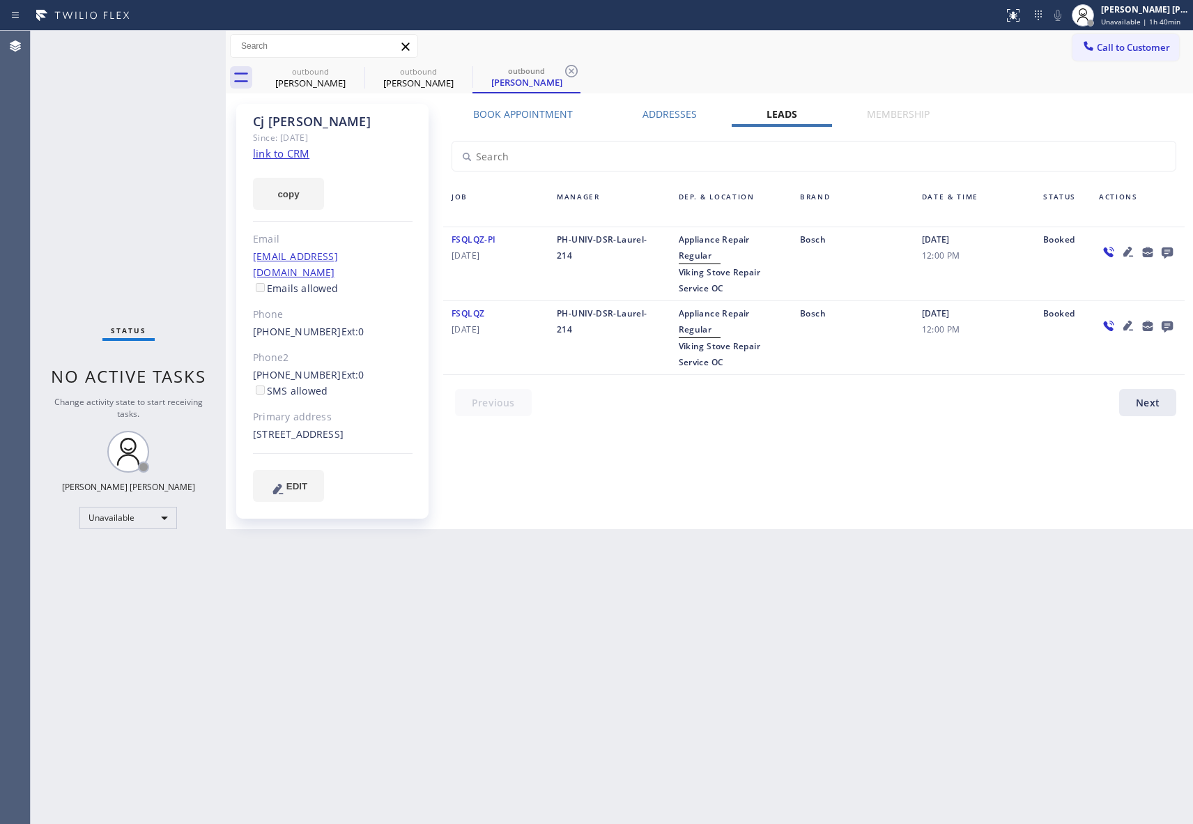
click at [1160, 252] on icon at bounding box center [1167, 251] width 17 height 17
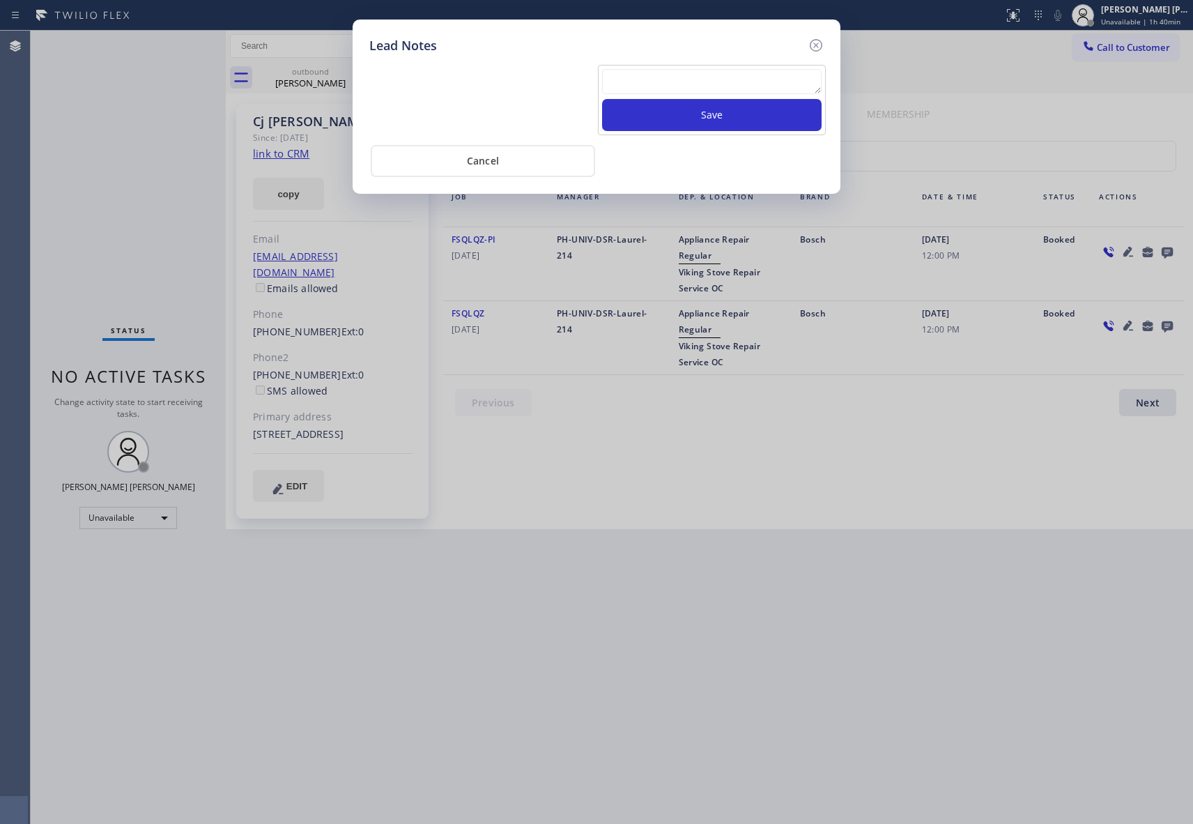
click at [657, 77] on textarea at bounding box center [712, 81] width 220 height 25
paste textarea "VM | please transfer if cx calls back"
click at [694, 121] on button "Save" at bounding box center [712, 115] width 220 height 32
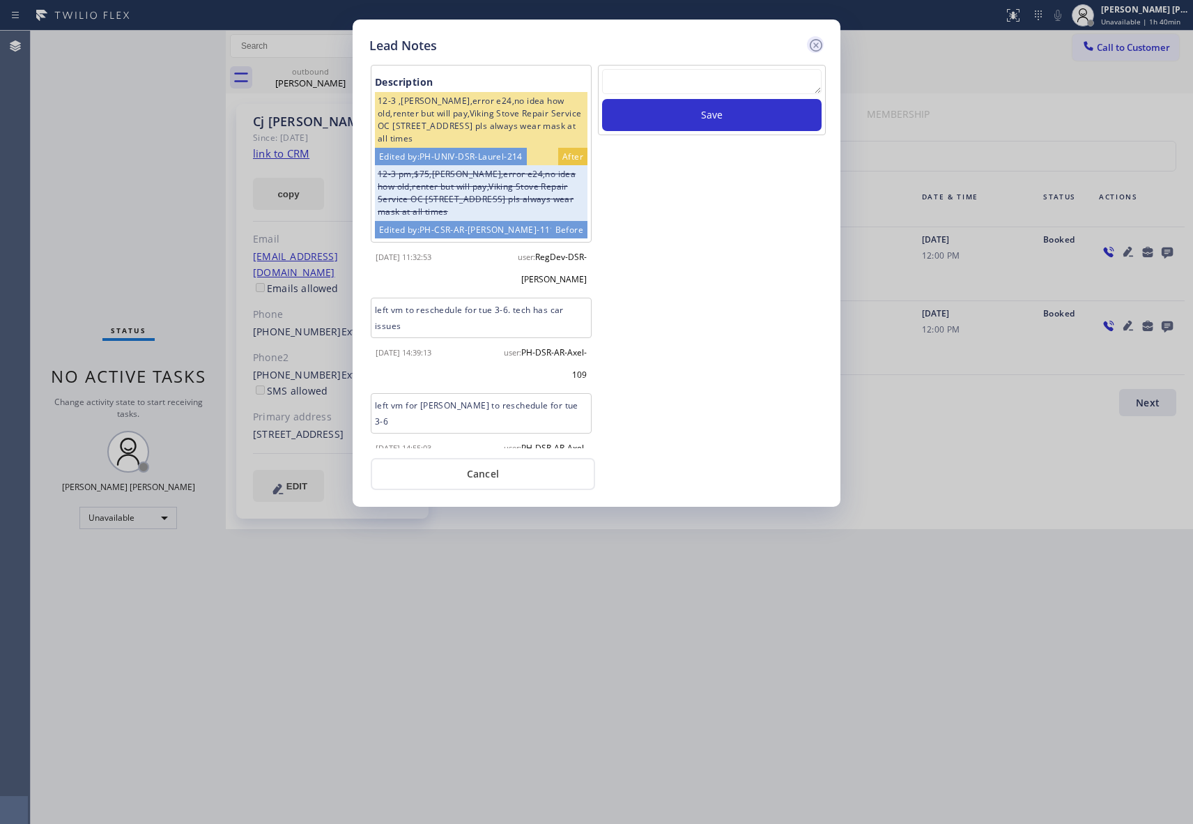
click at [813, 46] on icon at bounding box center [816, 45] width 17 height 17
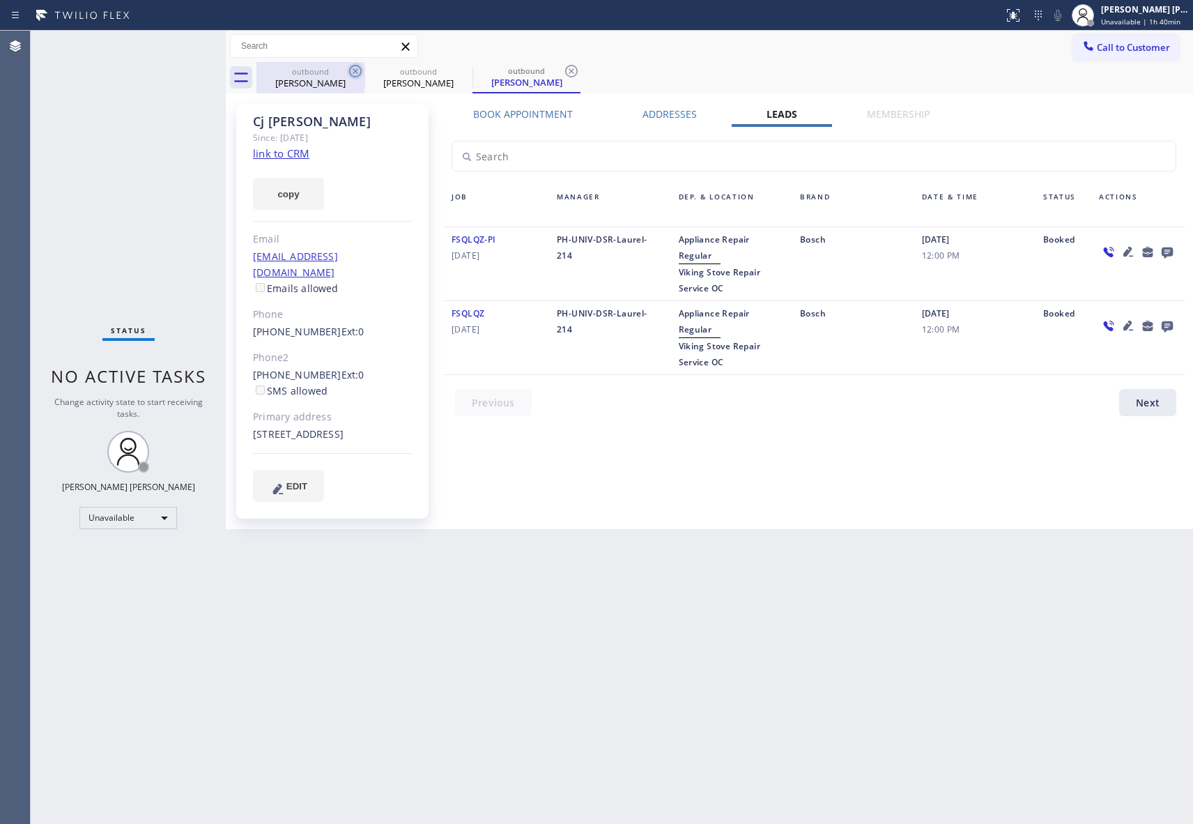
drag, startPoint x: 328, startPoint y: 73, endPoint x: 352, endPoint y: 72, distance: 24.4
click at [335, 72] on div "outbound" at bounding box center [310, 71] width 105 height 10
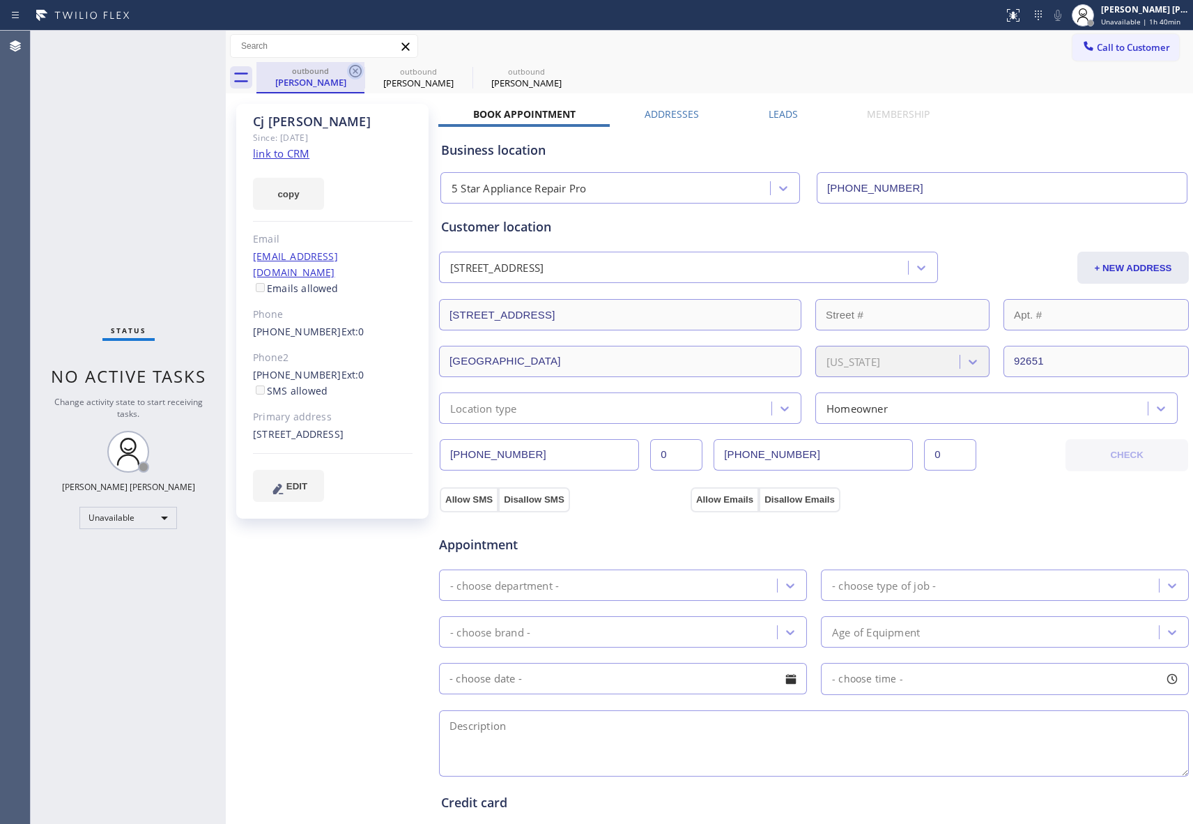
click at [352, 72] on icon at bounding box center [355, 71] width 17 height 17
click at [0, 0] on icon at bounding box center [0, 0] width 0 height 0
click at [563, 71] on icon at bounding box center [571, 71] width 17 height 17
click at [353, 71] on div "outbound [PERSON_NAME] outbound [PERSON_NAME] outbound [PERSON_NAME]" at bounding box center [724, 77] width 937 height 31
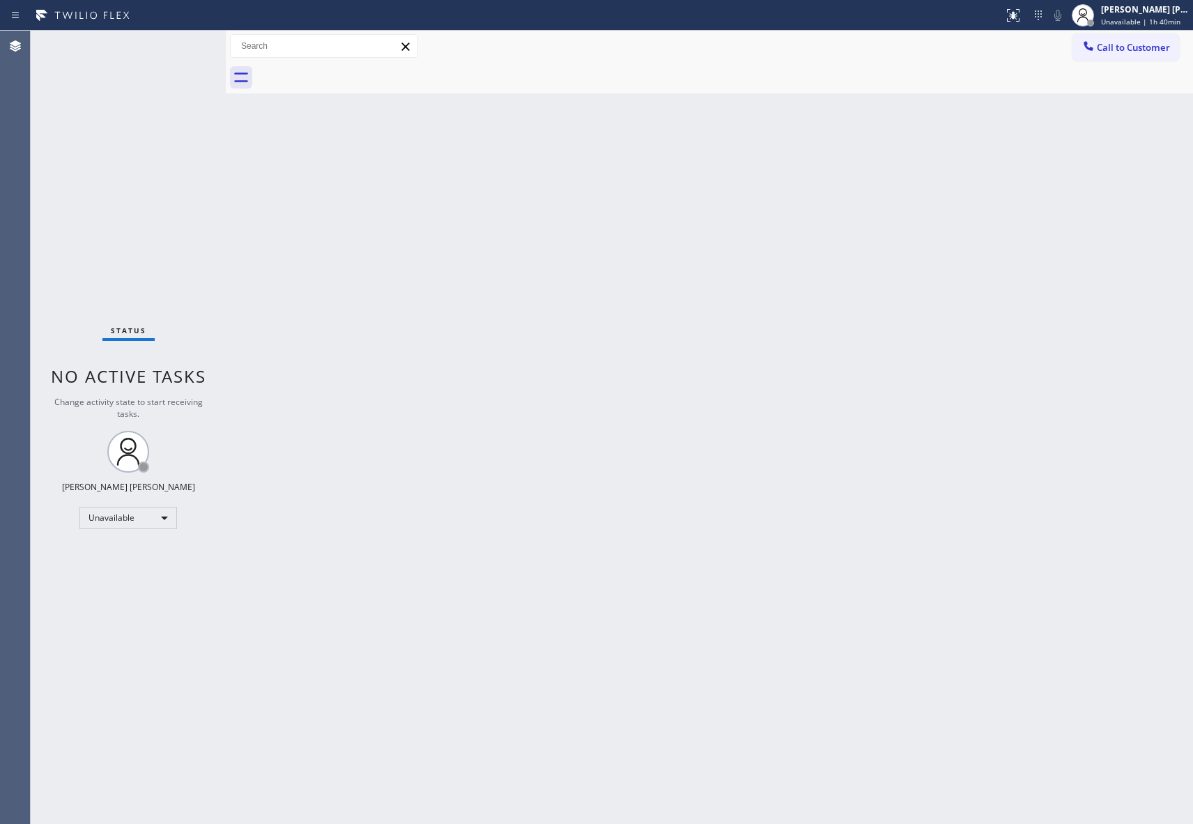
click at [353, 71] on div at bounding box center [724, 77] width 937 height 31
click at [346, 77] on div at bounding box center [724, 77] width 937 height 31
click at [1155, 47] on span "Call to Customer" at bounding box center [1133, 47] width 73 height 13
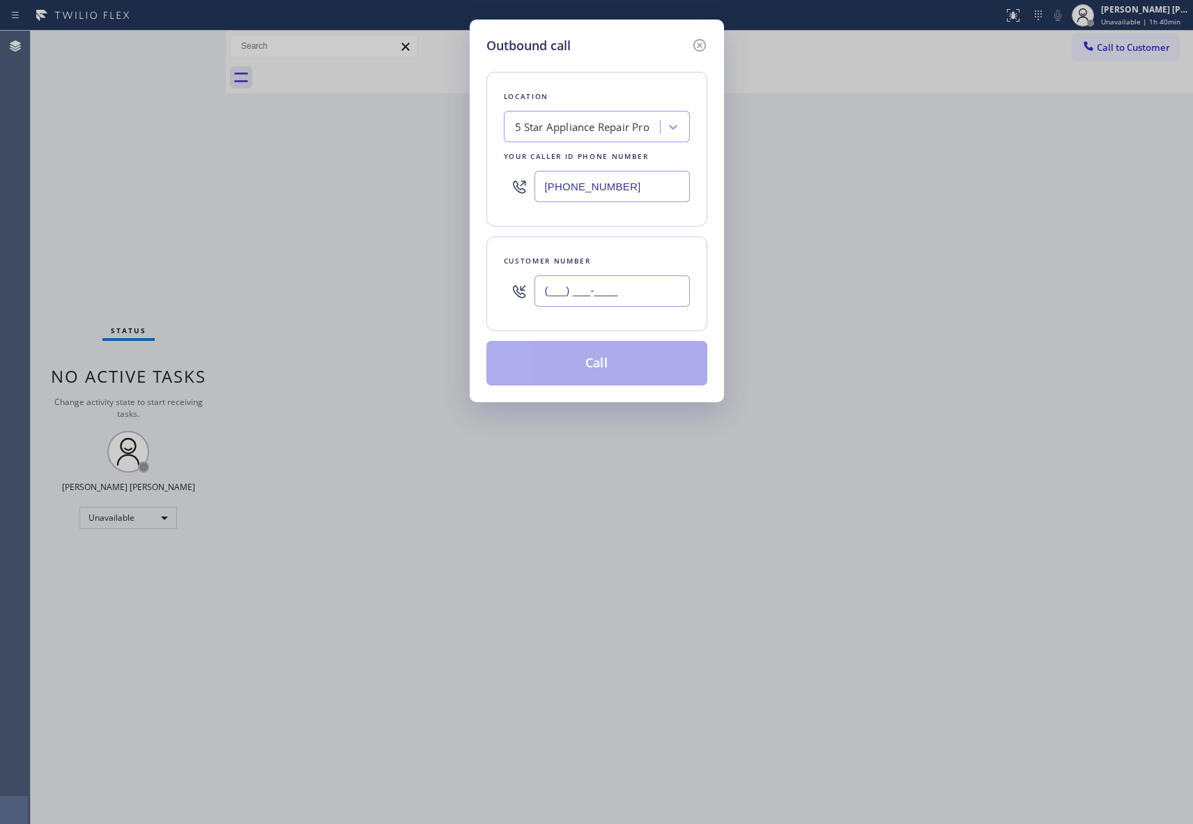
click at [609, 293] on input "(___) ___-____" at bounding box center [612, 290] width 155 height 31
paste input "786) 660-8254"
click at [609, 369] on button "Call" at bounding box center [596, 363] width 221 height 45
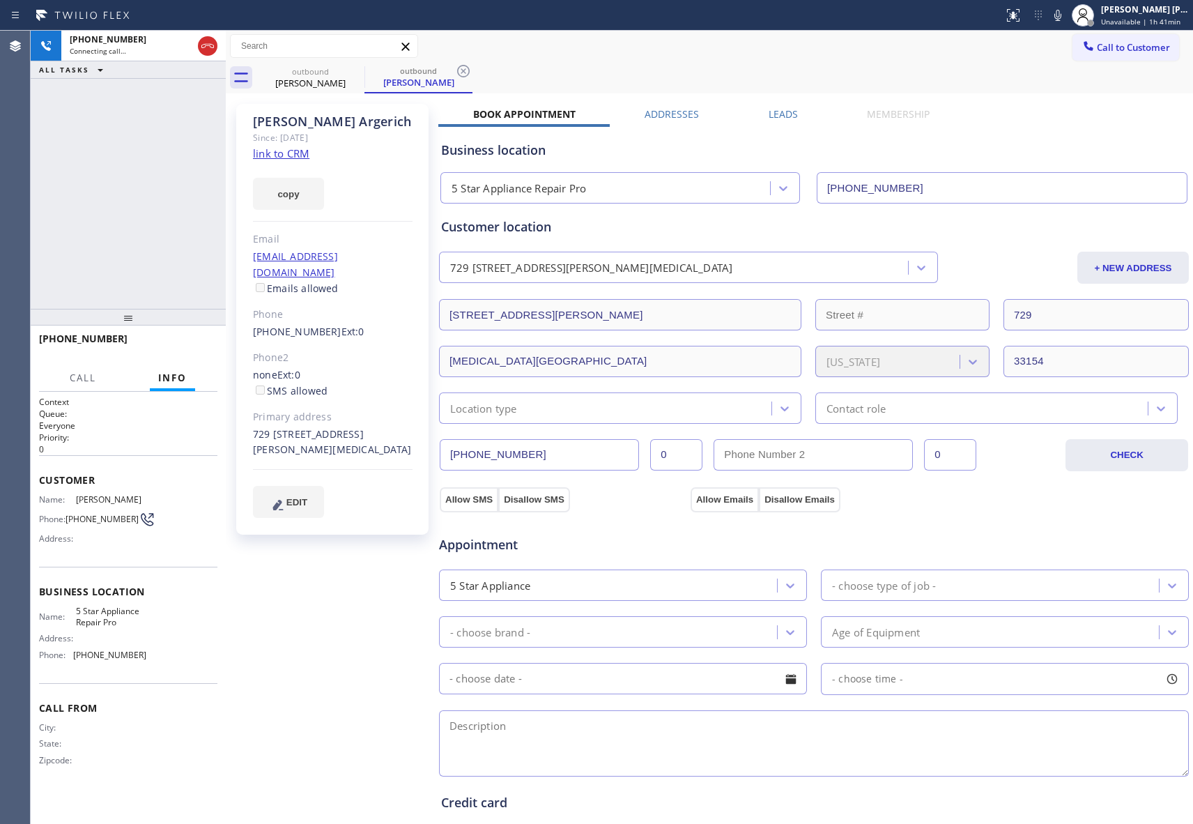
click at [773, 118] on label "Leads" at bounding box center [783, 113] width 29 height 13
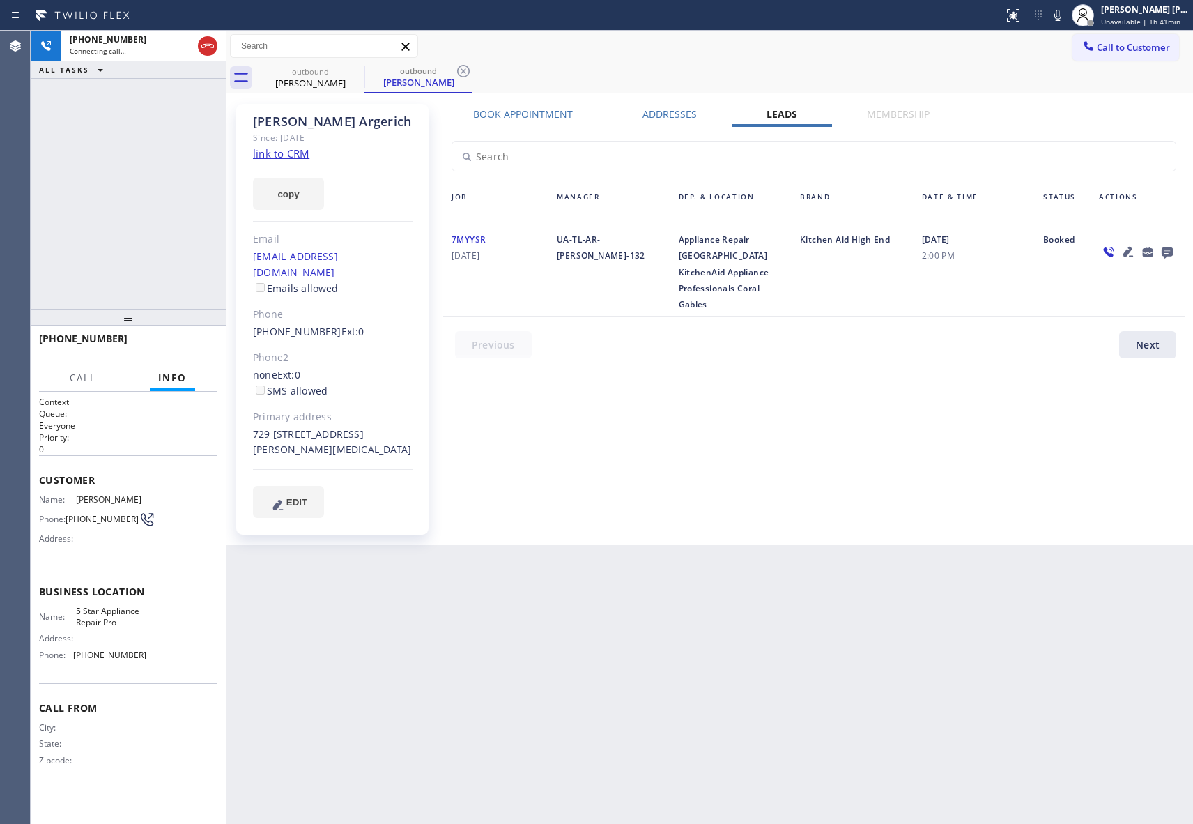
click at [1165, 247] on icon at bounding box center [1167, 252] width 11 height 11
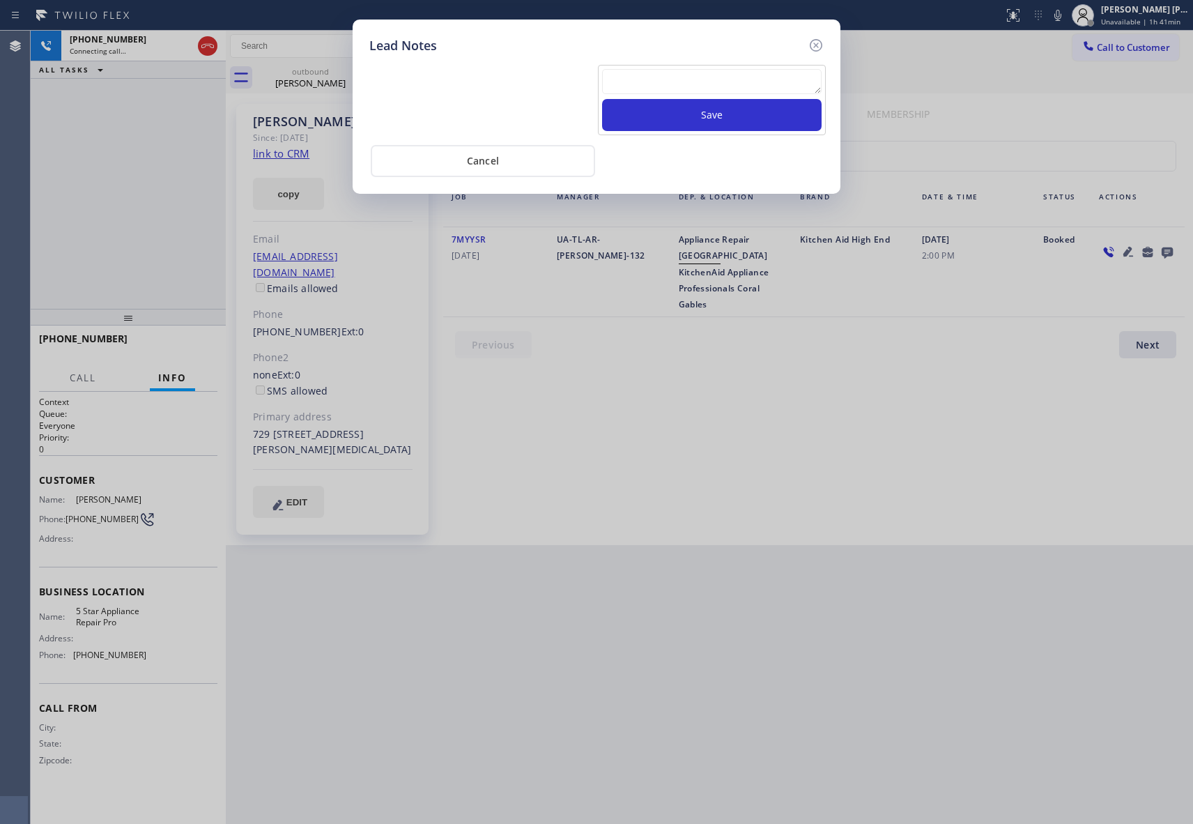
click at [735, 79] on textarea at bounding box center [712, 81] width 220 height 25
paste textarea "VM | please transfer if cx calls back"
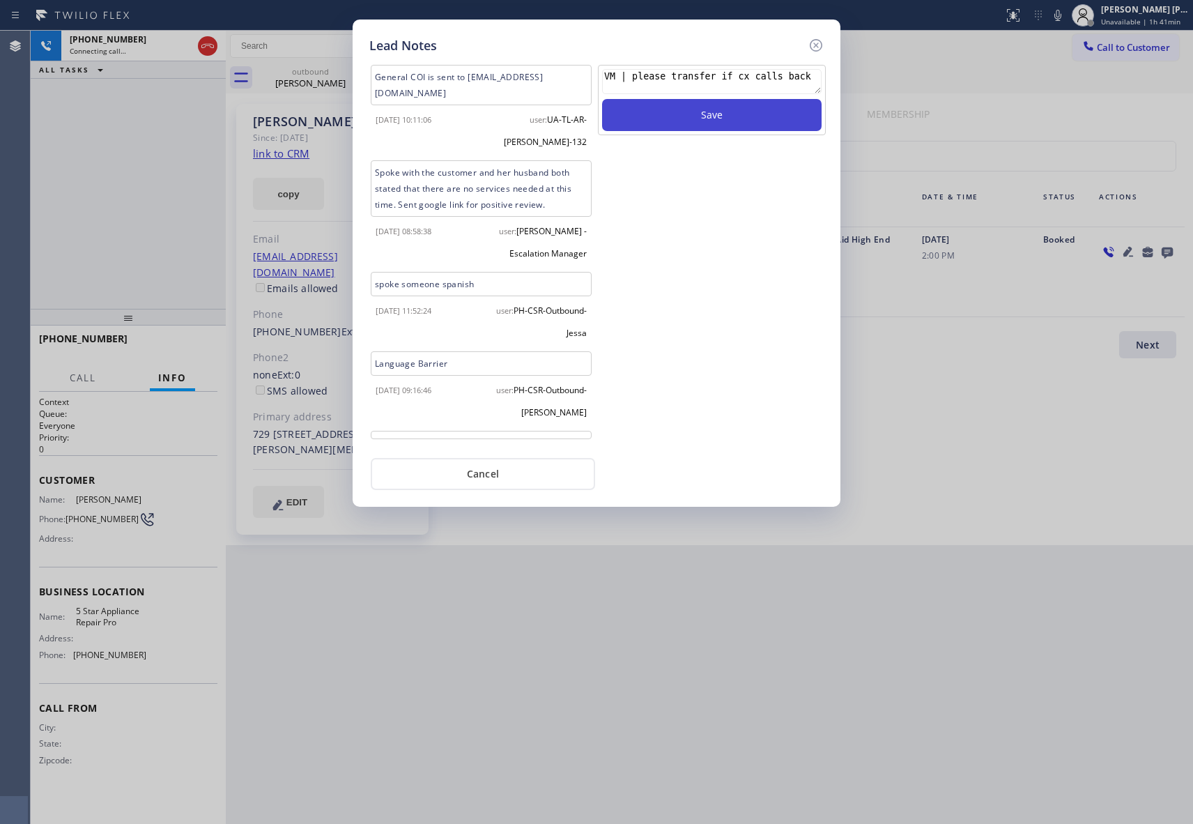
click at [753, 115] on button "Save" at bounding box center [712, 115] width 220 height 32
click at [820, 40] on icon at bounding box center [816, 45] width 13 height 13
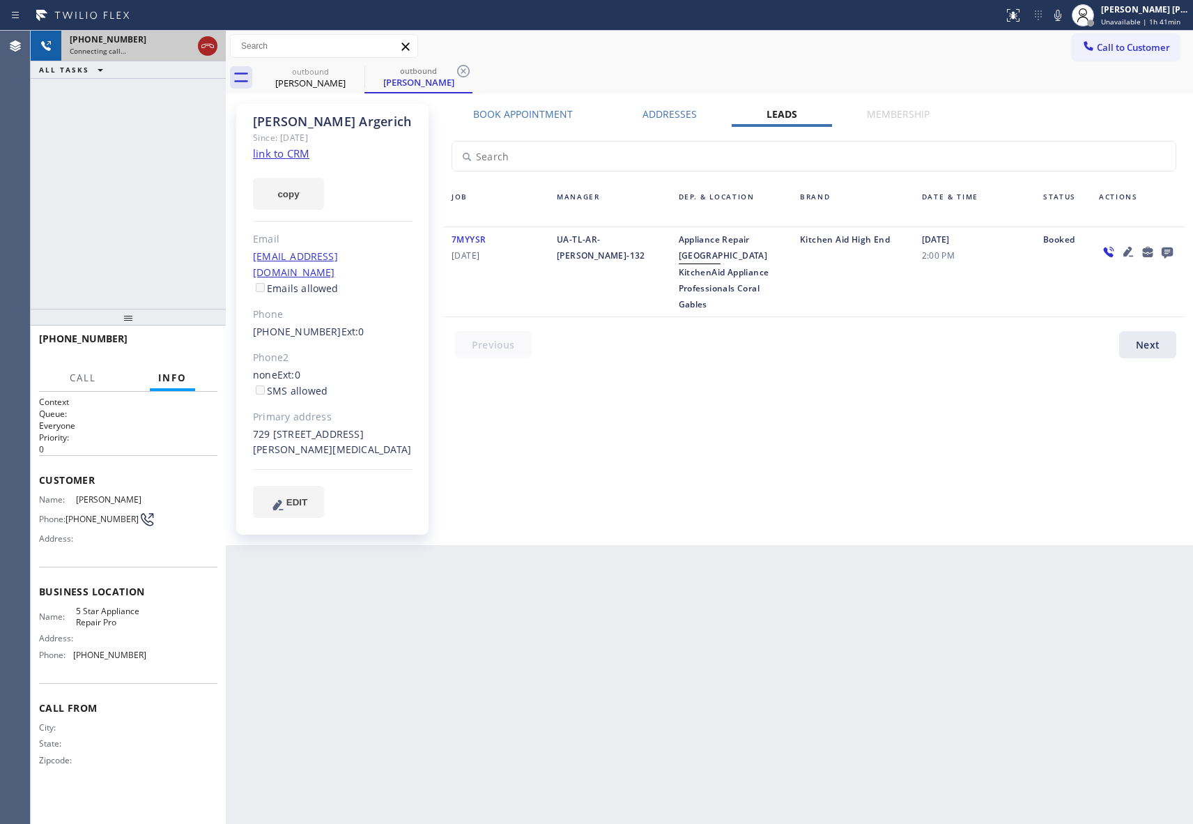
click at [212, 46] on icon at bounding box center [207, 46] width 17 height 17
click at [351, 73] on icon at bounding box center [355, 71] width 17 height 17
click at [455, 73] on icon at bounding box center [463, 71] width 17 height 17
click at [351, 73] on div "outbound [PERSON_NAME] outbound [PERSON_NAME]" at bounding box center [724, 77] width 937 height 31
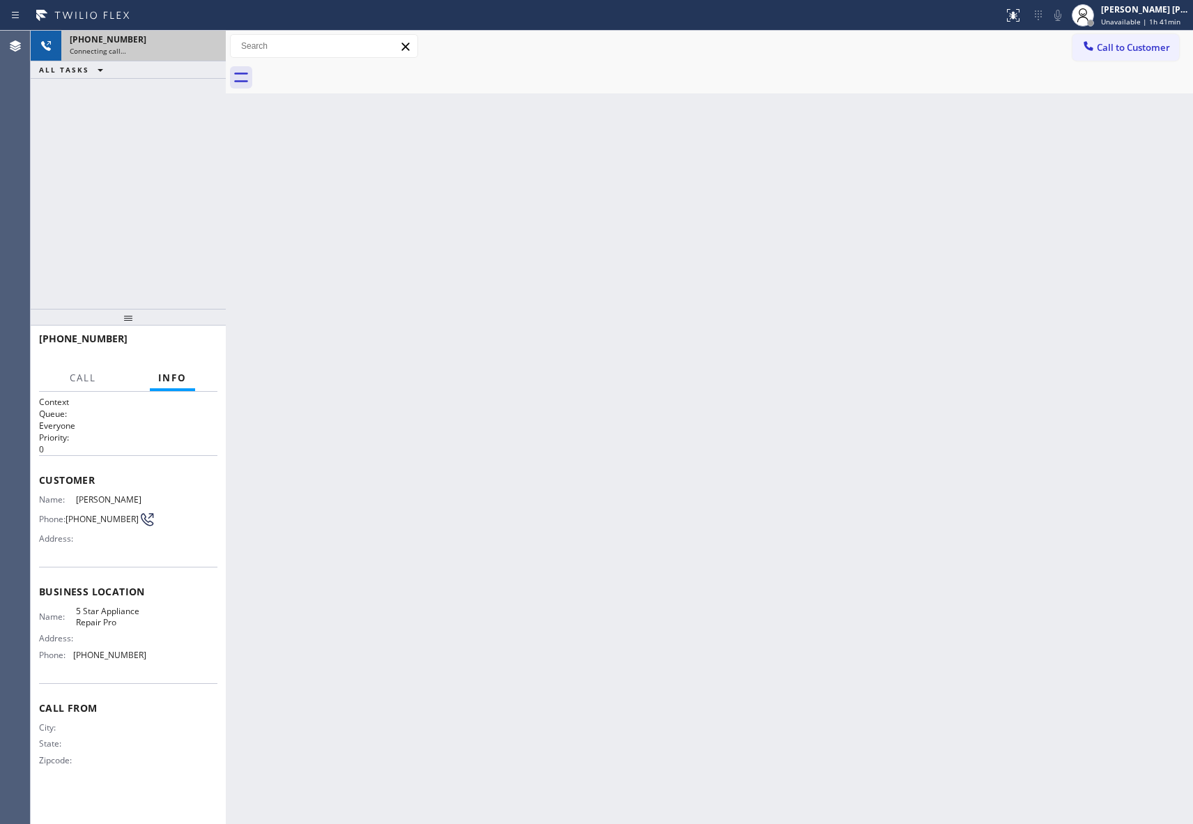
click at [351, 73] on div at bounding box center [724, 77] width 937 height 31
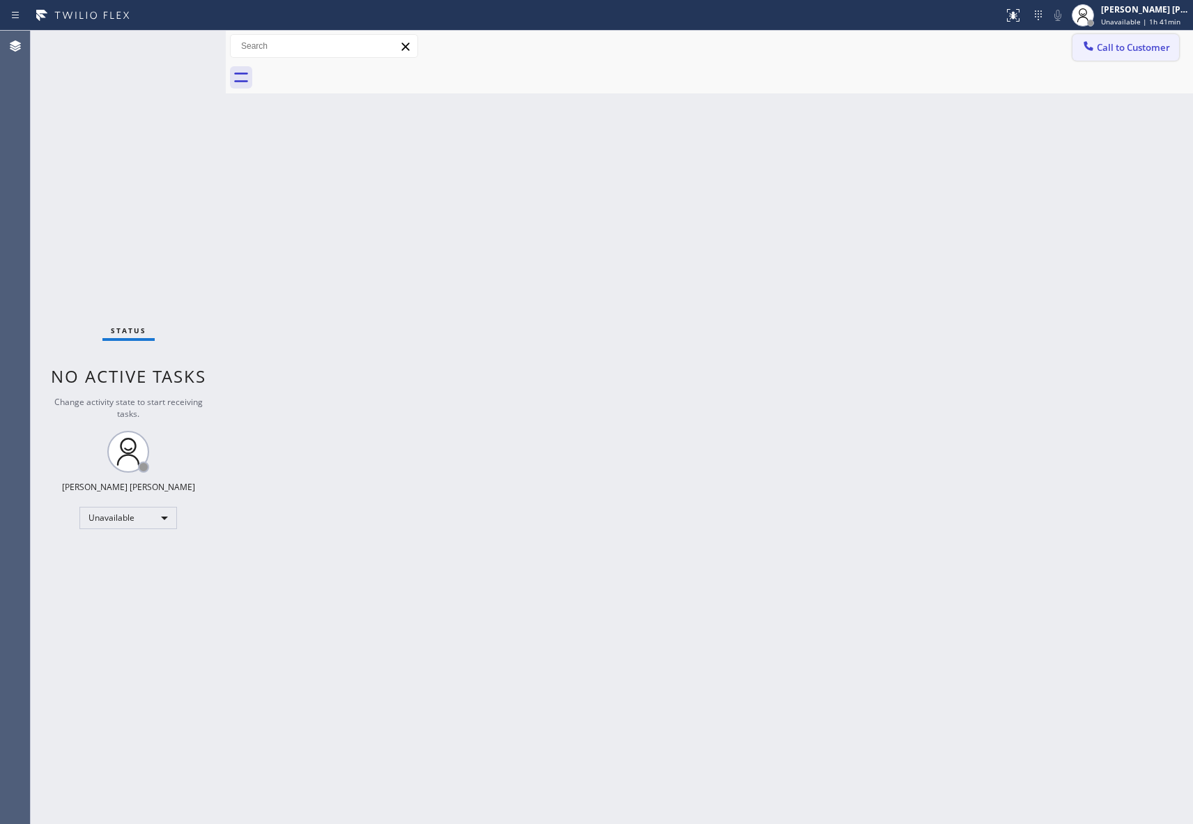
click at [1129, 43] on span "Call to Customer" at bounding box center [1133, 47] width 73 height 13
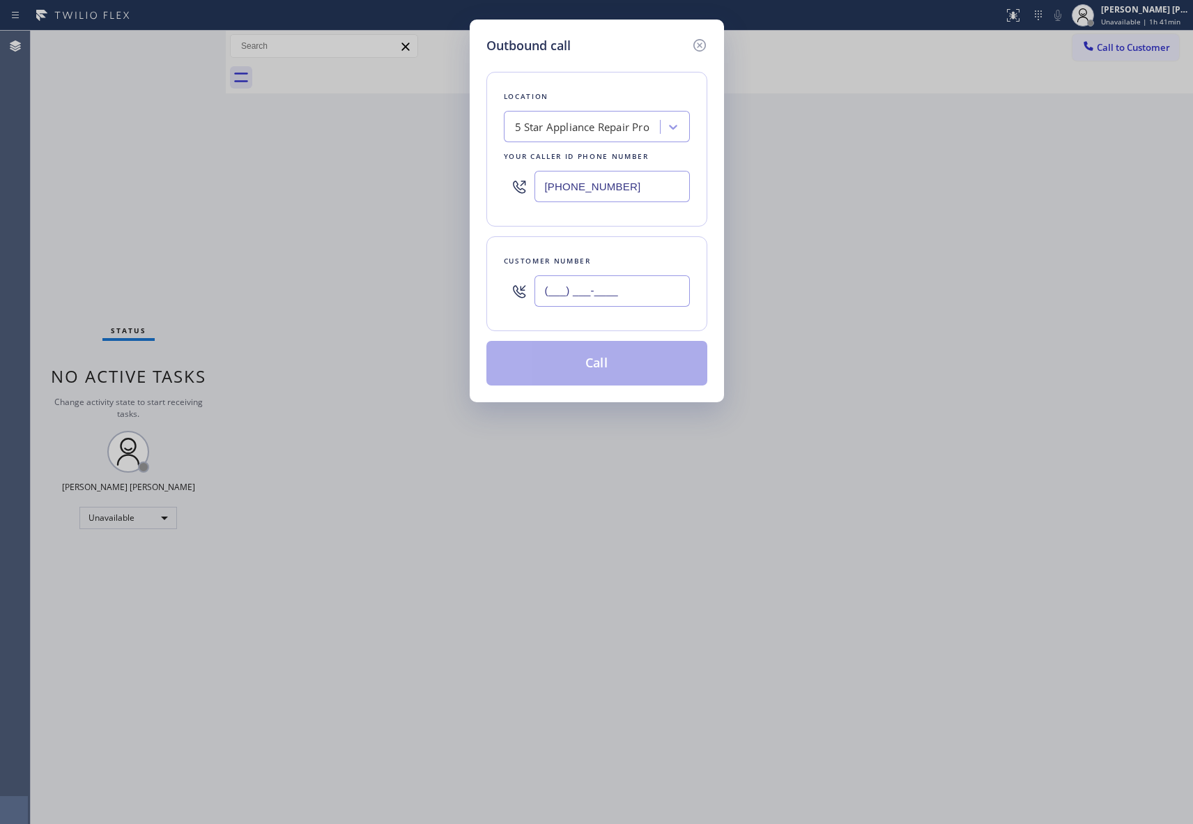
click at [622, 298] on input "(___) ___-____" at bounding box center [612, 290] width 155 height 31
paste input "310) 408-5306"
click at [608, 368] on button "Call" at bounding box center [596, 363] width 221 height 45
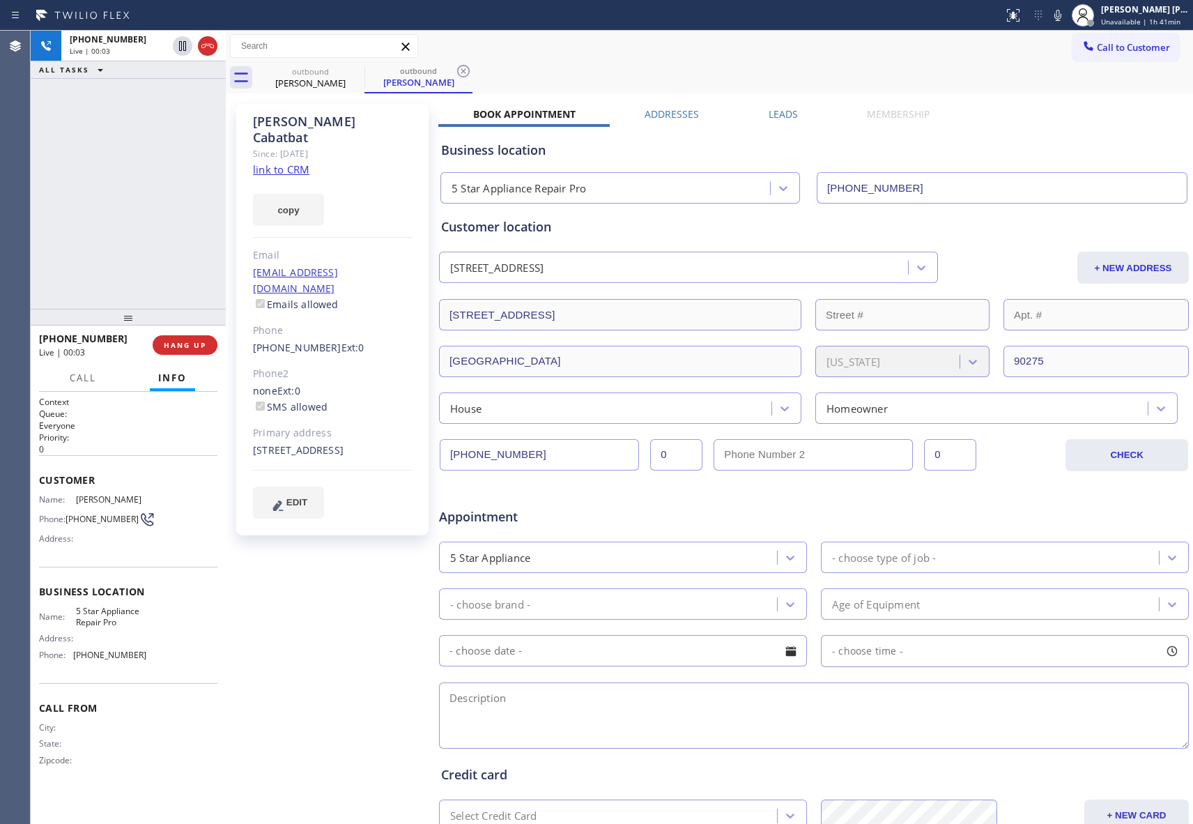
click at [191, 346] on span "HANG UP" at bounding box center [185, 345] width 43 height 10
click at [781, 112] on label "Leads" at bounding box center [783, 113] width 29 height 13
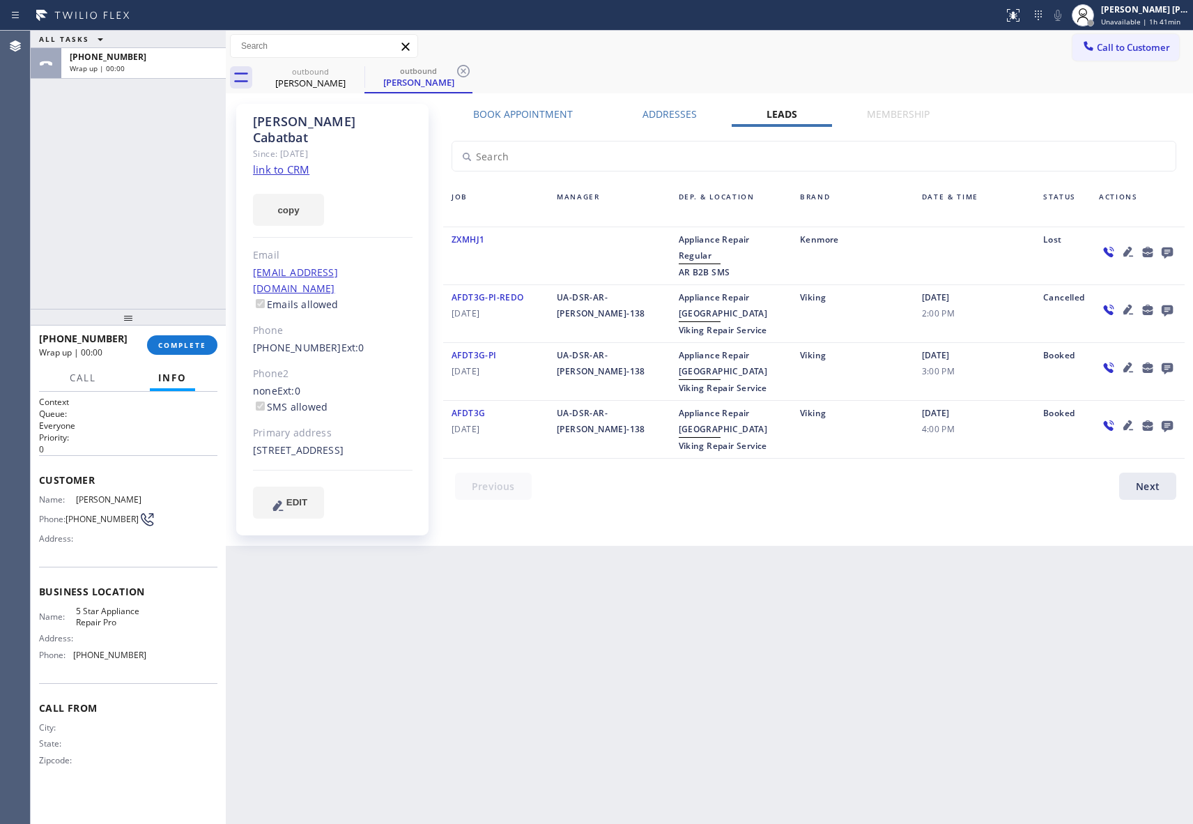
click at [1168, 247] on icon at bounding box center [1167, 252] width 11 height 11
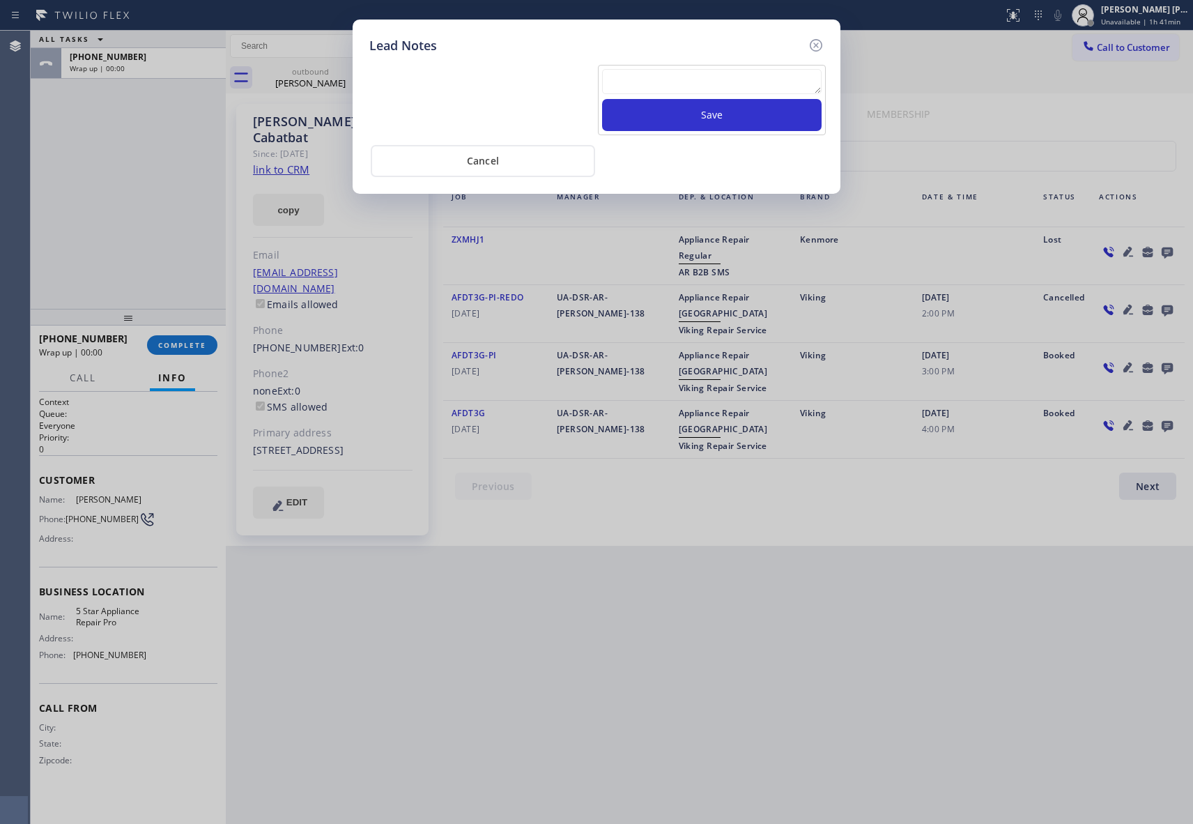
drag, startPoint x: 719, startPoint y: 95, endPoint x: 714, endPoint y: 86, distance: 10.3
click at [718, 91] on textarea at bounding box center [712, 81] width 220 height 25
paste
click at [726, 115] on button "Save" at bounding box center [712, 115] width 220 height 32
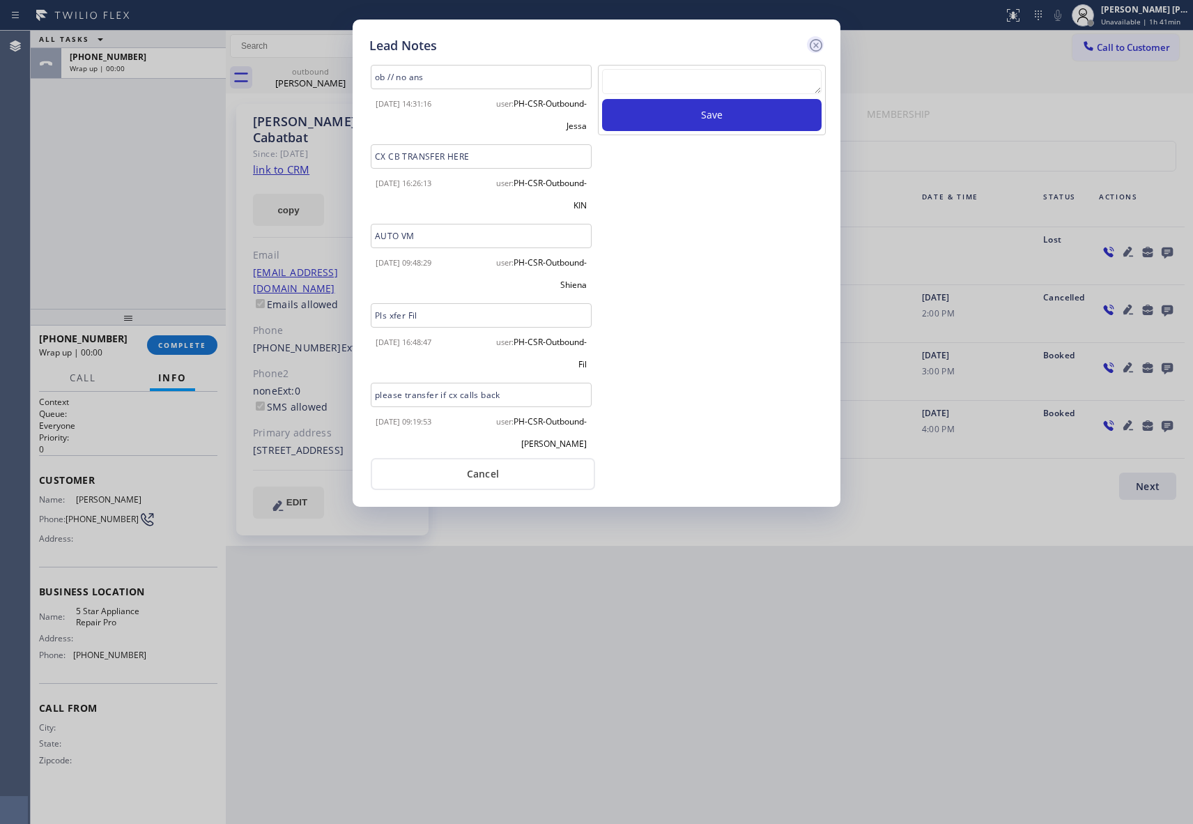
scroll to position [0, 0]
click at [818, 40] on icon at bounding box center [816, 45] width 17 height 17
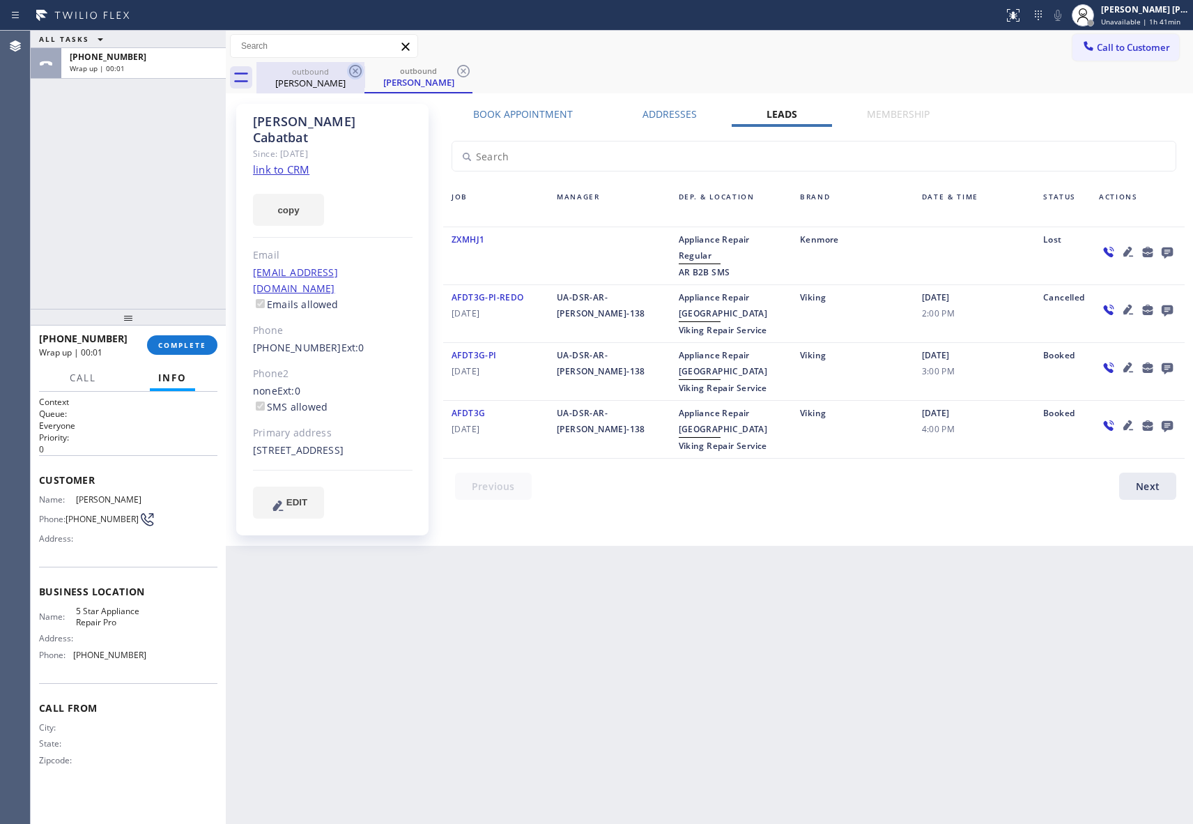
click at [349, 71] on icon at bounding box center [355, 71] width 17 height 17
click at [353, 70] on icon at bounding box center [355, 71] width 17 height 17
click at [365, 70] on div "outbound [PERSON_NAME]" at bounding box center [419, 77] width 108 height 31
click at [353, 70] on icon at bounding box center [355, 71] width 17 height 17
click at [353, 70] on div "outbound [PERSON_NAME]" at bounding box center [724, 77] width 937 height 31
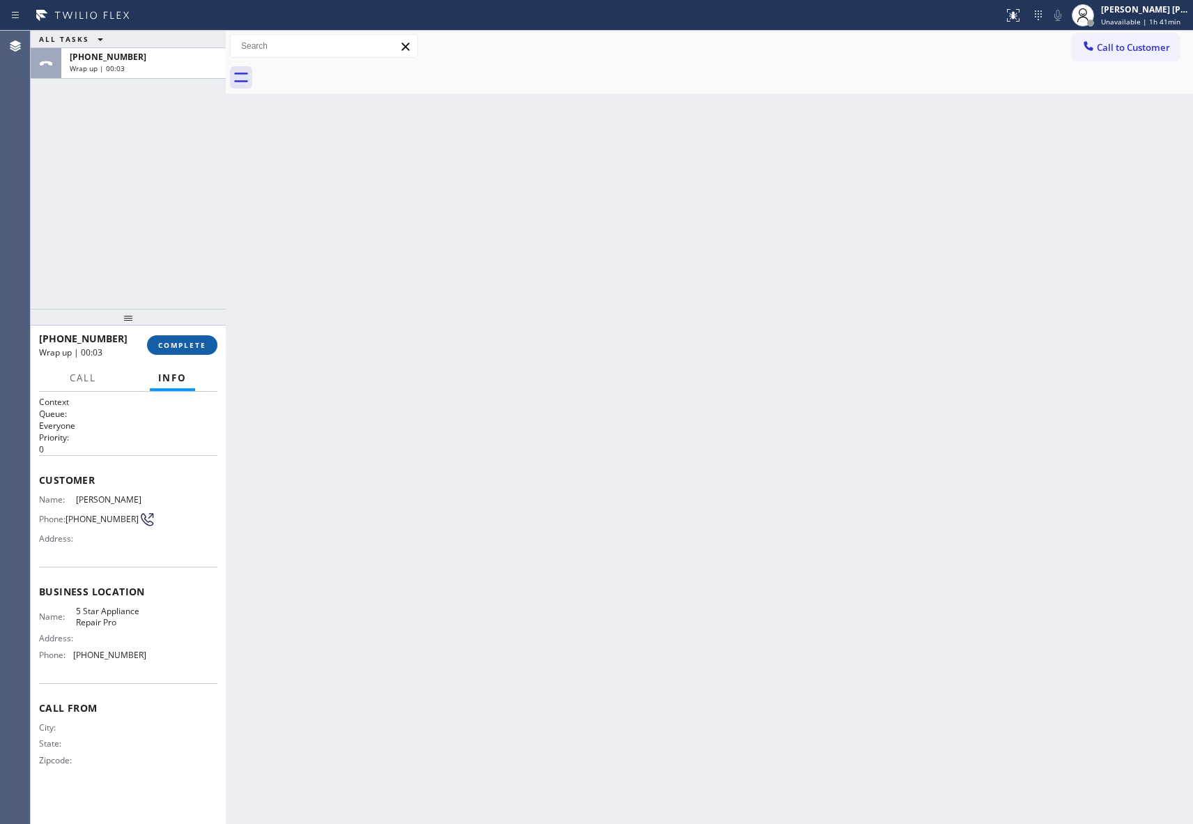
click at [188, 346] on span "COMPLETE" at bounding box center [182, 345] width 48 height 10
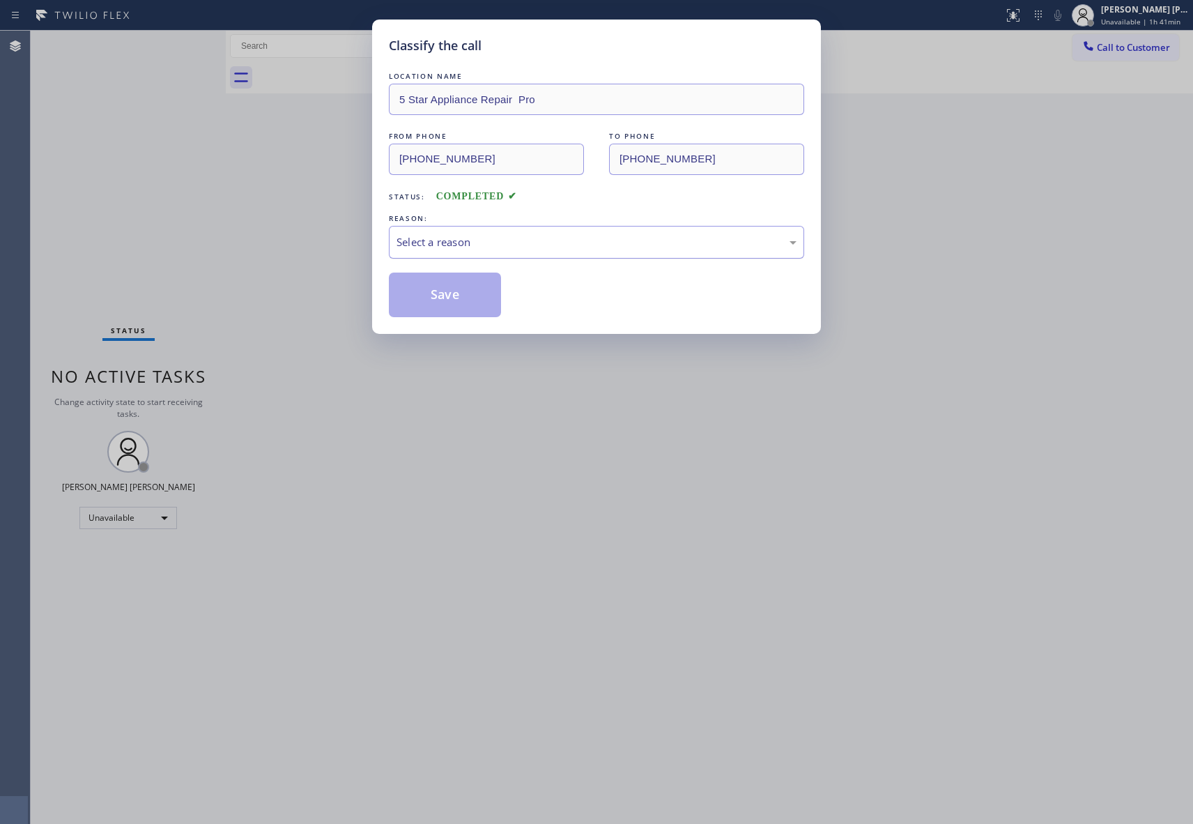
click at [530, 237] on div "Select a reason" at bounding box center [597, 242] width 400 height 16
click at [441, 296] on button "Save" at bounding box center [445, 295] width 112 height 45
click at [438, 296] on button "Save" at bounding box center [445, 295] width 112 height 45
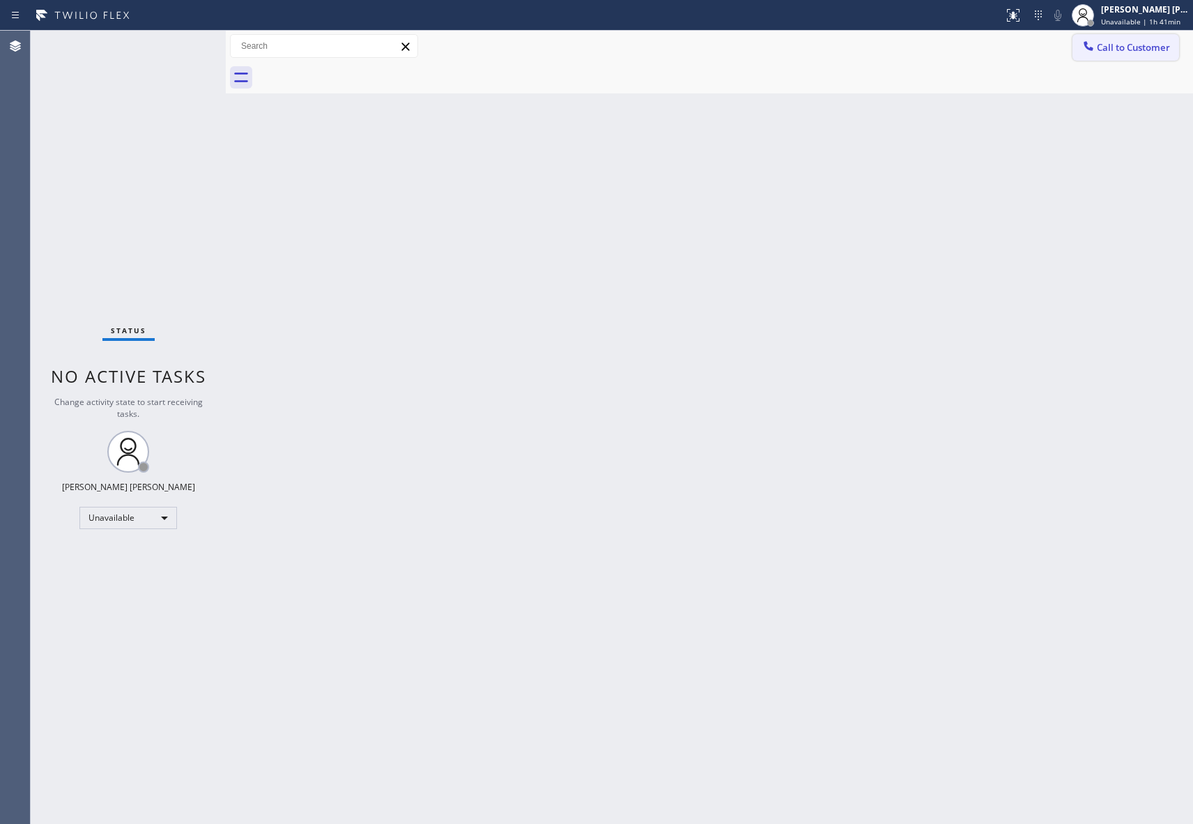
click at [1103, 45] on span "Call to Customer" at bounding box center [1133, 47] width 73 height 13
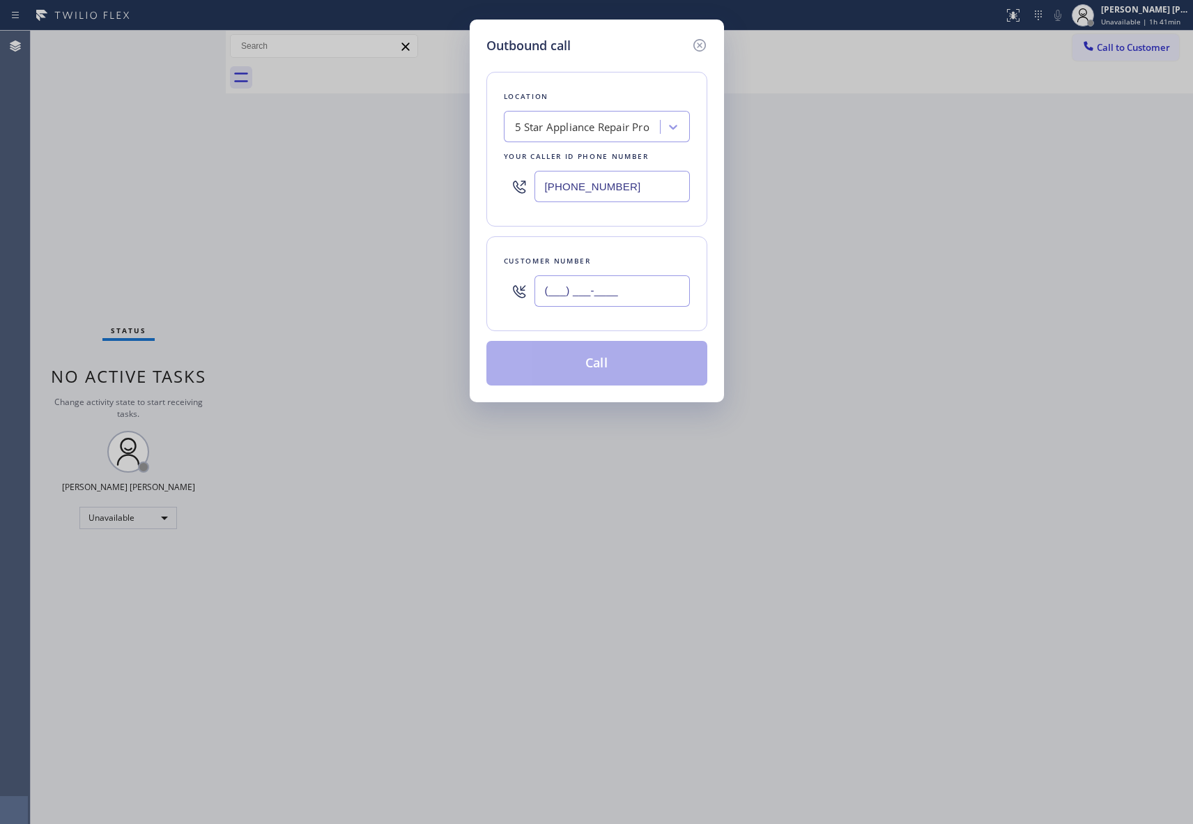
click at [643, 298] on input "(___) ___-____" at bounding box center [612, 290] width 155 height 31
click at [633, 362] on button "Call" at bounding box center [596, 363] width 221 height 45
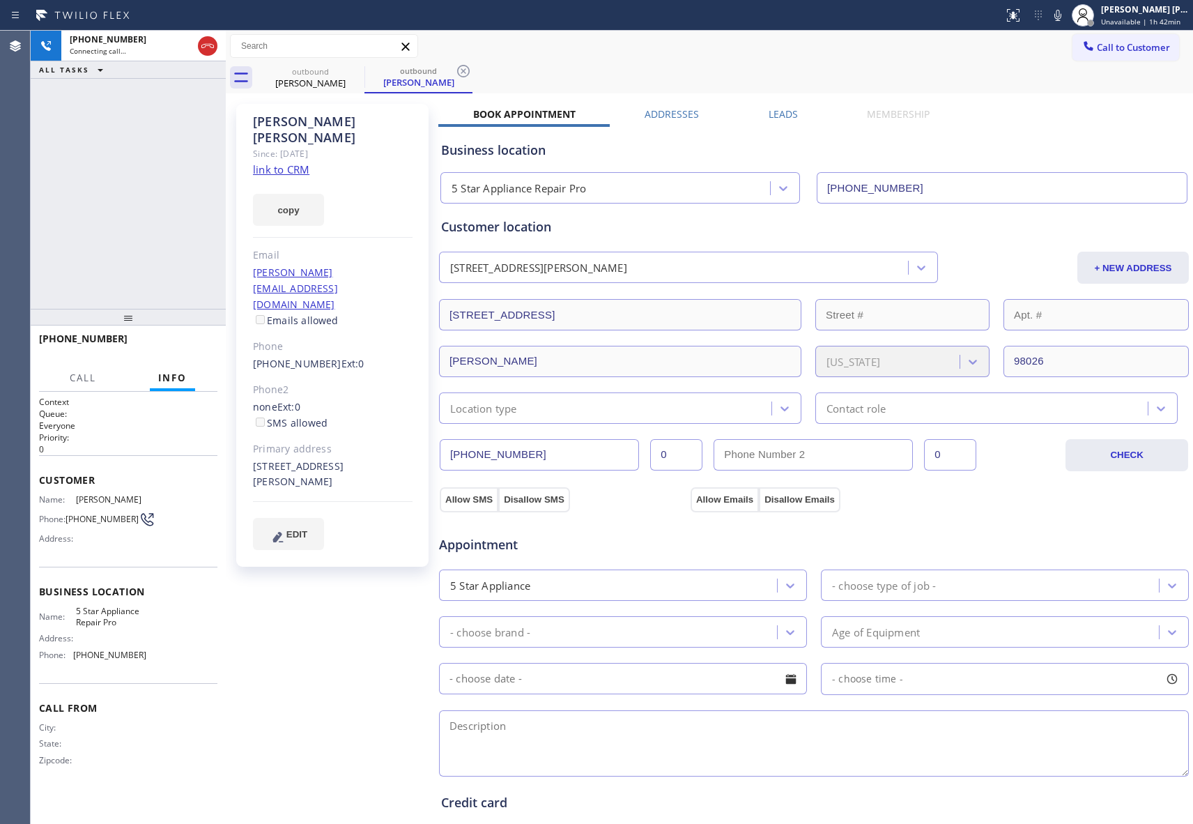
click at [792, 112] on label "Leads" at bounding box center [783, 113] width 29 height 13
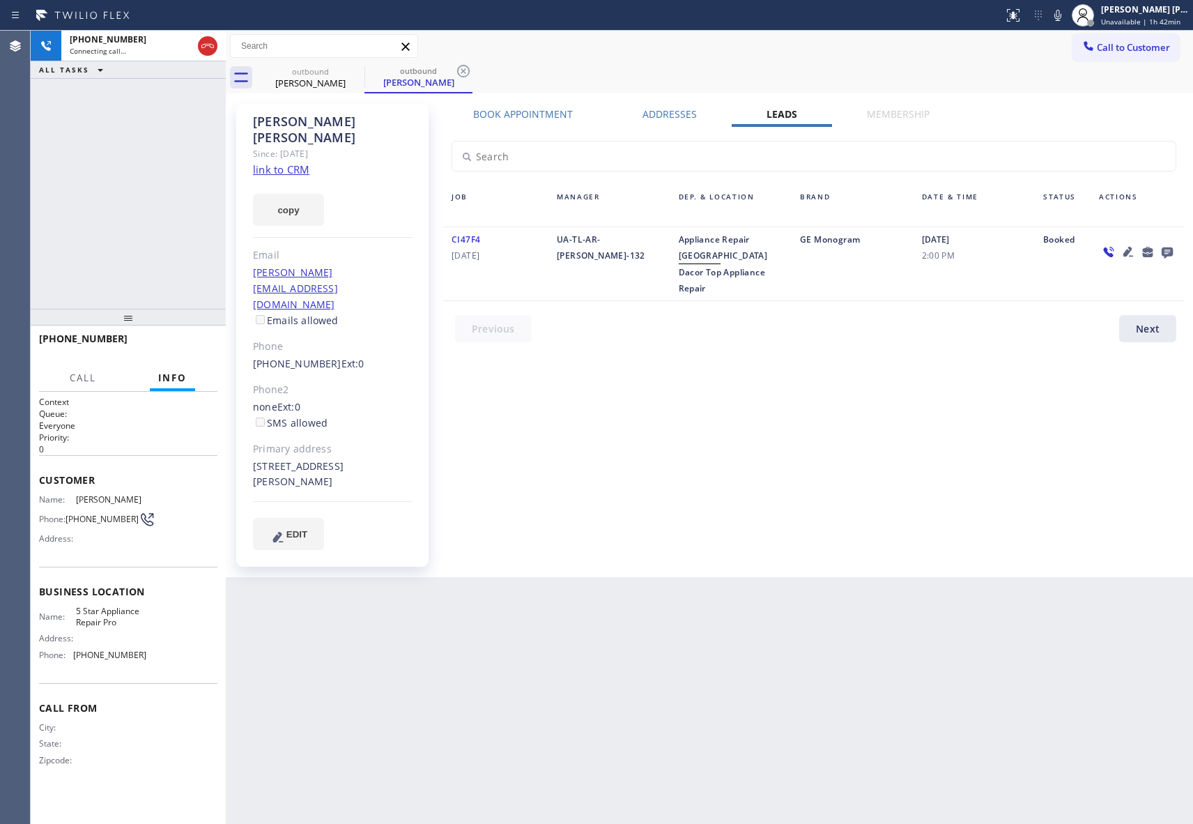
click at [1172, 252] on icon at bounding box center [1167, 252] width 11 height 11
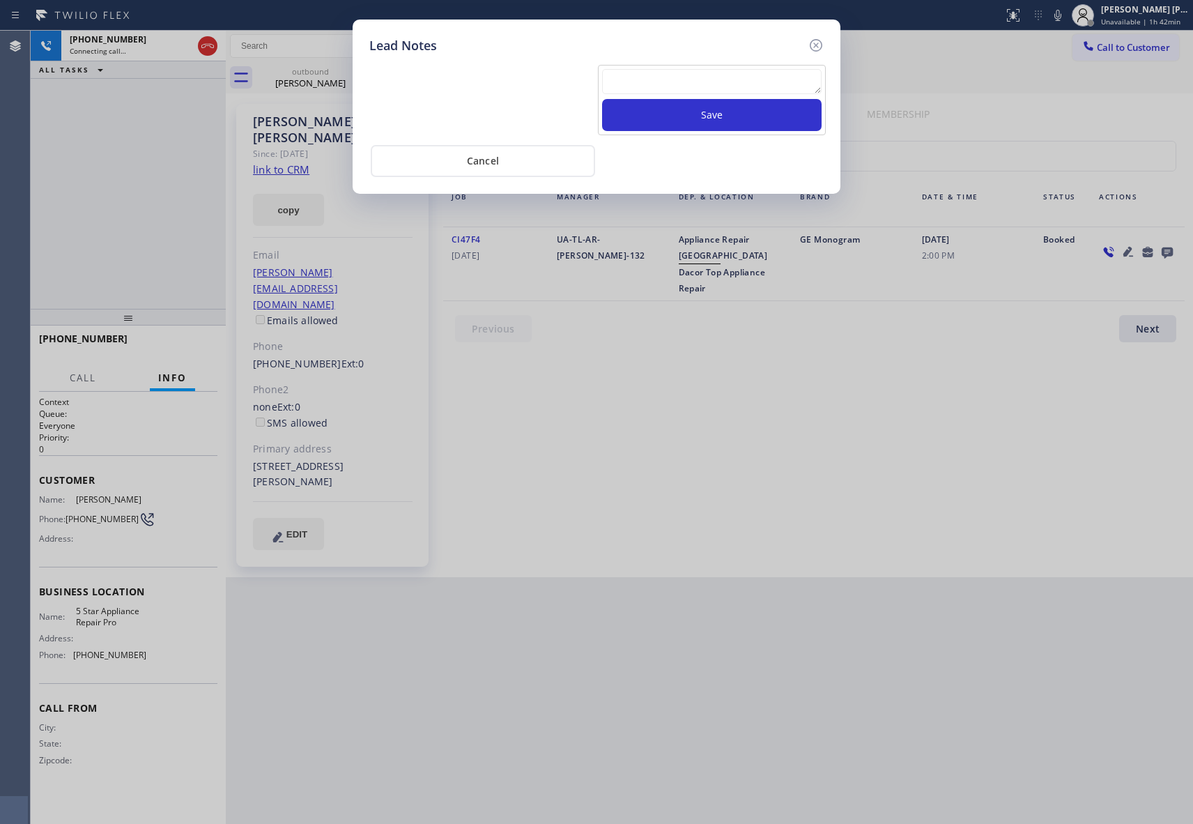
click at [765, 84] on textarea at bounding box center [712, 81] width 220 height 25
click at [767, 124] on button "Save" at bounding box center [712, 115] width 220 height 32
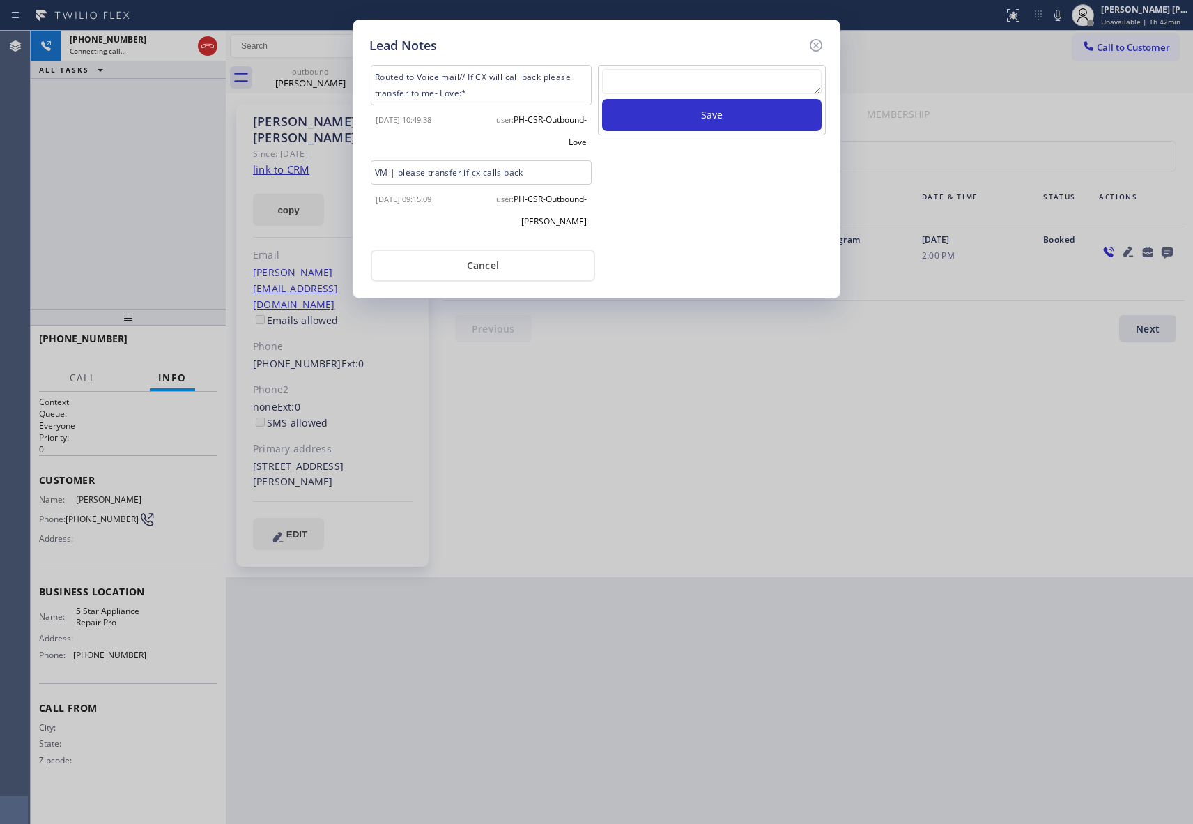
drag, startPoint x: 818, startPoint y: 42, endPoint x: 698, endPoint y: 45, distance: 119.2
click at [818, 40] on icon at bounding box center [816, 45] width 17 height 17
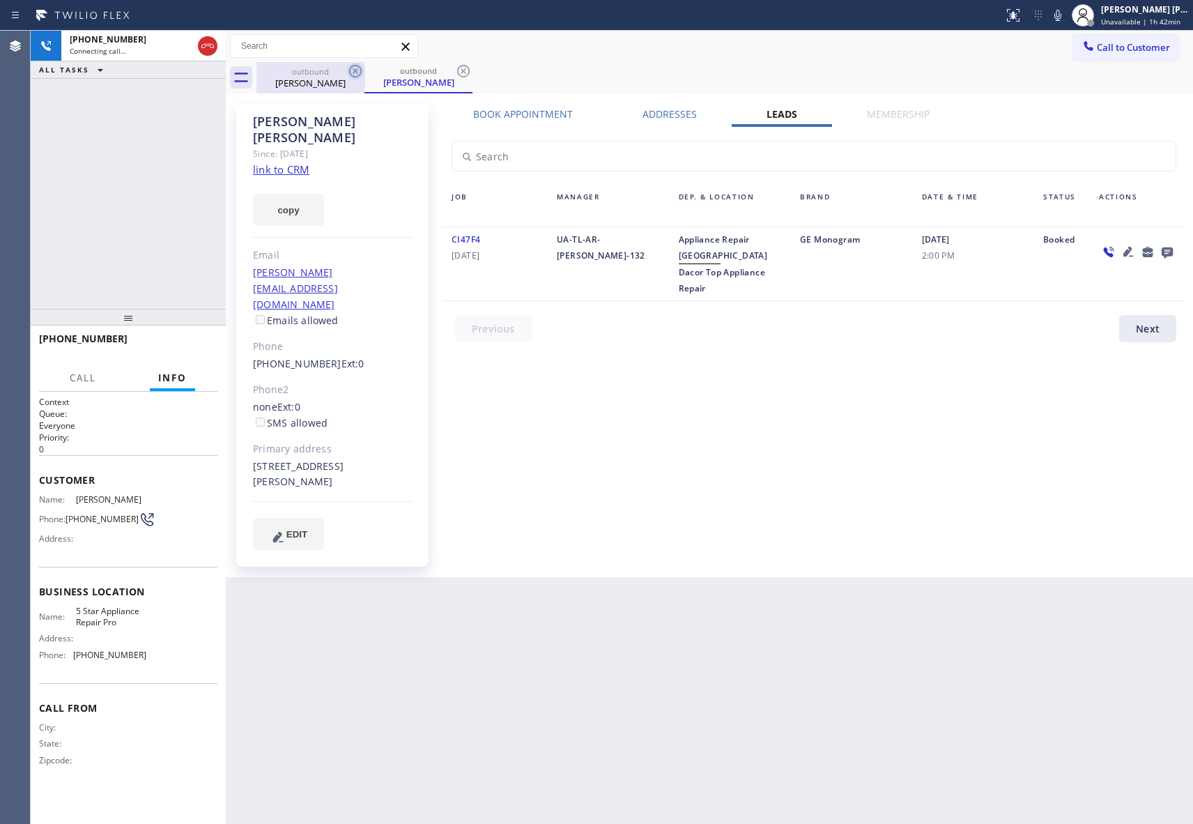
click at [355, 73] on icon at bounding box center [355, 71] width 17 height 17
click at [365, 73] on div "outbound [PERSON_NAME]" at bounding box center [419, 77] width 108 height 31
click at [355, 73] on icon at bounding box center [355, 71] width 17 height 17
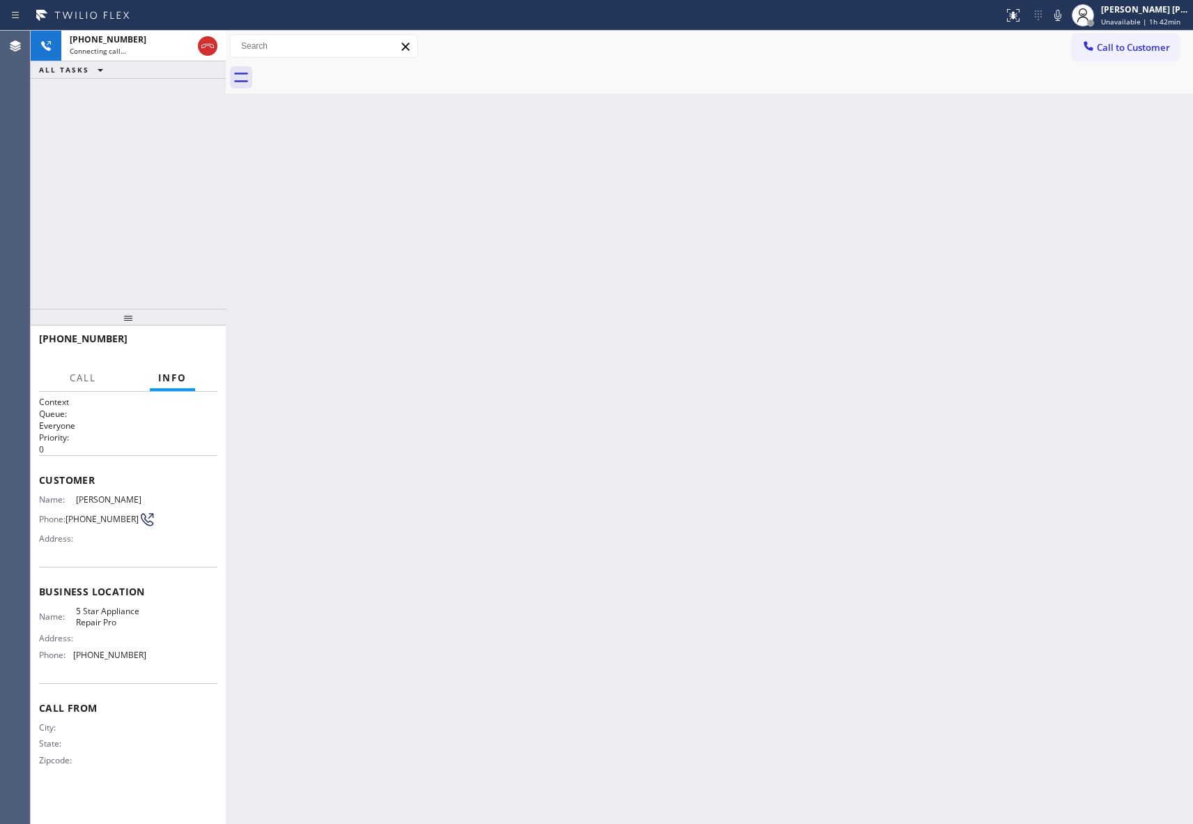
click at [355, 73] on div at bounding box center [724, 77] width 937 height 31
click at [202, 45] on icon at bounding box center [207, 46] width 17 height 17
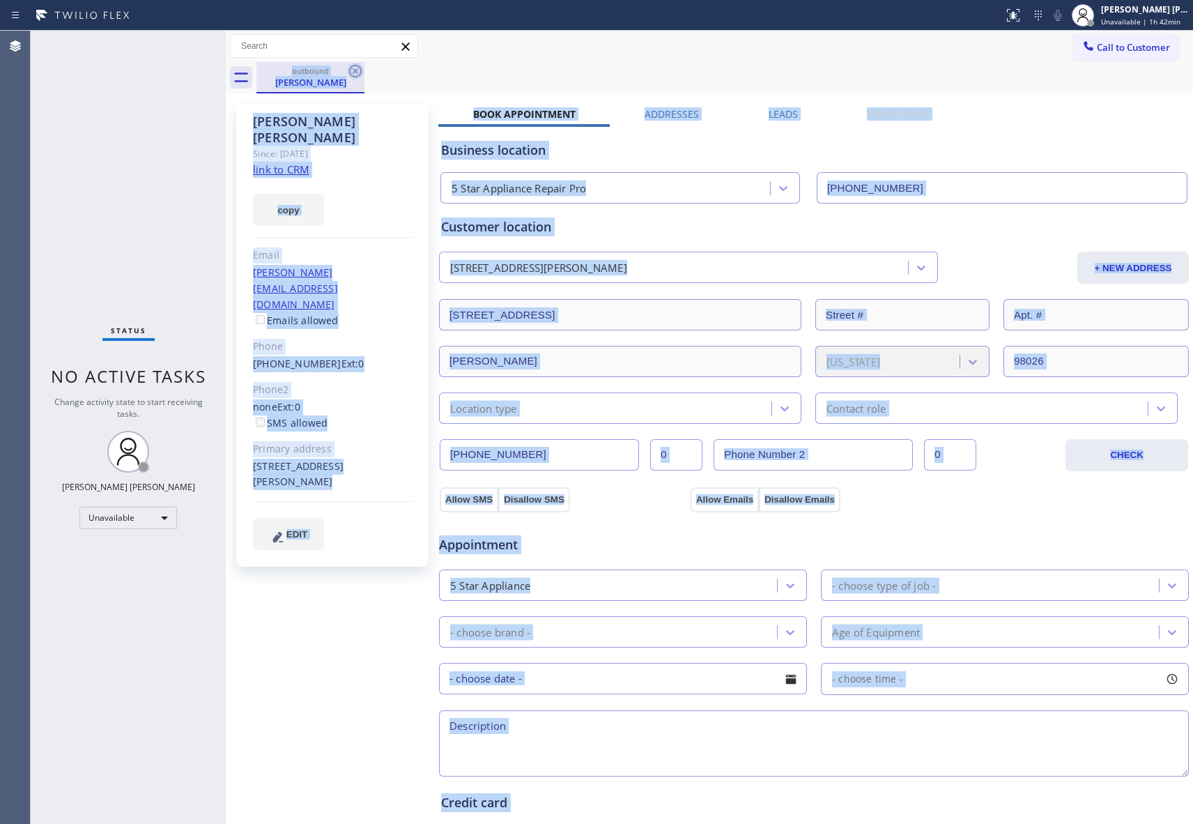
click at [347, 74] on icon at bounding box center [355, 71] width 17 height 17
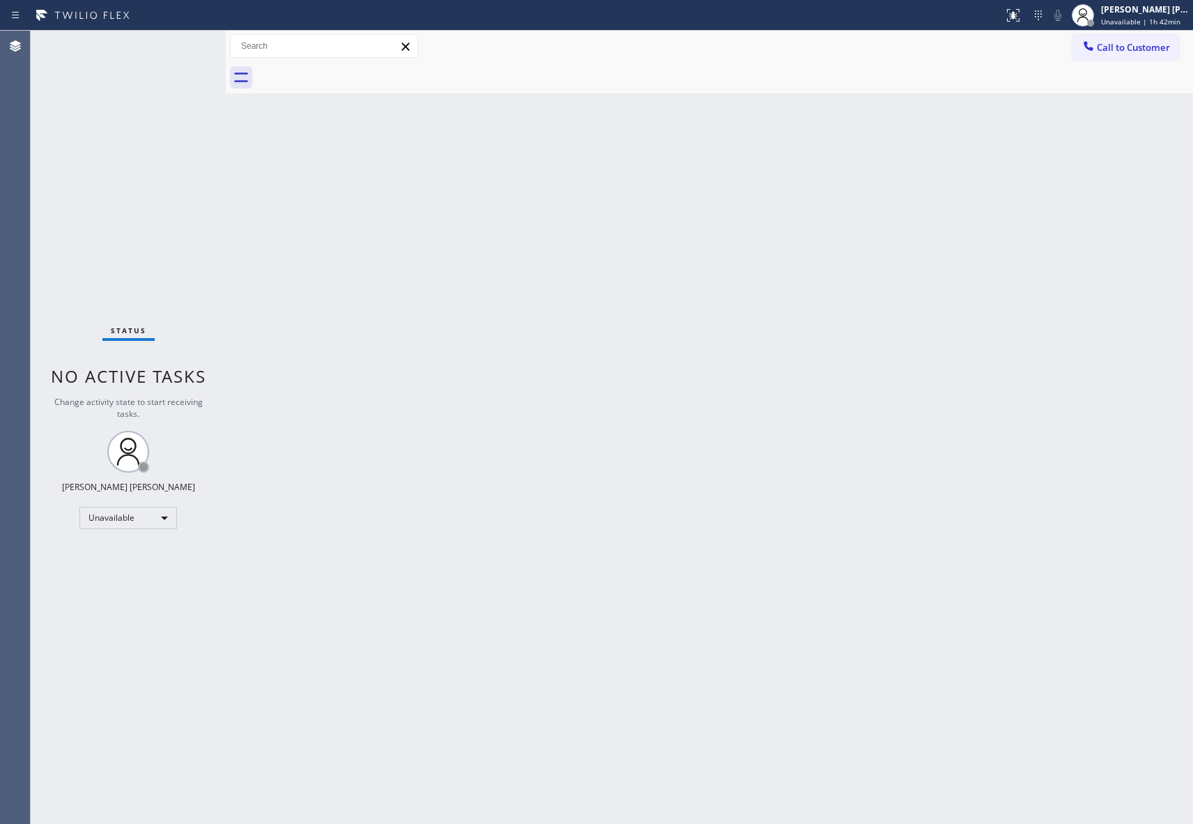
click at [352, 71] on div at bounding box center [724, 77] width 937 height 31
click at [1149, 48] on span "Call to Customer" at bounding box center [1133, 47] width 73 height 13
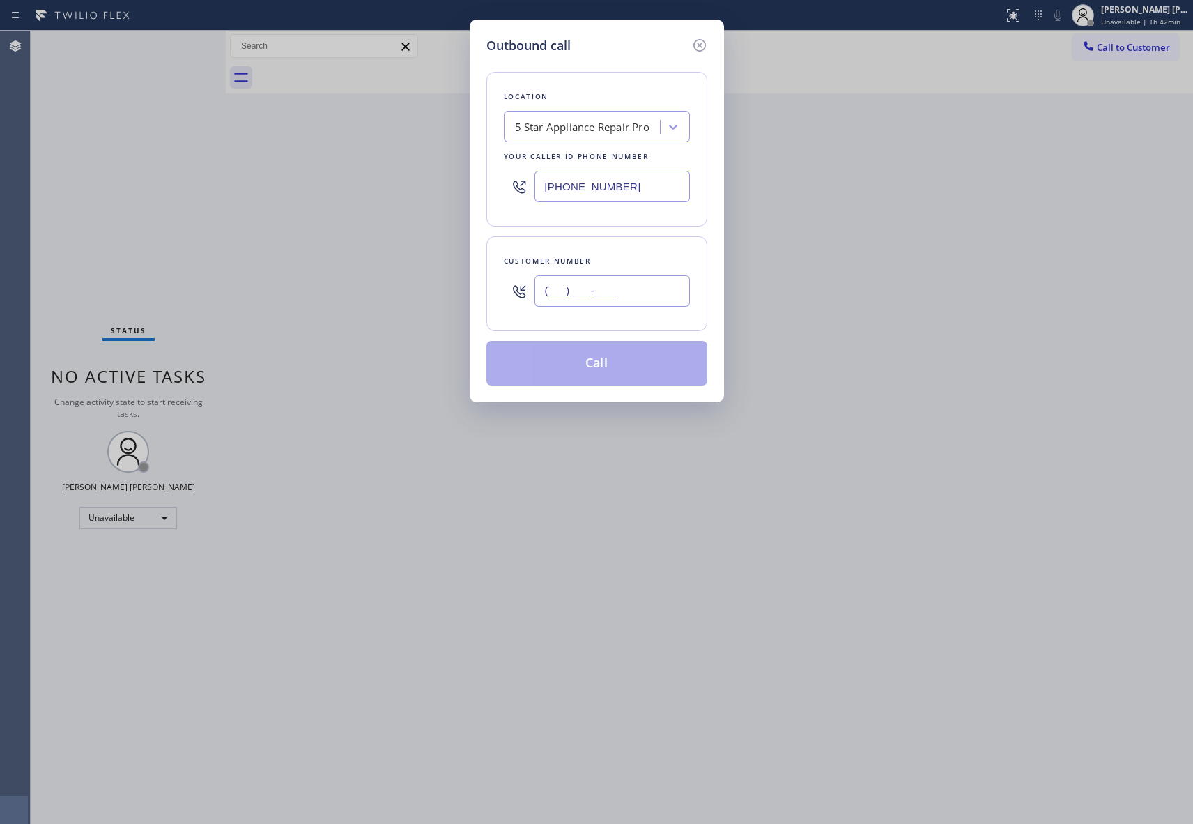
click at [608, 286] on input "(___) ___-____" at bounding box center [612, 290] width 155 height 31
click at [626, 358] on button "Call" at bounding box center [596, 363] width 221 height 45
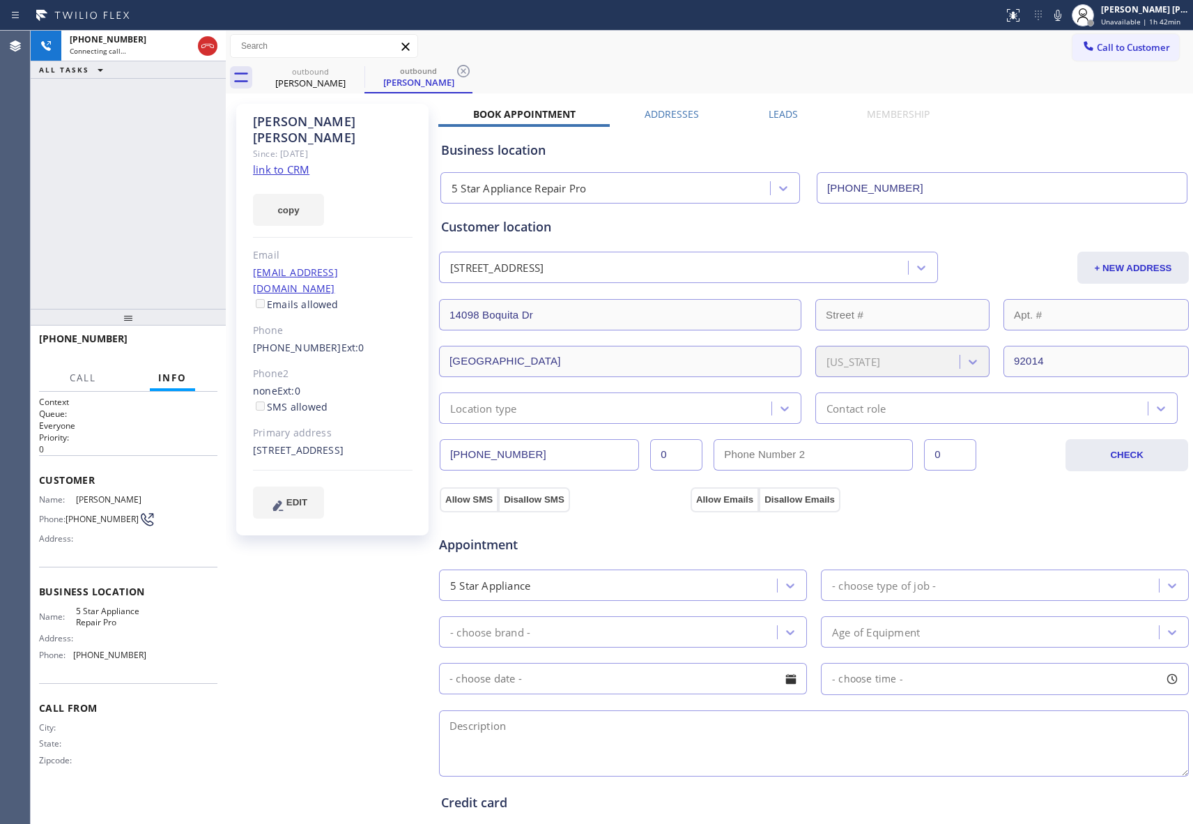
click at [774, 112] on label "Leads" at bounding box center [783, 113] width 29 height 13
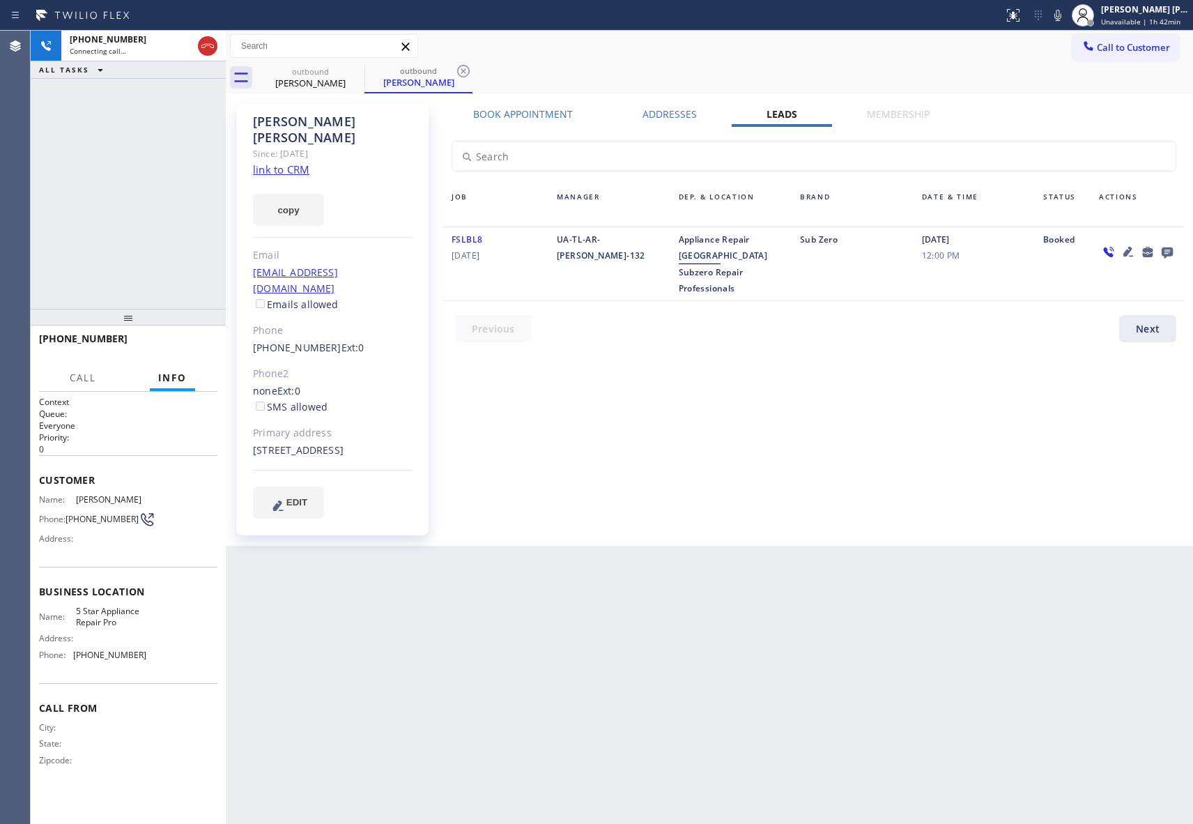
click at [1168, 248] on icon at bounding box center [1167, 252] width 11 height 11
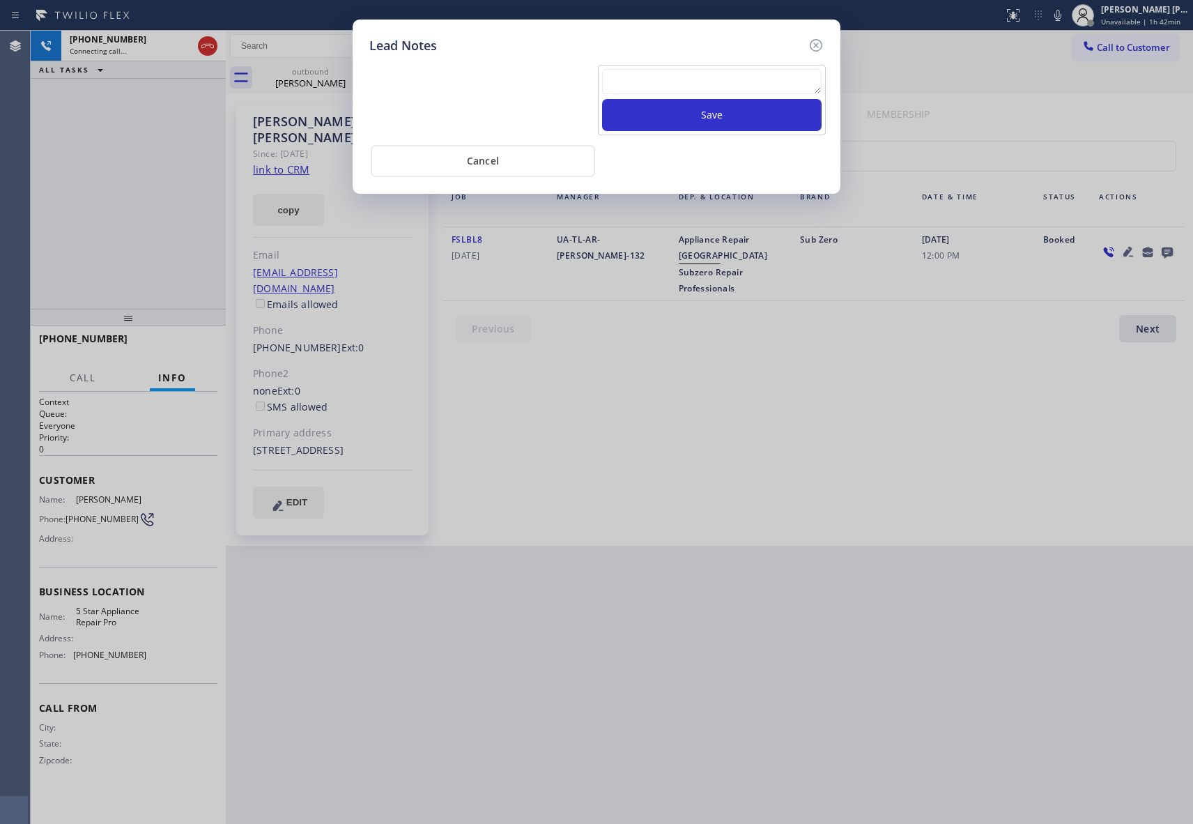
click at [726, 78] on textarea at bounding box center [712, 81] width 220 height 25
click at [736, 120] on button "Save" at bounding box center [712, 115] width 220 height 32
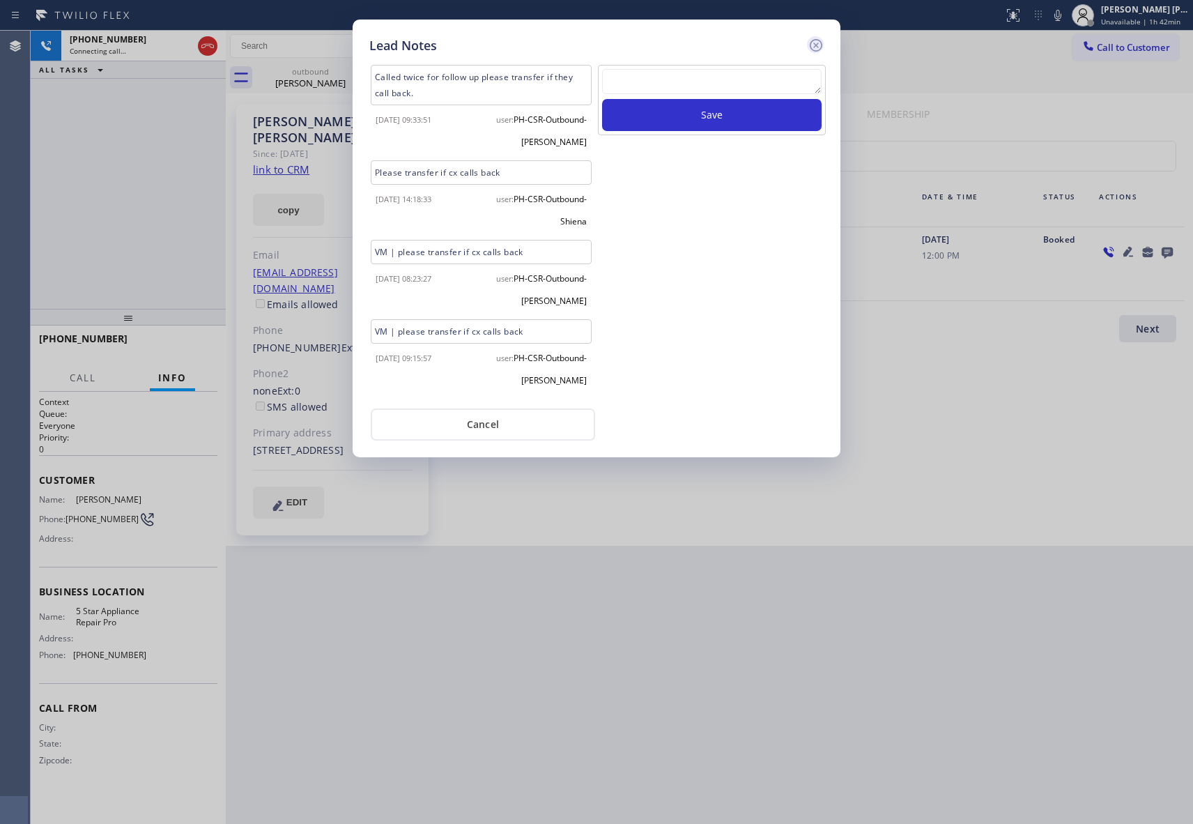
click at [814, 43] on icon at bounding box center [816, 45] width 17 height 17
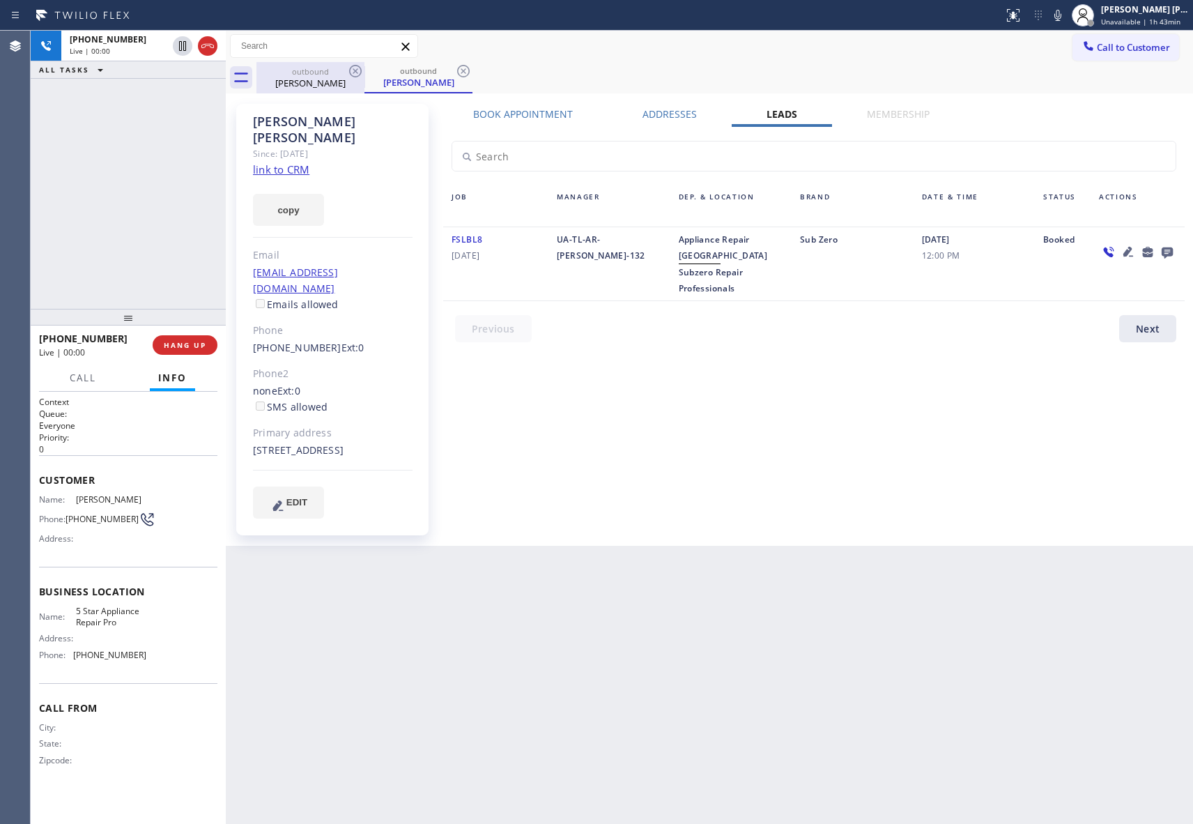
drag, startPoint x: 216, startPoint y: 40, endPoint x: 319, endPoint y: 78, distance: 109.1
click at [217, 42] on div at bounding box center [195, 46] width 50 height 31
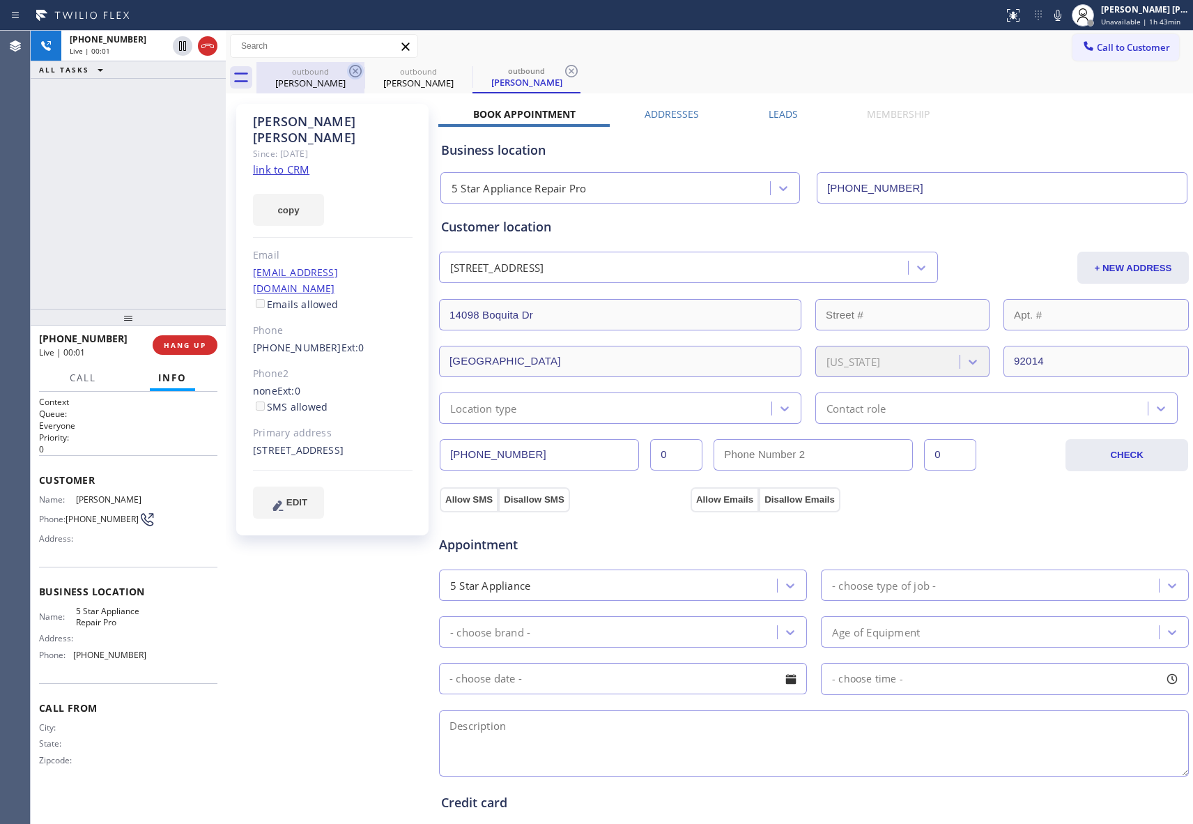
click at [352, 67] on icon at bounding box center [355, 71] width 13 height 13
click at [0, 0] on icon at bounding box center [0, 0] width 0 height 0
click at [565, 67] on icon at bounding box center [571, 71] width 13 height 13
click at [352, 67] on div "outbound [PERSON_NAME] outbound [PERSON_NAME] outbound [PERSON_NAME]" at bounding box center [724, 77] width 937 height 31
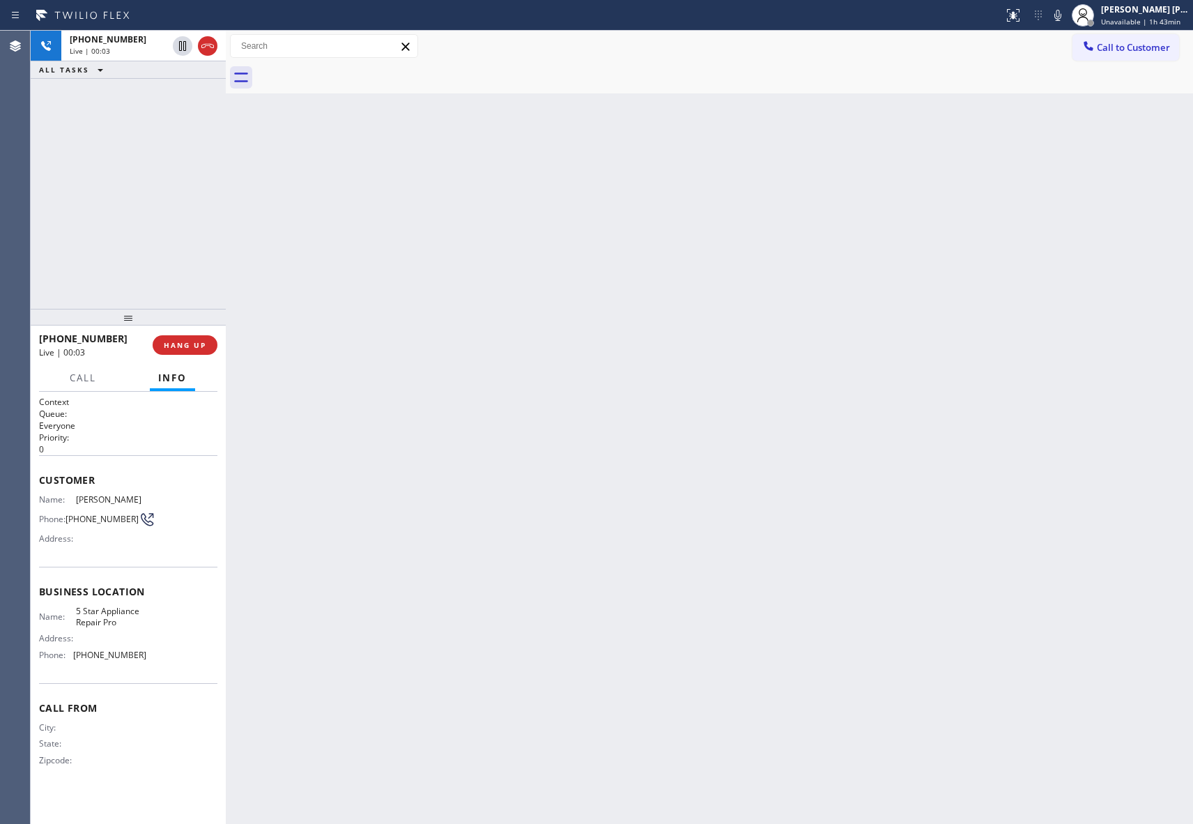
click at [352, 67] on div at bounding box center [724, 77] width 937 height 31
click at [217, 48] on div at bounding box center [195, 46] width 50 height 31
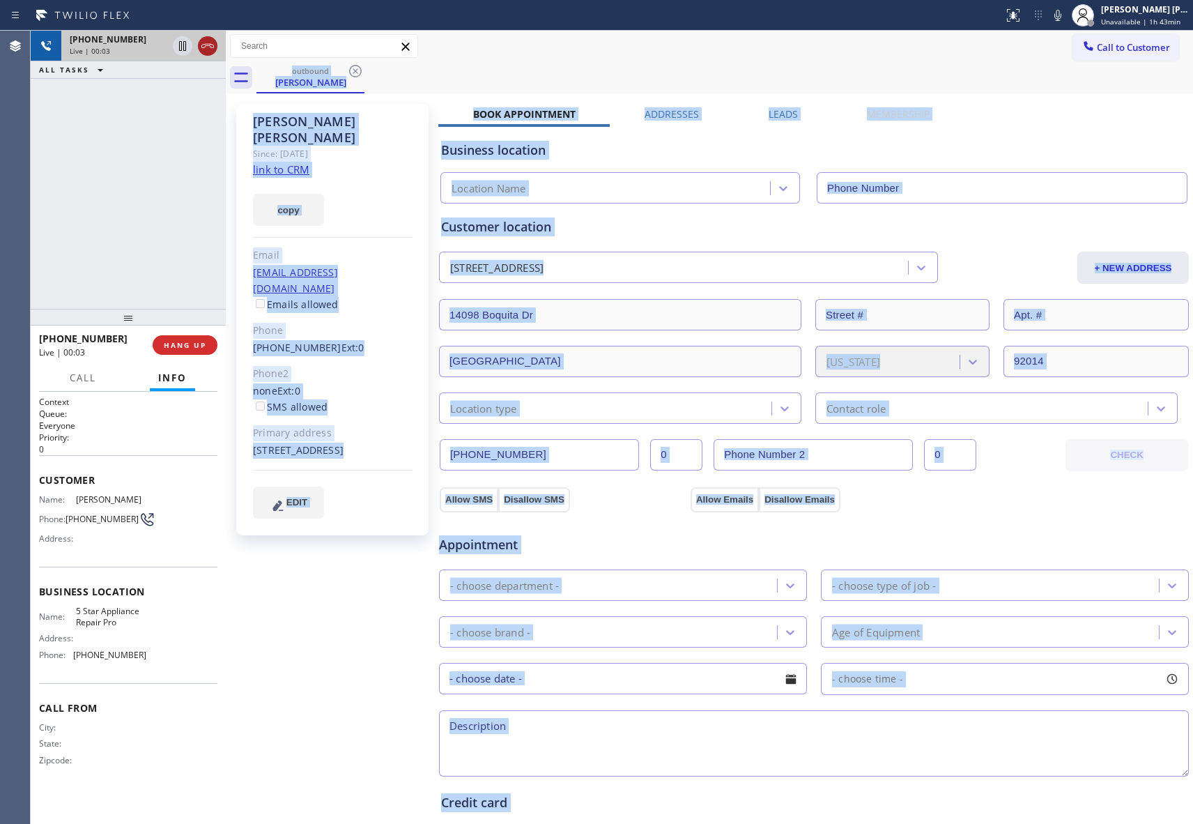
click at [210, 46] on icon at bounding box center [207, 46] width 13 height 4
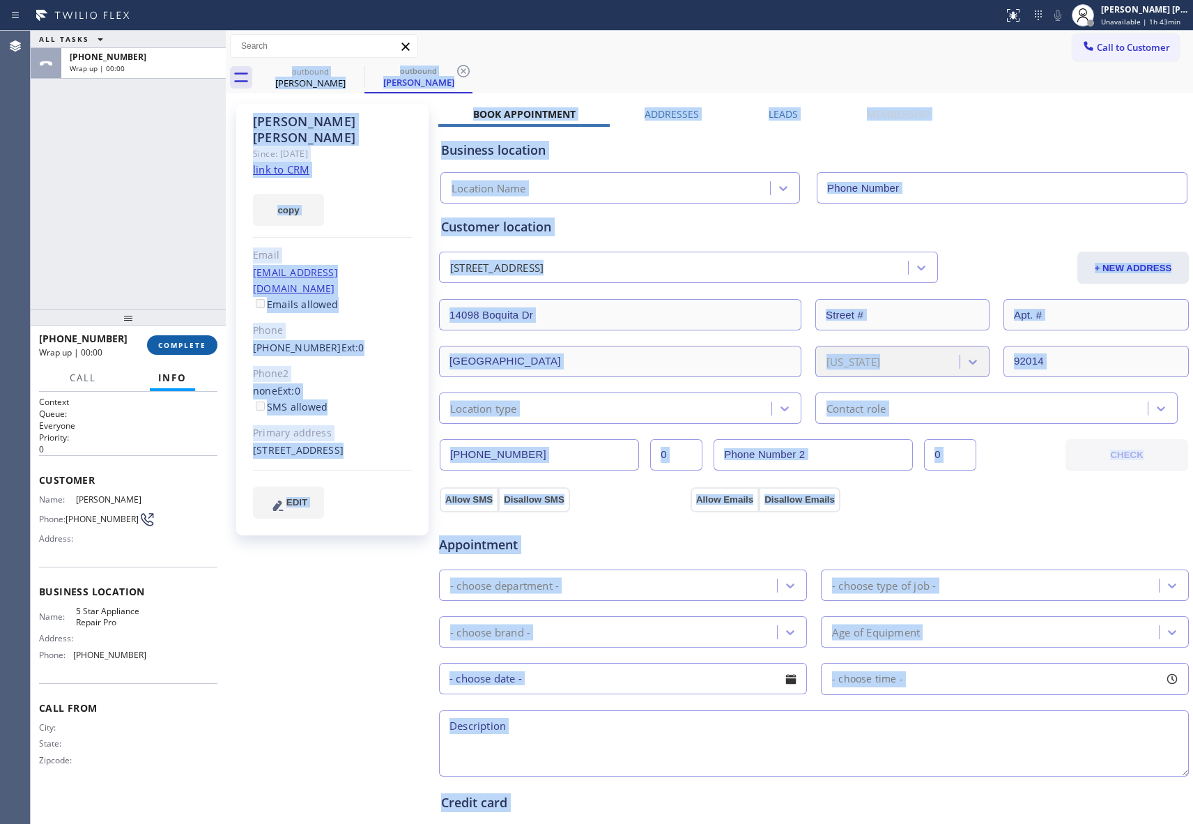
click at [199, 343] on span "COMPLETE" at bounding box center [182, 345] width 48 height 10
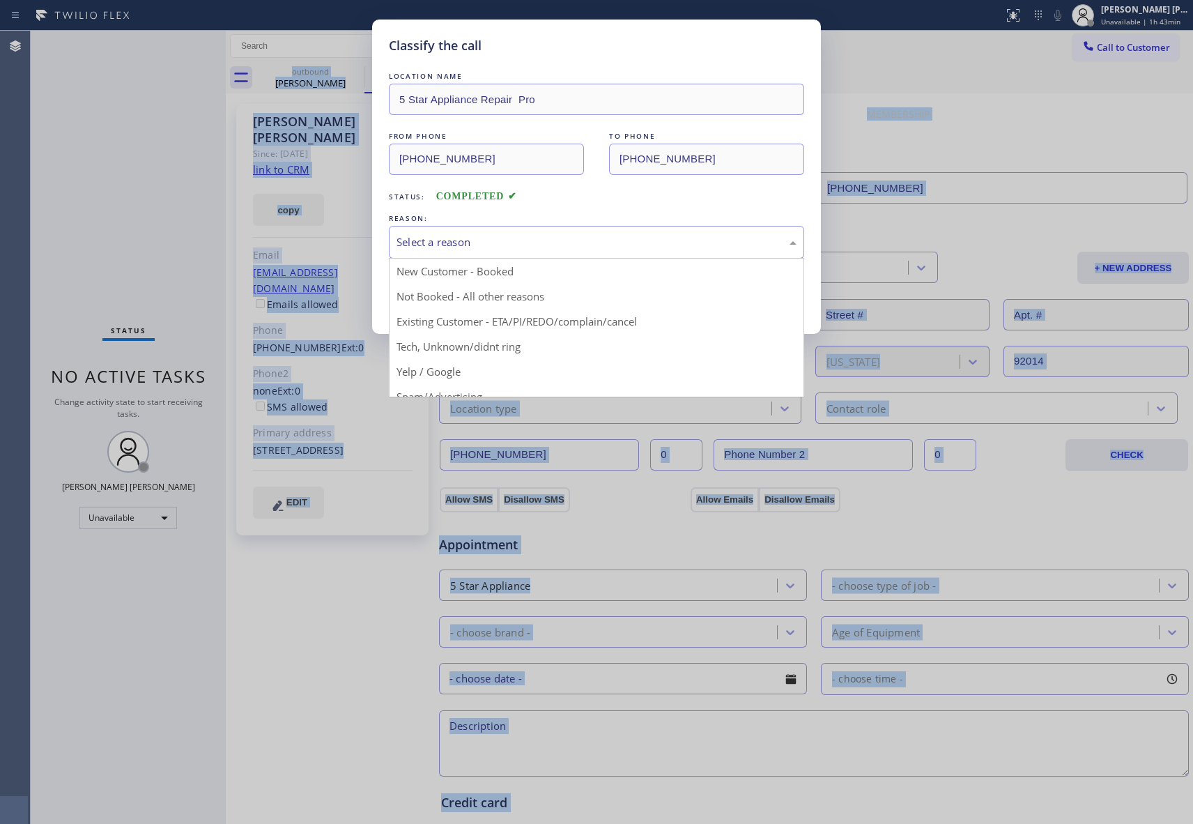
click at [573, 241] on div "Select a reason" at bounding box center [597, 242] width 400 height 16
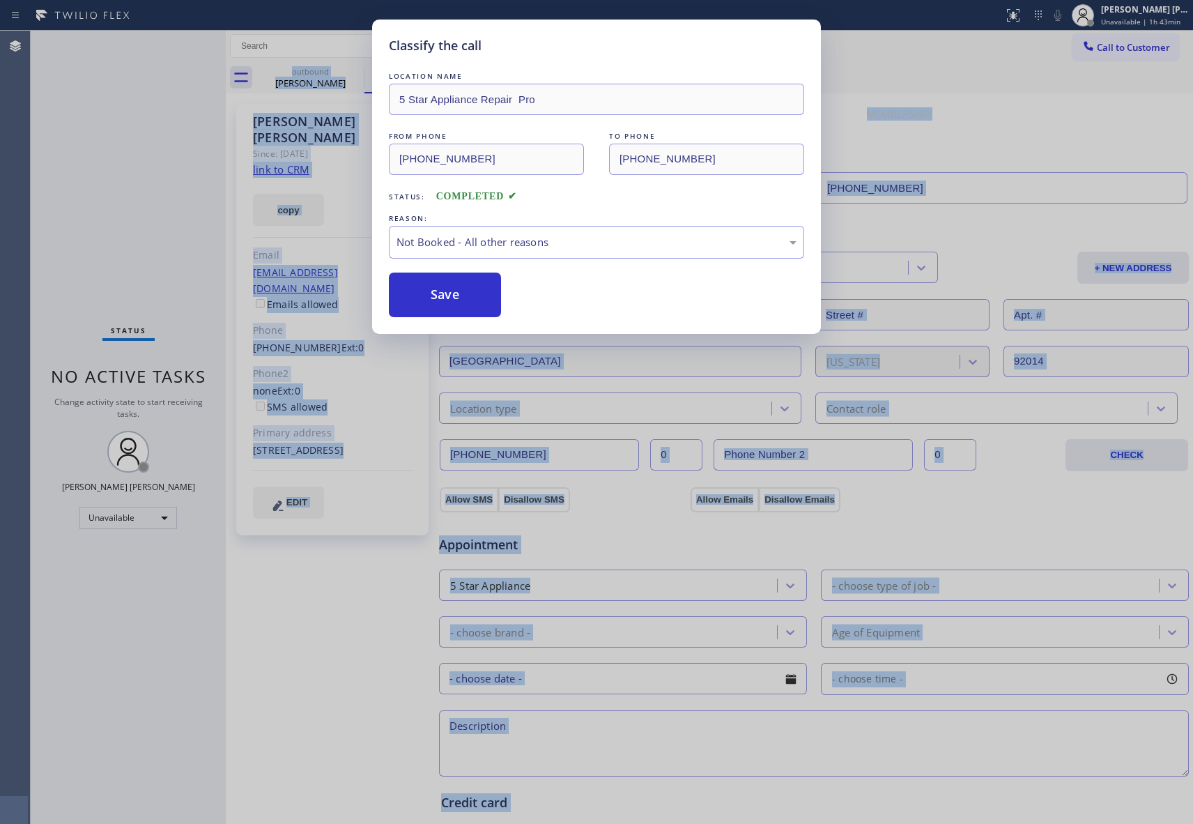
click at [425, 302] on button "Save" at bounding box center [445, 295] width 112 height 45
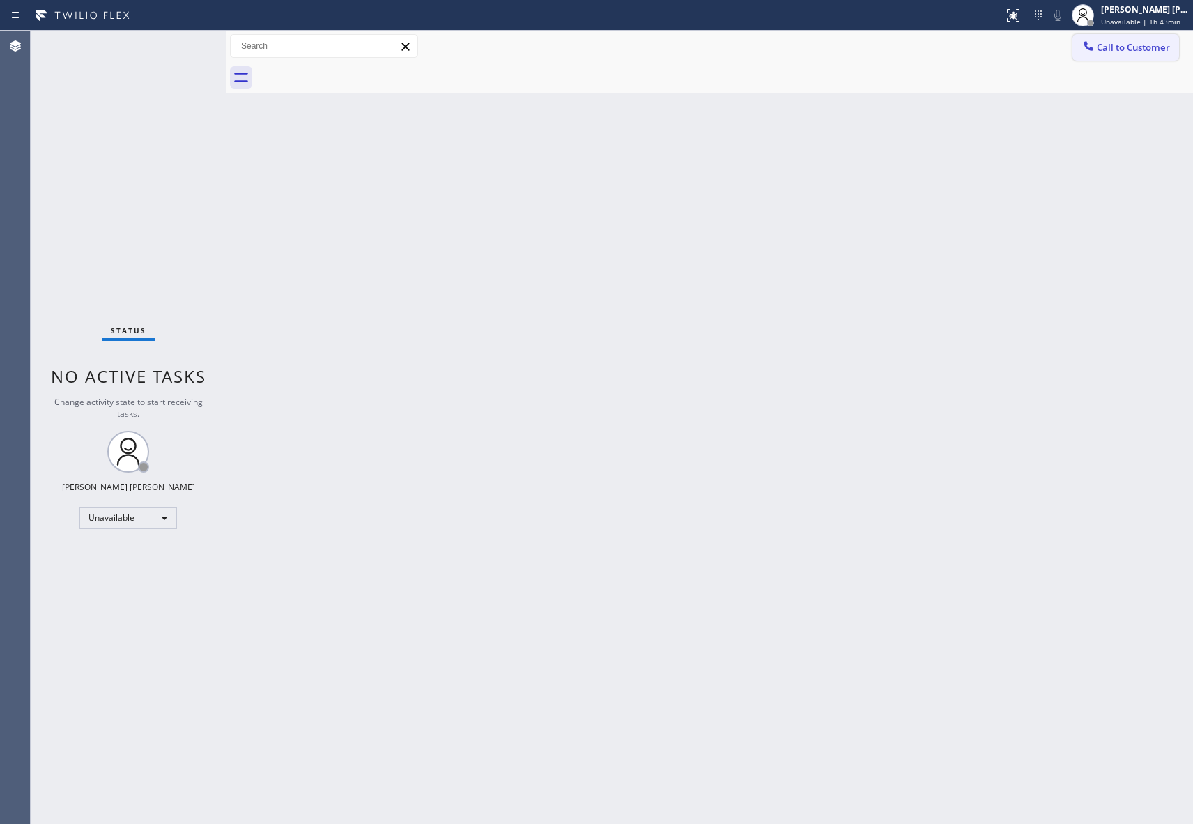
click at [1124, 48] on span "Call to Customer" at bounding box center [1133, 47] width 73 height 13
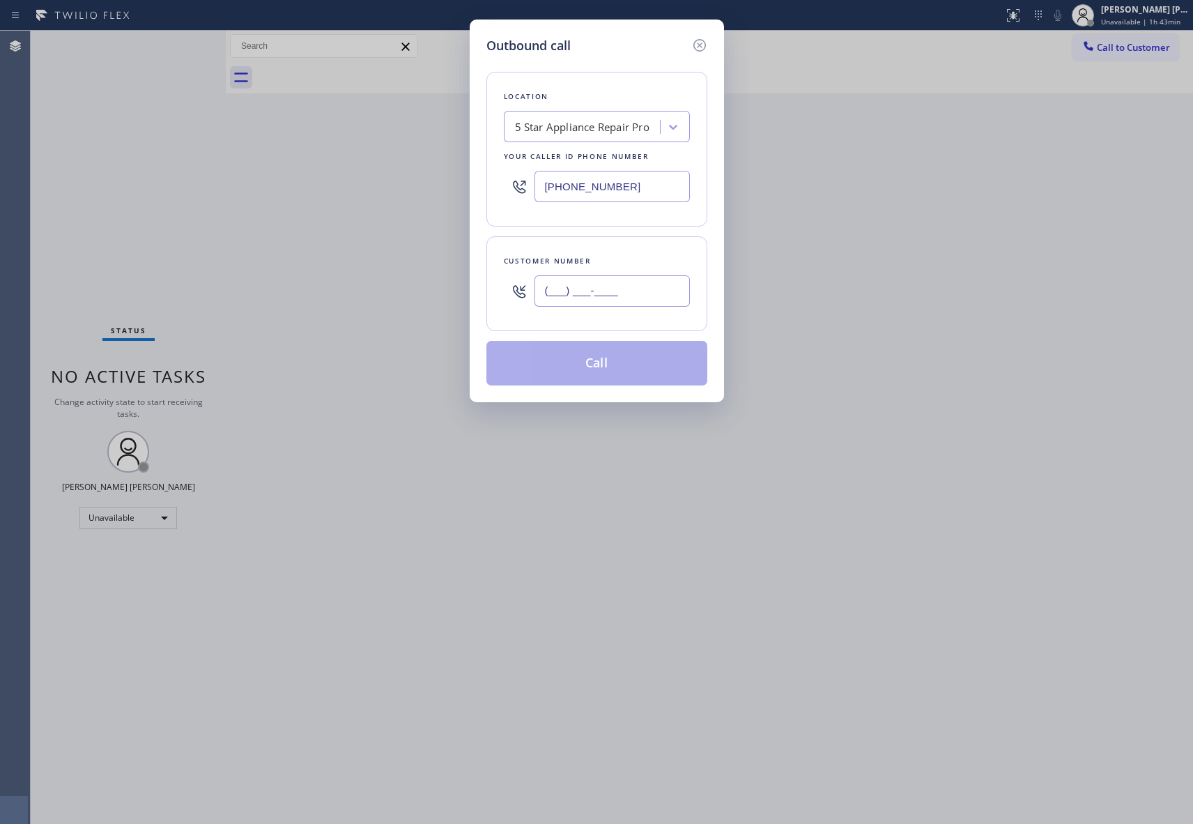
click at [633, 296] on input "(___) ___-____" at bounding box center [612, 290] width 155 height 31
click at [633, 374] on button "Call" at bounding box center [596, 363] width 221 height 45
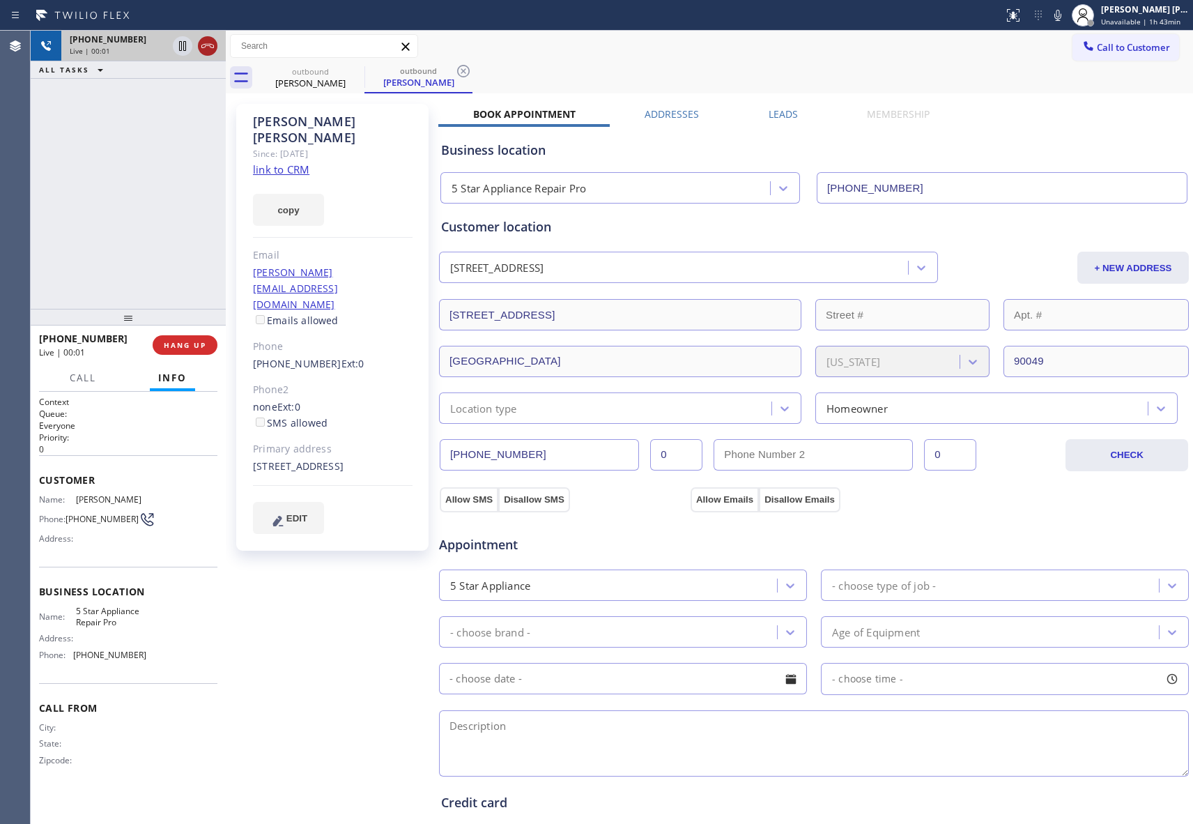
click at [204, 45] on icon at bounding box center [207, 46] width 13 height 4
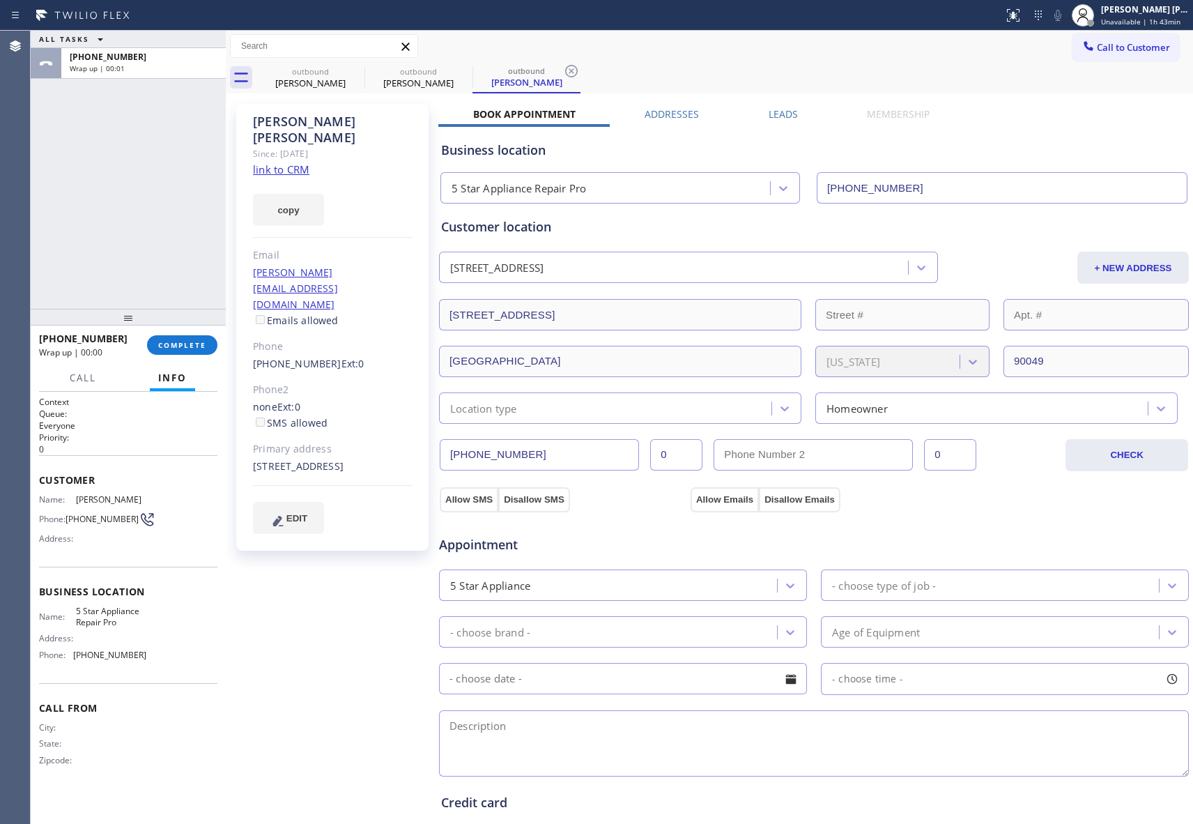
click at [769, 115] on label "Leads" at bounding box center [783, 113] width 29 height 13
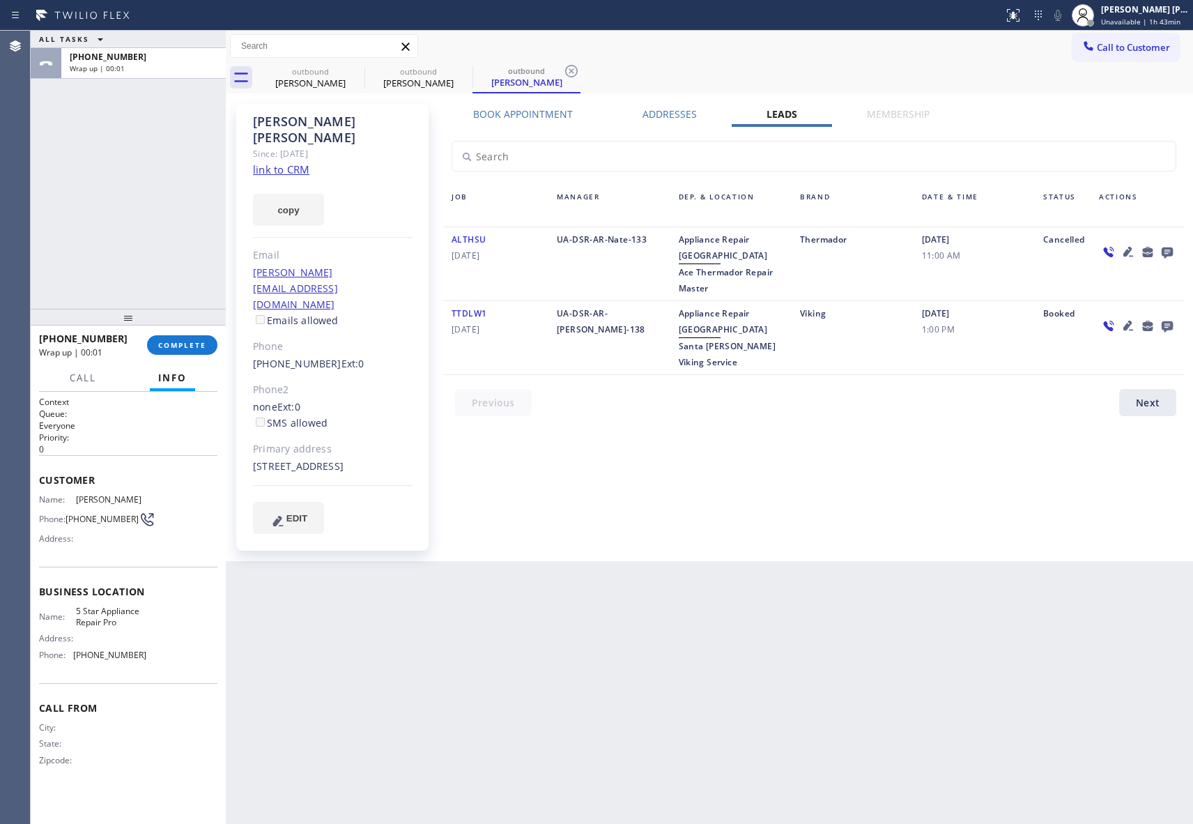
click at [1159, 247] on icon at bounding box center [1167, 251] width 17 height 17
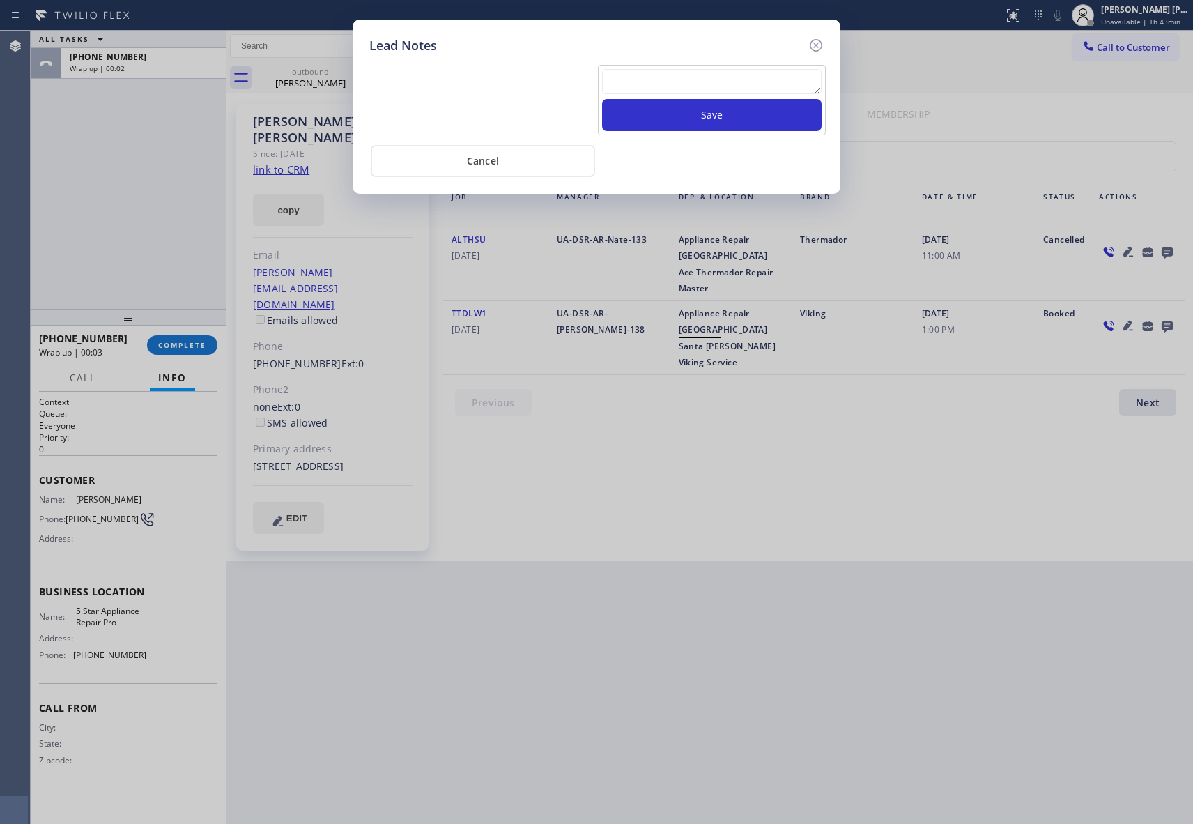
click at [658, 77] on textarea at bounding box center [712, 81] width 220 height 25
click at [672, 113] on button "Save" at bounding box center [712, 115] width 220 height 32
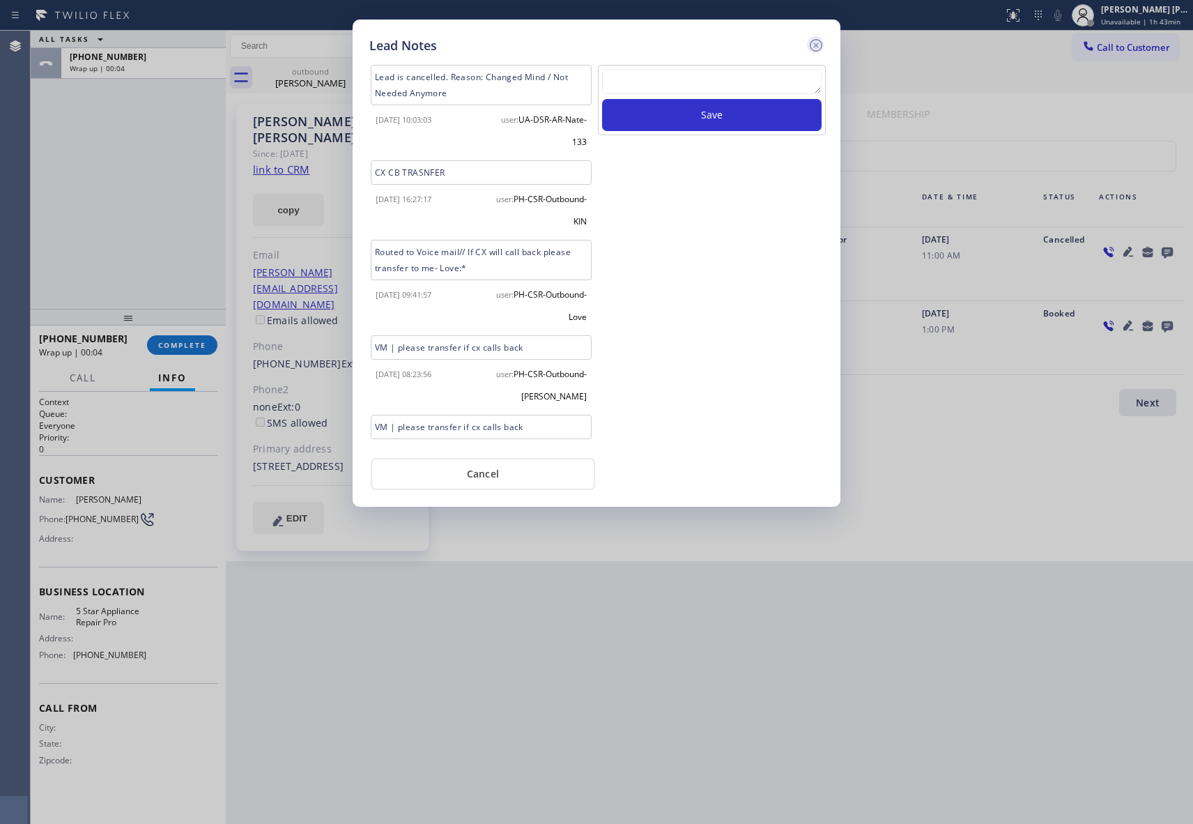
scroll to position [0, 0]
click at [815, 42] on icon at bounding box center [816, 45] width 17 height 17
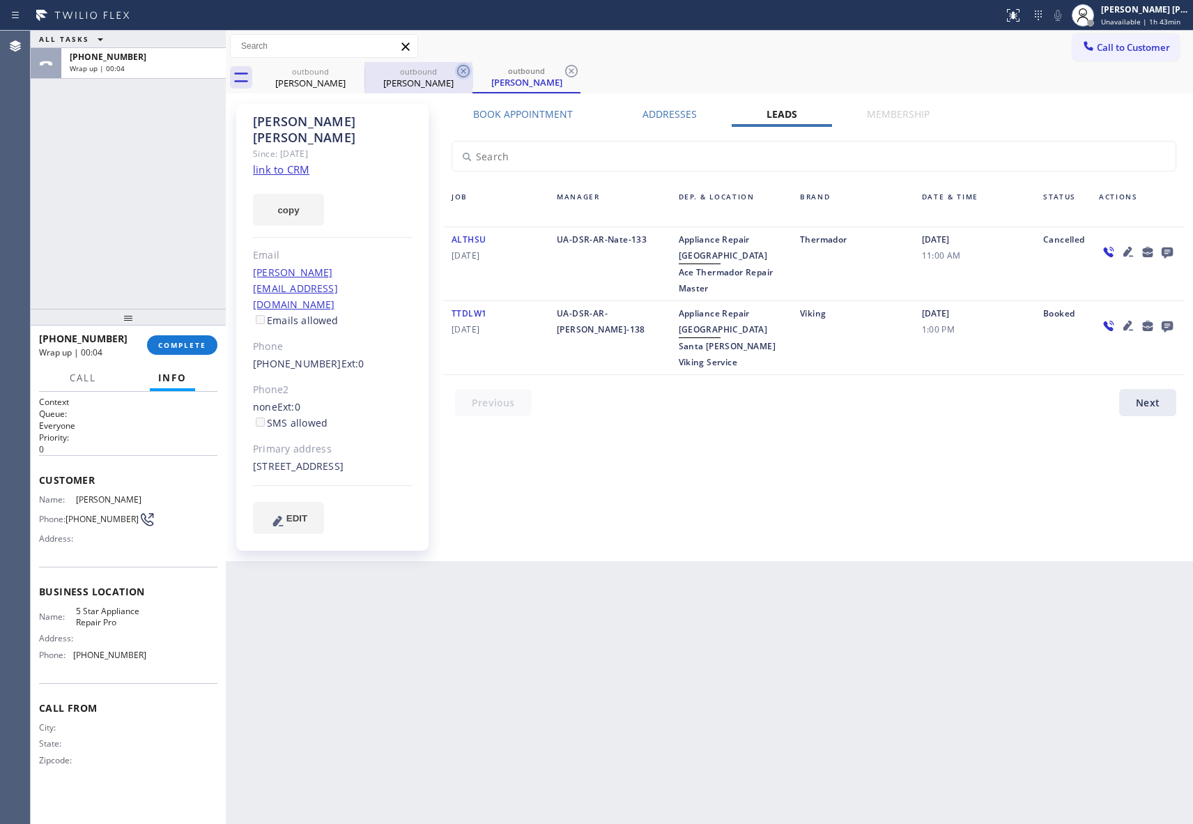
drag, startPoint x: 346, startPoint y: 70, endPoint x: 358, endPoint y: 68, distance: 12.2
click at [0, 0] on icon at bounding box center [0, 0] width 0 height 0
click at [455, 68] on icon at bounding box center [463, 71] width 17 height 17
click at [563, 68] on icon at bounding box center [571, 71] width 17 height 17
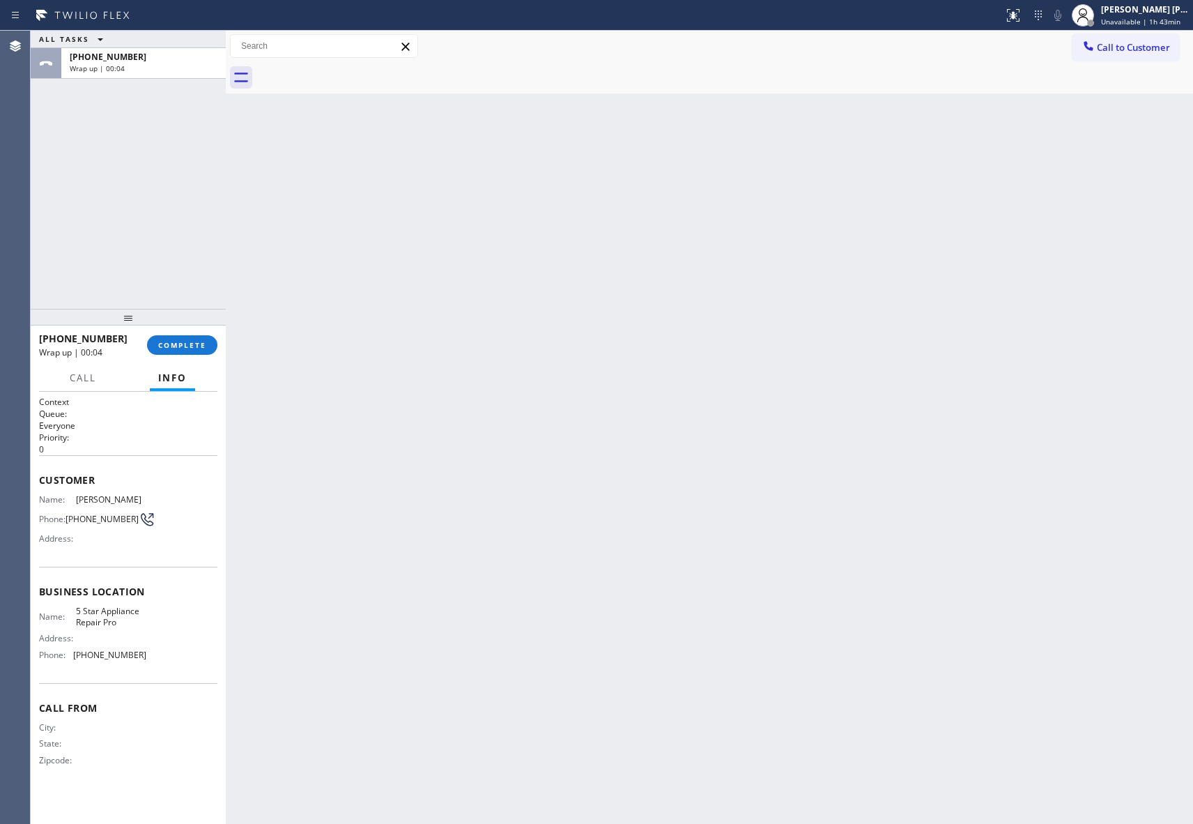
click at [358, 68] on div at bounding box center [724, 77] width 937 height 31
click at [197, 348] on span "COMPLETE" at bounding box center [182, 345] width 48 height 10
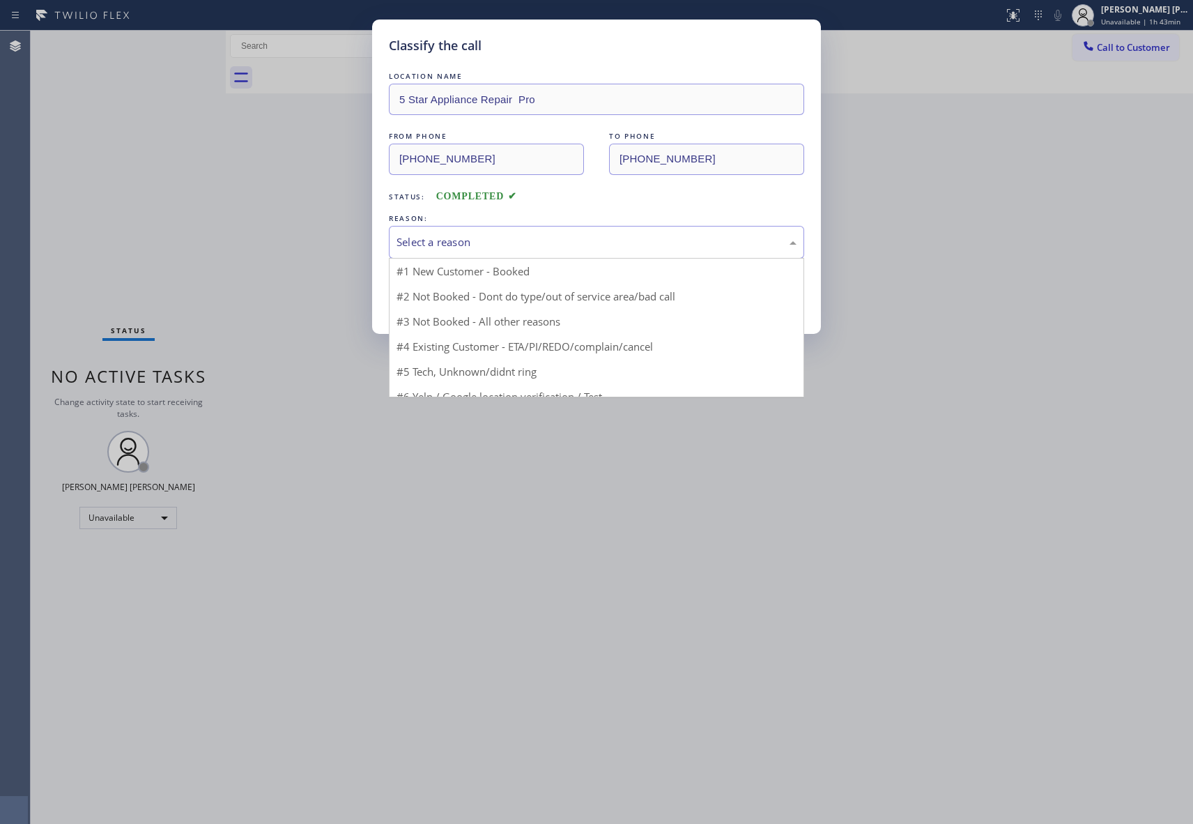
click at [522, 243] on div "Select a reason" at bounding box center [597, 242] width 400 height 16
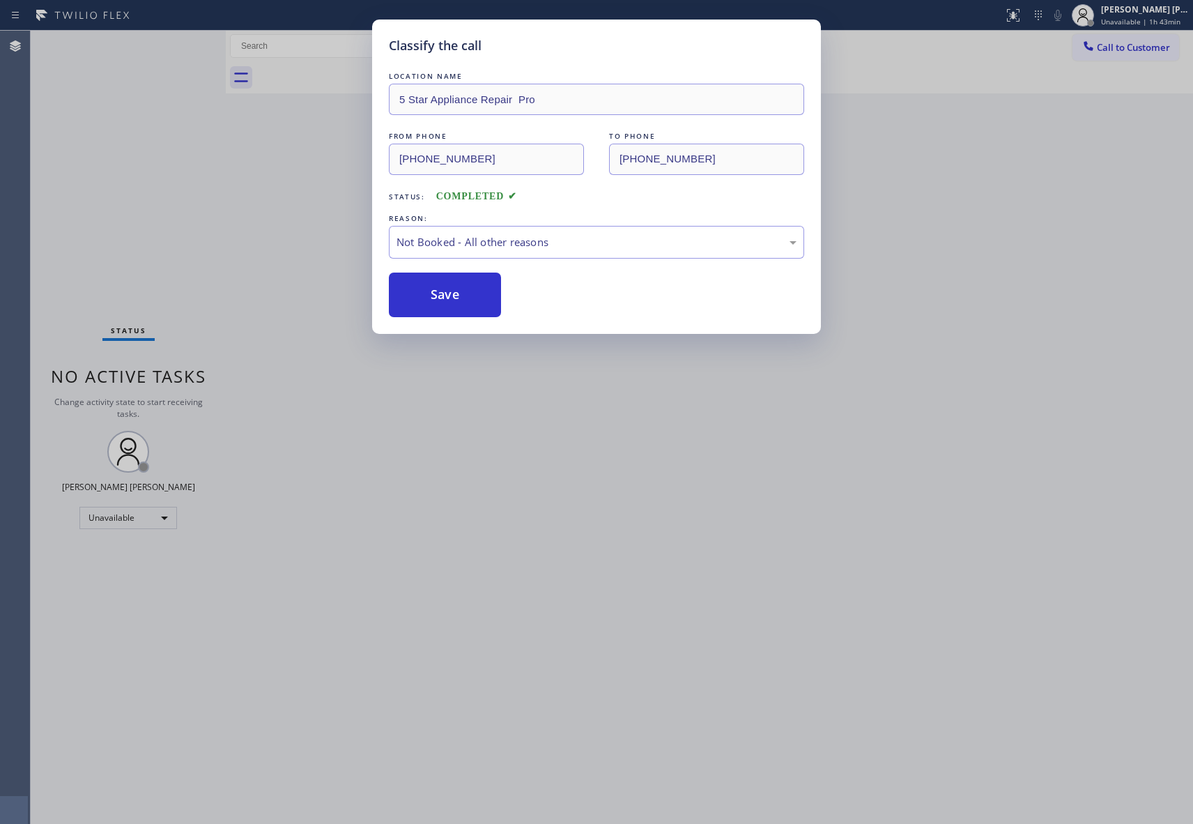
click at [418, 296] on button "Save" at bounding box center [445, 295] width 112 height 45
drag, startPoint x: 418, startPoint y: 296, endPoint x: 274, endPoint y: 38, distance: 296.1
click at [418, 294] on button "Save" at bounding box center [445, 295] width 112 height 45
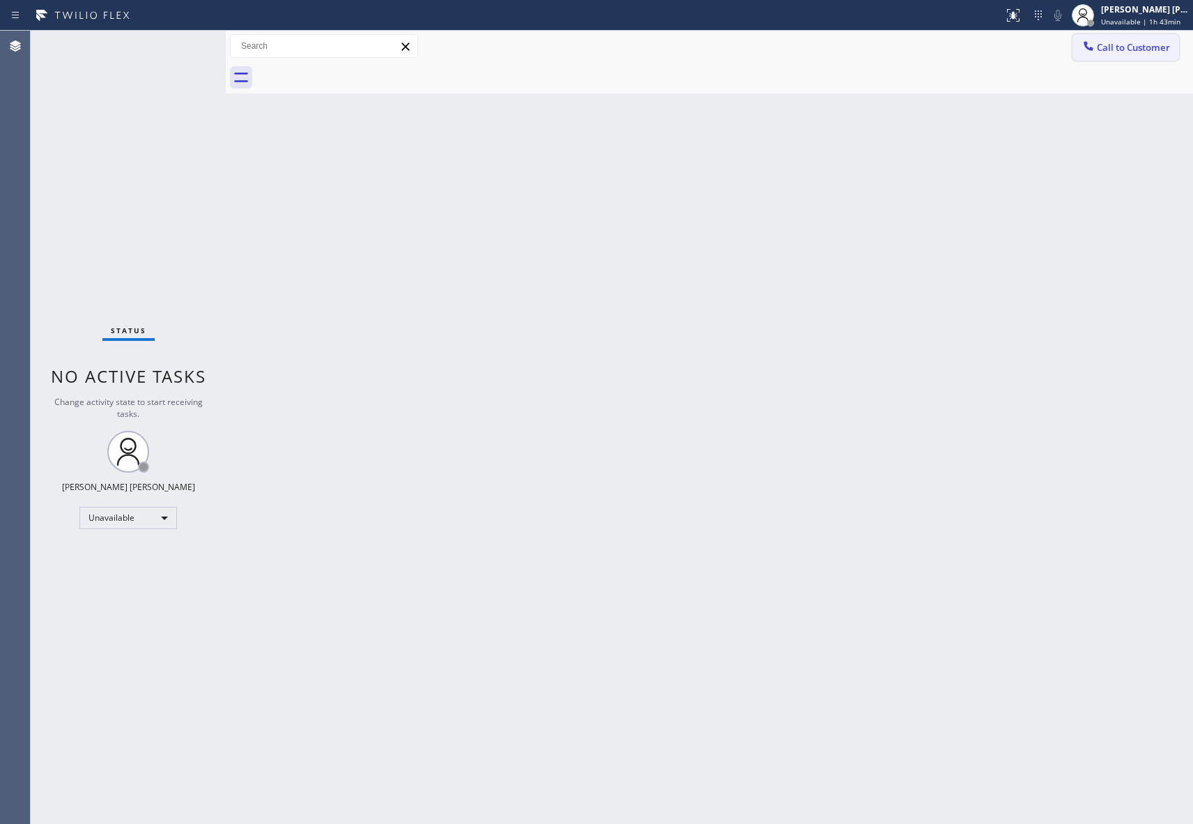
click at [1141, 43] on span "Call to Customer" at bounding box center [1133, 47] width 73 height 13
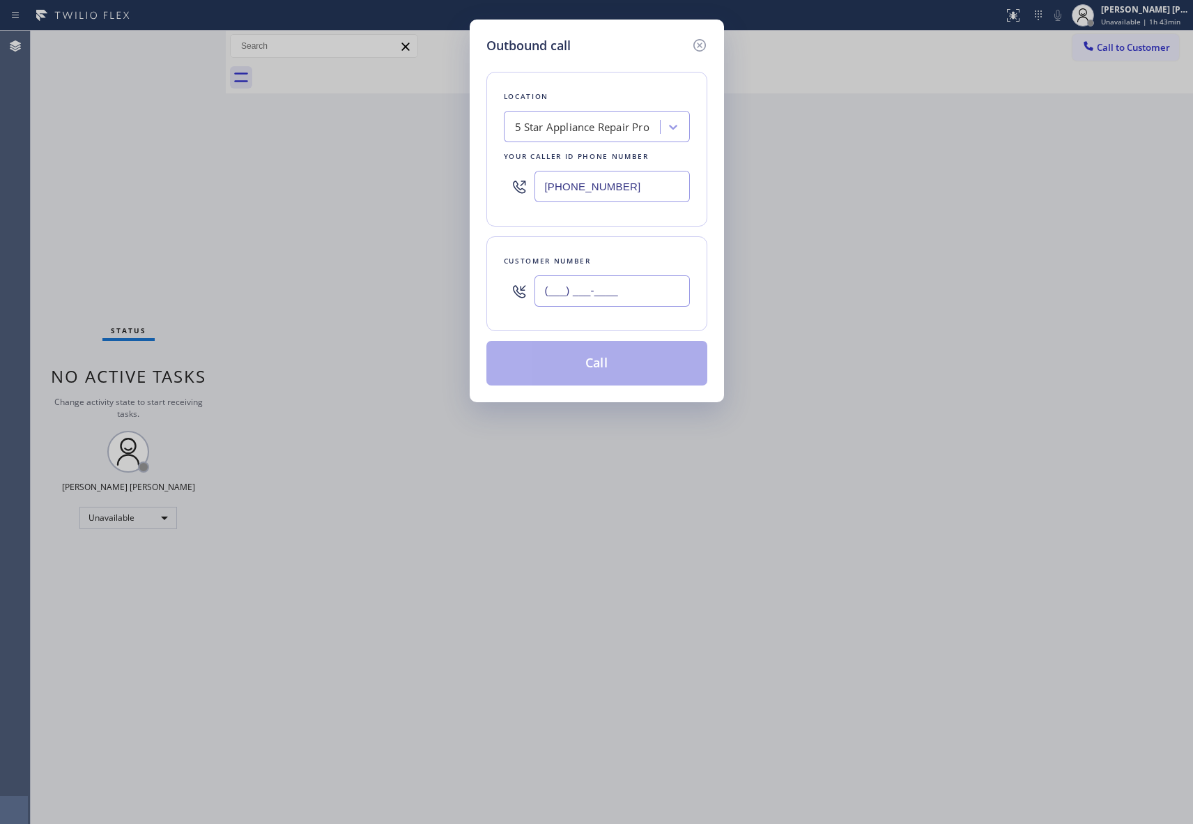
click at [594, 302] on input "(___) ___-____" at bounding box center [612, 290] width 155 height 31
click at [627, 366] on button "Call" at bounding box center [596, 363] width 221 height 45
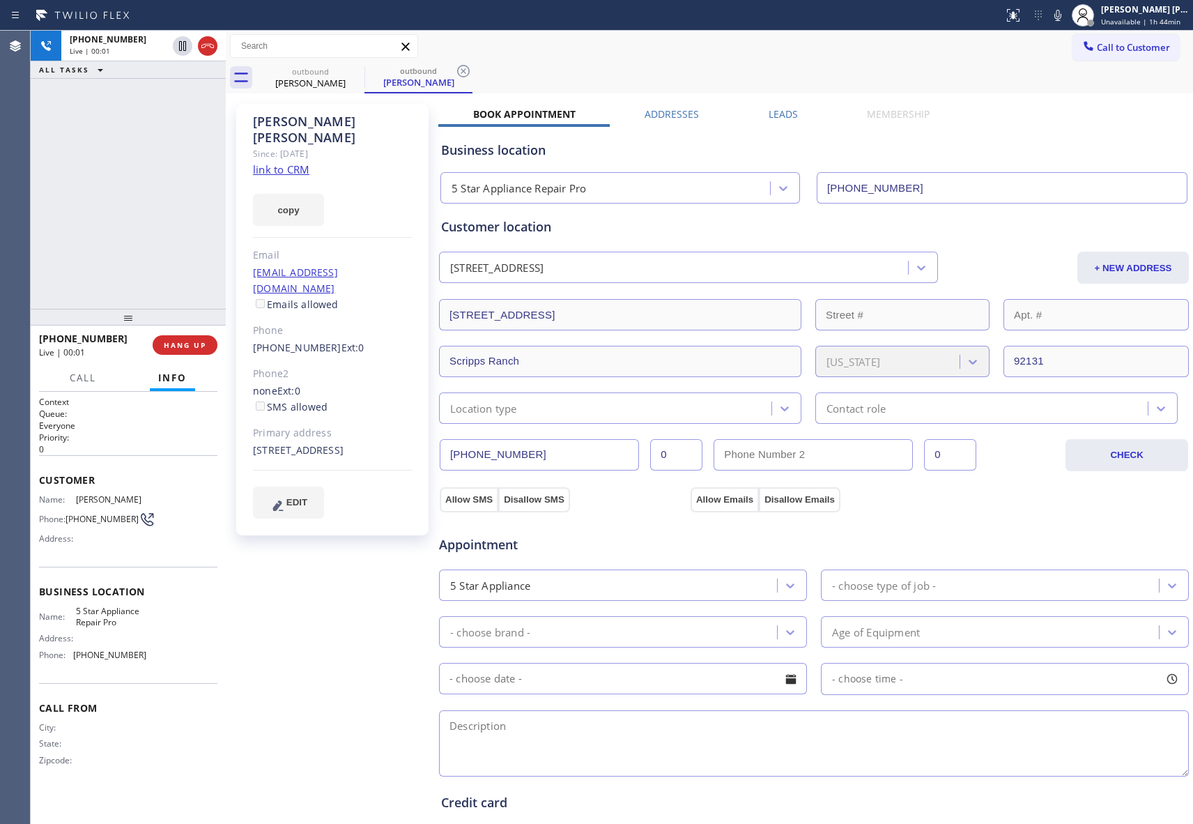
click at [769, 118] on label "Leads" at bounding box center [783, 113] width 29 height 13
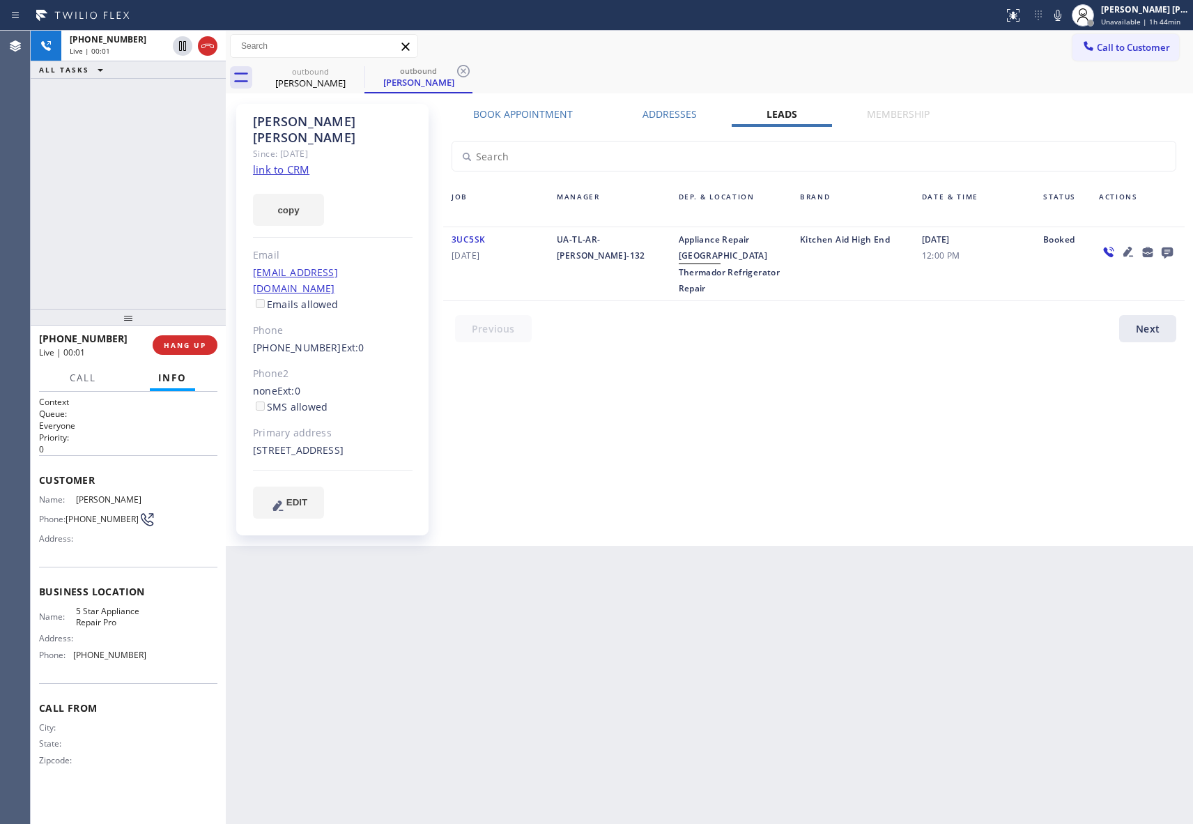
click at [1169, 250] on icon at bounding box center [1167, 251] width 17 height 17
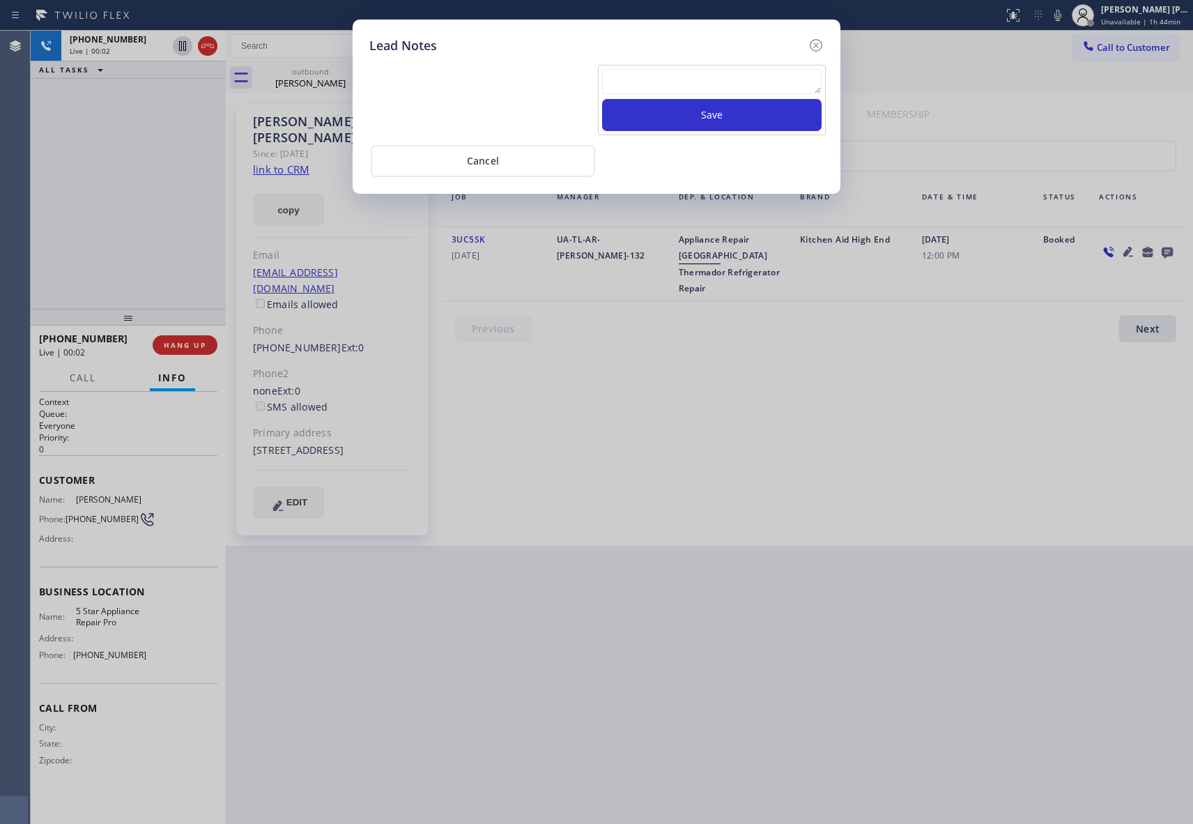
click at [736, 78] on textarea at bounding box center [712, 81] width 220 height 25
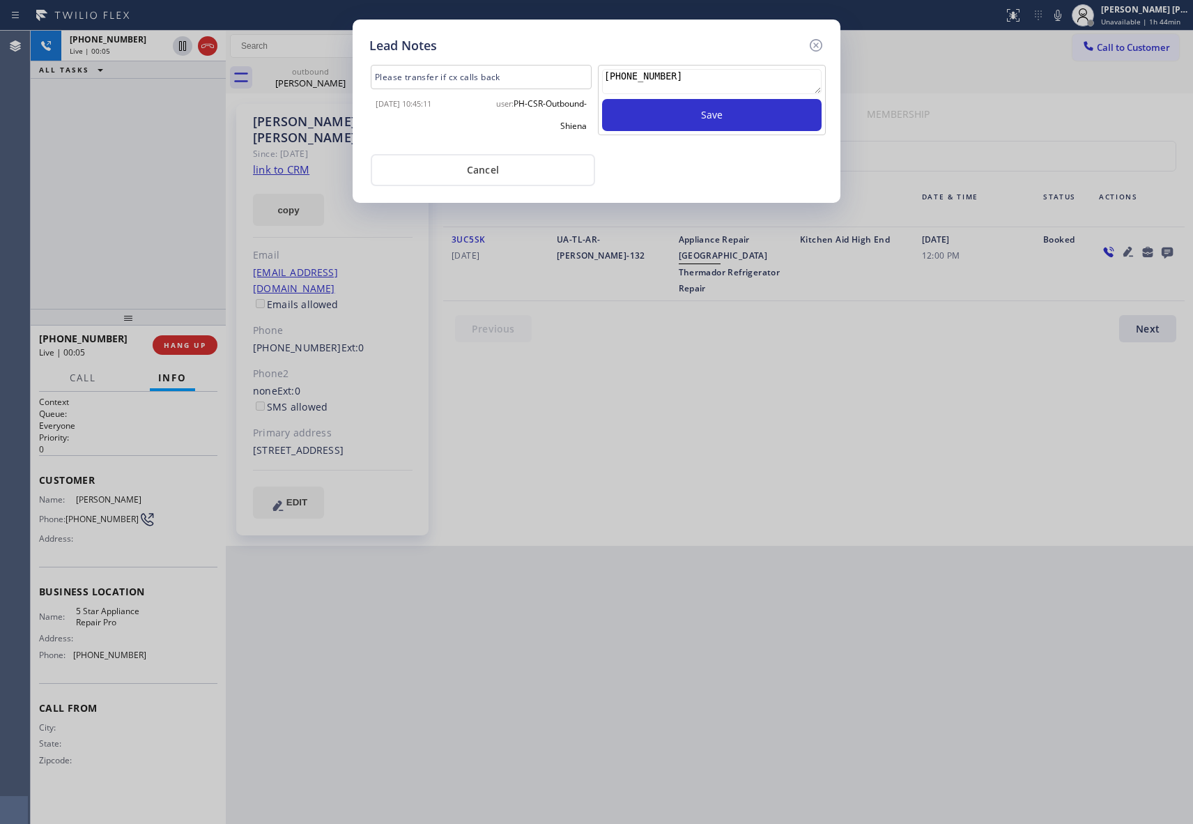
drag, startPoint x: 698, startPoint y: 77, endPoint x: 602, endPoint y: 82, distance: 95.6
click at [561, 70] on div "Please transfer if cx calls back [DATE] 10:45:11 user: PH-CSR-Outbound-Shiena […" at bounding box center [596, 103] width 461 height 82
click at [776, 114] on button "Save" at bounding box center [712, 115] width 220 height 32
click at [815, 45] on icon at bounding box center [816, 45] width 13 height 13
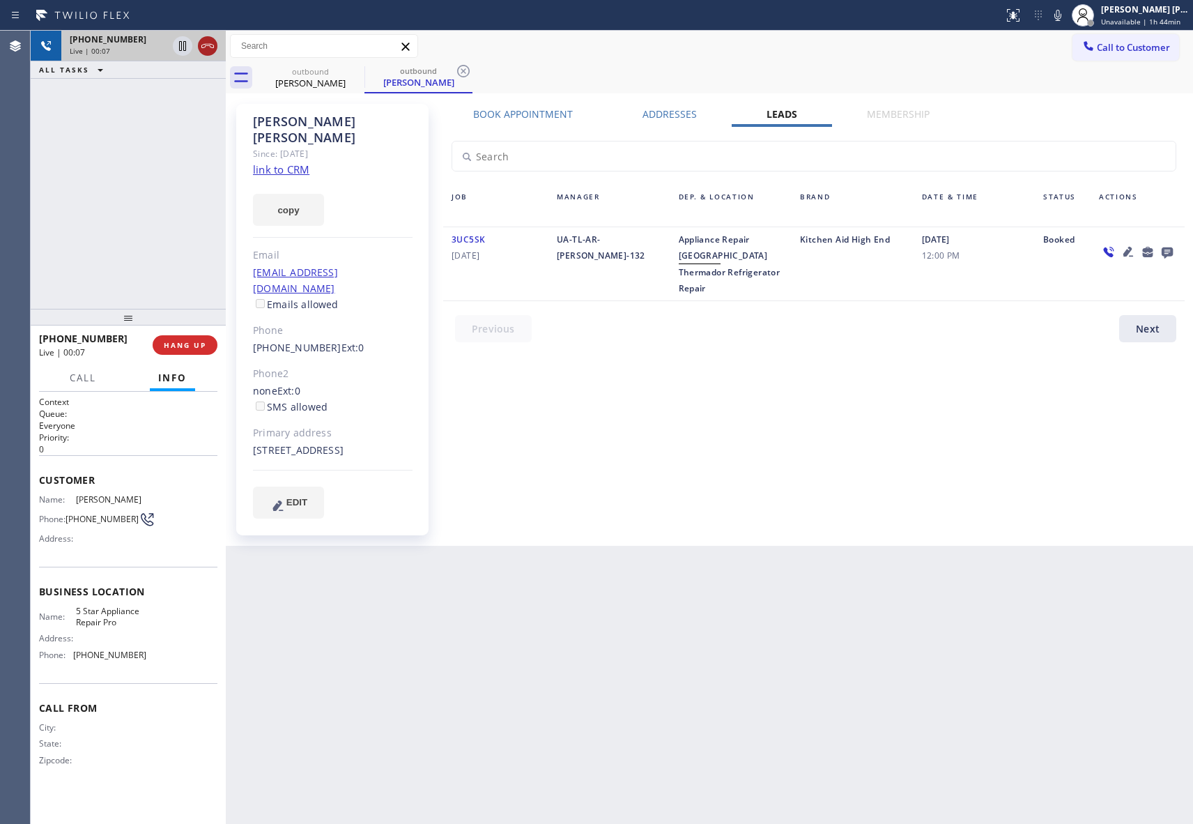
click at [213, 43] on icon at bounding box center [207, 46] width 17 height 17
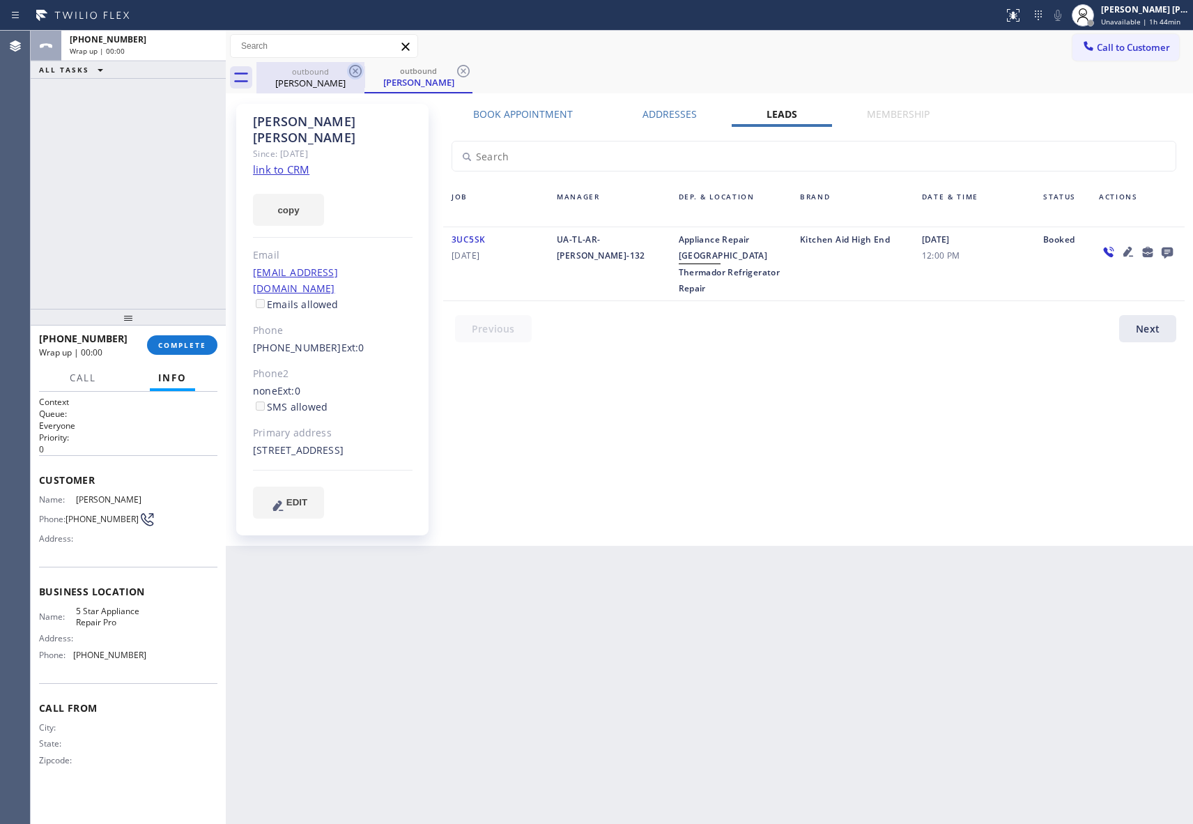
click at [360, 70] on icon at bounding box center [355, 71] width 13 height 13
click at [457, 70] on icon at bounding box center [463, 71] width 13 height 13
click at [360, 70] on div "outbound [PERSON_NAME] outbound [PERSON_NAME]" at bounding box center [724, 77] width 937 height 31
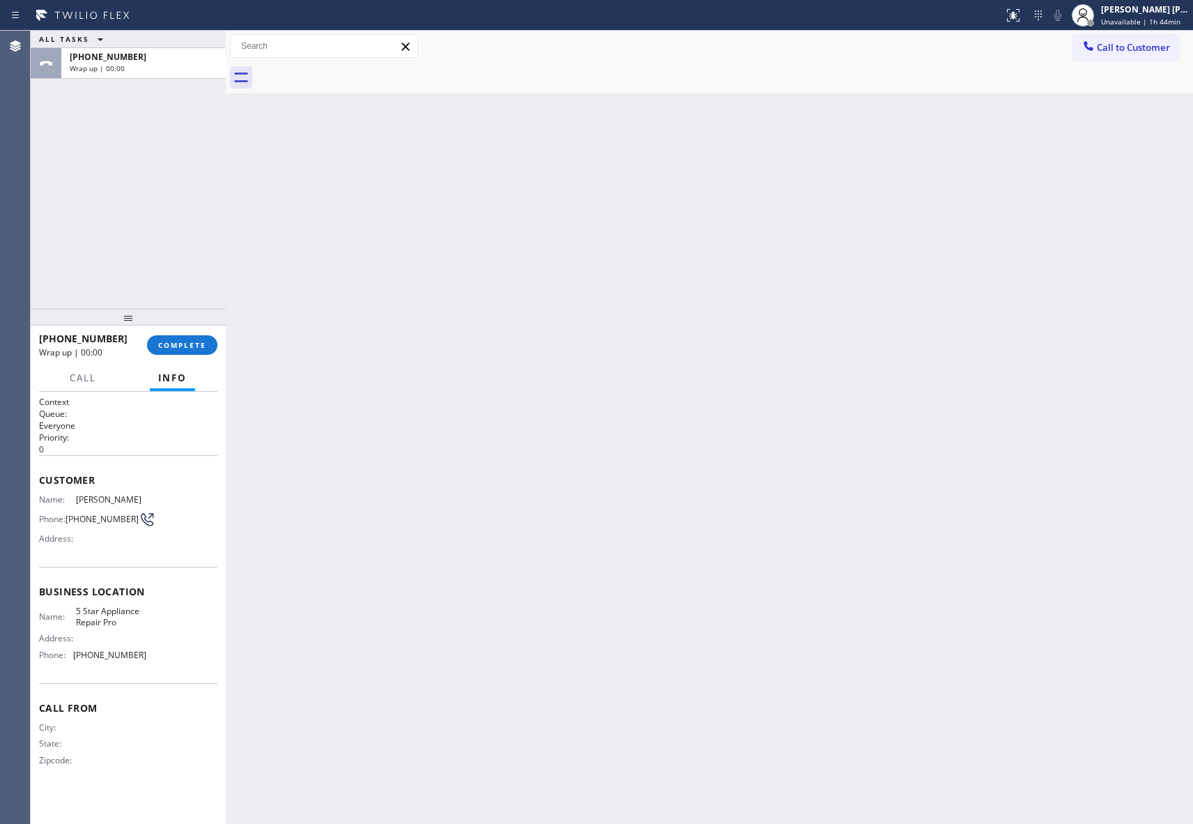
click at [360, 70] on div at bounding box center [724, 77] width 937 height 31
click at [197, 346] on span "COMPLETE" at bounding box center [182, 345] width 48 height 10
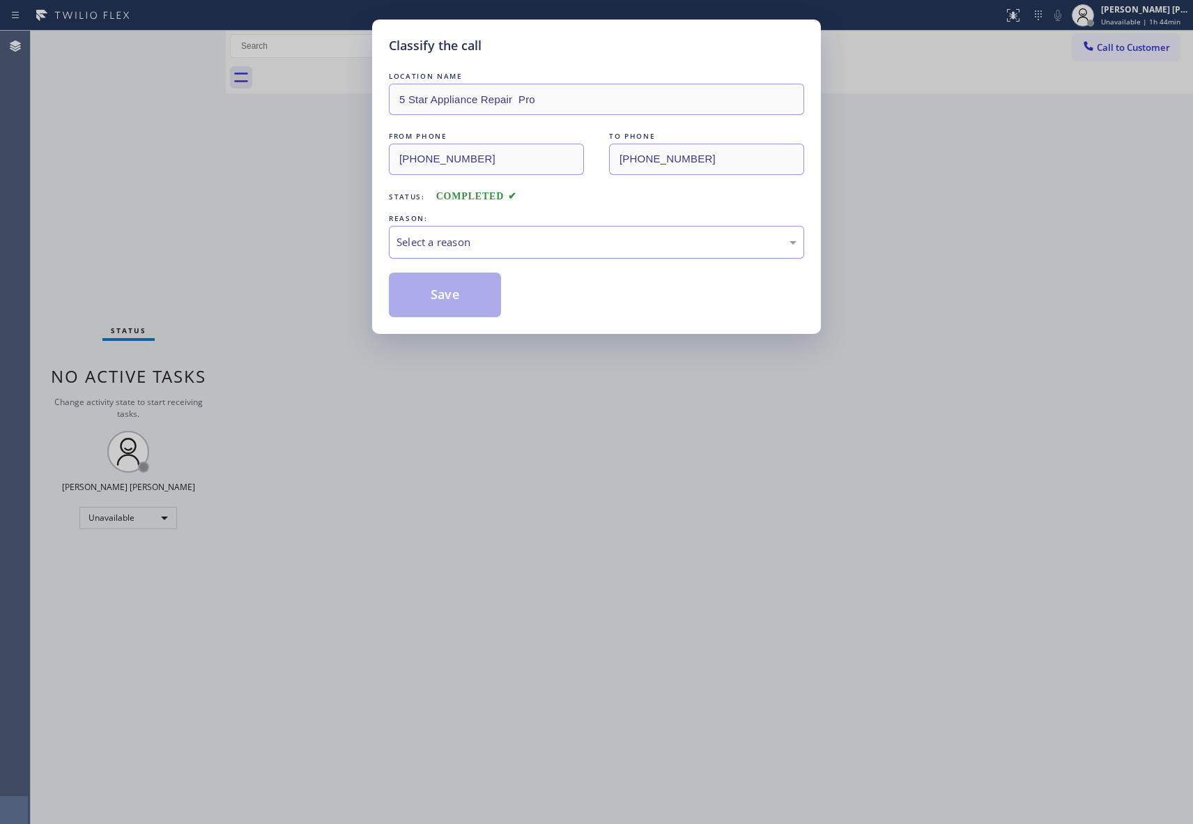
click at [509, 243] on div "Select a reason" at bounding box center [597, 242] width 400 height 16
click at [407, 293] on button "Save" at bounding box center [445, 295] width 112 height 45
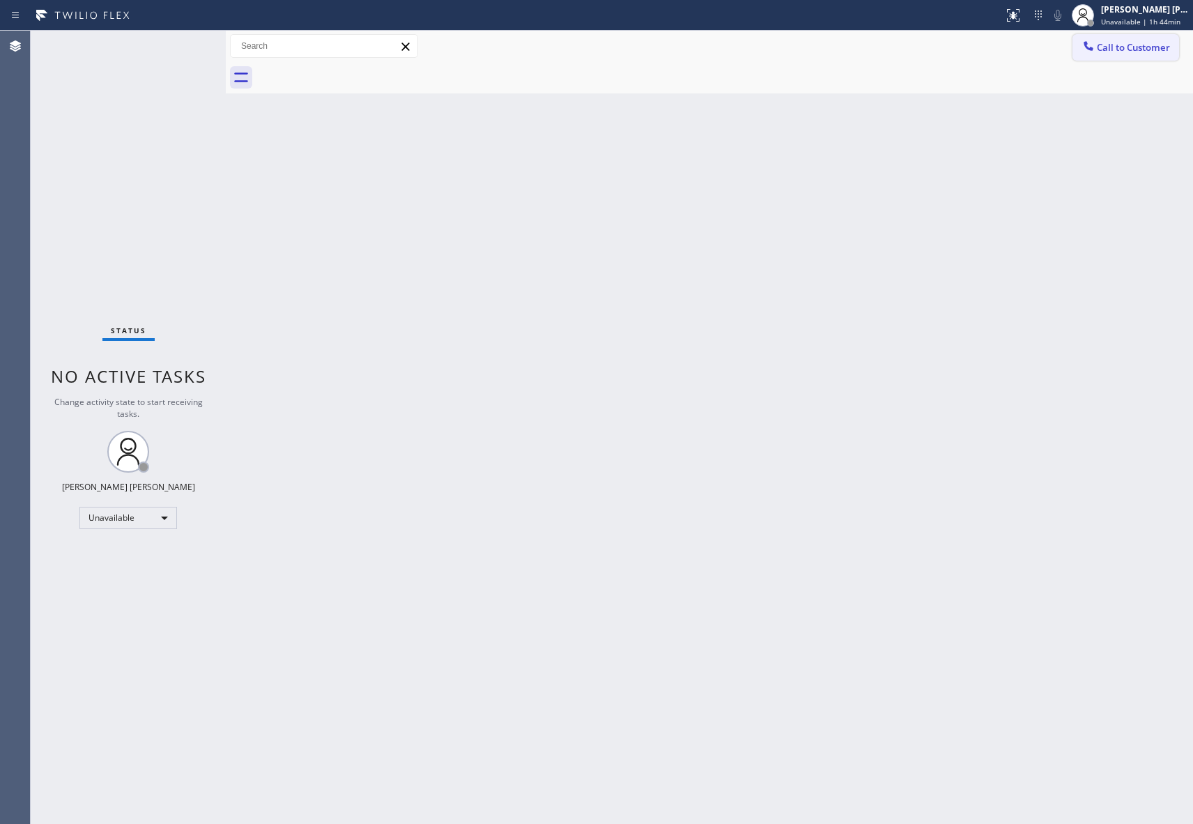
click at [1149, 42] on span "Call to Customer" at bounding box center [1133, 47] width 73 height 13
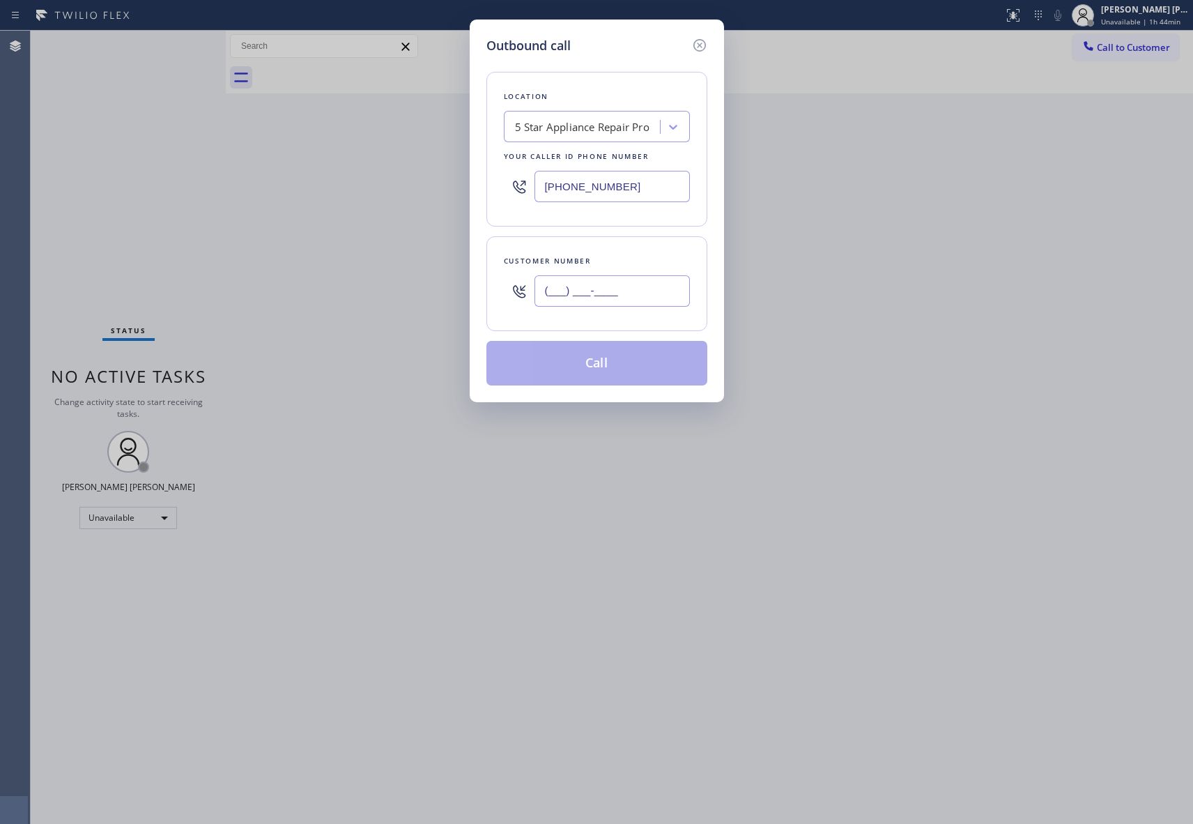
click at [606, 304] on input "(___) ___-____" at bounding box center [612, 290] width 155 height 31
click at [597, 366] on button "Call" at bounding box center [596, 363] width 221 height 45
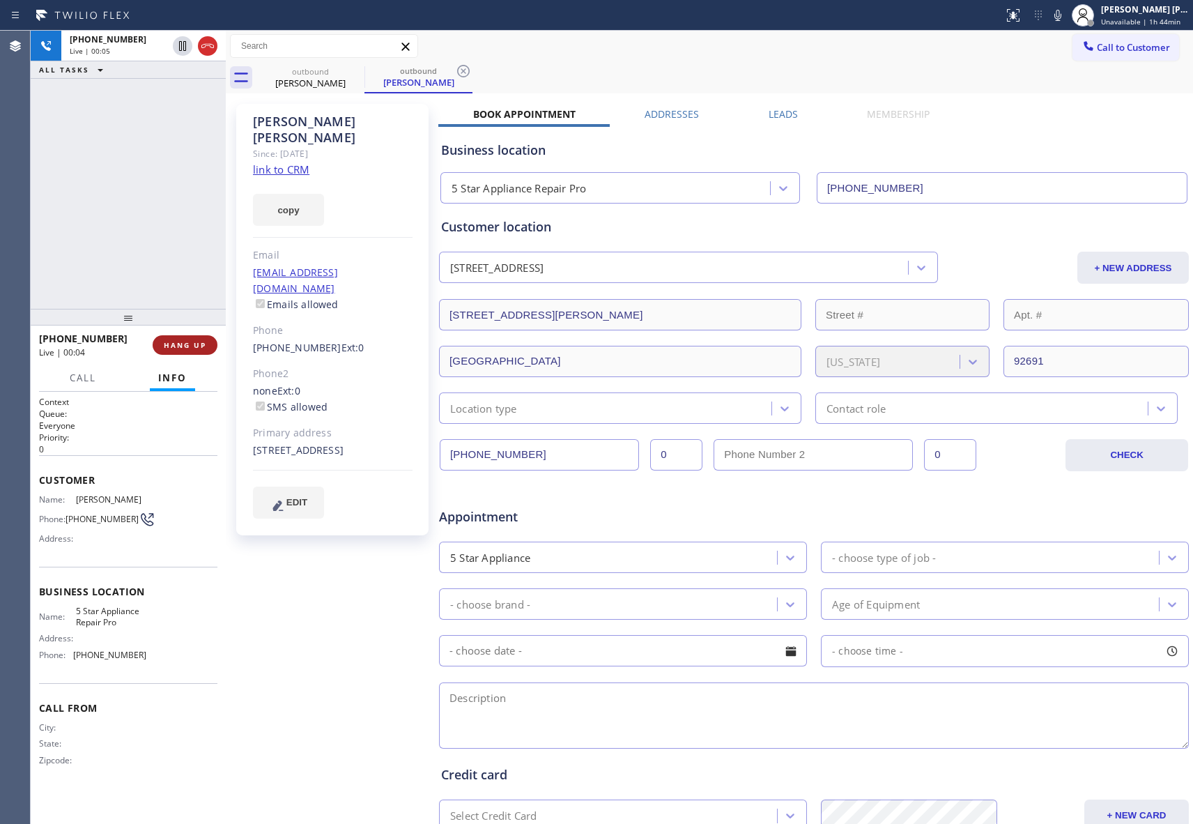
click at [190, 346] on span "HANG UP" at bounding box center [185, 345] width 43 height 10
click at [779, 110] on label "Leads" at bounding box center [783, 113] width 29 height 13
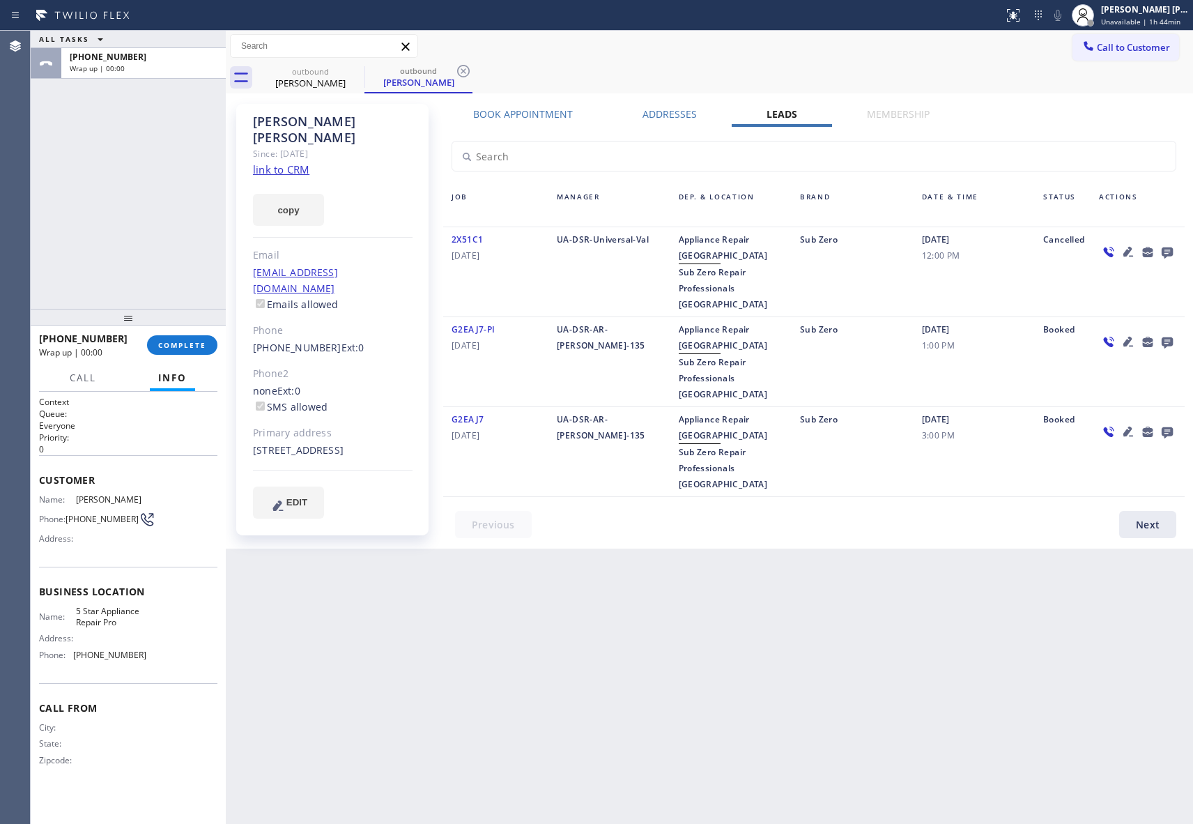
click at [1169, 251] on icon at bounding box center [1167, 252] width 11 height 11
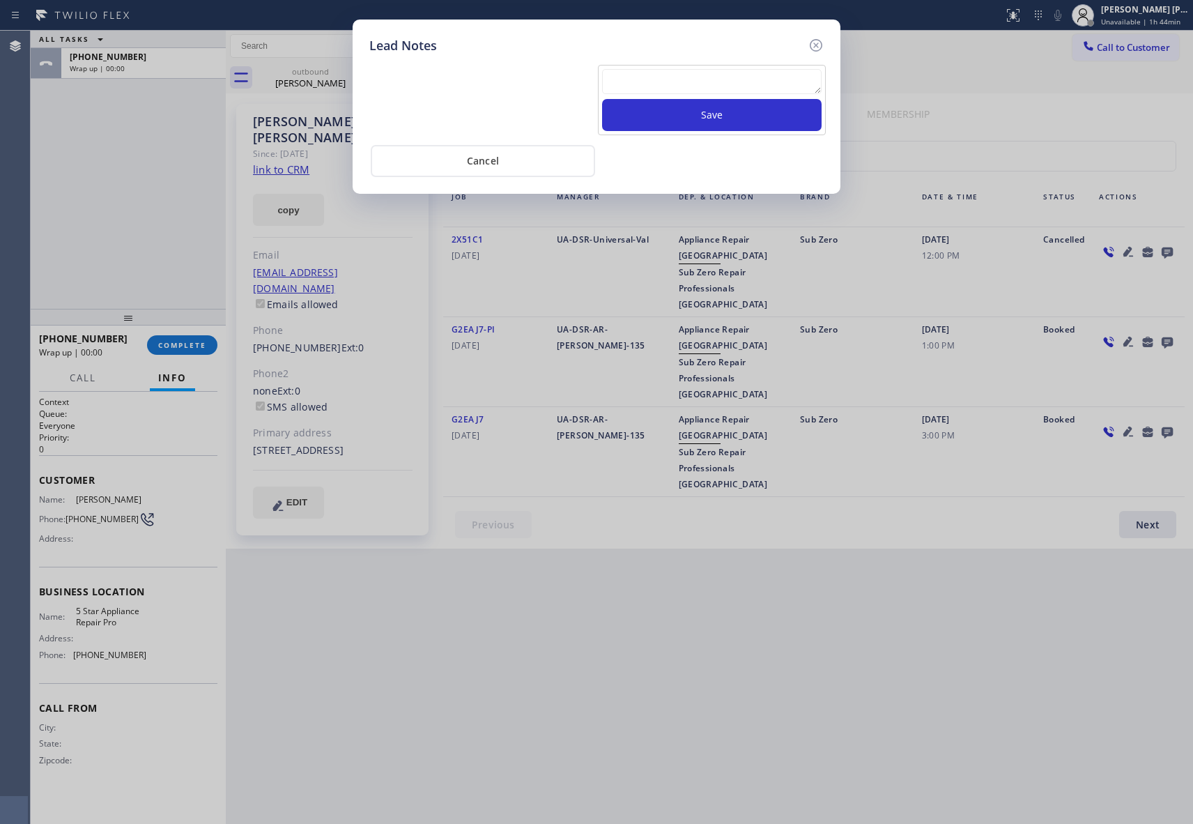
click at [647, 82] on textarea at bounding box center [712, 81] width 220 height 25
click at [712, 131] on button "Save" at bounding box center [712, 115] width 220 height 32
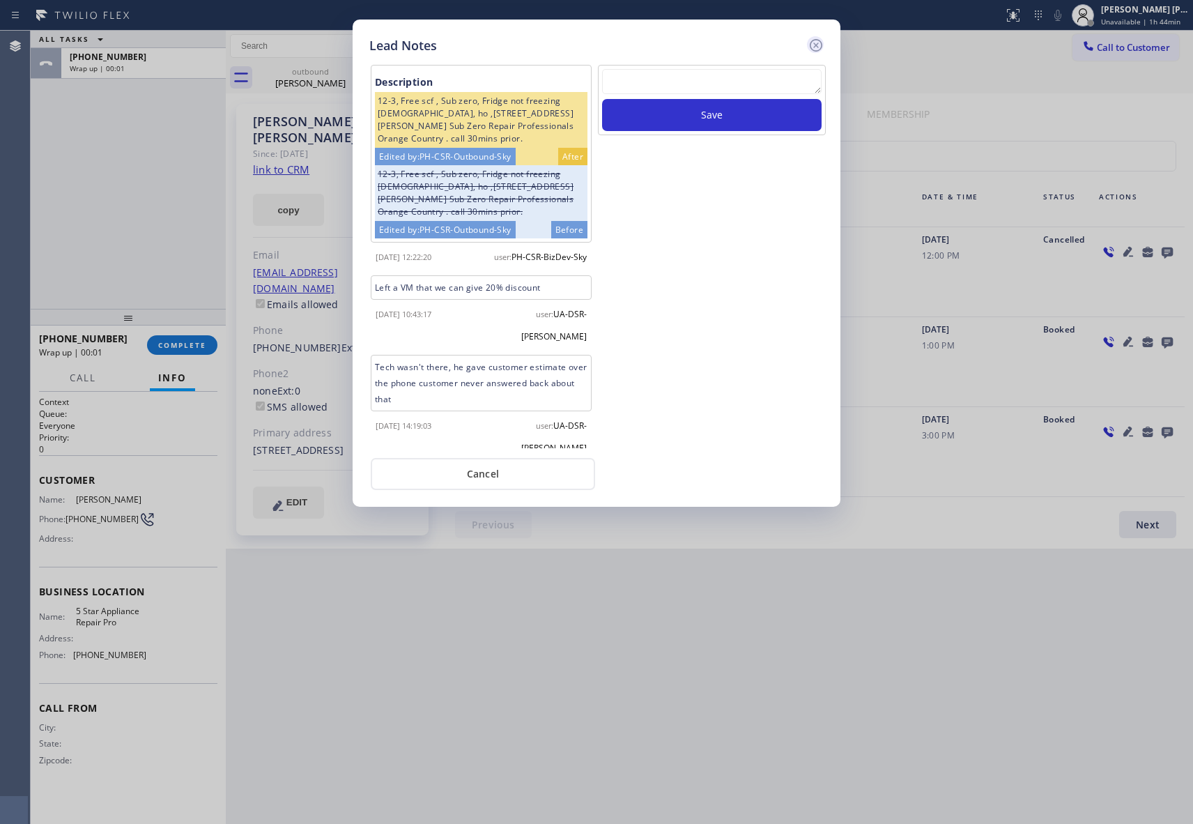
click at [814, 39] on icon at bounding box center [816, 45] width 13 height 13
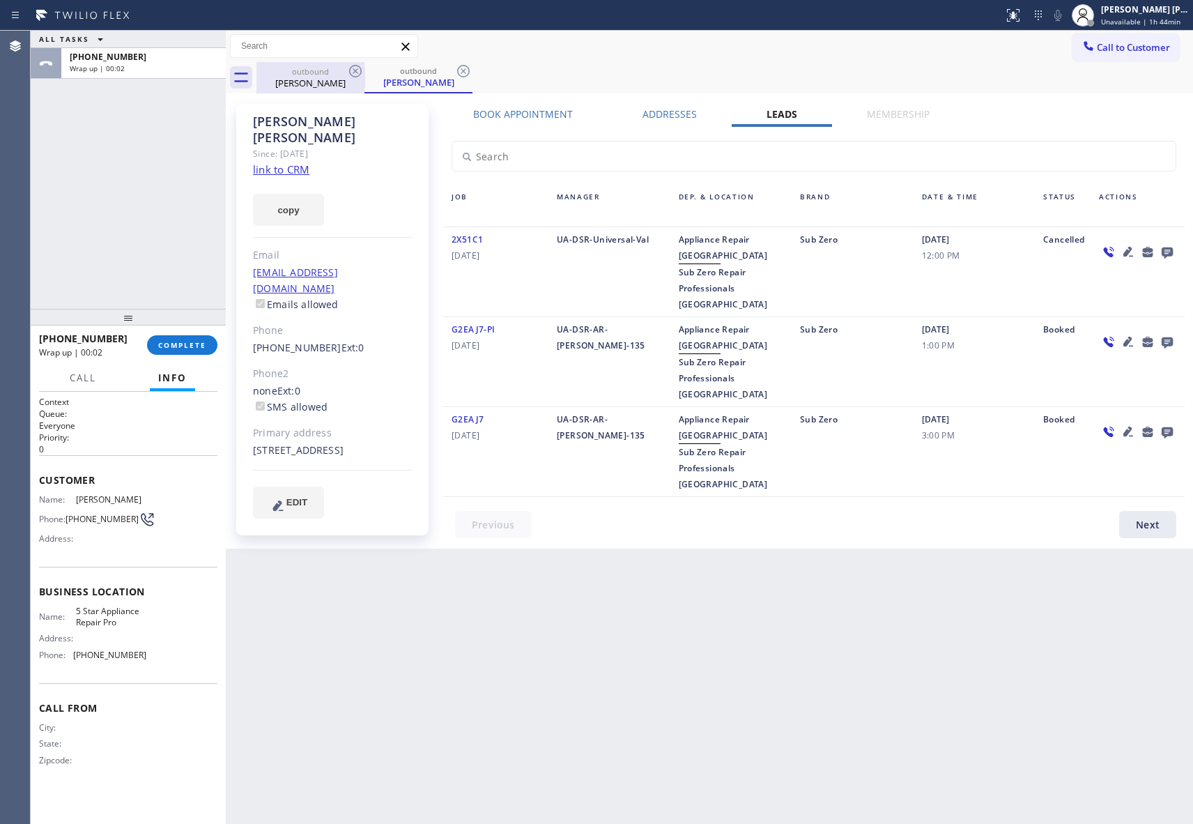
click at [316, 68] on div "outbound" at bounding box center [310, 71] width 105 height 10
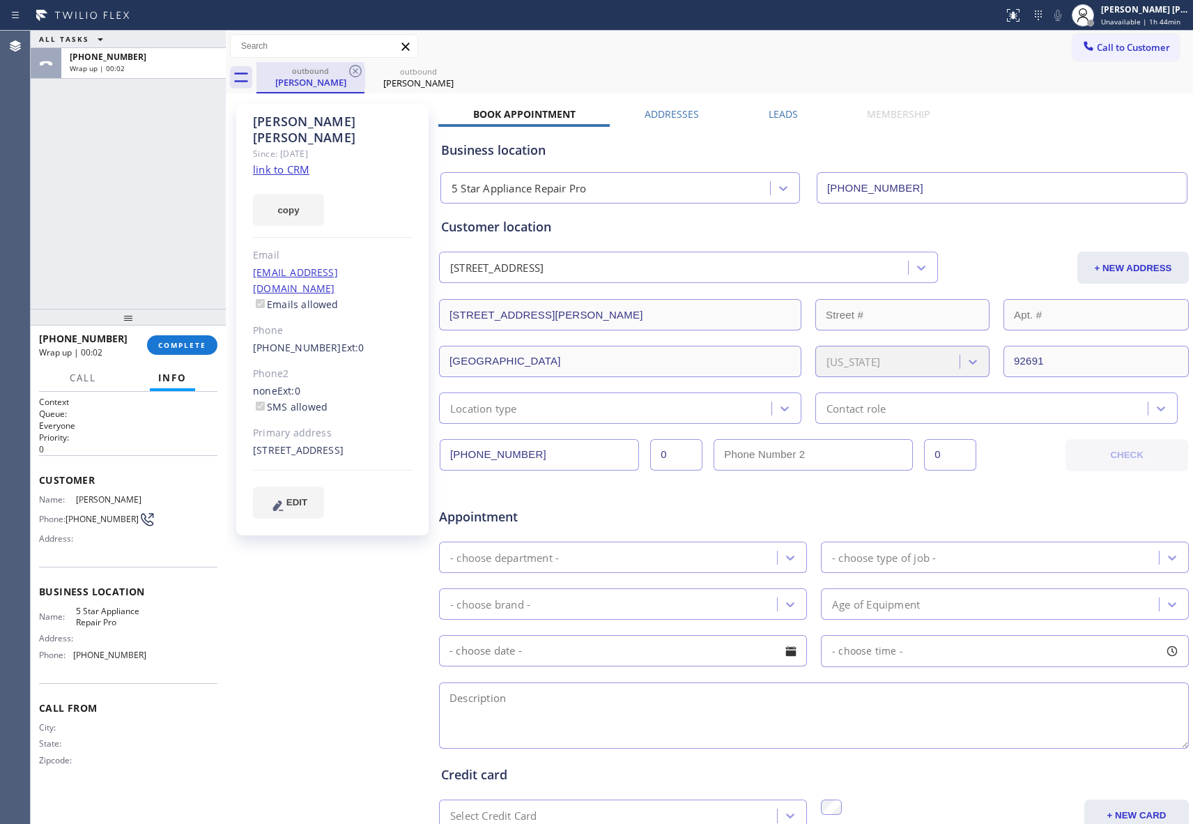
click at [336, 68] on div "outbound" at bounding box center [310, 71] width 105 height 10
click at [355, 68] on icon at bounding box center [355, 71] width 17 height 17
click at [0, 0] on icon at bounding box center [0, 0] width 0 height 0
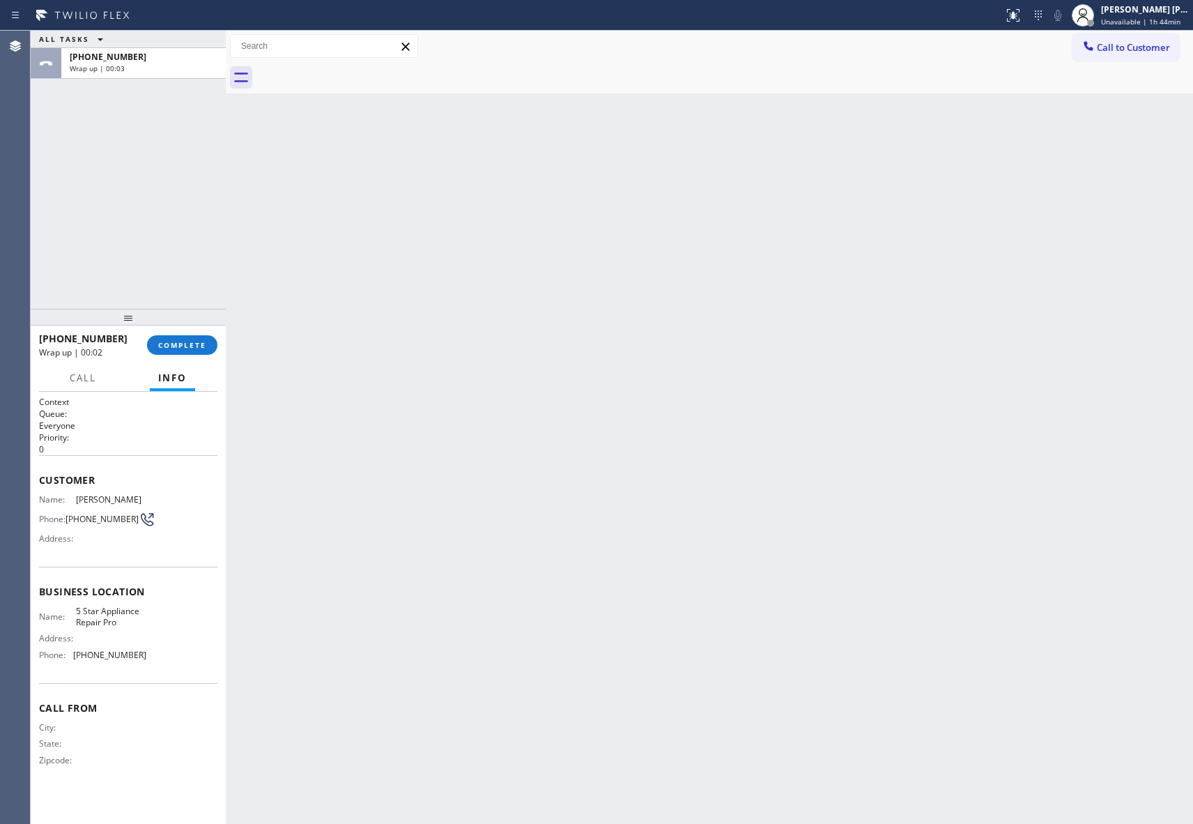
click at [355, 68] on div at bounding box center [724, 77] width 937 height 31
drag, startPoint x: 355, startPoint y: 68, endPoint x: 311, endPoint y: 104, distance: 56.5
click at [352, 72] on div at bounding box center [724, 77] width 937 height 31
click at [194, 341] on span "COMPLETE" at bounding box center [182, 345] width 48 height 10
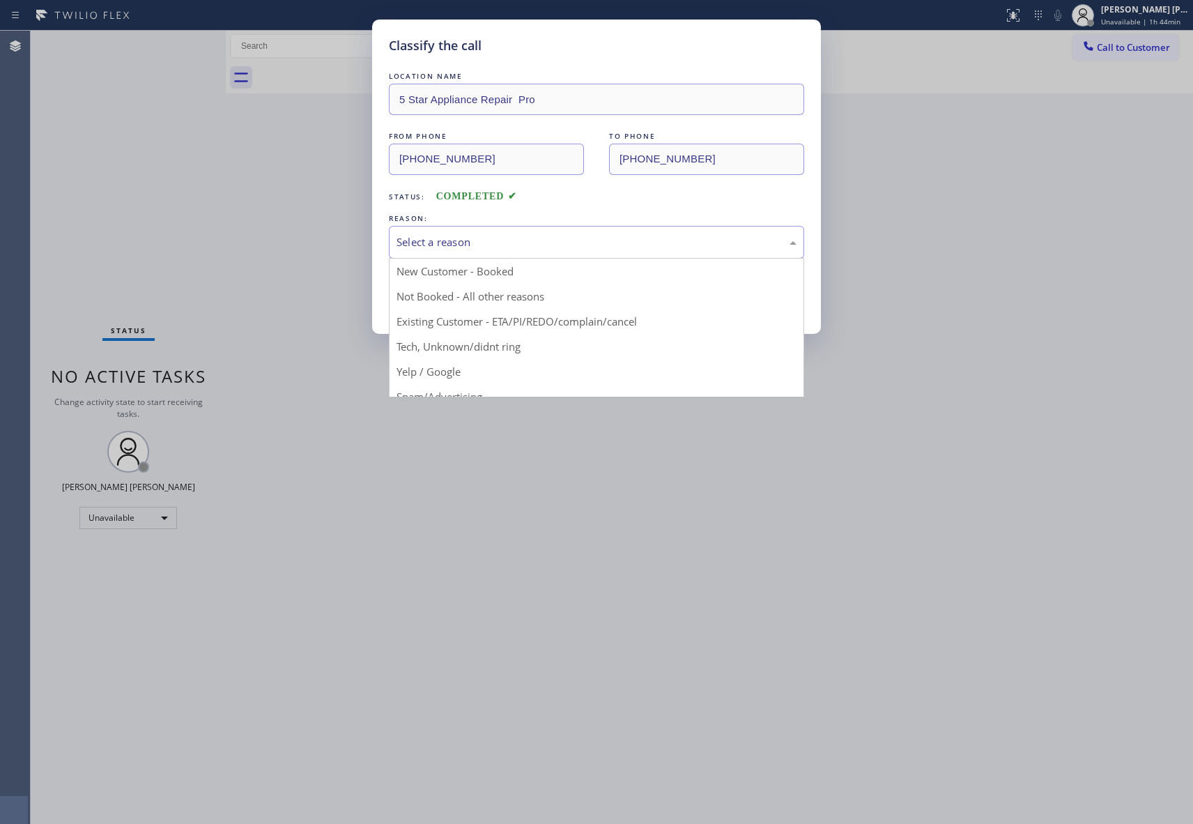
click at [466, 240] on div "Select a reason" at bounding box center [597, 242] width 400 height 16
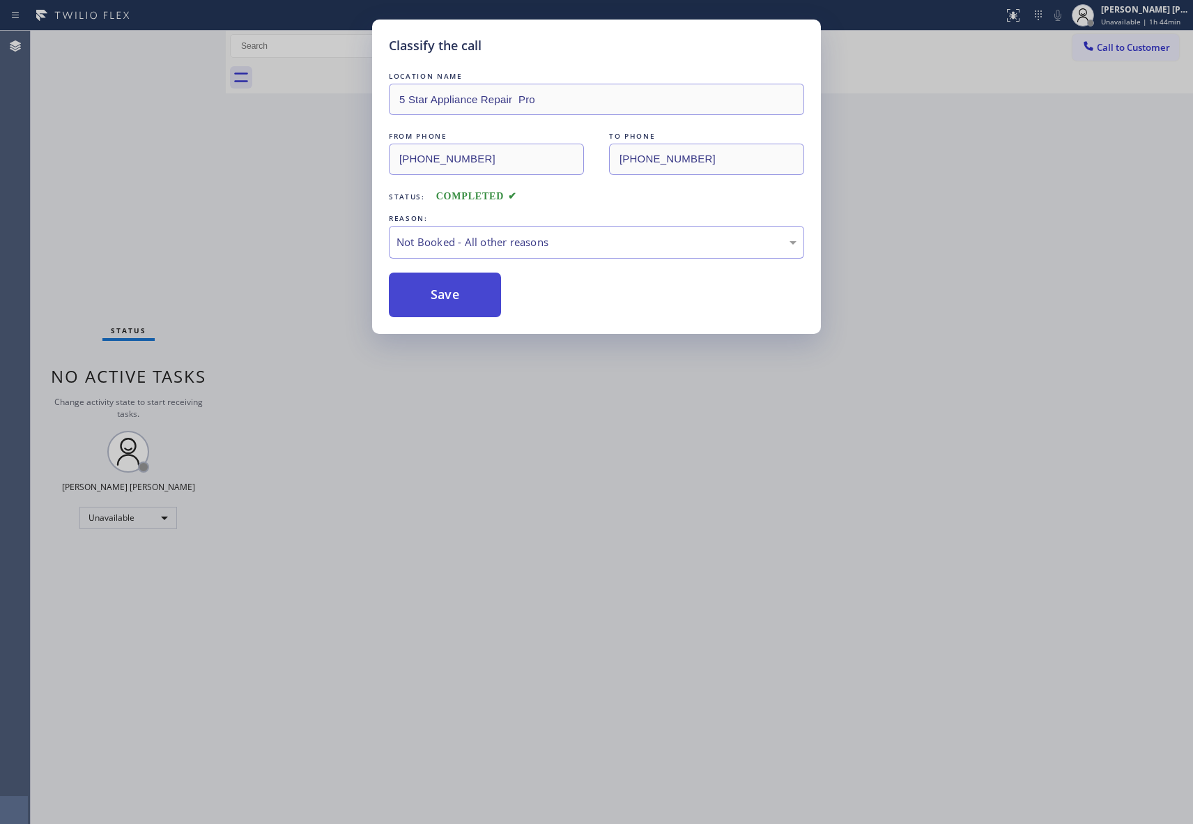
click at [435, 298] on button "Save" at bounding box center [445, 295] width 112 height 45
click at [433, 294] on button "Save" at bounding box center [445, 295] width 112 height 45
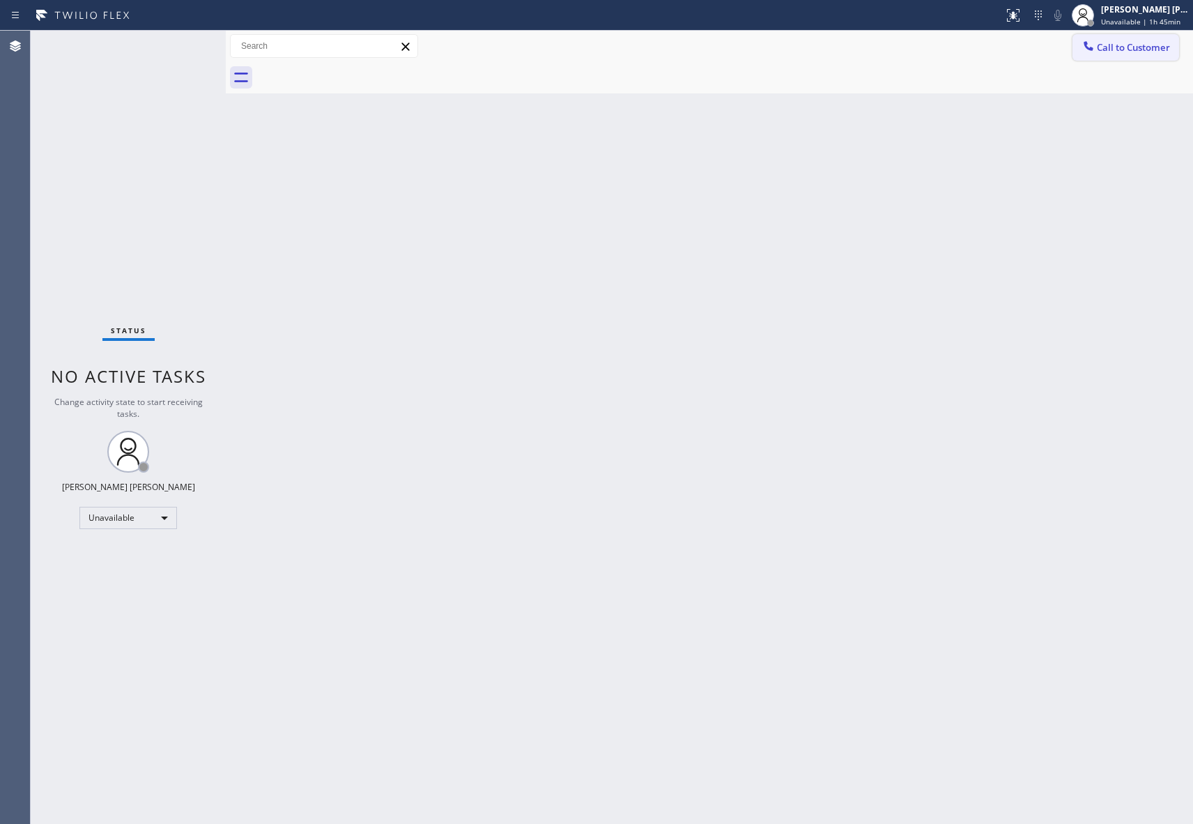
click at [1139, 40] on button "Call to Customer" at bounding box center [1126, 47] width 107 height 26
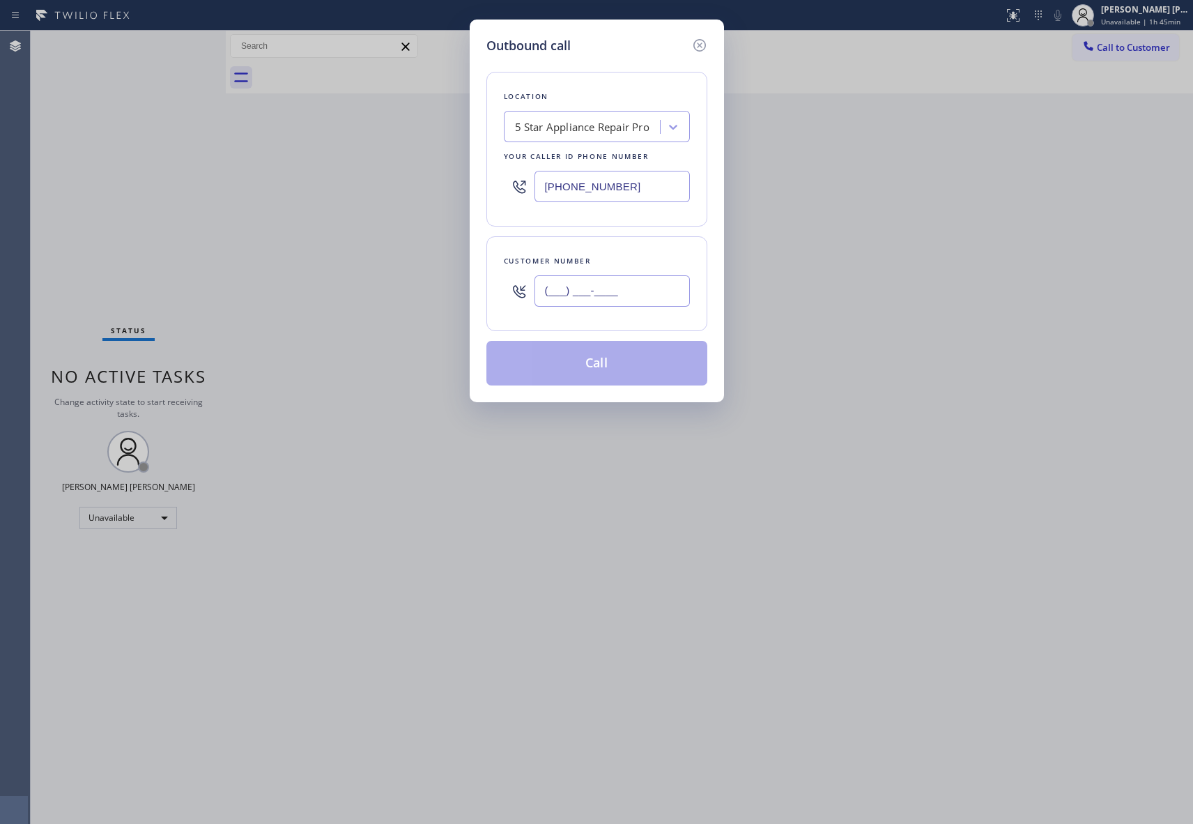
click at [606, 304] on input "(___) ___-____" at bounding box center [612, 290] width 155 height 31
click at [615, 371] on button "Call" at bounding box center [596, 363] width 221 height 45
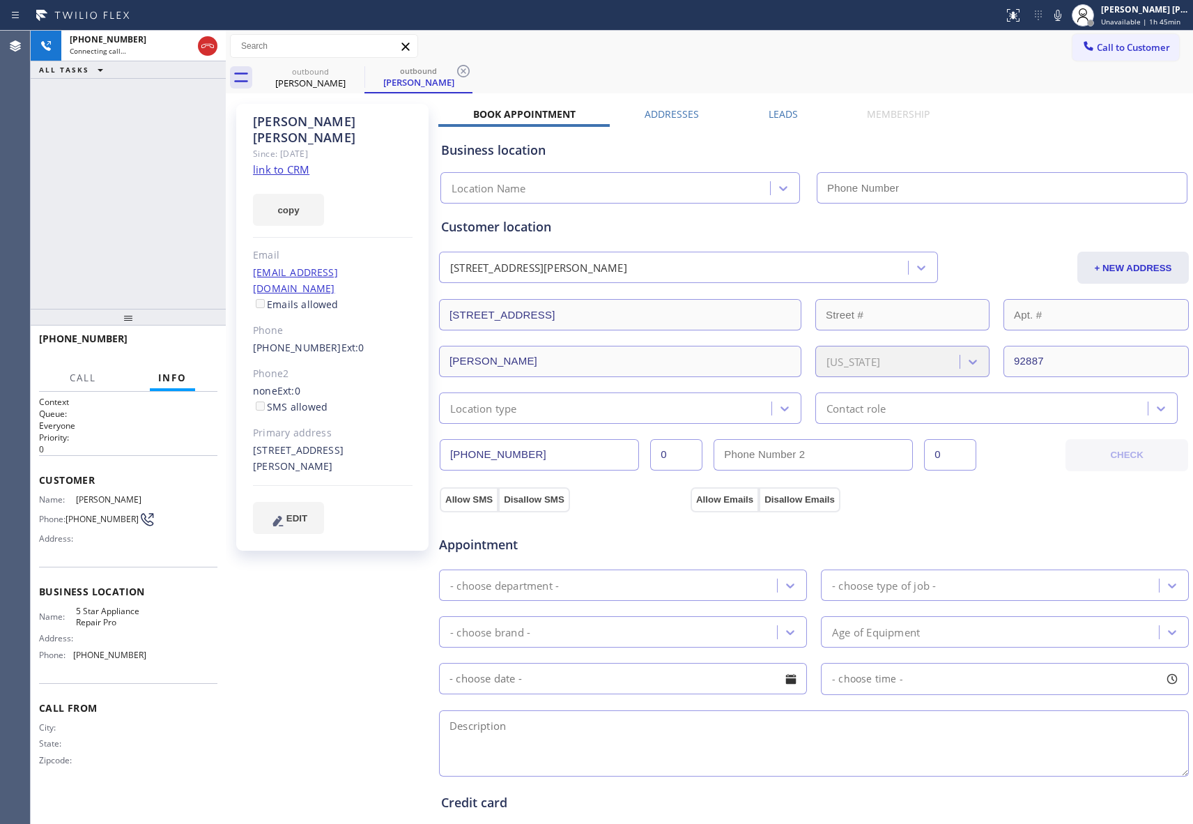
click at [779, 113] on label "Leads" at bounding box center [783, 113] width 29 height 13
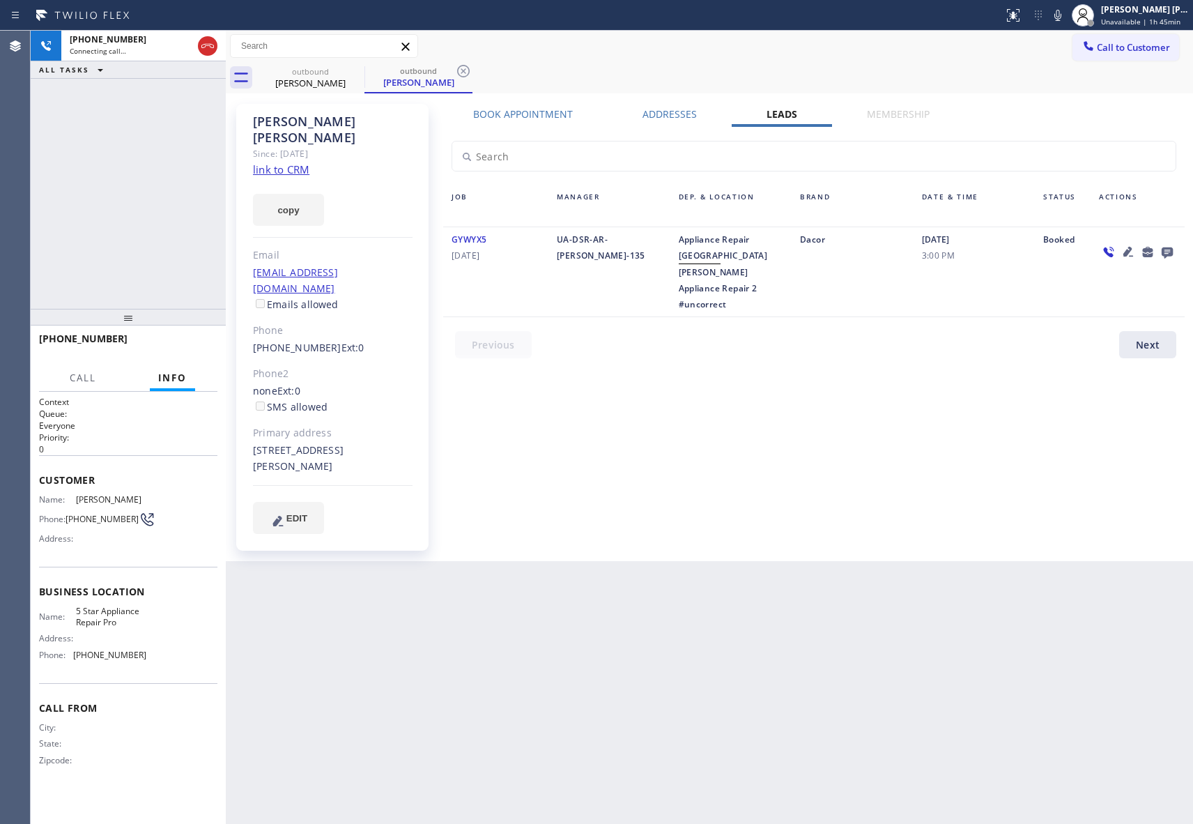
click at [1165, 250] on icon at bounding box center [1167, 251] width 17 height 17
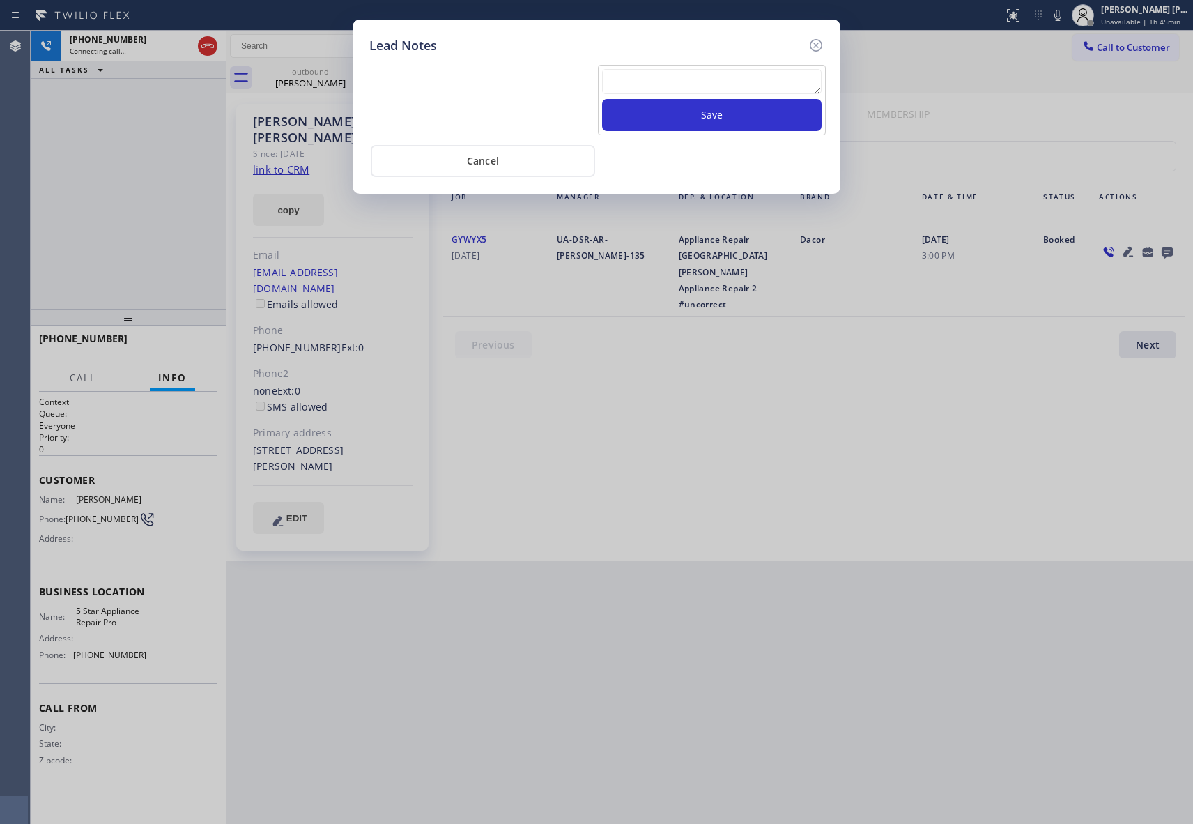
click at [705, 78] on textarea at bounding box center [712, 81] width 220 height 25
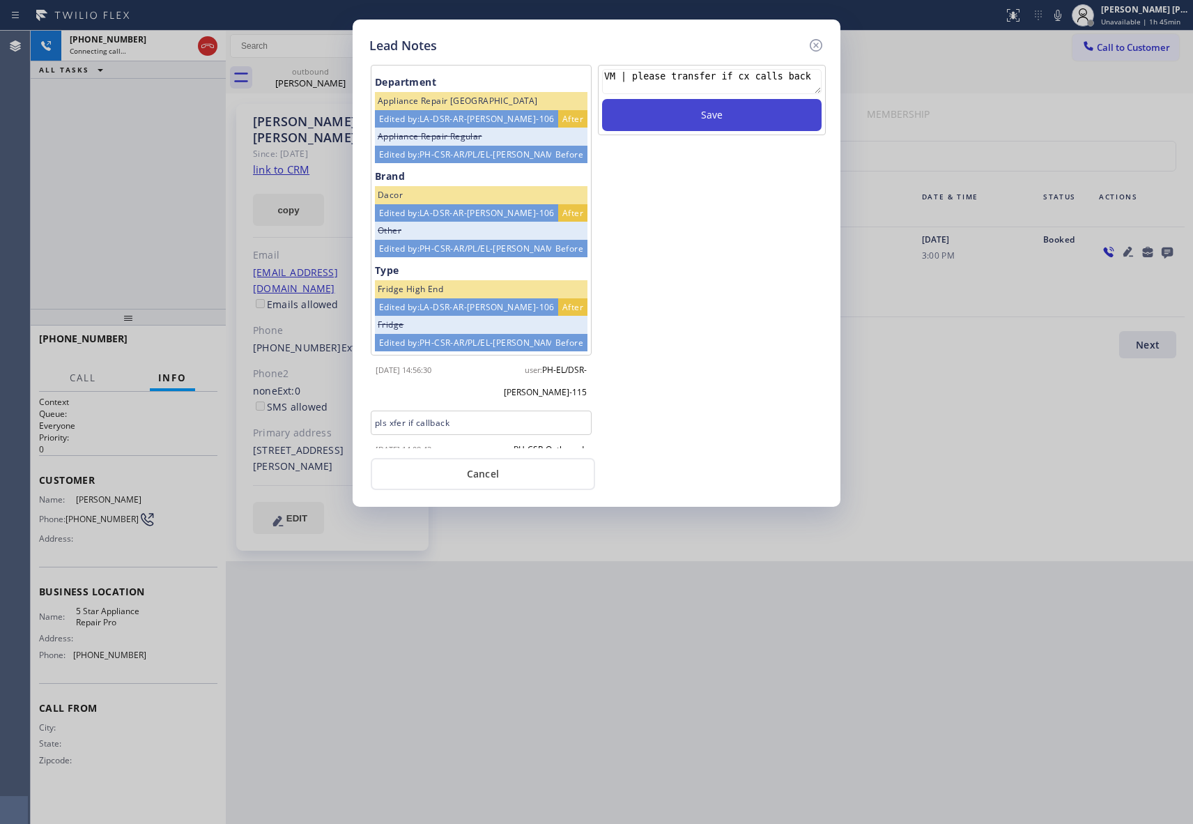
click at [742, 117] on button "Save" at bounding box center [712, 115] width 220 height 32
click at [814, 40] on icon at bounding box center [816, 45] width 17 height 17
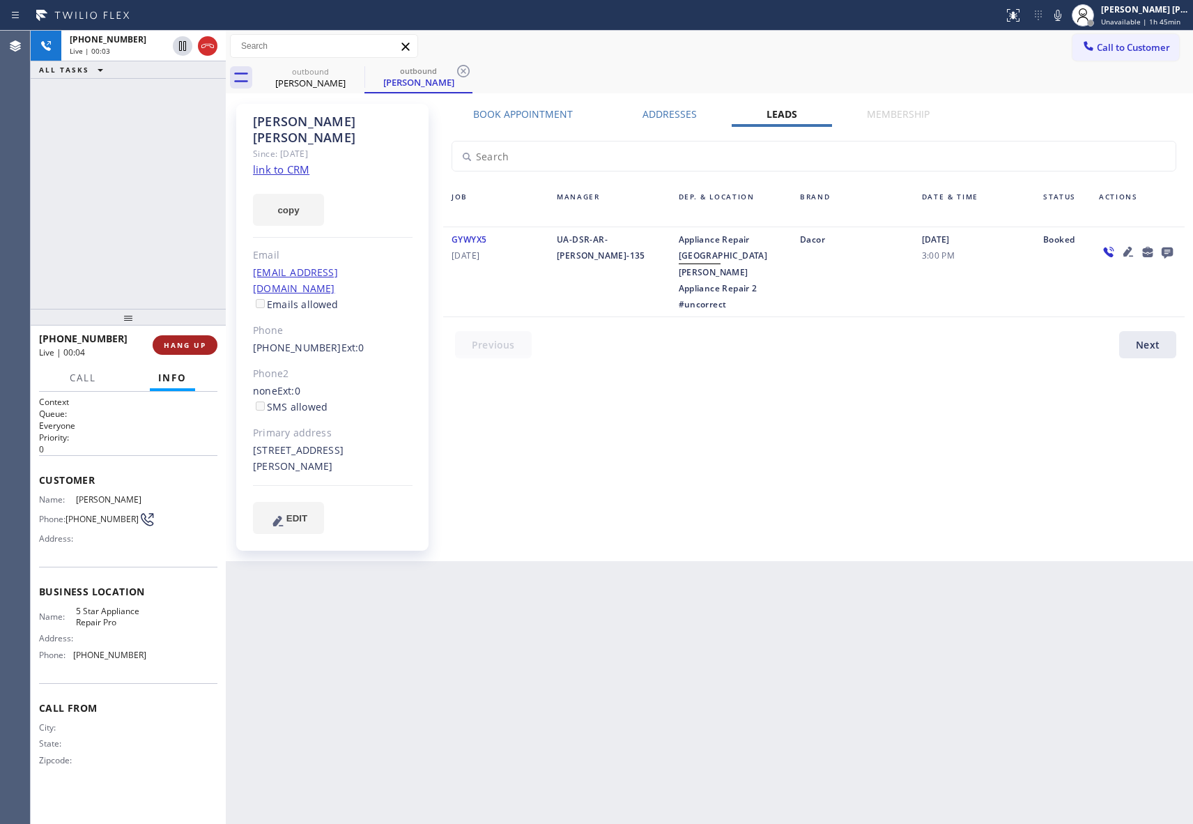
click at [205, 346] on span "HANG UP" at bounding box center [185, 345] width 43 height 10
click at [1165, 254] on icon at bounding box center [1167, 252] width 11 height 11
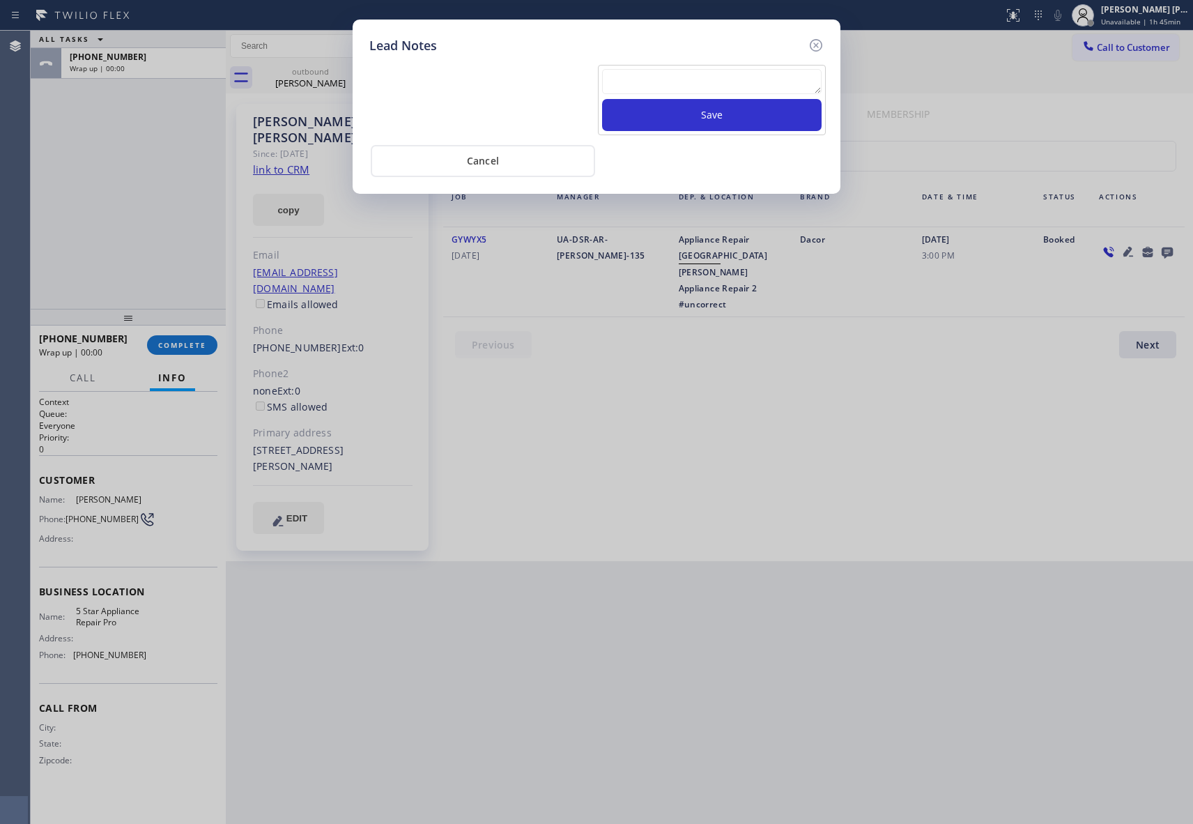
click at [634, 77] on textarea at bounding box center [712, 81] width 220 height 25
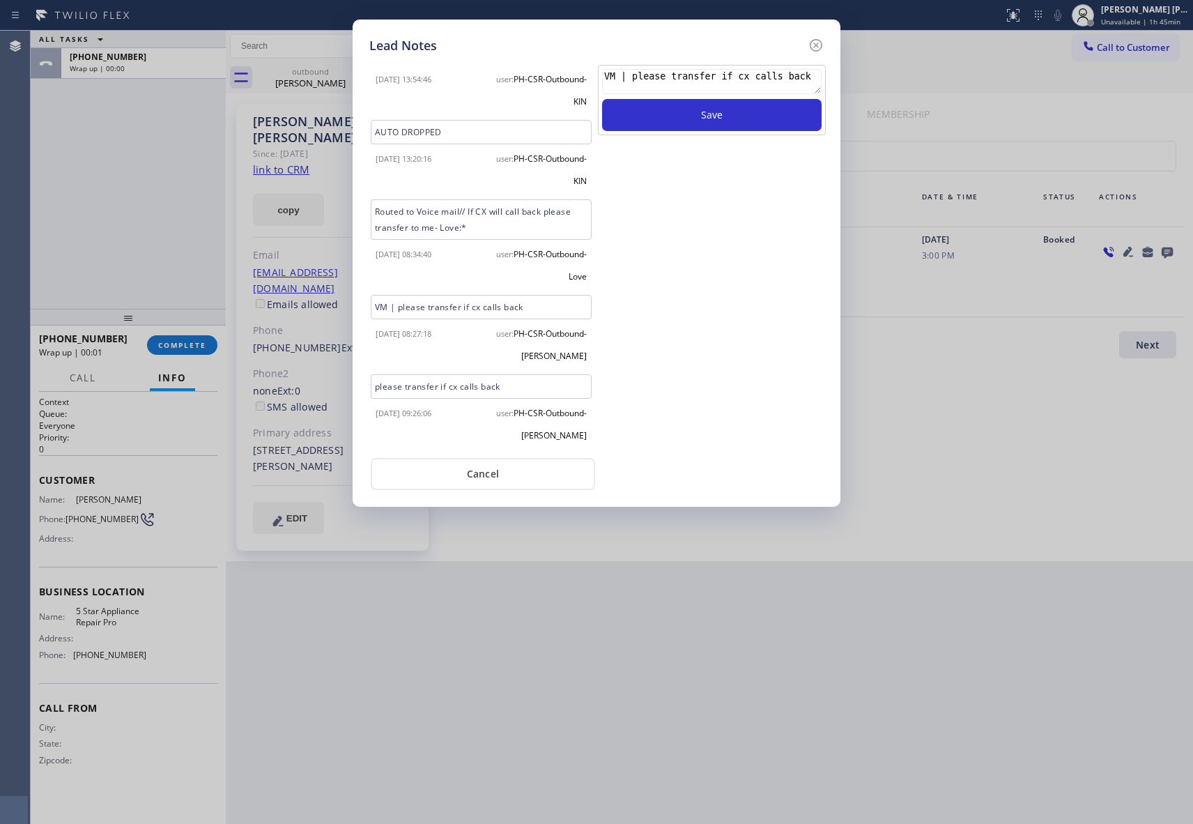
scroll to position [757, 0]
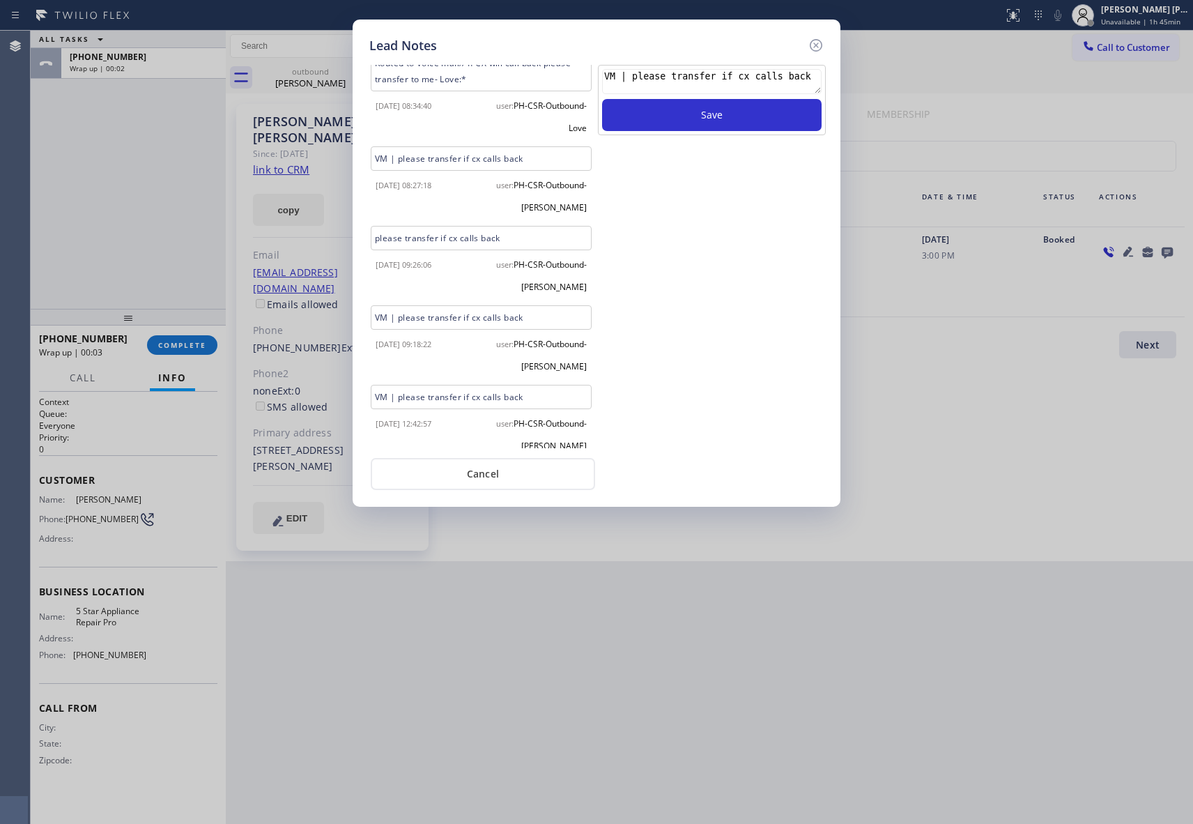
click at [823, 43] on icon at bounding box center [816, 45] width 17 height 17
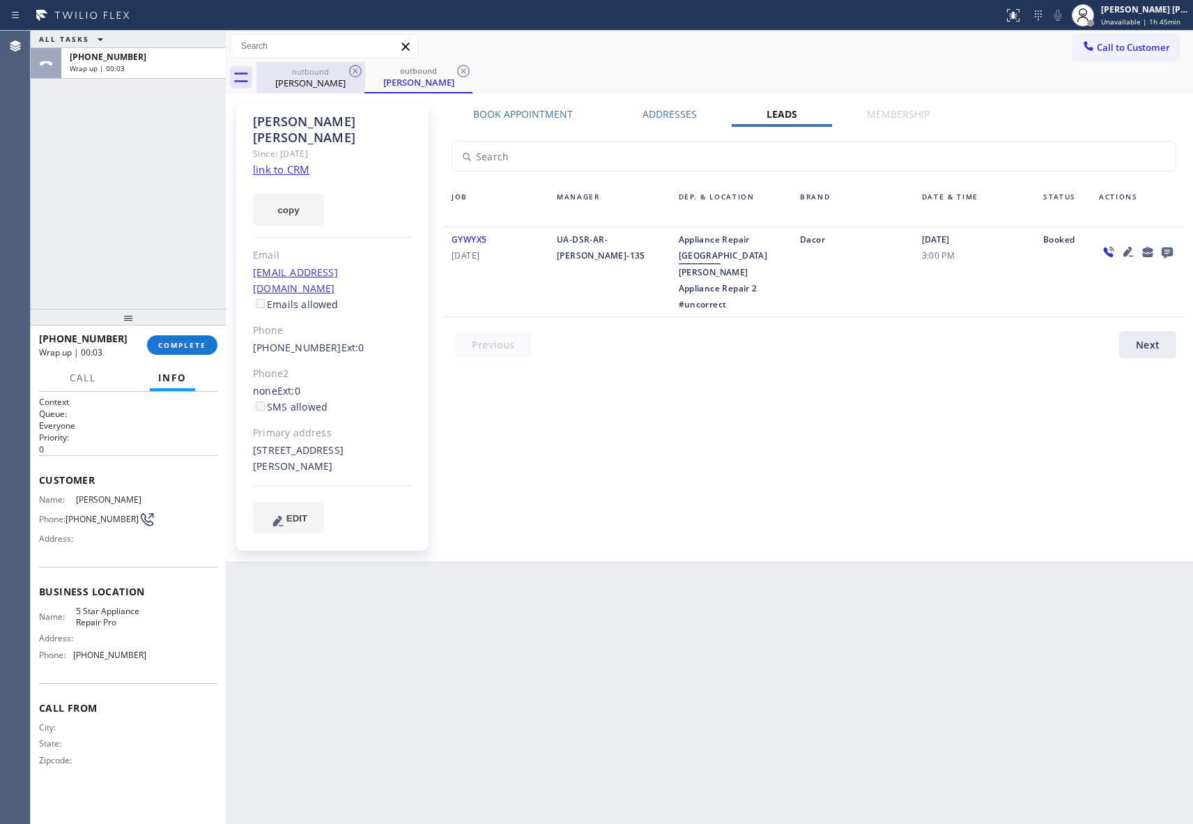
click at [344, 74] on div "outbound" at bounding box center [310, 71] width 105 height 10
click at [0, 0] on icon at bounding box center [0, 0] width 0 height 0
click at [351, 72] on icon at bounding box center [355, 71] width 17 height 17
click at [351, 72] on div "outbound [PERSON_NAME]" at bounding box center [724, 77] width 937 height 31
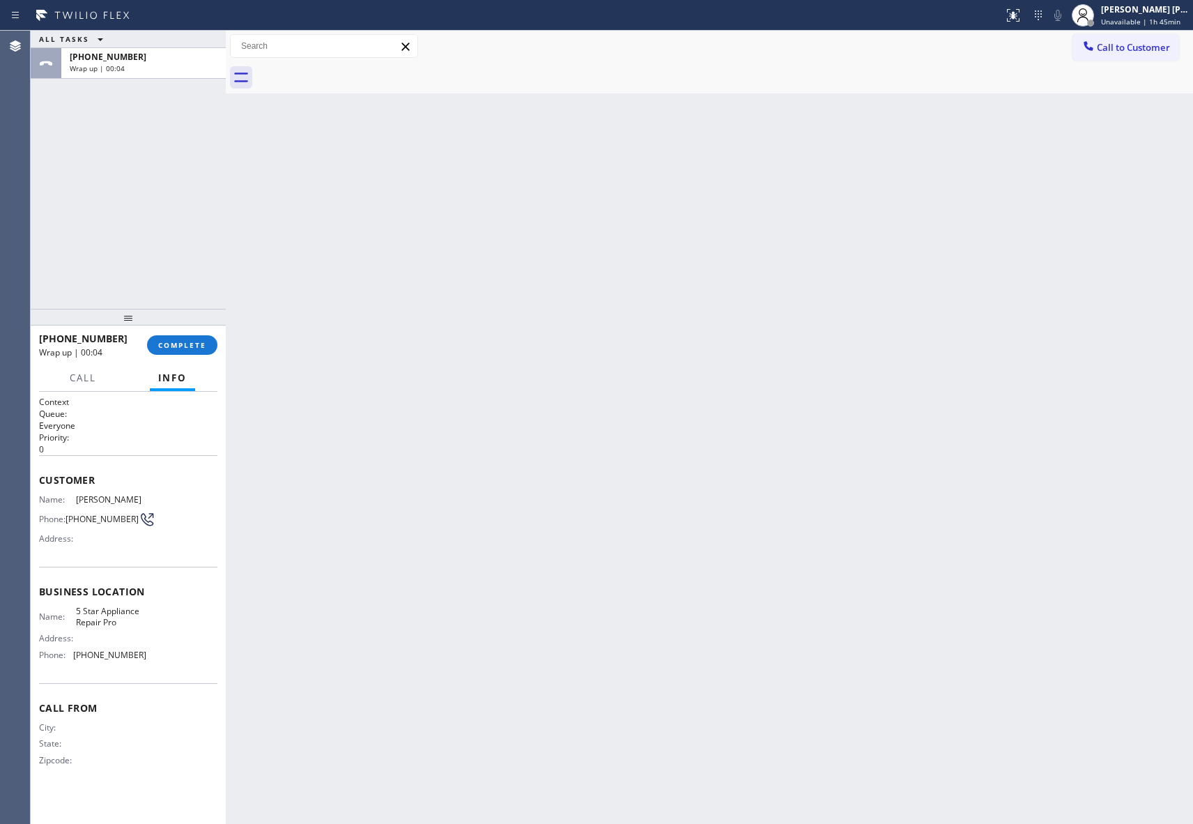
click at [351, 72] on div at bounding box center [724, 77] width 937 height 31
click at [180, 351] on button "COMPLETE" at bounding box center [182, 345] width 70 height 20
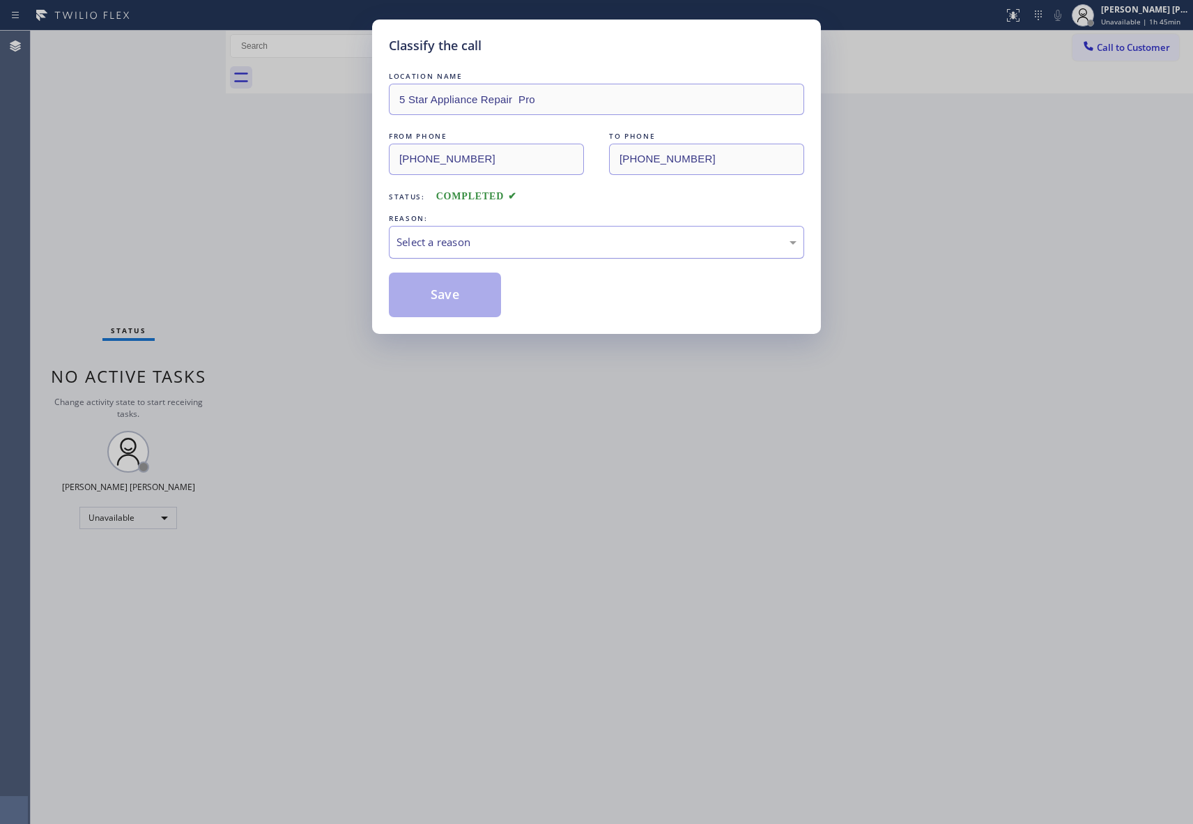
drag, startPoint x: 567, startPoint y: 236, endPoint x: 539, endPoint y: 240, distance: 29.0
click at [567, 236] on div "Select a reason" at bounding box center [597, 242] width 400 height 16
click at [442, 297] on button "Save" at bounding box center [445, 295] width 112 height 45
drag, startPoint x: 442, startPoint y: 297, endPoint x: 436, endPoint y: 286, distance: 12.8
click at [441, 294] on button "Save" at bounding box center [445, 295] width 112 height 45
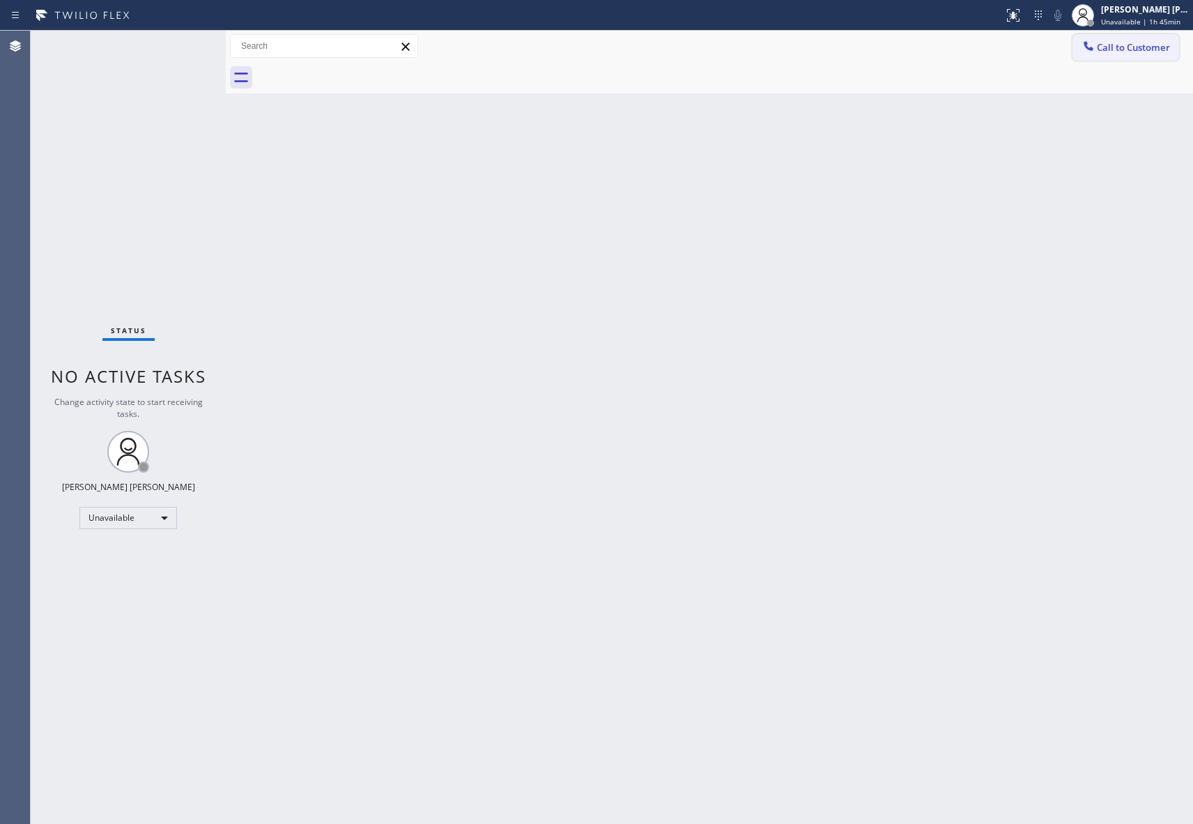
click at [1157, 42] on span "Call to Customer" at bounding box center [1133, 47] width 73 height 13
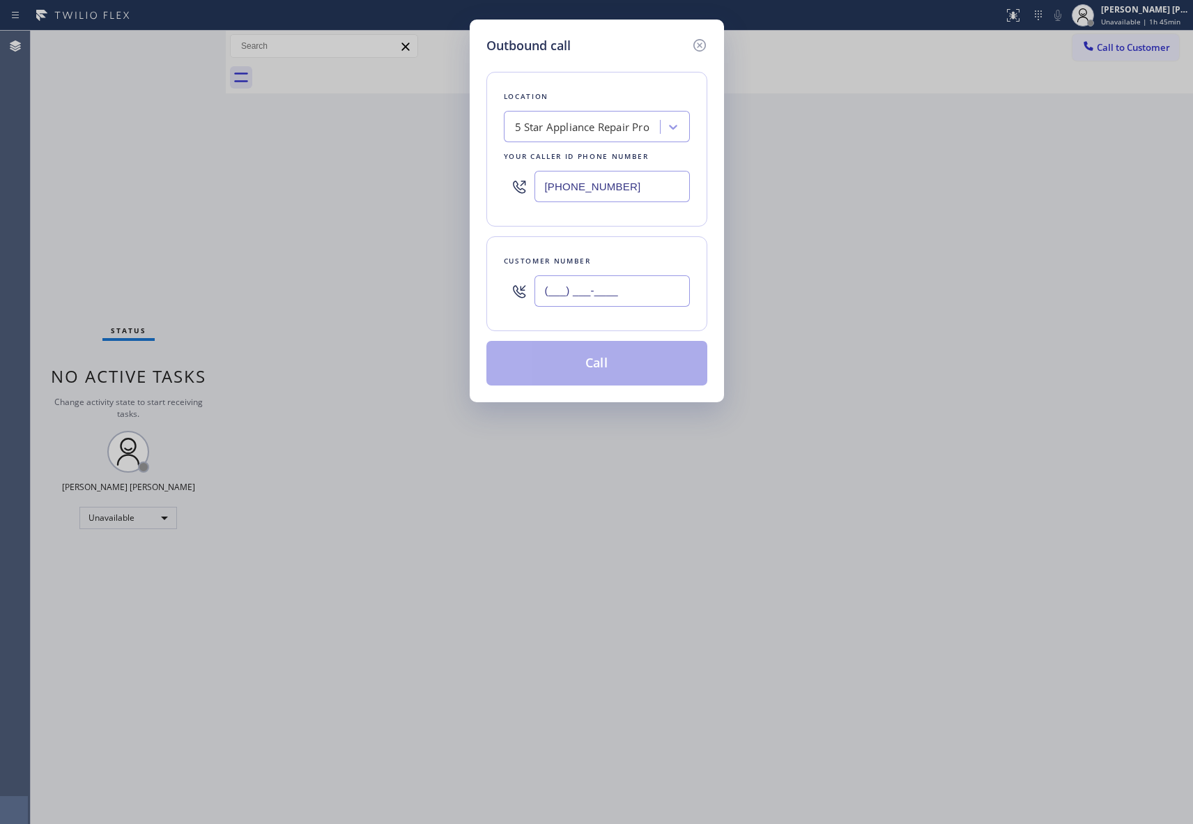
click at [647, 302] on input "(___) ___-____" at bounding box center [612, 290] width 155 height 31
click at [629, 360] on button "Call" at bounding box center [596, 363] width 221 height 45
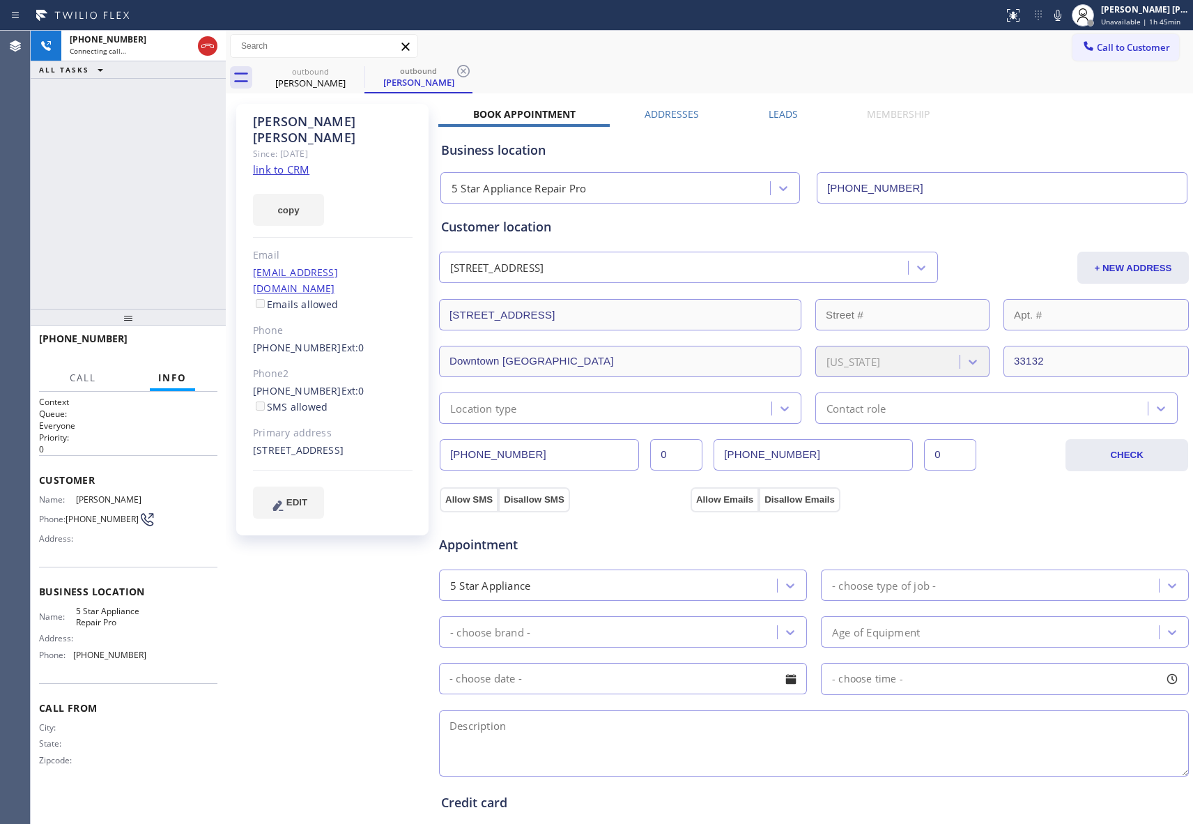
click at [779, 115] on label "Leads" at bounding box center [783, 113] width 29 height 13
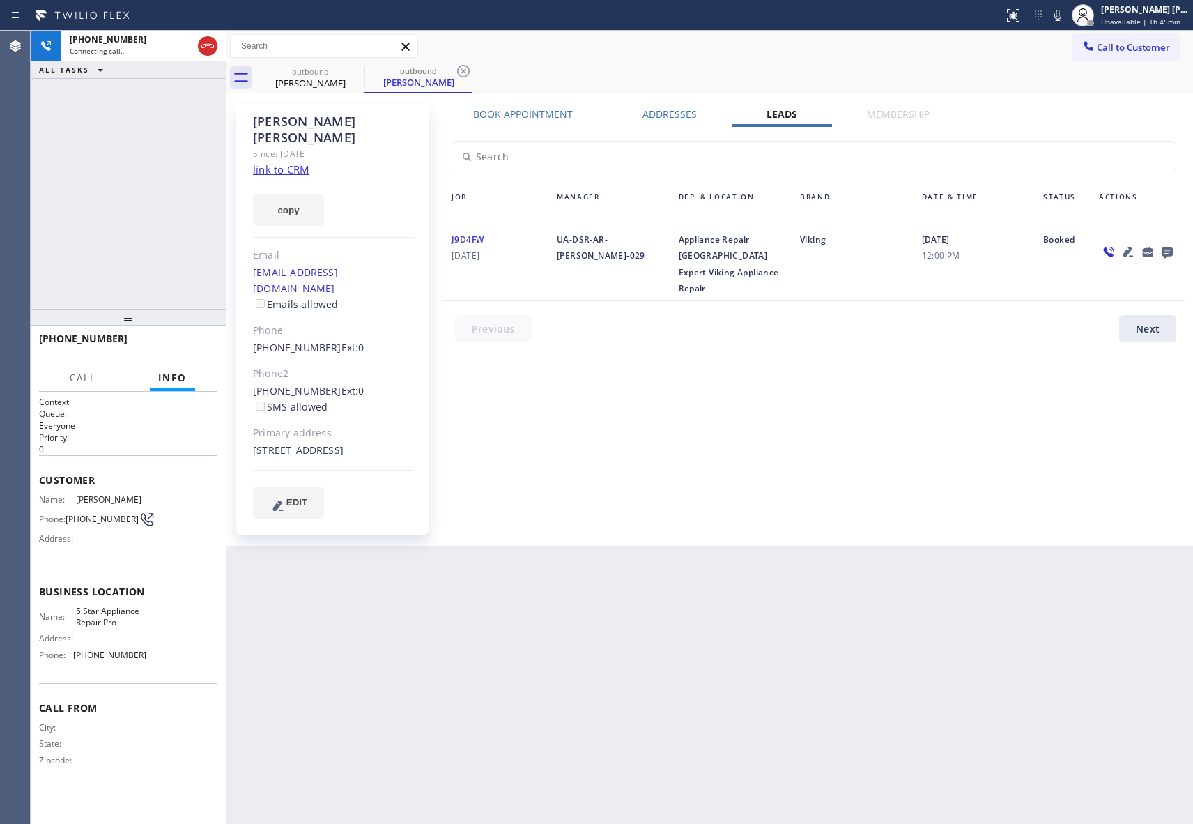
click at [1167, 243] on icon at bounding box center [1167, 251] width 17 height 17
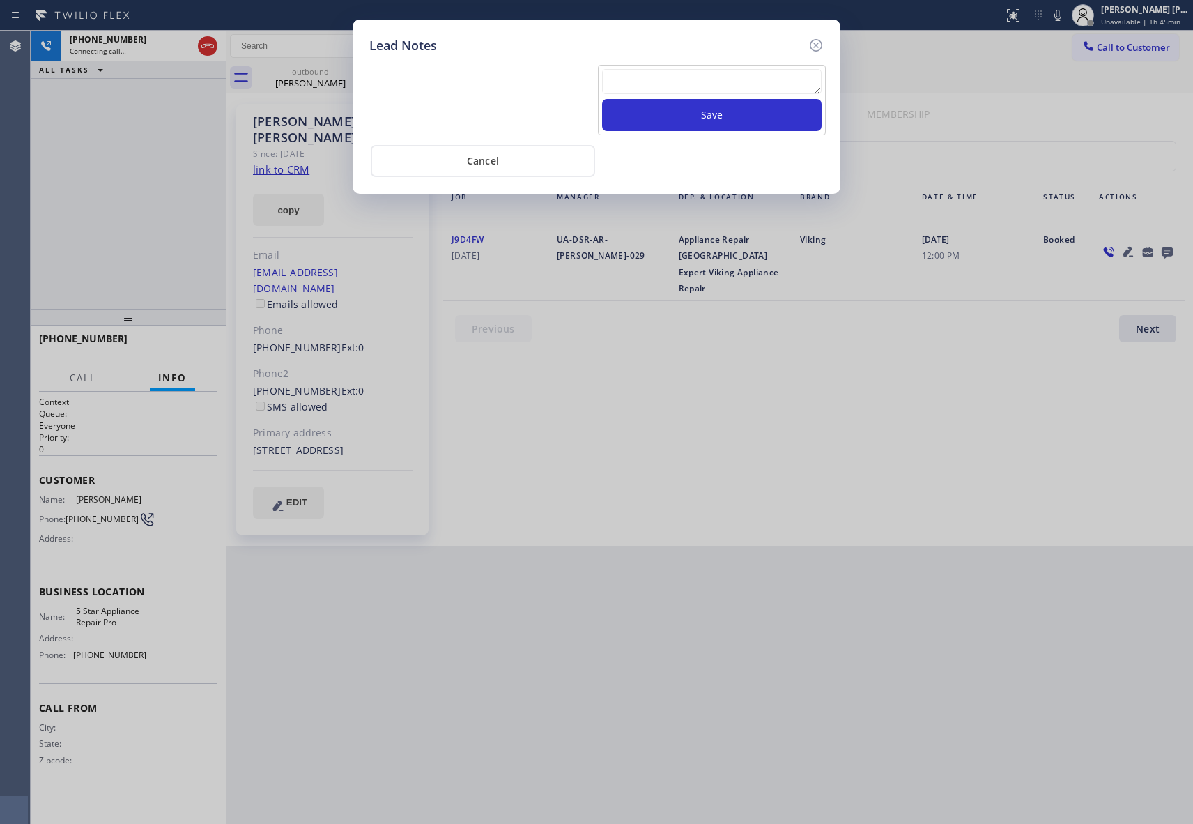
click at [720, 76] on textarea at bounding box center [712, 81] width 220 height 25
click at [726, 121] on button "Save" at bounding box center [712, 115] width 220 height 32
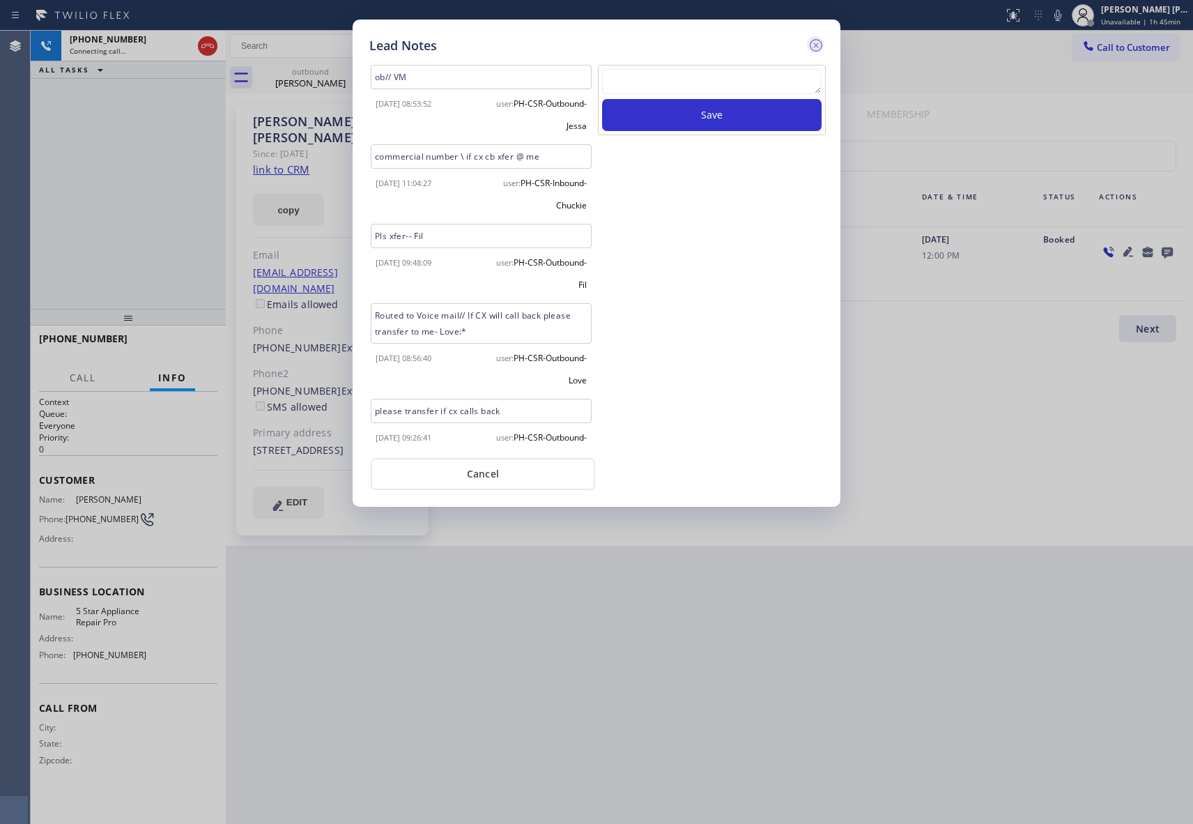
scroll to position [0, 0]
click at [815, 46] on icon at bounding box center [816, 45] width 17 height 17
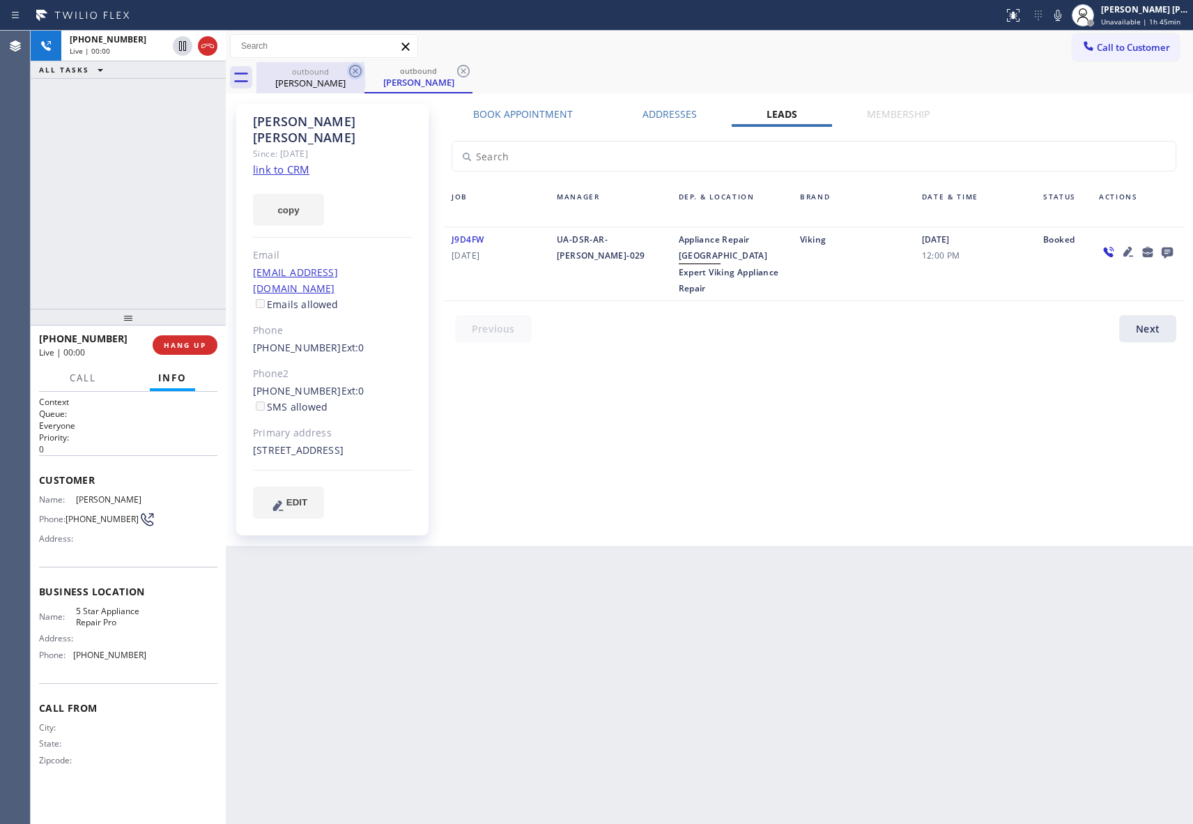
click at [360, 70] on icon at bounding box center [355, 71] width 13 height 13
click at [355, 70] on icon at bounding box center [355, 71] width 13 height 13
click at [365, 70] on div "outbound [PERSON_NAME]" at bounding box center [419, 77] width 108 height 31
click at [355, 70] on icon at bounding box center [355, 71] width 13 height 13
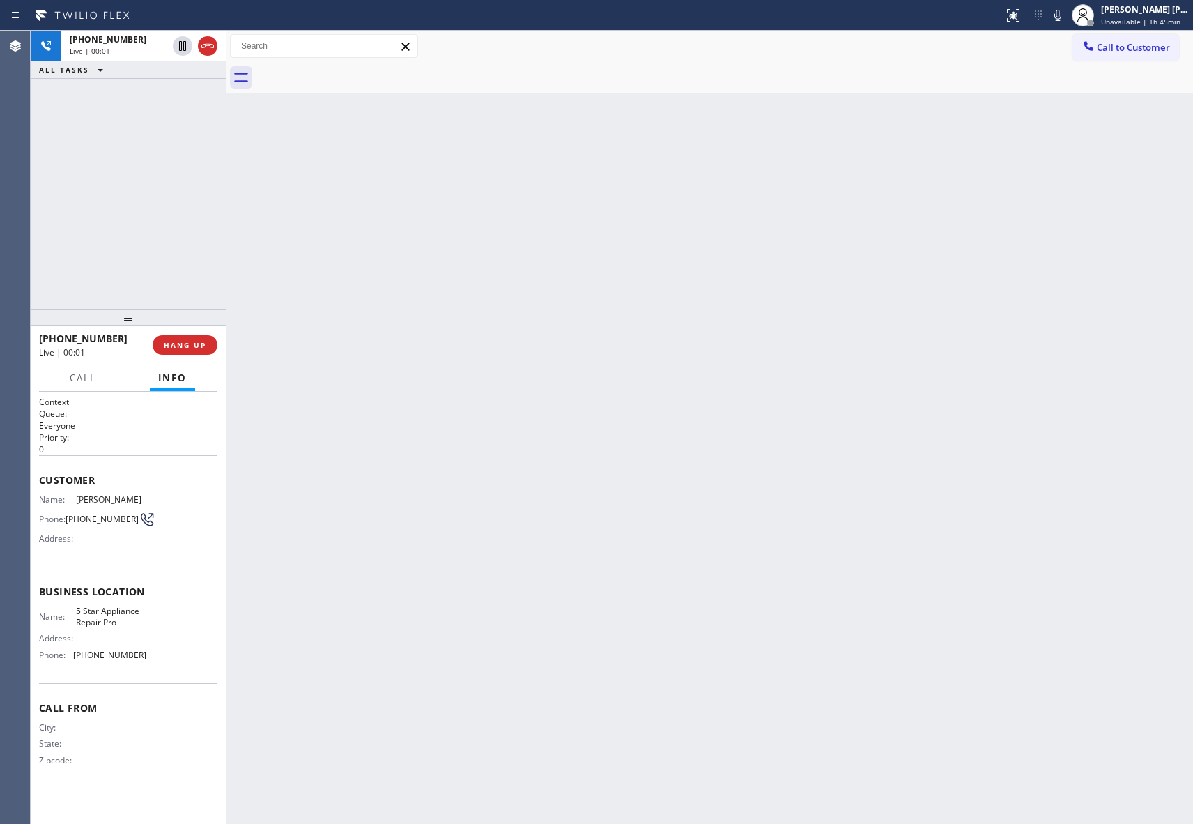
click at [355, 70] on div at bounding box center [724, 77] width 937 height 31
click at [194, 338] on button "HANG UP" at bounding box center [185, 345] width 65 height 20
click at [196, 339] on button "COMPLETE" at bounding box center [182, 345] width 70 height 20
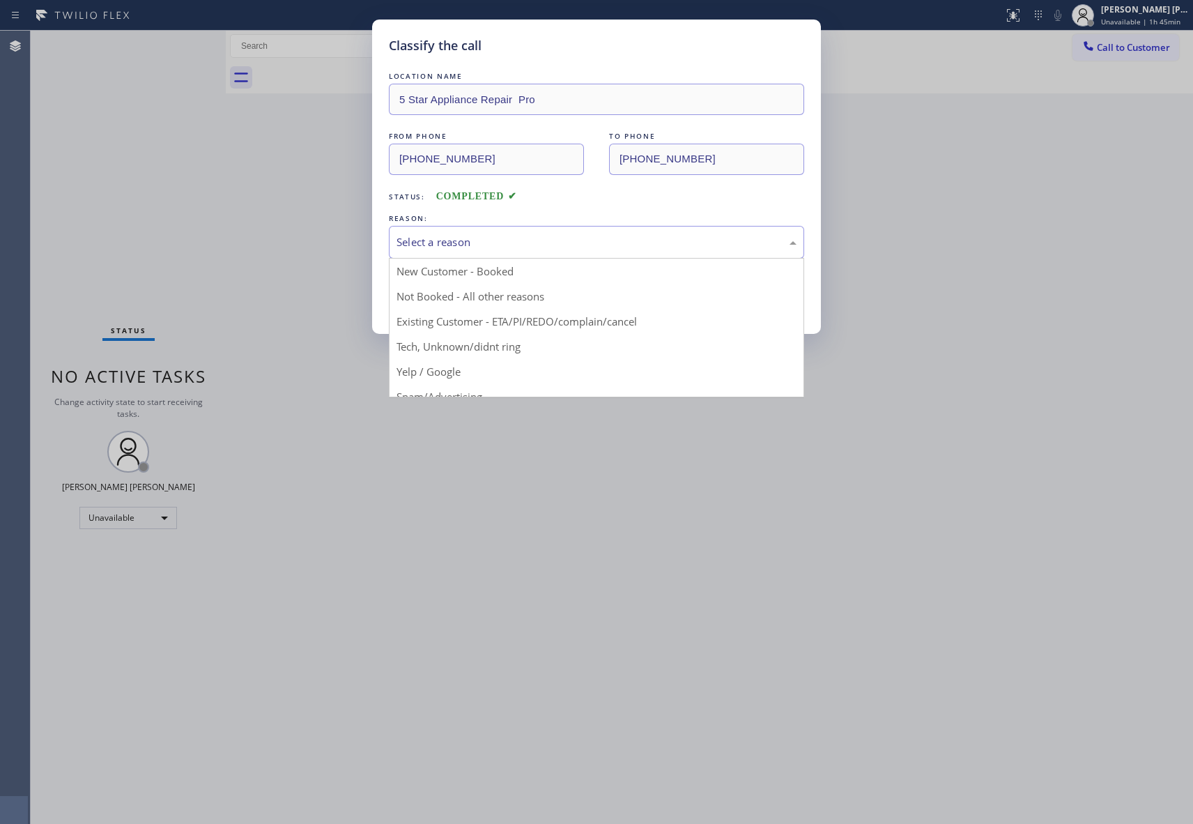
click at [532, 238] on div "Select a reason" at bounding box center [597, 242] width 400 height 16
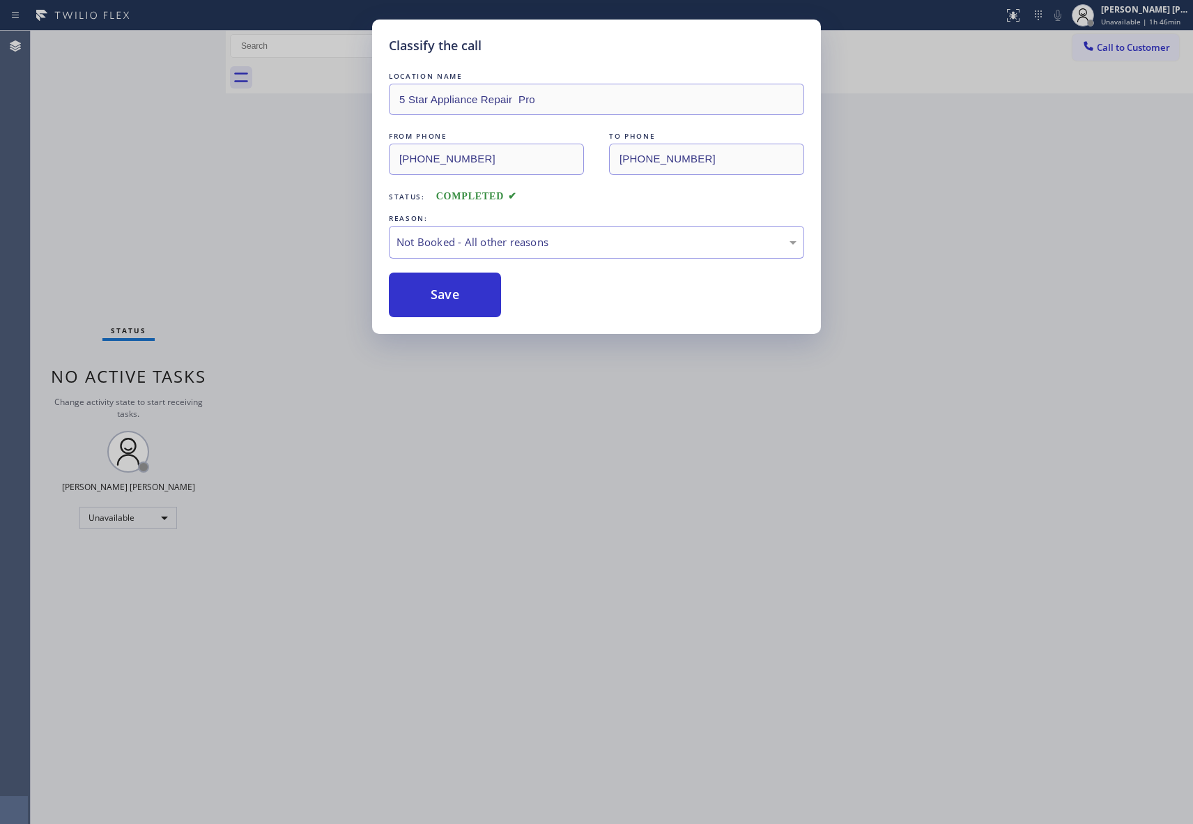
click at [422, 297] on button "Save" at bounding box center [445, 295] width 112 height 45
click at [422, 296] on button "Save" at bounding box center [445, 295] width 112 height 45
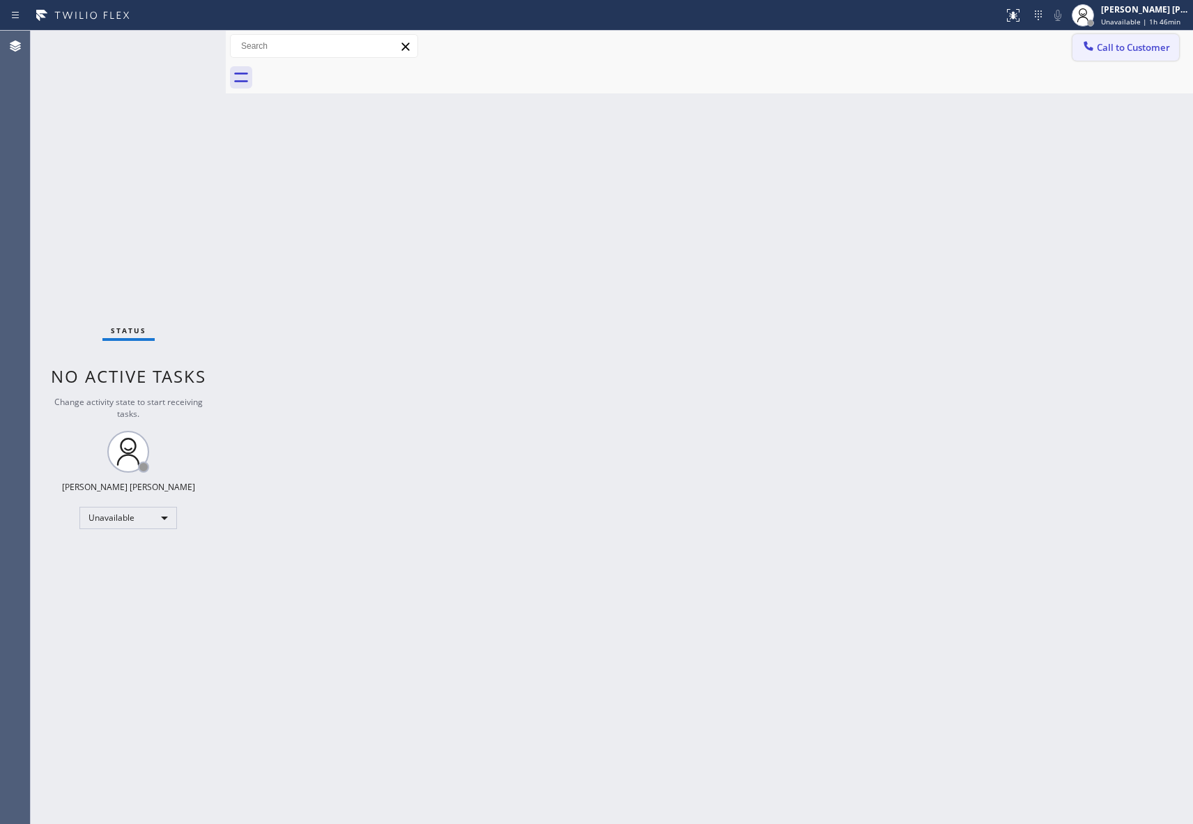
click at [1130, 45] on span "Call to Customer" at bounding box center [1133, 47] width 73 height 13
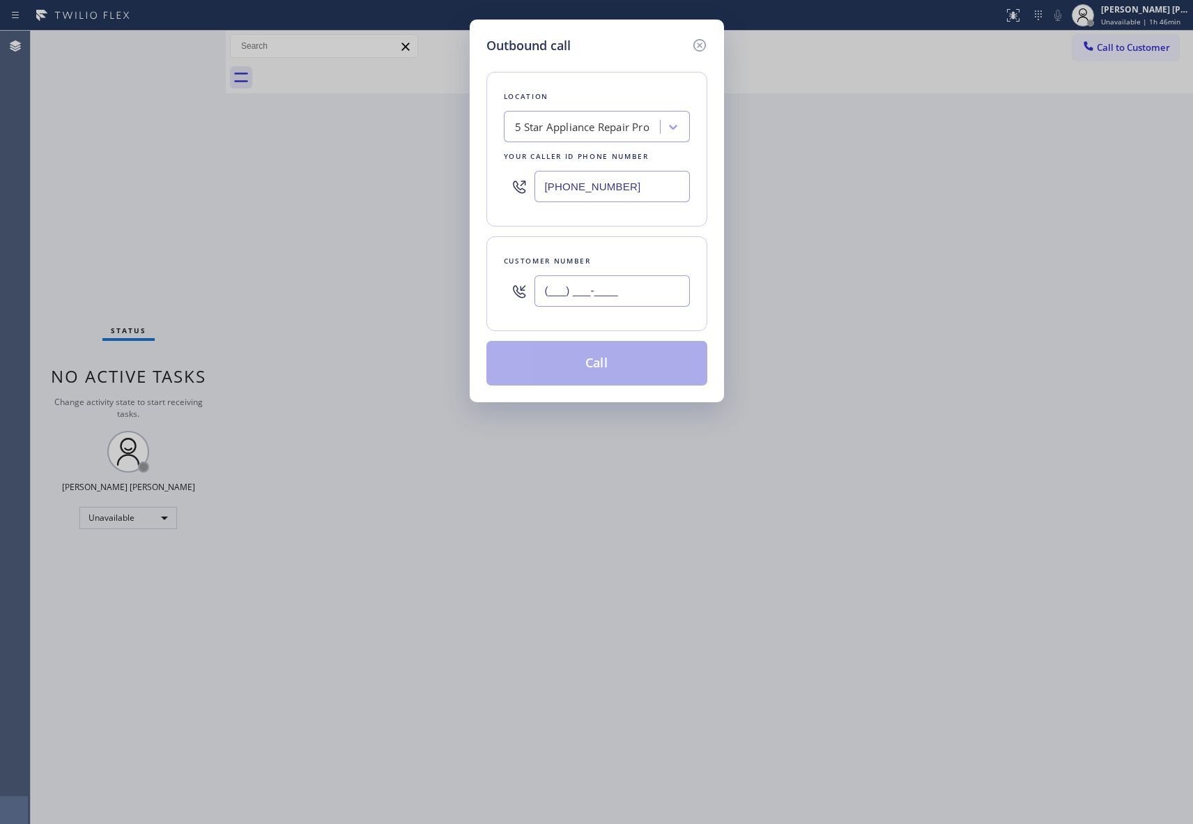
click at [609, 298] on input "(___) ___-____" at bounding box center [612, 290] width 155 height 31
click at [603, 374] on button "Call" at bounding box center [596, 363] width 221 height 45
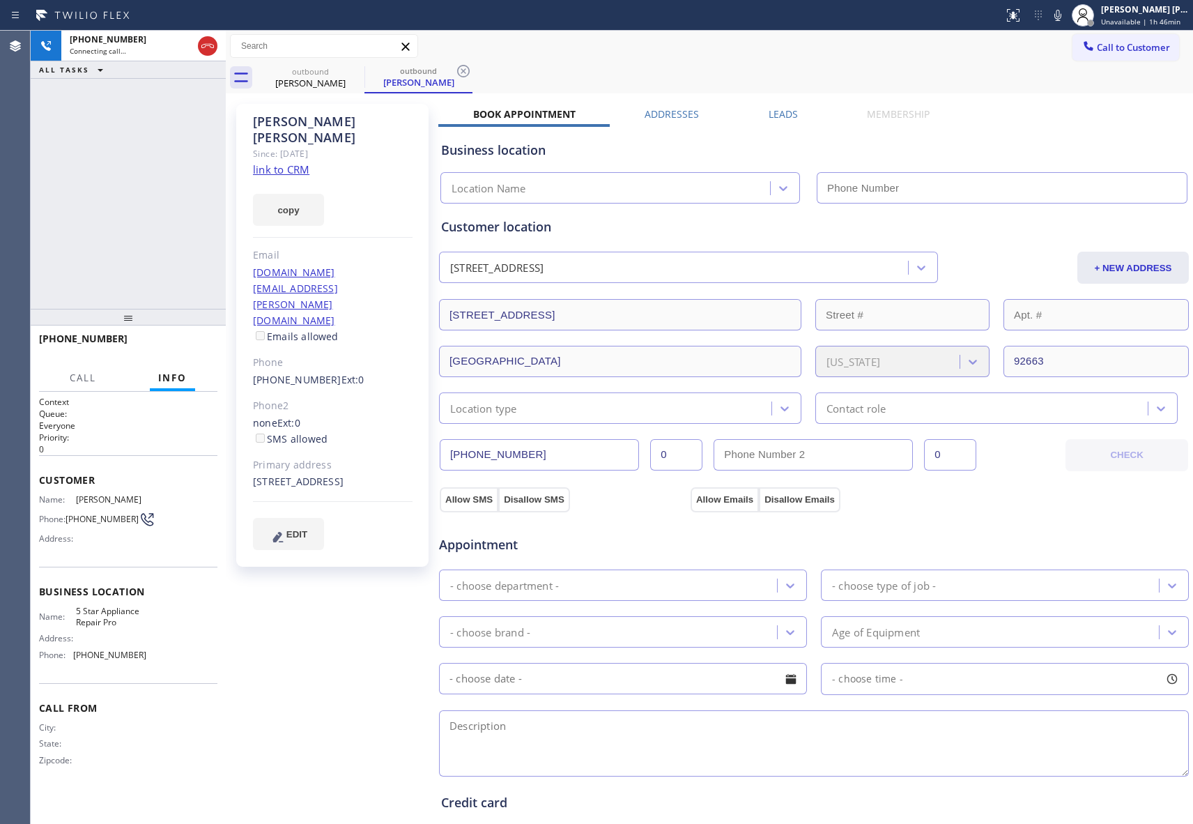
click at [781, 112] on label "Leads" at bounding box center [783, 113] width 29 height 13
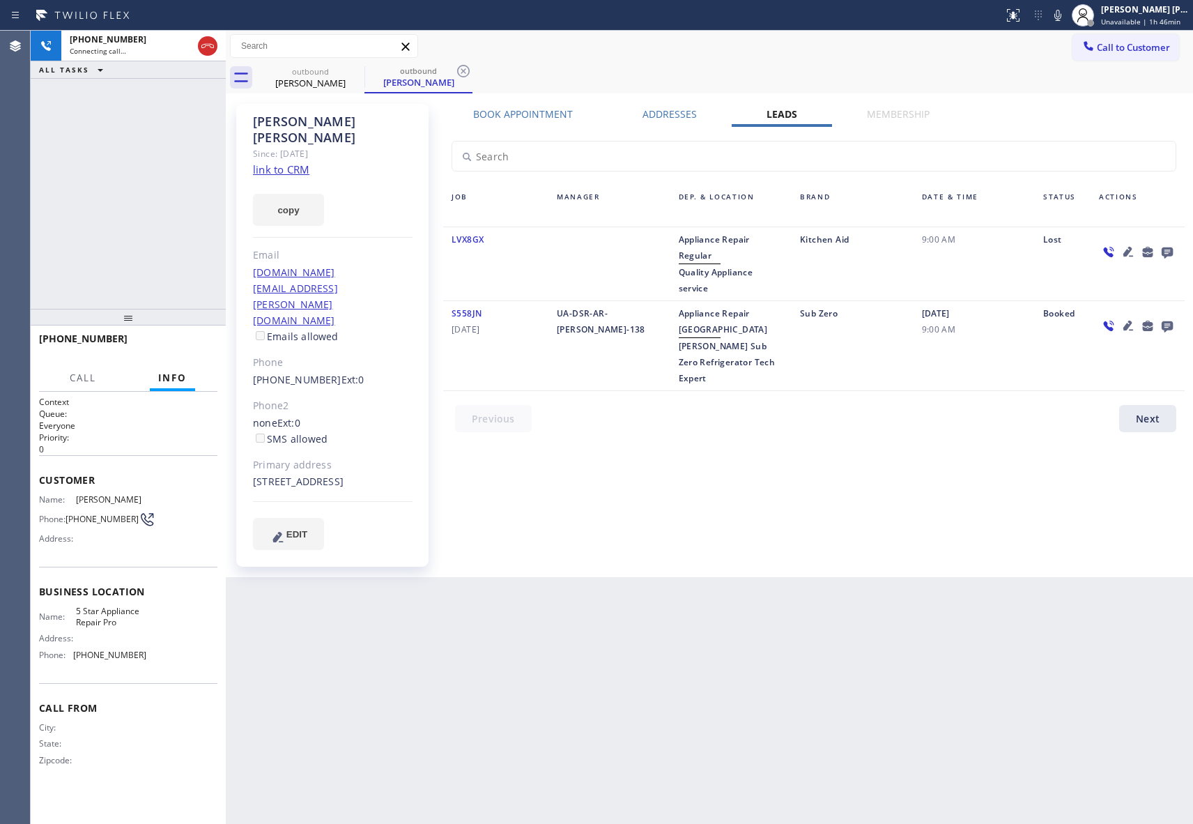
click at [1165, 254] on icon at bounding box center [1167, 252] width 11 height 11
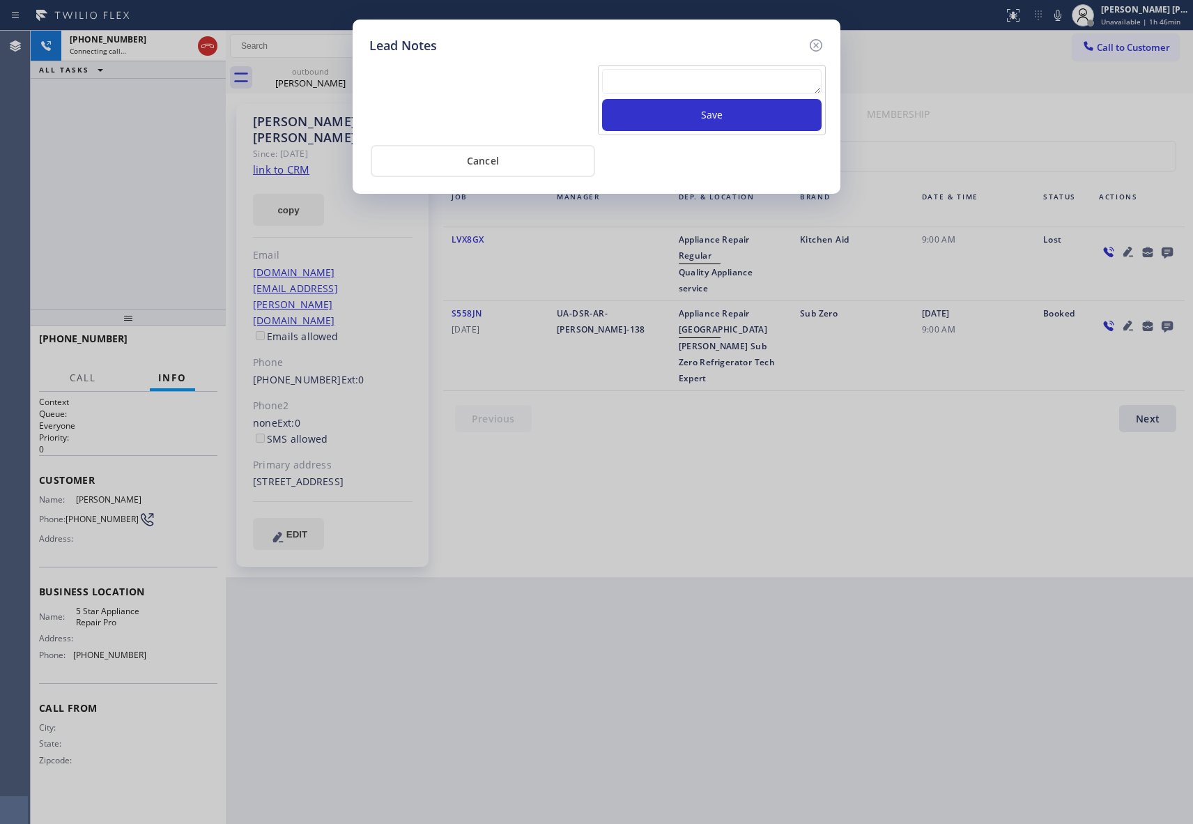
click at [679, 68] on div "Save" at bounding box center [712, 100] width 228 height 70
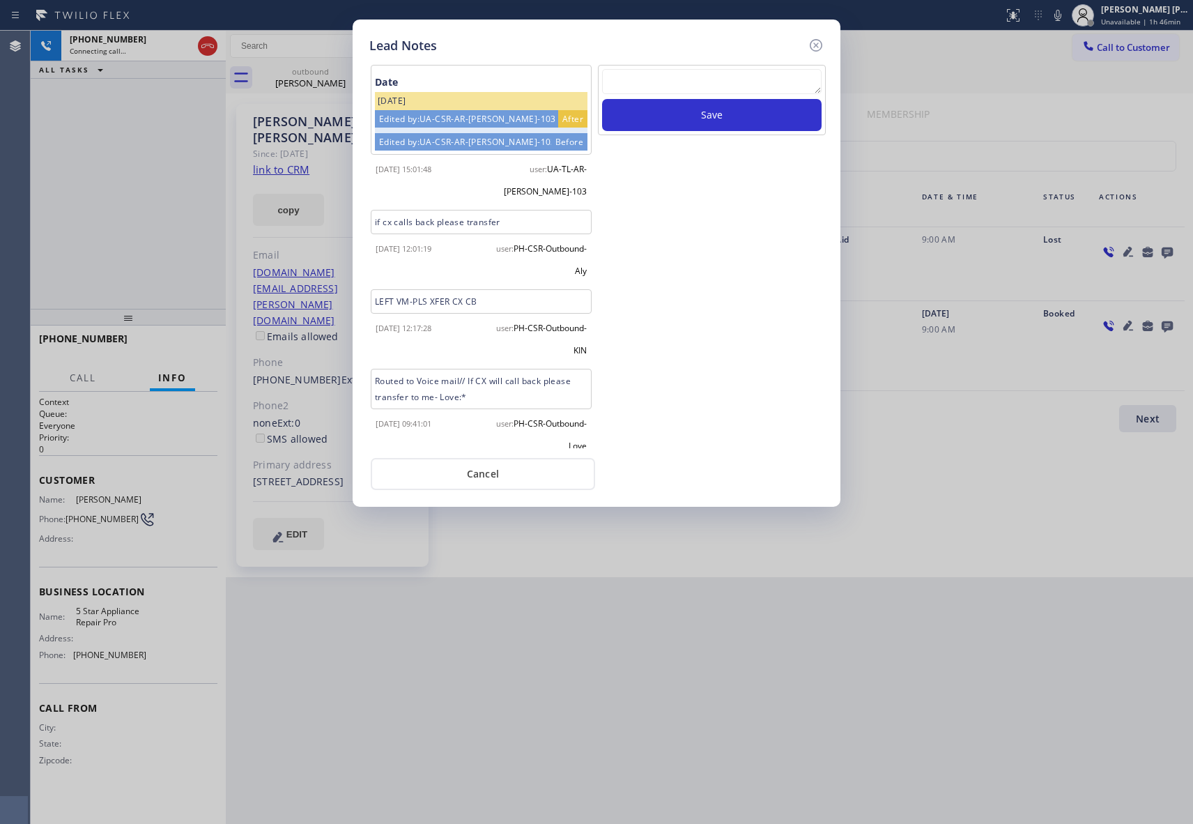
click at [703, 76] on textarea at bounding box center [712, 81] width 220 height 25
click at [716, 120] on button "Save" at bounding box center [712, 115] width 220 height 32
drag, startPoint x: 821, startPoint y: 43, endPoint x: 385, endPoint y: 93, distance: 438.5
click at [820, 43] on icon at bounding box center [816, 45] width 17 height 17
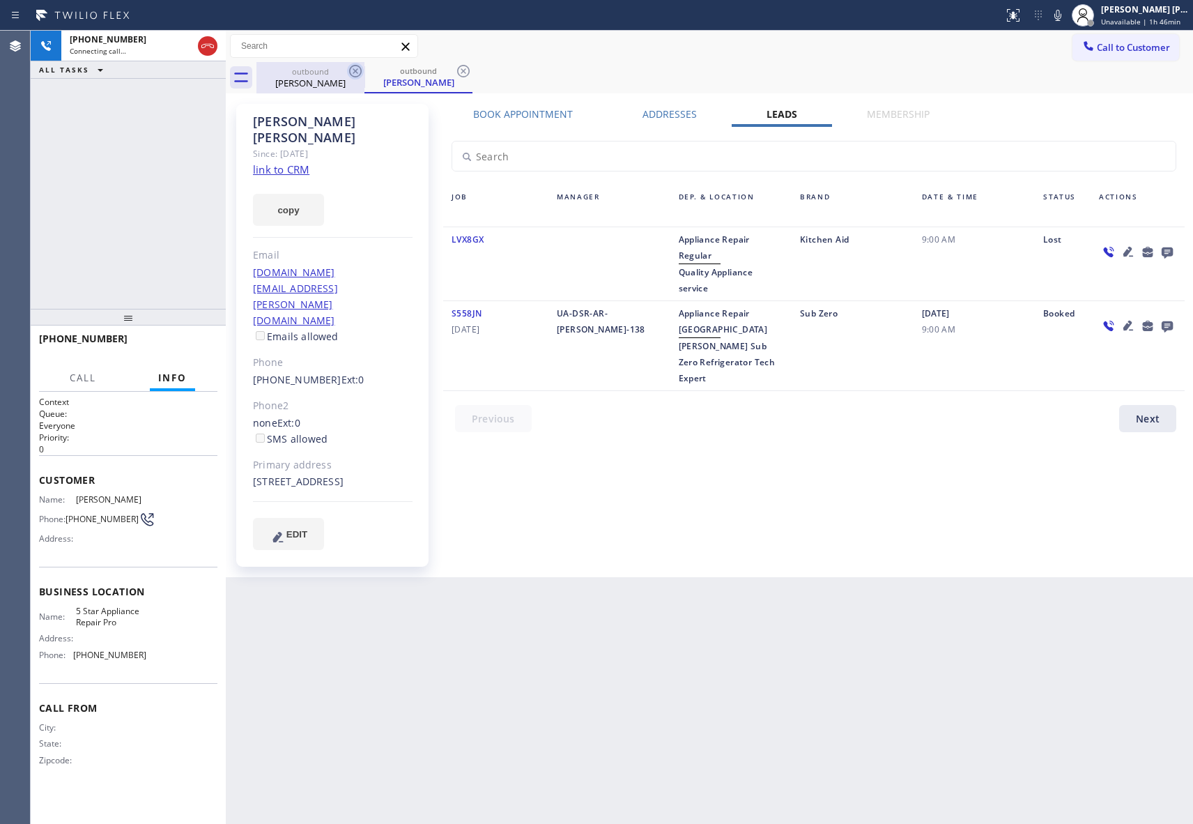
click at [347, 76] on icon at bounding box center [355, 71] width 17 height 17
click at [360, 71] on icon at bounding box center [355, 71] width 17 height 17
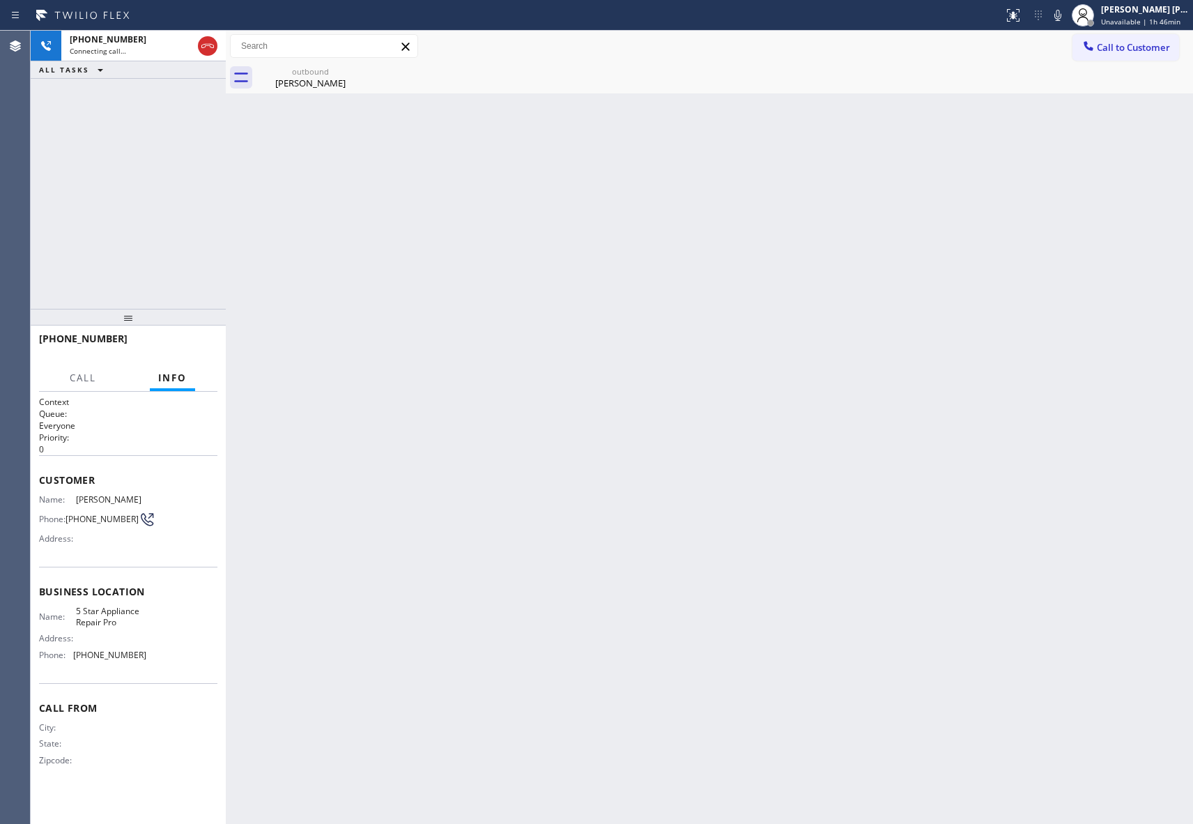
click at [360, 71] on div "outbound [PERSON_NAME]" at bounding box center [310, 77] width 108 height 31
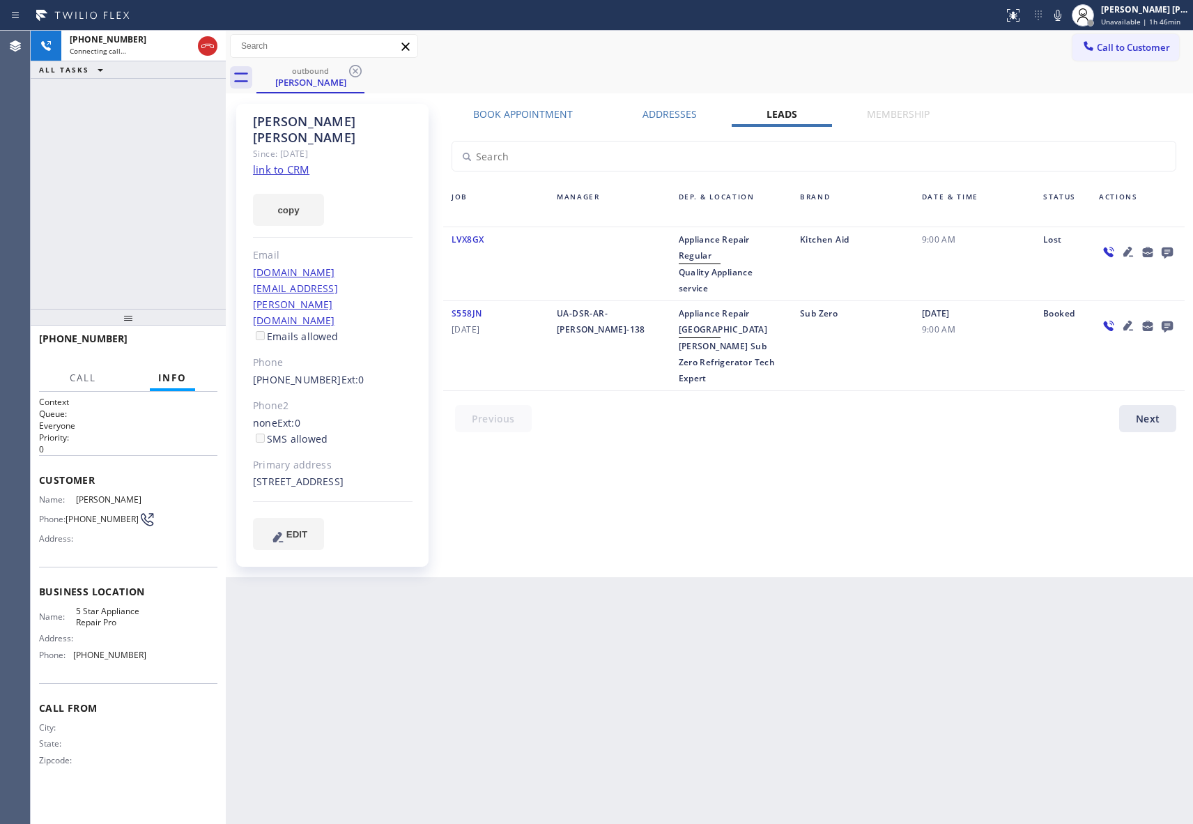
click at [360, 71] on icon at bounding box center [355, 71] width 17 height 17
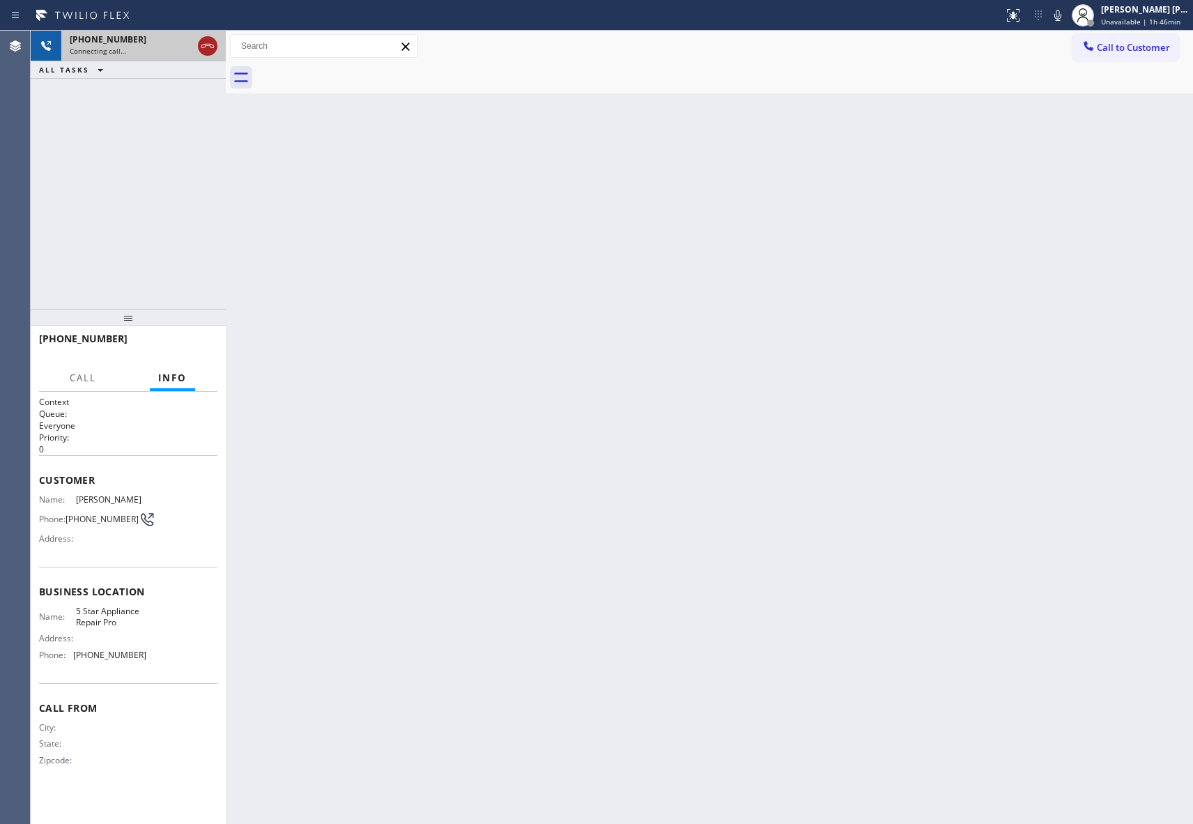
click at [205, 46] on icon at bounding box center [207, 46] width 13 height 4
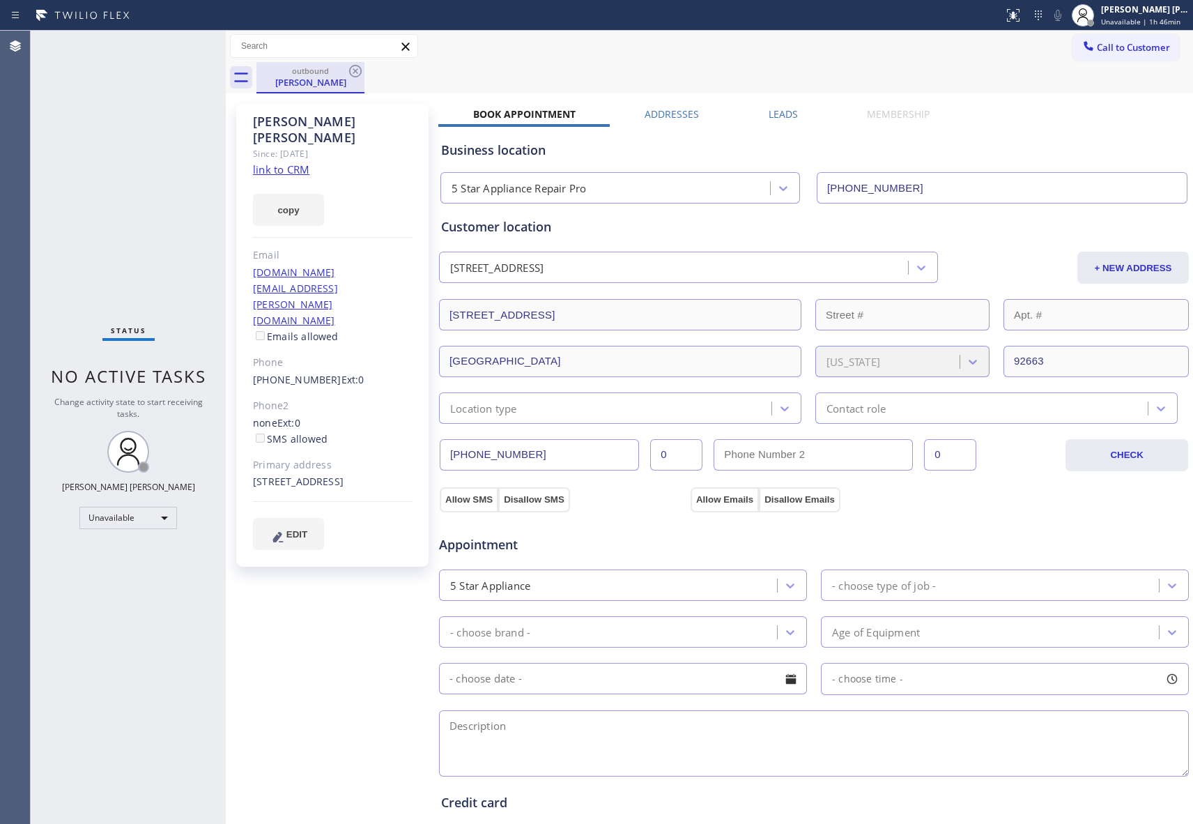
drag, startPoint x: 377, startPoint y: 71, endPoint x: 328, endPoint y: 77, distance: 49.8
click at [366, 72] on div "outbound [PERSON_NAME]" at bounding box center [724, 77] width 937 height 31
drag, startPoint x: 330, startPoint y: 77, endPoint x: 360, endPoint y: 68, distance: 31.8
click at [338, 77] on div "[PERSON_NAME]" at bounding box center [310, 82] width 105 height 13
click at [360, 68] on icon at bounding box center [355, 71] width 13 height 13
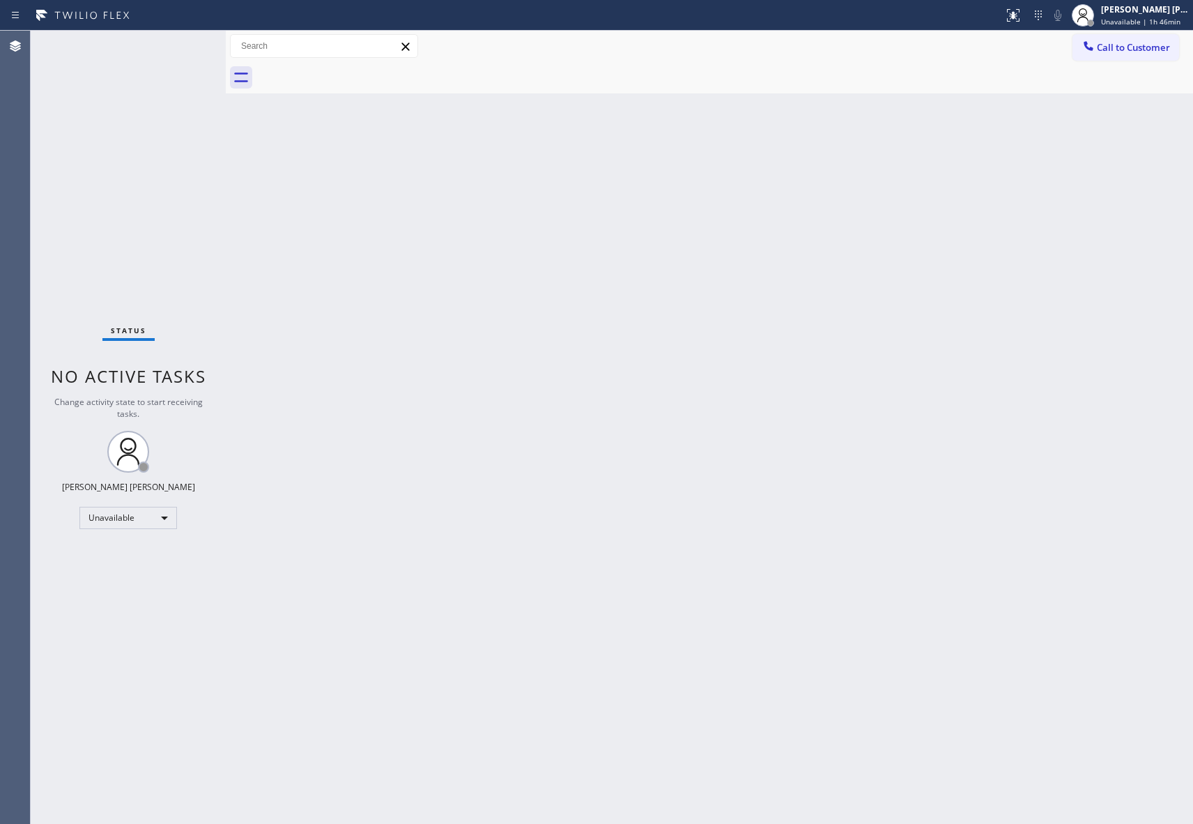
click at [358, 68] on div at bounding box center [724, 77] width 937 height 31
click at [1126, 48] on span "Call to Customer" at bounding box center [1133, 47] width 73 height 13
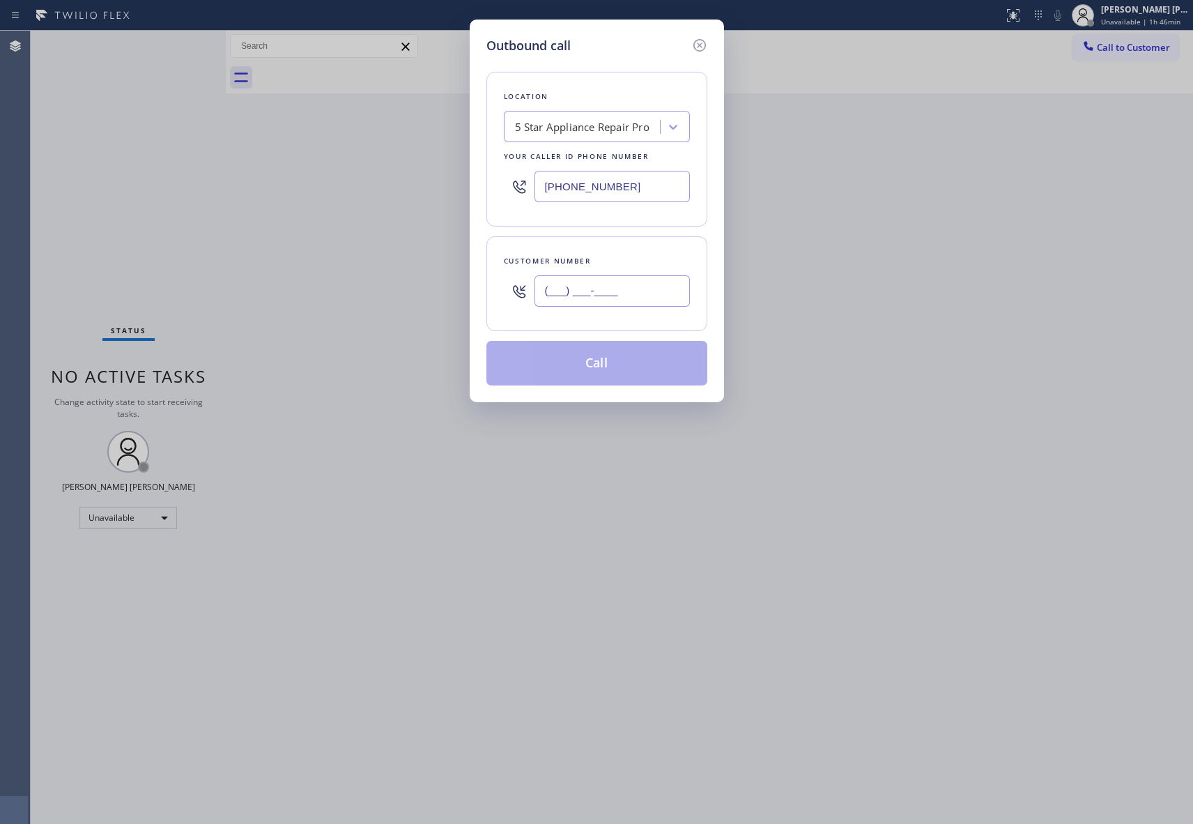
click at [650, 291] on input "(___) ___-____" at bounding box center [612, 290] width 155 height 31
click at [613, 358] on button "Call" at bounding box center [596, 363] width 221 height 45
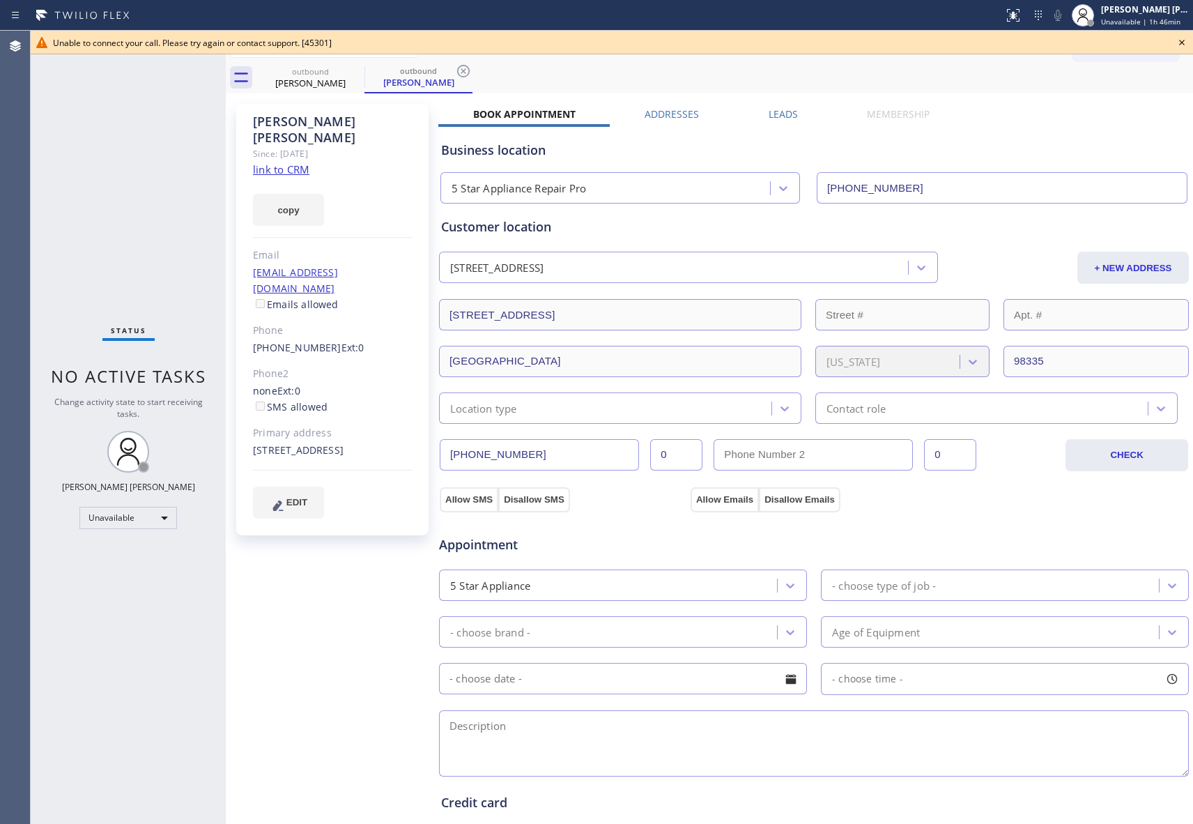
click at [1180, 43] on icon at bounding box center [1182, 42] width 17 height 17
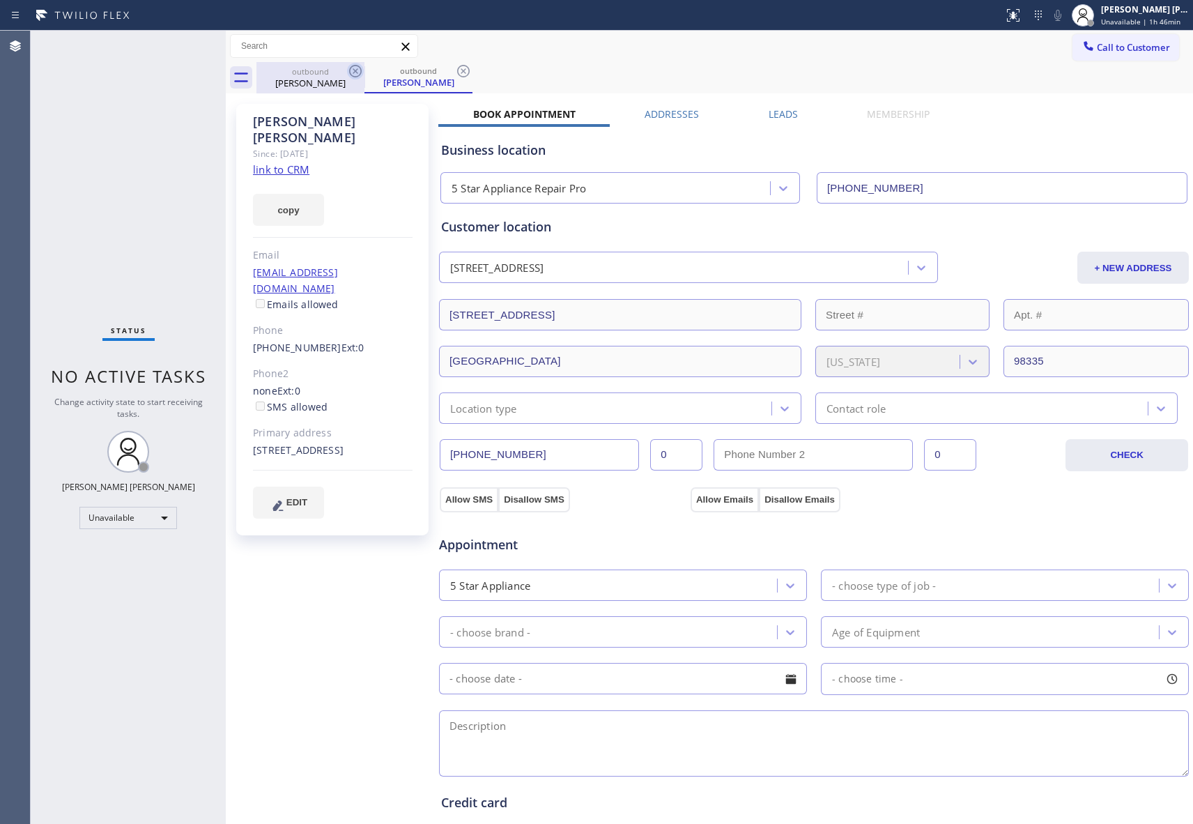
click at [344, 68] on div "outbound" at bounding box center [310, 71] width 105 height 10
click at [352, 68] on icon at bounding box center [355, 71] width 17 height 17
click at [0, 0] on icon at bounding box center [0, 0] width 0 height 0
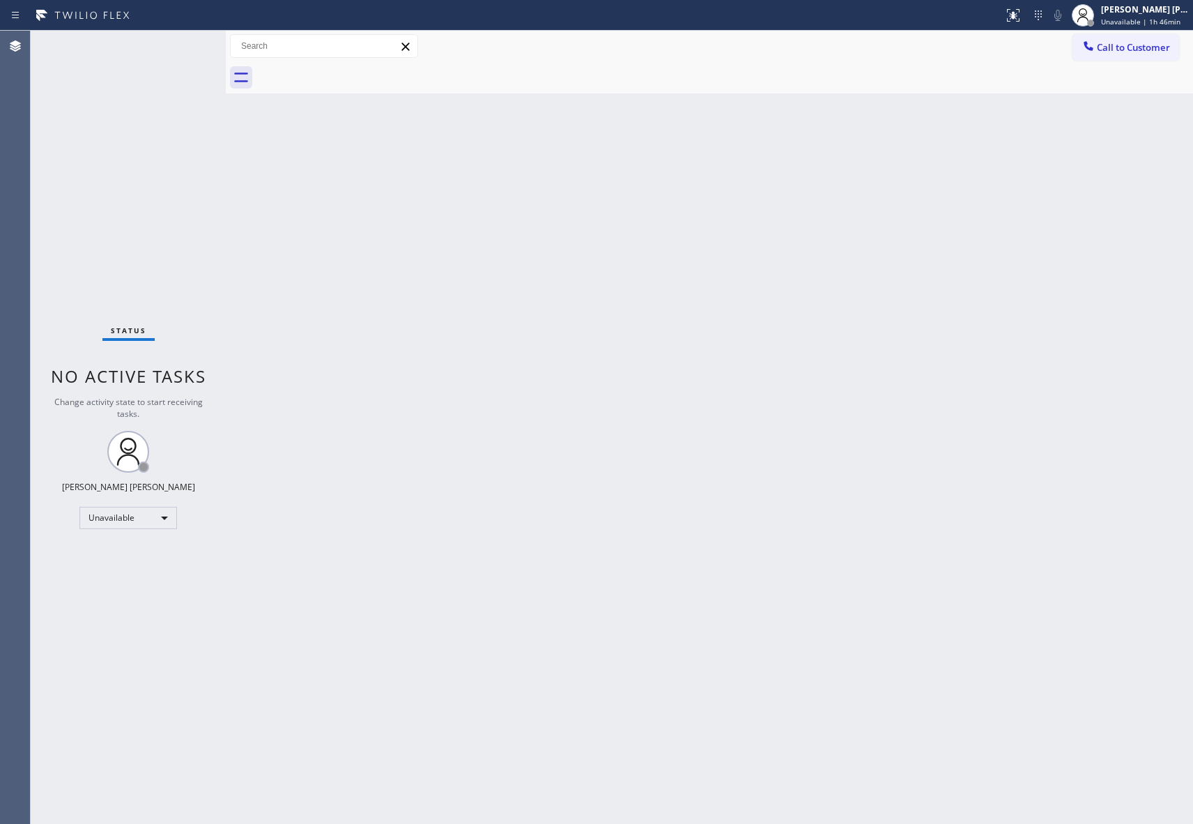
click at [354, 68] on div at bounding box center [724, 77] width 937 height 31
click at [1132, 17] on span "Unavailable | 2h 3min" at bounding box center [1138, 22] width 75 height 10
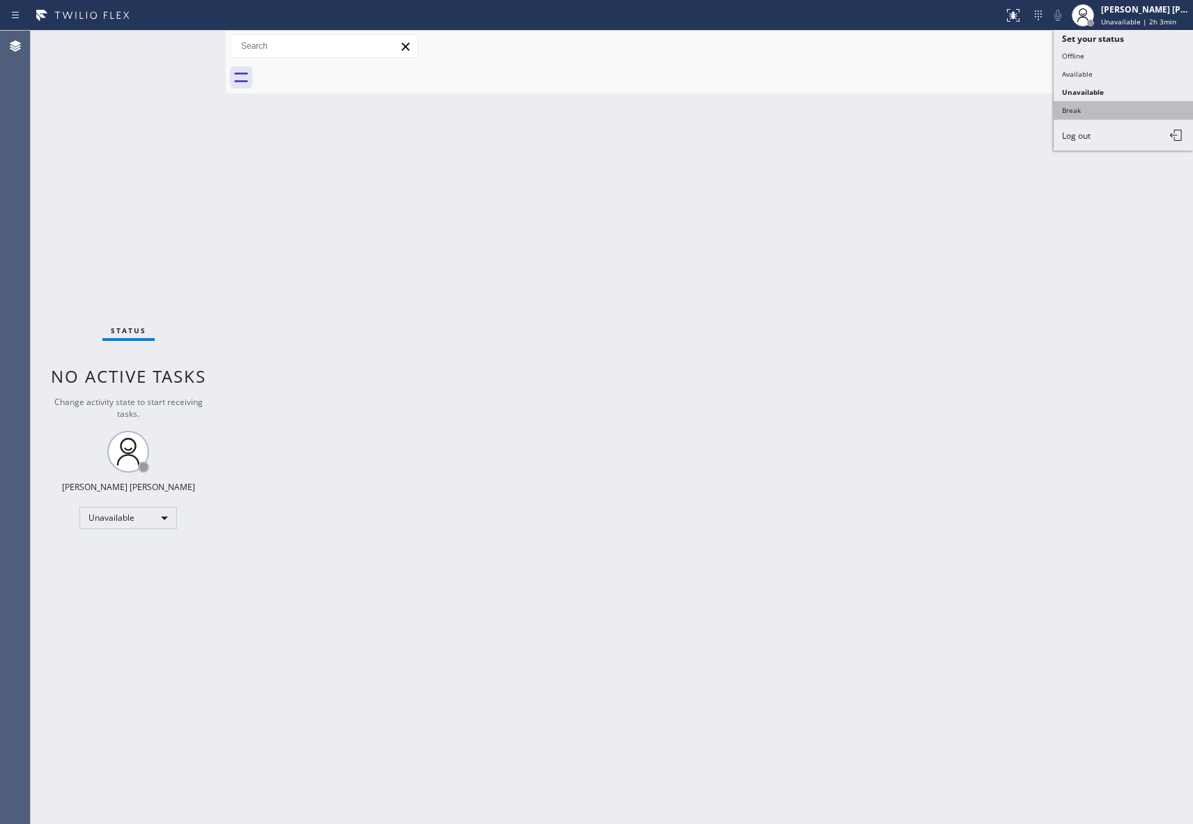
click at [1077, 101] on button "Break" at bounding box center [1123, 110] width 139 height 18
click at [1119, 34] on button "Call to Customer" at bounding box center [1126, 47] width 107 height 26
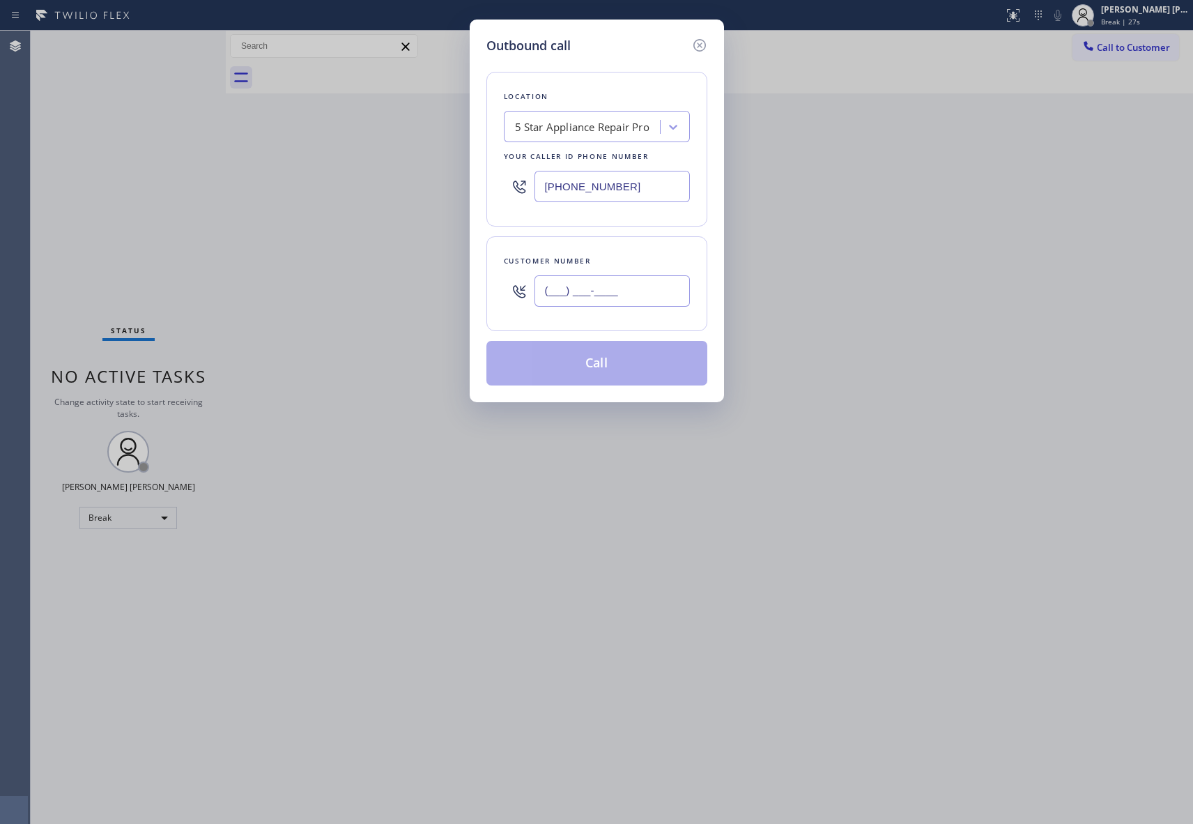
click at [586, 307] on input "(___) ___-____" at bounding box center [612, 290] width 155 height 31
click at [600, 360] on button "Call" at bounding box center [596, 363] width 221 height 45
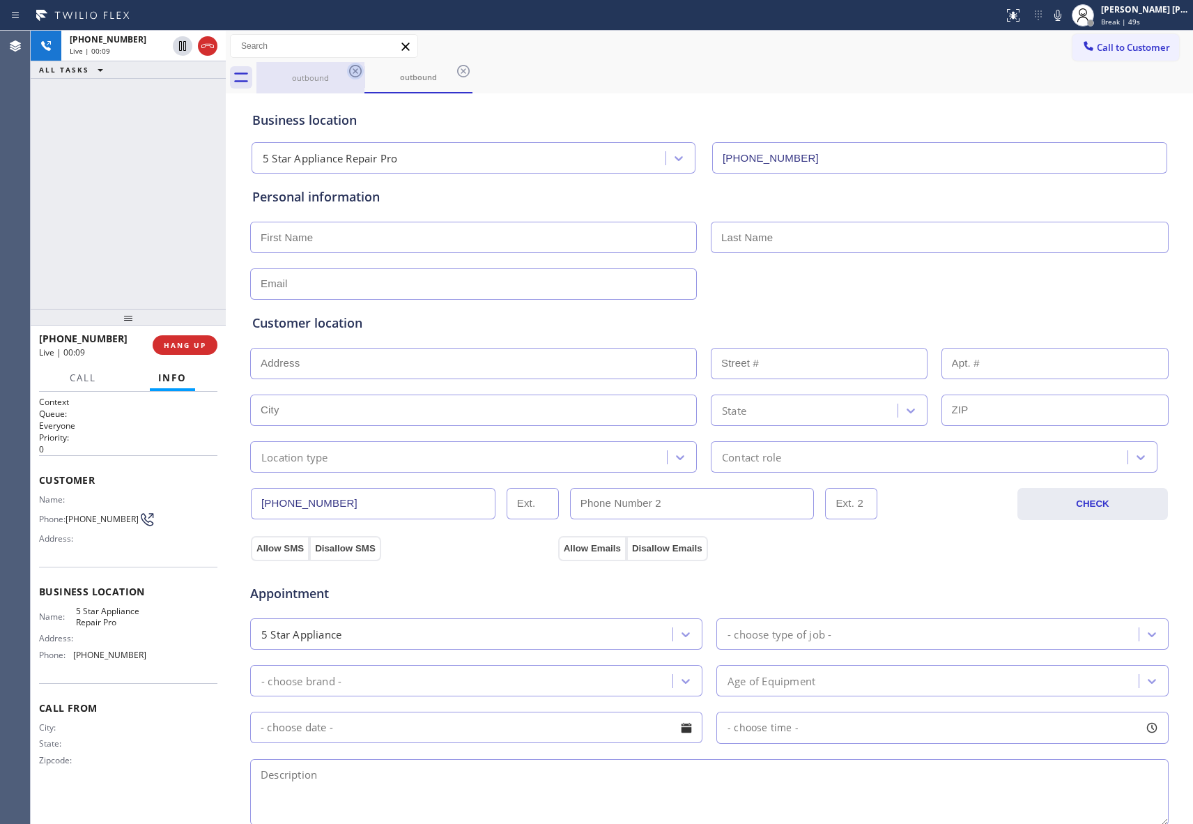
click at [360, 67] on icon at bounding box center [355, 71] width 17 height 17
click at [365, 67] on div "outbound" at bounding box center [419, 77] width 108 height 31
click at [360, 67] on icon at bounding box center [355, 71] width 17 height 17
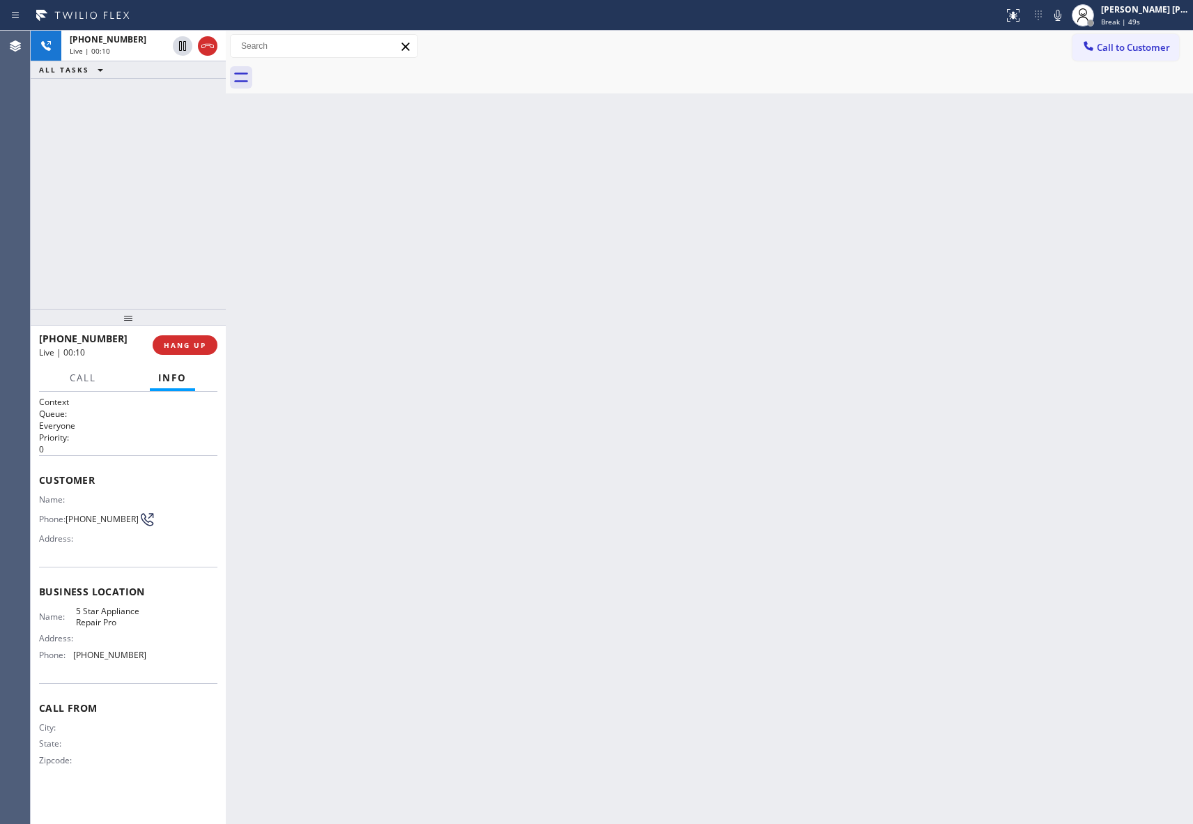
click at [360, 67] on div at bounding box center [724, 77] width 937 height 31
click at [213, 42] on icon at bounding box center [207, 46] width 17 height 17
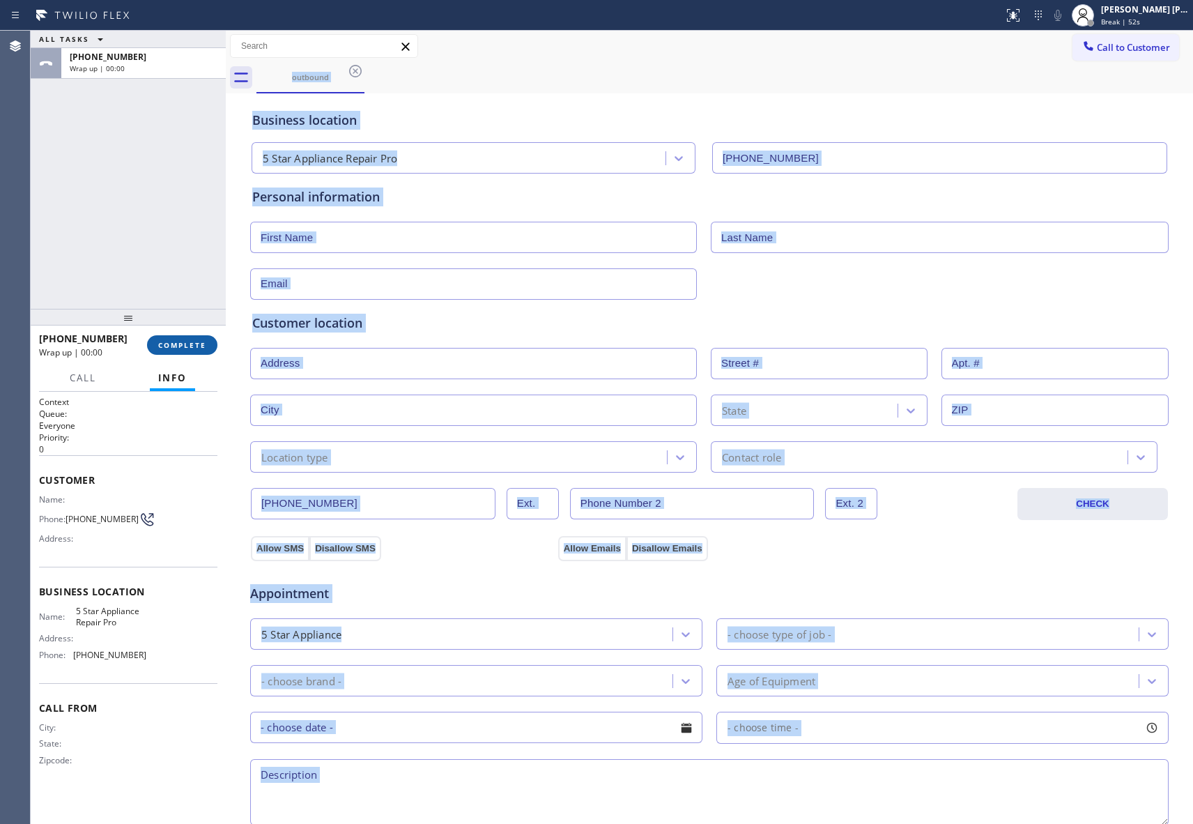
click at [187, 353] on button "COMPLETE" at bounding box center [182, 345] width 70 height 20
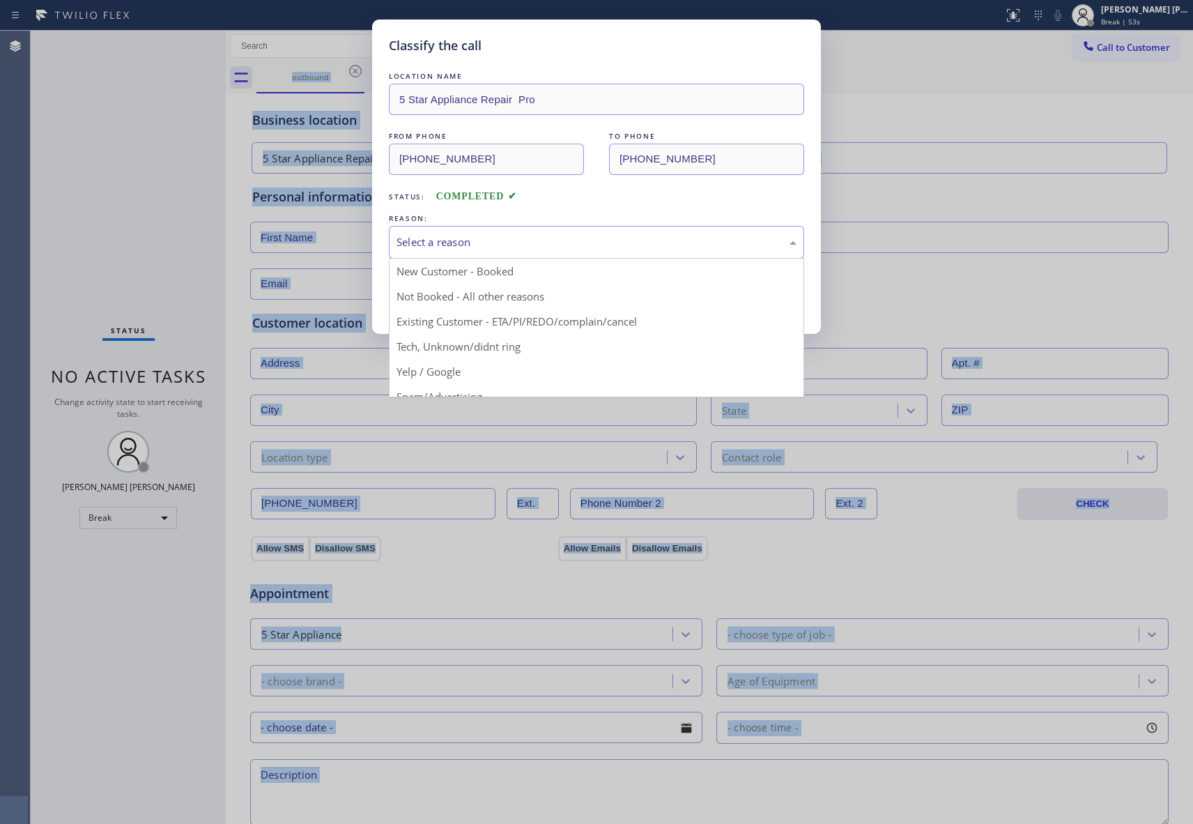
click at [494, 249] on div "Select a reason" at bounding box center [597, 242] width 400 height 16
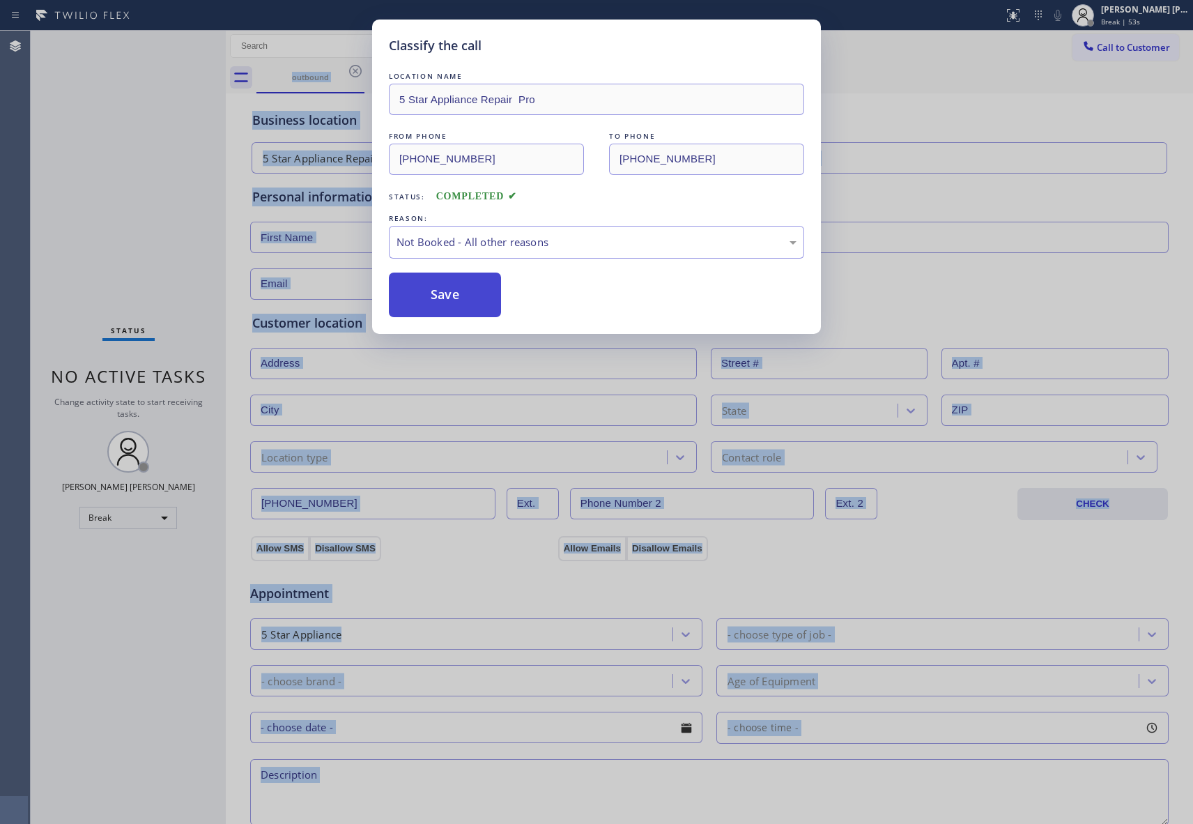
click at [453, 300] on button "Save" at bounding box center [445, 295] width 112 height 45
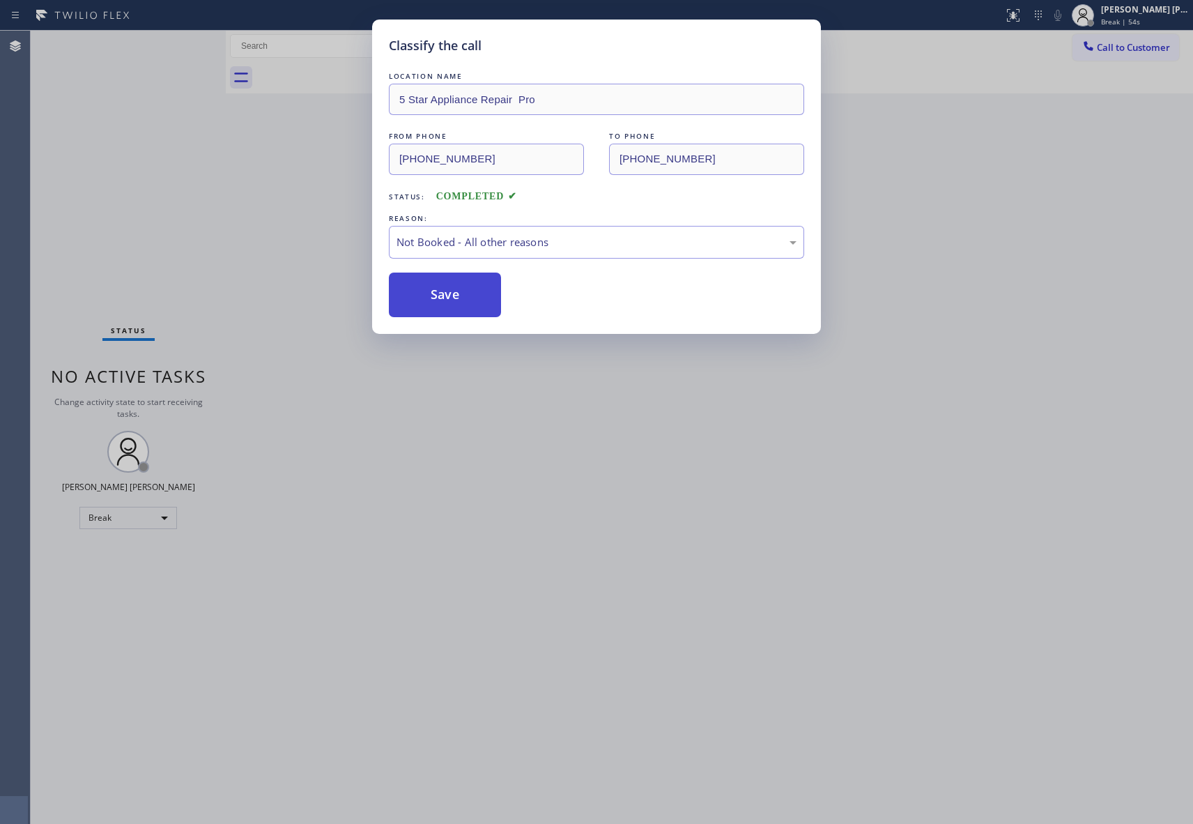
click at [453, 300] on button "Save" at bounding box center [445, 295] width 112 height 45
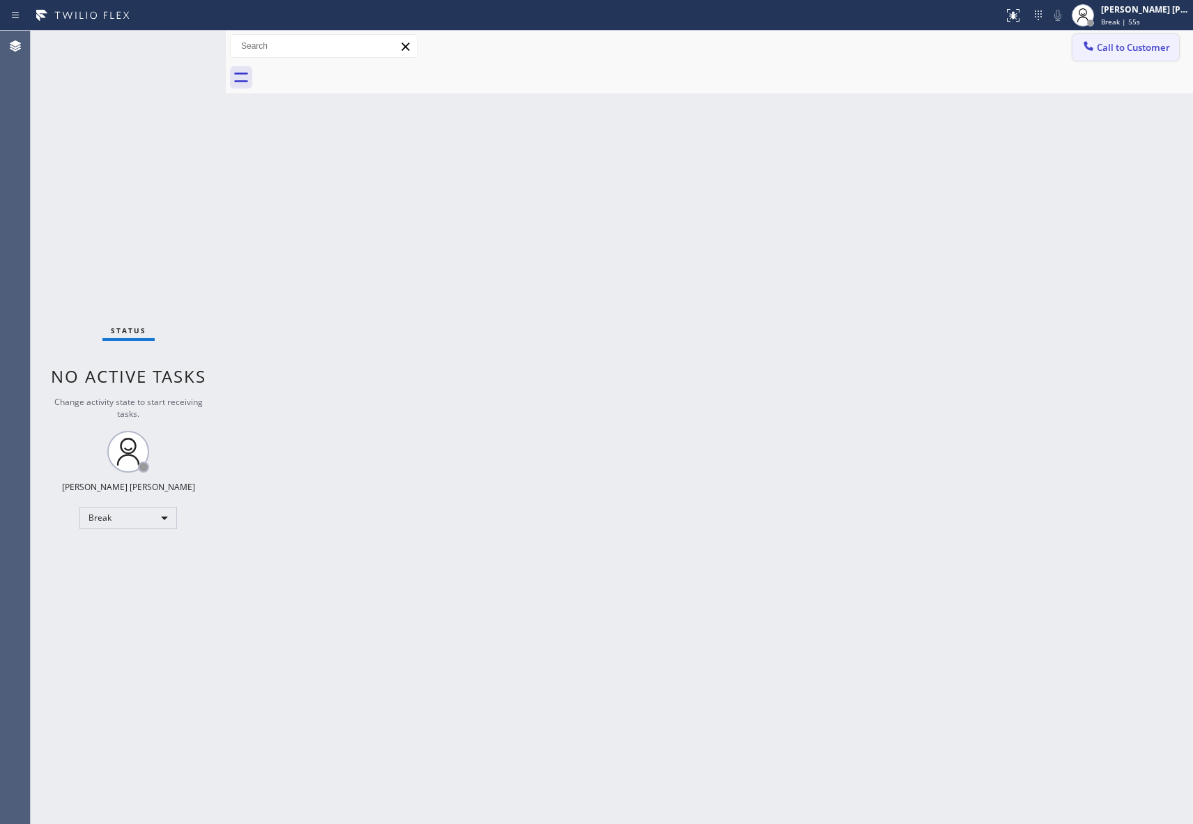
click at [1125, 49] on span "Call to Customer" at bounding box center [1133, 47] width 73 height 13
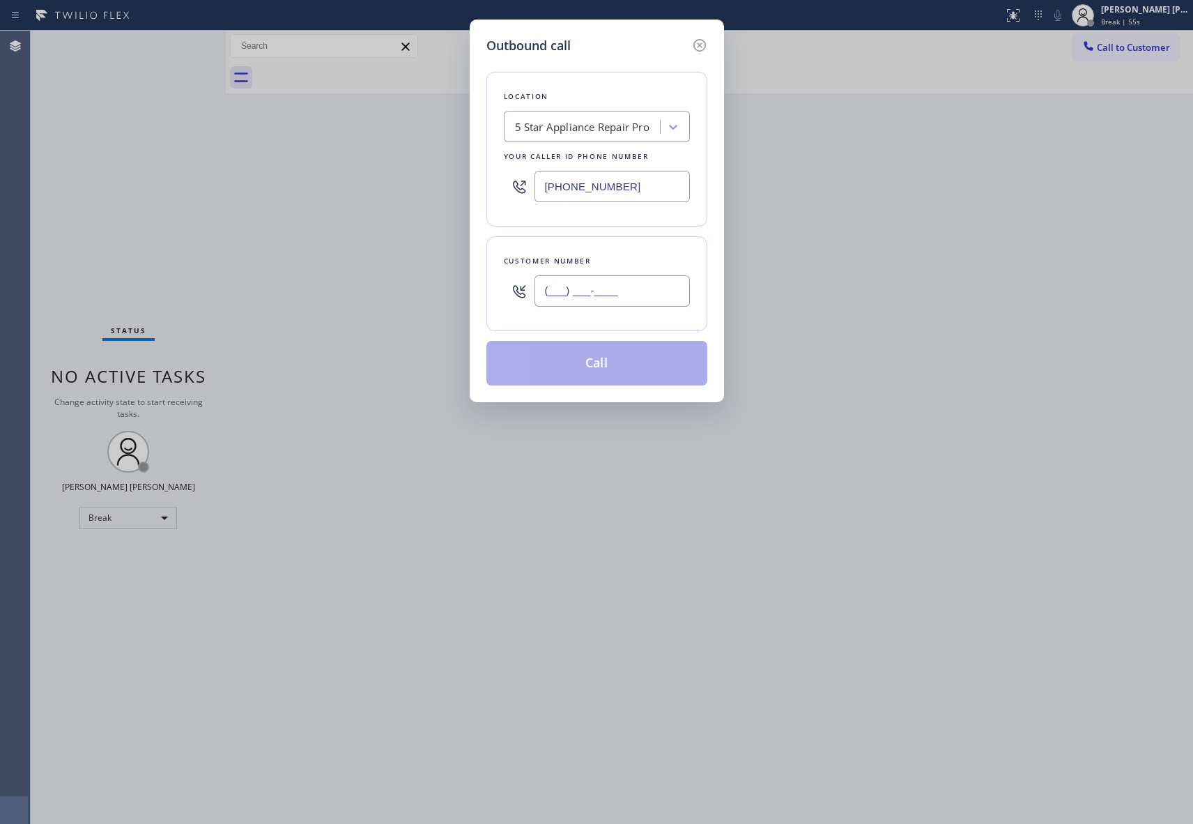
click at [651, 298] on input "(___) ___-____" at bounding box center [612, 290] width 155 height 31
click at [615, 354] on button "Call" at bounding box center [596, 363] width 221 height 45
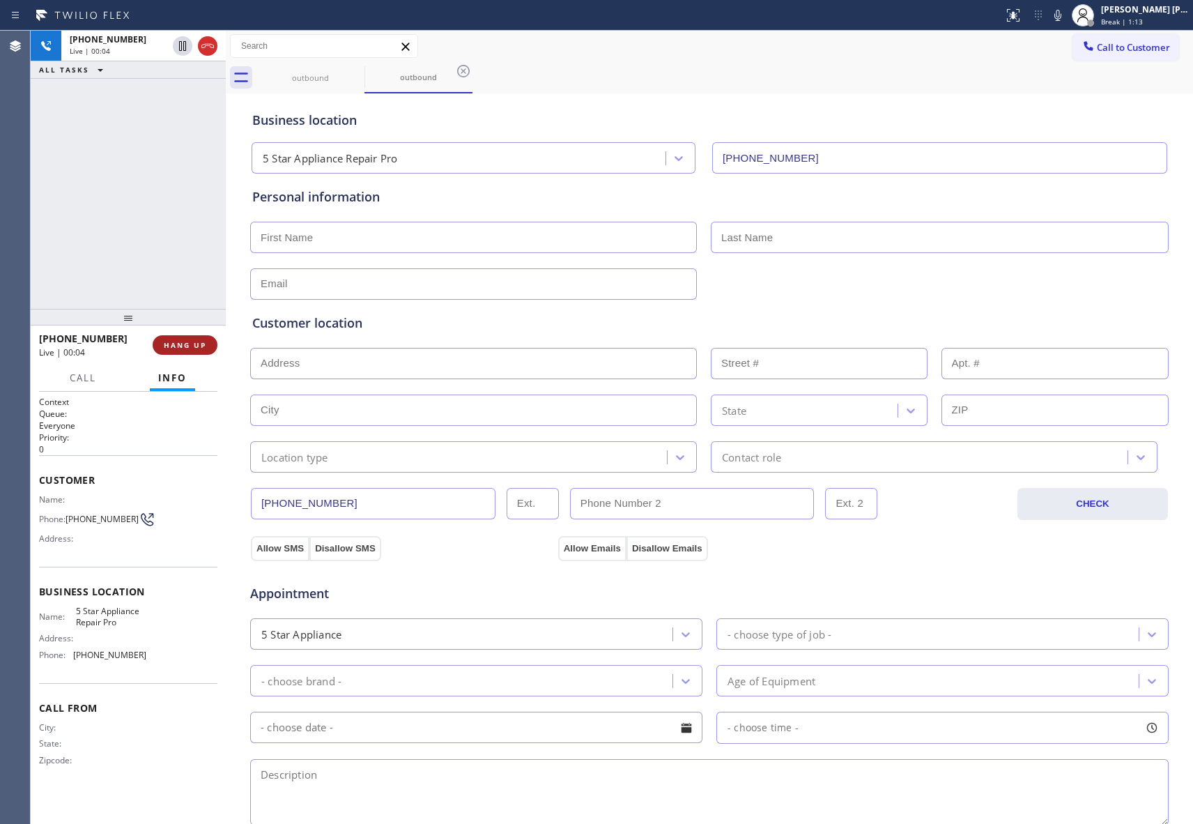
drag, startPoint x: 193, startPoint y: 338, endPoint x: 183, endPoint y: 338, distance: 10.5
click at [193, 338] on button "HANG UP" at bounding box center [185, 345] width 65 height 20
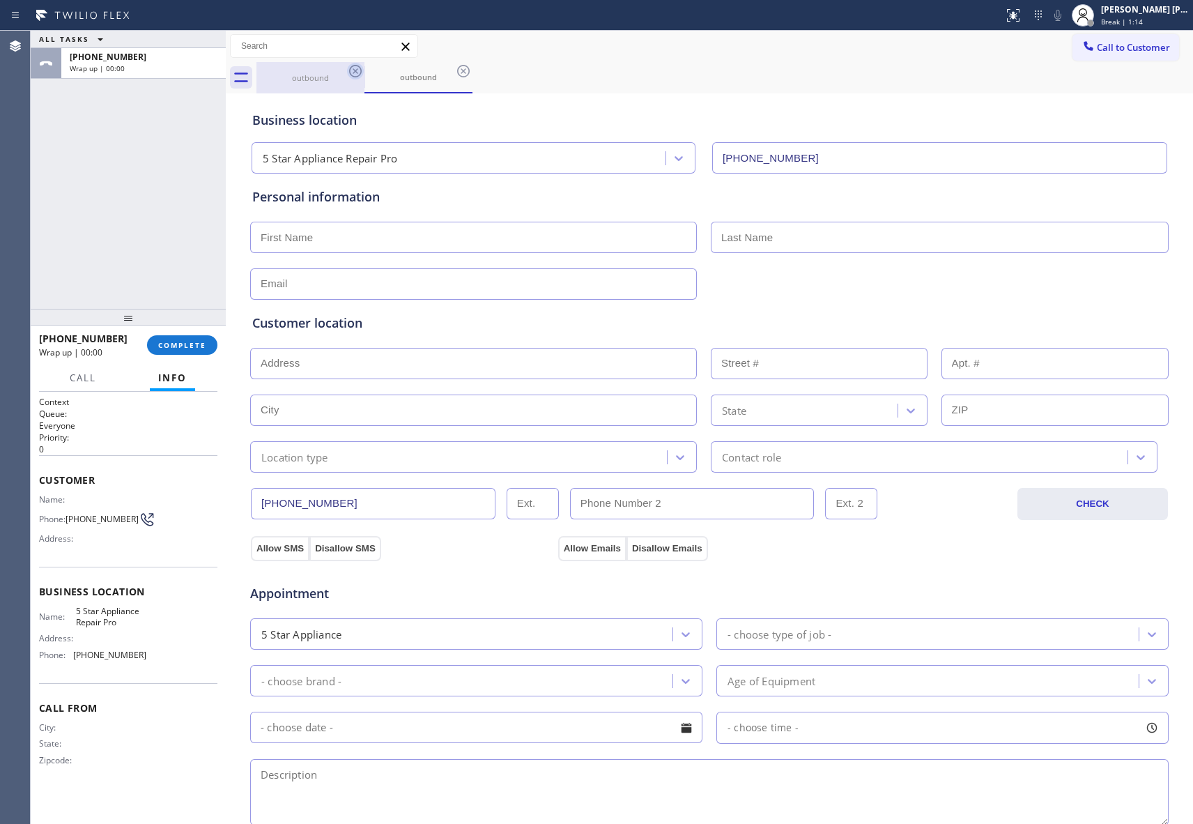
click at [361, 68] on icon at bounding box center [355, 71] width 17 height 17
click at [0, 0] on icon at bounding box center [0, 0] width 0 height 0
click at [455, 70] on icon at bounding box center [463, 71] width 17 height 17
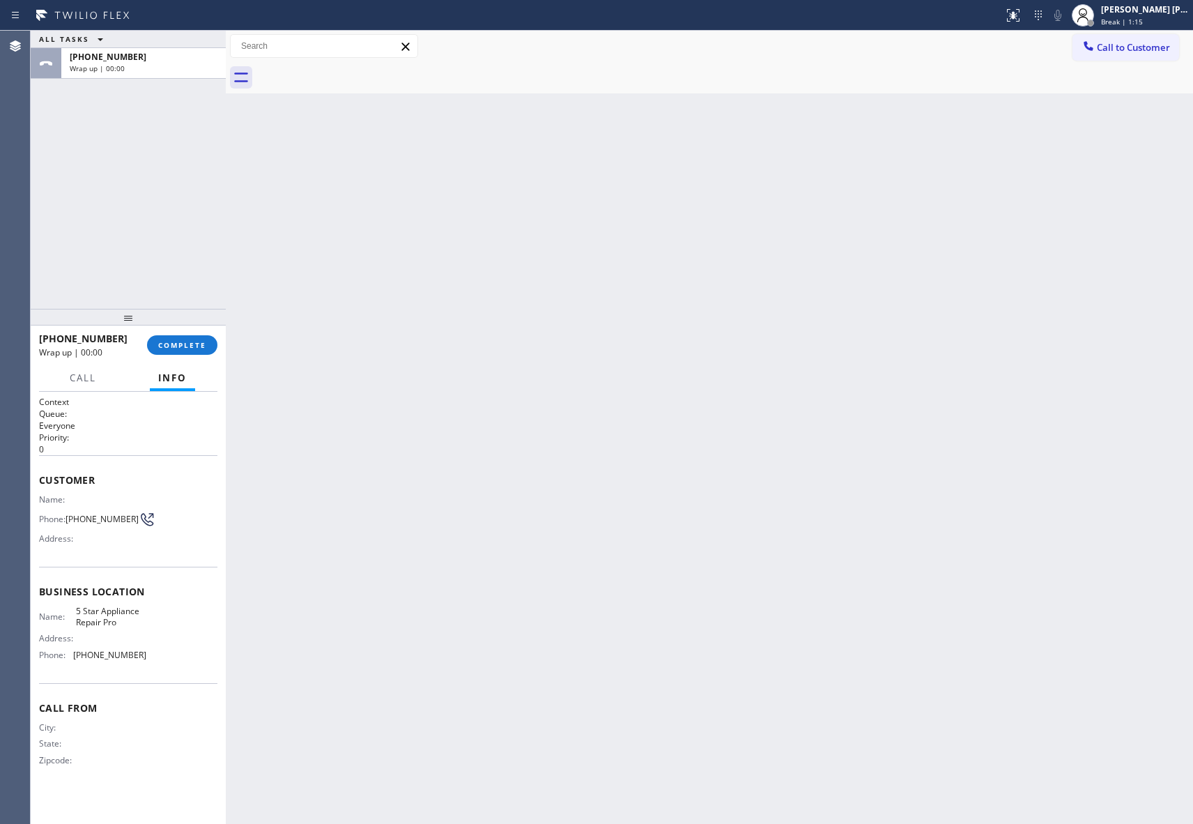
click at [358, 70] on div at bounding box center [724, 77] width 937 height 31
click at [177, 349] on button "COMPLETE" at bounding box center [182, 345] width 70 height 20
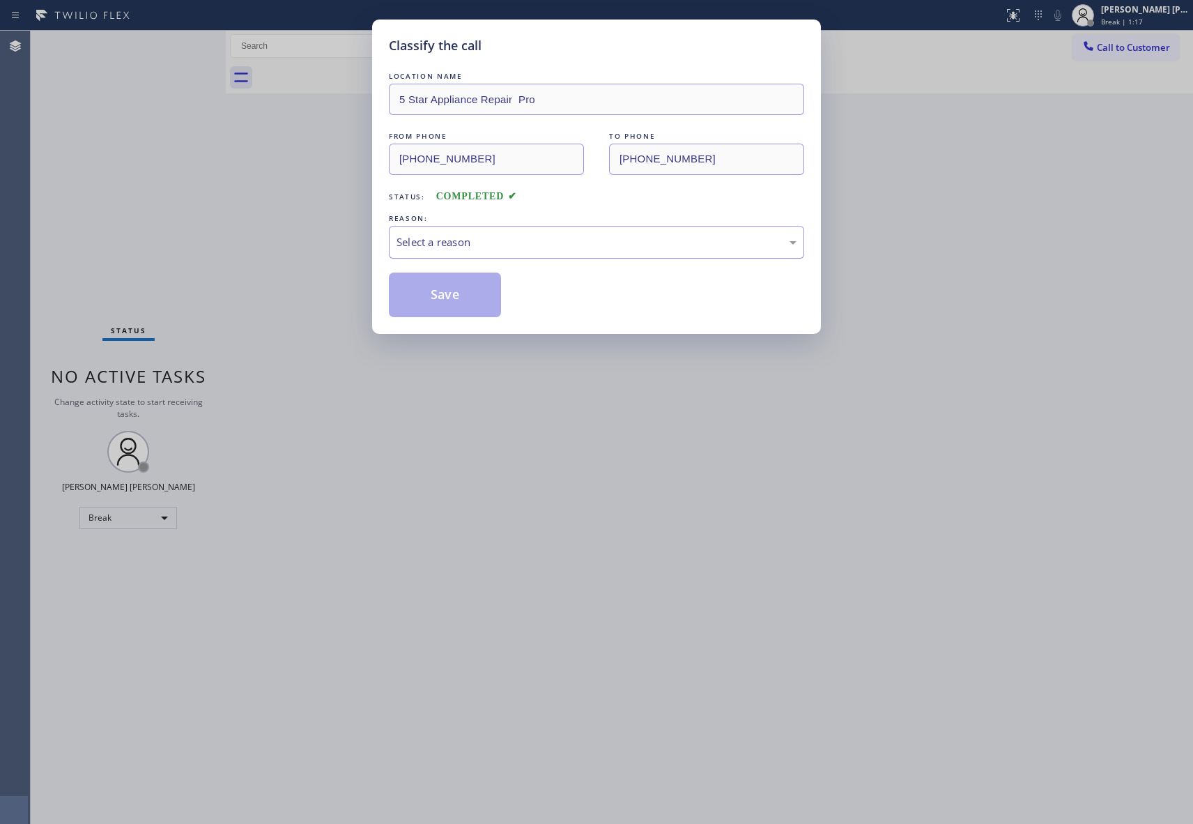
click at [493, 254] on div "Select a reason" at bounding box center [596, 242] width 415 height 33
click at [455, 293] on button "Save" at bounding box center [445, 295] width 112 height 45
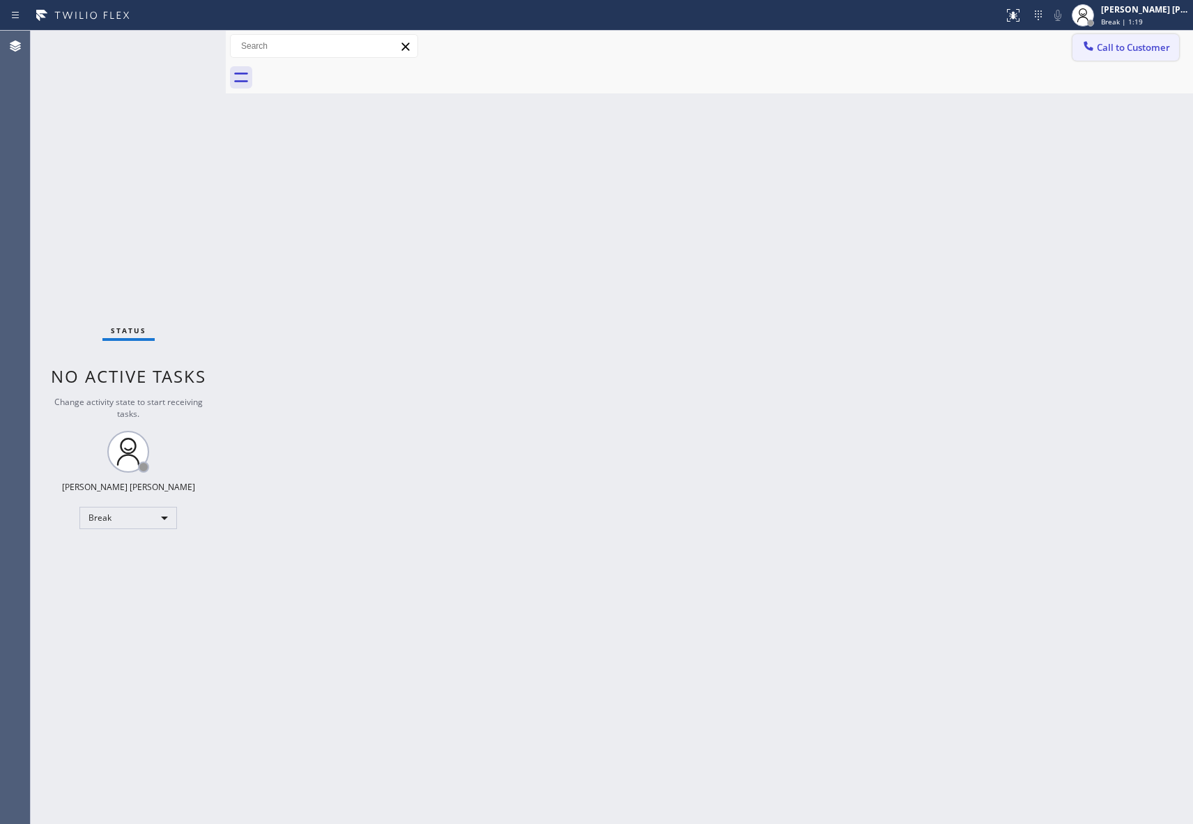
click at [1151, 51] on span "Call to Customer" at bounding box center [1133, 47] width 73 height 13
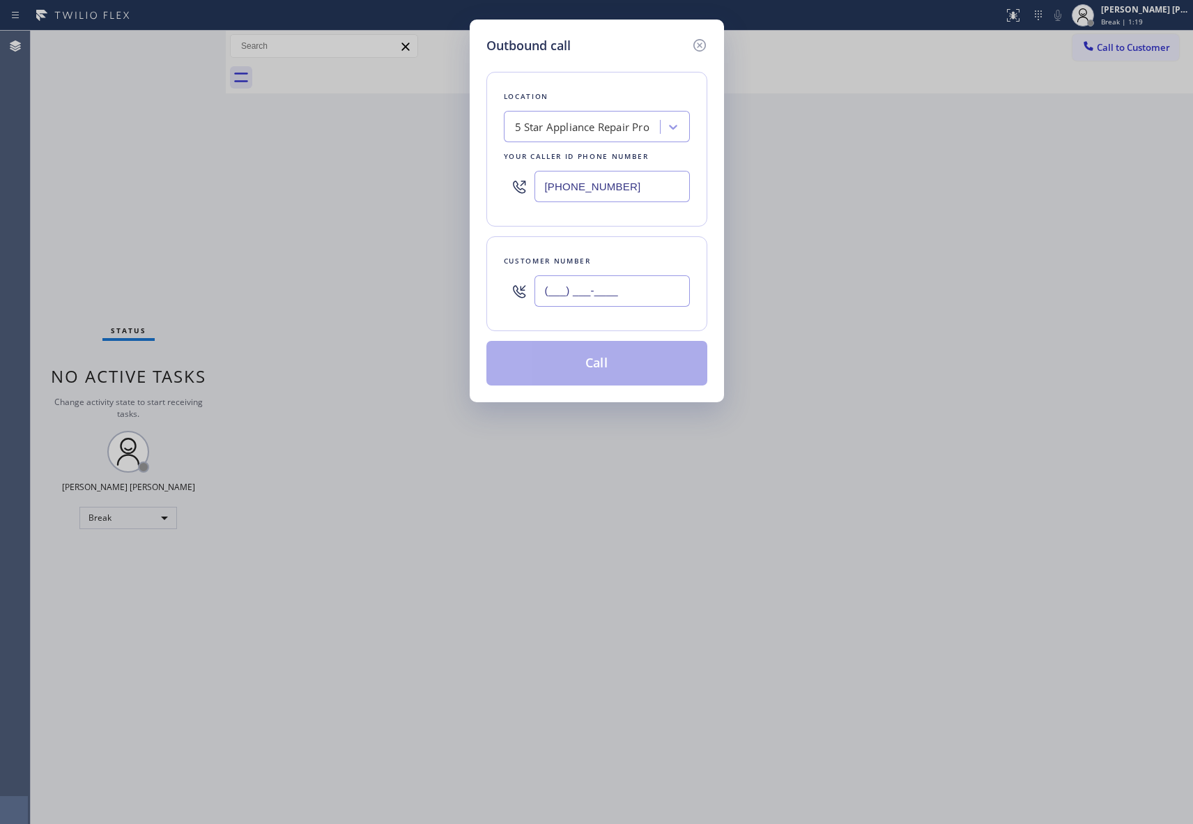
click at [639, 299] on input "(___) ___-____" at bounding box center [612, 290] width 155 height 31
click at [606, 364] on button "Call" at bounding box center [596, 363] width 221 height 45
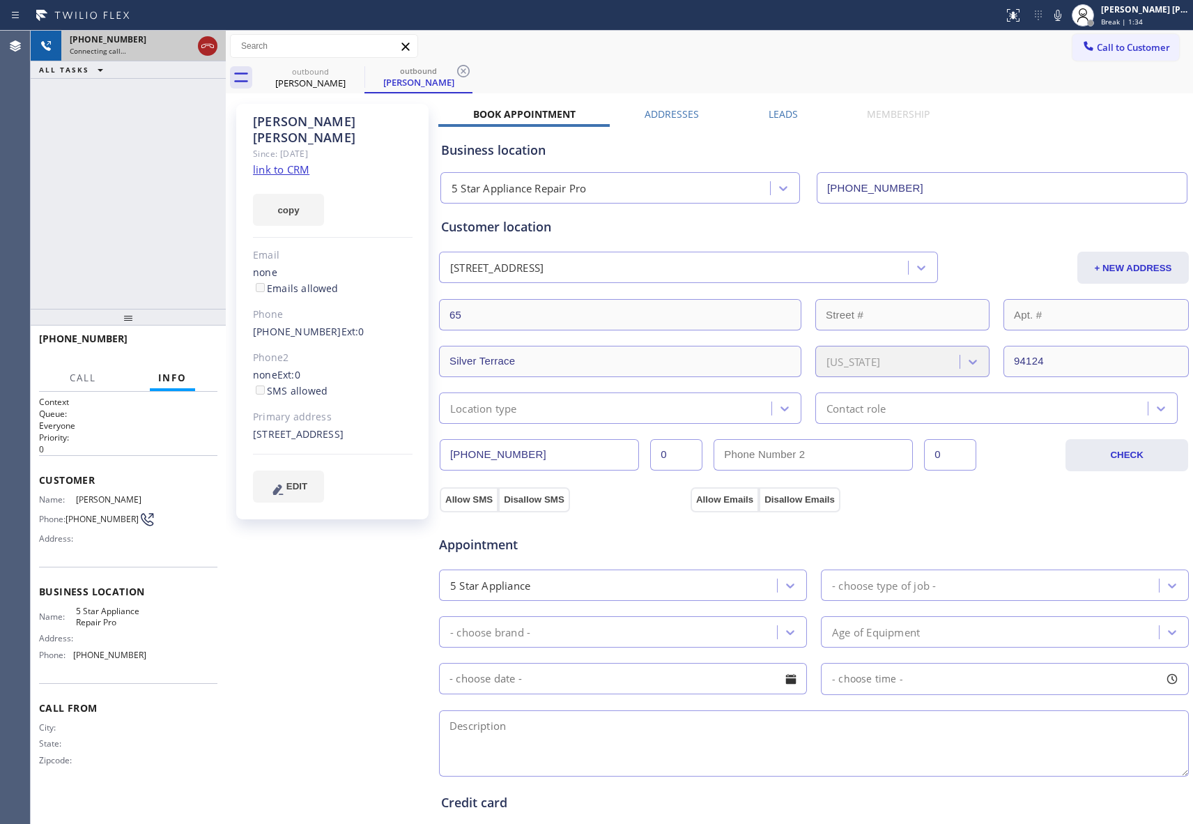
click at [208, 47] on icon at bounding box center [207, 46] width 17 height 17
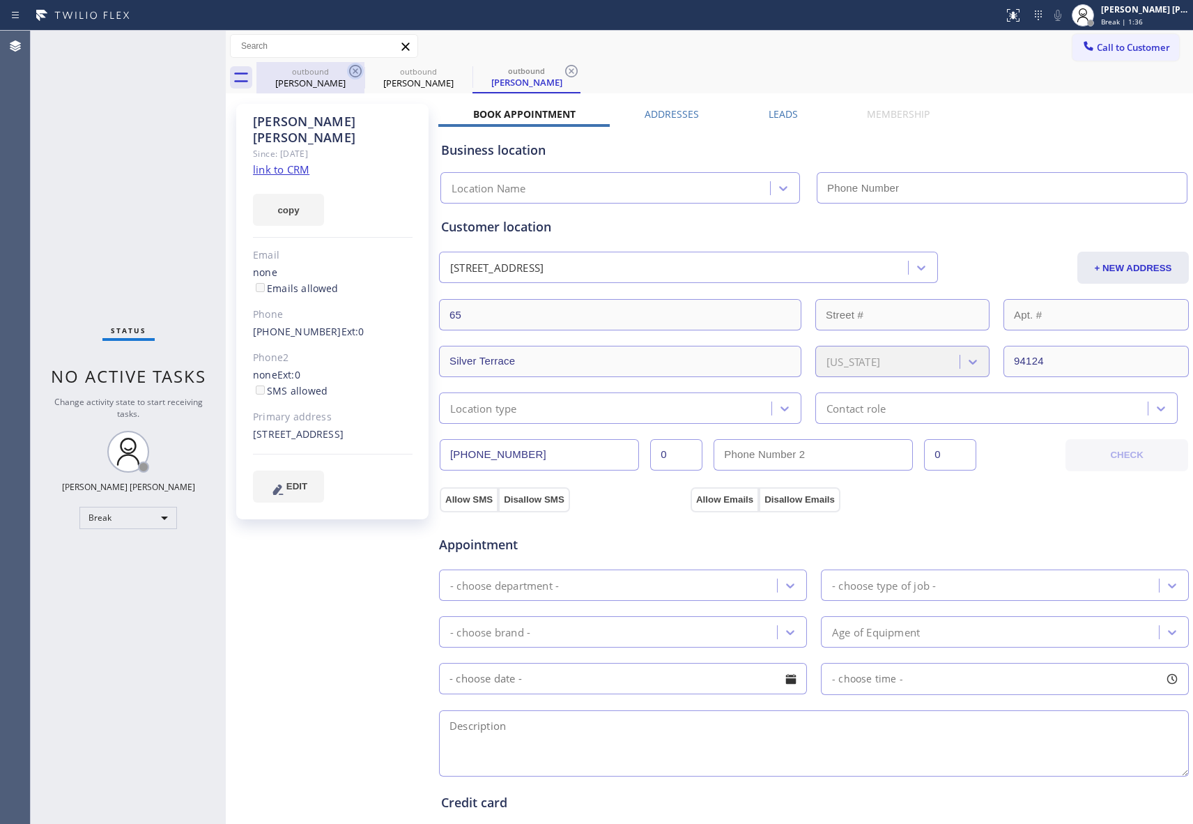
click at [357, 70] on icon at bounding box center [355, 71] width 13 height 13
click at [457, 70] on icon at bounding box center [463, 71] width 13 height 13
click at [565, 70] on icon at bounding box center [571, 71] width 13 height 13
click at [357, 70] on div "outbound [PERSON_NAME] outbound [PERSON_NAME] outbound [PERSON_NAME]" at bounding box center [724, 77] width 937 height 31
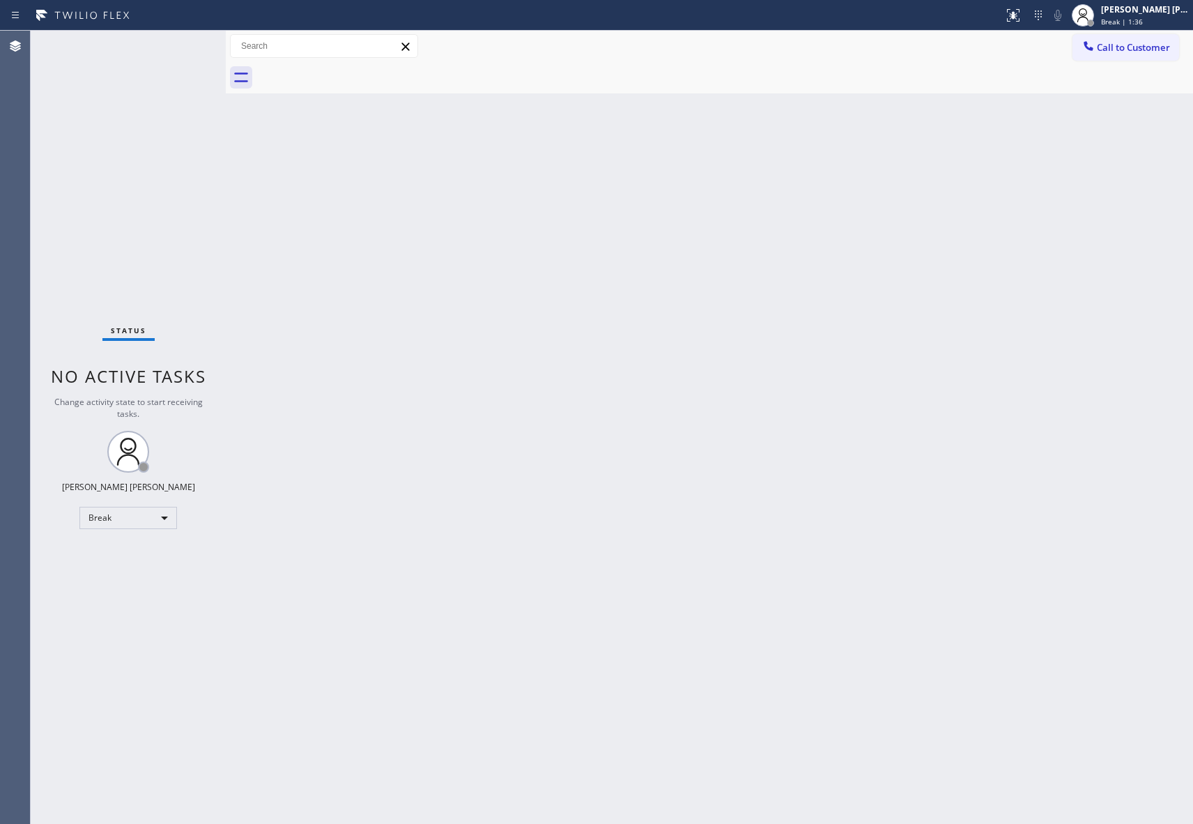
click at [357, 70] on div at bounding box center [724, 77] width 937 height 31
click at [1160, 52] on span "Call to Customer" at bounding box center [1133, 47] width 73 height 13
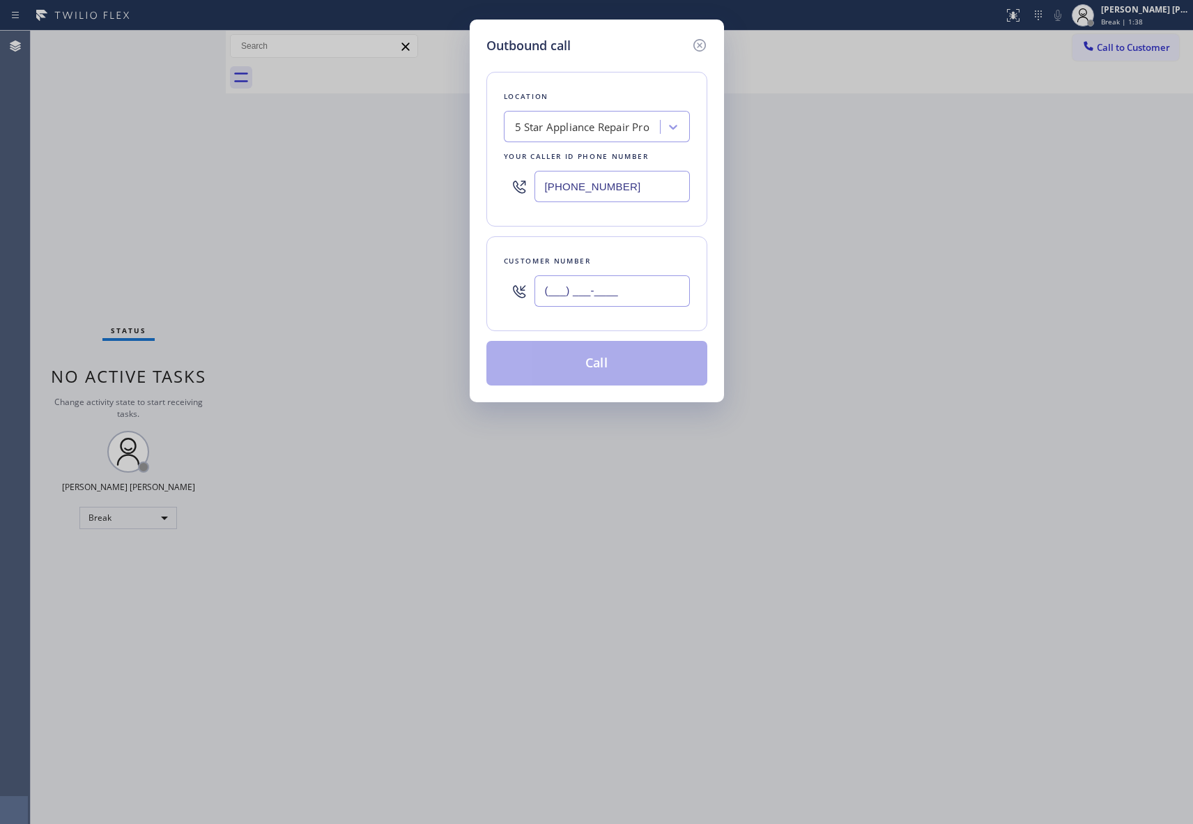
click at [622, 307] on input "(___) ___-____" at bounding box center [612, 290] width 155 height 31
click at [634, 372] on button "Call" at bounding box center [596, 363] width 221 height 45
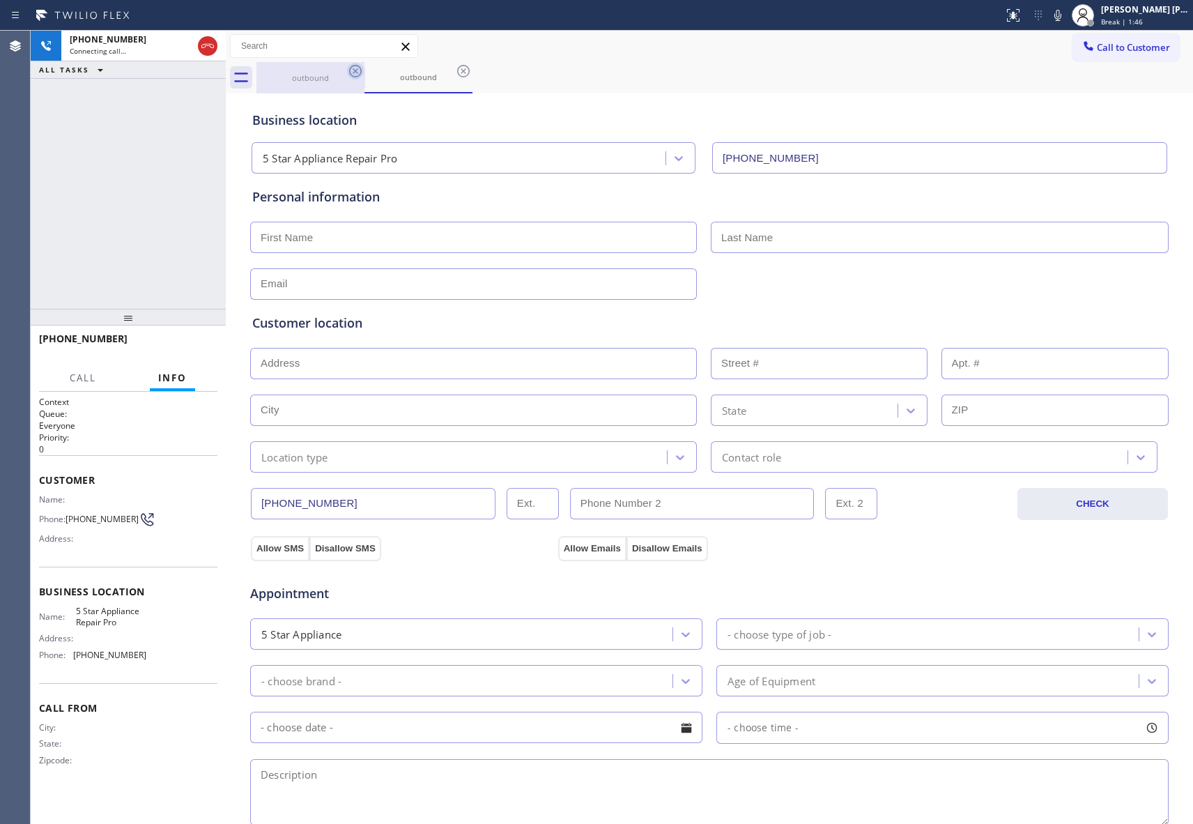
click at [355, 75] on icon at bounding box center [355, 71] width 17 height 17
click at [365, 75] on div "outbound" at bounding box center [419, 77] width 108 height 31
click at [355, 75] on icon at bounding box center [355, 71] width 17 height 17
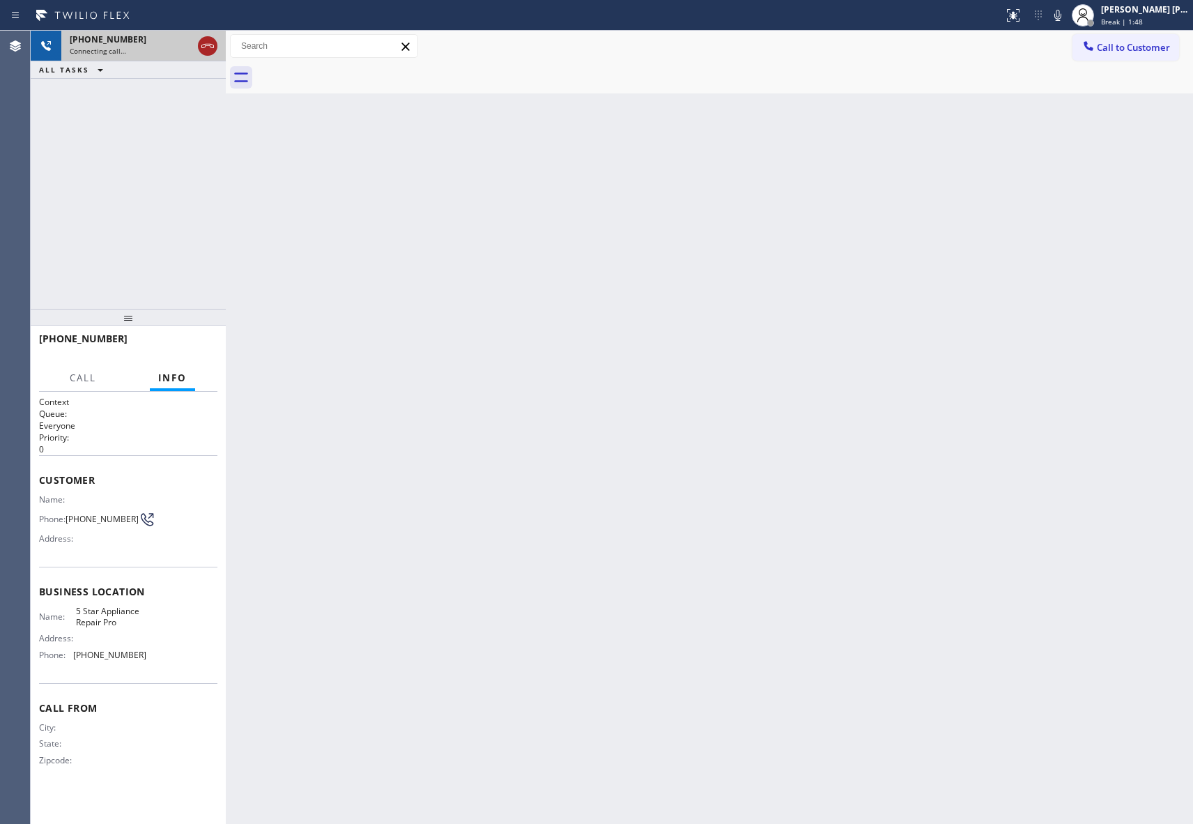
click at [209, 39] on icon at bounding box center [207, 46] width 17 height 17
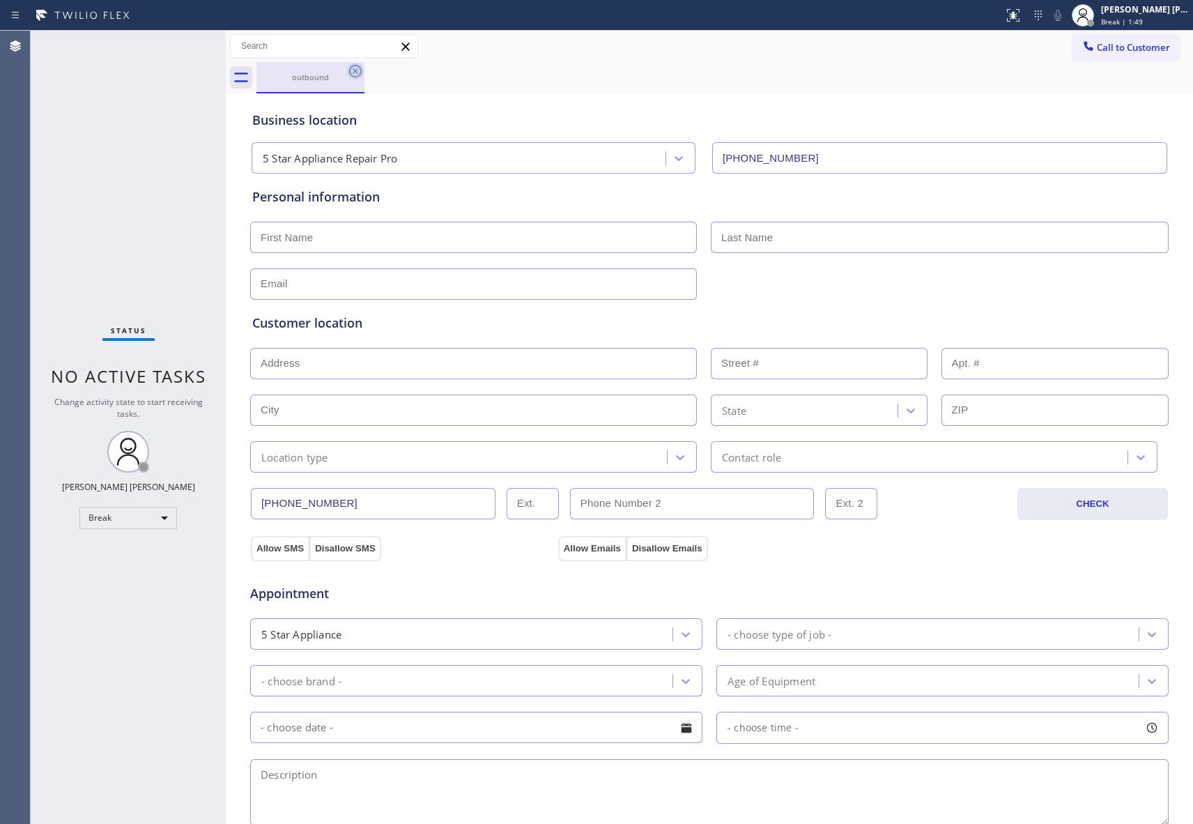
click at [350, 68] on icon at bounding box center [355, 71] width 13 height 13
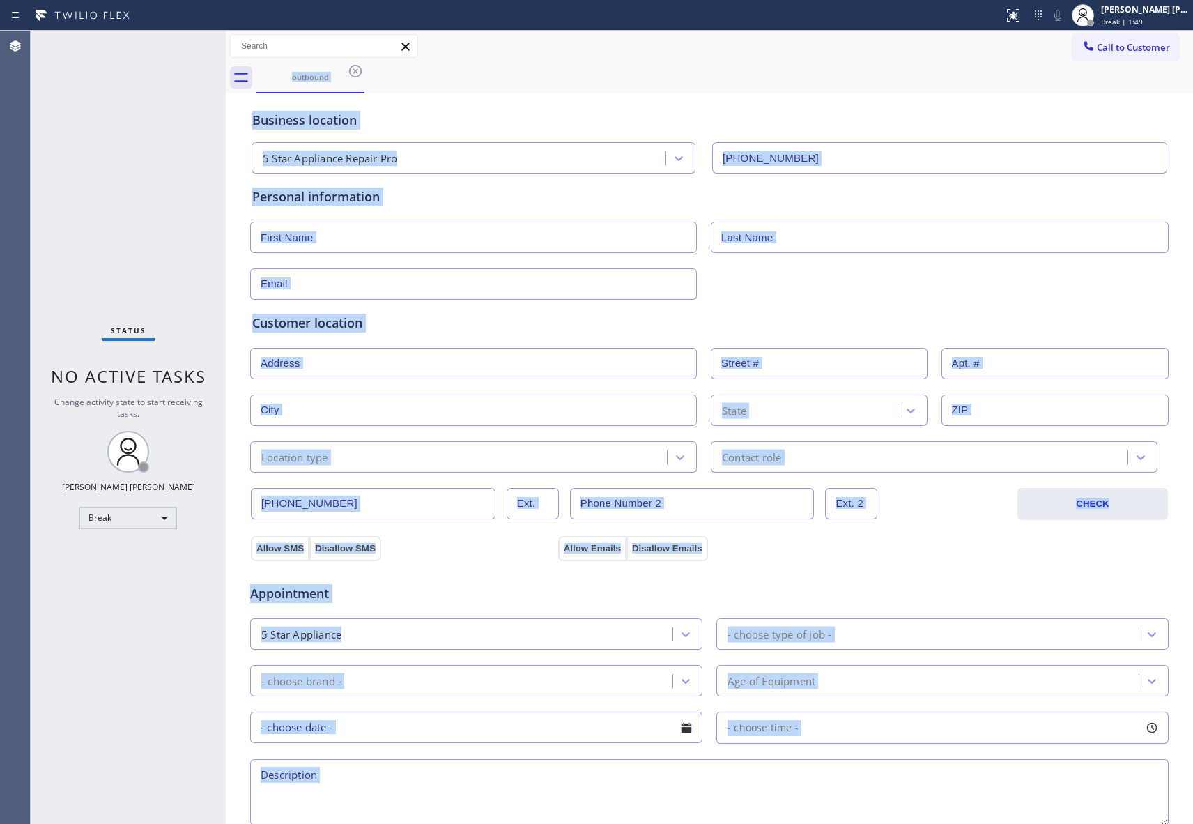
click at [350, 68] on div "outbound" at bounding box center [724, 77] width 937 height 31
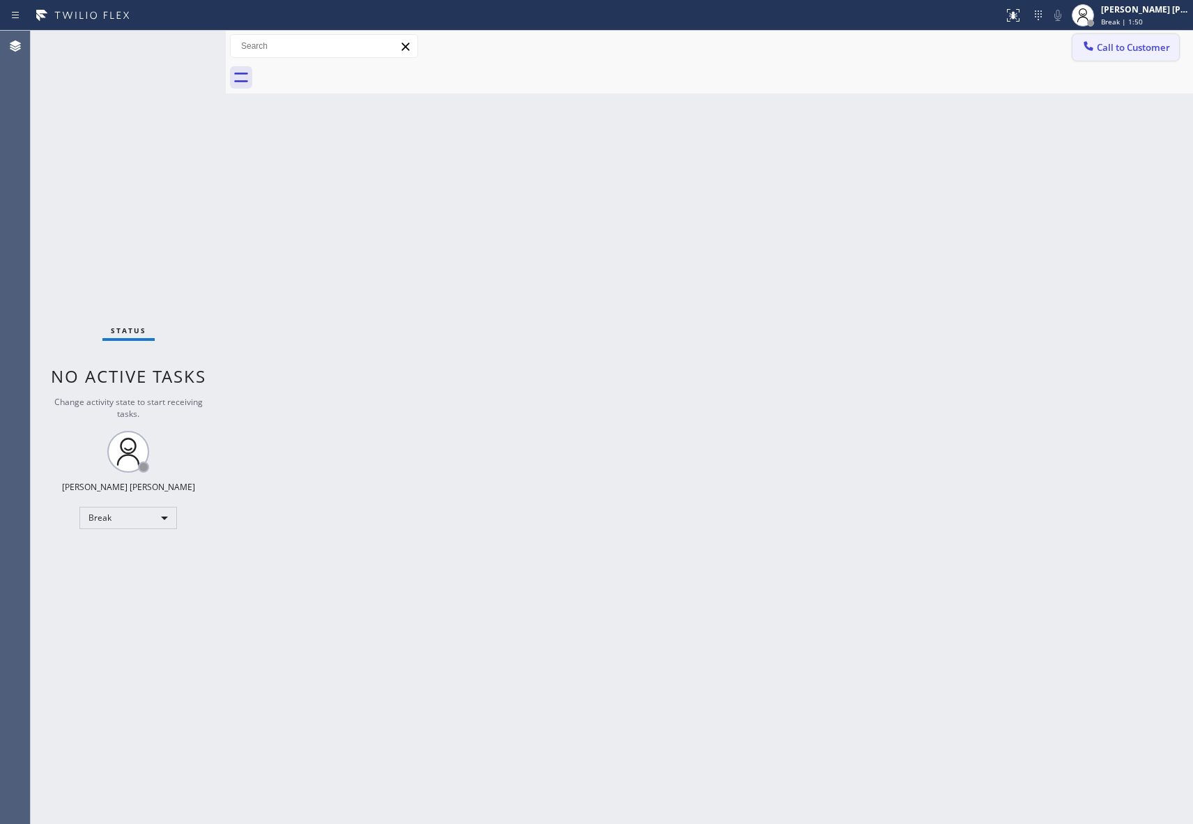
click at [1168, 41] on span "Call to Customer" at bounding box center [1133, 47] width 73 height 13
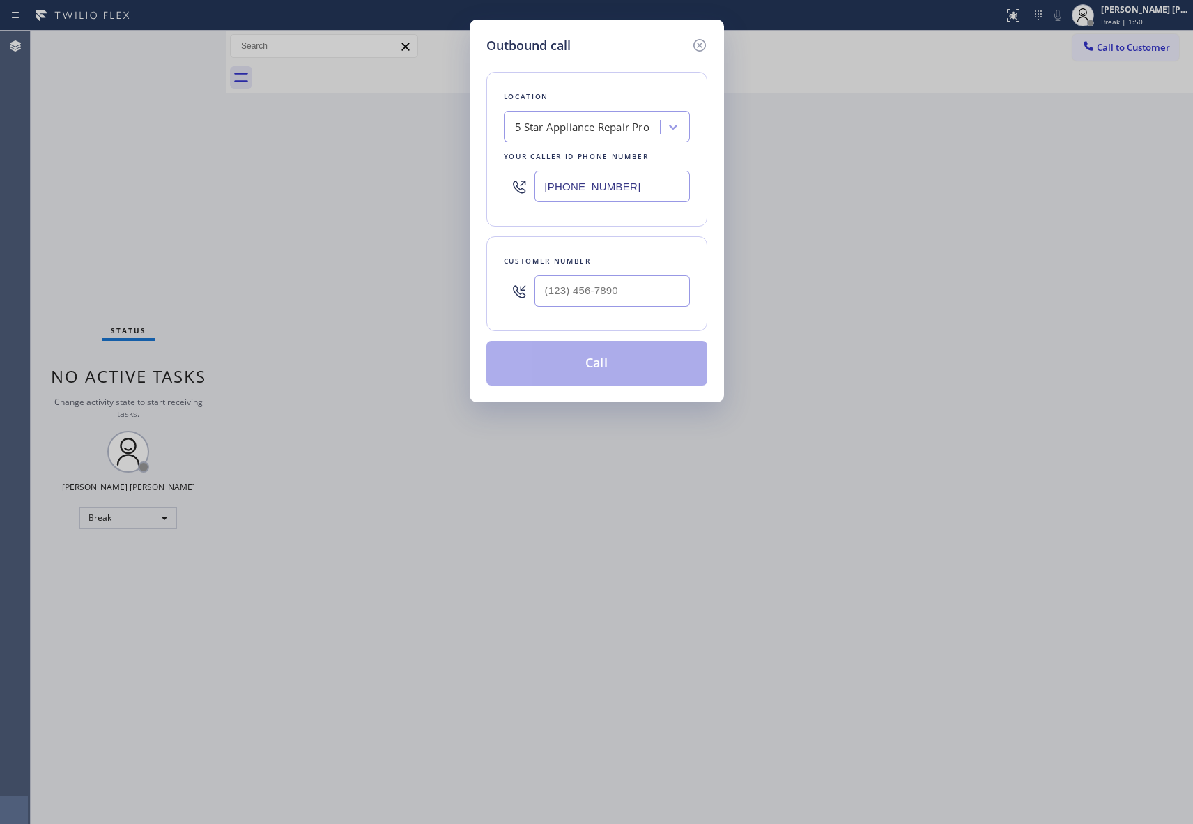
click at [620, 319] on div "Customer number" at bounding box center [596, 283] width 221 height 95
click at [634, 283] on input "(___) ___-____" at bounding box center [612, 290] width 155 height 31
click at [620, 361] on button "Call" at bounding box center [596, 363] width 221 height 45
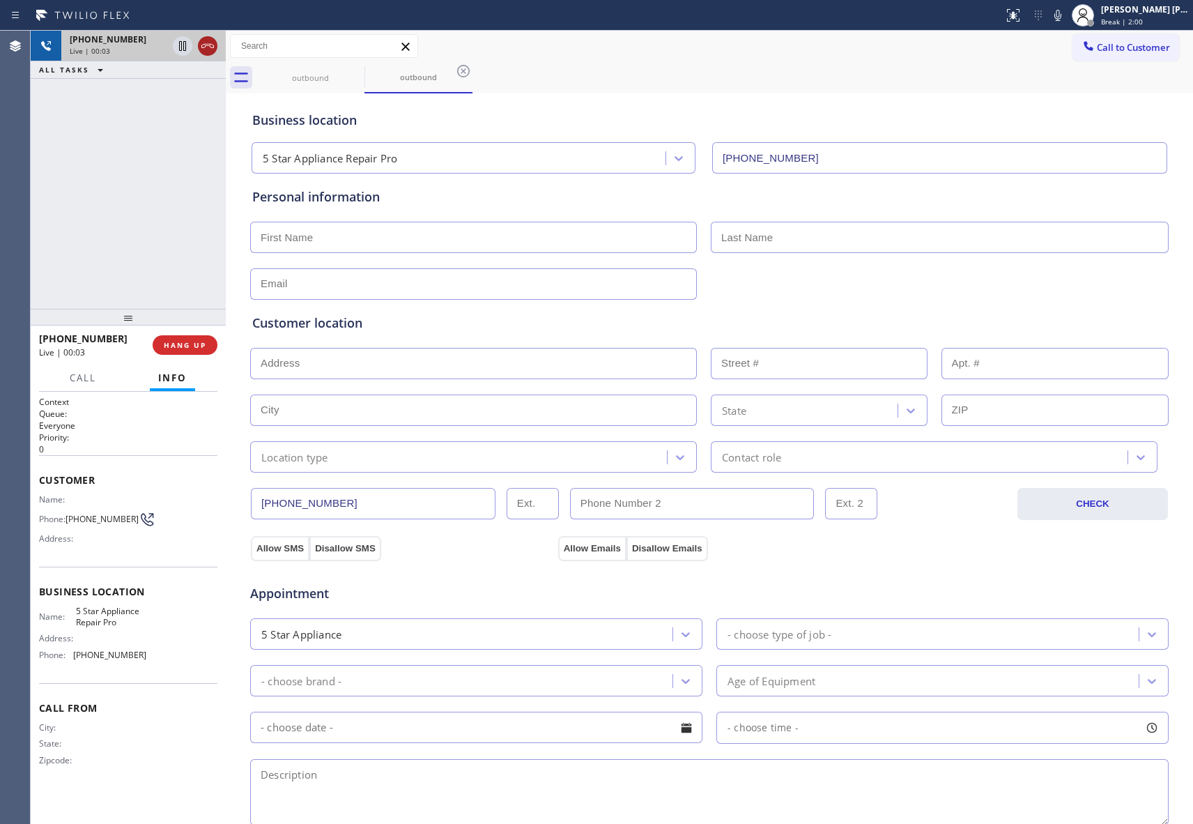
click at [207, 45] on icon at bounding box center [207, 46] width 13 height 4
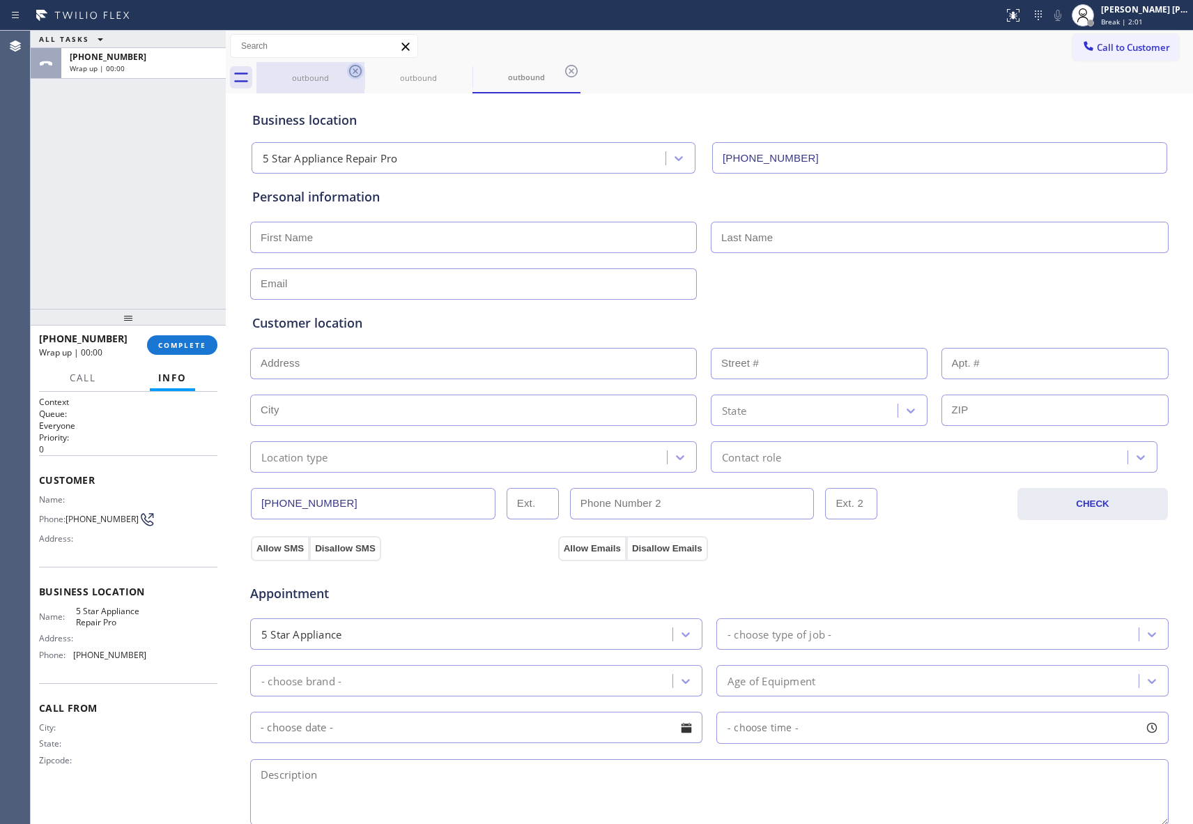
click at [358, 71] on icon at bounding box center [355, 71] width 17 height 17
click at [0, 0] on icon at bounding box center [0, 0] width 0 height 0
click at [563, 71] on icon at bounding box center [571, 71] width 17 height 17
click at [358, 71] on div "outbound outbound outbound" at bounding box center [724, 77] width 937 height 31
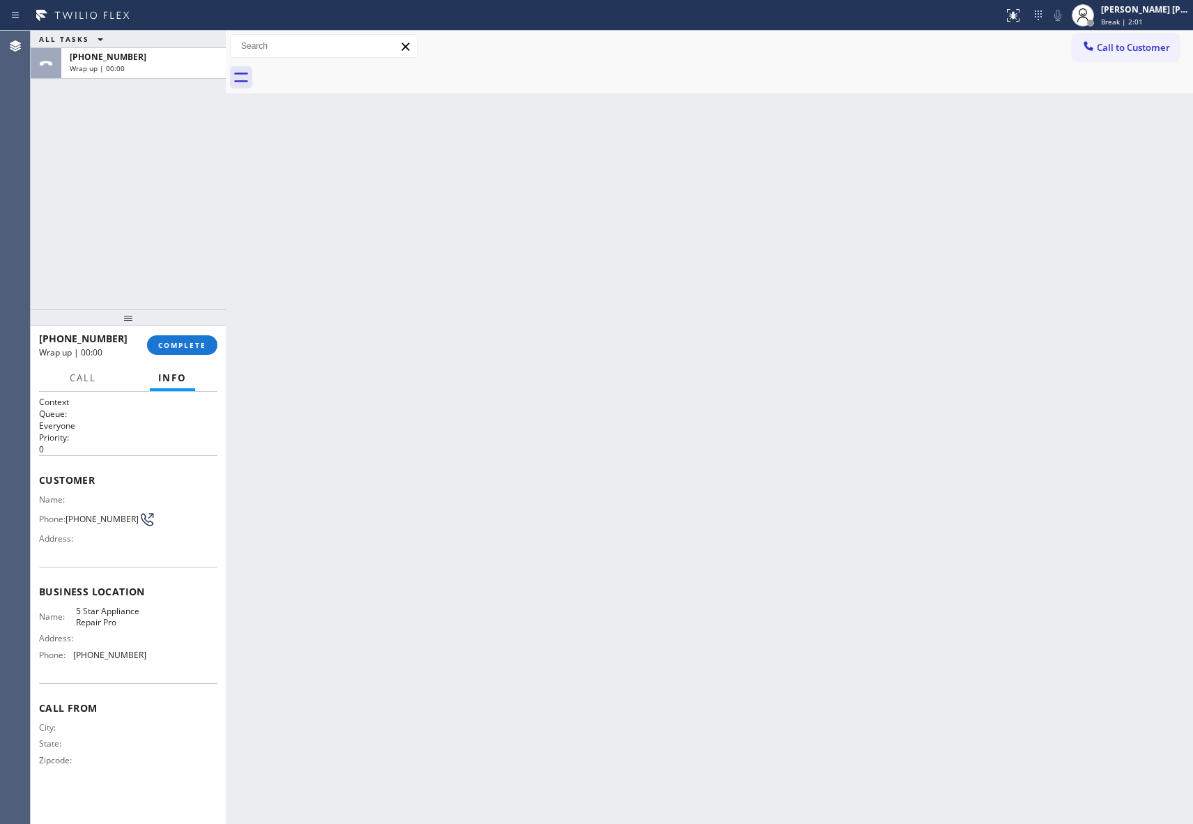
click at [358, 71] on div at bounding box center [724, 77] width 937 height 31
click at [174, 346] on span "COMPLETE" at bounding box center [182, 345] width 48 height 10
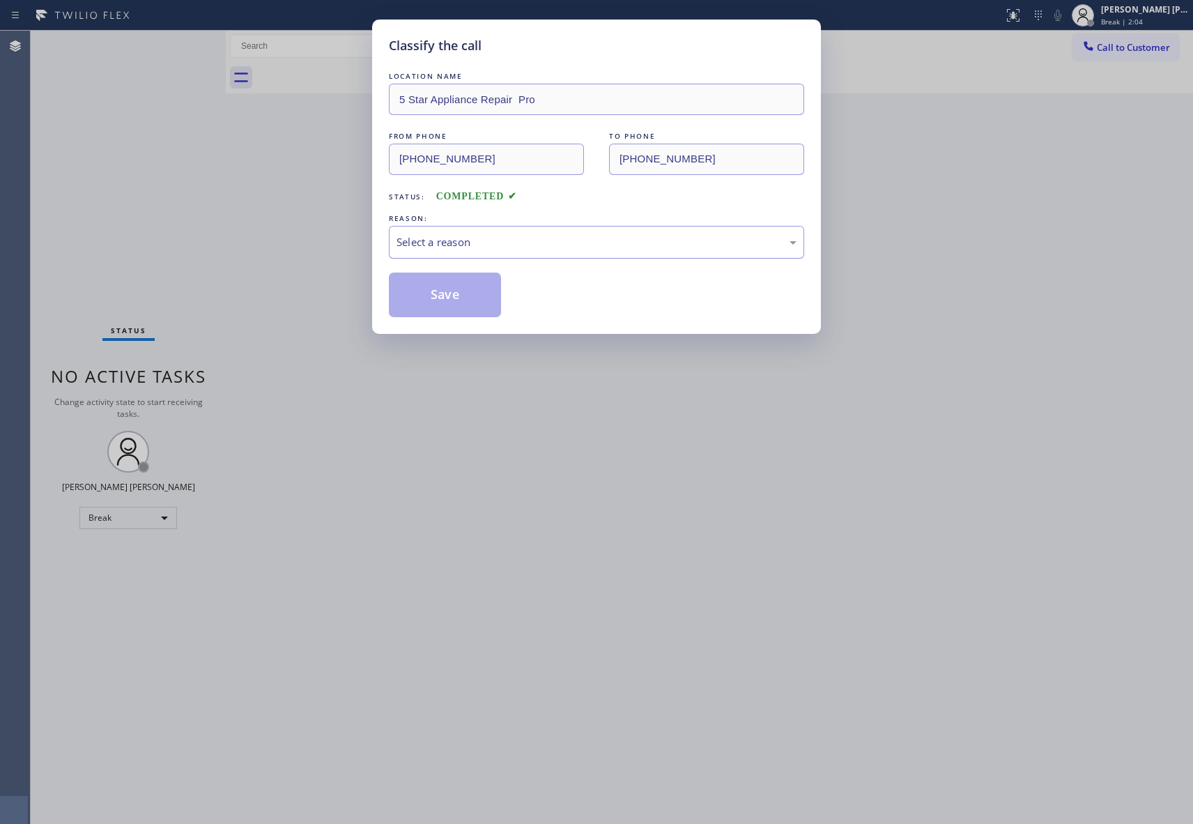
click at [486, 244] on div "Select a reason" at bounding box center [597, 242] width 400 height 16
click at [444, 293] on button "Save" at bounding box center [445, 295] width 112 height 45
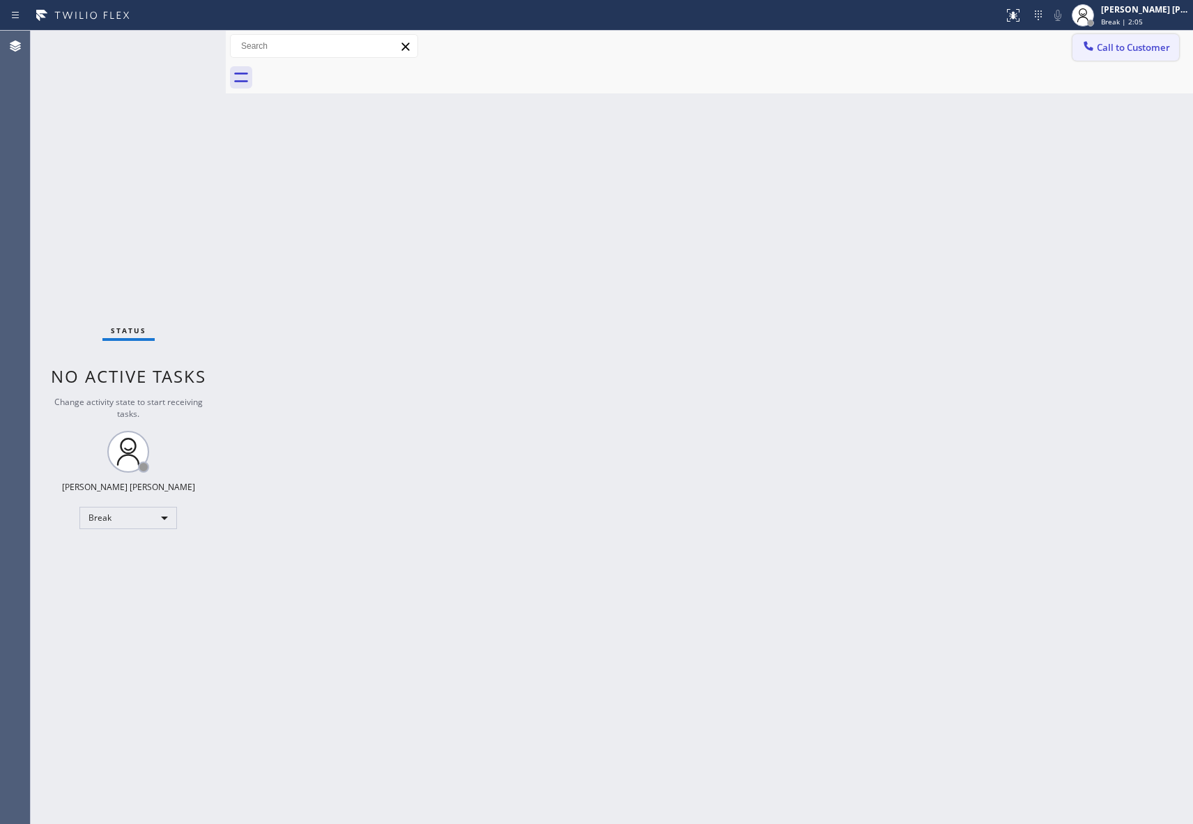
click at [1137, 43] on span "Call to Customer" at bounding box center [1133, 47] width 73 height 13
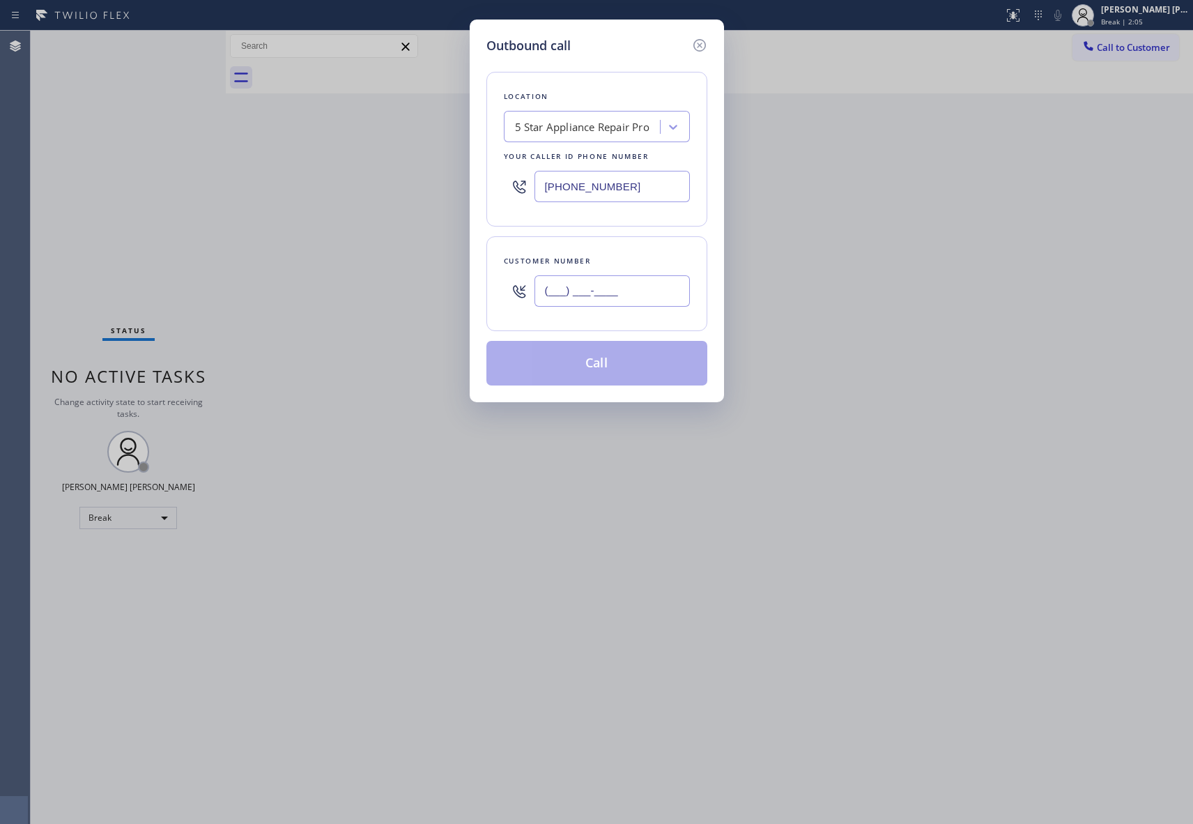
click at [639, 286] on input "(___) ___-____" at bounding box center [612, 290] width 155 height 31
click at [617, 358] on button "Call" at bounding box center [596, 363] width 221 height 45
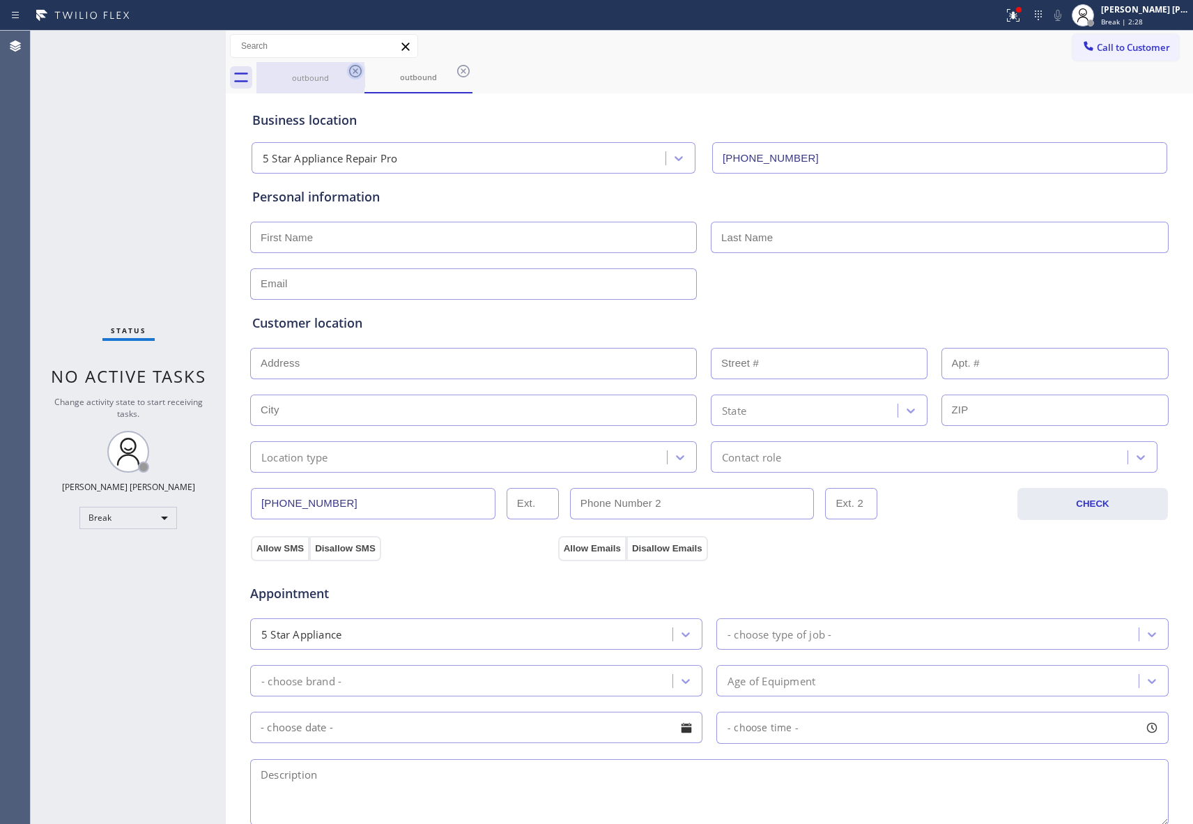
click at [358, 68] on icon at bounding box center [355, 71] width 17 height 17
click at [365, 68] on div "outbound" at bounding box center [419, 77] width 108 height 31
click at [358, 68] on icon at bounding box center [355, 71] width 17 height 17
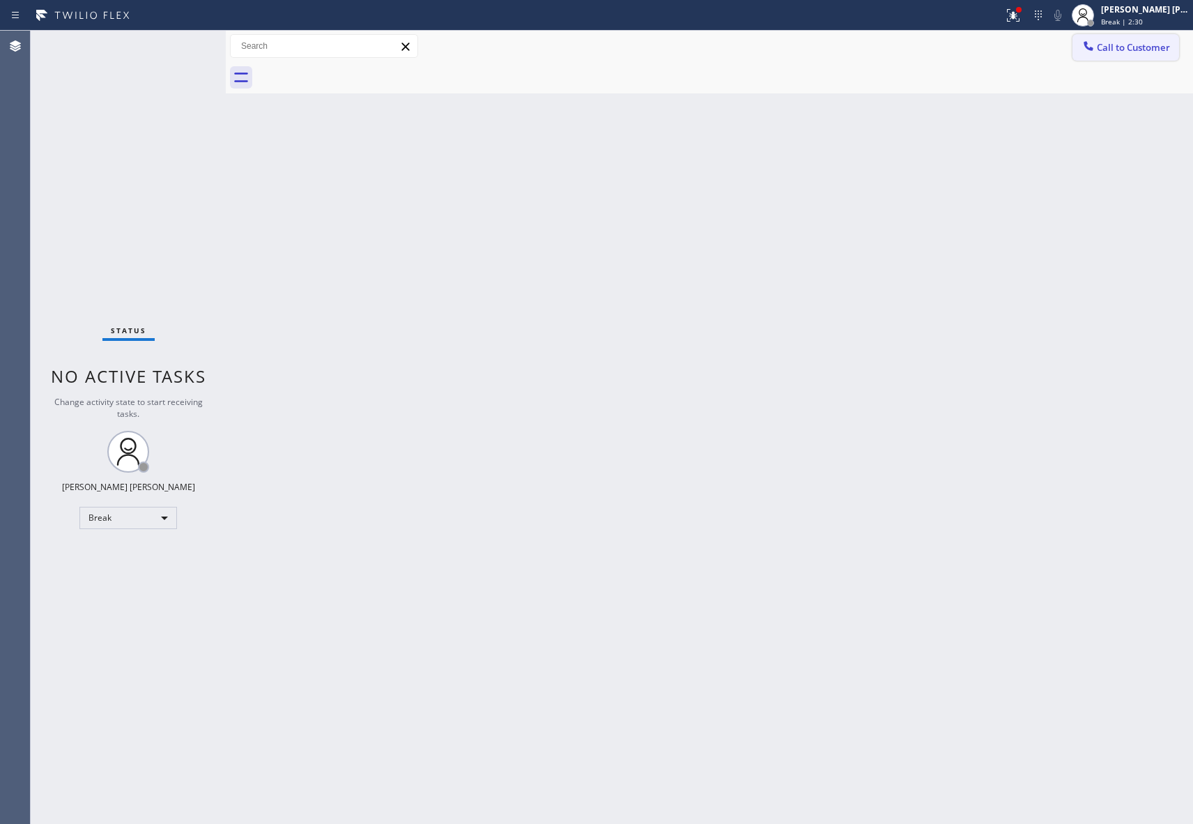
click at [1147, 48] on span "Call to Customer" at bounding box center [1133, 47] width 73 height 13
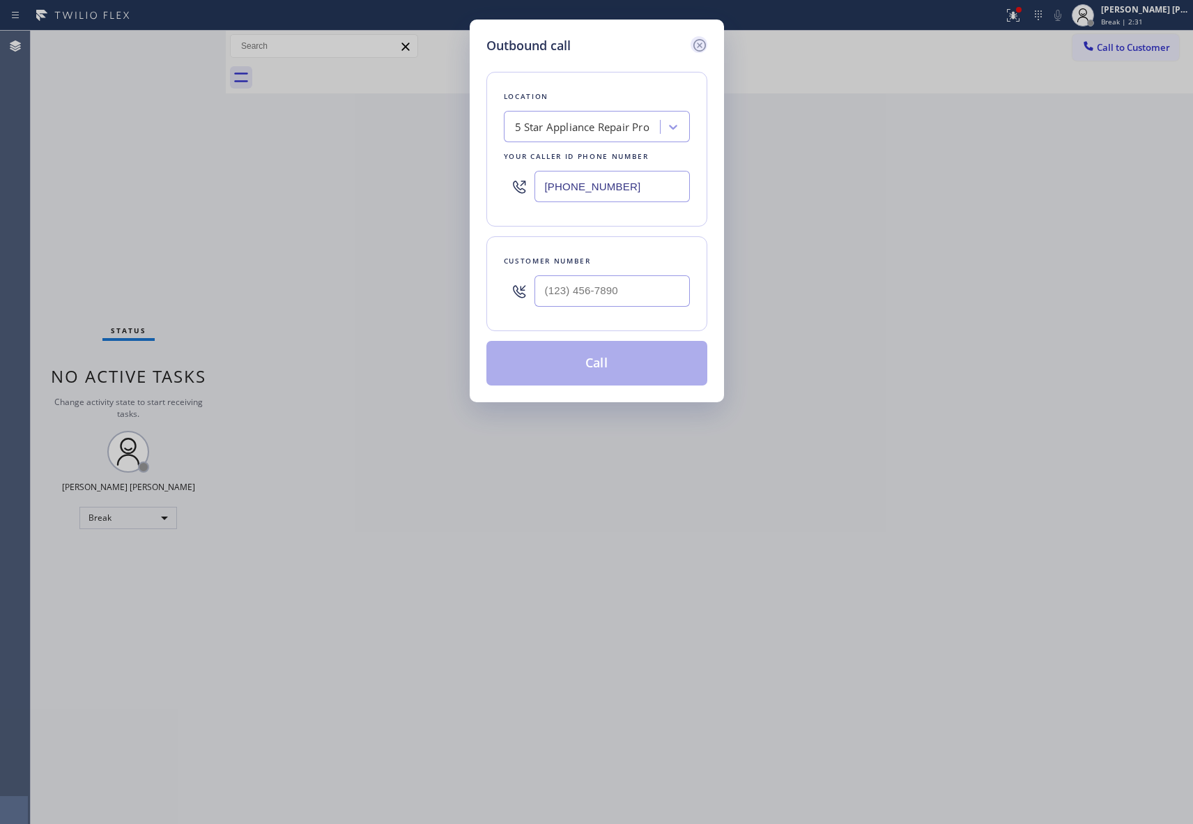
click at [706, 46] on icon at bounding box center [699, 45] width 17 height 17
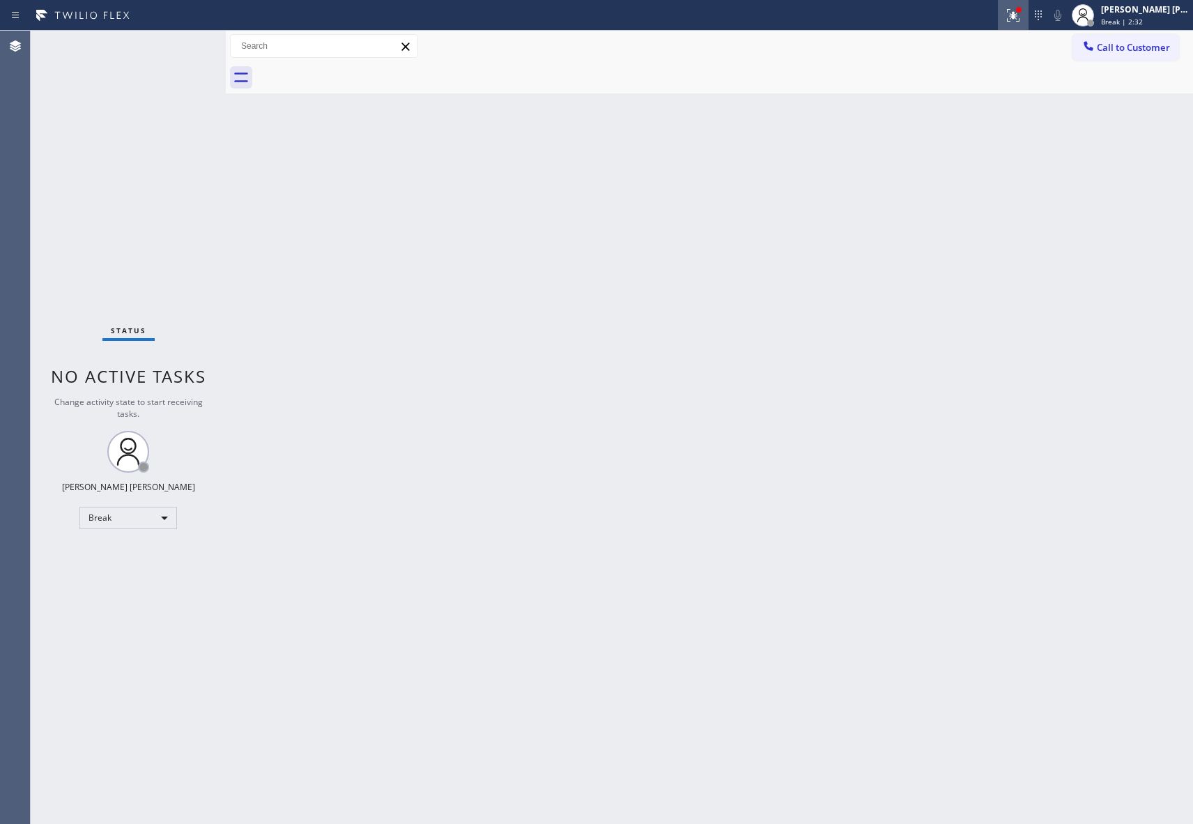
click at [1007, 11] on icon at bounding box center [1011, 14] width 8 height 10
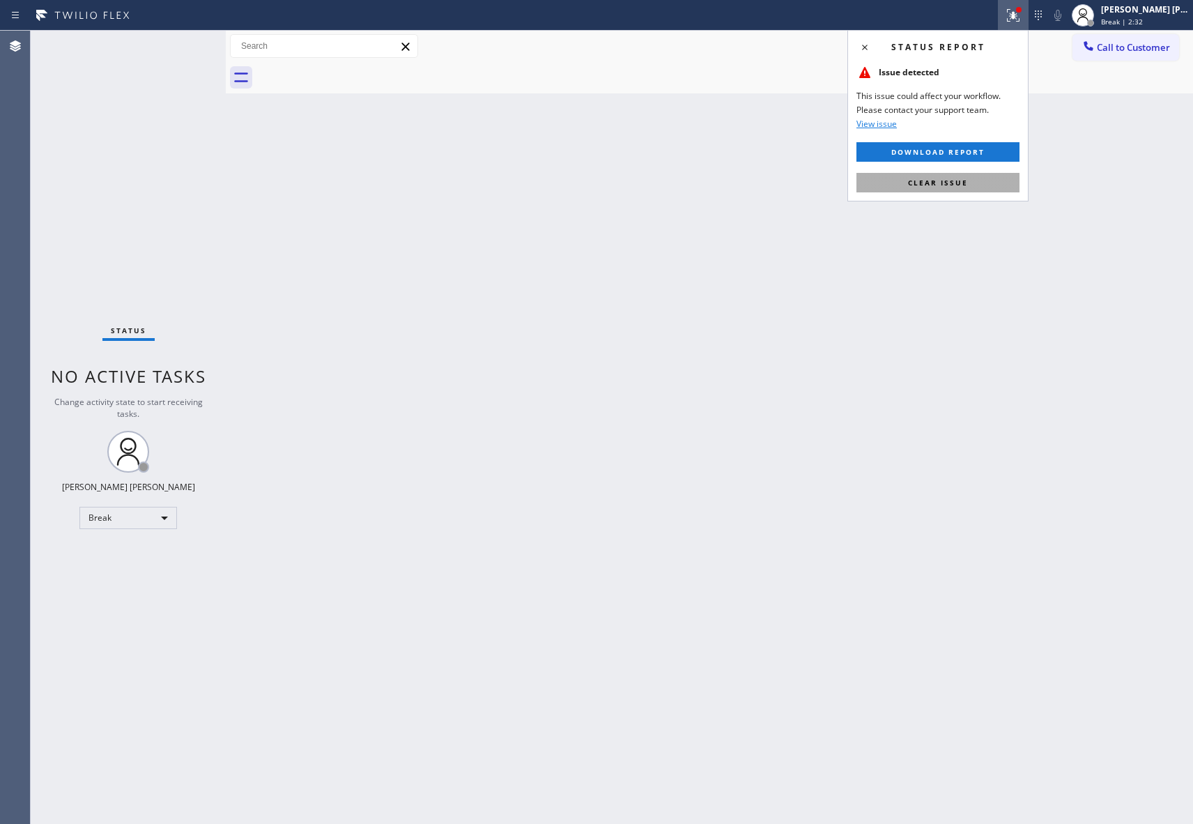
click at [962, 176] on button "Clear issue" at bounding box center [938, 183] width 163 height 20
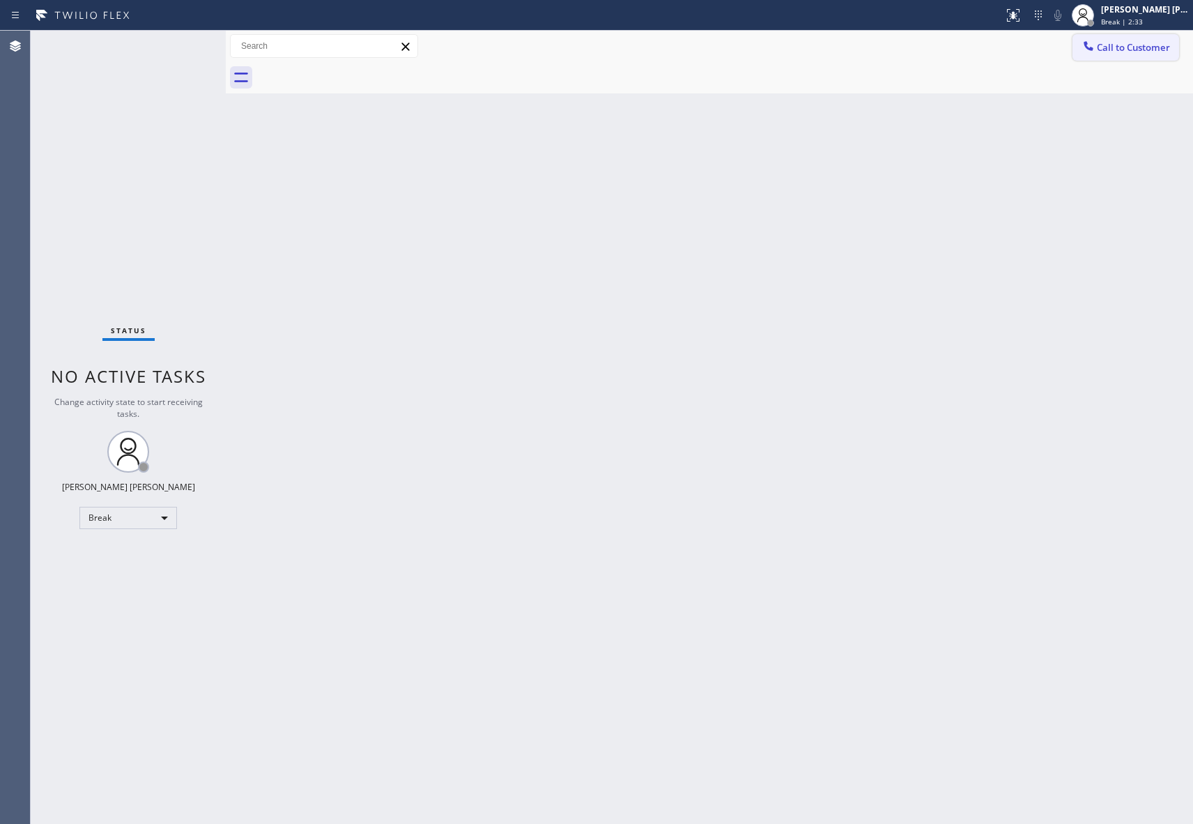
click at [1140, 45] on span "Call to Customer" at bounding box center [1133, 47] width 73 height 13
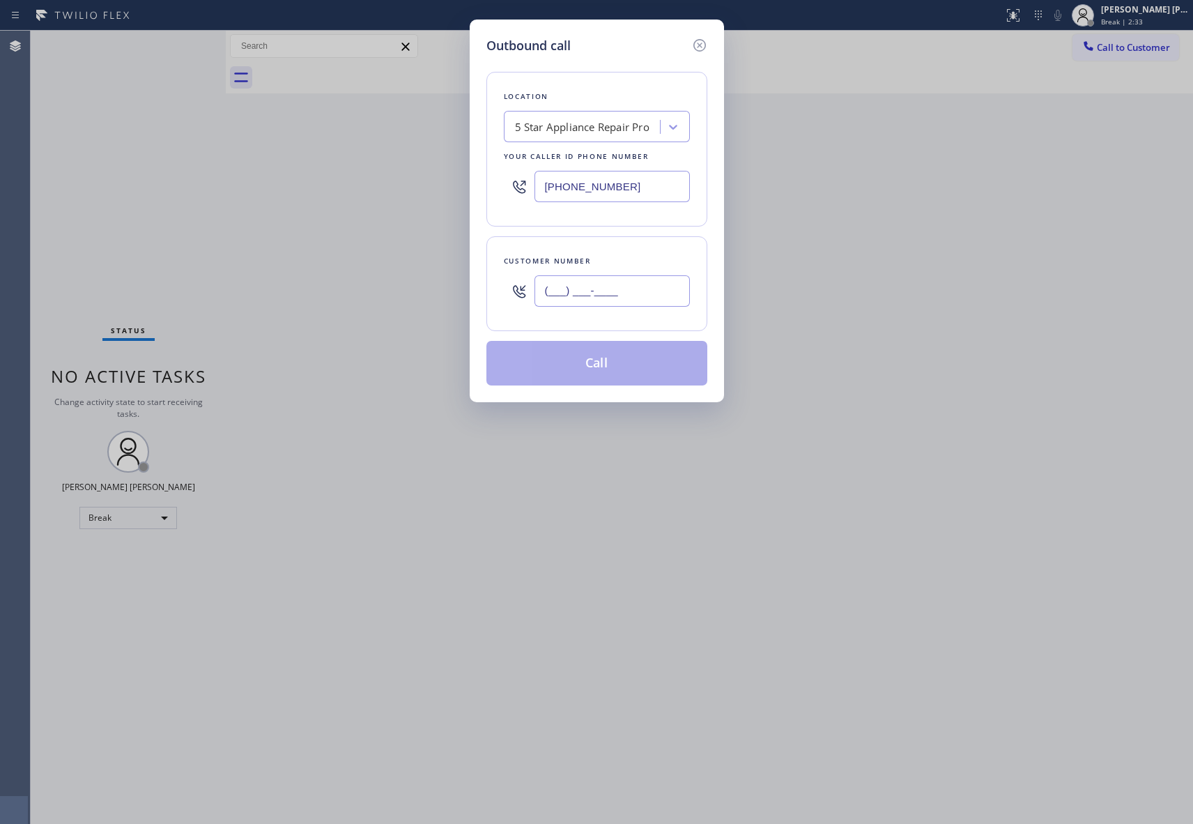
click at [572, 290] on input "(___) ___-____" at bounding box center [612, 290] width 155 height 31
click at [589, 369] on button "Call" at bounding box center [596, 363] width 221 height 45
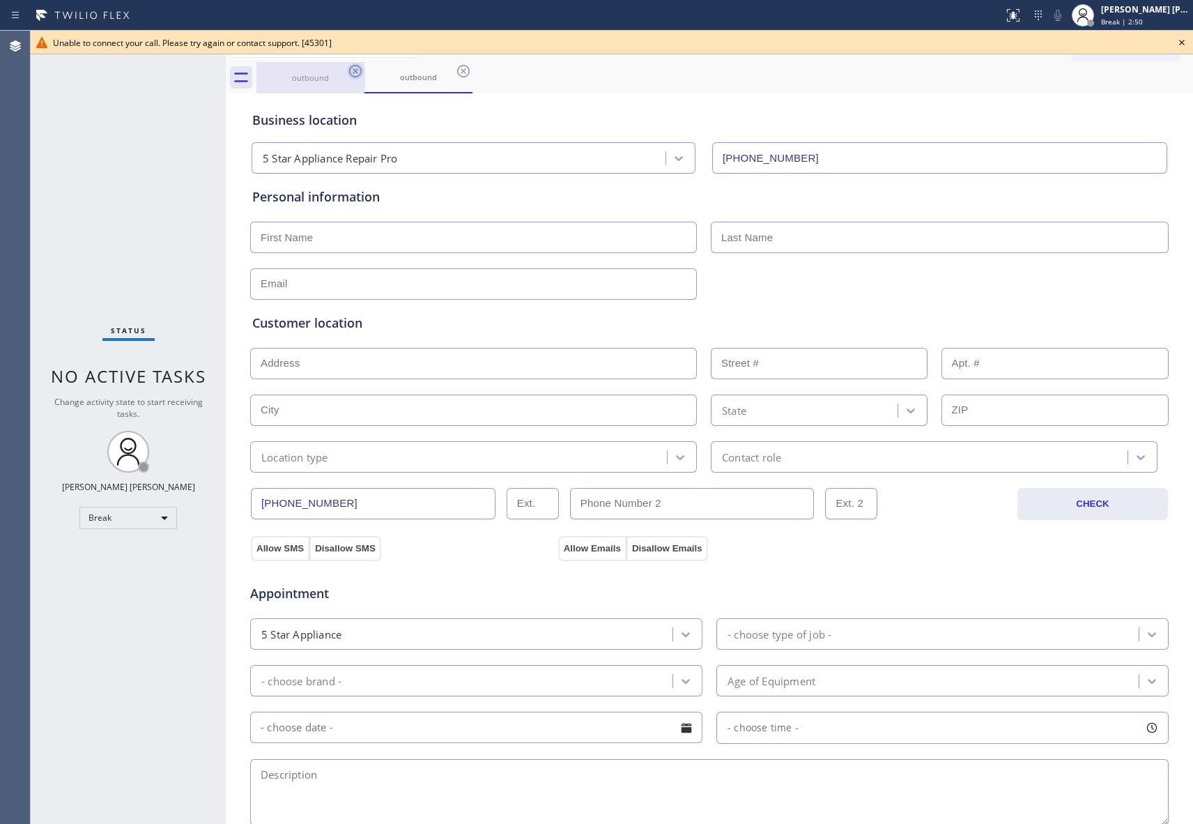
click at [355, 70] on icon at bounding box center [355, 71] width 17 height 17
click at [365, 70] on div "outbound" at bounding box center [419, 77] width 108 height 31
click at [355, 70] on icon at bounding box center [355, 71] width 17 height 17
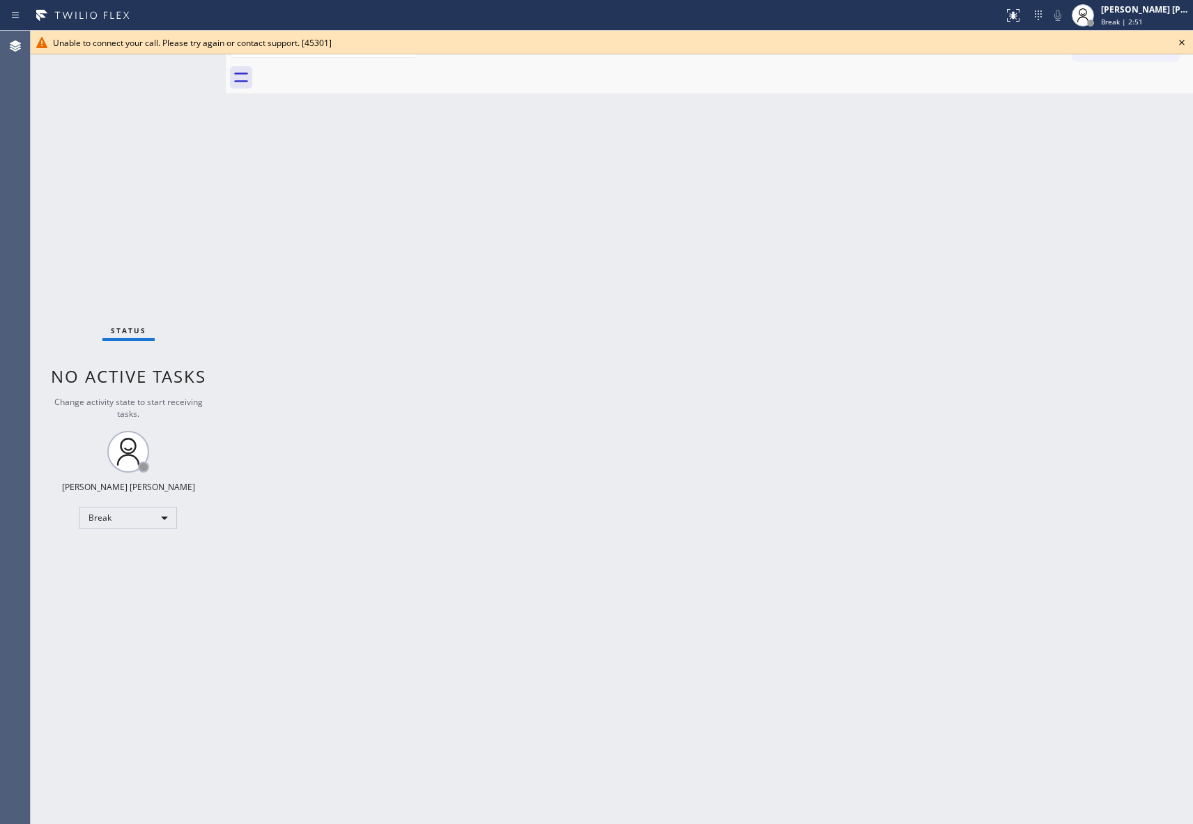
click at [1180, 40] on icon at bounding box center [1182, 43] width 6 height 6
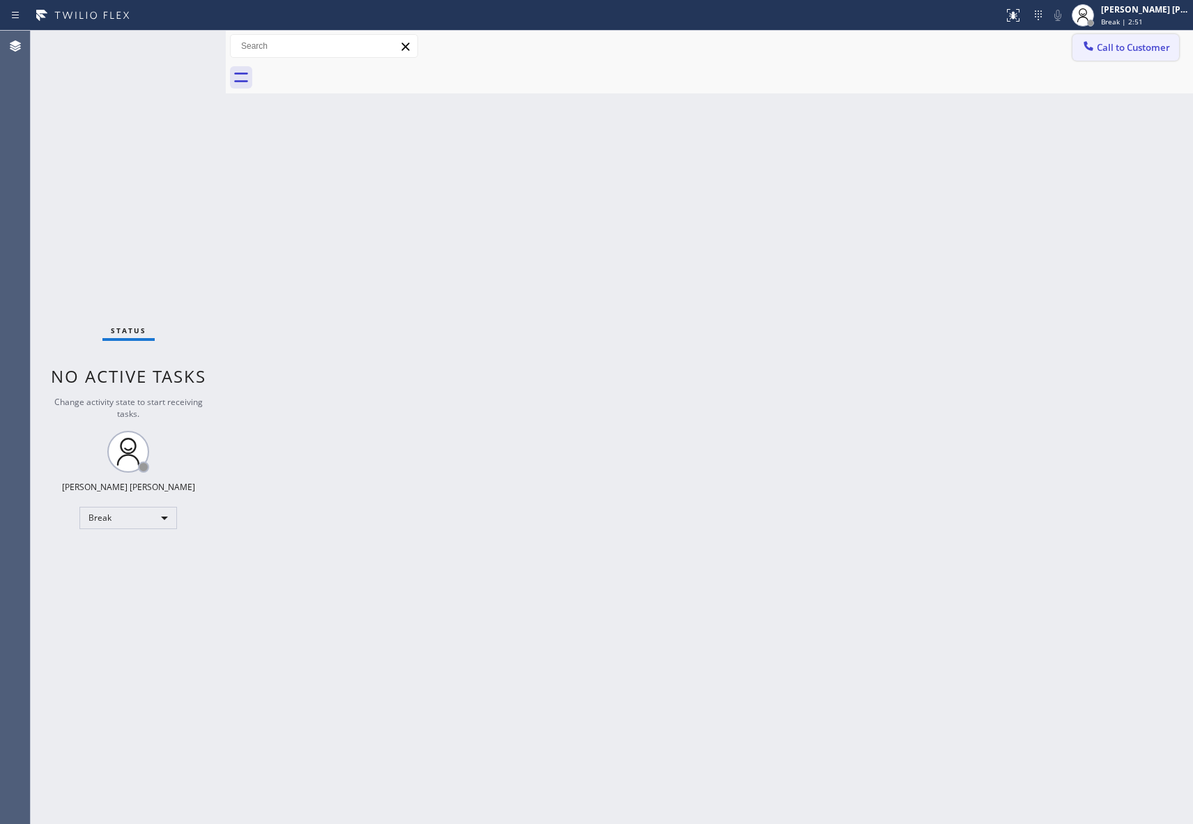
click at [1153, 53] on span "Call to Customer" at bounding box center [1133, 47] width 73 height 13
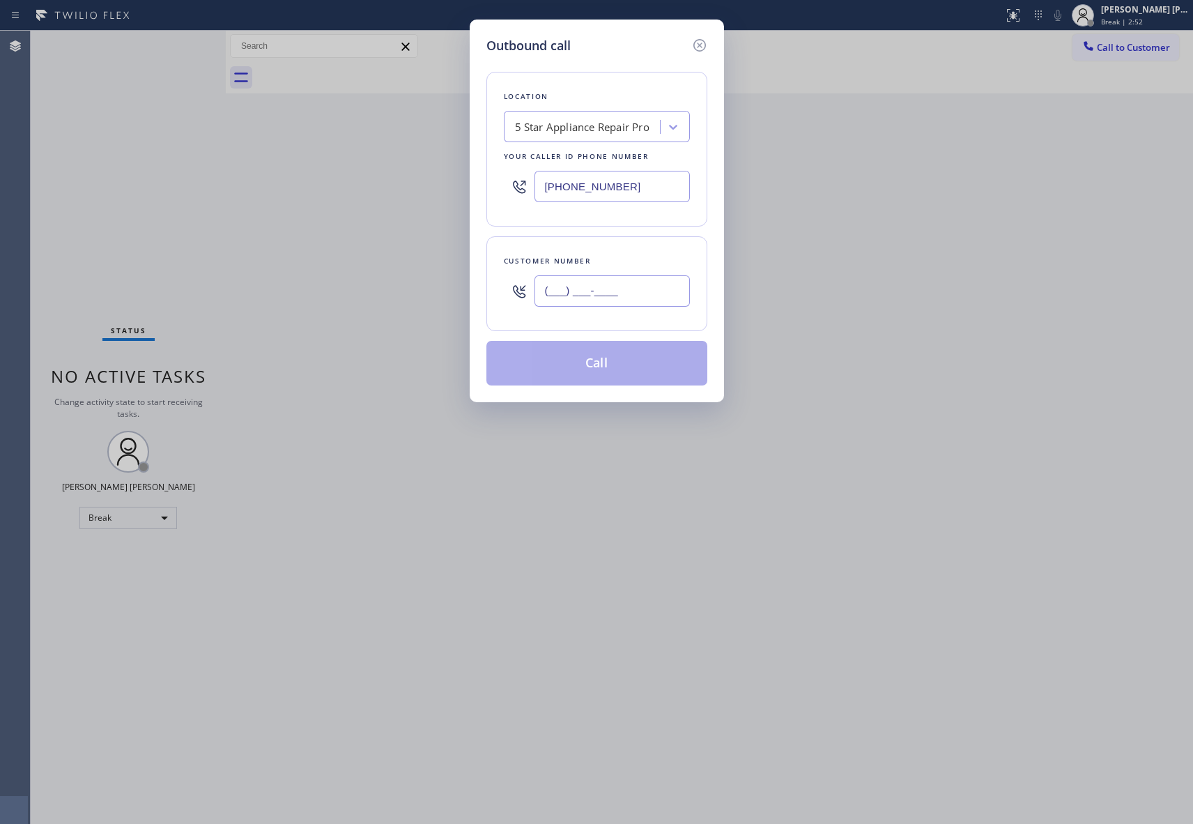
click at [618, 293] on input "(___) ___-____" at bounding box center [612, 290] width 155 height 31
click at [592, 371] on button "Call" at bounding box center [596, 363] width 221 height 45
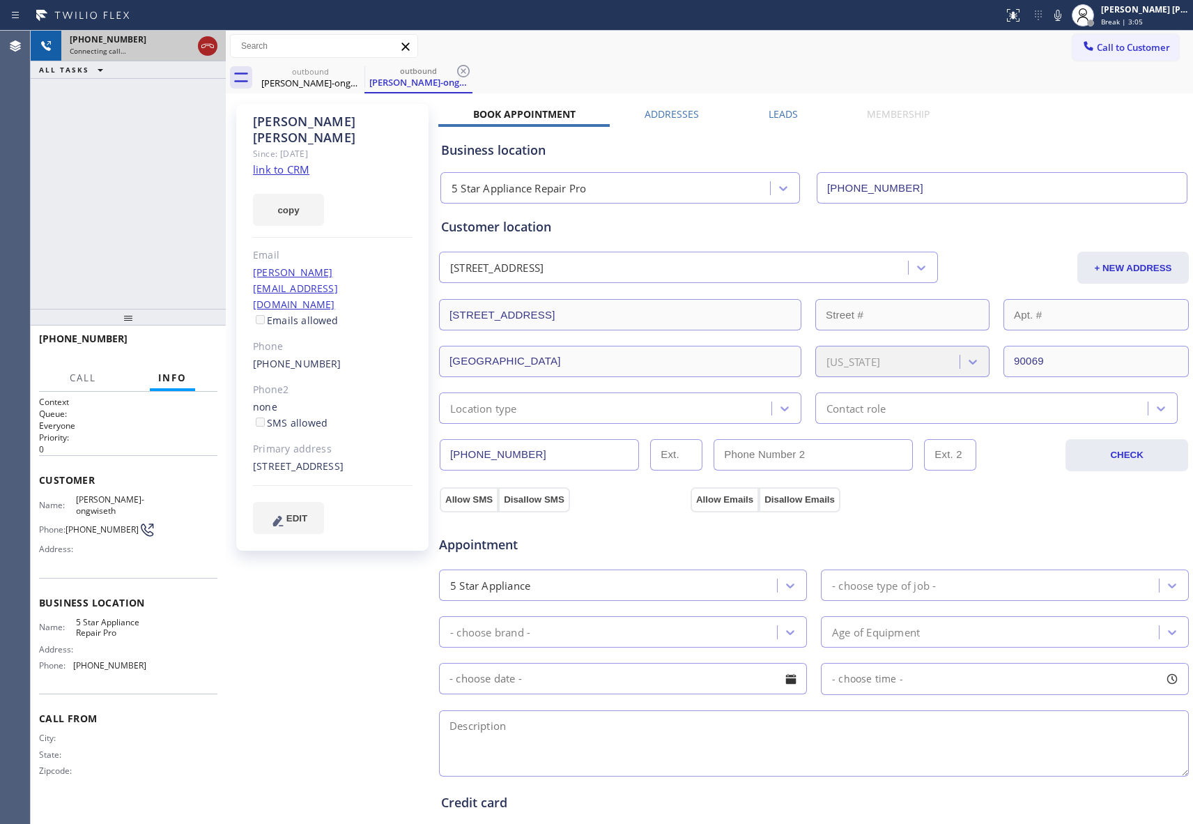
click at [212, 40] on icon at bounding box center [207, 46] width 17 height 17
click at [0, 0] on icon at bounding box center [0, 0] width 0 height 0
click at [455, 72] on icon at bounding box center [463, 71] width 17 height 17
click at [355, 72] on div "outbound [PERSON_NAME]-ongwiseth outbound [PERSON_NAME]-ongwiseth" at bounding box center [724, 77] width 937 height 31
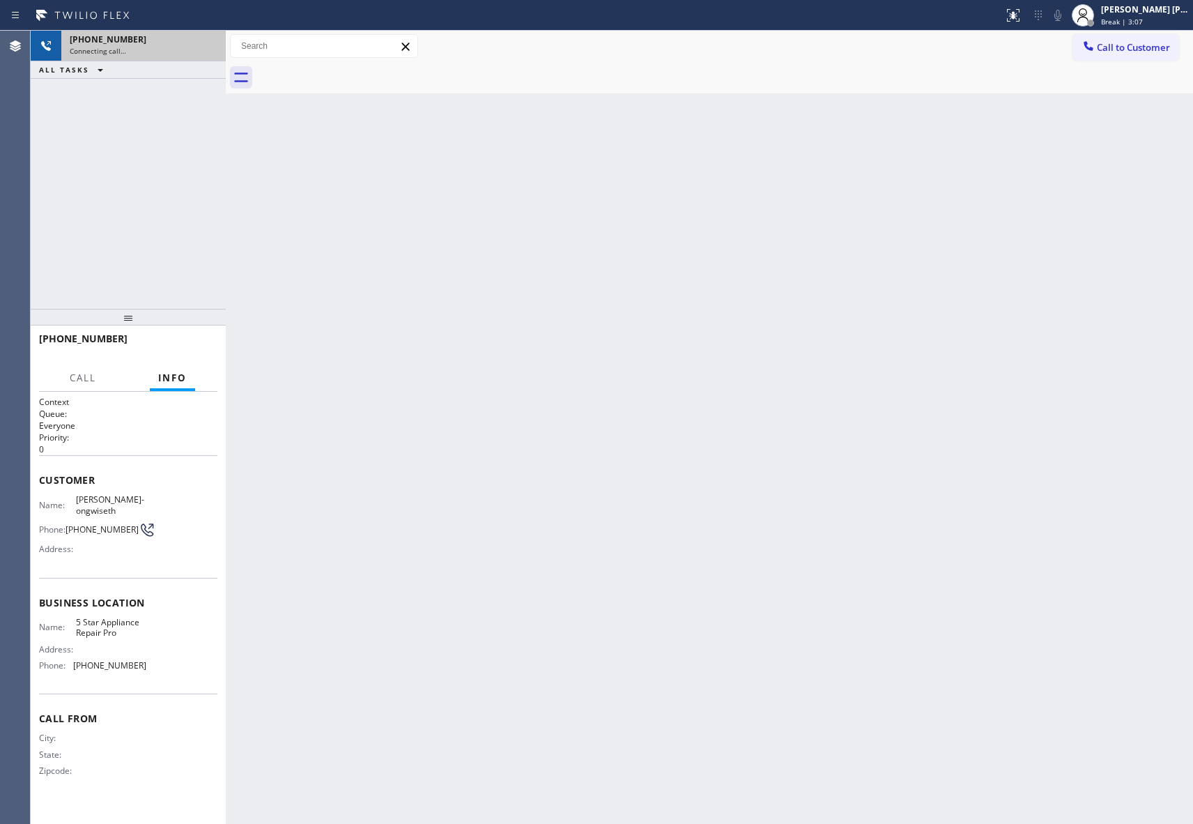
click at [355, 72] on div at bounding box center [724, 77] width 937 height 31
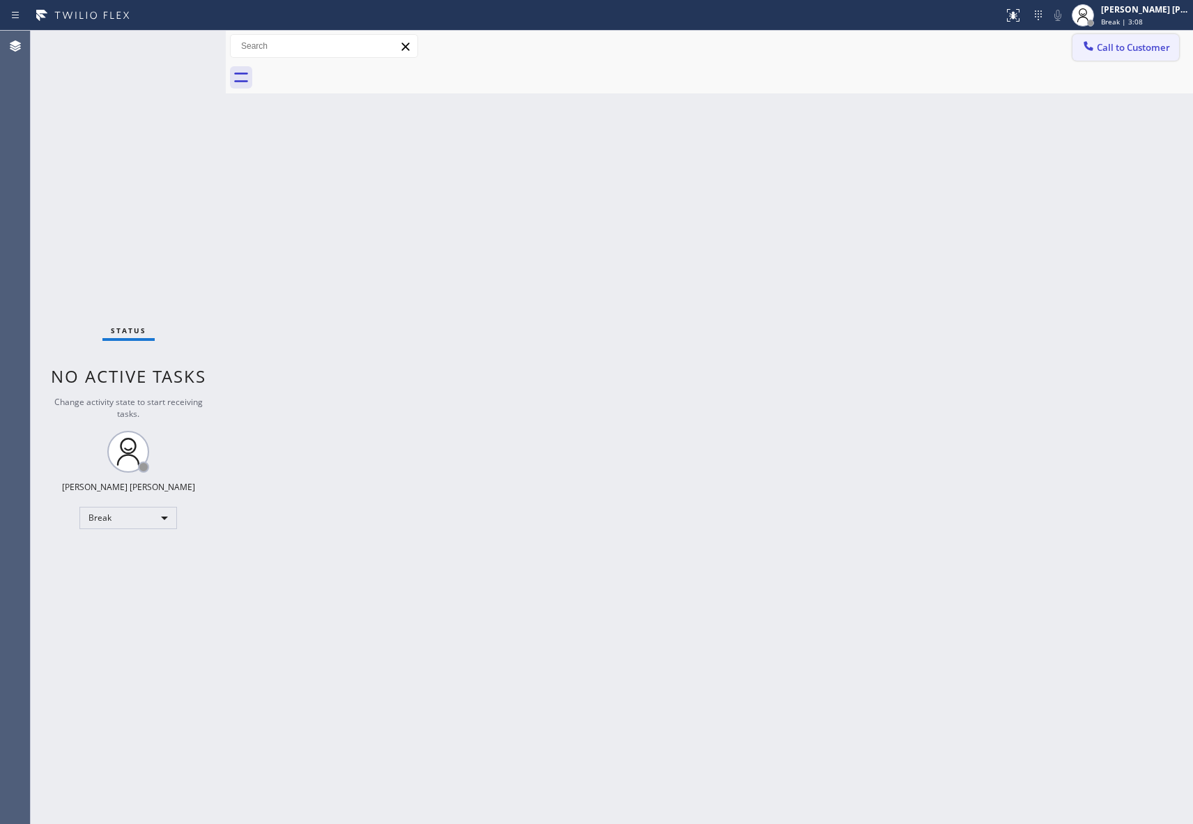
click at [1163, 43] on span "Call to Customer" at bounding box center [1133, 47] width 73 height 13
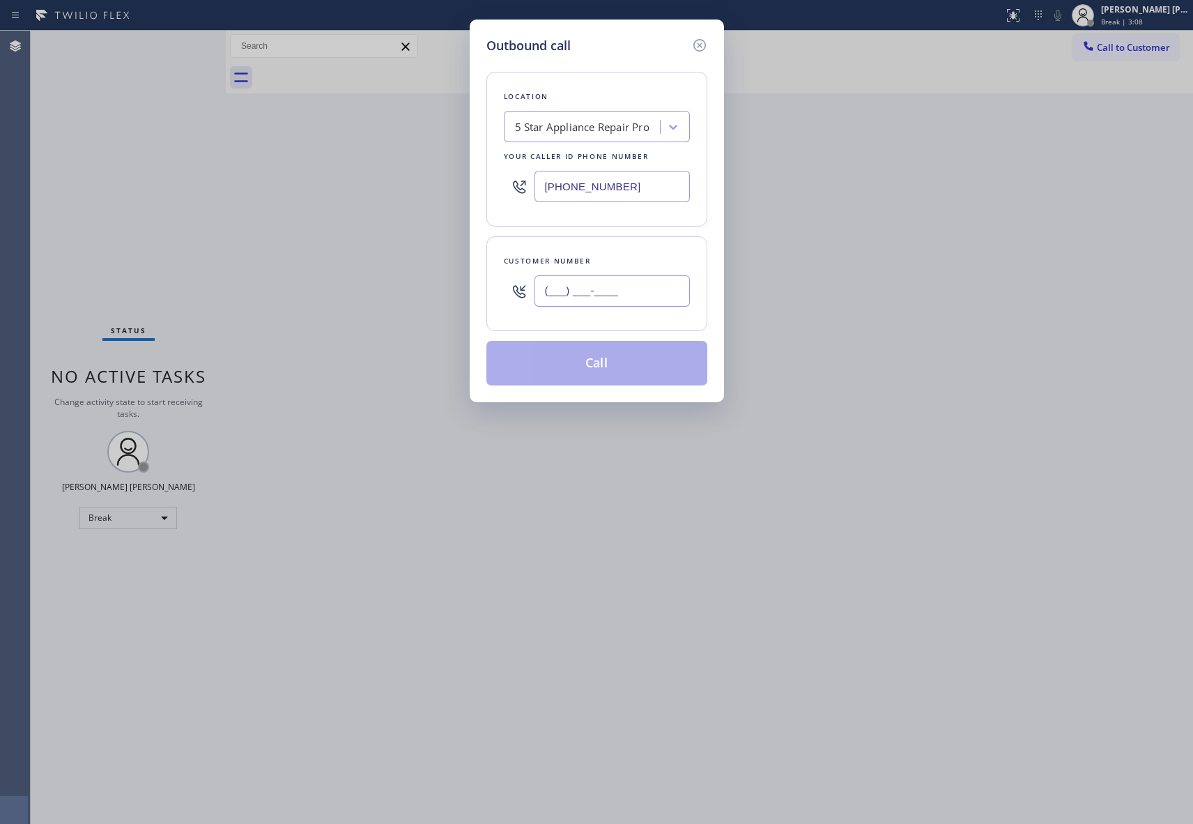
click at [602, 279] on input "(___) ___-____" at bounding box center [612, 290] width 155 height 31
click at [631, 372] on button "Call" at bounding box center [596, 363] width 221 height 45
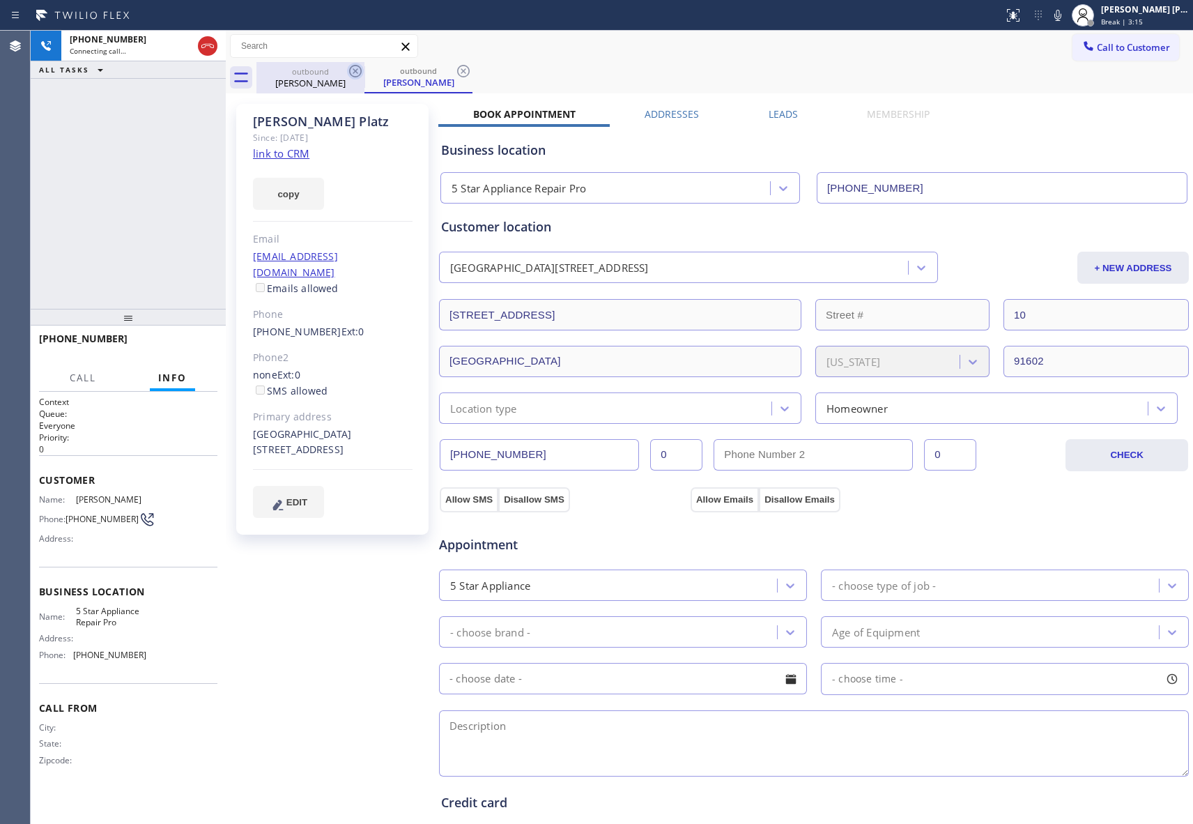
click at [357, 70] on icon at bounding box center [355, 71] width 17 height 17
click at [365, 70] on div "outbound [PERSON_NAME]" at bounding box center [419, 77] width 108 height 31
click at [357, 70] on icon at bounding box center [355, 71] width 17 height 17
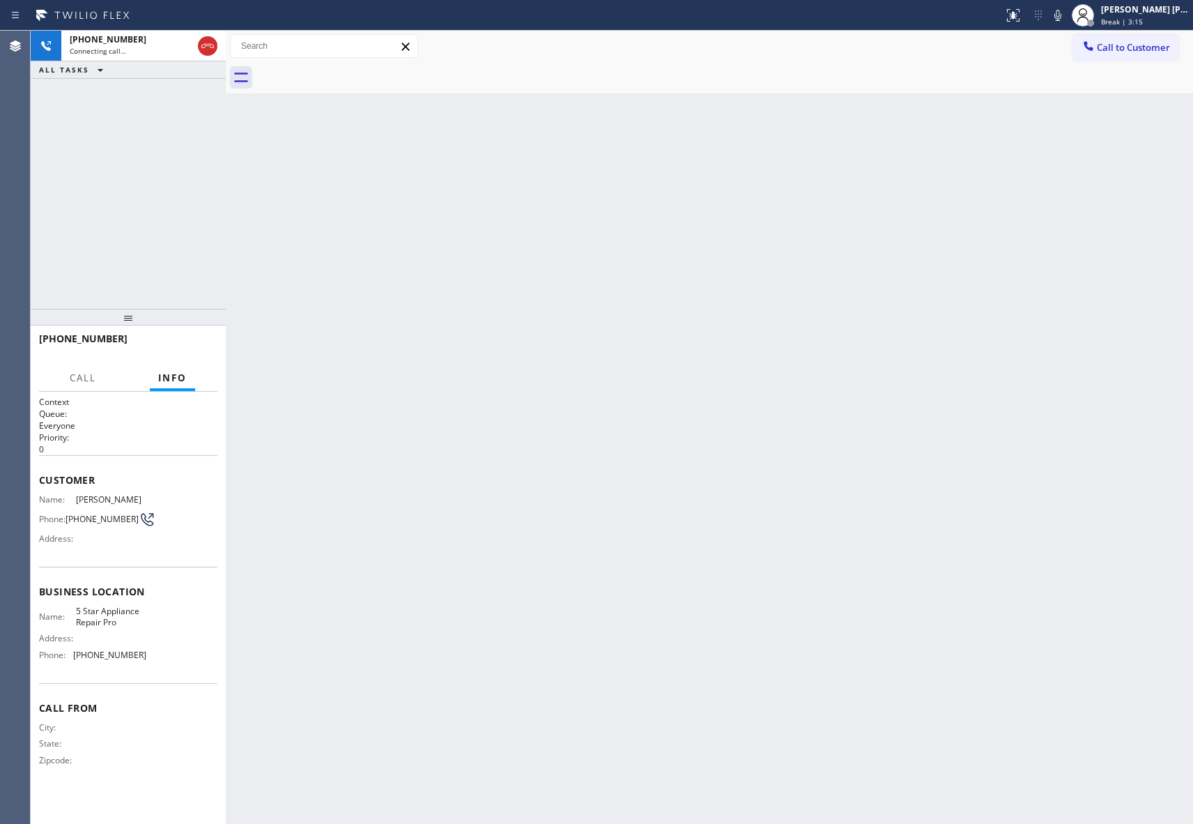
click at [357, 70] on div at bounding box center [724, 77] width 937 height 31
click at [202, 47] on icon at bounding box center [207, 46] width 17 height 17
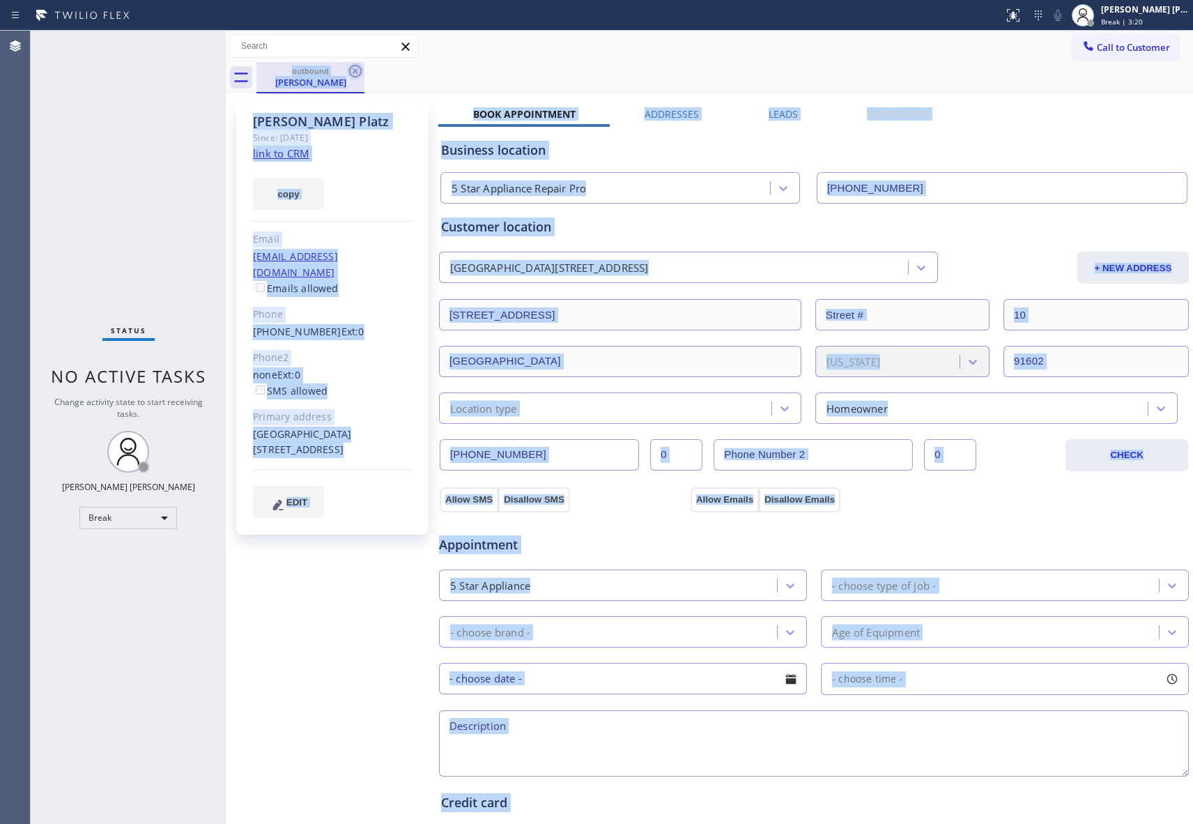
click at [352, 66] on icon at bounding box center [355, 71] width 13 height 13
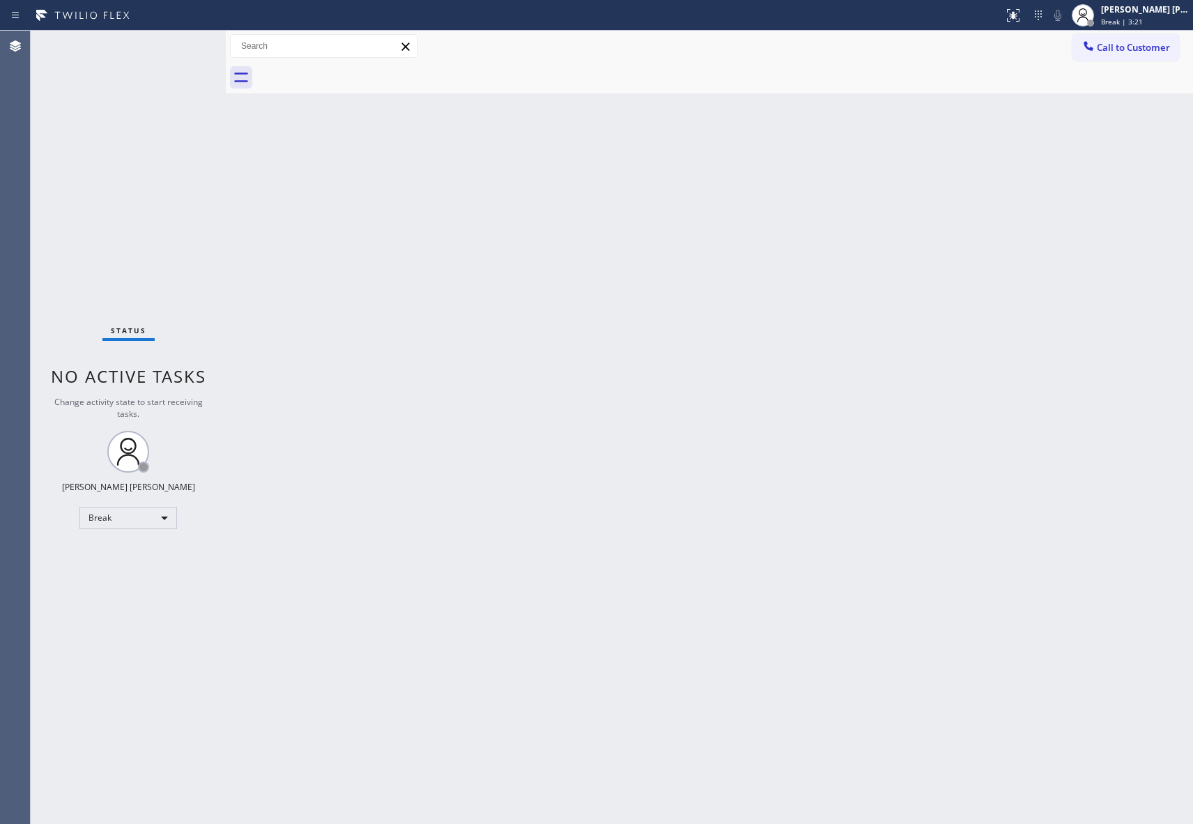
click at [352, 66] on div at bounding box center [724, 77] width 937 height 31
click at [1143, 42] on span "Call to Customer" at bounding box center [1133, 47] width 73 height 13
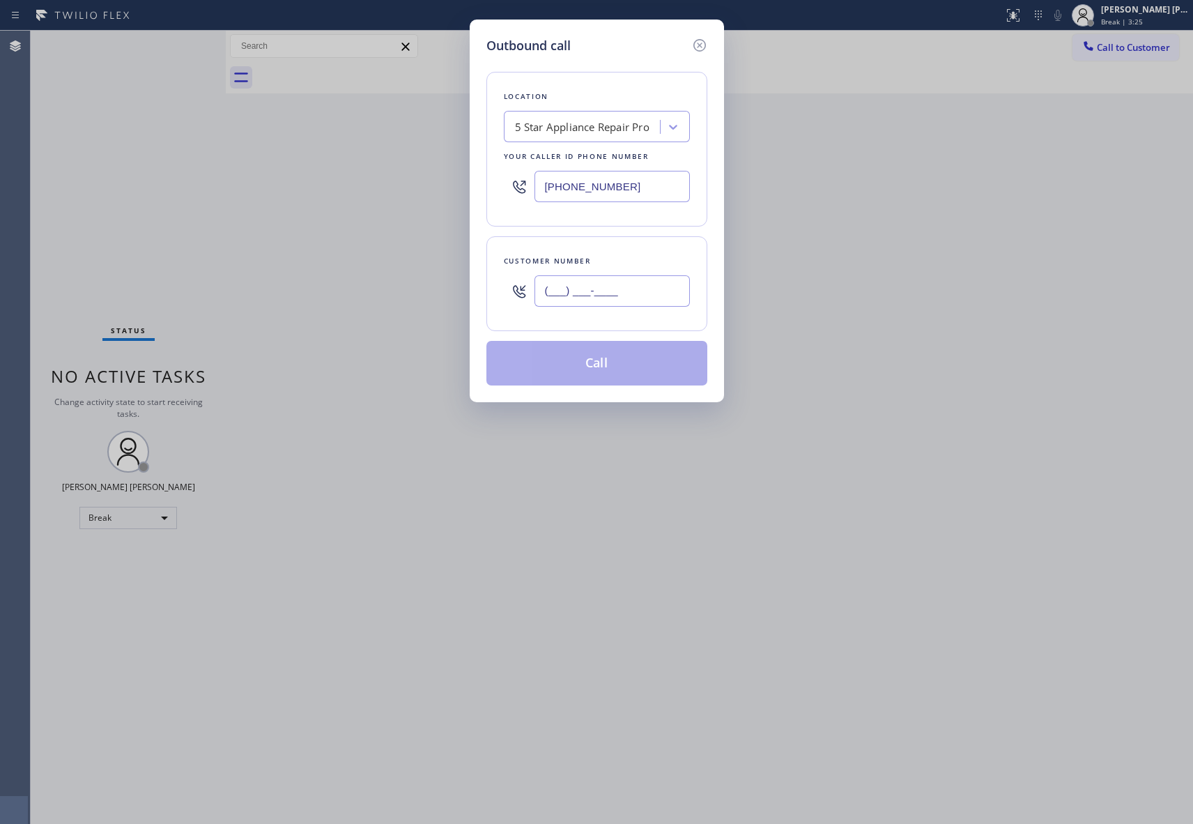
click at [665, 287] on input "(___) ___-____" at bounding box center [612, 290] width 155 height 31
click at [620, 363] on button "Call" at bounding box center [596, 363] width 221 height 45
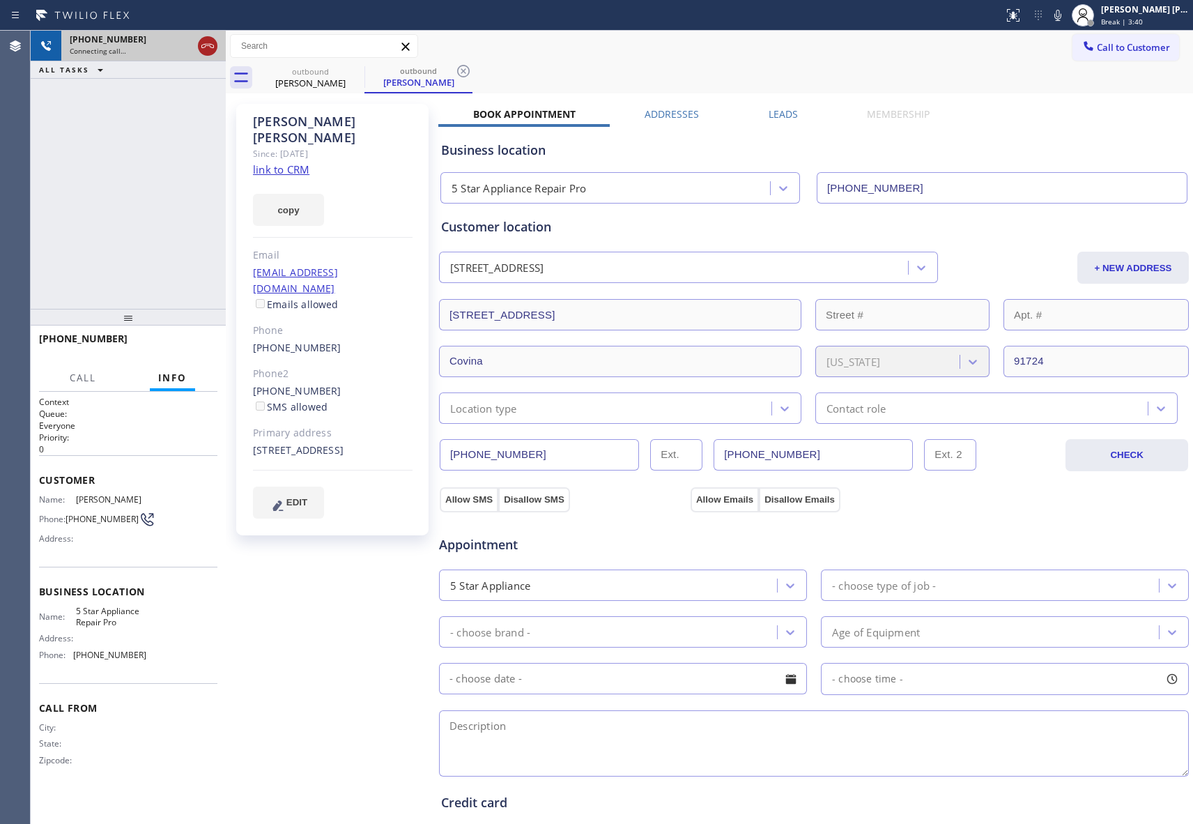
click at [212, 45] on icon at bounding box center [207, 46] width 17 height 17
click at [344, 74] on div "outbound" at bounding box center [310, 71] width 105 height 10
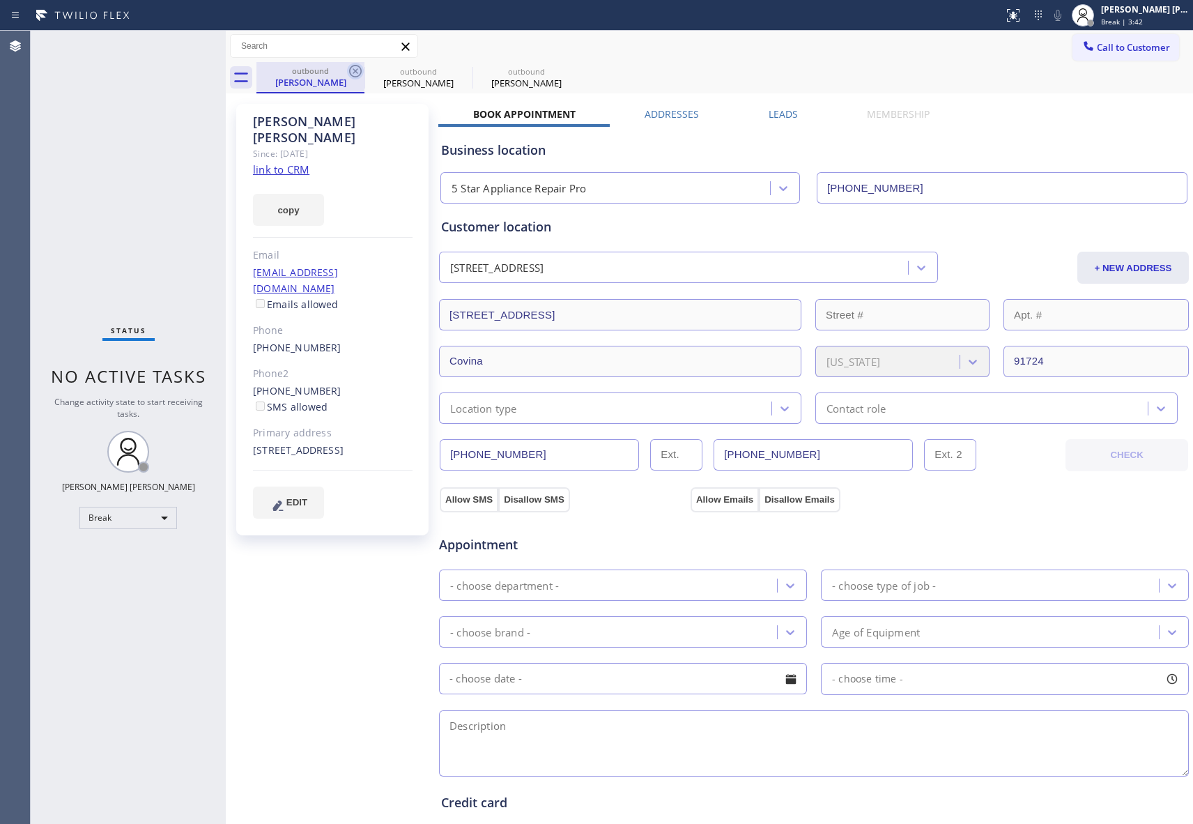
click at [350, 71] on icon at bounding box center [355, 71] width 13 height 13
click at [457, 71] on icon at bounding box center [463, 71] width 13 height 13
click at [0, 0] on icon at bounding box center [0, 0] width 0 height 0
click at [350, 71] on div "outbound [PERSON_NAME] outbound [PERSON_NAME] outbound [PERSON_NAME]" at bounding box center [724, 77] width 937 height 31
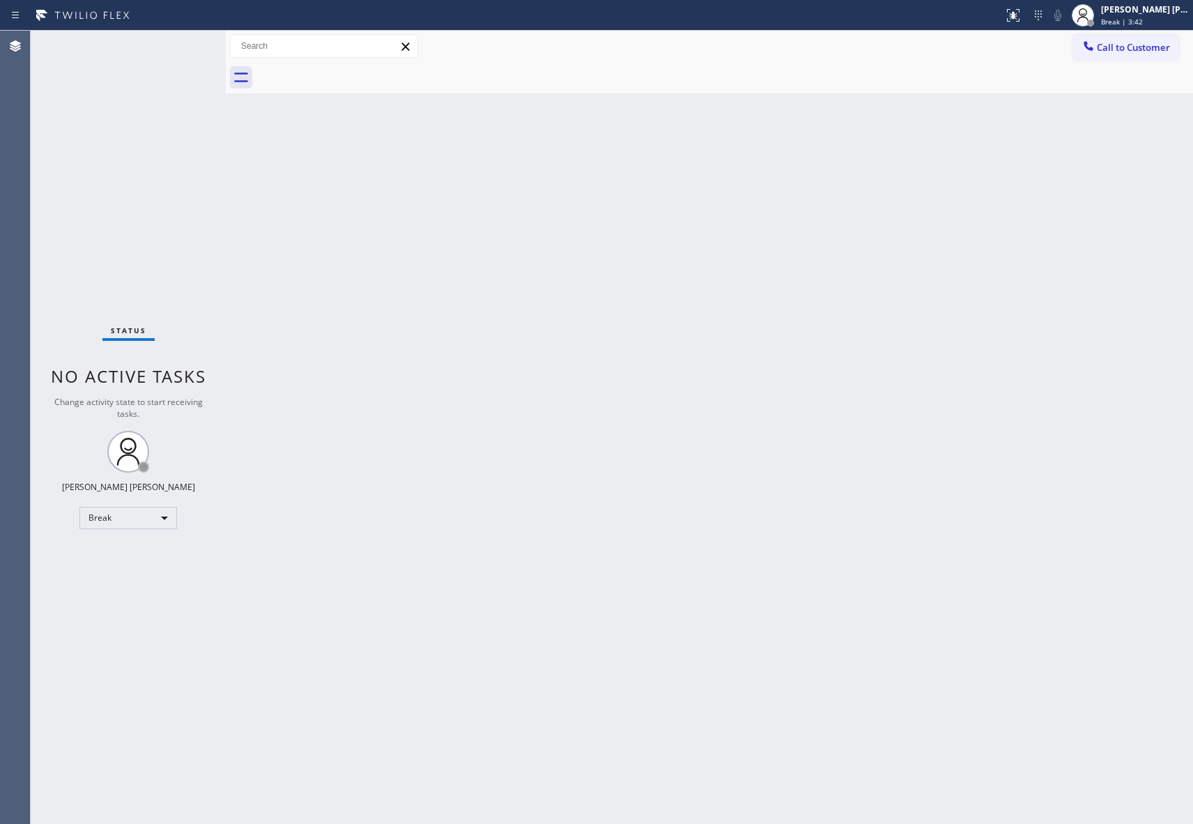
click at [350, 71] on div at bounding box center [724, 77] width 937 height 31
drag, startPoint x: 350, startPoint y: 71, endPoint x: 183, endPoint y: 79, distance: 167.4
click at [347, 71] on div at bounding box center [724, 77] width 937 height 31
click at [1164, 52] on span "Call to Customer" at bounding box center [1133, 47] width 73 height 13
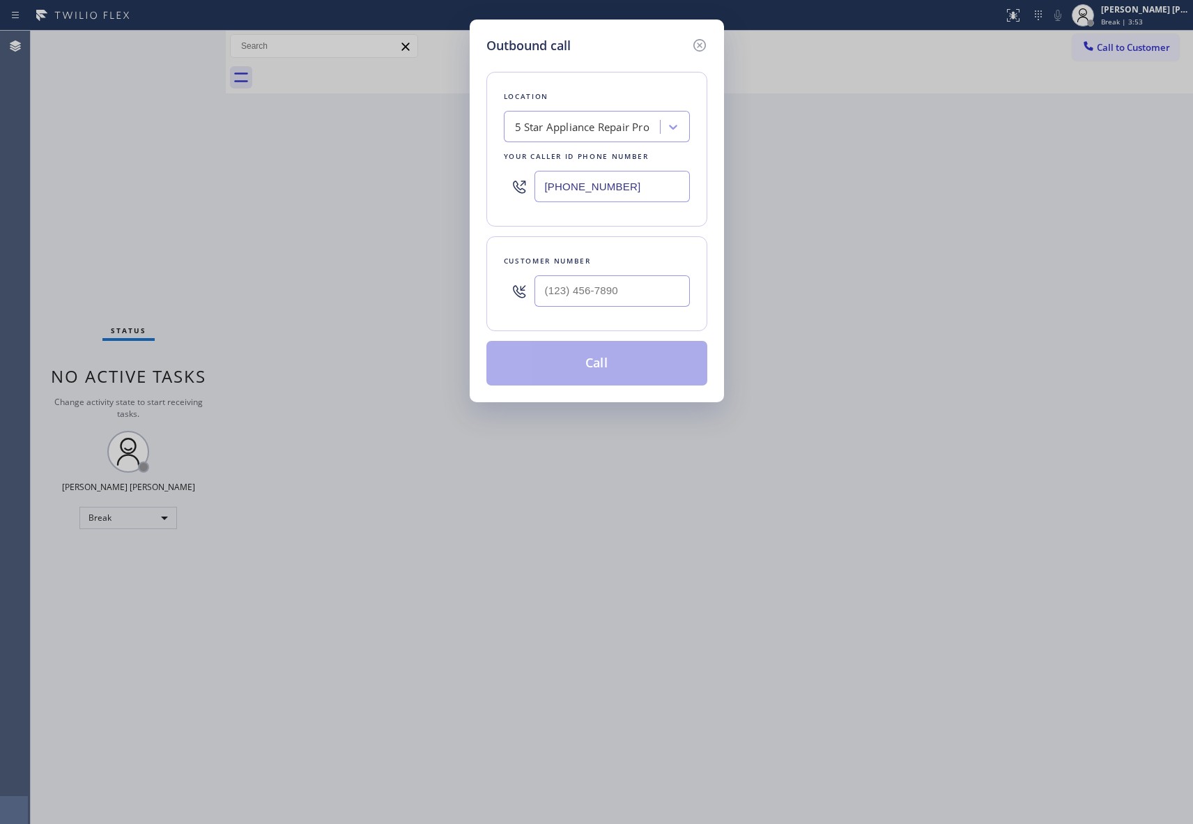
click at [595, 274] on div at bounding box center [612, 290] width 155 height 45
click at [615, 304] on input "(___) ___-____" at bounding box center [612, 290] width 155 height 31
click at [611, 368] on button "Call" at bounding box center [596, 363] width 221 height 45
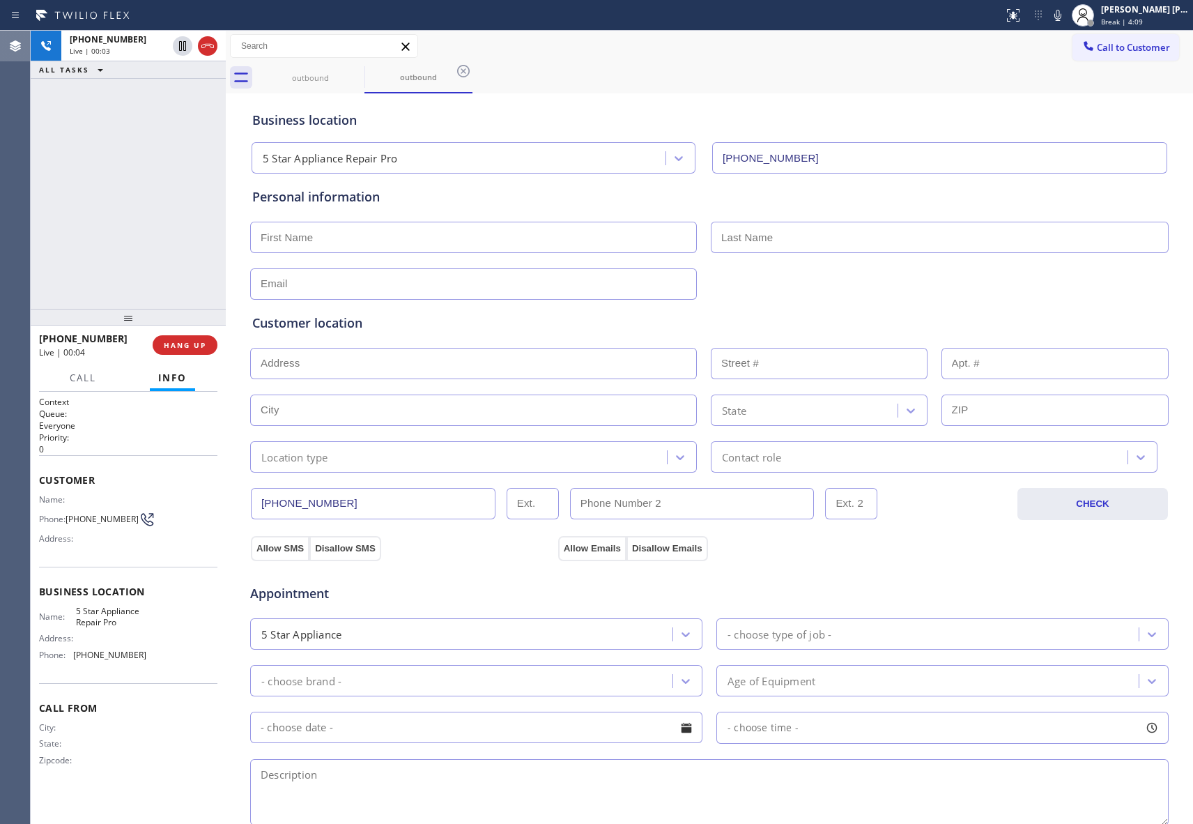
click at [204, 40] on icon at bounding box center [207, 46] width 17 height 17
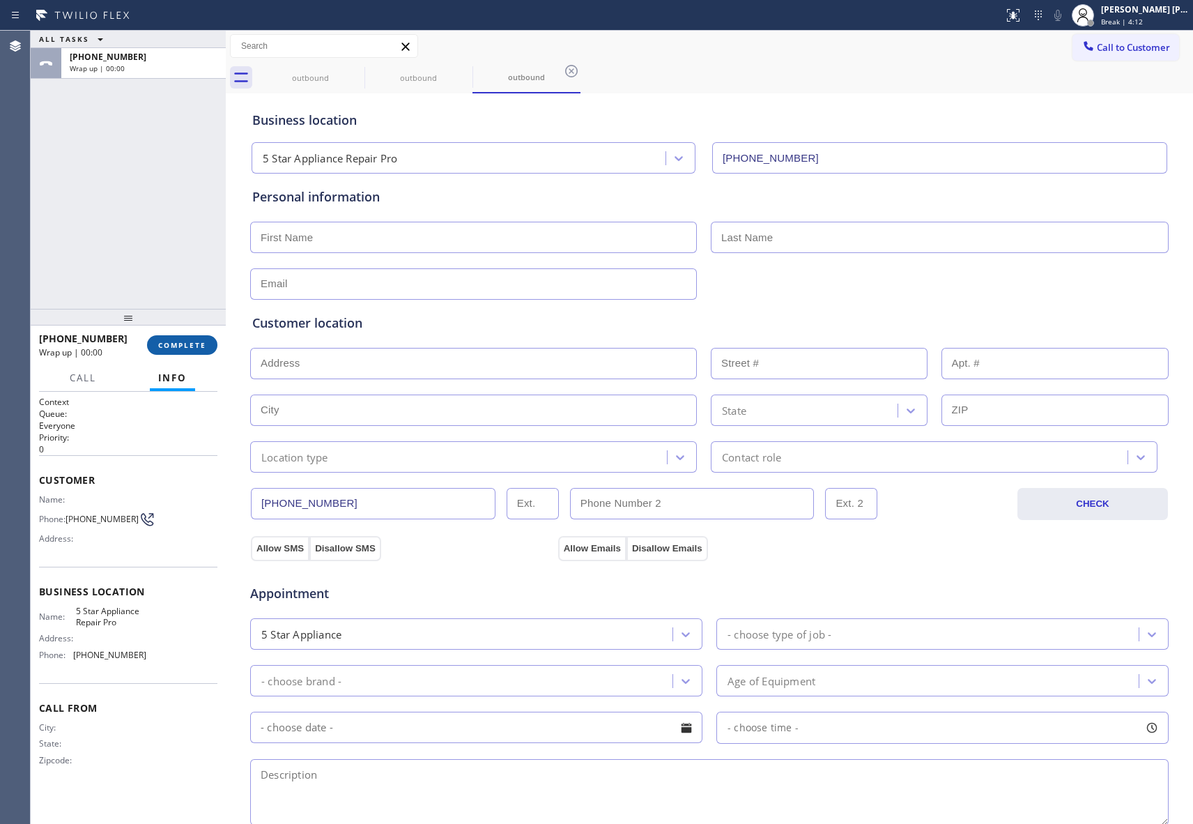
click at [154, 352] on button "COMPLETE" at bounding box center [182, 345] width 70 height 20
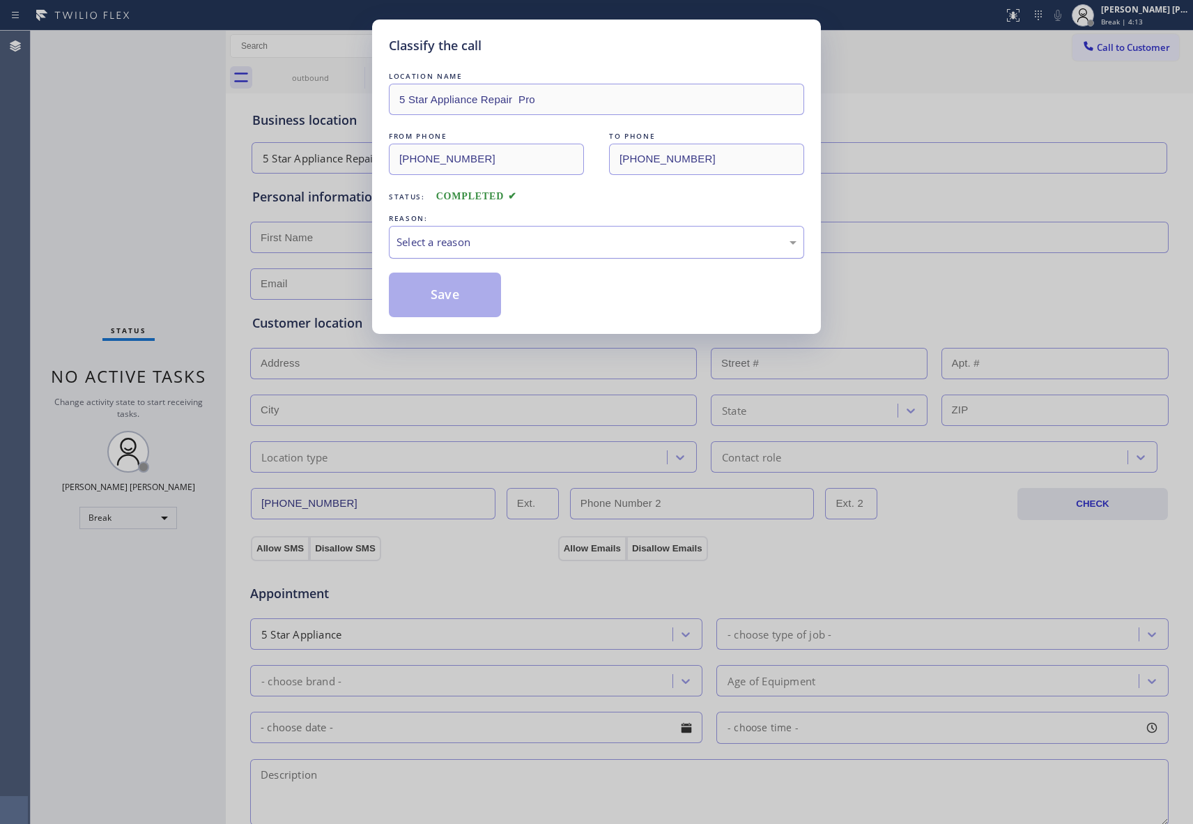
click at [481, 232] on div "Select a reason" at bounding box center [596, 242] width 415 height 33
click at [446, 293] on button "Save" at bounding box center [445, 295] width 112 height 45
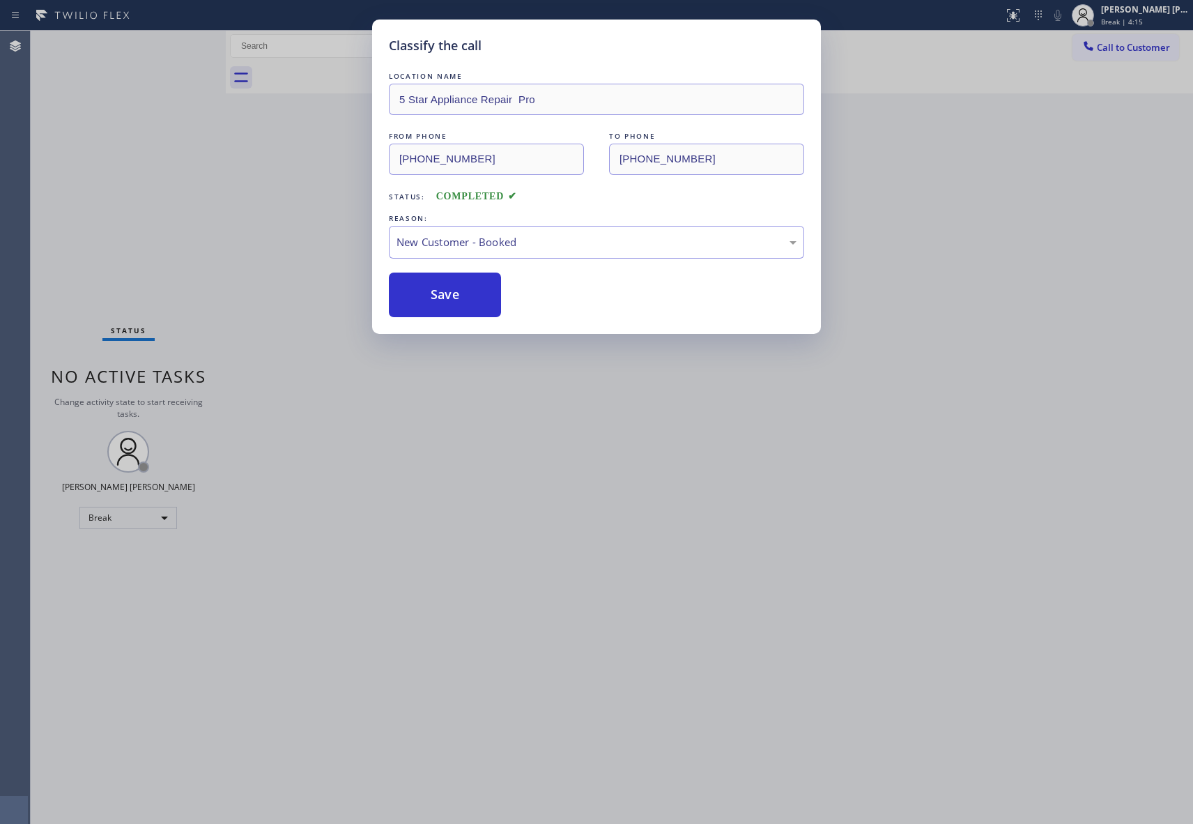
click at [340, 71] on div at bounding box center [724, 77] width 937 height 31
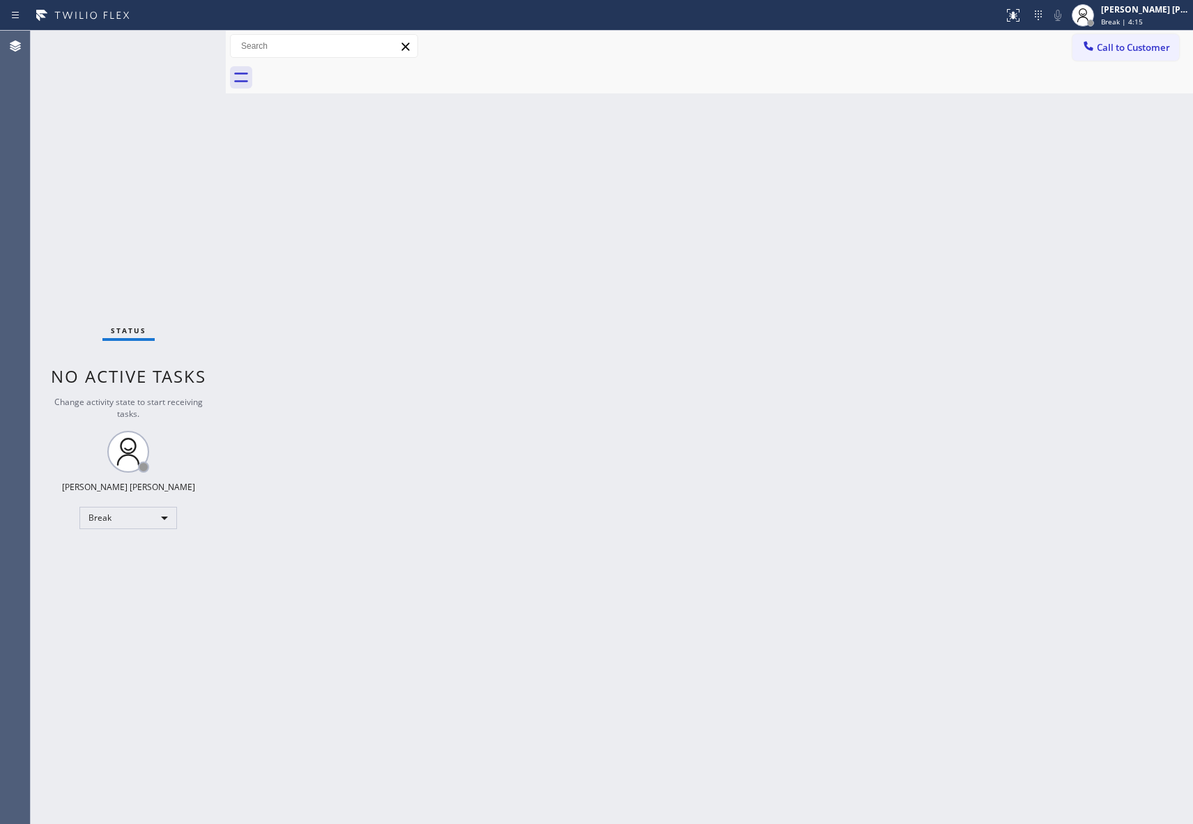
click at [340, 71] on div at bounding box center [724, 77] width 937 height 31
click at [1135, 52] on span "Call to Customer" at bounding box center [1133, 47] width 73 height 13
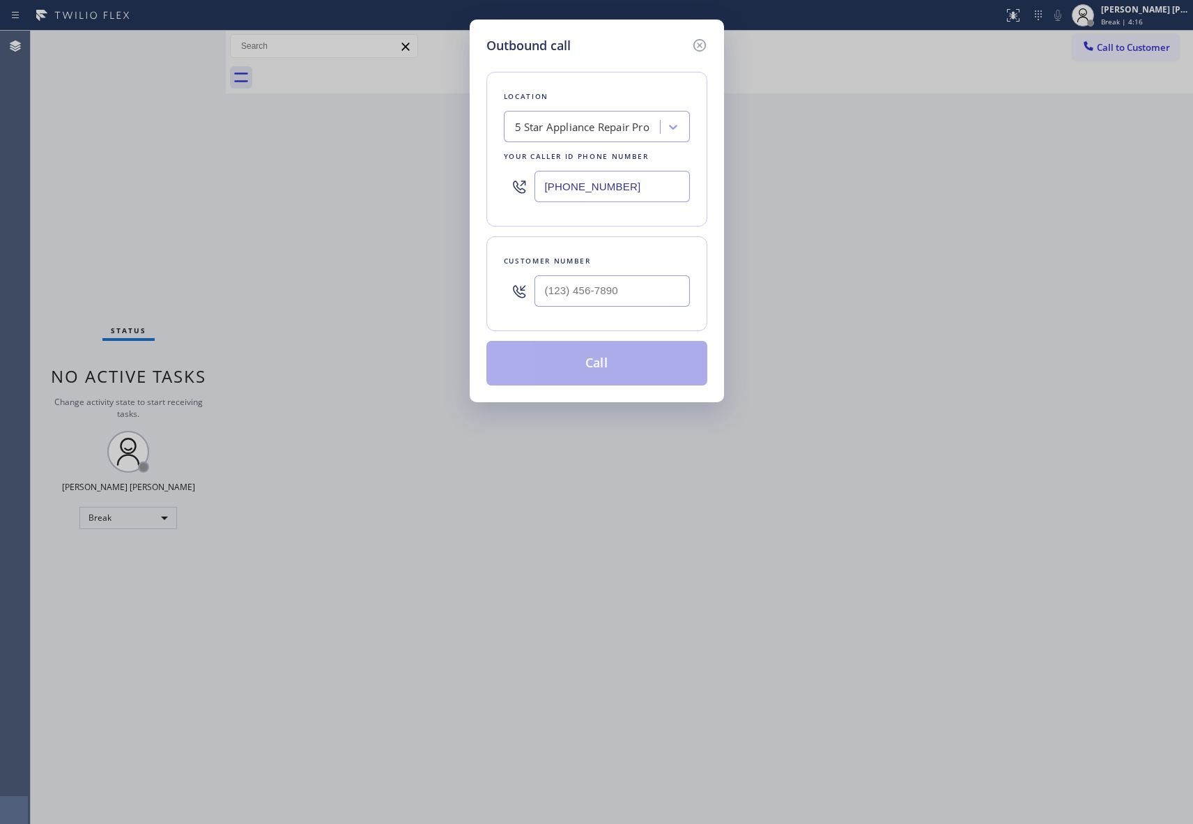
click at [645, 309] on div at bounding box center [612, 290] width 155 height 45
click at [643, 300] on input "(___) ___-____" at bounding box center [612, 290] width 155 height 31
click at [630, 362] on button "Call" at bounding box center [596, 363] width 221 height 45
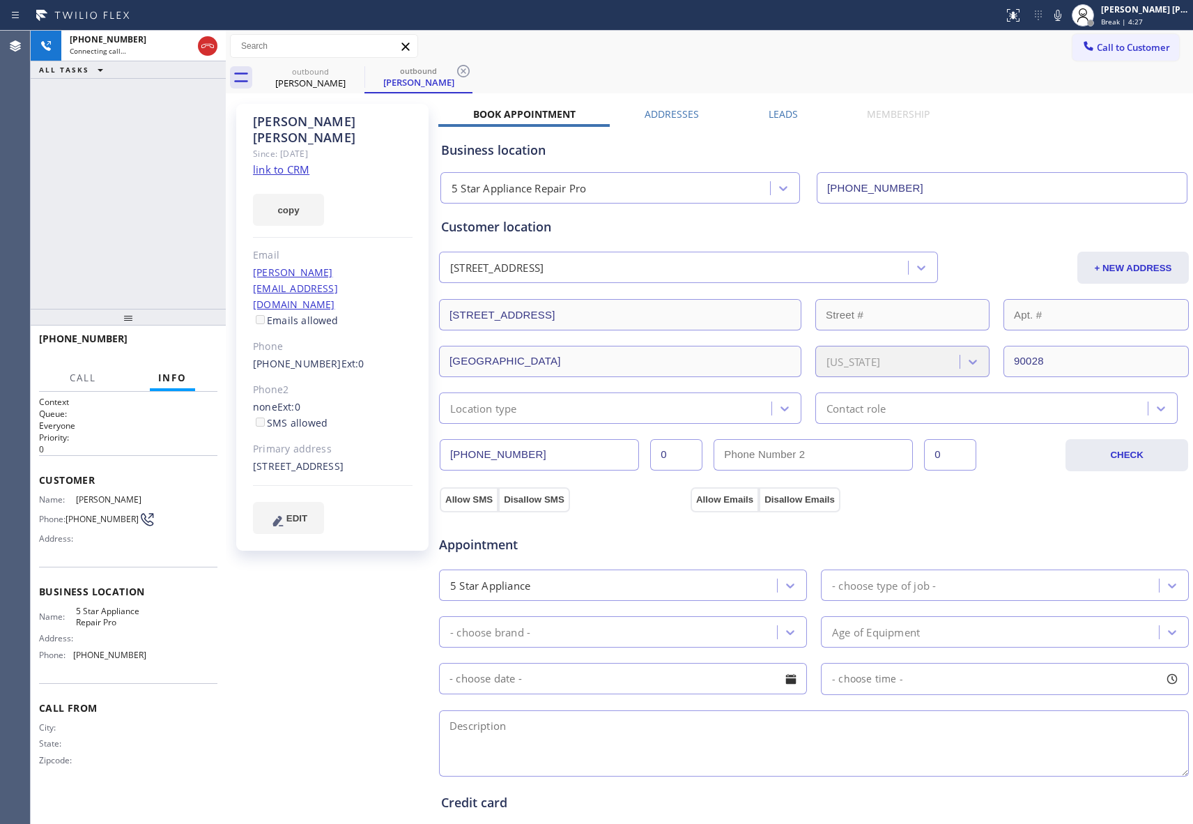
drag, startPoint x: 212, startPoint y: 51, endPoint x: 319, endPoint y: 56, distance: 107.4
click at [212, 51] on icon at bounding box center [207, 46] width 17 height 17
click at [360, 73] on icon at bounding box center [355, 71] width 17 height 17
click at [455, 73] on icon at bounding box center [463, 71] width 17 height 17
click at [360, 73] on div "outbound [PERSON_NAME] outbound [PERSON_NAME]" at bounding box center [724, 77] width 937 height 31
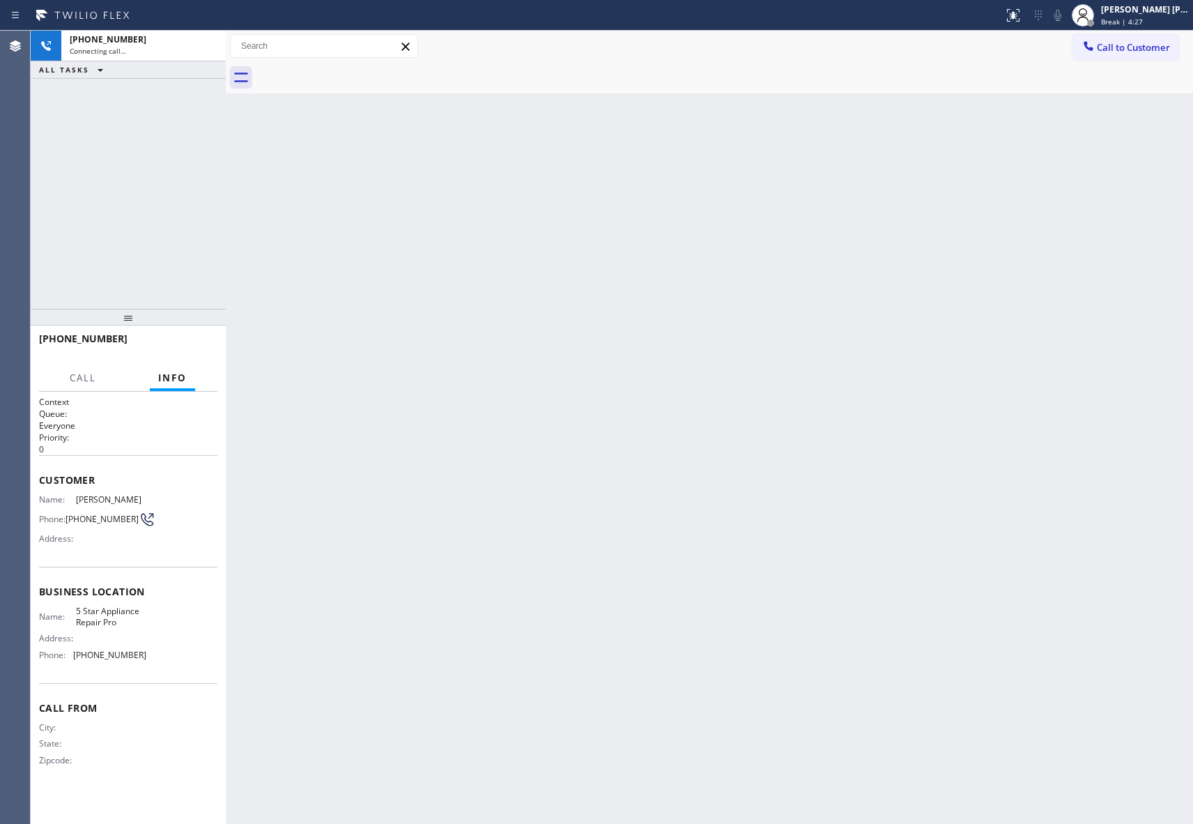
click at [360, 73] on div at bounding box center [724, 77] width 937 height 31
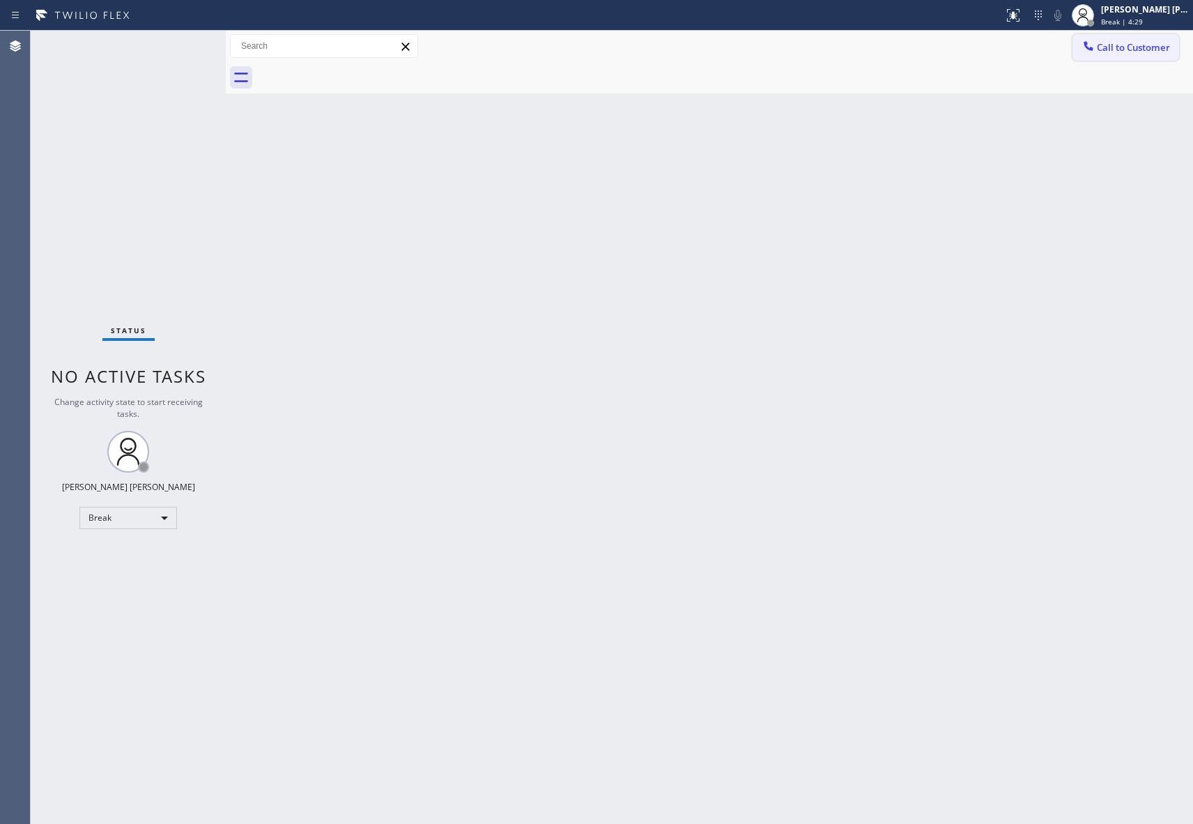
click at [1154, 42] on span "Call to Customer" at bounding box center [1133, 47] width 73 height 13
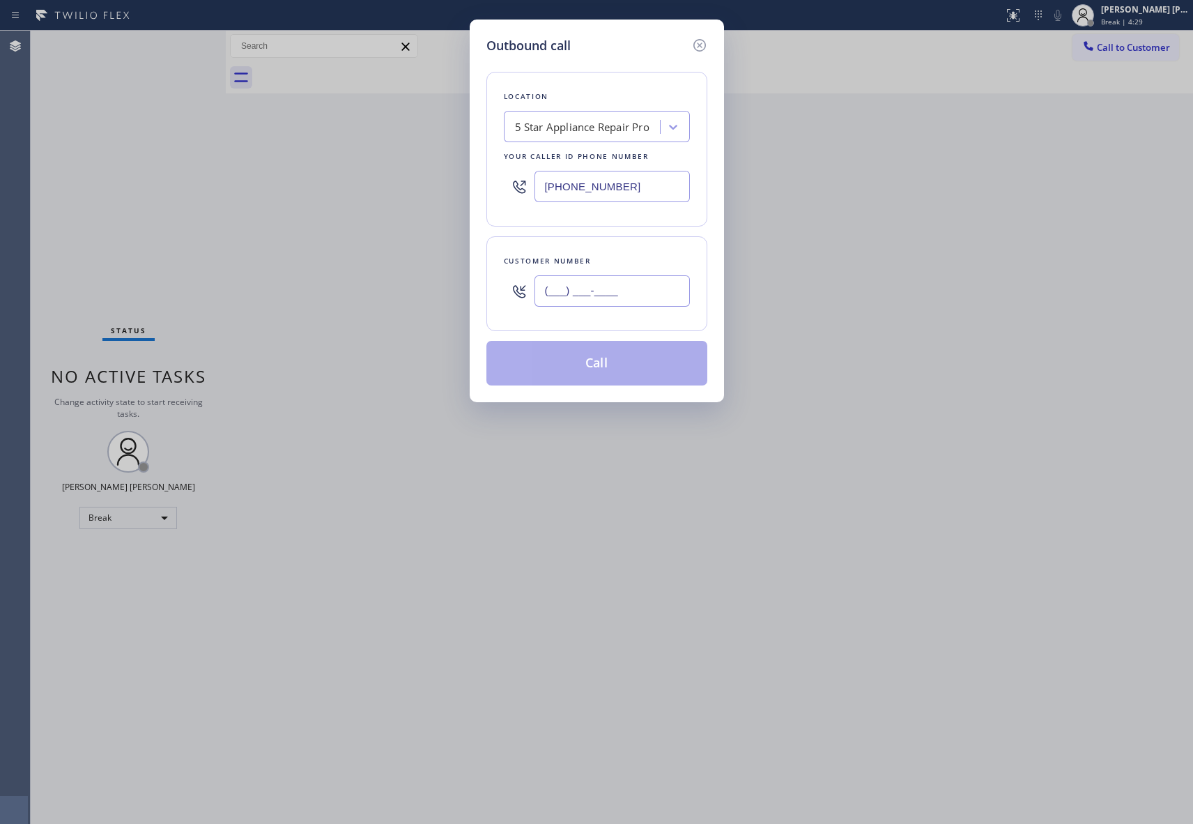
click at [650, 297] on input "(___) ___-____" at bounding box center [612, 290] width 155 height 31
click at [614, 375] on button "Call" at bounding box center [596, 363] width 221 height 45
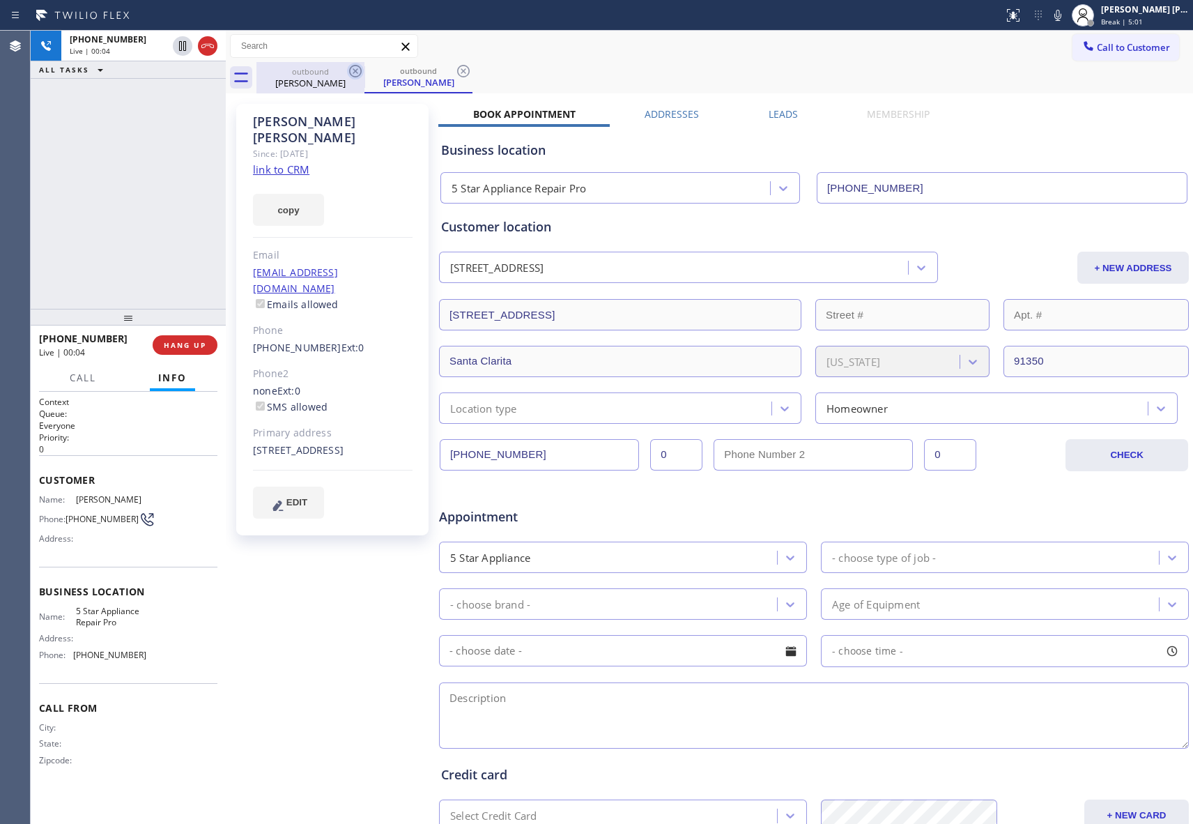
click at [358, 73] on icon at bounding box center [355, 71] width 13 height 13
click at [365, 73] on div "outbound [PERSON_NAME]" at bounding box center [419, 77] width 108 height 31
click at [457, 73] on icon at bounding box center [463, 71] width 13 height 13
click at [360, 73] on div "outbound [PERSON_NAME] outbound [PERSON_NAME]" at bounding box center [724, 77] width 937 height 31
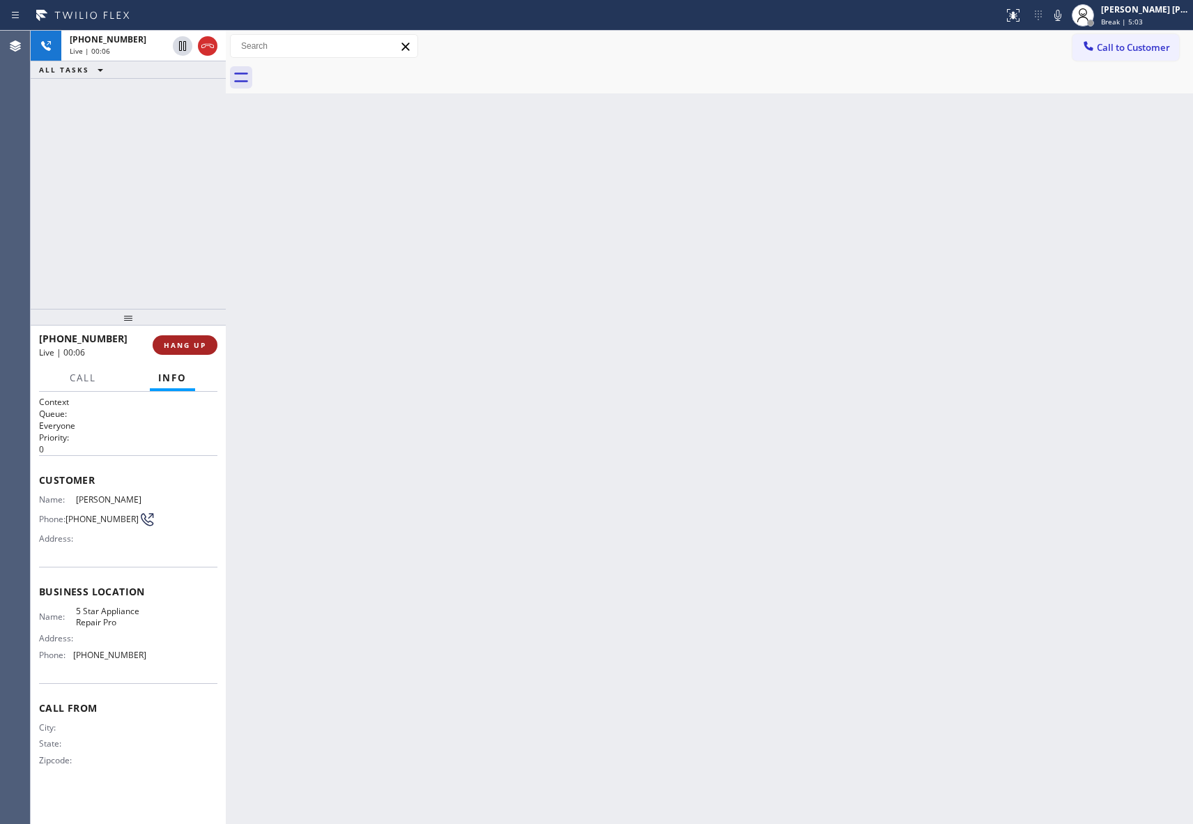
click at [201, 350] on button "HANG UP" at bounding box center [185, 345] width 65 height 20
click at [202, 347] on span "COMPLETE" at bounding box center [182, 345] width 48 height 10
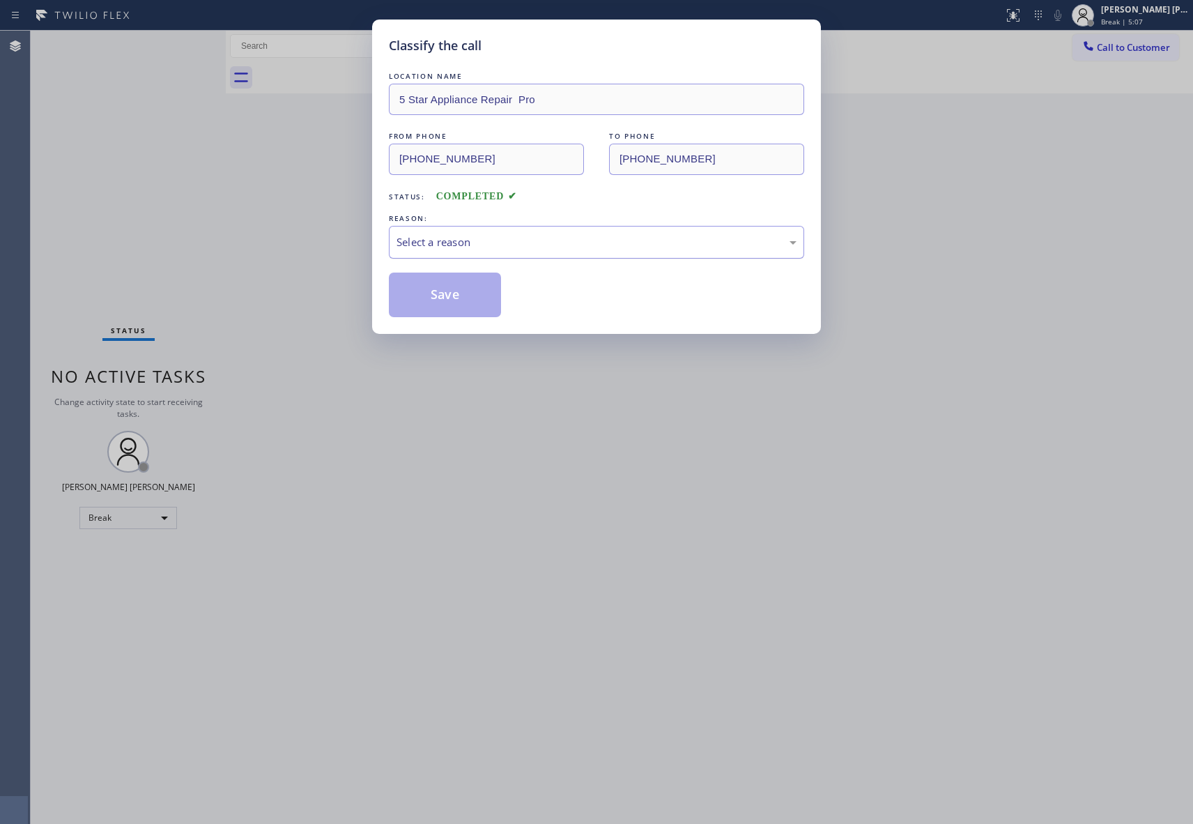
click at [592, 245] on div "Select a reason" at bounding box center [597, 242] width 400 height 16
click at [468, 299] on button "Save" at bounding box center [445, 295] width 112 height 45
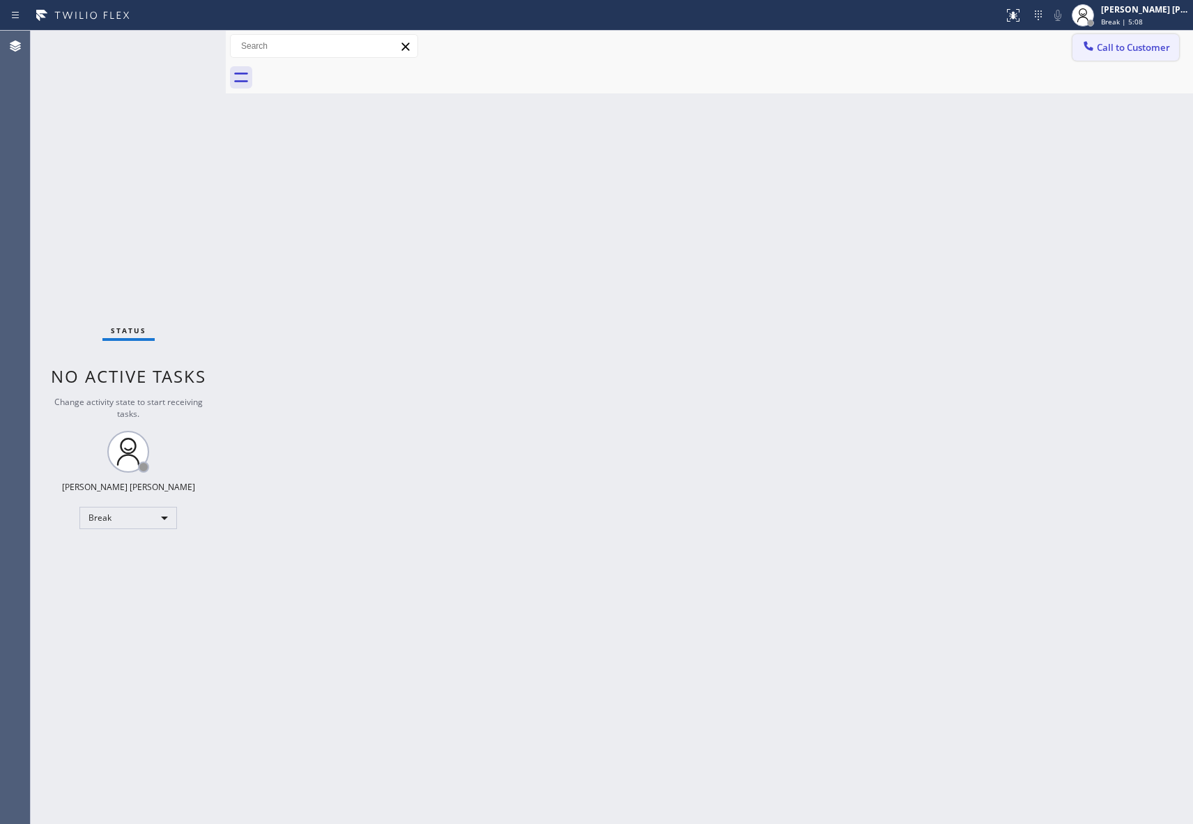
click at [1146, 50] on span "Call to Customer" at bounding box center [1133, 47] width 73 height 13
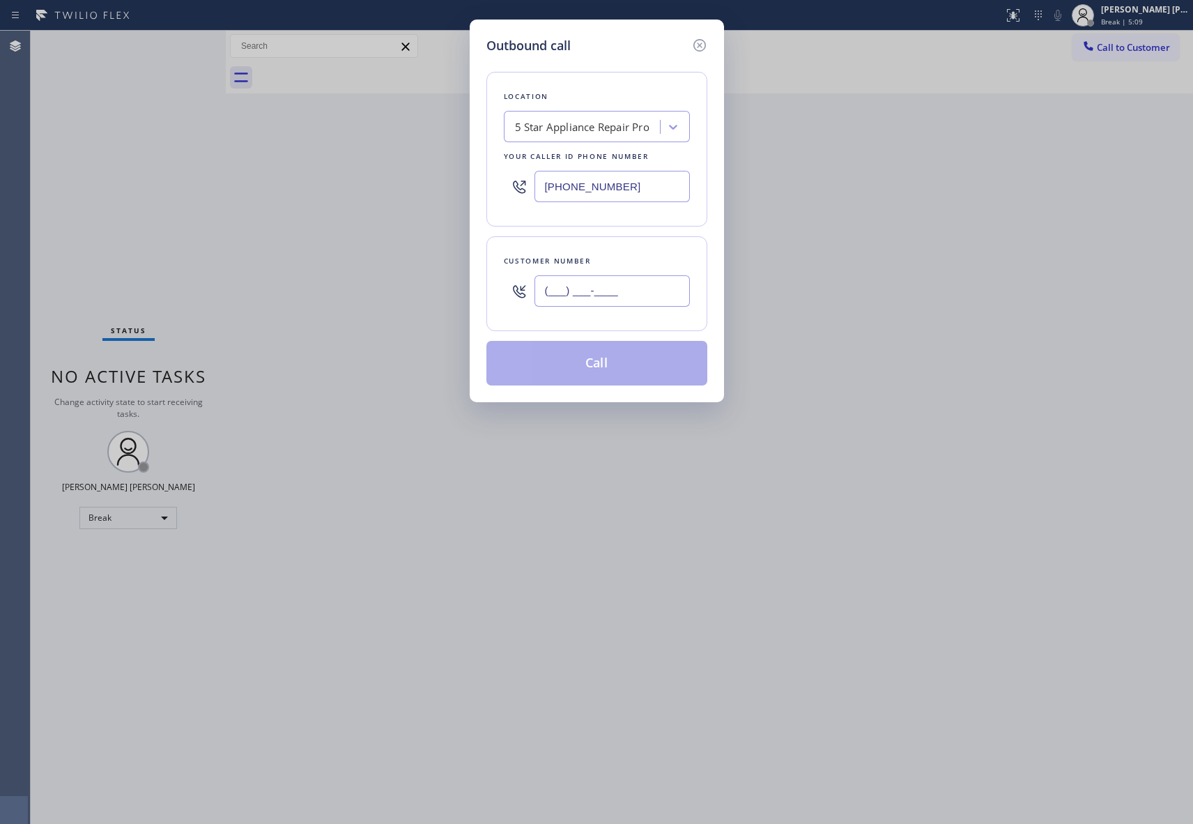
click at [631, 291] on input "(___) ___-____" at bounding box center [612, 290] width 155 height 31
click at [631, 364] on button "Call" at bounding box center [596, 363] width 221 height 45
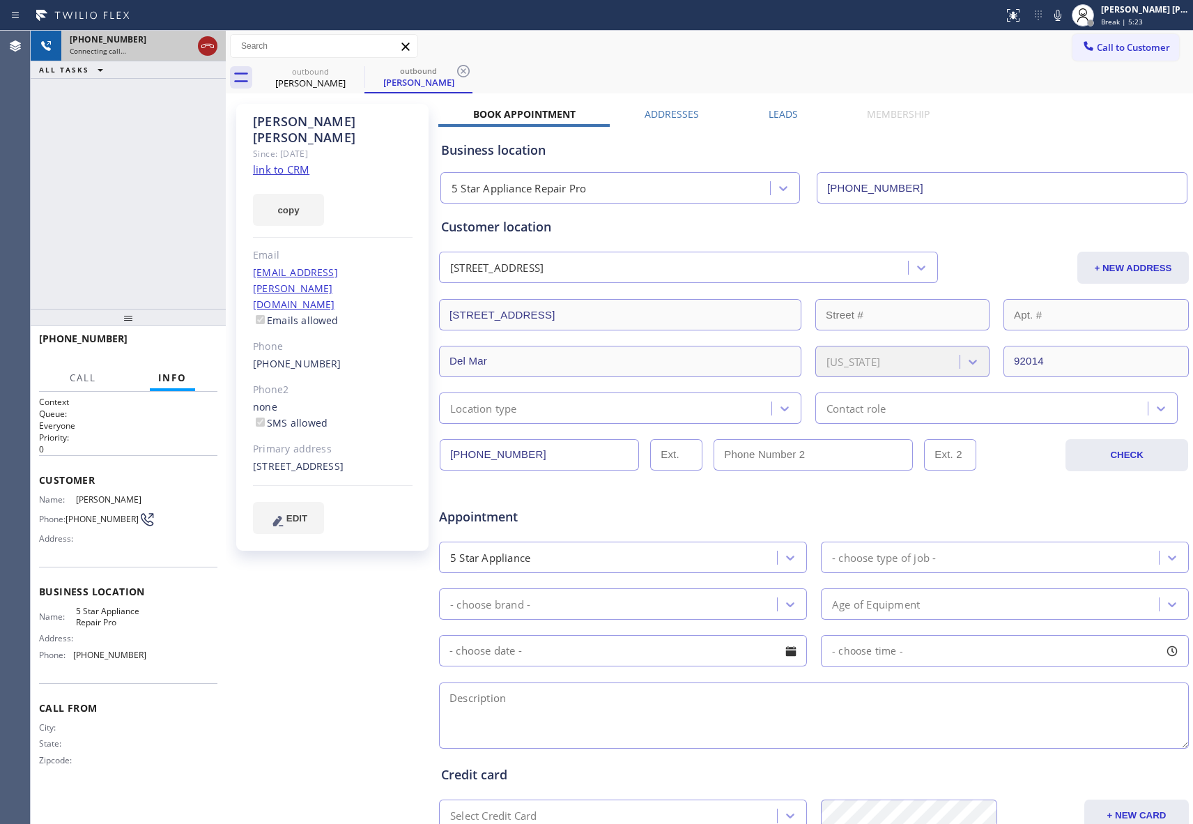
click at [207, 44] on icon at bounding box center [207, 46] width 13 height 4
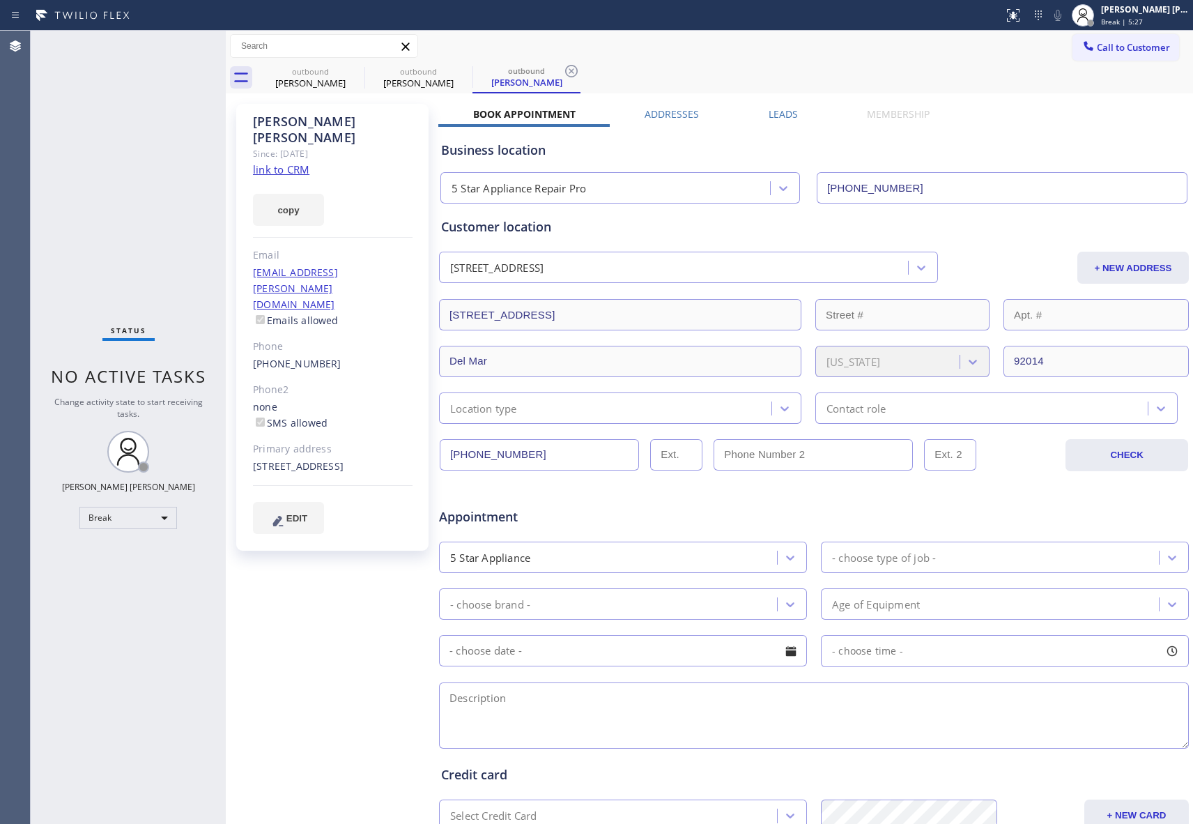
click at [0, 0] on icon at bounding box center [0, 0] width 0 height 0
click at [563, 70] on icon at bounding box center [571, 71] width 17 height 17
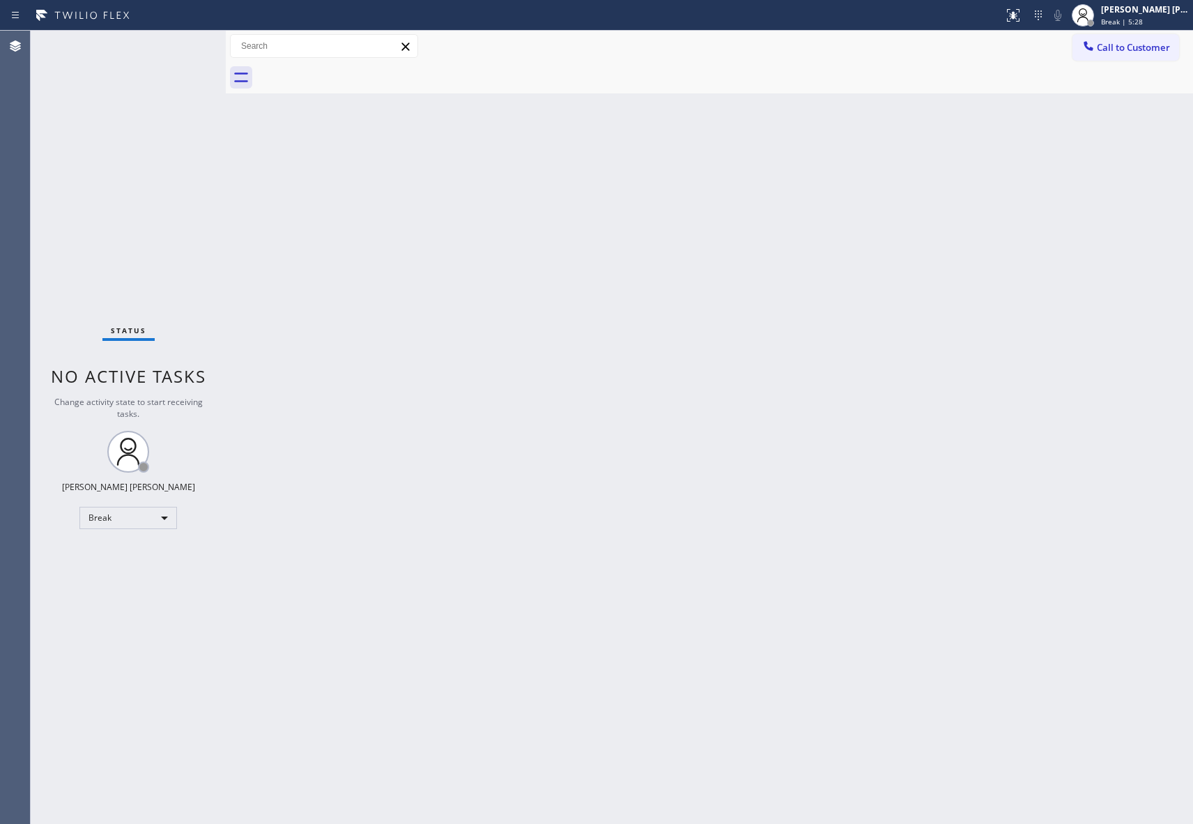
click at [357, 68] on div at bounding box center [724, 77] width 937 height 31
click at [1174, 57] on button "Call to Customer" at bounding box center [1126, 47] width 107 height 26
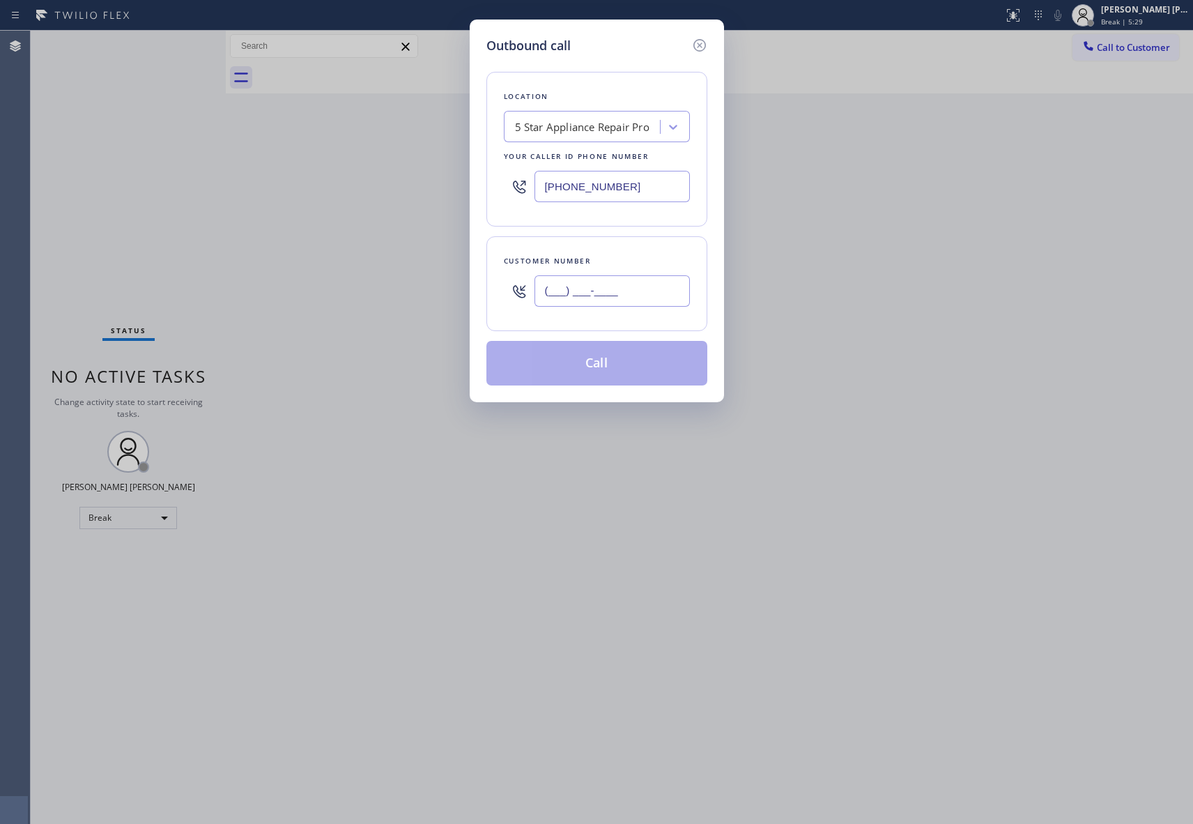
click at [619, 300] on input "(___) ___-____" at bounding box center [612, 290] width 155 height 31
click at [615, 367] on button "Call" at bounding box center [596, 363] width 221 height 45
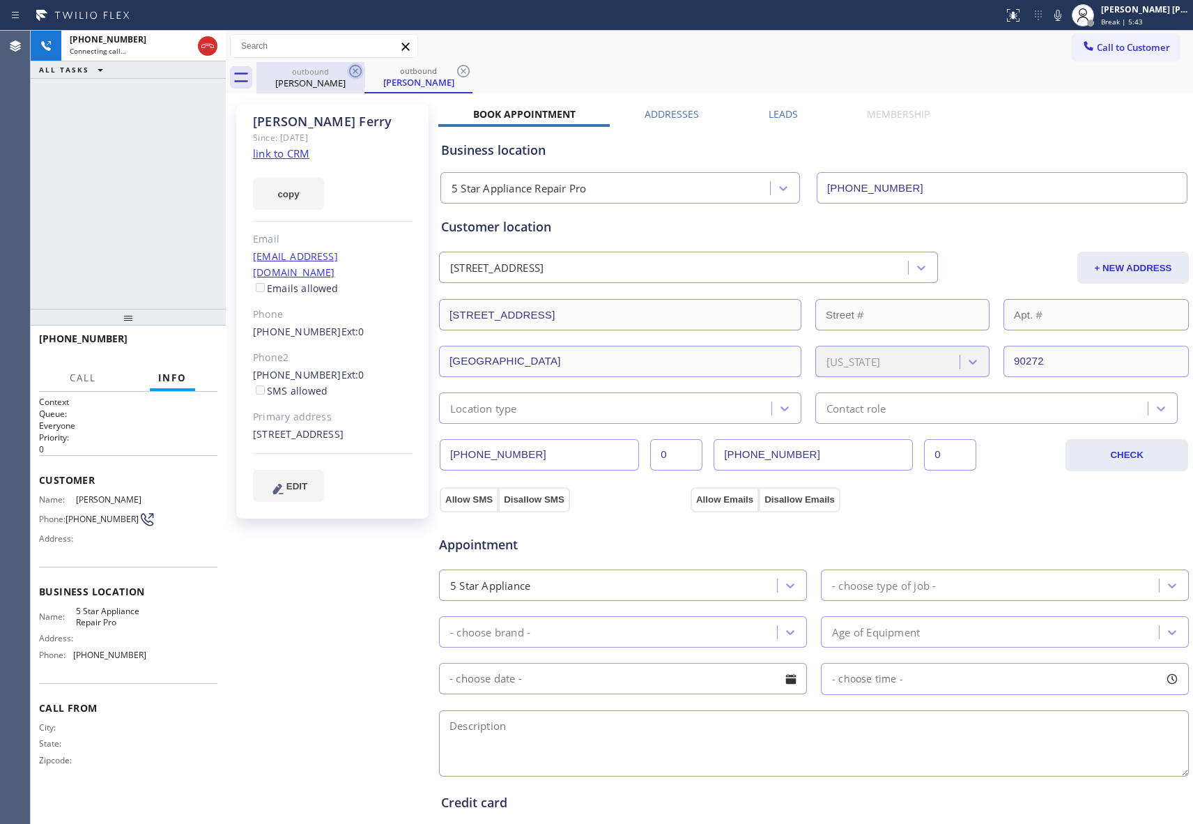
click at [351, 70] on icon at bounding box center [355, 71] width 17 height 17
click at [352, 70] on icon at bounding box center [355, 71] width 17 height 17
click at [455, 70] on icon at bounding box center [463, 71] width 17 height 17
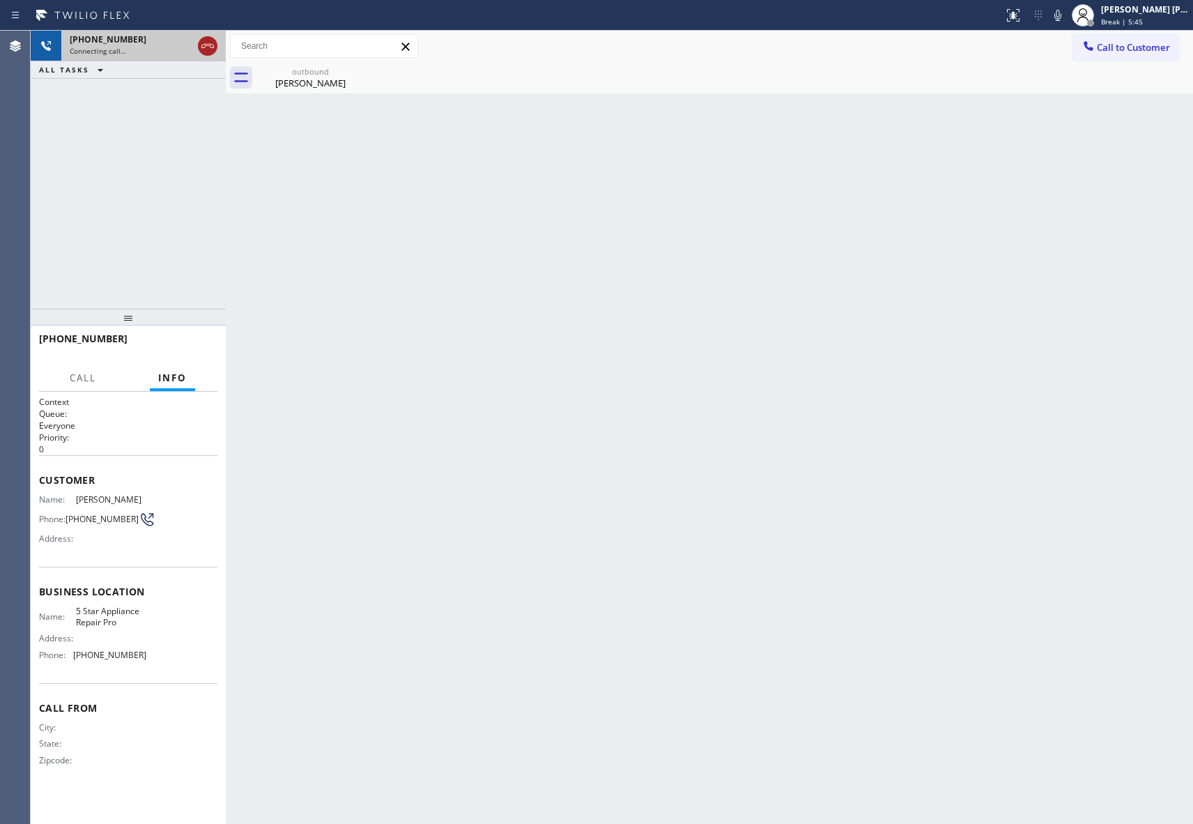
click at [215, 47] on icon at bounding box center [207, 46] width 17 height 17
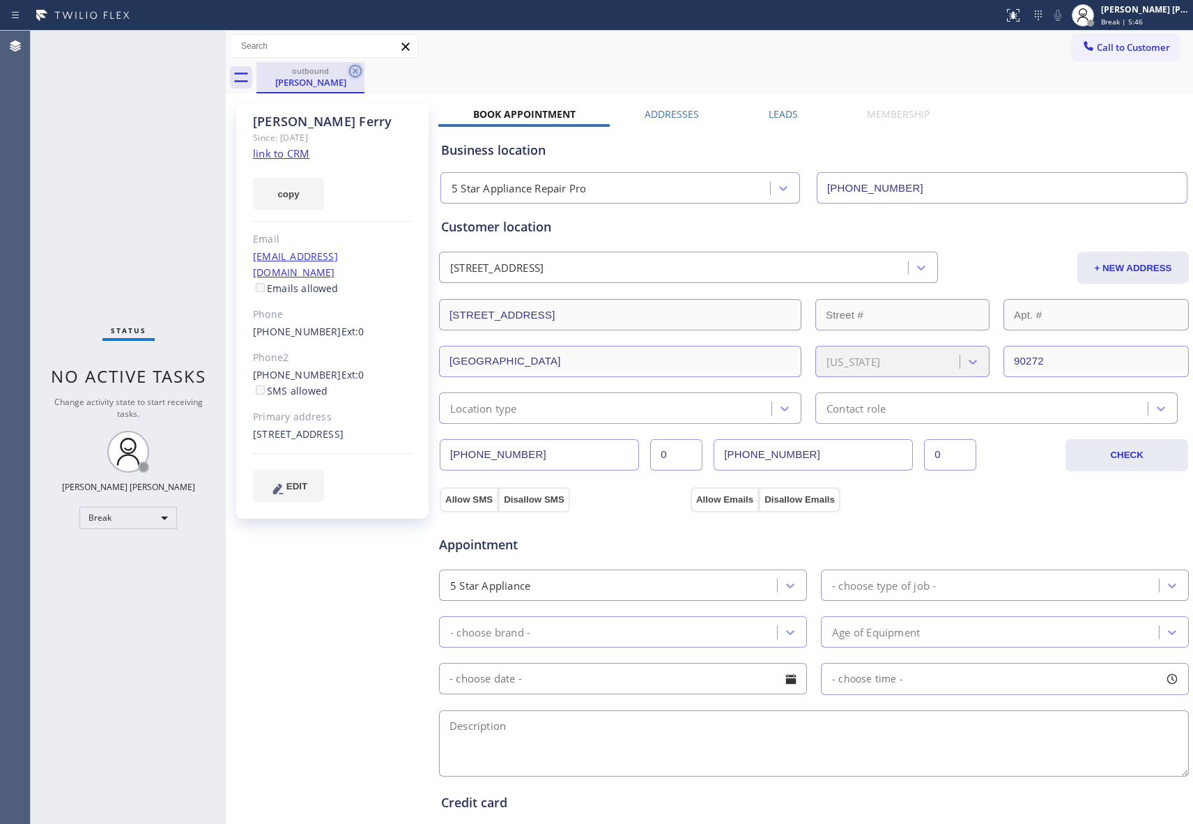
click at [358, 70] on icon at bounding box center [355, 71] width 17 height 17
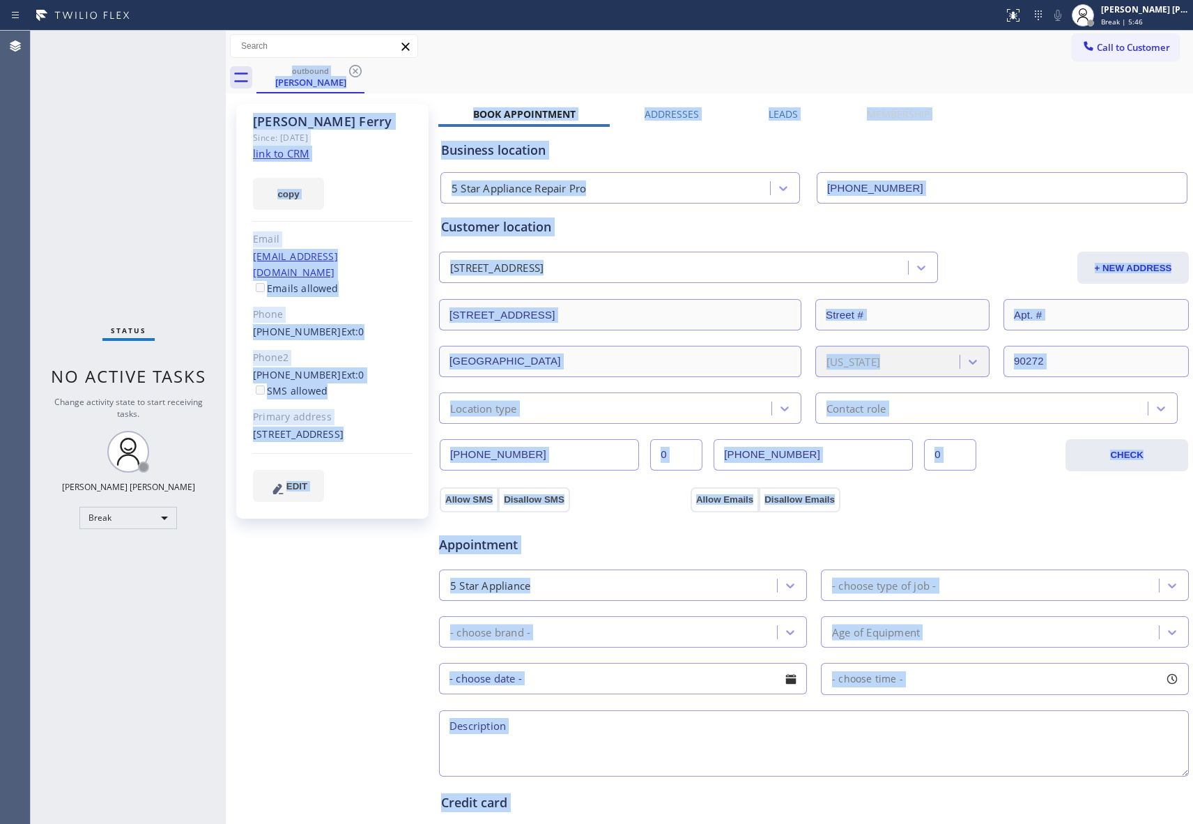
click at [358, 68] on div "outbound [PERSON_NAME]" at bounding box center [724, 77] width 937 height 31
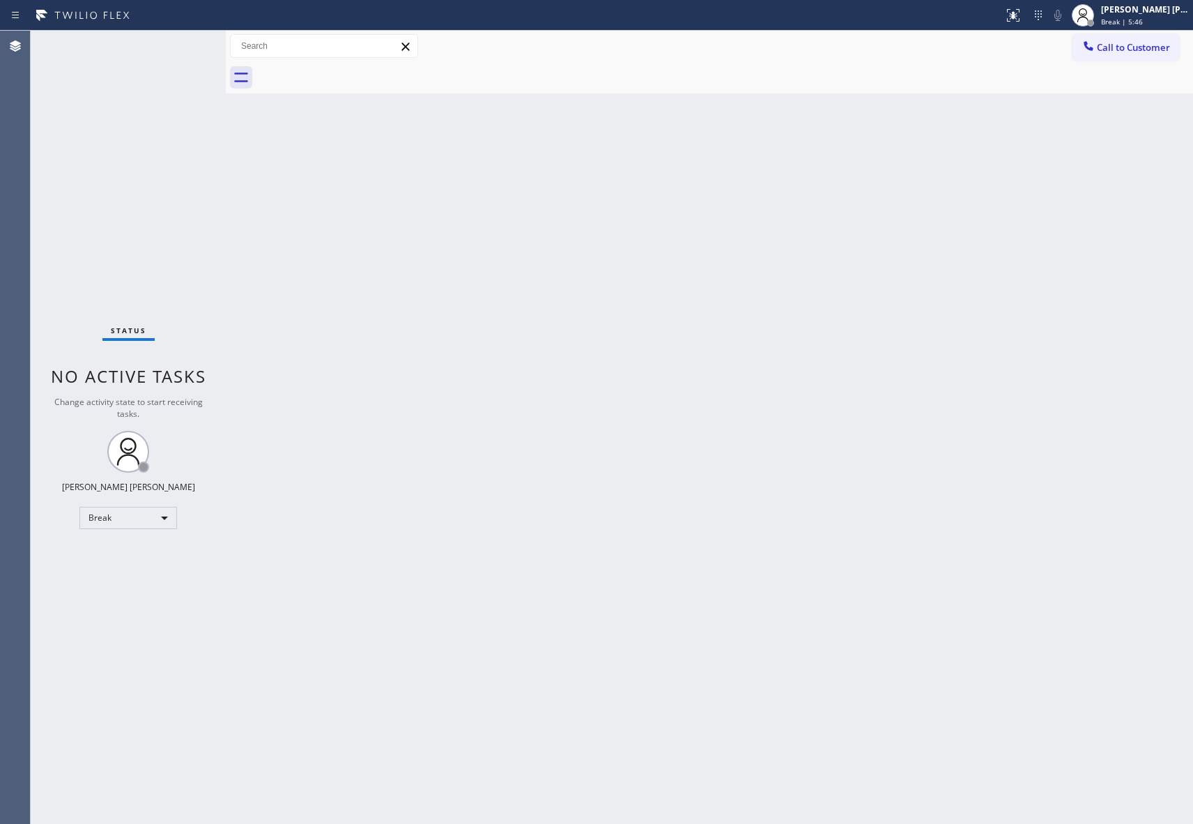
click at [358, 68] on div at bounding box center [724, 77] width 937 height 31
click at [1160, 48] on span "Call to Customer" at bounding box center [1133, 47] width 73 height 13
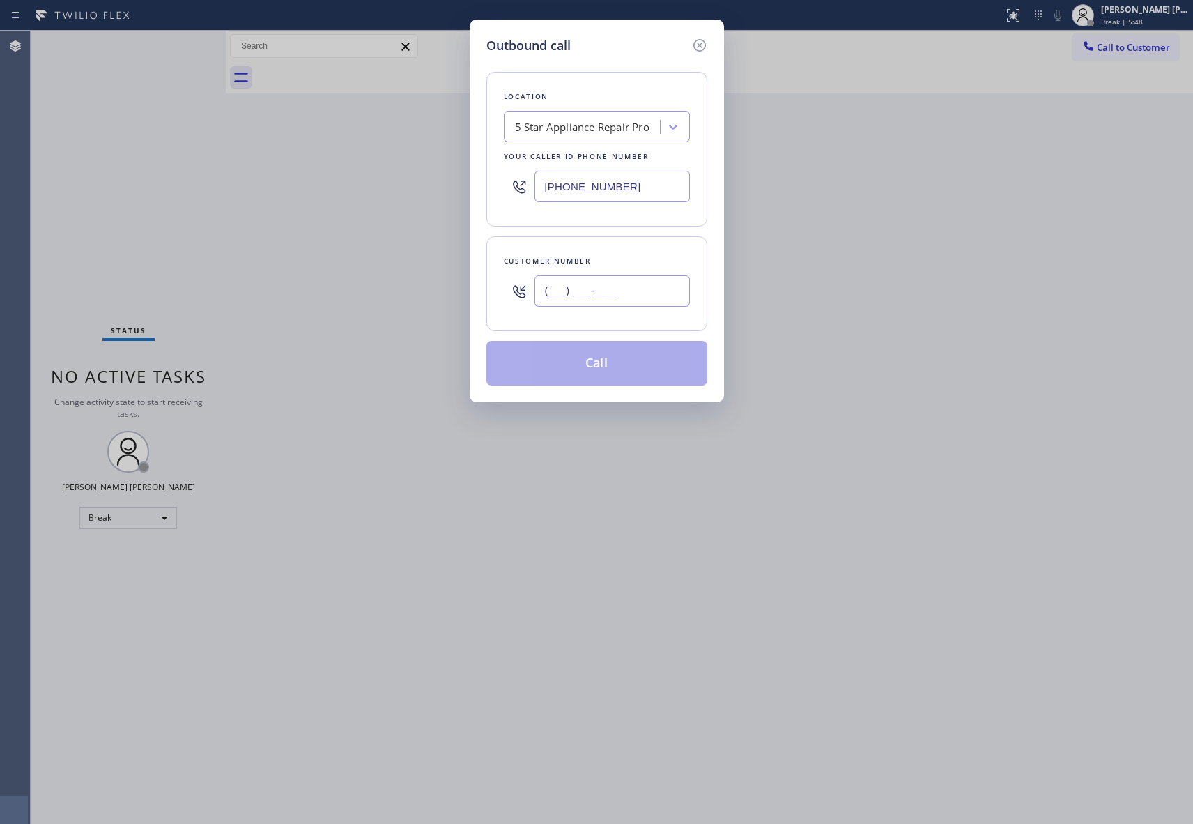
click at [605, 294] on input "(___) ___-____" at bounding box center [612, 290] width 155 height 31
click at [638, 362] on button "Call" at bounding box center [596, 363] width 221 height 45
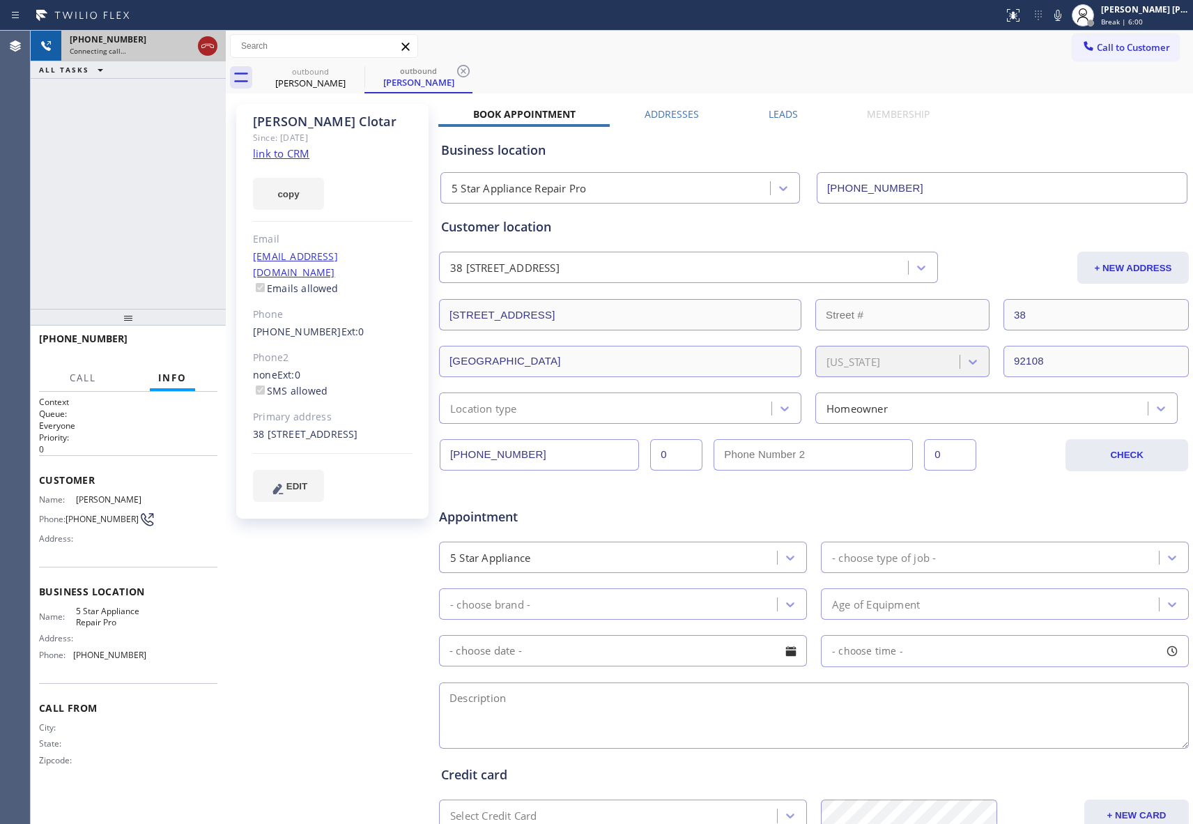
drag, startPoint x: 208, startPoint y: 40, endPoint x: 15, endPoint y: 89, distance: 198.5
click at [208, 40] on icon at bounding box center [207, 46] width 17 height 17
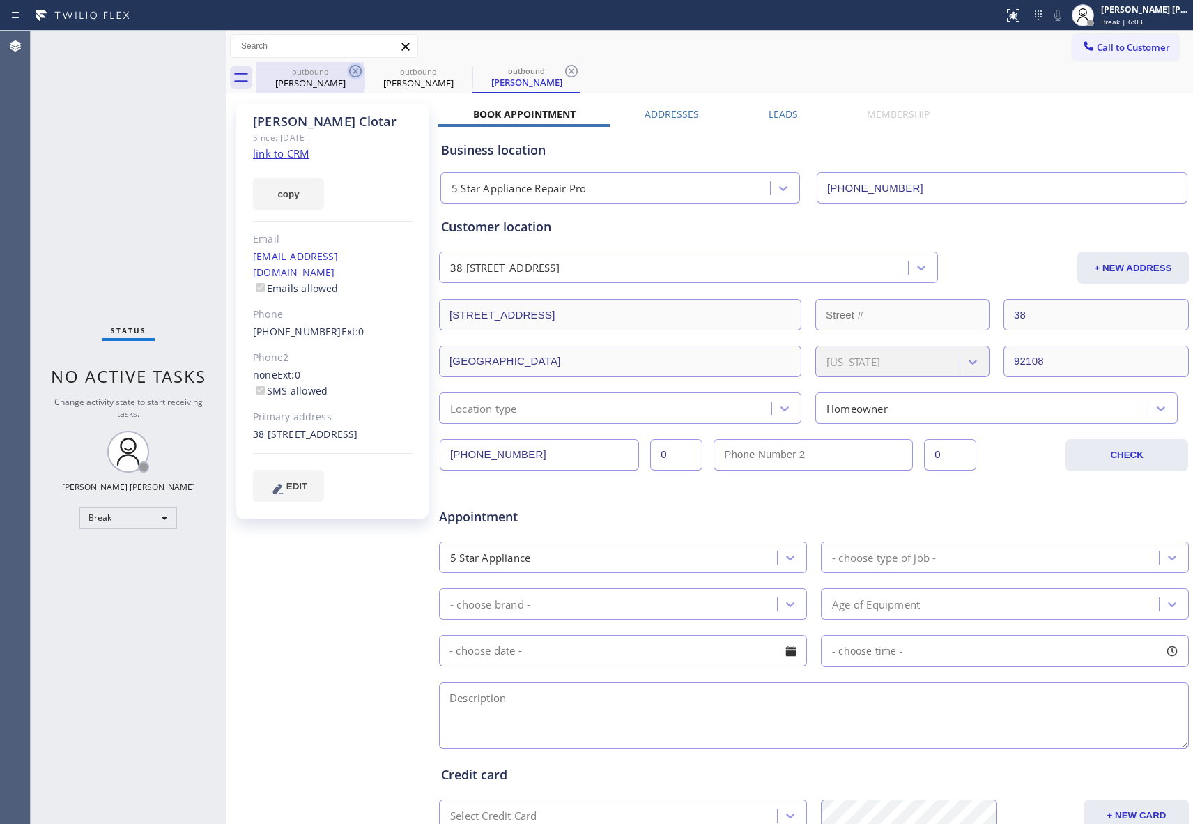
click at [355, 70] on icon at bounding box center [355, 71] width 17 height 17
click at [0, 0] on icon at bounding box center [0, 0] width 0 height 0
click at [563, 70] on icon at bounding box center [571, 71] width 17 height 17
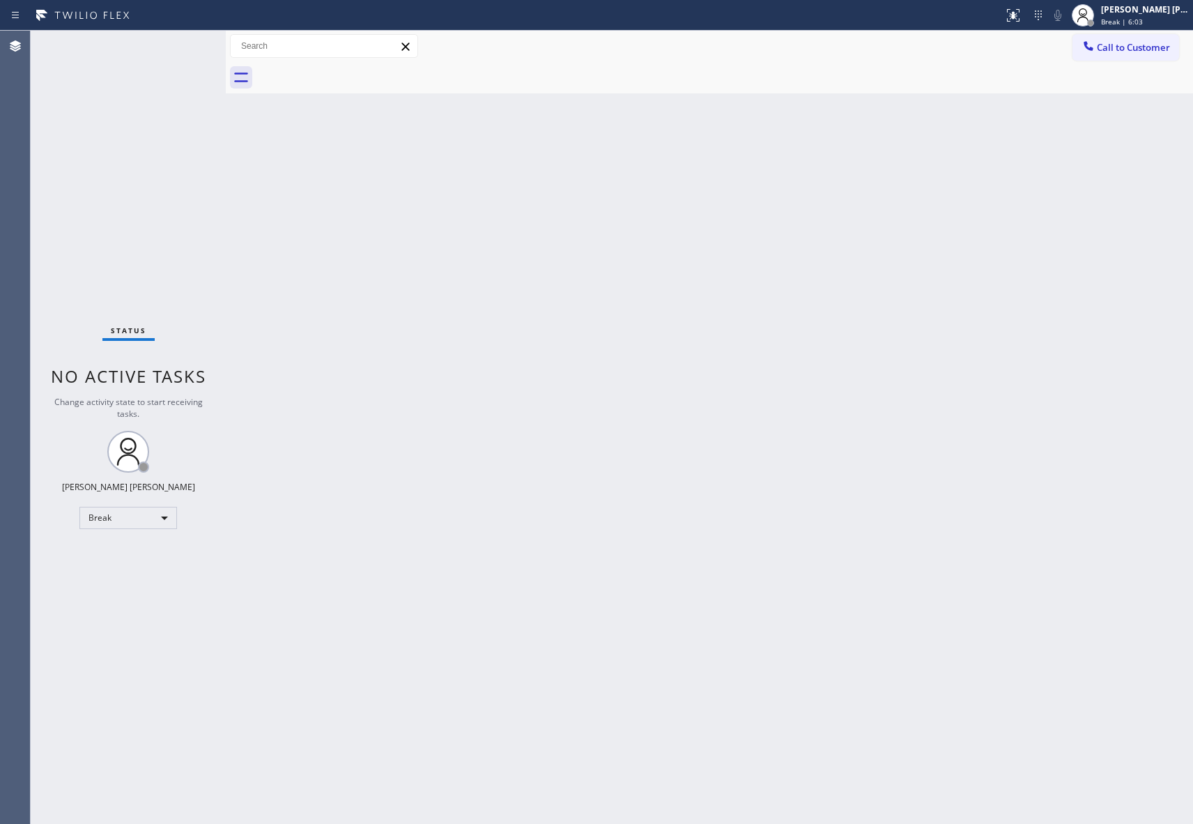
click at [355, 70] on div at bounding box center [724, 77] width 937 height 31
click at [1147, 43] on span "Call to Customer" at bounding box center [1133, 47] width 73 height 13
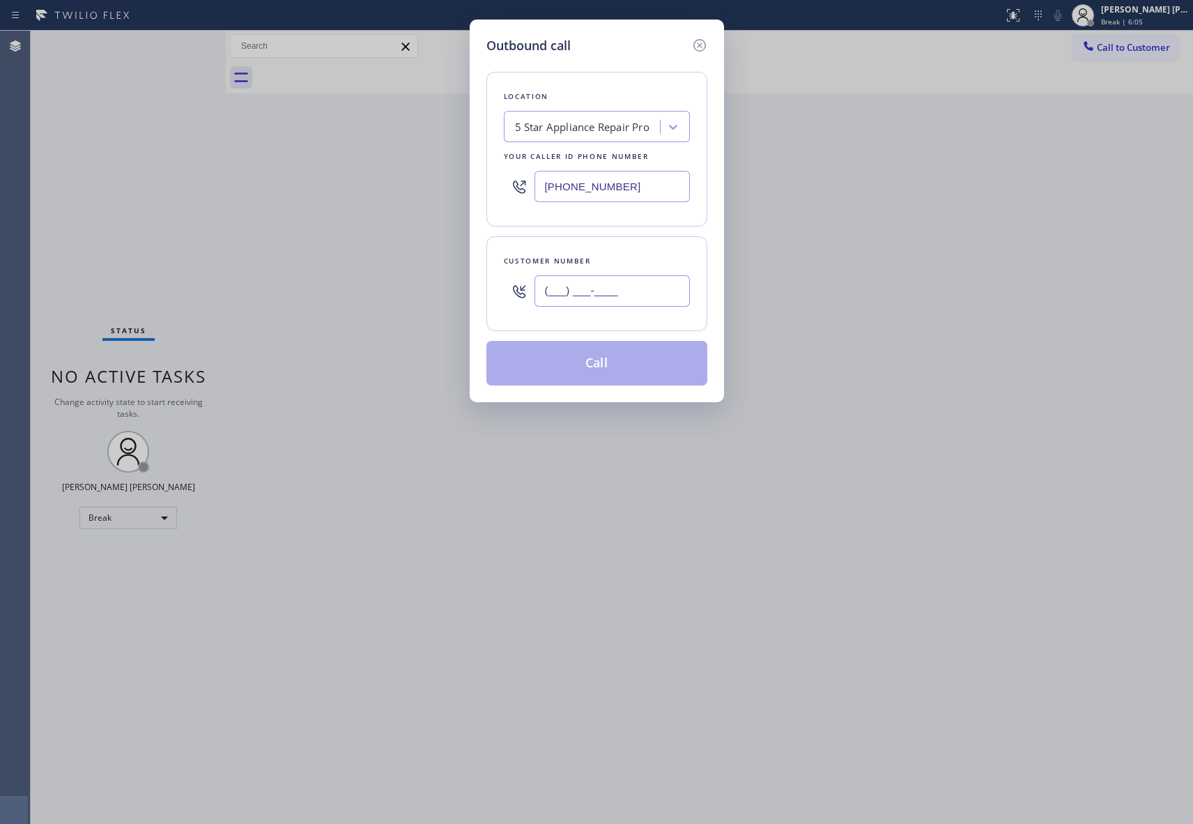
click at [631, 287] on input "(___) ___-____" at bounding box center [612, 290] width 155 height 31
click at [623, 366] on button "Call" at bounding box center [596, 363] width 221 height 45
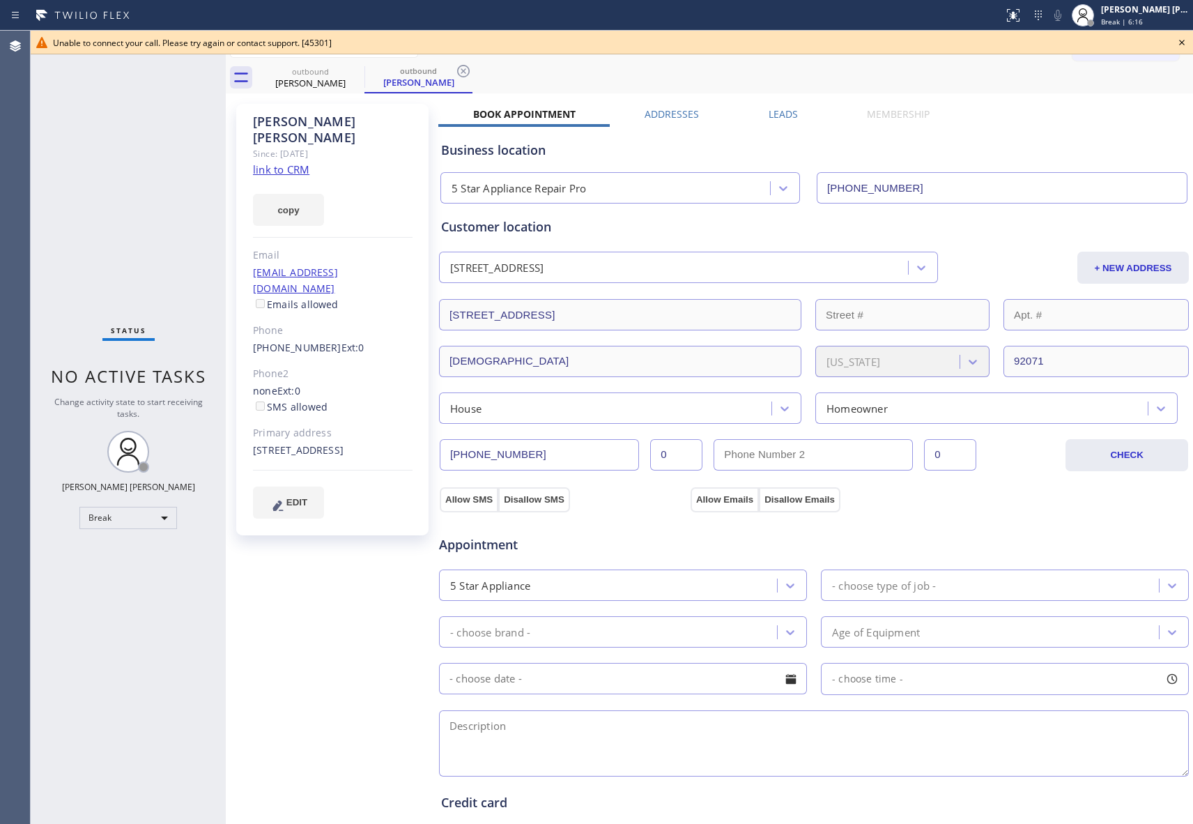
click at [1183, 42] on icon at bounding box center [1182, 43] width 6 height 6
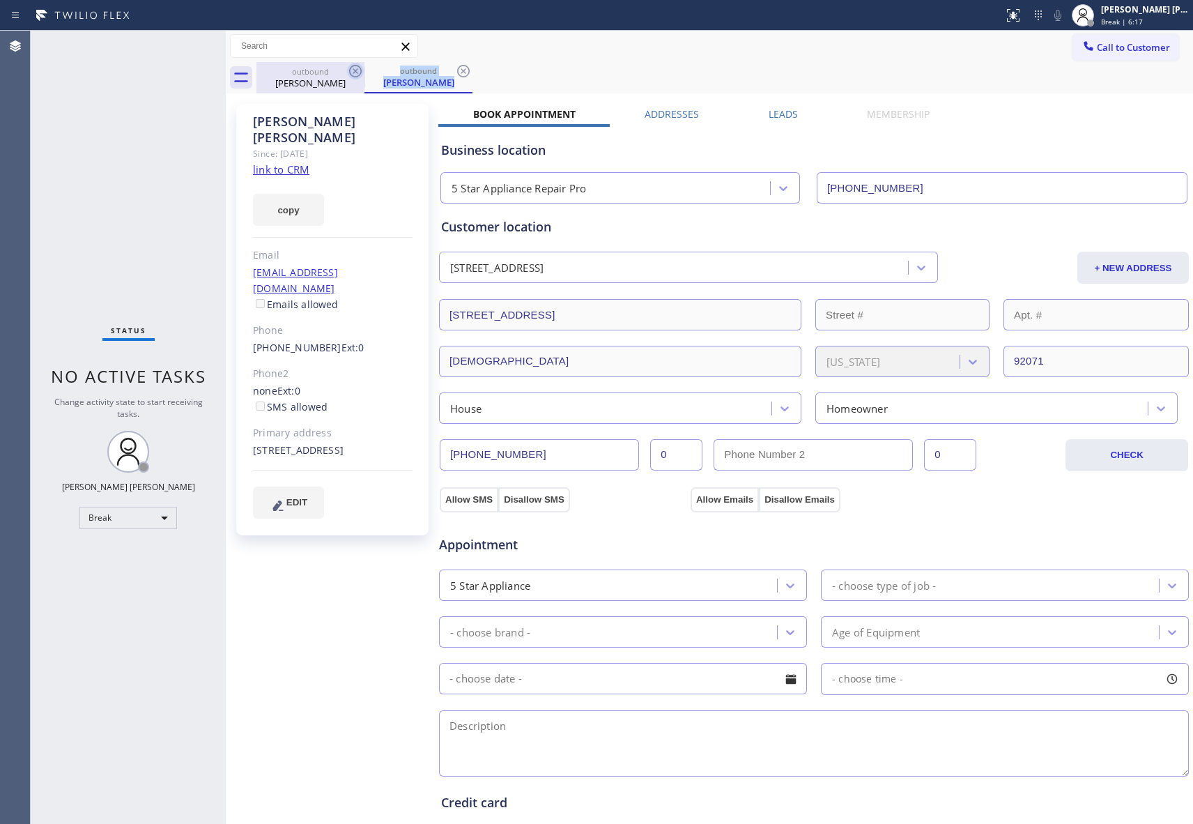
click at [361, 72] on div "outbound [PERSON_NAME] outbound [PERSON_NAME]" at bounding box center [724, 77] width 937 height 31
click at [361, 71] on icon at bounding box center [355, 71] width 13 height 13
click at [365, 71] on div "outbound [PERSON_NAME]" at bounding box center [419, 77] width 108 height 31
click at [360, 71] on icon at bounding box center [355, 71] width 13 height 13
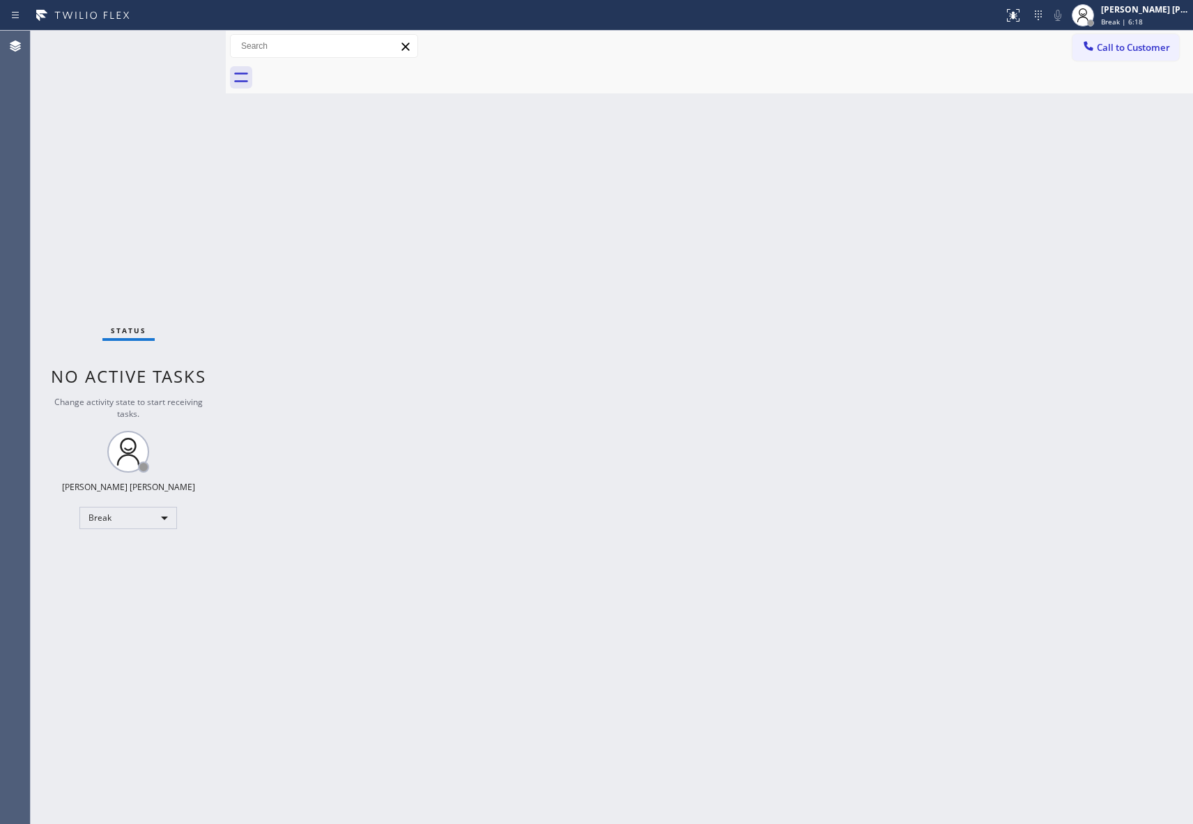
click at [355, 71] on div at bounding box center [724, 77] width 937 height 31
click at [1147, 46] on span "Call to Customer" at bounding box center [1133, 47] width 73 height 13
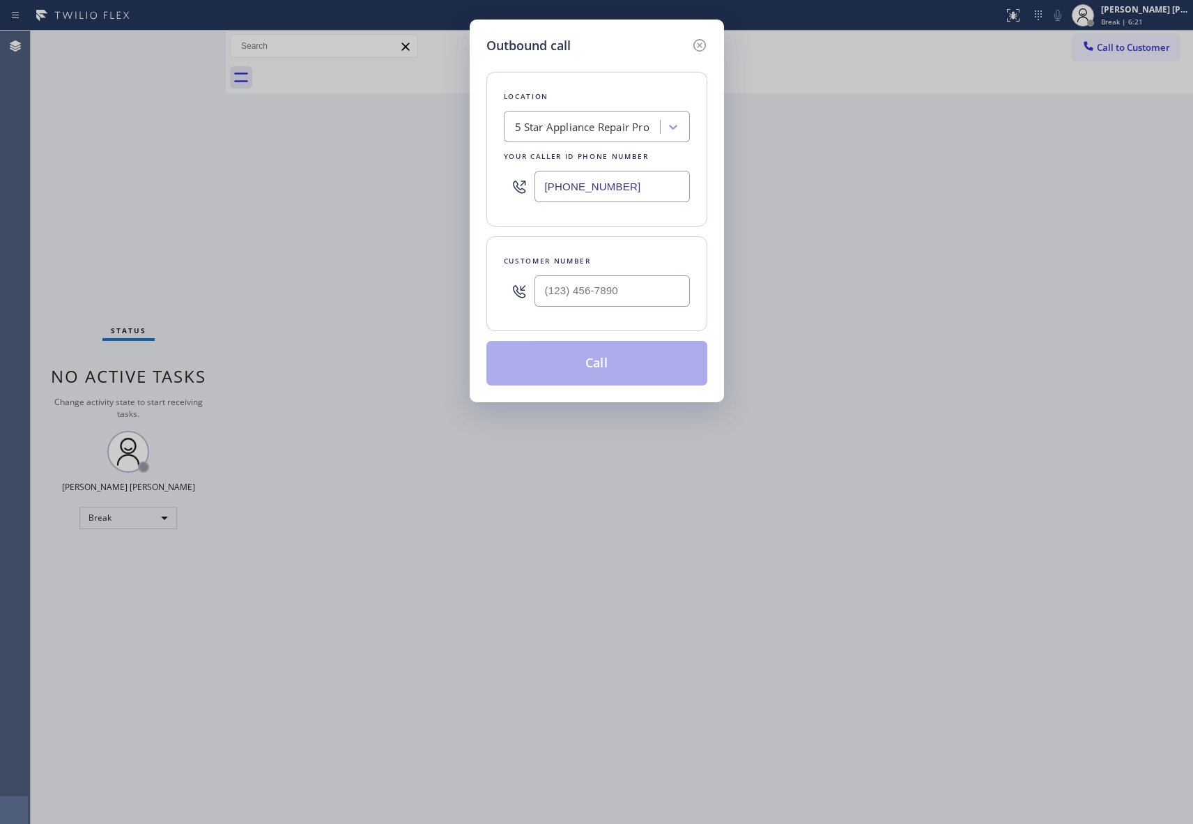
click at [608, 309] on div at bounding box center [612, 290] width 155 height 45
click at [630, 293] on input "(___) ___-____" at bounding box center [612, 290] width 155 height 31
click at [631, 363] on button "Call" at bounding box center [596, 363] width 221 height 45
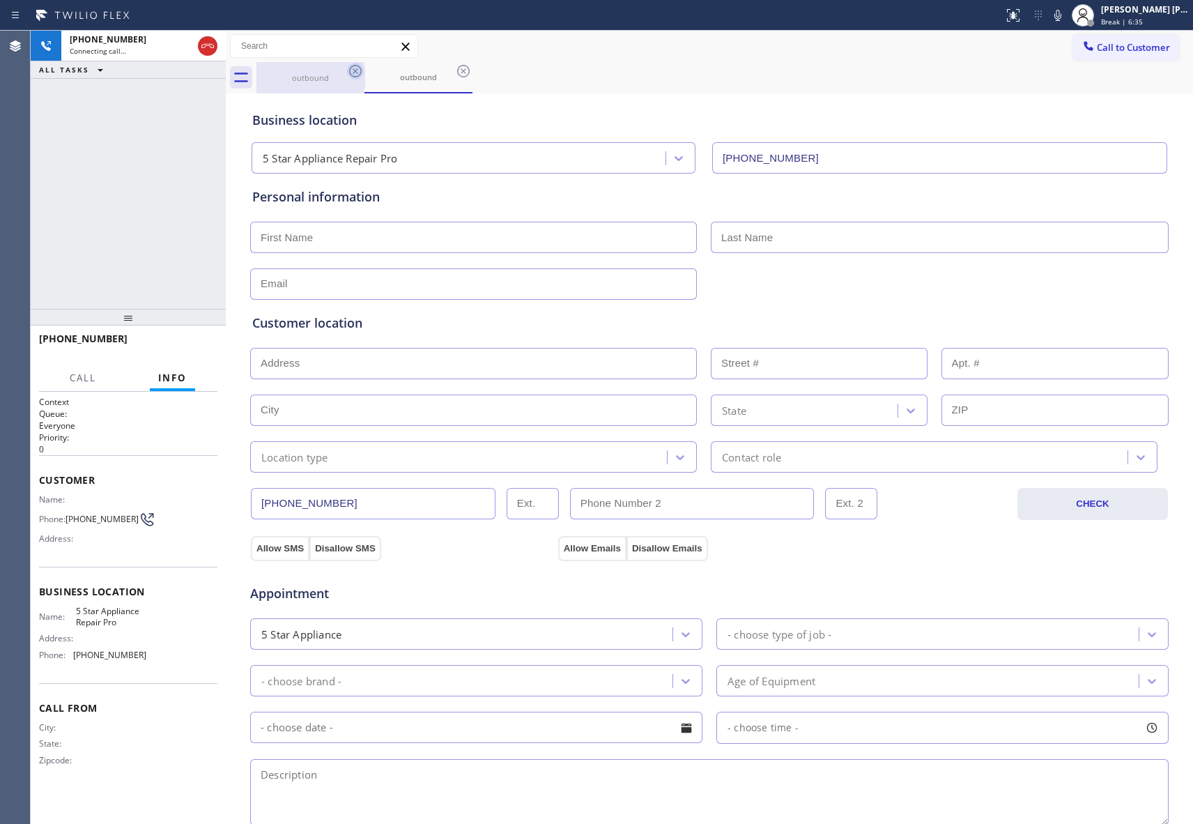
click at [355, 70] on icon at bounding box center [355, 71] width 13 height 13
click at [457, 70] on icon at bounding box center [463, 71] width 13 height 13
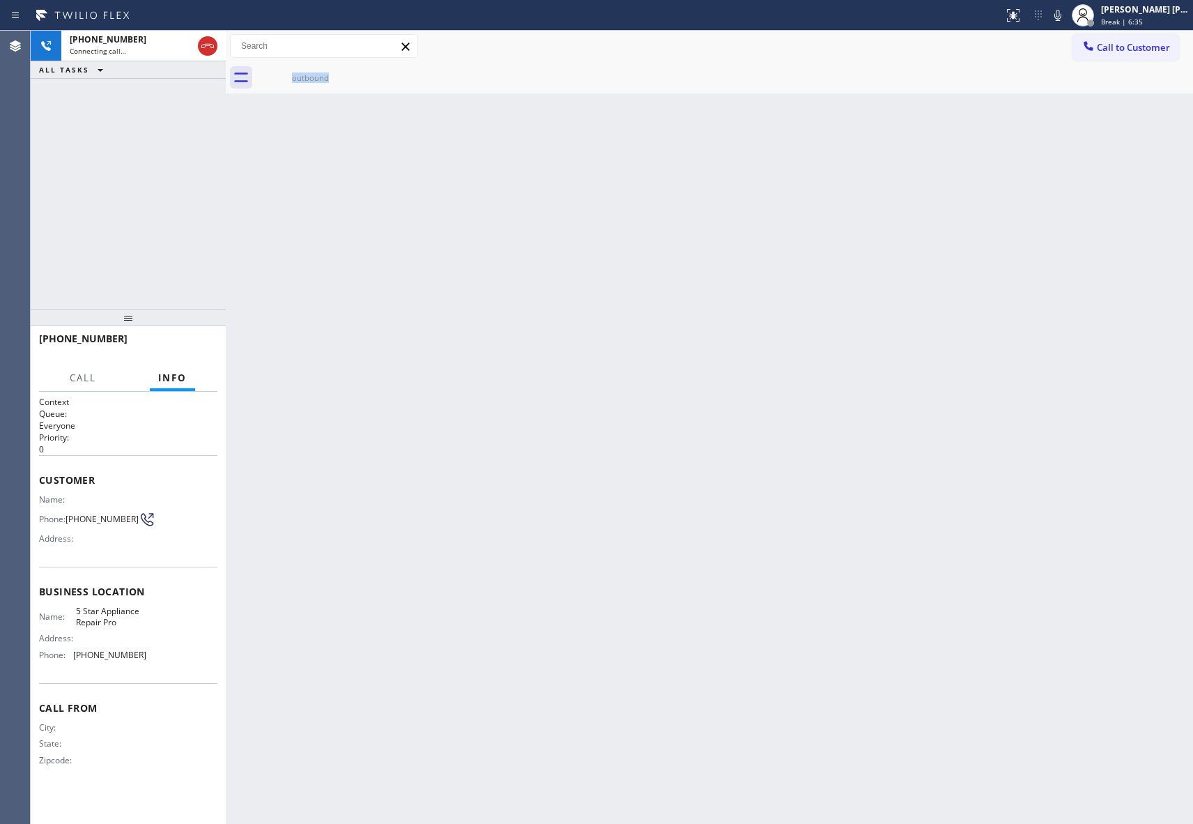
click at [0, 0] on icon at bounding box center [0, 0] width 0 height 0
click at [350, 65] on icon at bounding box center [355, 71] width 17 height 17
click at [289, 71] on div "outbound" at bounding box center [310, 77] width 105 height 31
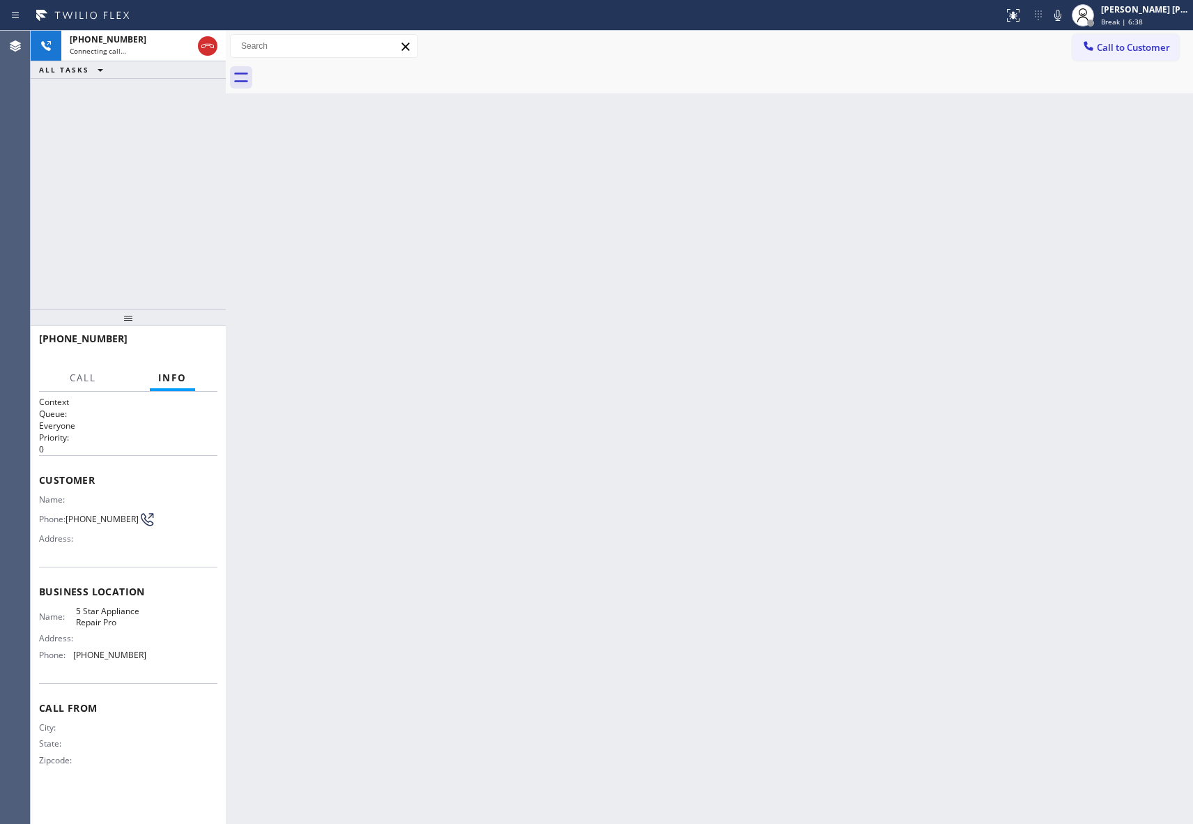
click at [360, 72] on div at bounding box center [724, 77] width 937 height 31
click at [207, 42] on icon at bounding box center [207, 46] width 17 height 17
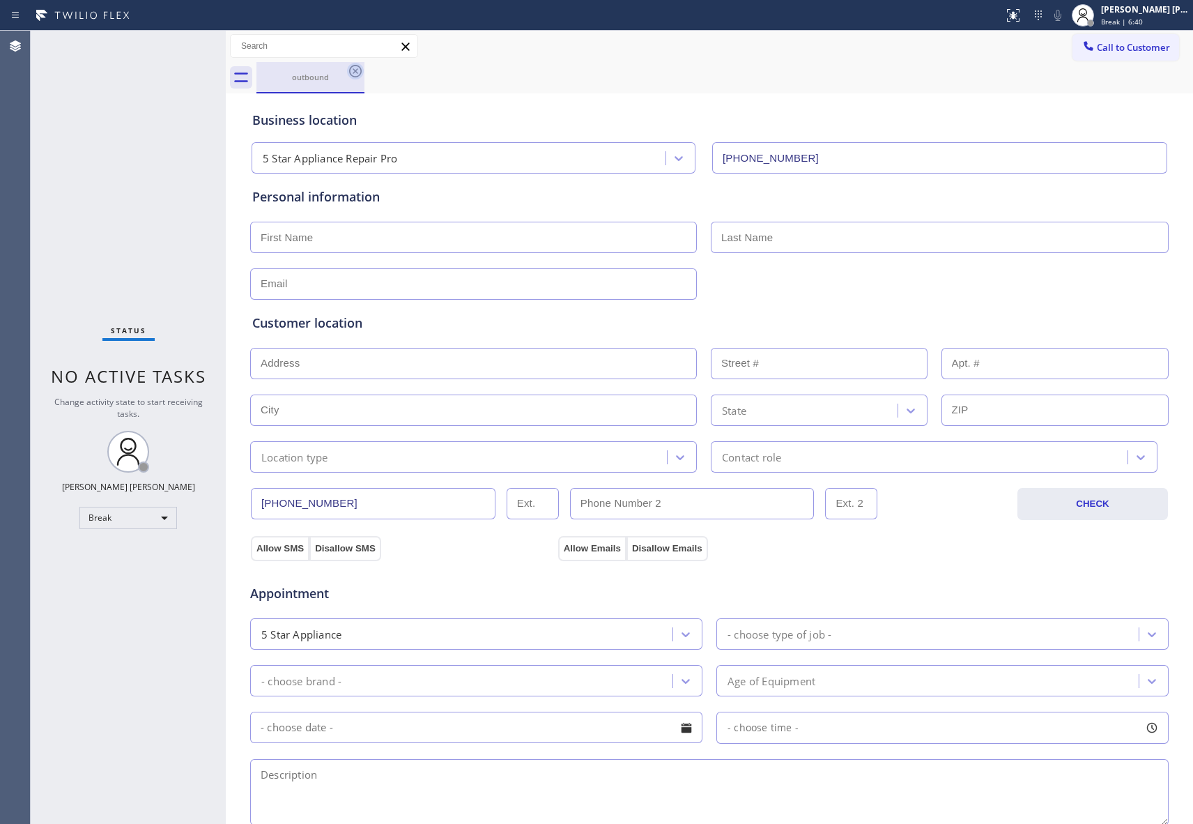
click at [360, 66] on icon at bounding box center [355, 71] width 17 height 17
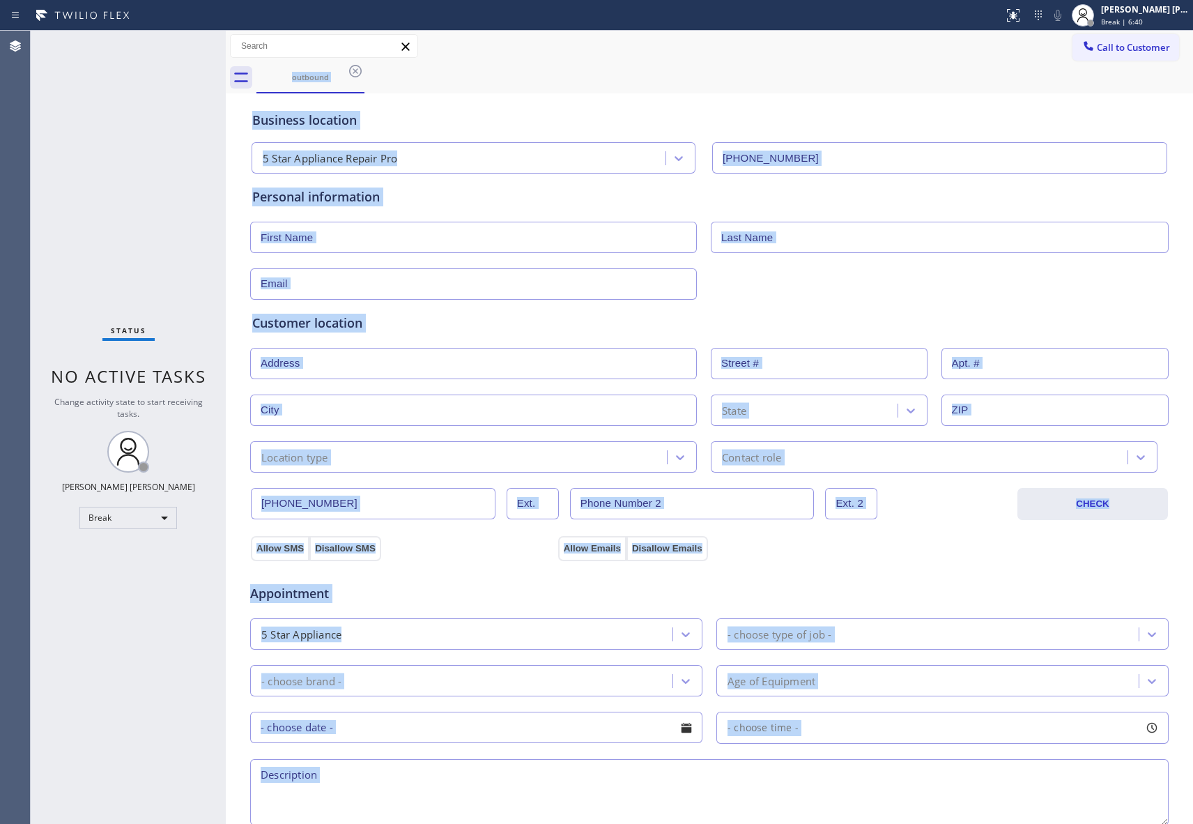
click at [360, 66] on div "outbound" at bounding box center [724, 77] width 937 height 31
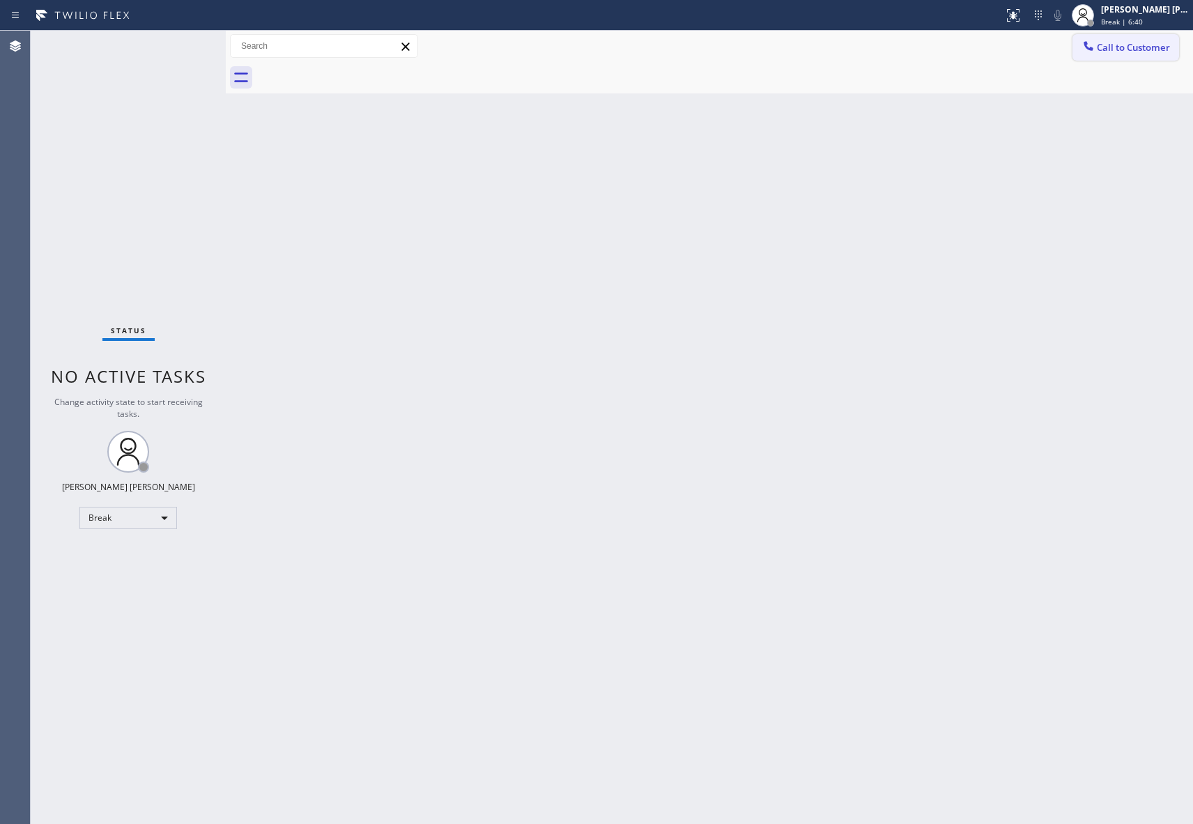
click at [1133, 49] on span "Call to Customer" at bounding box center [1133, 47] width 73 height 13
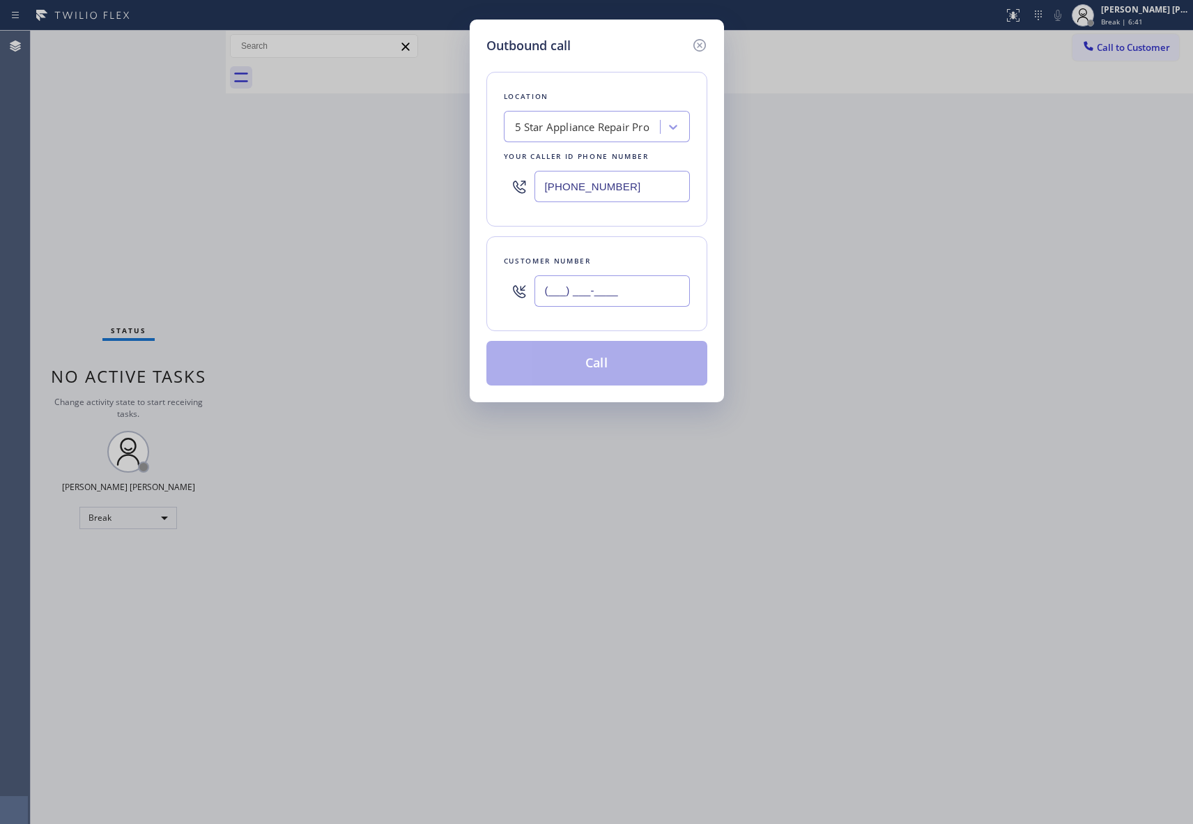
click at [638, 289] on input "(___) ___-____" at bounding box center [612, 290] width 155 height 31
click at [622, 364] on button "Call" at bounding box center [596, 363] width 221 height 45
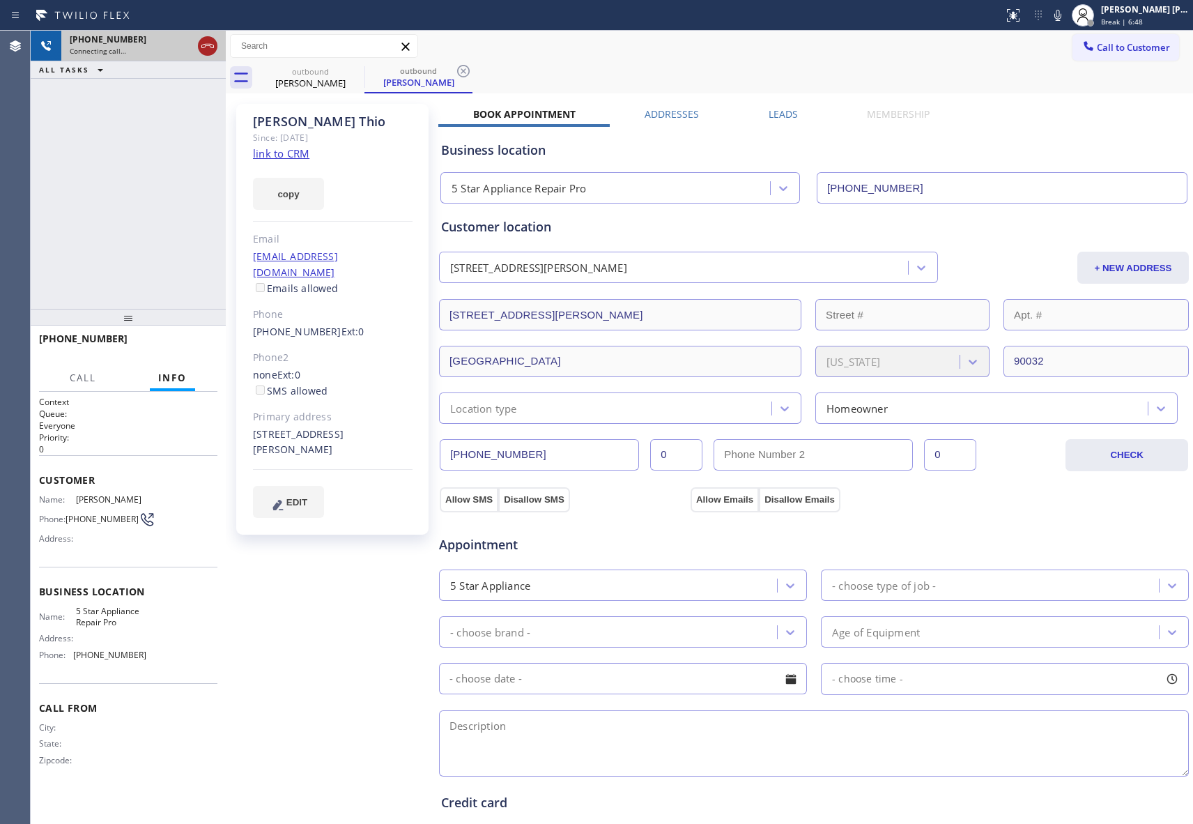
click at [208, 46] on icon at bounding box center [207, 46] width 17 height 17
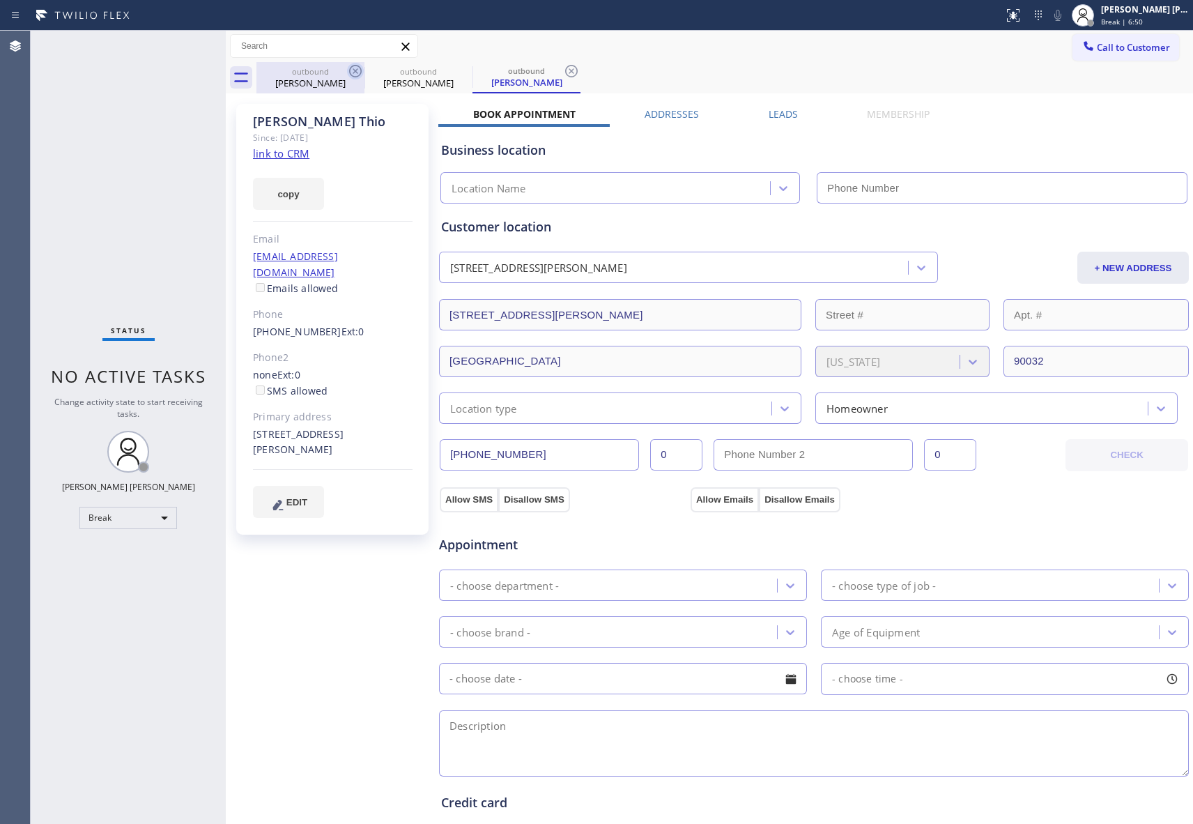
click at [358, 67] on icon at bounding box center [355, 71] width 17 height 17
click at [0, 0] on icon at bounding box center [0, 0] width 0 height 0
drag, startPoint x: 358, startPoint y: 67, endPoint x: 351, endPoint y: 73, distance: 8.9
click at [563, 67] on icon at bounding box center [571, 71] width 17 height 17
click at [358, 67] on div "outbound [PERSON_NAME] outbound [PERSON_NAME] outbound [PERSON_NAME]" at bounding box center [724, 77] width 937 height 31
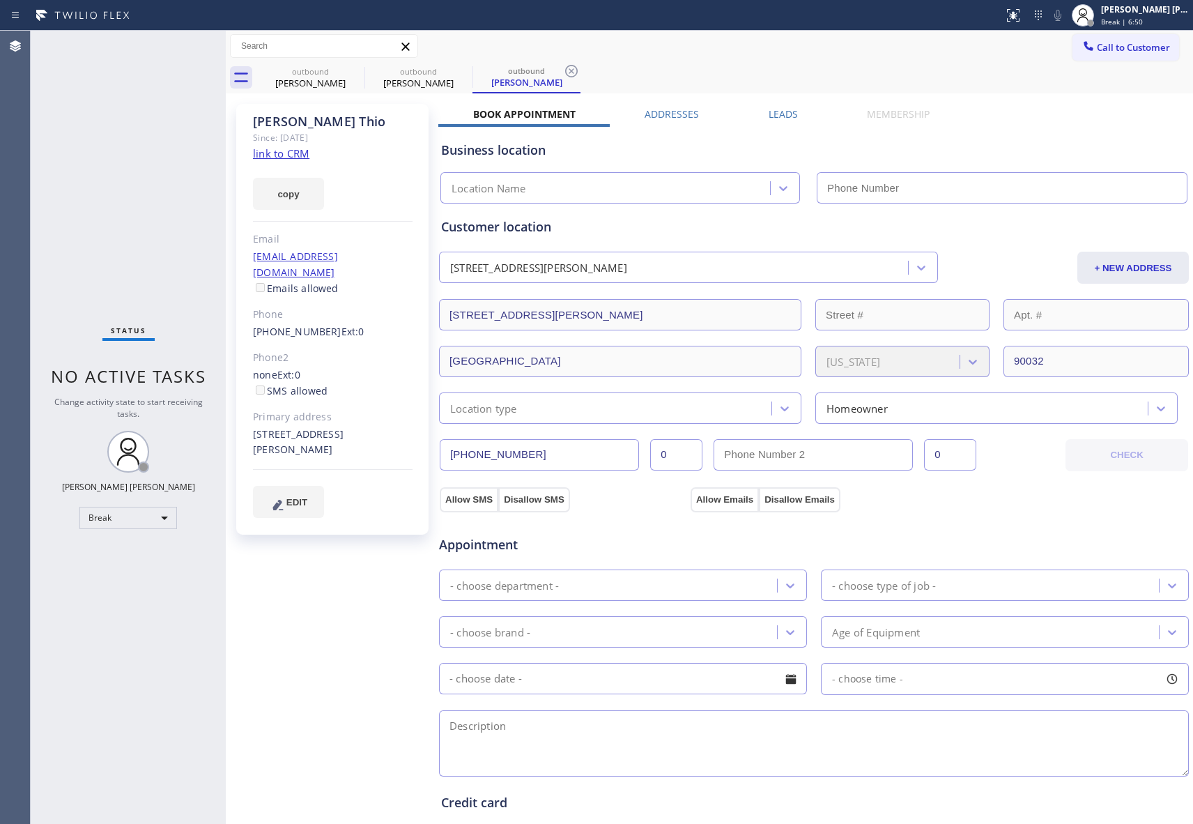
click at [358, 67] on div "outbound [PERSON_NAME] outbound [PERSON_NAME] outbound [PERSON_NAME]" at bounding box center [724, 77] width 937 height 31
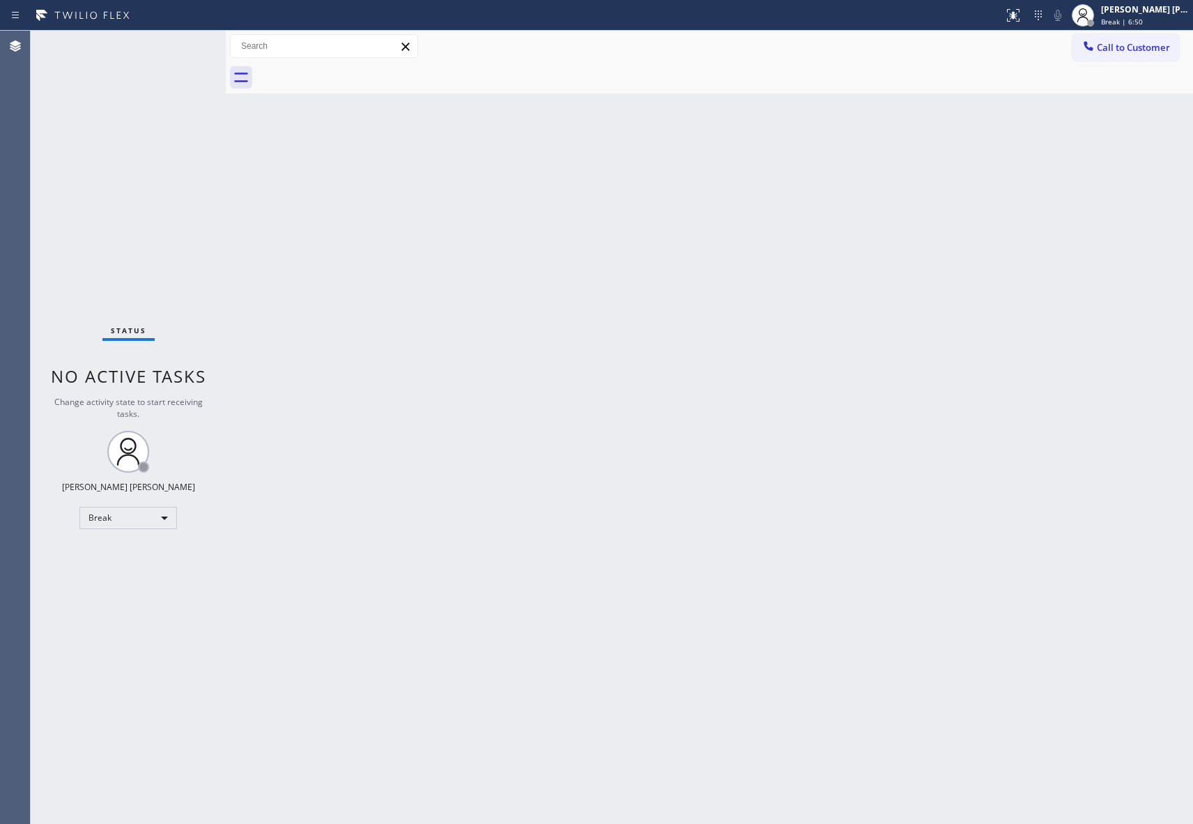
click at [351, 73] on div at bounding box center [724, 77] width 937 height 31
drag, startPoint x: 1153, startPoint y: 47, endPoint x: 636, endPoint y: 350, distance: 598.5
click at [1152, 47] on span "Call to Customer" at bounding box center [1133, 47] width 73 height 13
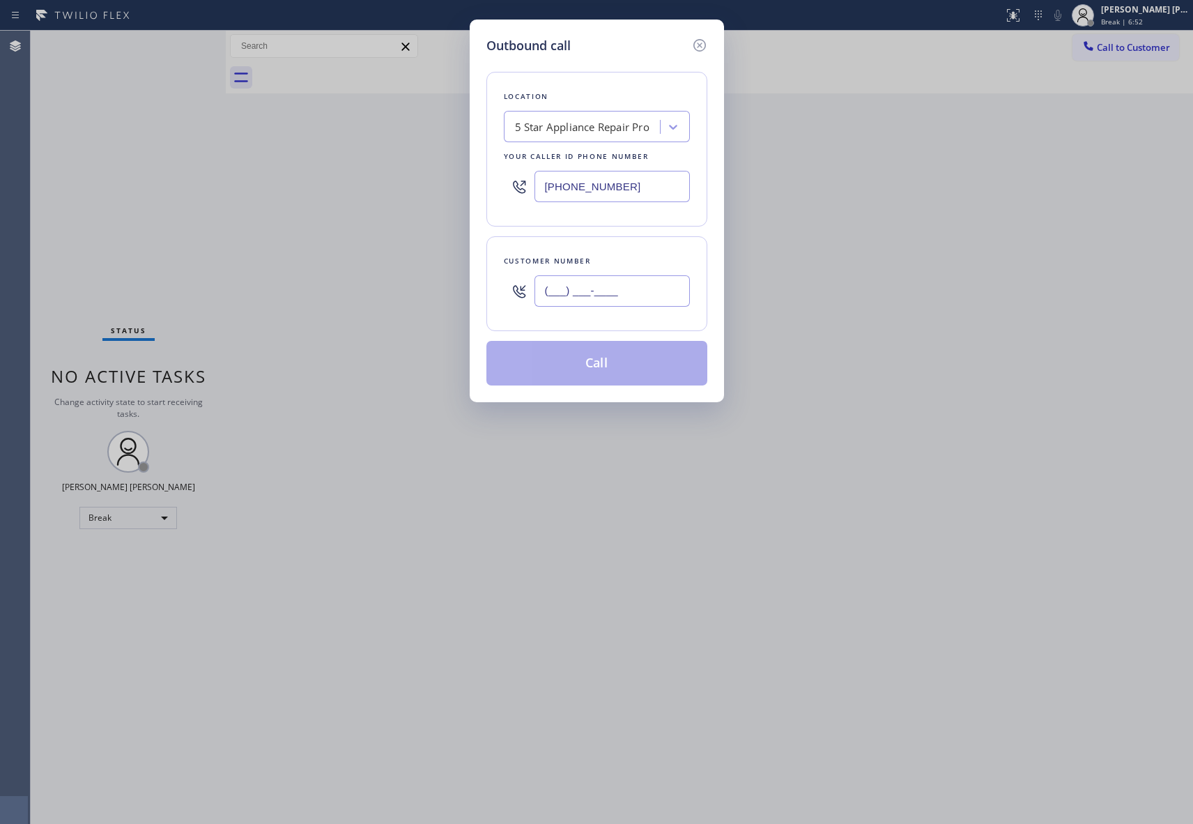
click at [629, 289] on input "(___) ___-____" at bounding box center [612, 290] width 155 height 31
click at [613, 369] on button "Call" at bounding box center [596, 363] width 221 height 45
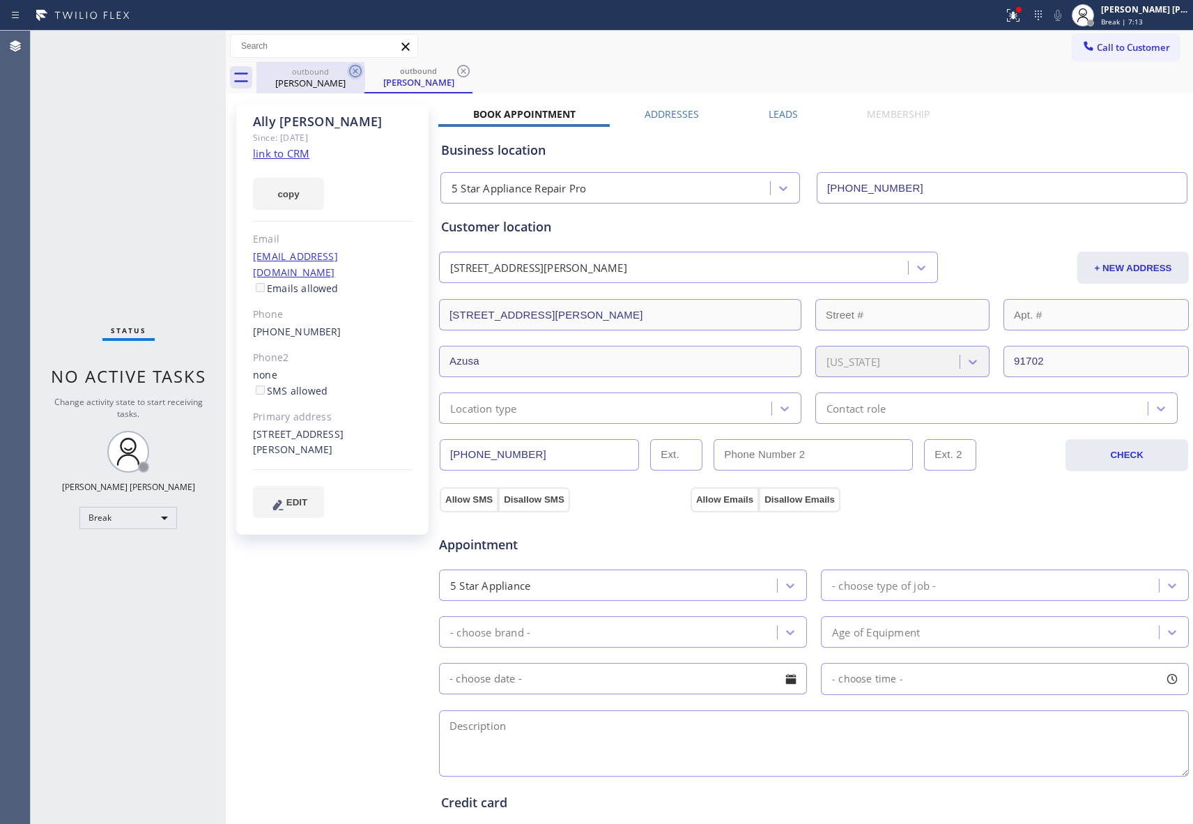
click at [362, 73] on icon at bounding box center [355, 71] width 17 height 17
click at [362, 71] on icon at bounding box center [355, 71] width 17 height 17
click at [365, 71] on div "outbound [PERSON_NAME]" at bounding box center [419, 77] width 108 height 31
click at [455, 71] on icon at bounding box center [463, 71] width 17 height 17
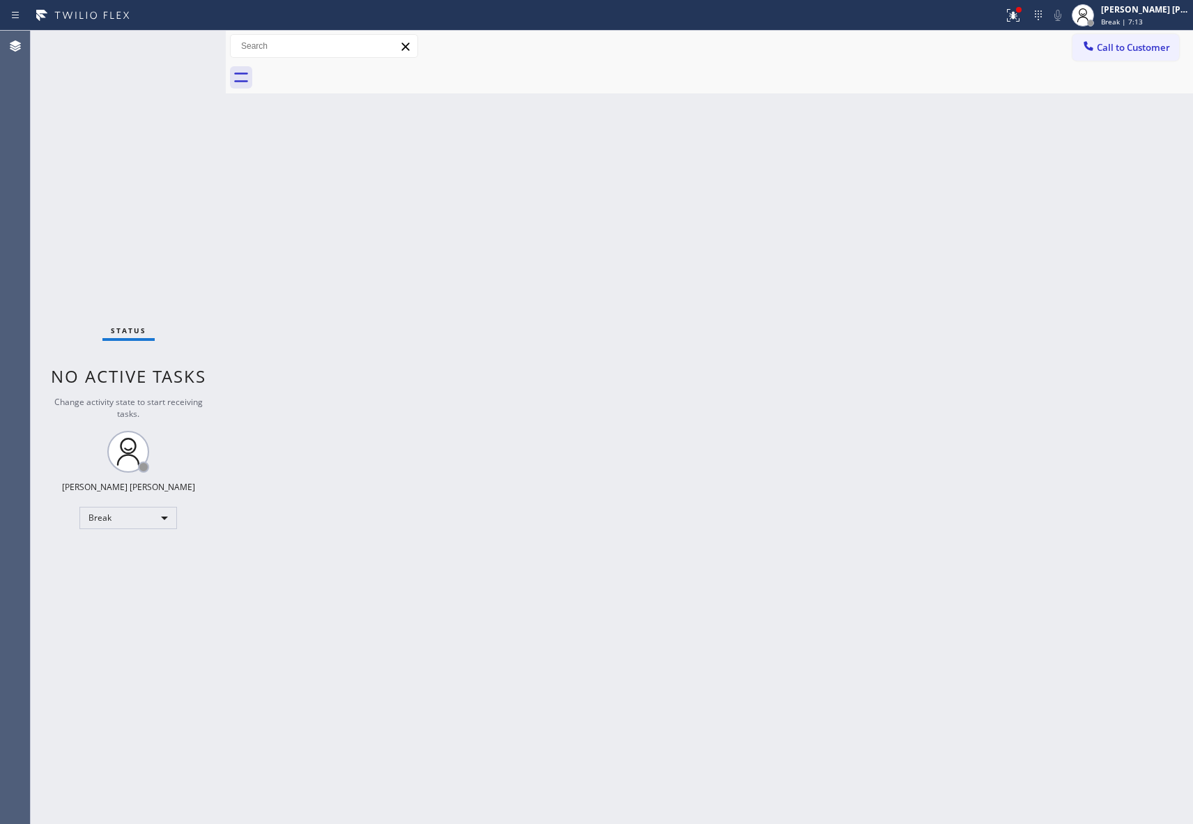
drag, startPoint x: 362, startPoint y: 71, endPoint x: 346, endPoint y: 67, distance: 16.6
click at [360, 70] on div at bounding box center [724, 77] width 937 height 31
drag, startPoint x: 346, startPoint y: 67, endPoint x: 664, endPoint y: 59, distance: 317.2
click at [346, 67] on div at bounding box center [724, 77] width 937 height 31
click at [1013, 8] on icon at bounding box center [1013, 15] width 17 height 17
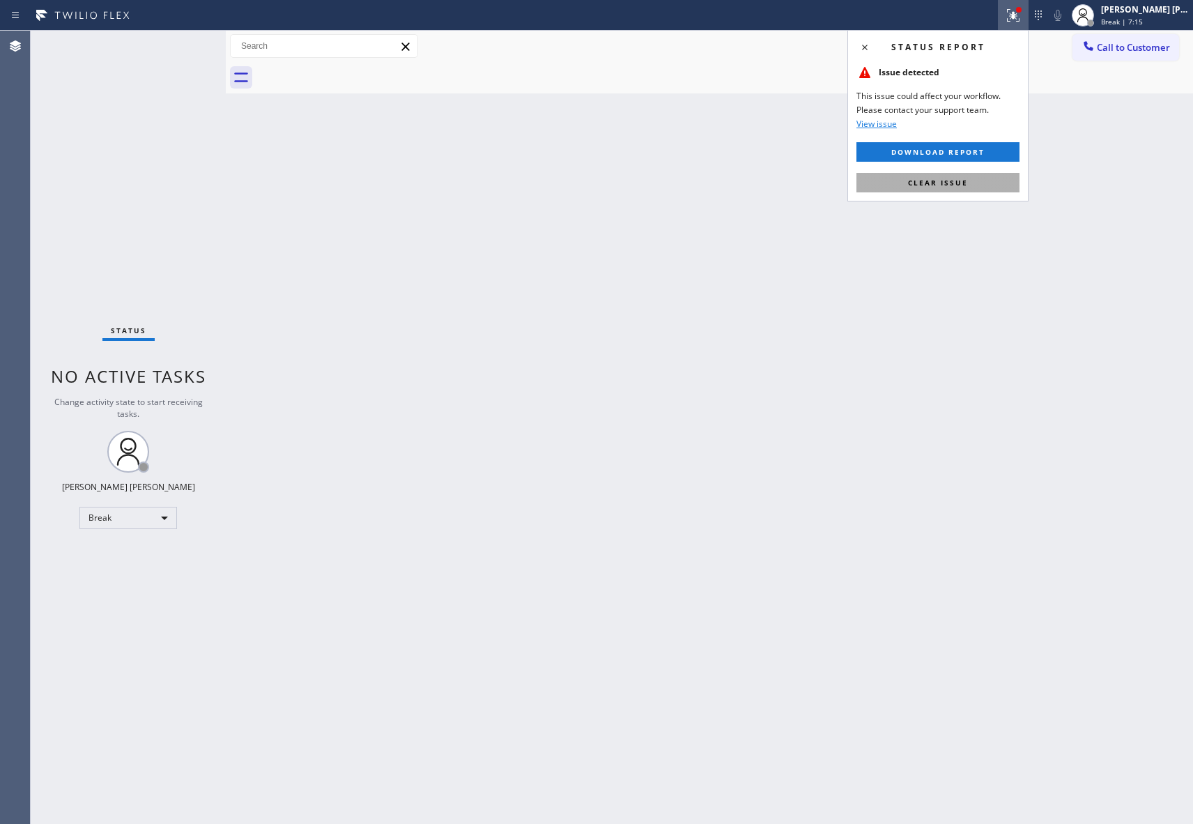
click at [967, 180] on button "Clear issue" at bounding box center [938, 183] width 163 height 20
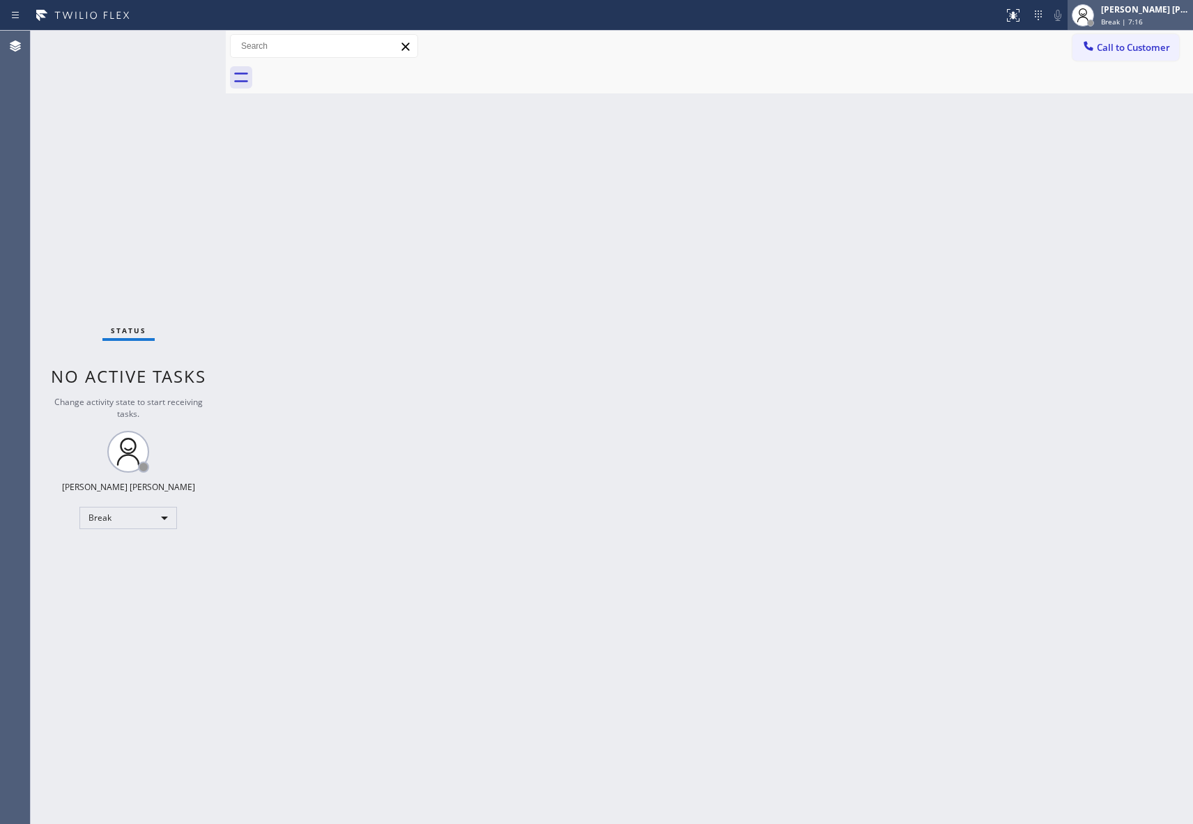
click at [1123, 17] on span "Break | 7:16" at bounding box center [1122, 22] width 42 height 10
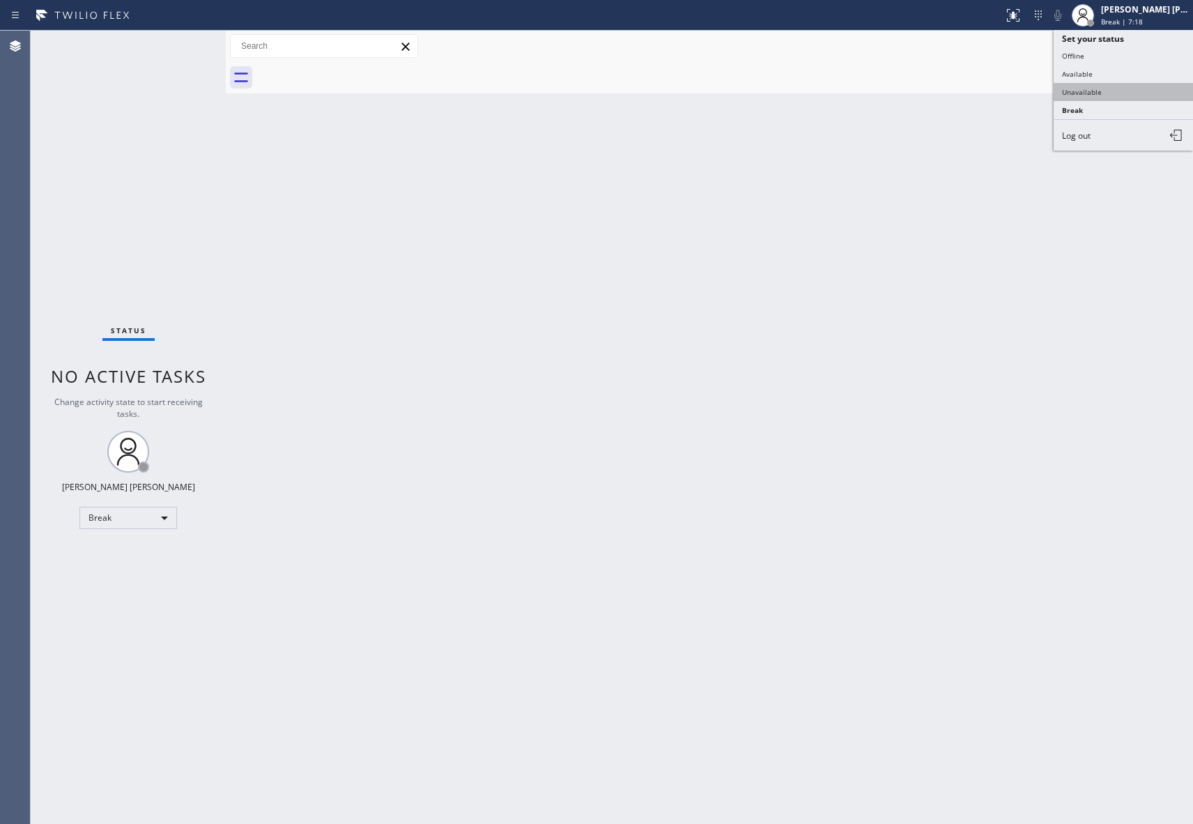
click at [1110, 95] on button "Unavailable" at bounding box center [1123, 92] width 139 height 18
click at [1144, 39] on button "Call to Customer" at bounding box center [1126, 47] width 107 height 26
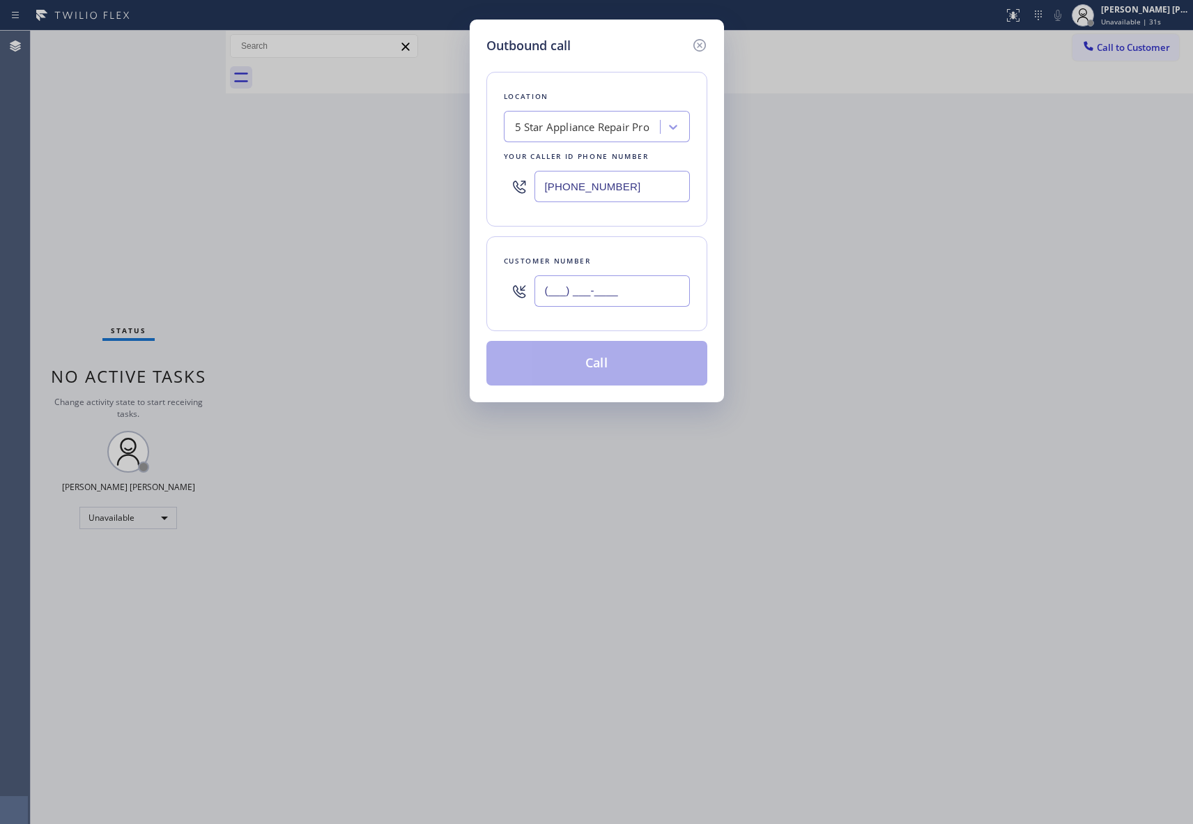
click at [555, 291] on input "(___) ___-____" at bounding box center [612, 290] width 155 height 31
click at [598, 367] on button "Call" at bounding box center [596, 363] width 221 height 45
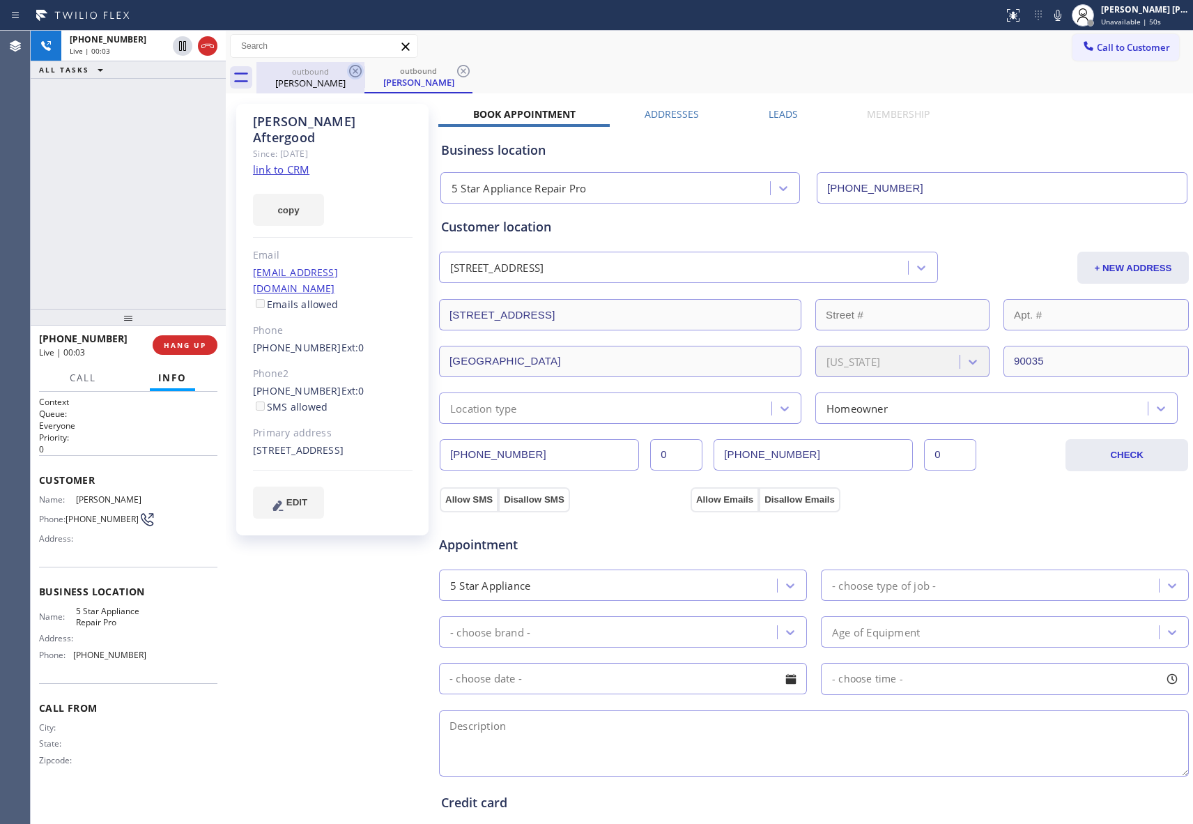
click at [358, 74] on icon at bounding box center [355, 71] width 17 height 17
click at [365, 74] on div "outbound [PERSON_NAME]" at bounding box center [419, 77] width 108 height 31
click at [358, 74] on icon at bounding box center [355, 71] width 17 height 17
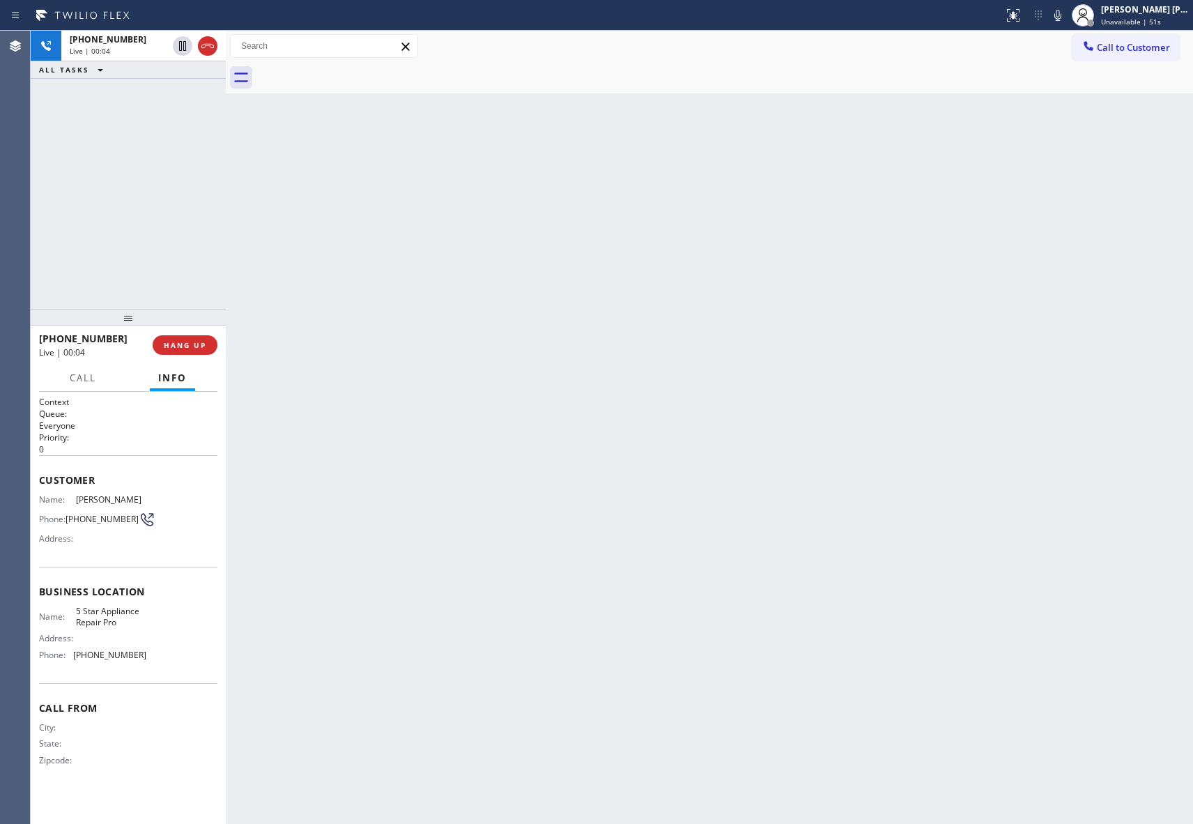
click at [358, 74] on div at bounding box center [724, 77] width 937 height 31
click at [213, 40] on icon at bounding box center [207, 46] width 17 height 17
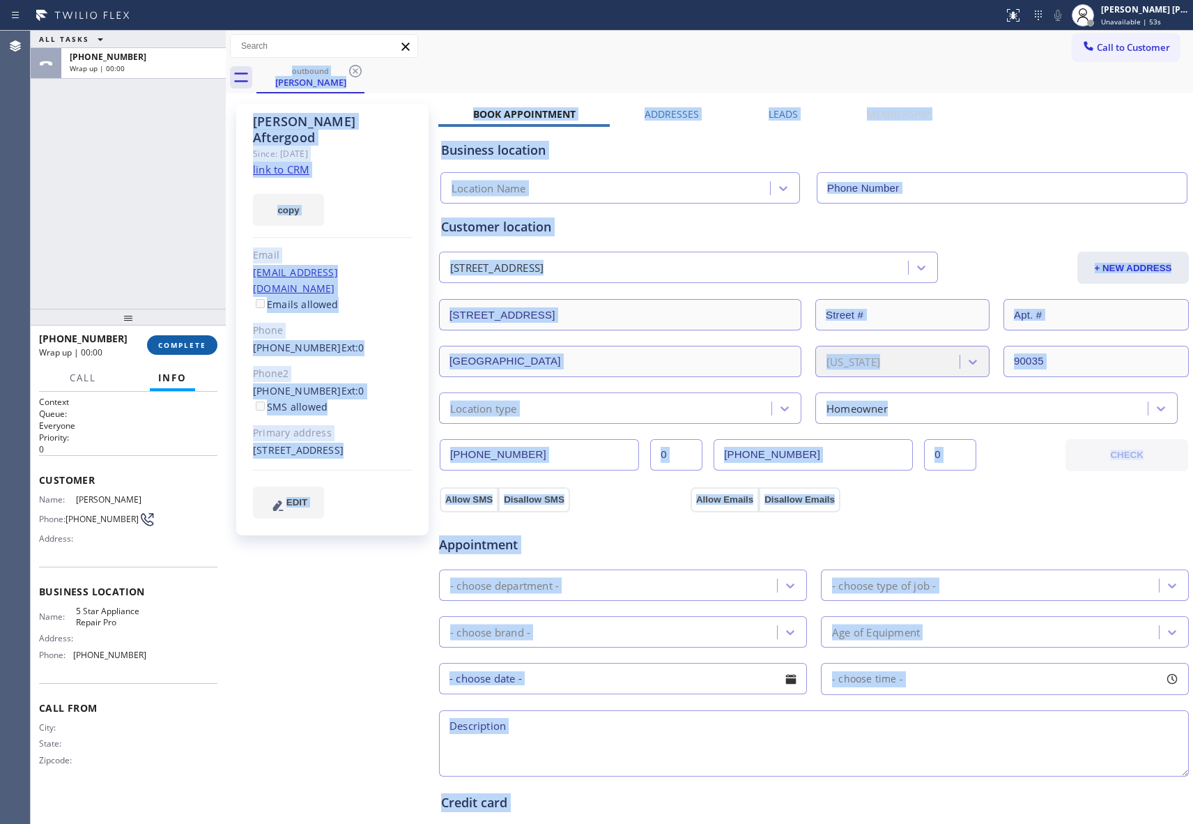
click at [206, 344] on button "COMPLETE" at bounding box center [182, 345] width 70 height 20
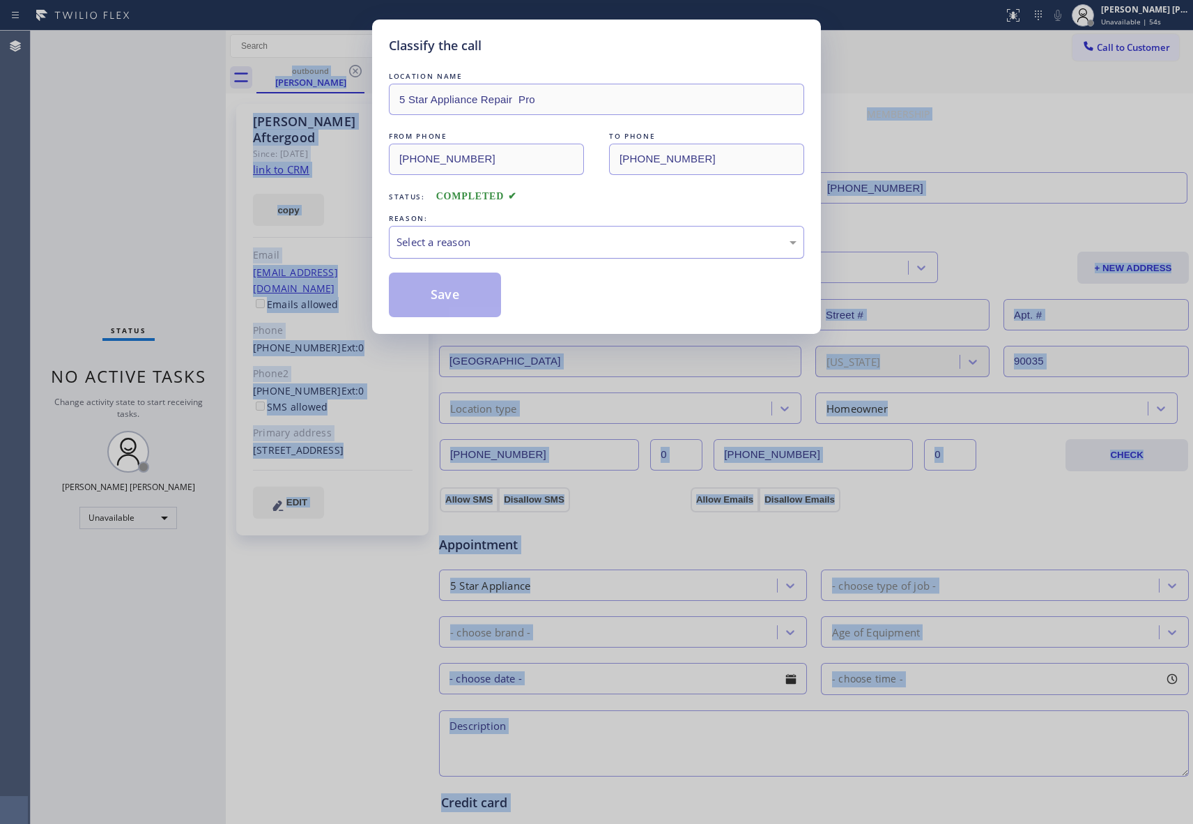
click at [555, 236] on div "Select a reason" at bounding box center [597, 242] width 400 height 16
click at [440, 291] on button "Save" at bounding box center [445, 295] width 112 height 45
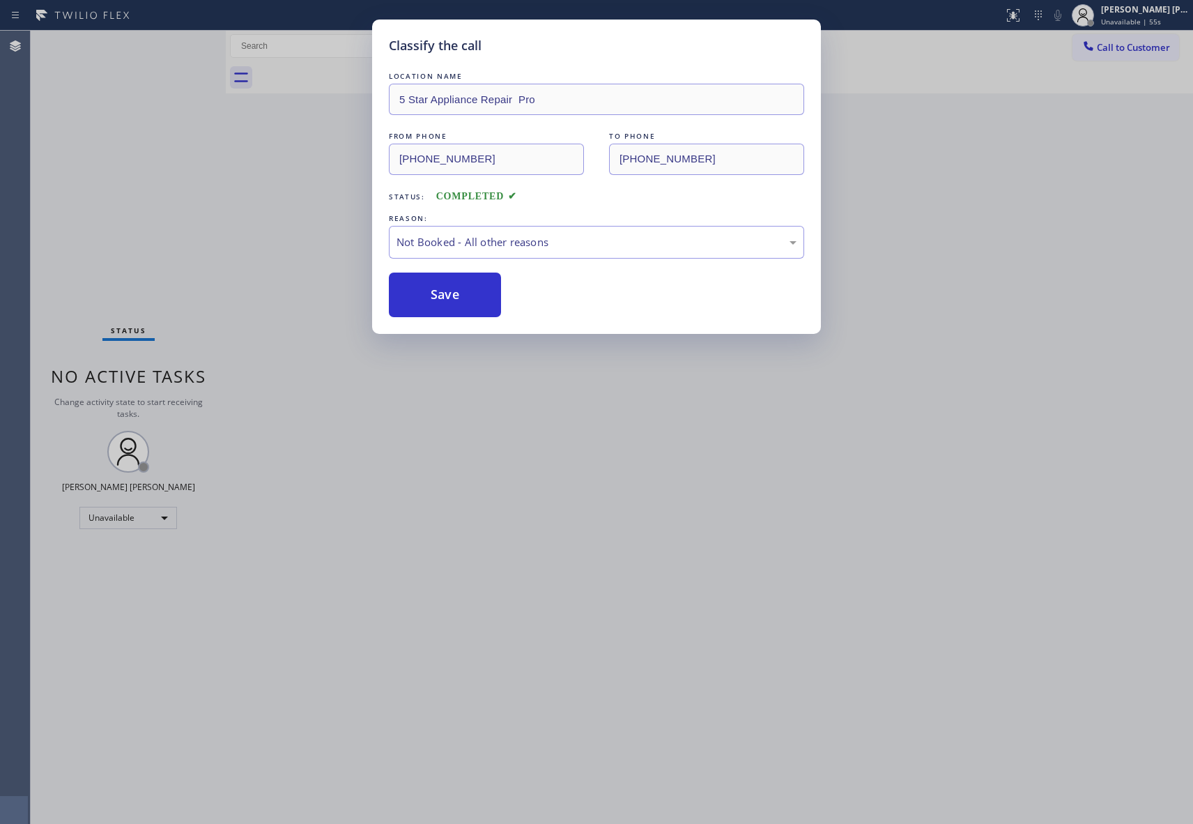
click at [1133, 45] on div "Classify the call LOCATION NAME 4B2.Paid HVAC Alliance Expert FROM PHONE [PHONE…" at bounding box center [612, 427] width 1163 height 793
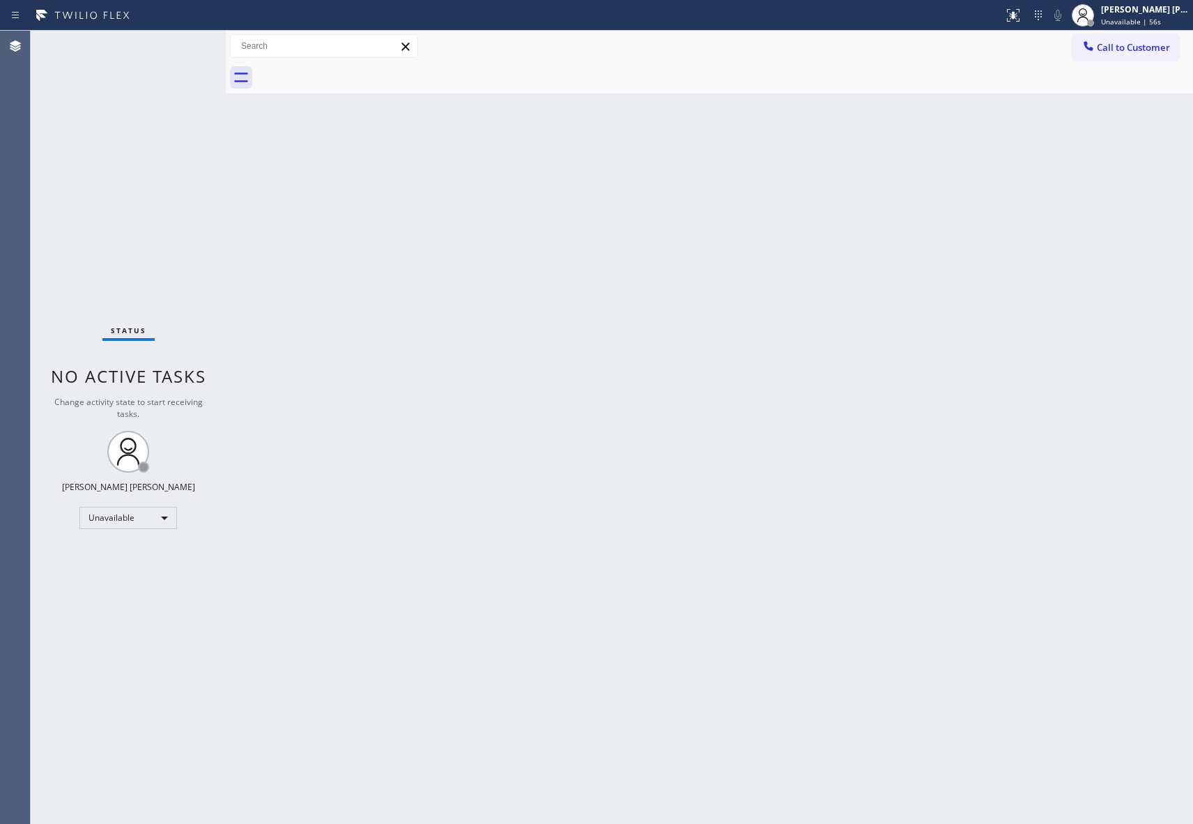
click at [1133, 45] on span "Call to Customer" at bounding box center [1133, 47] width 73 height 13
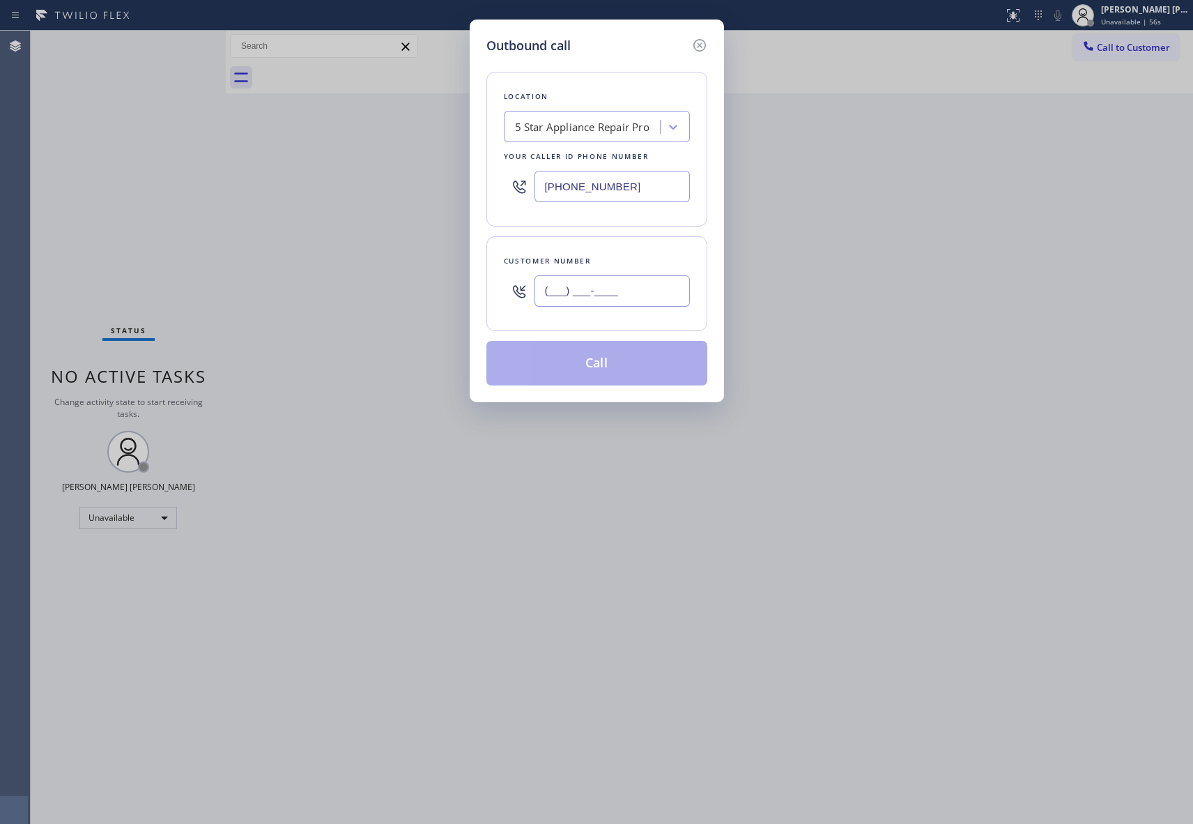
click at [634, 305] on input "(___) ___-____" at bounding box center [612, 290] width 155 height 31
click at [622, 367] on button "Call" at bounding box center [596, 363] width 221 height 45
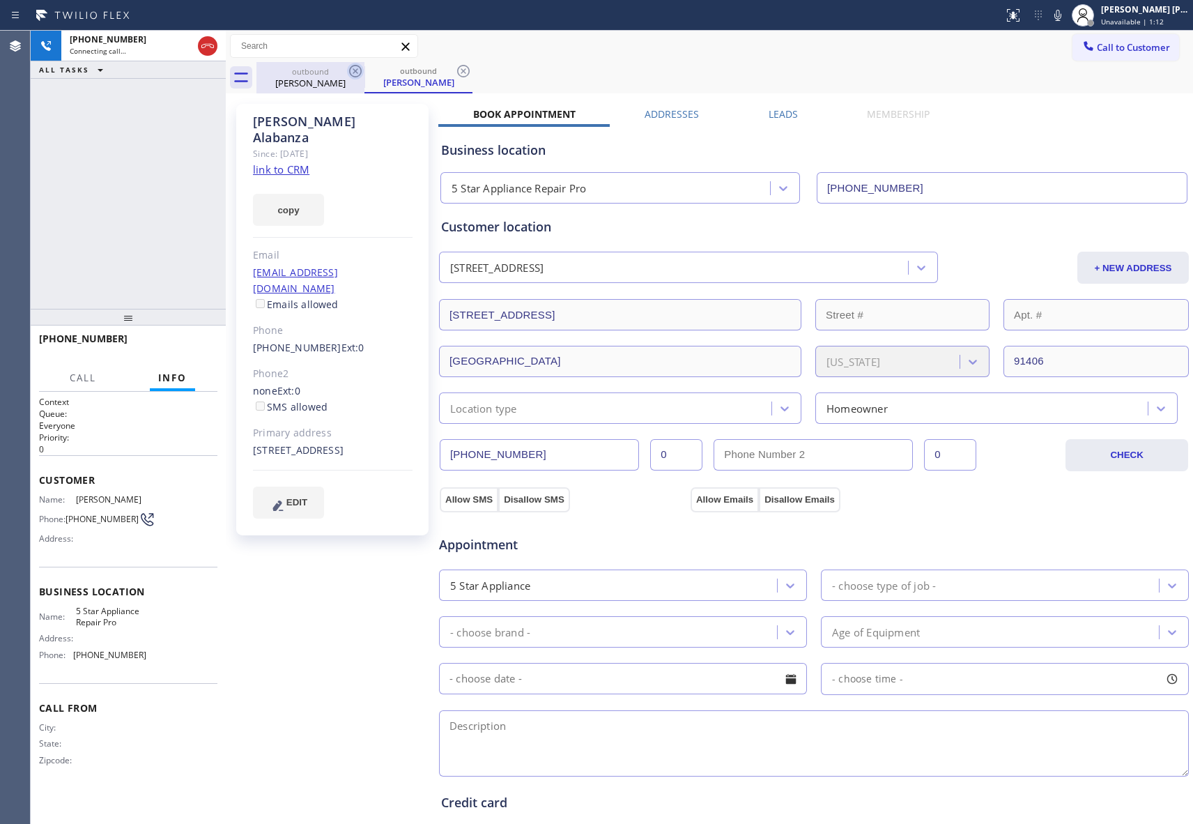
click at [365, 72] on div at bounding box center [365, 76] width 1 height 21
click at [357, 72] on icon at bounding box center [355, 71] width 13 height 13
click at [457, 72] on icon at bounding box center [463, 71] width 13 height 13
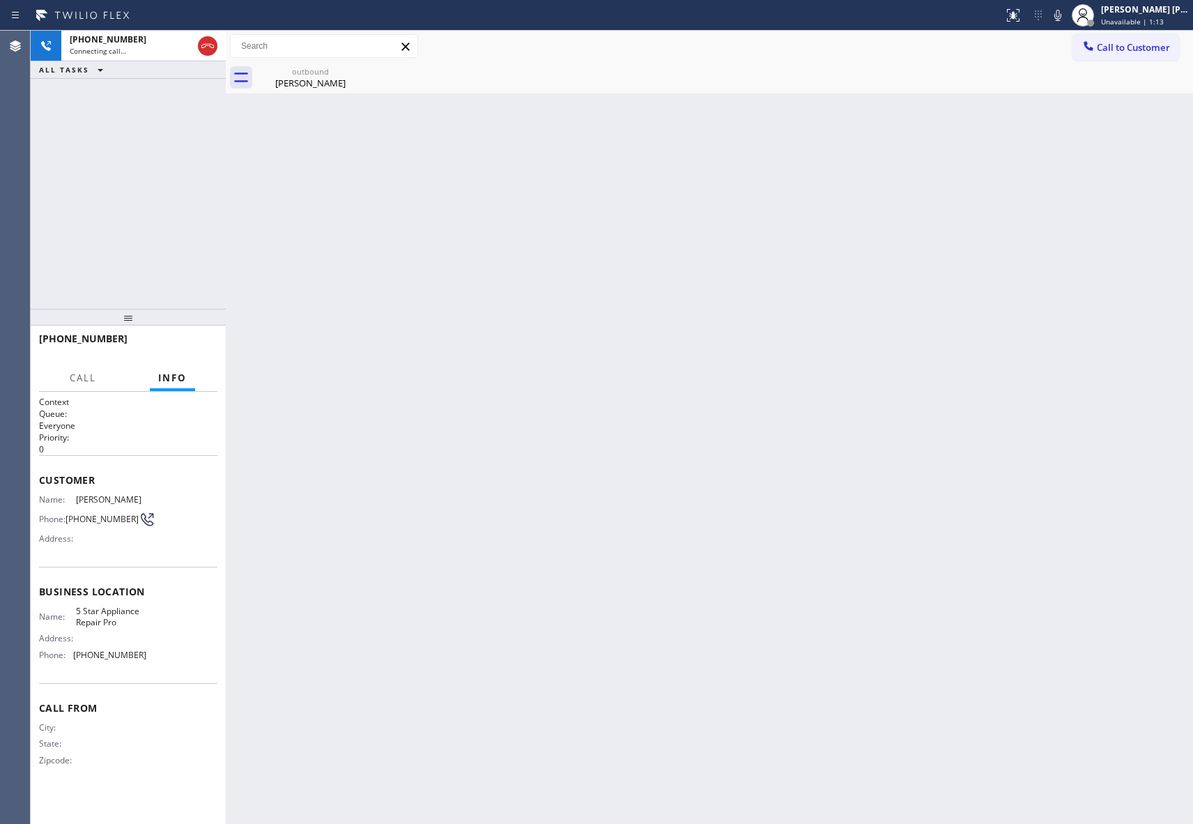
click at [0, 0] on icon at bounding box center [0, 0] width 0 height 0
click at [215, 43] on icon at bounding box center [207, 46] width 17 height 17
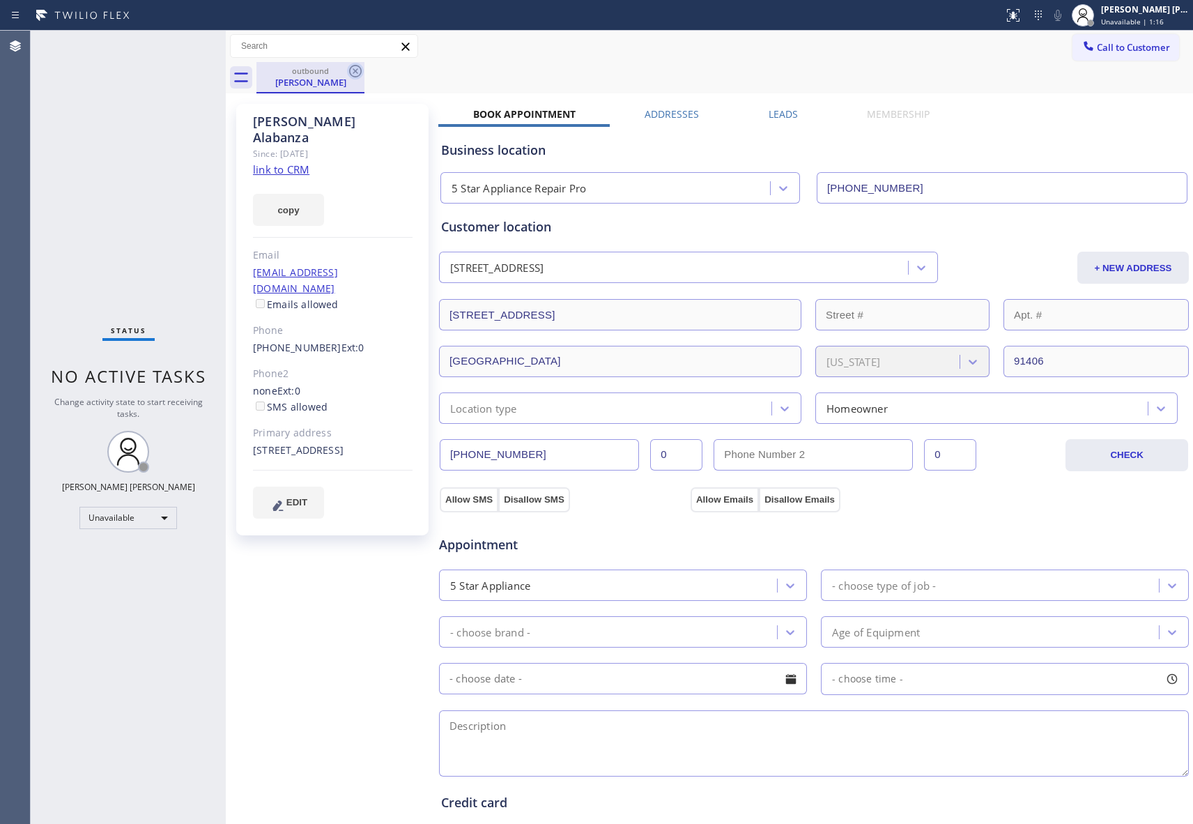
click at [354, 70] on icon at bounding box center [355, 71] width 17 height 17
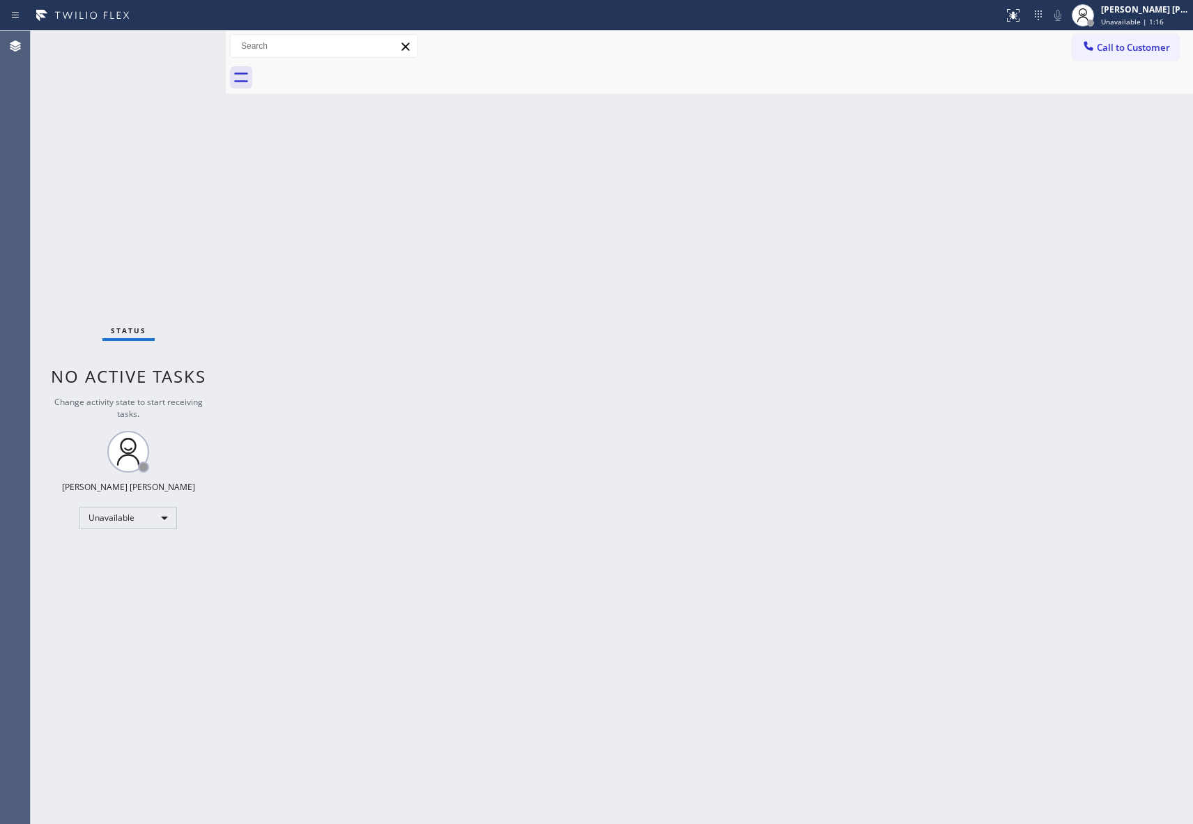
click at [354, 70] on div at bounding box center [724, 77] width 937 height 31
drag, startPoint x: 1146, startPoint y: 43, endPoint x: 851, endPoint y: 123, distance: 305.5
click at [1146, 43] on span "Call to Customer" at bounding box center [1133, 47] width 73 height 13
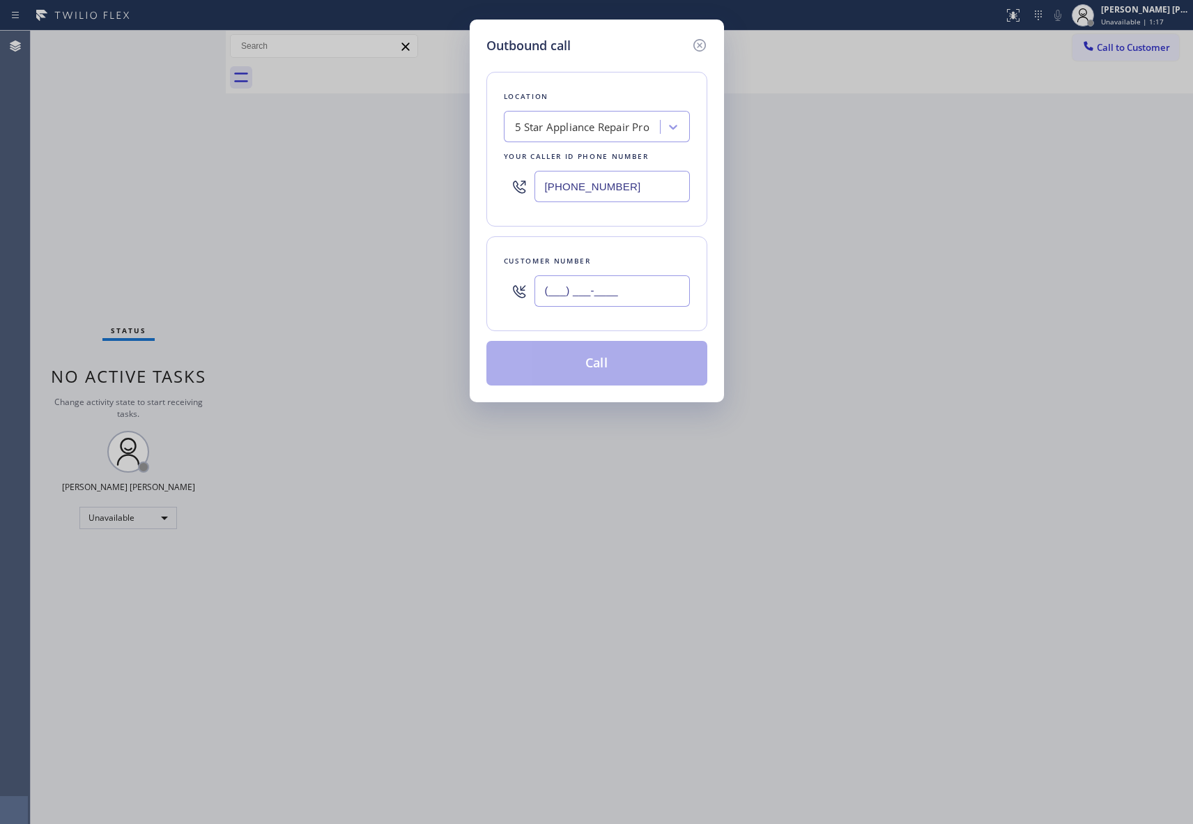
click at [638, 287] on input "(___) ___-____" at bounding box center [612, 290] width 155 height 31
click at [637, 366] on button "Call" at bounding box center [596, 363] width 221 height 45
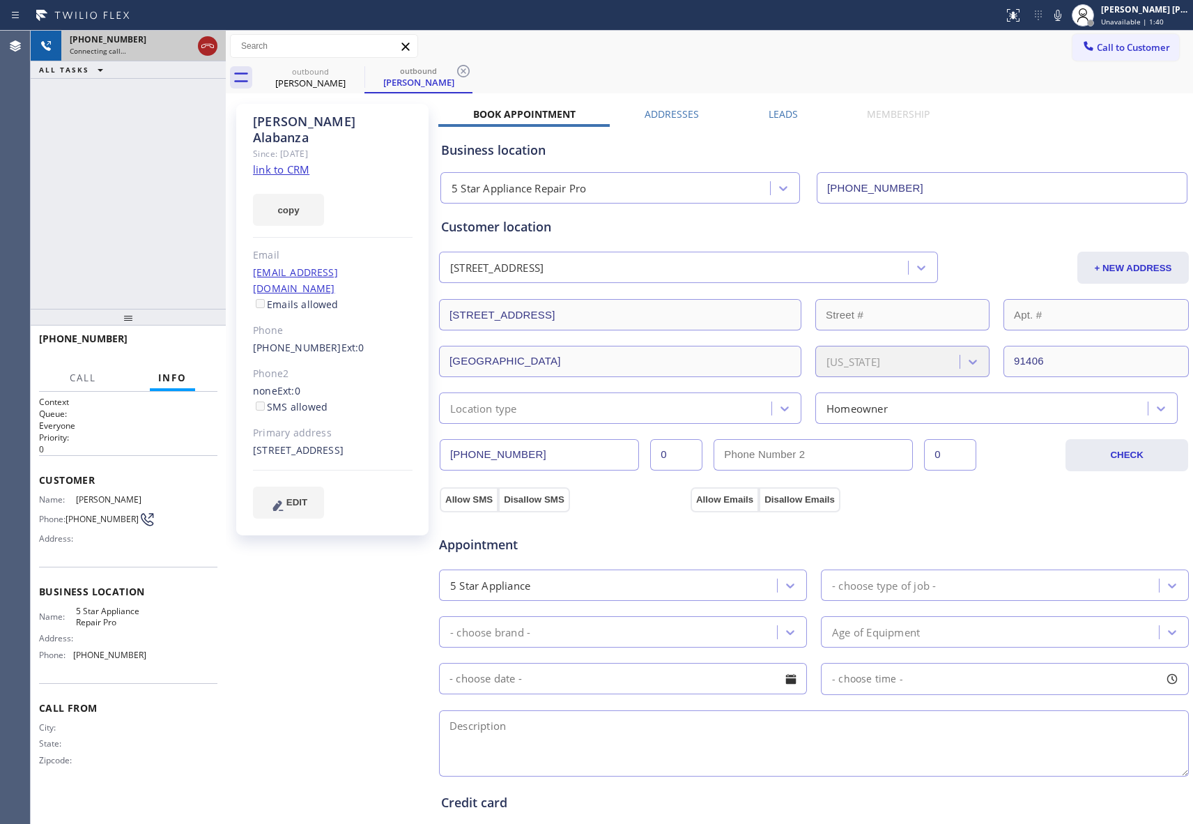
click at [209, 42] on icon at bounding box center [207, 46] width 17 height 17
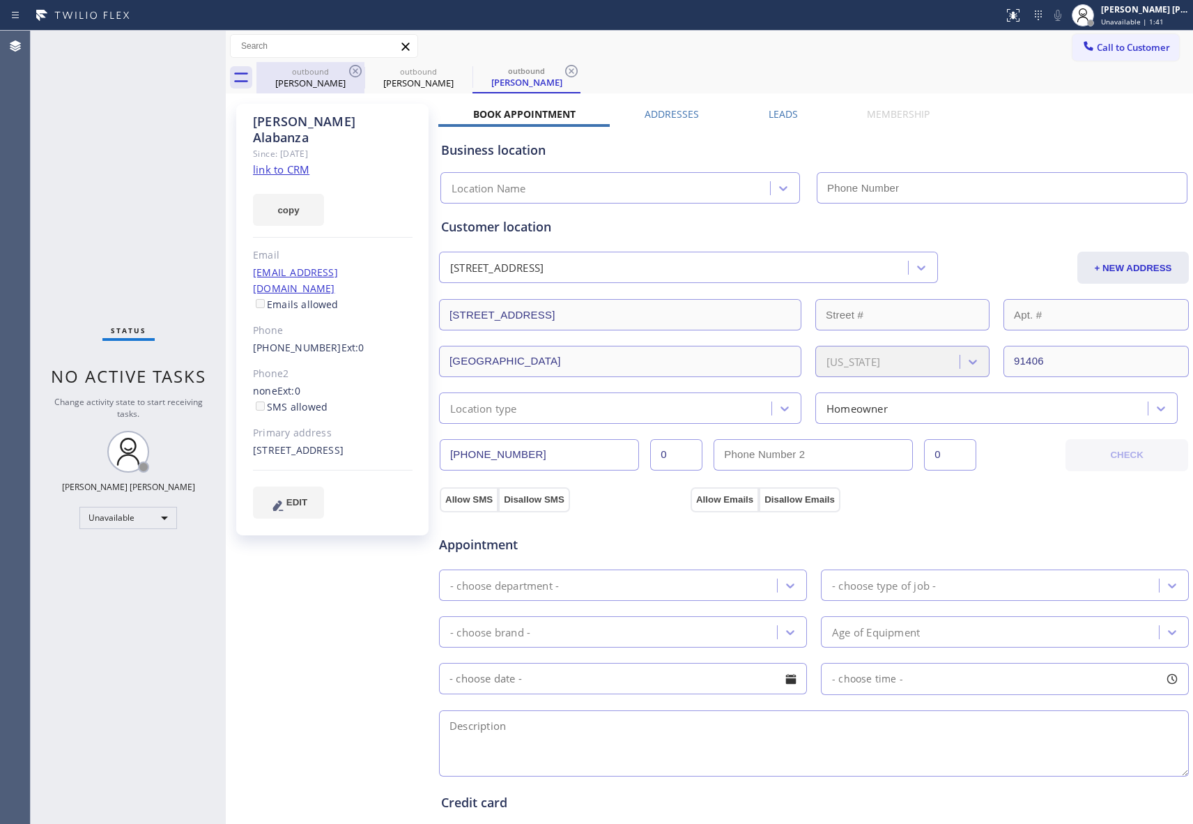
click at [354, 70] on icon at bounding box center [355, 71] width 13 height 13
click at [0, 0] on icon at bounding box center [0, 0] width 0 height 0
click at [565, 70] on icon at bounding box center [571, 71] width 13 height 13
click at [354, 70] on div "outbound [PERSON_NAME] outbound [PERSON_NAME] outbound [PERSON_NAME]" at bounding box center [724, 77] width 937 height 31
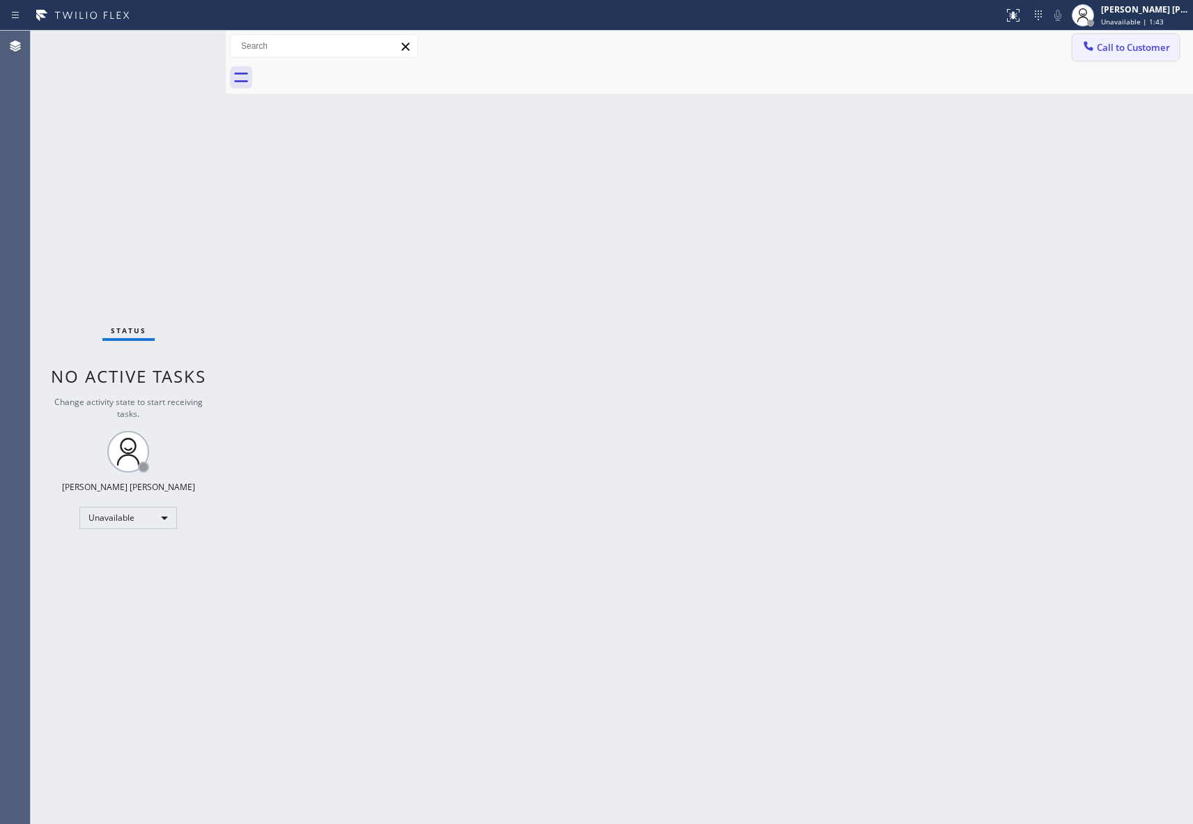
click at [1144, 49] on span "Call to Customer" at bounding box center [1133, 47] width 73 height 13
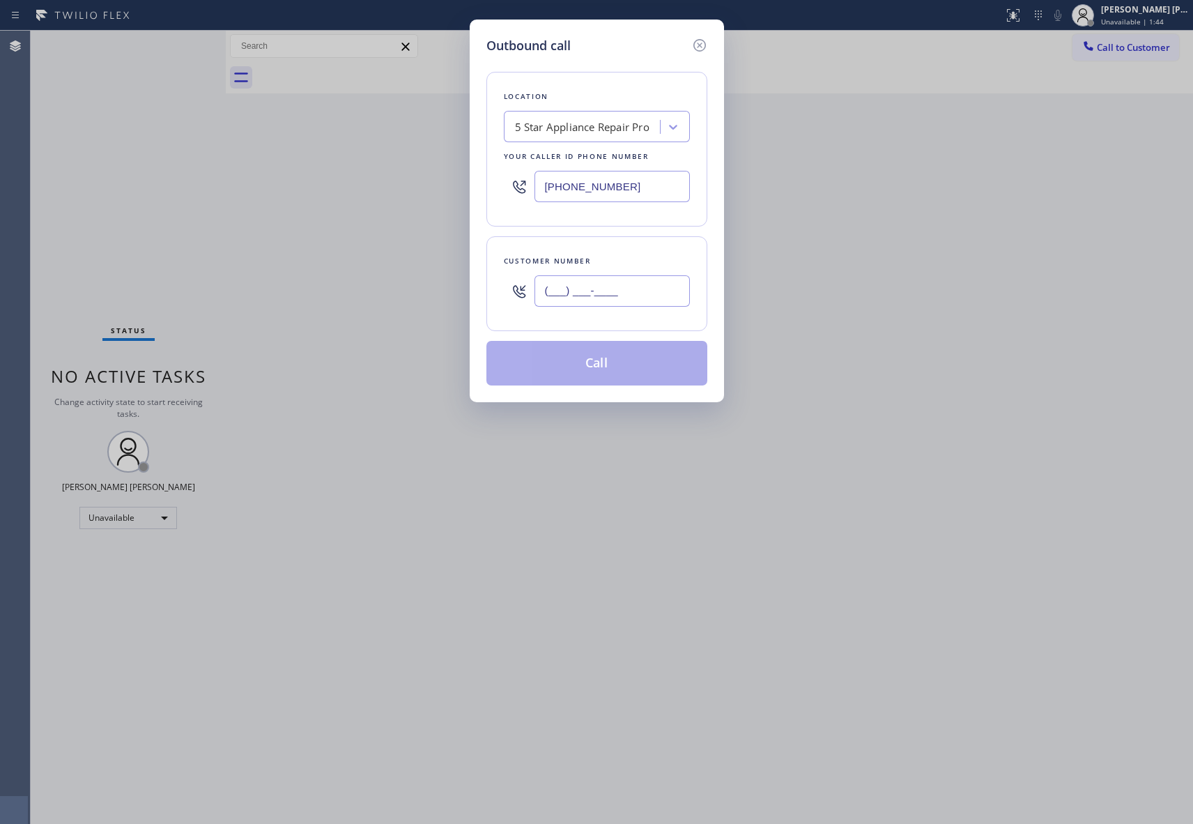
click at [601, 288] on input "(___) ___-____" at bounding box center [612, 290] width 155 height 31
paste input "815) 572-1573"
type input "(815) 572-1573"
click at [620, 371] on button "Call" at bounding box center [596, 363] width 221 height 45
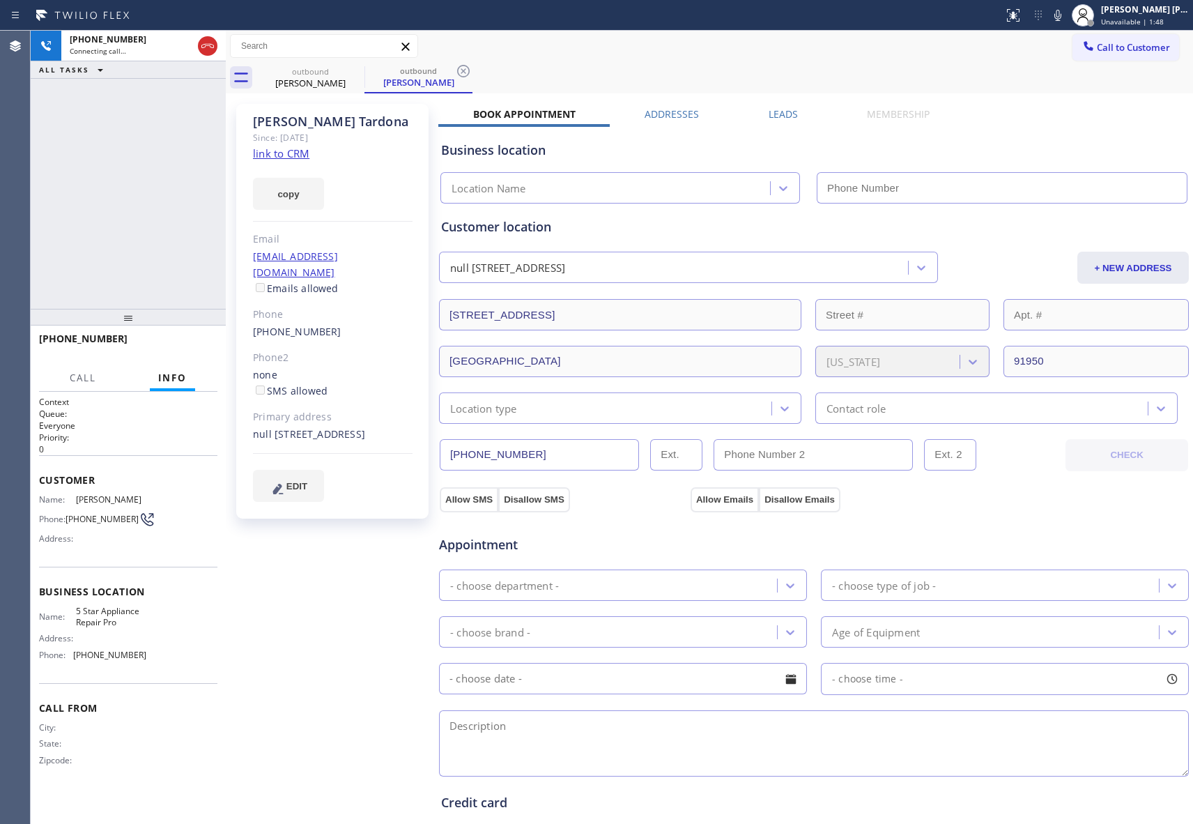
type input "[PHONE_NUMBER]"
click at [348, 66] on icon at bounding box center [355, 71] width 17 height 17
click at [365, 66] on div "outbound Juan Tardona" at bounding box center [419, 77] width 108 height 31
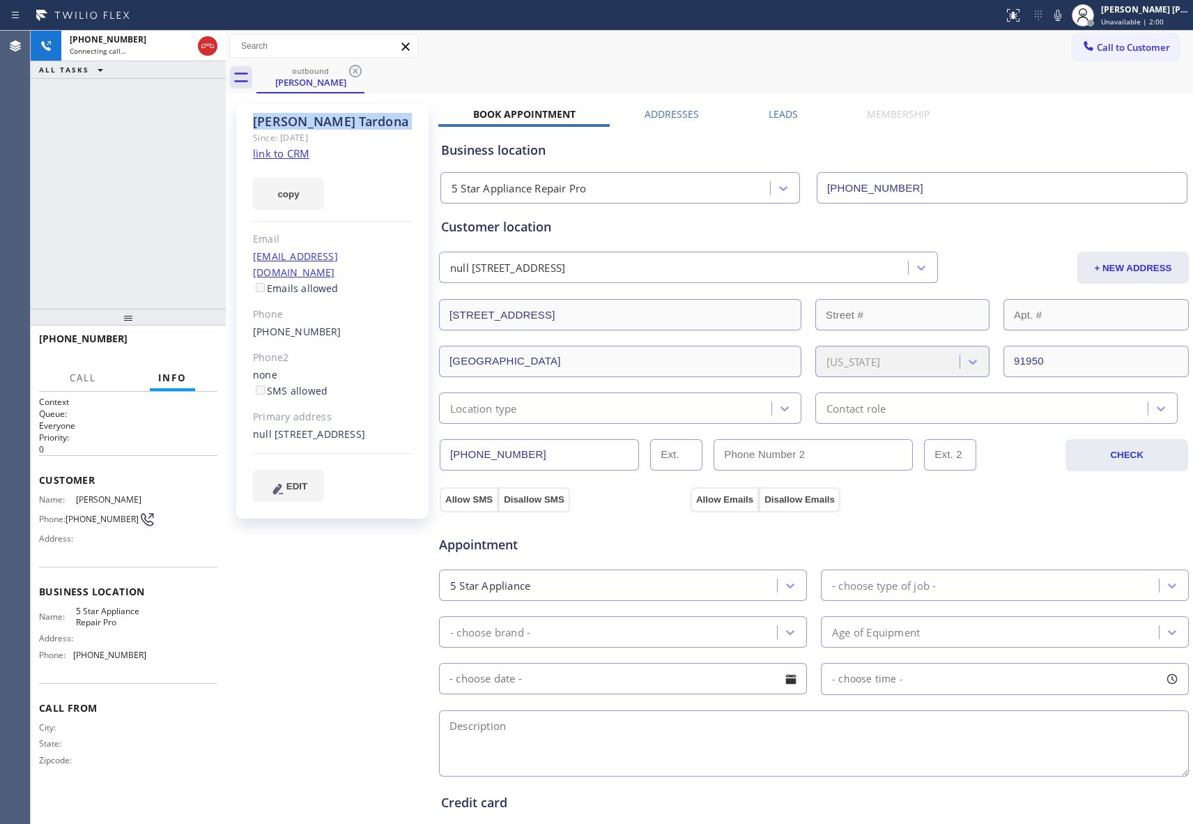
click at [348, 66] on icon at bounding box center [355, 71] width 17 height 17
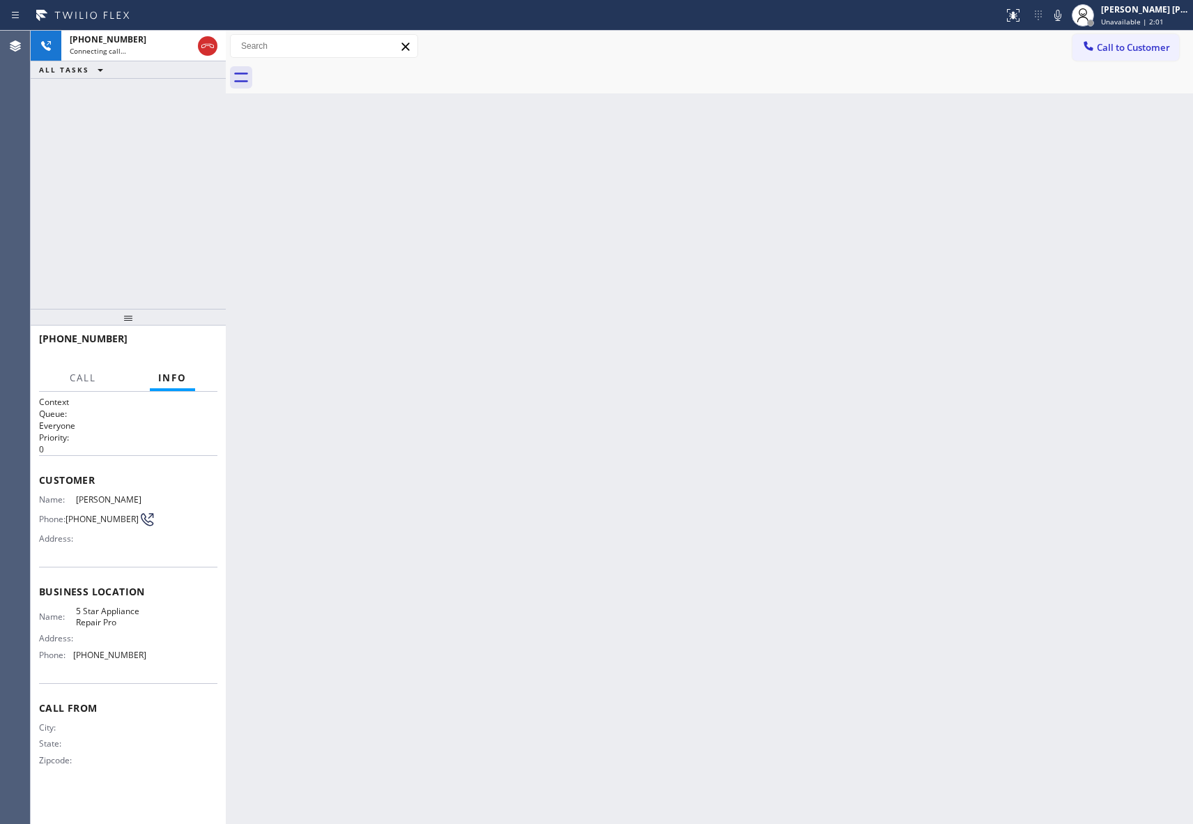
click at [348, 66] on div at bounding box center [724, 77] width 937 height 31
click at [207, 45] on icon at bounding box center [207, 46] width 13 height 4
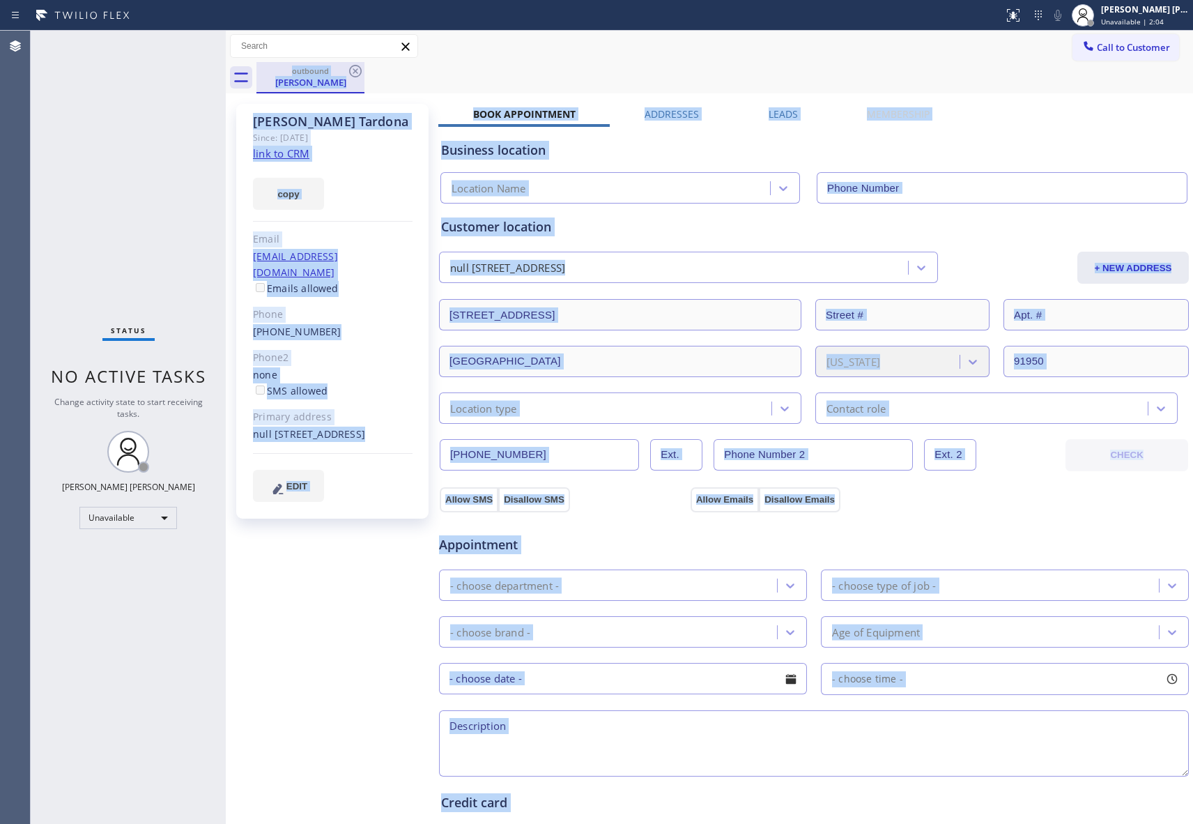
type input "[PHONE_NUMBER]"
click at [354, 71] on icon at bounding box center [355, 71] width 17 height 17
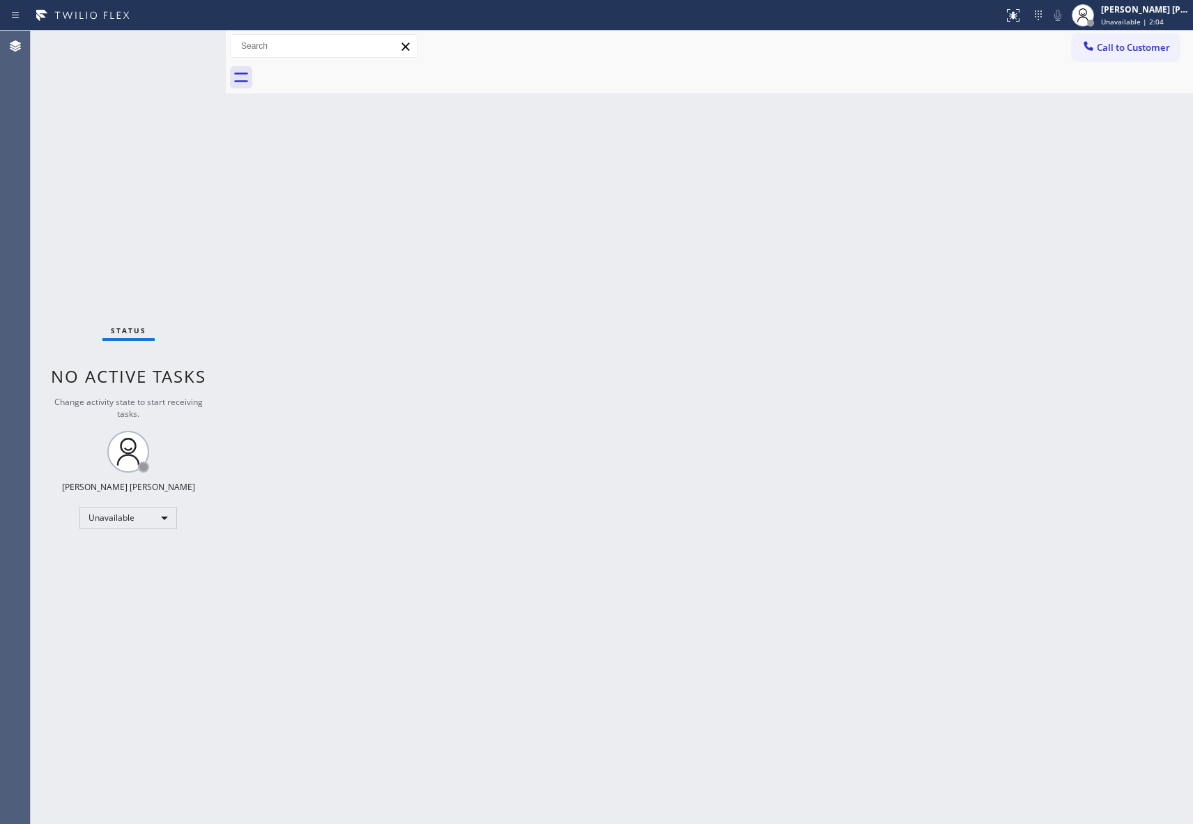
click at [354, 71] on div at bounding box center [724, 77] width 937 height 31
click at [1137, 47] on span "Call to Customer" at bounding box center [1133, 47] width 73 height 13
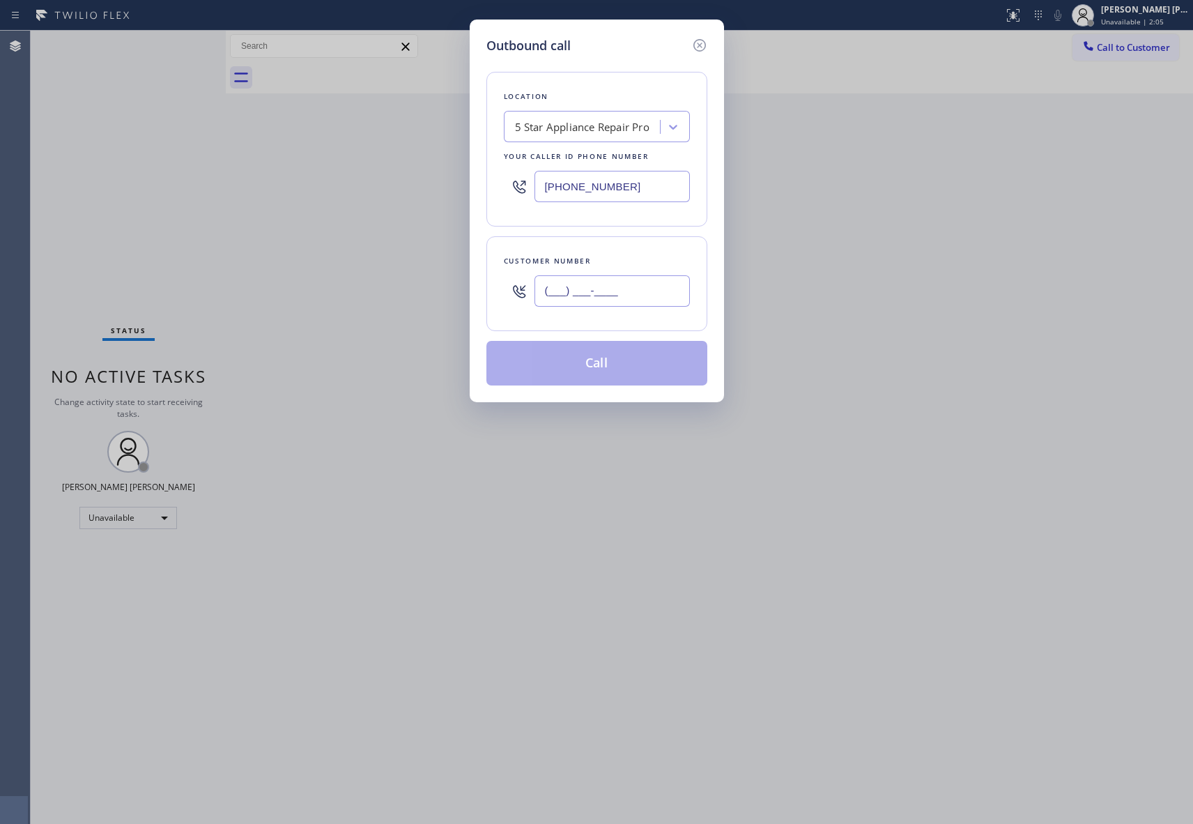
click at [652, 288] on input "(___) ___-____" at bounding box center [612, 290] width 155 height 31
paste input "206) 679-9704"
type input "(206) 679-9704"
click at [605, 364] on button "Call" at bounding box center [596, 363] width 221 height 45
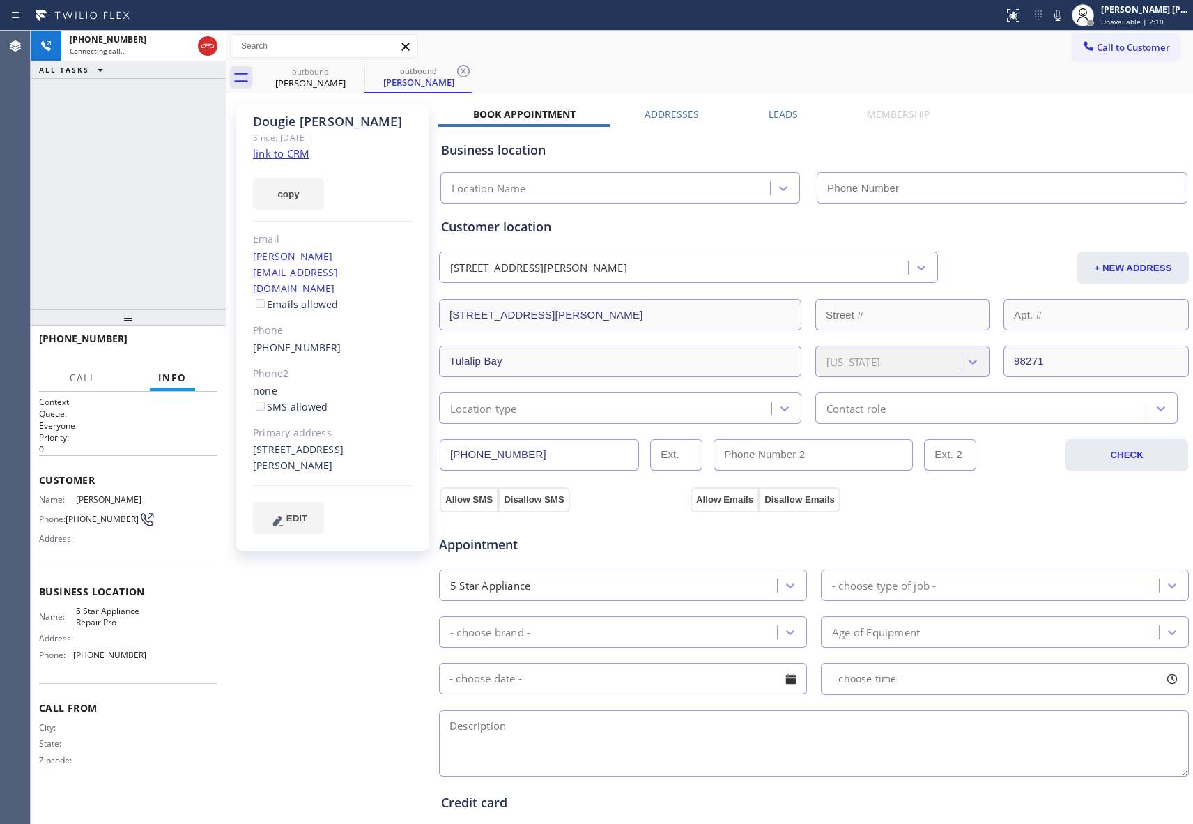
type input "[PHONE_NUMBER]"
click at [355, 64] on icon at bounding box center [355, 71] width 17 height 17
click at [365, 64] on div "outbound Dougie Barlow" at bounding box center [419, 77] width 108 height 31
click at [355, 64] on icon at bounding box center [355, 71] width 17 height 17
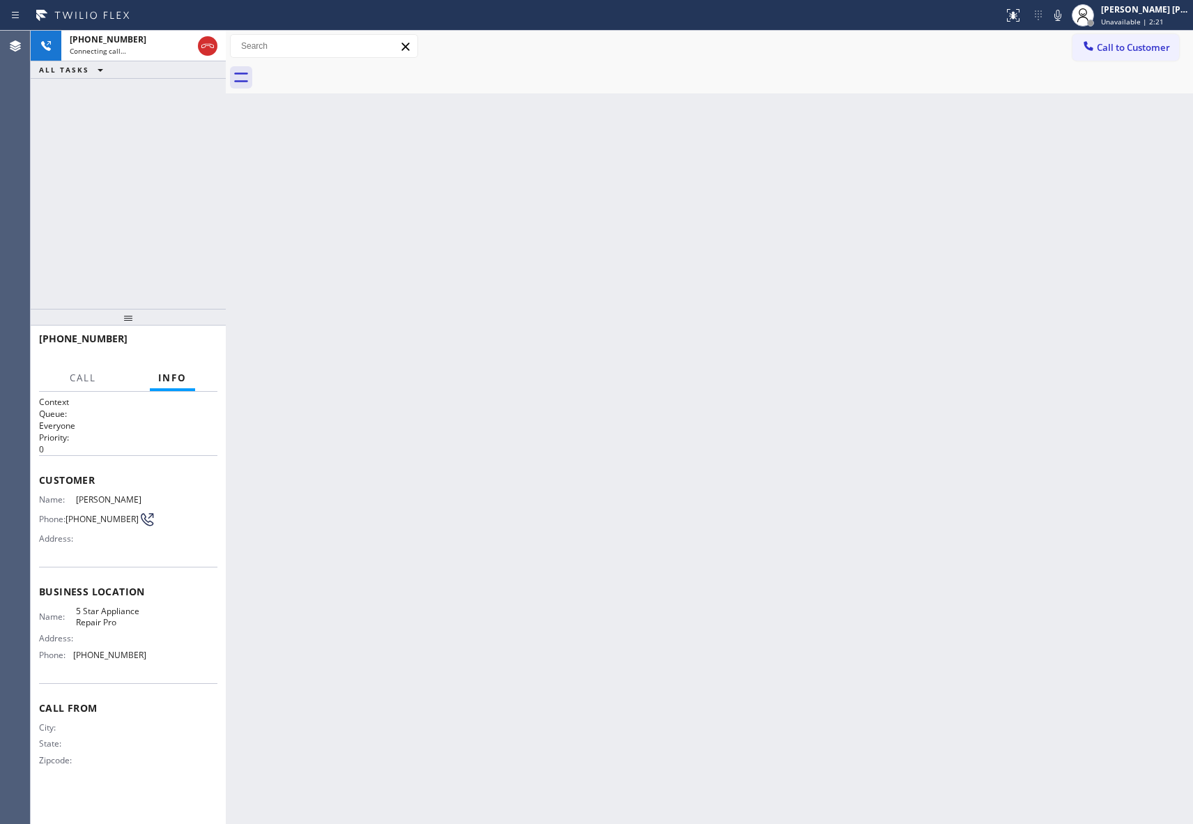
click at [355, 64] on div at bounding box center [724, 77] width 937 height 31
drag, startPoint x: 201, startPoint y: 42, endPoint x: 210, endPoint y: 48, distance: 11.0
click at [202, 43] on icon at bounding box center [207, 46] width 17 height 17
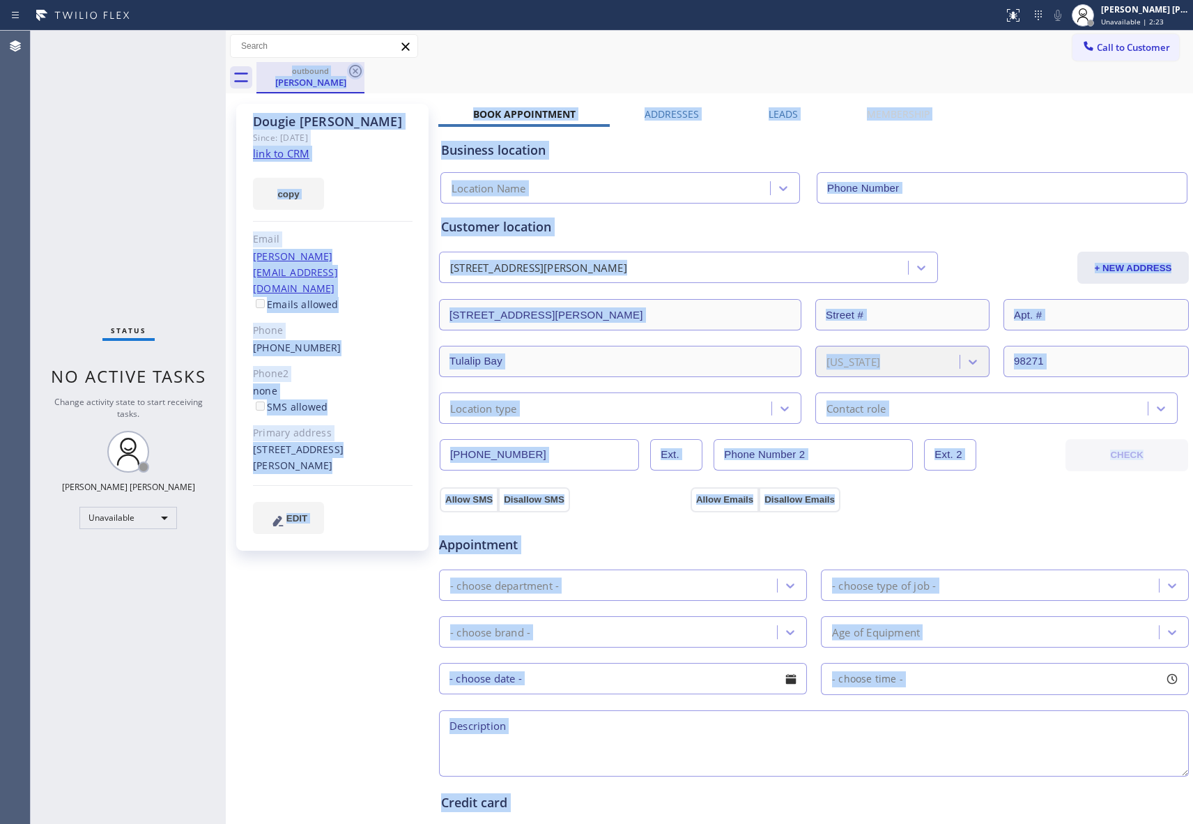
click at [355, 72] on icon at bounding box center [355, 71] width 17 height 17
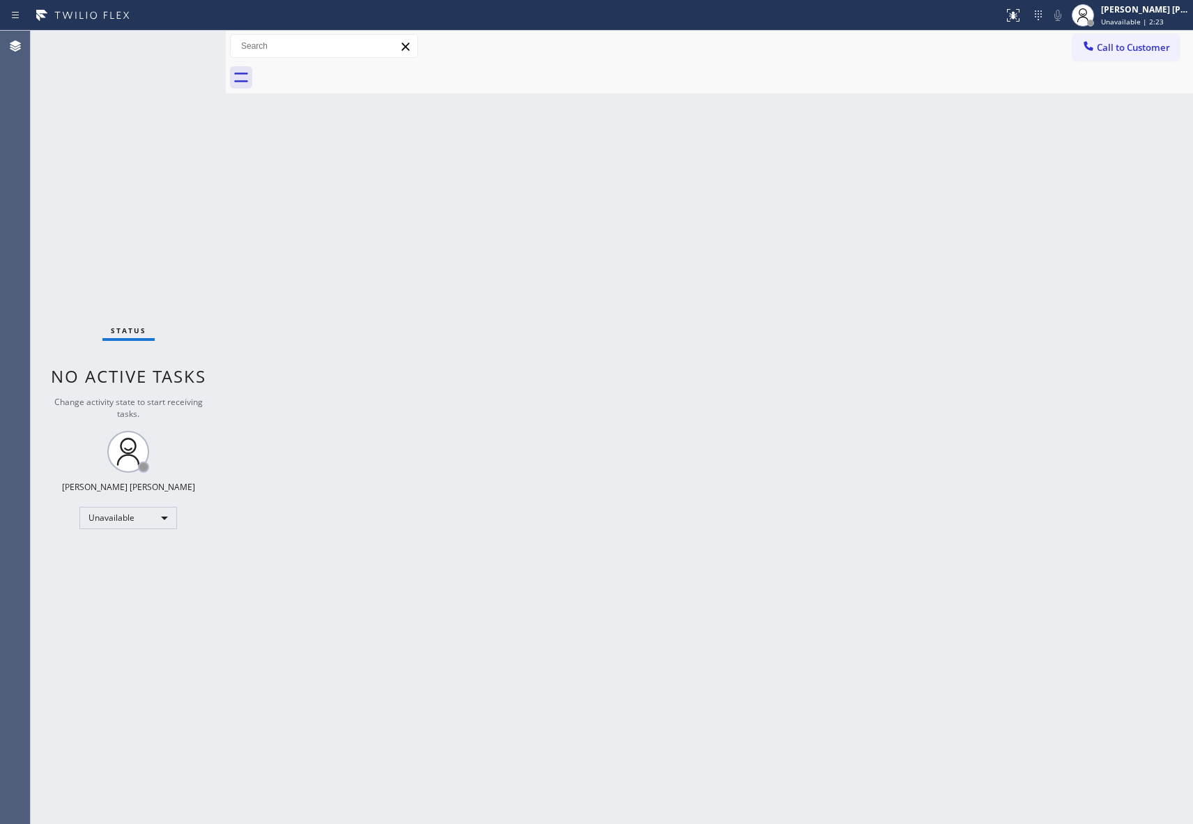
click at [355, 72] on div at bounding box center [724, 77] width 937 height 31
click at [1182, 56] on div "Call to Customer Outbound call Location 5 Star Appliance Repair Pro Your caller…" at bounding box center [1133, 46] width 121 height 24
click at [1149, 42] on span "Call to Customer" at bounding box center [1133, 47] width 73 height 13
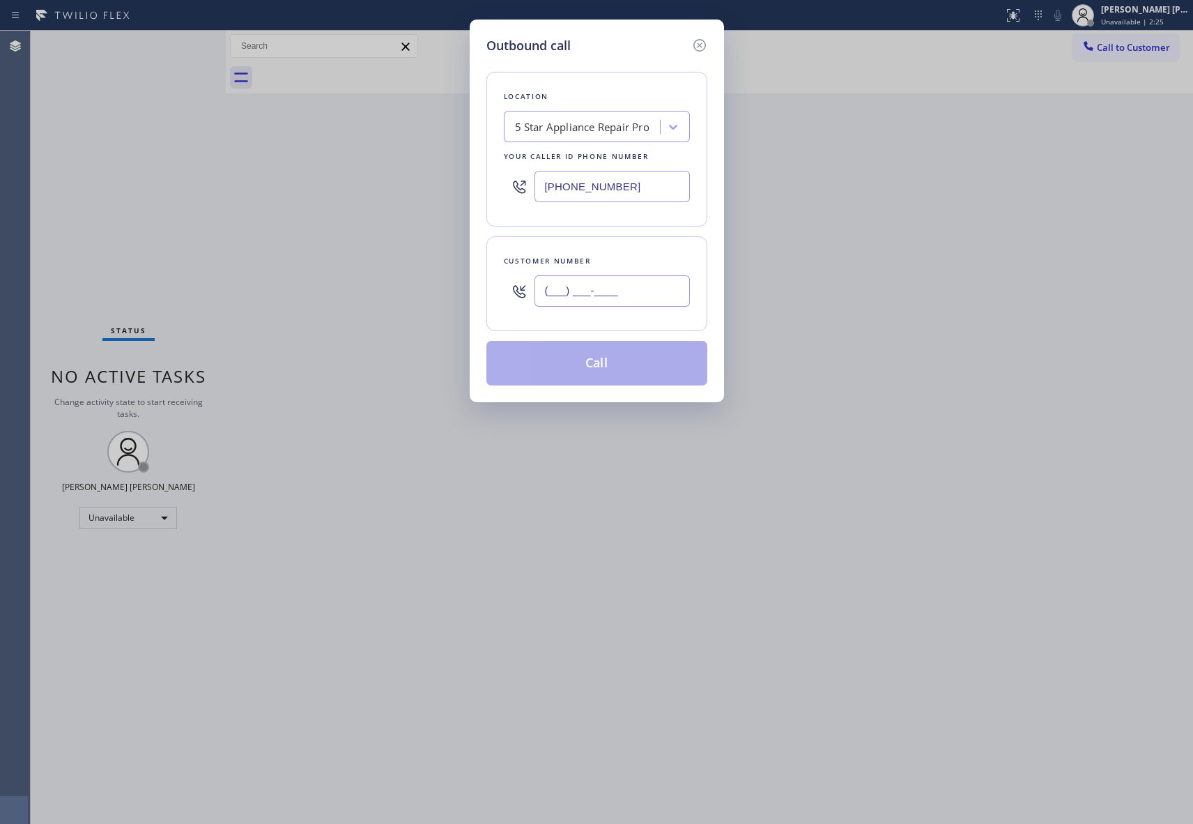
click at [597, 297] on input "(___) ___-____" at bounding box center [612, 290] width 155 height 31
paste input "925) 283-2734"
type input "(925) 283-2734"
click at [601, 361] on button "Call" at bounding box center [596, 363] width 221 height 45
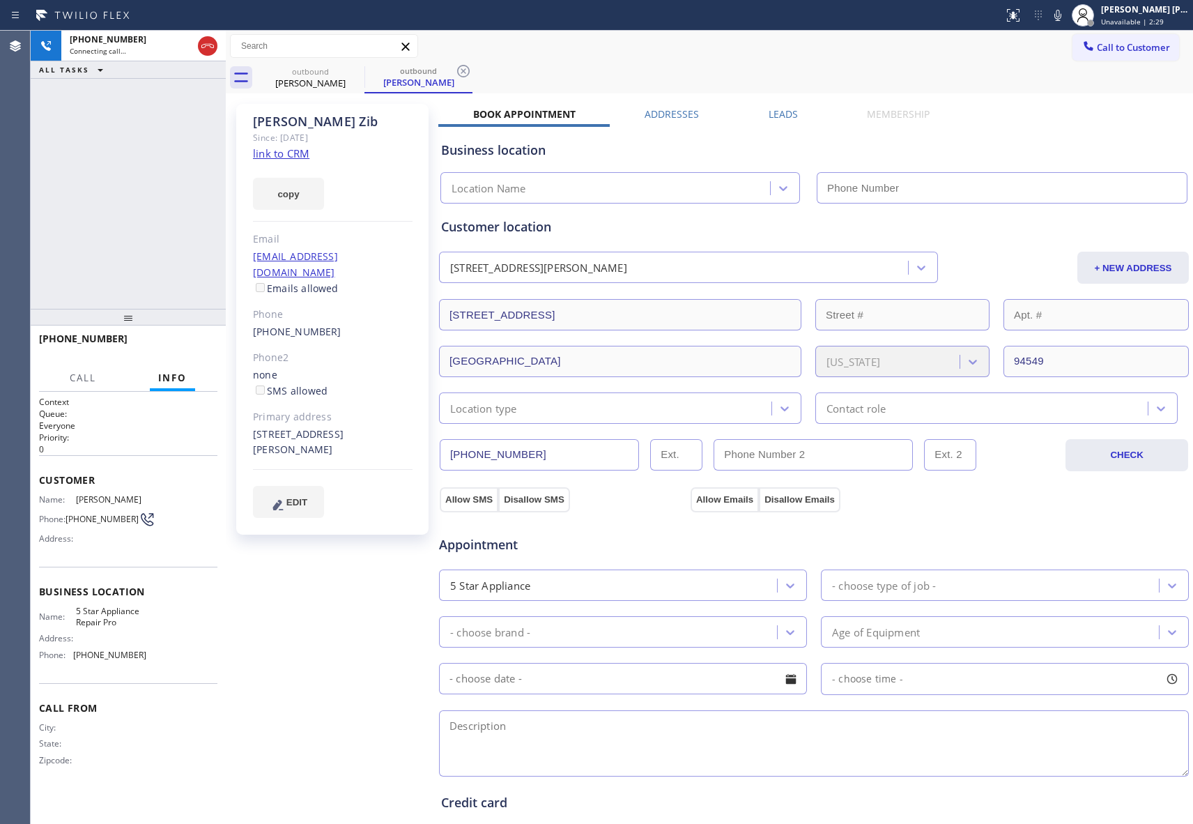
type input "[PHONE_NUMBER]"
click at [205, 45] on icon at bounding box center [207, 46] width 13 height 4
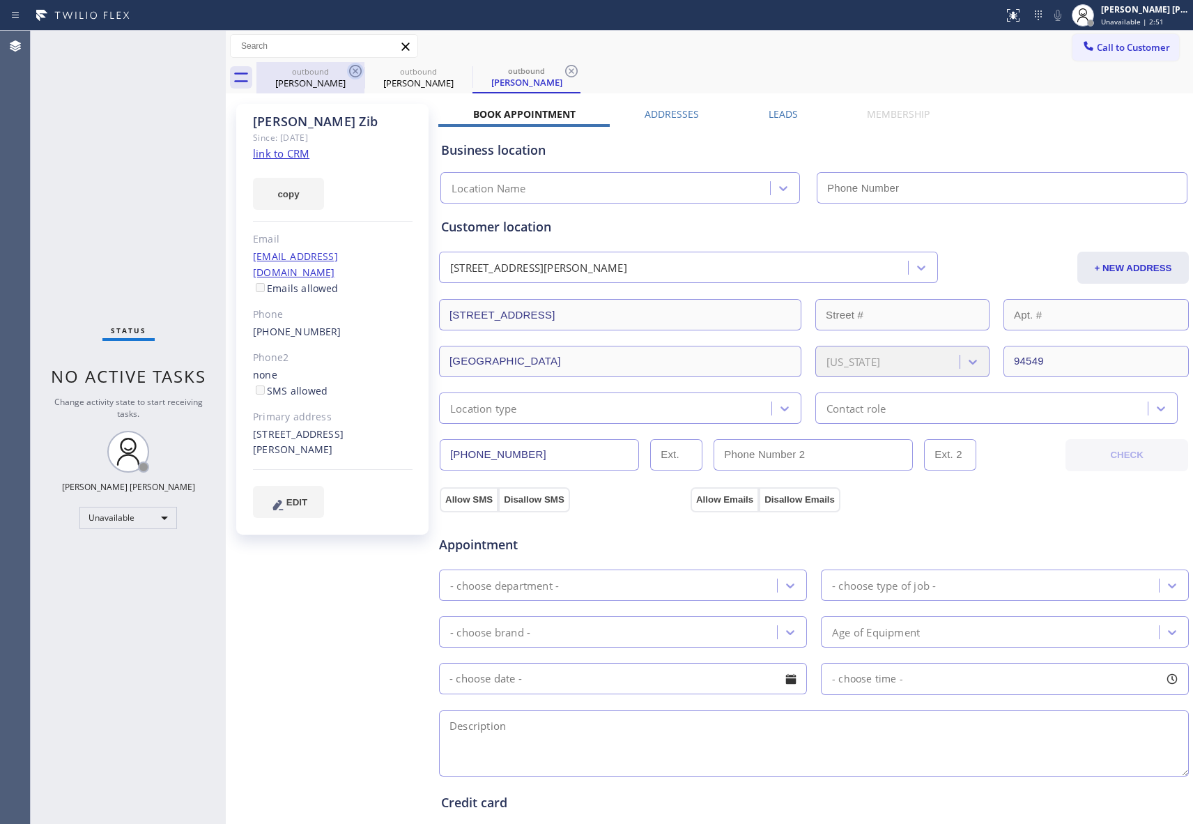
type input "[PHONE_NUMBER]"
click at [350, 71] on icon at bounding box center [355, 71] width 13 height 13
click at [0, 0] on icon at bounding box center [0, 0] width 0 height 0
click at [565, 71] on icon at bounding box center [571, 71] width 13 height 13
click at [350, 71] on div "outbound Kenneth Zib outbound Kenneth Zib outbound Kenneth Zib" at bounding box center [724, 77] width 937 height 31
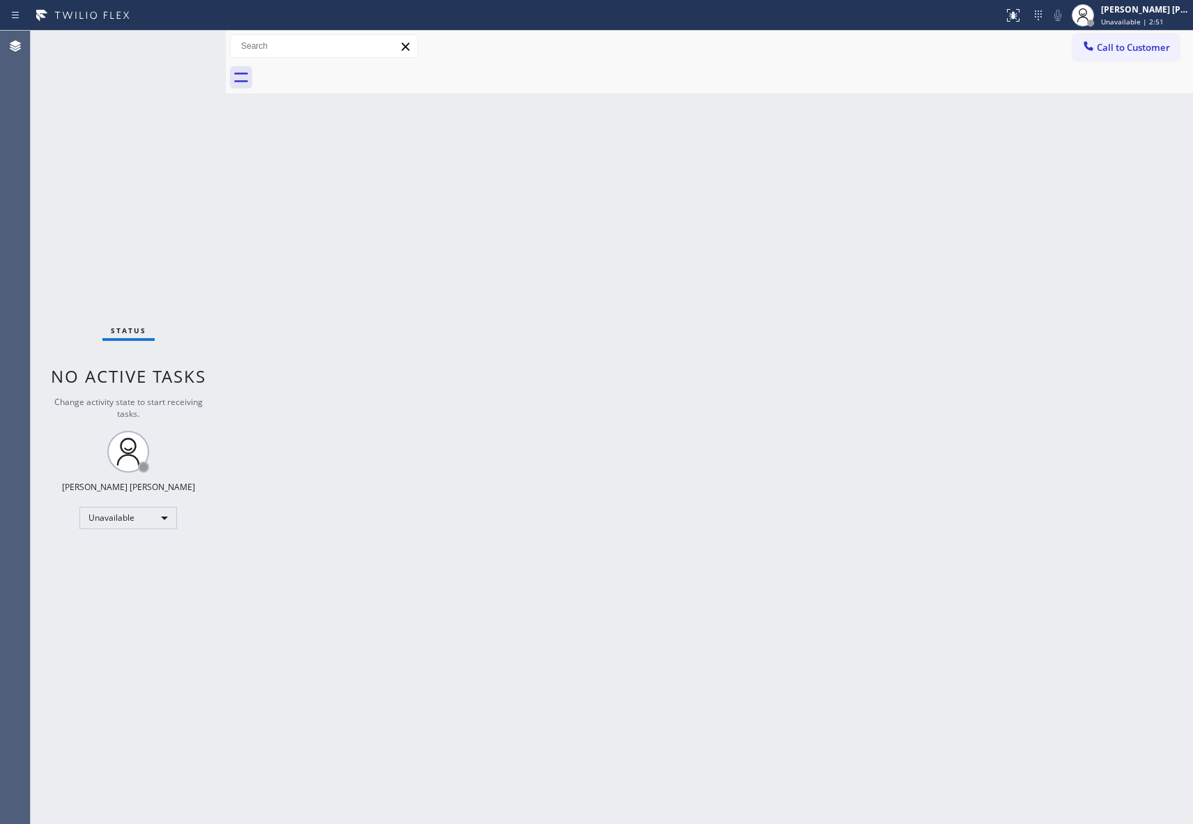
click at [350, 71] on div at bounding box center [724, 77] width 937 height 31
click at [1146, 47] on span "Call to Customer" at bounding box center [1133, 47] width 73 height 13
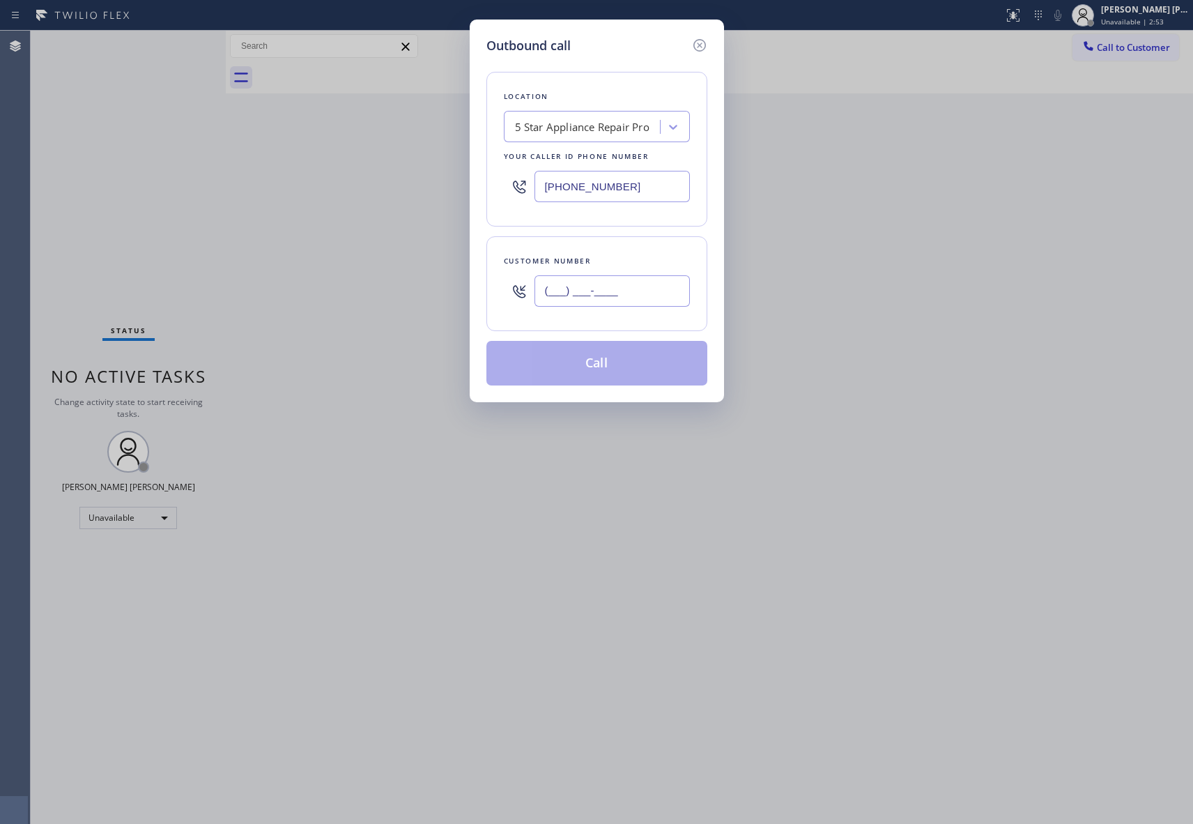
click at [652, 291] on input "(___) ___-____" at bounding box center [612, 290] width 155 height 31
paste input "714) 639-4186"
type input "(714) 639-4186"
click at [618, 371] on button "Call" at bounding box center [596, 363] width 221 height 45
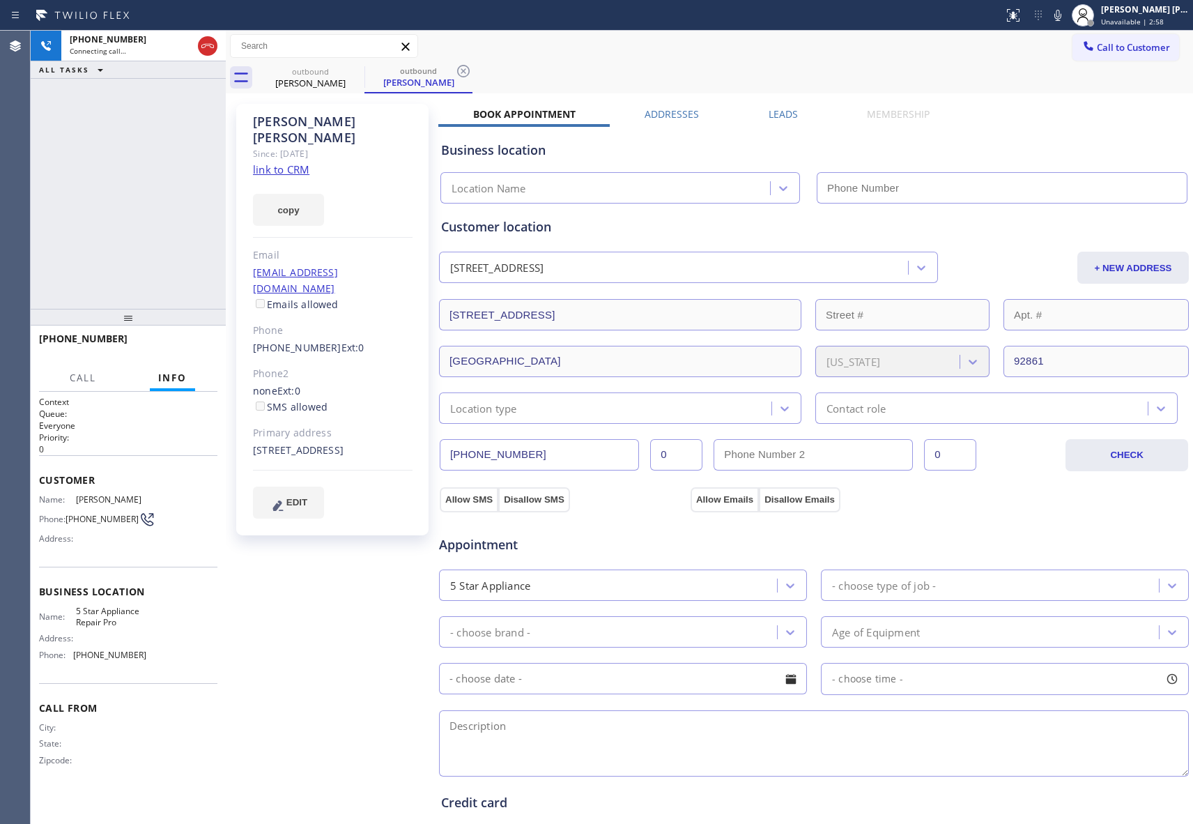
type input "[PHONE_NUMBER]"
click at [354, 75] on icon at bounding box center [355, 71] width 17 height 17
click at [365, 75] on div "outbound Linda Inga" at bounding box center [419, 77] width 108 height 31
click at [455, 75] on icon at bounding box center [463, 71] width 17 height 17
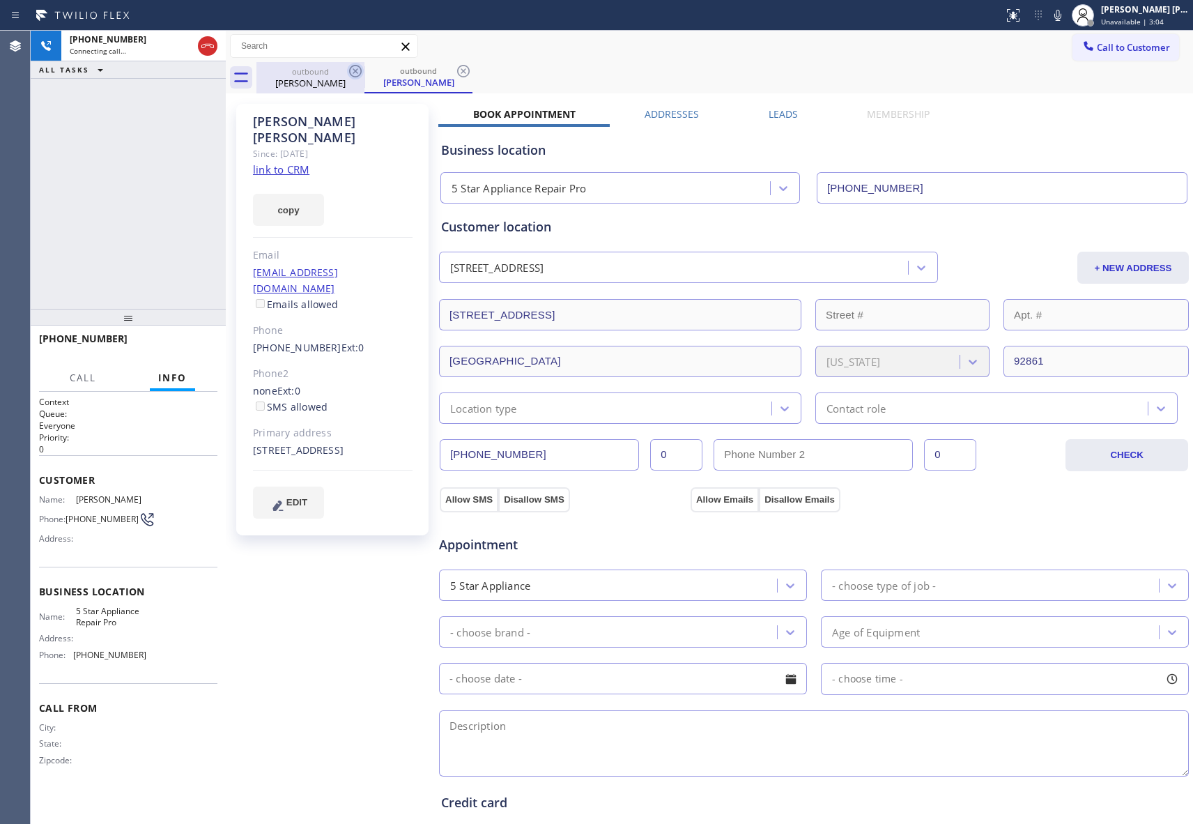
click at [354, 75] on div "outbound Linda Inga outbound Linda Inga" at bounding box center [724, 77] width 937 height 31
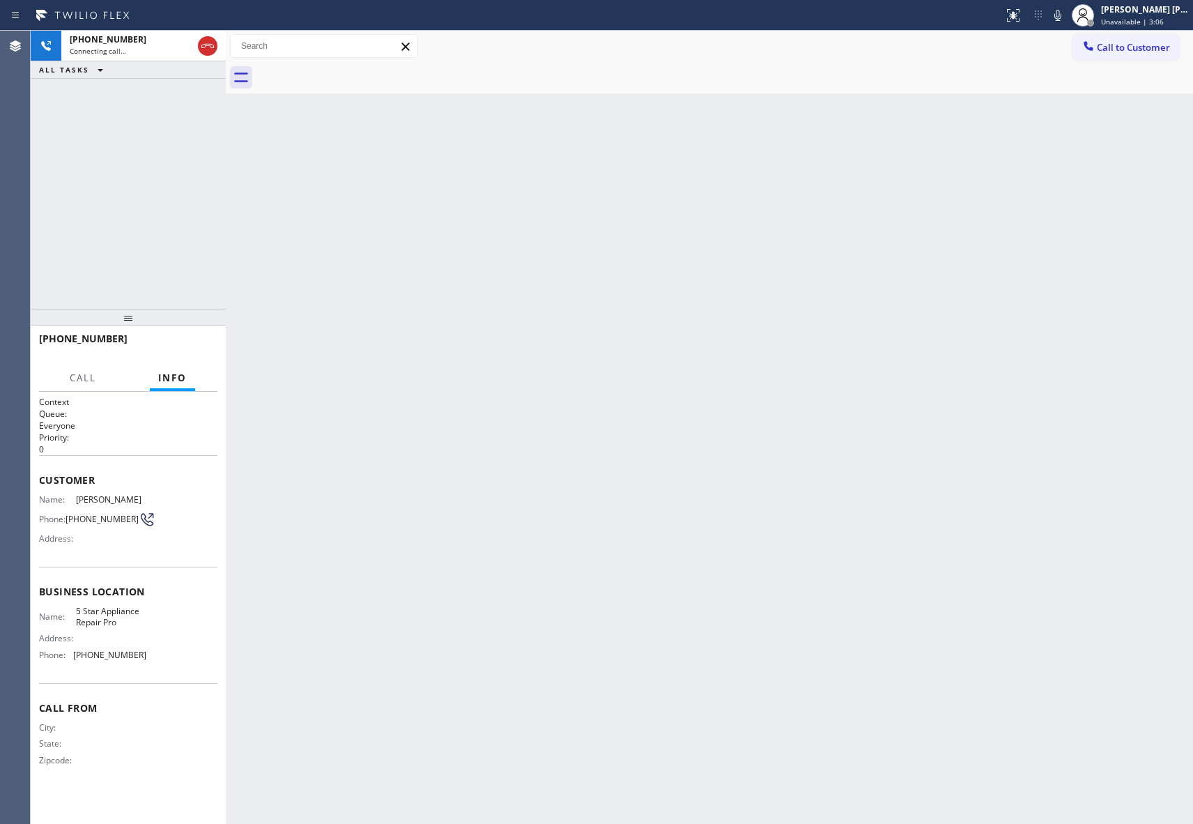
click at [354, 75] on div at bounding box center [724, 77] width 937 height 31
click at [213, 47] on icon at bounding box center [207, 46] width 13 height 4
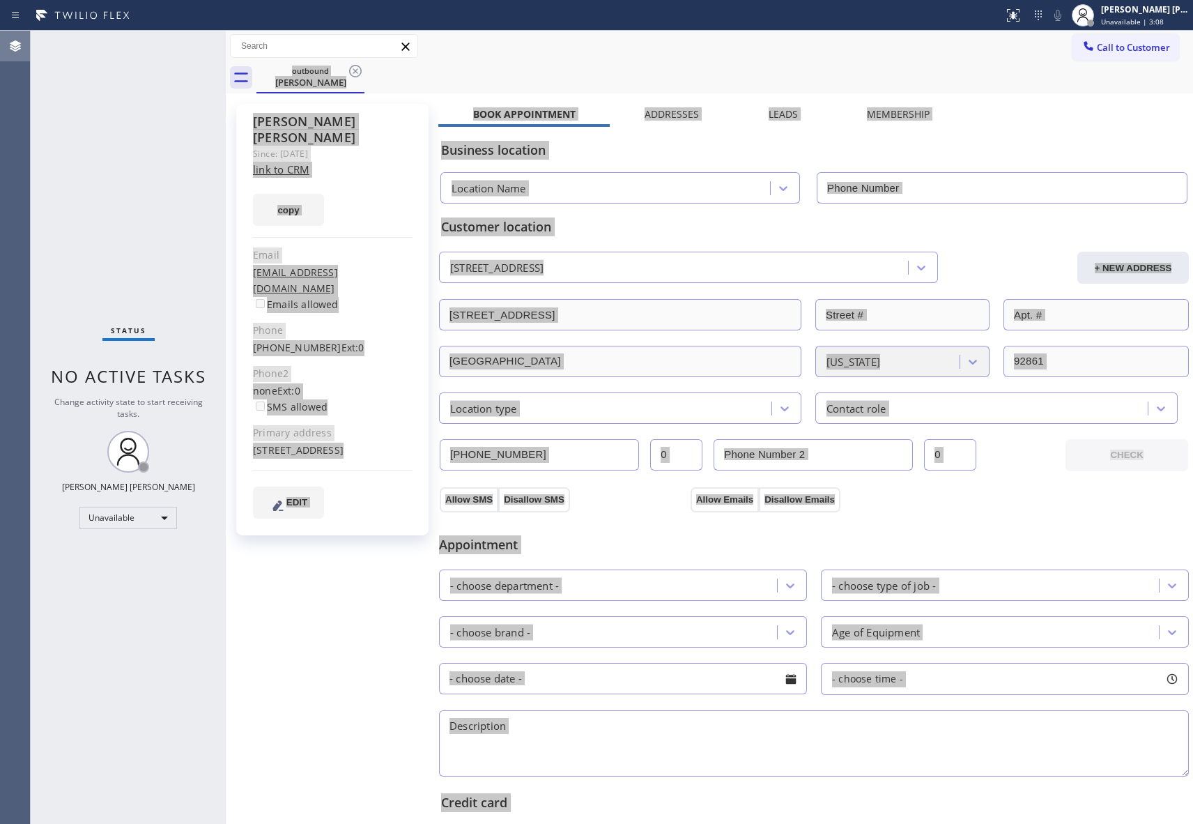
type input "[PHONE_NUMBER]"
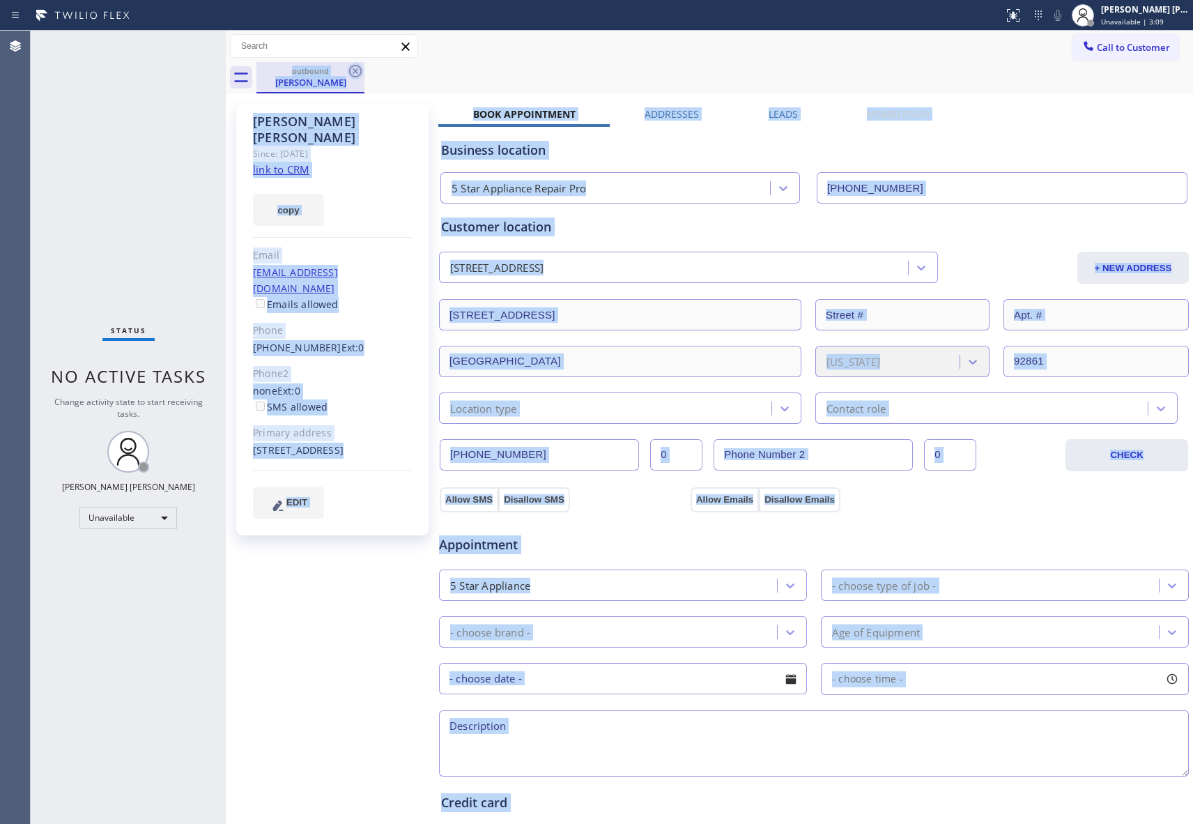
click at [366, 68] on div "outbound Linda Inga" at bounding box center [724, 77] width 937 height 31
click at [362, 68] on icon at bounding box center [355, 71] width 17 height 17
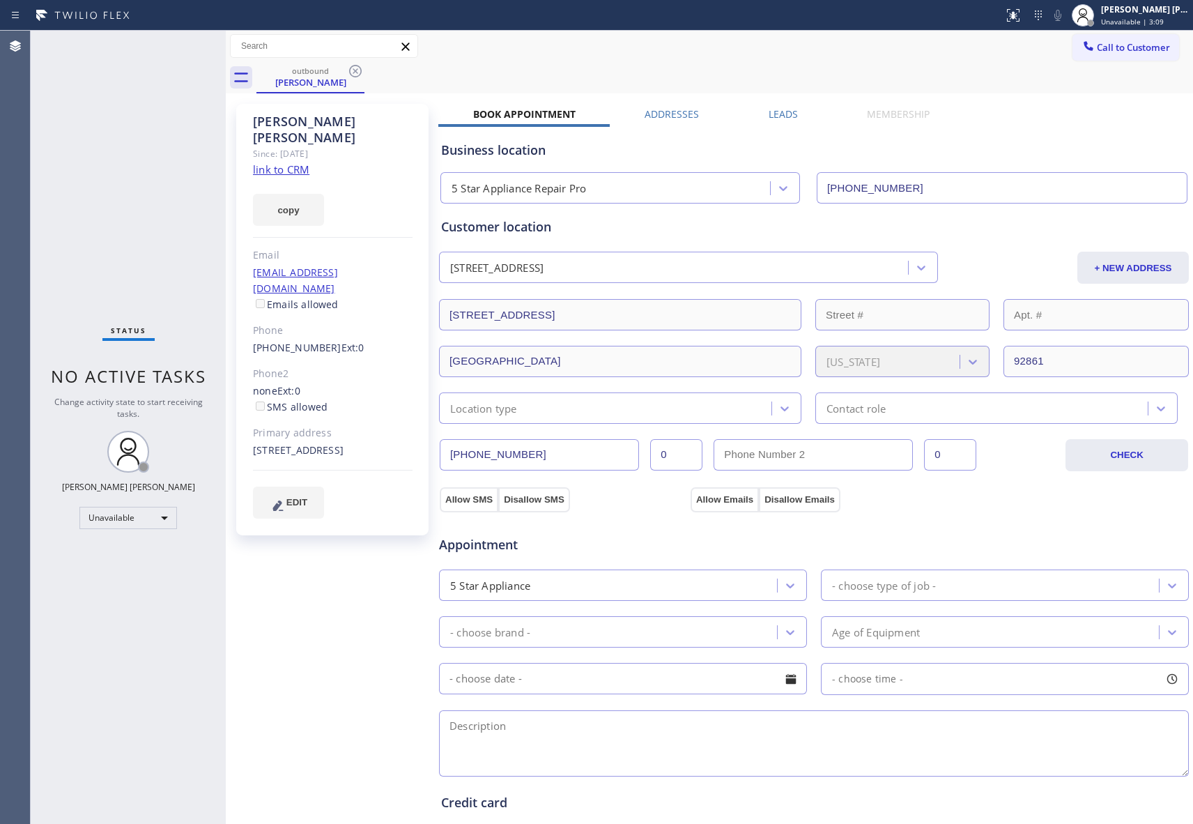
click at [360, 68] on div "outbound Linda Inga" at bounding box center [724, 77] width 937 height 31
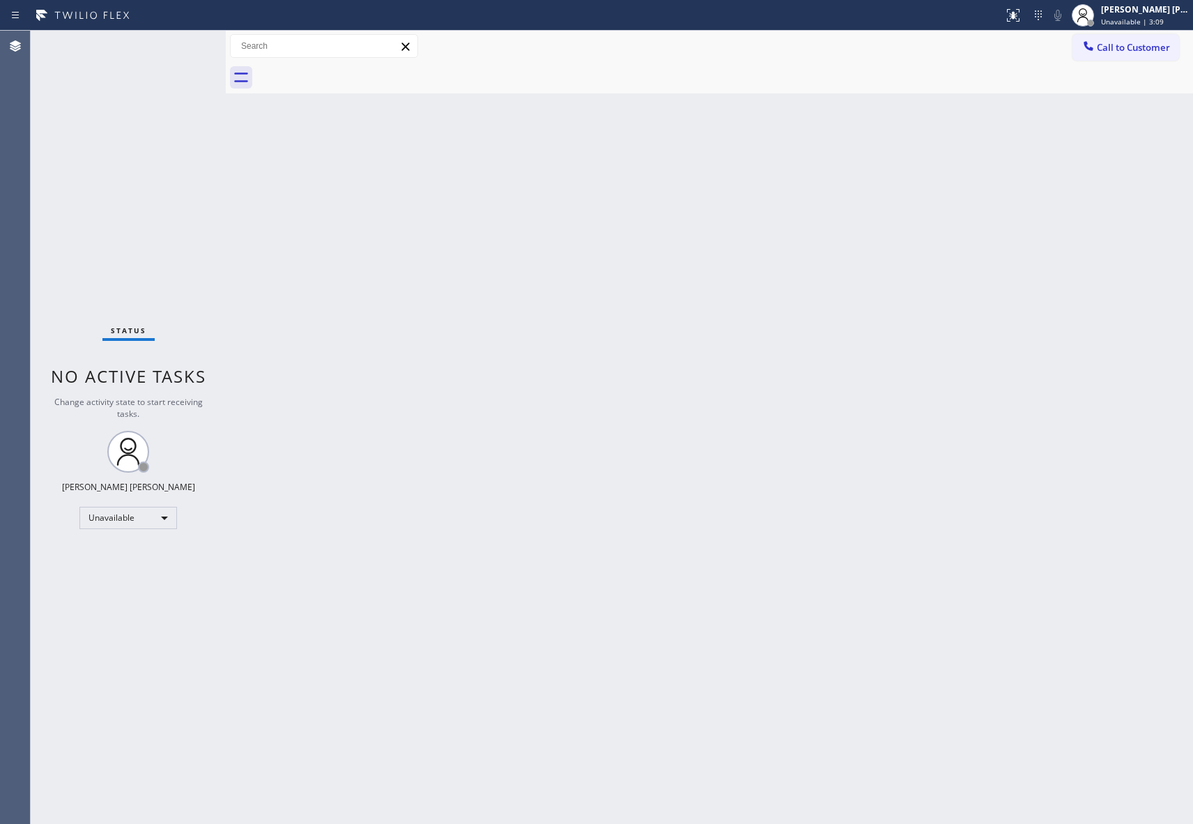
drag, startPoint x: 360, startPoint y: 68, endPoint x: 569, endPoint y: 75, distance: 209.2
click at [360, 70] on div at bounding box center [724, 77] width 937 height 31
click at [1118, 45] on span "Call to Customer" at bounding box center [1133, 47] width 73 height 13
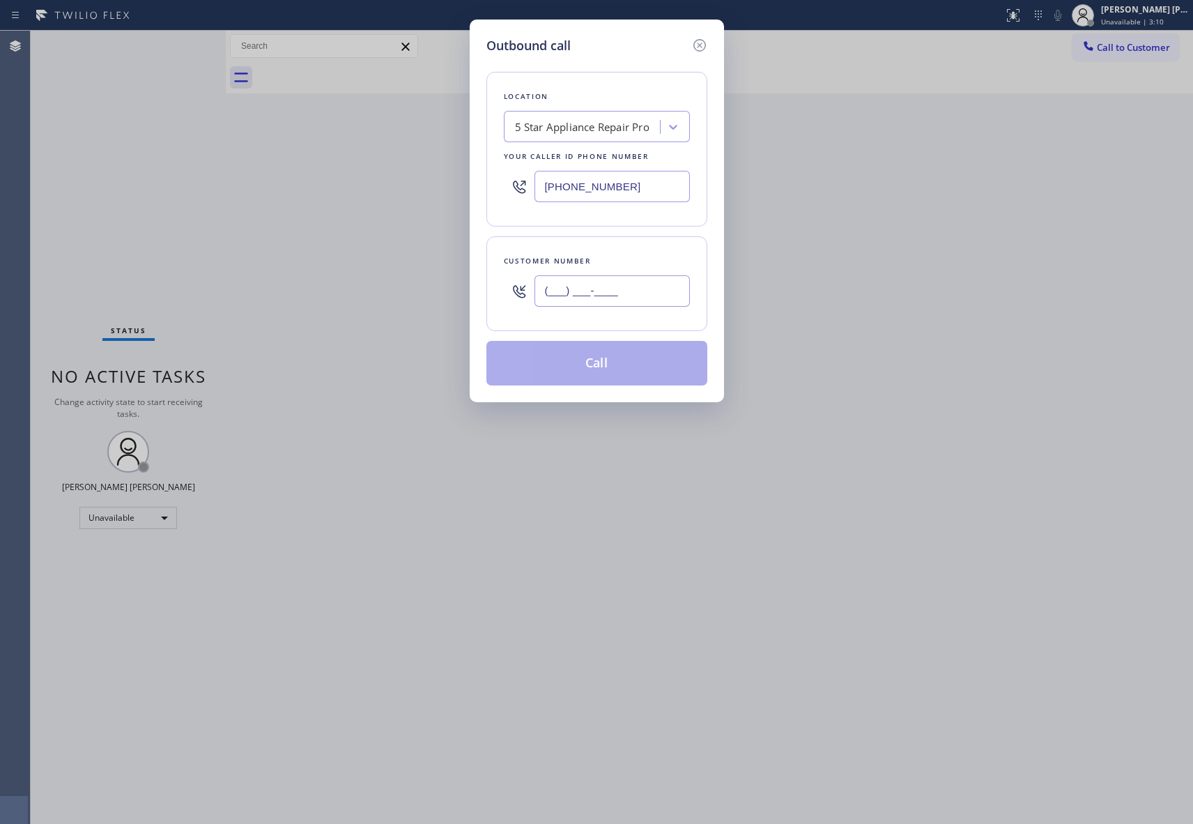
click at [612, 299] on input "(___) ___-____" at bounding box center [612, 290] width 155 height 31
paste input "805) 647-2337"
type input "(805) 647-2337"
click at [604, 363] on button "Call" at bounding box center [596, 363] width 221 height 45
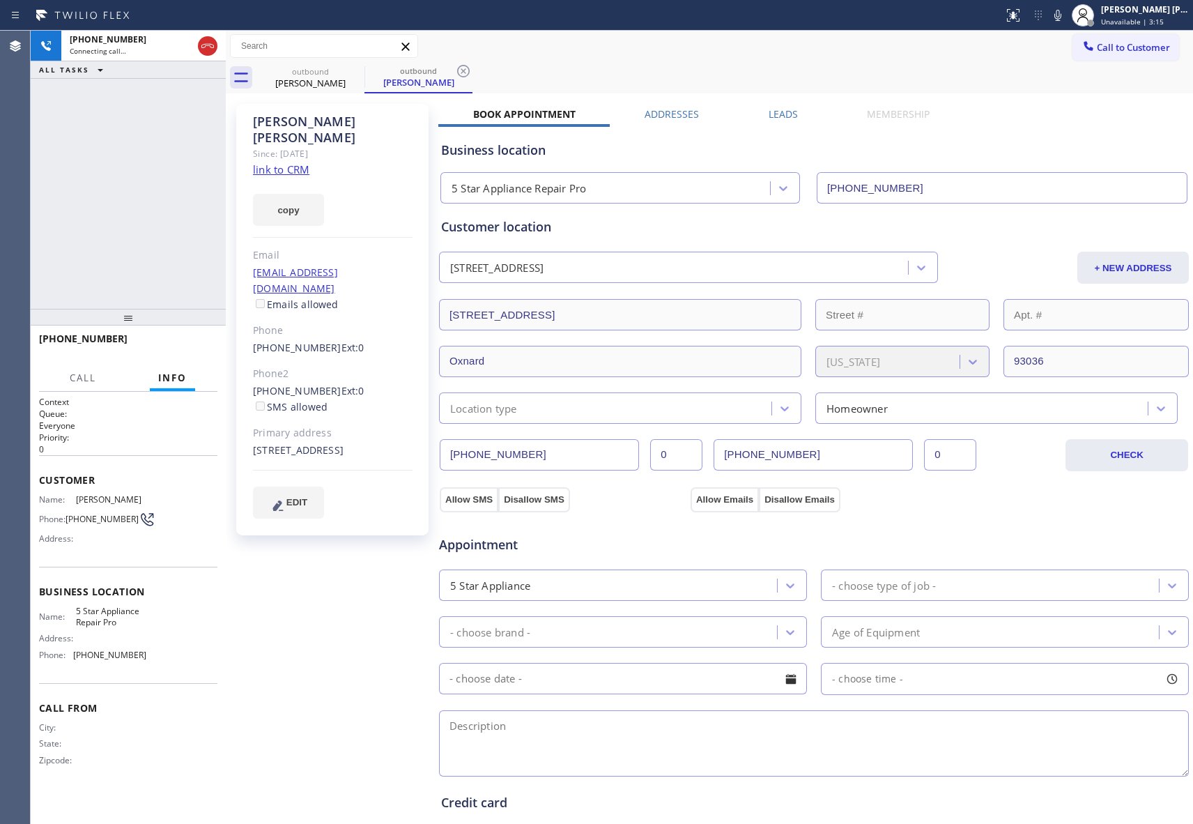
type input "[PHONE_NUMBER]"
click at [212, 51] on icon at bounding box center [207, 46] width 17 height 17
click at [0, 0] on icon at bounding box center [0, 0] width 0 height 0
click at [455, 72] on icon at bounding box center [463, 71] width 17 height 17
click at [352, 71] on div "outbound Eddie Lazaro outbound Eddie Lazaro" at bounding box center [724, 77] width 937 height 31
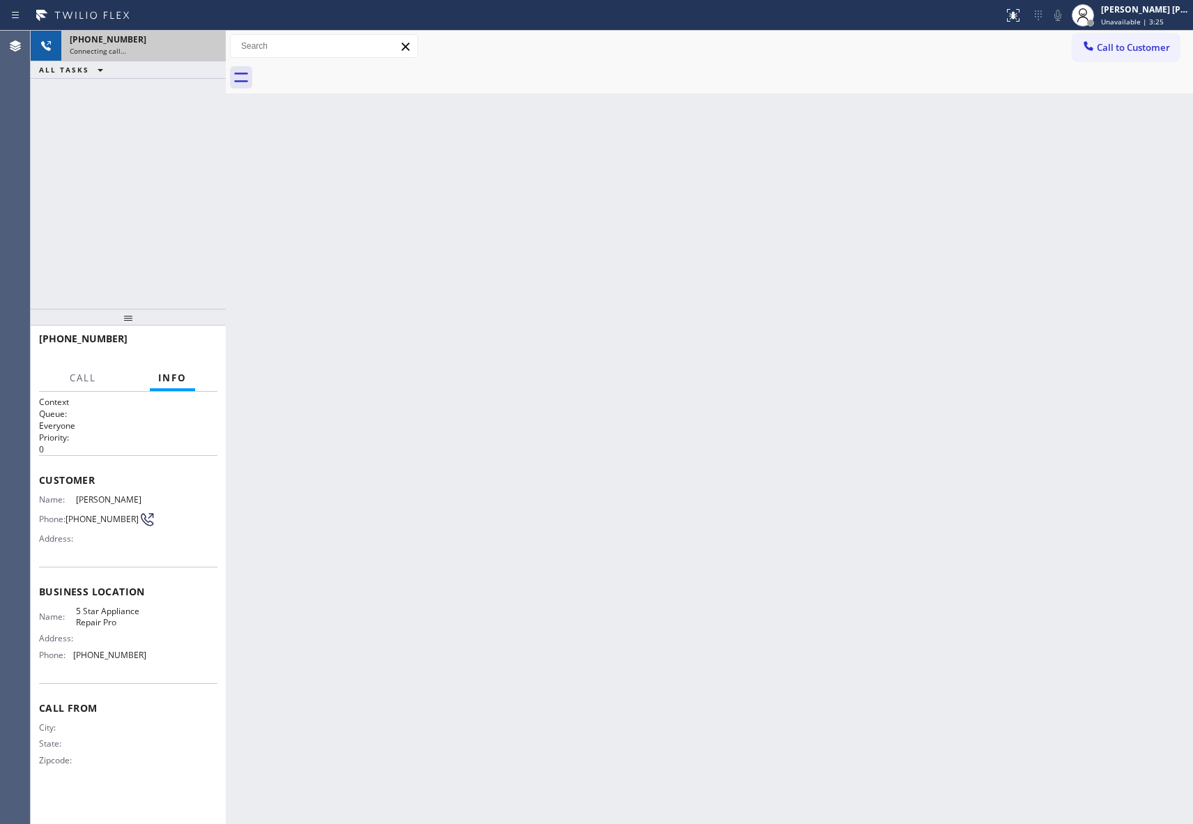
click at [352, 71] on div at bounding box center [724, 77] width 937 height 31
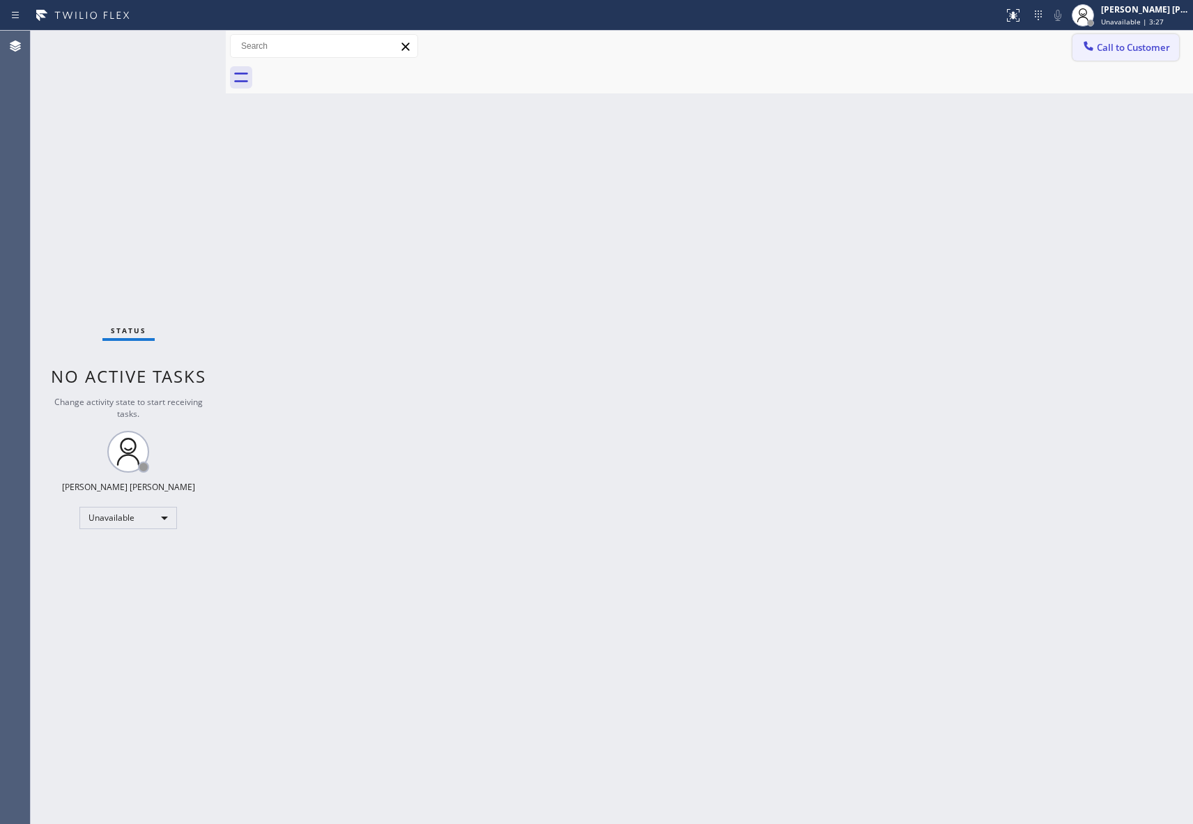
click at [1141, 57] on button "Call to Customer" at bounding box center [1126, 47] width 107 height 26
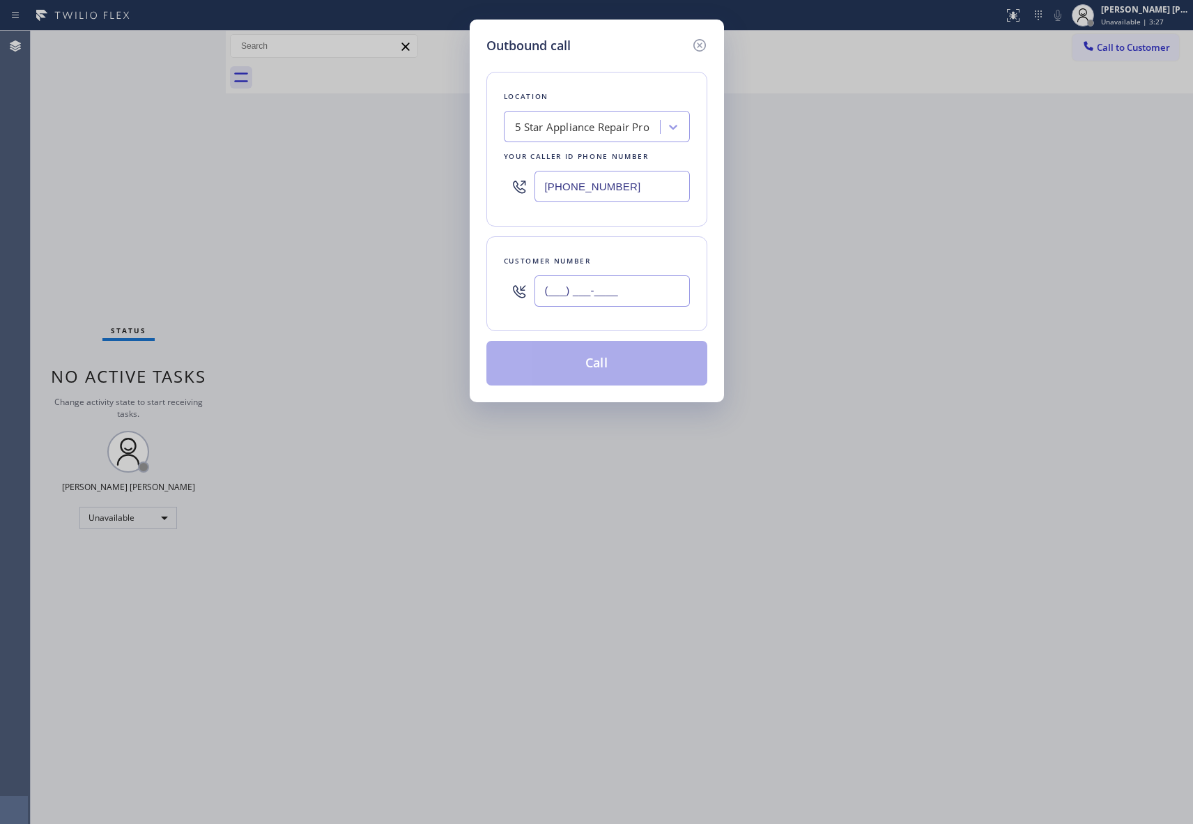
click at [629, 293] on input "(___) ___-____" at bounding box center [612, 290] width 155 height 31
paste input "949) 386-4292"
type input "(949) 386-4292"
click at [624, 361] on button "Call" at bounding box center [596, 363] width 221 height 45
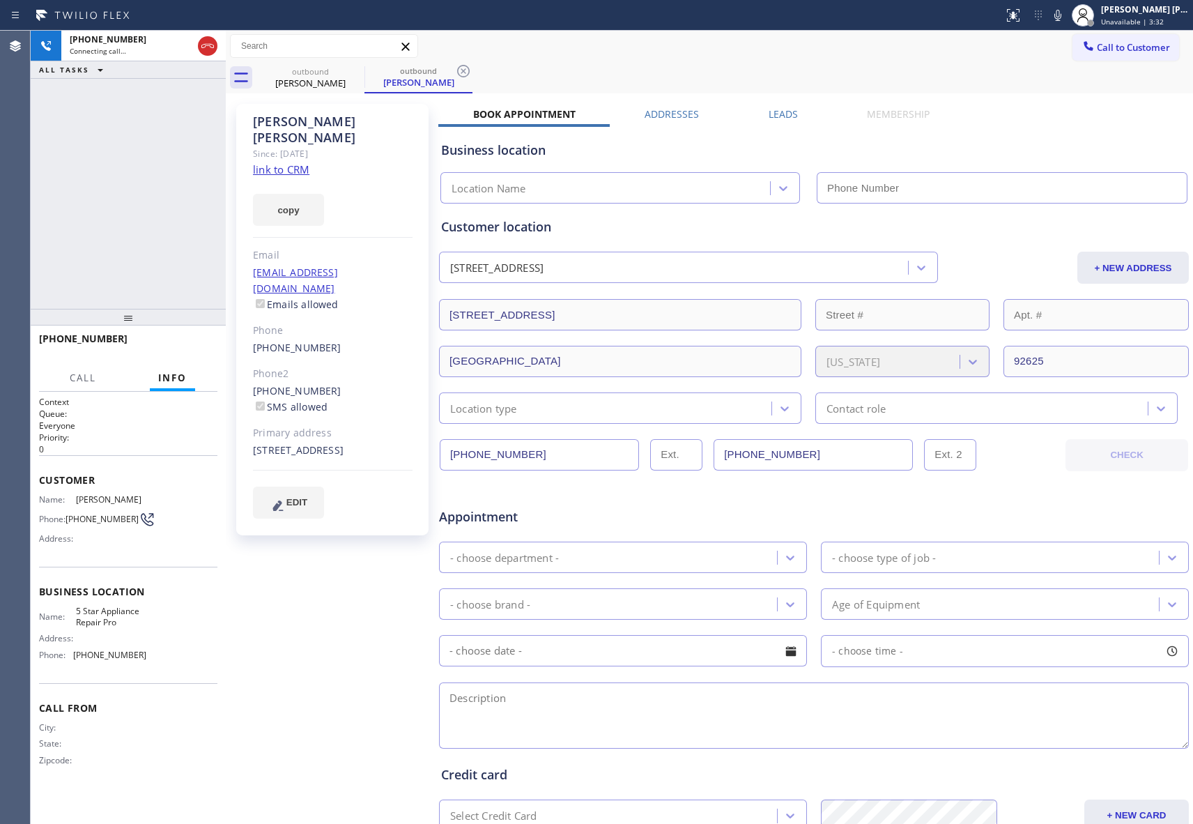
type input "[PHONE_NUMBER]"
click at [355, 67] on icon at bounding box center [355, 71] width 17 height 17
click at [365, 67] on div "outbound Beth Wallace" at bounding box center [419, 77] width 108 height 31
click at [355, 67] on icon at bounding box center [355, 71] width 17 height 17
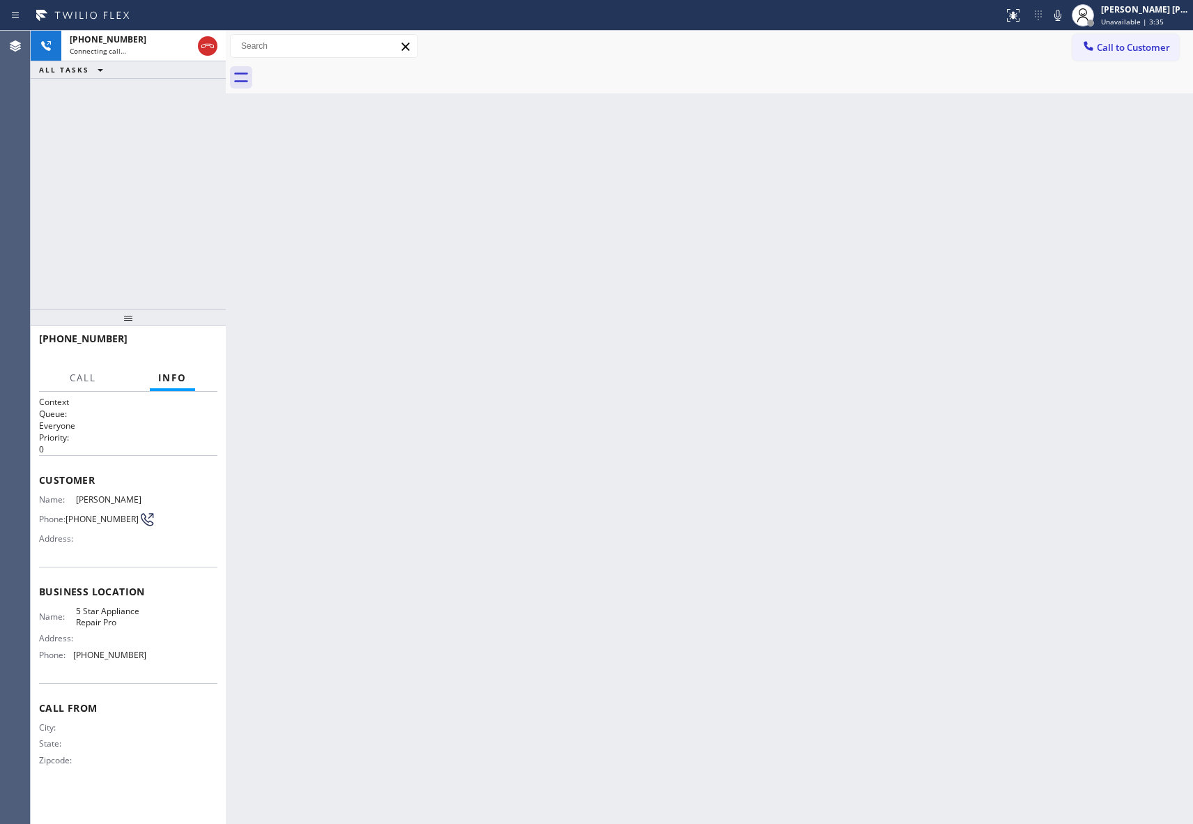
click at [355, 67] on div at bounding box center [724, 77] width 937 height 31
click at [210, 45] on icon at bounding box center [207, 46] width 17 height 17
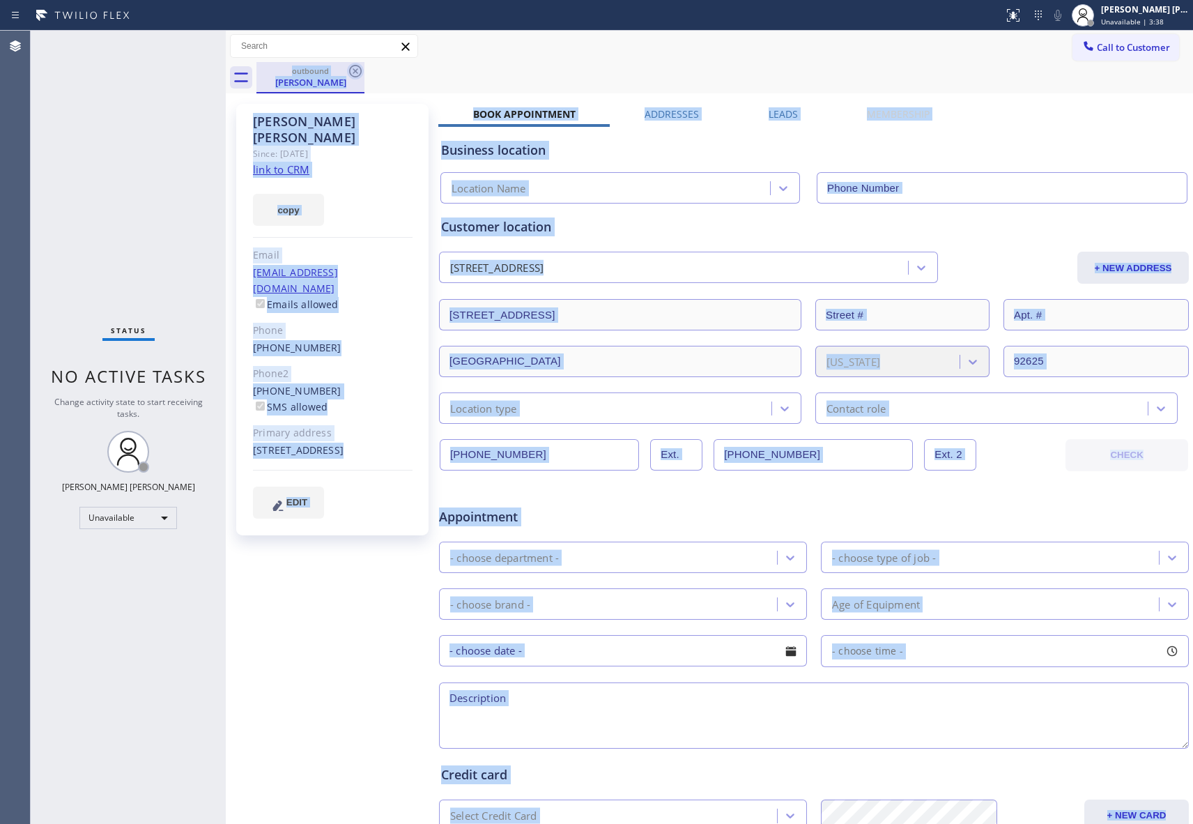
click at [358, 74] on icon at bounding box center [355, 71] width 17 height 17
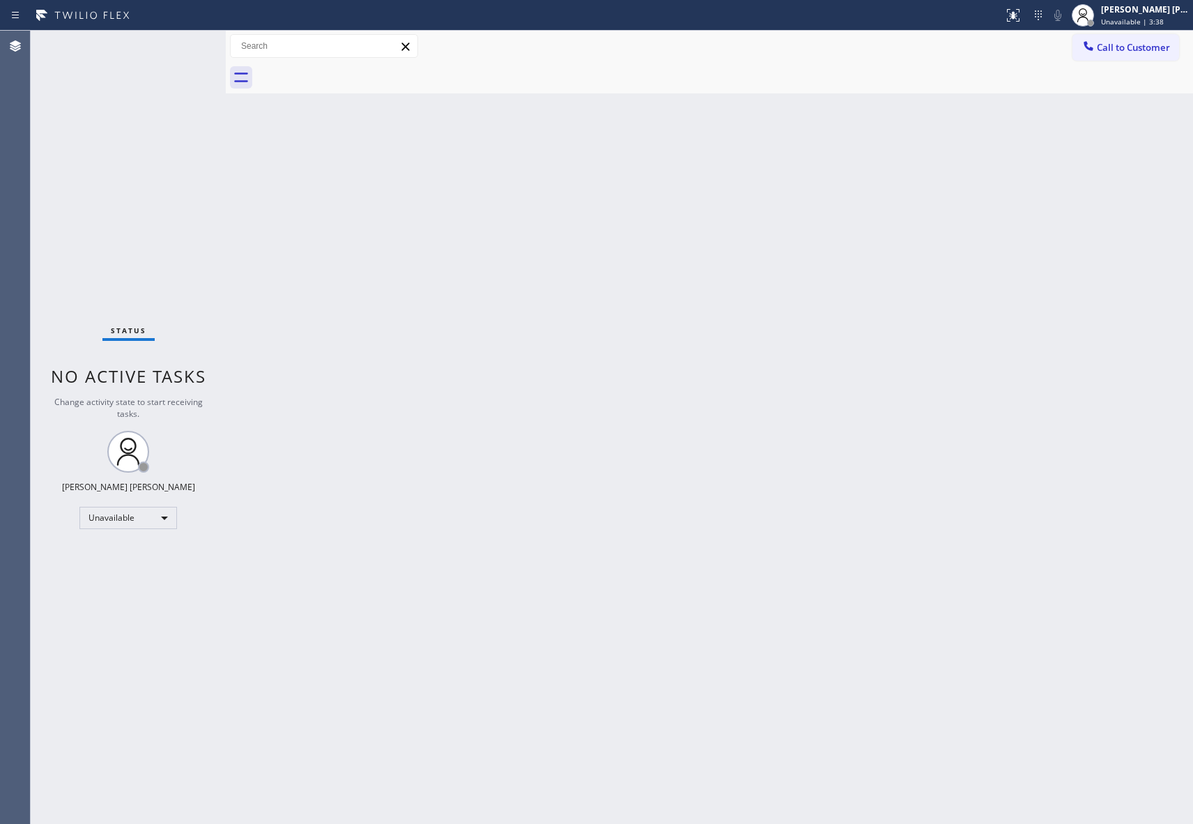
click at [358, 74] on div at bounding box center [724, 77] width 937 height 31
drag, startPoint x: 358, startPoint y: 74, endPoint x: 553, endPoint y: 61, distance: 195.6
click at [360, 74] on div at bounding box center [724, 77] width 937 height 31
click at [1140, 45] on span "Call to Customer" at bounding box center [1133, 47] width 73 height 13
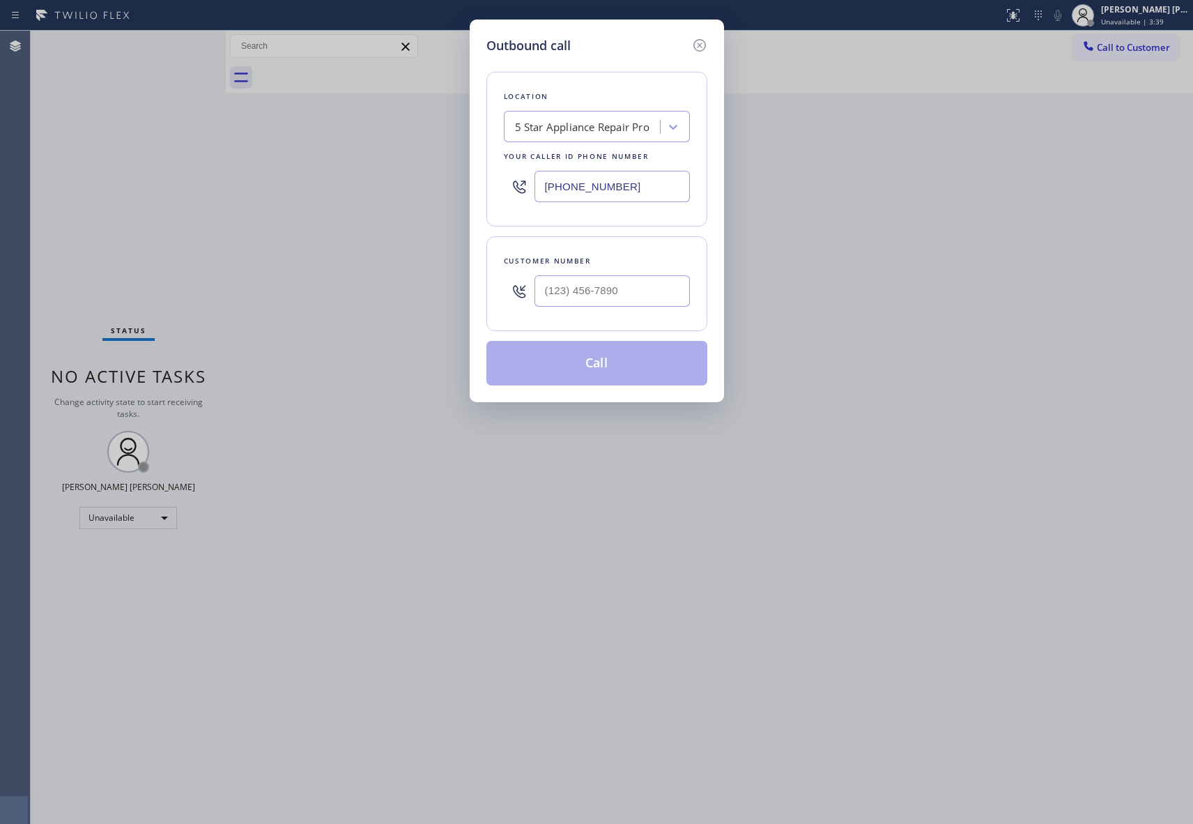
click at [659, 275] on div at bounding box center [612, 290] width 155 height 45
click at [651, 291] on input "(___) ___-____" at bounding box center [612, 290] width 155 height 31
paste input "805) 630-8689"
type input "(805) 630-8689"
click at [631, 374] on button "Call" at bounding box center [596, 363] width 221 height 45
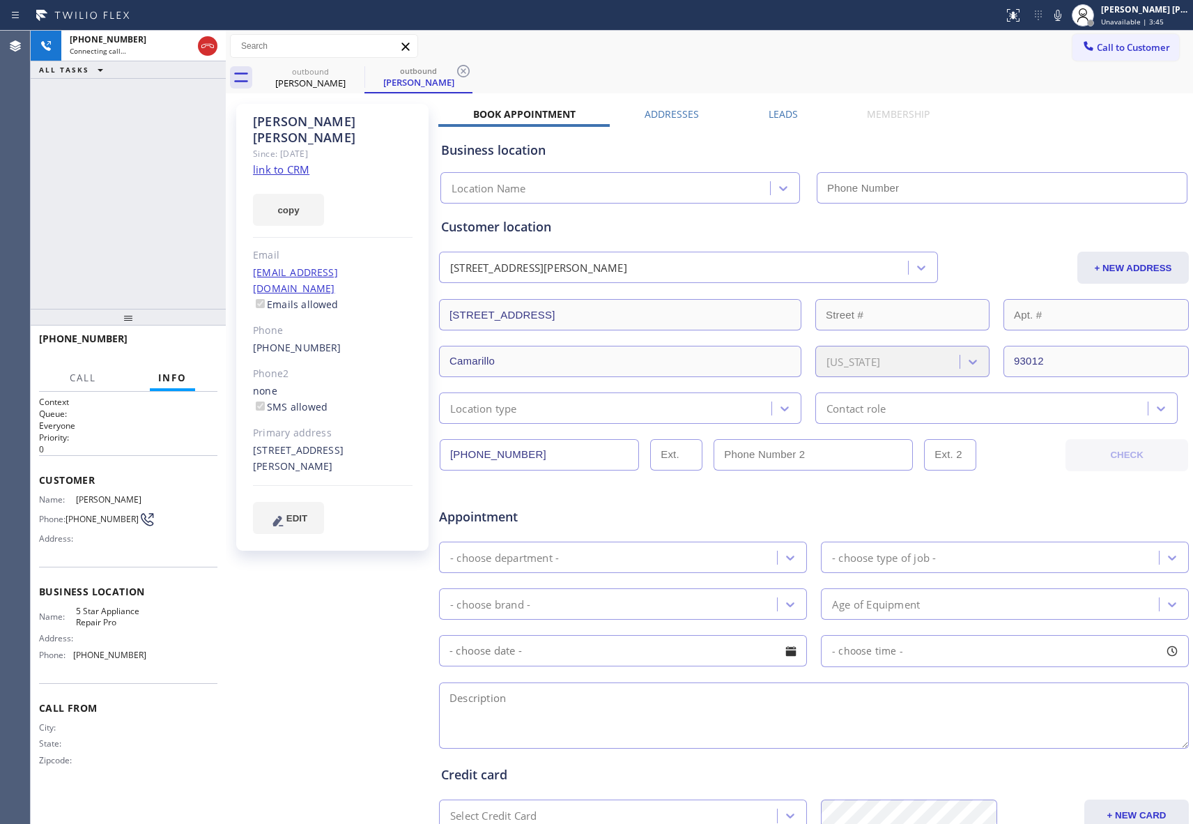
type input "[PHONE_NUMBER]"
drag, startPoint x: 212, startPoint y: 48, endPoint x: 322, endPoint y: 65, distance: 111.4
click at [212, 47] on icon at bounding box center [207, 46] width 17 height 17
click at [352, 74] on icon at bounding box center [355, 71] width 17 height 17
click at [455, 74] on icon at bounding box center [463, 71] width 17 height 17
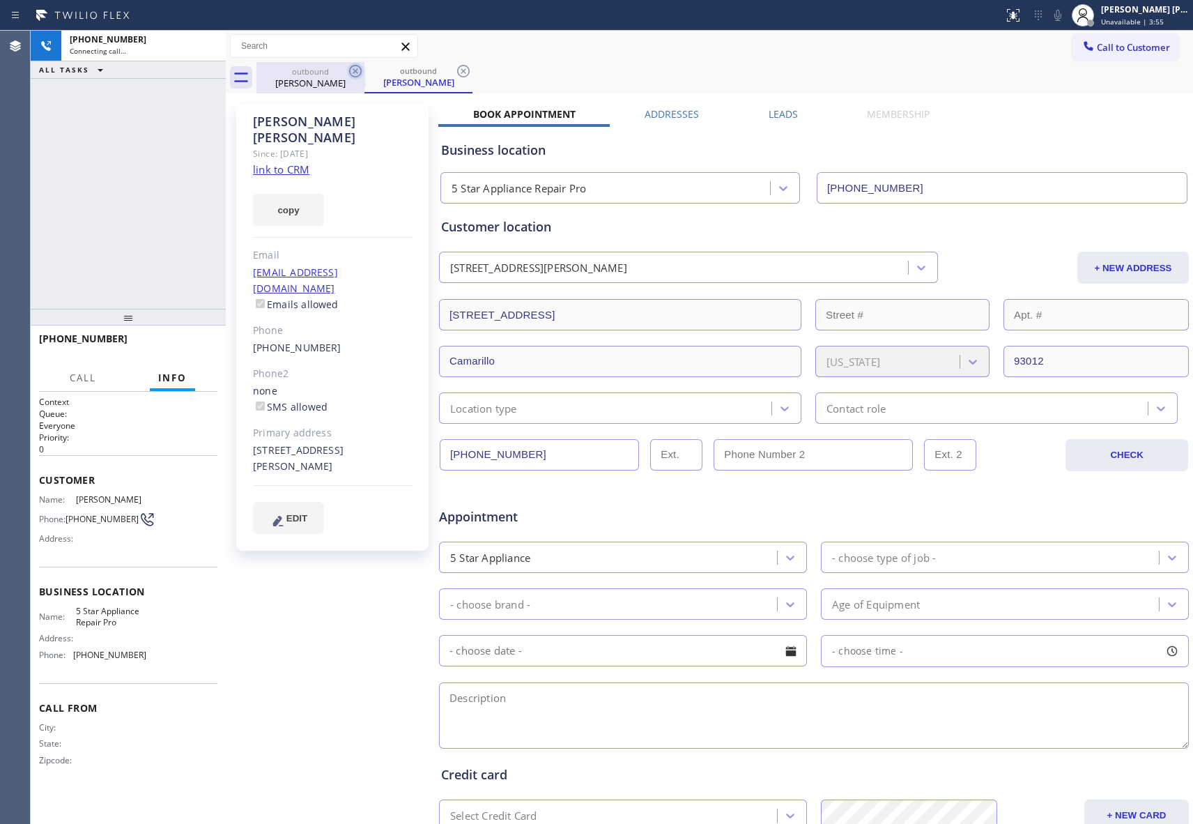
click at [352, 74] on div "outbound Bonnie Rossi outbound Bonnie Rossi" at bounding box center [724, 77] width 937 height 31
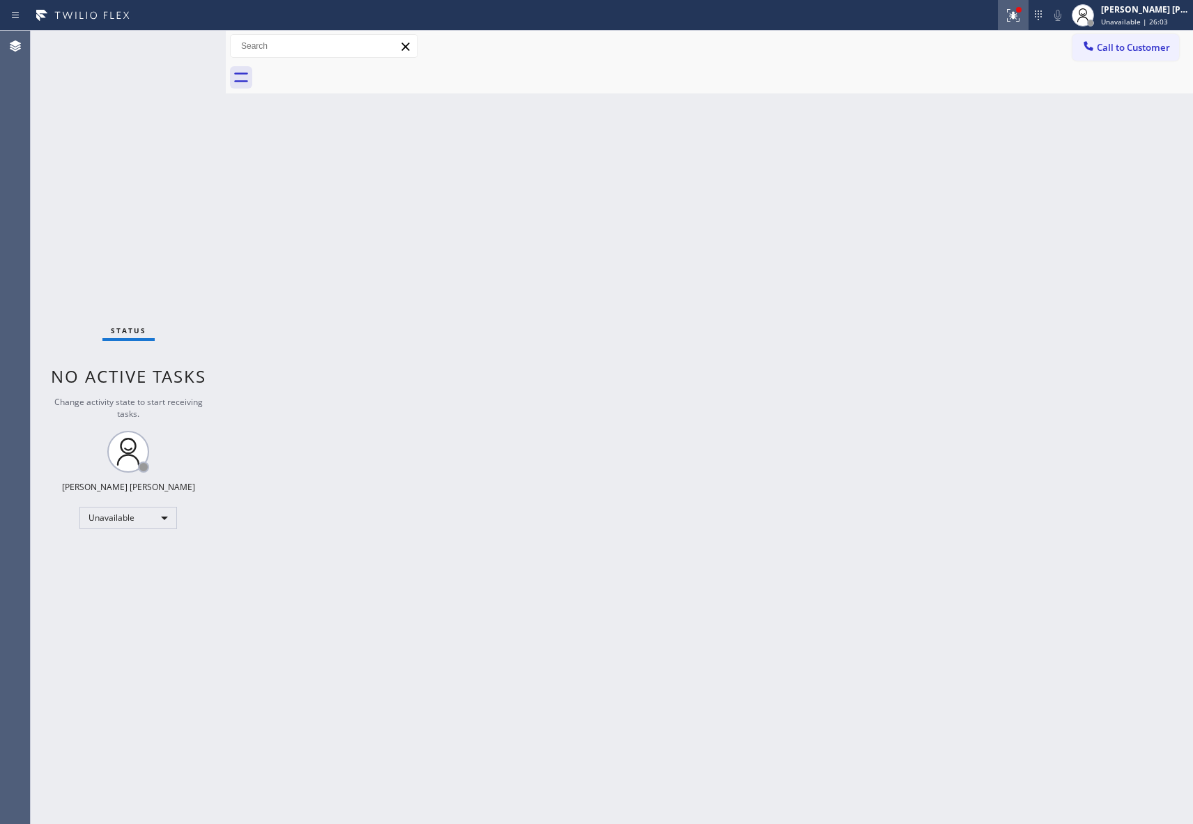
click at [1012, 8] on icon at bounding box center [1013, 15] width 17 height 17
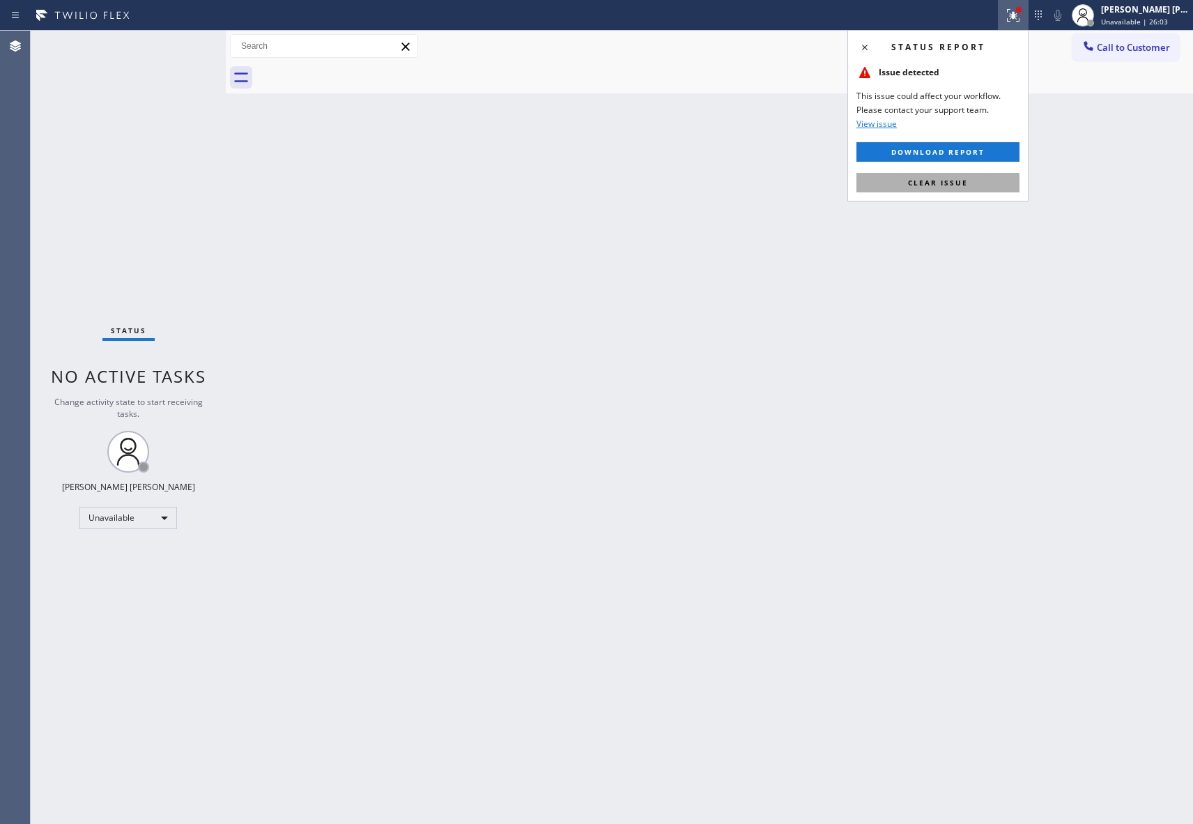
click at [972, 183] on button "Clear issue" at bounding box center [938, 183] width 163 height 20
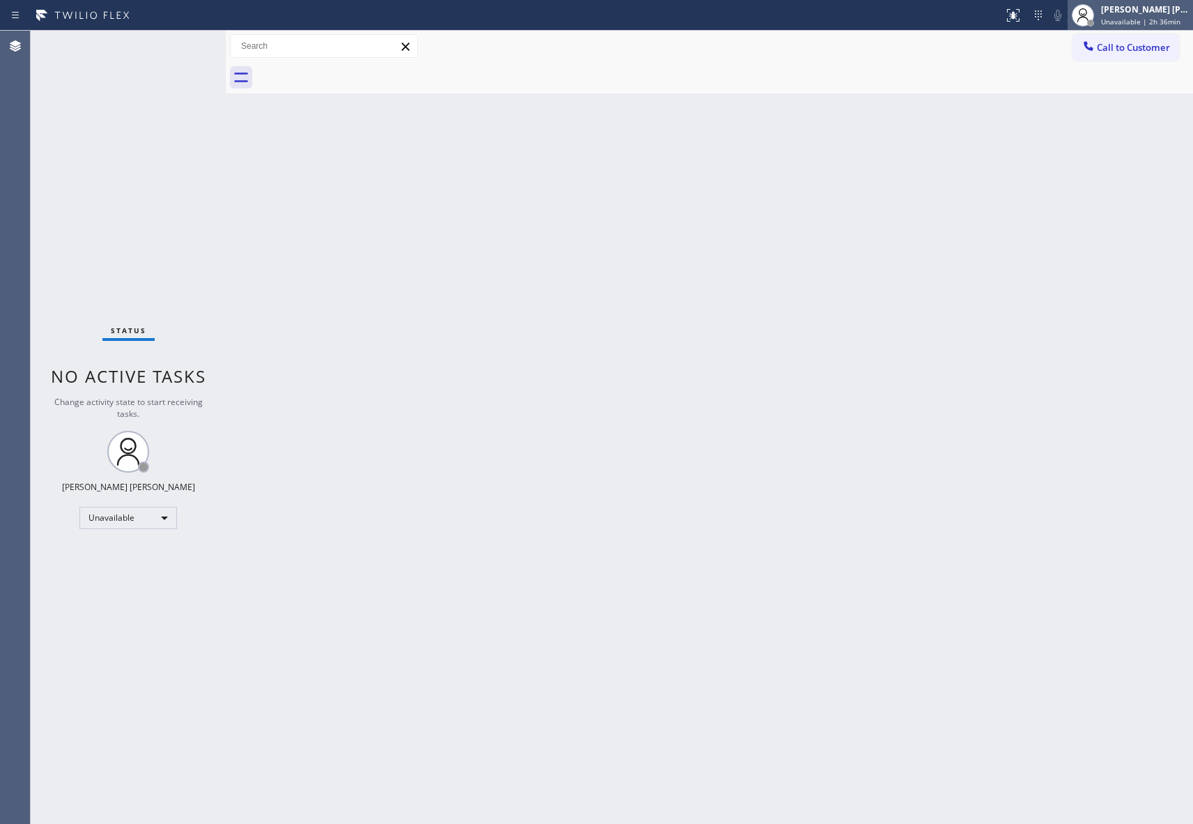
click at [1168, 10] on div "[PERSON_NAME] [PERSON_NAME]" at bounding box center [1145, 9] width 88 height 12
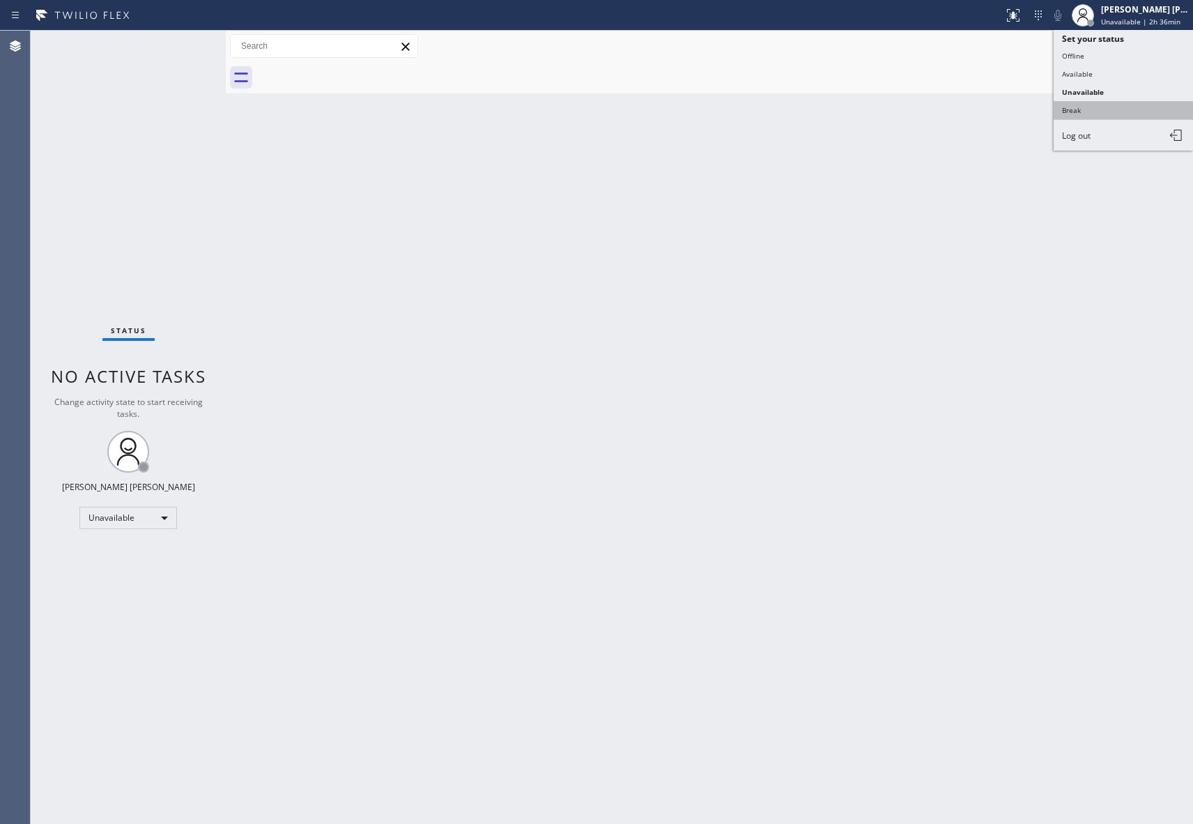
click at [1099, 107] on button "Break" at bounding box center [1123, 110] width 139 height 18
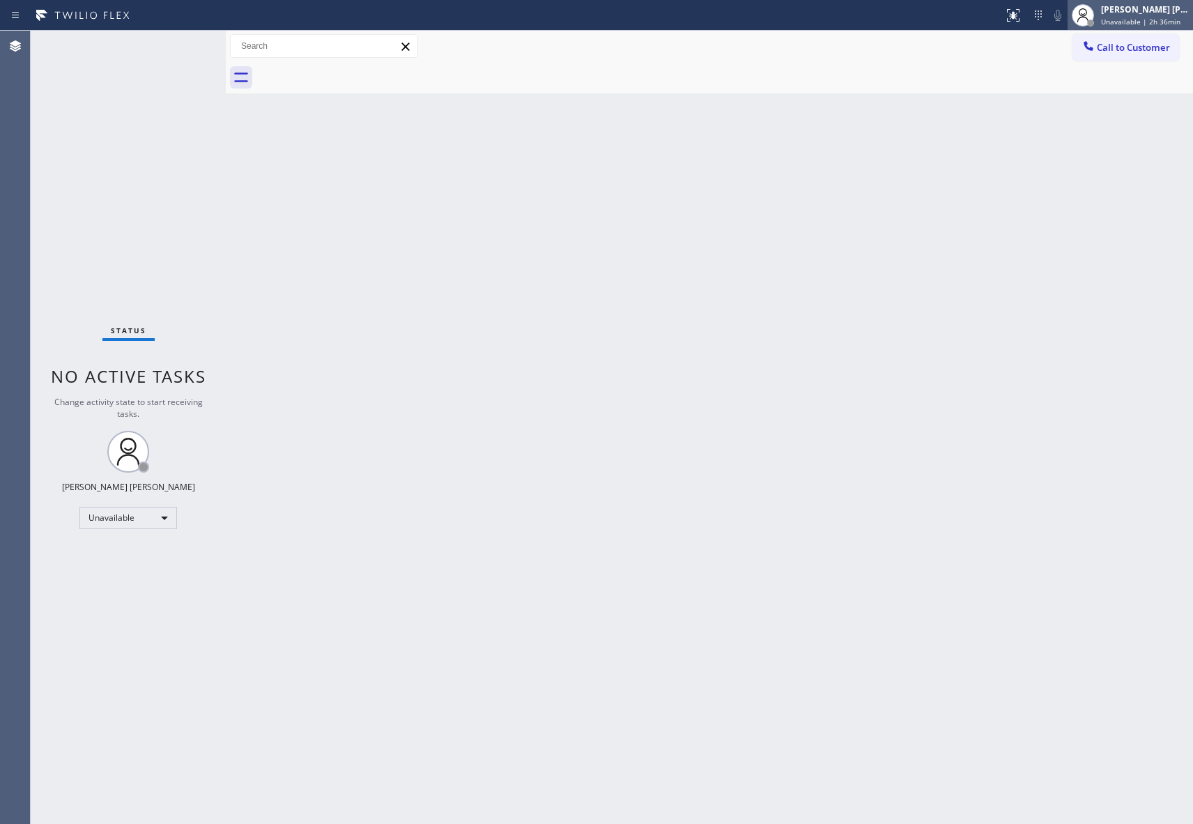
click at [1139, 15] on div "Keith Joshua Dela Cruz Unavailable | 2h 36min" at bounding box center [1145, 15] width 95 height 24
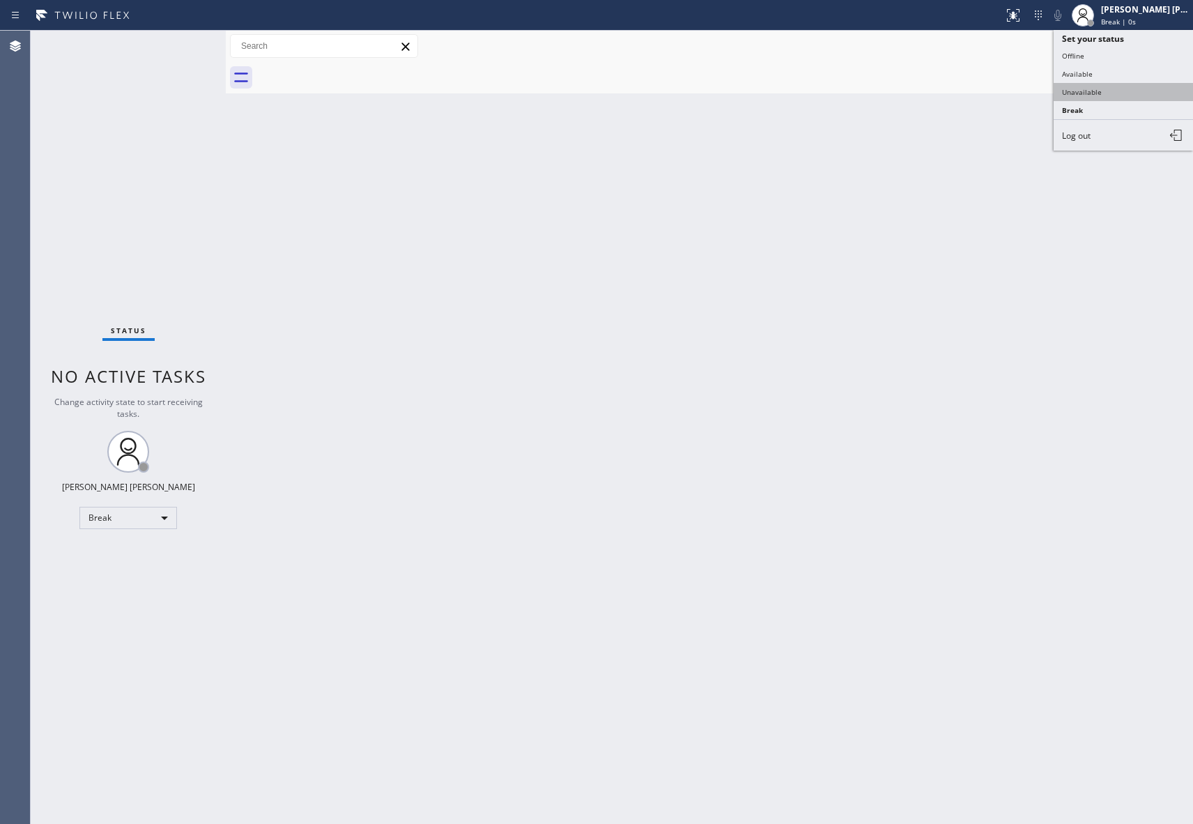
click at [1102, 93] on button "Unavailable" at bounding box center [1123, 92] width 139 height 18
click at [1160, 45] on span "Call to Customer" at bounding box center [1133, 47] width 73 height 13
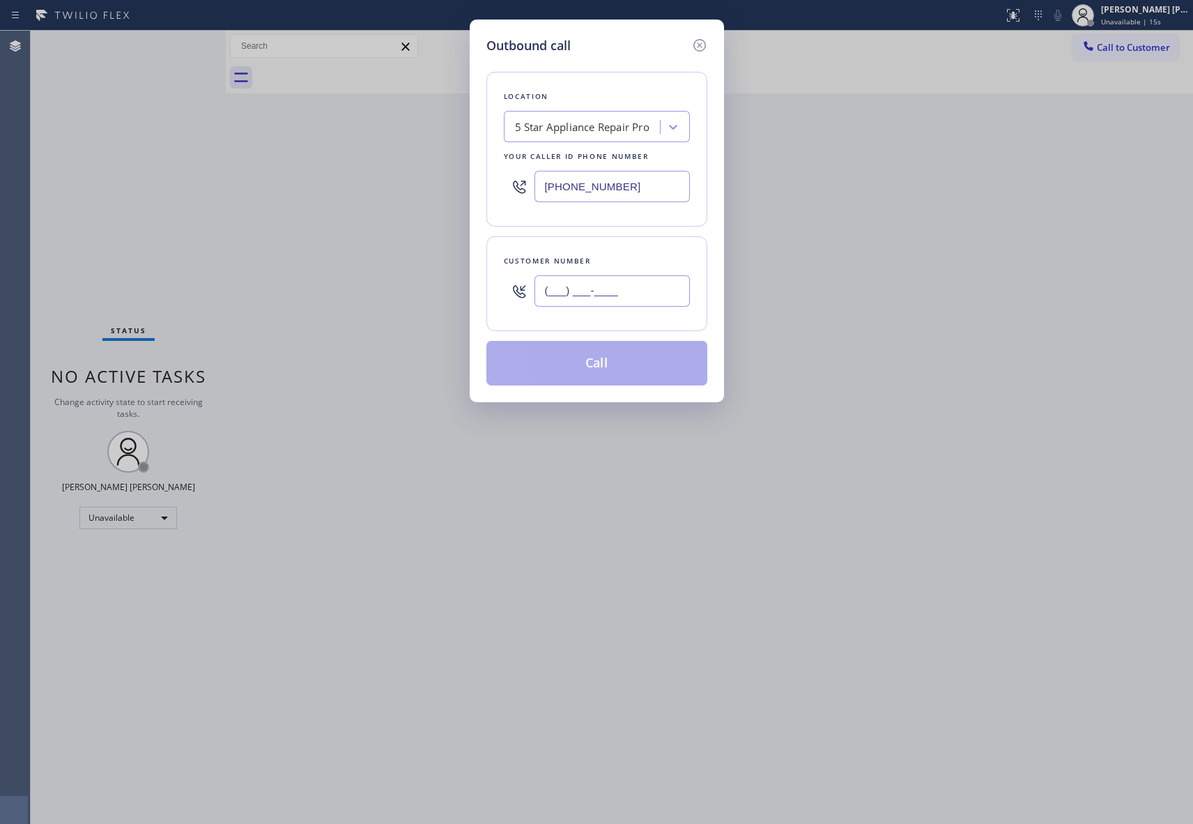
click at [617, 305] on input "(___) ___-____" at bounding box center [612, 290] width 155 height 31
paste input "209) 534-6425"
type input "(209) 534-6425"
click at [620, 369] on button "Call" at bounding box center [596, 363] width 221 height 45
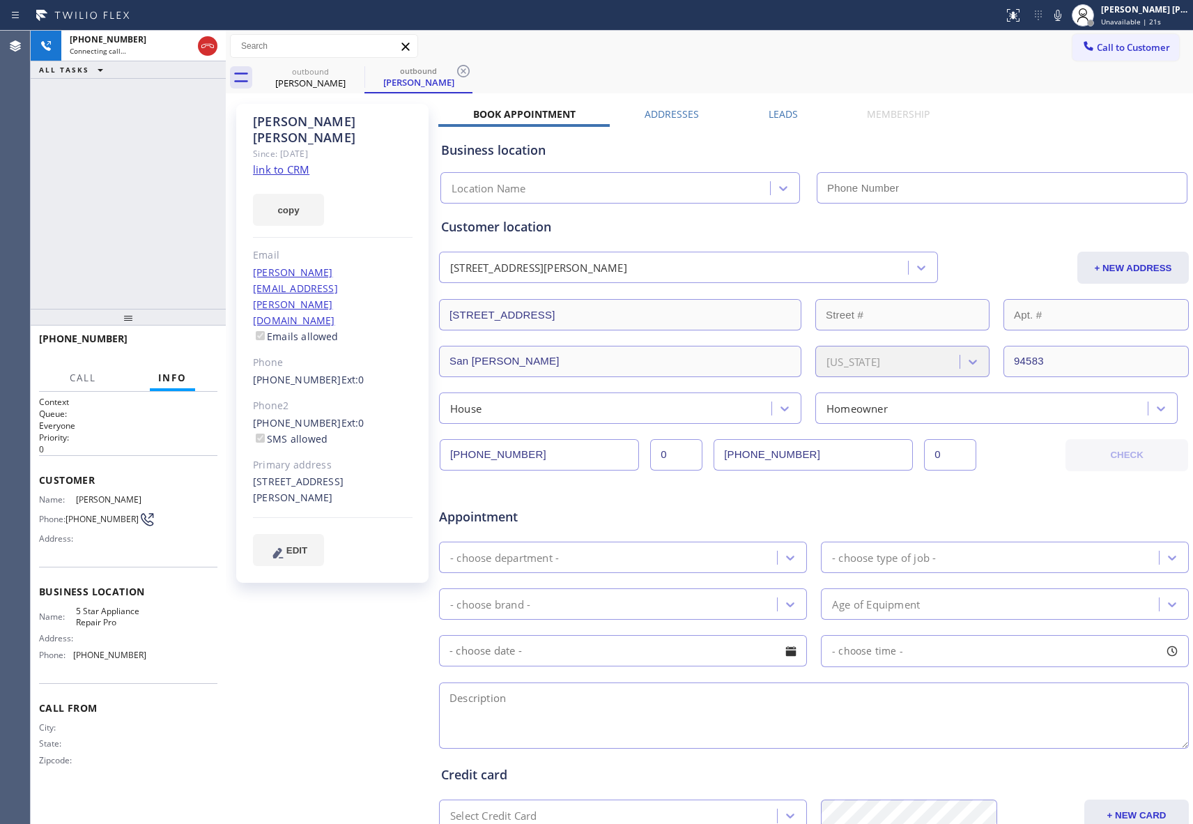
type input "[PHONE_NUMBER]"
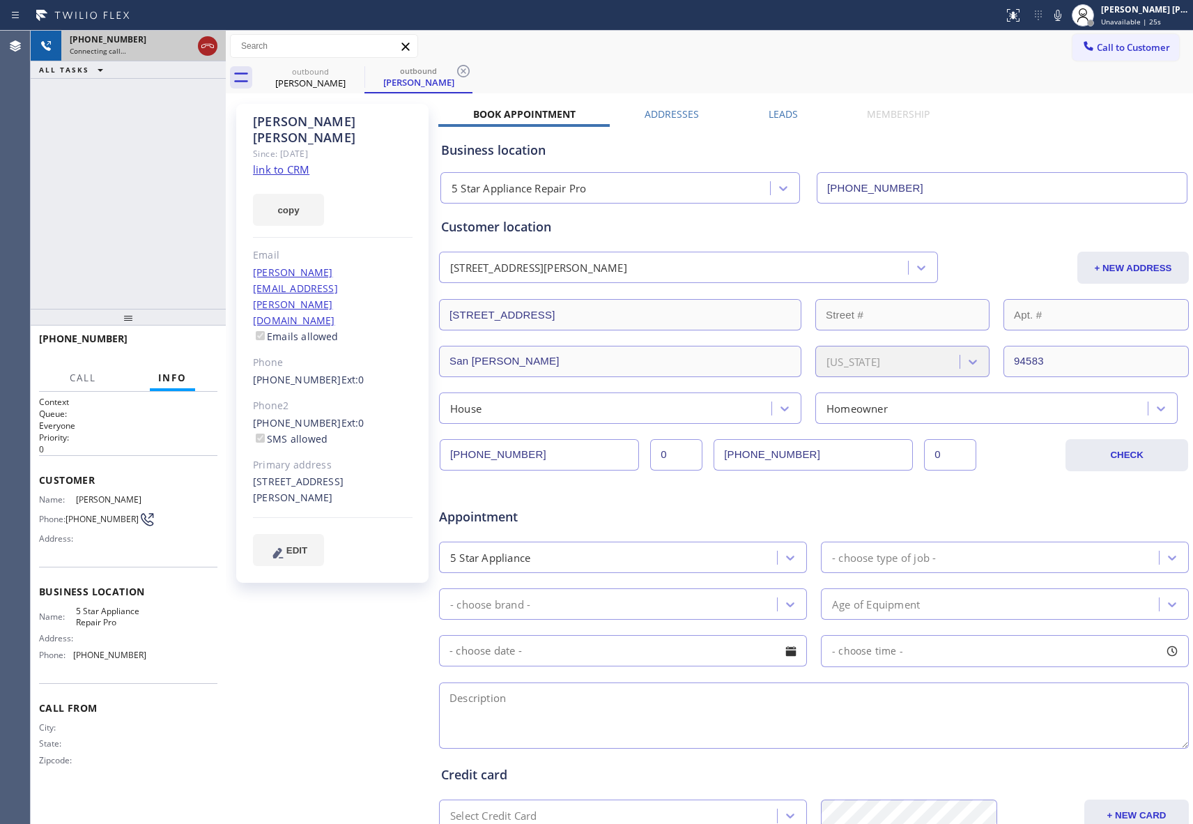
click at [210, 43] on icon at bounding box center [207, 46] width 17 height 17
click at [0, 0] on icon at bounding box center [0, 0] width 0 height 0
click at [455, 67] on icon at bounding box center [463, 71] width 17 height 17
click at [355, 67] on div "outbound Christopher Gingell outbound Christopher Gingell" at bounding box center [724, 77] width 937 height 31
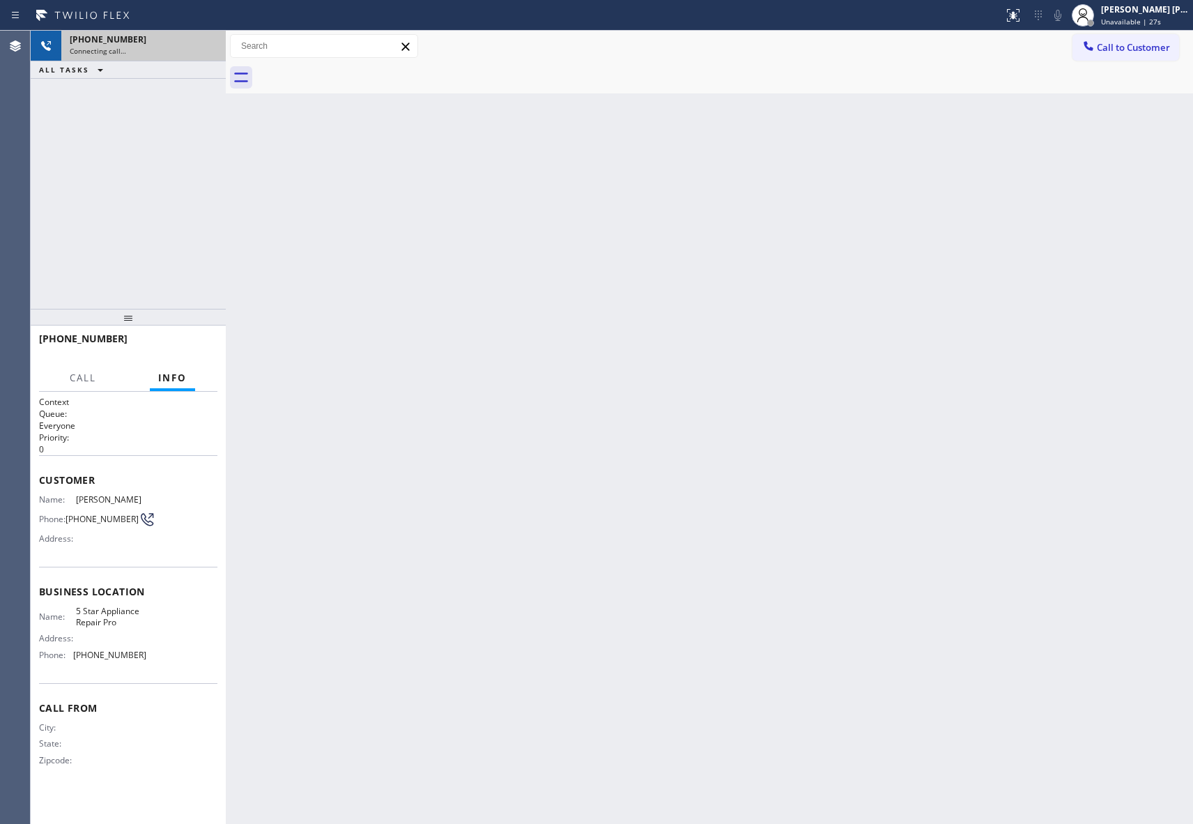
click at [355, 67] on div at bounding box center [724, 77] width 937 height 31
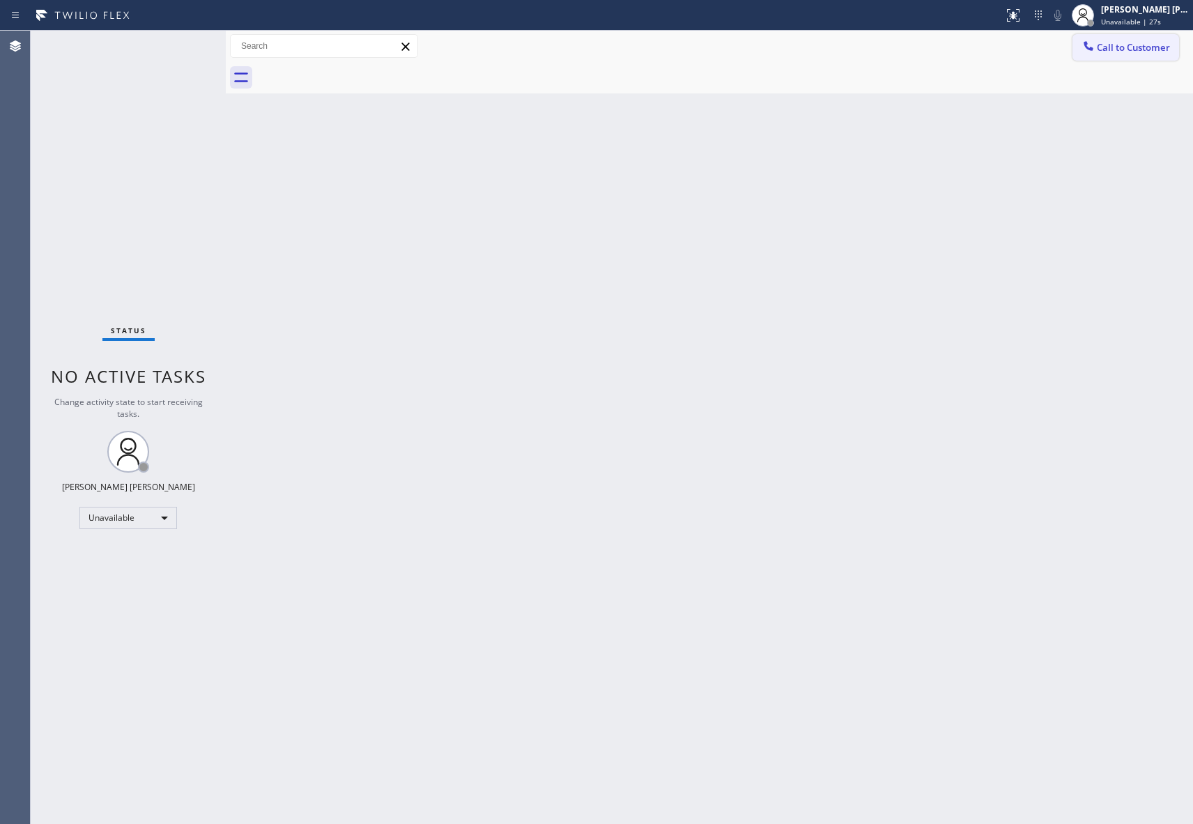
click at [1154, 51] on span "Call to Customer" at bounding box center [1133, 47] width 73 height 13
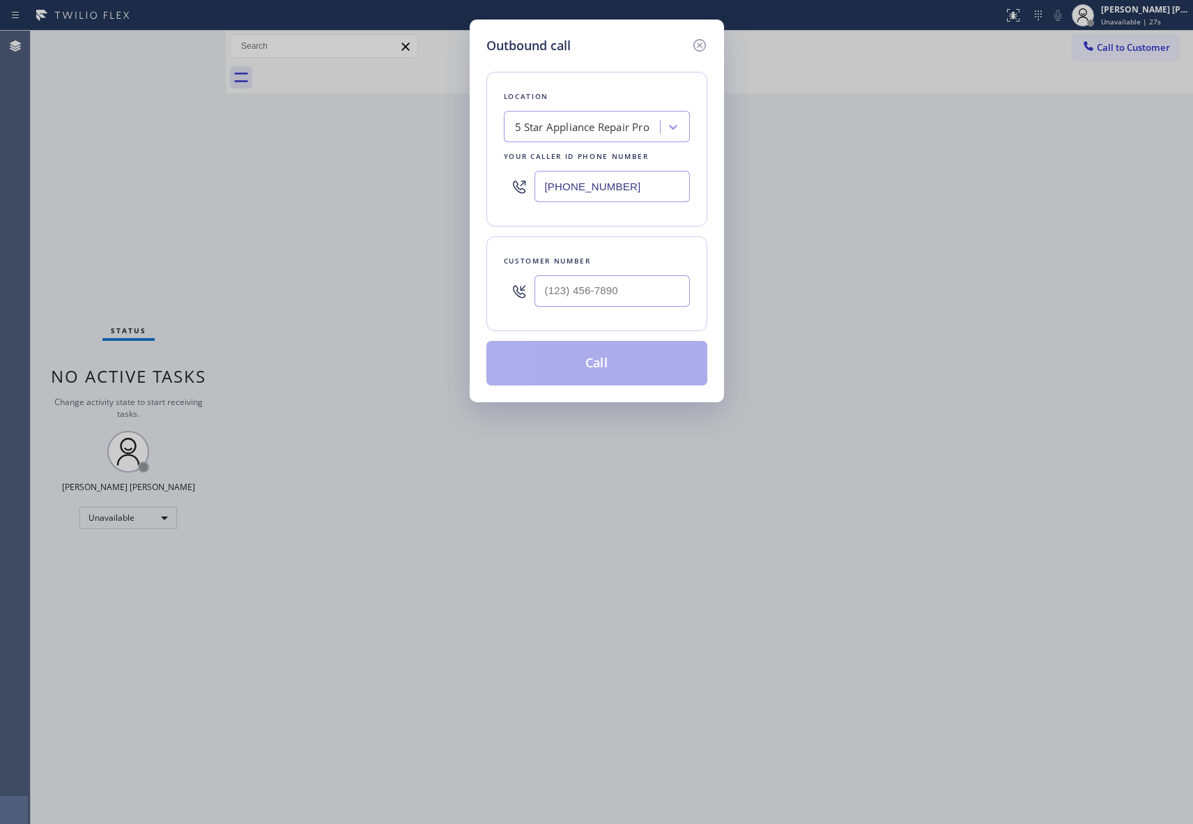
click at [609, 312] on div at bounding box center [612, 290] width 155 height 45
paste input "949) 375-3579"
click at [623, 289] on input "(___) ___-____" at bounding box center [612, 290] width 155 height 31
type input "(949) 375-3579"
drag, startPoint x: 608, startPoint y: 375, endPoint x: 606, endPoint y: 367, distance: 8.5
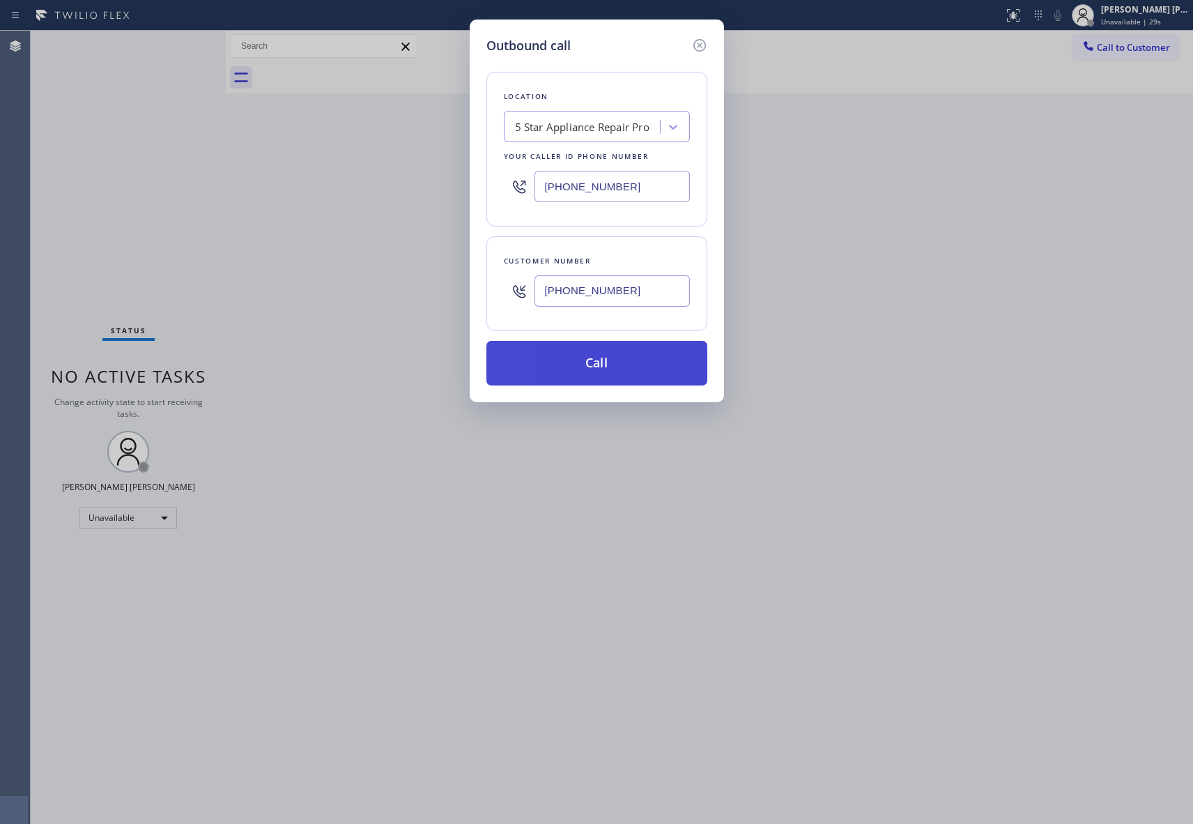
click at [606, 368] on button "Call" at bounding box center [596, 363] width 221 height 45
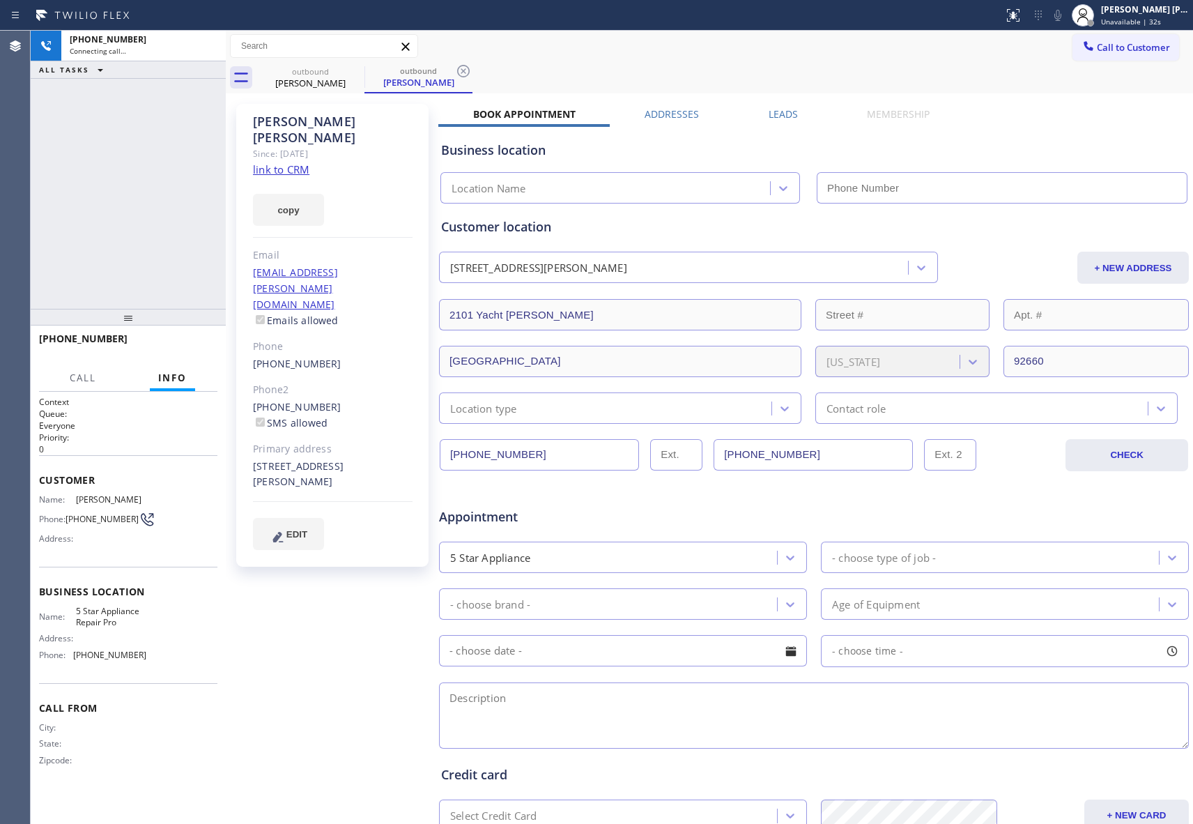
type input "[PHONE_NUMBER]"
click at [355, 70] on icon at bounding box center [355, 71] width 13 height 13
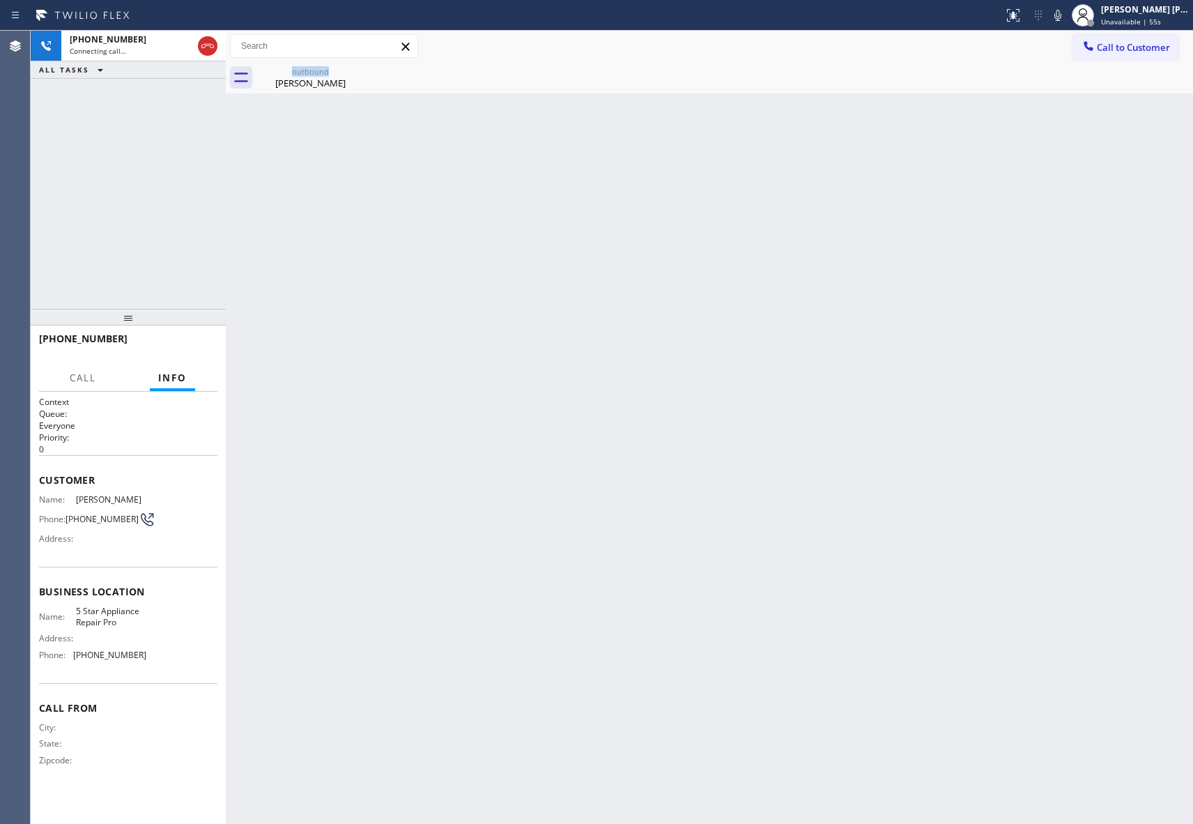
click at [355, 70] on div "outbound Claudette Shaw" at bounding box center [310, 77] width 108 height 31
click at [0, 0] on icon at bounding box center [0, 0] width 0 height 0
click at [355, 70] on div at bounding box center [724, 77] width 937 height 31
click at [198, 40] on div at bounding box center [208, 46] width 20 height 17
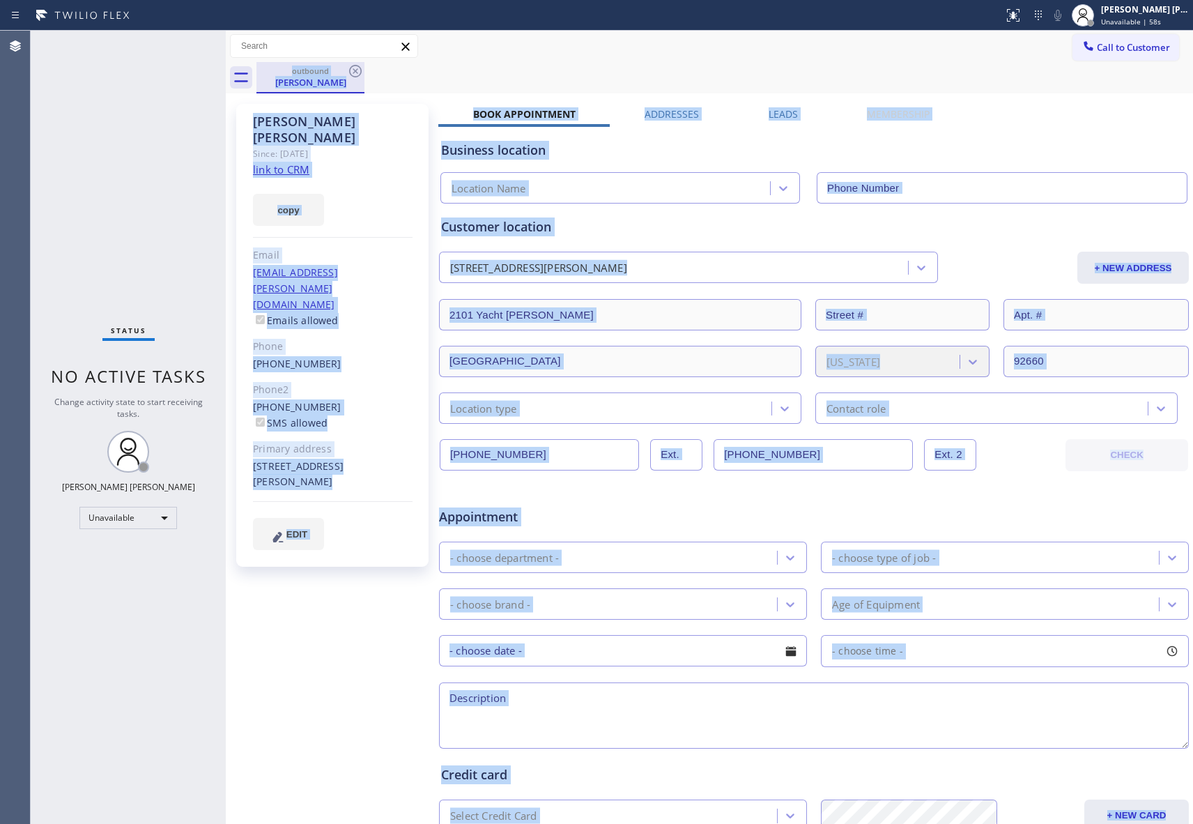
type input "[PHONE_NUMBER]"
drag, startPoint x: 333, startPoint y: 72, endPoint x: 357, endPoint y: 64, distance: 25.1
click at [335, 71] on div "outbound" at bounding box center [310, 71] width 105 height 10
click at [358, 64] on icon at bounding box center [355, 71] width 17 height 17
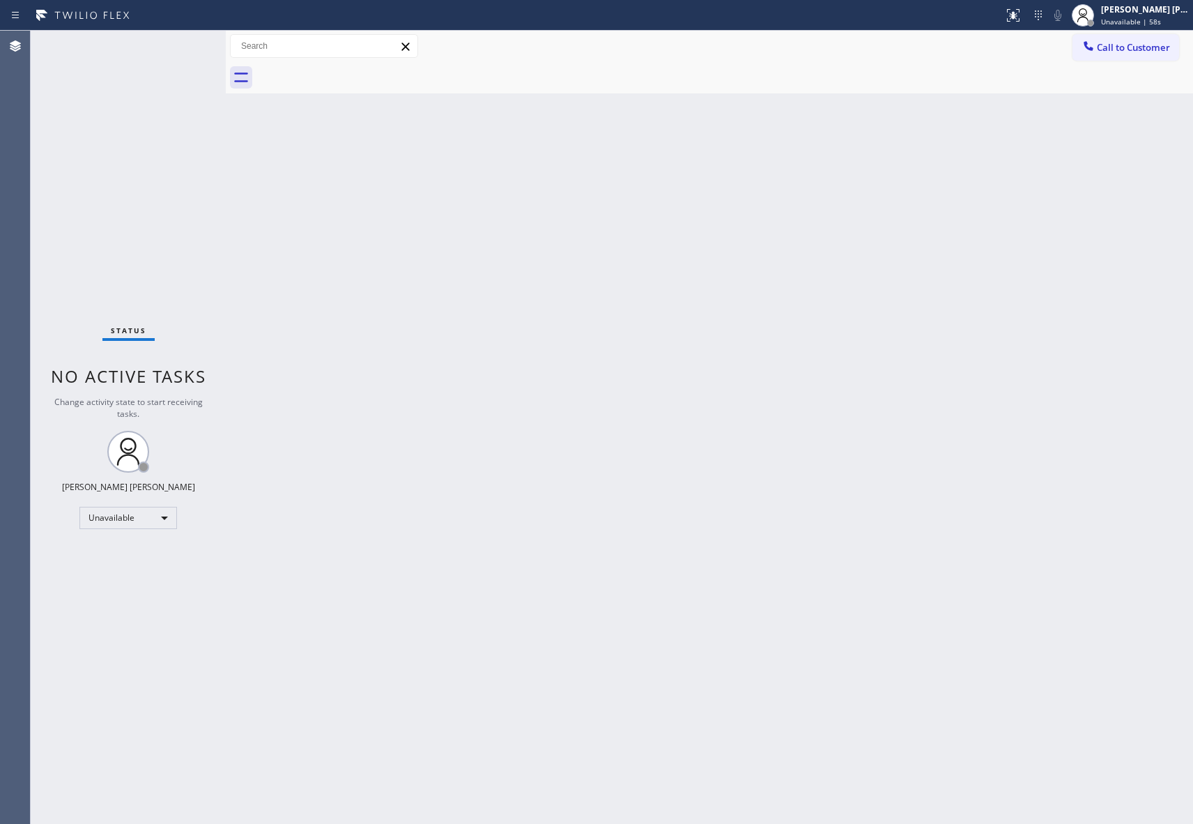
click at [358, 64] on div at bounding box center [724, 77] width 937 height 31
click at [1150, 45] on span "Call to Customer" at bounding box center [1133, 47] width 73 height 13
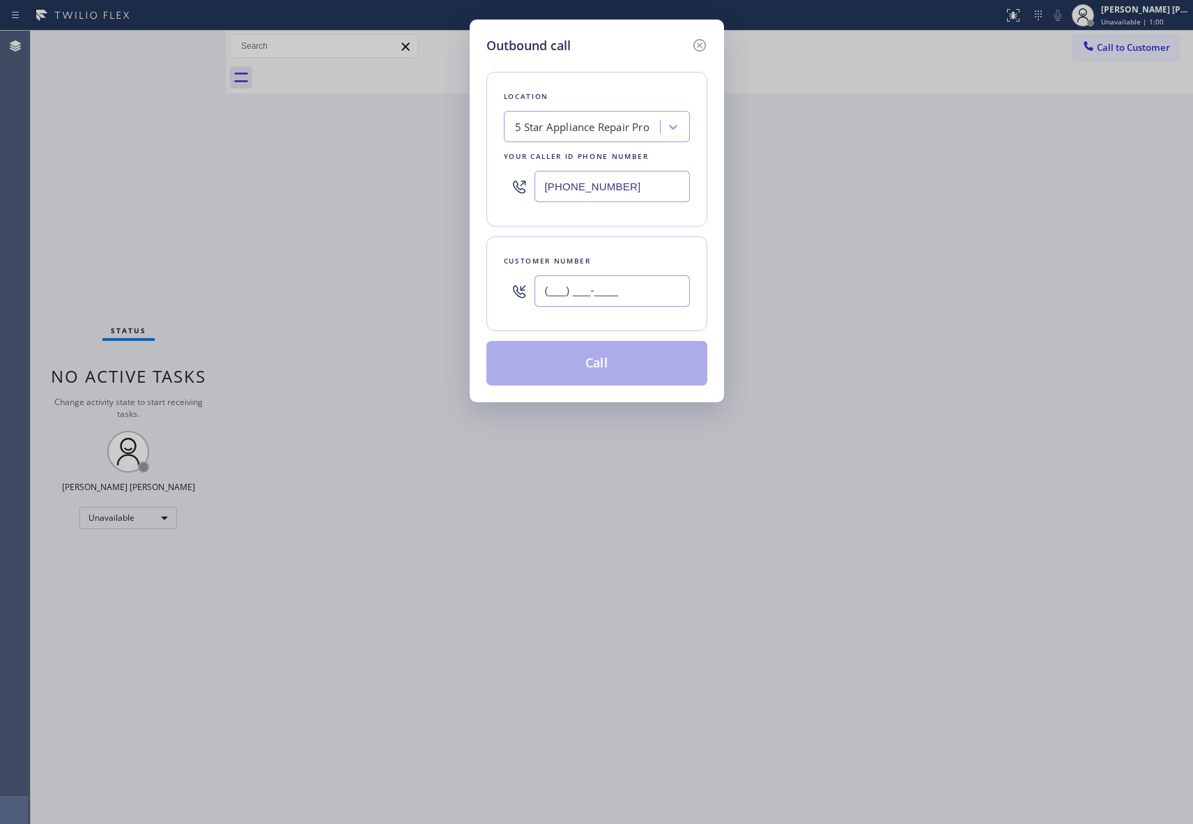
click at [640, 294] on input "(___) ___-____" at bounding box center [612, 290] width 155 height 31
paste input "209) 534-6425"
type input "(209) 534-6425"
click at [637, 368] on button "Call" at bounding box center [596, 363] width 221 height 45
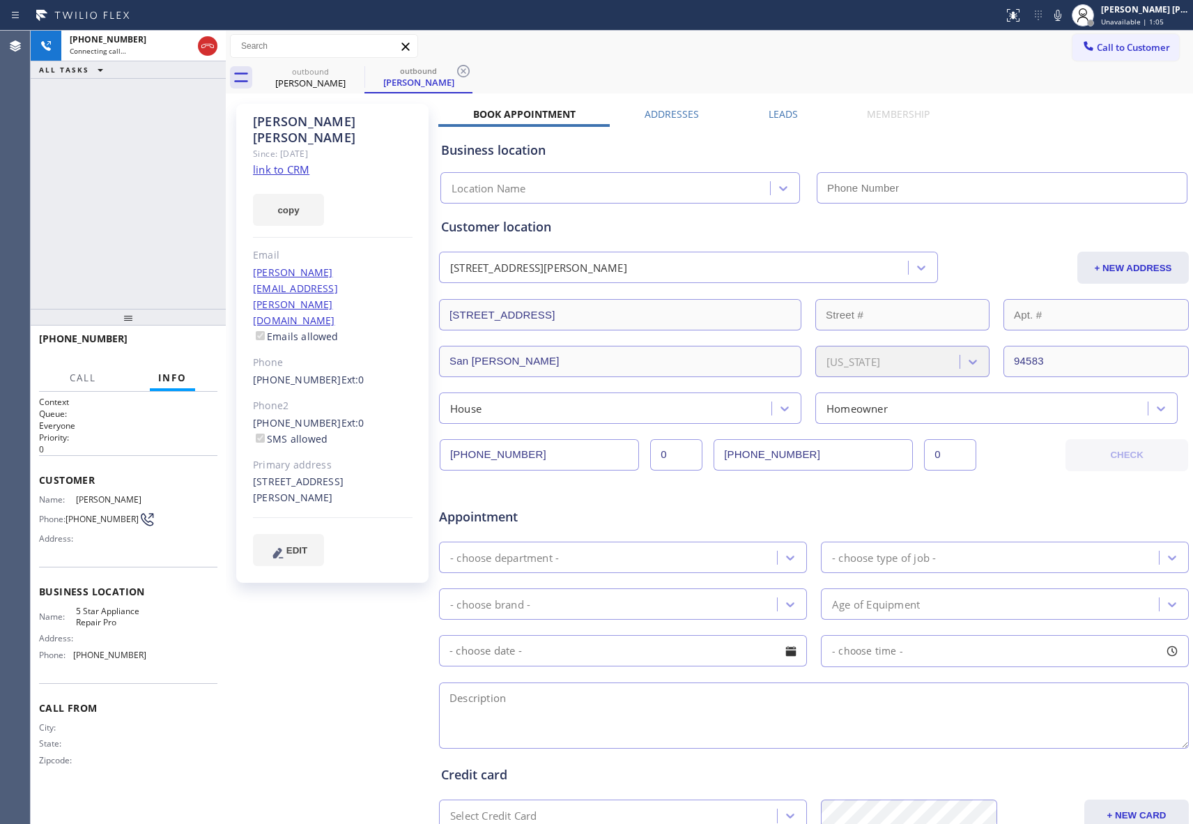
type input "[PHONE_NUMBER]"
drag, startPoint x: 209, startPoint y: 42, endPoint x: 266, endPoint y: 63, distance: 60.9
click at [209, 42] on icon at bounding box center [207, 46] width 17 height 17
click at [360, 68] on icon at bounding box center [355, 71] width 13 height 13
click at [457, 68] on icon at bounding box center [463, 71] width 13 height 13
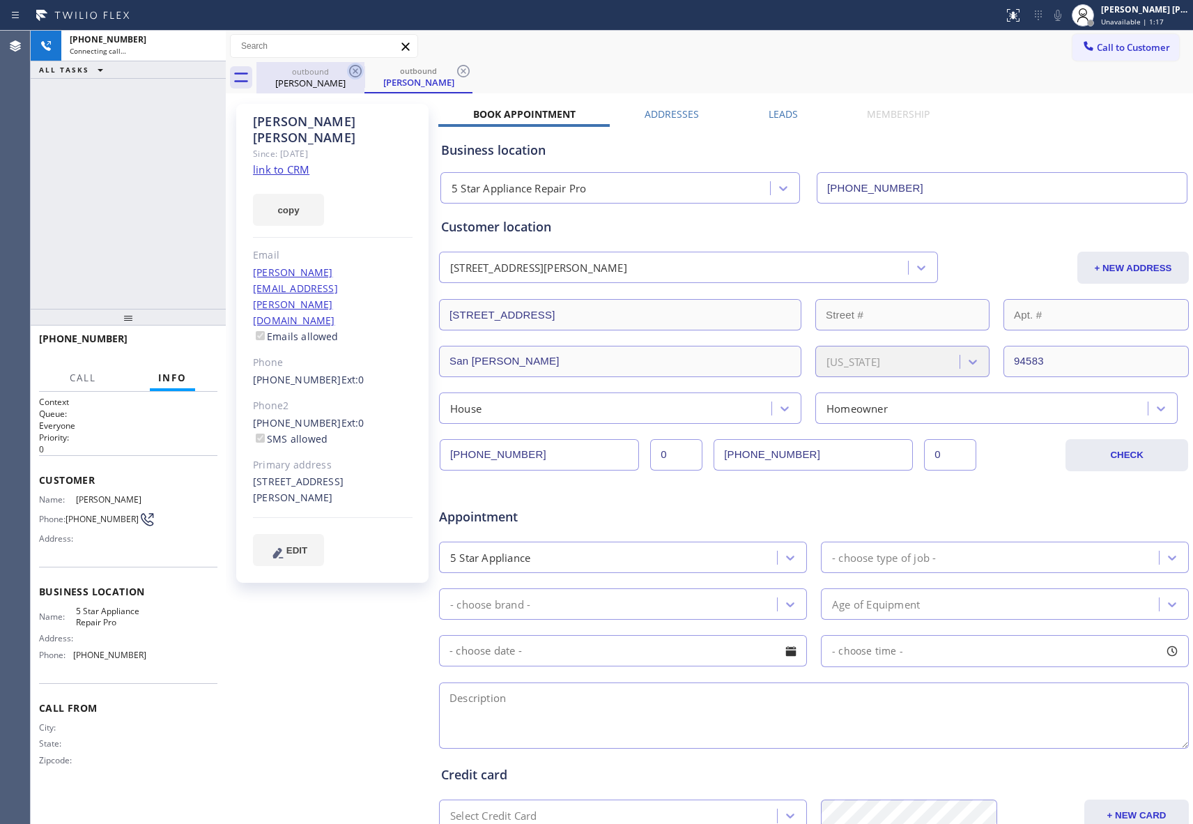
click at [360, 68] on div "outbound Christopher Gingell outbound Christopher Gingell" at bounding box center [724, 77] width 937 height 31
drag, startPoint x: 360, startPoint y: 68, endPoint x: 949, endPoint y: 42, distance: 588.8
click at [360, 68] on div "outbound Christopher Gingell outbound Christopher Gingell" at bounding box center [724, 77] width 937 height 31
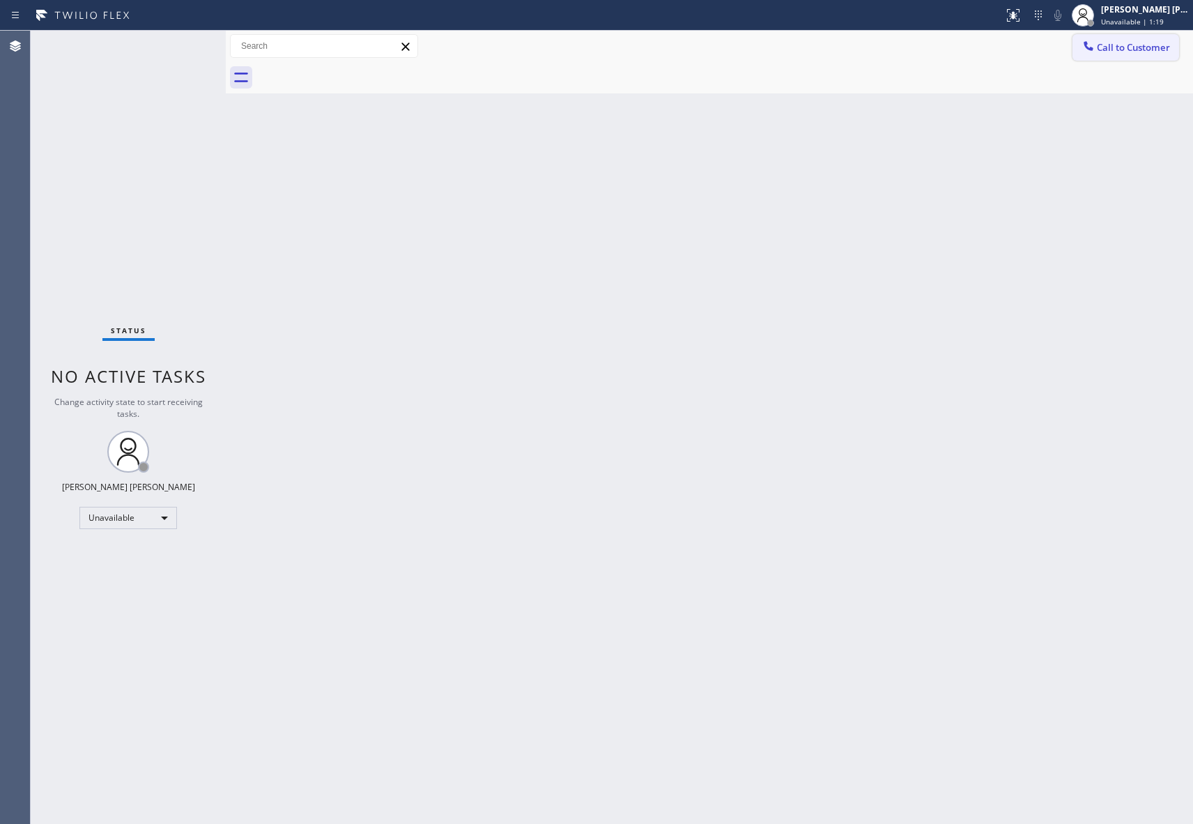
click at [1150, 53] on span "Call to Customer" at bounding box center [1133, 47] width 73 height 13
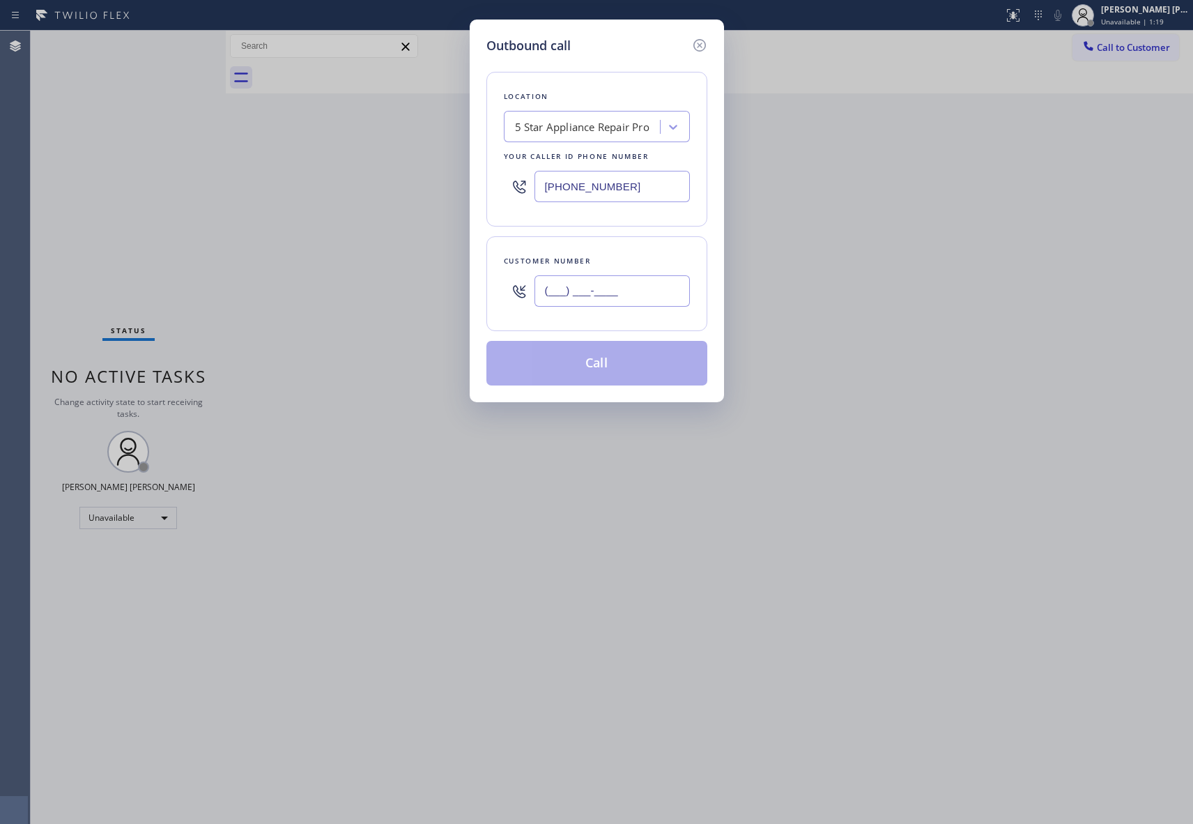
click at [589, 290] on input "(___) ___-____" at bounding box center [612, 290] width 155 height 31
paste input "925) 283-2734"
type input "(925) 283-2734"
click at [583, 366] on button "Call" at bounding box center [596, 363] width 221 height 45
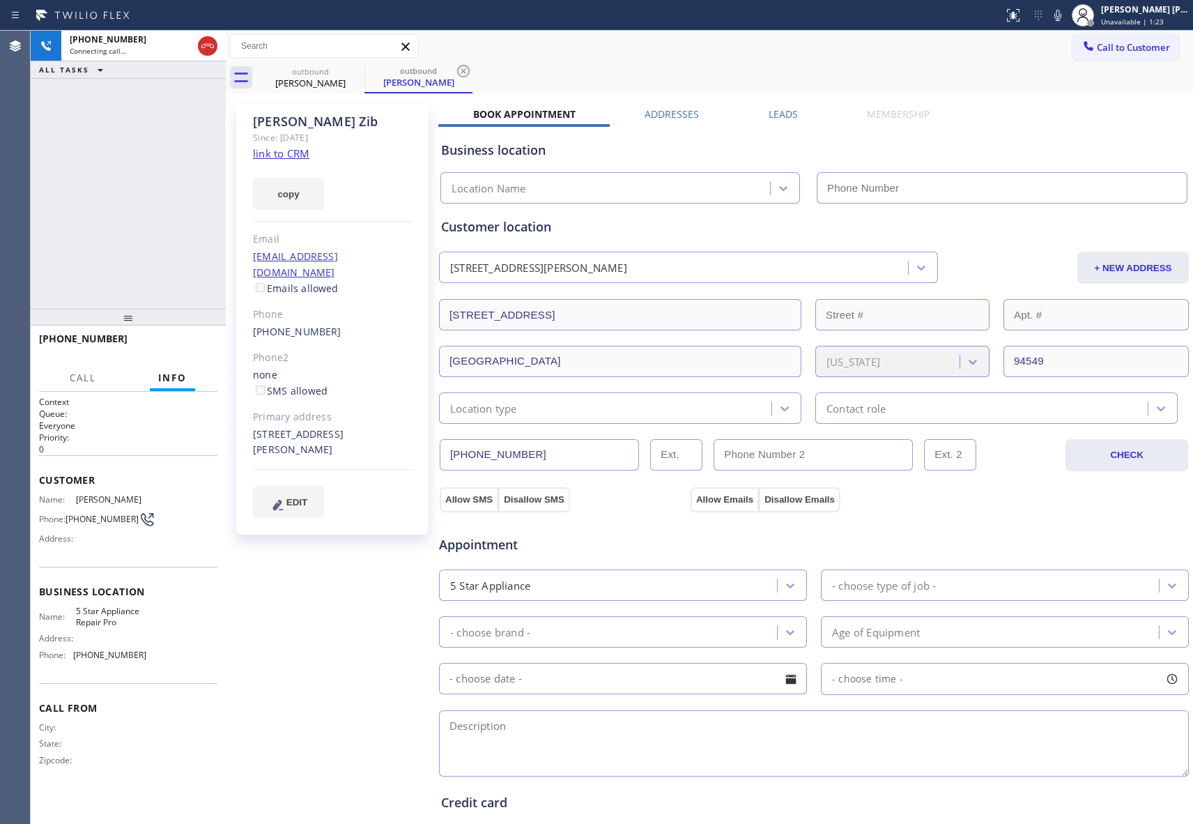
type input "[PHONE_NUMBER]"
click at [350, 75] on icon at bounding box center [355, 71] width 17 height 17
click at [351, 70] on icon at bounding box center [355, 71] width 17 height 17
click at [365, 70] on div "outbound Kenneth Zib" at bounding box center [419, 77] width 108 height 31
click at [351, 70] on icon at bounding box center [355, 71] width 17 height 17
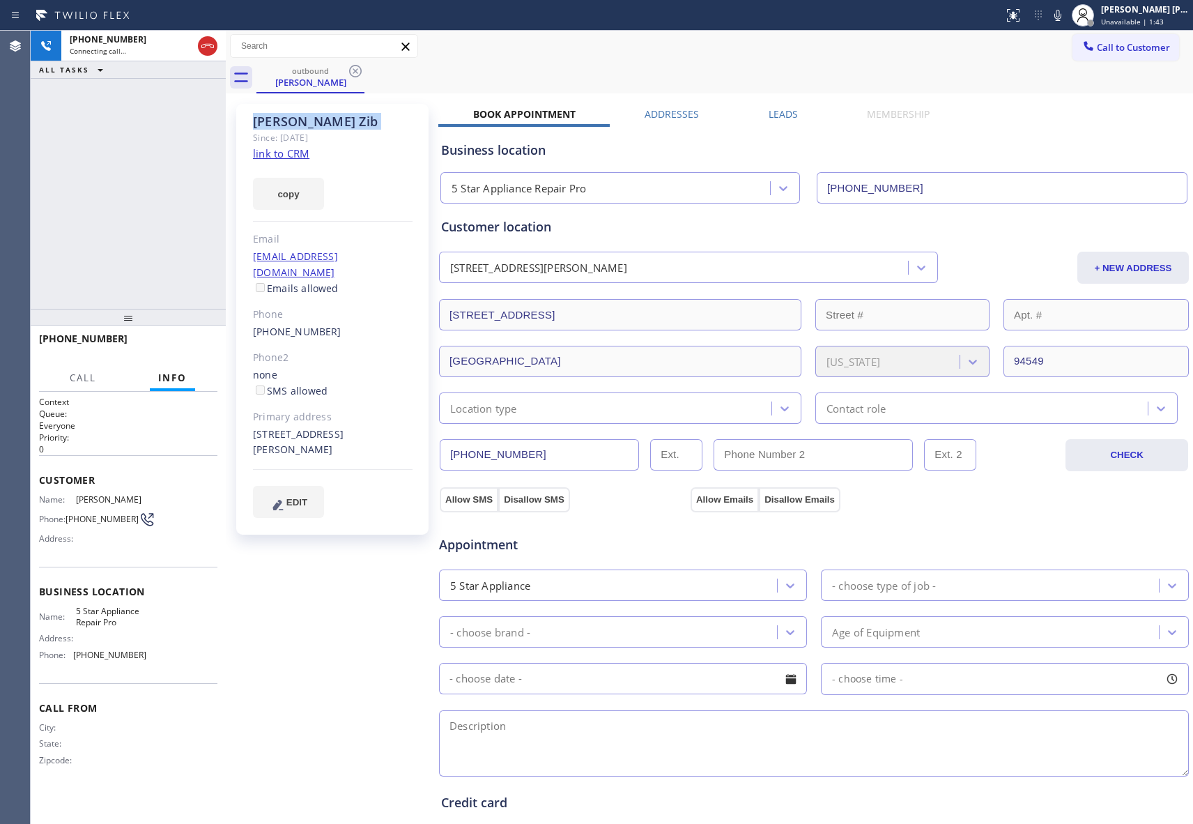
click at [351, 70] on div "outbound Kenneth Zib" at bounding box center [724, 77] width 937 height 31
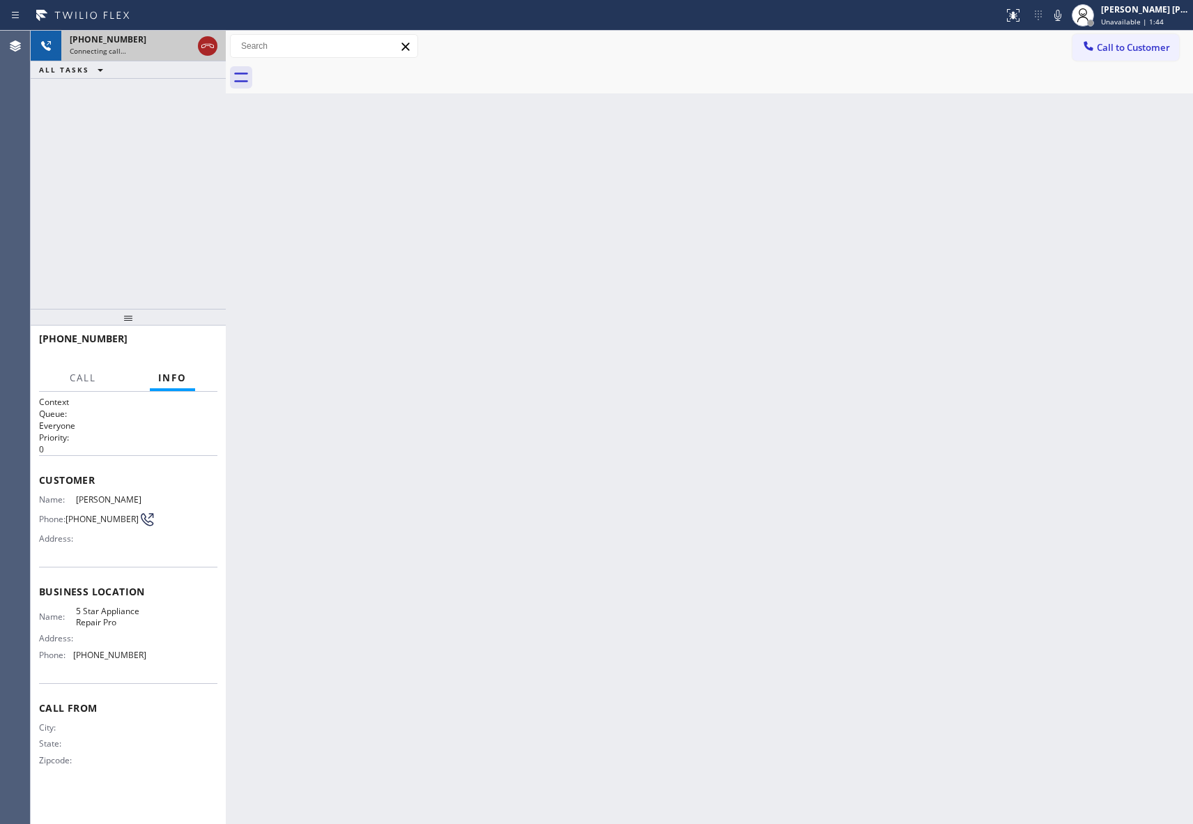
click at [216, 51] on div at bounding box center [208, 46] width 20 height 17
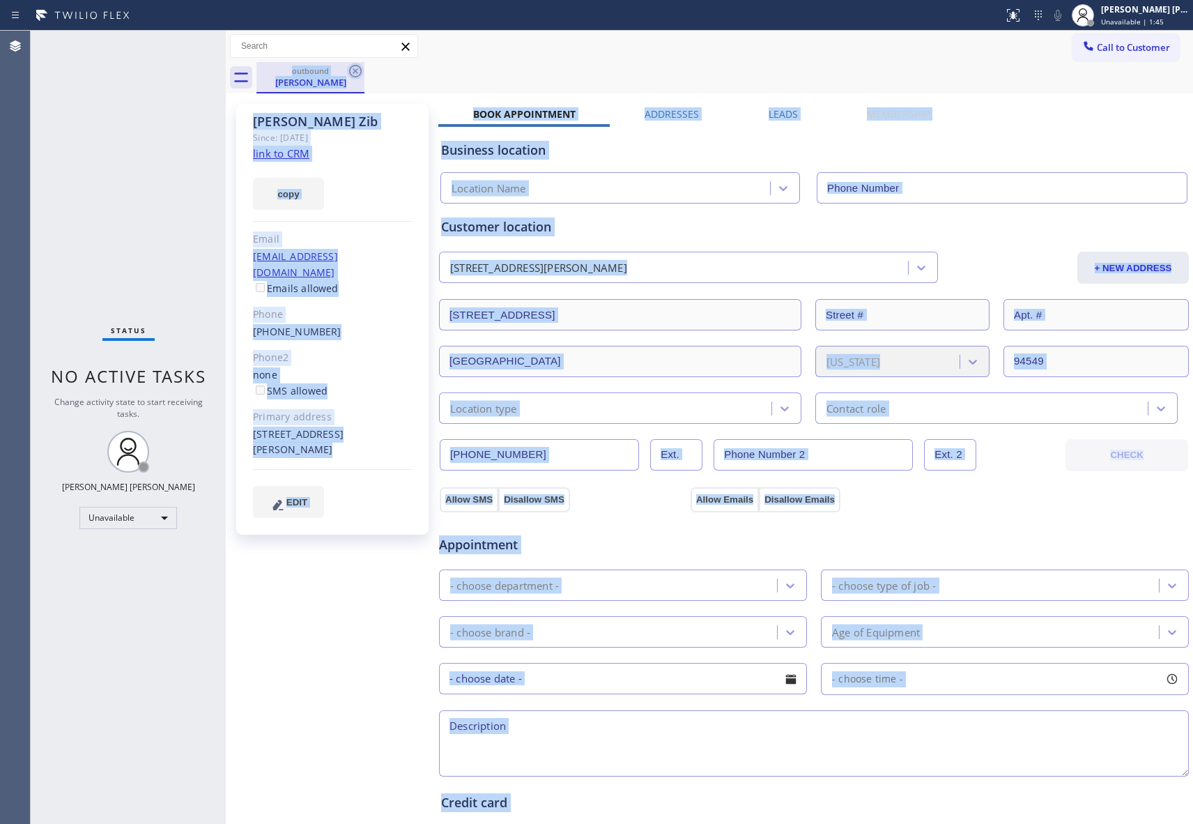
type input "[PHONE_NUMBER]"
click at [355, 71] on icon at bounding box center [355, 71] width 13 height 13
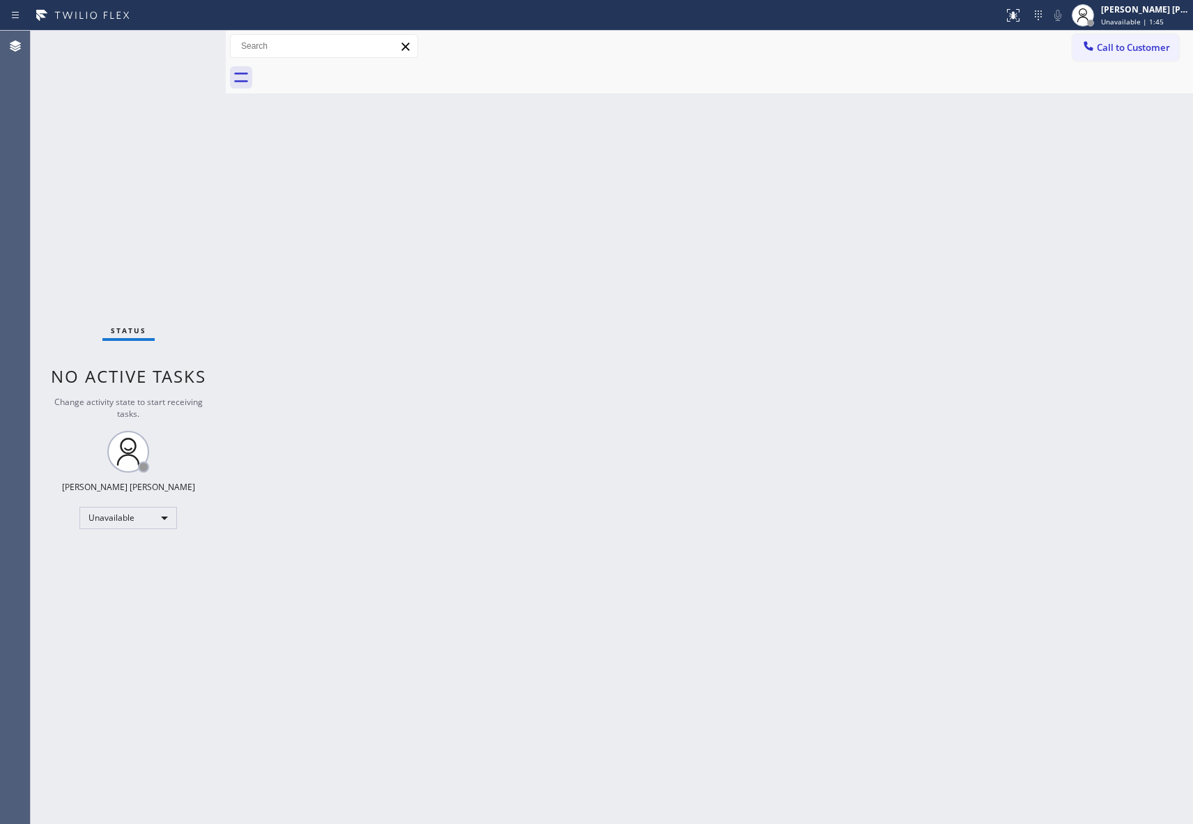
click at [355, 71] on div at bounding box center [724, 77] width 937 height 31
click at [1149, 45] on span "Call to Customer" at bounding box center [1133, 47] width 73 height 13
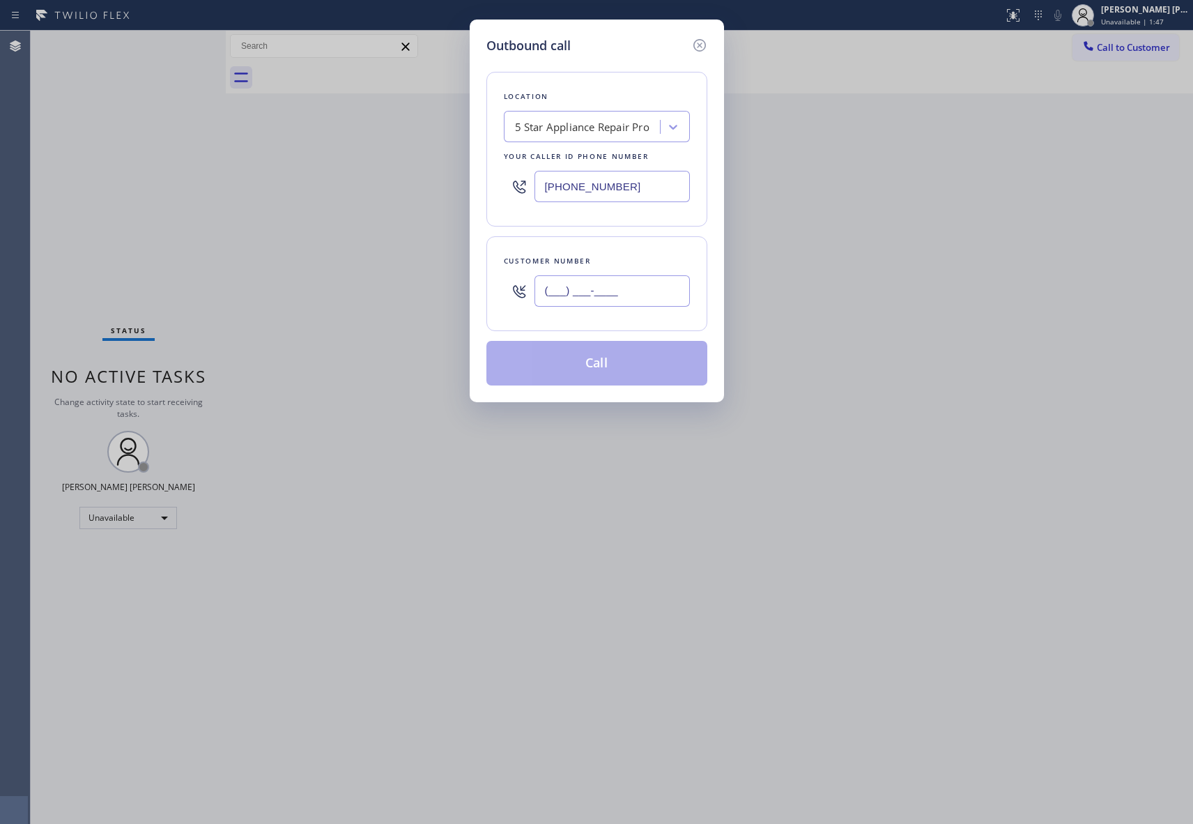
click at [648, 284] on input "(___) ___-____" at bounding box center [612, 290] width 155 height 31
paste input "650) 964-1323"
type input "(650) 964-1323"
click at [597, 363] on button "Call" at bounding box center [596, 363] width 221 height 45
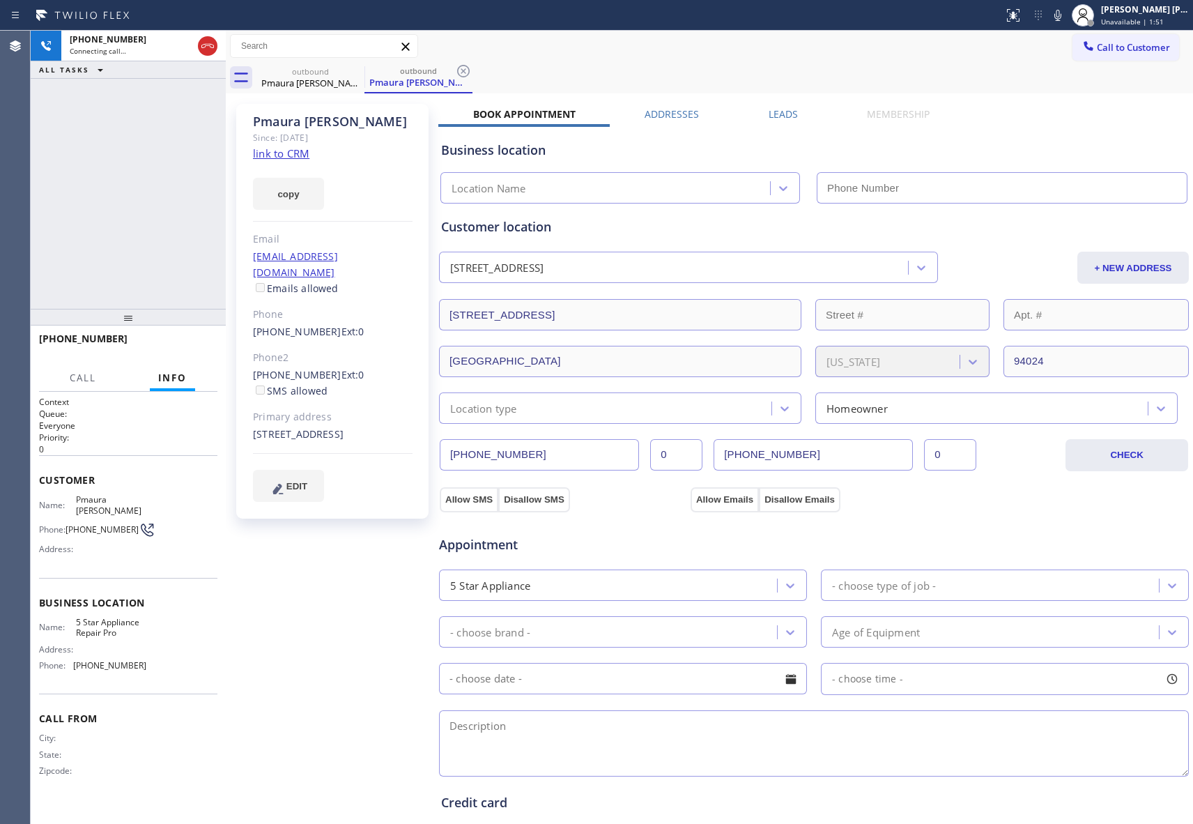
type input "[PHONE_NUMBER]"
drag, startPoint x: 215, startPoint y: 43, endPoint x: 216, endPoint y: 71, distance: 28.6
click at [215, 43] on icon at bounding box center [207, 46] width 17 height 17
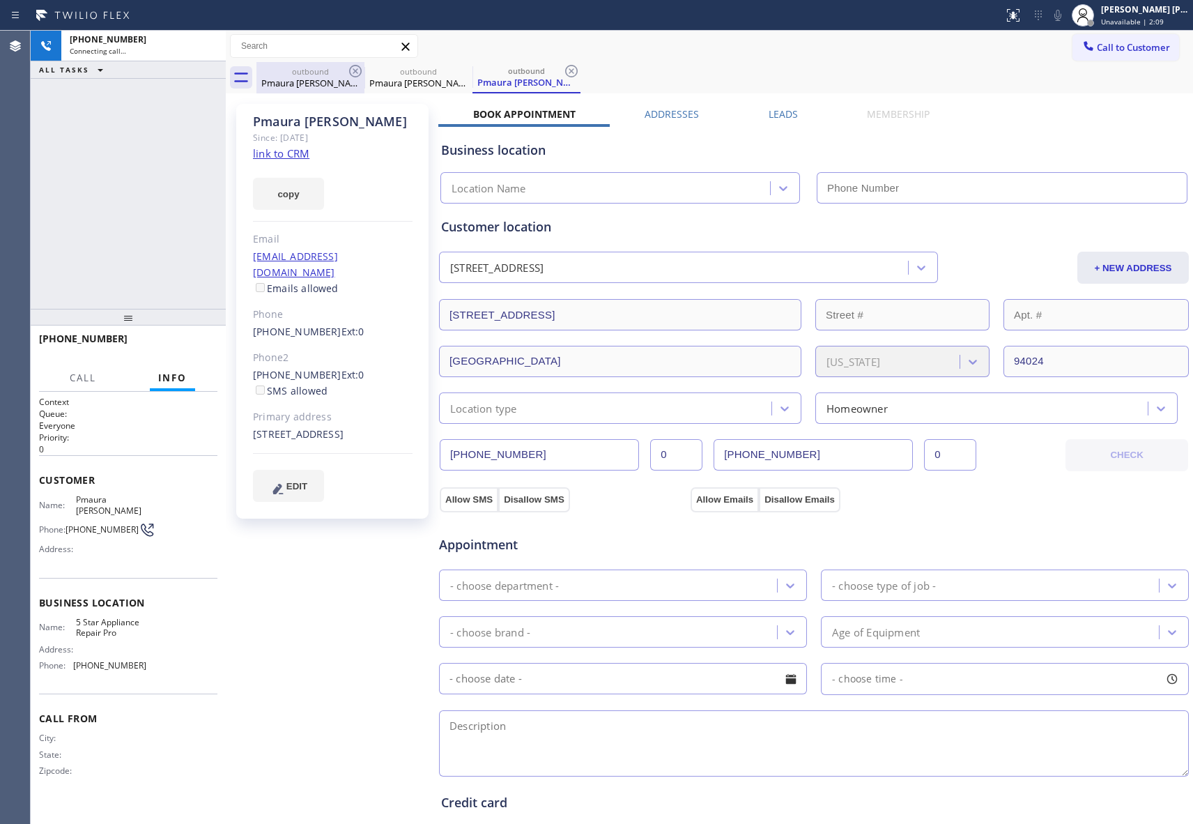
click at [362, 68] on icon at bounding box center [355, 71] width 17 height 17
click at [0, 0] on icon at bounding box center [0, 0] width 0 height 0
drag, startPoint x: 362, startPoint y: 68, endPoint x: 372, endPoint y: 64, distance: 10.6
click at [563, 68] on icon at bounding box center [571, 71] width 17 height 17
click at [362, 68] on div "outbound Pmaura Hillegas outbound Pmaura Hillegas outbound Pmaura Hillegas" at bounding box center [724, 77] width 937 height 31
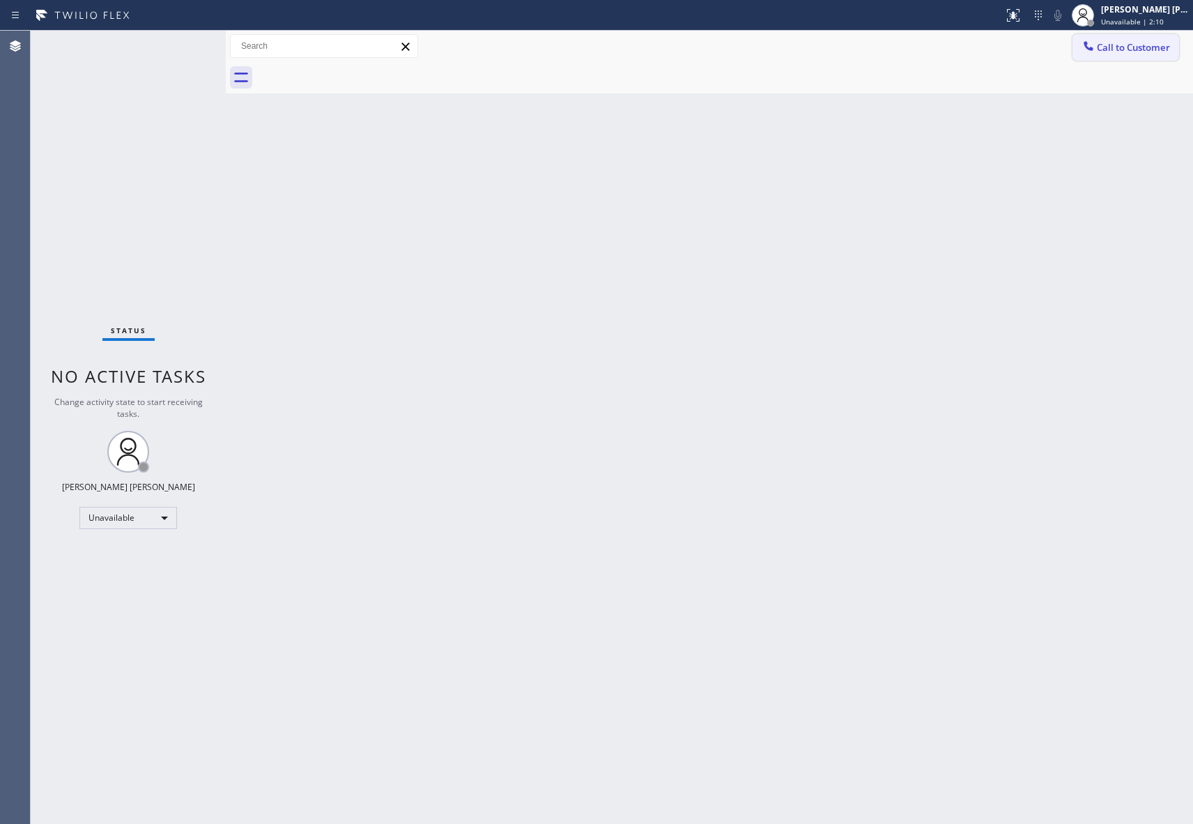
click at [1170, 49] on span "Call to Customer" at bounding box center [1133, 47] width 73 height 13
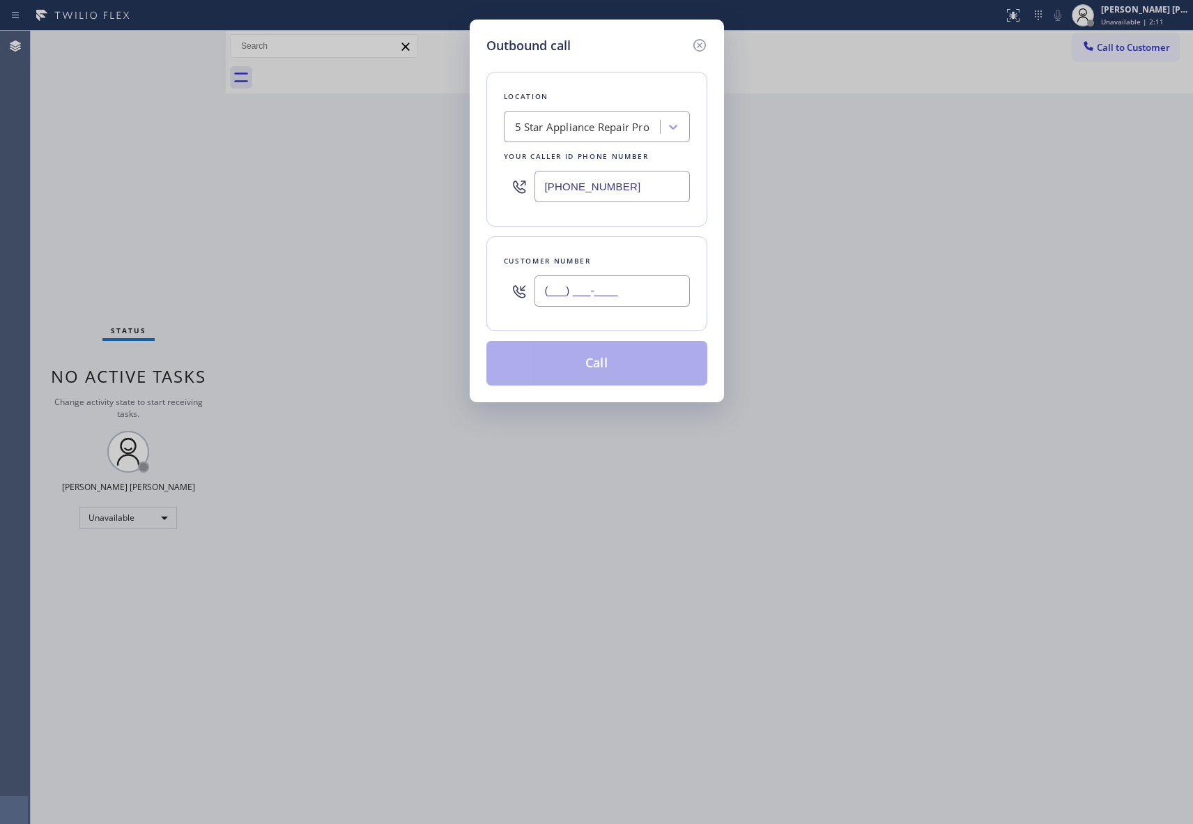
click at [617, 288] on input "(___) ___-____" at bounding box center [612, 290] width 155 height 31
paste input "661) 257-6419"
type input "(661) 257-6419"
click at [605, 371] on button "Call" at bounding box center [596, 363] width 221 height 45
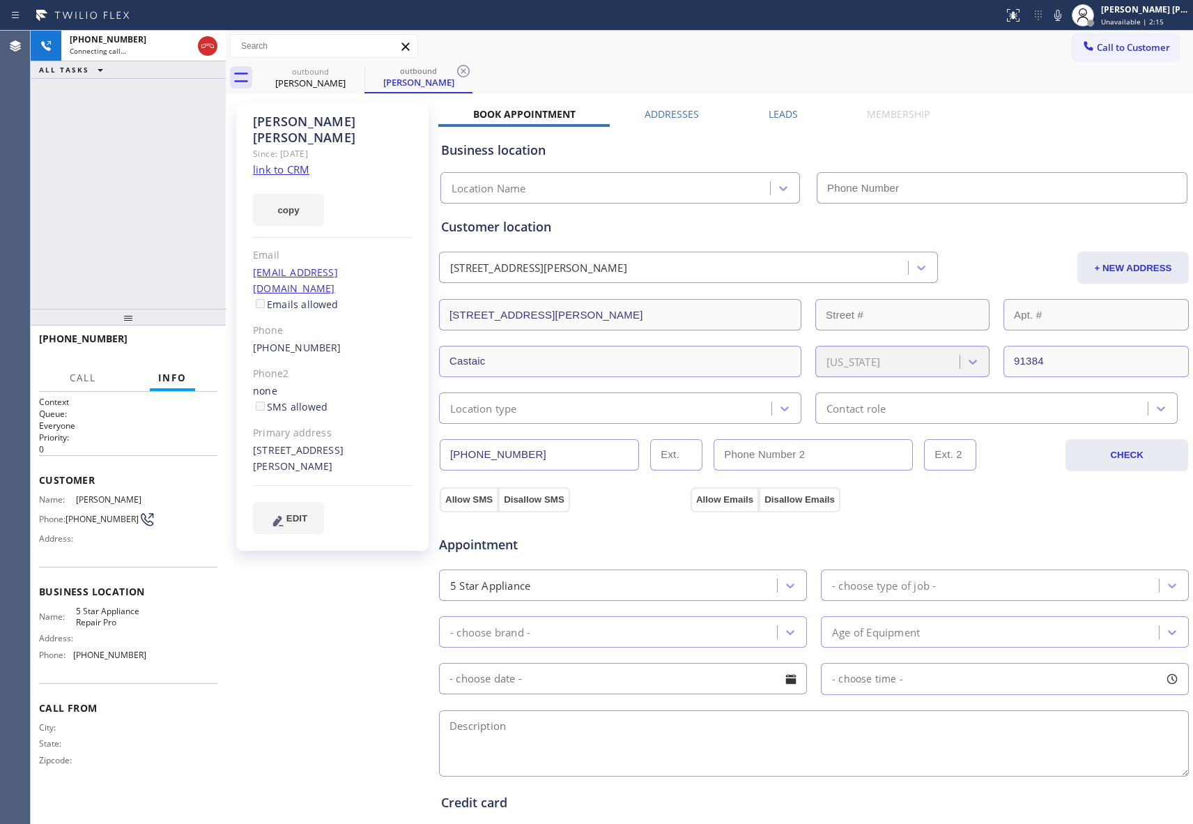
type input "[PHONE_NUMBER]"
click at [212, 43] on icon at bounding box center [207, 46] width 17 height 17
click at [0, 0] on icon at bounding box center [0, 0] width 0 height 0
click at [455, 68] on icon at bounding box center [463, 71] width 17 height 17
click at [352, 68] on div "outbound Christine Coey outbound Christine Coey" at bounding box center [724, 77] width 937 height 31
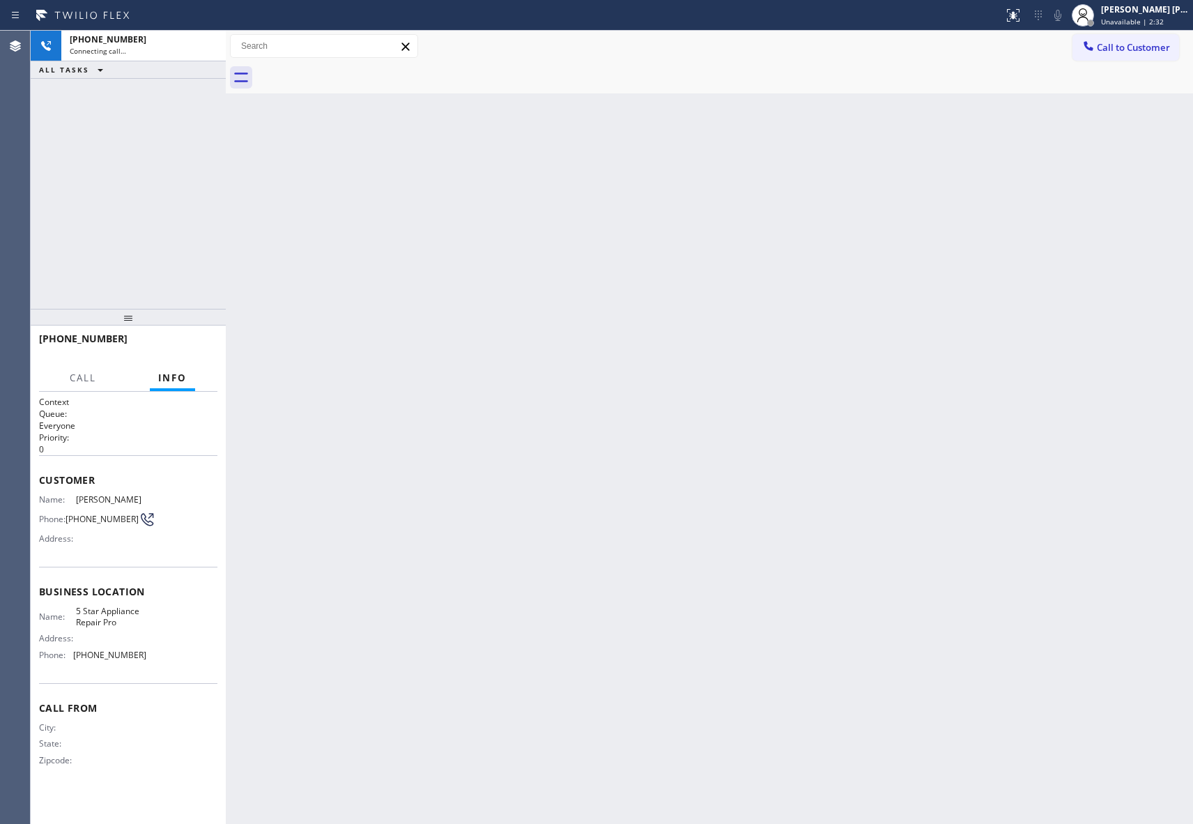
click at [352, 68] on div at bounding box center [724, 77] width 937 height 31
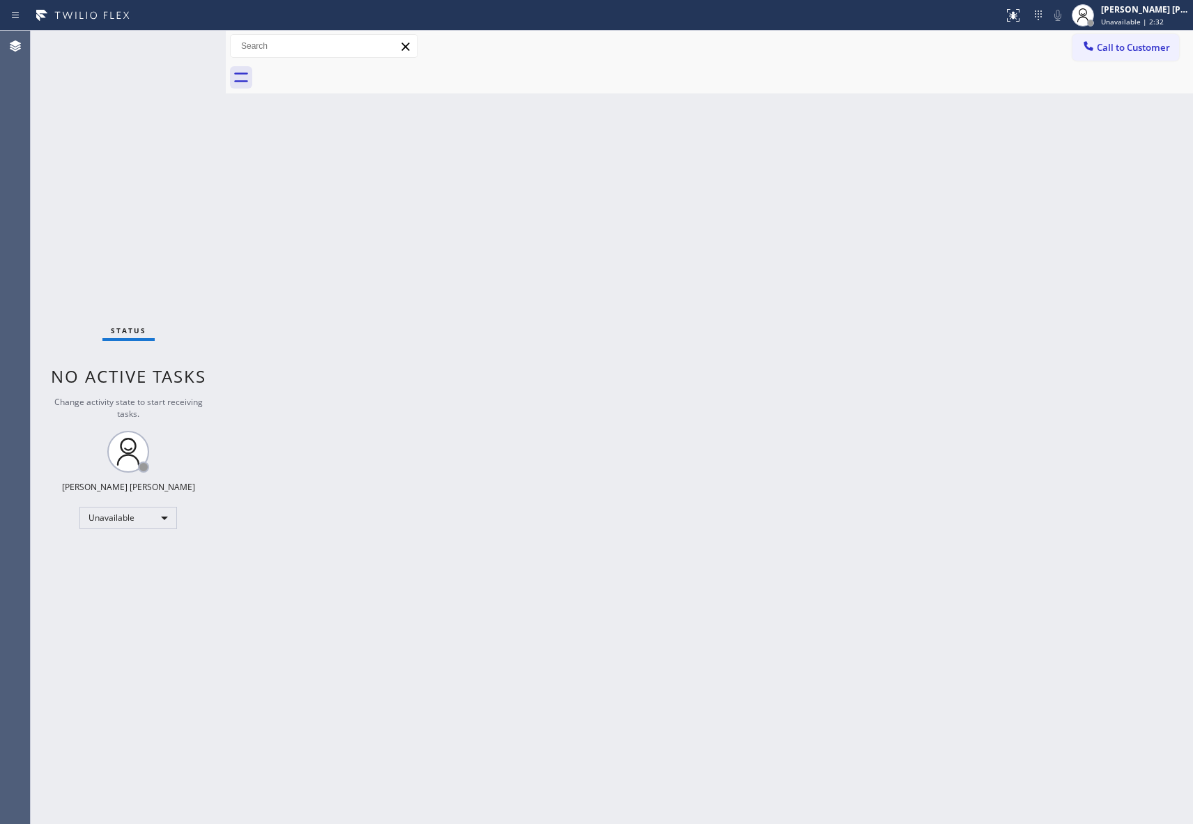
click at [352, 68] on div at bounding box center [724, 77] width 937 height 31
click at [1147, 43] on span "Call to Customer" at bounding box center [1133, 47] width 73 height 13
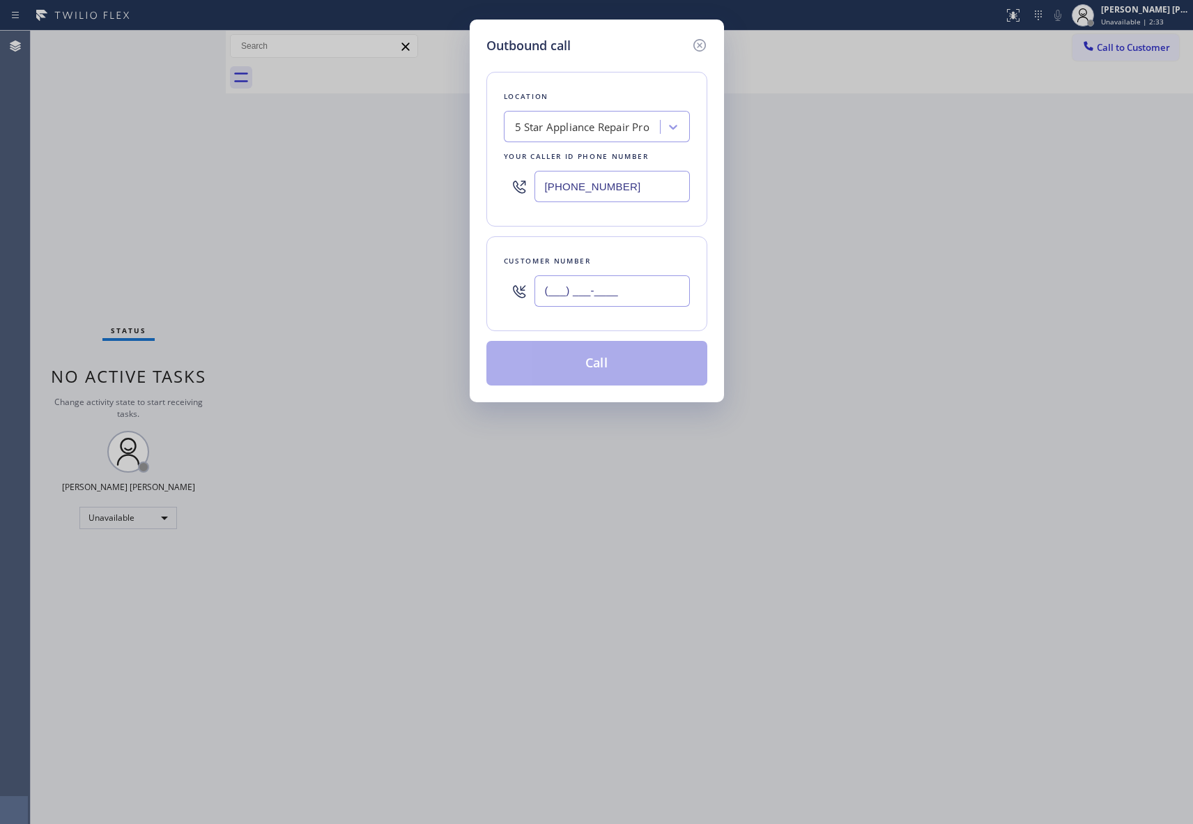
click at [657, 299] on input "(___) ___-____" at bounding box center [612, 290] width 155 height 31
paste input "310) 470-8834"
type input "(310) 470-8834"
click at [622, 357] on button "Call" at bounding box center [596, 363] width 221 height 45
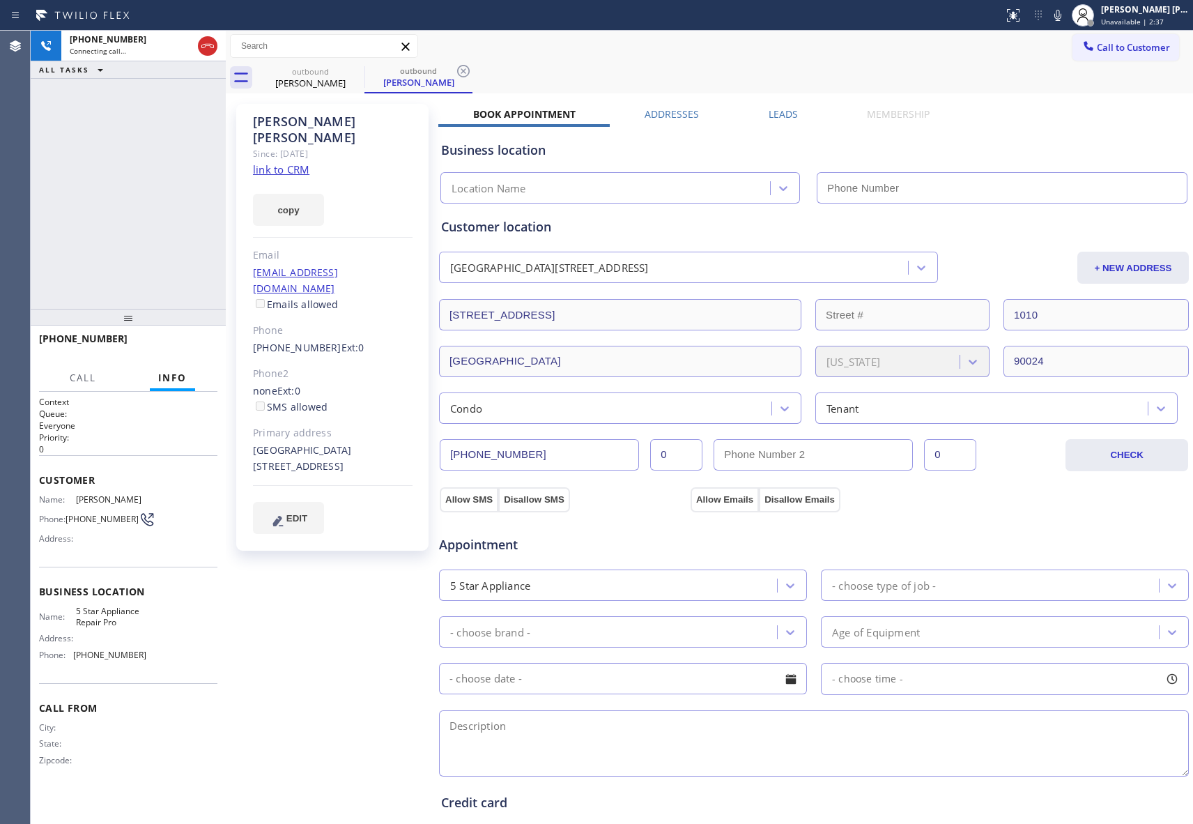
type input "[PHONE_NUMBER]"
click at [202, 50] on icon at bounding box center [207, 46] width 17 height 17
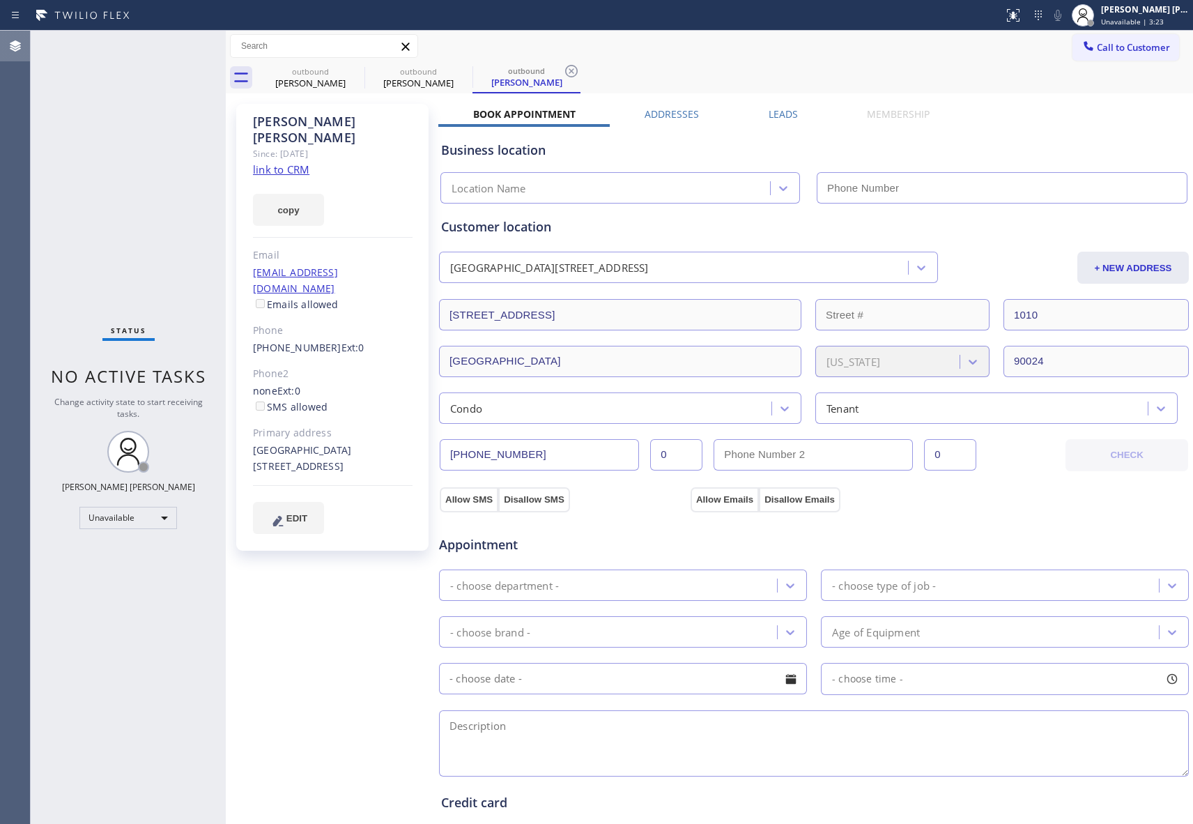
type input "[PHONE_NUMBER]"
click at [348, 65] on icon at bounding box center [355, 71] width 17 height 17
click at [0, 0] on icon at bounding box center [0, 0] width 0 height 0
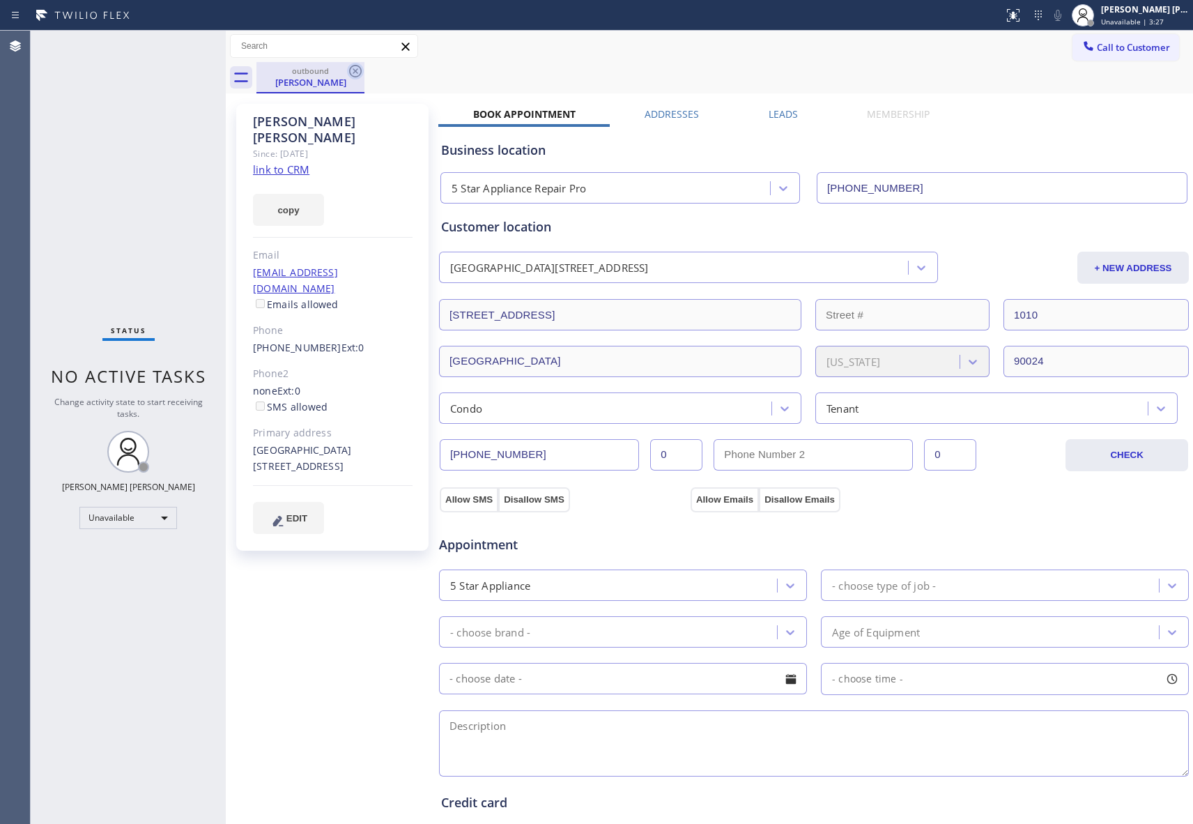
click at [351, 70] on icon at bounding box center [355, 71] width 17 height 17
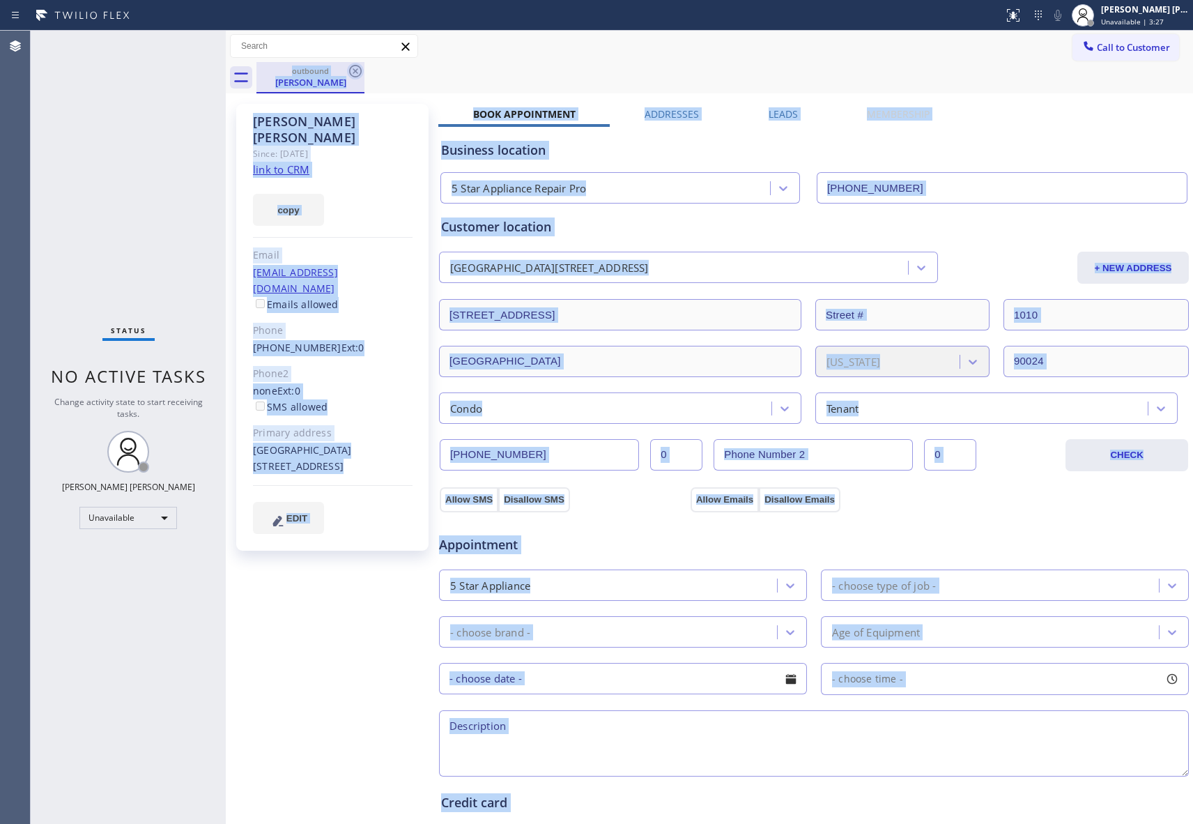
click at [351, 70] on div "outbound Joan Graf" at bounding box center [724, 77] width 937 height 31
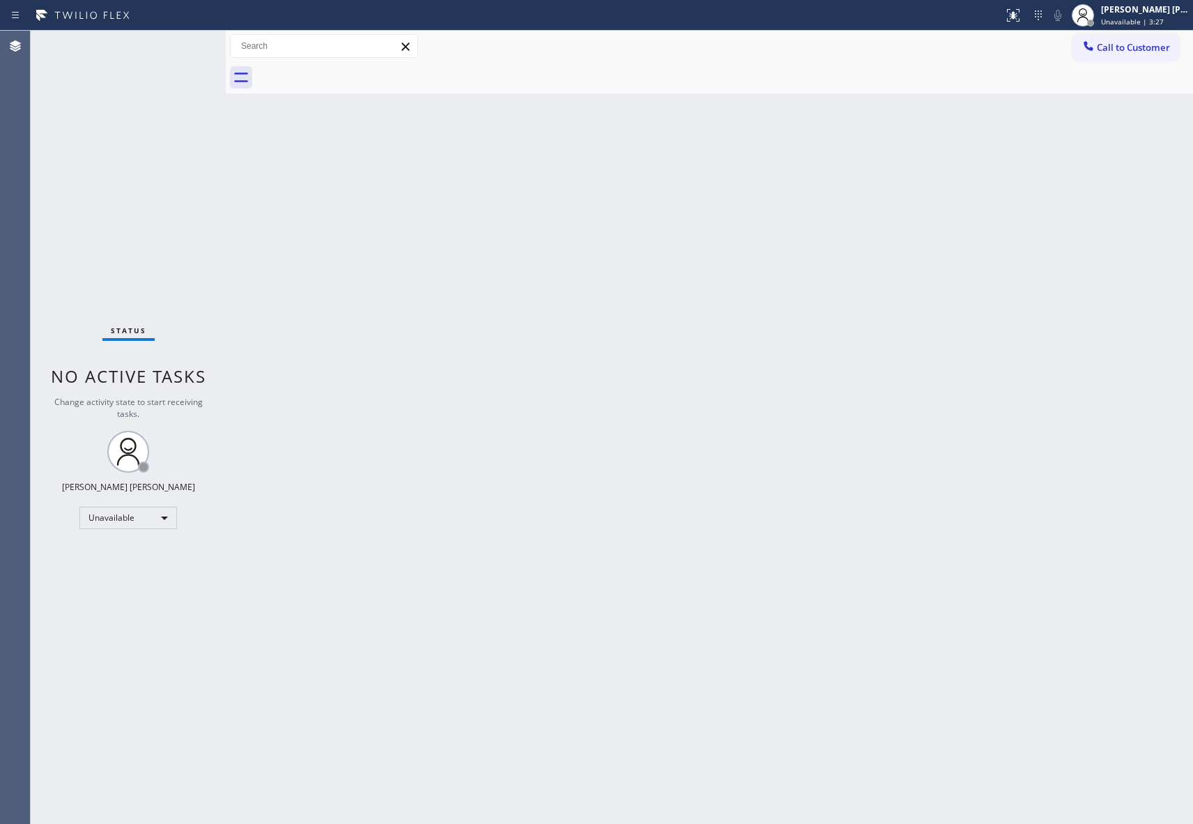
click at [351, 70] on div at bounding box center [724, 77] width 937 height 31
drag, startPoint x: 351, startPoint y: 70, endPoint x: 1181, endPoint y: 18, distance: 831.0
click at [374, 71] on div at bounding box center [724, 77] width 937 height 31
click at [1147, 43] on span "Call to Customer" at bounding box center [1133, 47] width 73 height 13
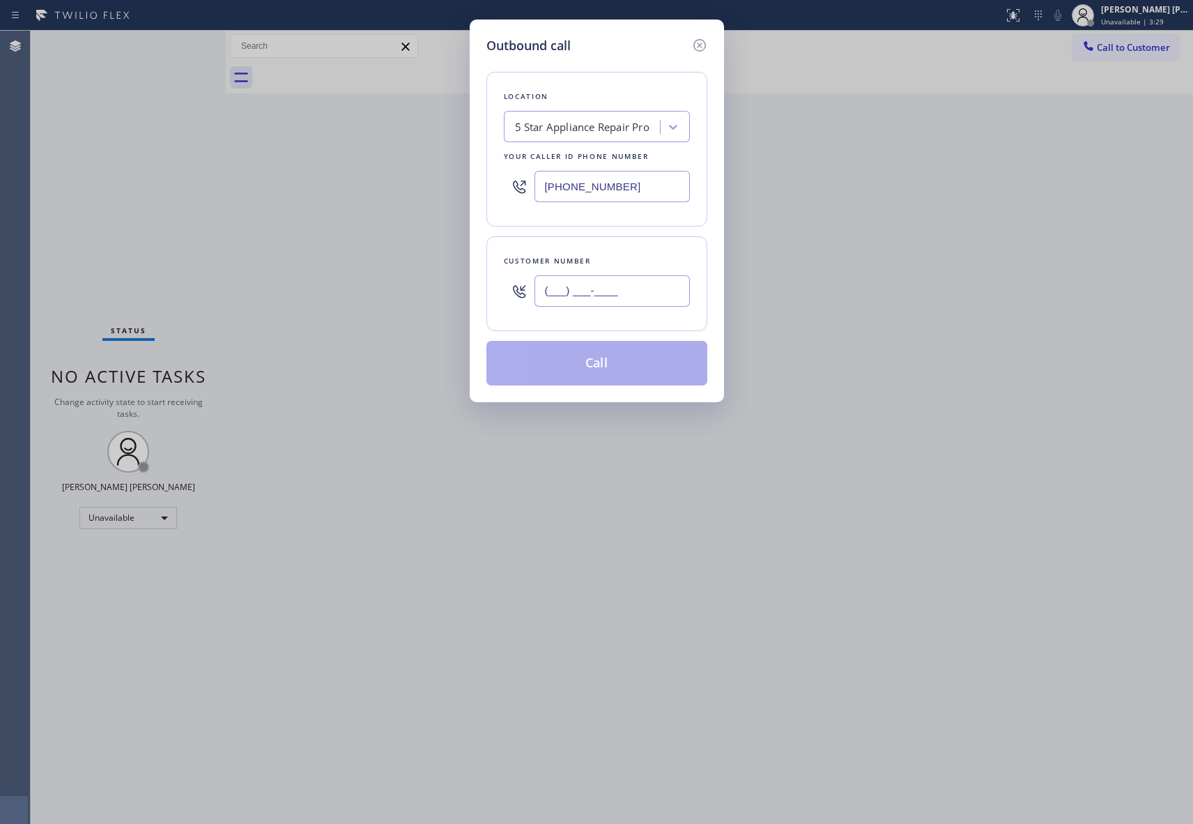
click at [636, 283] on input "(___) ___-____" at bounding box center [612, 290] width 155 height 31
paste input "702) 493-5214"
type input "(702) 493-5214"
click at [615, 367] on button "Call" at bounding box center [596, 363] width 221 height 45
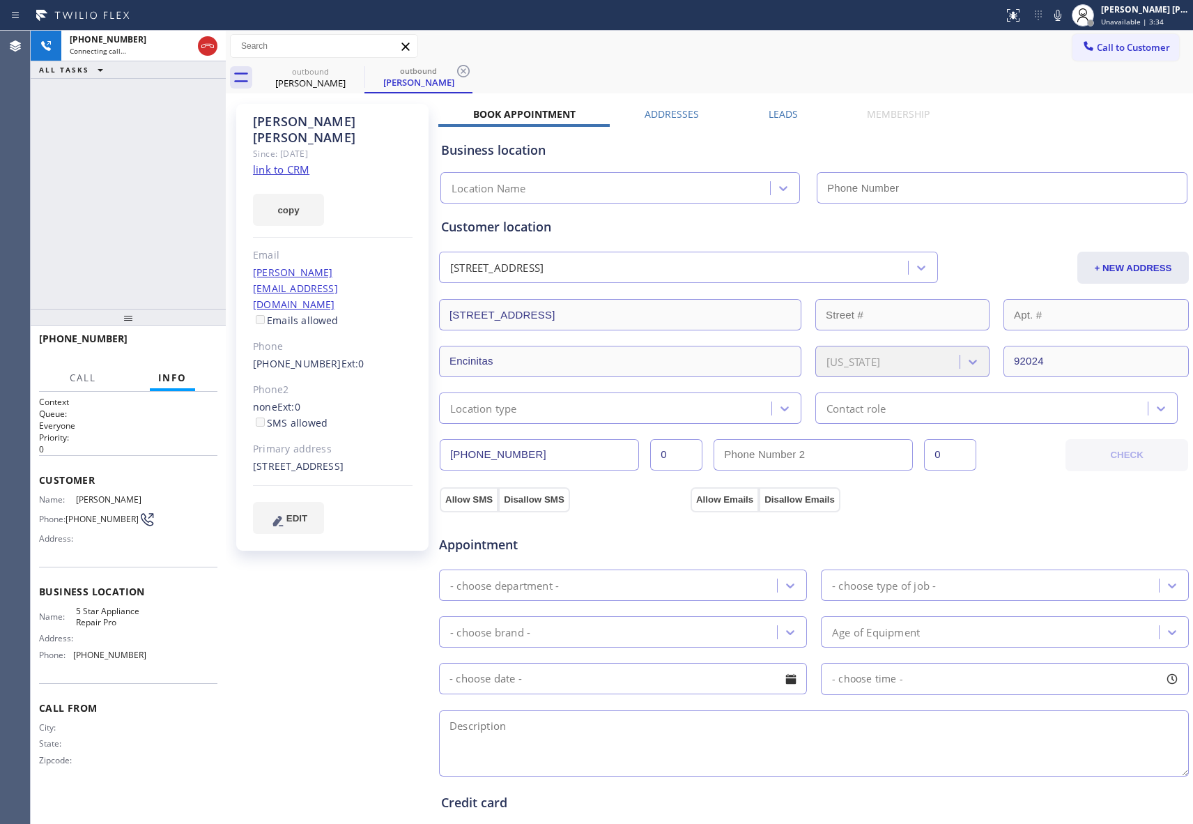
type input "[PHONE_NUMBER]"
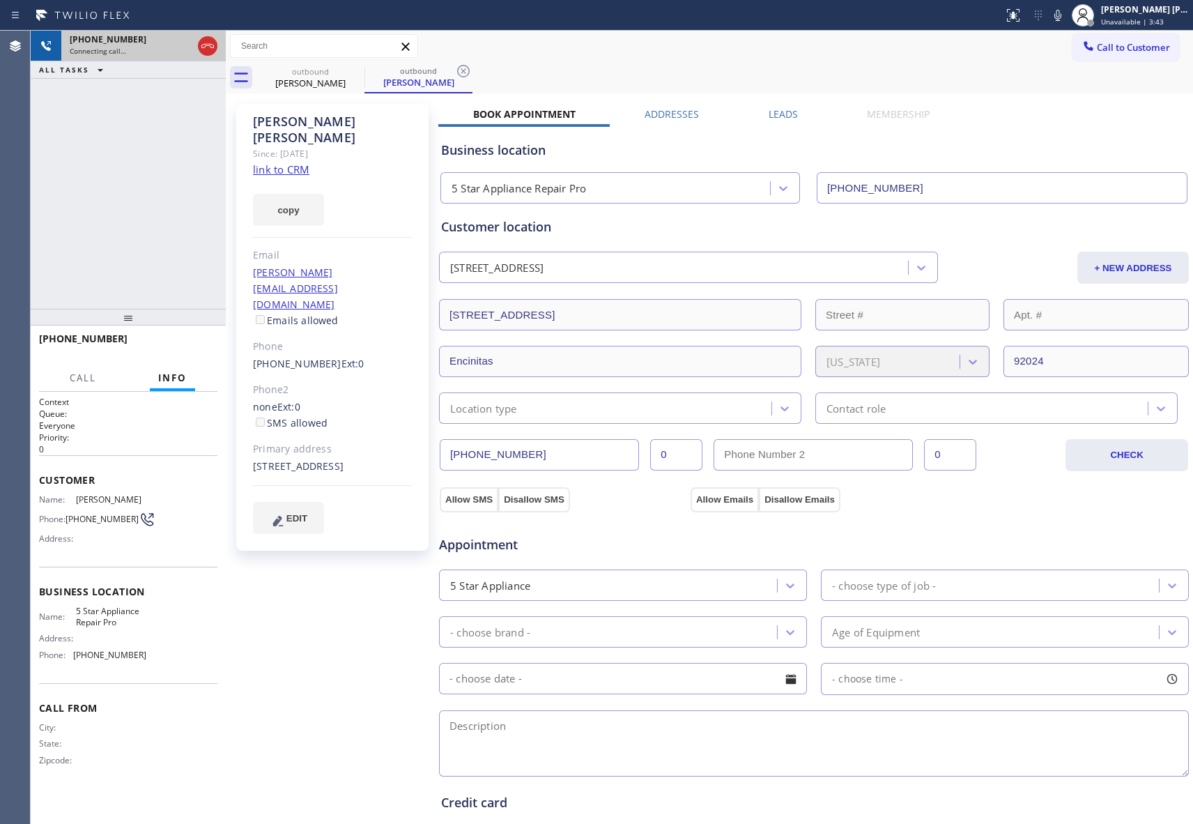
click at [212, 43] on icon at bounding box center [207, 46] width 17 height 17
click at [349, 67] on icon at bounding box center [355, 71] width 17 height 17
click at [455, 67] on icon at bounding box center [463, 71] width 17 height 17
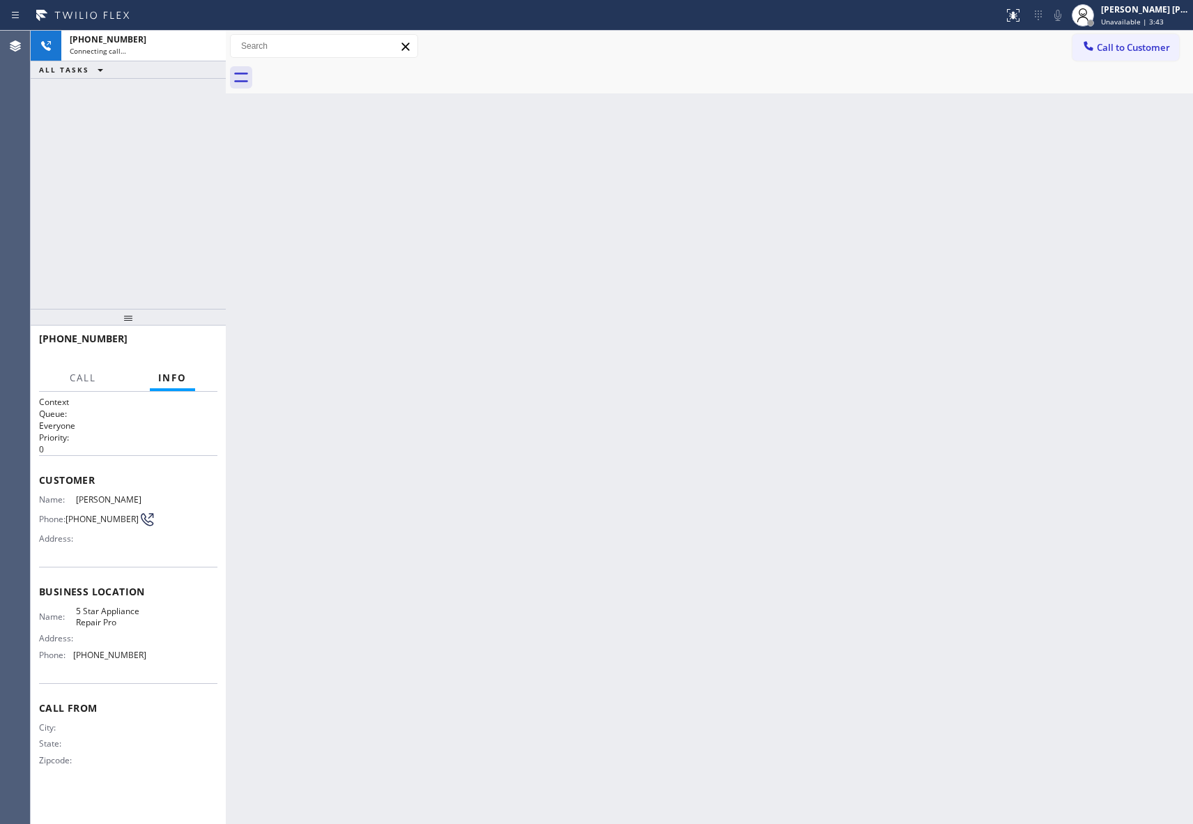
click at [349, 67] on div at bounding box center [724, 77] width 937 height 31
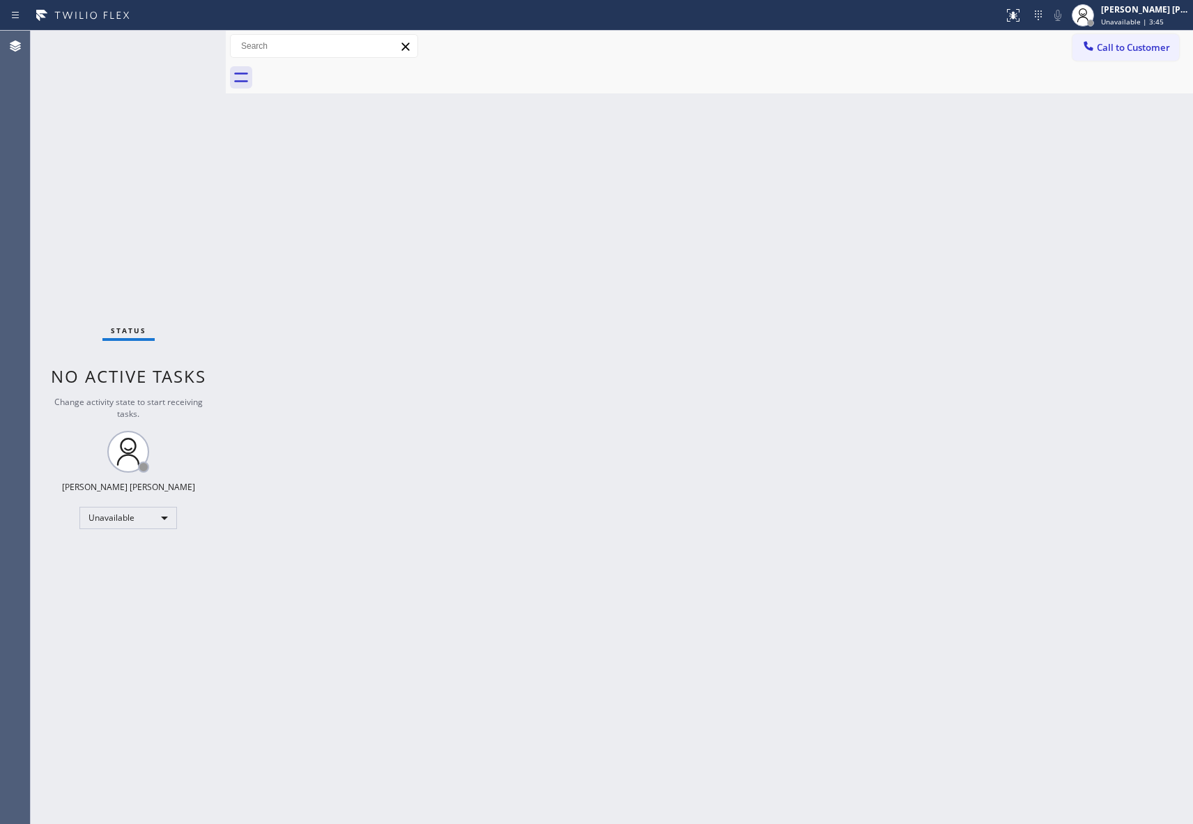
click at [349, 67] on div at bounding box center [724, 77] width 937 height 31
click at [1158, 51] on span "Call to Customer" at bounding box center [1133, 47] width 73 height 13
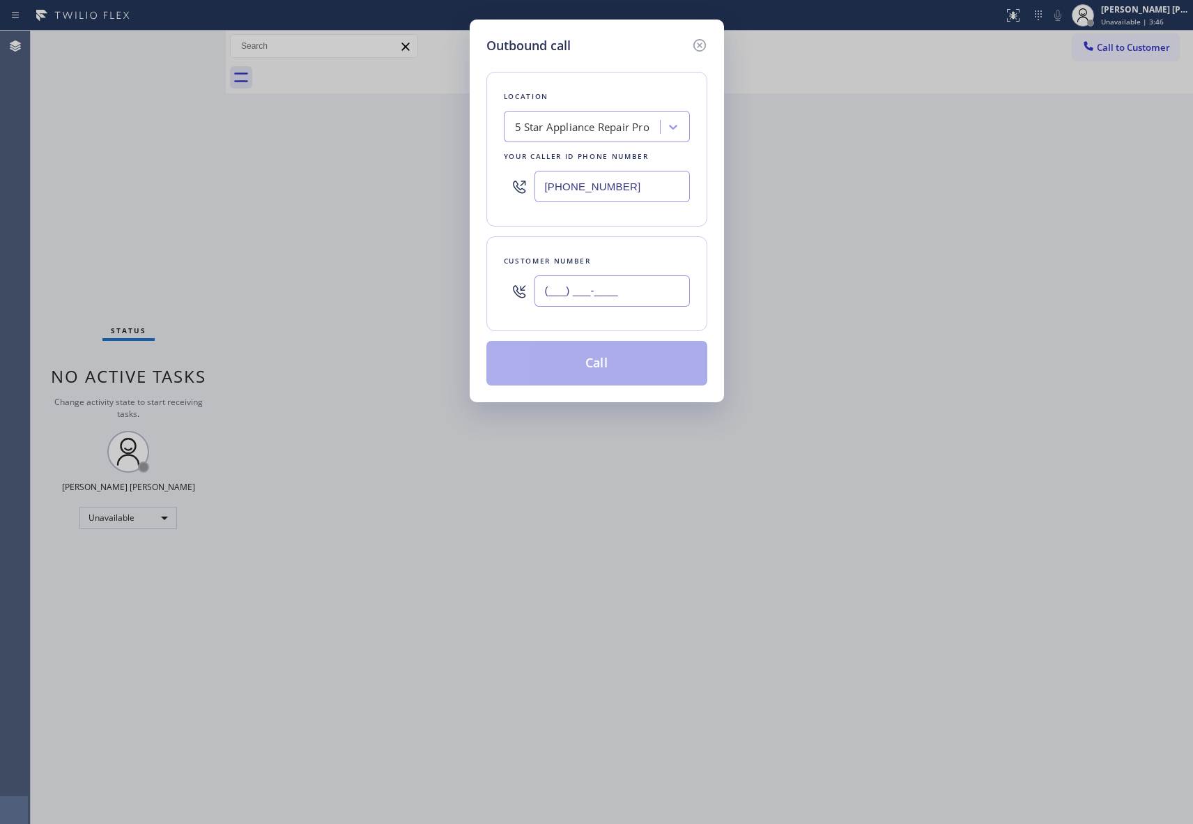
click at [609, 299] on input "(___) ___-____" at bounding box center [612, 290] width 155 height 31
paste input "425) 893-9156"
type input "(425) 893-9156"
click at [608, 369] on button "Call" at bounding box center [596, 363] width 221 height 45
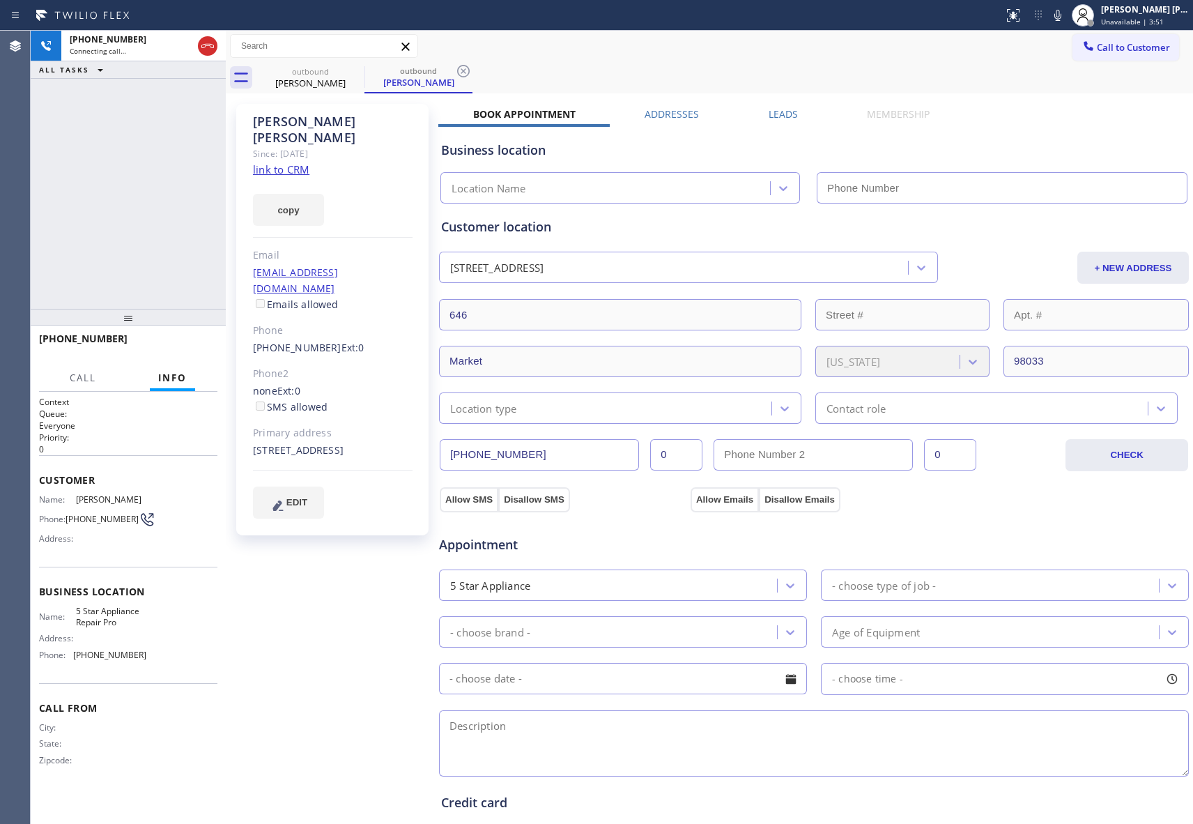
type input "[PHONE_NUMBER]"
click at [208, 40] on icon at bounding box center [207, 46] width 17 height 17
click at [342, 71] on div "outbound" at bounding box center [310, 71] width 105 height 10
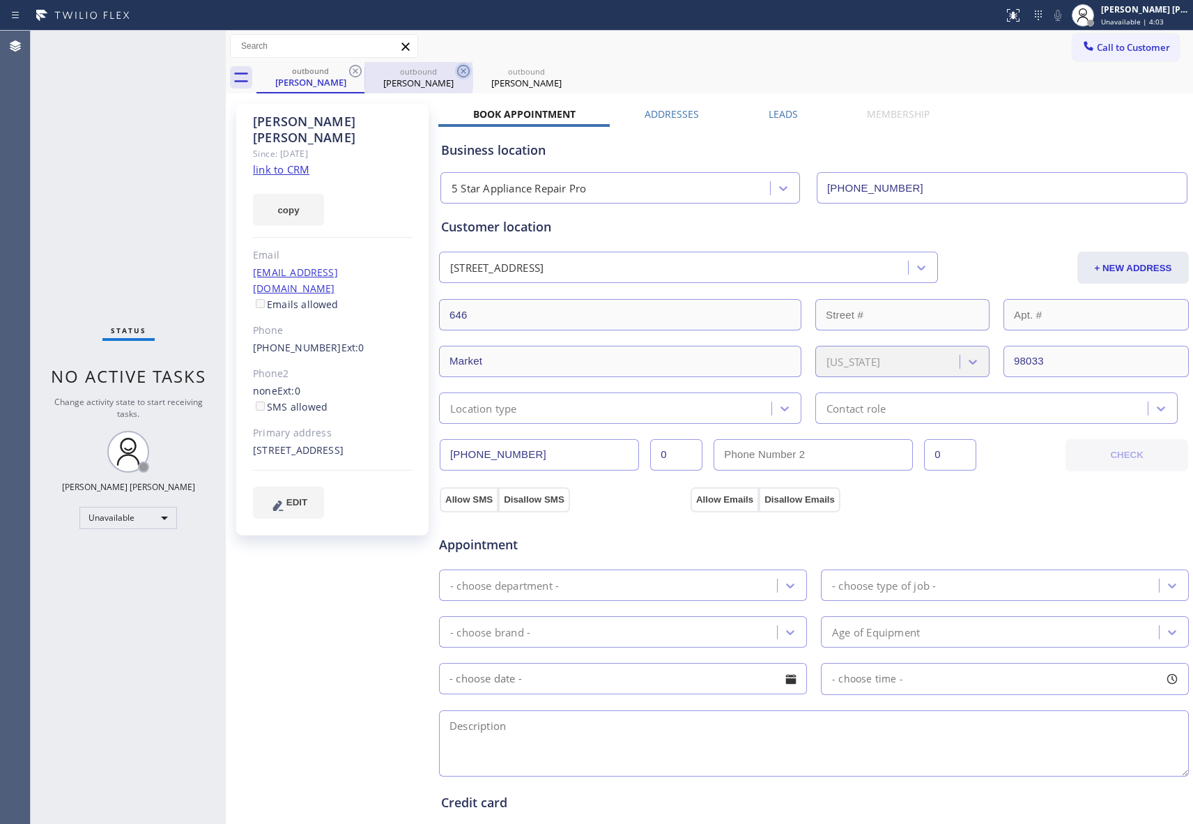
click at [352, 68] on icon at bounding box center [355, 71] width 17 height 17
click at [455, 68] on icon at bounding box center [463, 71] width 17 height 17
click at [0, 0] on icon at bounding box center [0, 0] width 0 height 0
click at [352, 68] on div "outbound Michelle Pertl outbound Michelle Pertl outbound Michelle Pertl" at bounding box center [724, 77] width 937 height 31
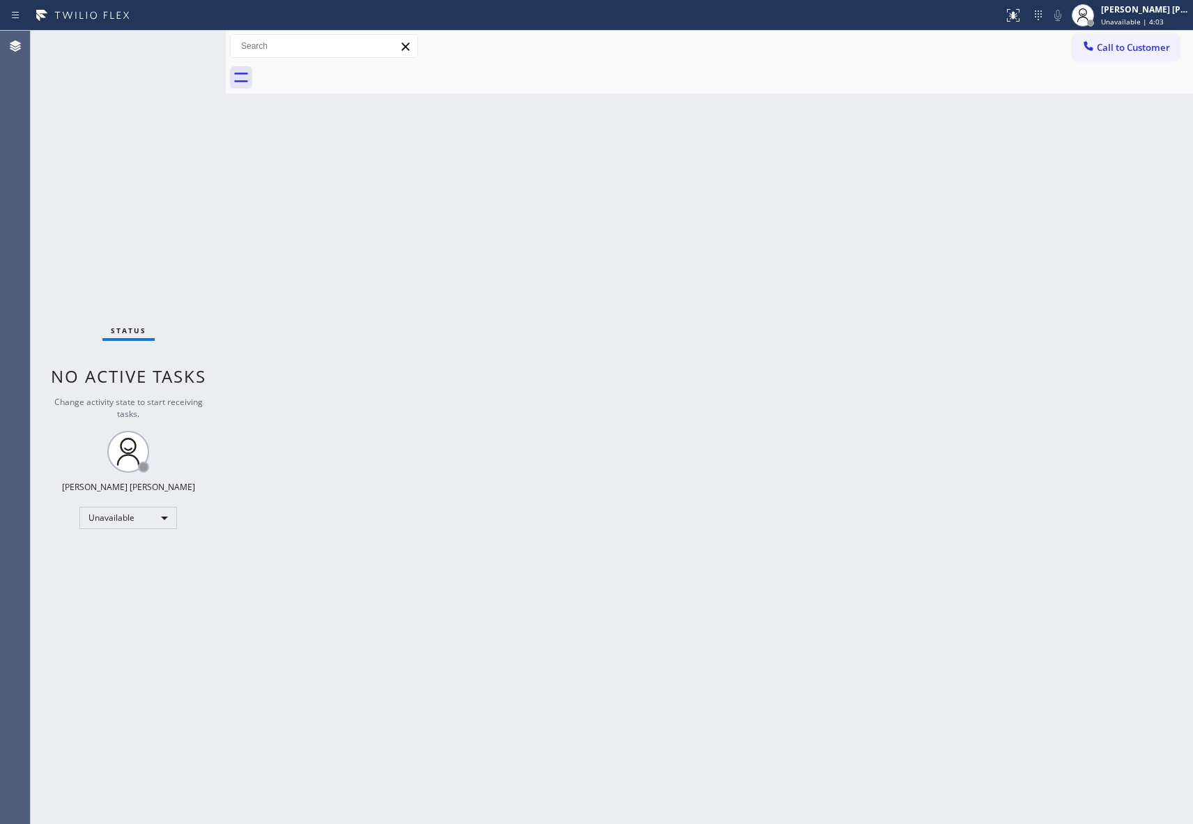
drag, startPoint x: 352, startPoint y: 68, endPoint x: 1125, endPoint y: 62, distance: 773.0
click at [355, 68] on div at bounding box center [724, 77] width 937 height 31
click at [1136, 51] on span "Call to Customer" at bounding box center [1133, 47] width 73 height 13
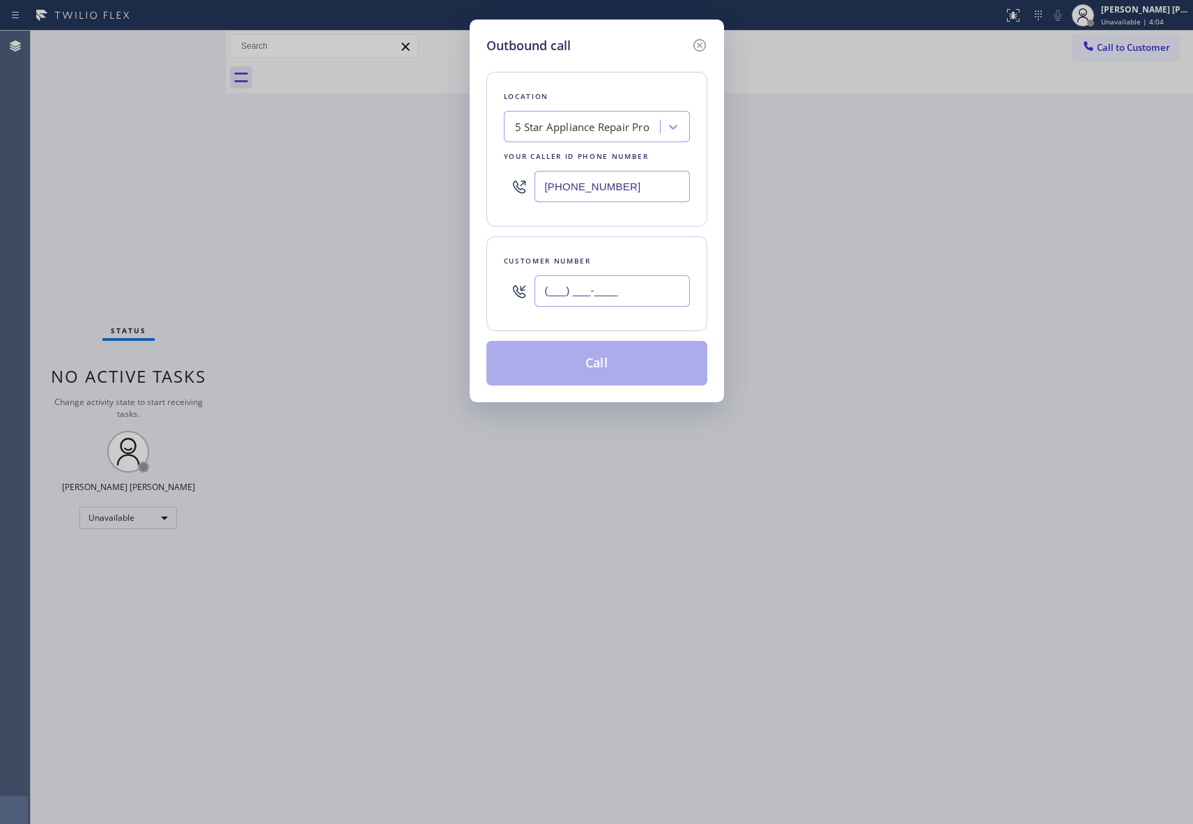
click at [625, 296] on input "(___) ___-____" at bounding box center [612, 290] width 155 height 31
paste input "323) 791-6888"
type input "(323) 791-6888"
click at [611, 369] on button "Call" at bounding box center [596, 363] width 221 height 45
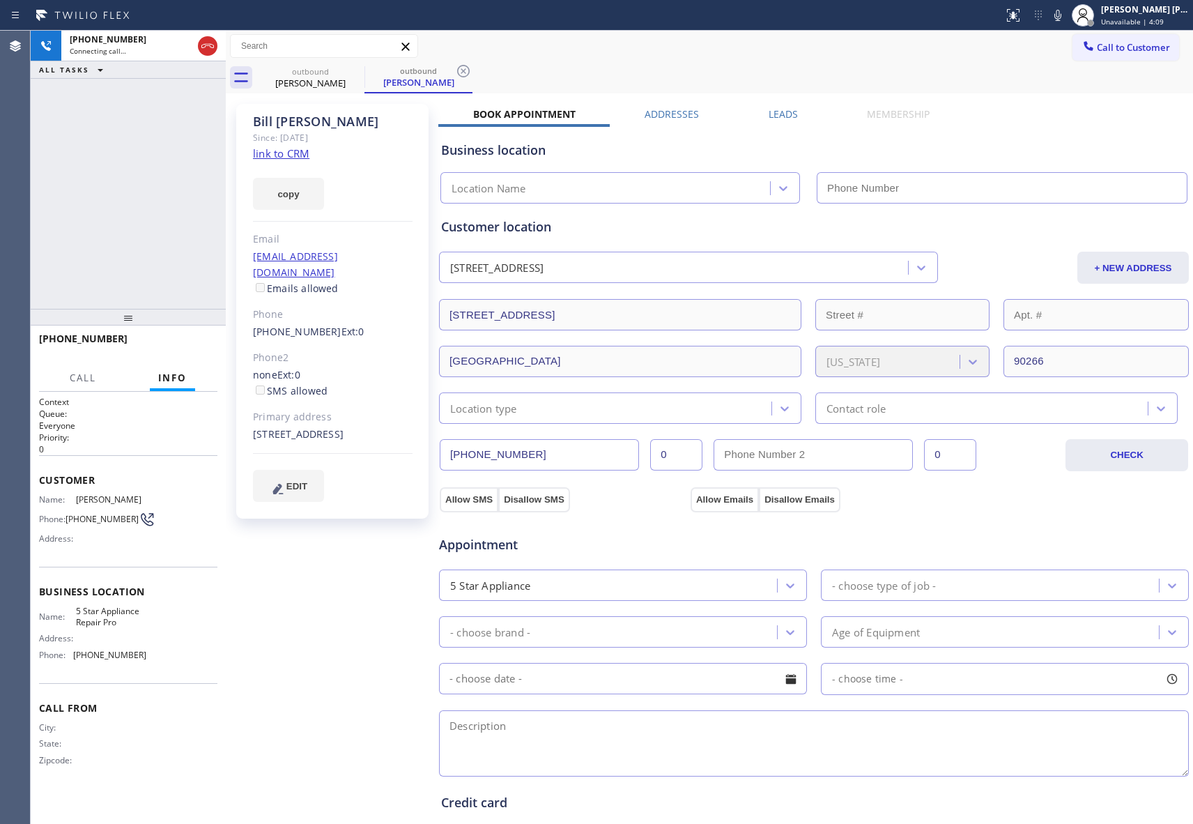
type input "[PHONE_NUMBER]"
click at [210, 47] on icon at bounding box center [207, 46] width 17 height 17
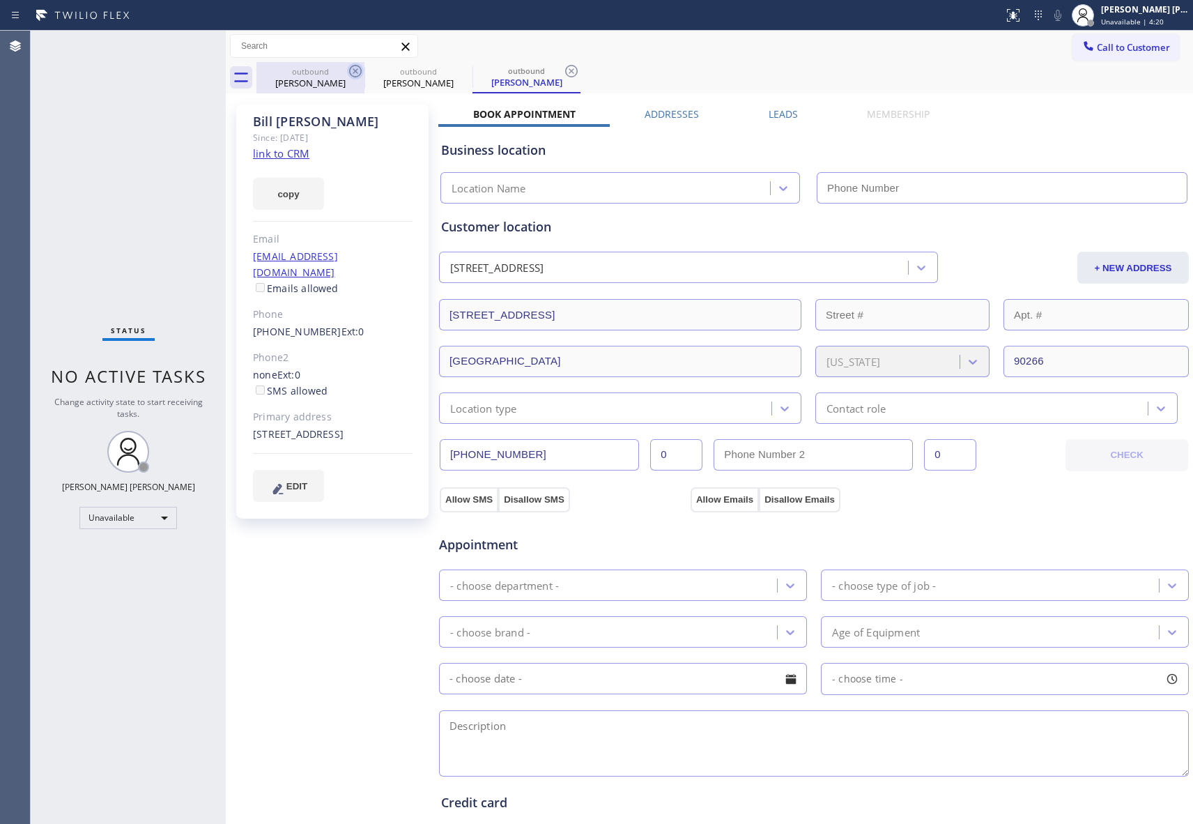
click at [354, 63] on icon at bounding box center [355, 71] width 17 height 17
click at [455, 74] on icon at bounding box center [463, 71] width 17 height 17
click at [357, 74] on icon at bounding box center [355, 71] width 17 height 17
click at [357, 74] on div "outbound Bill Freund" at bounding box center [724, 77] width 937 height 31
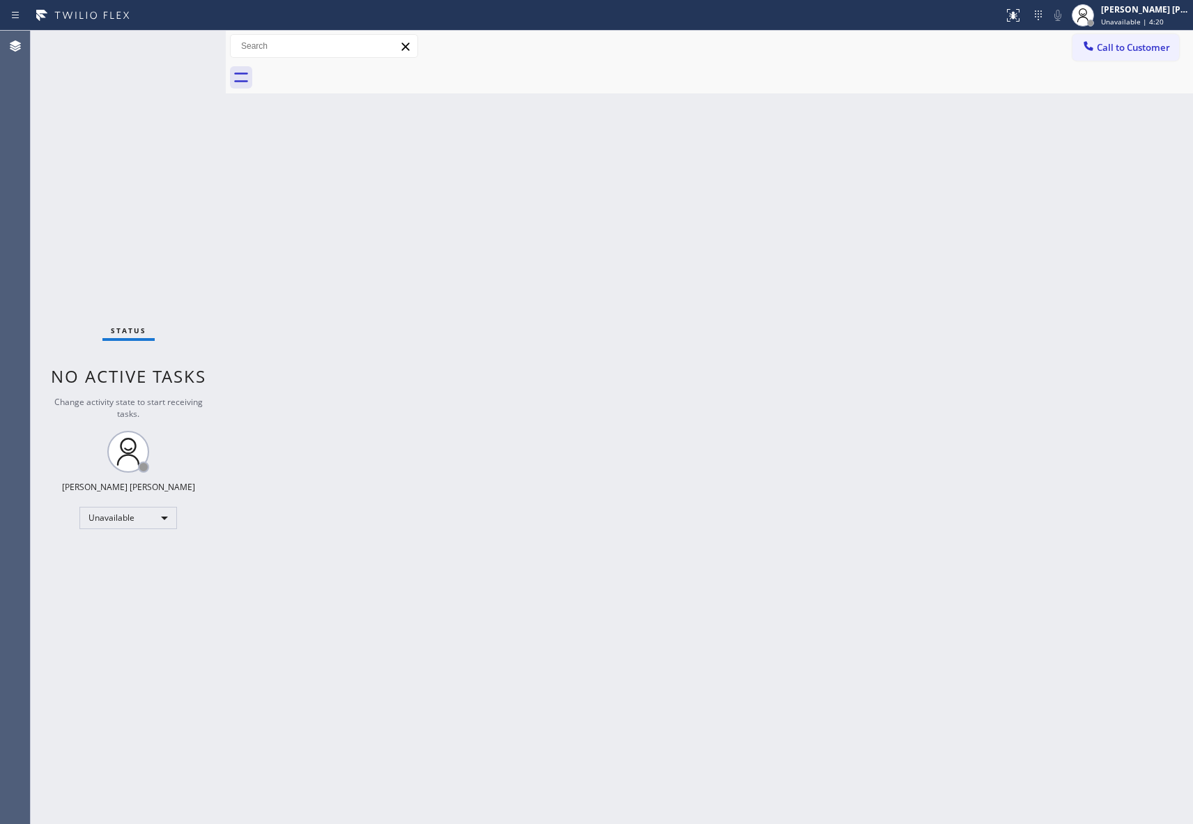
click at [357, 74] on div at bounding box center [724, 77] width 937 height 31
click at [1176, 17] on span "Unavailable | 1h 15min" at bounding box center [1140, 22] width 79 height 10
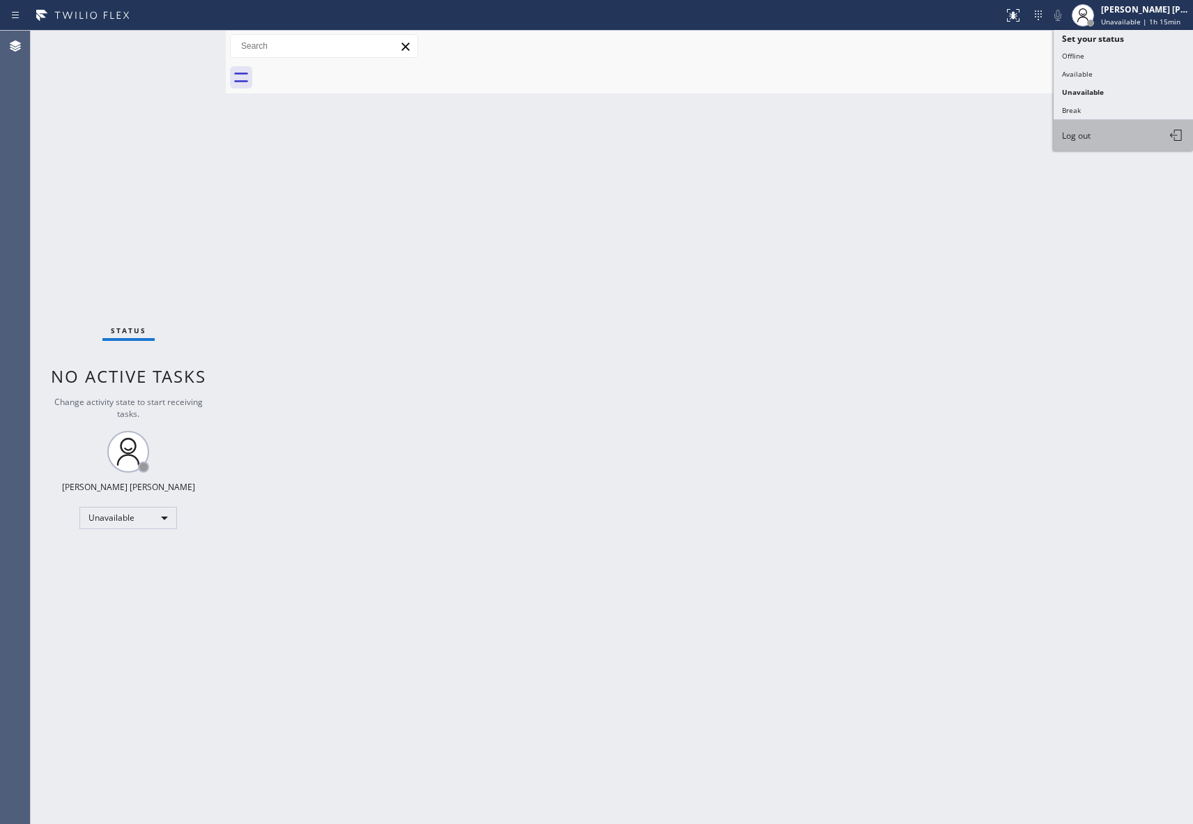
click at [1110, 132] on button "Log out" at bounding box center [1123, 135] width 139 height 31
